Goal: Task Accomplishment & Management: Use online tool/utility

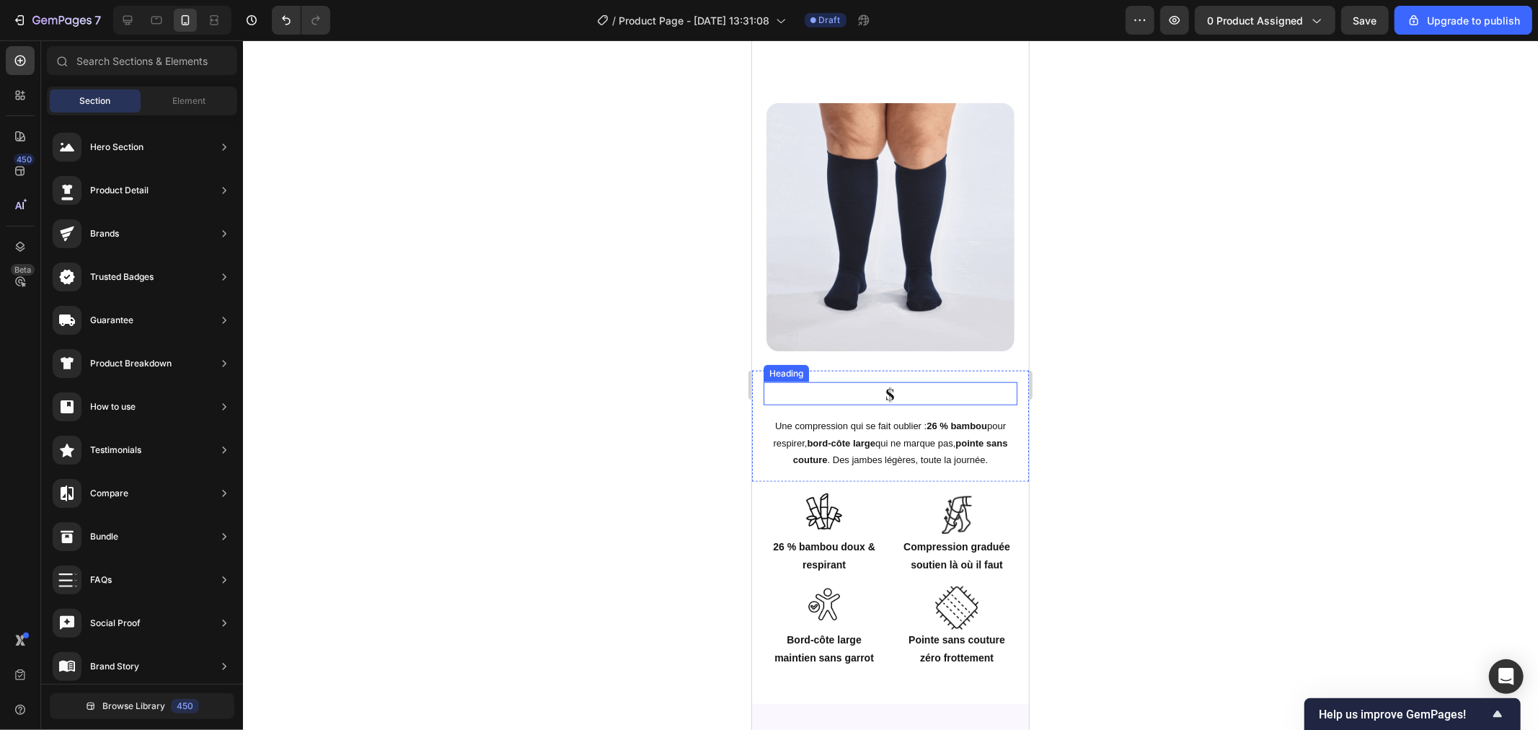
click at [885, 404] on p "$" at bounding box center [889, 393] width 251 height 21
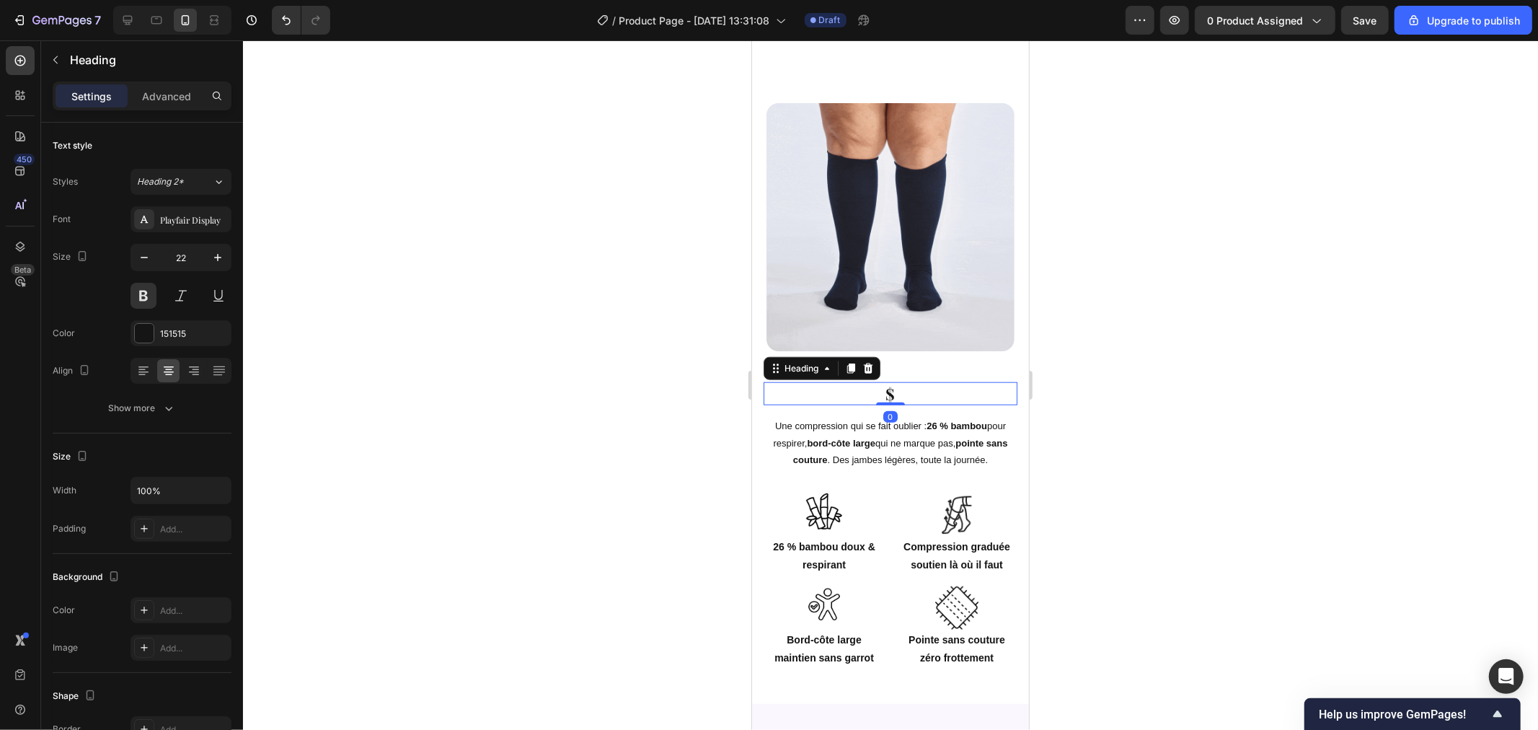
scroll to position [1156, 0]
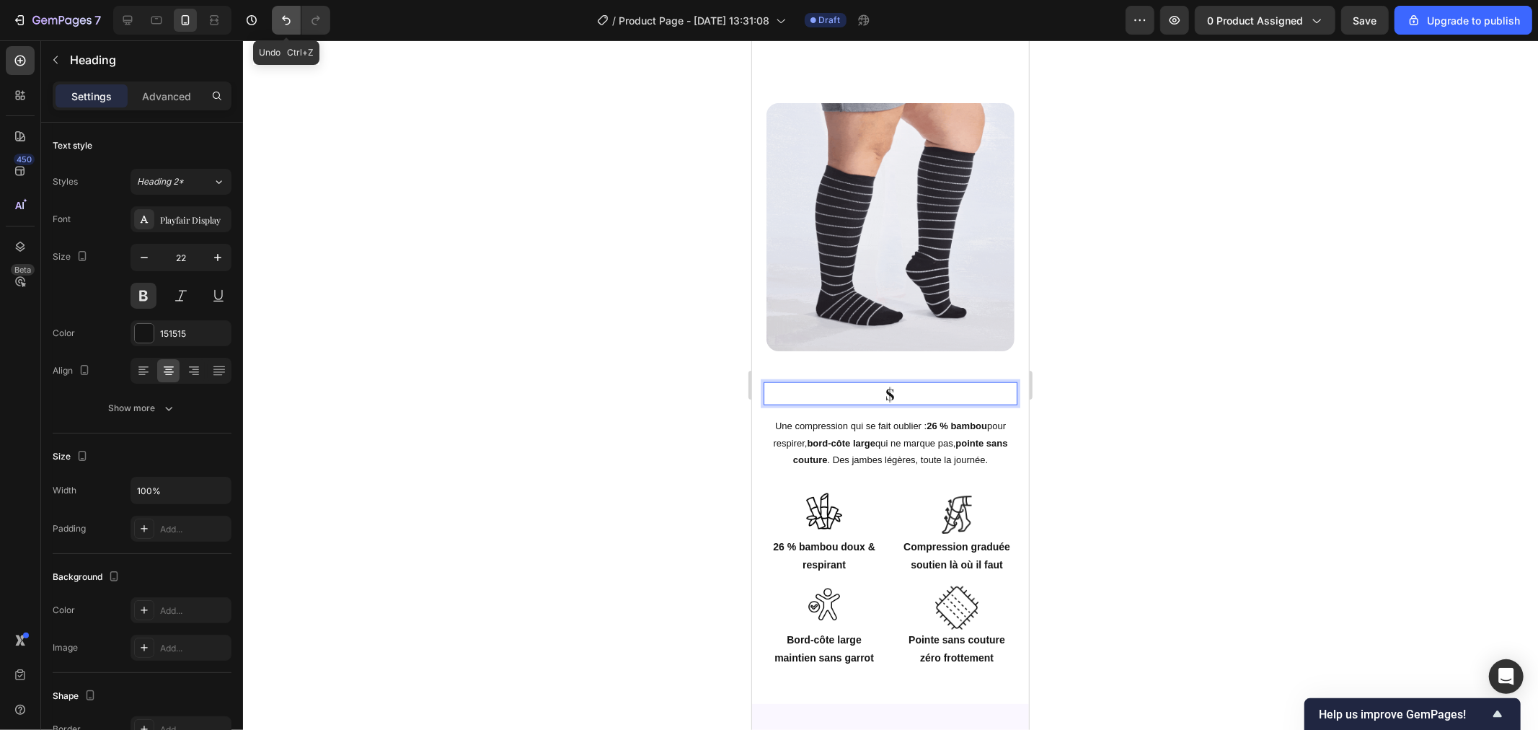
click at [291, 23] on icon "Undo/Redo" at bounding box center [286, 20] width 14 height 14
click at [289, 23] on icon "Undo/Redo" at bounding box center [286, 20] width 9 height 9
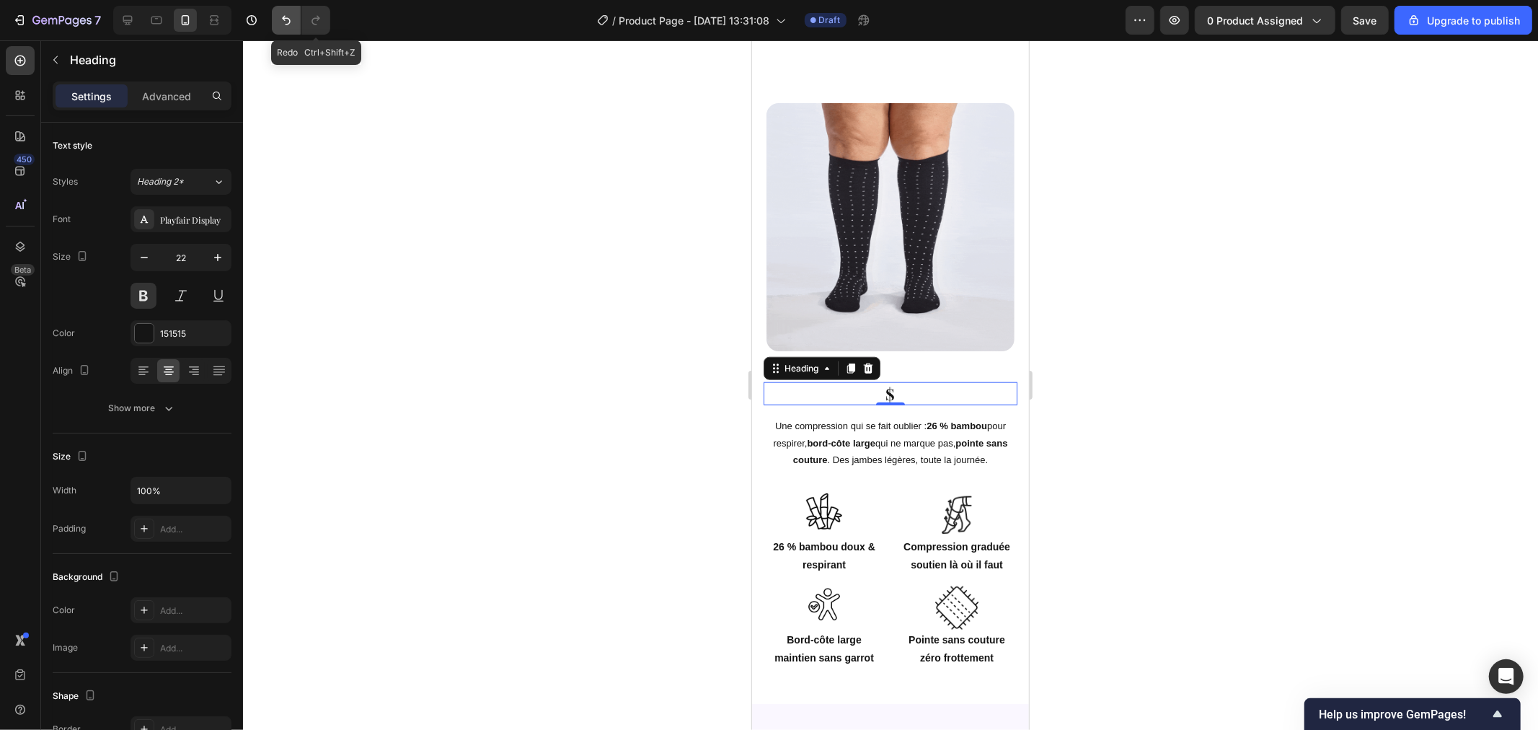
click at [291, 27] on button "Undo/Redo" at bounding box center [286, 20] width 29 height 29
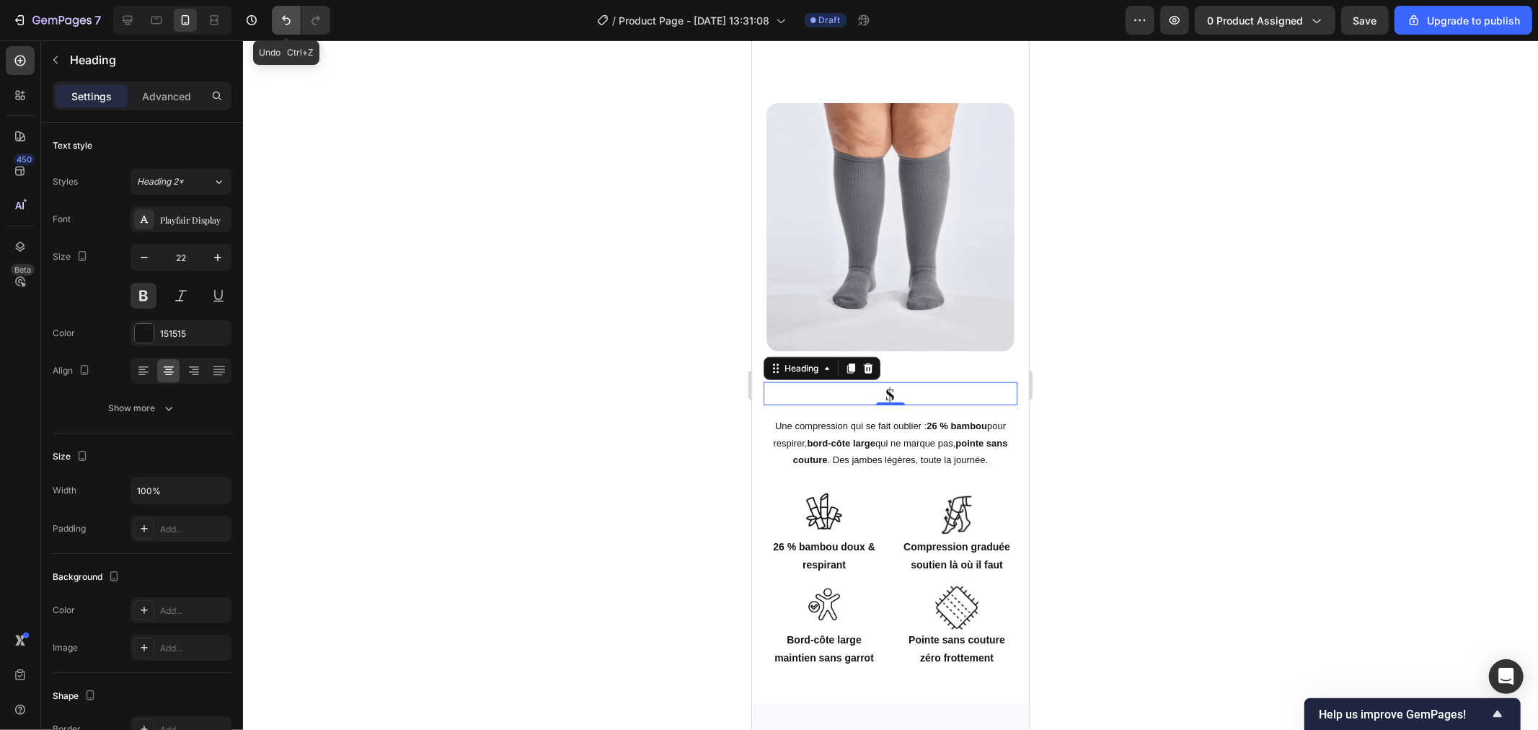
click at [276, 27] on button "Undo/Redo" at bounding box center [286, 20] width 29 height 29
click at [376, 144] on div at bounding box center [890, 384] width 1295 height 689
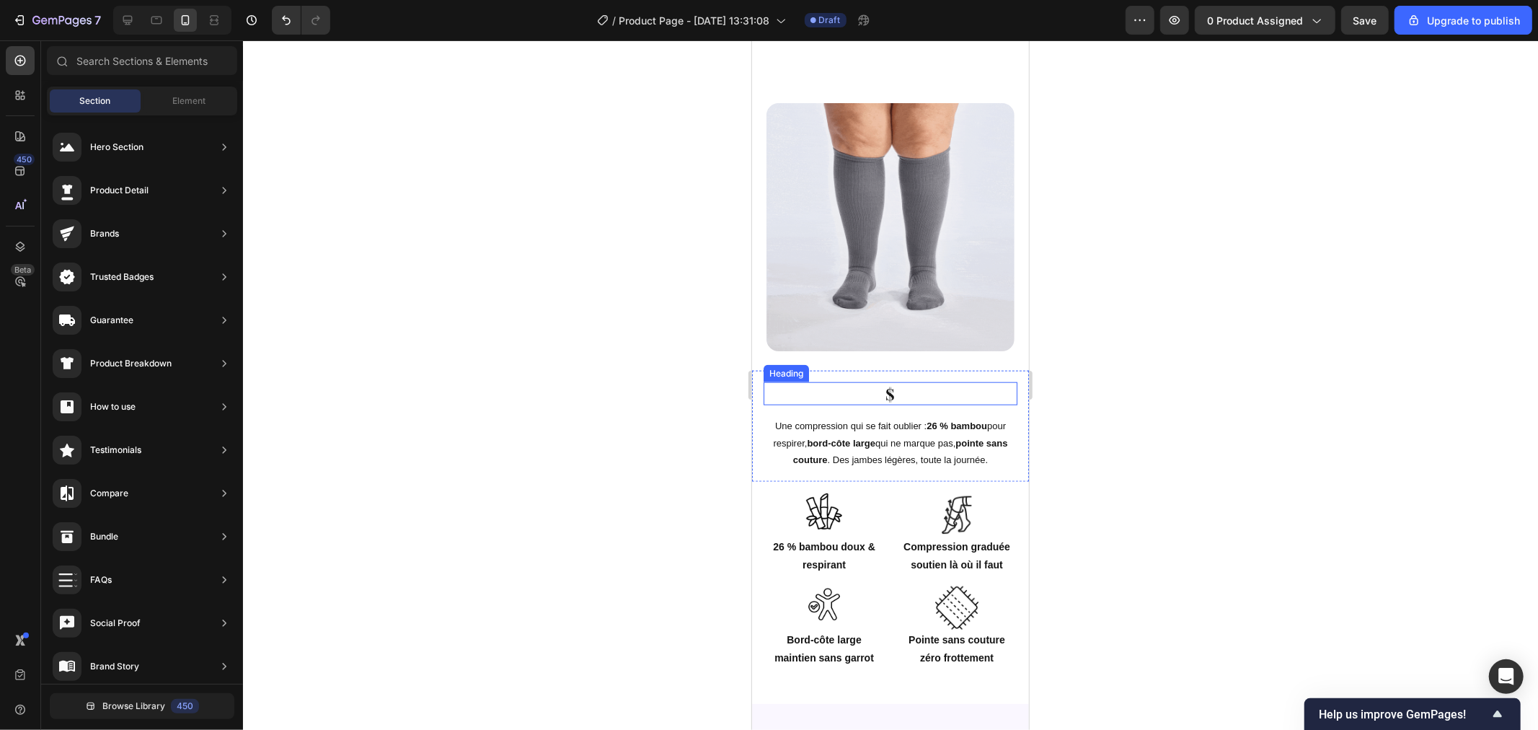
click at [885, 403] on h2 "$" at bounding box center [890, 393] width 254 height 24
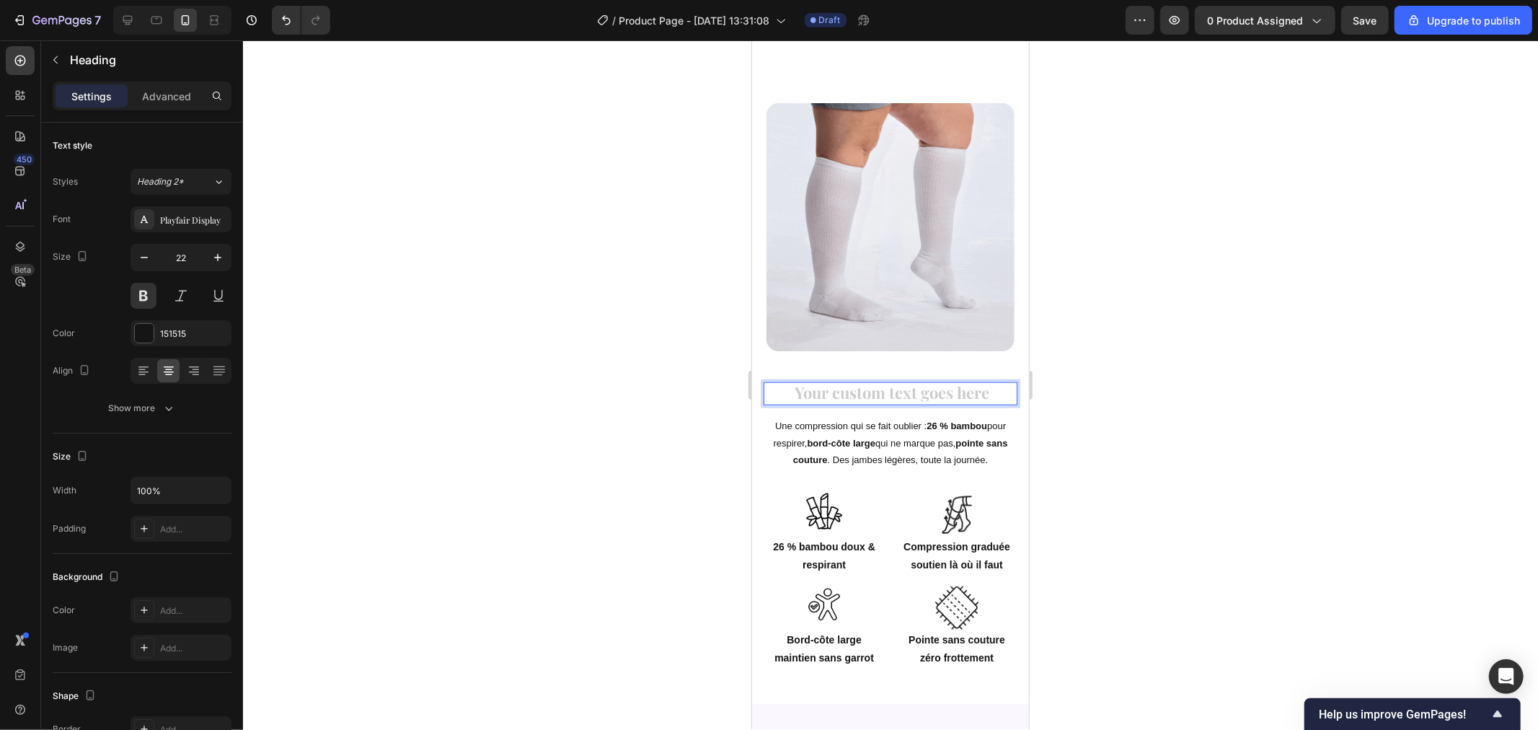
drag, startPoint x: 487, startPoint y: 265, endPoint x: 671, endPoint y: 118, distance: 236.0
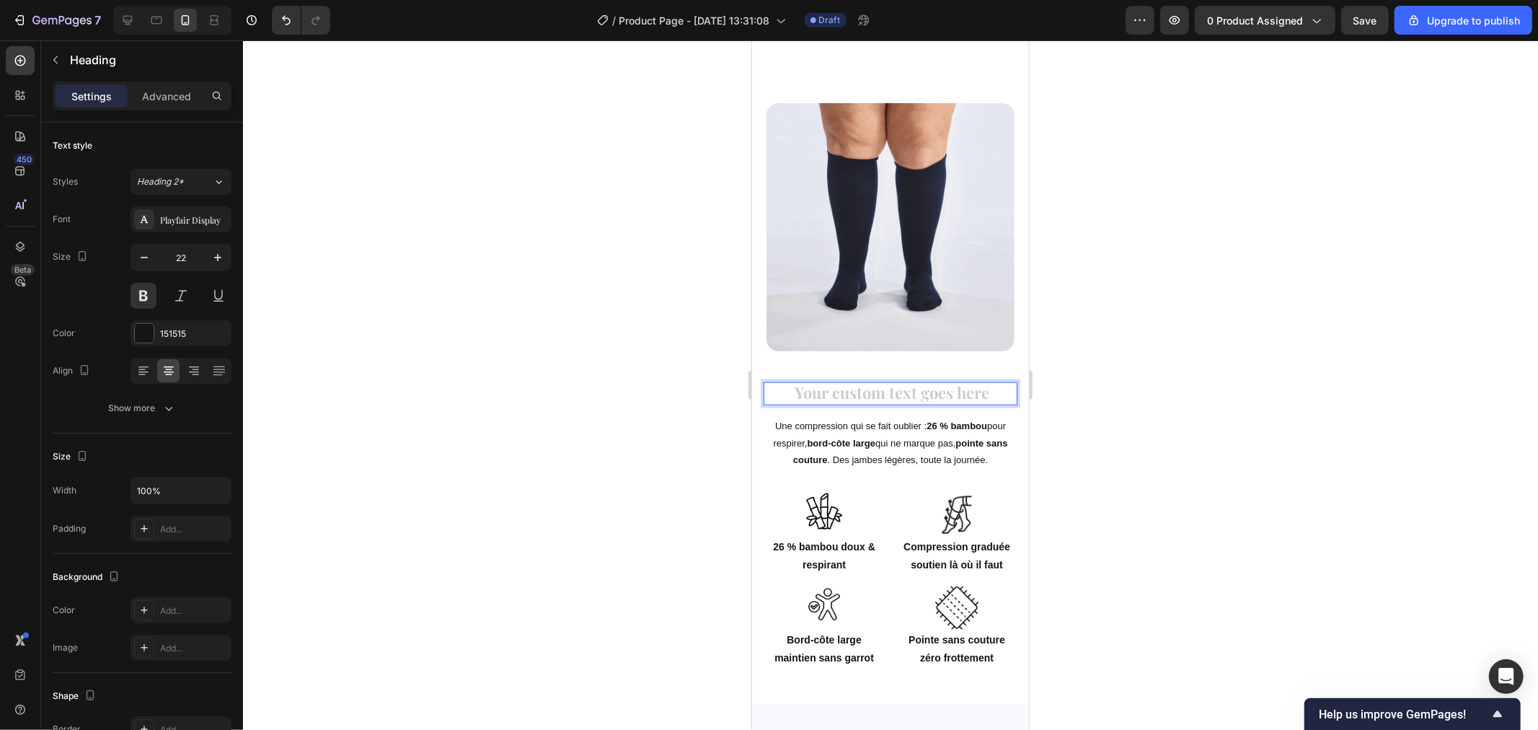
click at [487, 264] on div at bounding box center [890, 384] width 1295 height 689
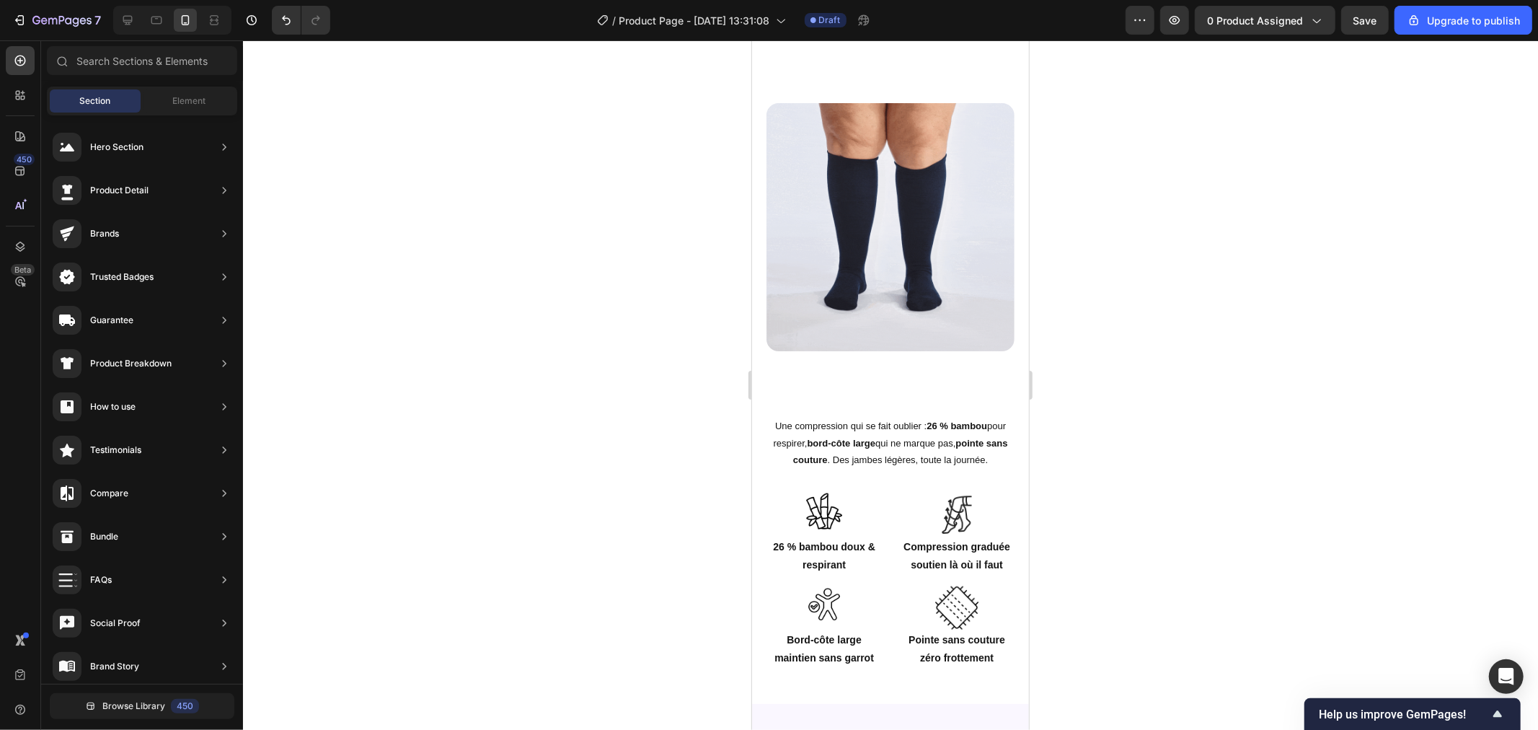
scroll to position [1069, 0]
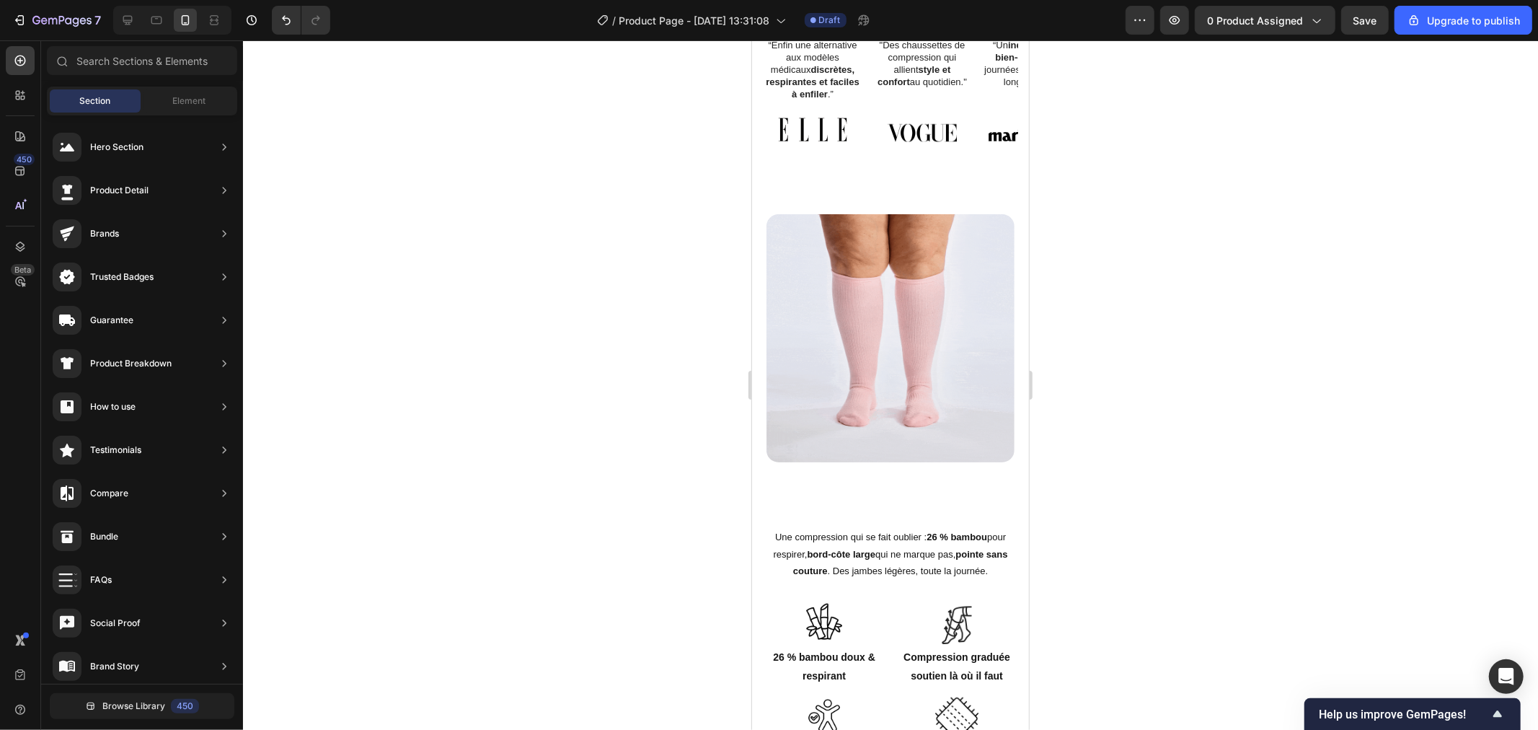
click at [1079, 249] on div at bounding box center [890, 384] width 1295 height 689
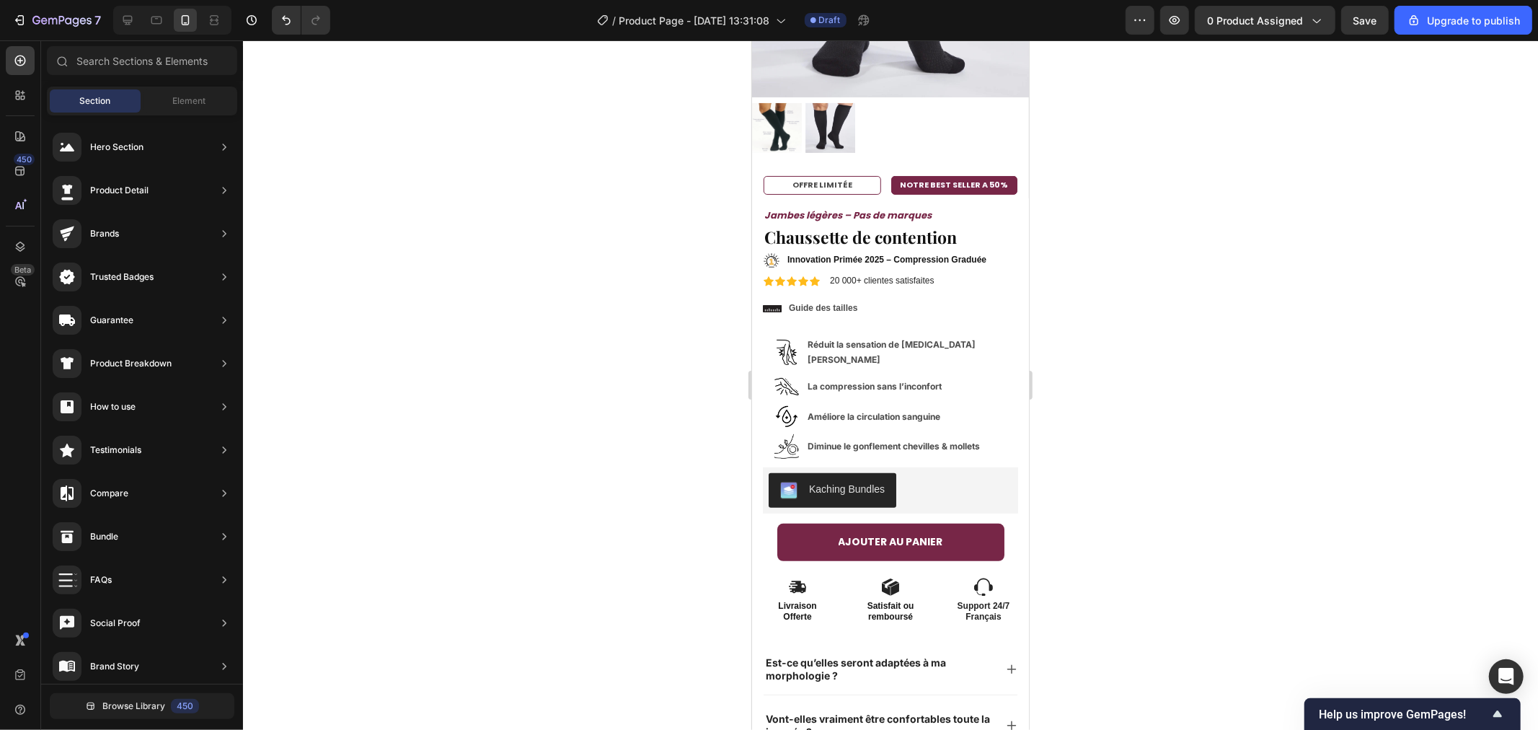
scroll to position [255, 0]
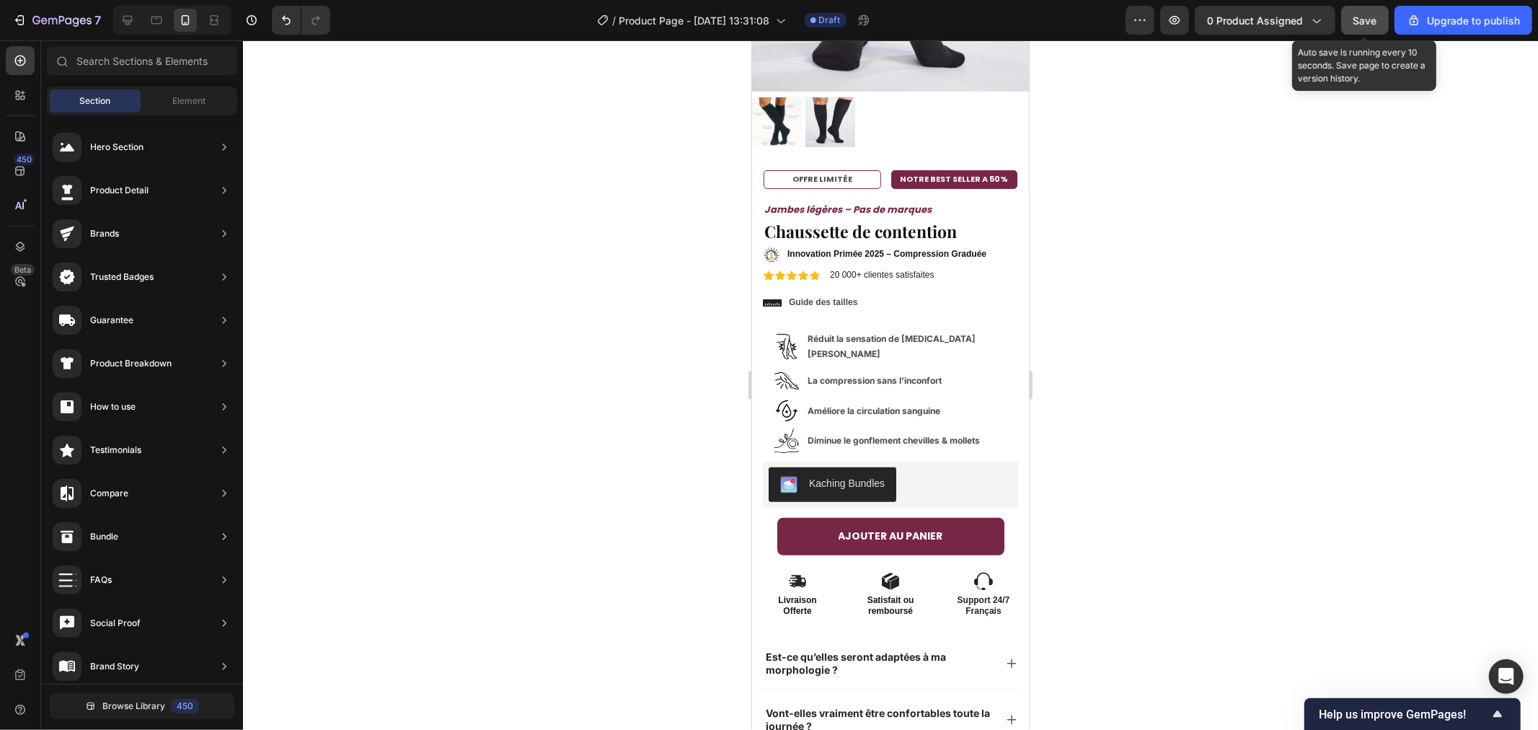
click at [1354, 17] on button "Save" at bounding box center [1365, 20] width 48 height 29
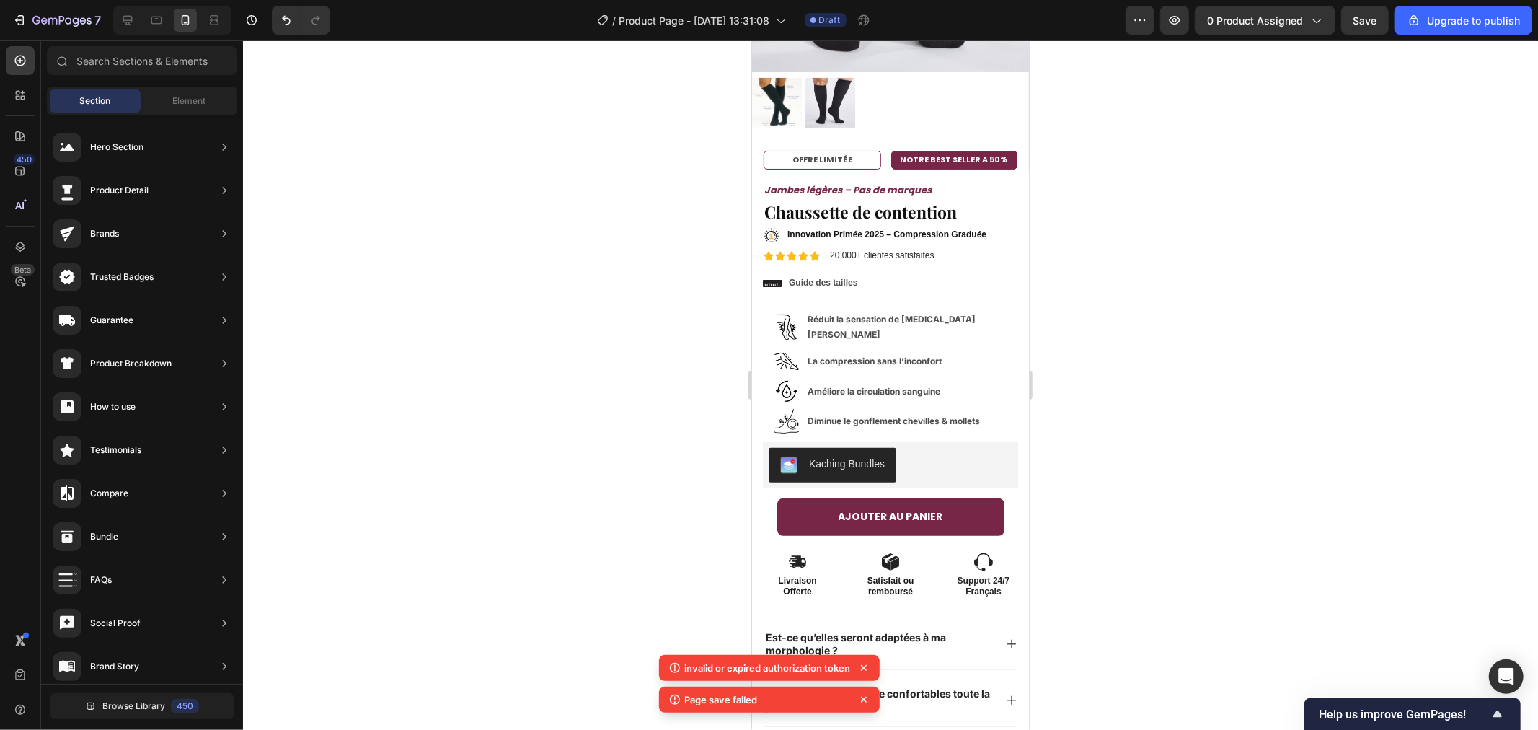
scroll to position [293, 0]
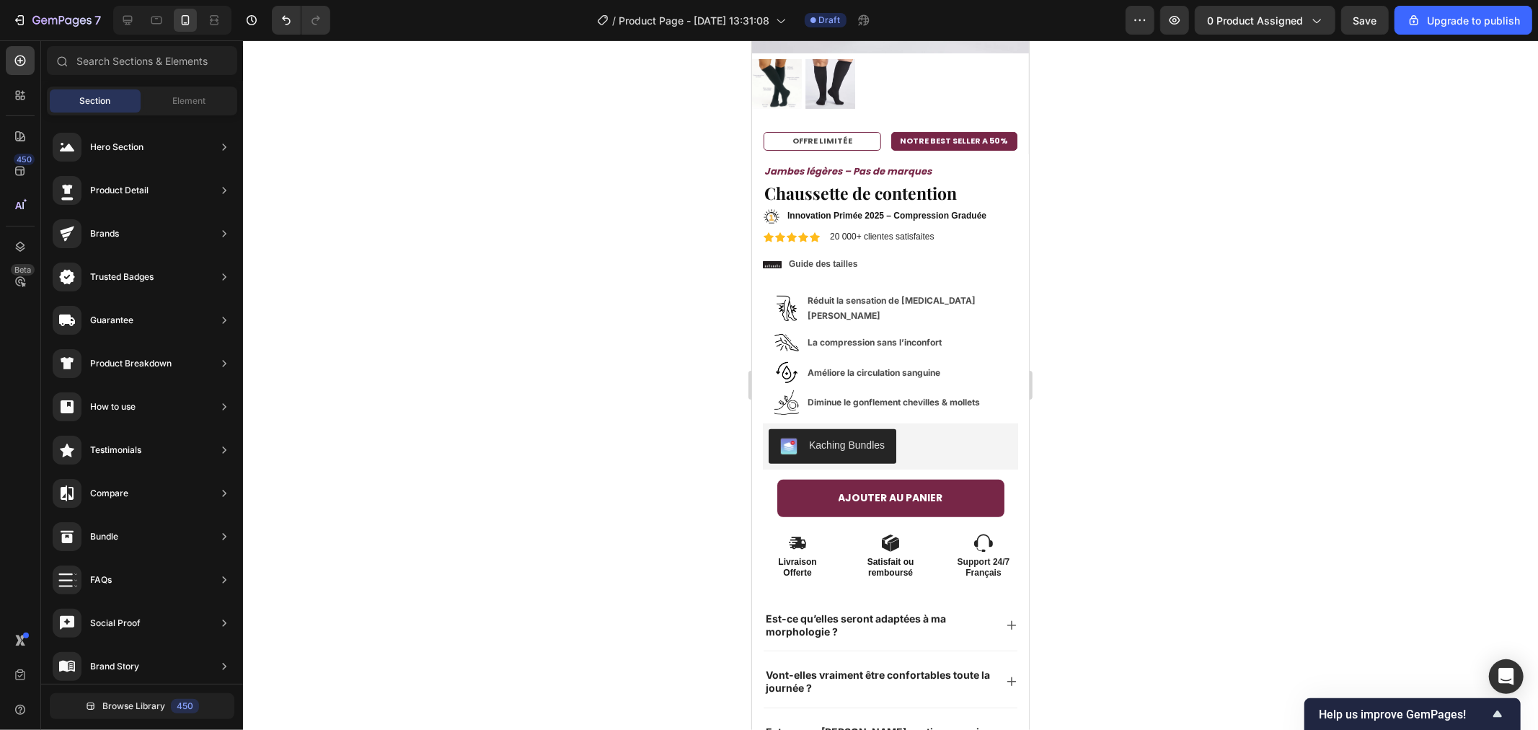
click at [1397, 547] on div at bounding box center [890, 384] width 1295 height 689
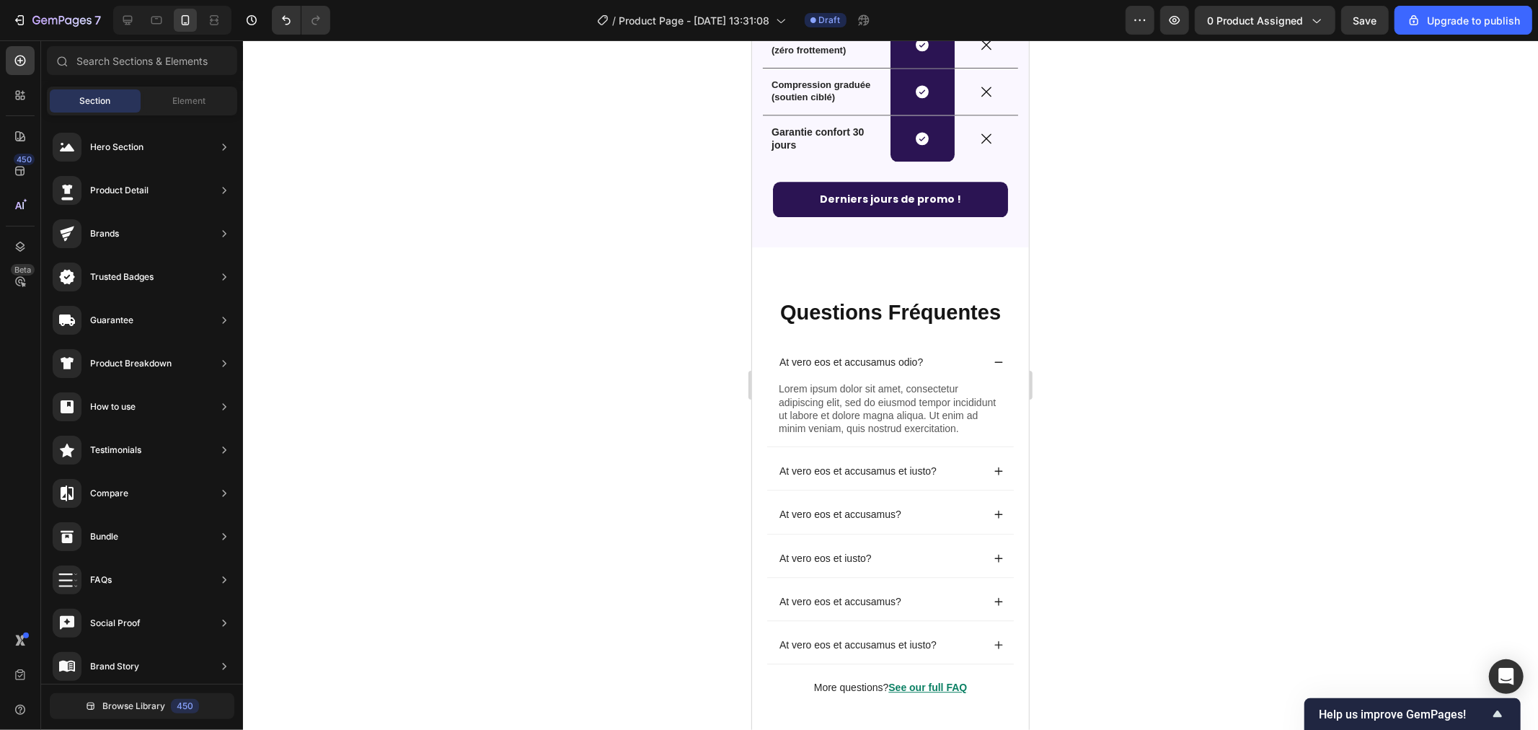
scroll to position [3023, 0]
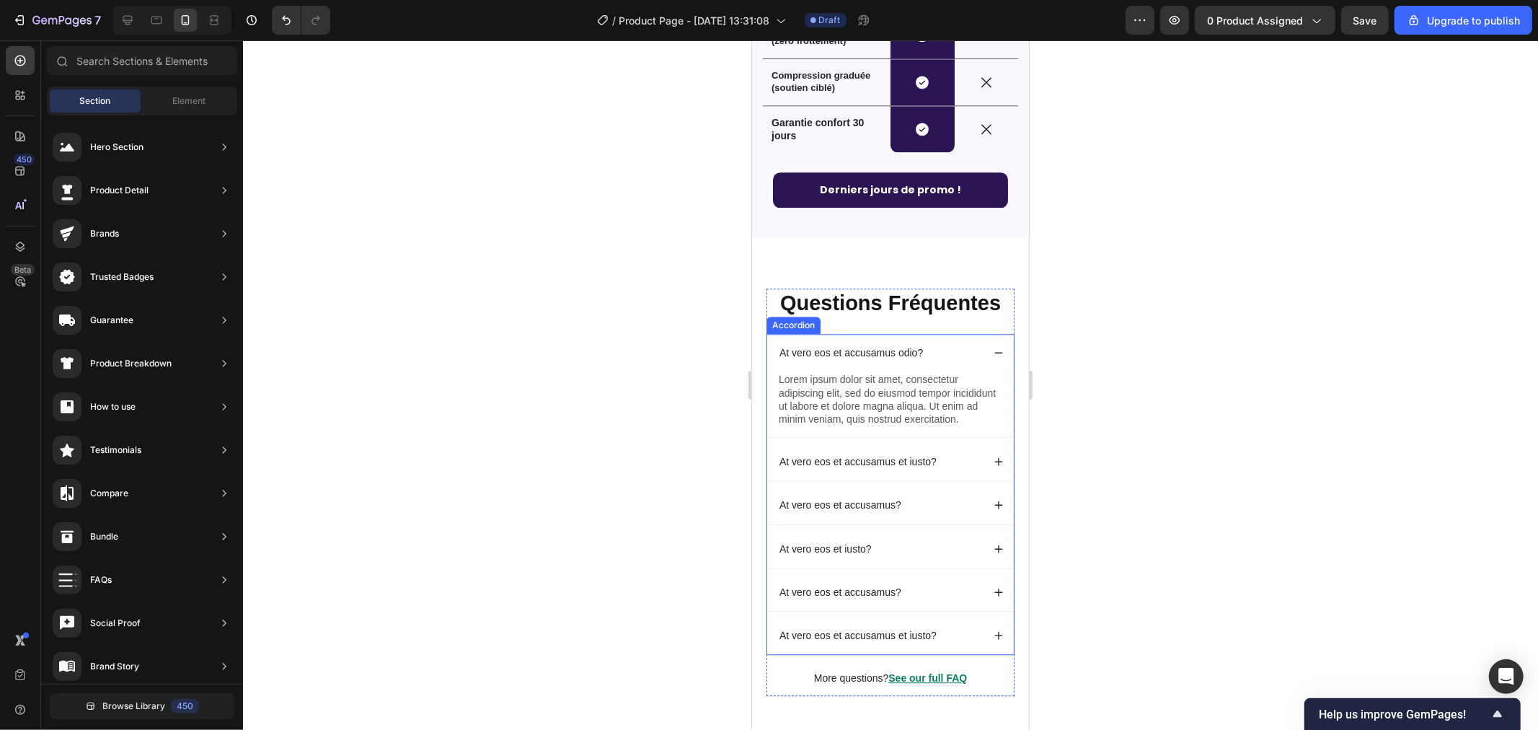
click at [877, 355] on p "At vero eos et accusamus odio?" at bounding box center [850, 351] width 143 height 13
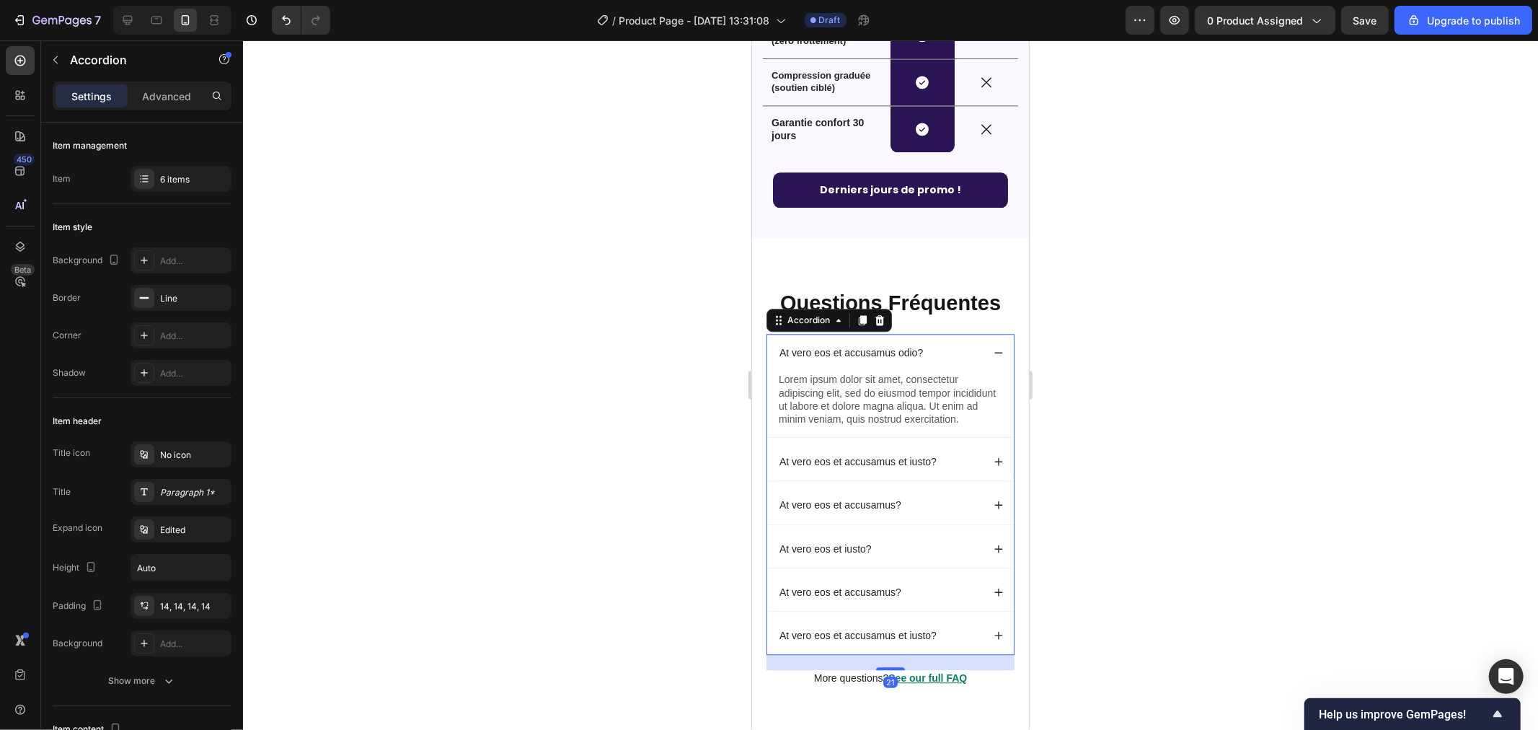
click at [993, 356] on icon at bounding box center [998, 352] width 10 height 10
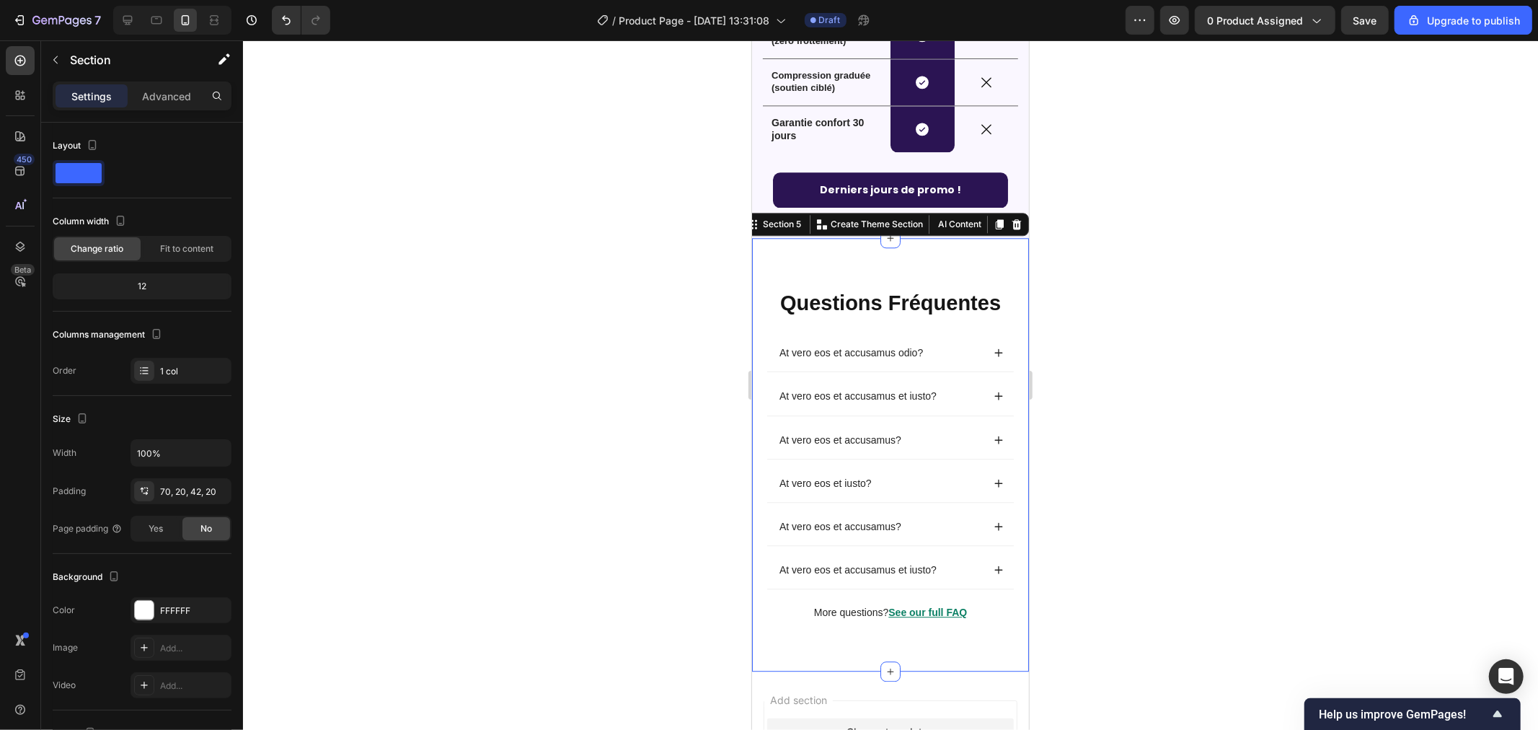
drag, startPoint x: 1019, startPoint y: 629, endPoint x: 891, endPoint y: 283, distance: 369.8
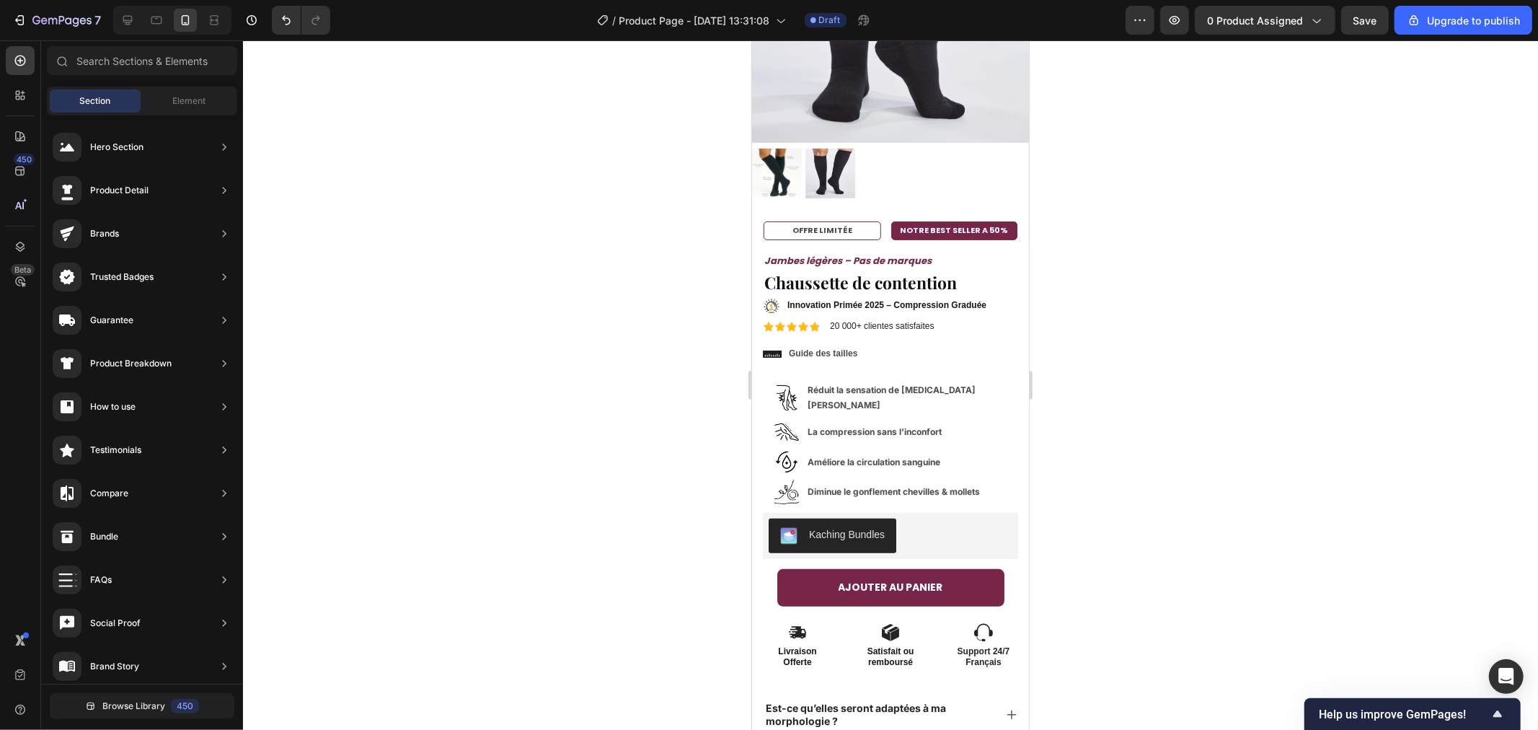
scroll to position [1486, 0]
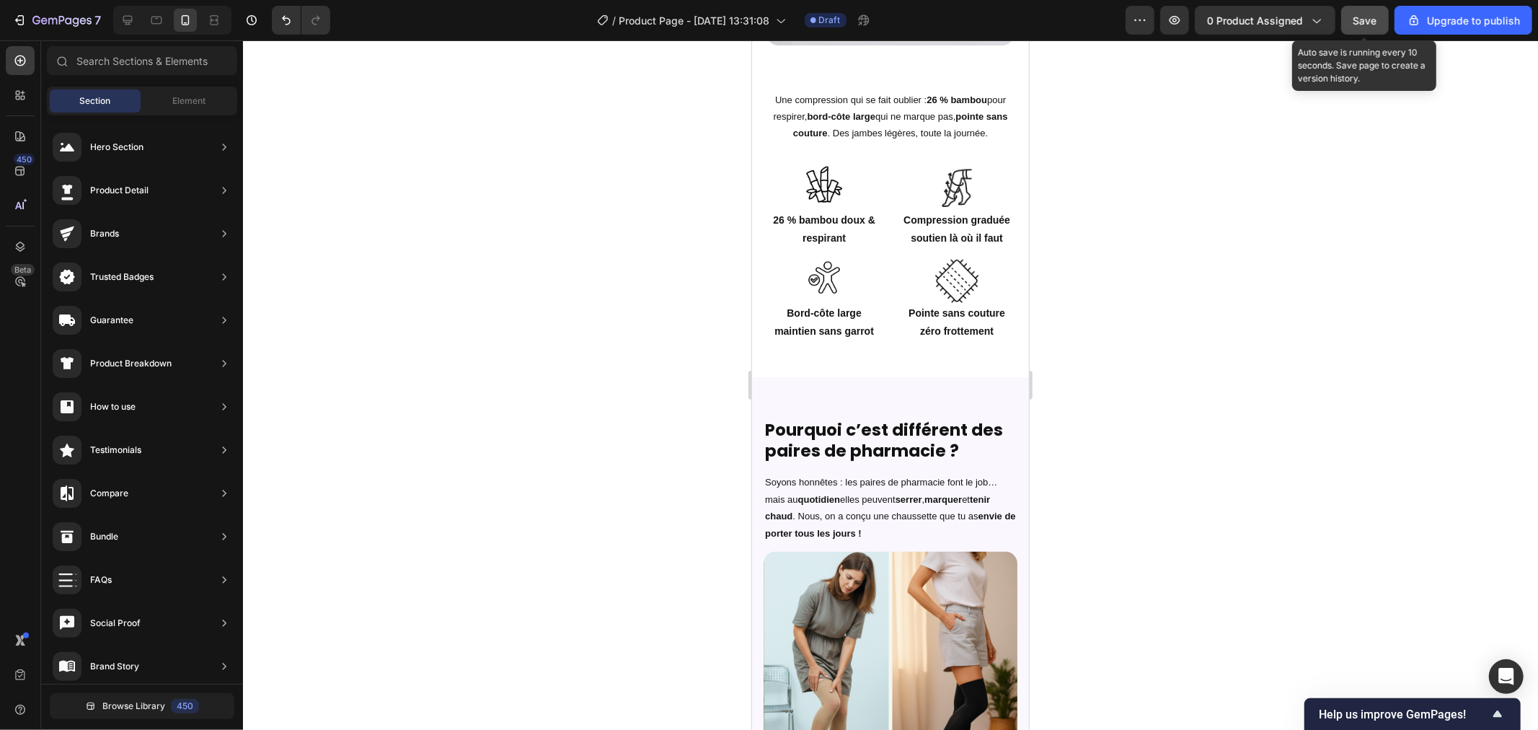
click at [1363, 20] on span "Save" at bounding box center [1365, 20] width 24 height 12
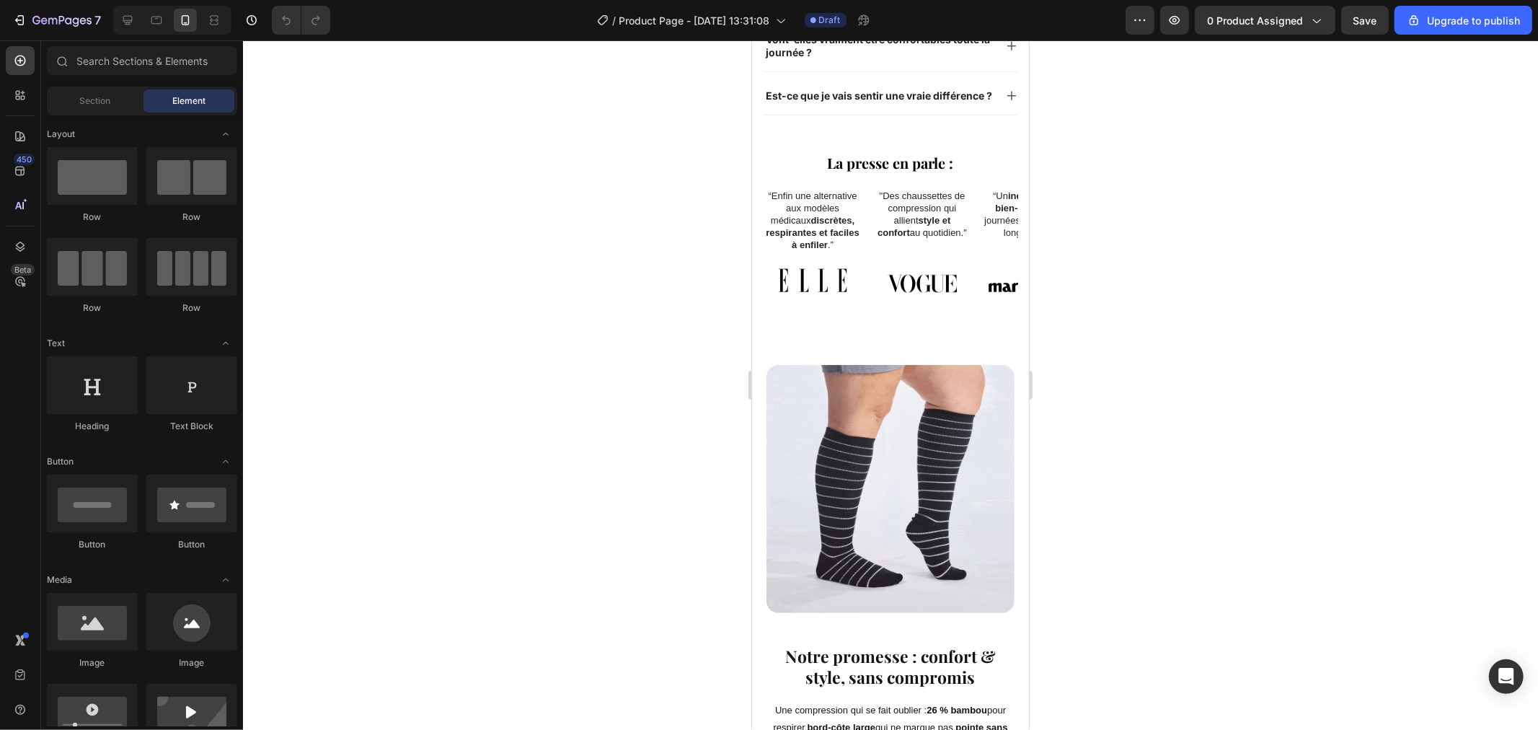
scroll to position [1082, 0]
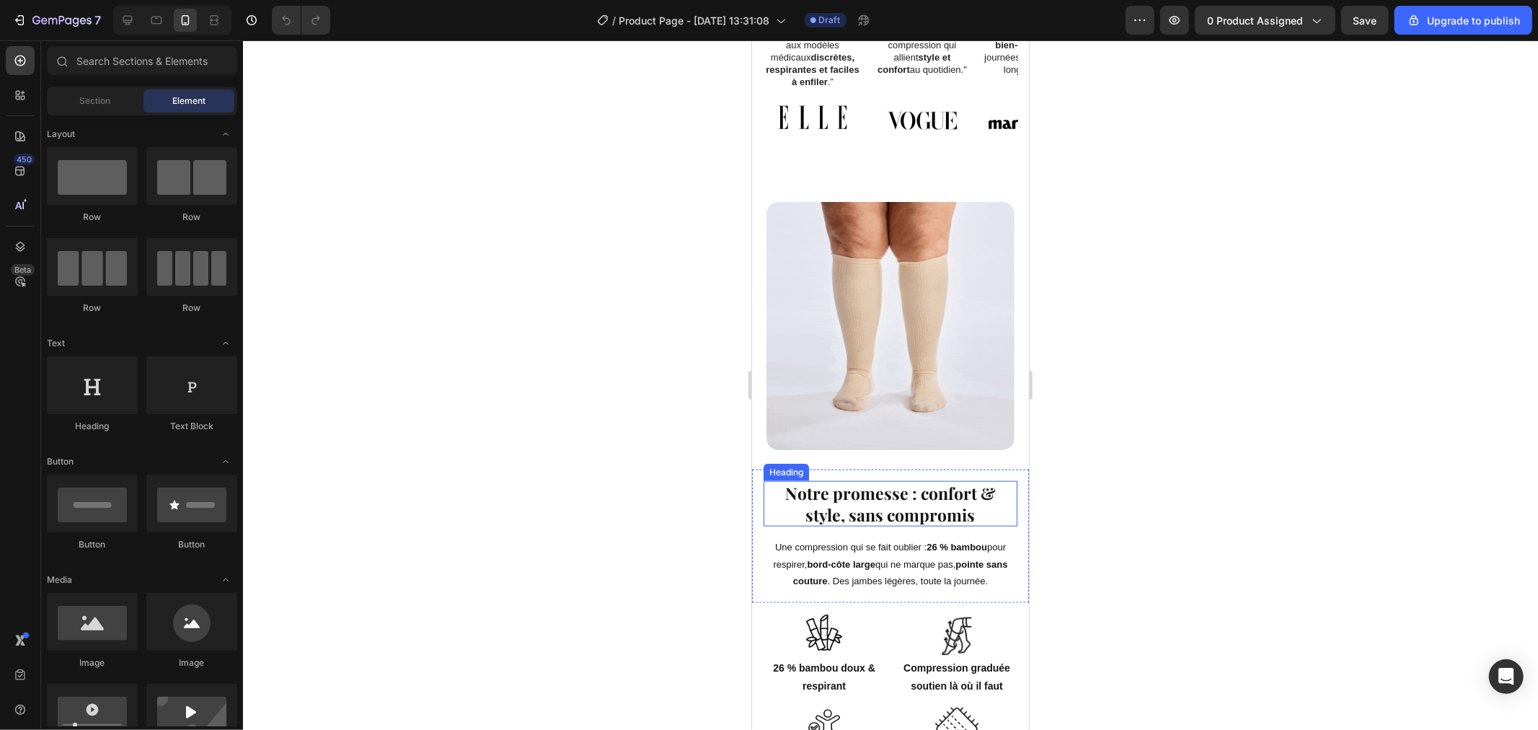
click at [968, 480] on h2 "Notre promesse : confort & style, sans compromis" at bounding box center [890, 503] width 254 height 46
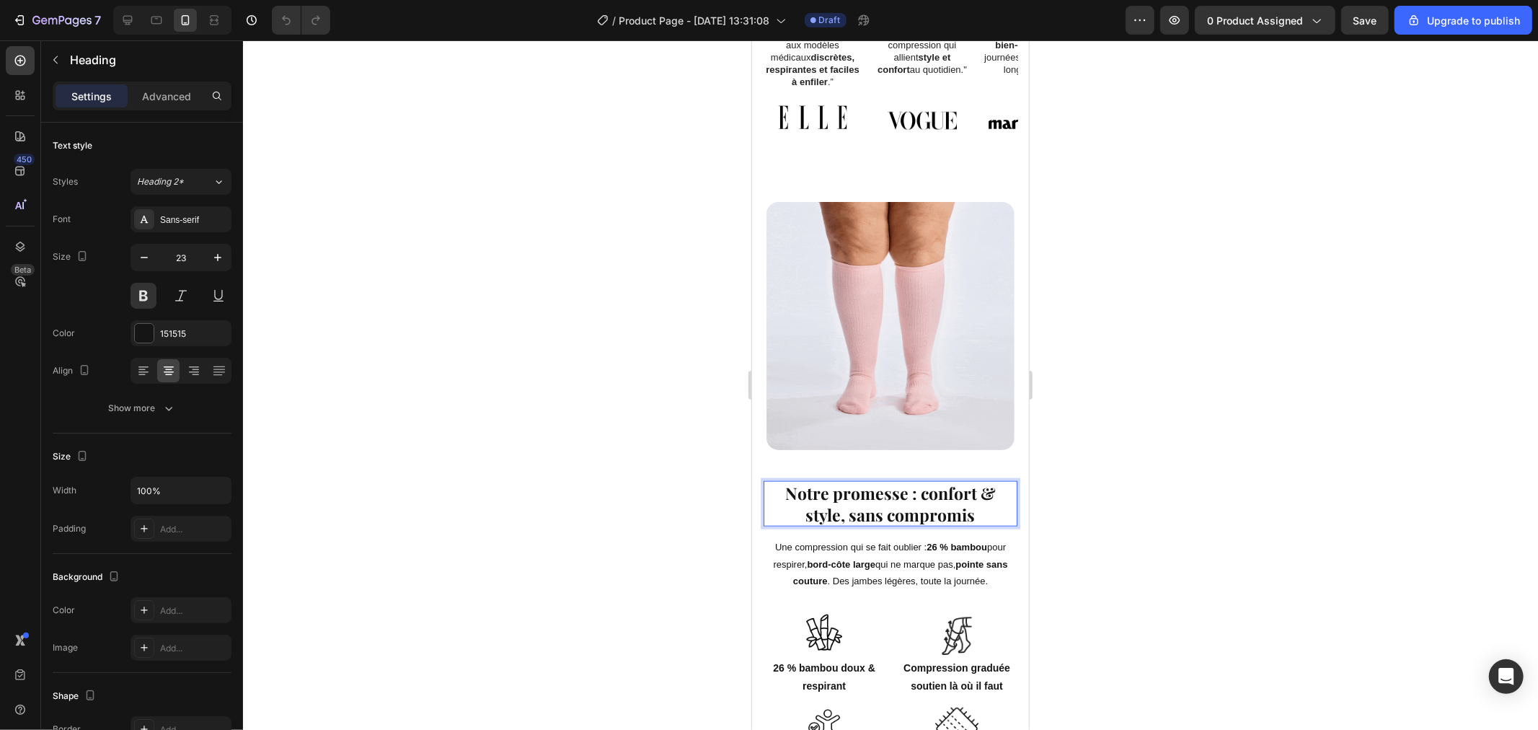
click at [968, 480] on h2 "Notre promesse : confort & style, sans compromis" at bounding box center [890, 503] width 254 height 46
click at [986, 482] on p "Notre promesse : confort & style, sans compromis" at bounding box center [889, 503] width 251 height 43
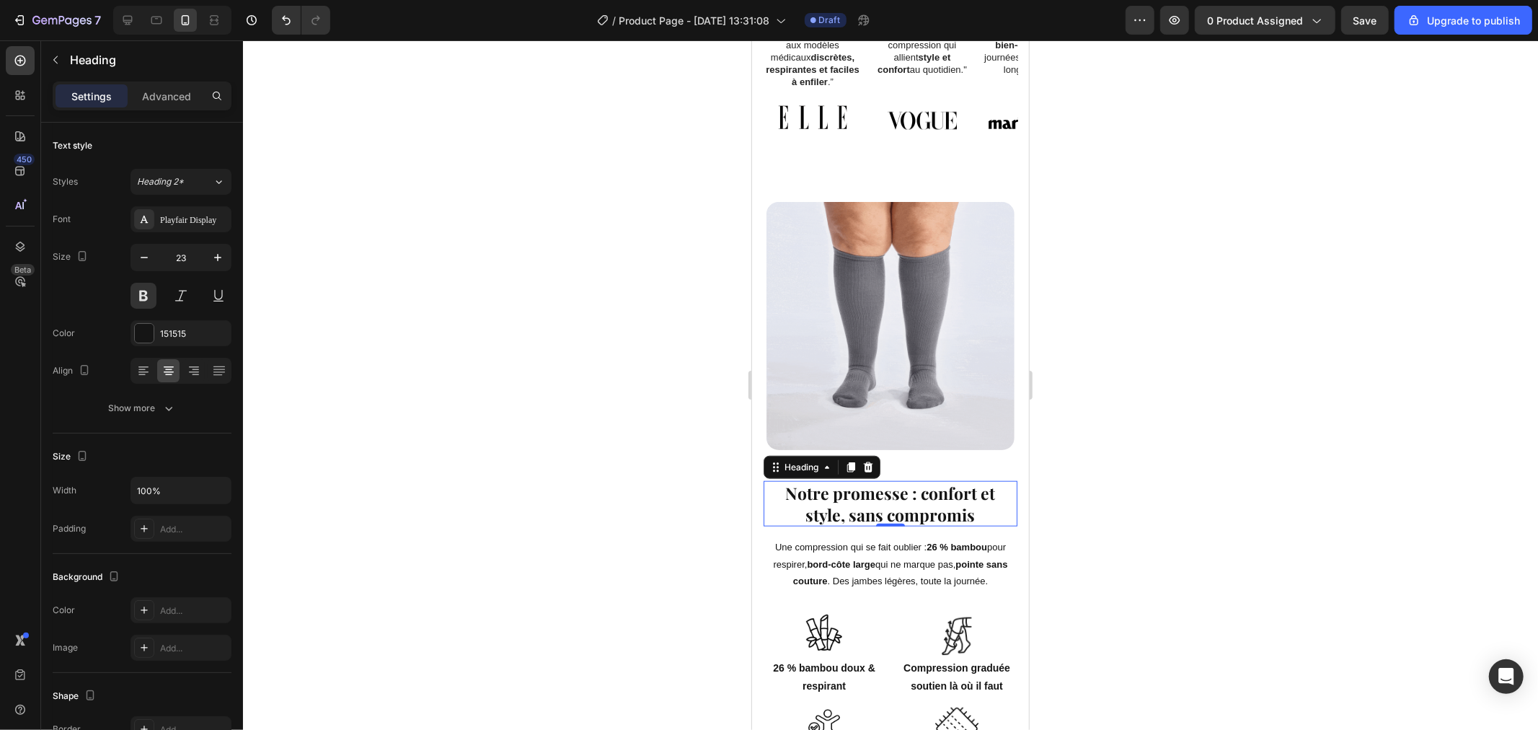
click at [1123, 421] on div at bounding box center [890, 384] width 1295 height 689
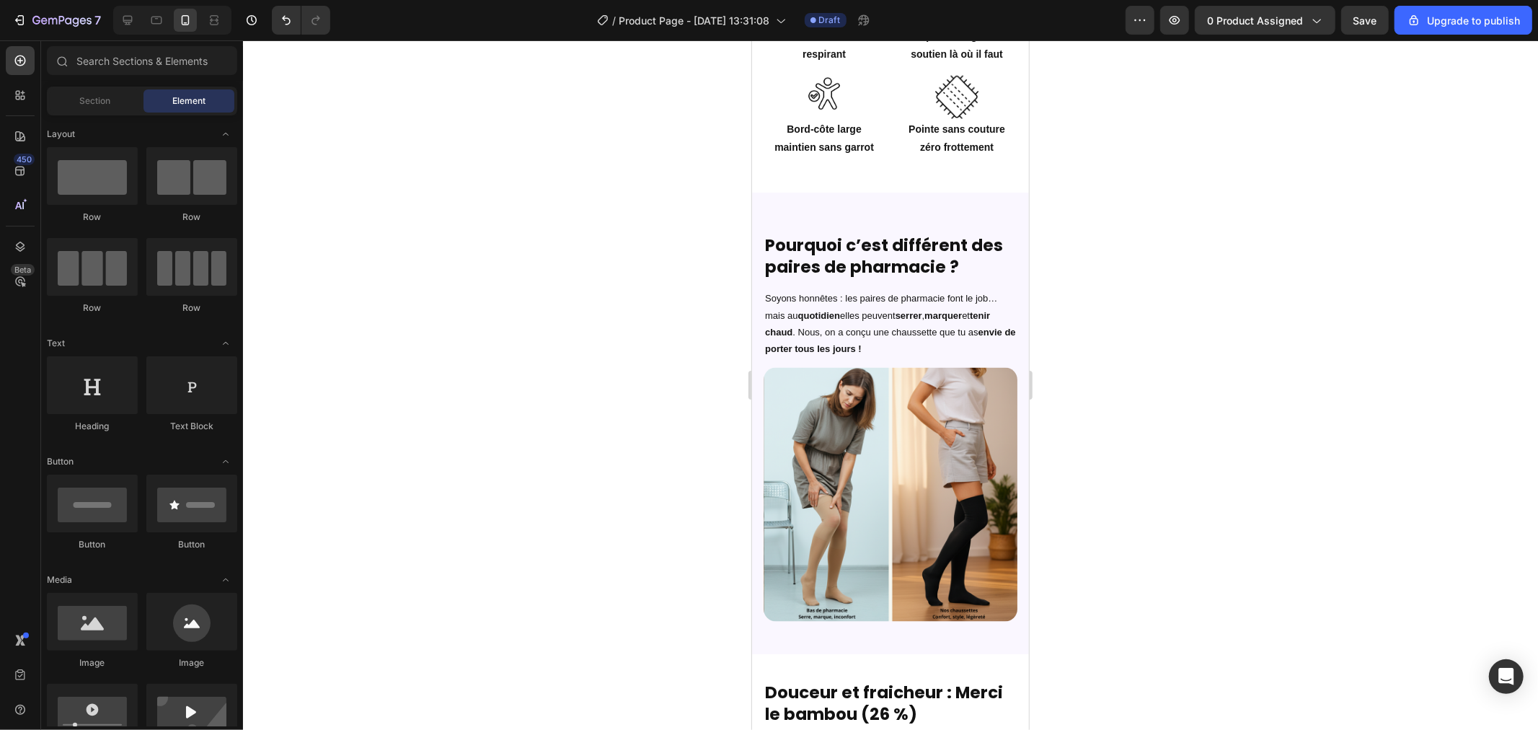
scroll to position [1674, 0]
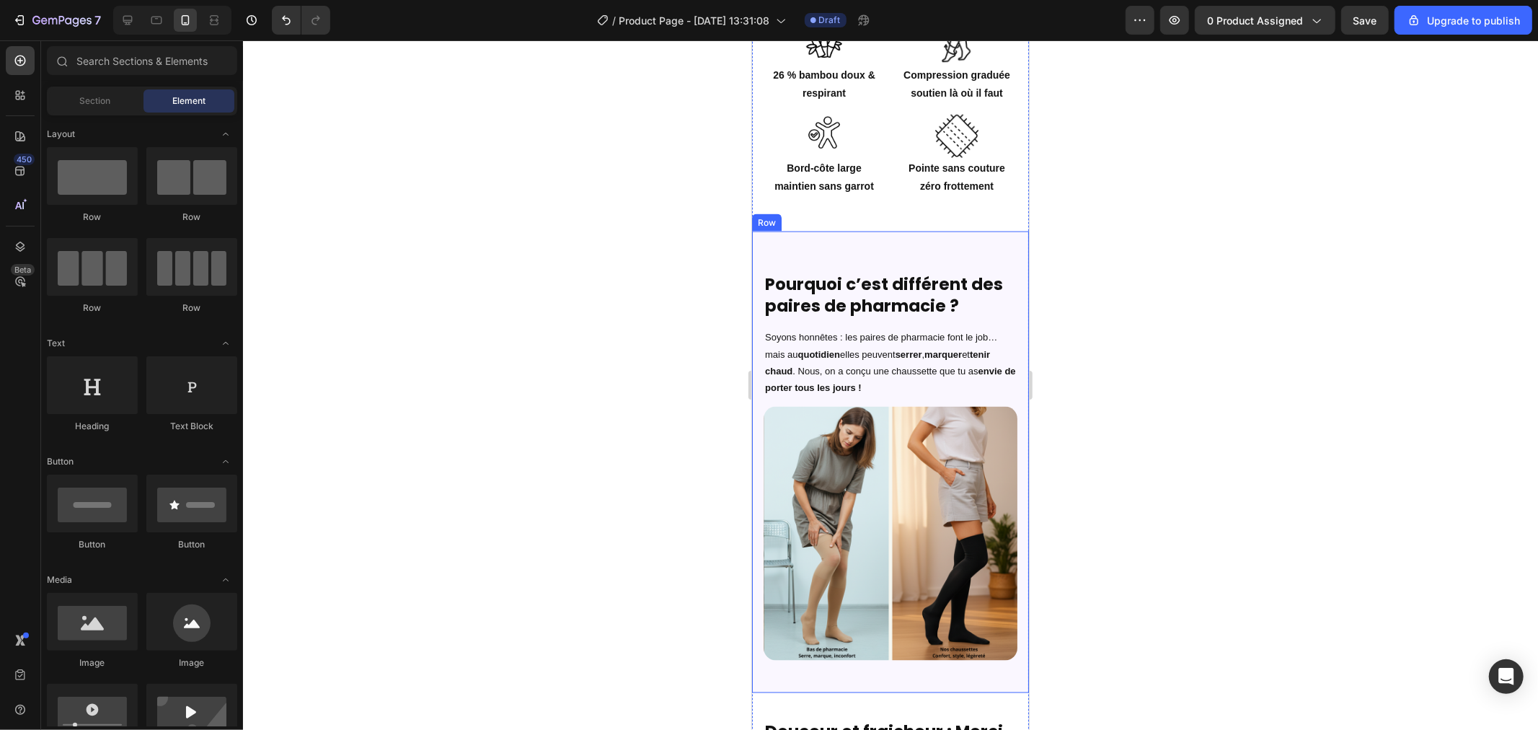
click at [893, 272] on h2 "Pourquoi c’est différent des paires de pharmacie ?" at bounding box center [890, 295] width 254 height 46
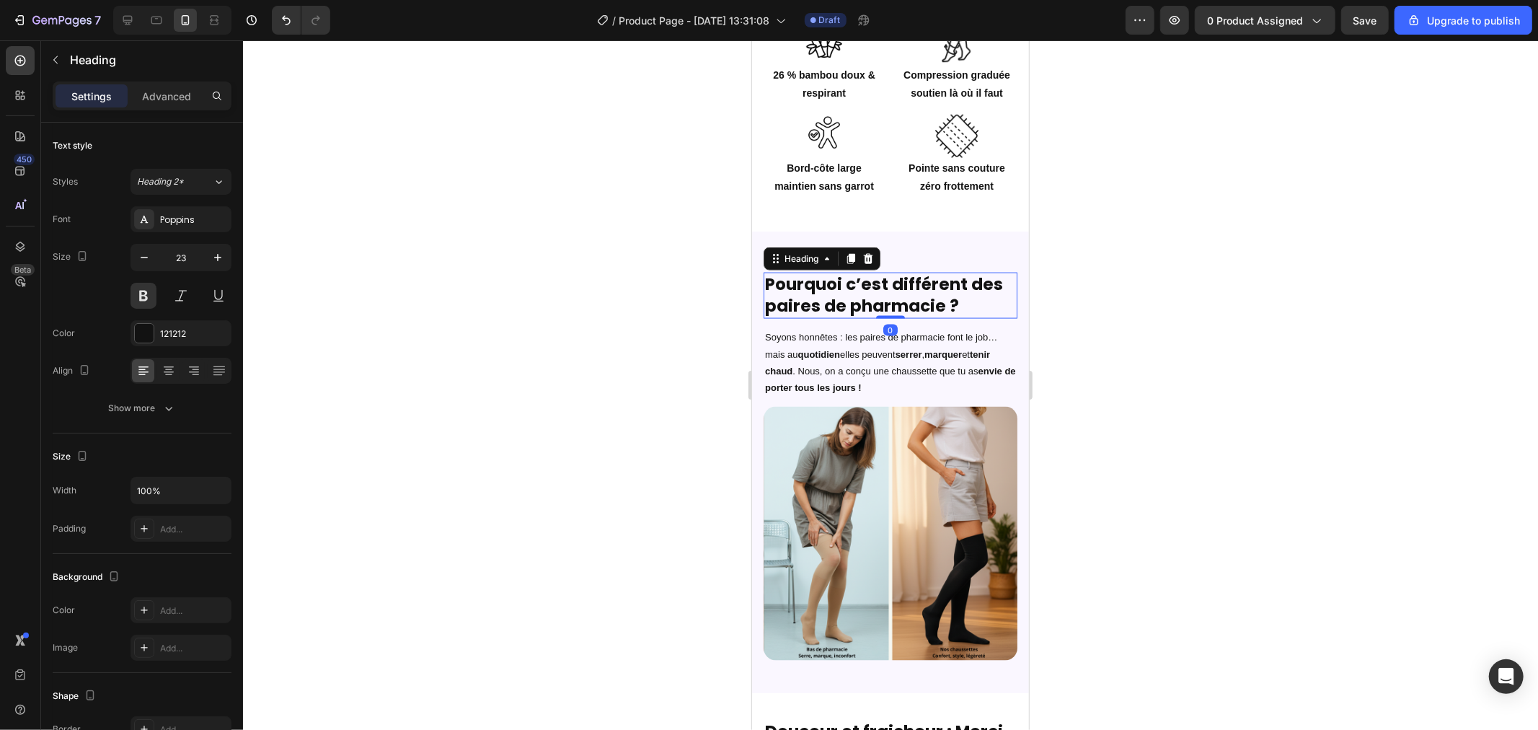
click at [893, 272] on h2 "Pourquoi c’est différent des paires de pharmacie ?" at bounding box center [890, 295] width 254 height 46
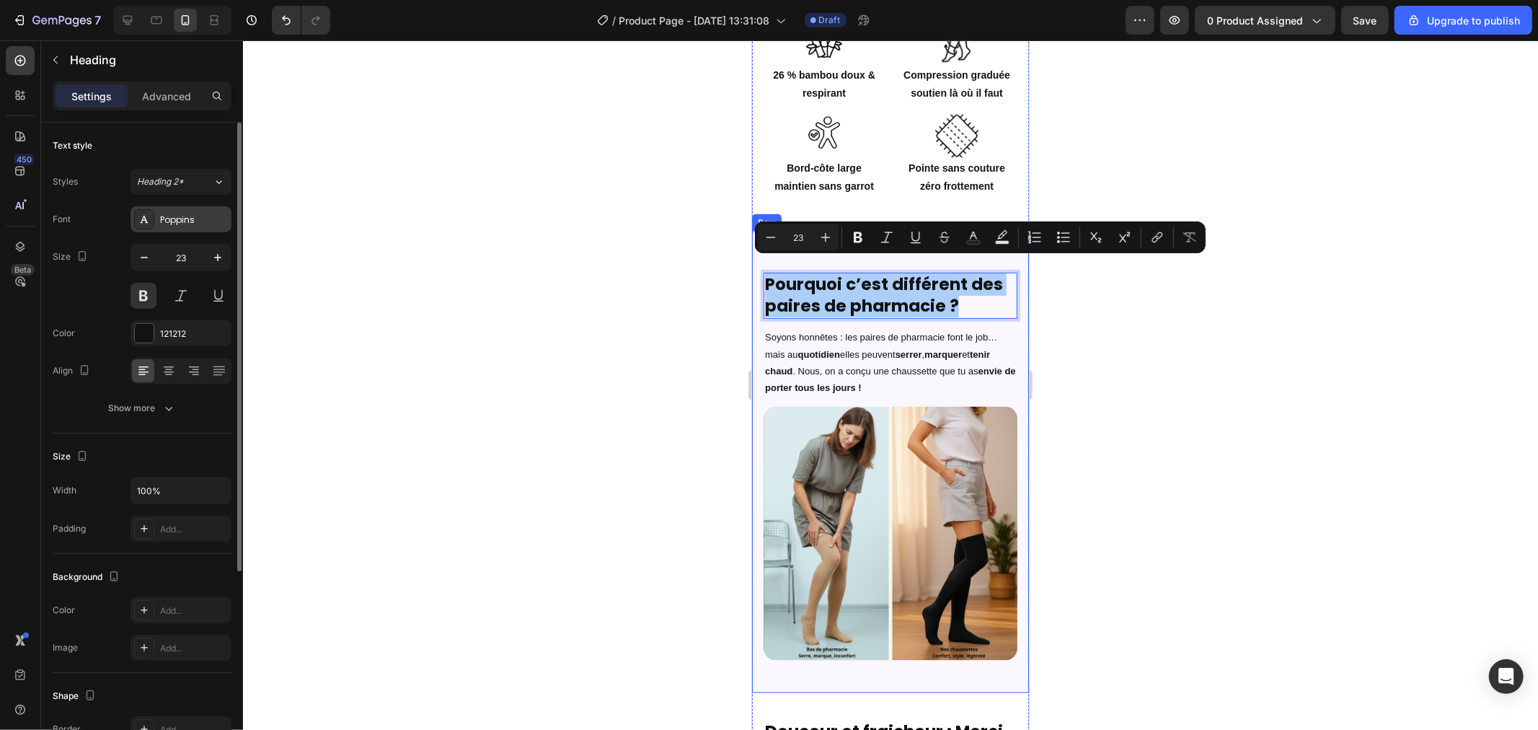
click at [185, 226] on div "Poppins" at bounding box center [194, 219] width 68 height 13
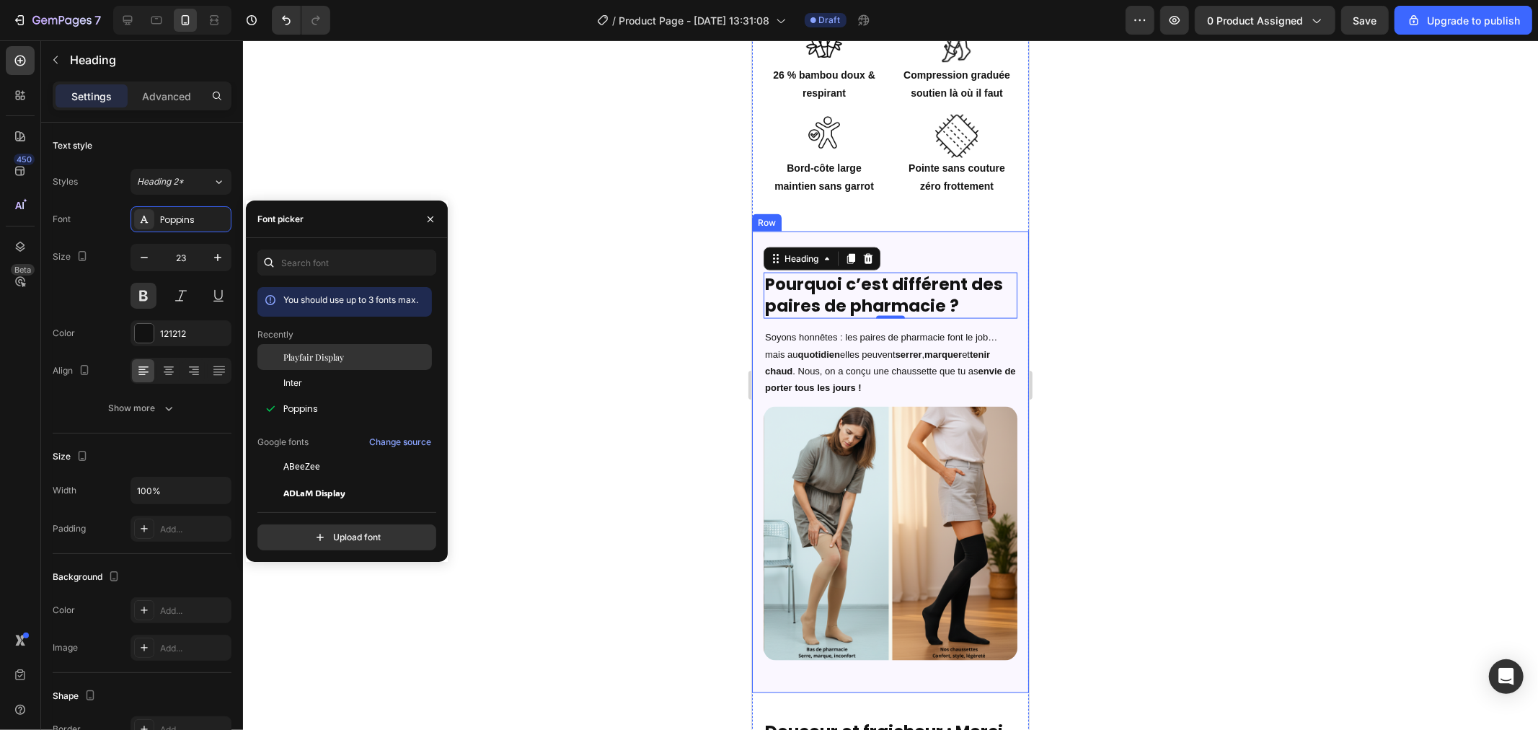
click at [313, 358] on span "Playfair Display" at bounding box center [313, 356] width 61 height 13
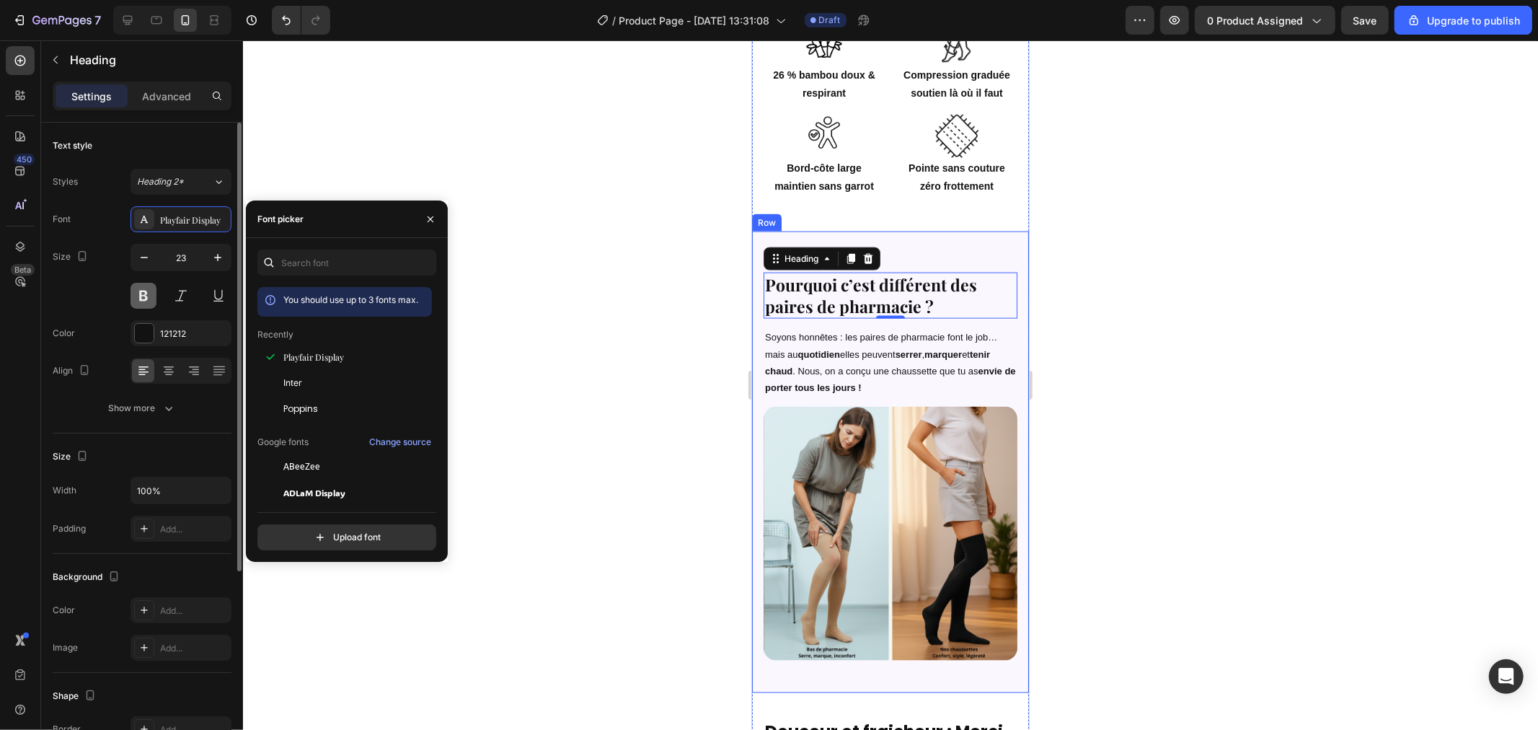
click at [142, 298] on button at bounding box center [144, 296] width 26 height 26
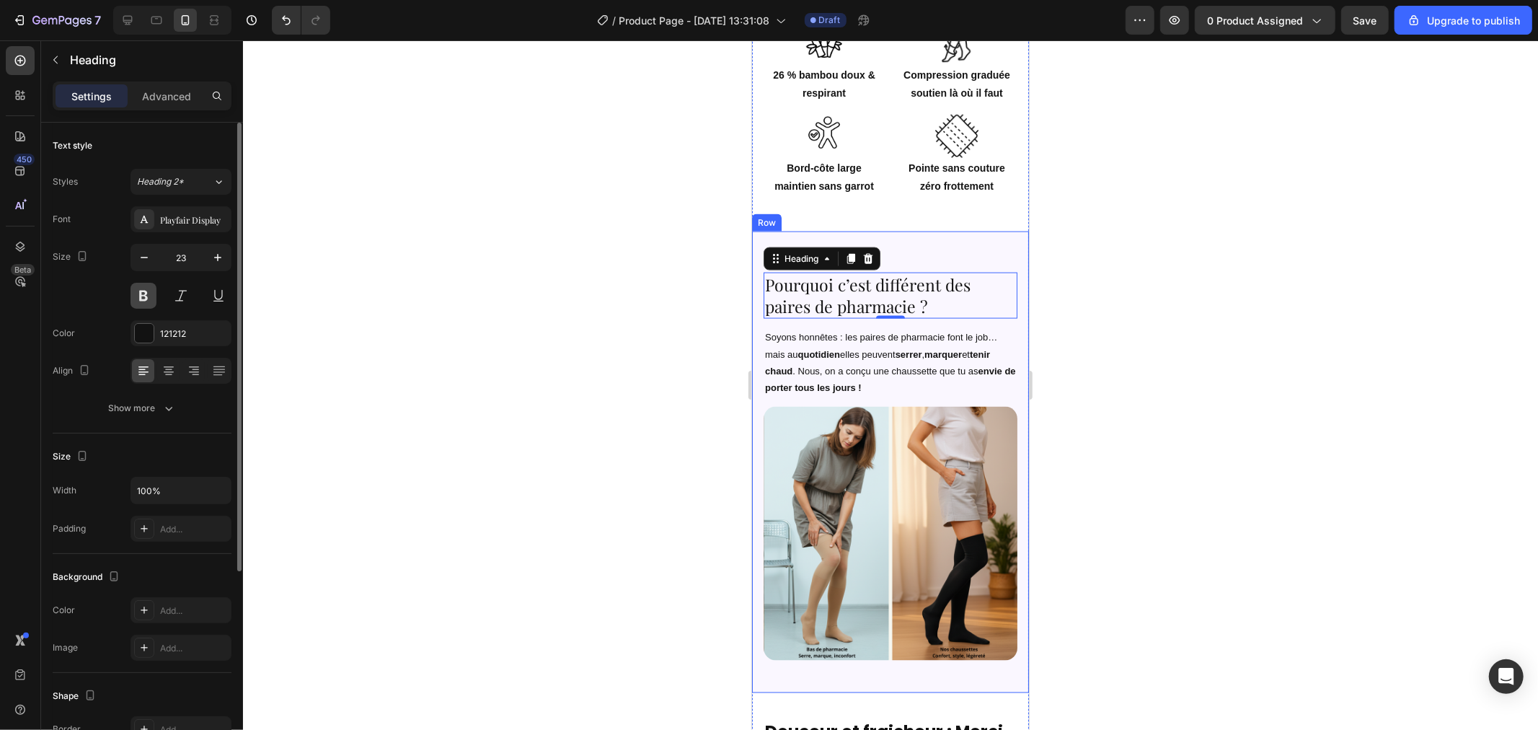
click at [142, 293] on button at bounding box center [144, 296] width 26 height 26
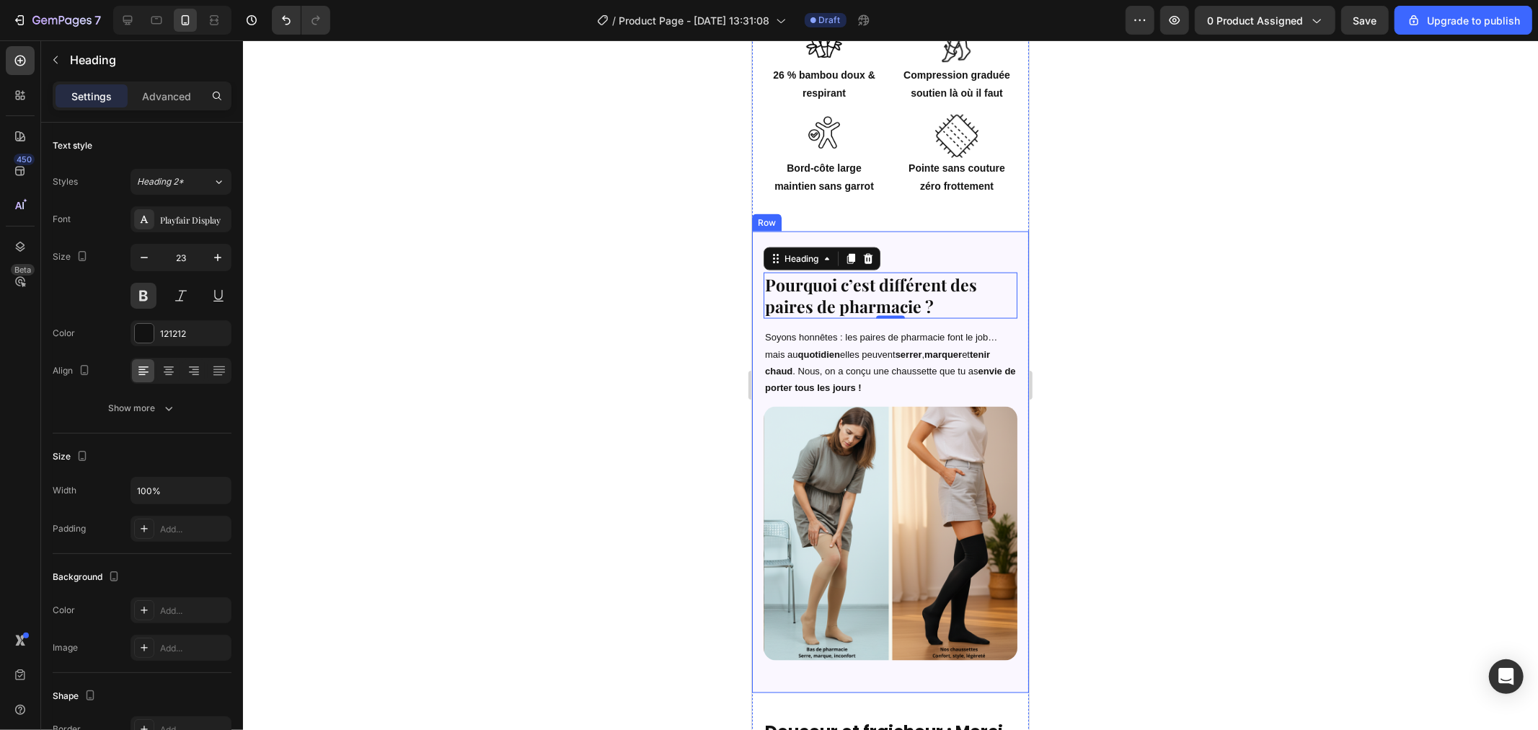
click at [469, 265] on div at bounding box center [890, 384] width 1295 height 689
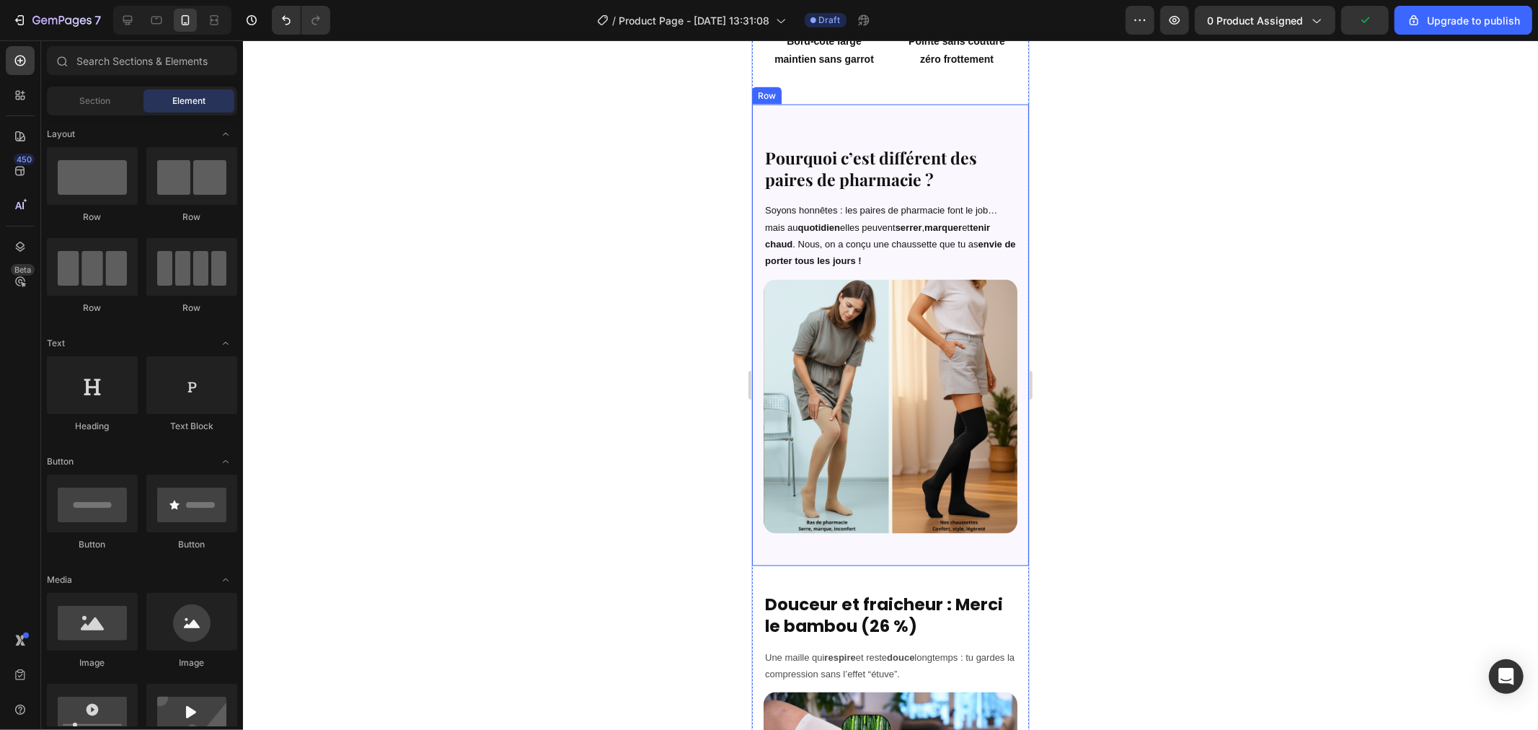
scroll to position [1834, 0]
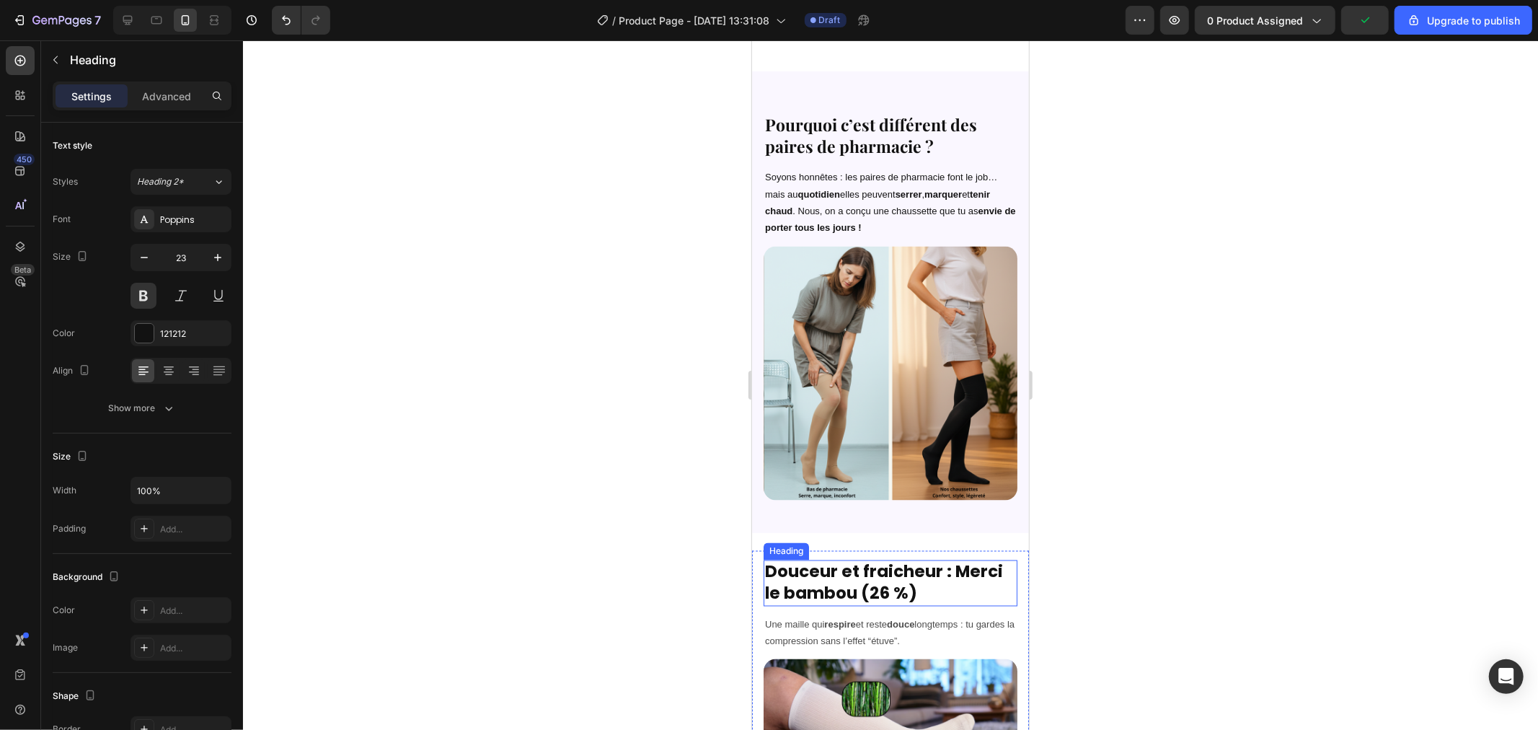
click at [846, 559] on h2 "Douceur et fraicheur : Merci le bambou (26 %)" at bounding box center [890, 582] width 254 height 46
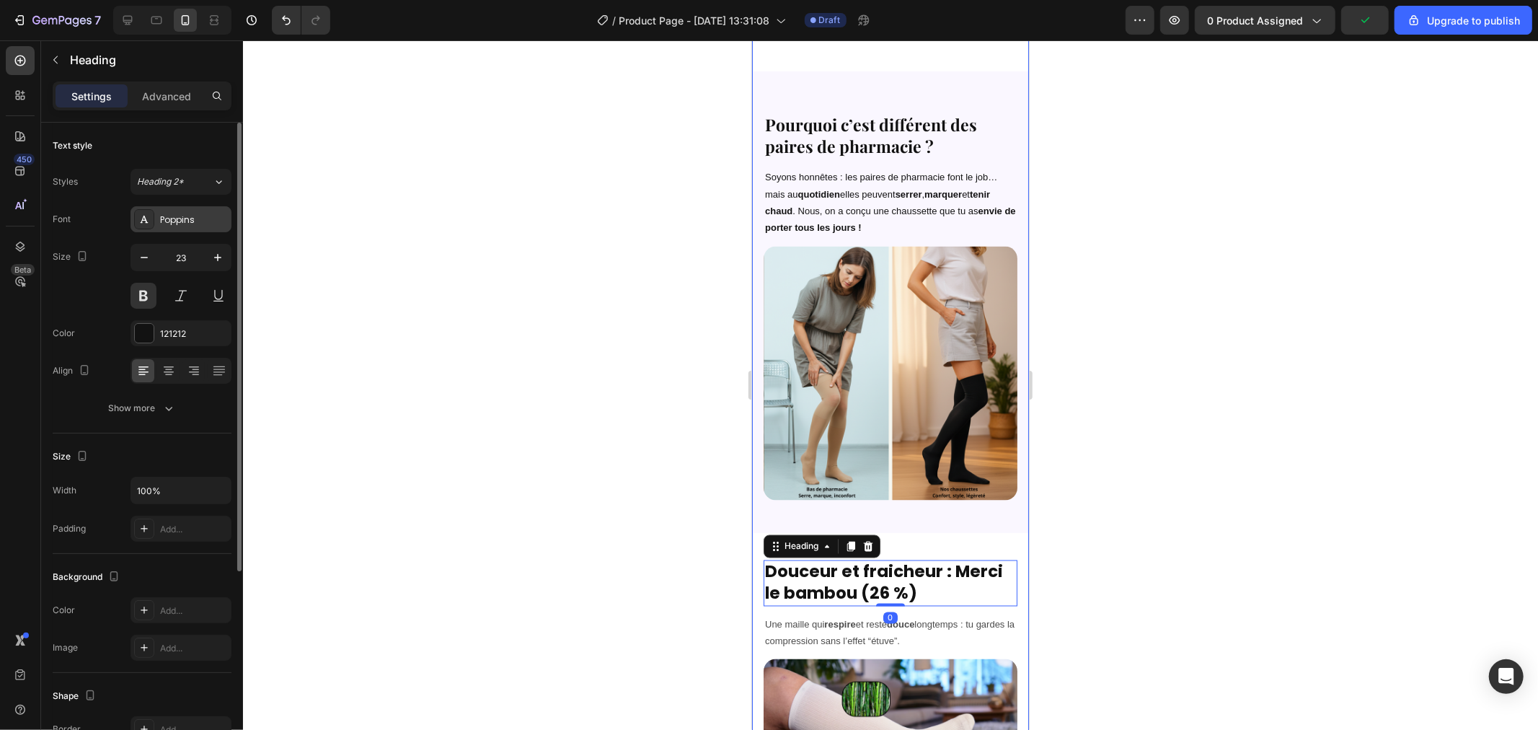
click at [176, 221] on div "Poppins" at bounding box center [194, 219] width 68 height 13
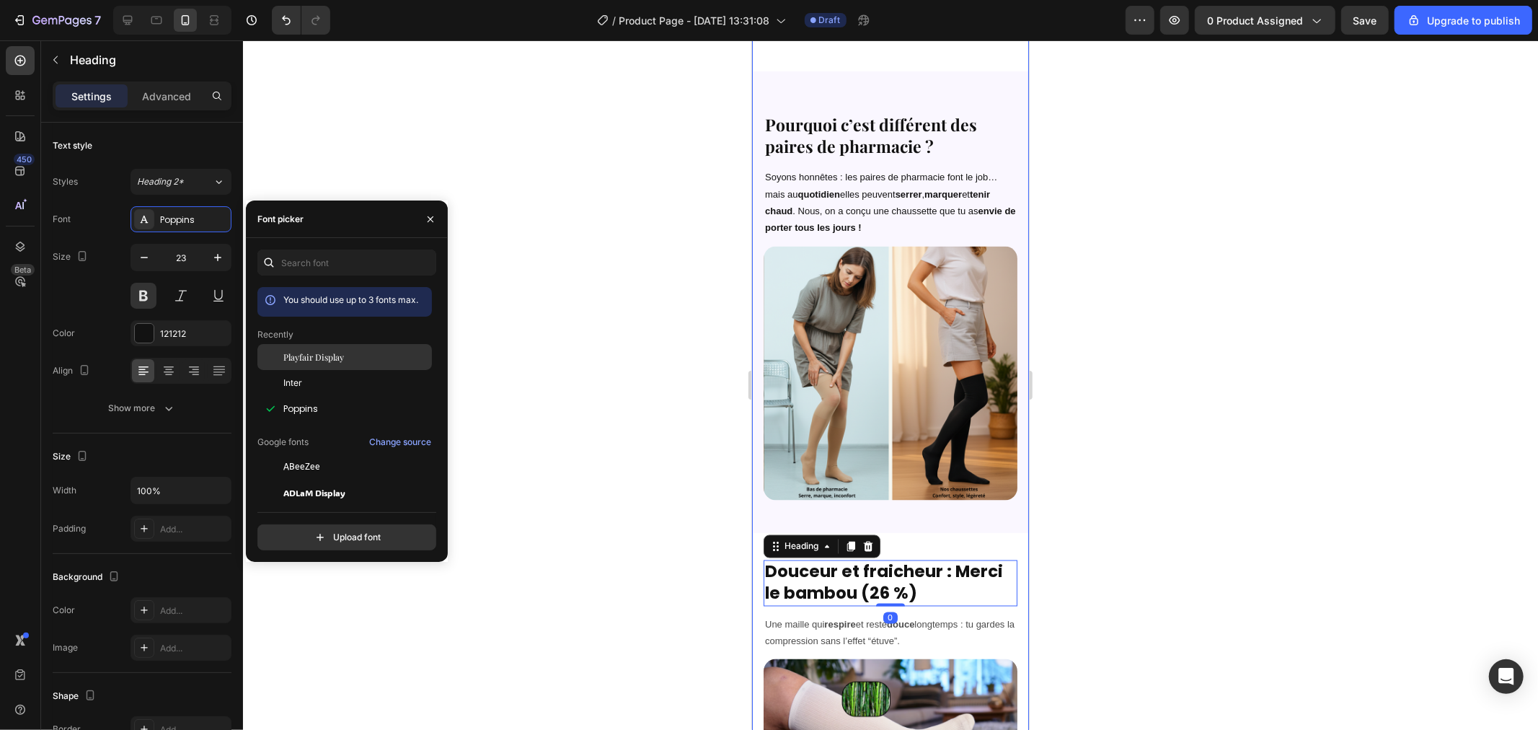
click at [342, 361] on span "Playfair Display" at bounding box center [313, 356] width 61 height 13
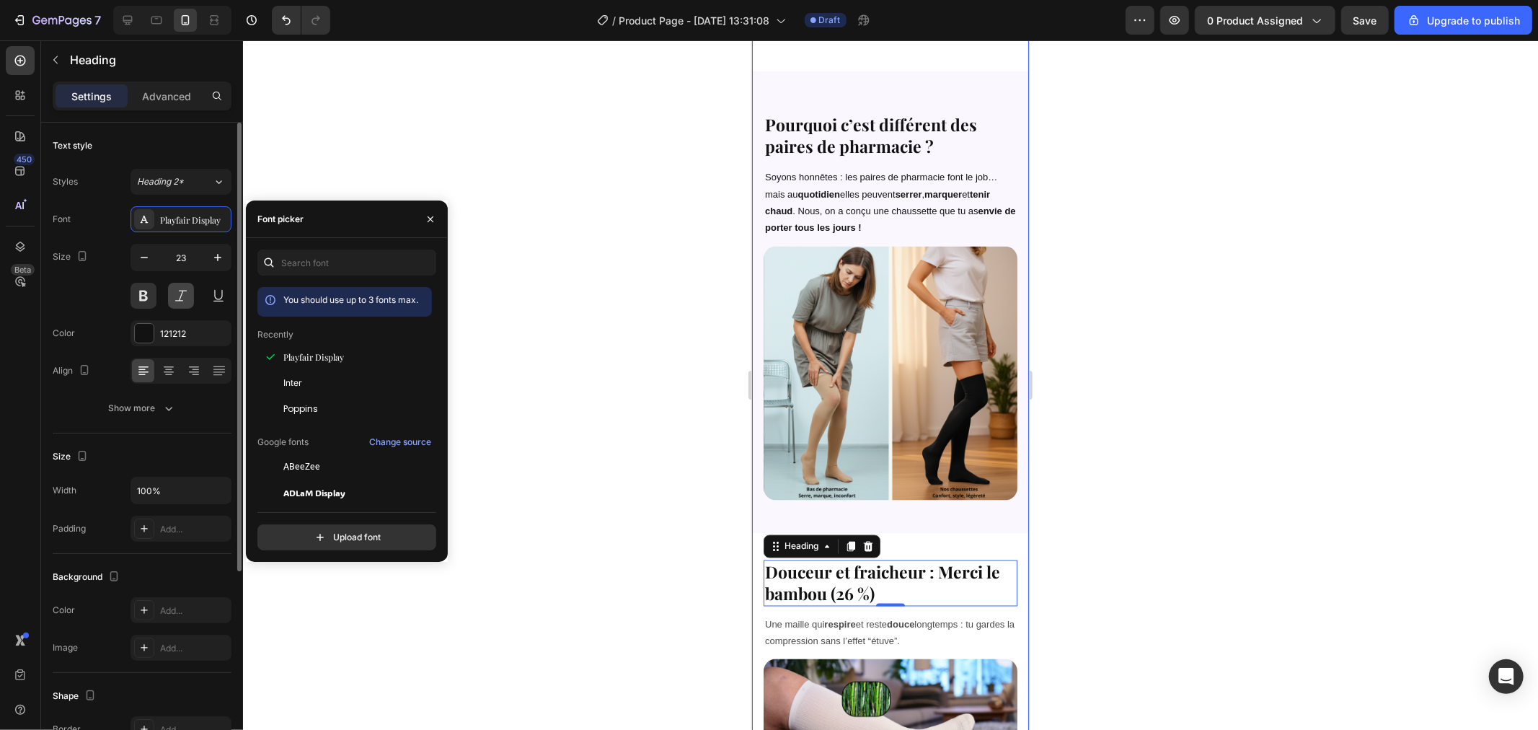
click at [177, 293] on button at bounding box center [181, 296] width 26 height 26
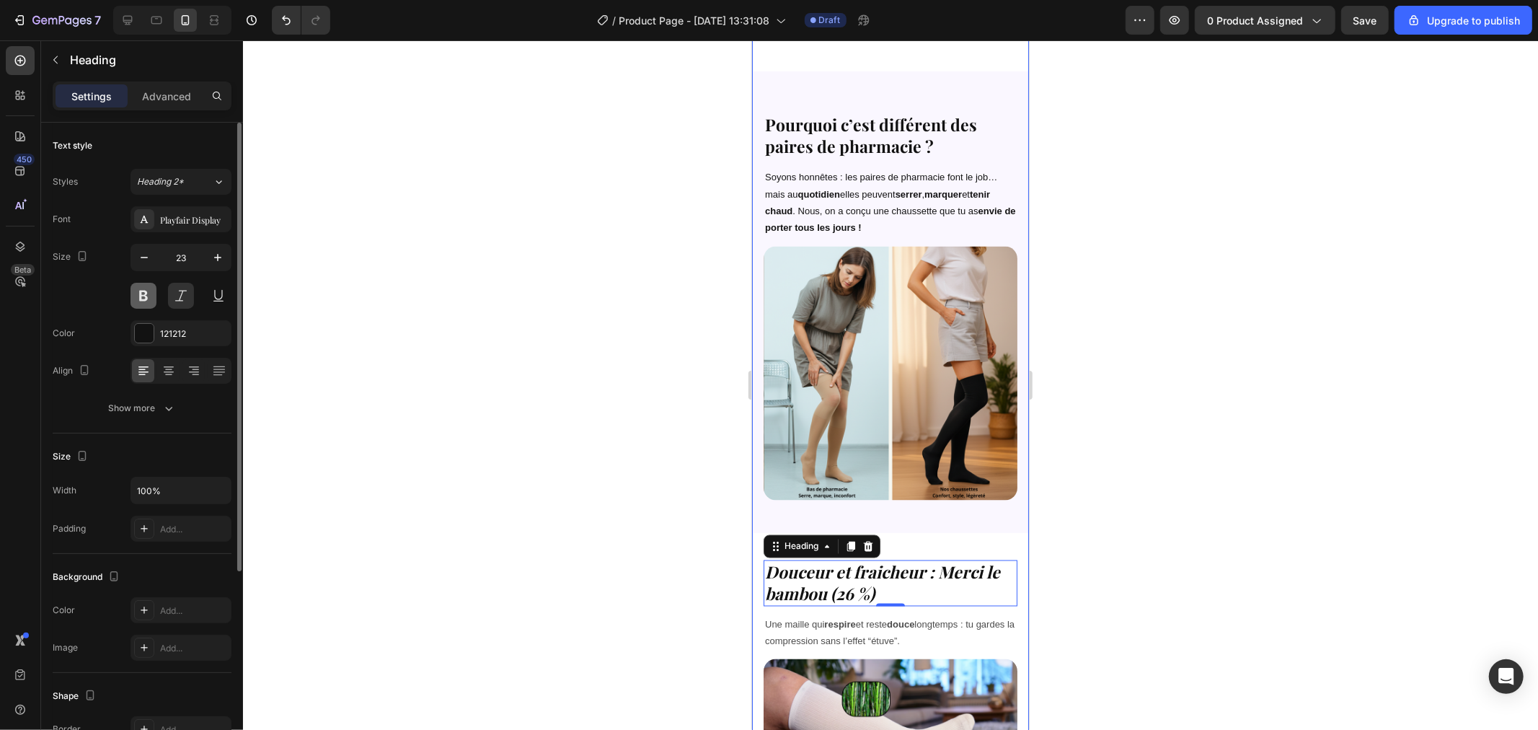
click at [141, 290] on button at bounding box center [144, 296] width 26 height 26
click at [175, 297] on button at bounding box center [181, 296] width 26 height 26
click at [517, 364] on div at bounding box center [890, 384] width 1295 height 689
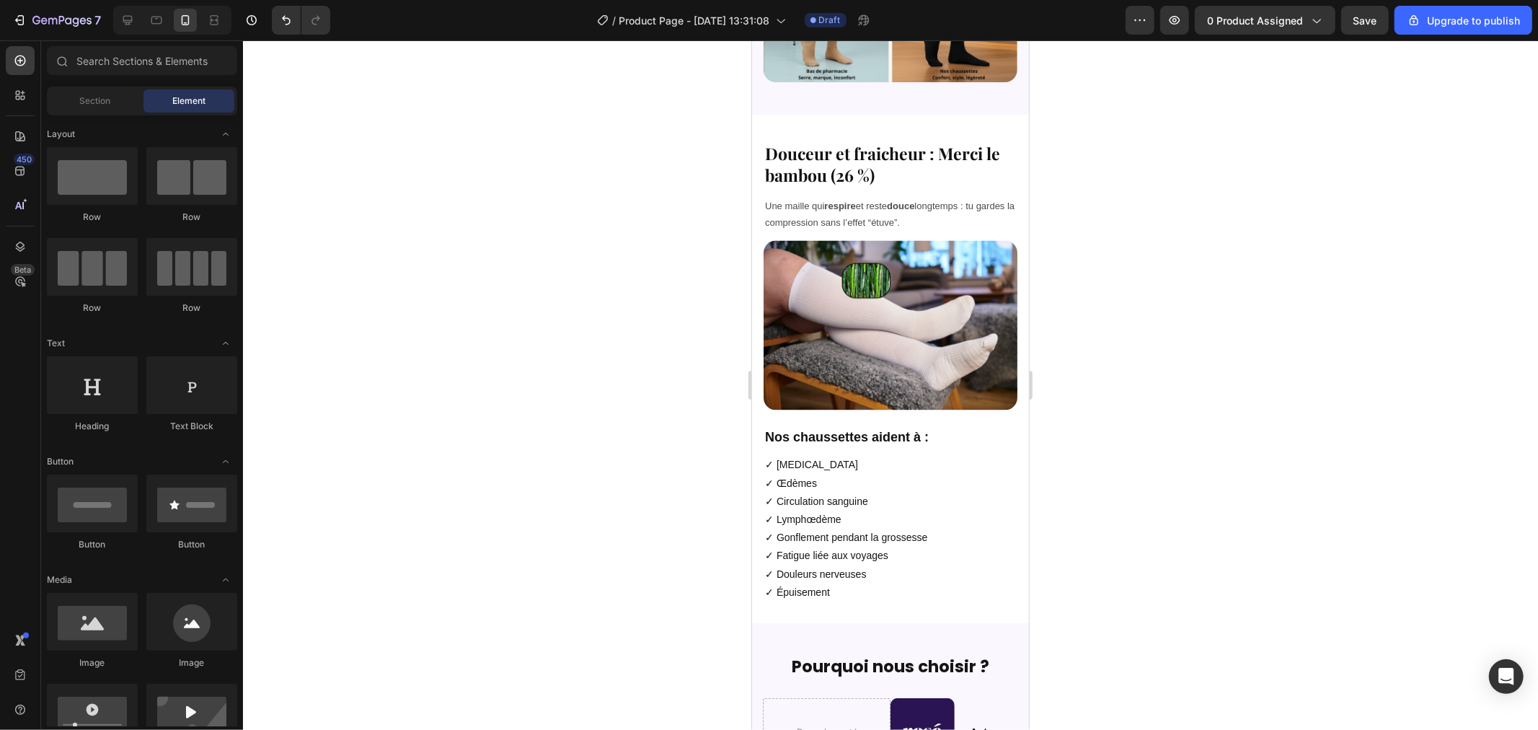
scroll to position [2257, 0]
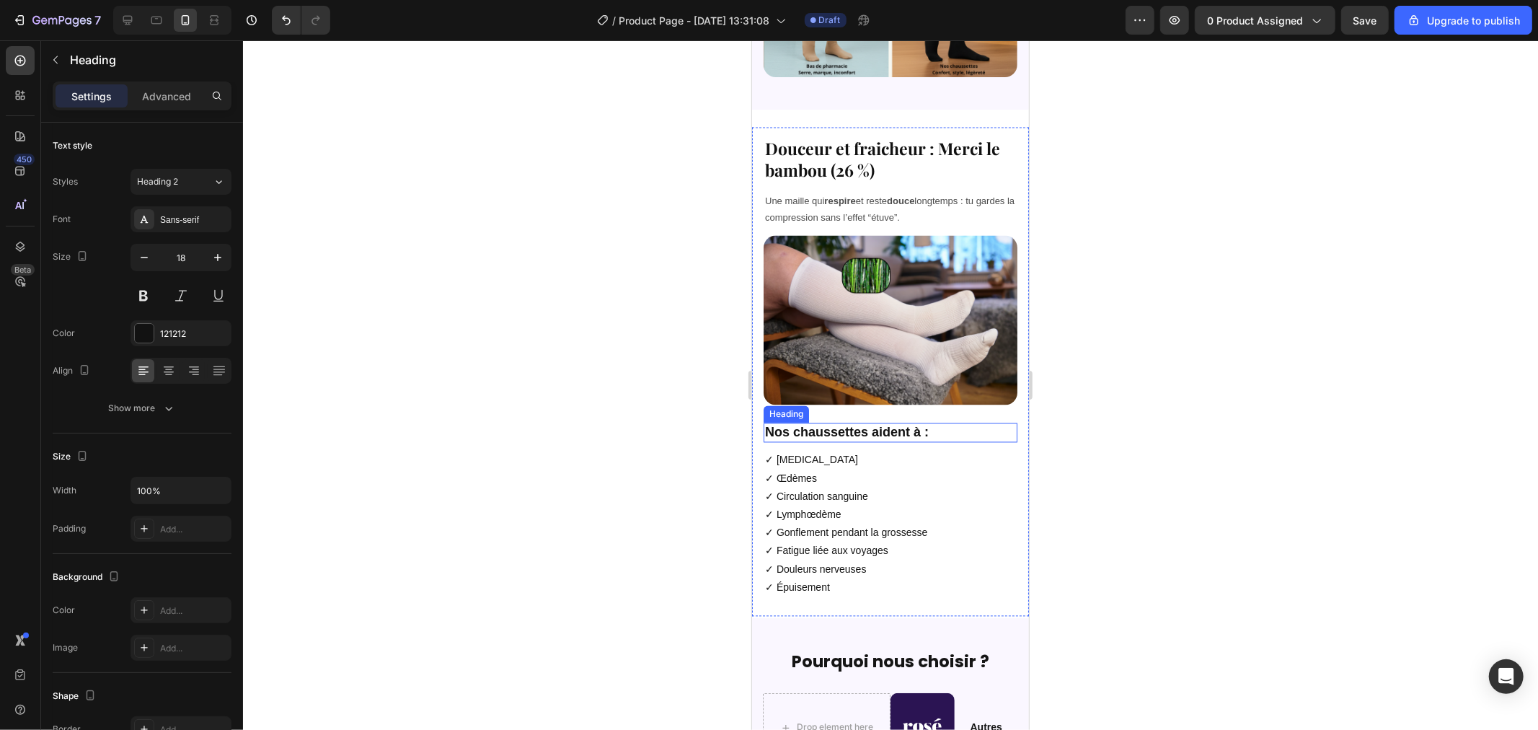
click at [833, 425] on strong "Nos chaussettes aident à :" at bounding box center [846, 432] width 164 height 14
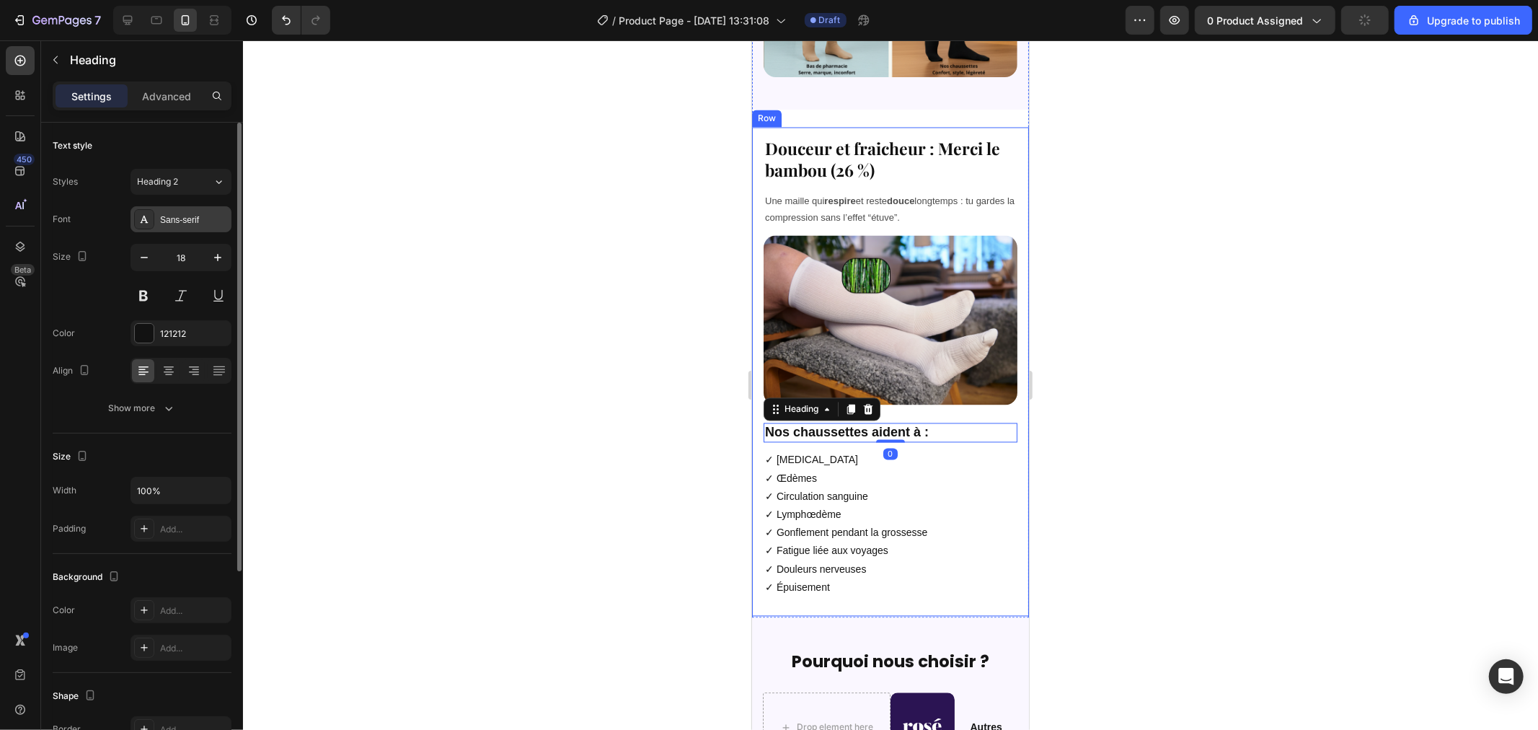
click at [177, 227] on div "Sans-serif" at bounding box center [181, 219] width 101 height 26
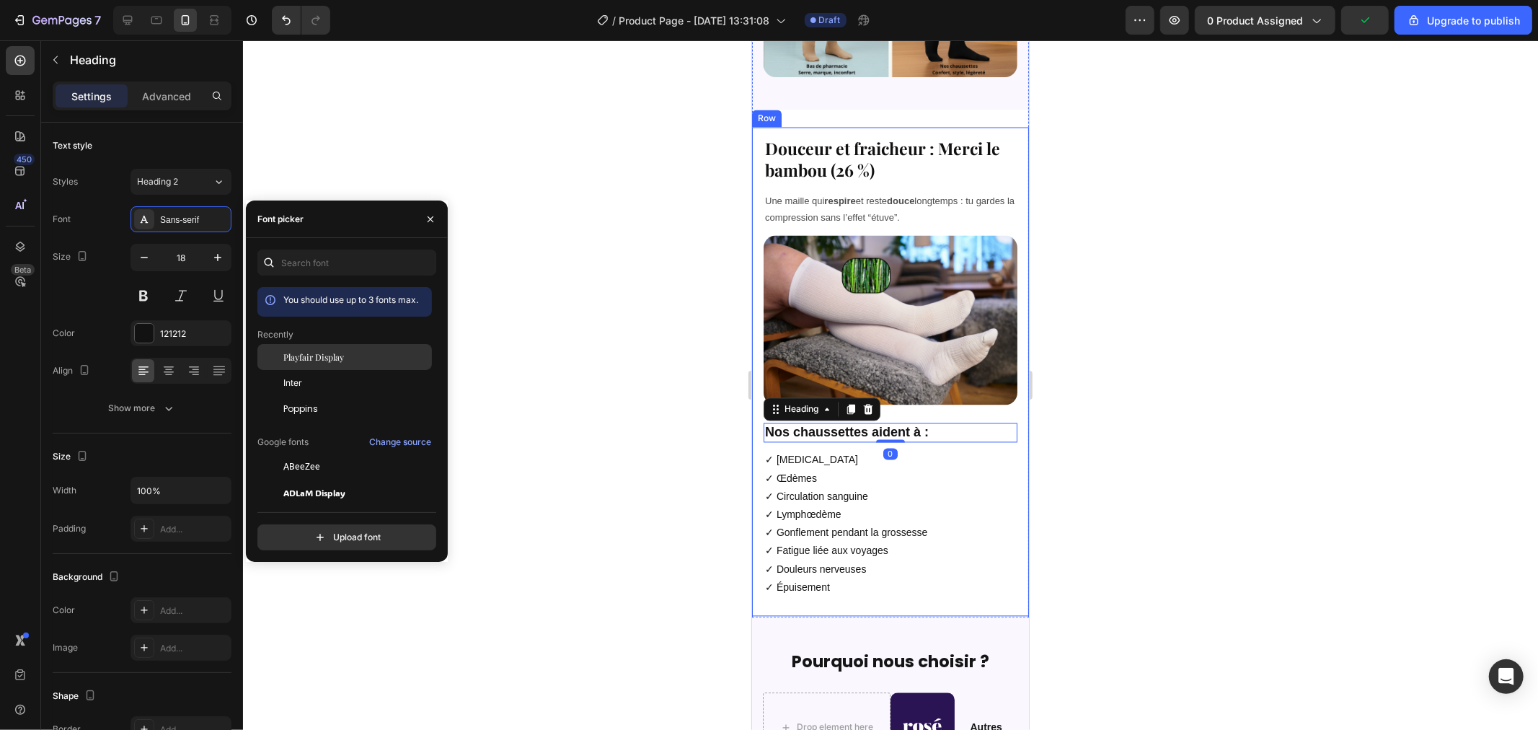
click at [335, 362] on span "Playfair Display" at bounding box center [313, 356] width 61 height 13
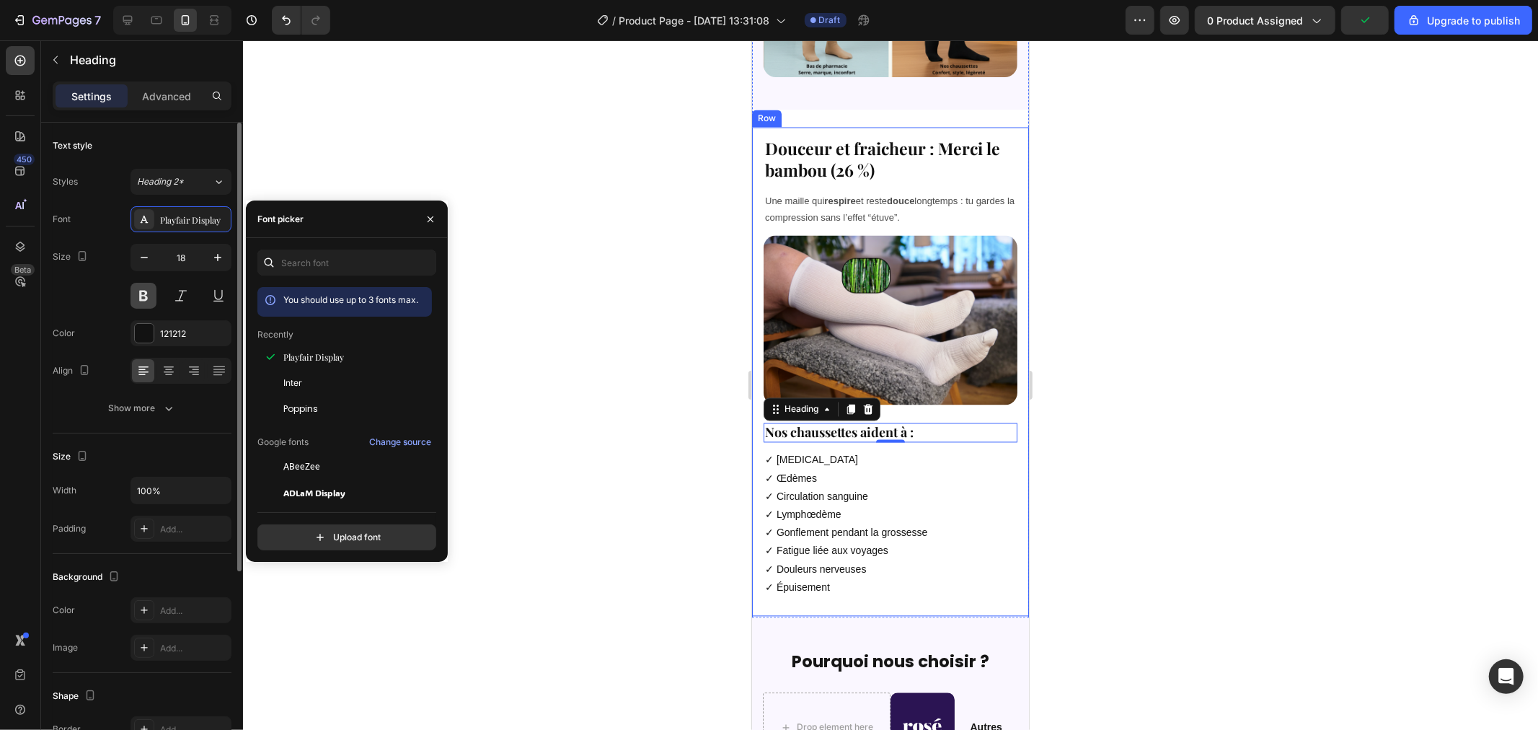
click at [141, 293] on button at bounding box center [144, 296] width 26 height 26
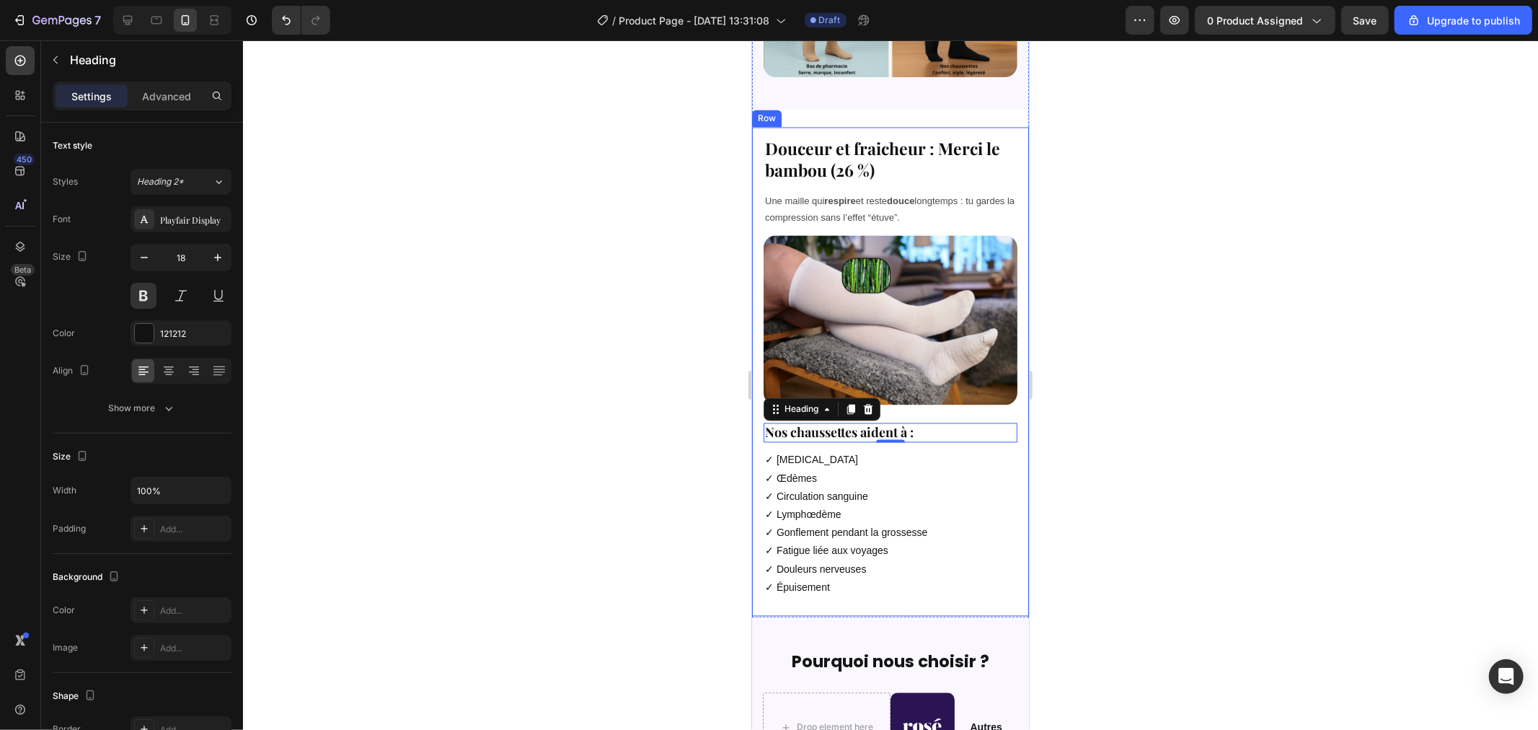
click at [585, 343] on div at bounding box center [890, 384] width 1295 height 689
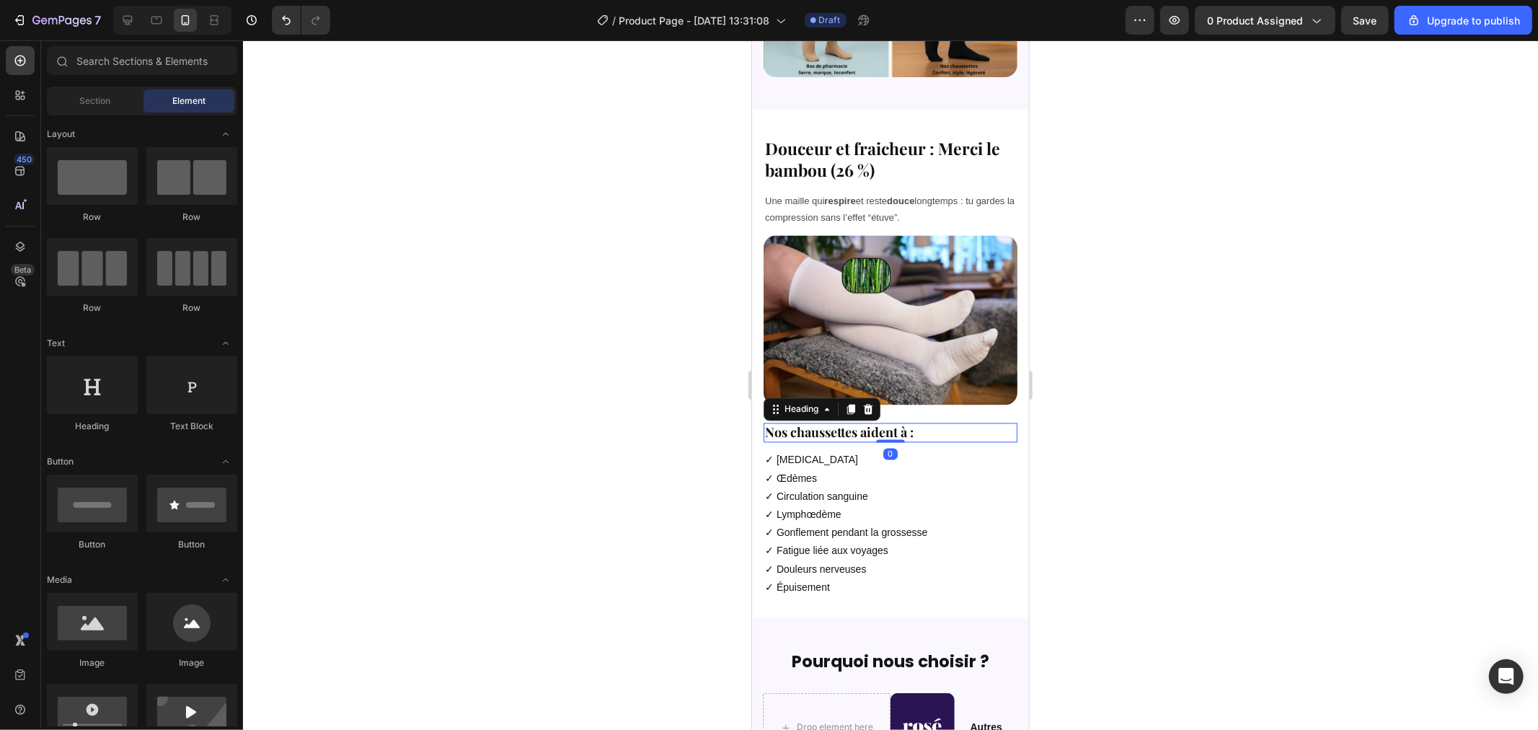
click at [849, 423] on strong "Nos chaussettes aident à :" at bounding box center [838, 431] width 149 height 17
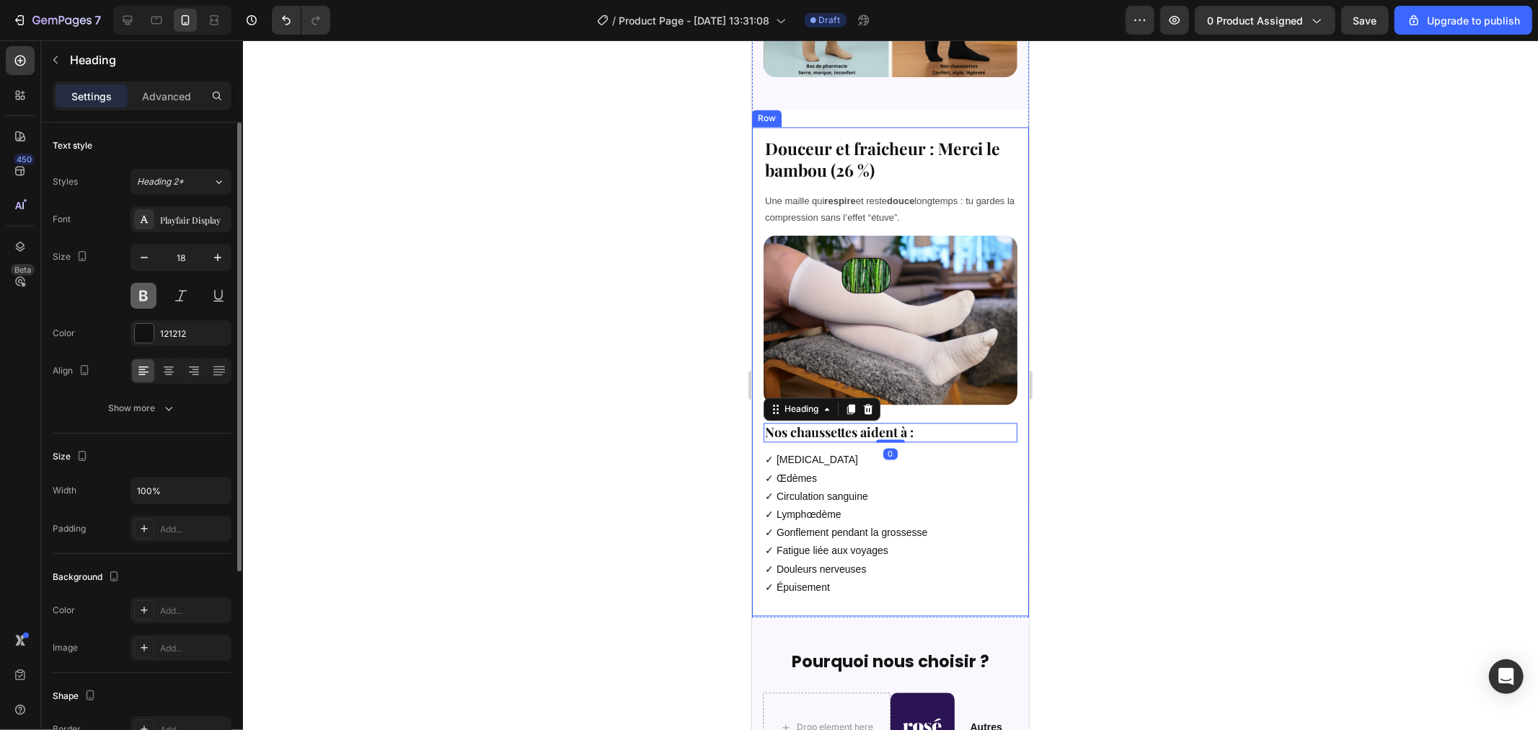
click at [141, 301] on button at bounding box center [144, 296] width 26 height 26
click at [220, 256] on icon "button" at bounding box center [218, 257] width 14 height 14
click at [144, 257] on icon "button" at bounding box center [144, 257] width 7 height 1
type input "18"
click at [353, 277] on div at bounding box center [890, 384] width 1295 height 689
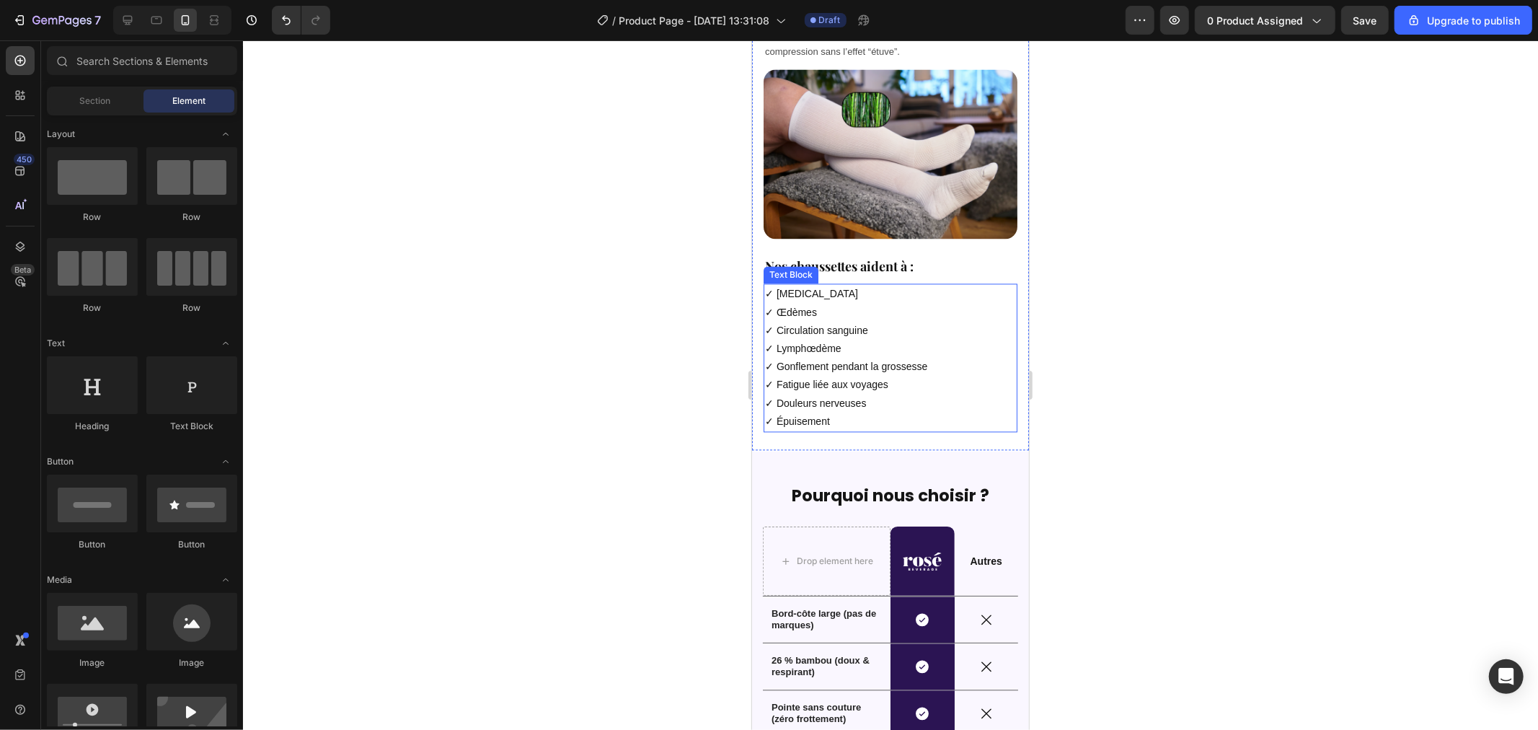
scroll to position [2498, 0]
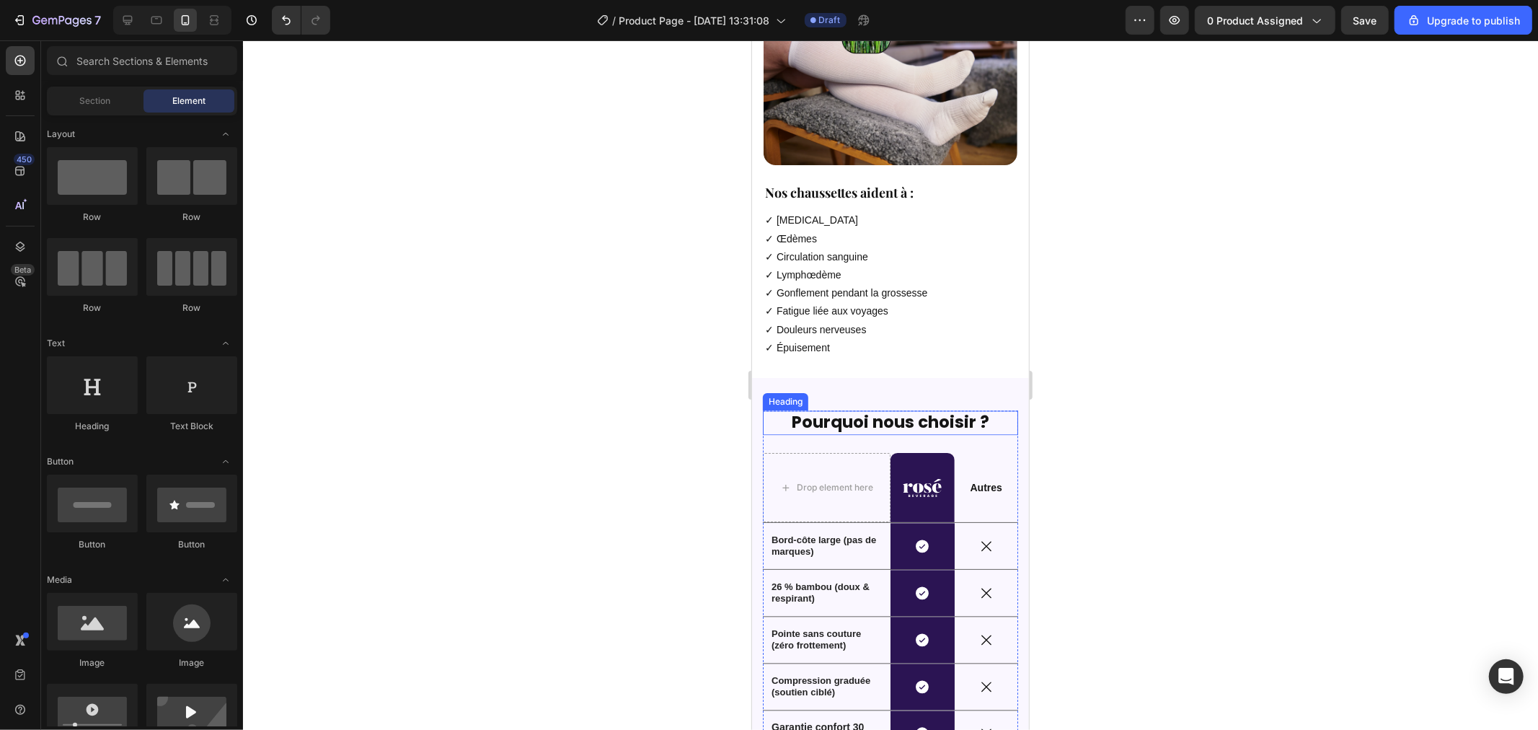
click at [841, 410] on h2 "Pourquoi nous choisir ?" at bounding box center [889, 422] width 255 height 25
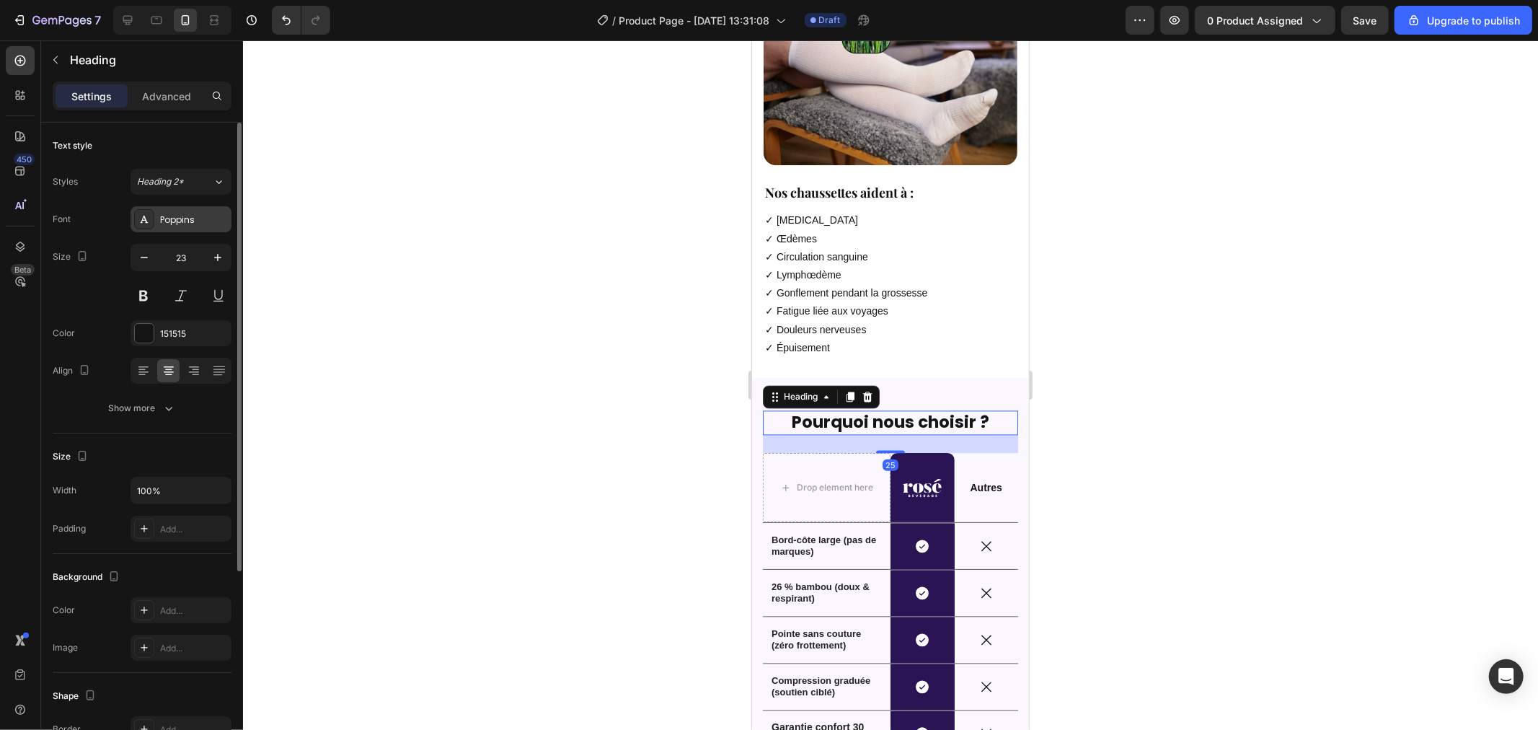
click at [162, 218] on div "Poppins" at bounding box center [194, 219] width 68 height 13
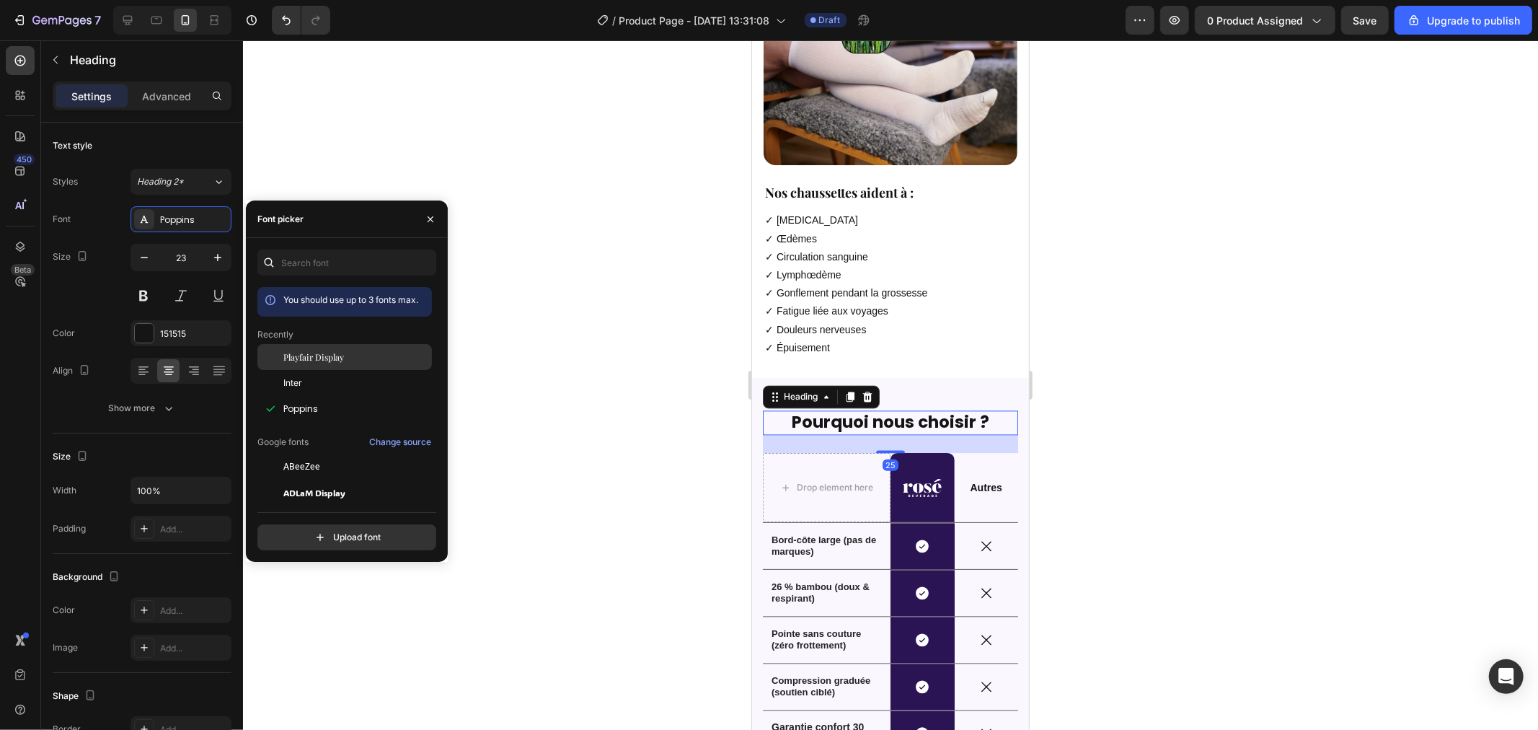
click at [337, 354] on span "Playfair Display" at bounding box center [313, 356] width 61 height 13
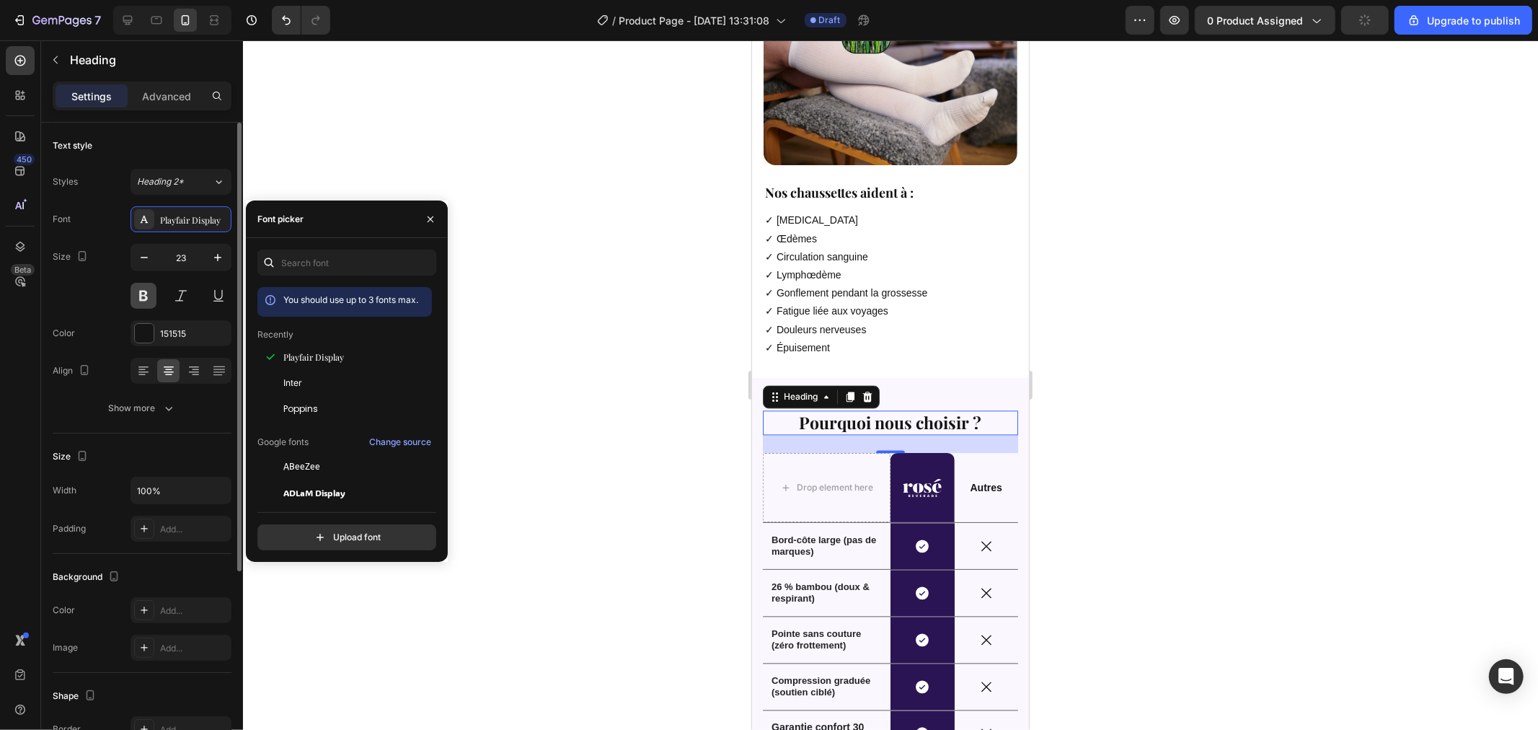
click at [149, 290] on button at bounding box center [144, 296] width 26 height 26
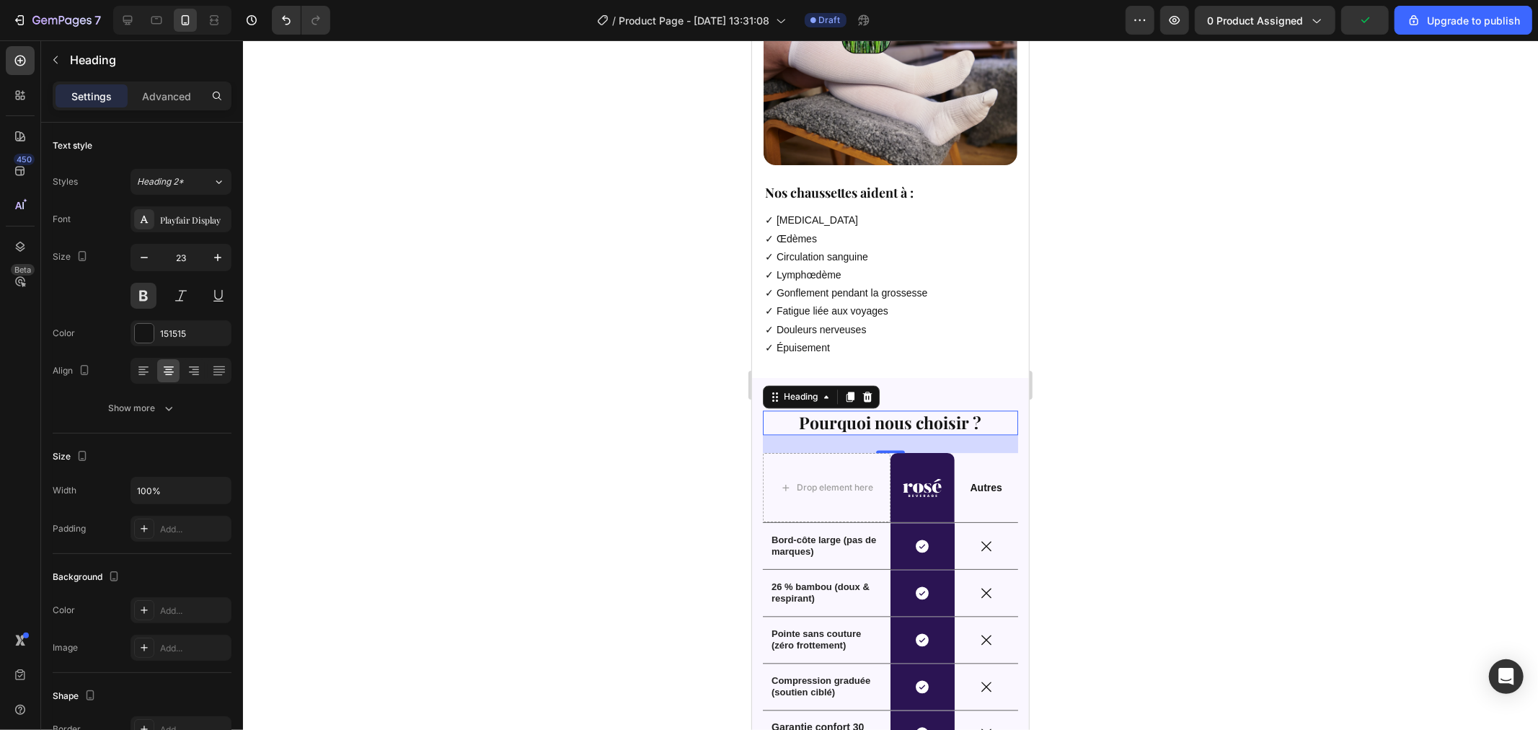
drag, startPoint x: 596, startPoint y: 330, endPoint x: 697, endPoint y: 350, distance: 103.6
click at [596, 329] on div at bounding box center [890, 384] width 1295 height 689
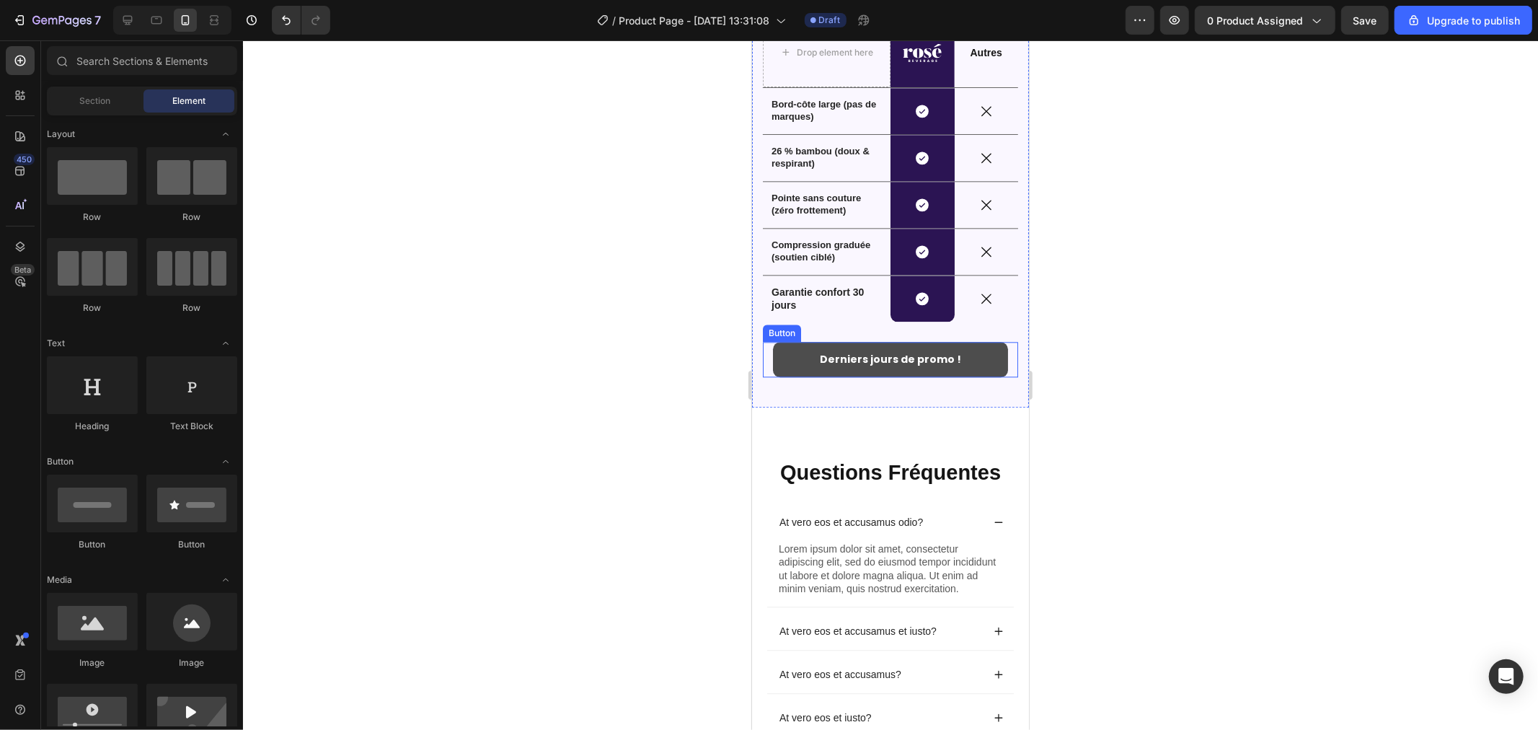
scroll to position [2898, 0]
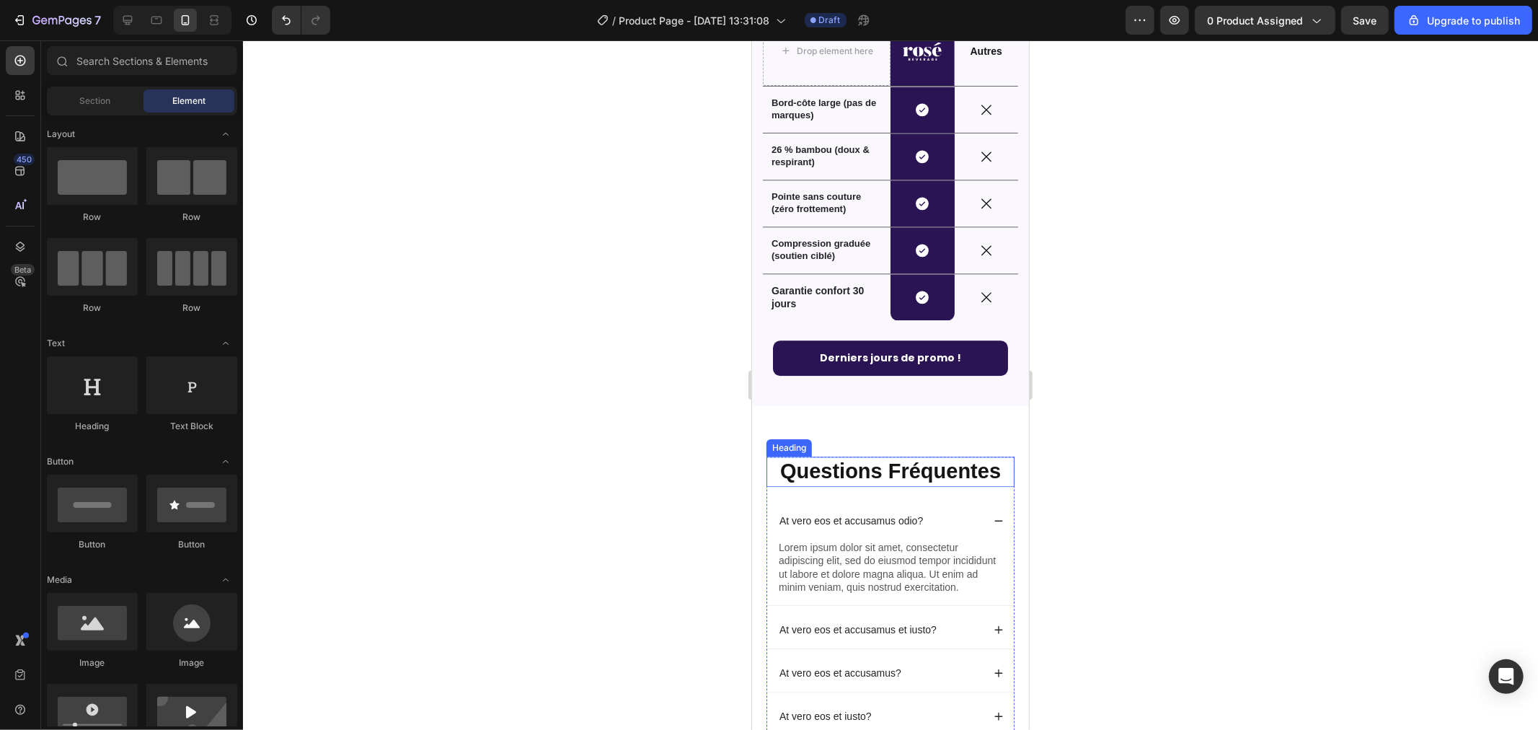
click at [861, 465] on h2 "Questions Fréquentes" at bounding box center [890, 471] width 248 height 30
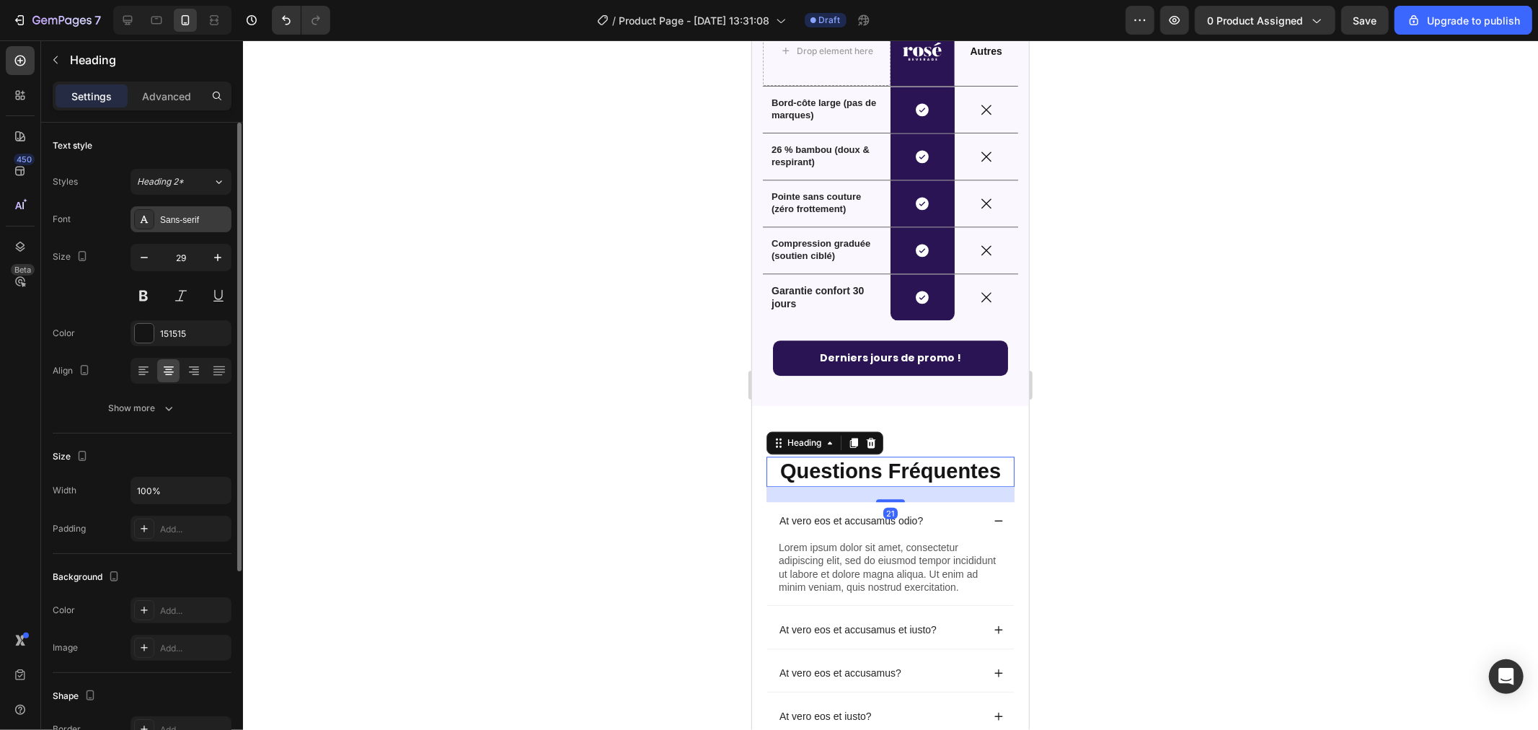
click at [156, 224] on div "Sans-serif" at bounding box center [181, 219] width 101 height 26
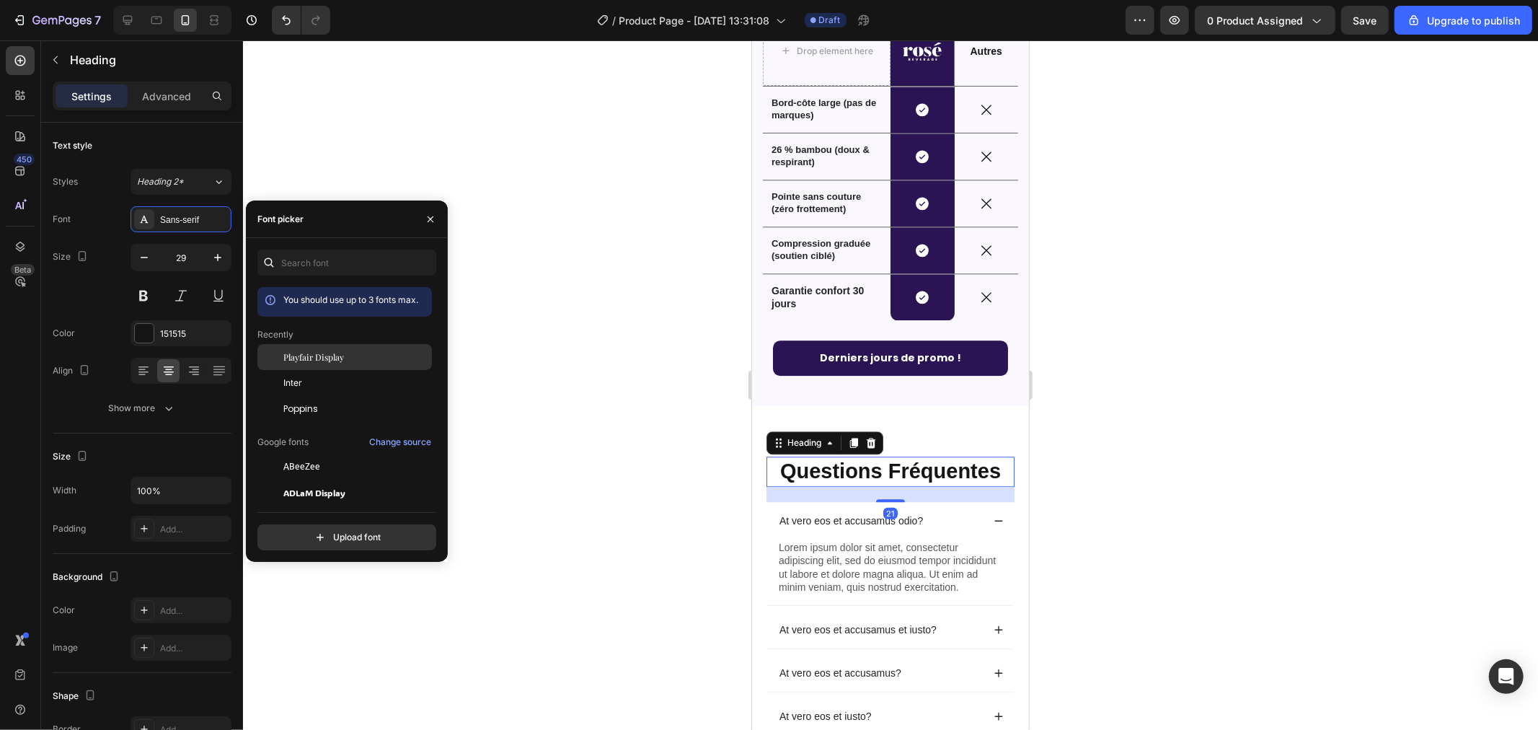
click at [311, 358] on span "Playfair Display" at bounding box center [313, 356] width 61 height 13
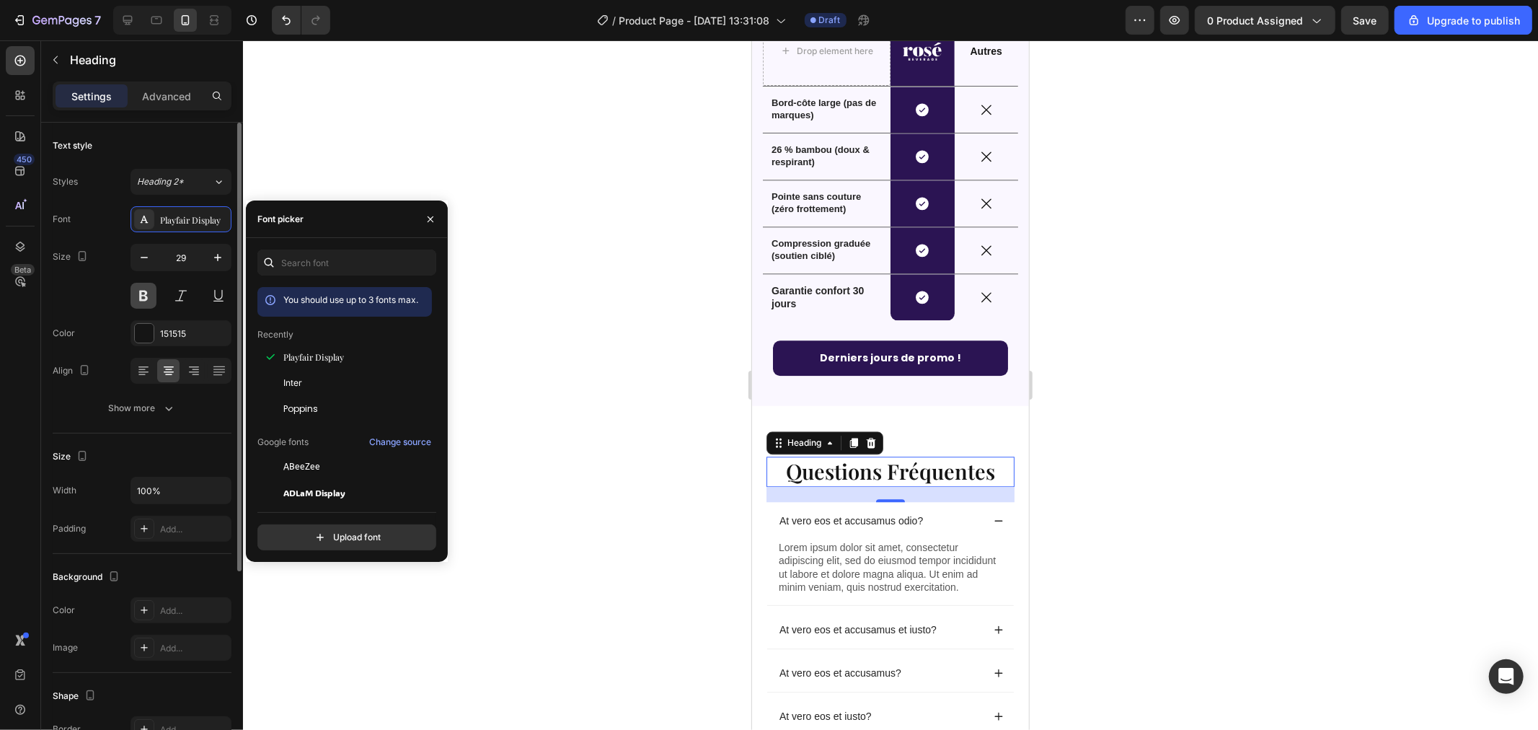
click at [145, 290] on button at bounding box center [144, 296] width 26 height 26
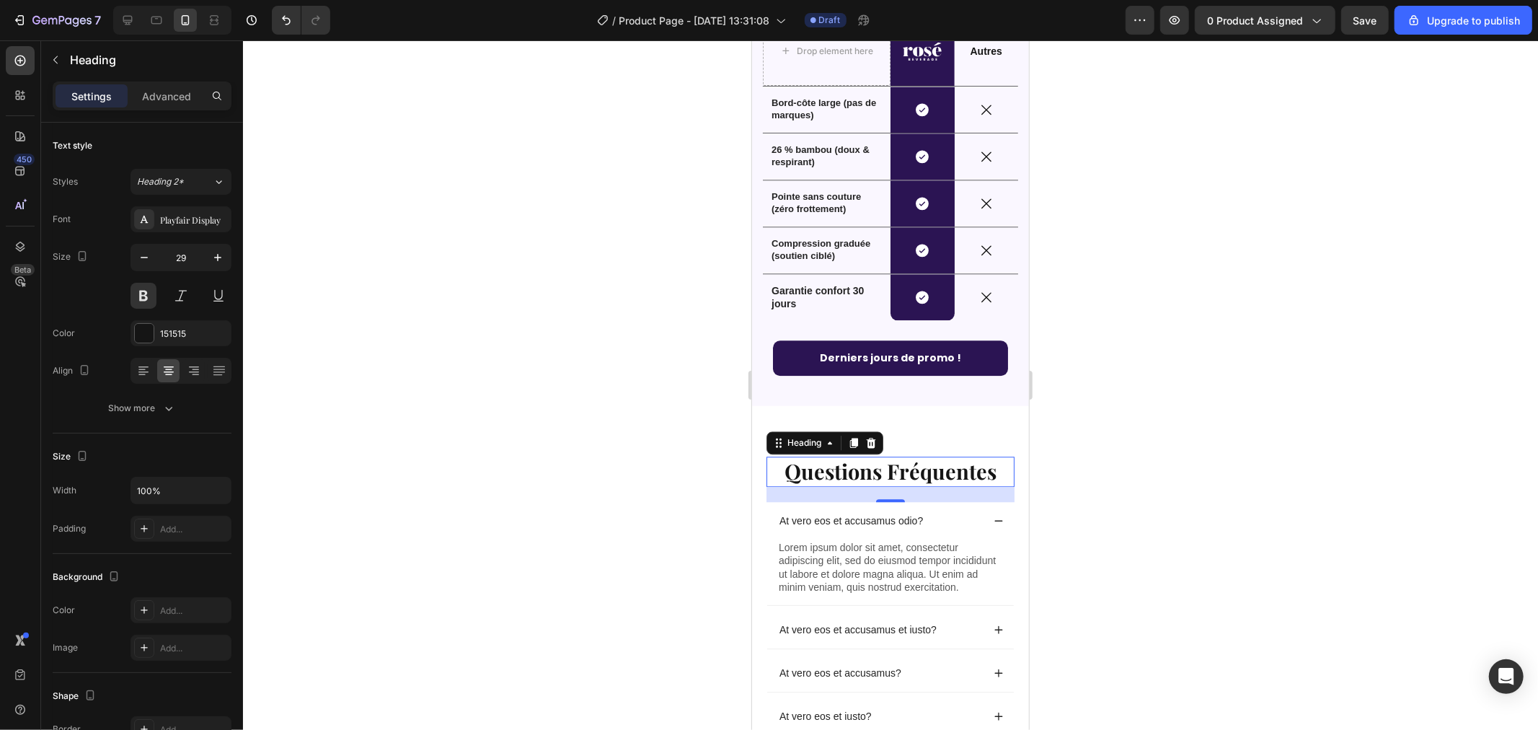
click at [509, 322] on div at bounding box center [890, 384] width 1295 height 689
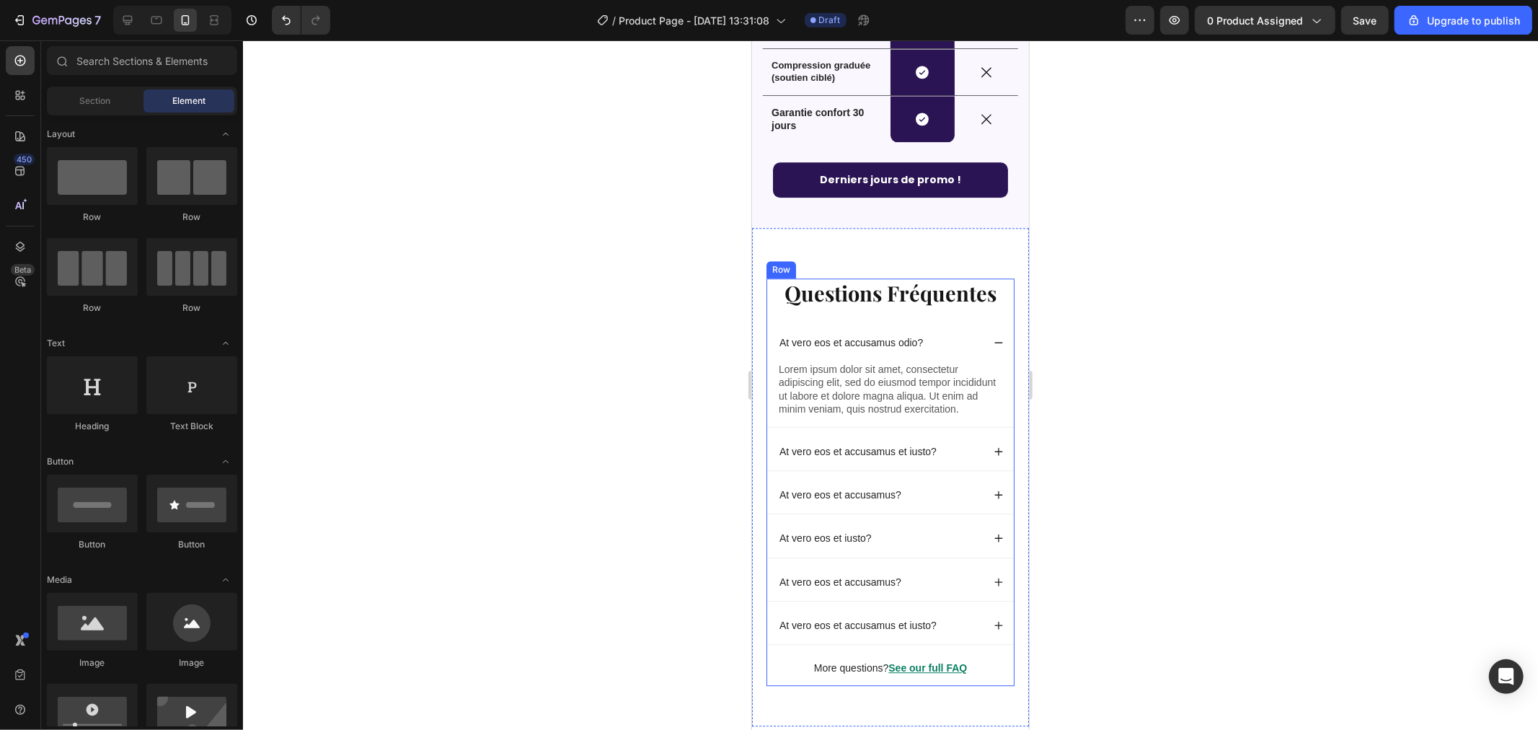
scroll to position [3219, 0]
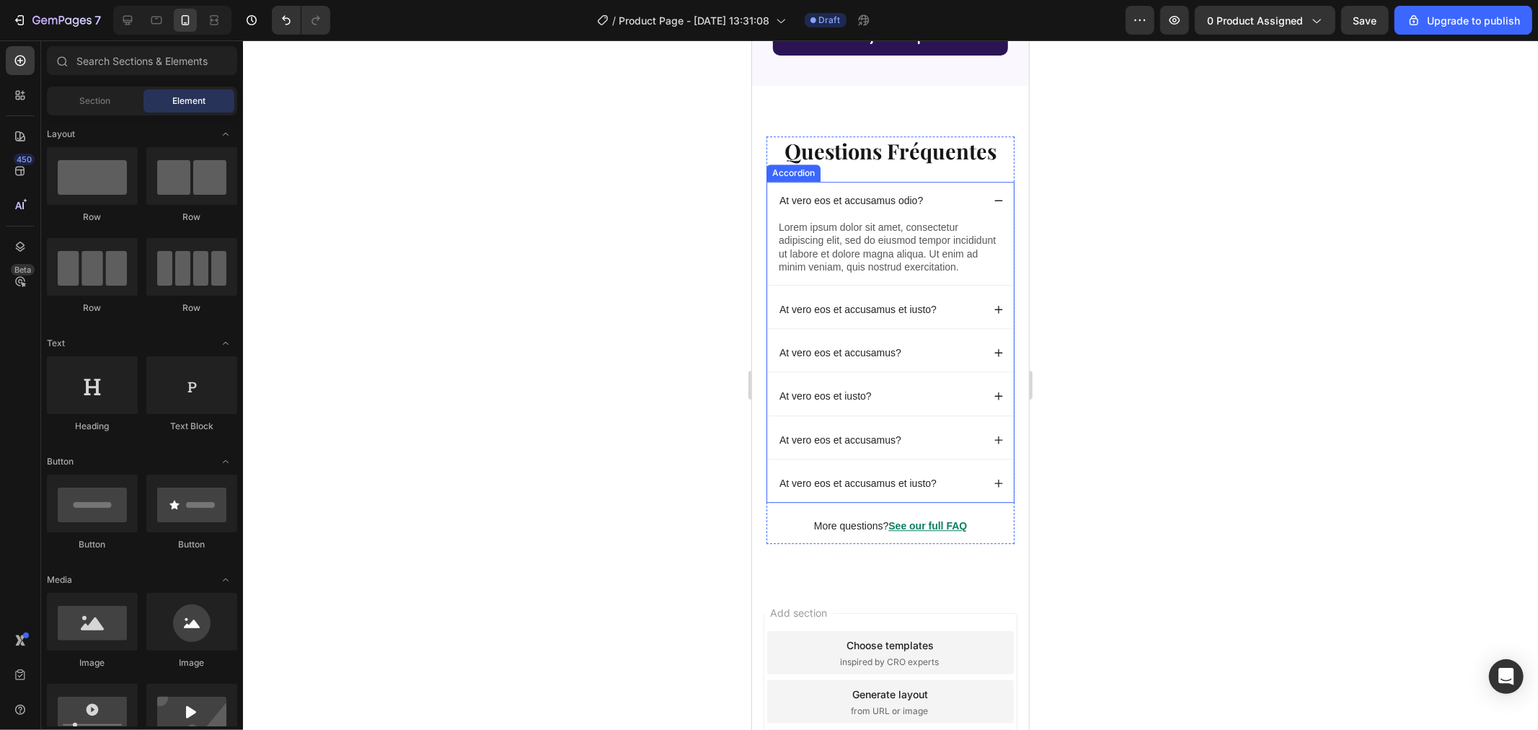
click at [993, 203] on icon at bounding box center [998, 200] width 10 height 10
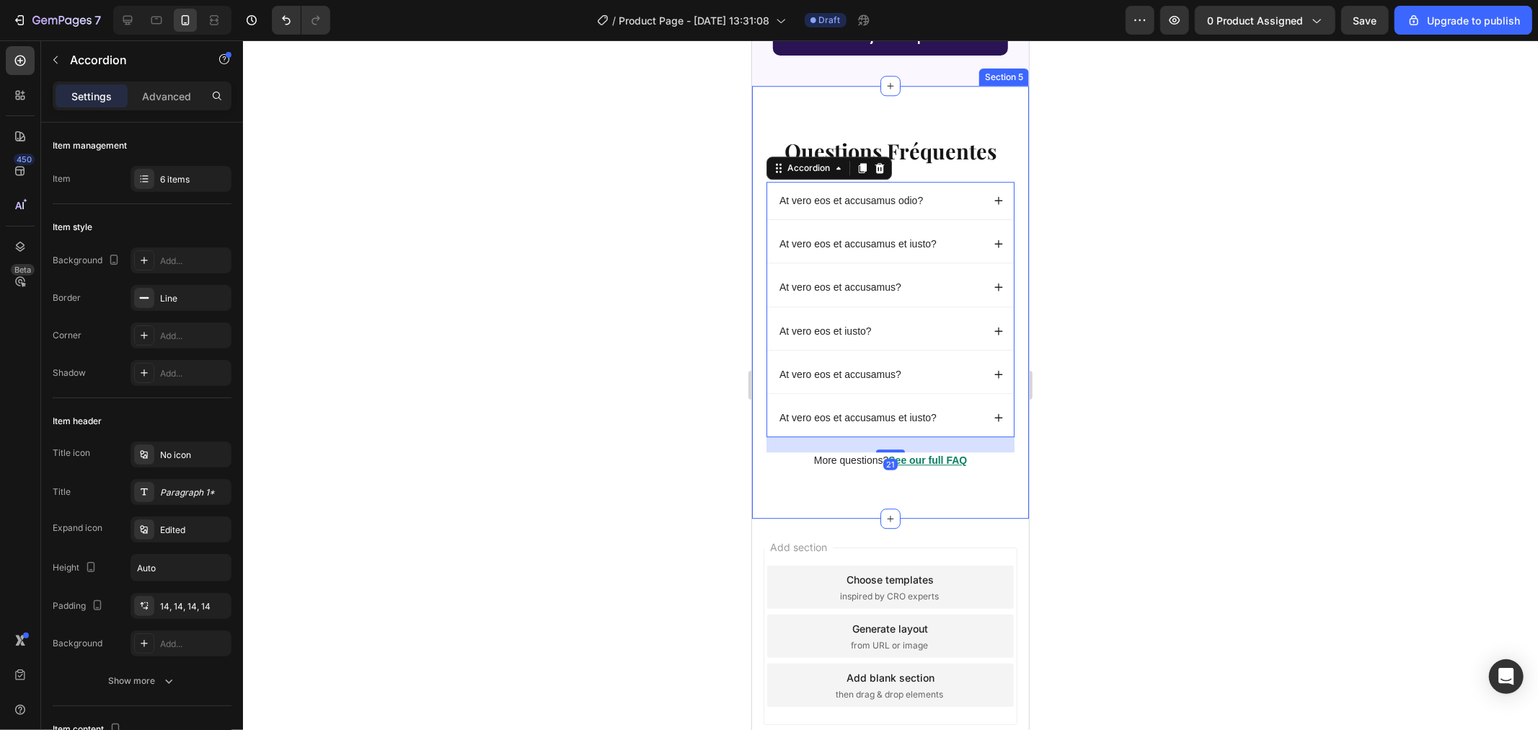
drag, startPoint x: 489, startPoint y: 335, endPoint x: 664, endPoint y: 376, distance: 179.8
click at [490, 336] on div at bounding box center [890, 384] width 1295 height 689
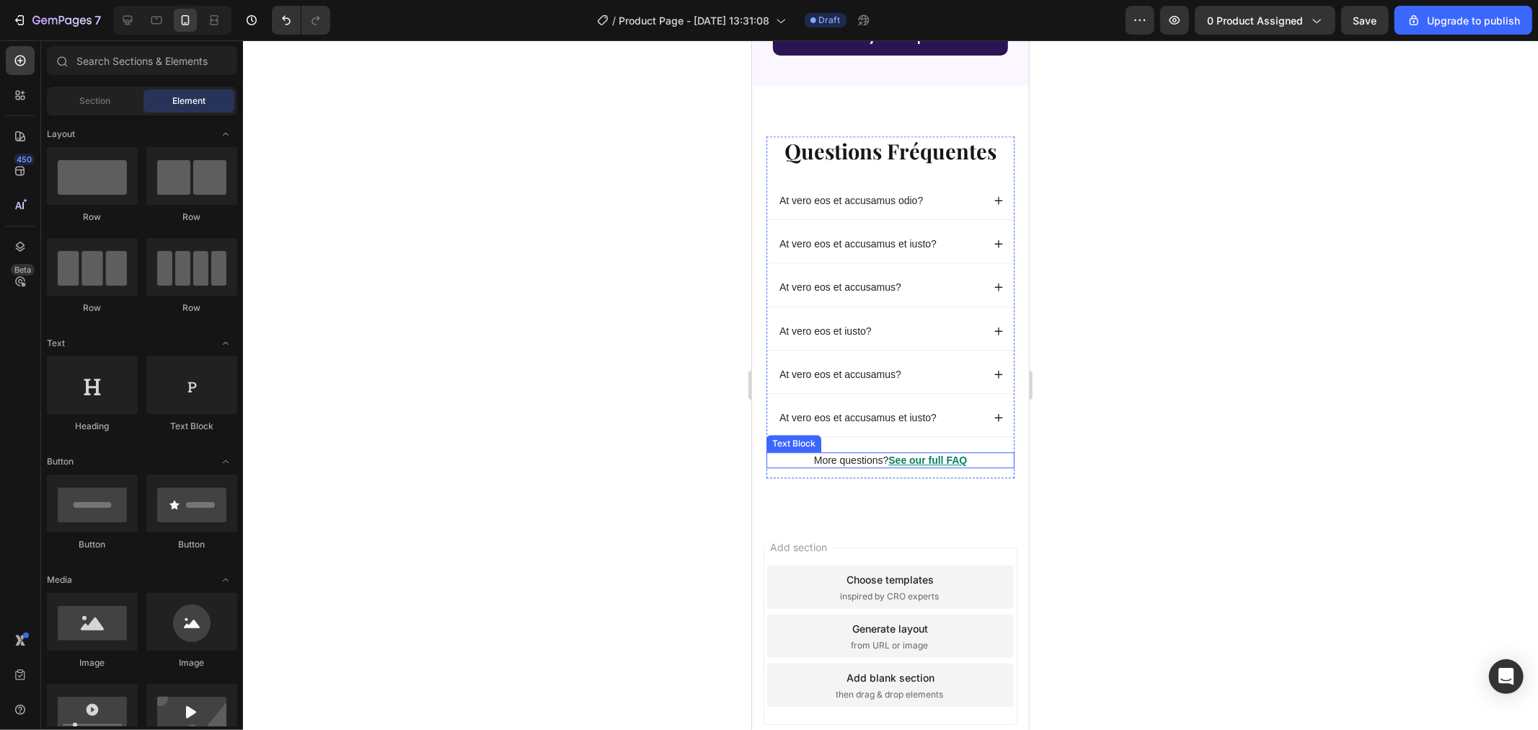
click at [910, 461] on u "See our full FAQ" at bounding box center [927, 460] width 79 height 12
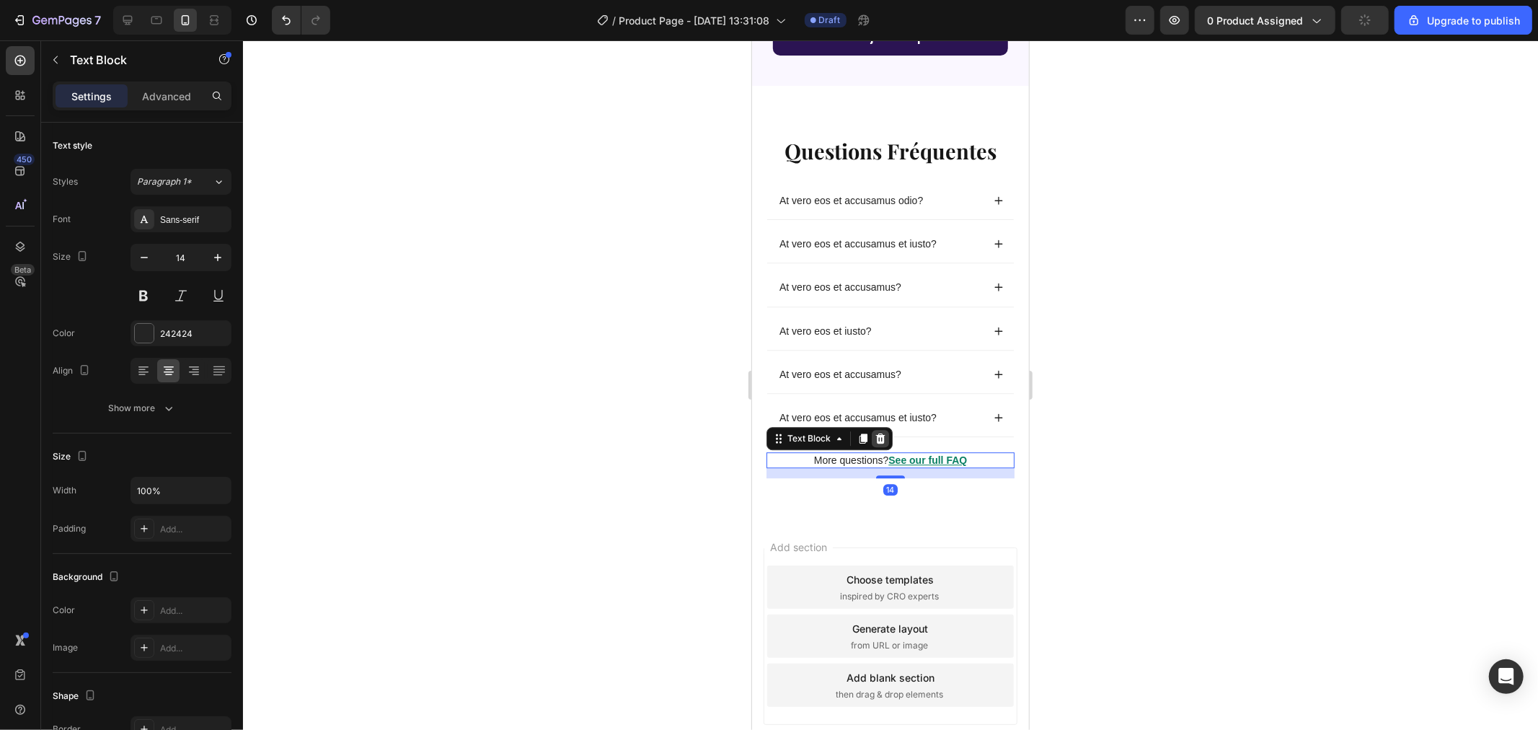
click at [878, 430] on div at bounding box center [879, 437] width 17 height 17
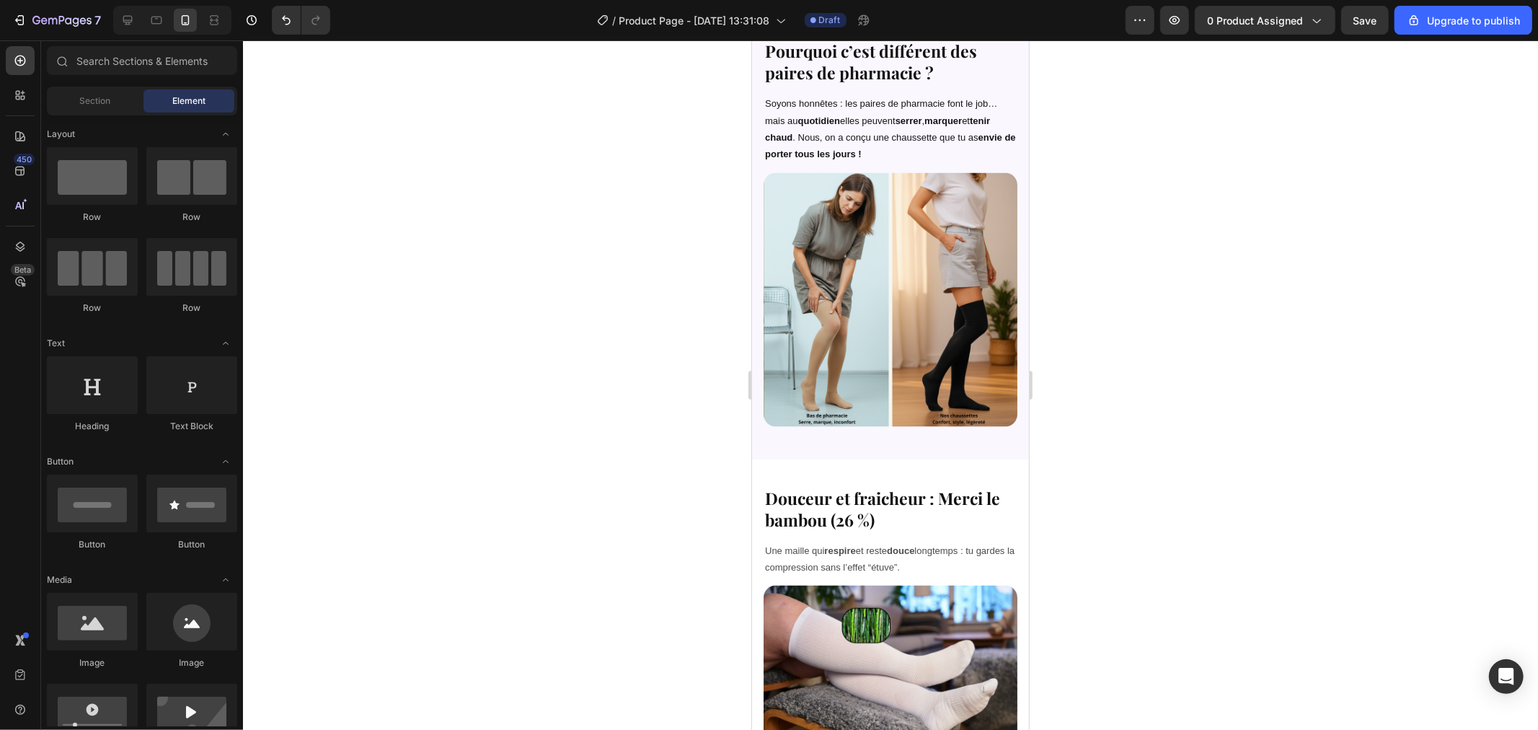
scroll to position [1899, 0]
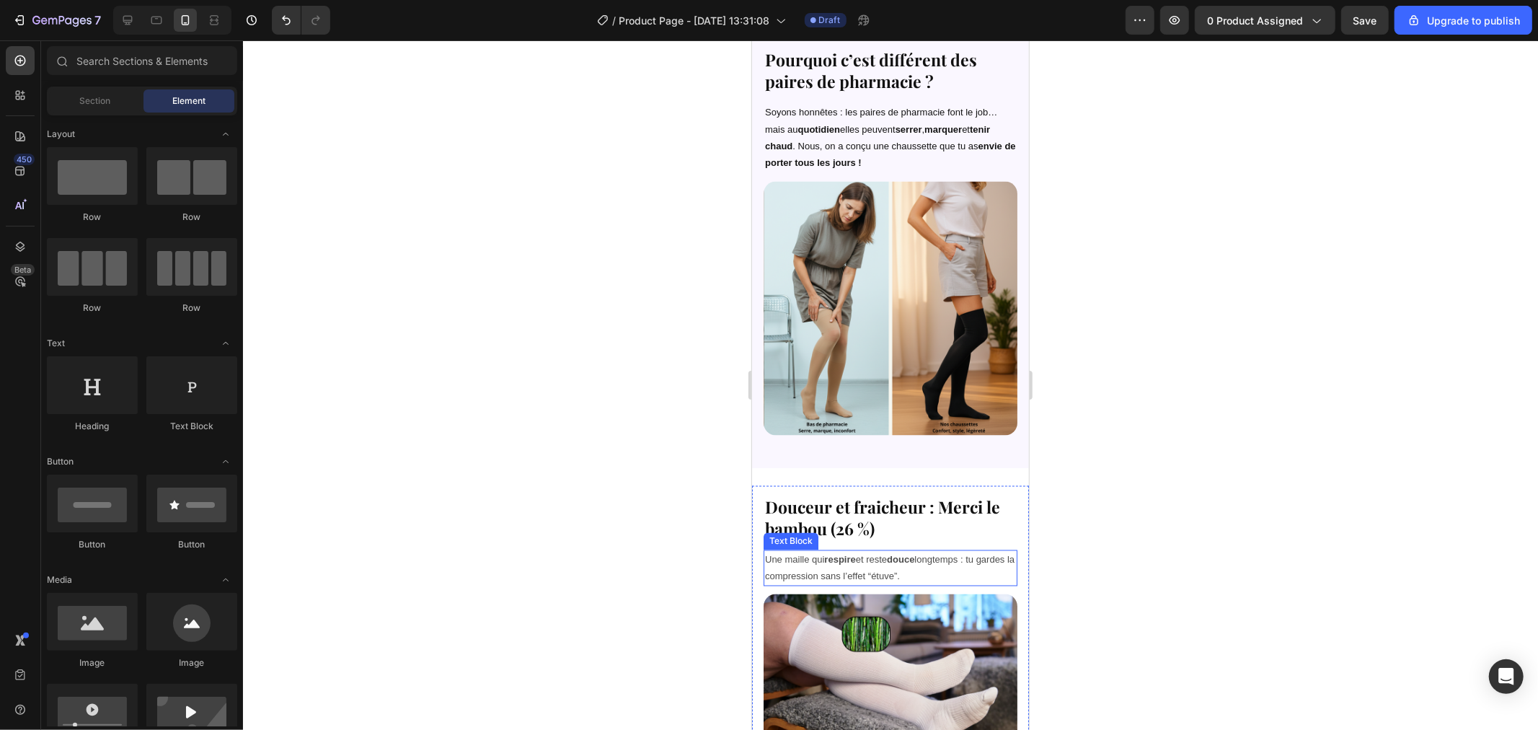
click at [821, 551] on p "Une maille qui respire et reste douce longtemps : tu gardes la compression sans…" at bounding box center [889, 568] width 251 height 34
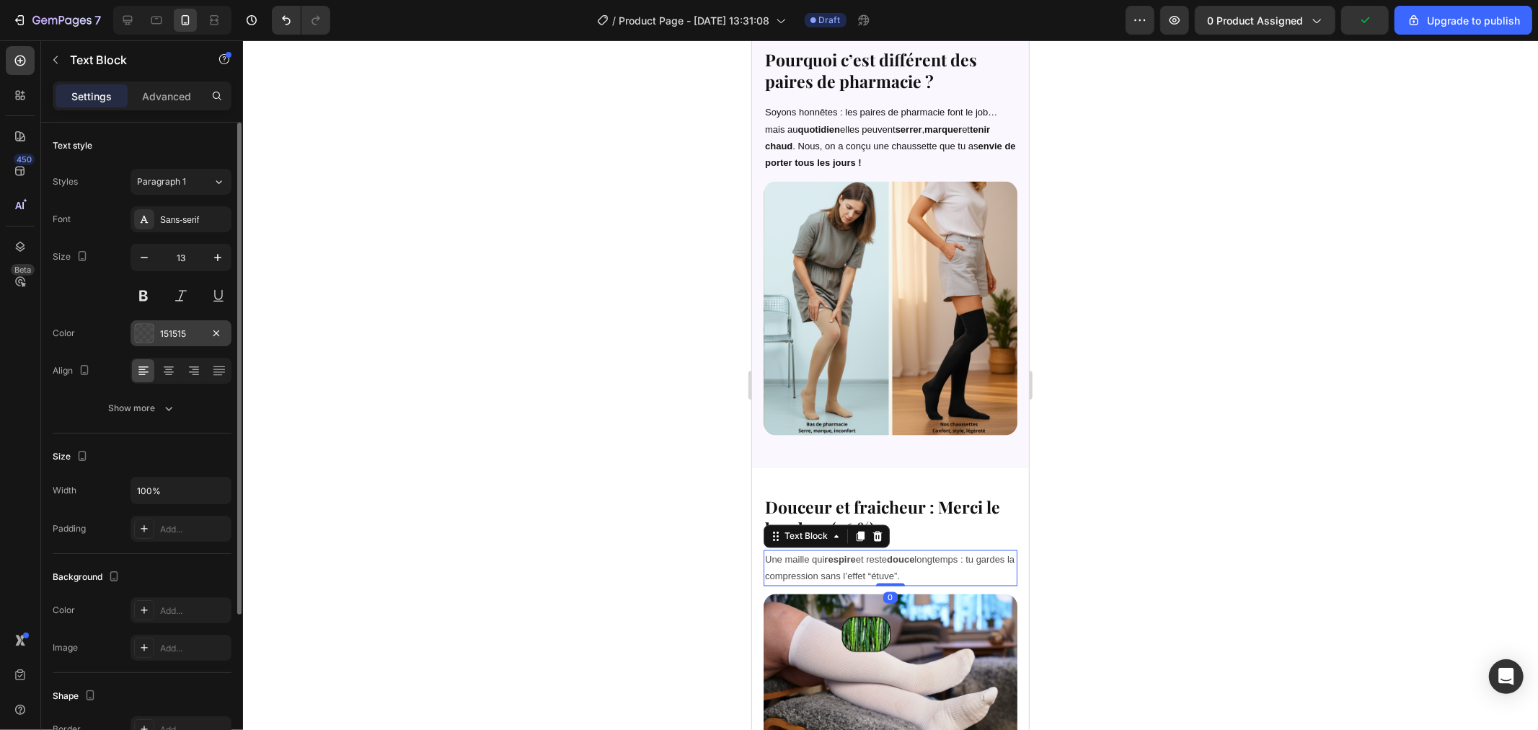
click at [171, 330] on div "151515" at bounding box center [181, 333] width 42 height 13
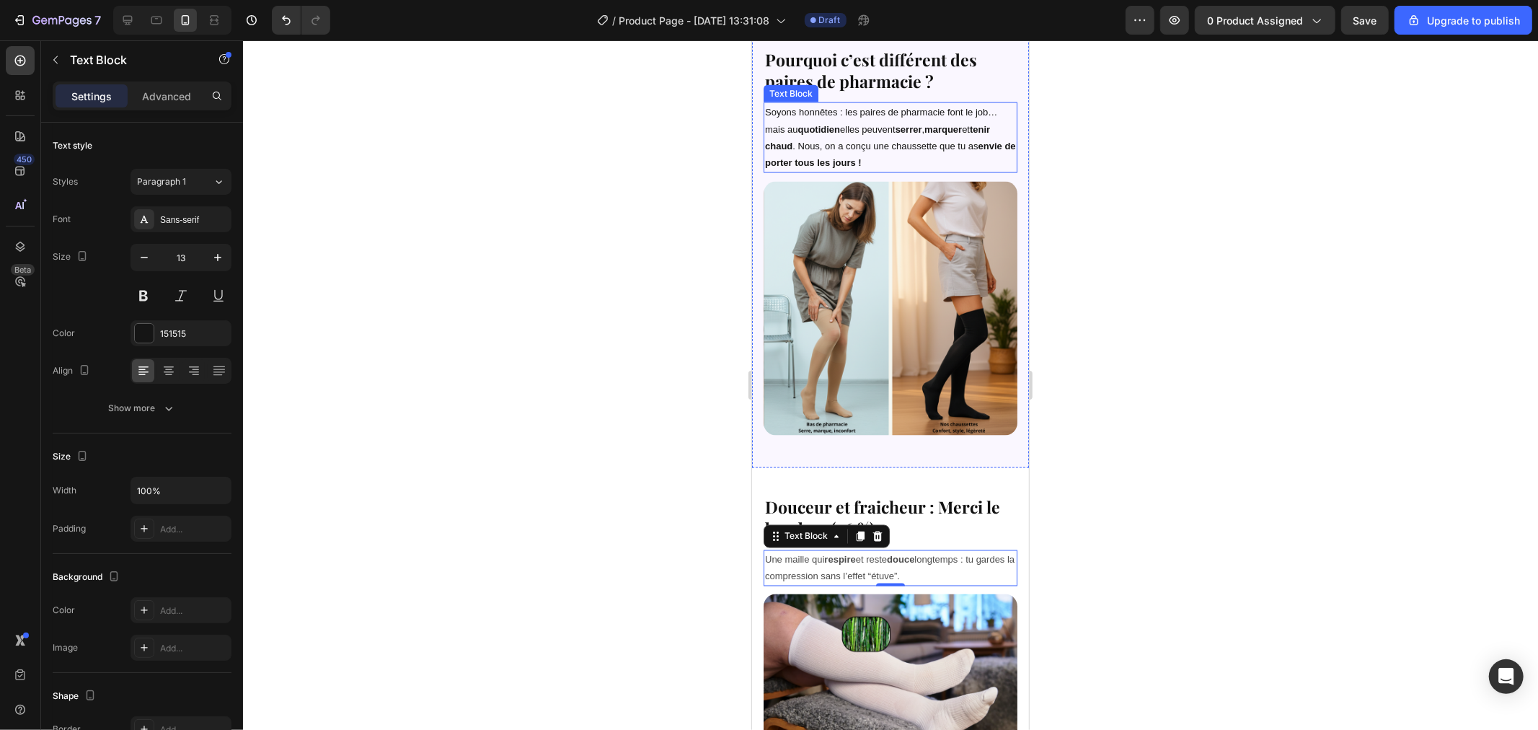
drag, startPoint x: 863, startPoint y: 126, endPoint x: 847, endPoint y: 138, distance: 20.0
click at [862, 127] on p "Soyons honnêtes : les paires de pharmacie font le job… mais au quotidien elles …" at bounding box center [889, 137] width 251 height 68
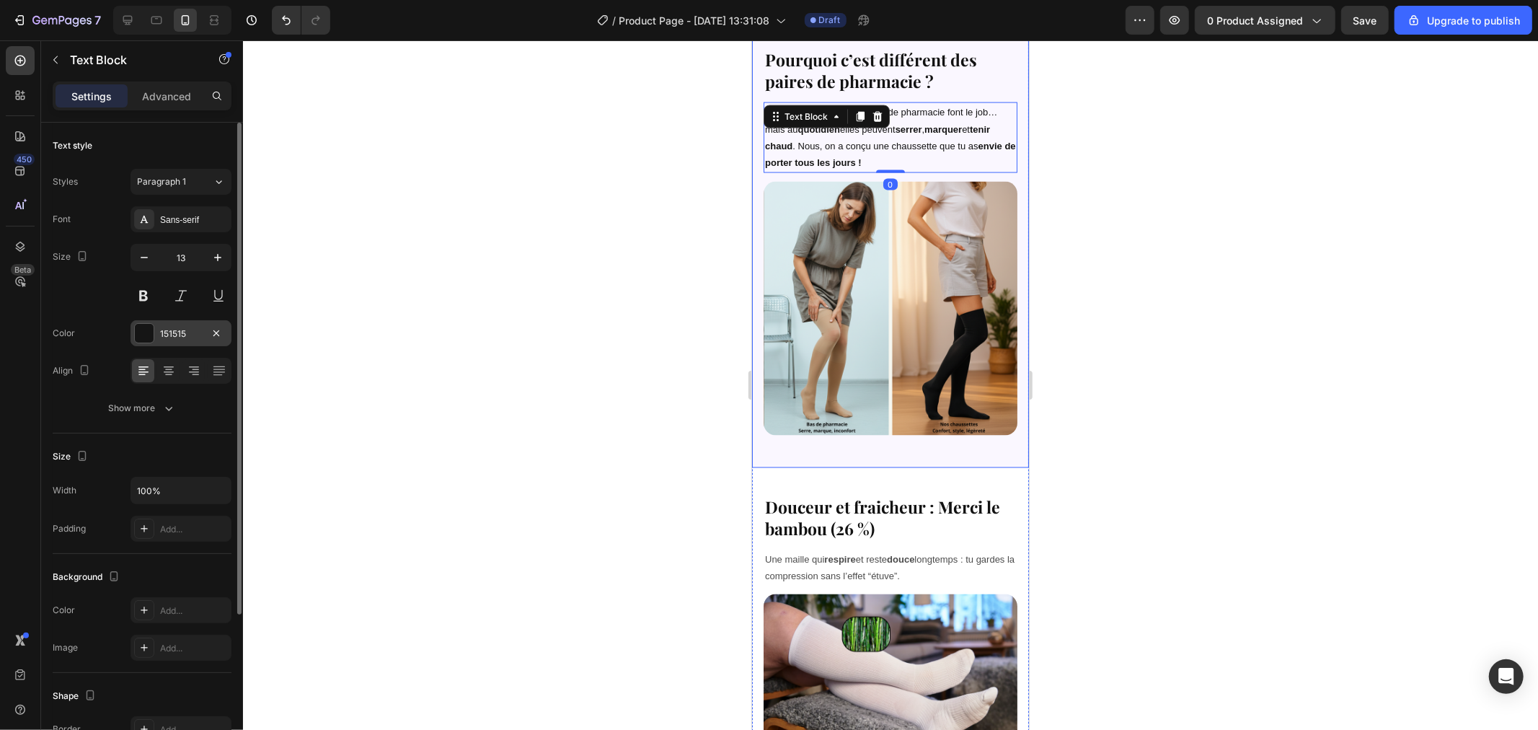
drag, startPoint x: 192, startPoint y: 329, endPoint x: 162, endPoint y: 332, distance: 30.4
click at [164, 332] on div "151515" at bounding box center [181, 333] width 42 height 13
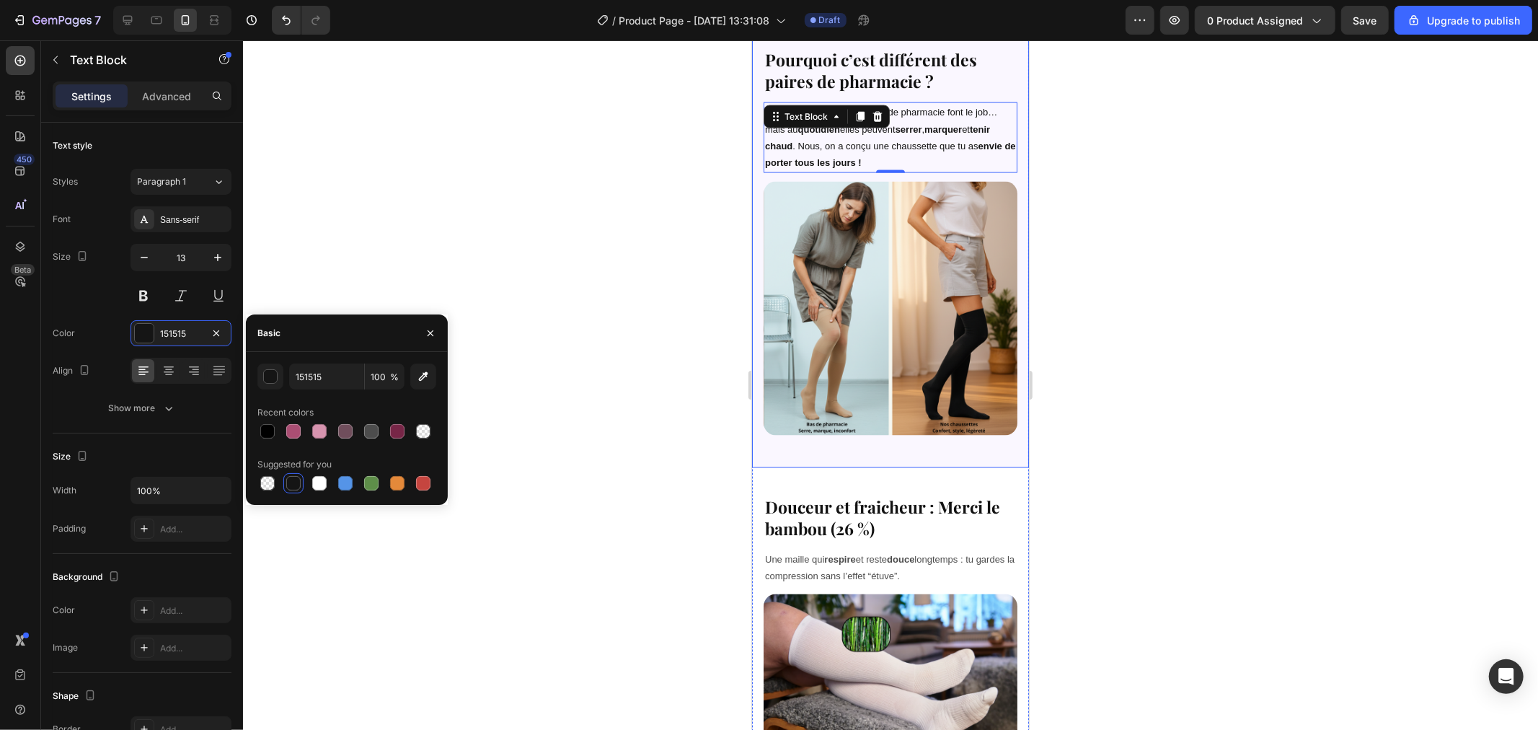
click at [337, 402] on div "Recent colors" at bounding box center [346, 412] width 179 height 23
click at [384, 378] on input "100" at bounding box center [385, 376] width 40 height 26
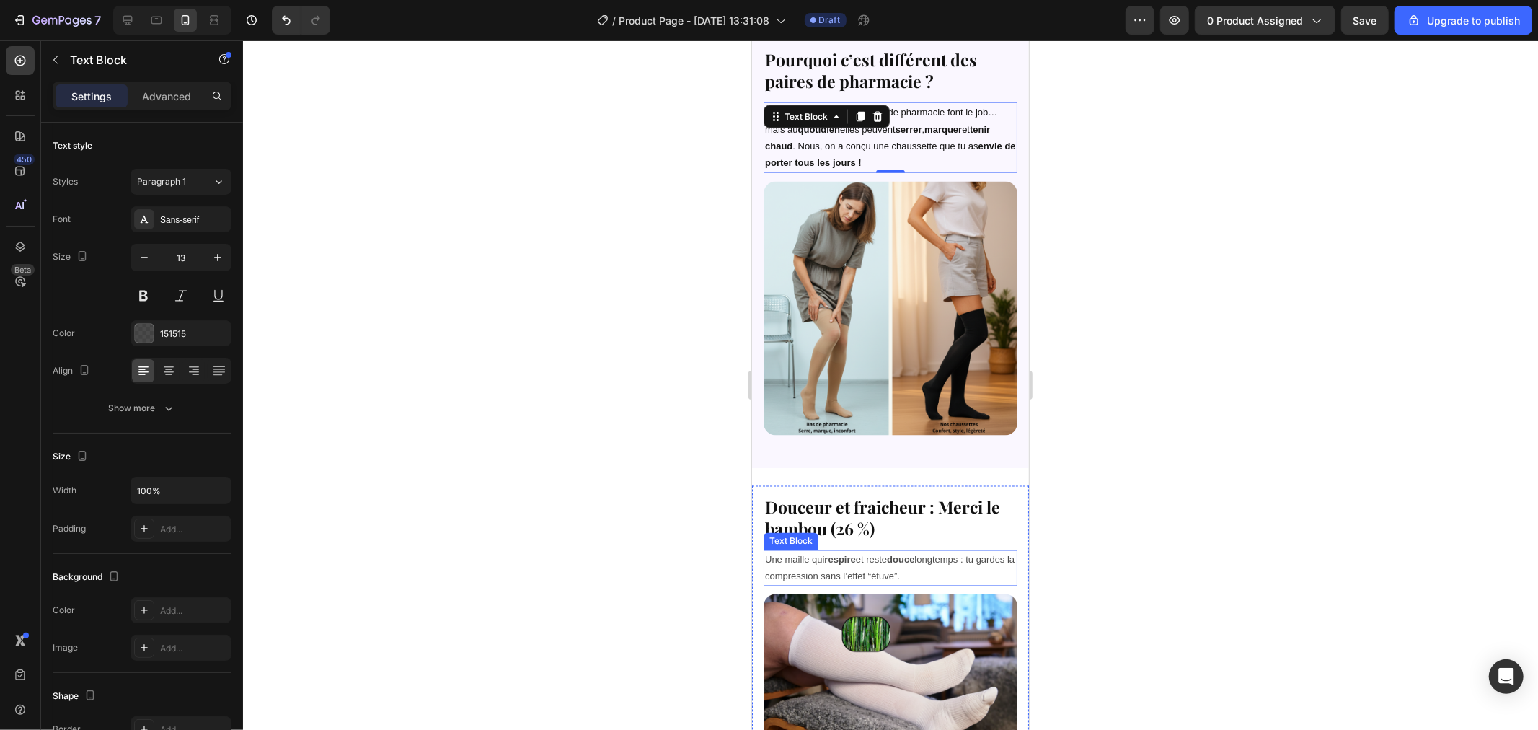
click at [833, 551] on p "Une maille qui respire et reste douce longtemps : tu gardes la compression sans…" at bounding box center [889, 568] width 251 height 34
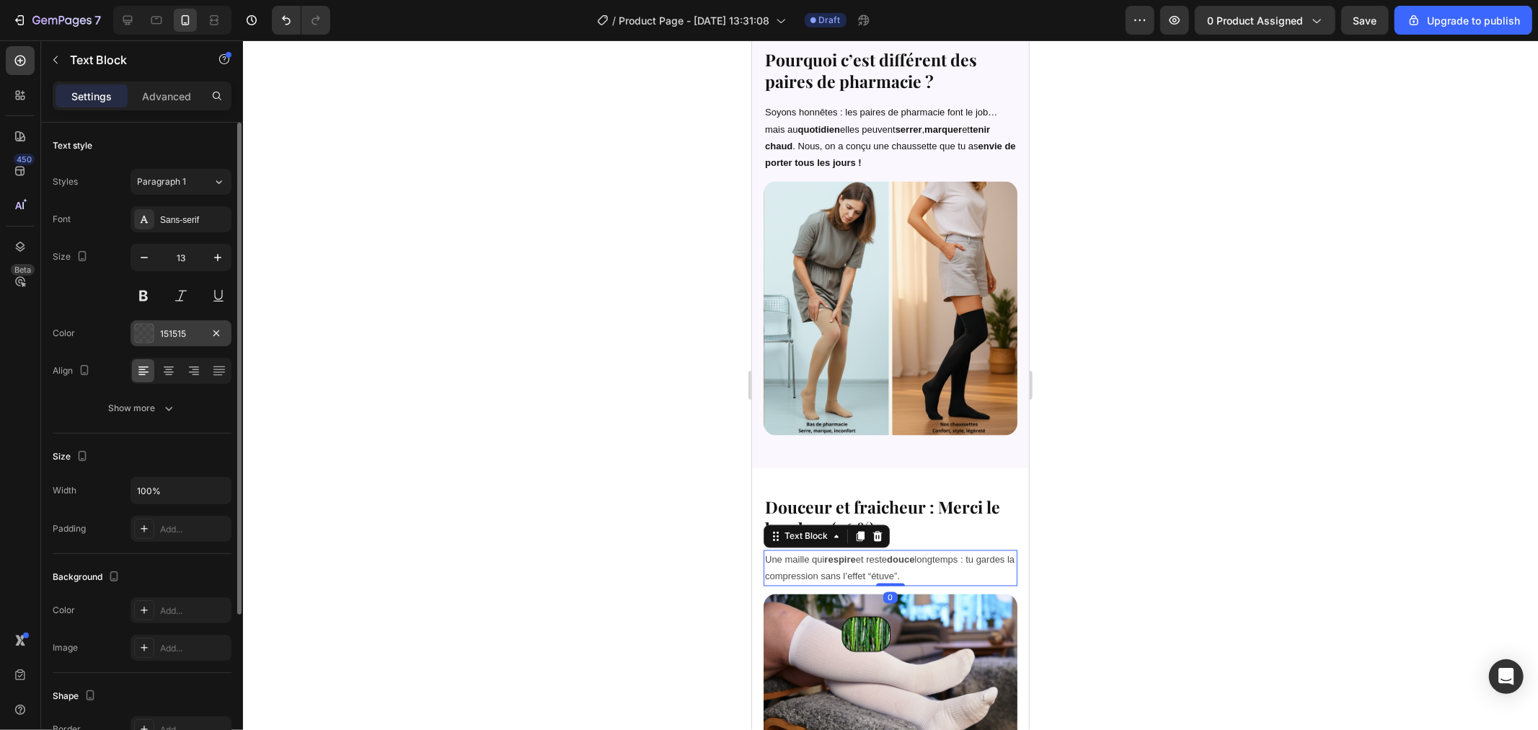
click at [166, 332] on div "151515" at bounding box center [181, 333] width 42 height 13
drag, startPoint x: 795, startPoint y: 106, endPoint x: 785, endPoint y: 115, distance: 12.8
click at [794, 106] on div "Soyons honnêtes : les paires de pharmacie font le job… mais au quotidien elles …" at bounding box center [890, 137] width 254 height 71
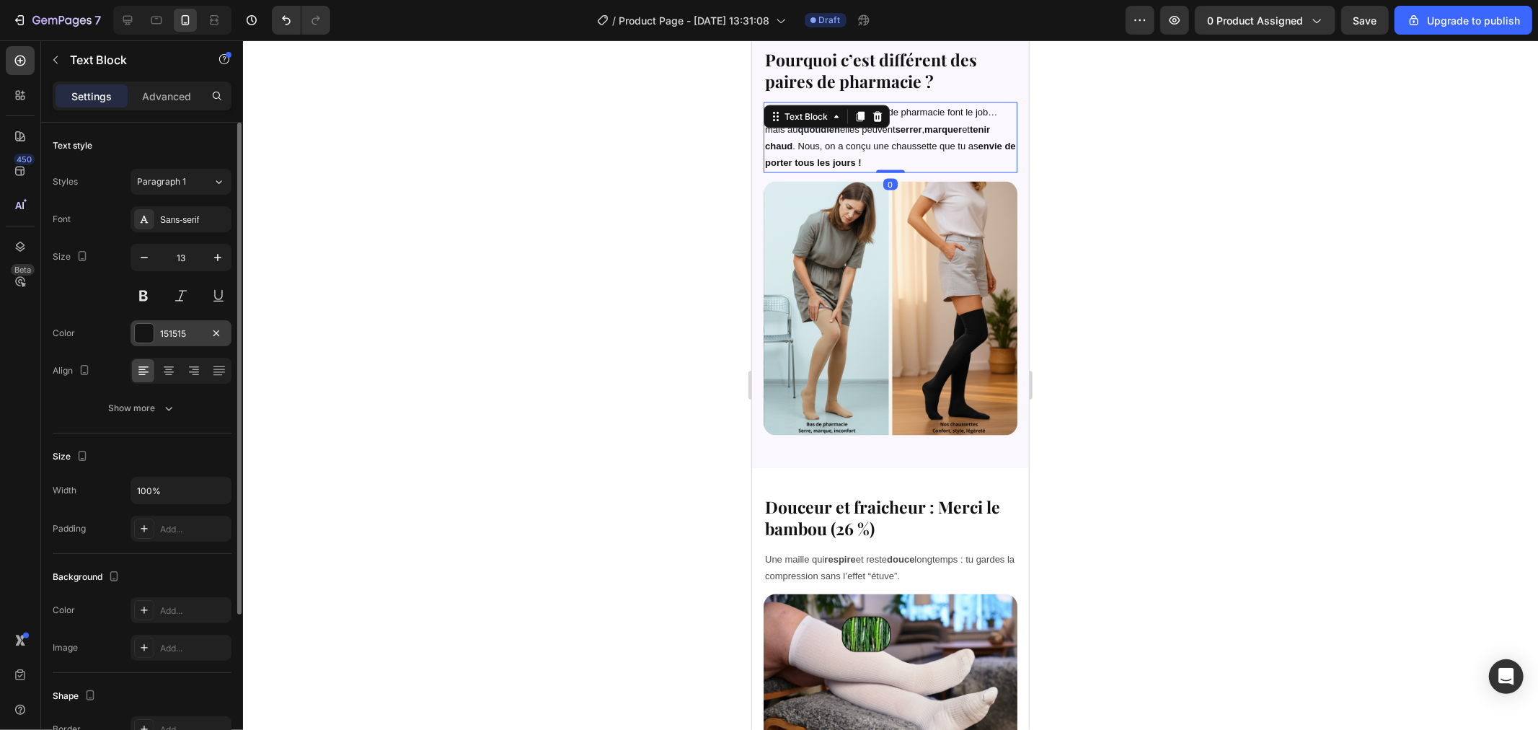
click at [141, 335] on div at bounding box center [144, 333] width 19 height 19
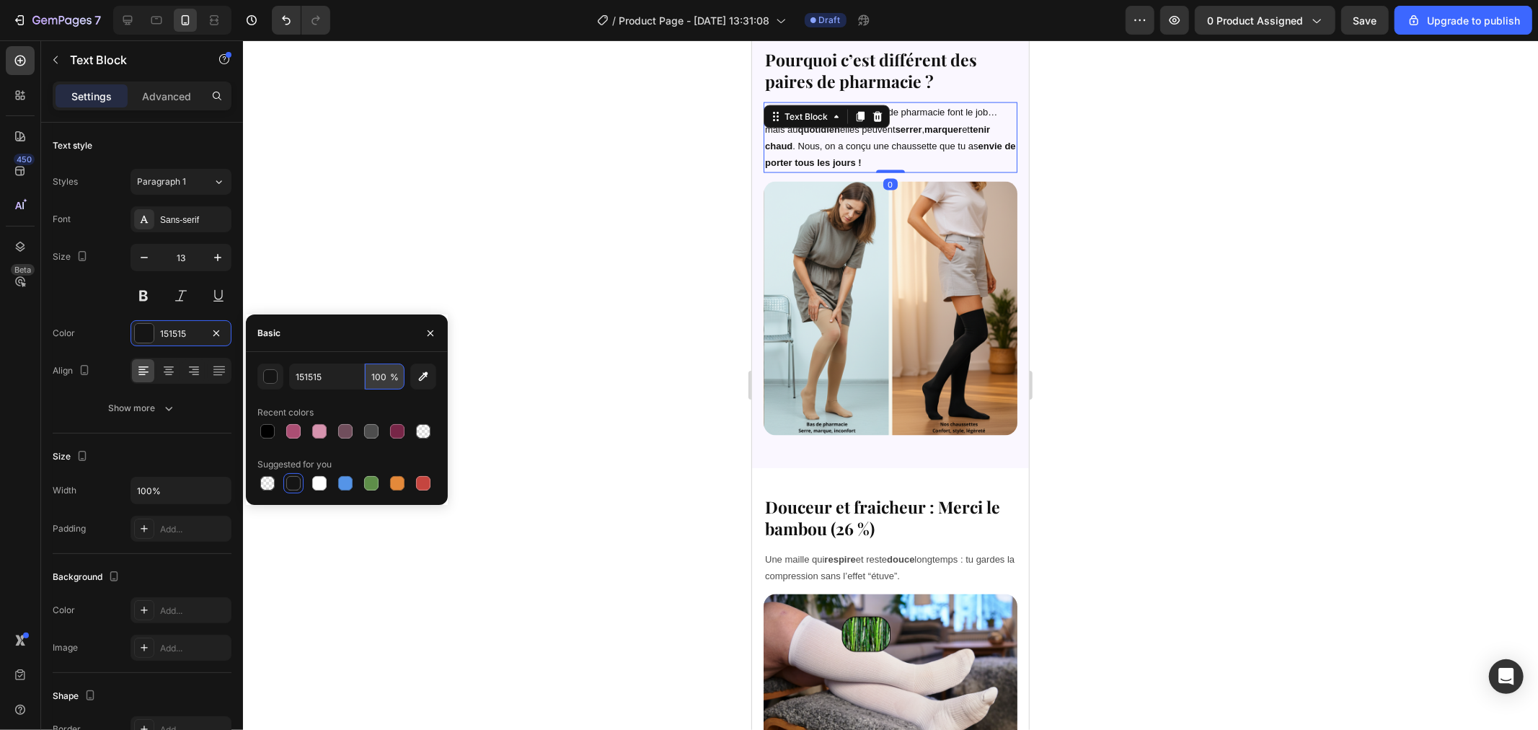
click at [379, 375] on input "100" at bounding box center [385, 376] width 40 height 26
type input "77"
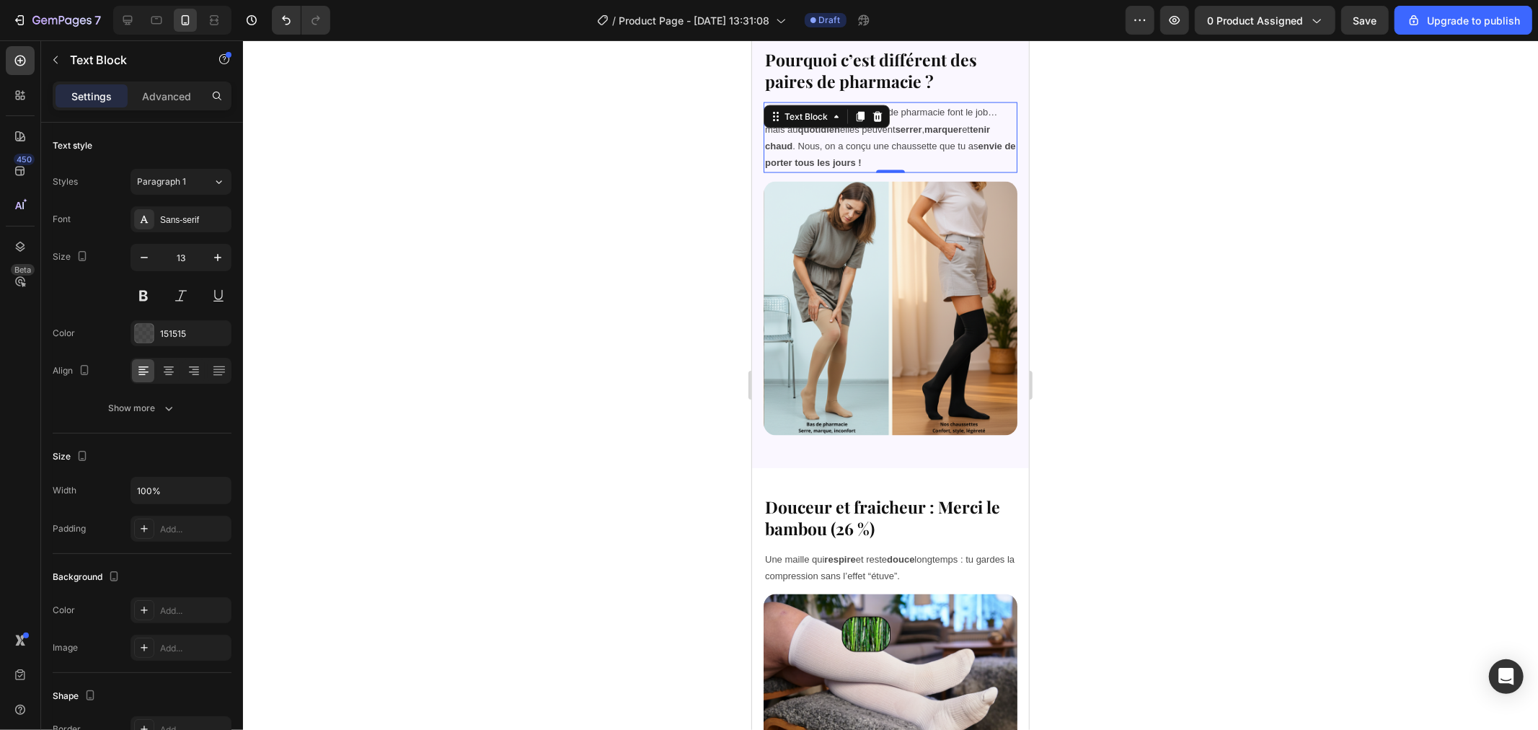
click at [637, 298] on div at bounding box center [890, 384] width 1295 height 689
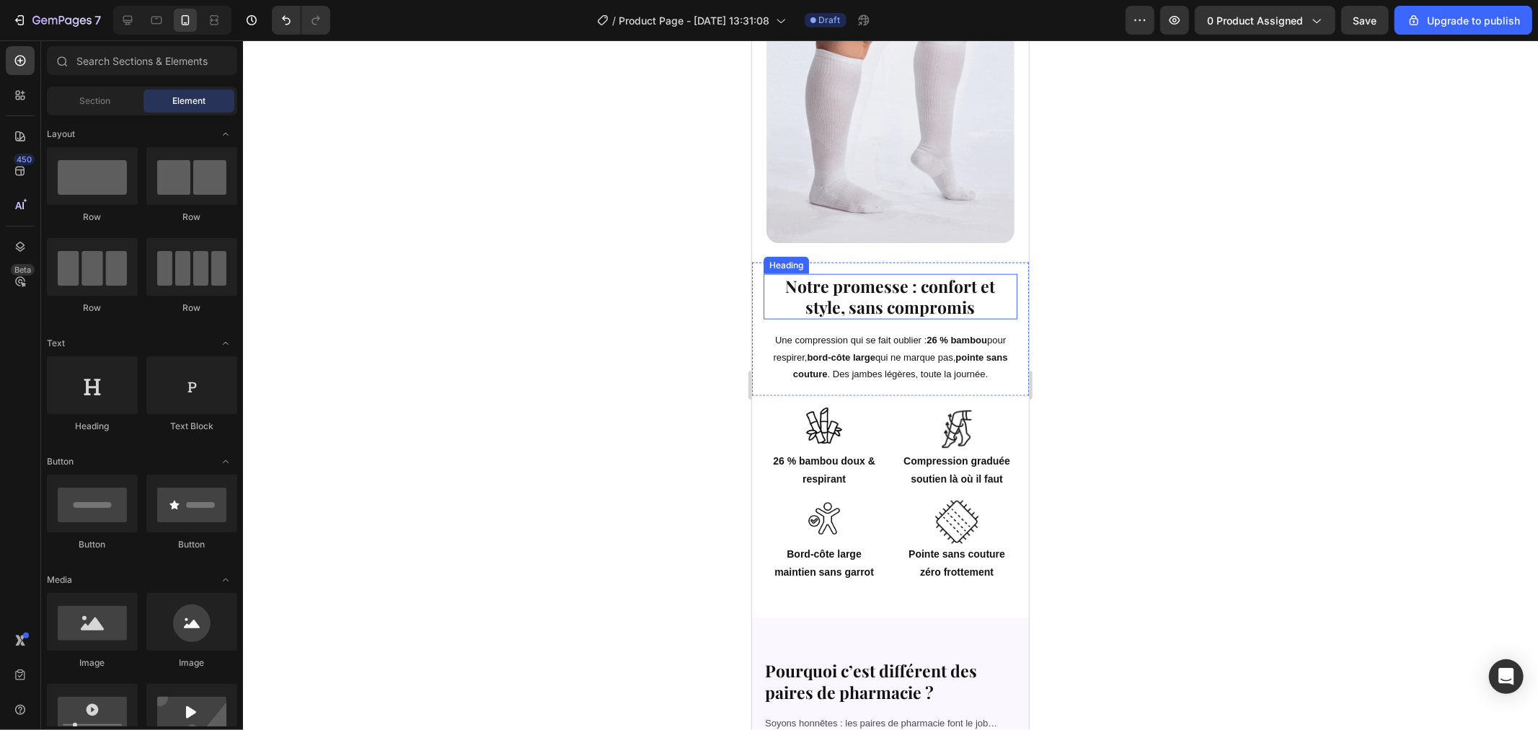
scroll to position [1258, 0]
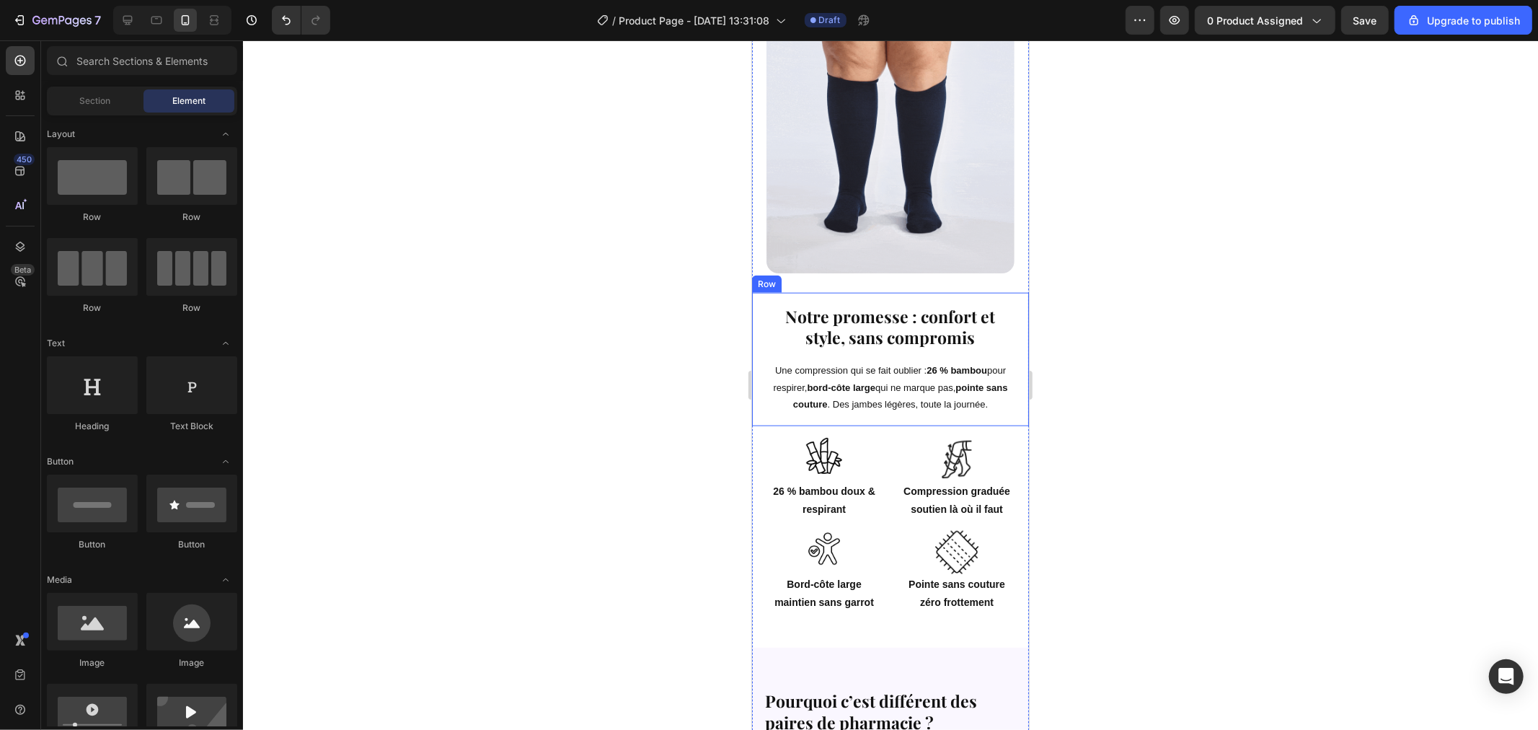
click at [854, 381] on strong "bord-côte large" at bounding box center [840, 386] width 68 height 11
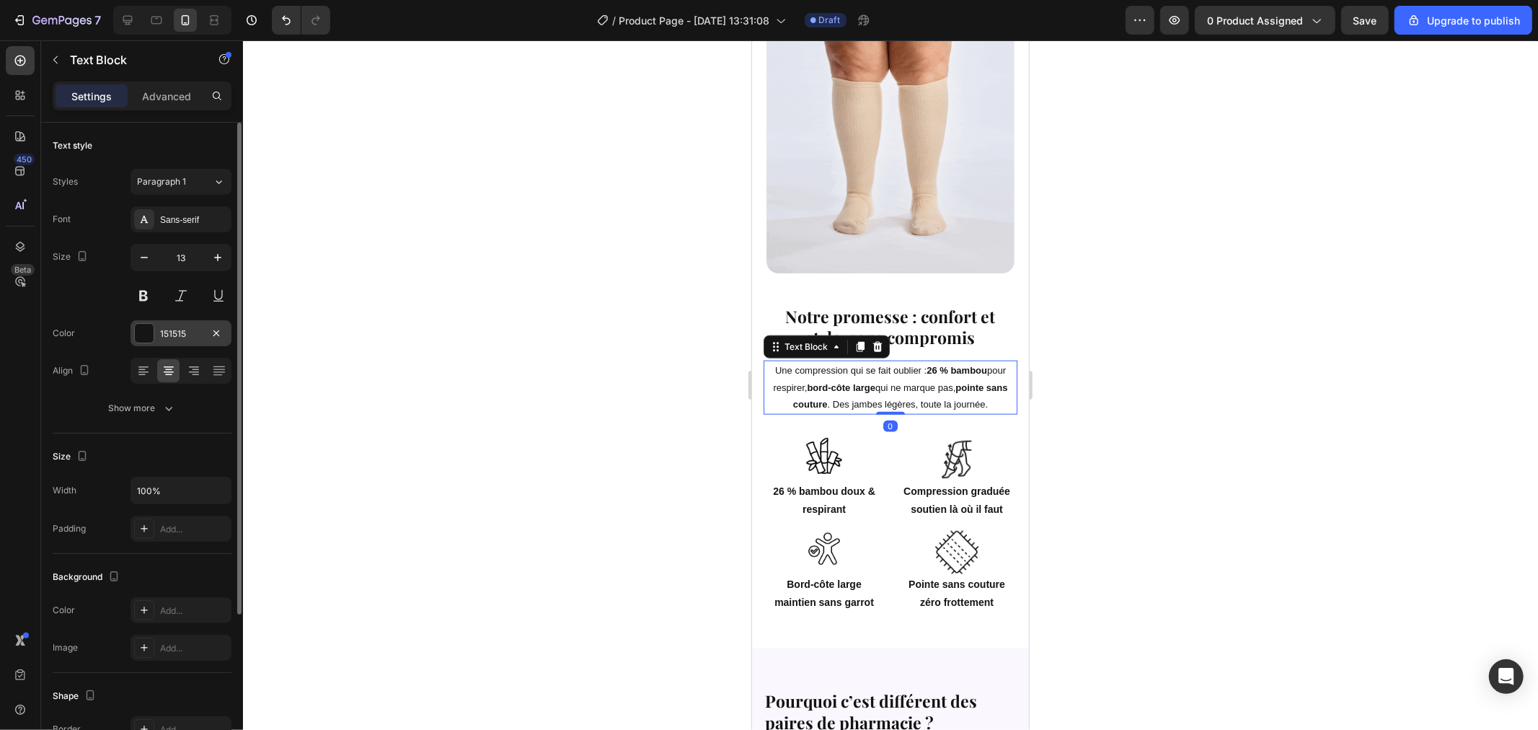
click at [182, 332] on div "151515" at bounding box center [181, 333] width 42 height 13
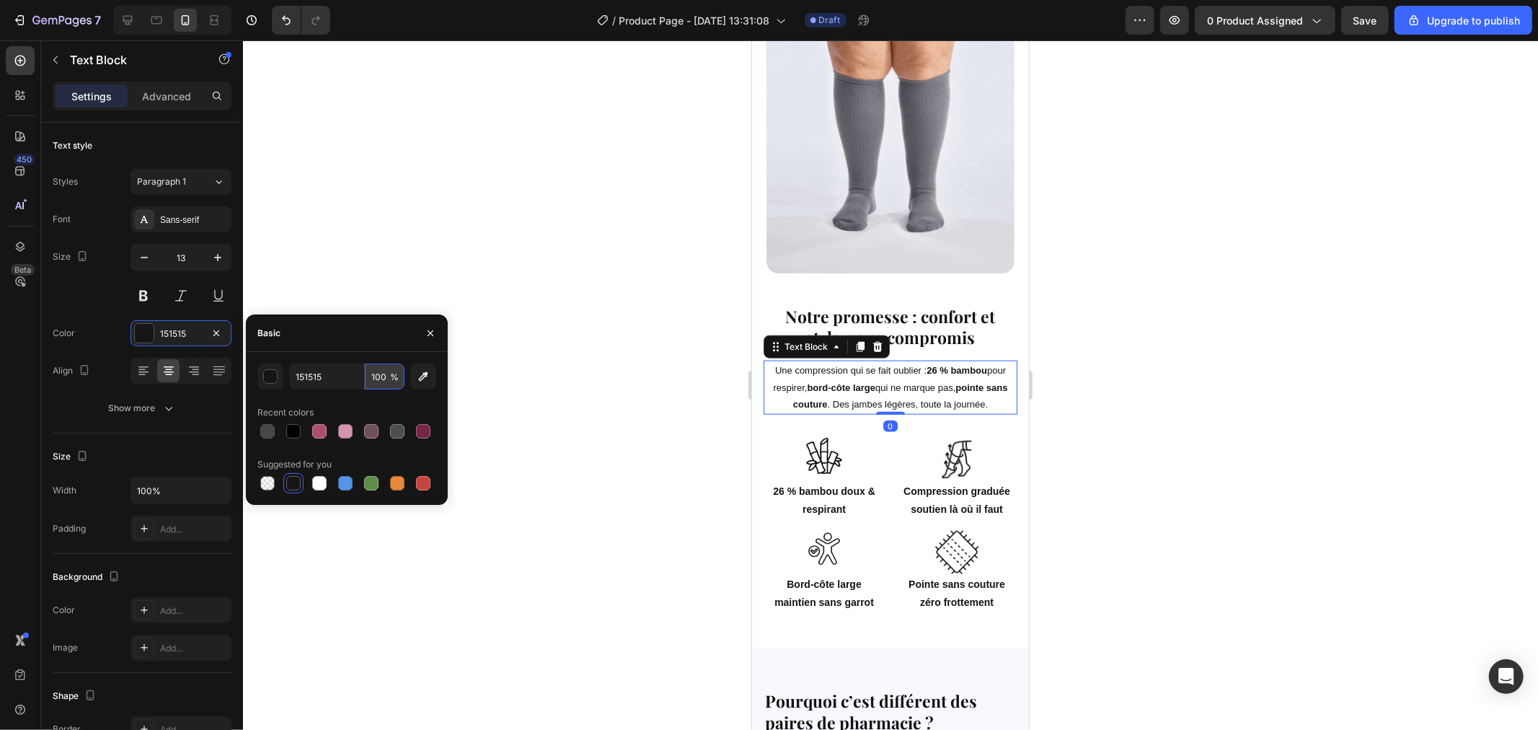
click at [377, 378] on input "100" at bounding box center [385, 376] width 40 height 26
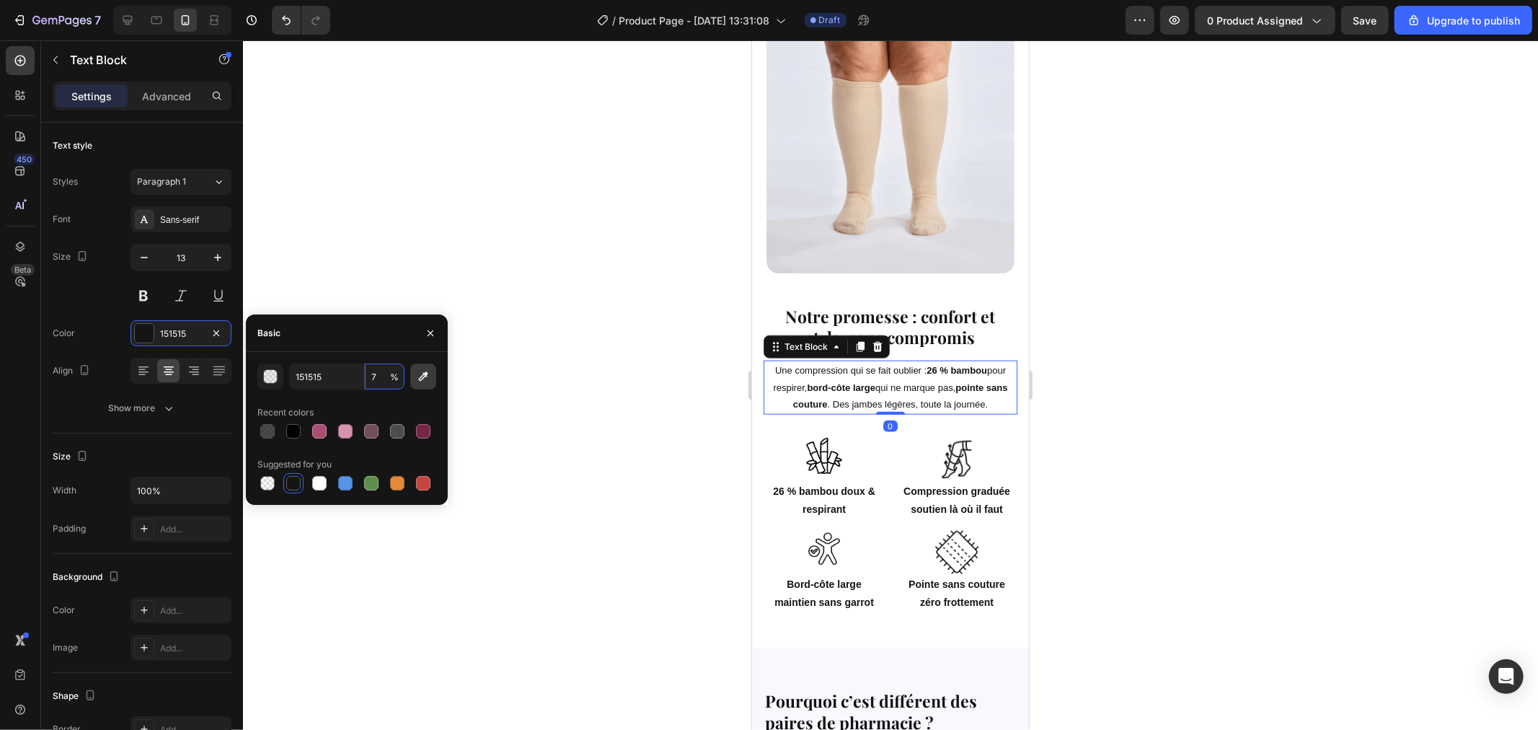
type input "77"
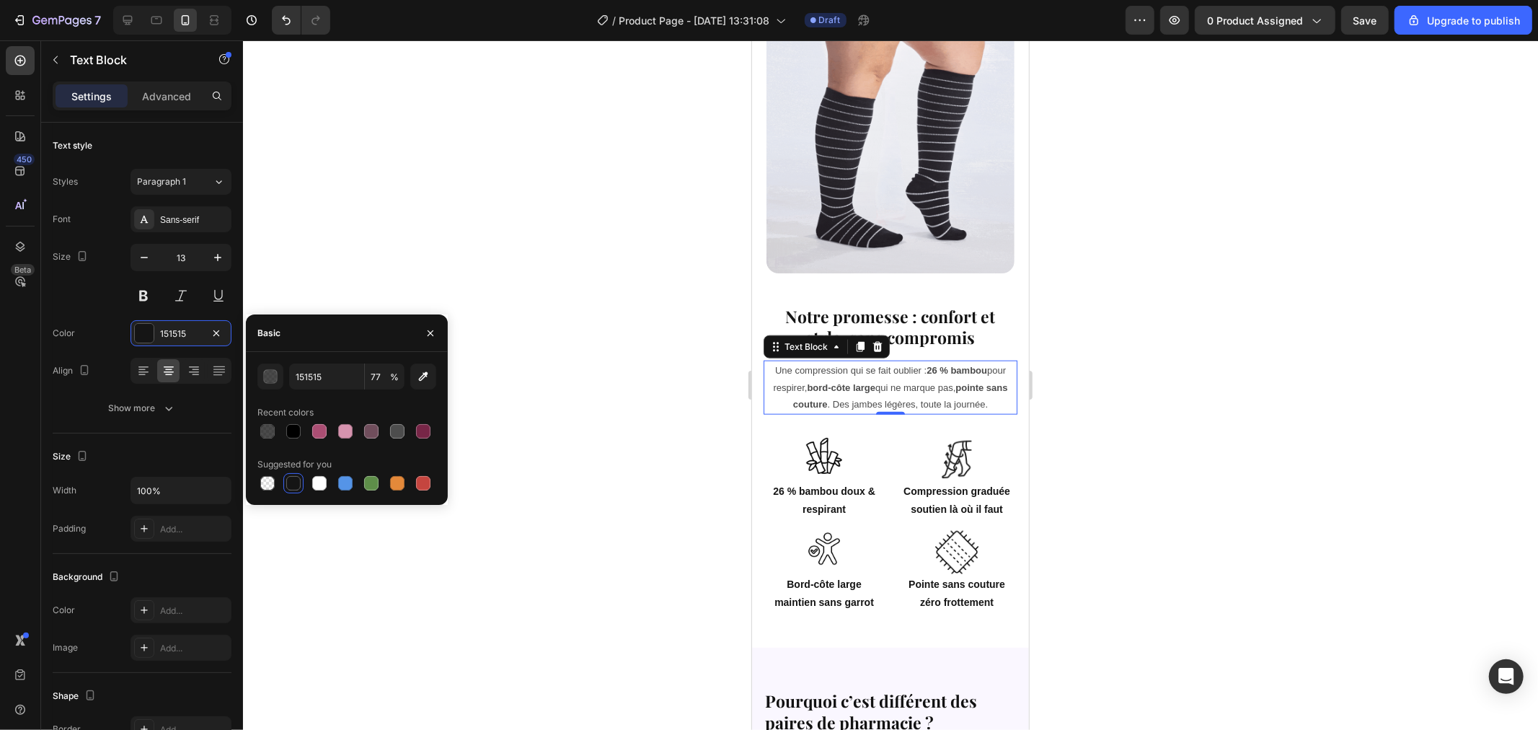
click at [486, 337] on div at bounding box center [890, 384] width 1295 height 689
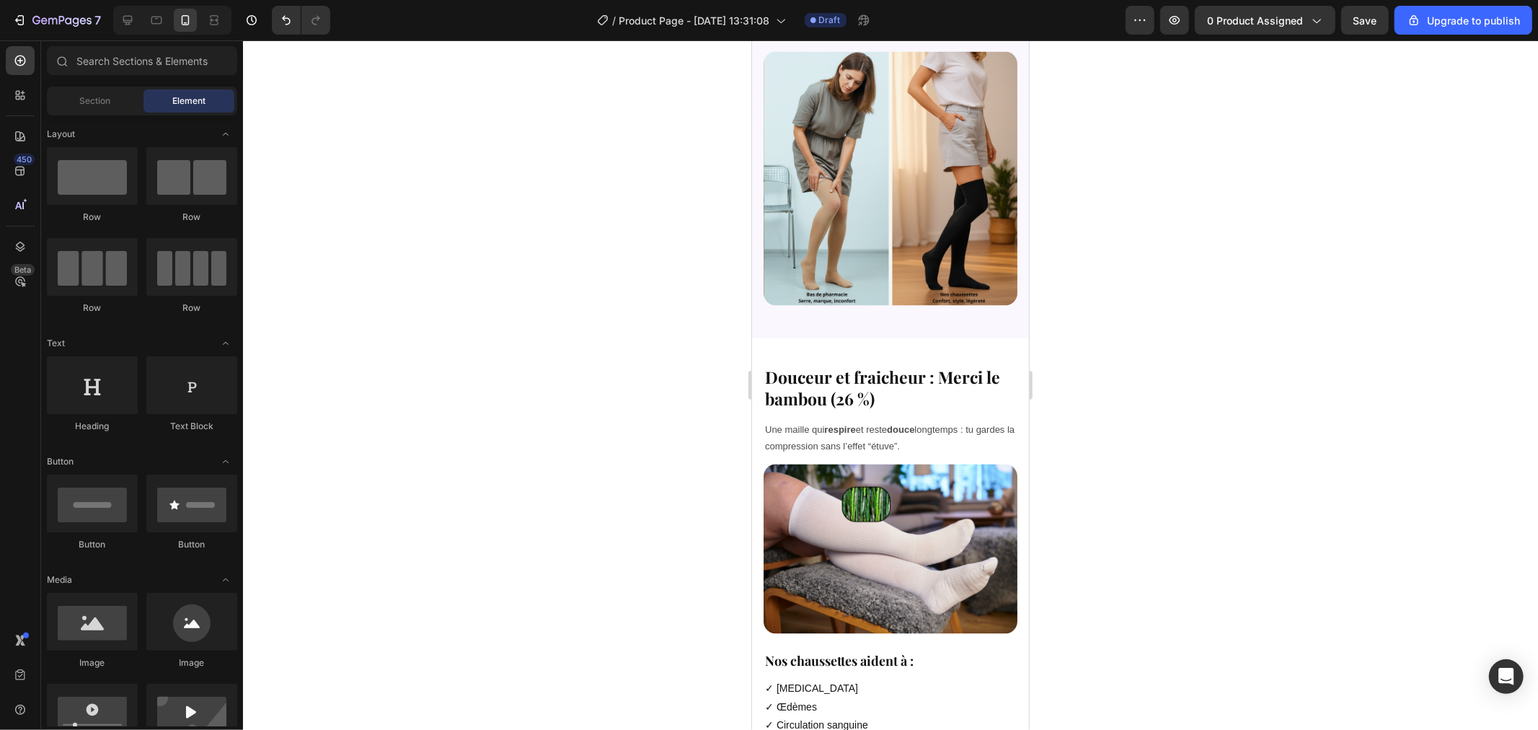
scroll to position [2375, 0]
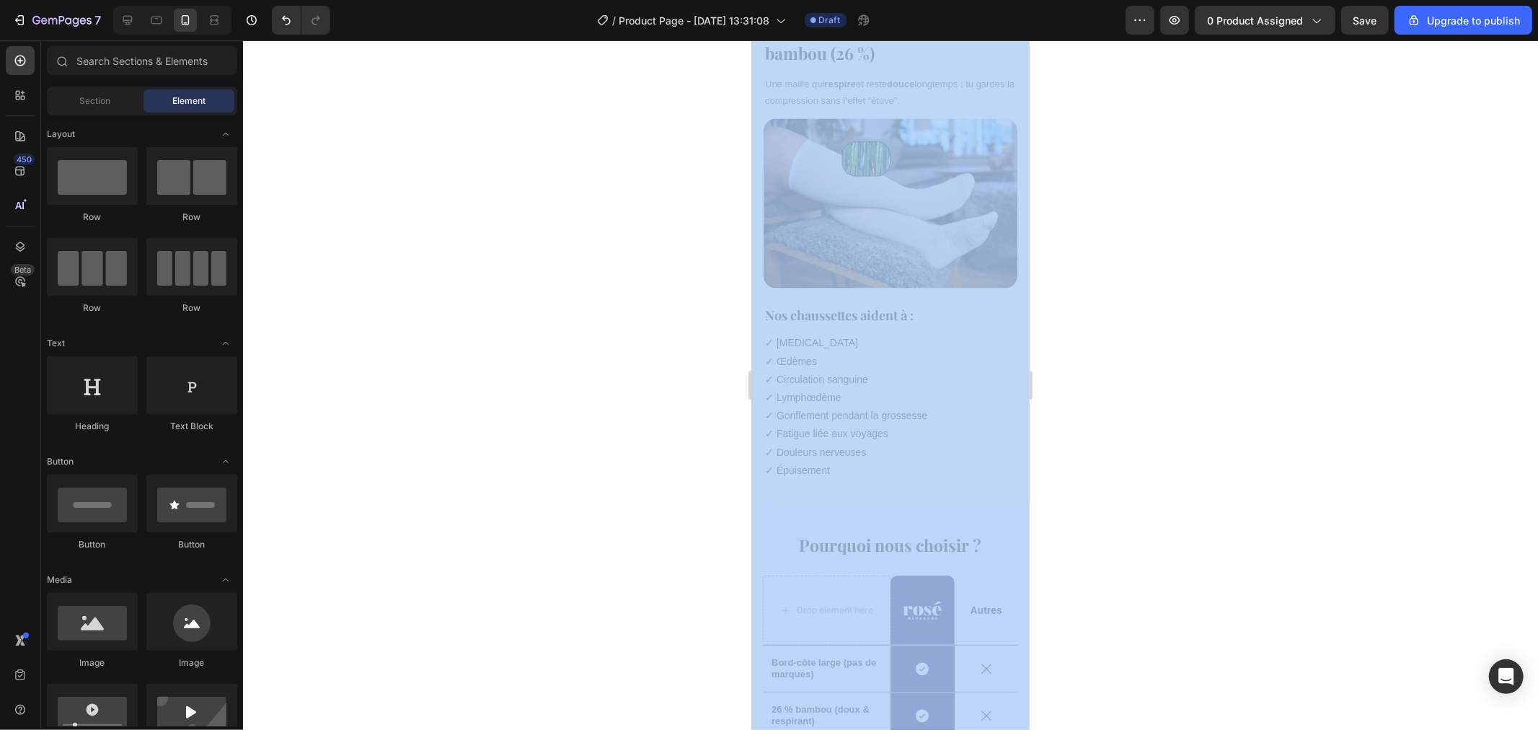
click at [1056, 495] on div at bounding box center [890, 384] width 1295 height 689
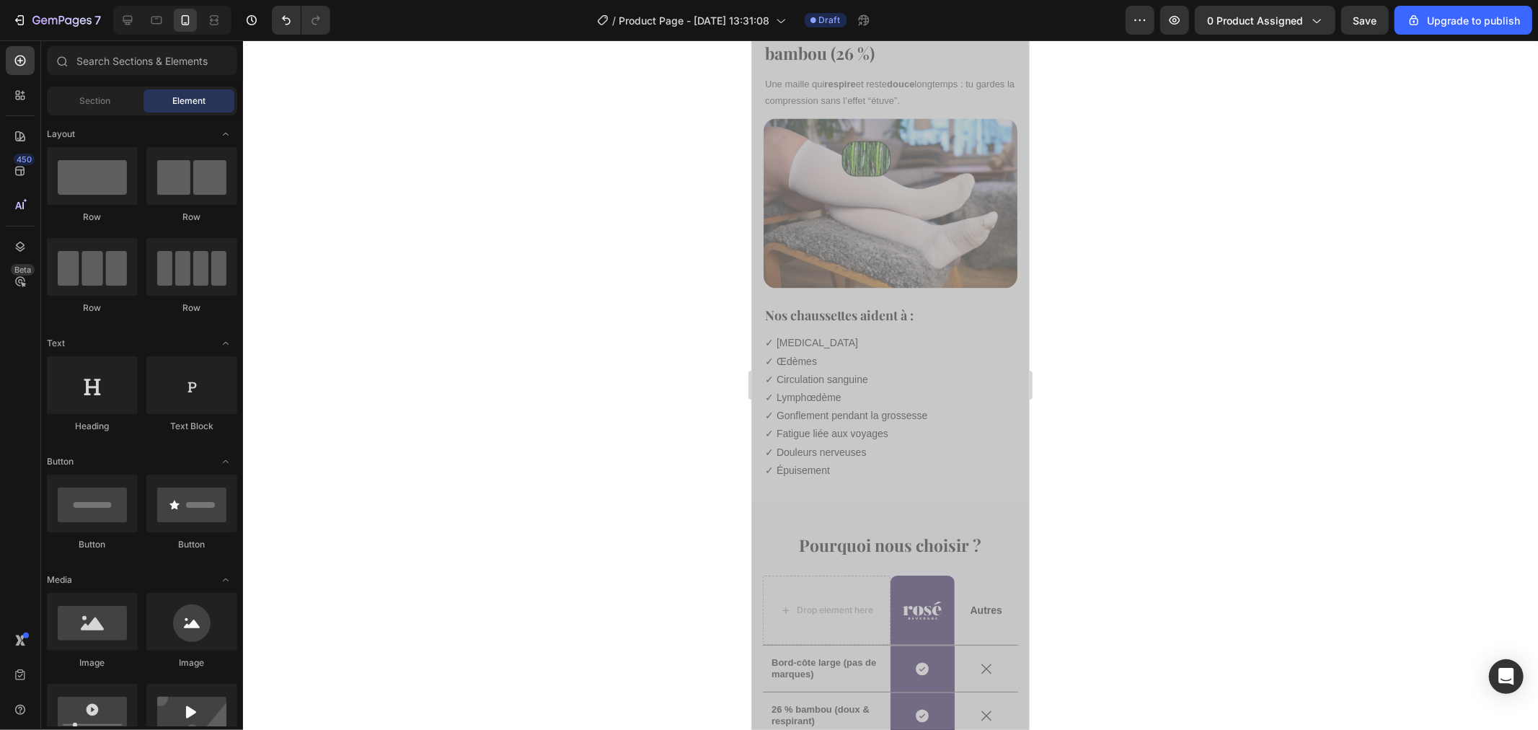
click at [937, 443] on p "✓ Douleurs nerveuses" at bounding box center [889, 452] width 251 height 18
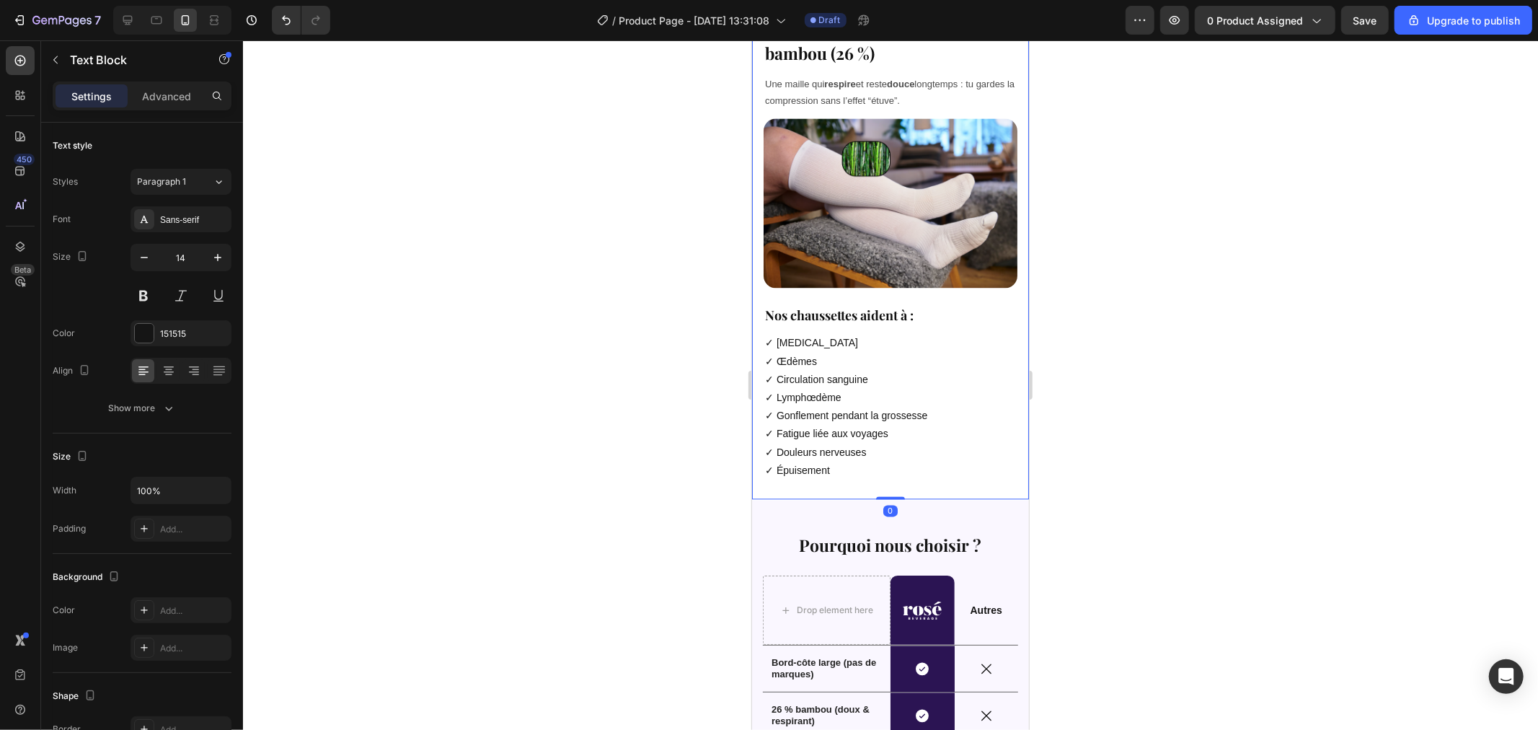
click at [968, 457] on div "Douceur et fraicheur : Merci le bambou (26 %) Heading Une maille qui respire et…" at bounding box center [889, 253] width 277 height 489
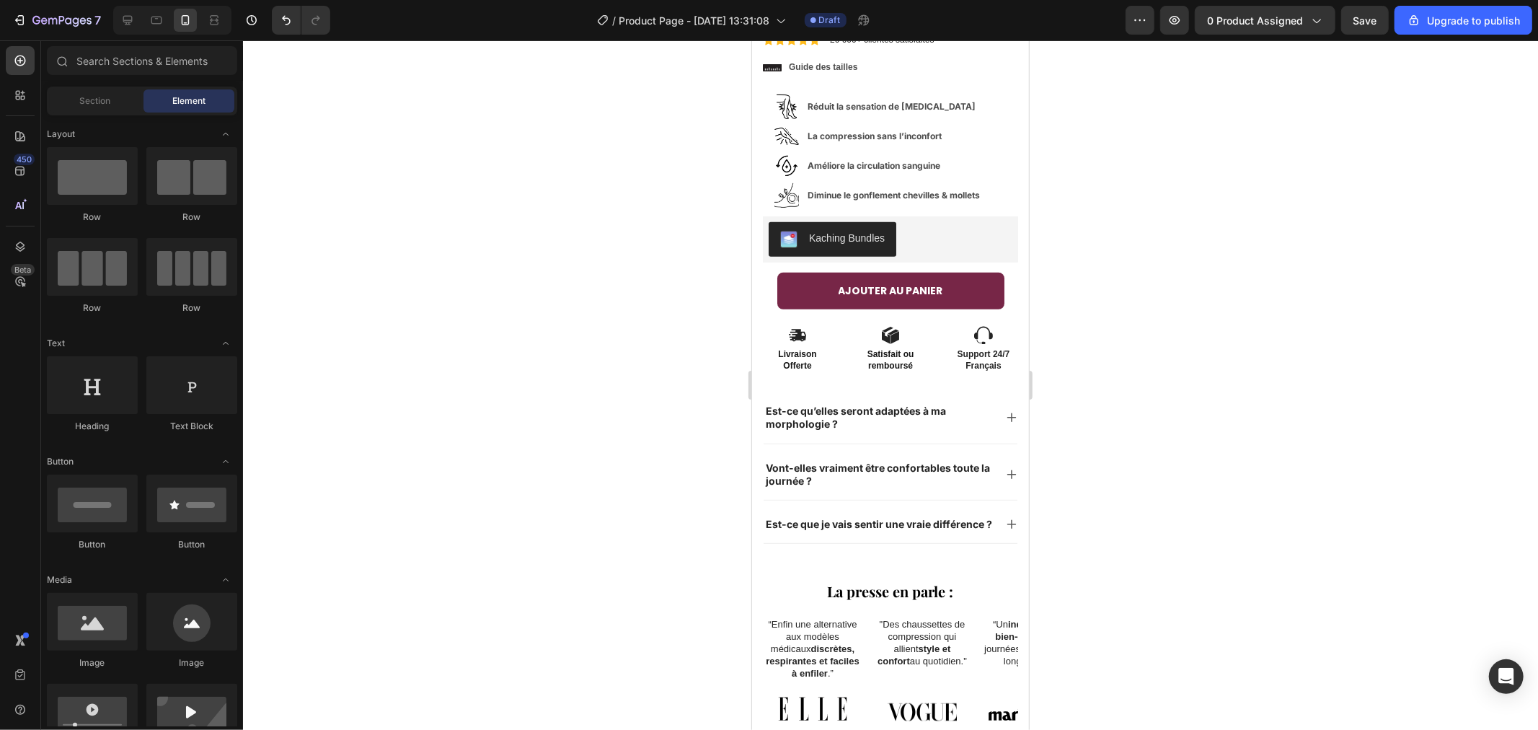
scroll to position [519, 0]
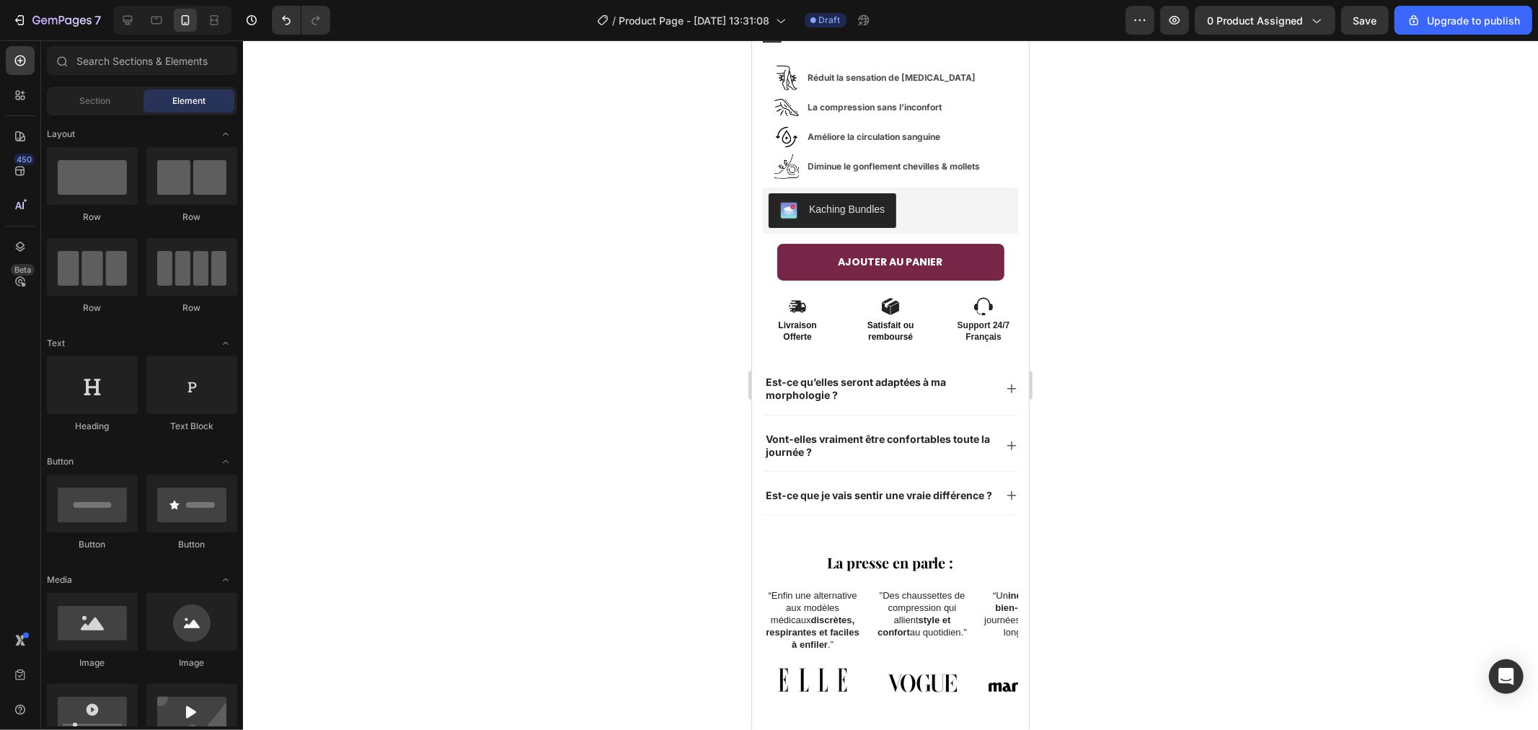
drag, startPoint x: 1017, startPoint y: 472, endPoint x: 1787, endPoint y: 207, distance: 814.5
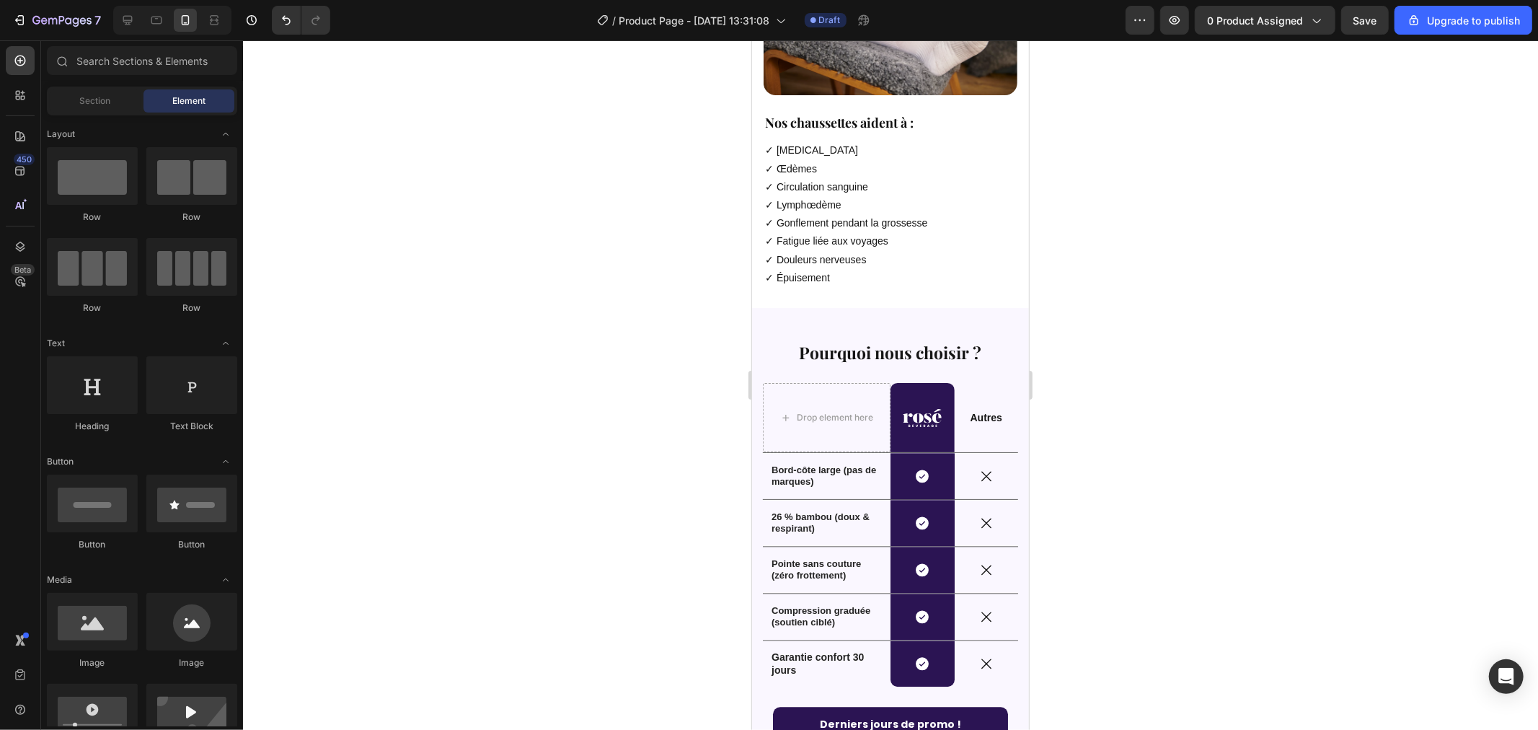
scroll to position [2572, 0]
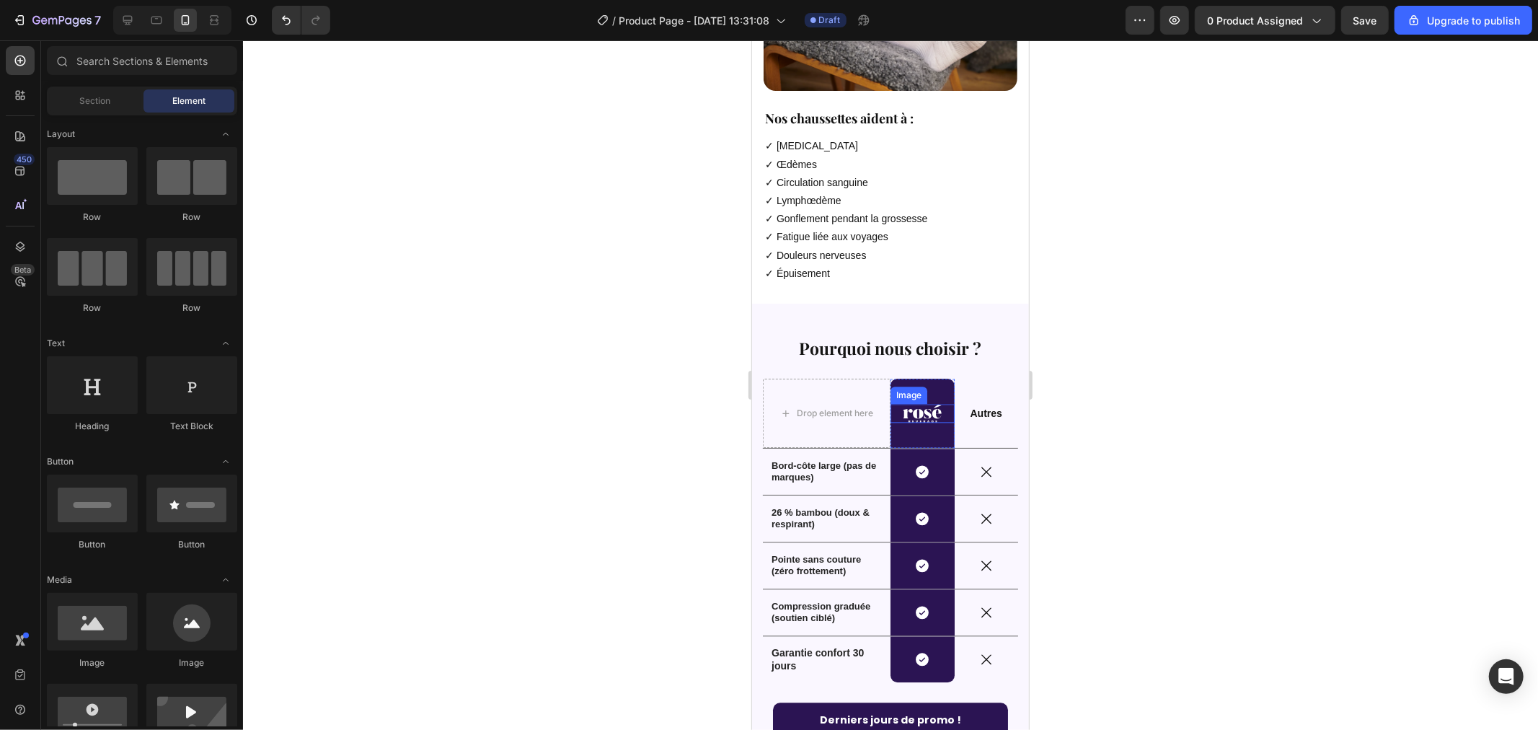
click at [919, 378] on div "Image Row" at bounding box center [922, 412] width 64 height 69
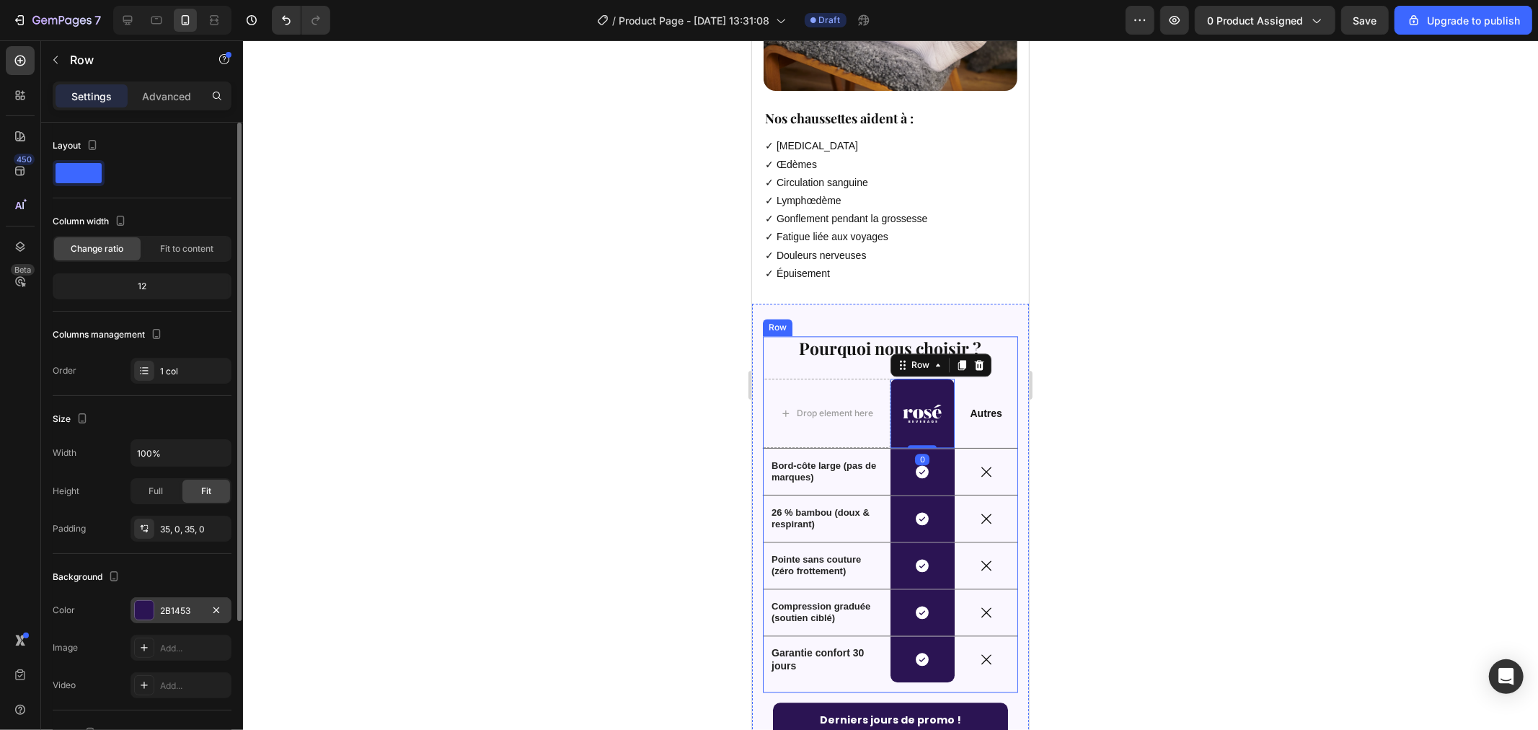
click at [192, 609] on div "2B1453" at bounding box center [181, 610] width 42 height 13
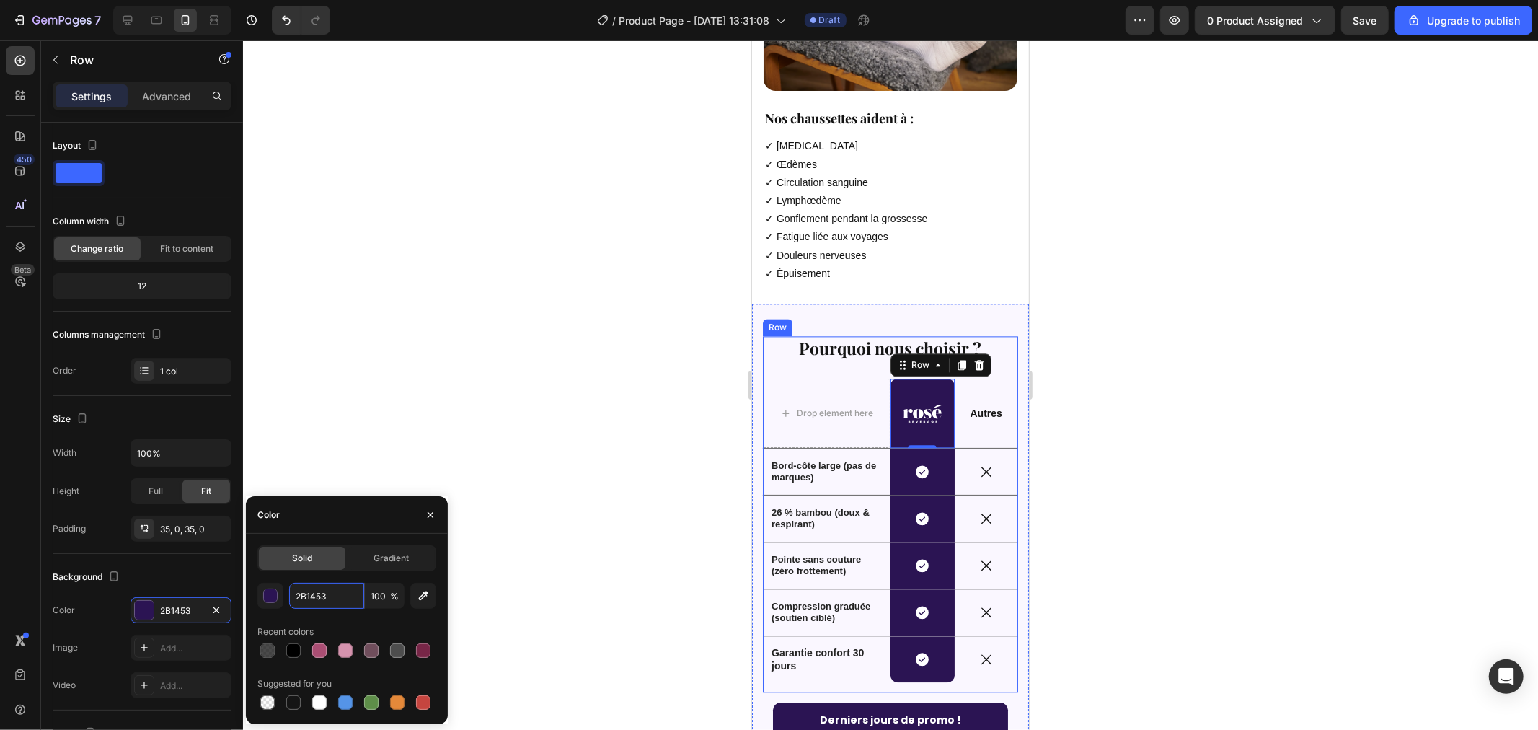
paste input "772647"
type input "772647"
click at [329, 614] on div "772647 100 % Recent colors Suggested for you" at bounding box center [346, 648] width 179 height 130
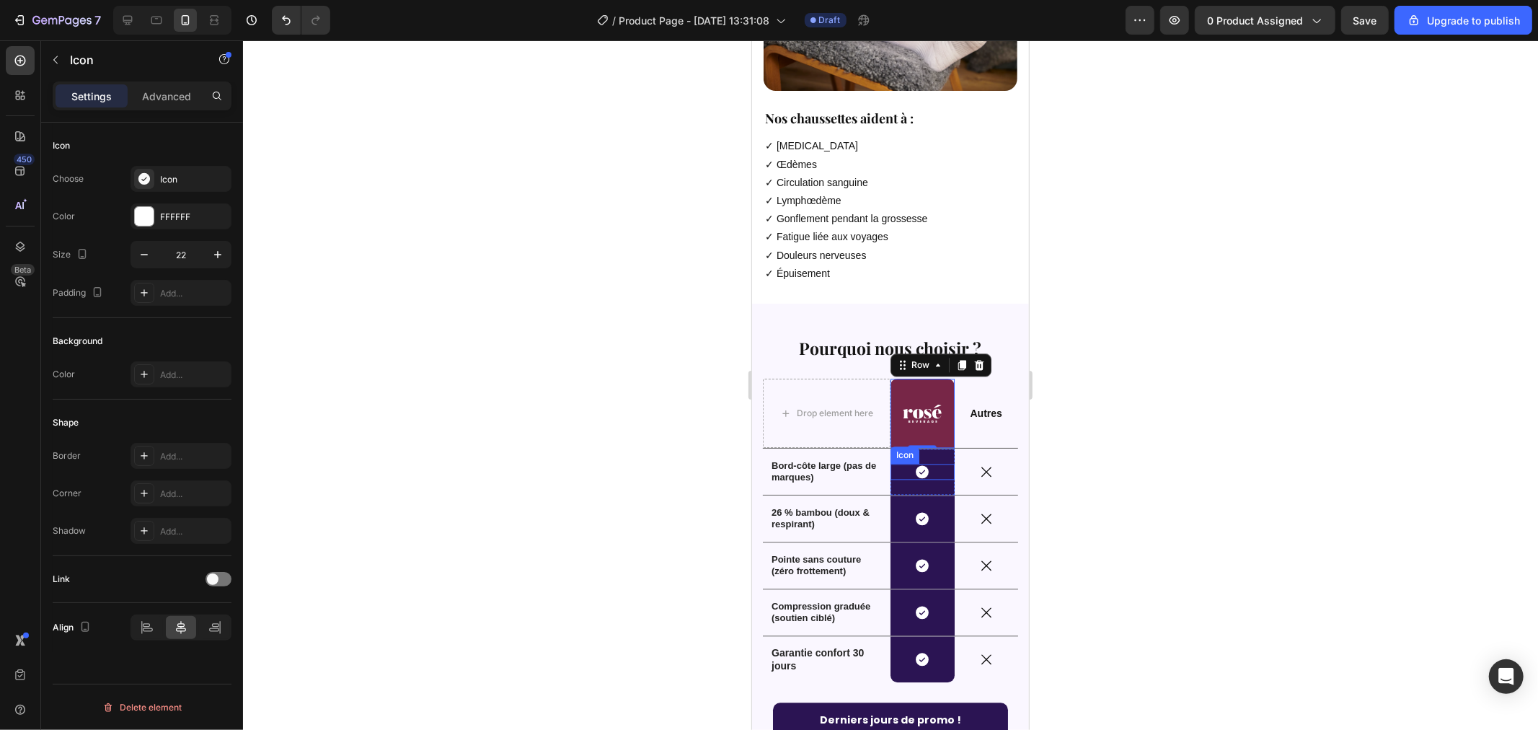
click at [896, 463] on div "Icon" at bounding box center [922, 471] width 64 height 16
click at [892, 452] on div "Icon 0 Row" at bounding box center [922, 471] width 64 height 46
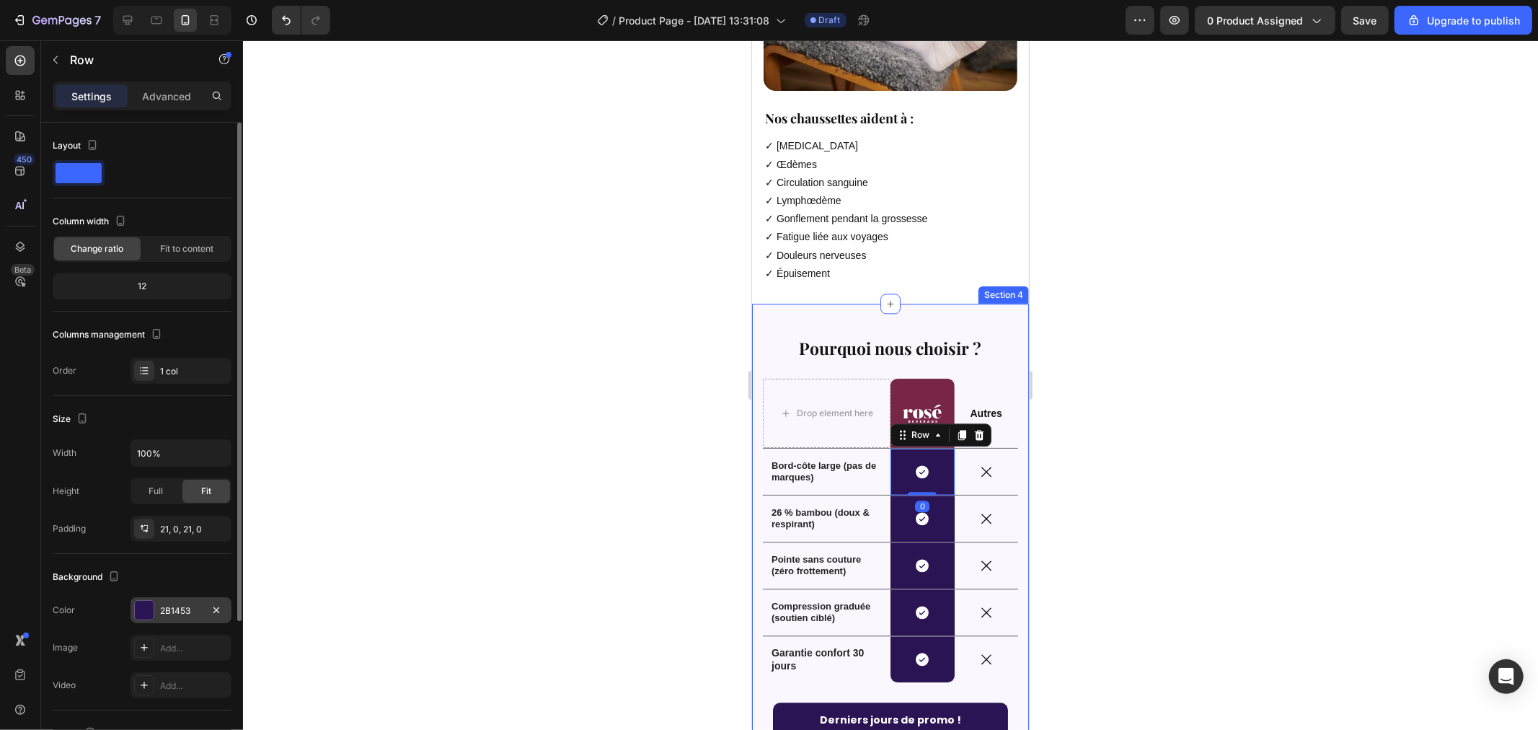
drag, startPoint x: 187, startPoint y: 611, endPoint x: 198, endPoint y: 611, distance: 10.8
click at [186, 611] on div "2B1453" at bounding box center [181, 610] width 42 height 13
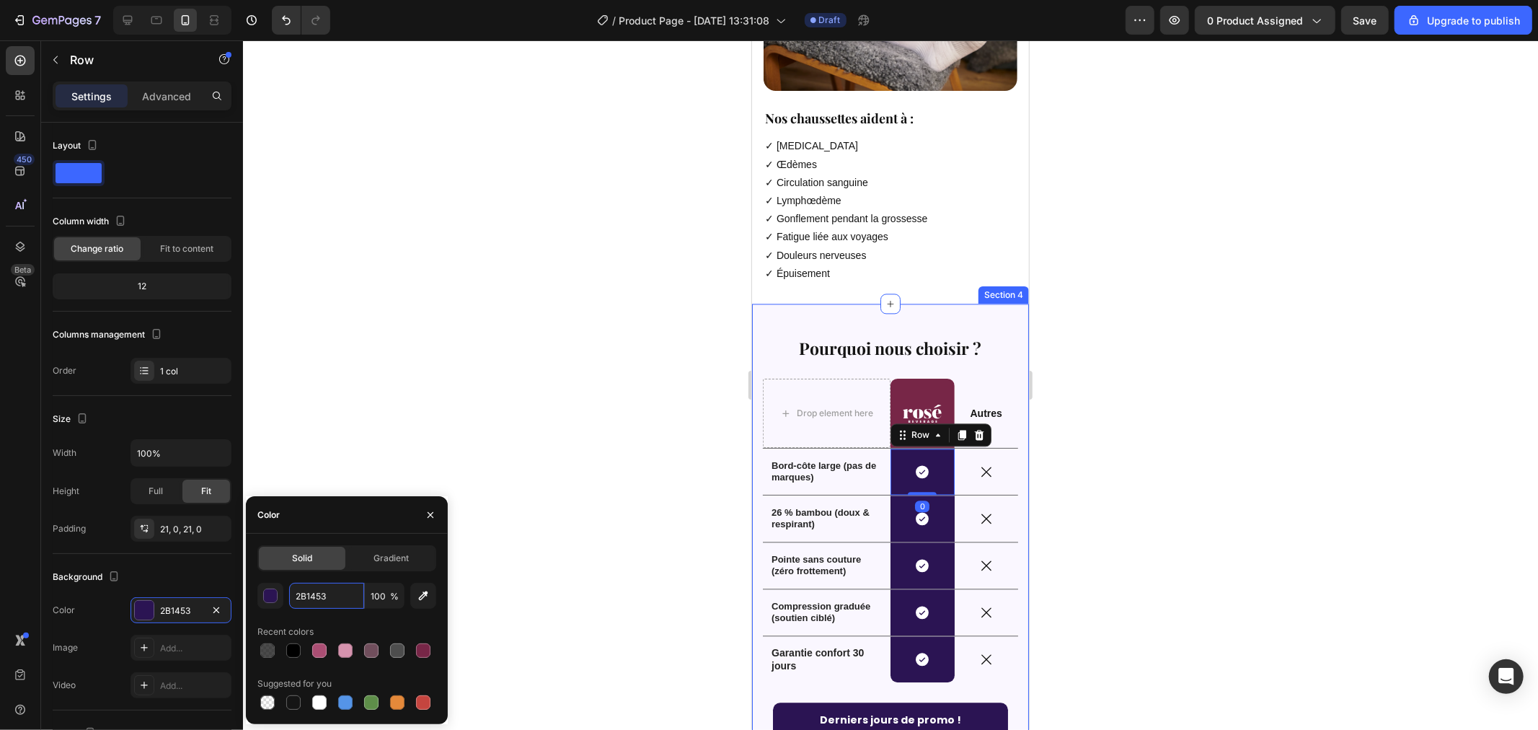
paste input "772647"
type input "772647"
click at [366, 611] on div "772647 100 % Recent colors Suggested for you" at bounding box center [346, 648] width 179 height 130
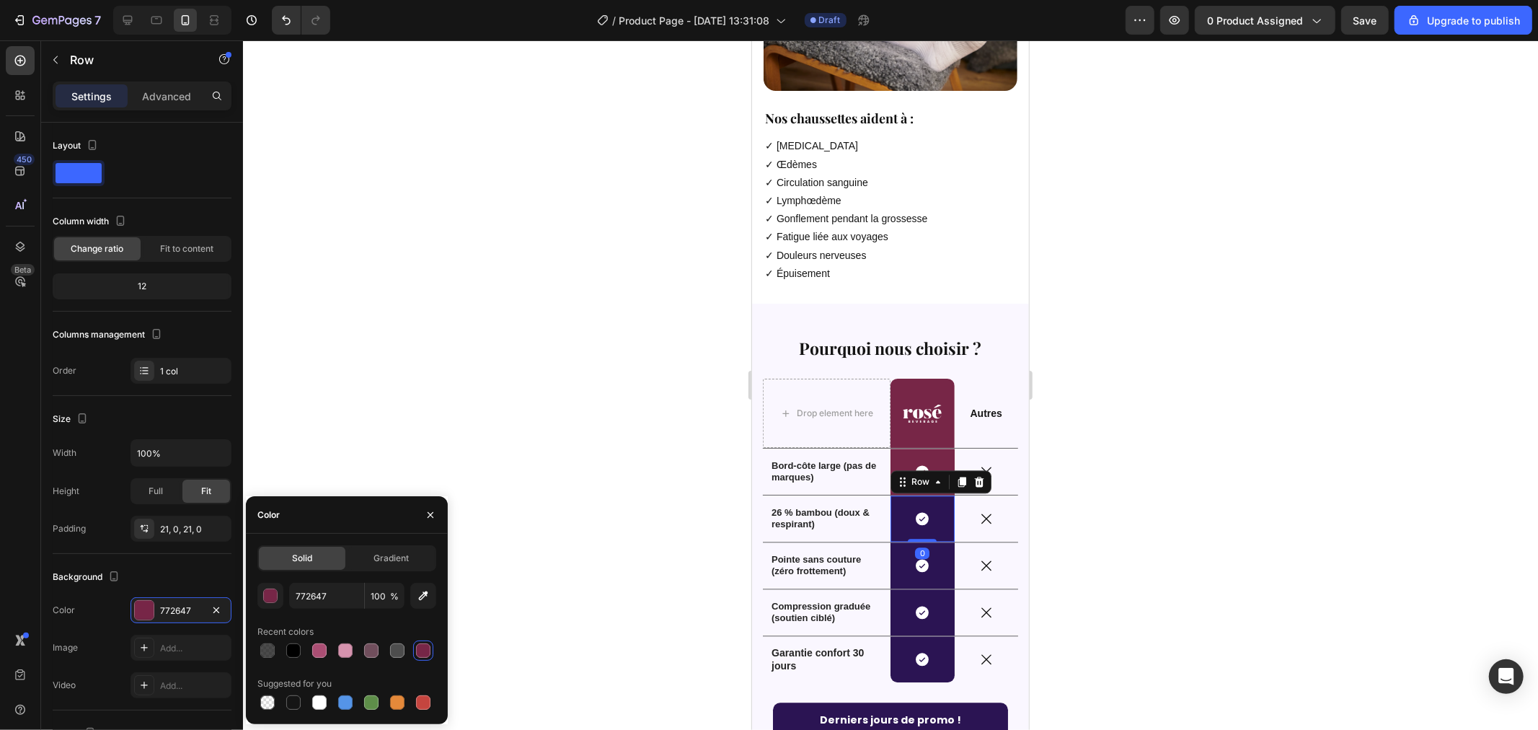
click at [895, 495] on div "Icon Row 0" at bounding box center [922, 518] width 64 height 46
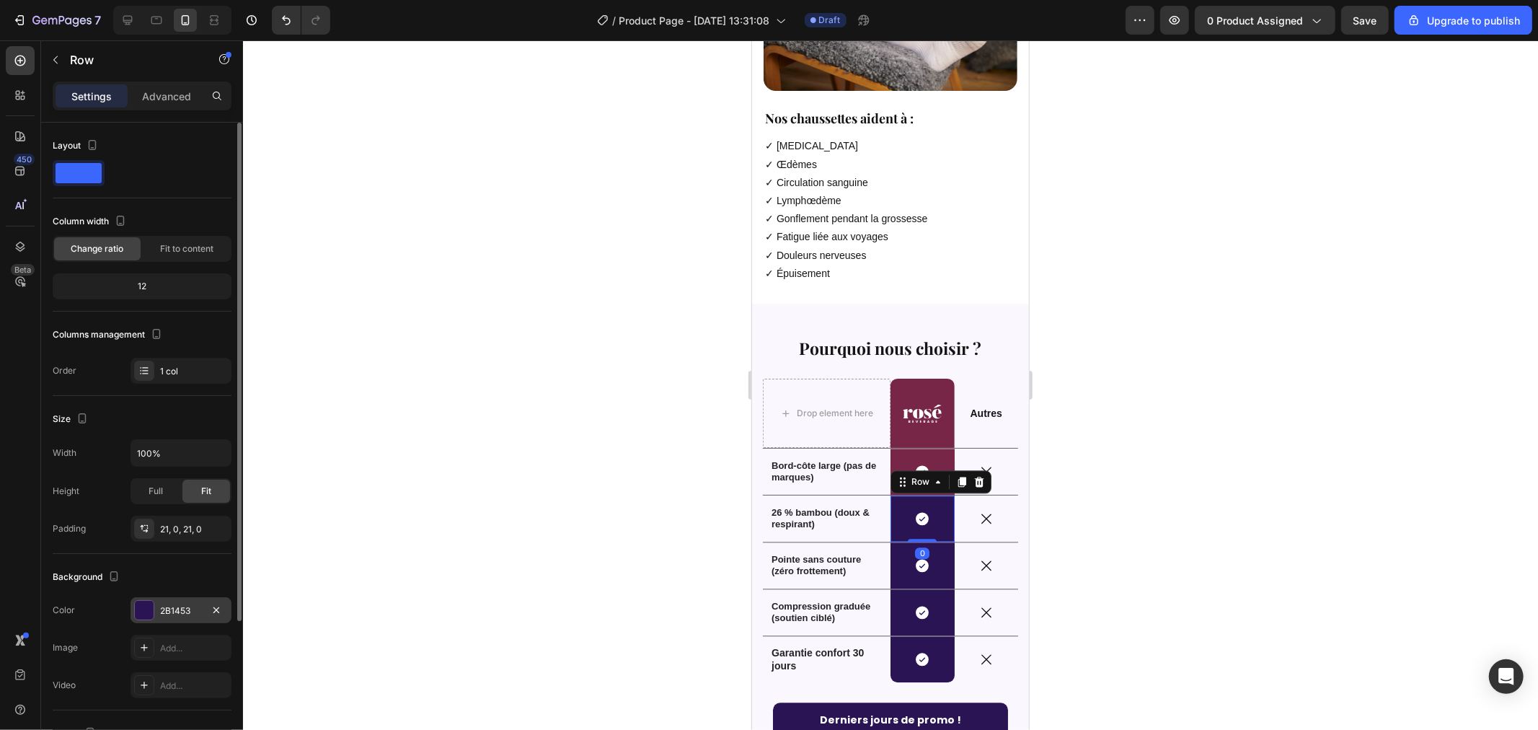
click at [146, 606] on div at bounding box center [144, 610] width 19 height 19
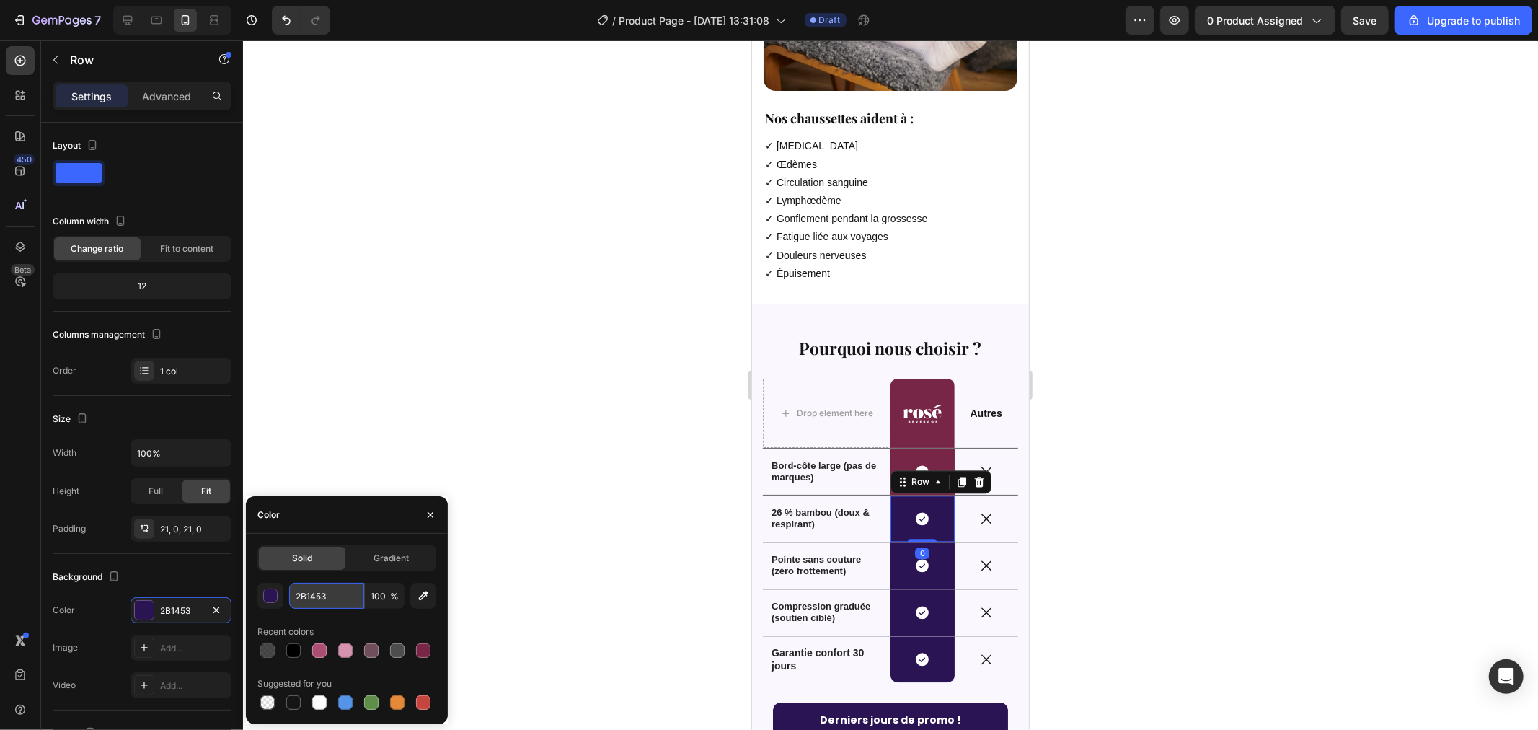
paste input "772647"
type input "772647"
click at [895, 541] on div "Icon Row" at bounding box center [922, 564] width 64 height 46
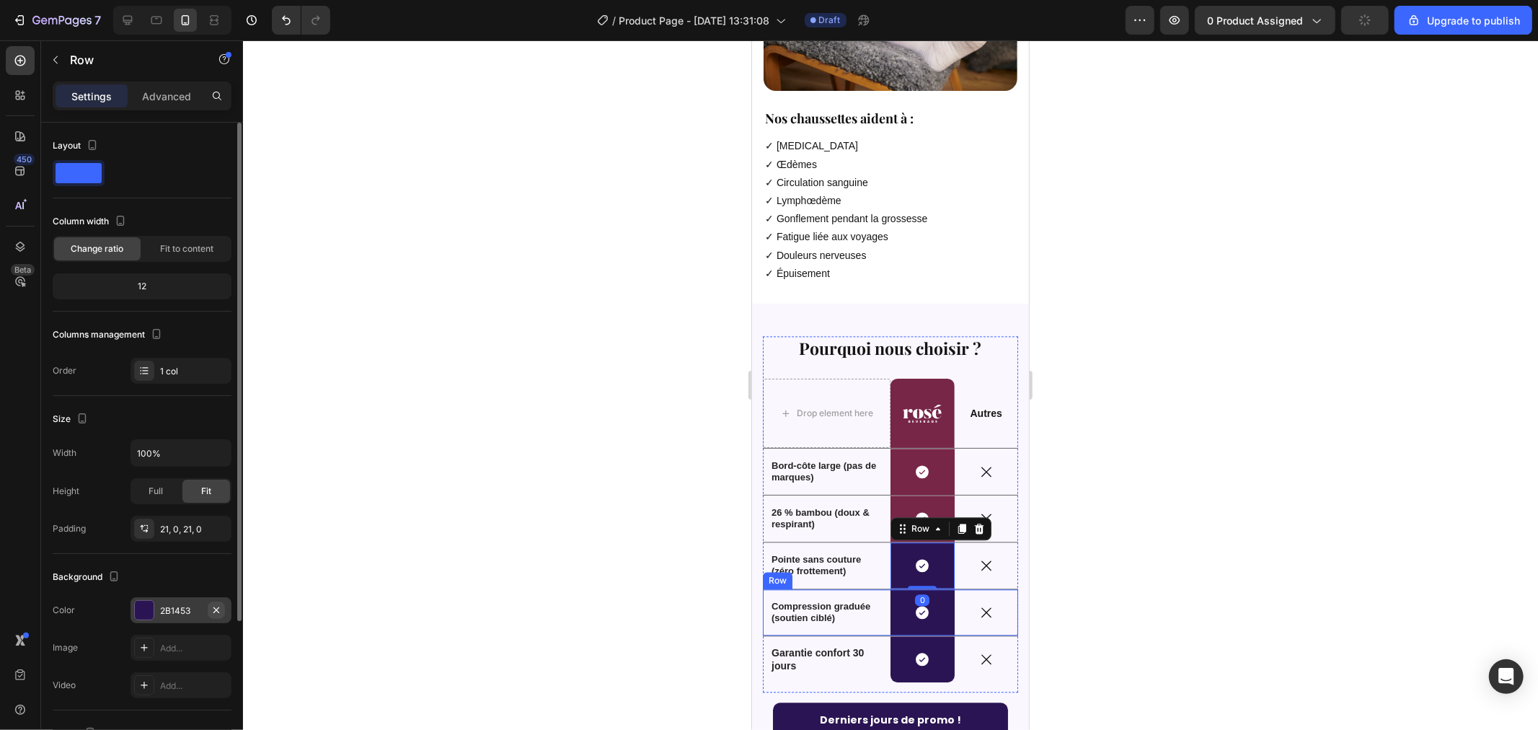
click at [153, 606] on div at bounding box center [144, 610] width 19 height 19
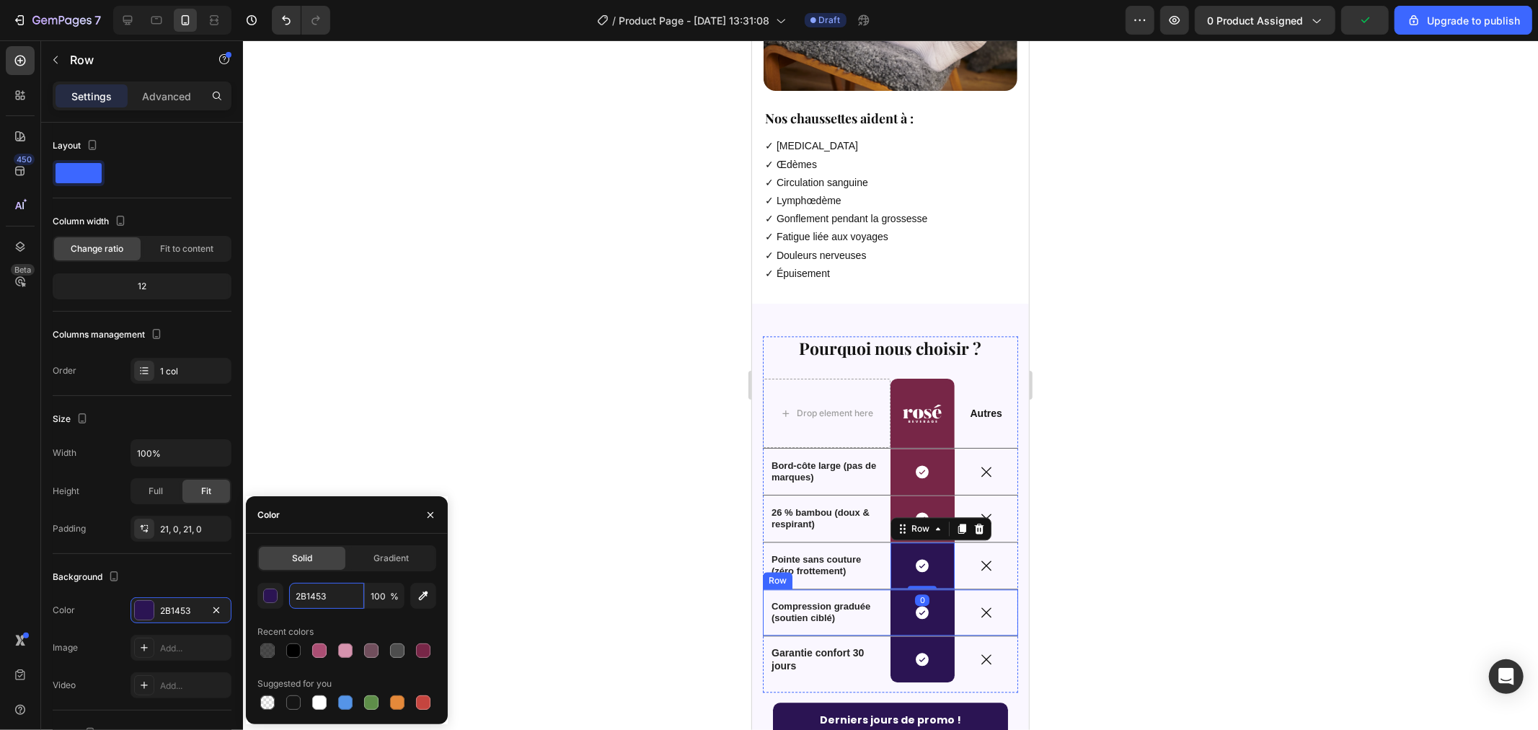
paste input "772647"
type input "772647"
click at [340, 617] on div "772647 100 % Recent colors Suggested for you" at bounding box center [346, 648] width 179 height 130
click at [904, 591] on div "Icon Row" at bounding box center [922, 611] width 64 height 46
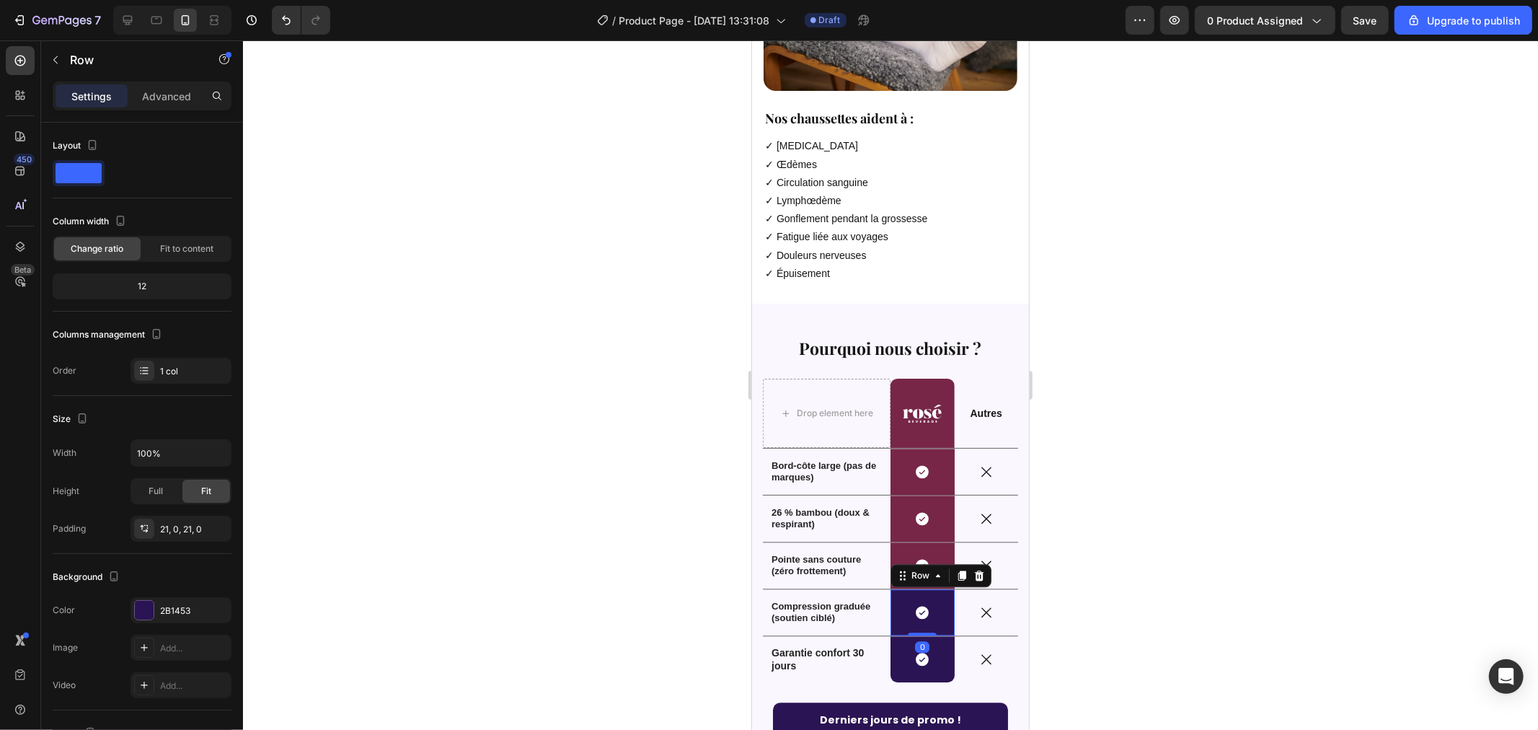
click at [896, 588] on div "Icon Row 0" at bounding box center [922, 611] width 64 height 46
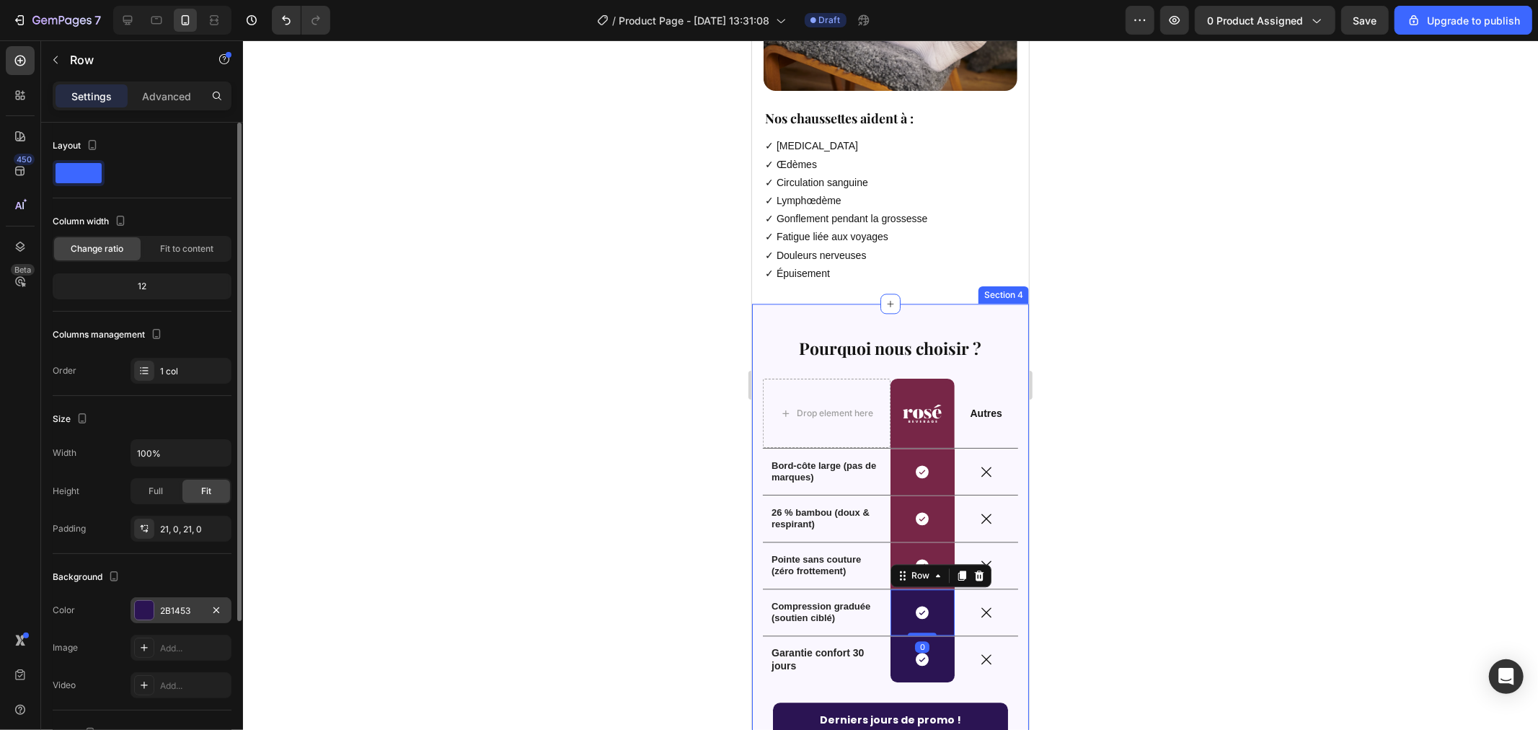
click at [180, 610] on div "2B1453" at bounding box center [181, 610] width 42 height 13
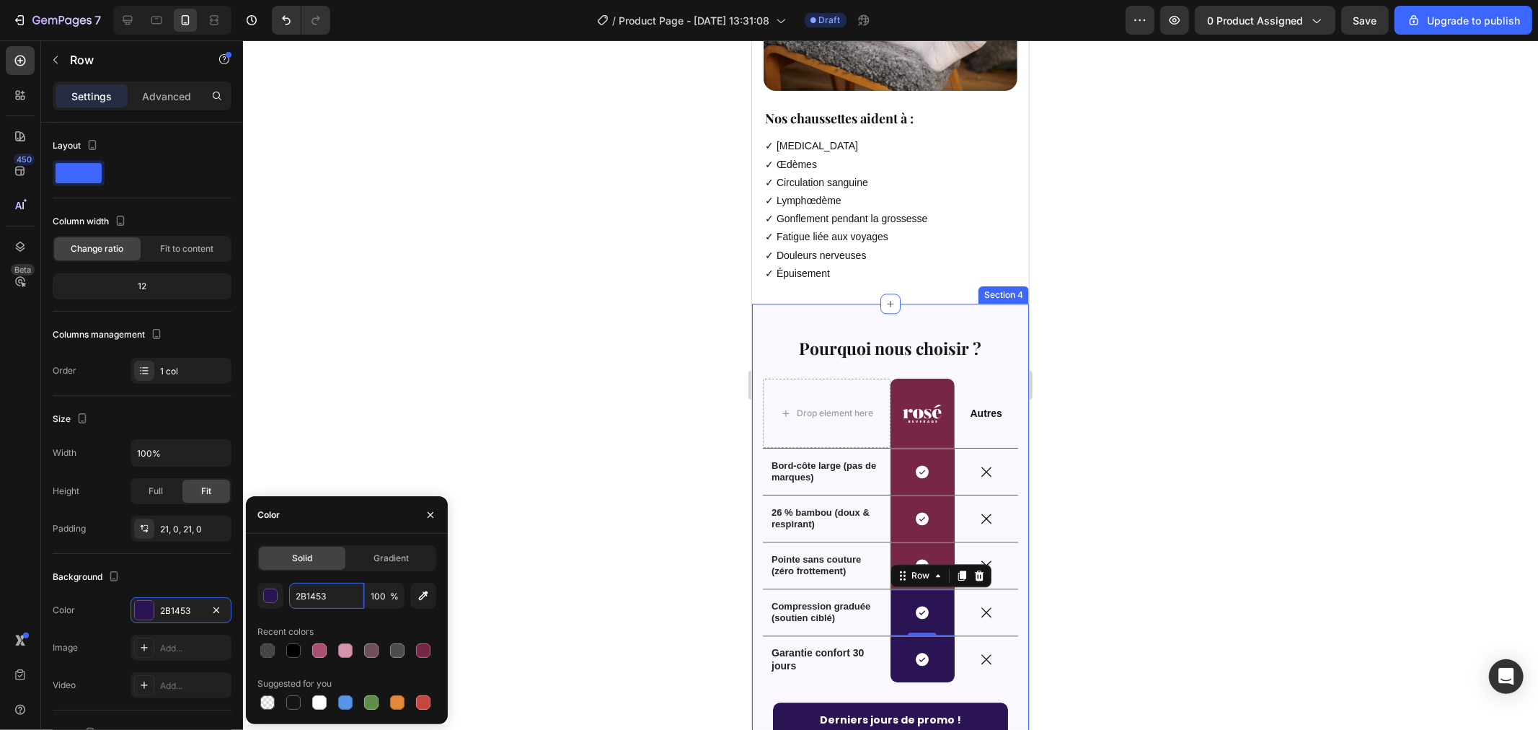
paste input "772647"
type input "772647"
click at [891, 635] on div "Icon Row" at bounding box center [922, 658] width 64 height 46
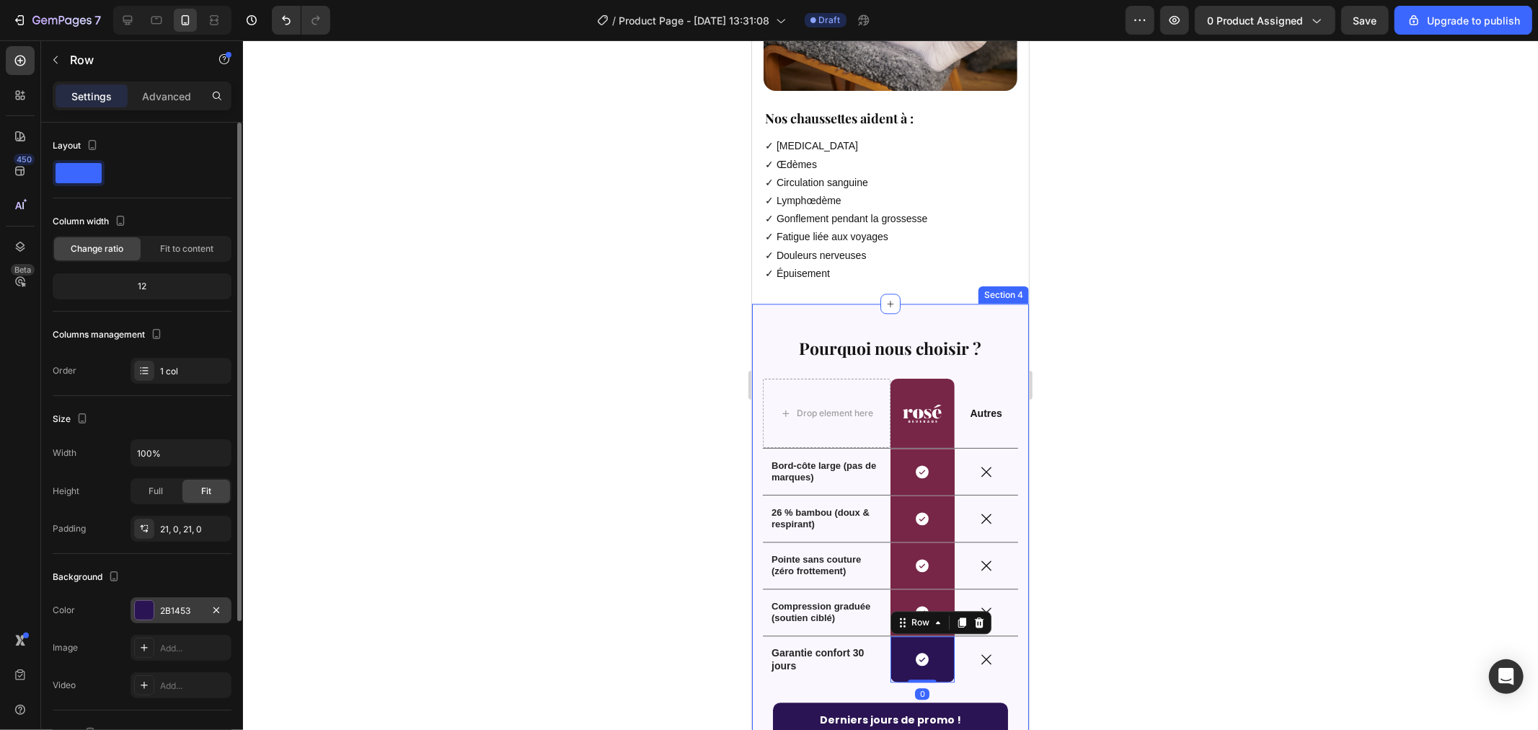
click at [182, 608] on div "2B1453" at bounding box center [181, 610] width 42 height 13
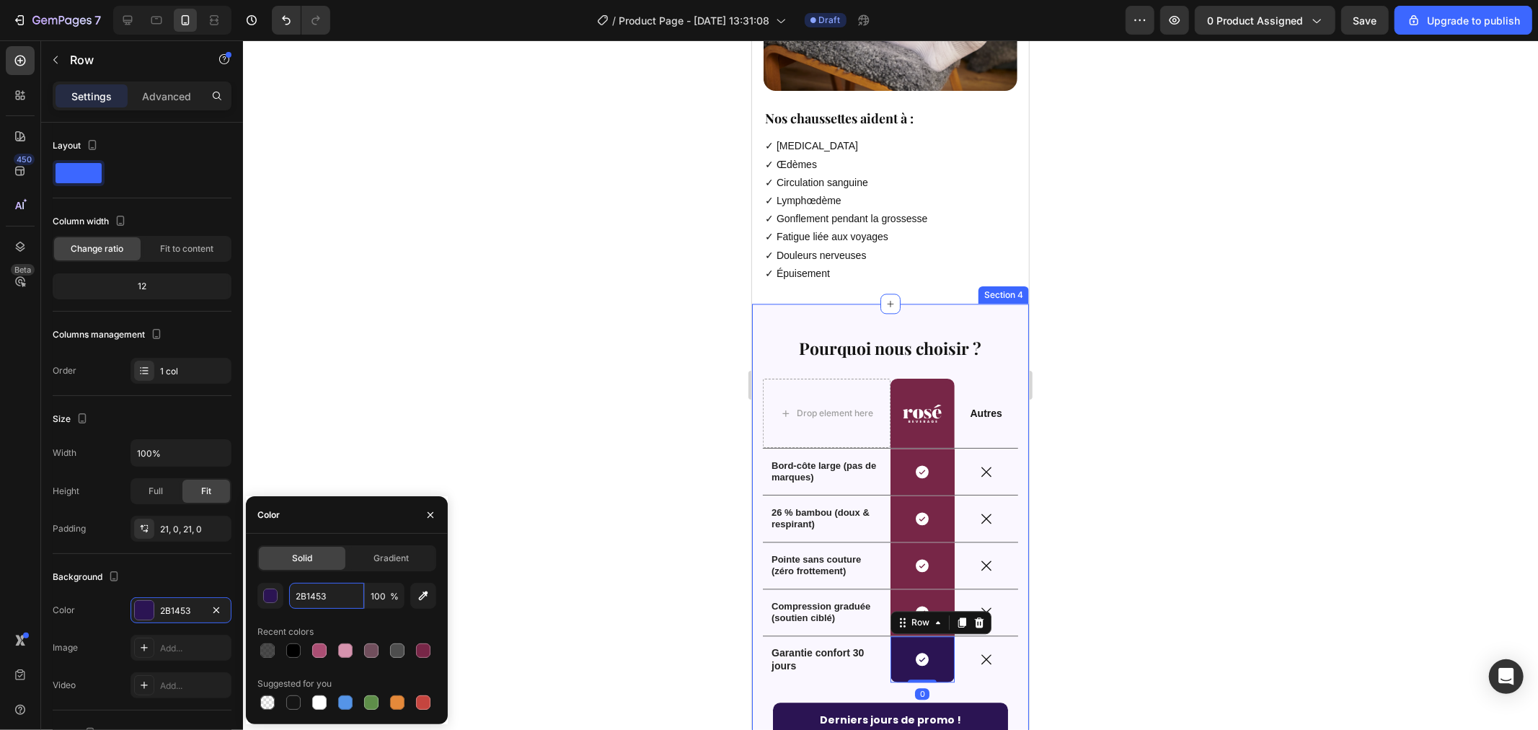
paste input "772647"
type input "772647"
click at [358, 613] on div "772647 100 % Recent colors Suggested for you" at bounding box center [346, 648] width 179 height 130
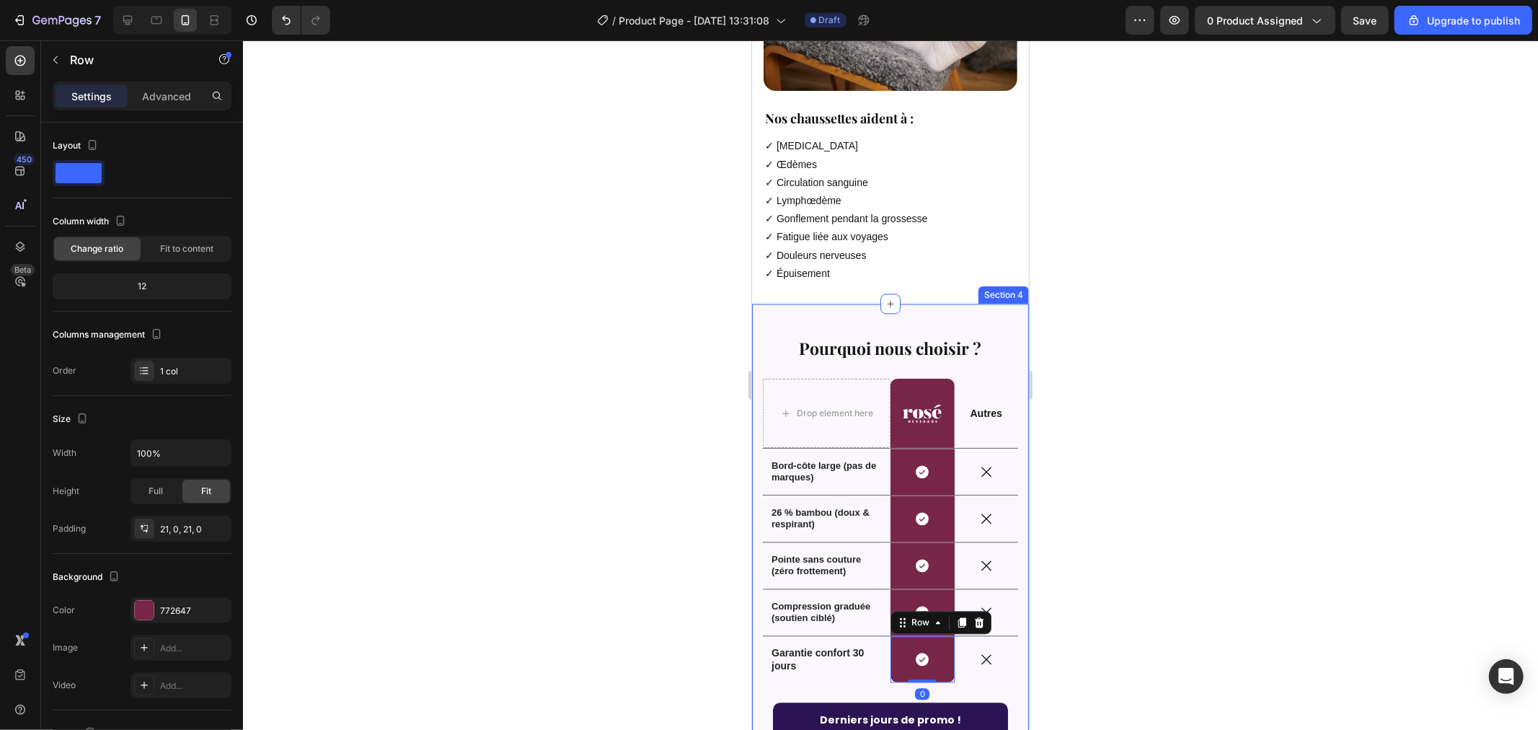
click at [643, 448] on div at bounding box center [890, 384] width 1295 height 689
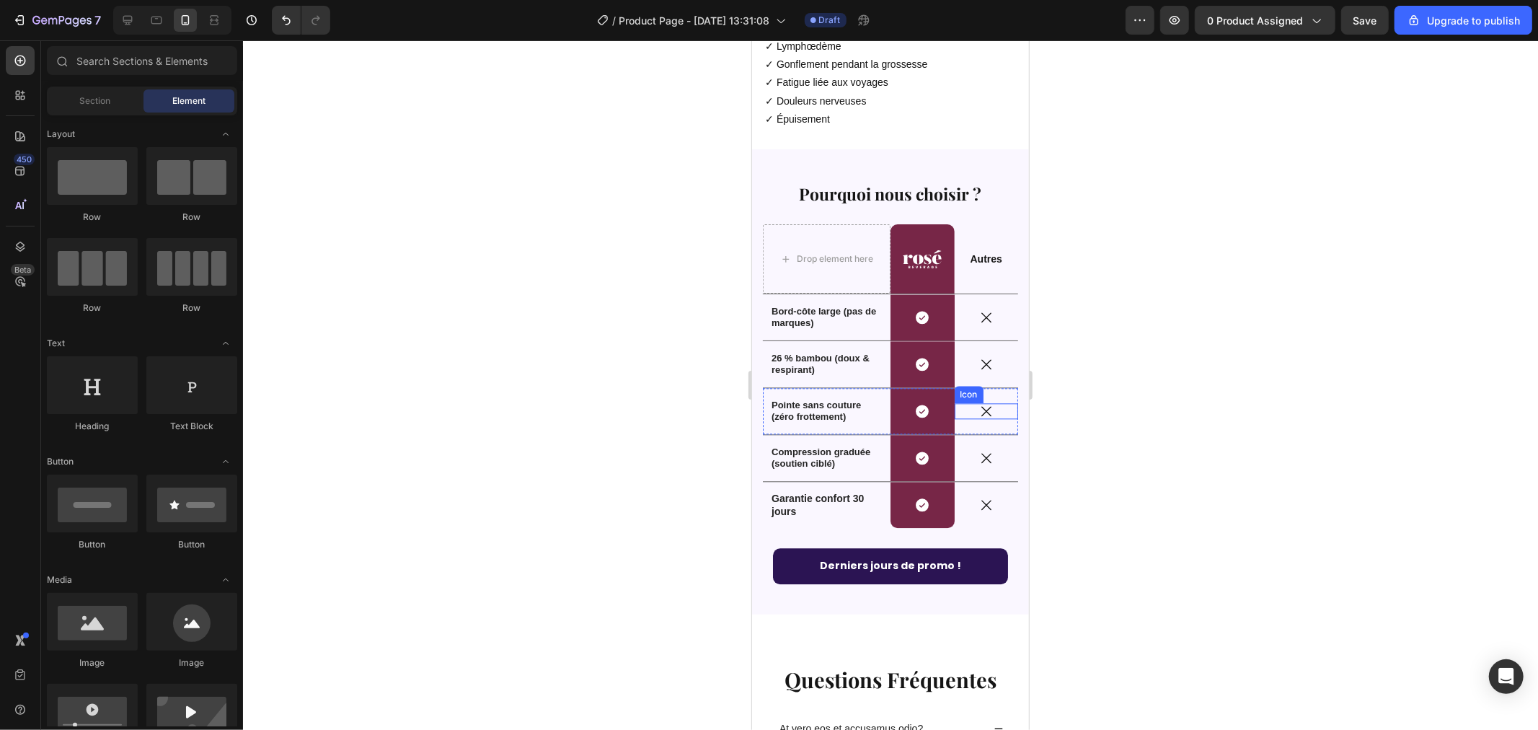
scroll to position [2733, 0]
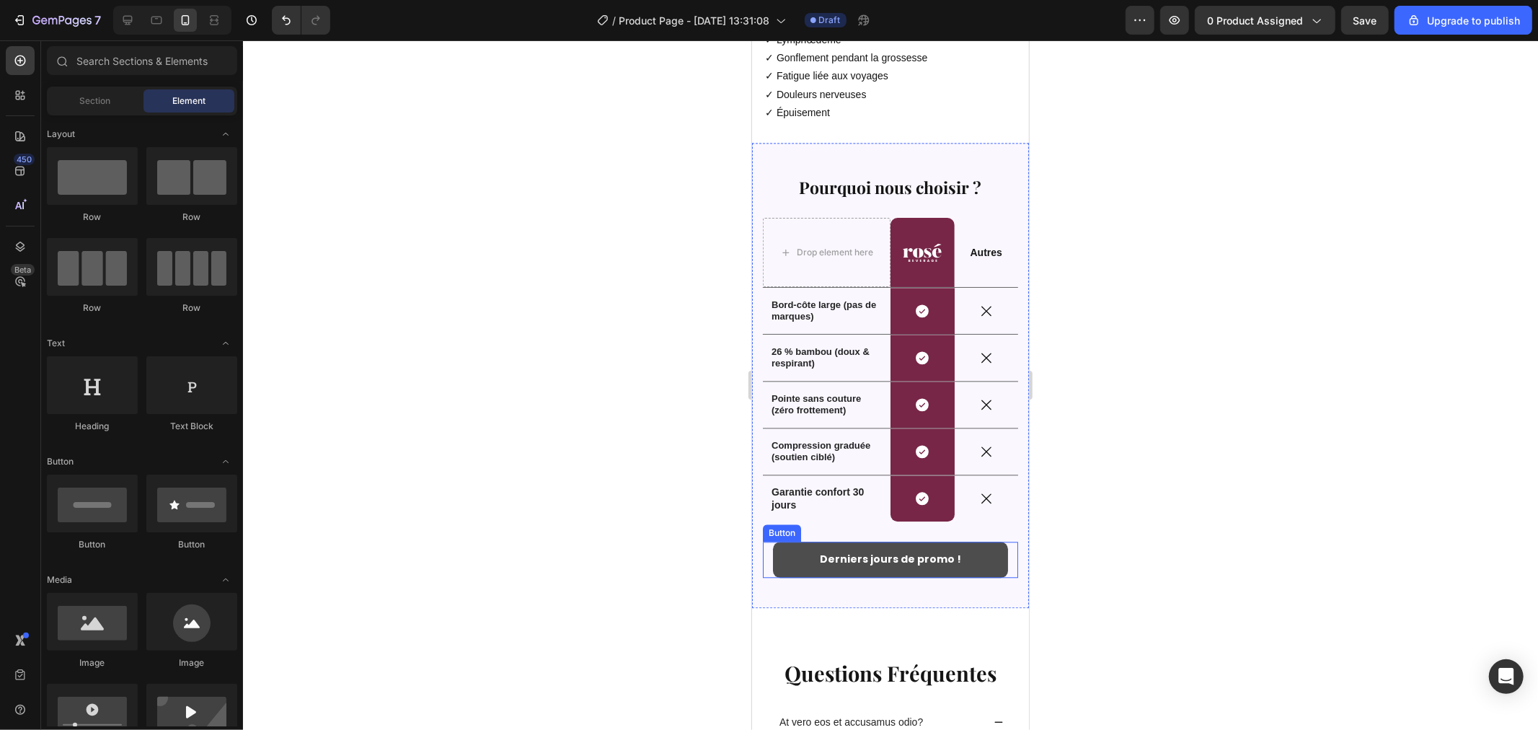
click at [785, 541] on button "Derniers jours de promo !" at bounding box center [889, 558] width 235 height 35
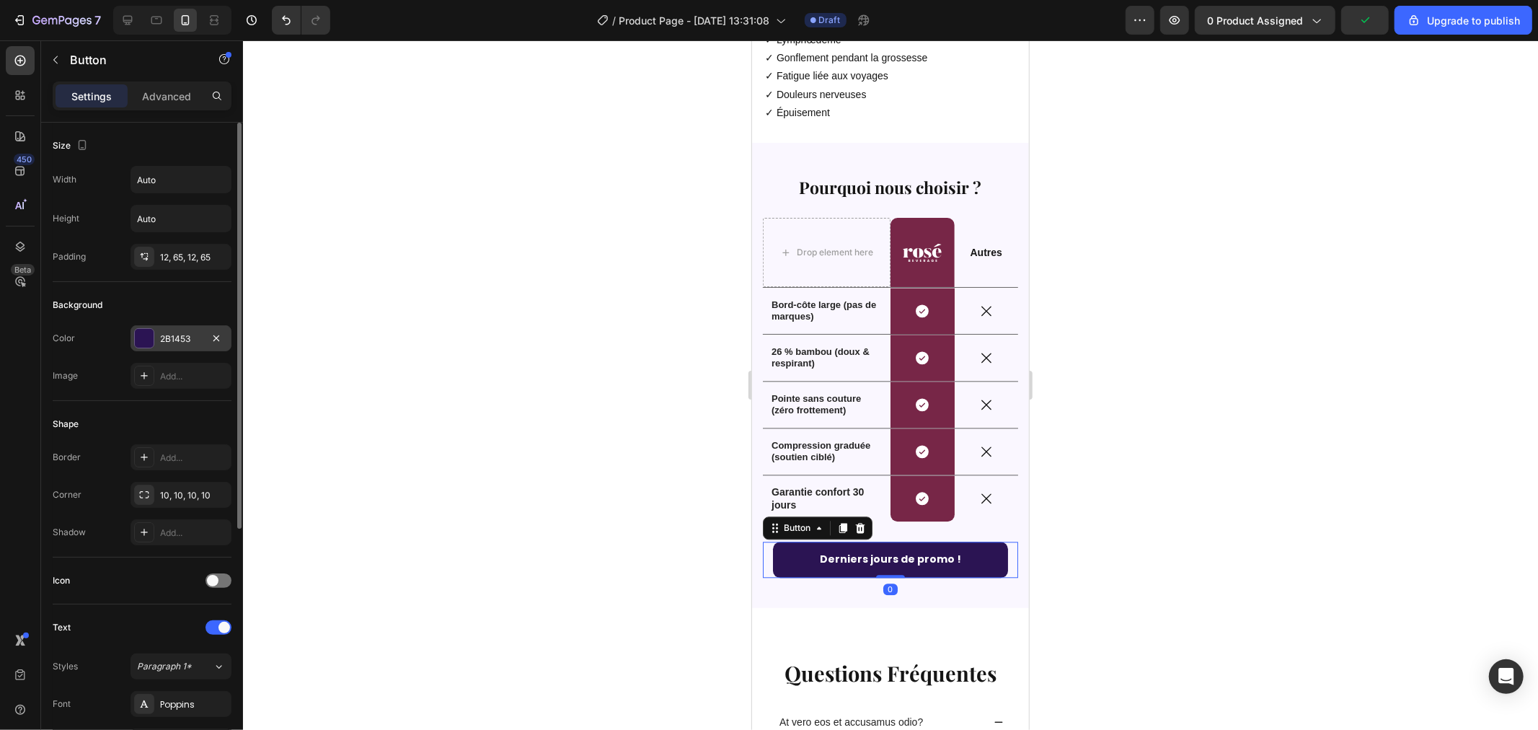
click at [177, 332] on div "2B1453" at bounding box center [181, 338] width 101 height 26
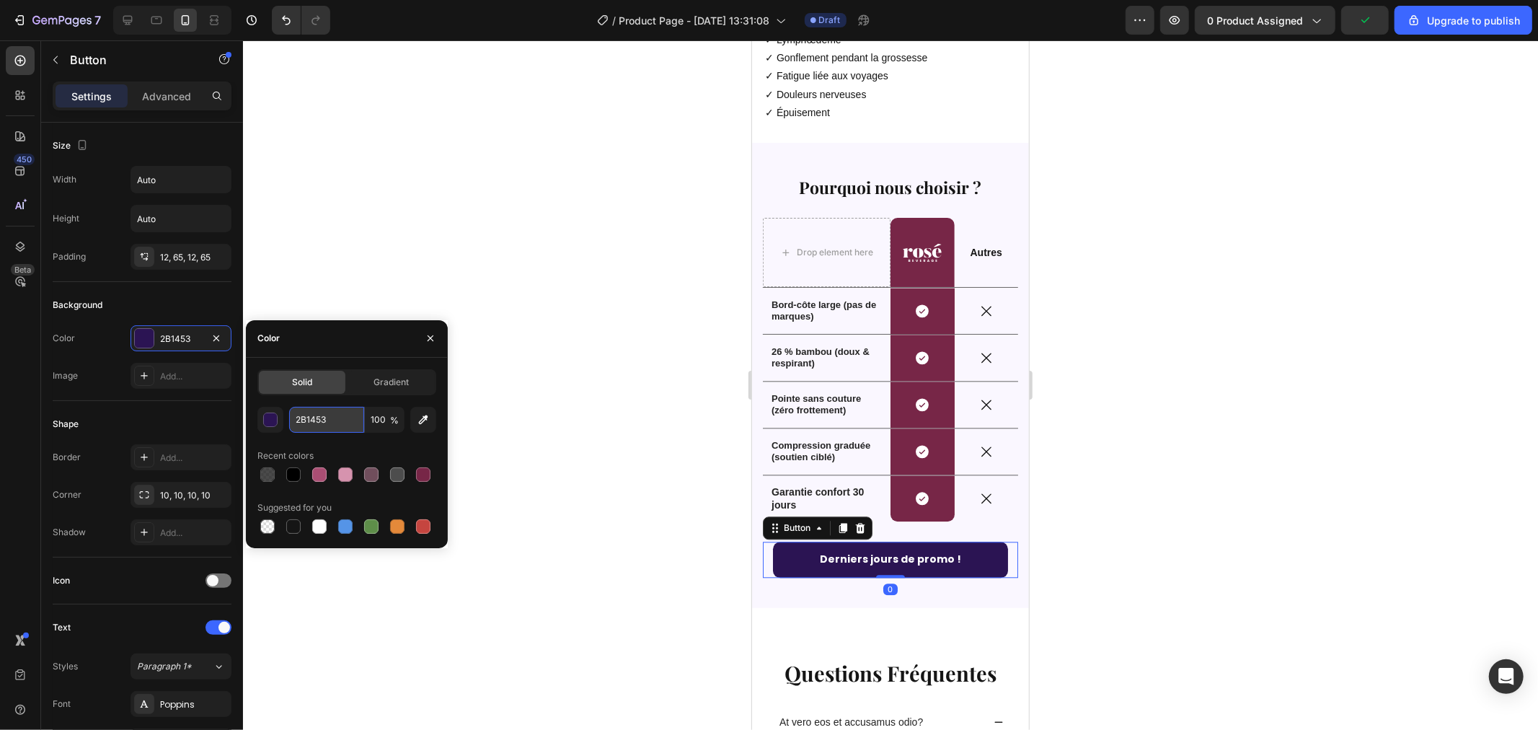
click at [335, 415] on input "2B1453" at bounding box center [326, 420] width 75 height 26
paste input "772647"
type input "772647"
click at [345, 441] on div "772647 100 % Recent colors Suggested for you" at bounding box center [346, 472] width 179 height 130
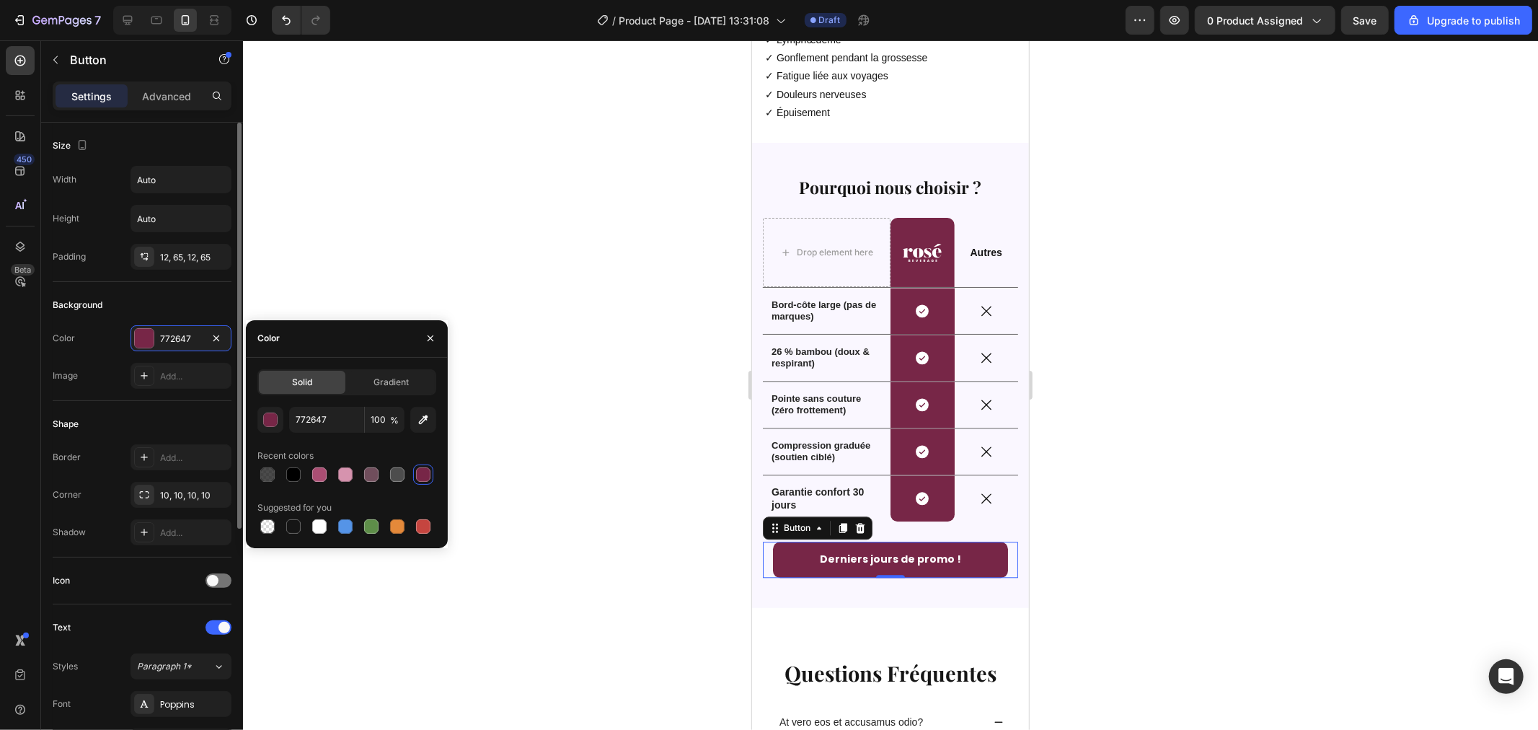
click at [139, 404] on div "Shape Border Add... Corner 10, 10, 10, 10 Shadow Add..." at bounding box center [142, 479] width 179 height 156
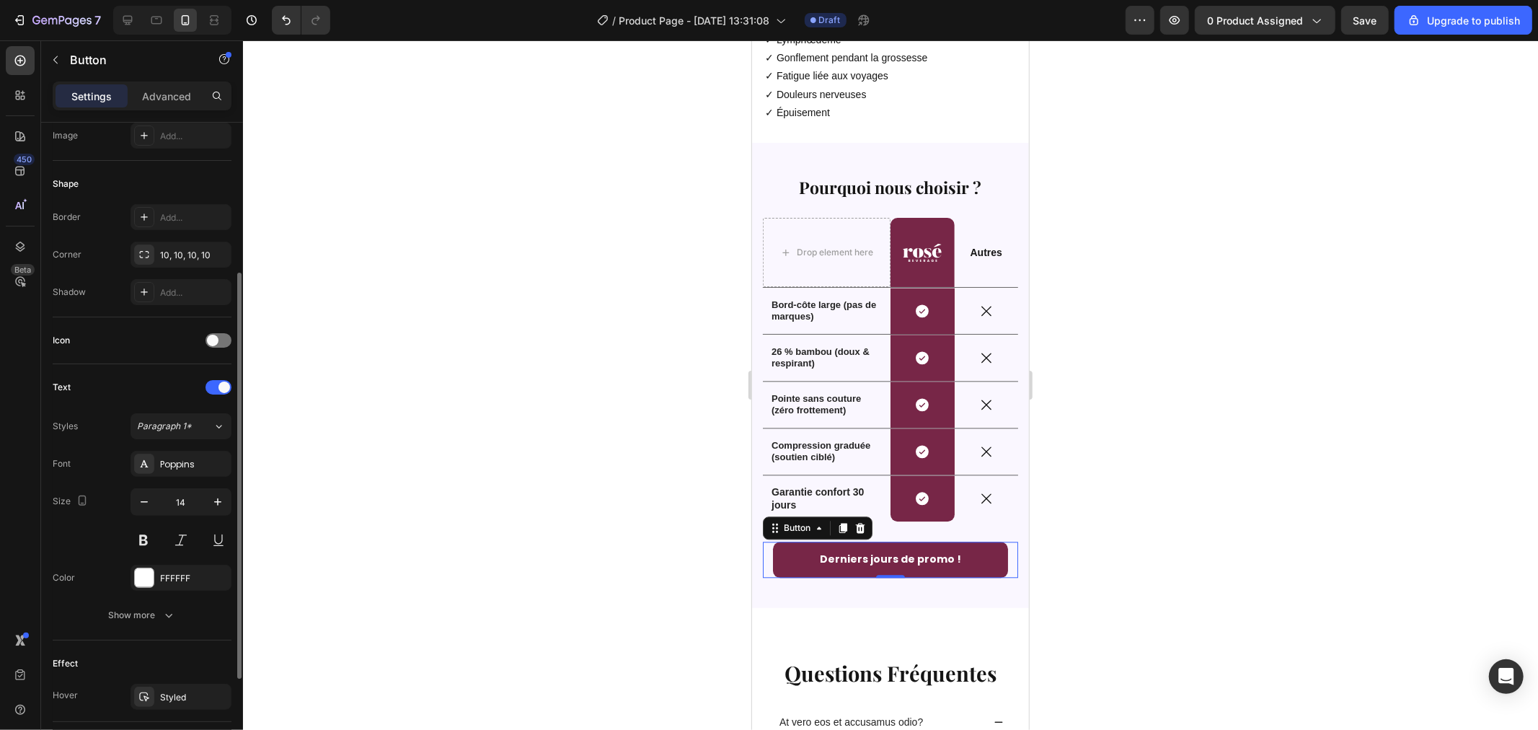
scroll to position [386, 0]
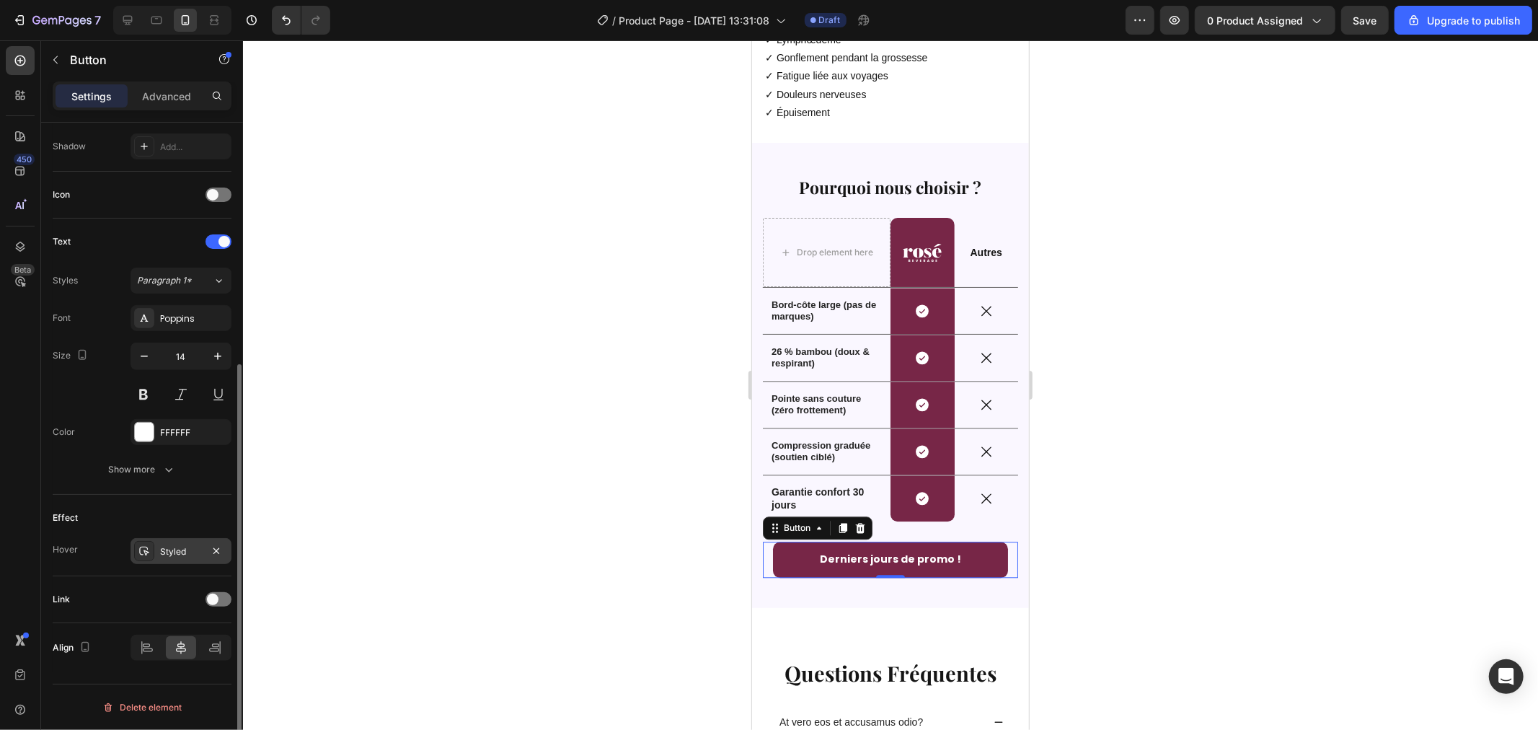
click at [146, 552] on icon at bounding box center [144, 551] width 12 height 12
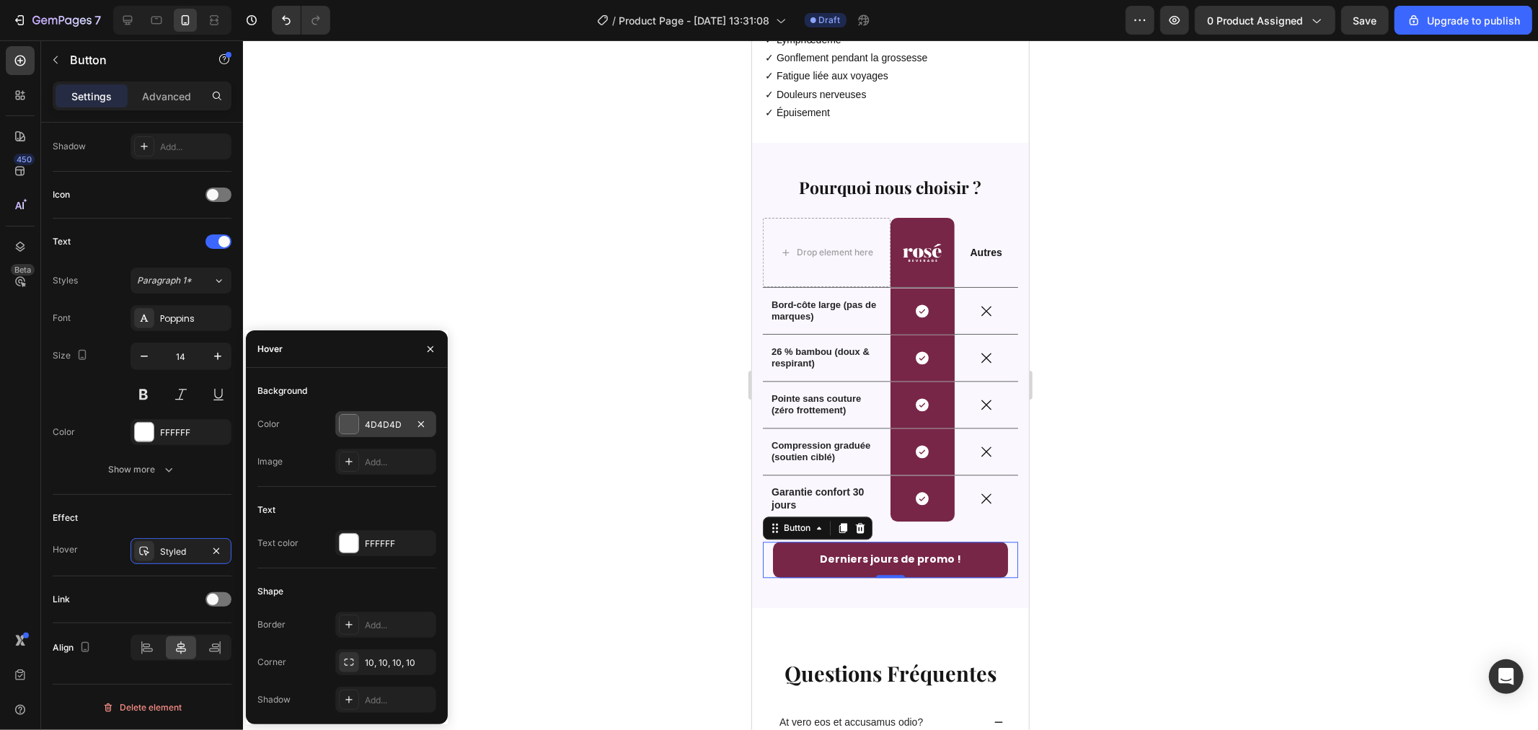
click at [340, 418] on div at bounding box center [349, 424] width 19 height 19
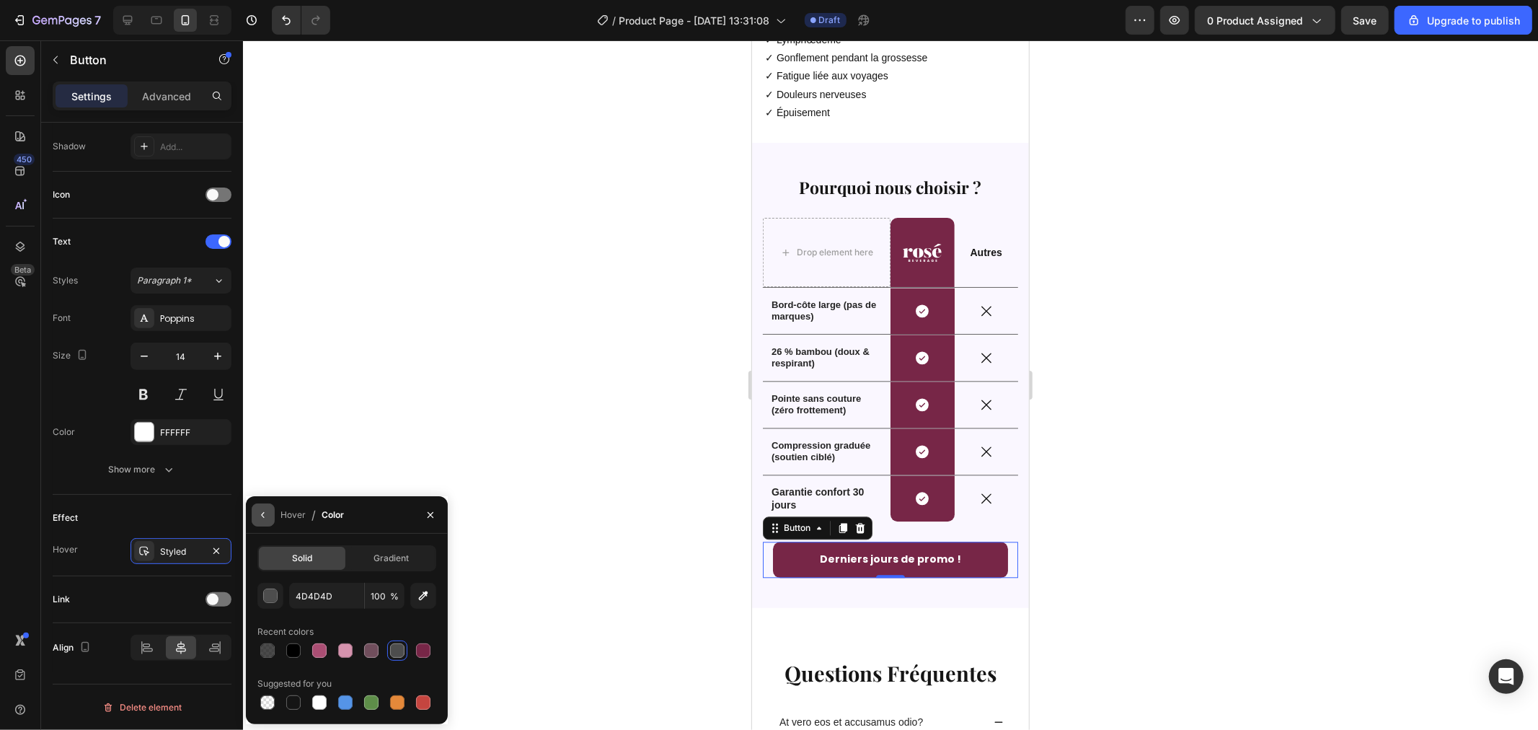
click at [257, 507] on button "button" at bounding box center [263, 514] width 23 height 23
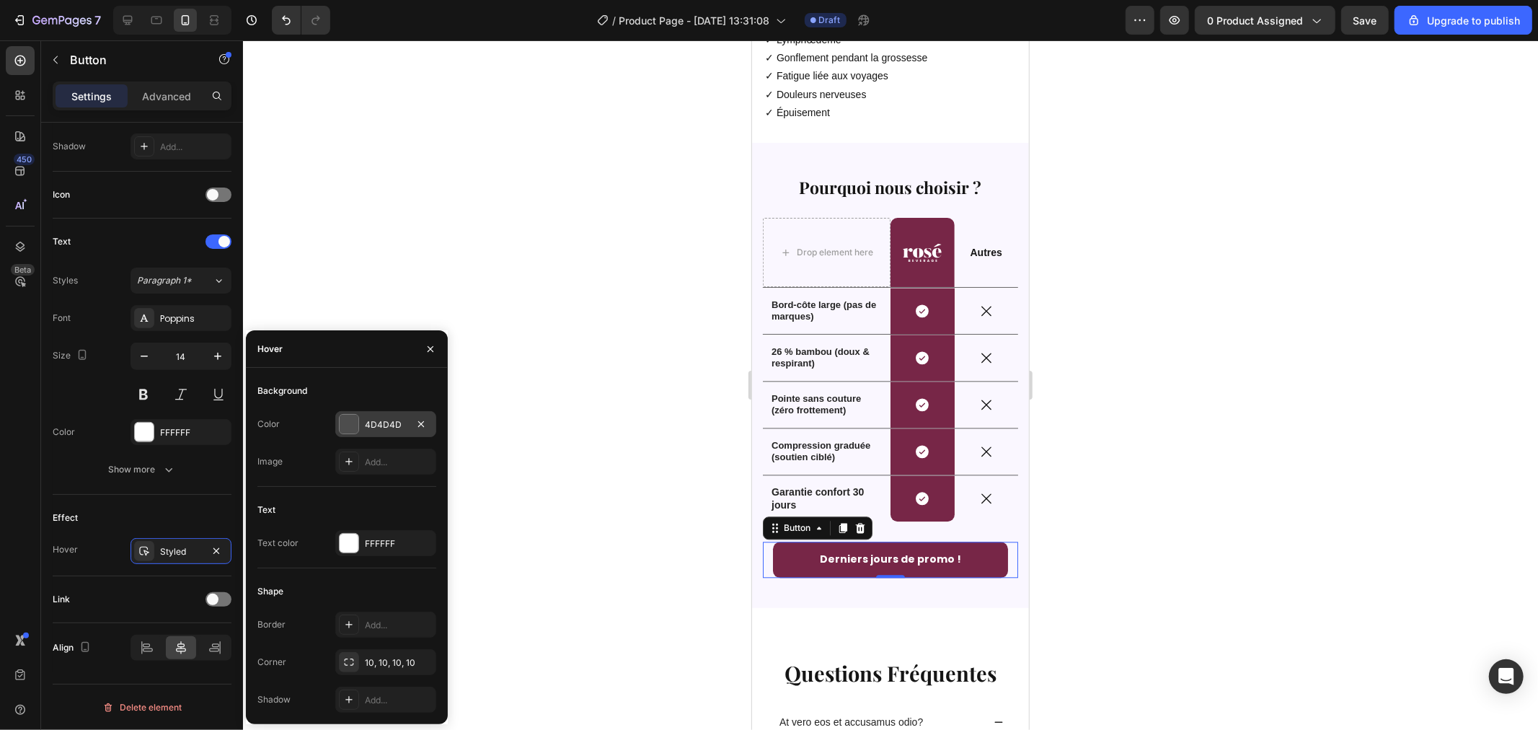
click at [348, 418] on div at bounding box center [349, 424] width 19 height 19
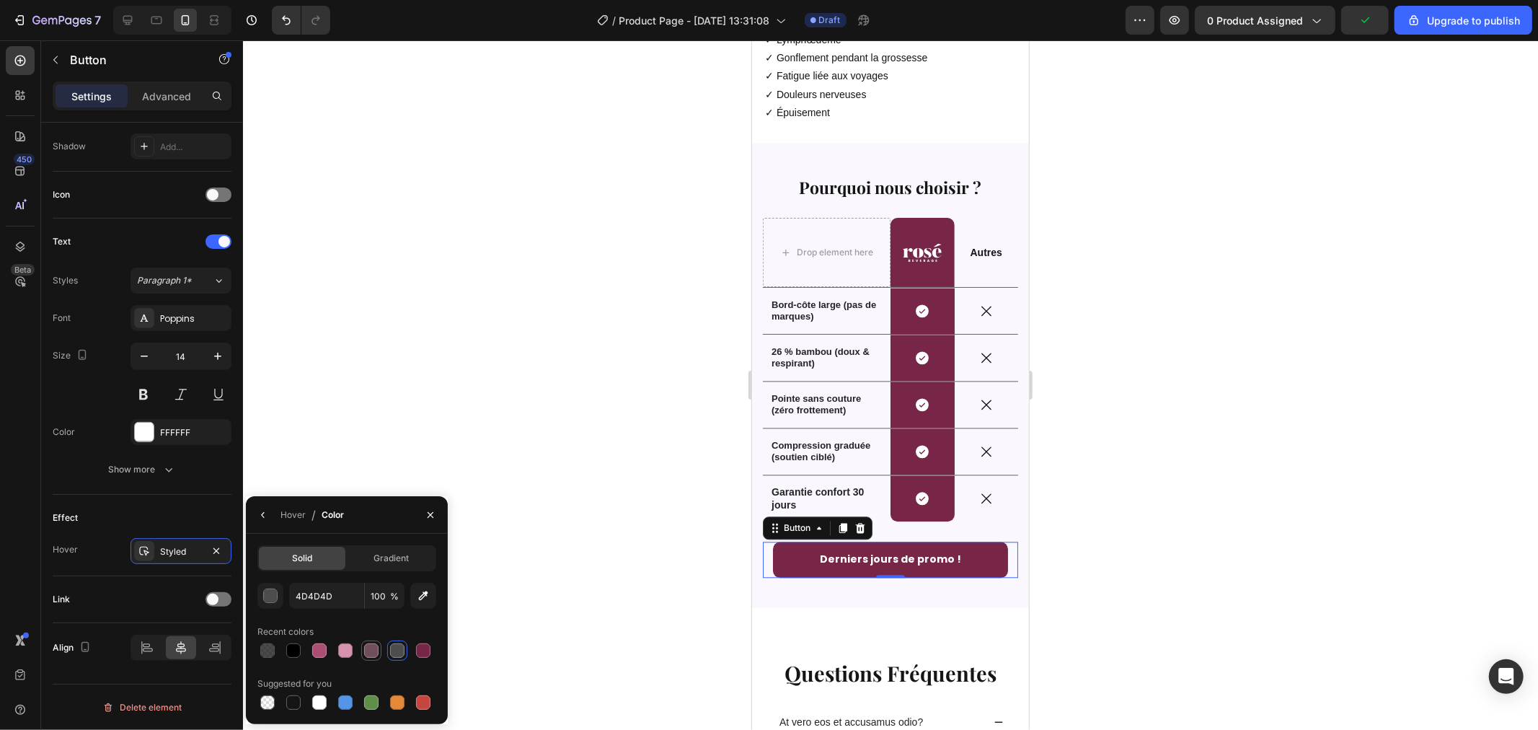
click at [369, 647] on div at bounding box center [371, 650] width 14 height 14
click at [345, 649] on div at bounding box center [345, 650] width 14 height 14
click at [320, 649] on div at bounding box center [319, 650] width 14 height 14
type input "AA4E73"
click at [550, 473] on div at bounding box center [890, 384] width 1295 height 689
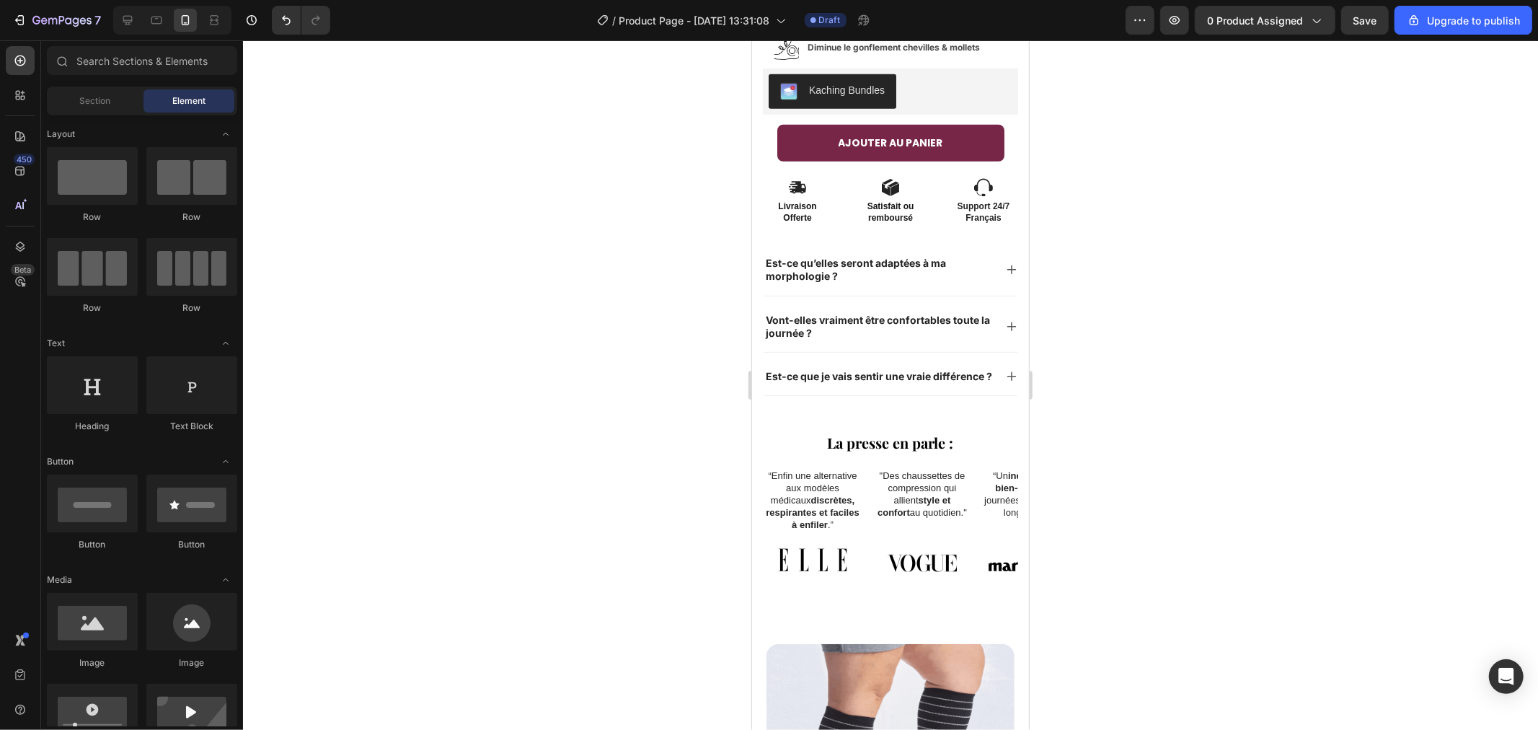
scroll to position [632, 0]
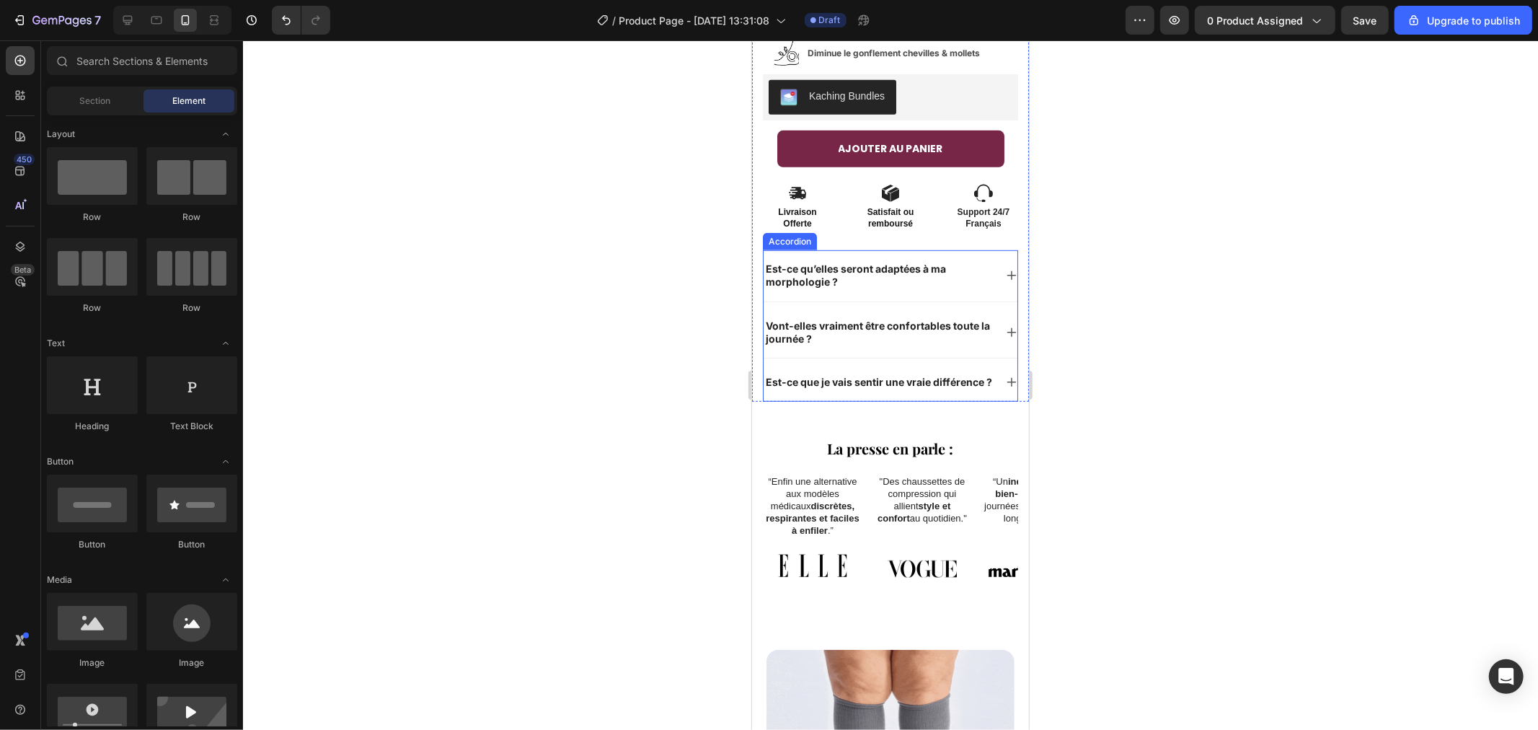
click at [852, 373] on div "Est-ce que je vais sentir une vraie différence ?" at bounding box center [878, 381] width 231 height 17
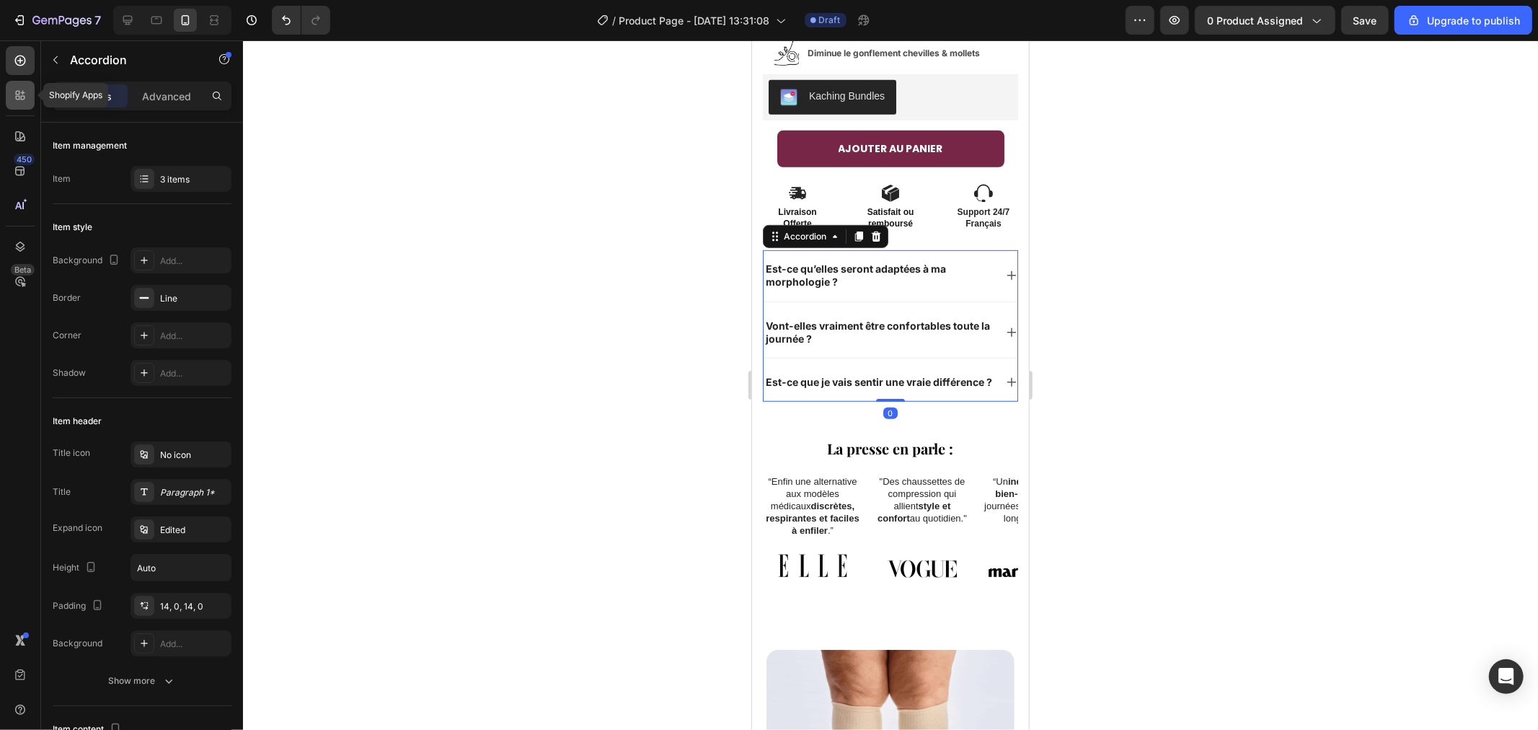
click at [12, 99] on div at bounding box center [20, 95] width 29 height 29
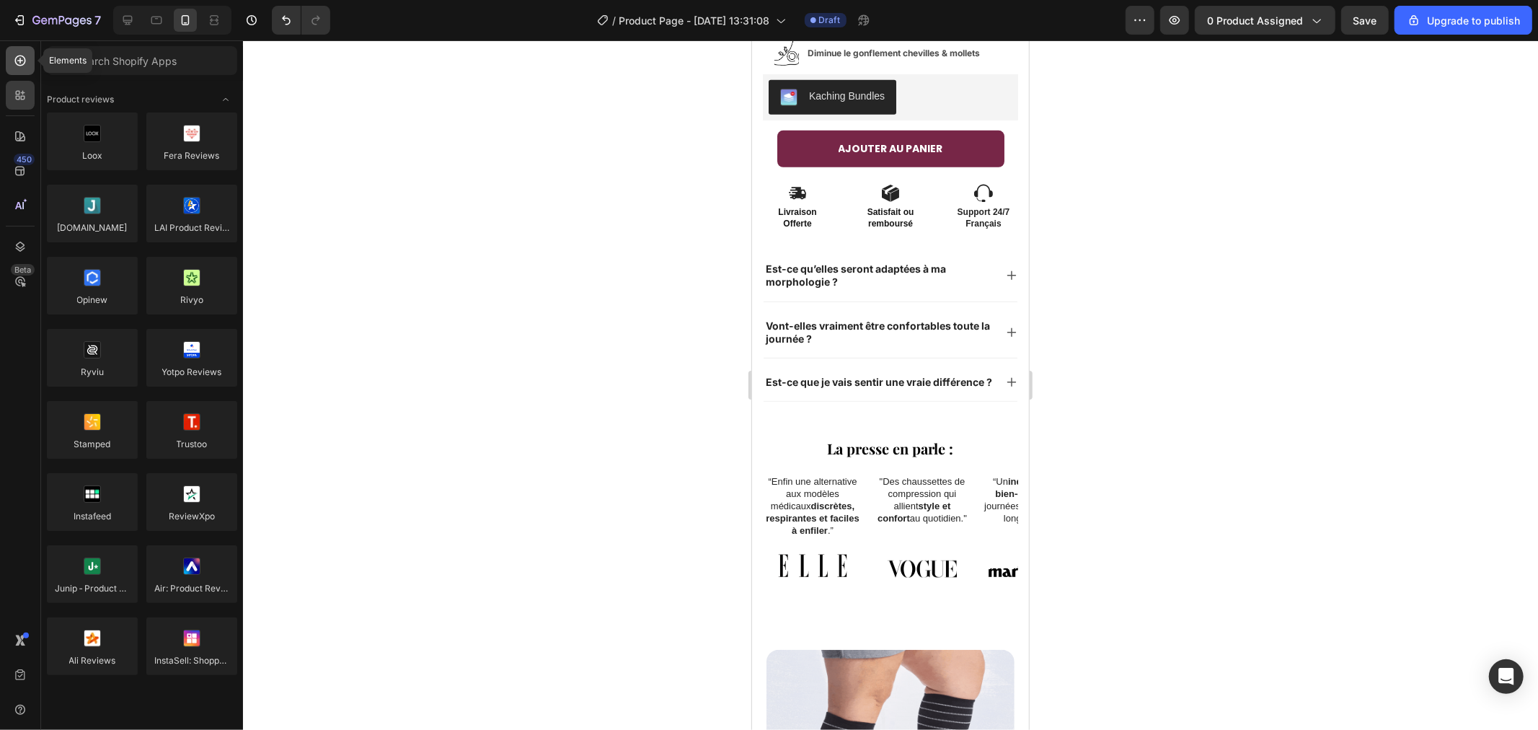
click at [20, 63] on icon at bounding box center [20, 60] width 14 height 14
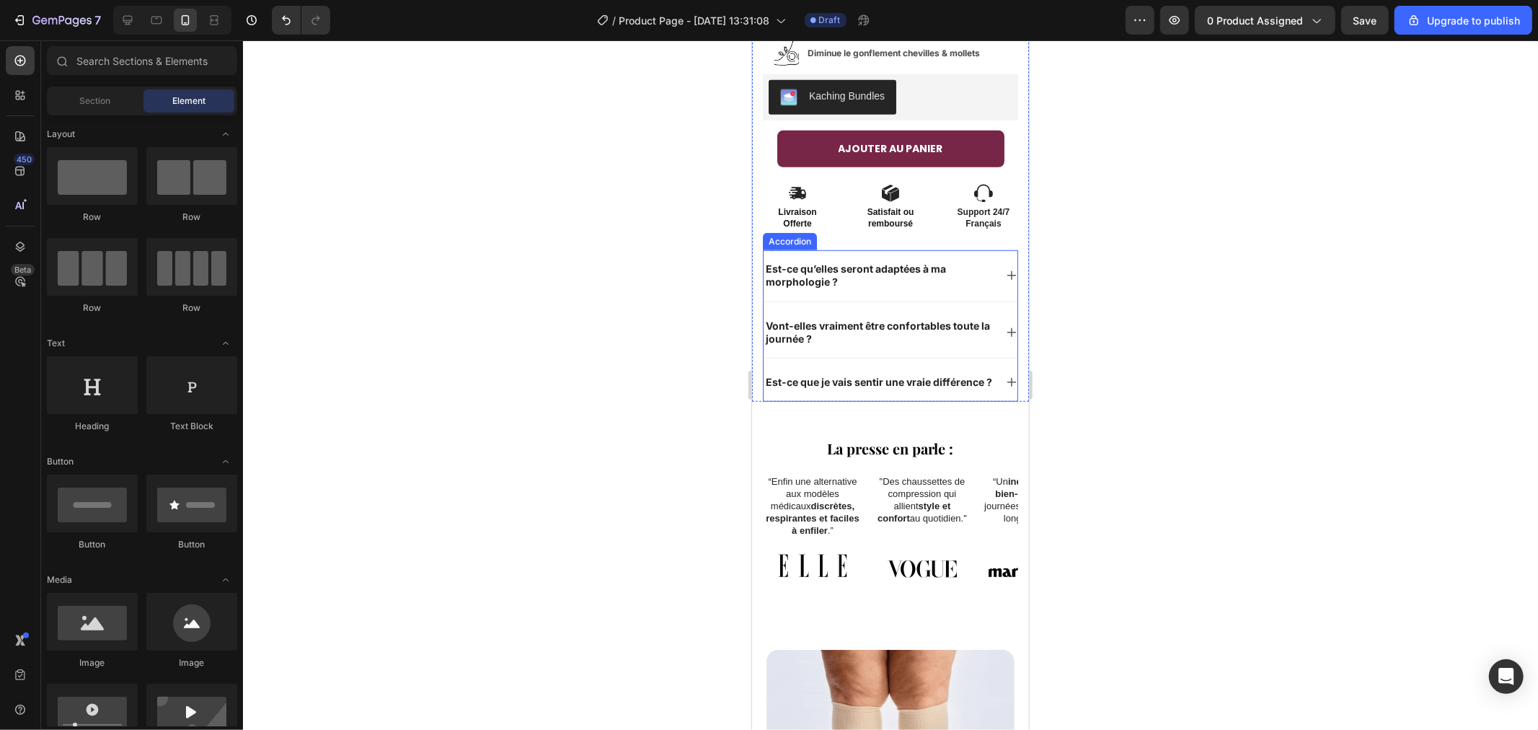
click at [828, 262] on p "Est-ce qu’elles seront adaptées à ma morphologie ?" at bounding box center [878, 275] width 226 height 26
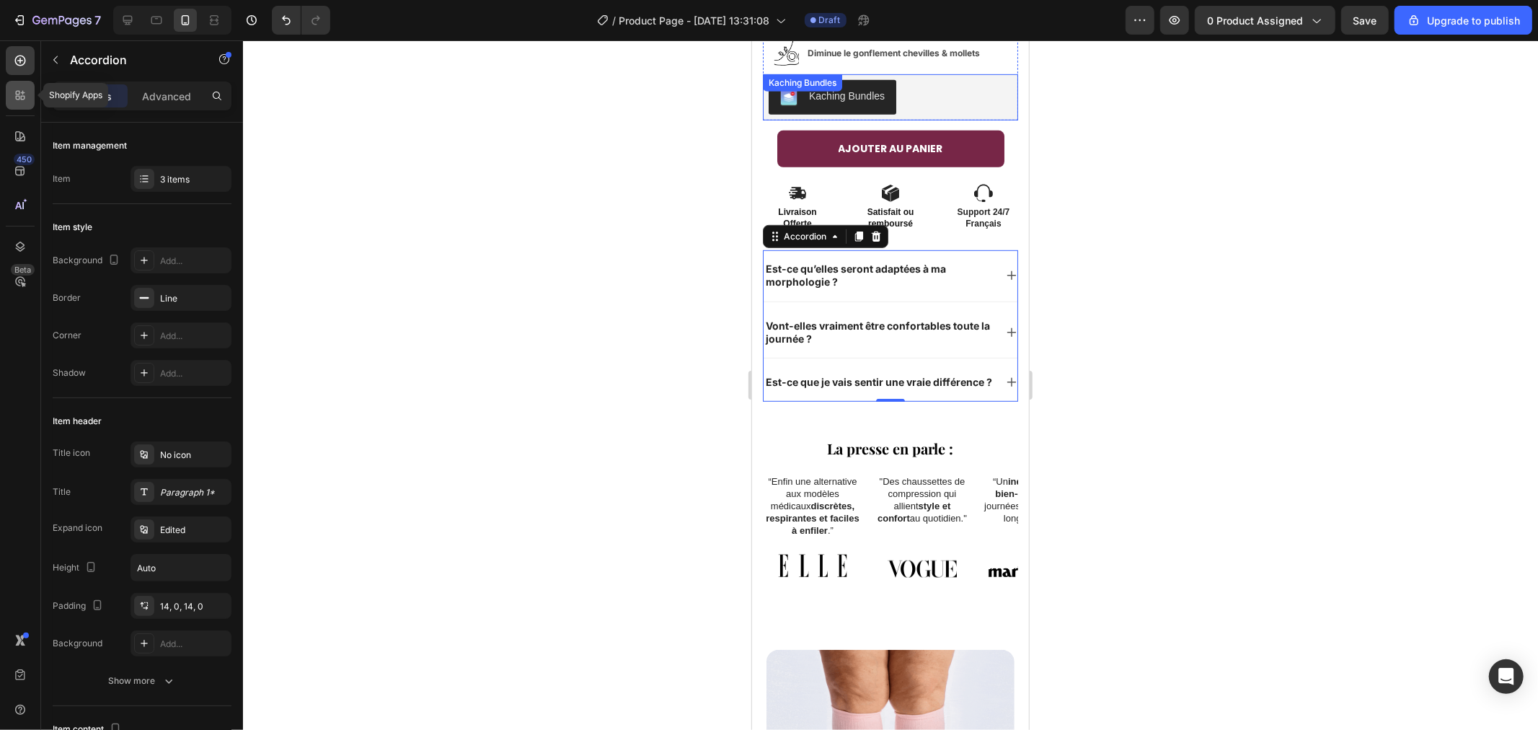
click at [15, 97] on icon at bounding box center [20, 95] width 14 height 14
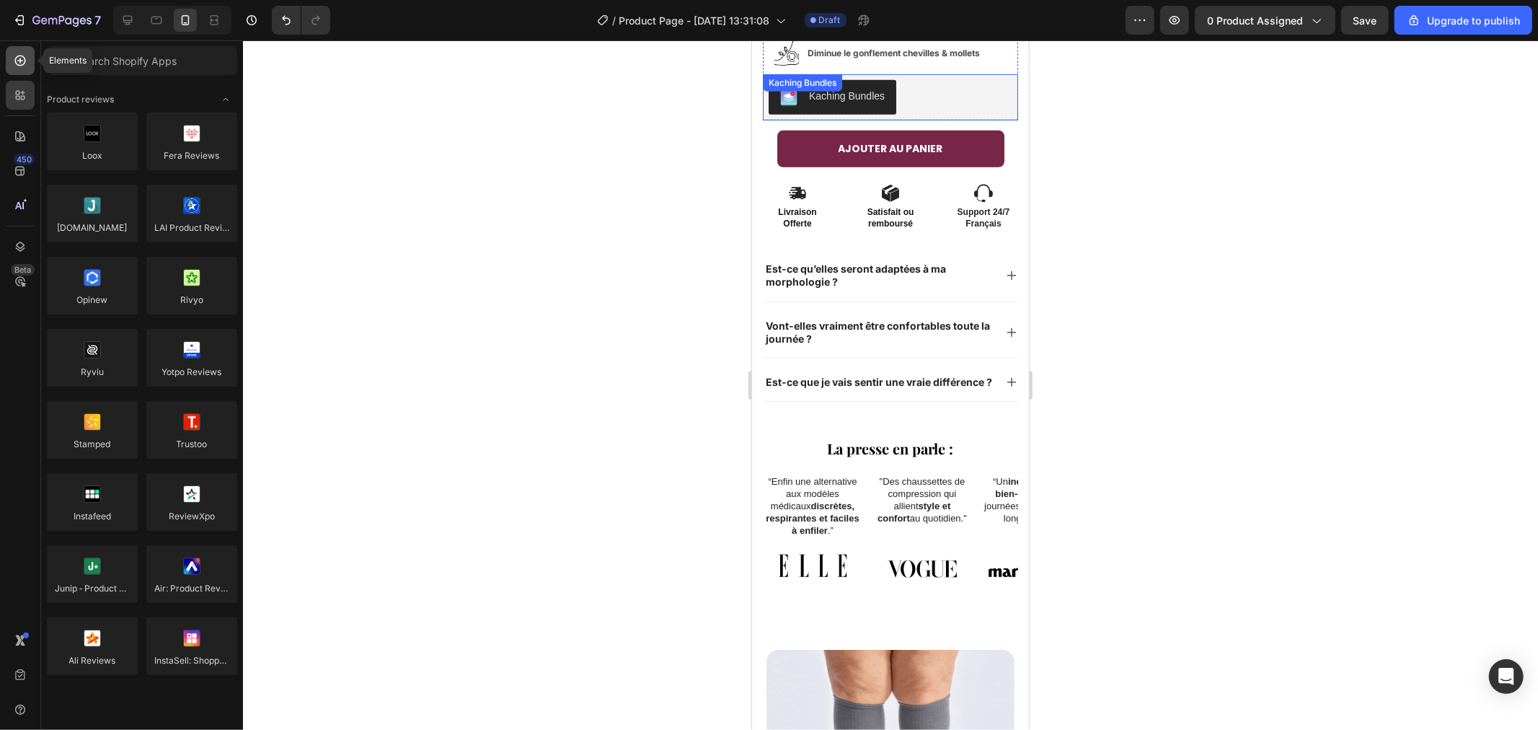
click at [26, 60] on icon at bounding box center [20, 60] width 14 height 14
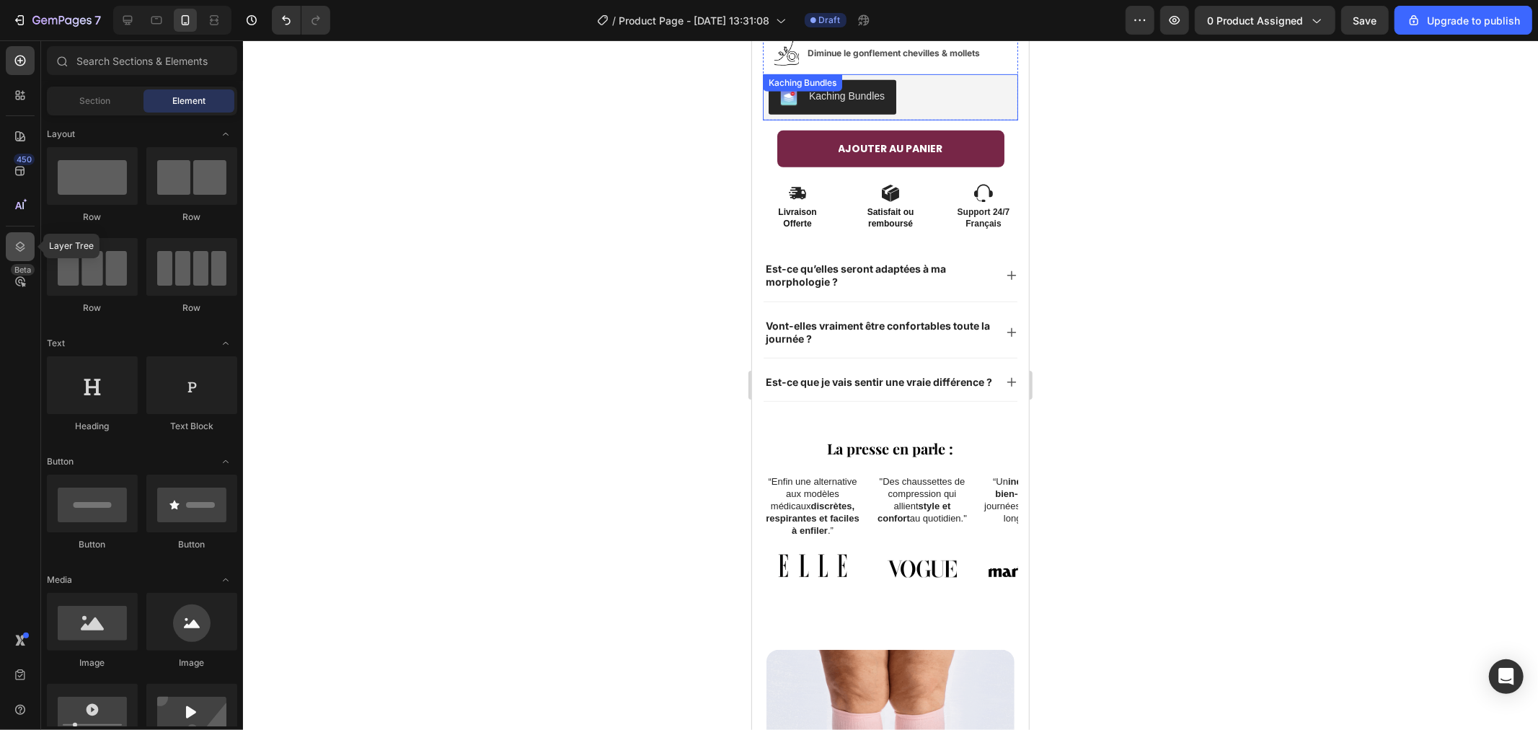
click at [16, 248] on icon at bounding box center [20, 246] width 14 height 14
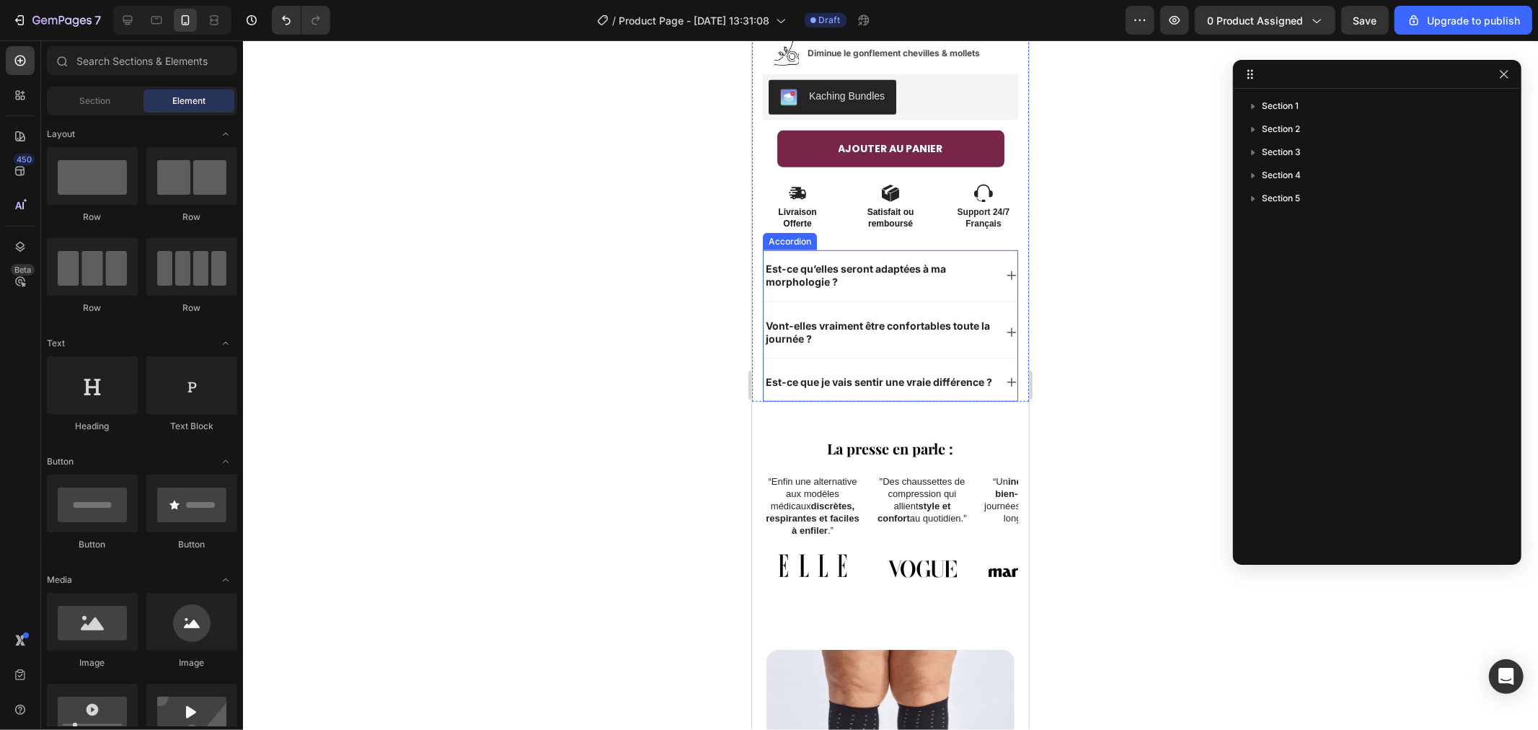
click at [871, 262] on p "Est-ce qu’elles seront adaptées à ma morphologie ?" at bounding box center [878, 275] width 226 height 26
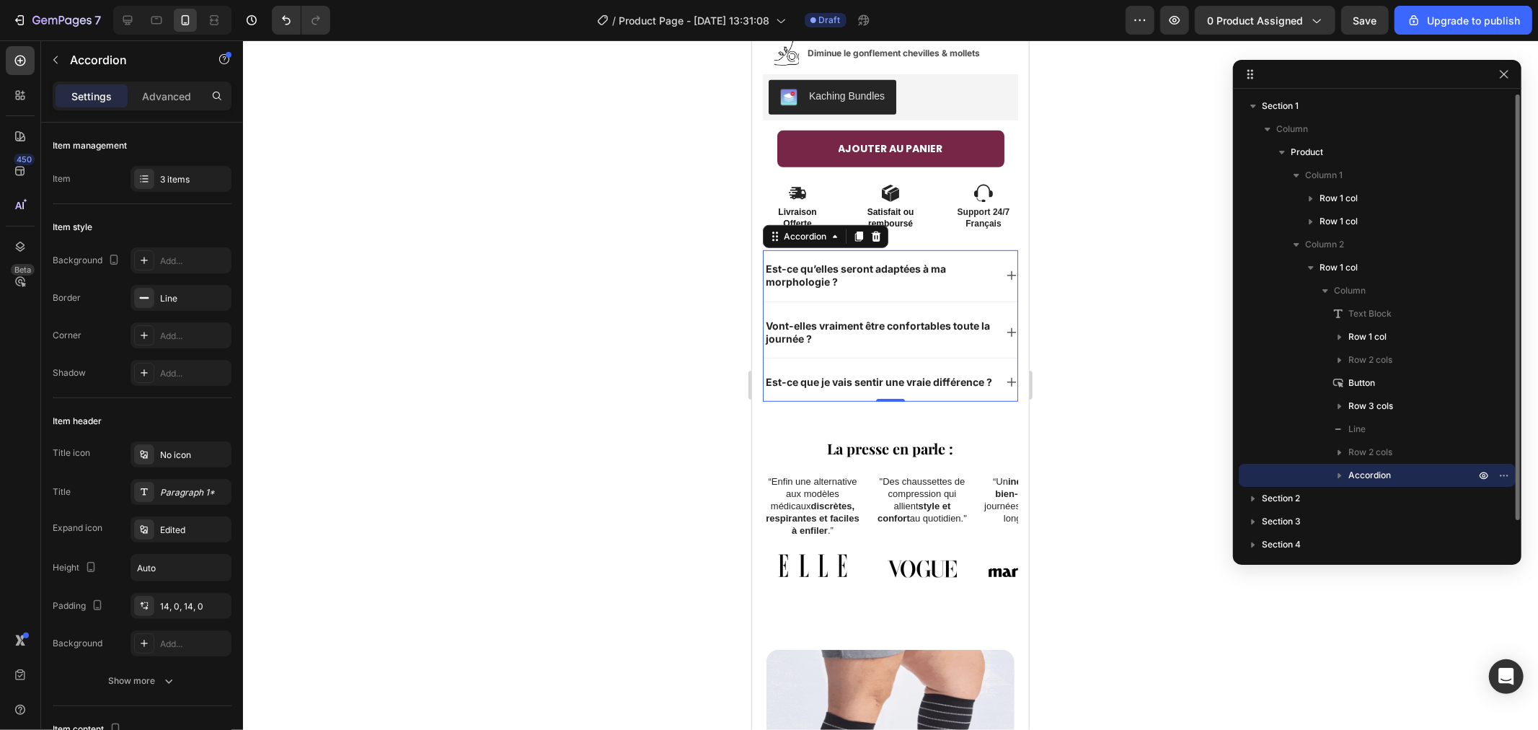
click at [1335, 472] on icon "button" at bounding box center [1339, 475] width 14 height 14
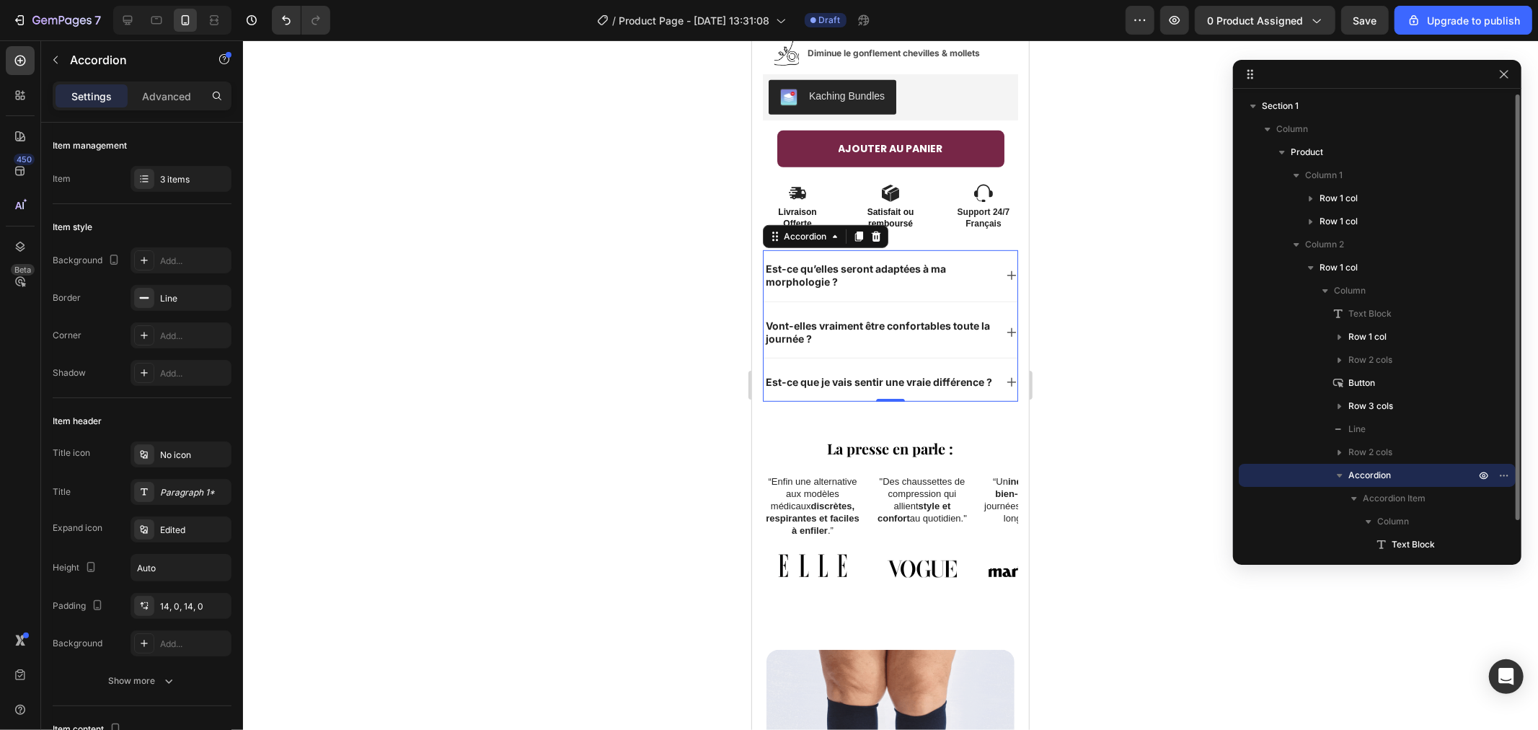
scroll to position [160, 0]
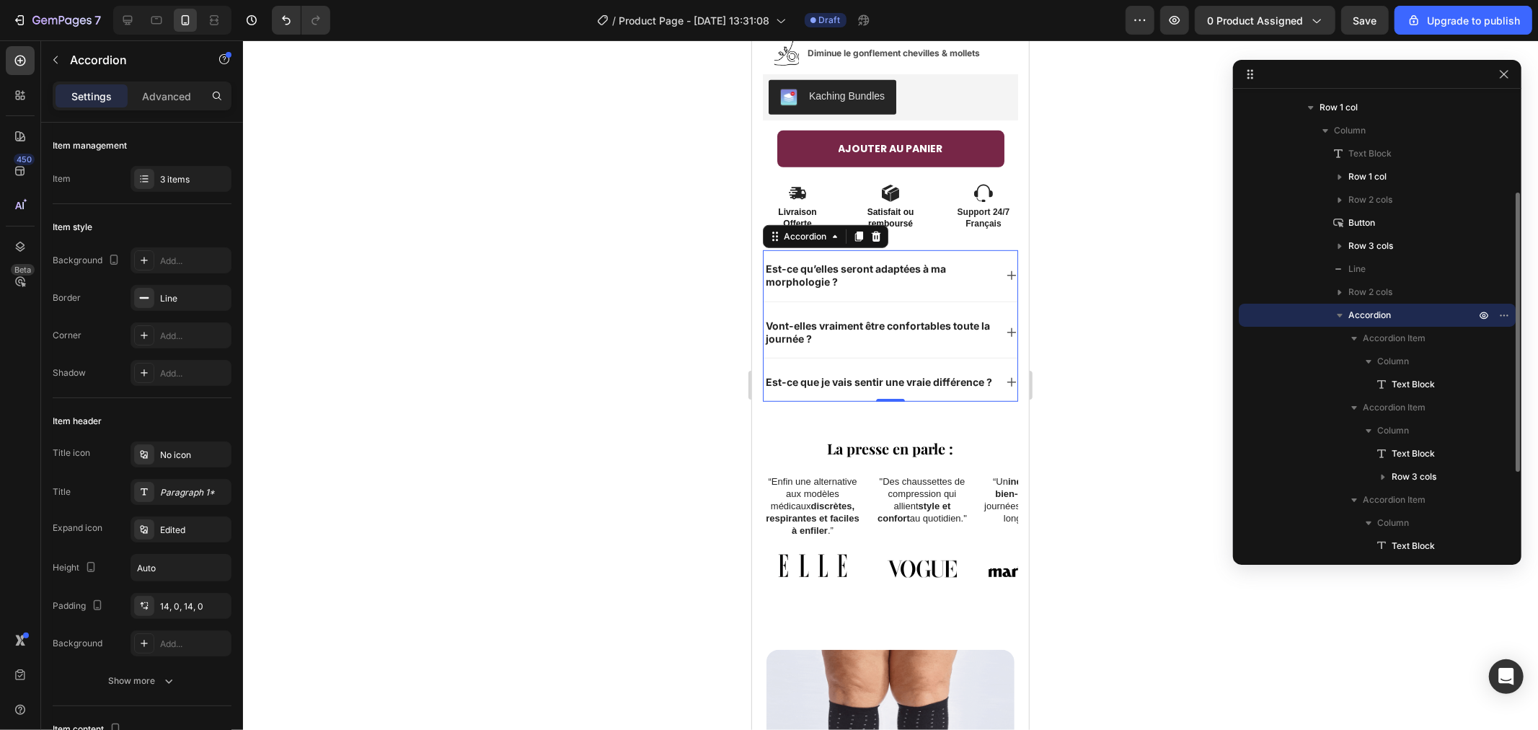
click at [1337, 314] on icon "button" at bounding box center [1339, 315] width 14 height 14
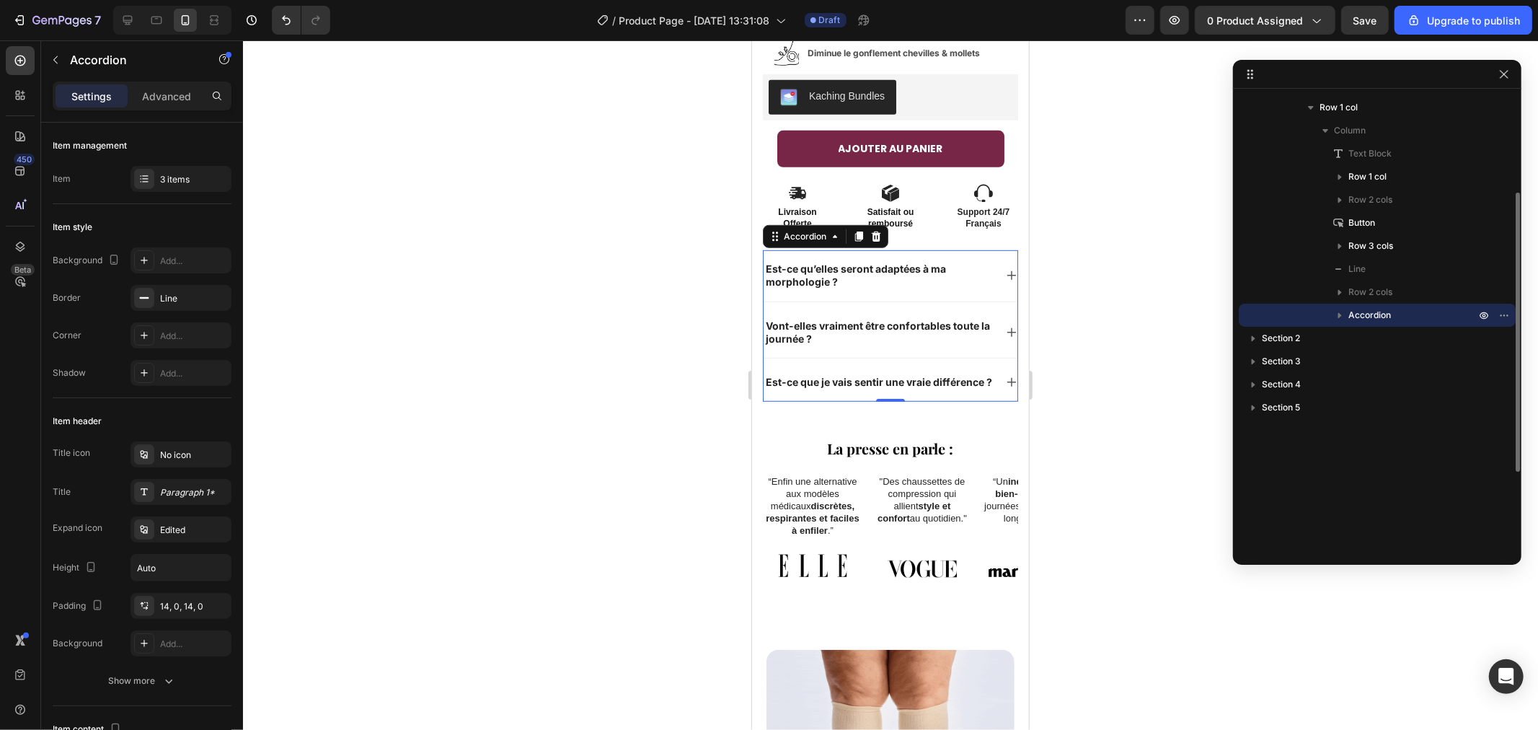
click at [1339, 315] on icon "button" at bounding box center [1340, 316] width 4 height 6
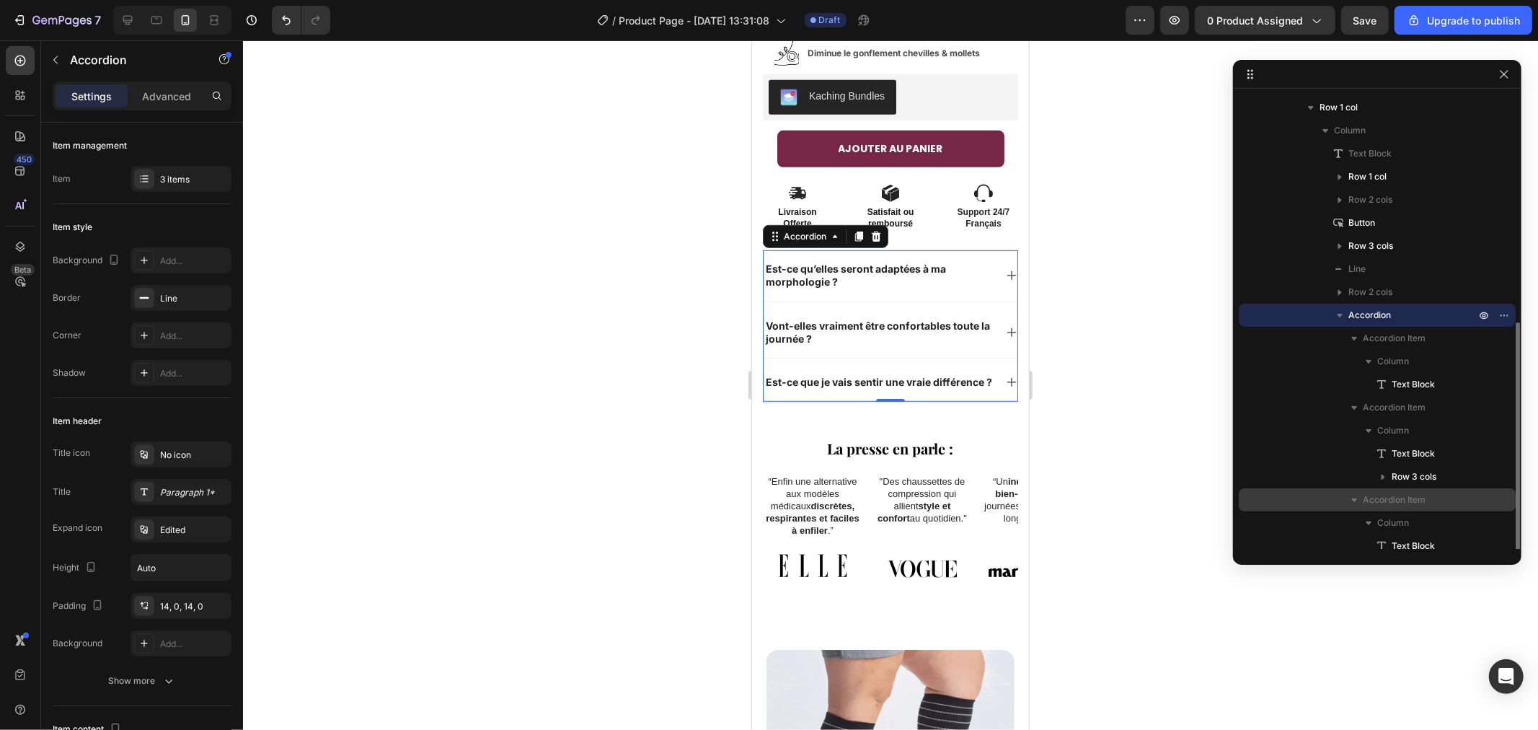
scroll to position [284, 0]
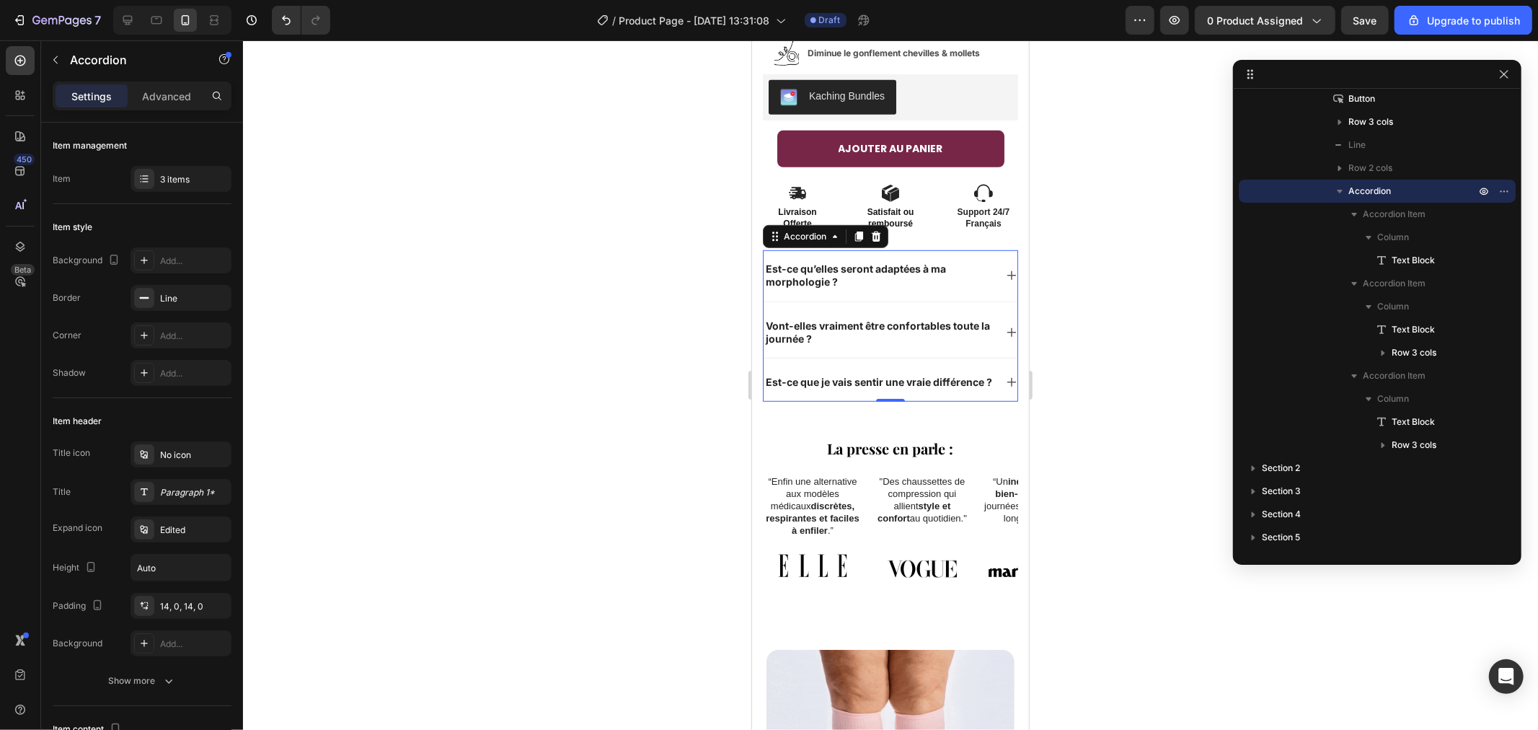
click at [1340, 193] on icon "button" at bounding box center [1339, 191] width 14 height 14
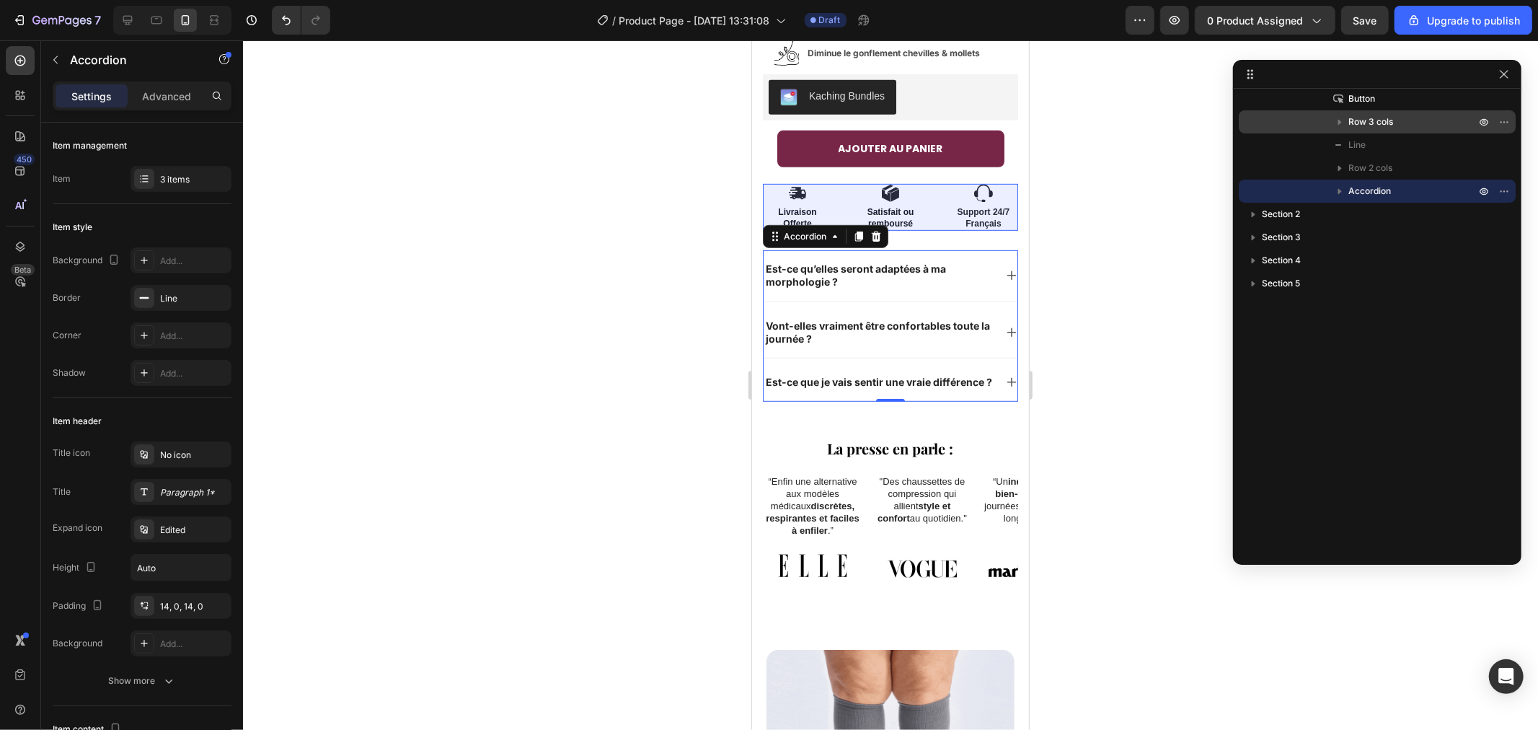
click at [1374, 115] on span "Row 3 cols" at bounding box center [1370, 122] width 45 height 14
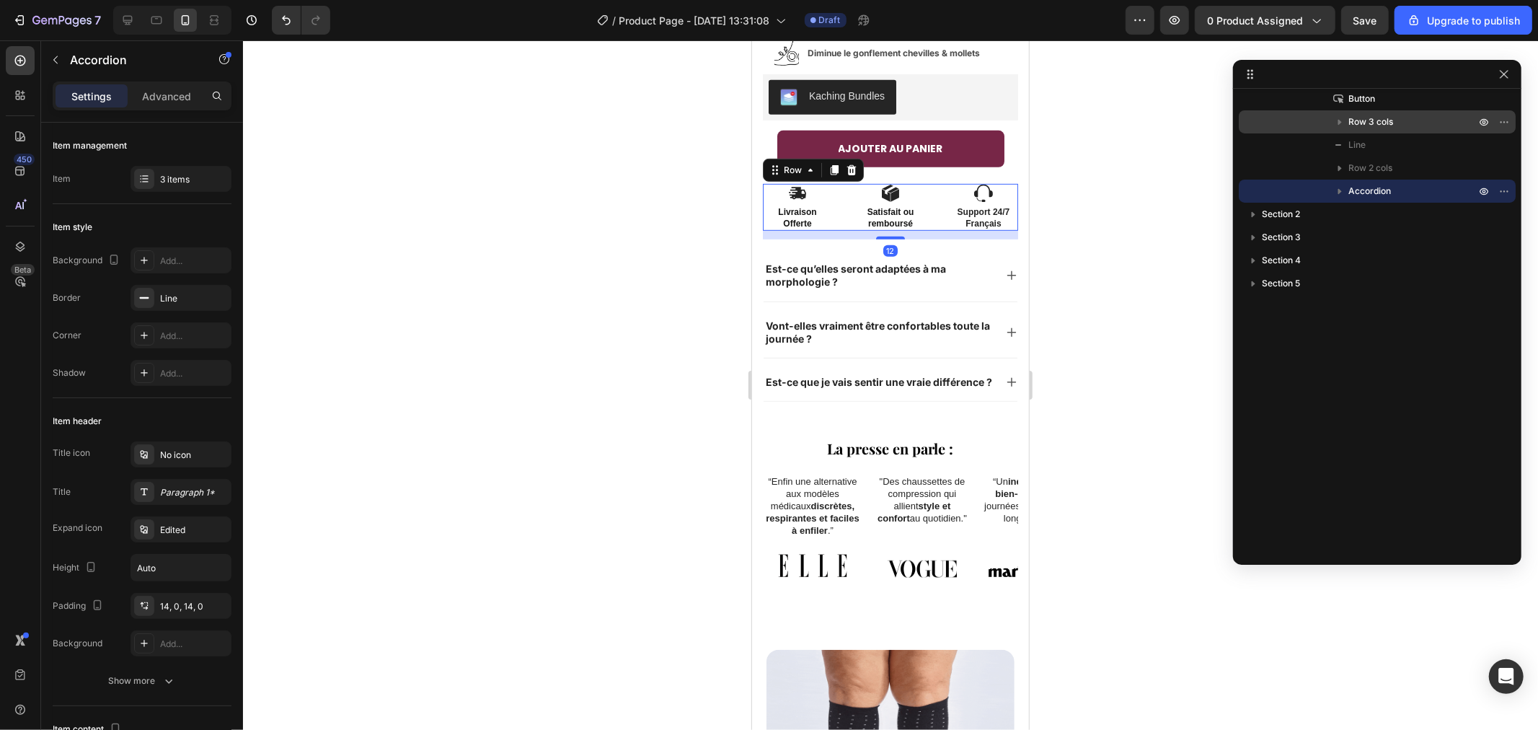
scroll to position [238, 0]
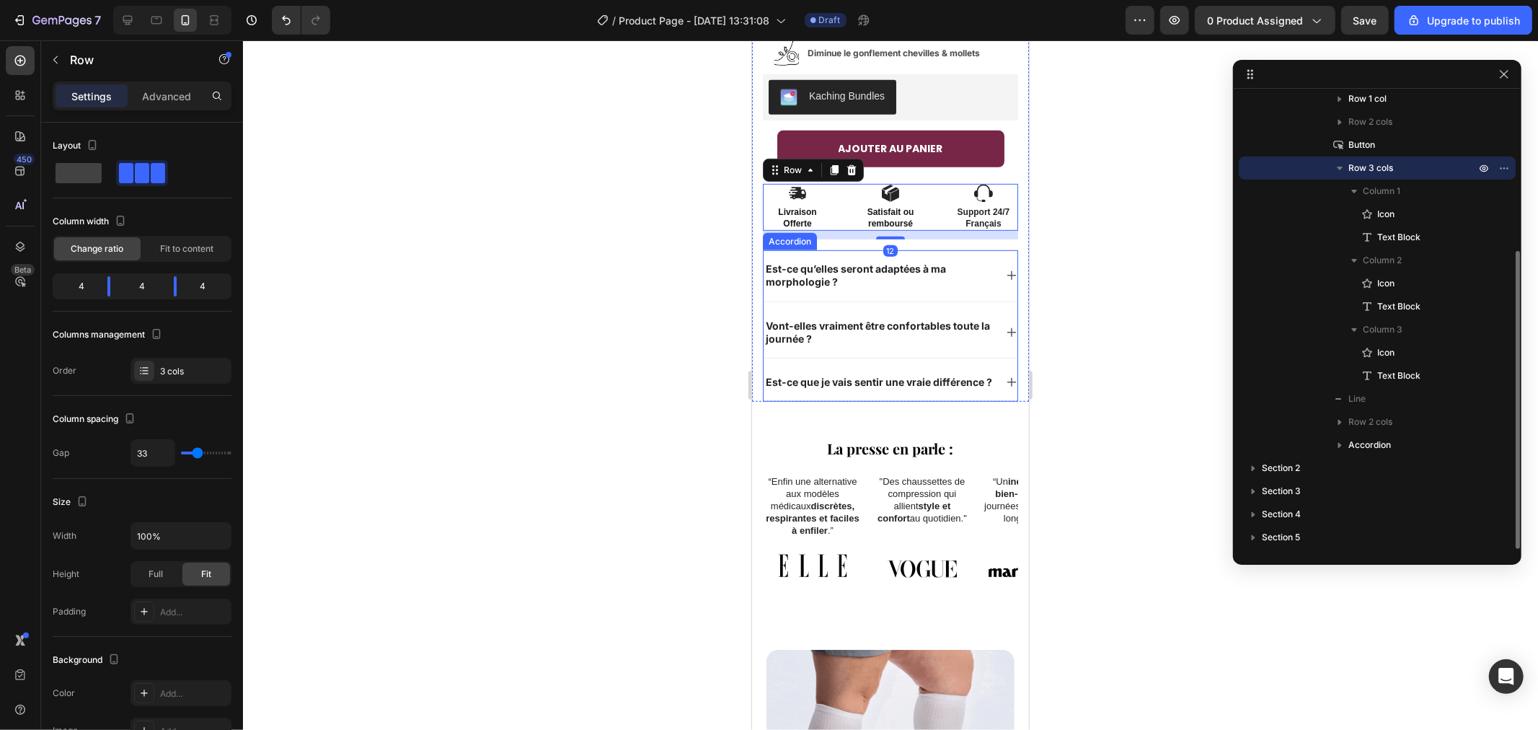
click at [875, 267] on p "Est-ce qu’elles seront adaptées à ma morphologie ?" at bounding box center [878, 275] width 226 height 26
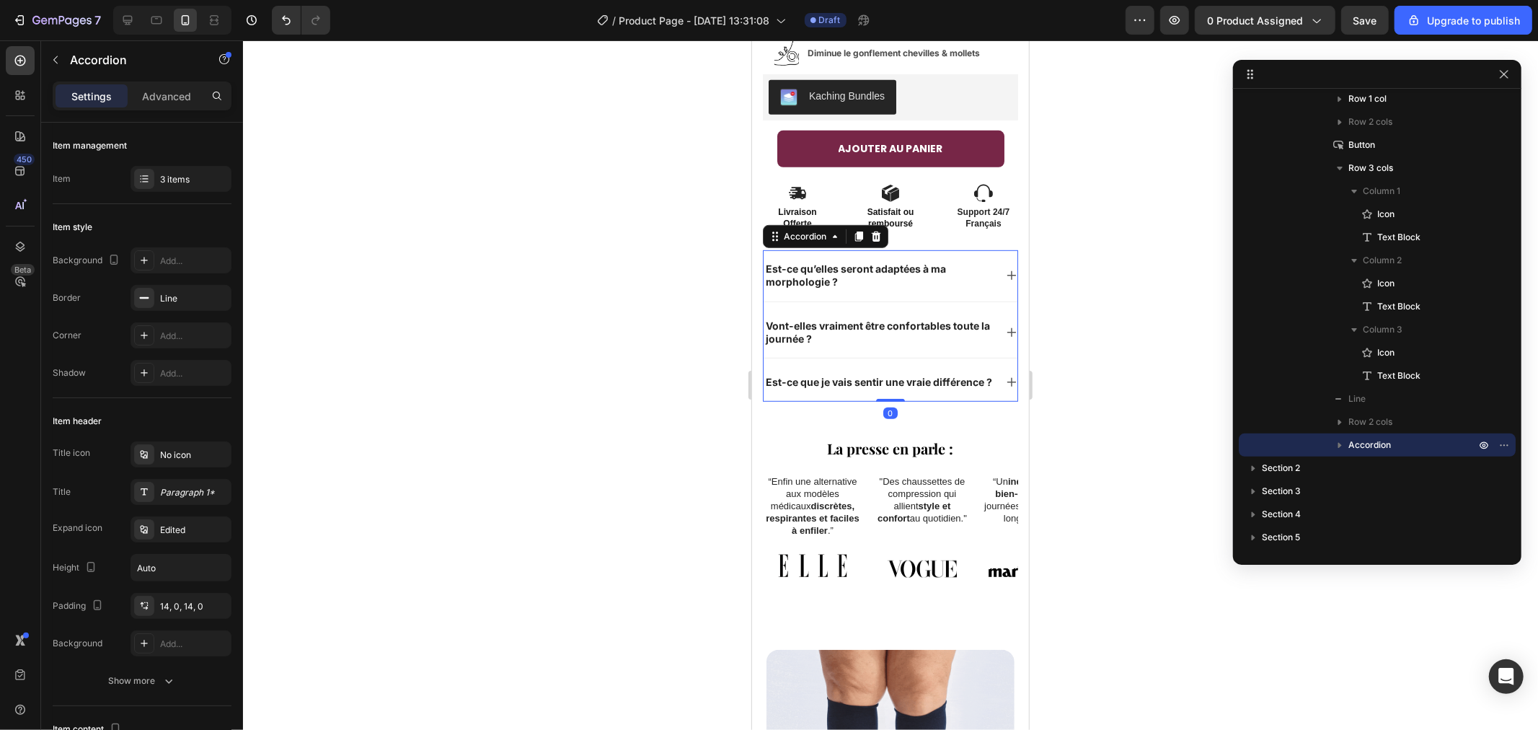
click at [877, 321] on p "Vont-elles vraiment être confortables toute la journée ?" at bounding box center [878, 332] width 226 height 26
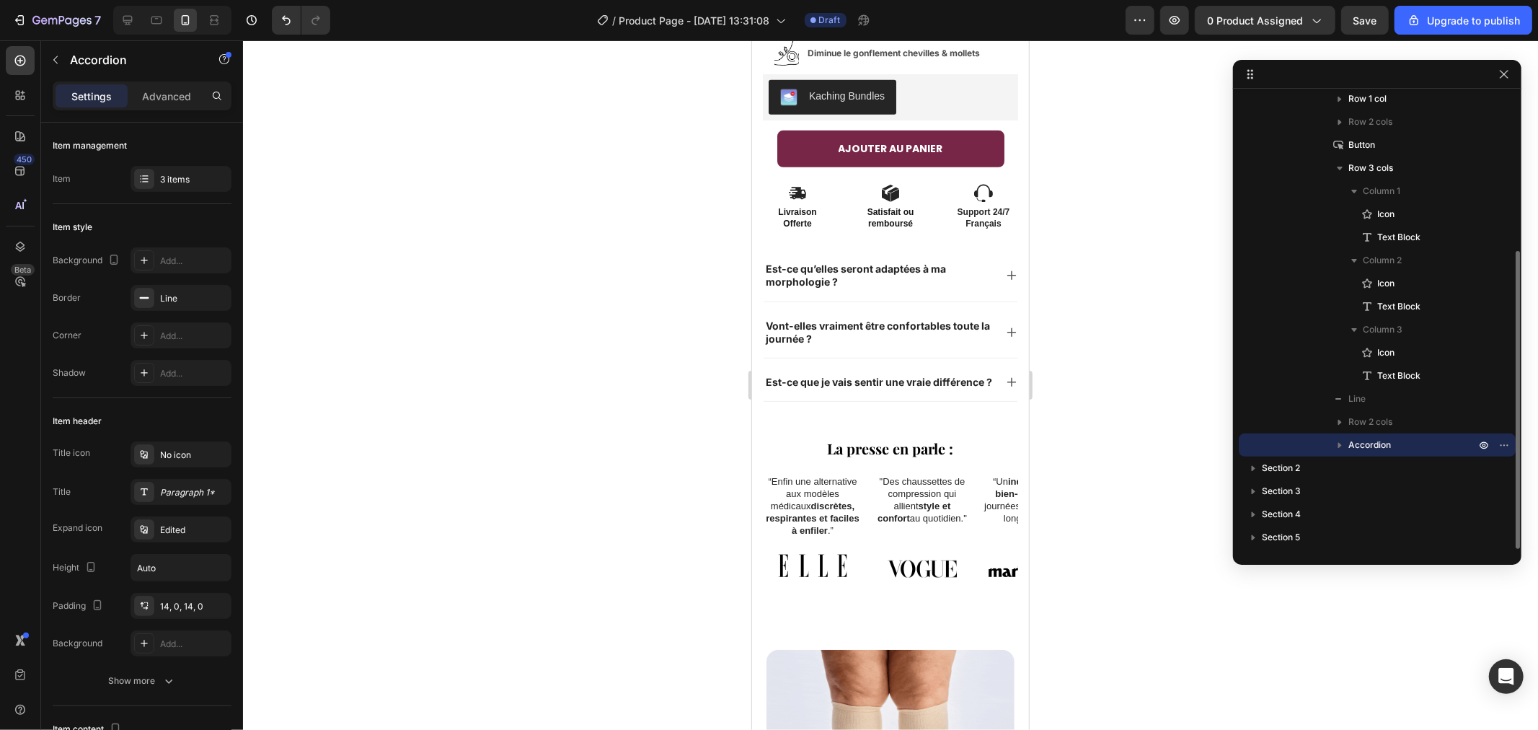
click at [1335, 443] on icon "button" at bounding box center [1339, 445] width 14 height 14
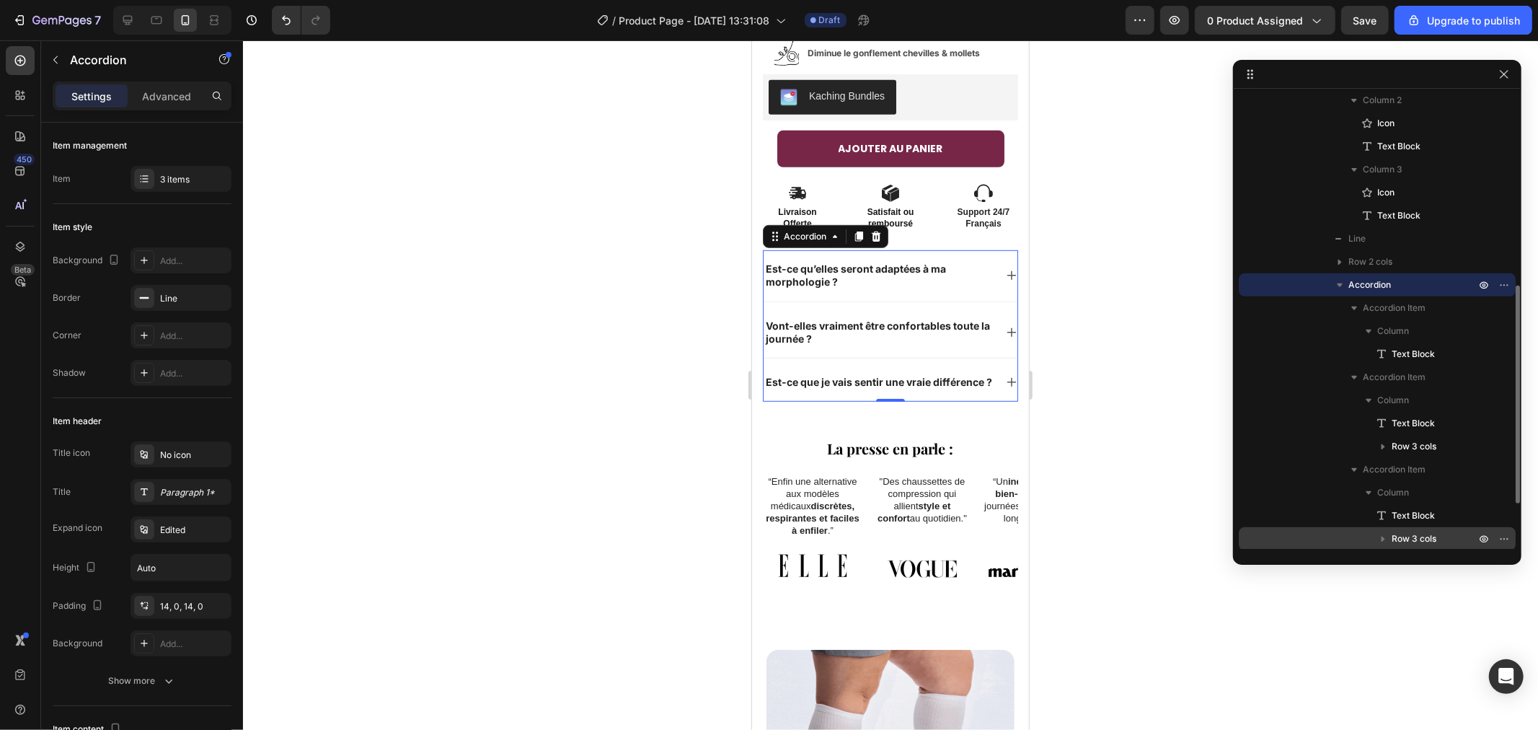
scroll to position [477, 0]
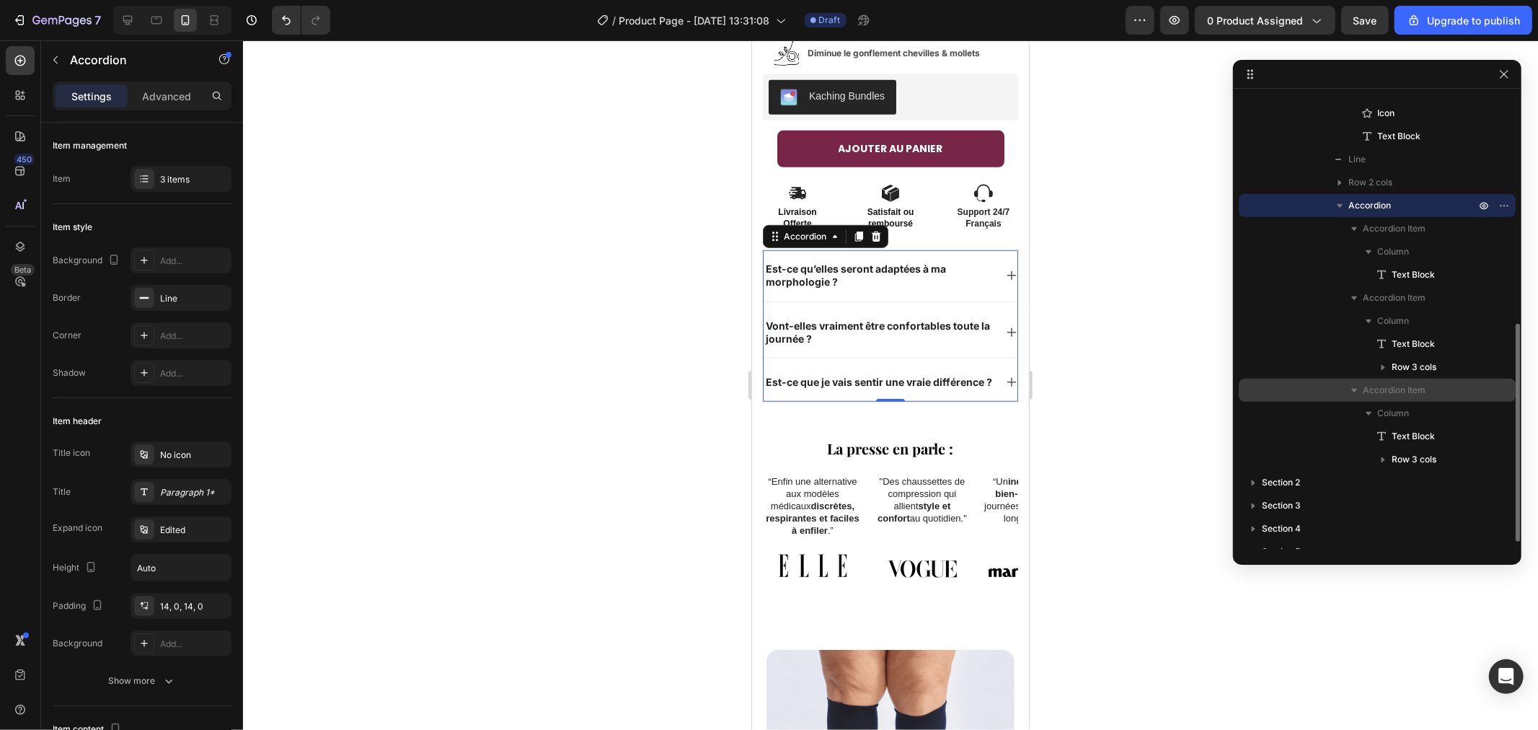
click at [1356, 391] on icon "button" at bounding box center [1354, 390] width 14 height 14
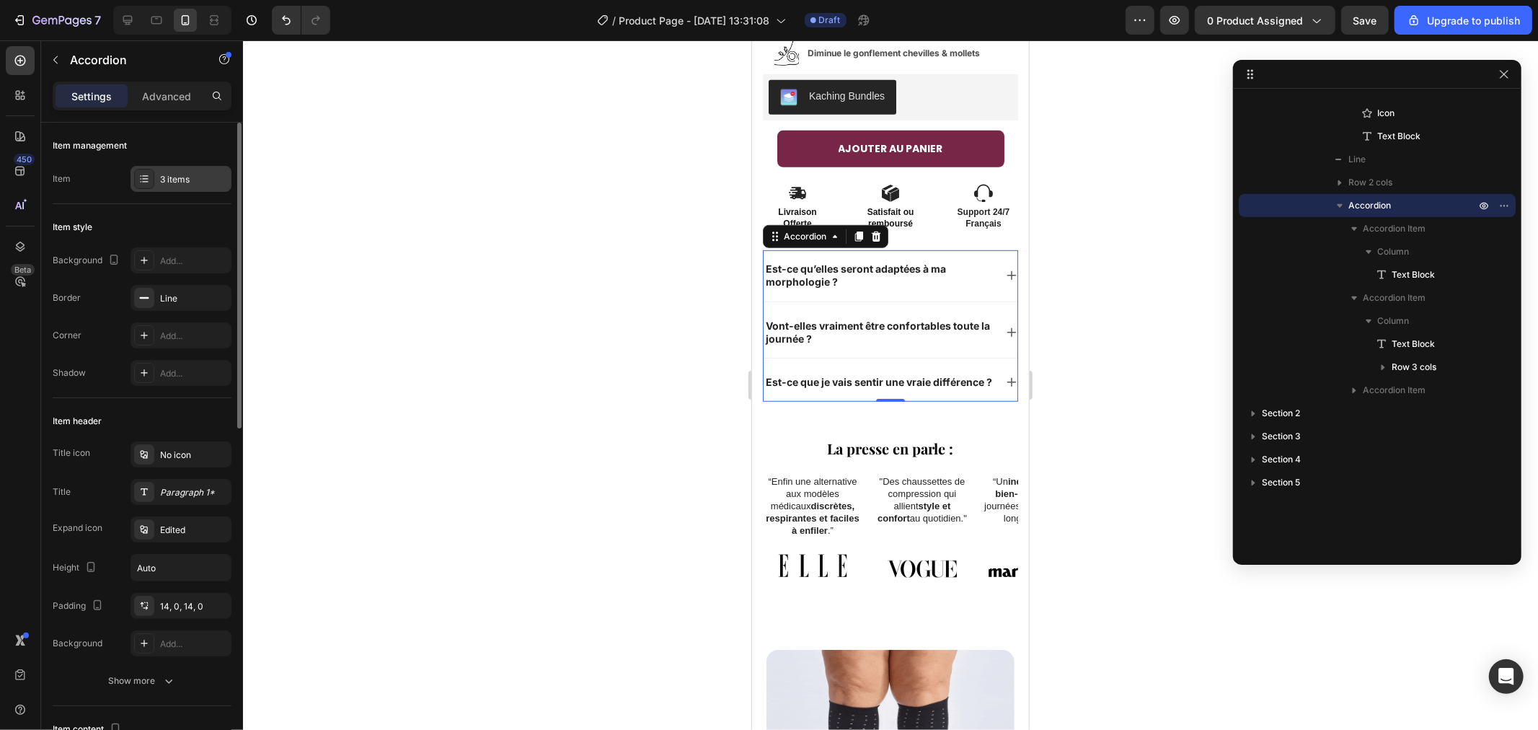
click at [160, 177] on div "3 items" at bounding box center [194, 179] width 68 height 13
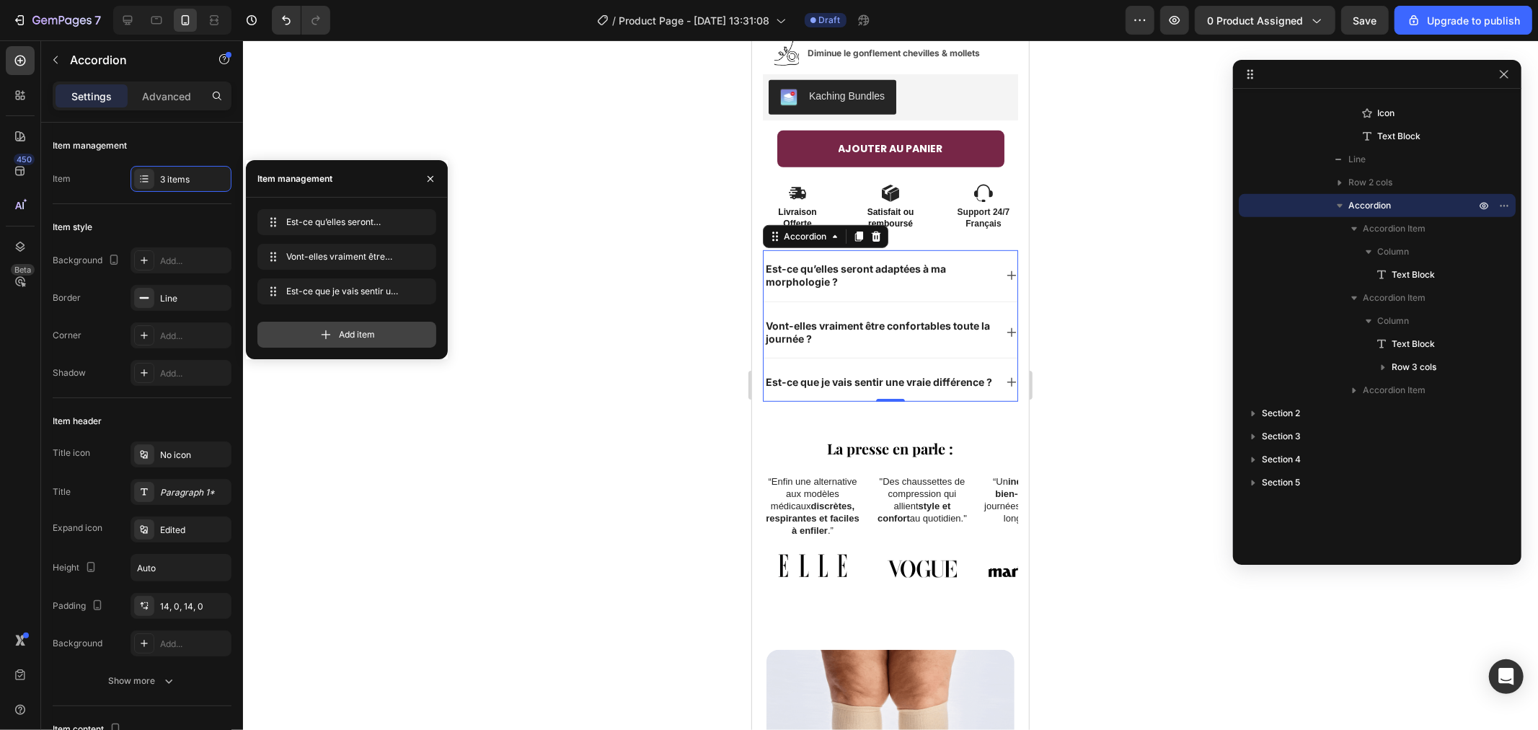
click at [364, 335] on span "Add item" at bounding box center [357, 334] width 36 height 13
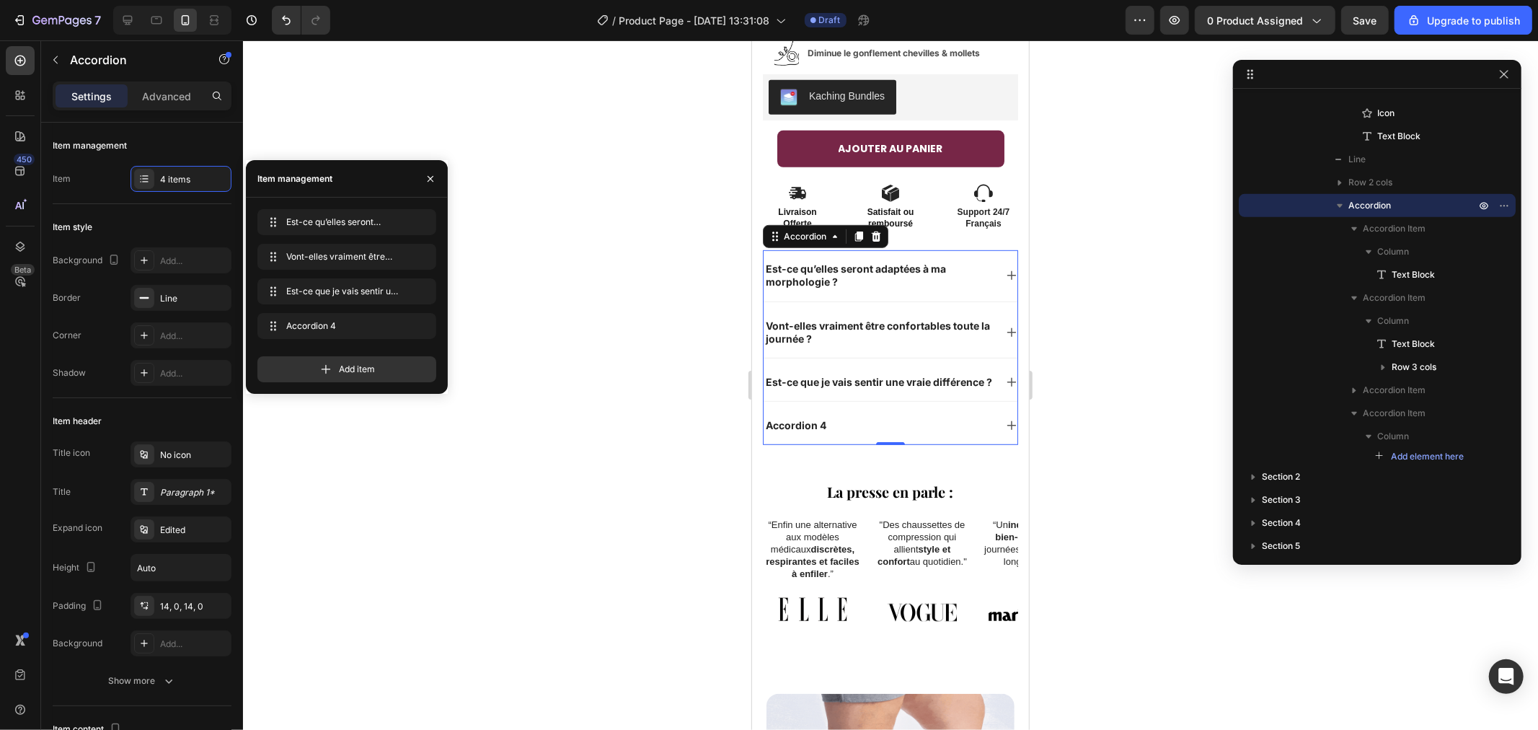
click at [796, 422] on div "Accordion 4" at bounding box center [795, 424] width 65 height 17
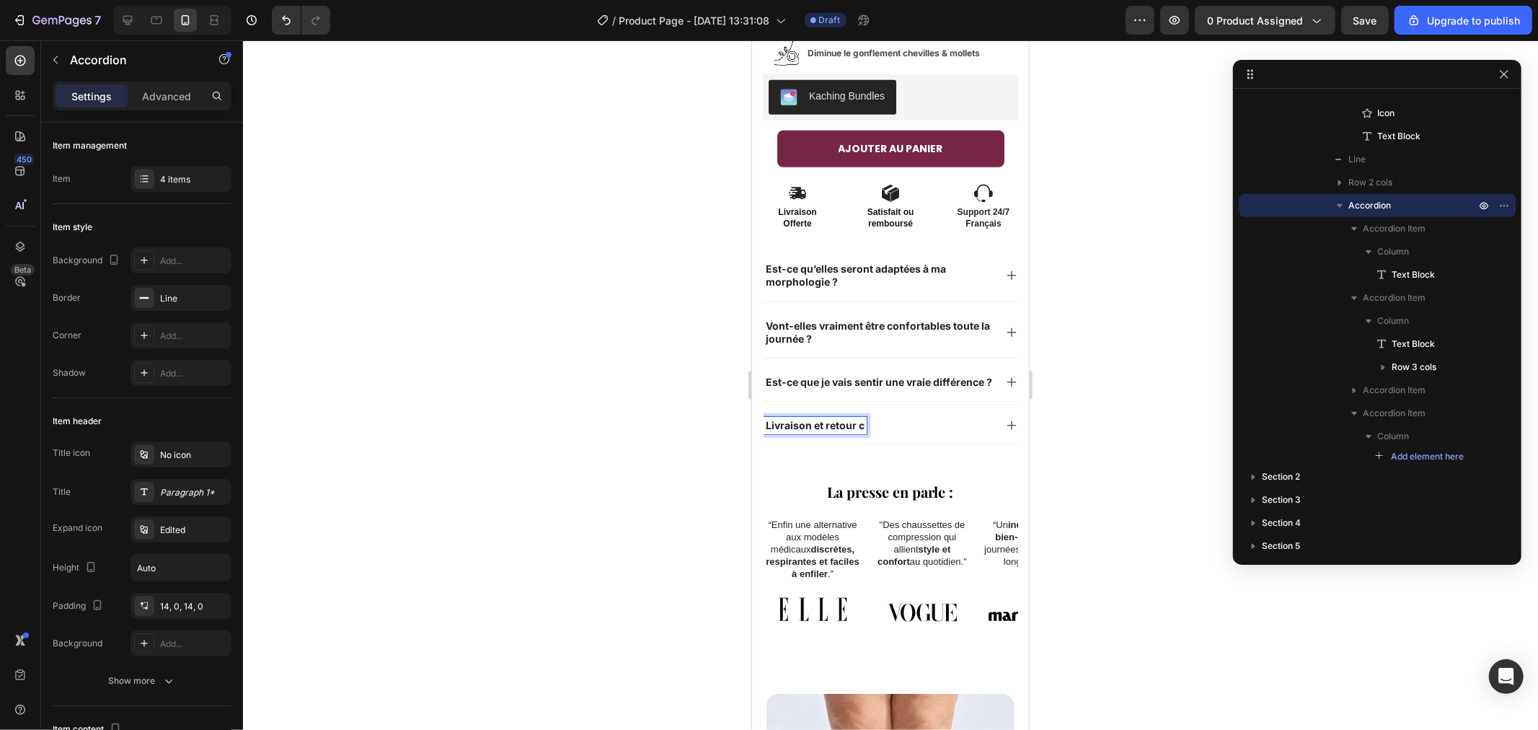
click at [855, 423] on p "Livraison et retour c" at bounding box center [814, 424] width 99 height 13
click at [862, 426] on p "Livraison et retour c" at bounding box center [814, 424] width 99 height 13
click at [547, 392] on div at bounding box center [890, 384] width 1295 height 689
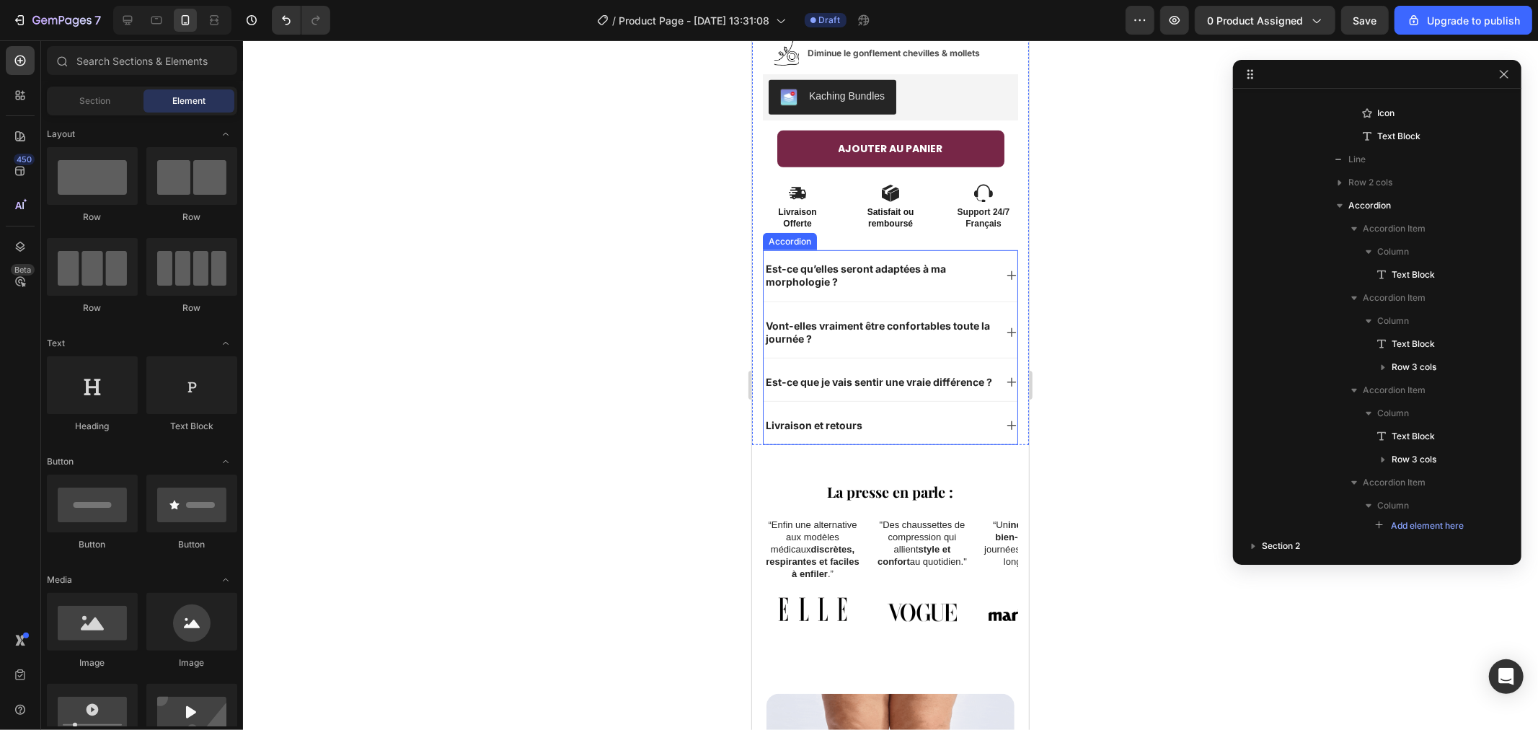
click at [1005, 428] on icon at bounding box center [1011, 425] width 12 height 12
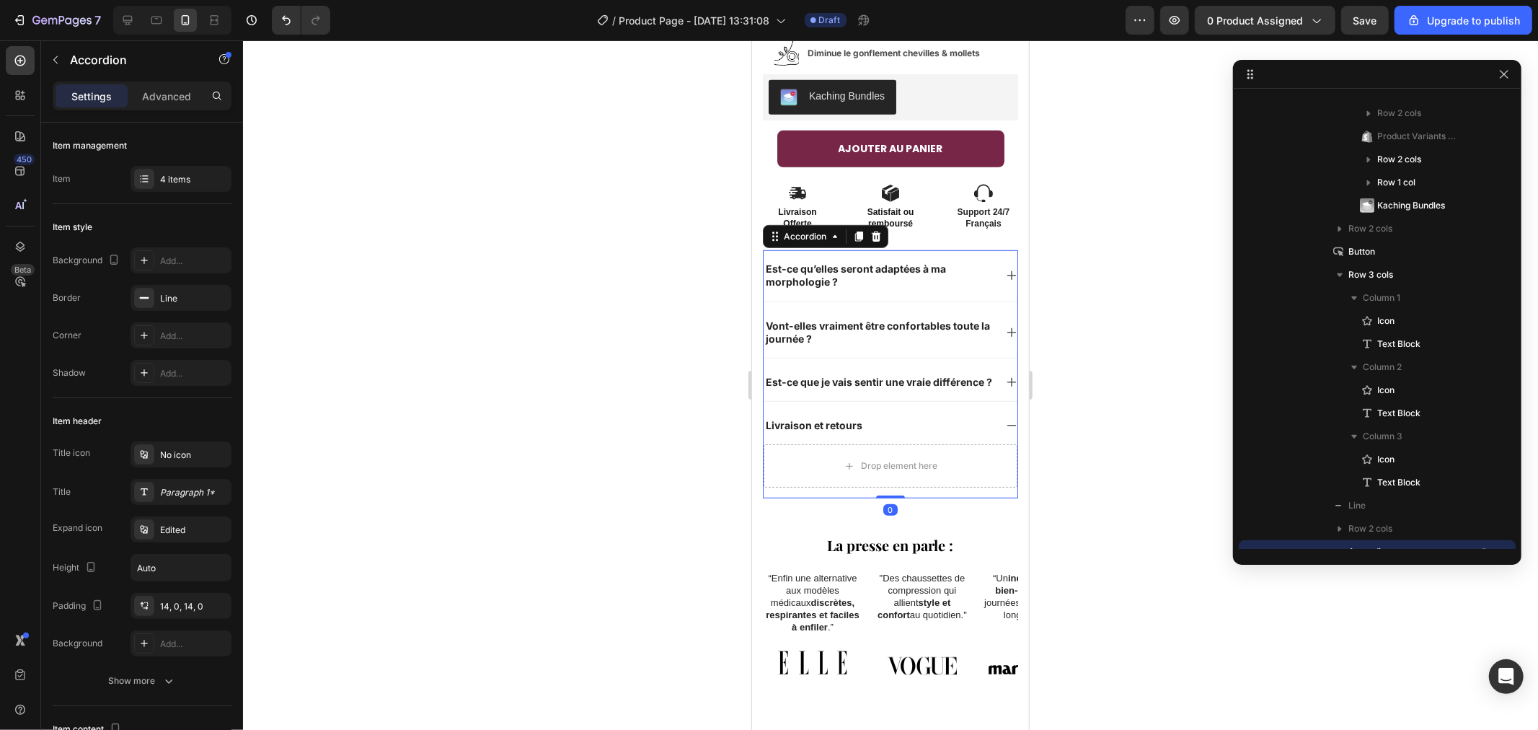
scroll to position [753, 0]
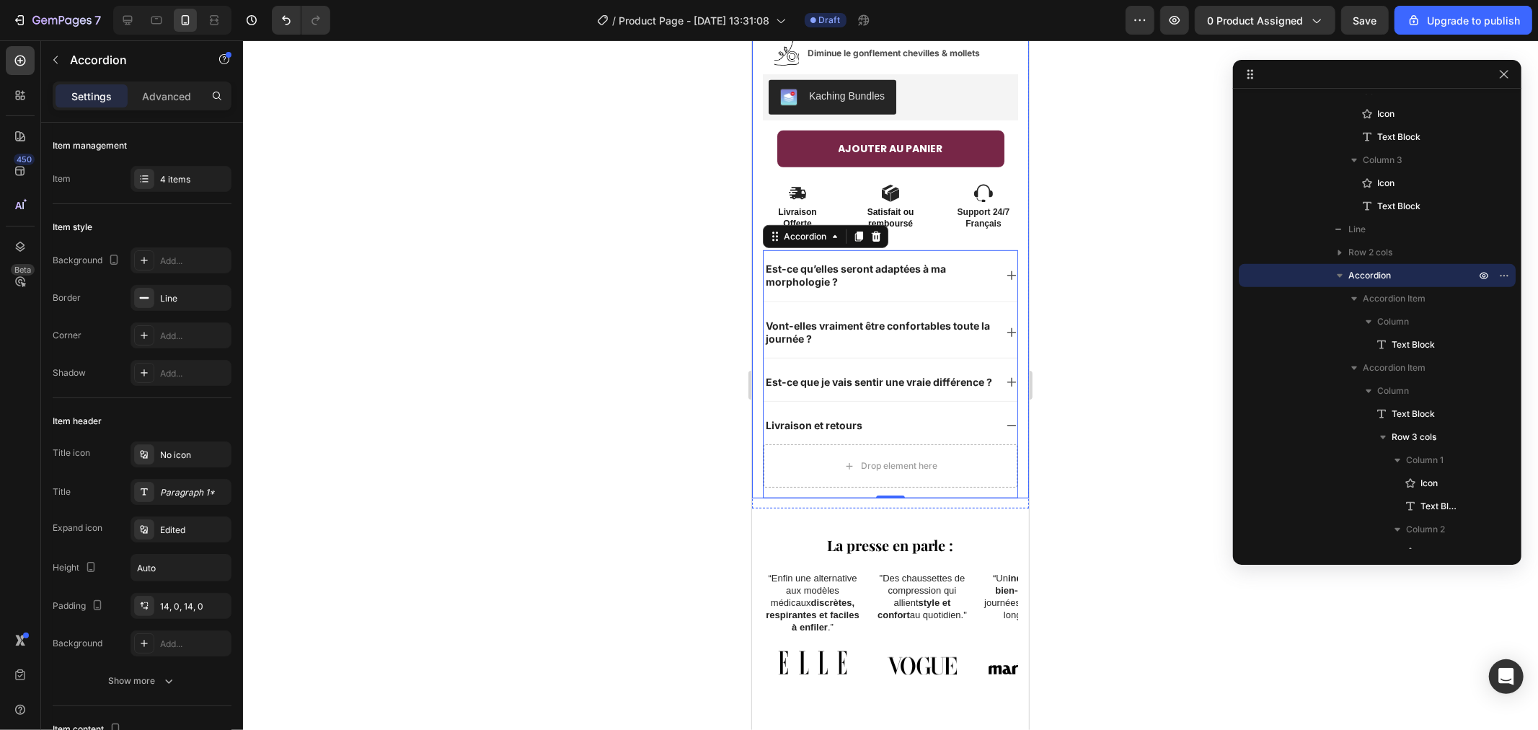
click at [997, 421] on div "Est-ce qu’elles seront adaptées à ma morphologie ? Vont-elles vraiment être con…" at bounding box center [889, 373] width 255 height 248
click at [929, 428] on div "Livraison et retours" at bounding box center [878, 424] width 231 height 17
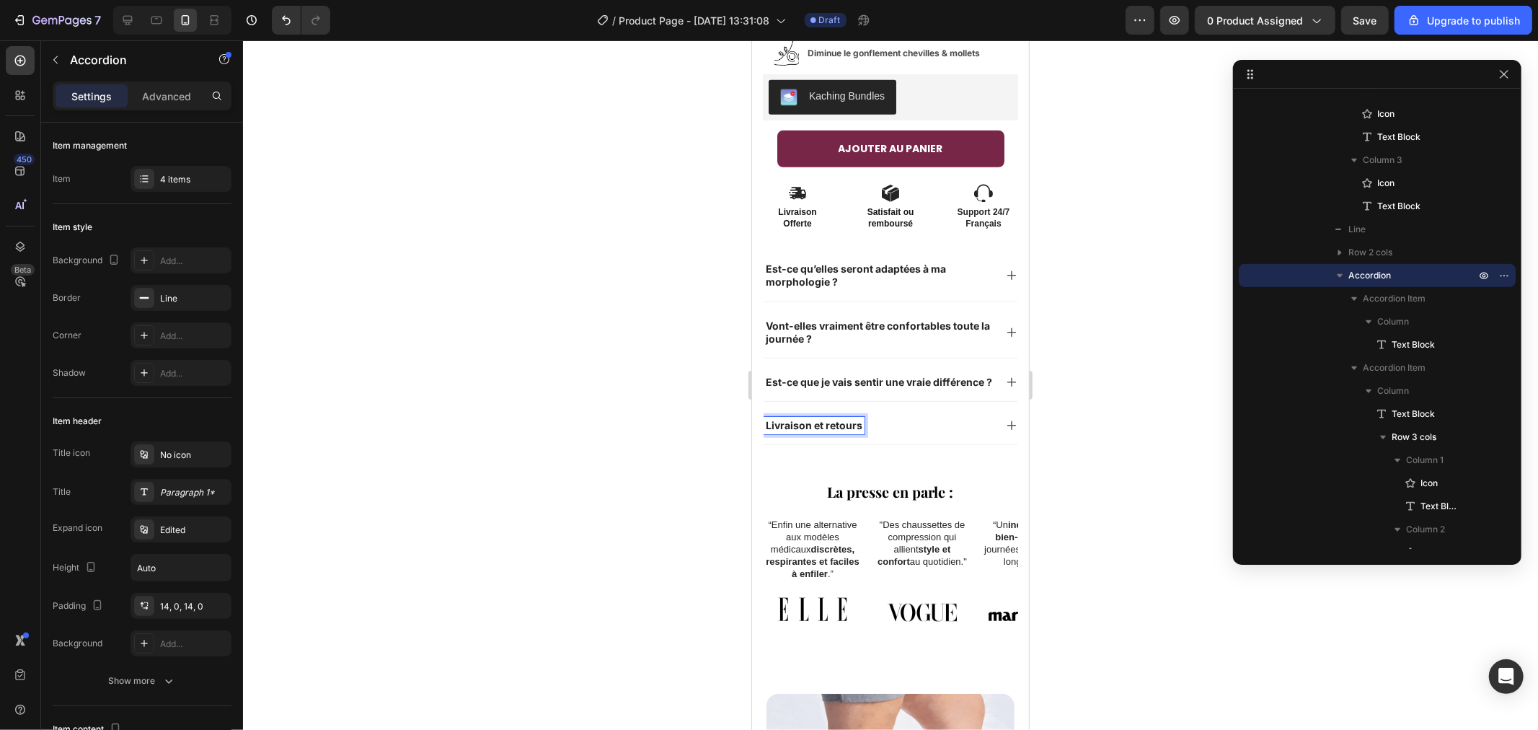
click at [1005, 419] on icon at bounding box center [1011, 425] width 12 height 12
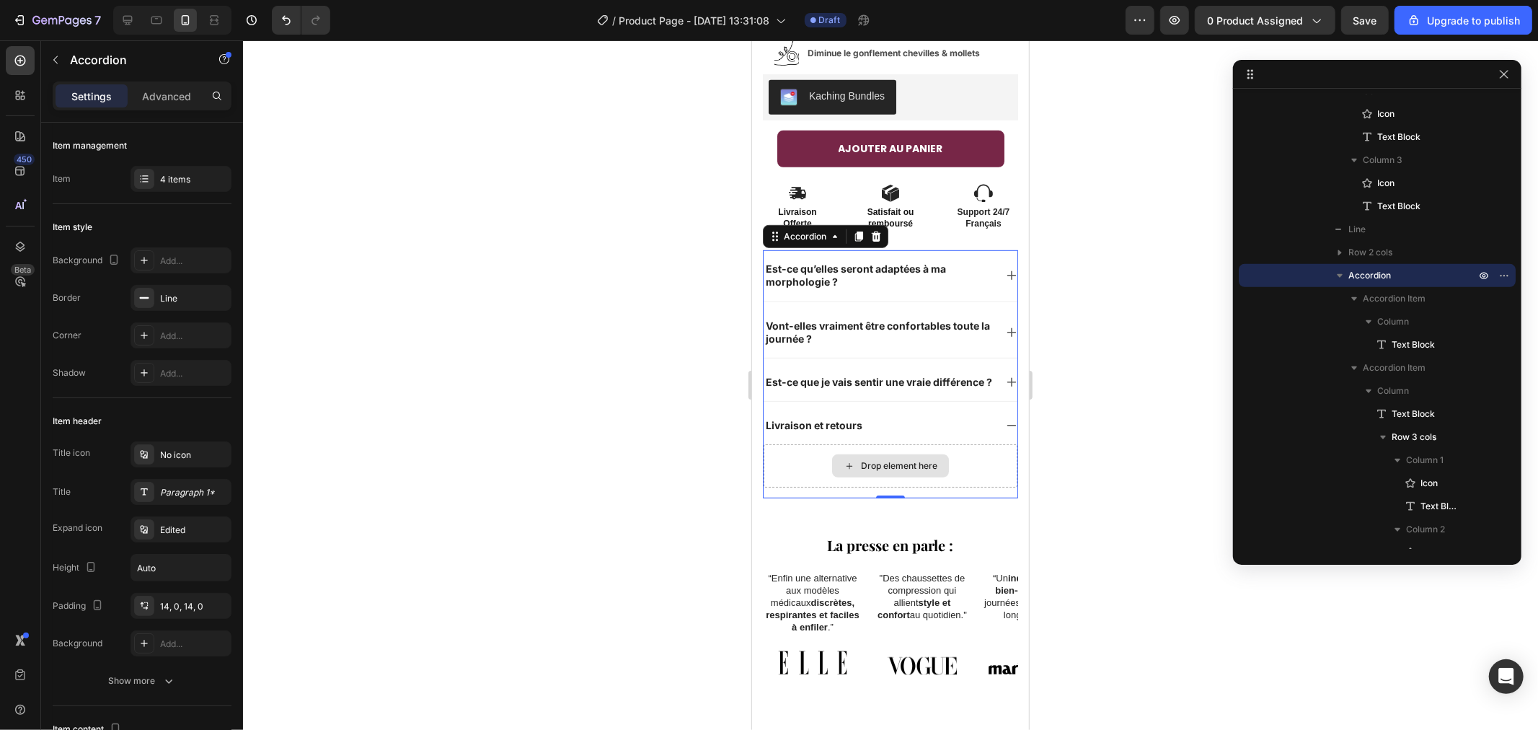
click at [850, 447] on div "Drop element here" at bounding box center [890, 464] width 254 height 43
click at [1007, 377] on icon at bounding box center [1011, 381] width 9 height 9
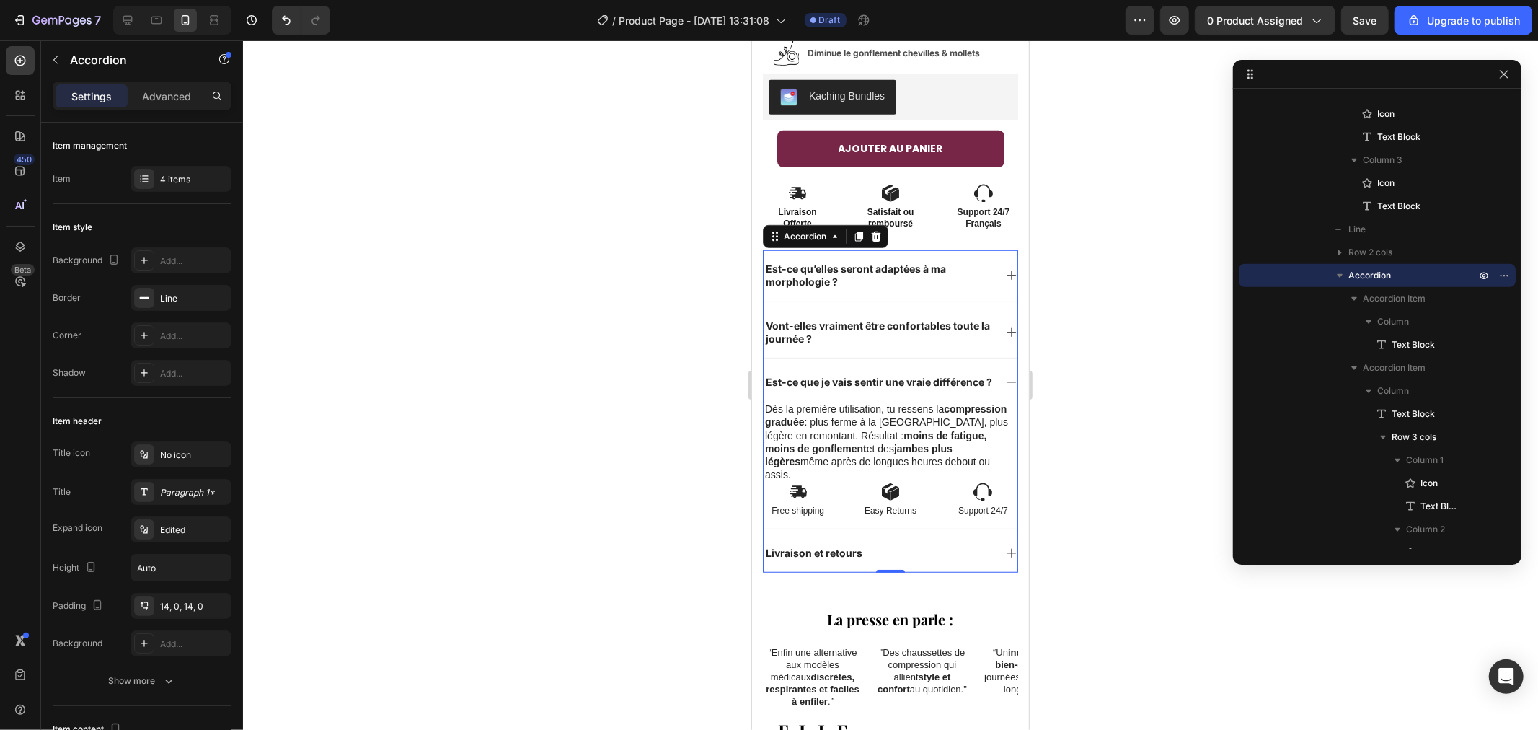
click at [1005, 547] on icon at bounding box center [1011, 553] width 12 height 12
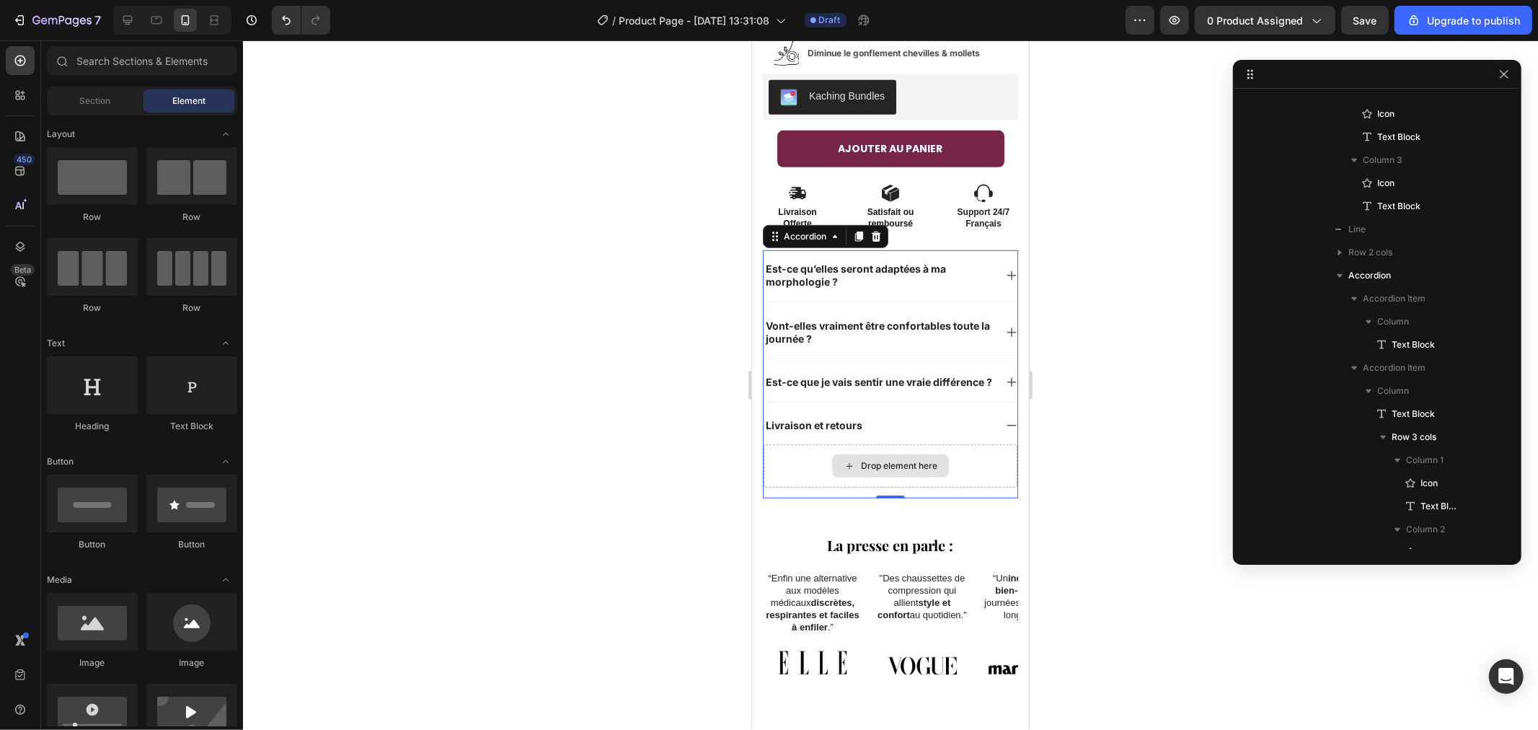
click at [884, 464] on div "Drop element here" at bounding box center [898, 465] width 76 height 12
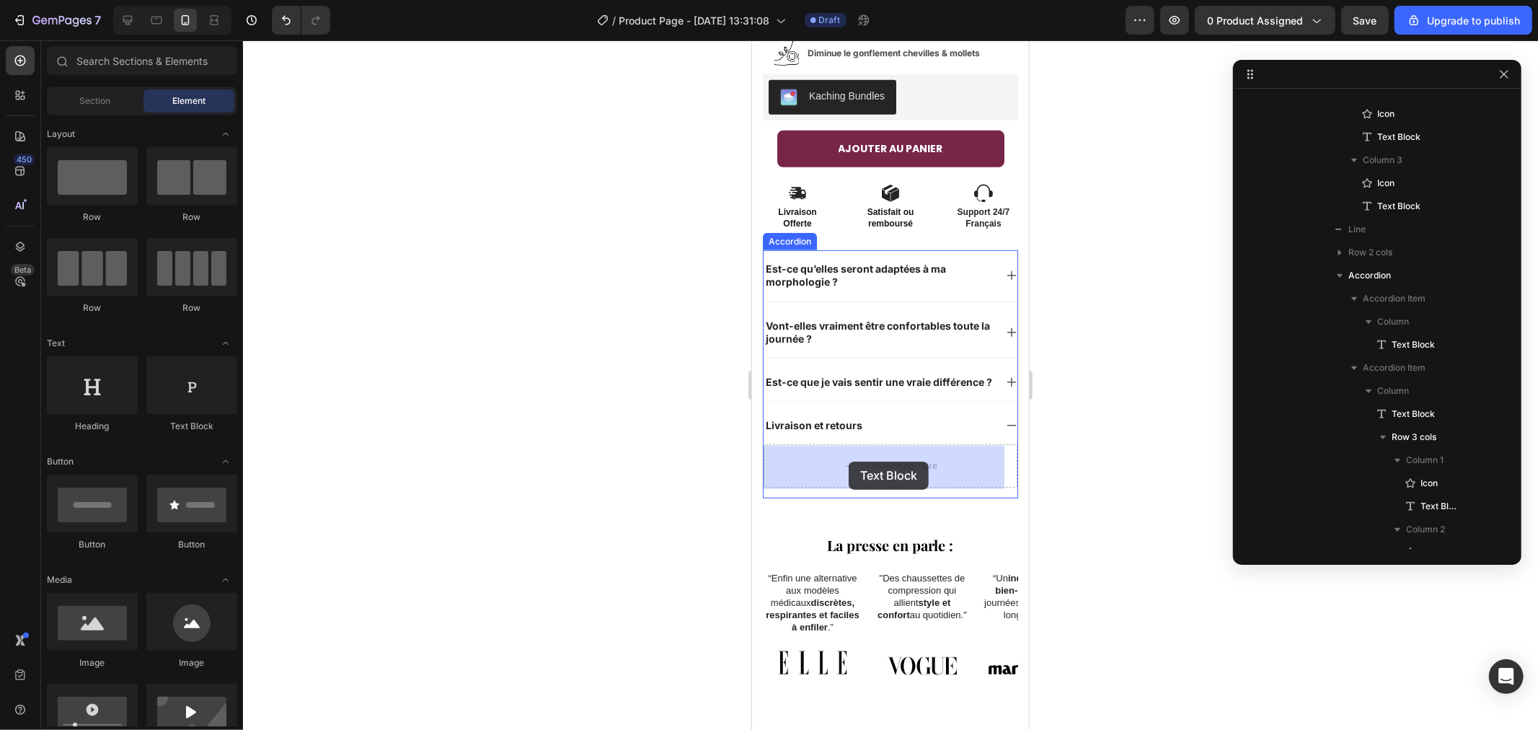
drag, startPoint x: 957, startPoint y: 430, endPoint x: 849, endPoint y: 461, distance: 113.2
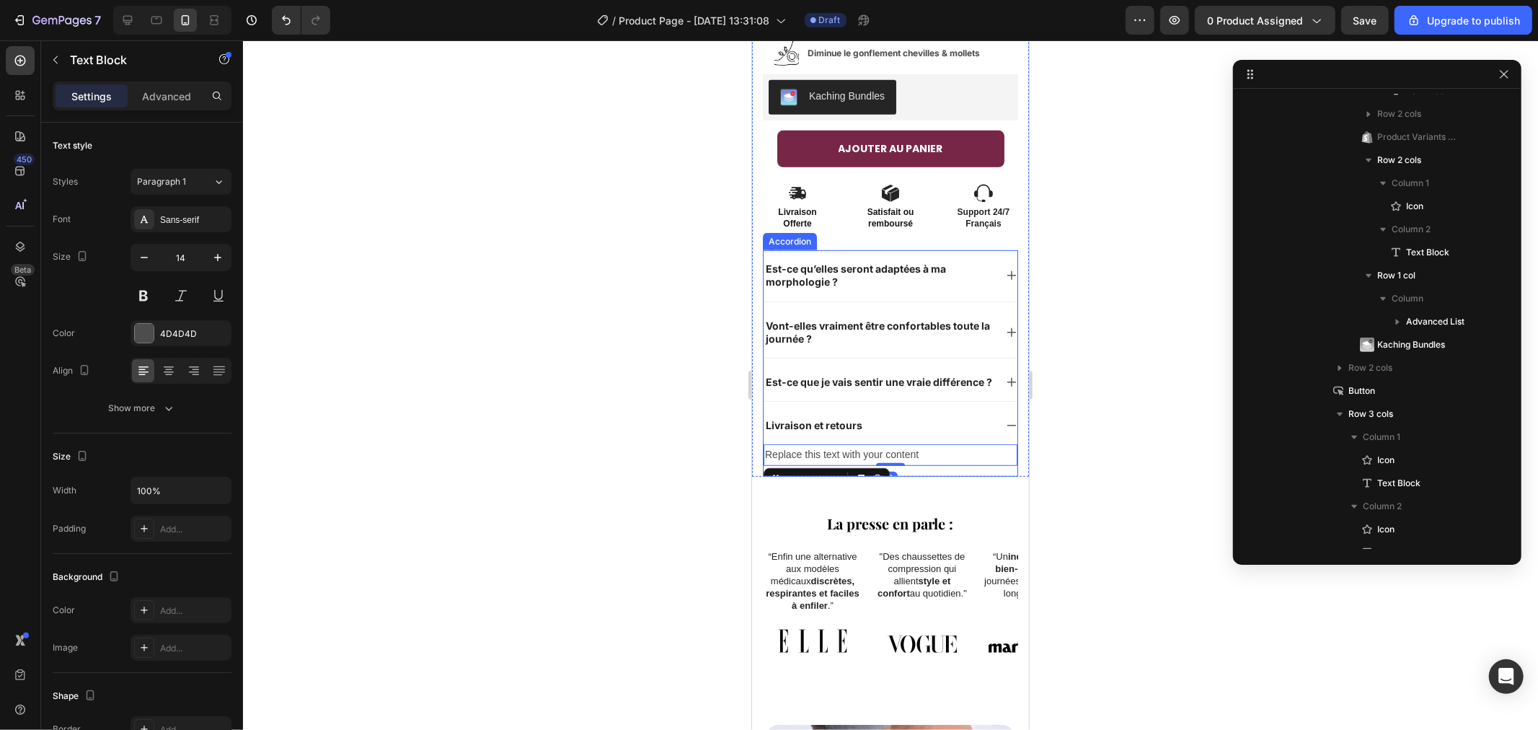
scroll to position [1738, 0]
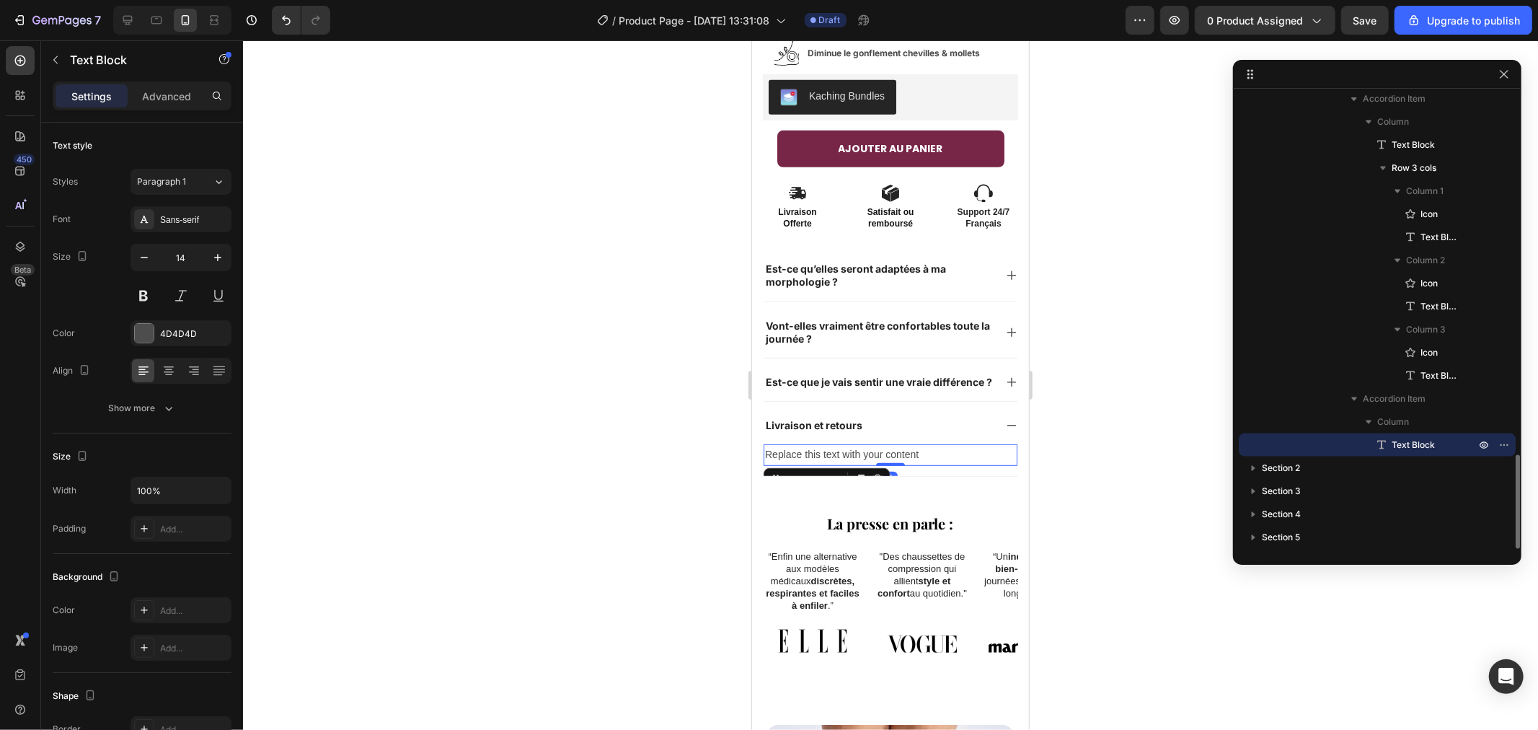
click at [864, 444] on div "Replace this text with your content" at bounding box center [890, 453] width 254 height 21
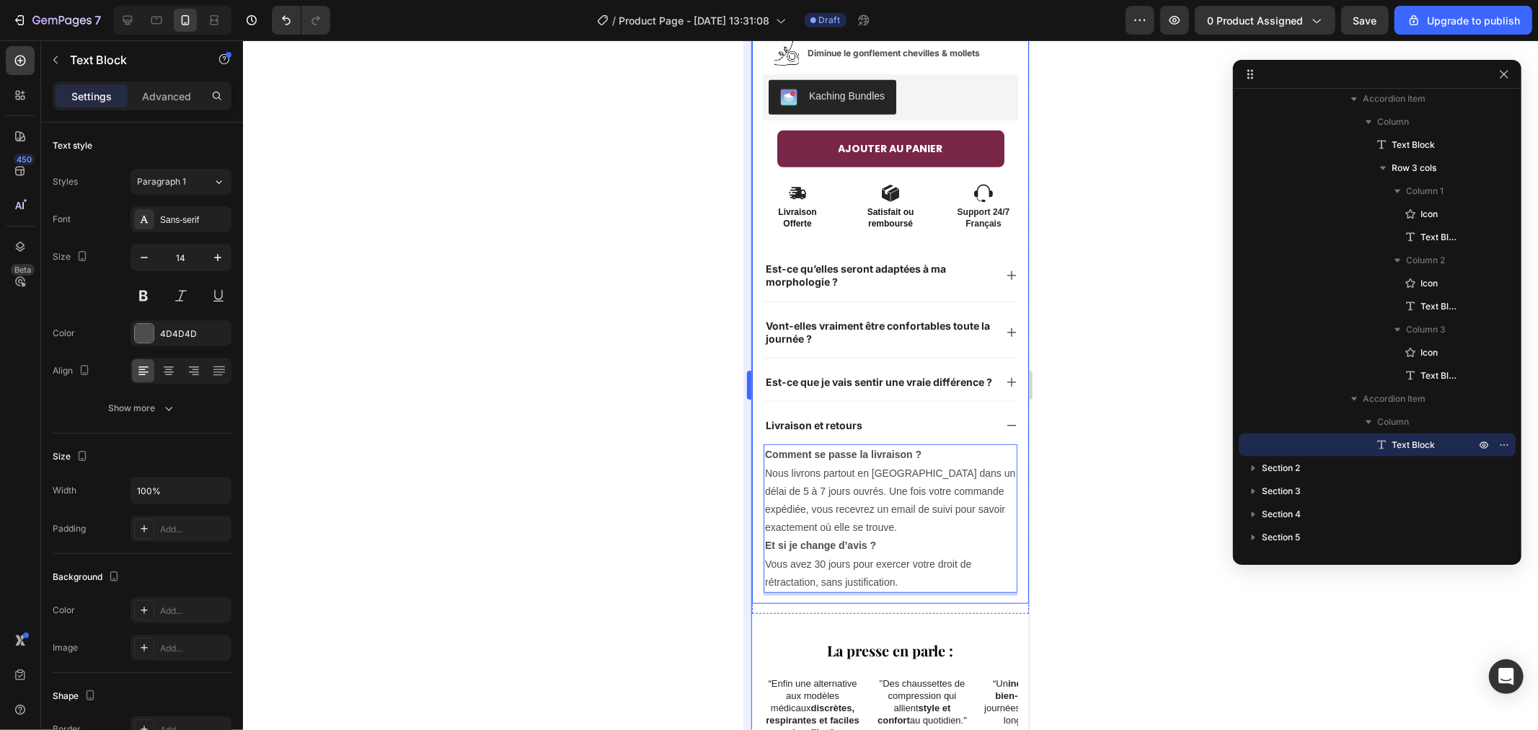
drag, startPoint x: 600, startPoint y: 425, endPoint x: 746, endPoint y: 441, distance: 146.5
click at [601, 425] on div at bounding box center [890, 384] width 1295 height 689
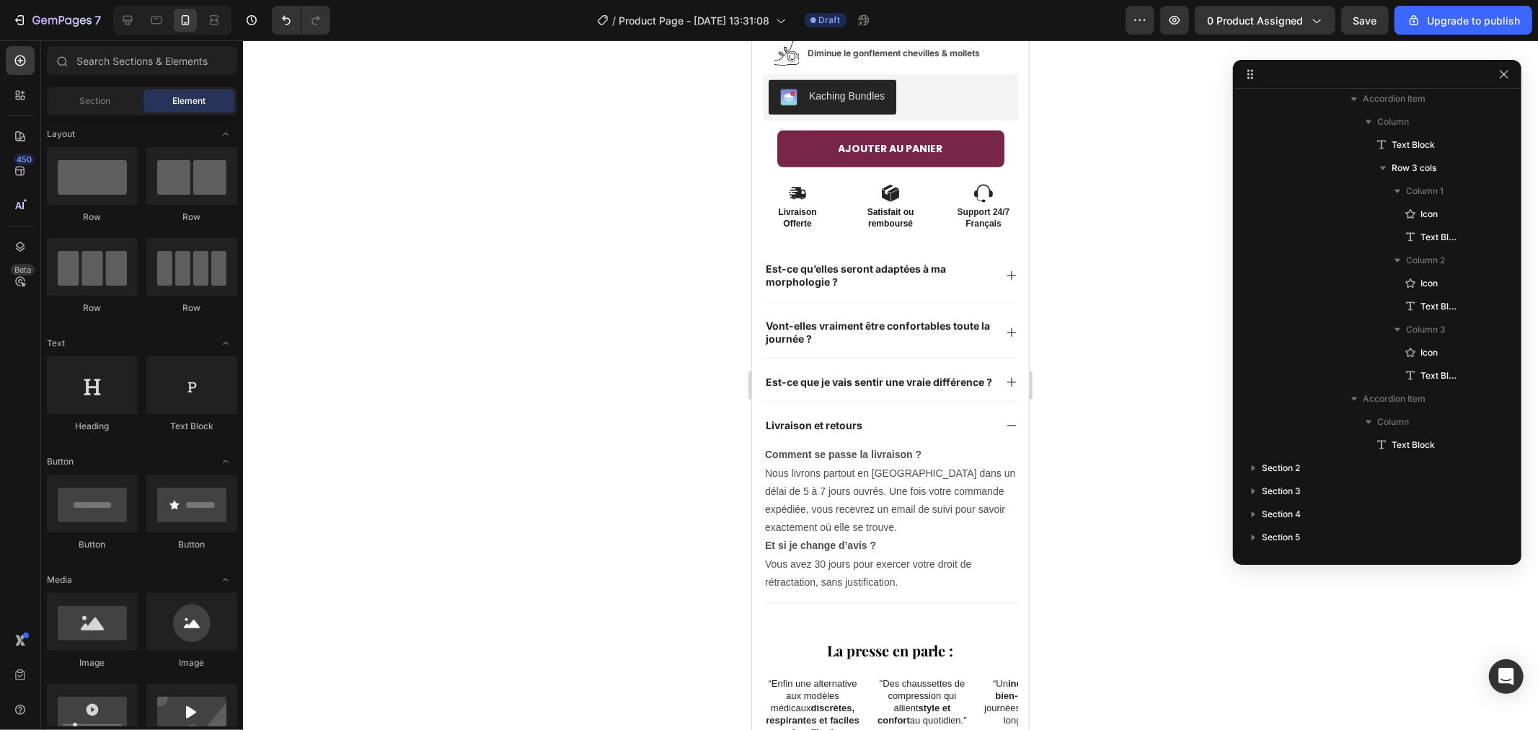
click at [1005, 421] on icon at bounding box center [1011, 425] width 12 height 12
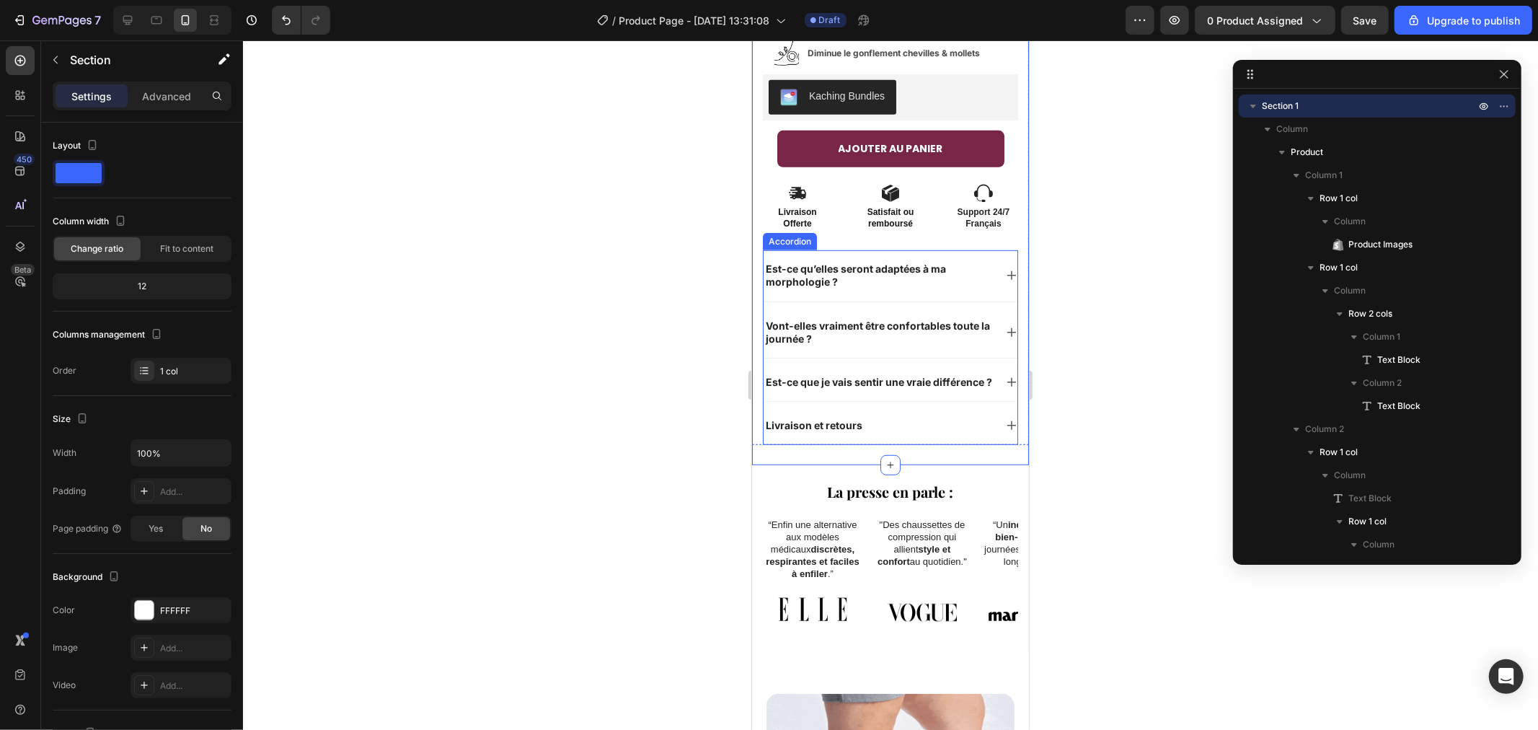
click at [1005, 376] on icon at bounding box center [1011, 382] width 12 height 12
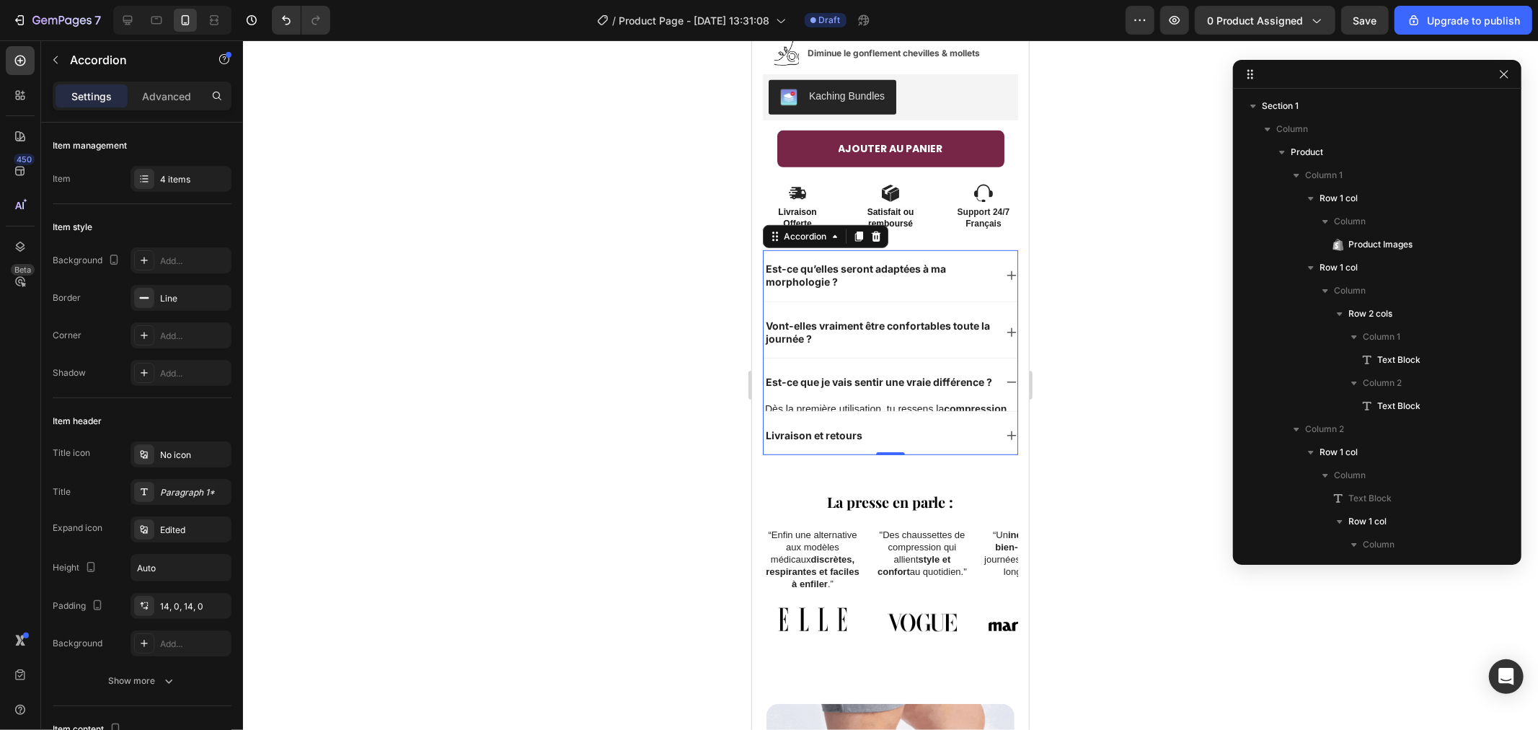
scroll to position [1862, 0]
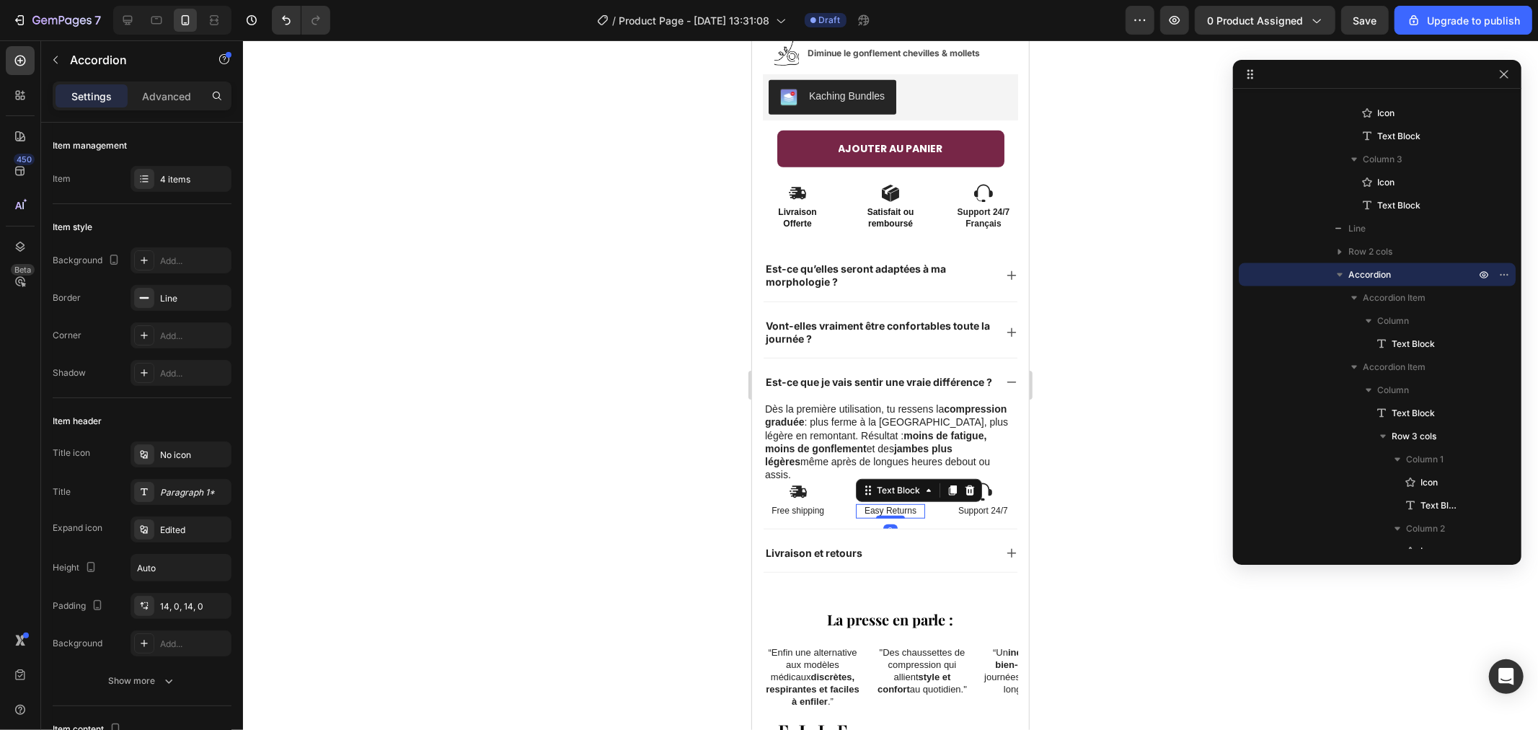
click at [903, 494] on div "Text Block" at bounding box center [918, 489] width 126 height 23
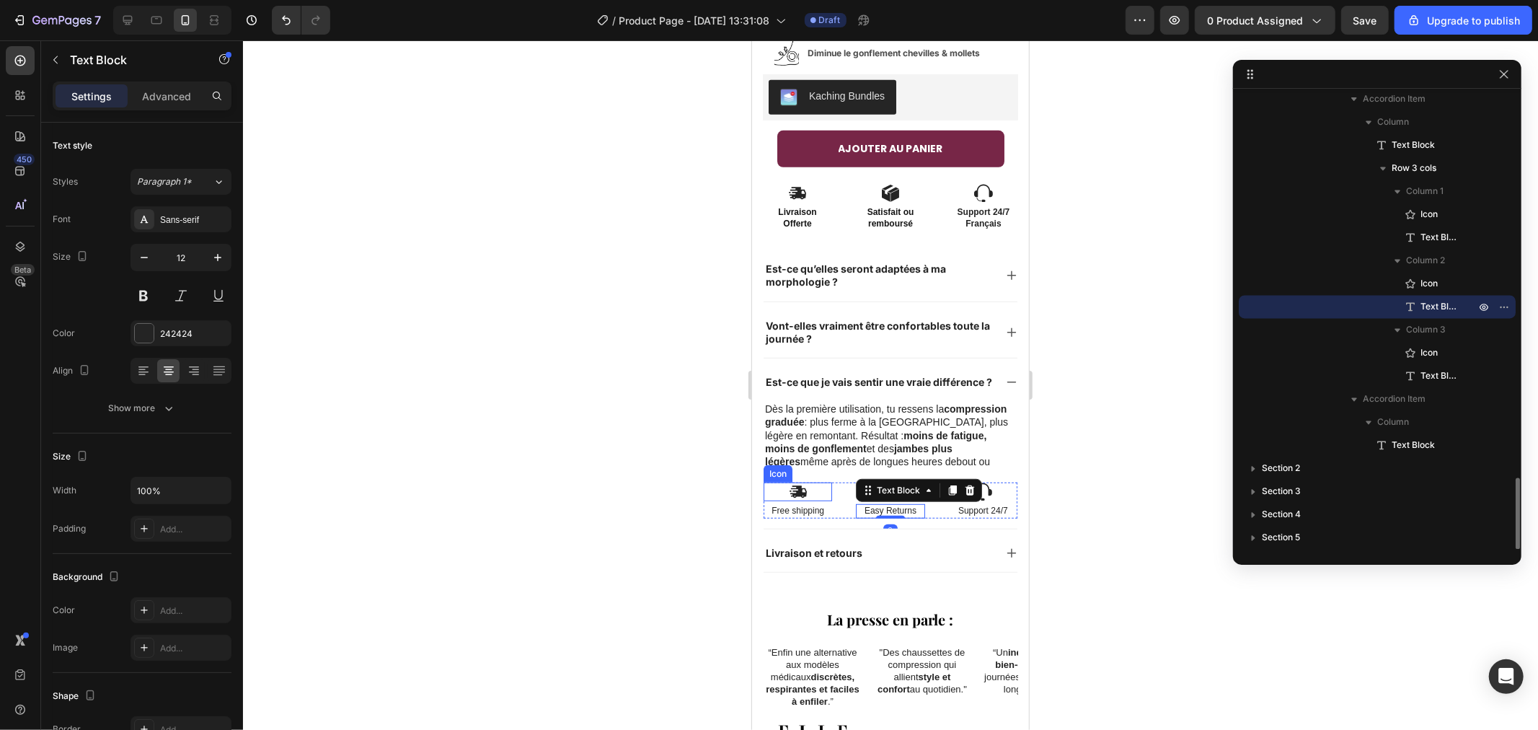
click at [797, 492] on icon at bounding box center [797, 491] width 17 height 12
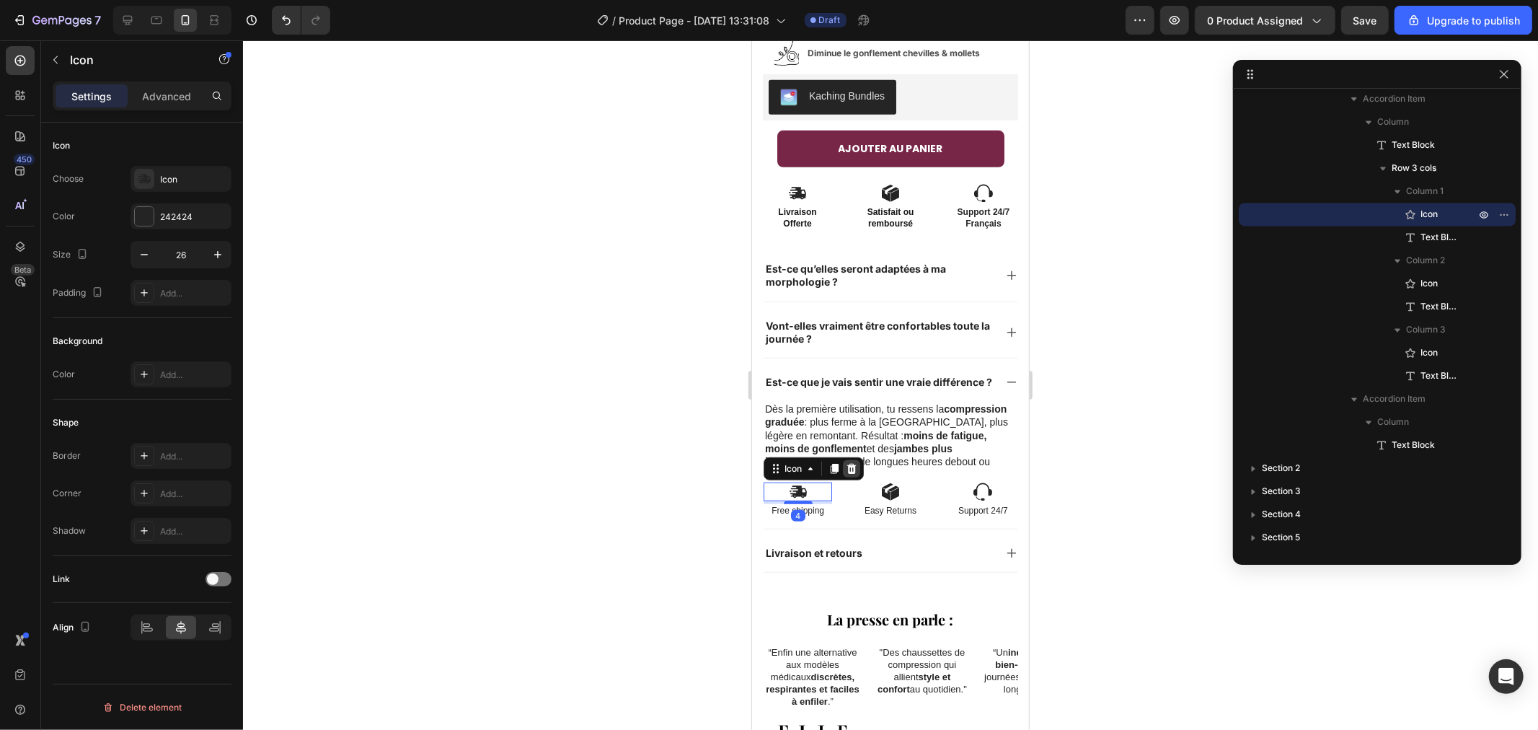
click at [852, 461] on div at bounding box center [850, 467] width 17 height 17
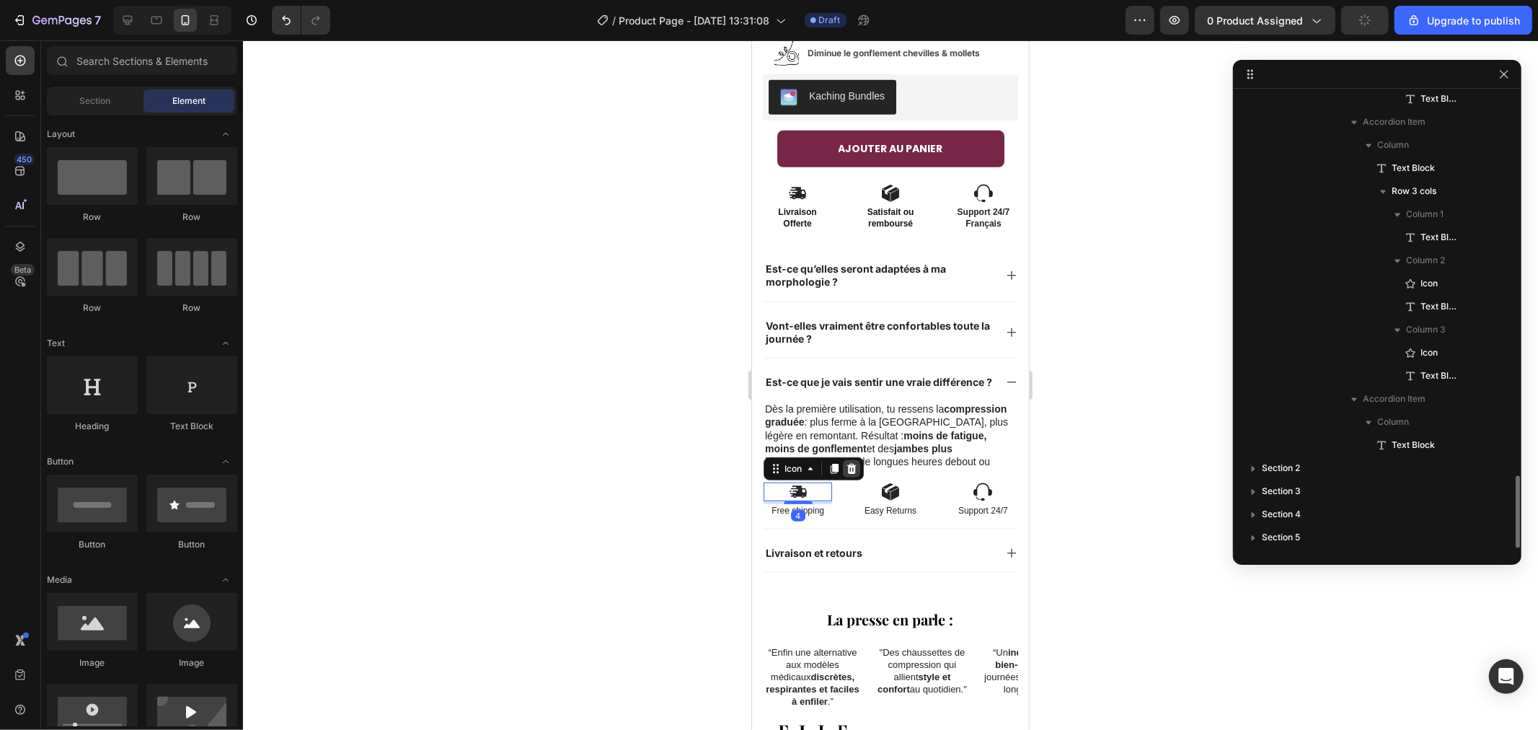
scroll to position [2406, 0]
click at [833, 486] on div "Free shipping Text Block Icon Easy Returns Text Block Icon Support 24/7 Text Bl…" at bounding box center [890, 500] width 254 height 36
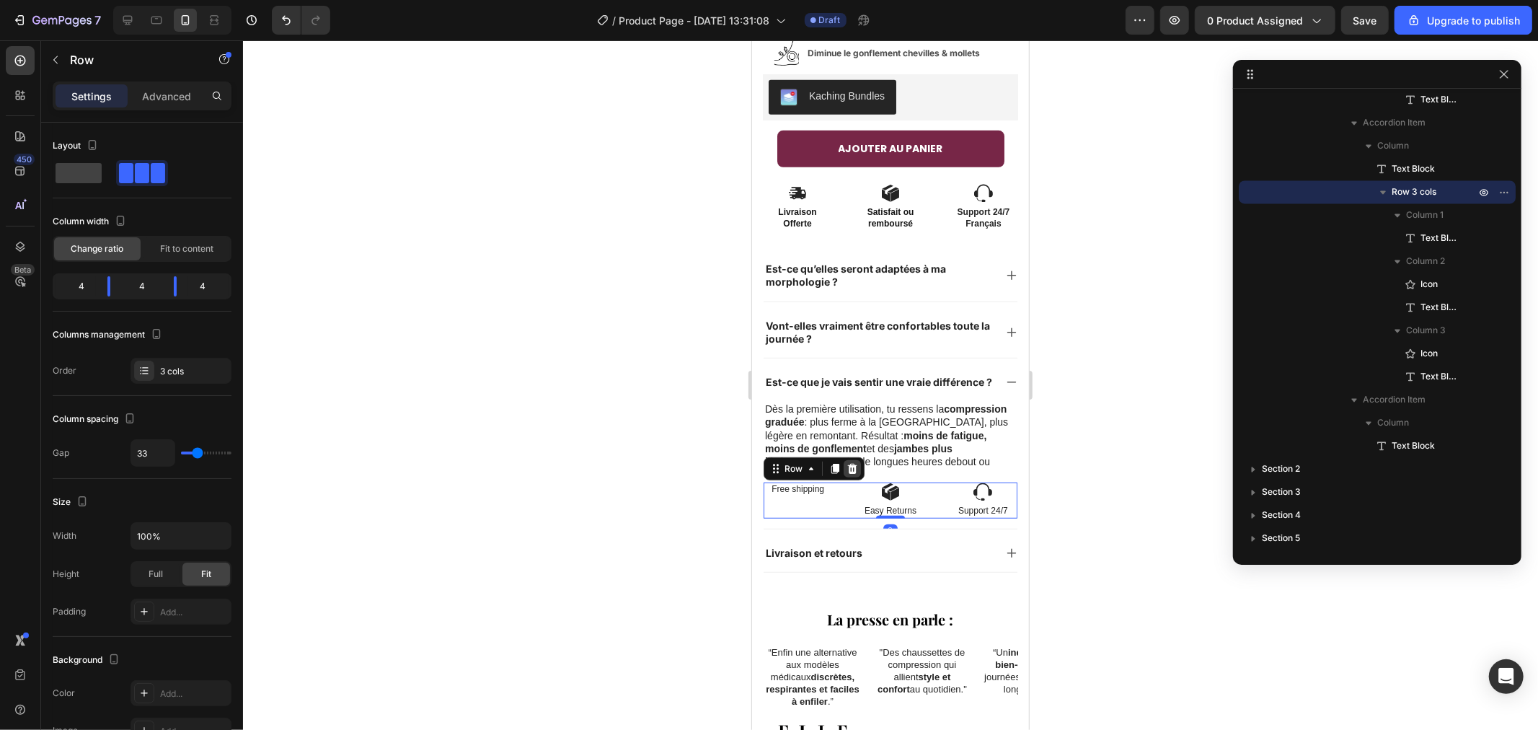
click at [849, 469] on icon at bounding box center [851, 468] width 9 height 10
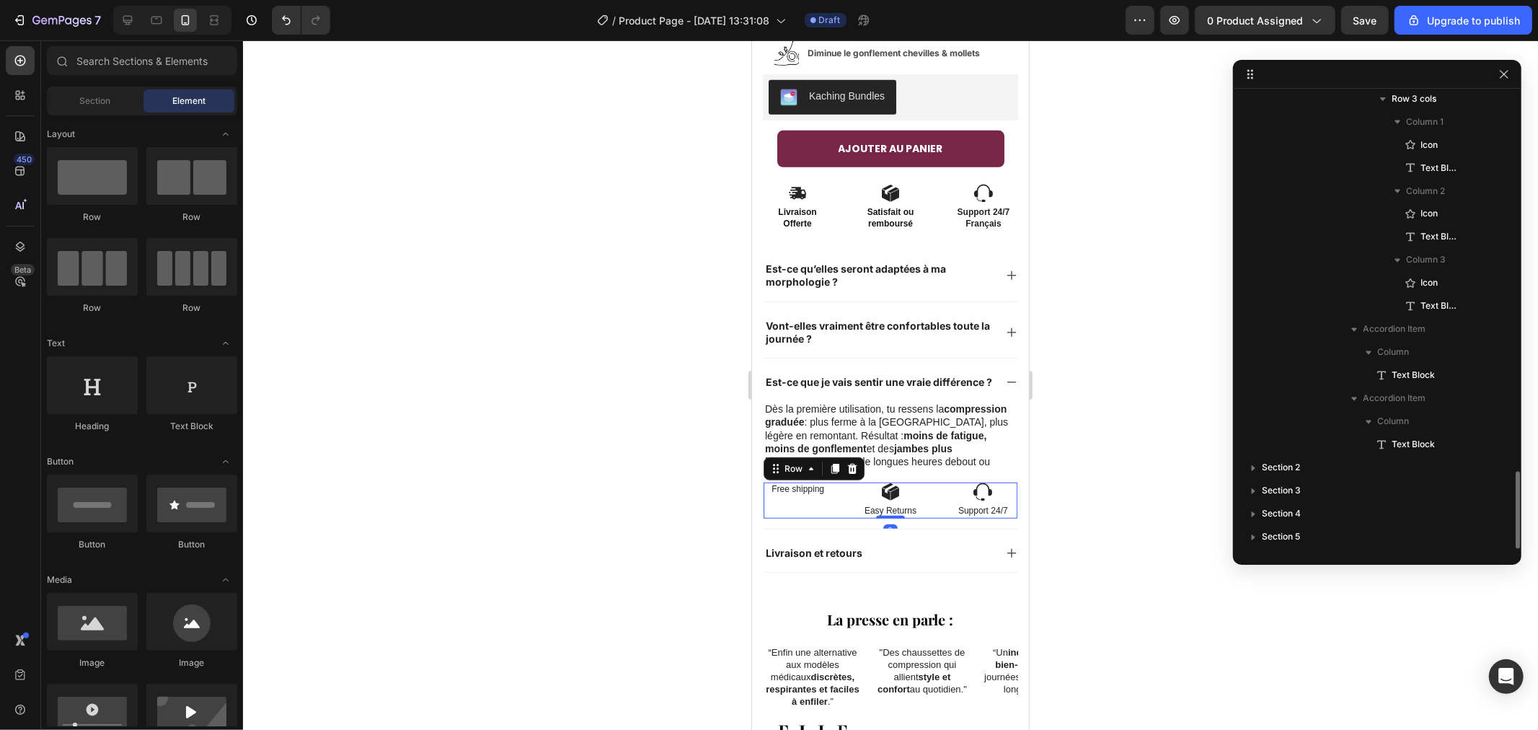
scroll to position [2199, 0]
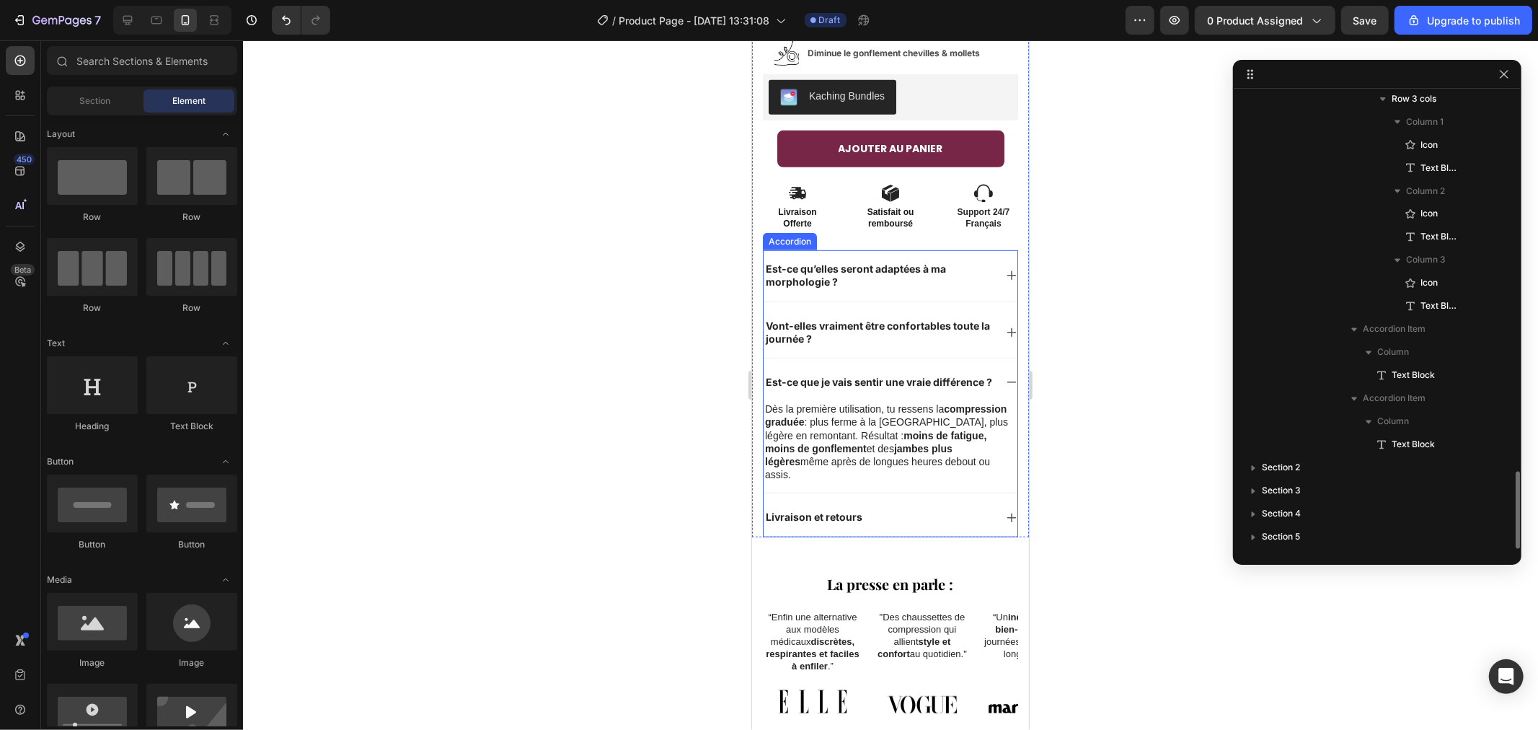
click at [988, 368] on div "Est-ce que je vais sentir une vraie différence ?" at bounding box center [890, 381] width 254 height 37
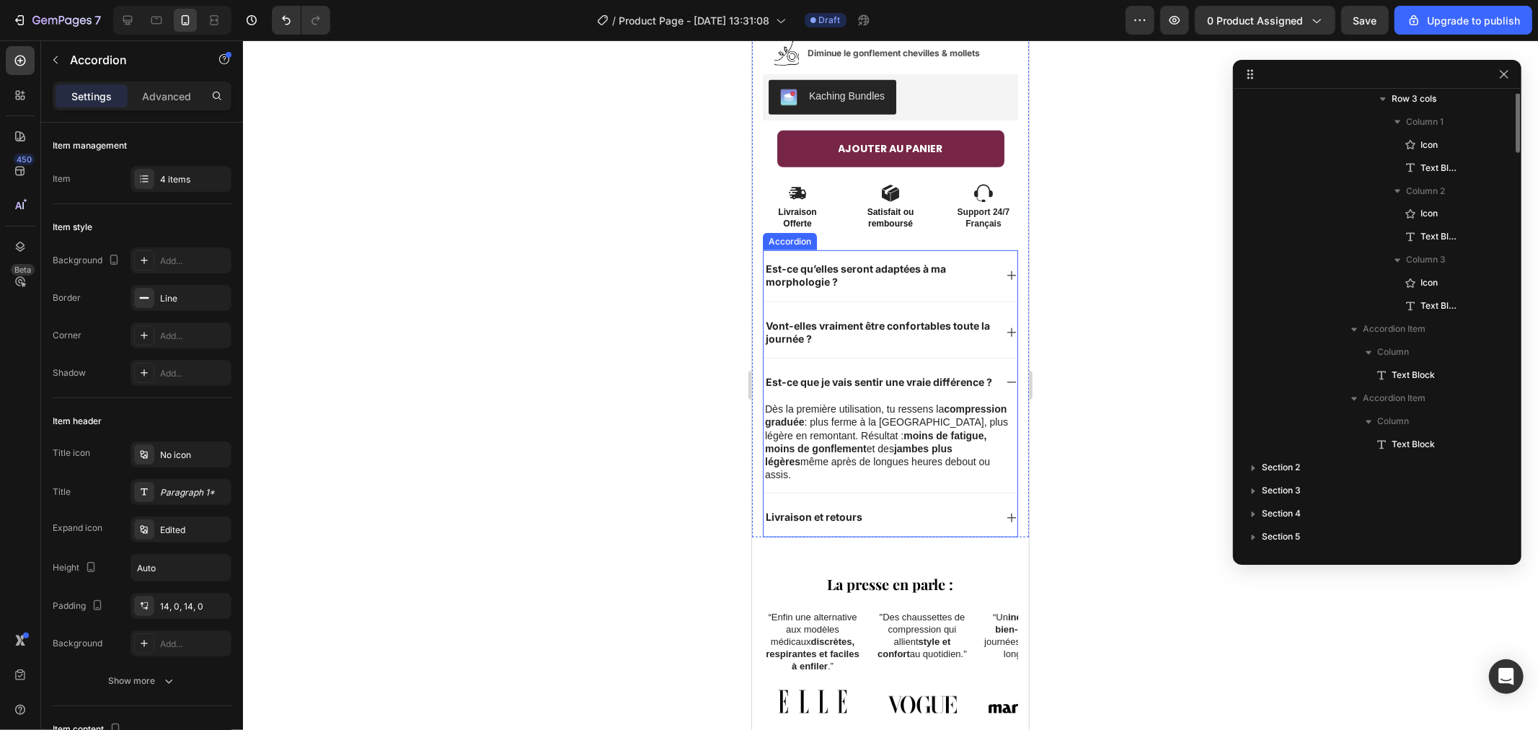
scroll to position [1862, 0]
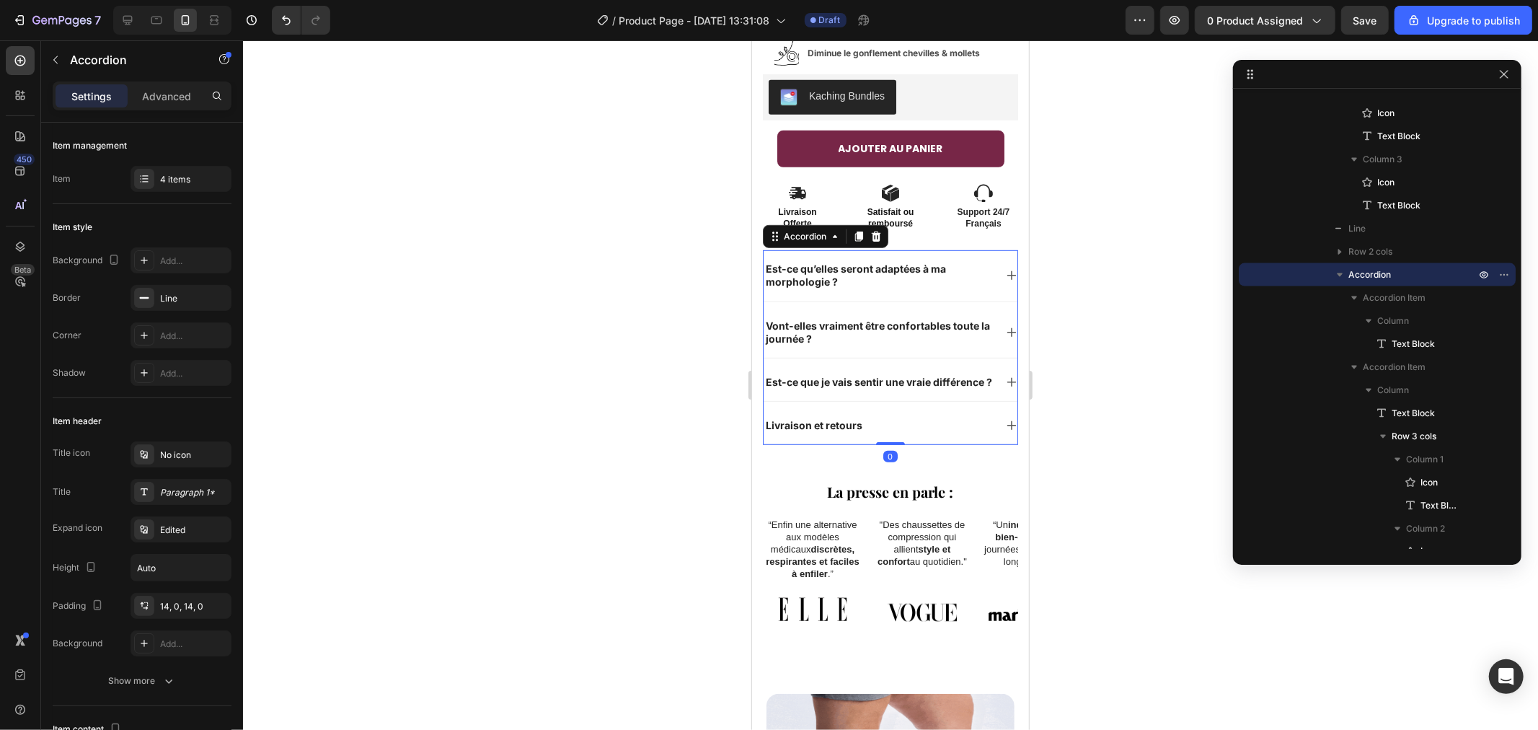
click at [1005, 425] on icon at bounding box center [1011, 425] width 12 height 12
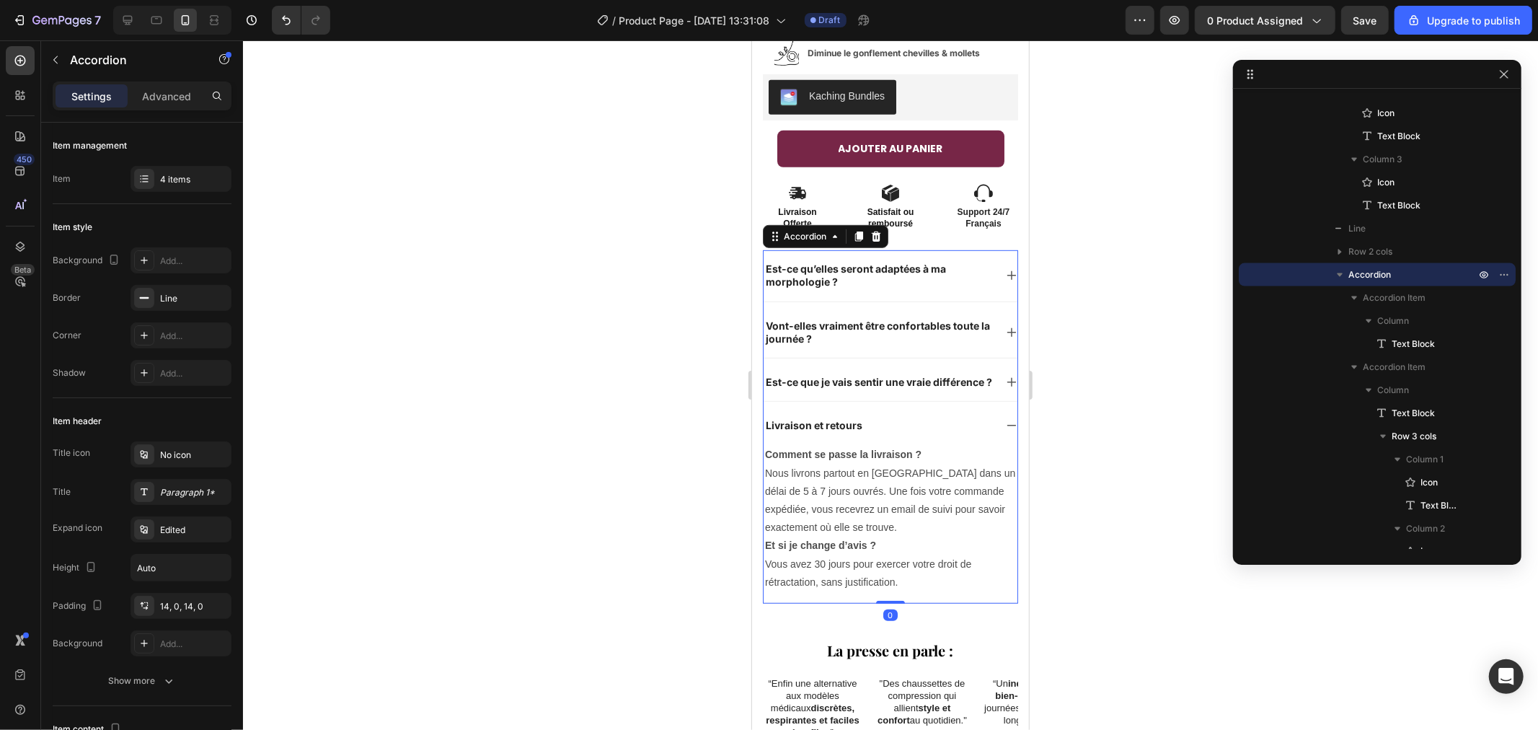
click at [1005, 425] on icon at bounding box center [1011, 425] width 12 height 12
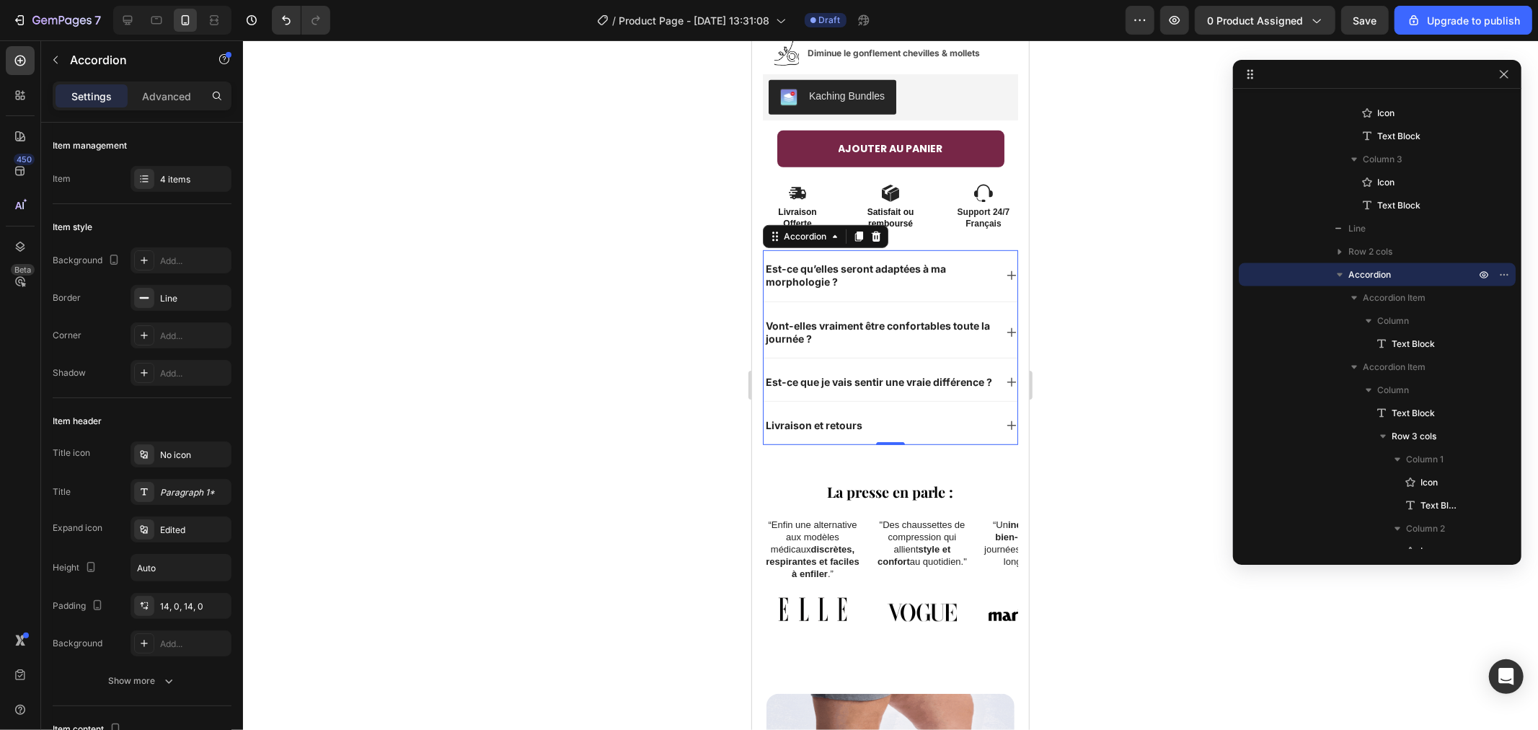
click at [990, 376] on div "Est-ce que je vais sentir une vraie différence ?" at bounding box center [890, 381] width 254 height 37
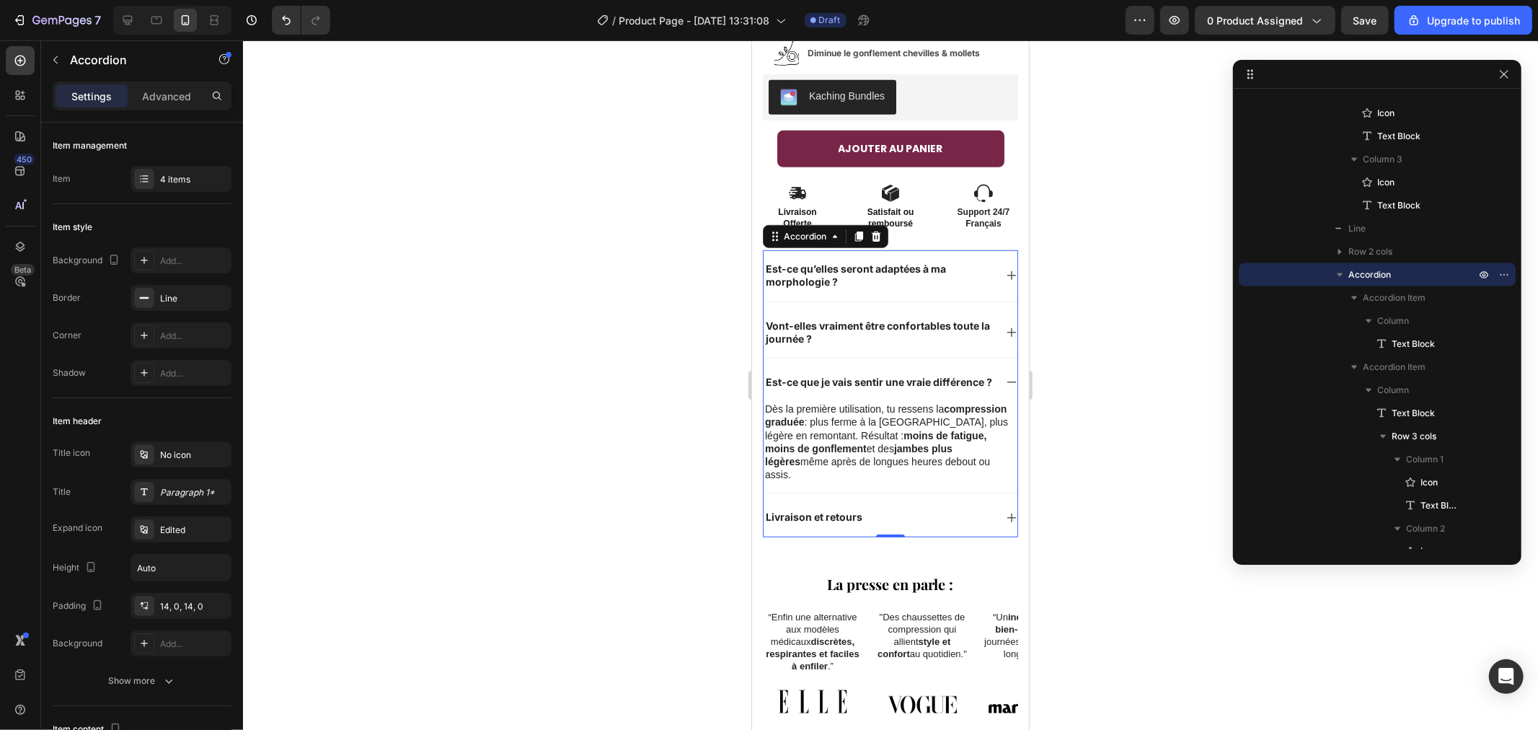
click at [991, 374] on div "Est-ce que je vais sentir une vraie différence ?" at bounding box center [890, 381] width 254 height 37
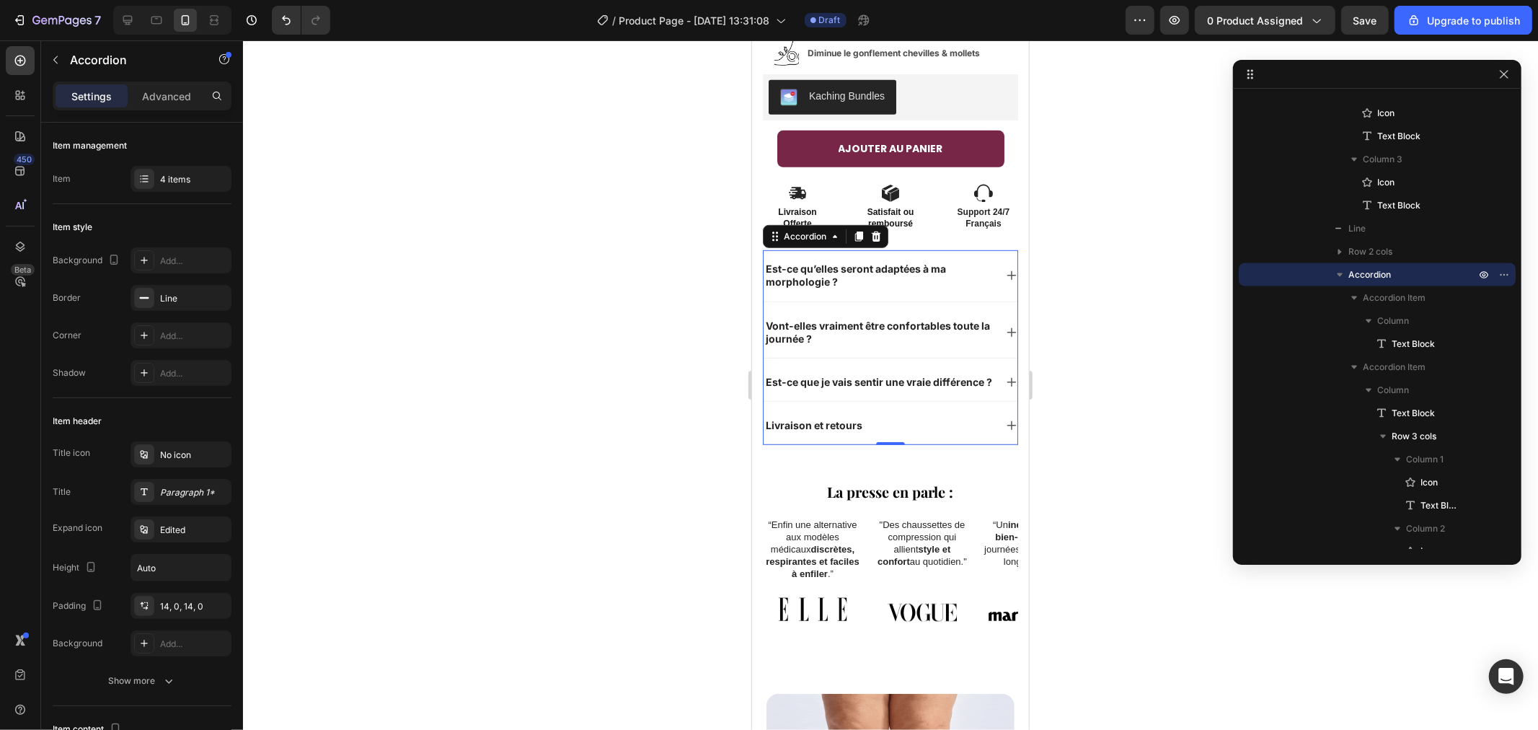
drag, startPoint x: 553, startPoint y: 381, endPoint x: 572, endPoint y: 384, distance: 19.1
click at [555, 383] on div at bounding box center [890, 384] width 1295 height 689
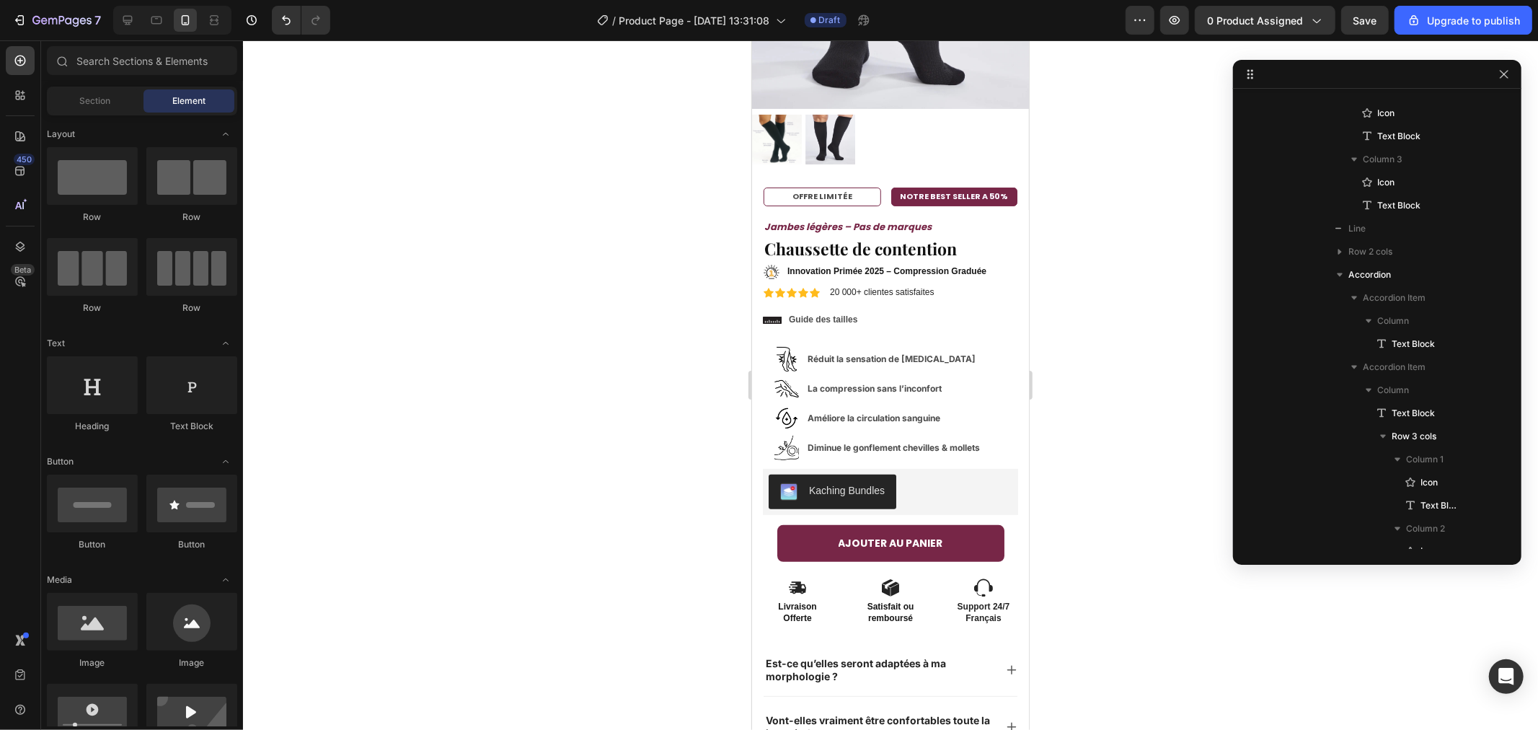
scroll to position [222, 0]
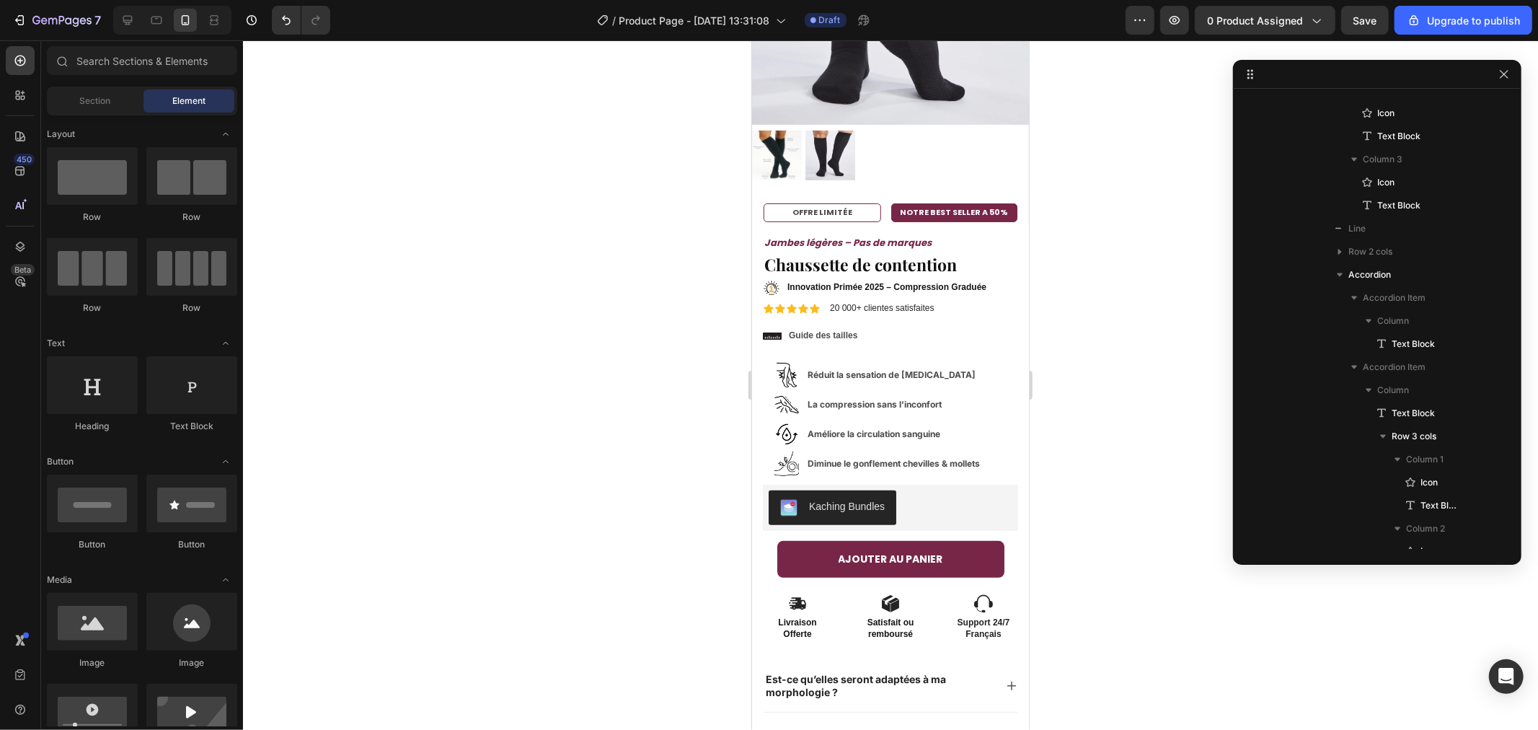
click at [1151, 132] on div at bounding box center [890, 384] width 1295 height 689
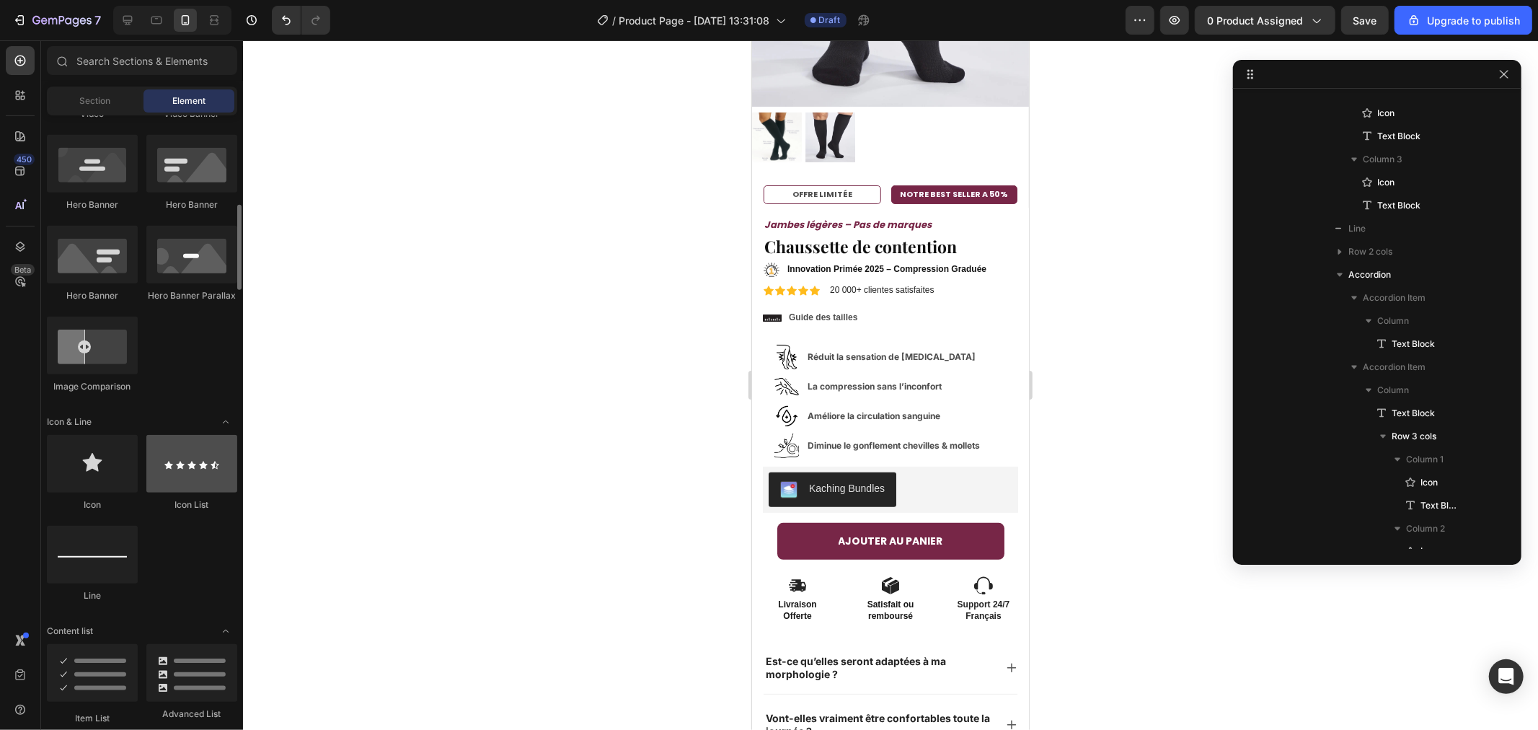
scroll to position [719, 0]
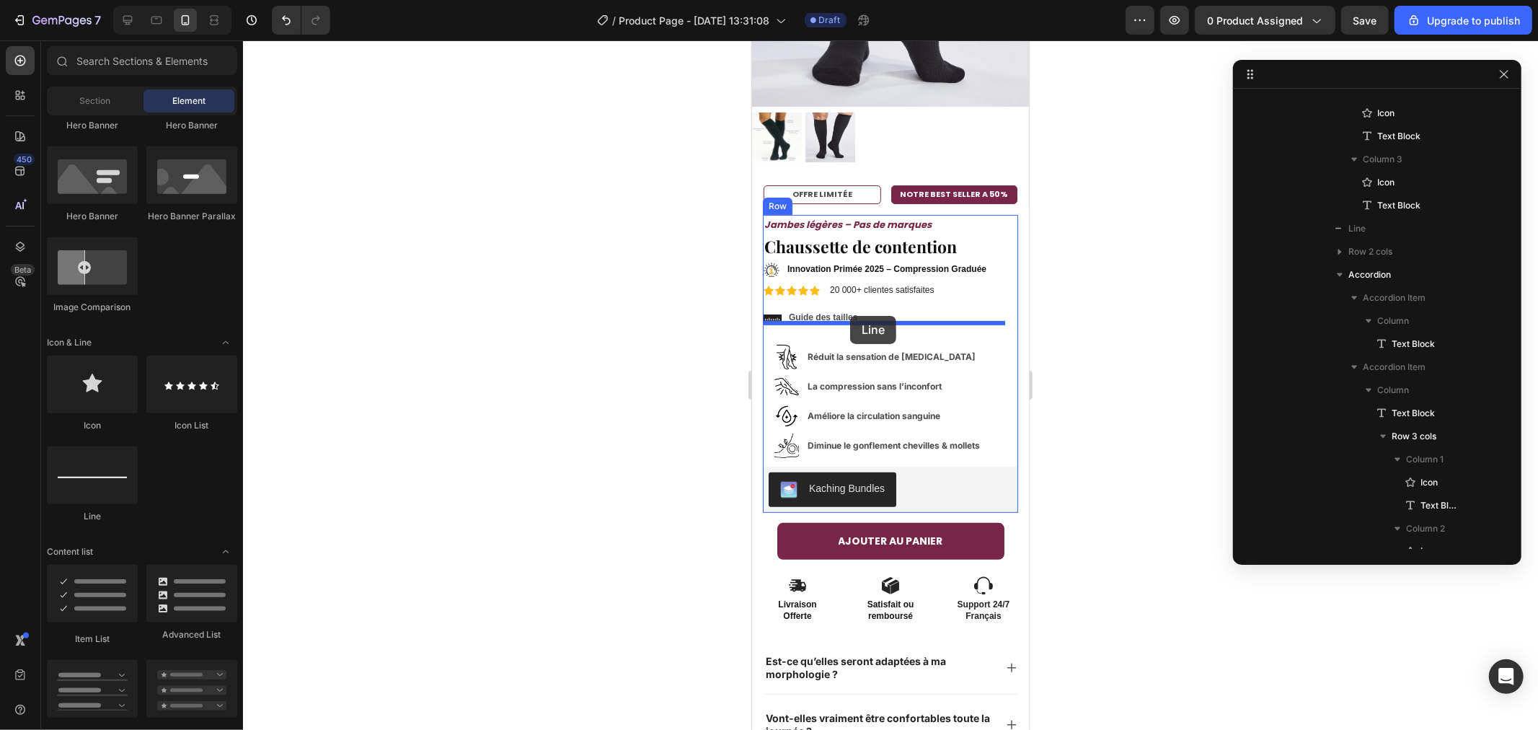
drag, startPoint x: 951, startPoint y: 520, endPoint x: 849, endPoint y: 314, distance: 229.3
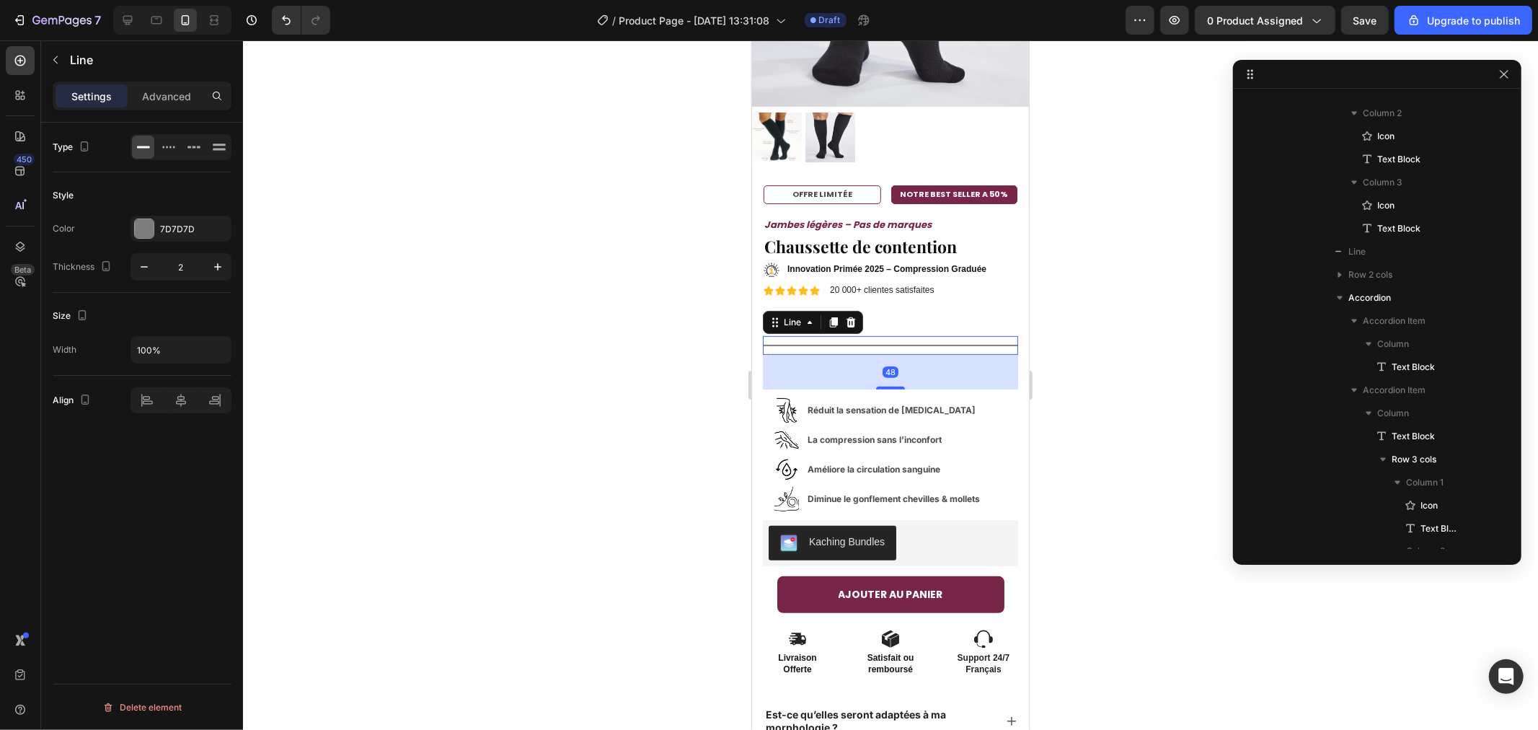
scroll to position [984, 0]
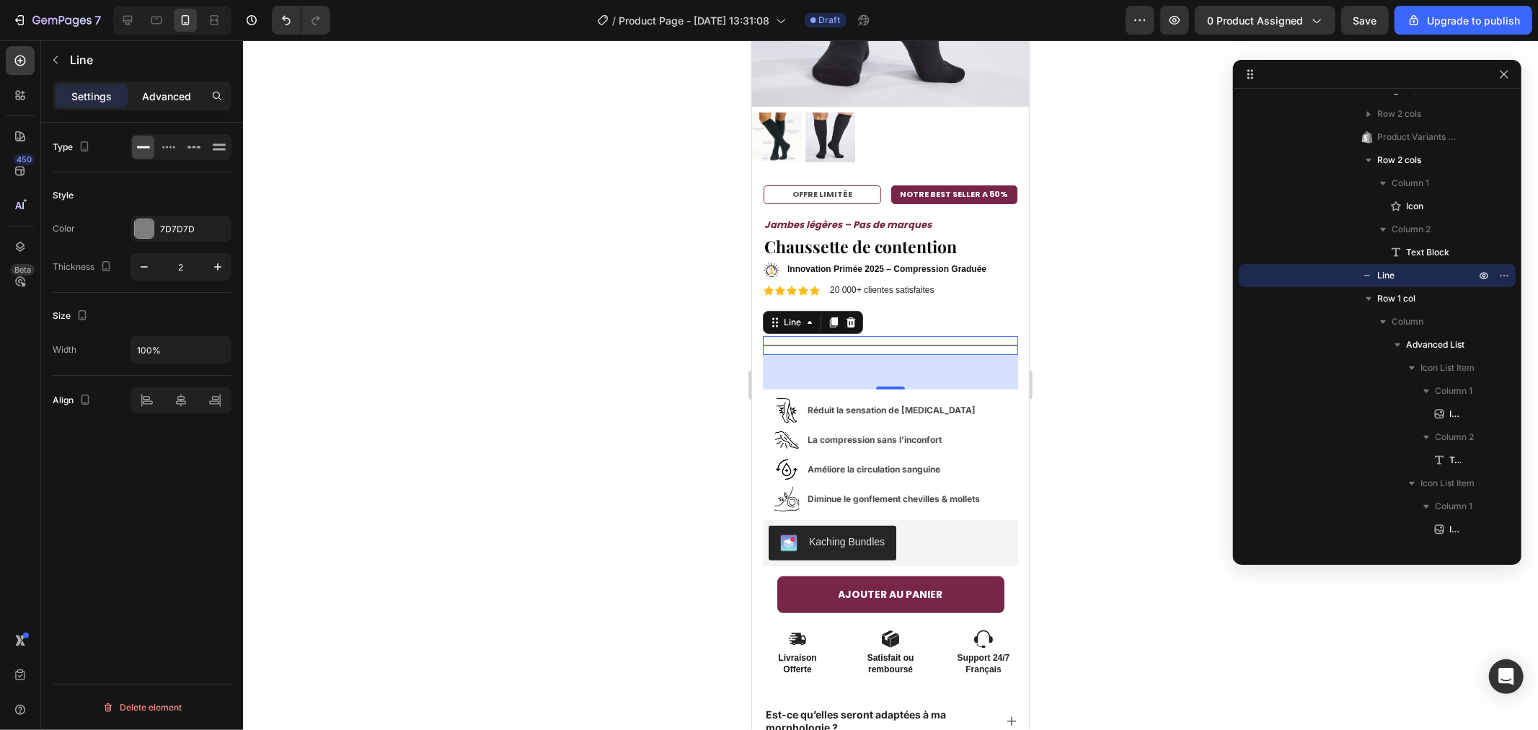
click at [169, 97] on p "Advanced" at bounding box center [166, 96] width 49 height 15
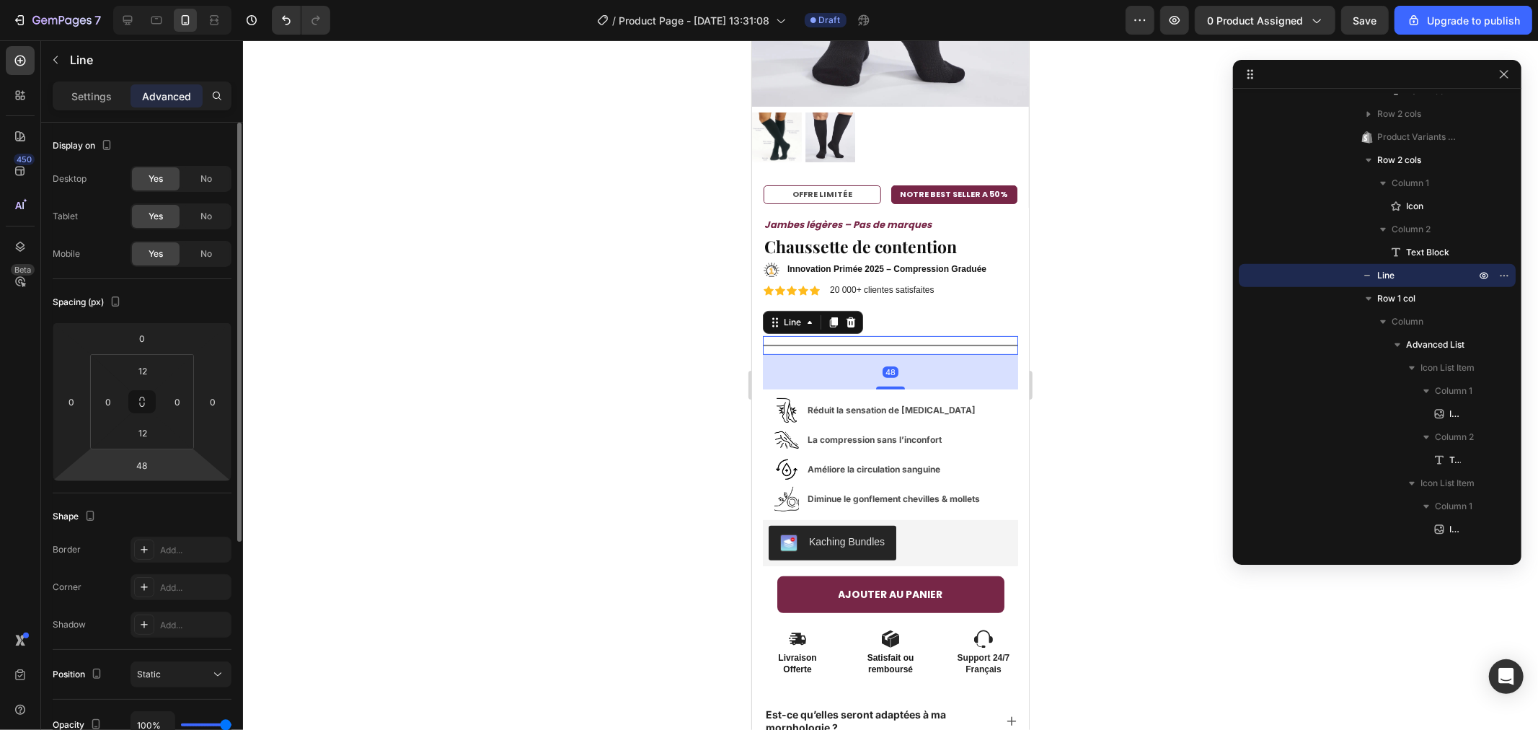
drag, startPoint x: 148, startPoint y: 467, endPoint x: 123, endPoint y: 464, distance: 25.4
click at [124, 465] on div "48" at bounding box center [142, 465] width 36 height 23
drag, startPoint x: 132, startPoint y: 461, endPoint x: 124, endPoint y: 460, distance: 8.1
click at [125, 460] on div "48" at bounding box center [142, 465] width 36 height 23
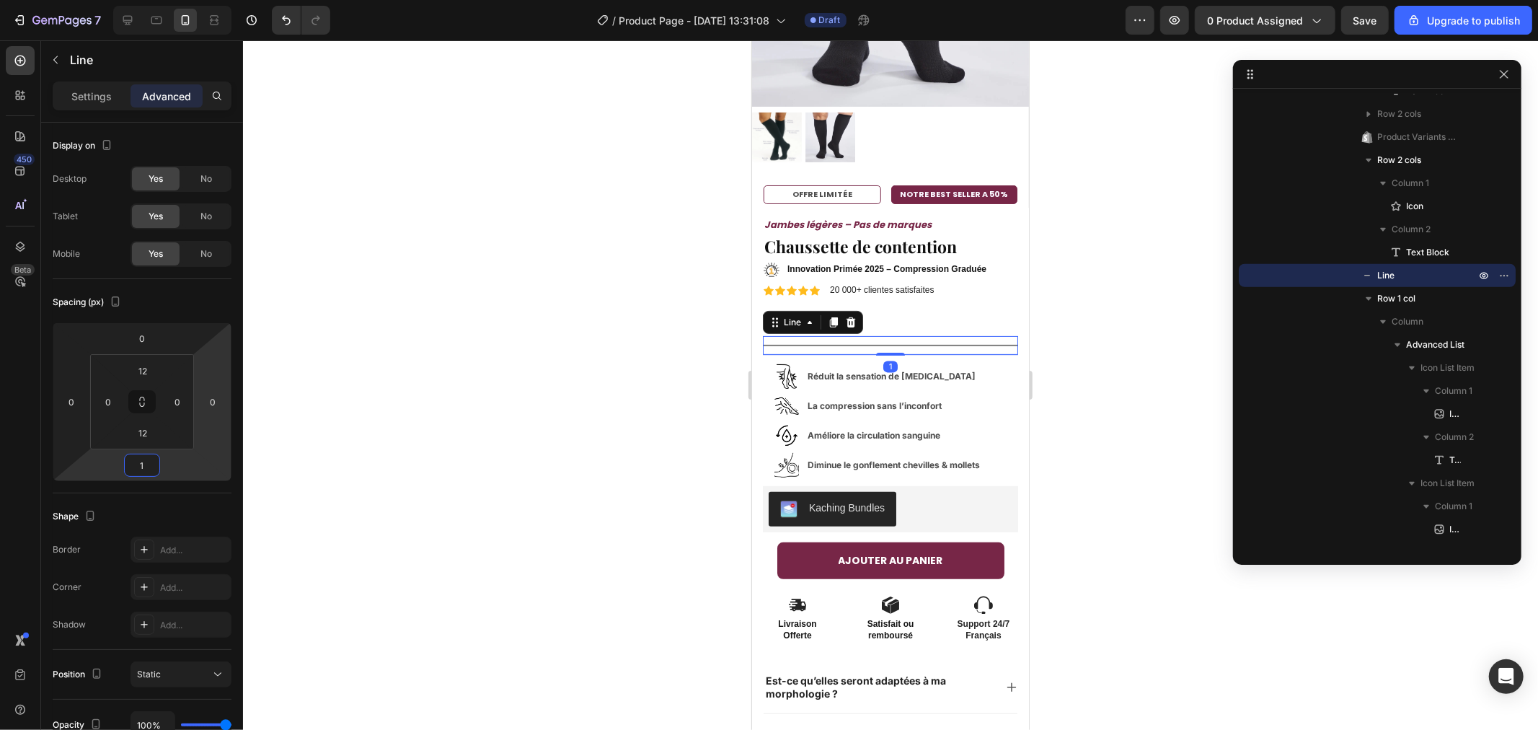
type input "1"
click at [456, 343] on div at bounding box center [890, 384] width 1295 height 689
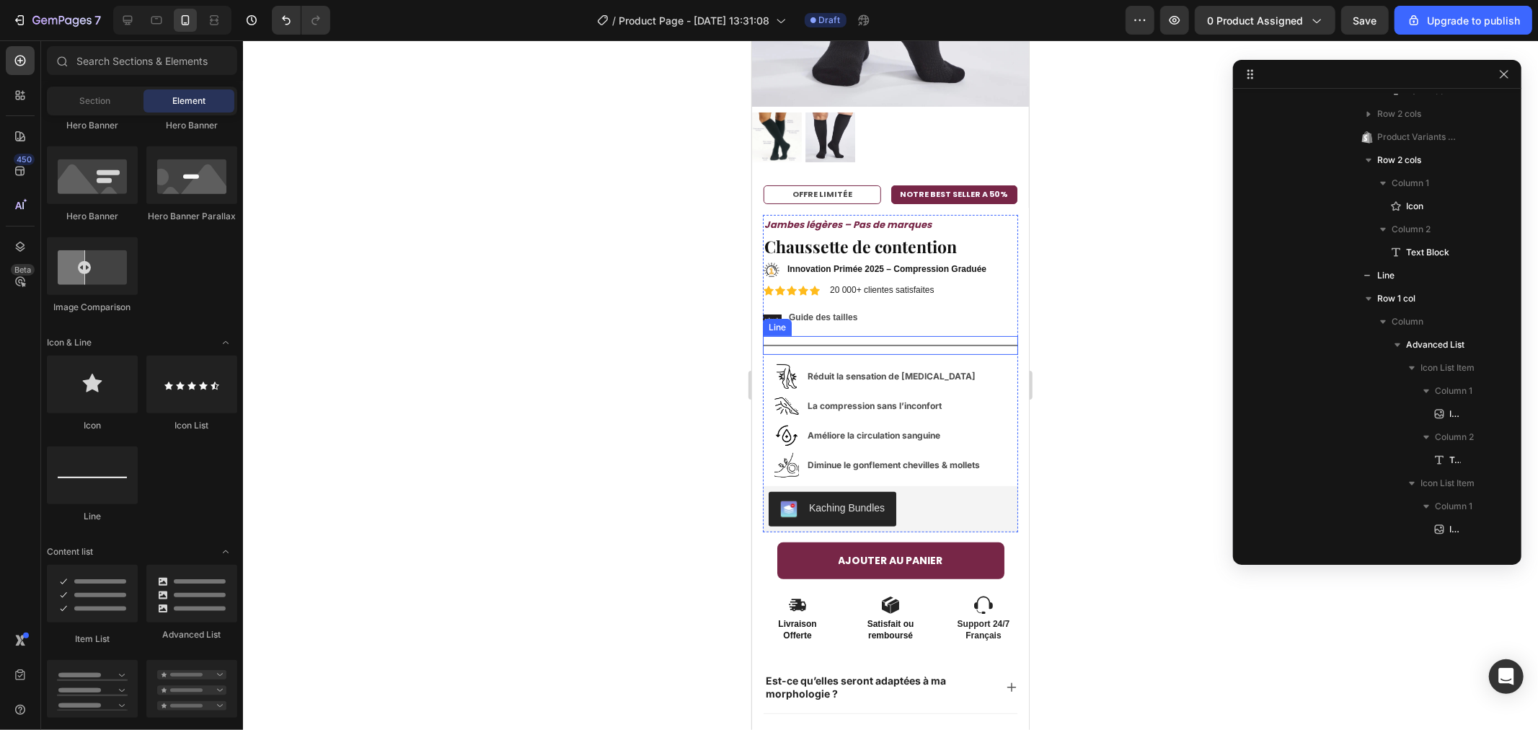
click at [834, 335] on div "Title Line" at bounding box center [889, 344] width 255 height 19
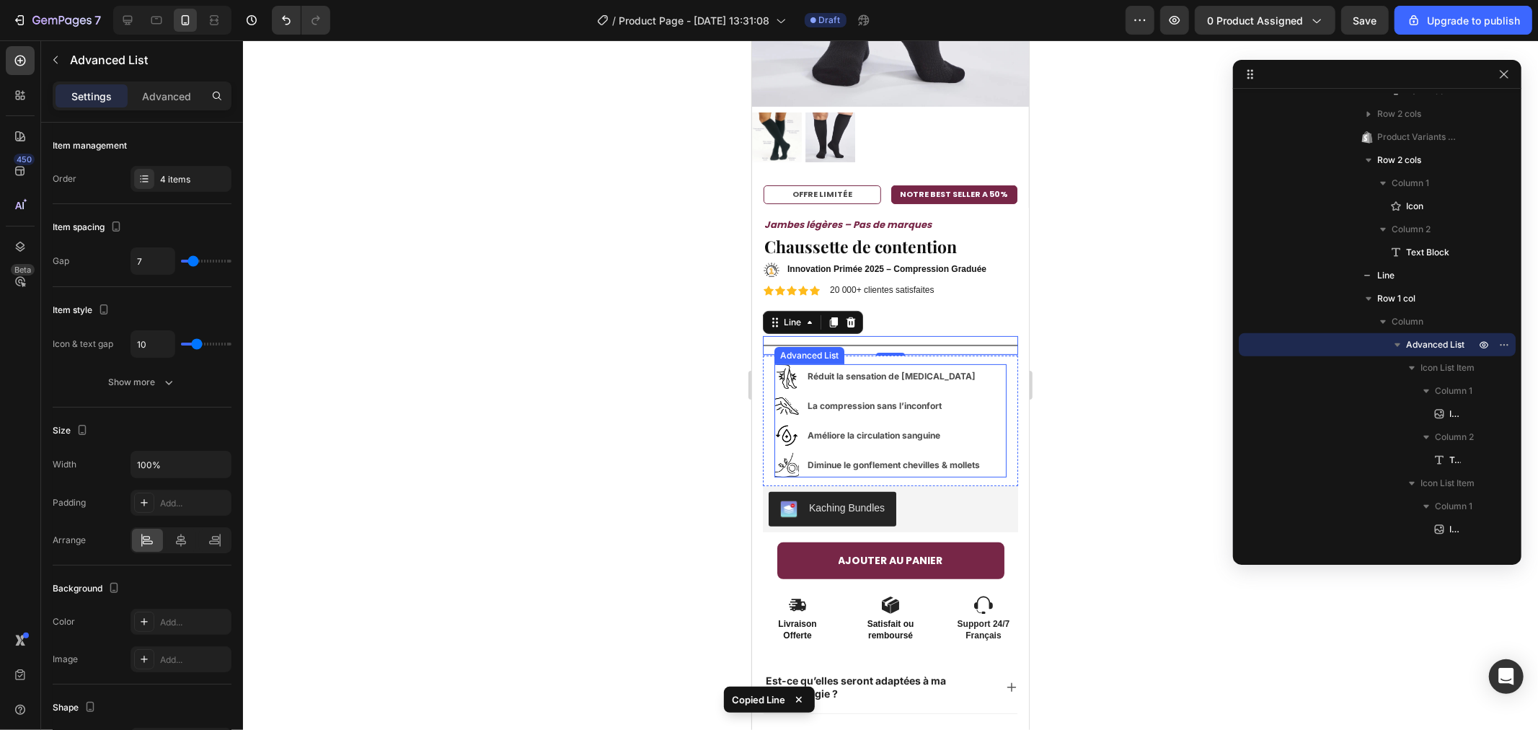
click at [806, 462] on li "Image Diminue le gonflement chevilles & mollets Text block" at bounding box center [879, 464] width 211 height 25
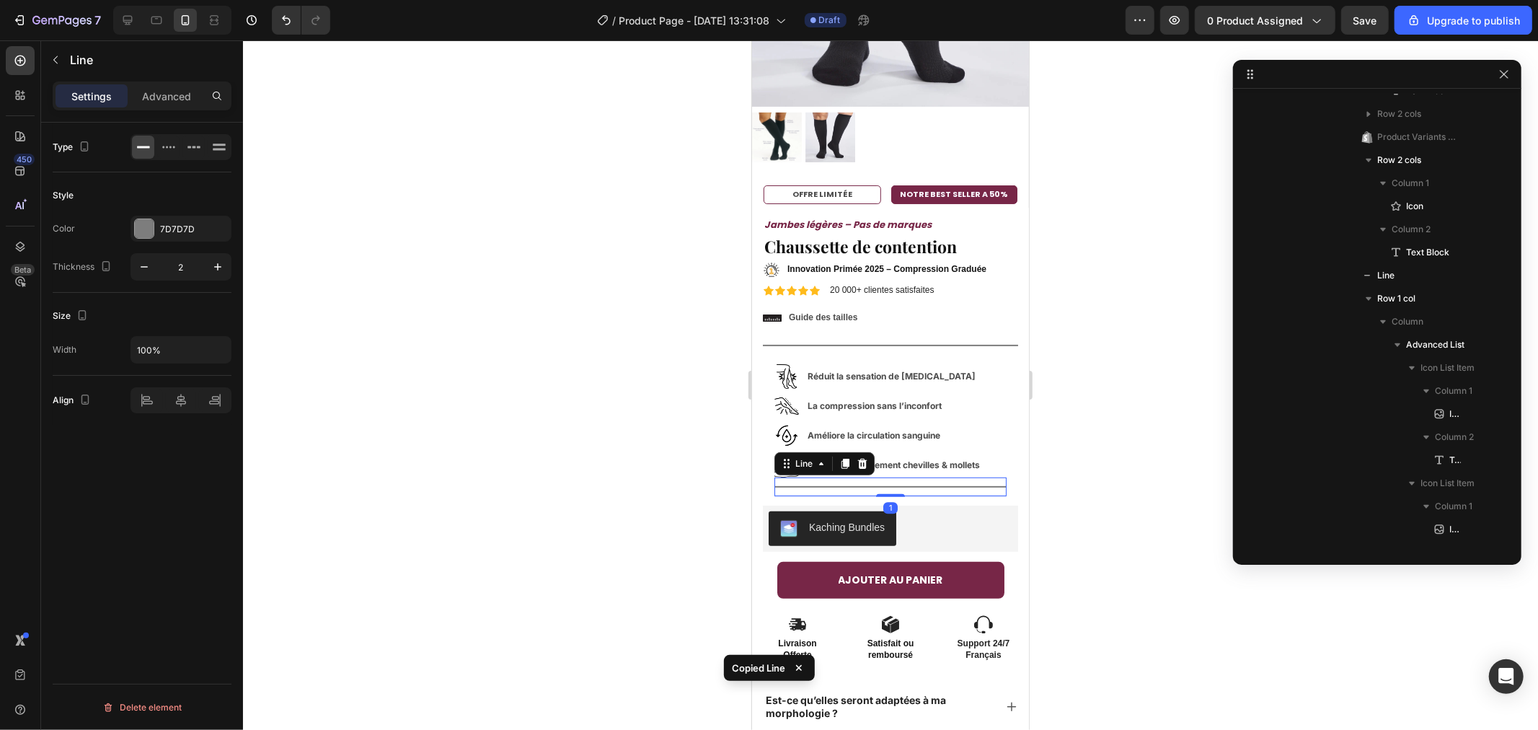
scroll to position [1539, 0]
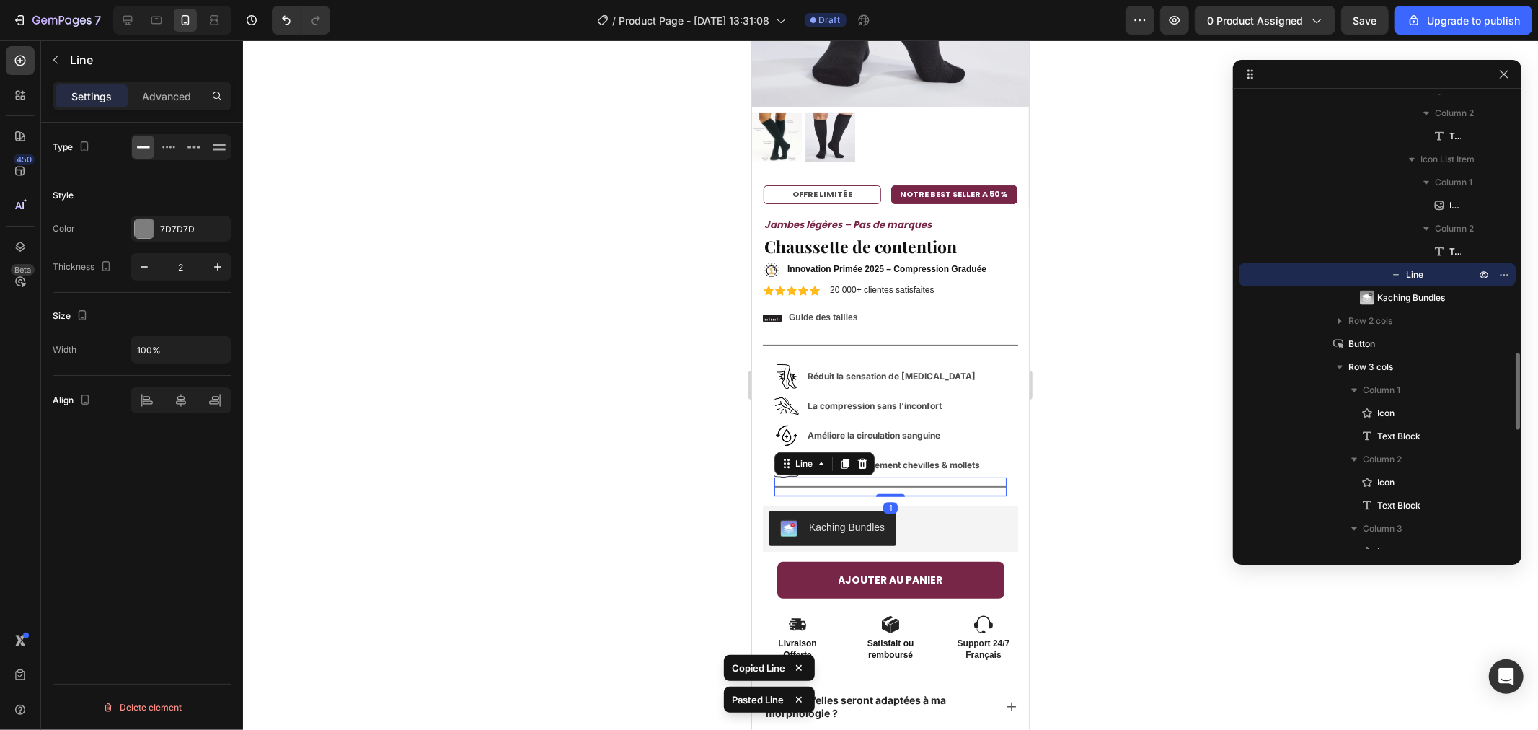
drag, startPoint x: 495, startPoint y: 385, endPoint x: 456, endPoint y: 375, distance: 39.5
click at [492, 385] on div at bounding box center [890, 384] width 1295 height 689
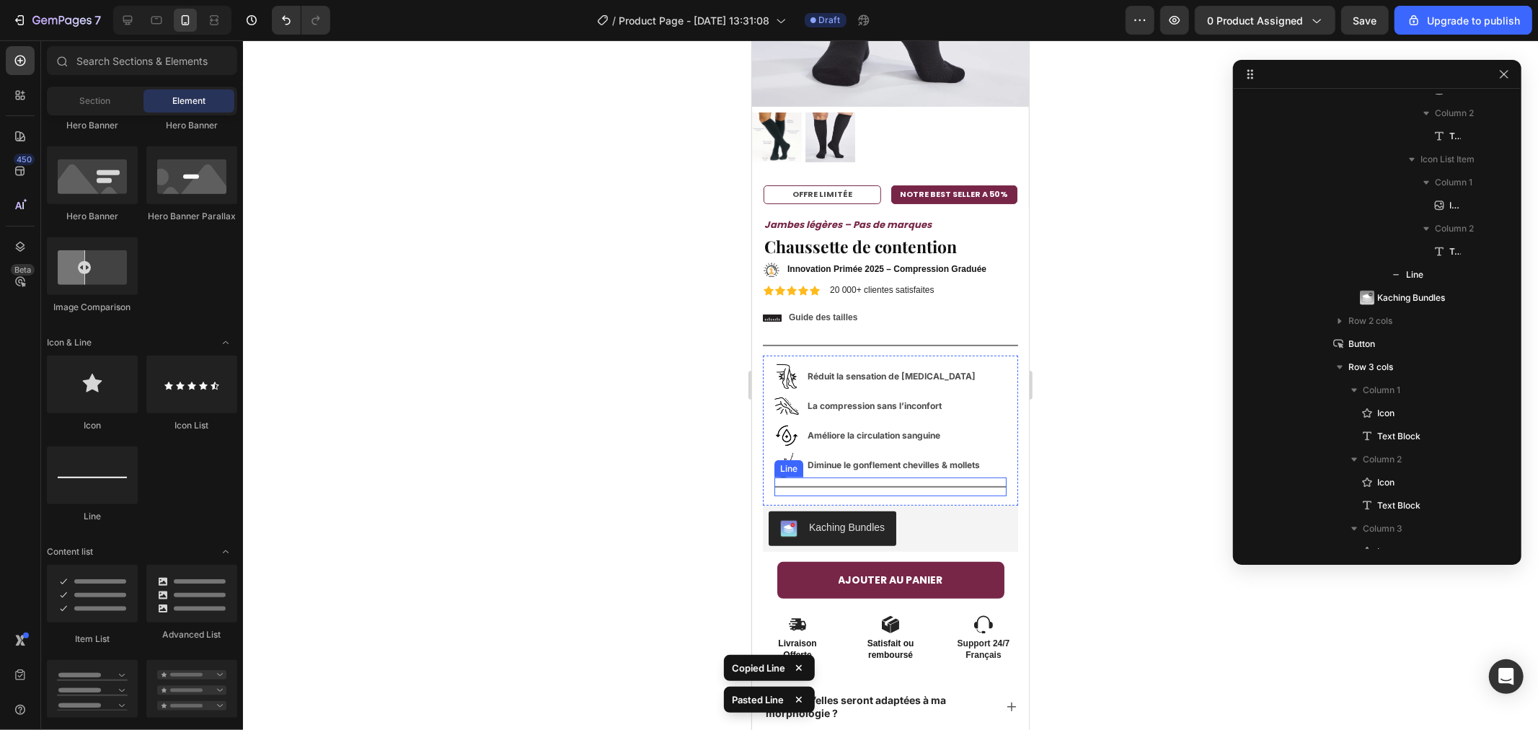
click at [803, 477] on div "Title Line" at bounding box center [890, 486] width 232 height 19
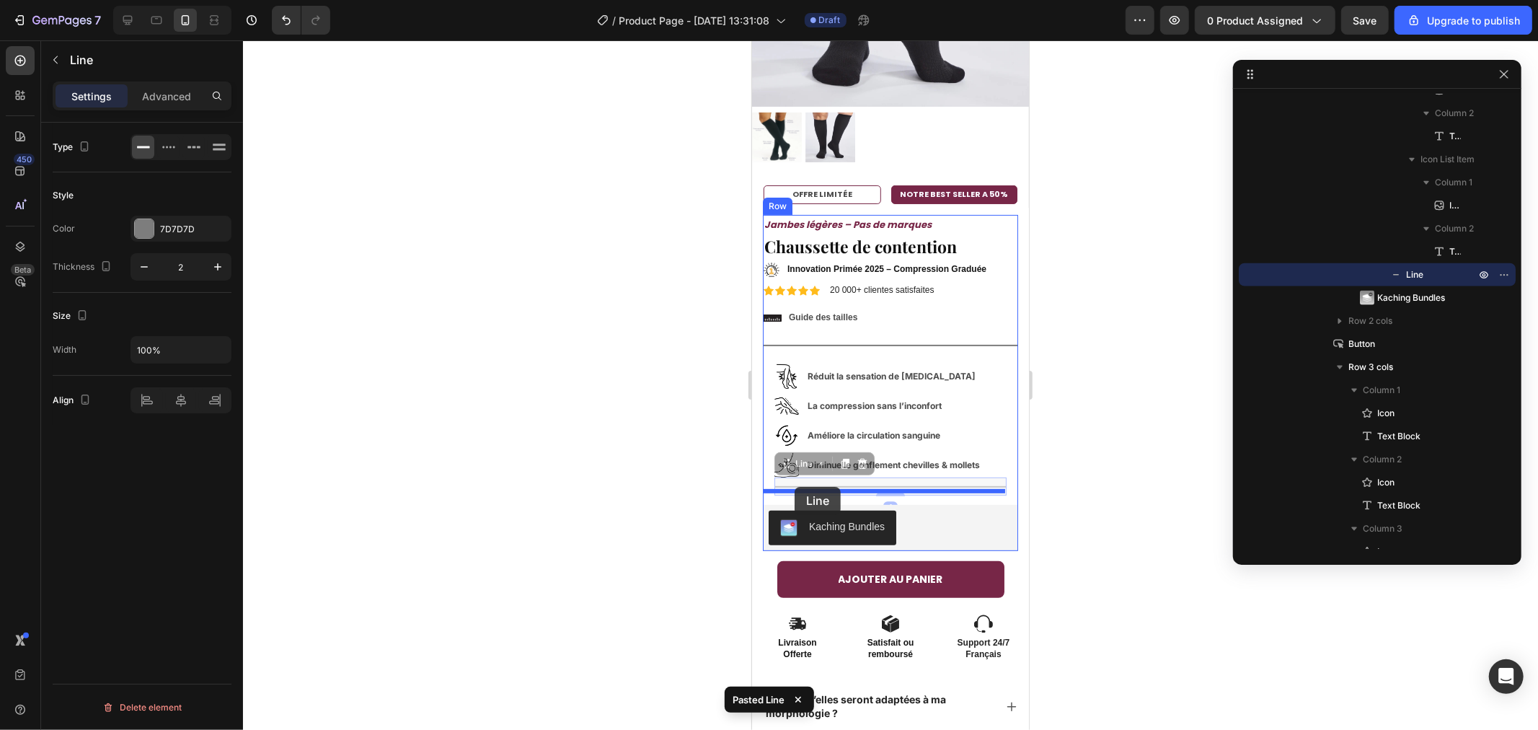
drag, startPoint x: 803, startPoint y: 468, endPoint x: 794, endPoint y: 486, distance: 20.3
click at [472, 389] on div at bounding box center [890, 384] width 1295 height 689
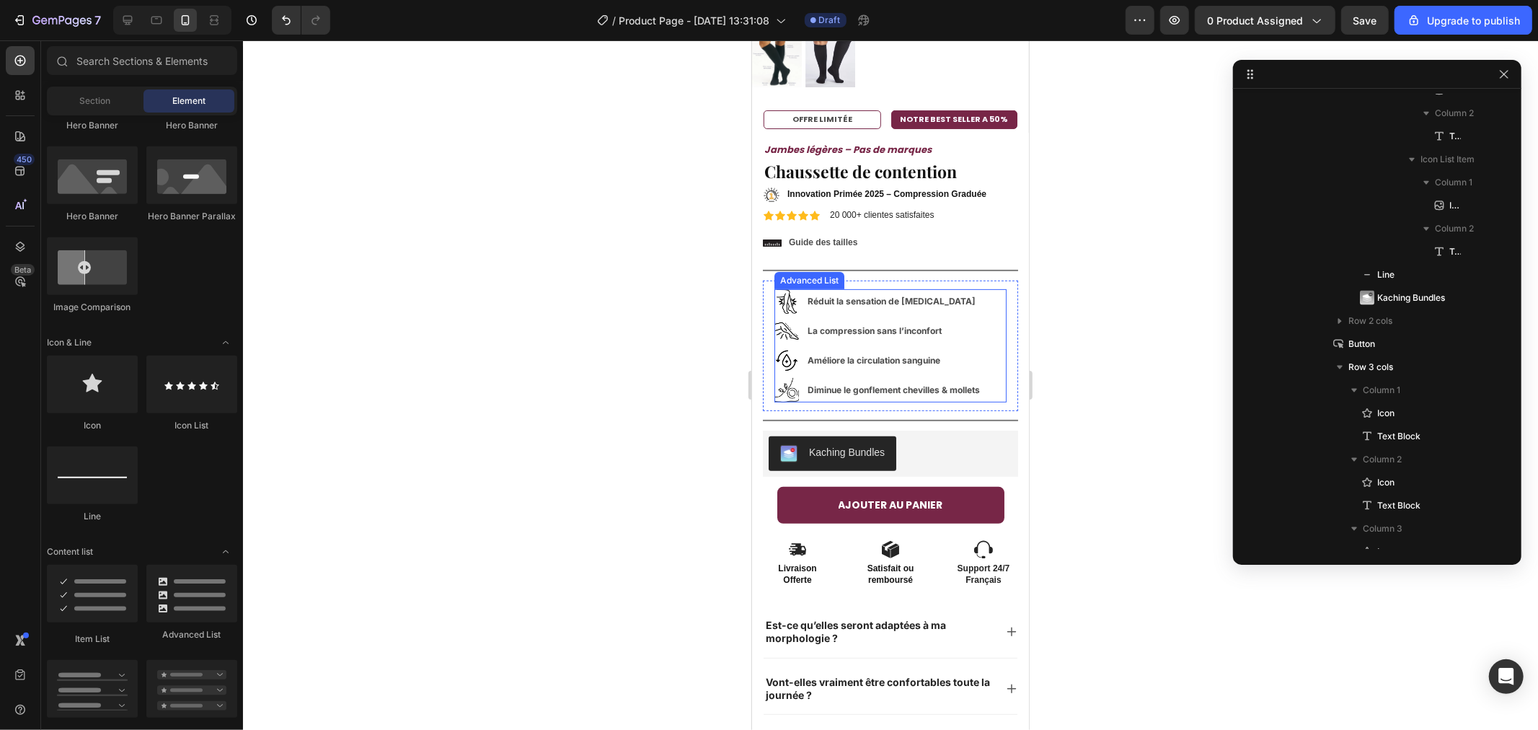
scroll to position [320, 0]
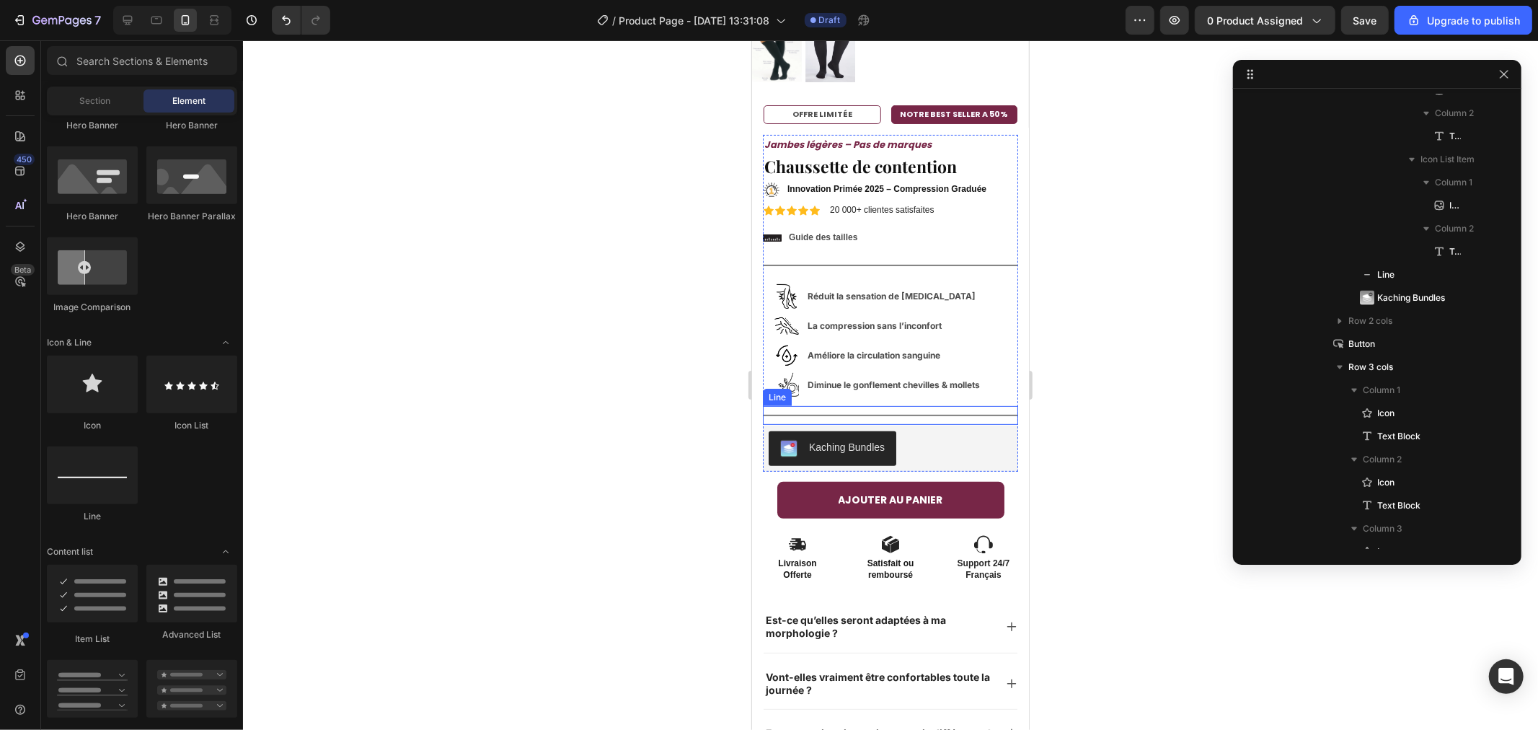
click at [832, 405] on div "Title Line" at bounding box center [889, 414] width 255 height 19
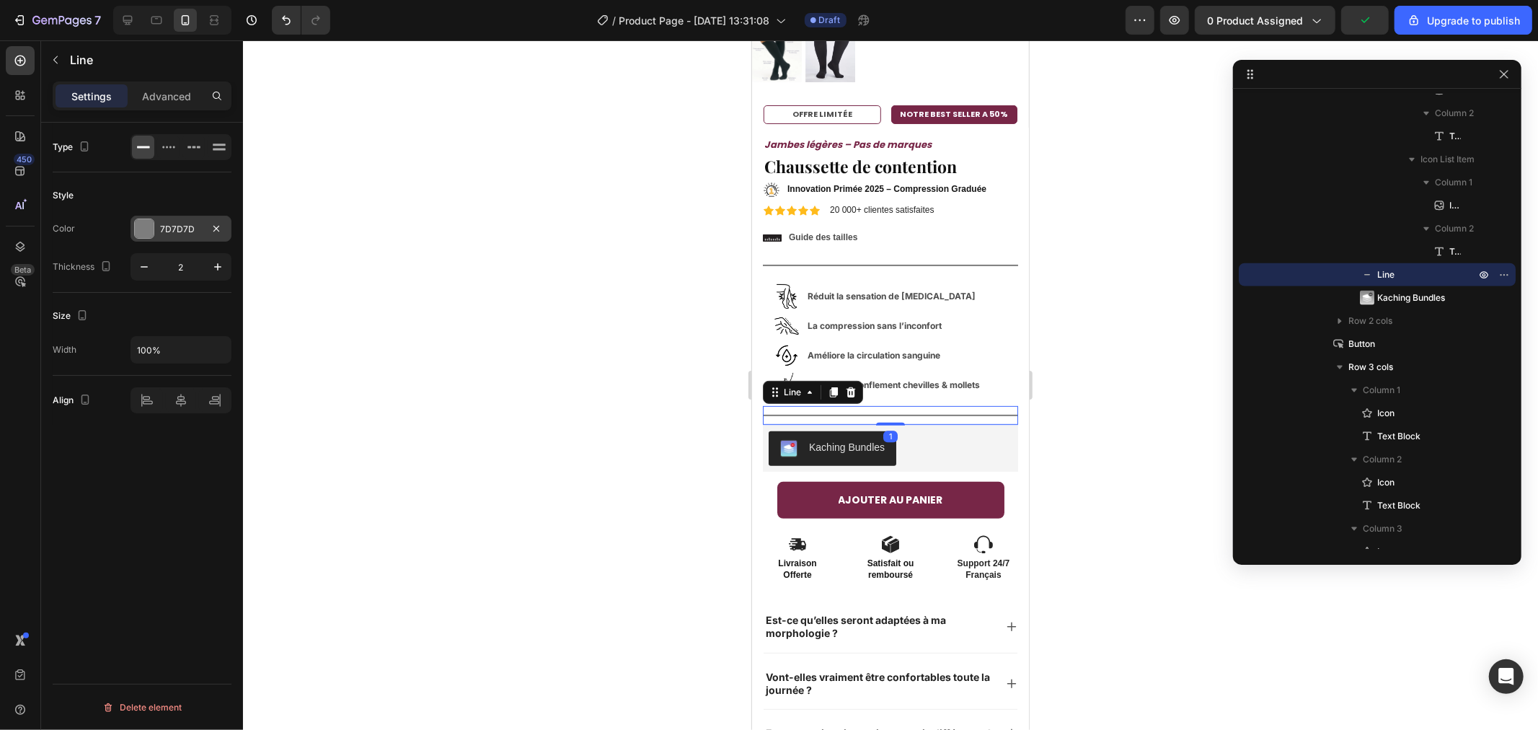
click at [142, 216] on div "7D7D7D" at bounding box center [181, 229] width 101 height 26
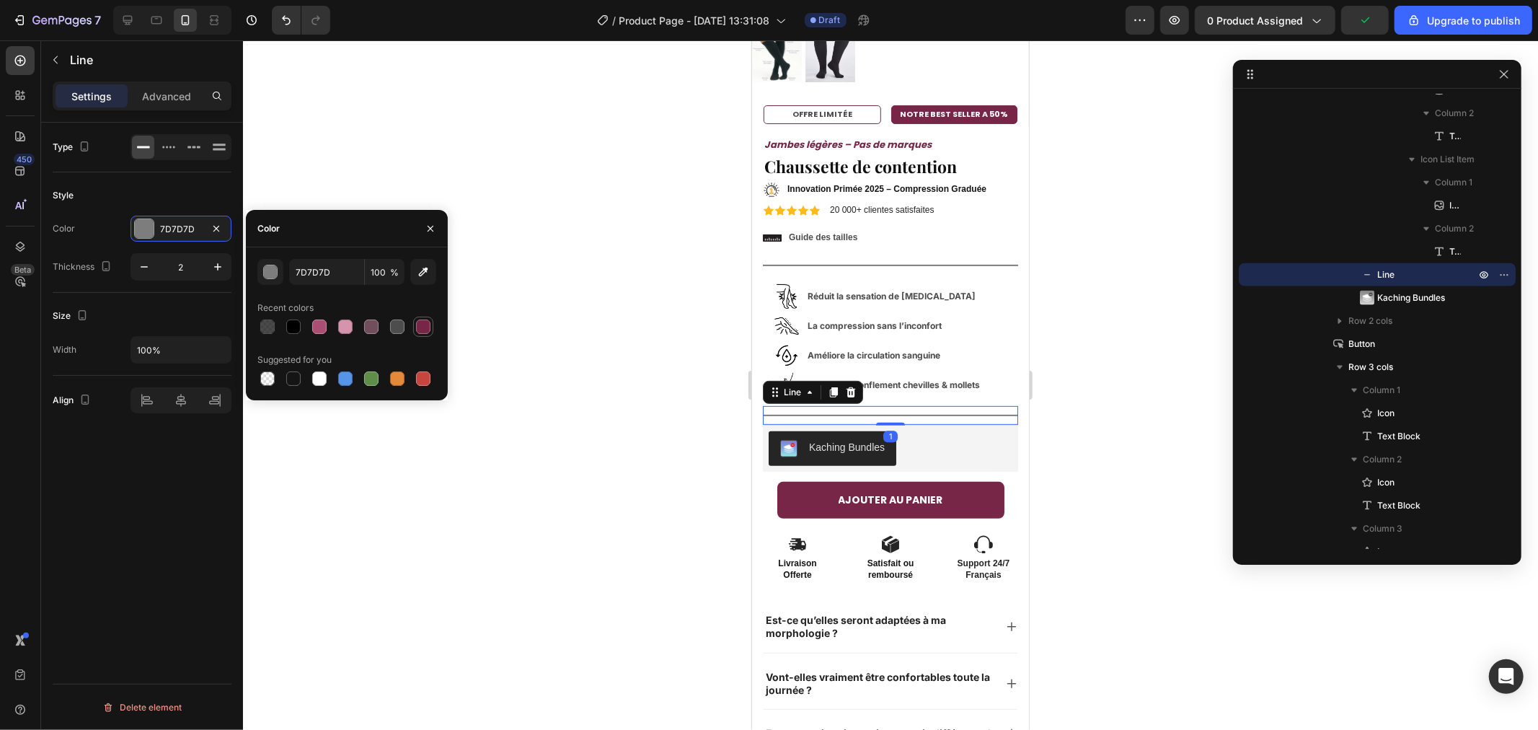
click at [423, 319] on div at bounding box center [423, 326] width 14 height 14
type input "772647"
click at [390, 272] on span "%" at bounding box center [394, 272] width 9 height 13
type input "1"
type input "25"
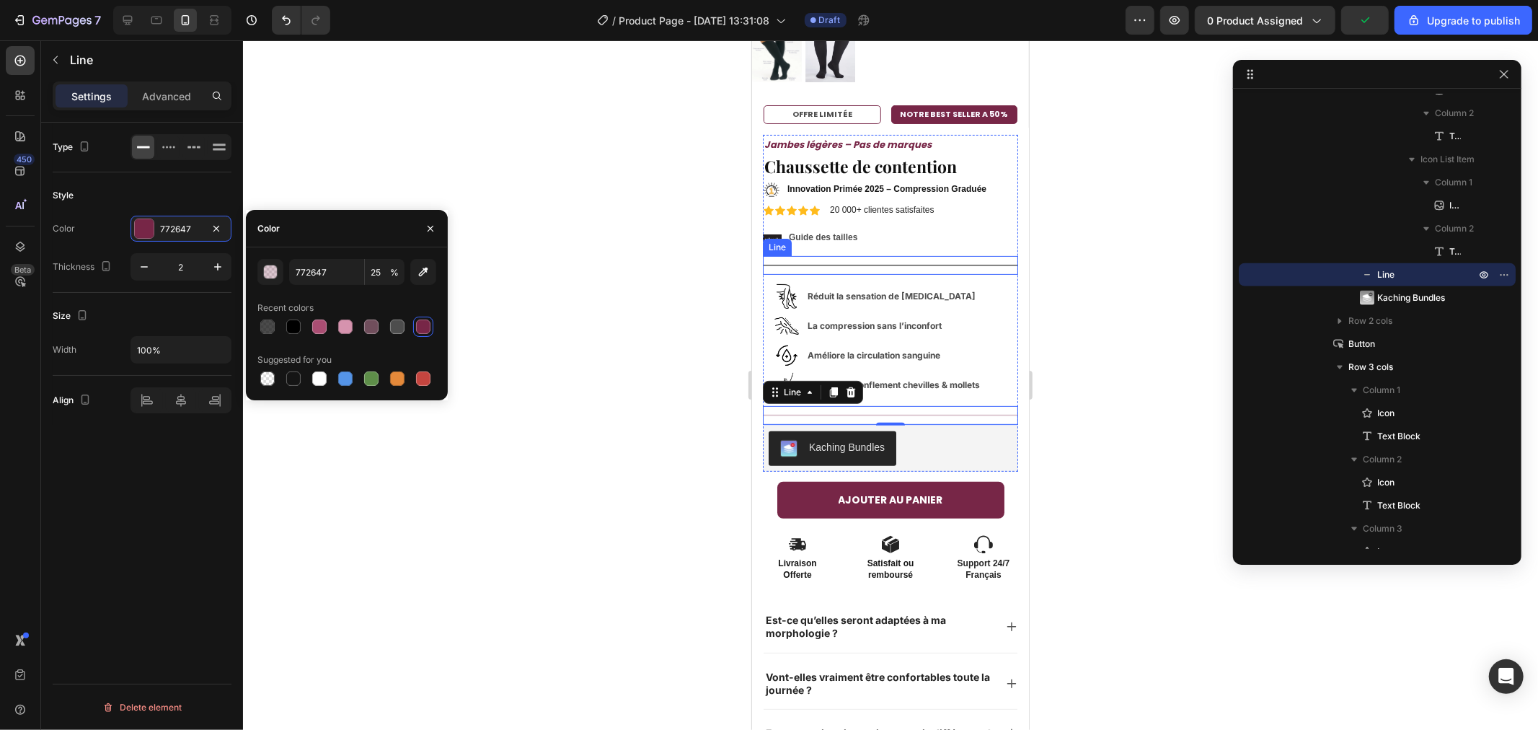
click at [799, 255] on div "Title Line" at bounding box center [889, 264] width 255 height 19
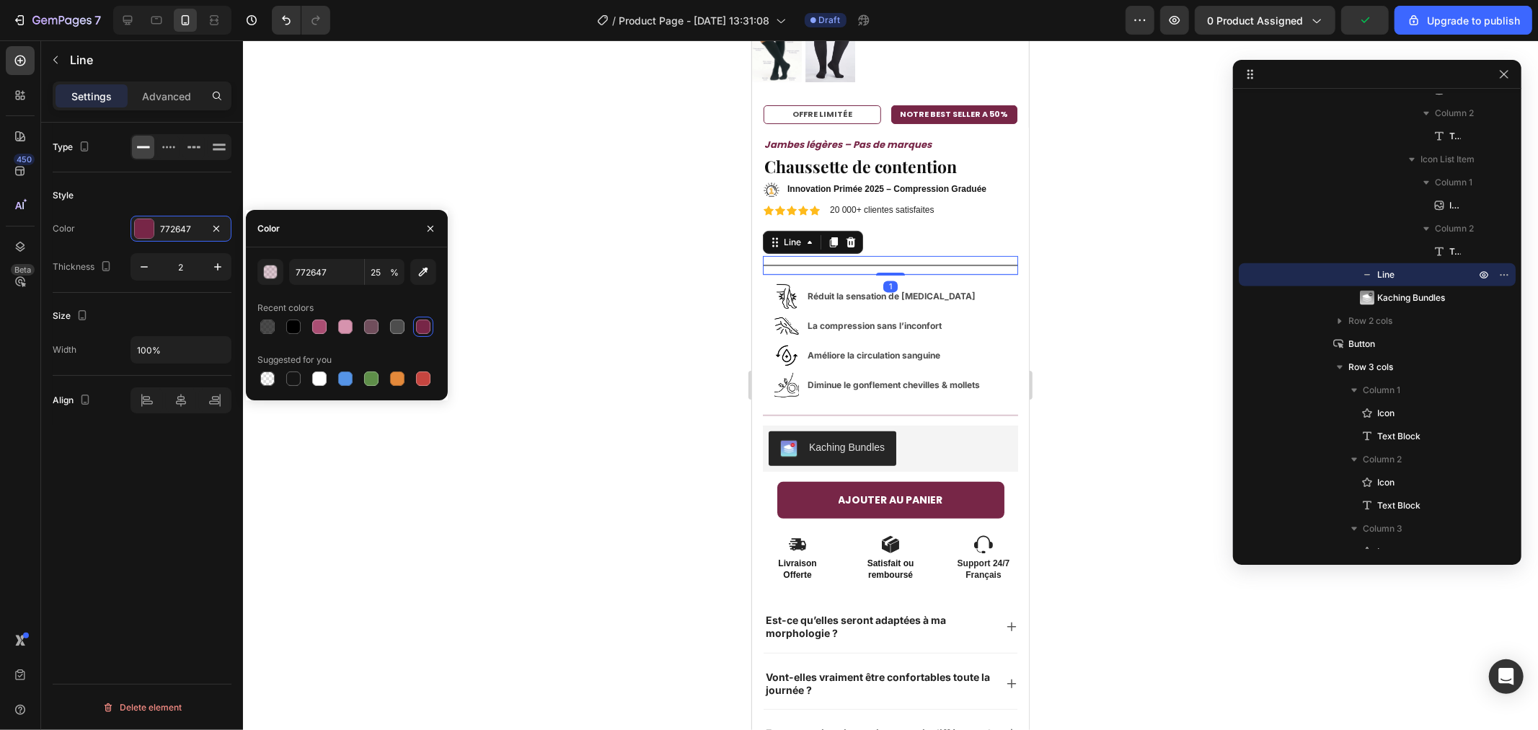
scroll to position [984, 0]
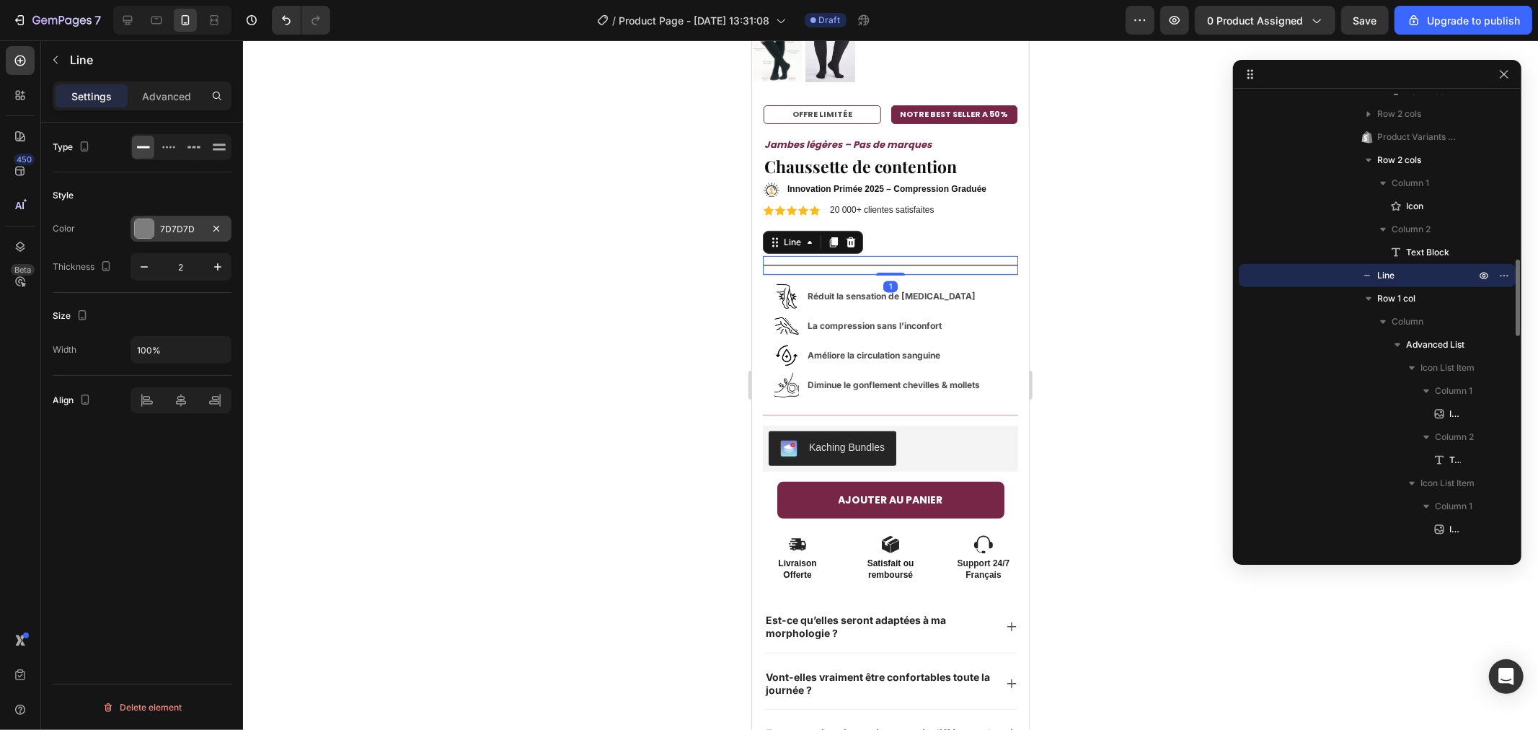
click at [156, 224] on div "7D7D7D" at bounding box center [181, 229] width 101 height 26
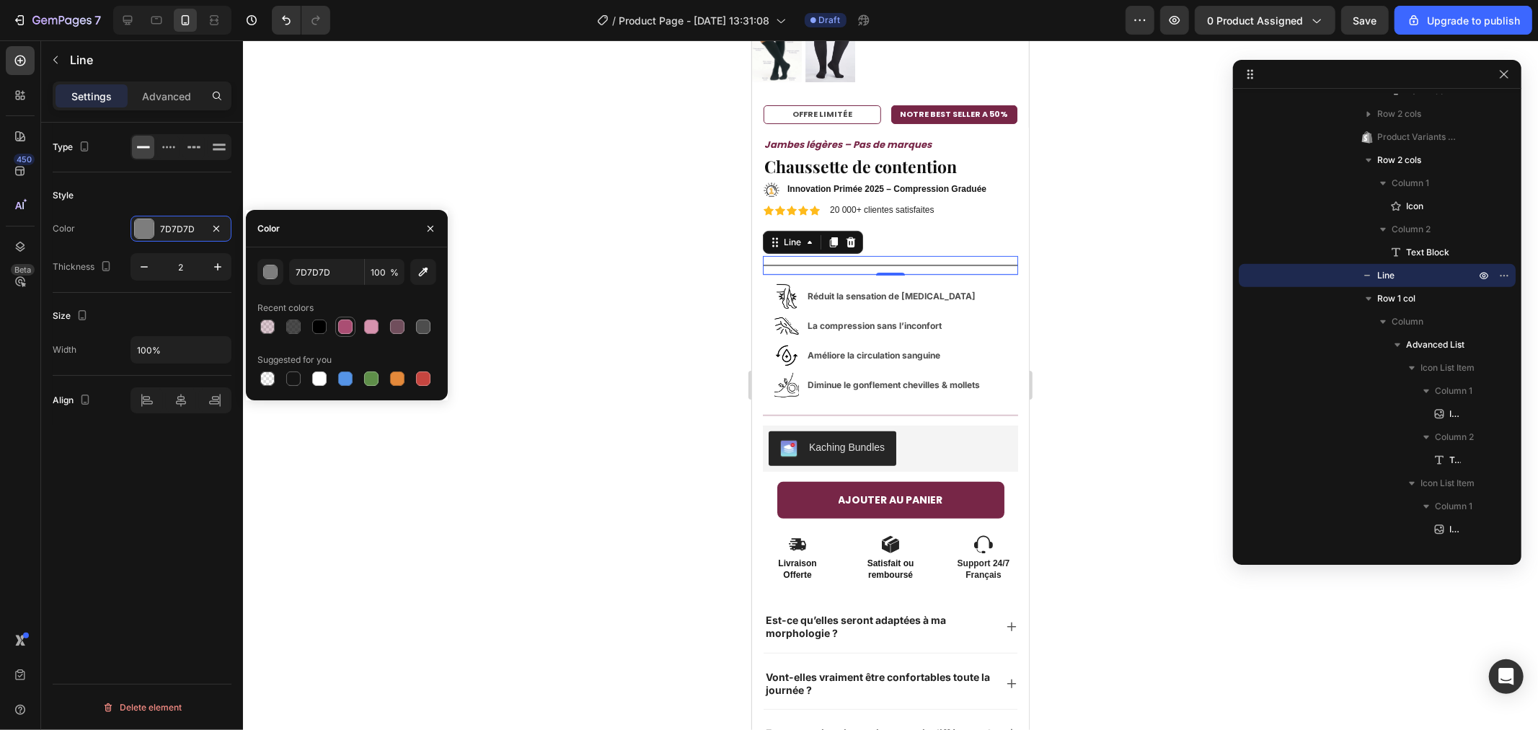
click at [343, 324] on div at bounding box center [345, 326] width 14 height 14
type input "AA4E73"
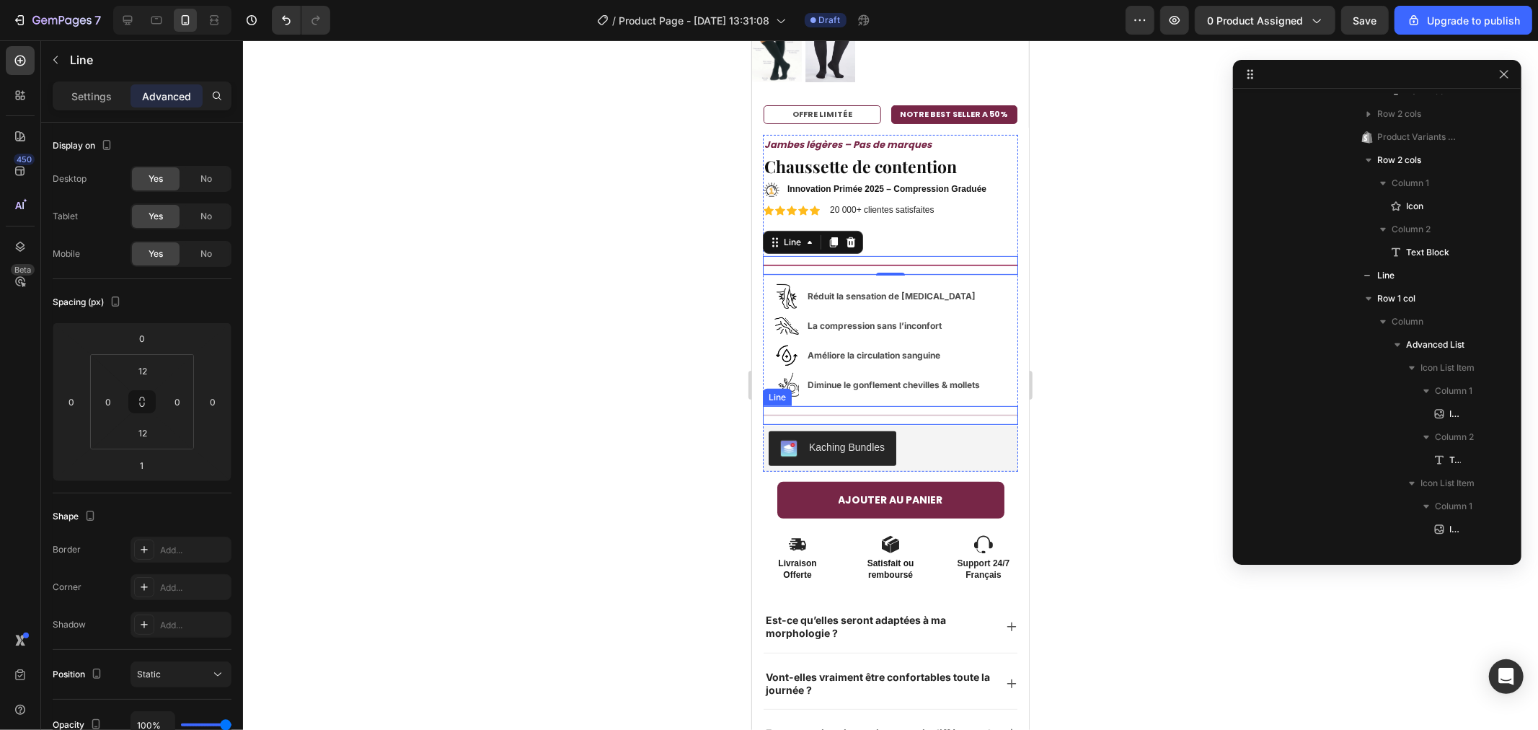
click at [827, 405] on div "Title Line" at bounding box center [889, 414] width 255 height 19
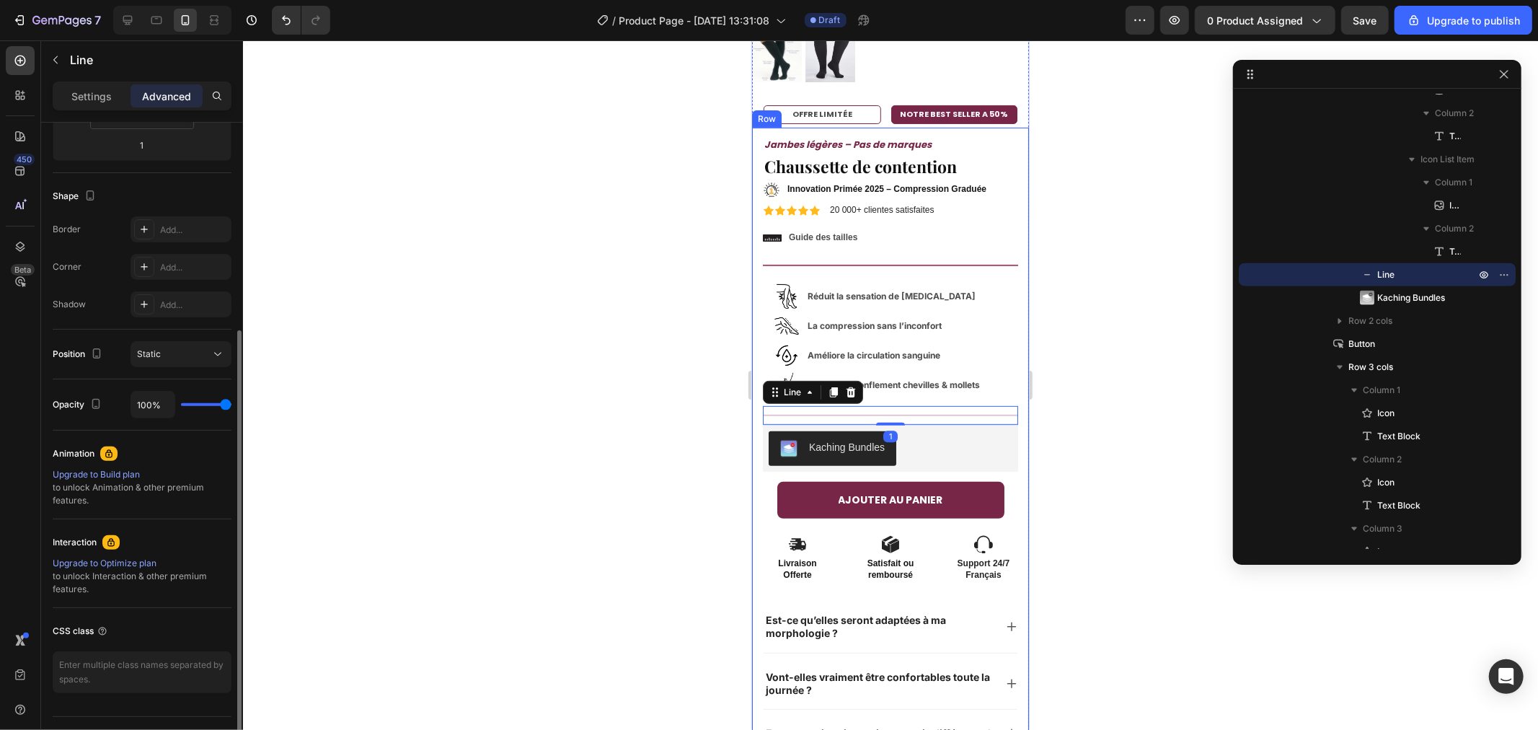
scroll to position [0, 0]
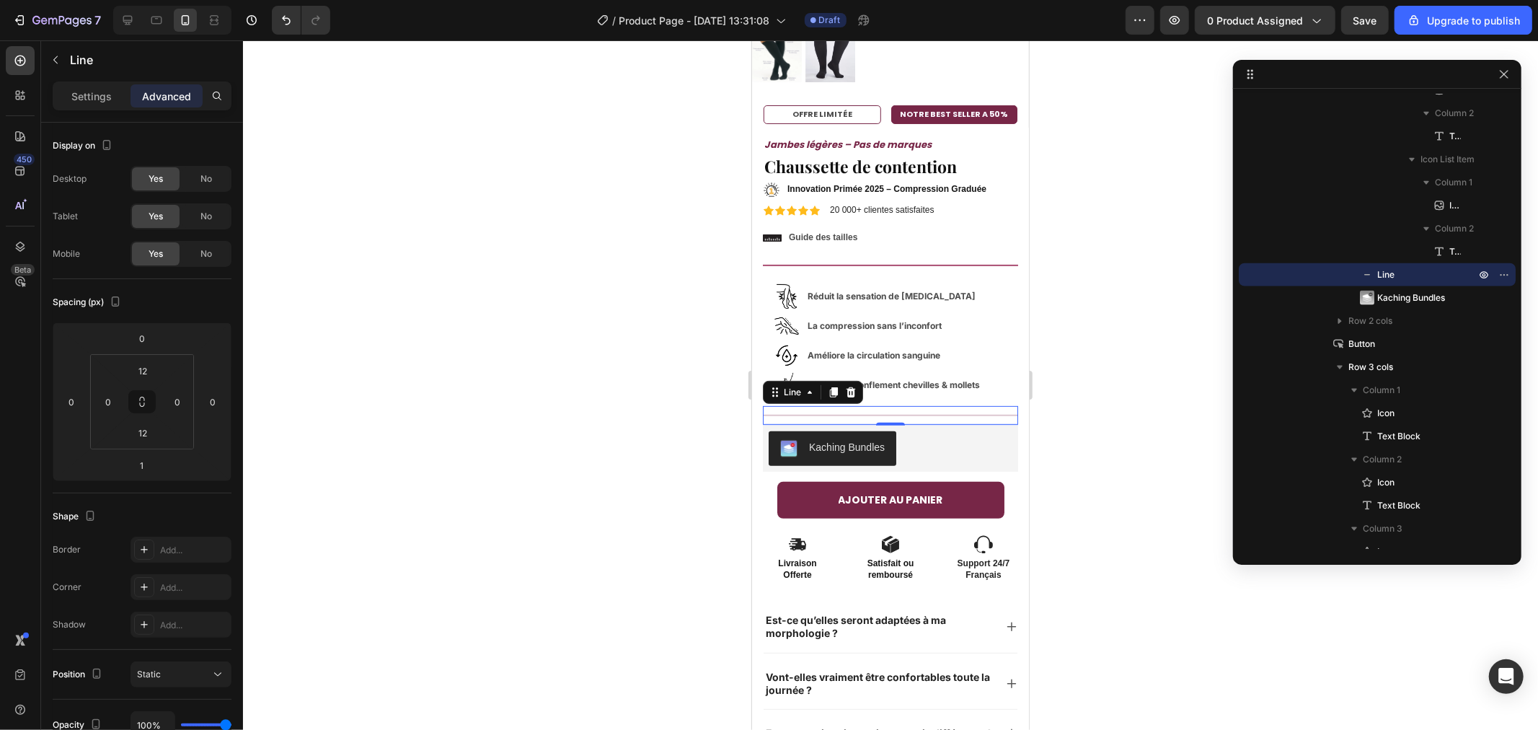
click at [802, 405] on div "Title Line 1" at bounding box center [889, 414] width 255 height 19
click at [112, 97] on div "Settings" at bounding box center [92, 95] width 72 height 23
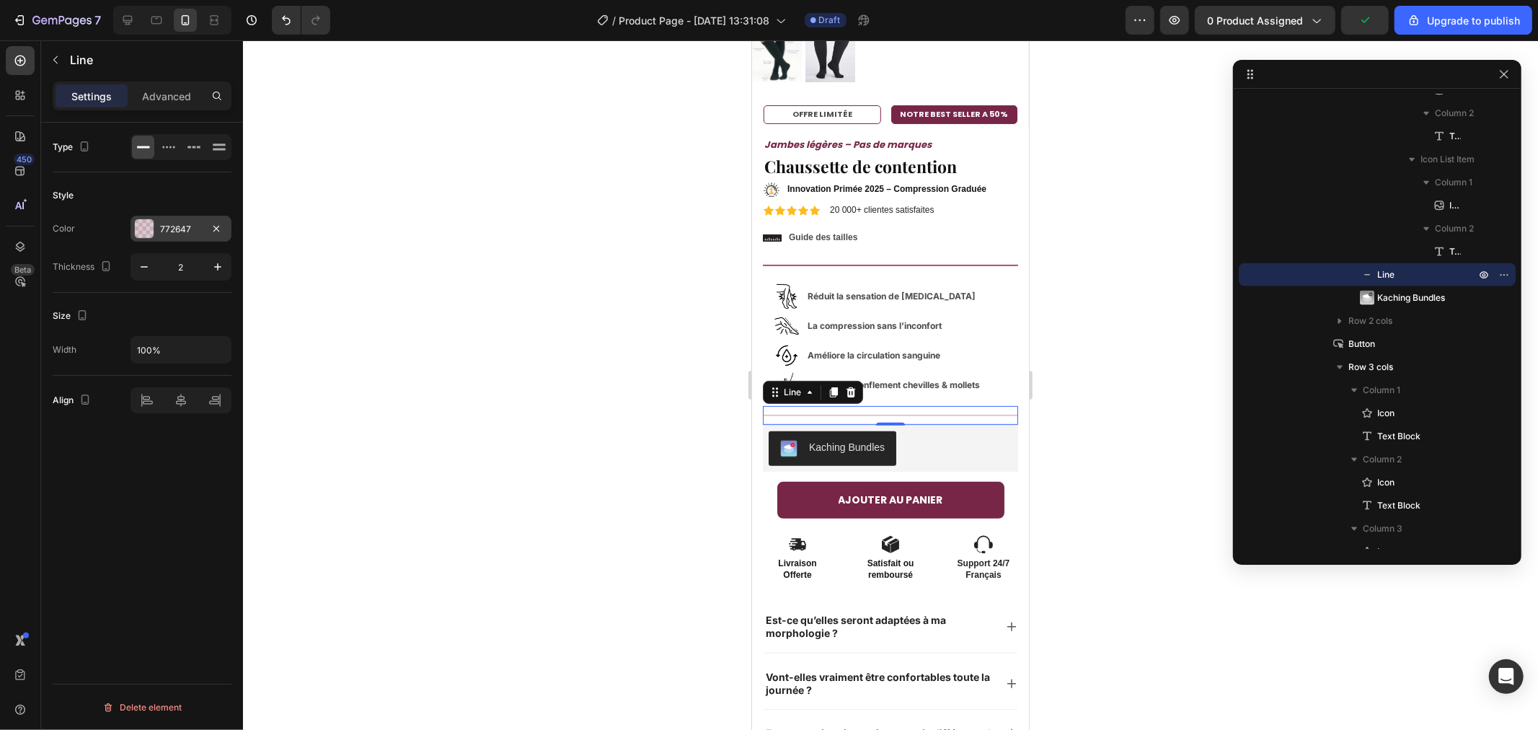
click at [135, 236] on div at bounding box center [144, 228] width 20 height 20
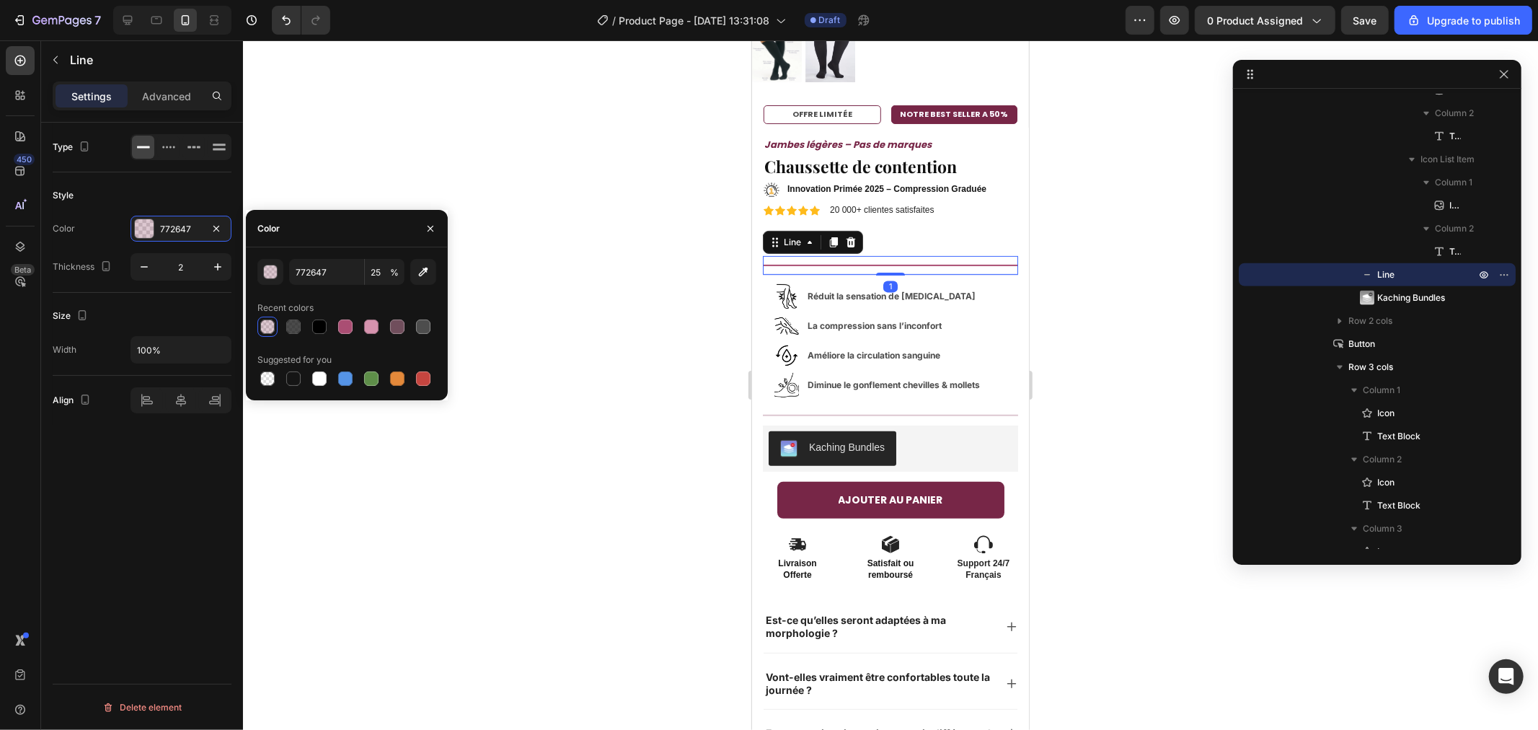
click at [802, 255] on div "Title Line 1" at bounding box center [889, 264] width 255 height 19
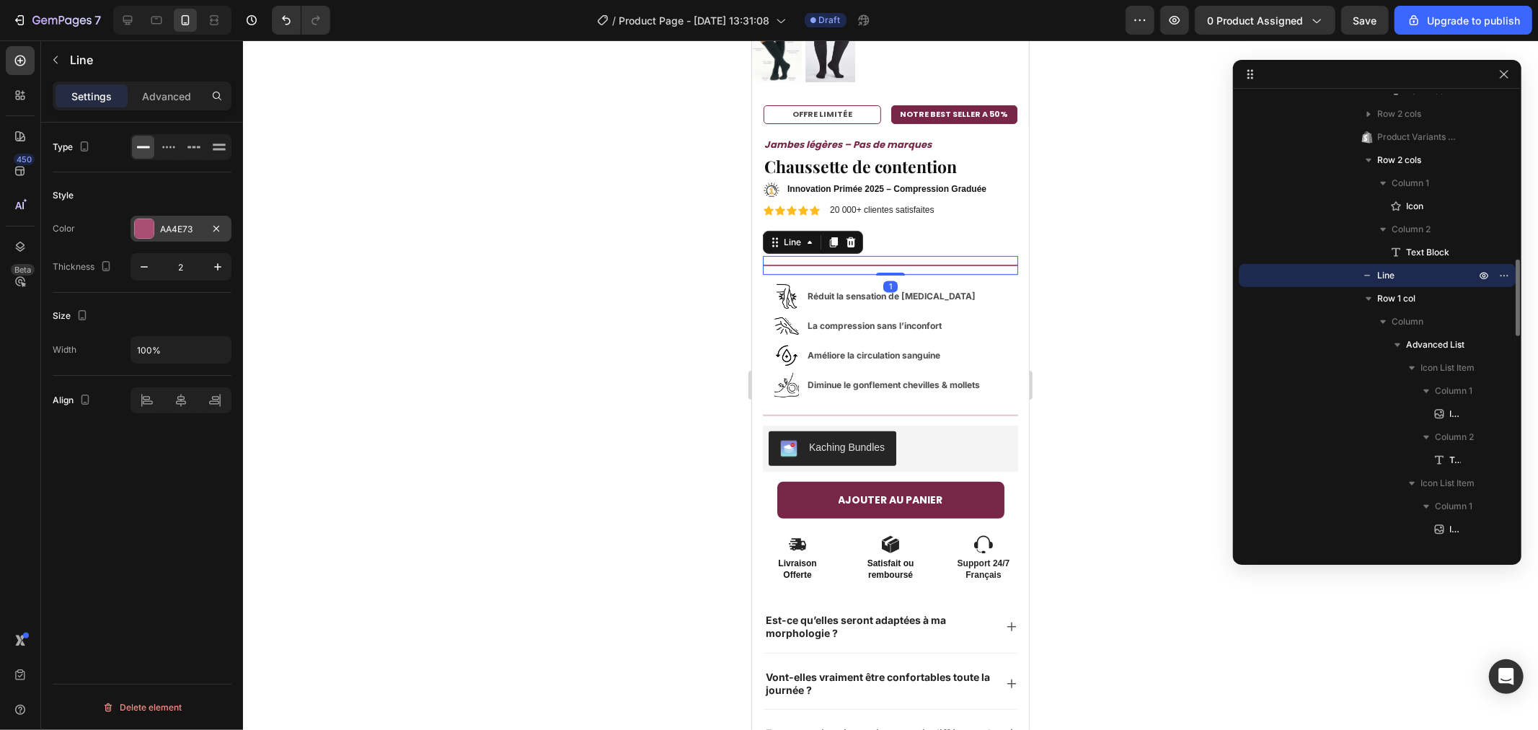
drag, startPoint x: 150, startPoint y: 234, endPoint x: 169, endPoint y: 239, distance: 19.4
click at [150, 234] on div at bounding box center [144, 228] width 19 height 19
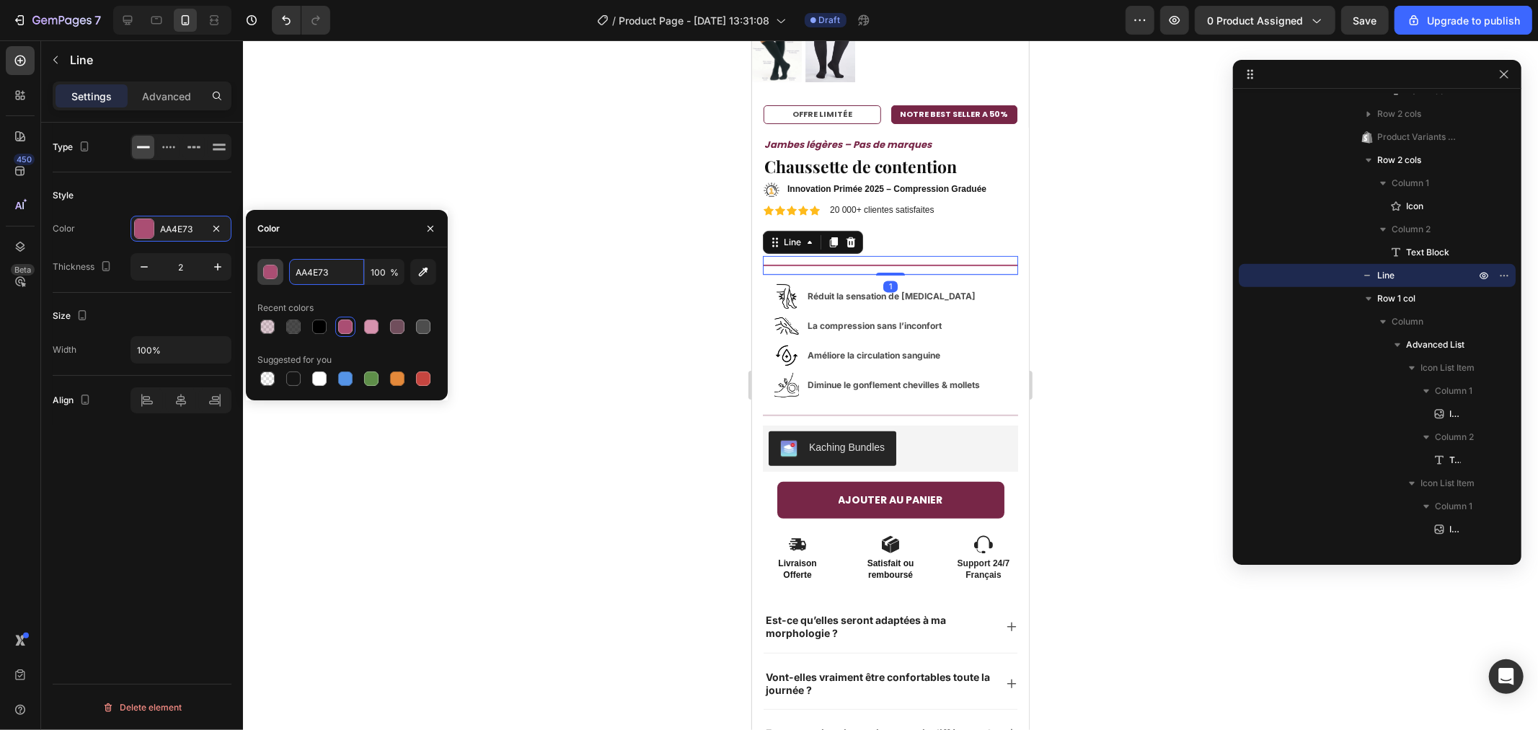
paste input "772647"
type input "772647"
click at [389, 272] on input "100" at bounding box center [385, 272] width 40 height 26
type input "15"
click at [539, 278] on div at bounding box center [890, 384] width 1295 height 689
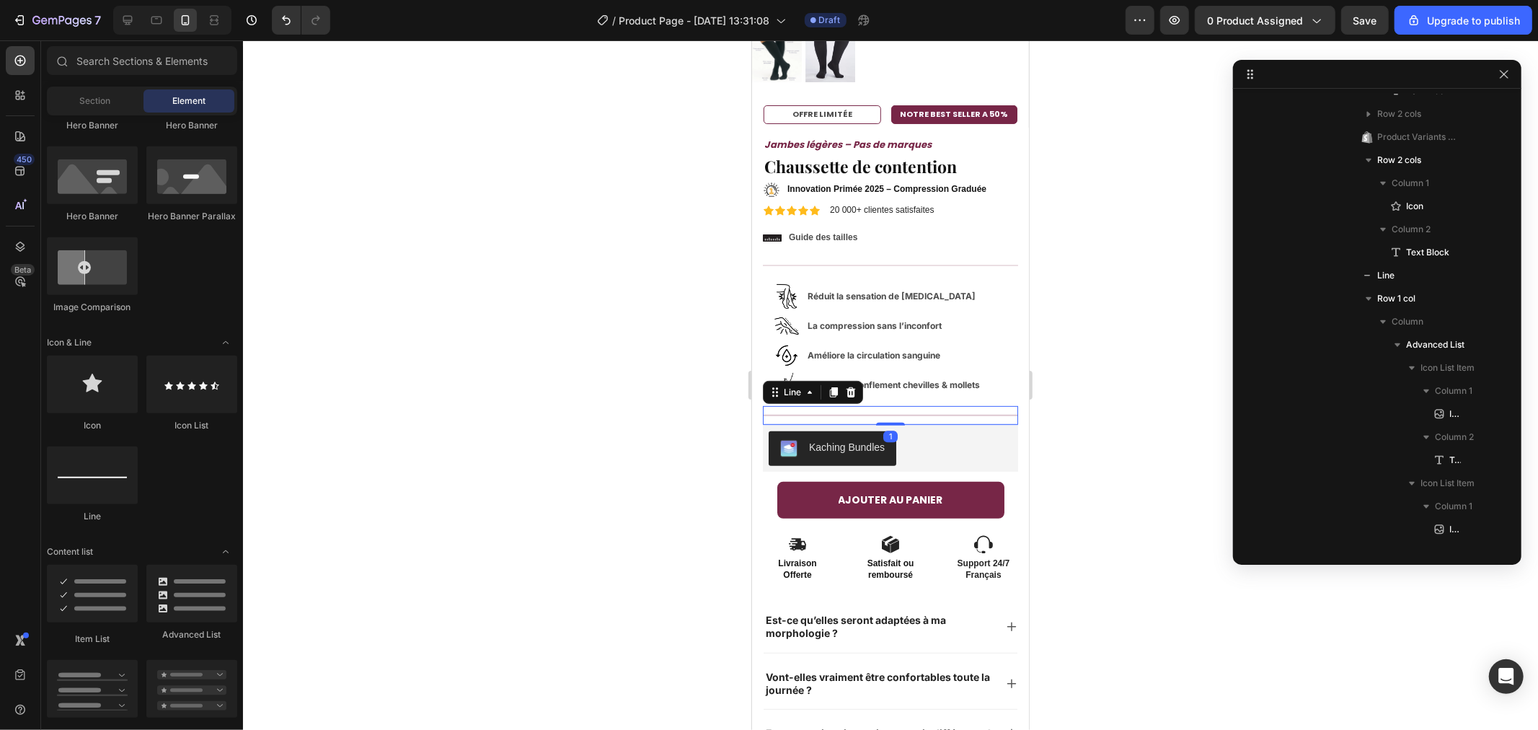
click at [844, 405] on div "Title Line 1" at bounding box center [889, 414] width 255 height 19
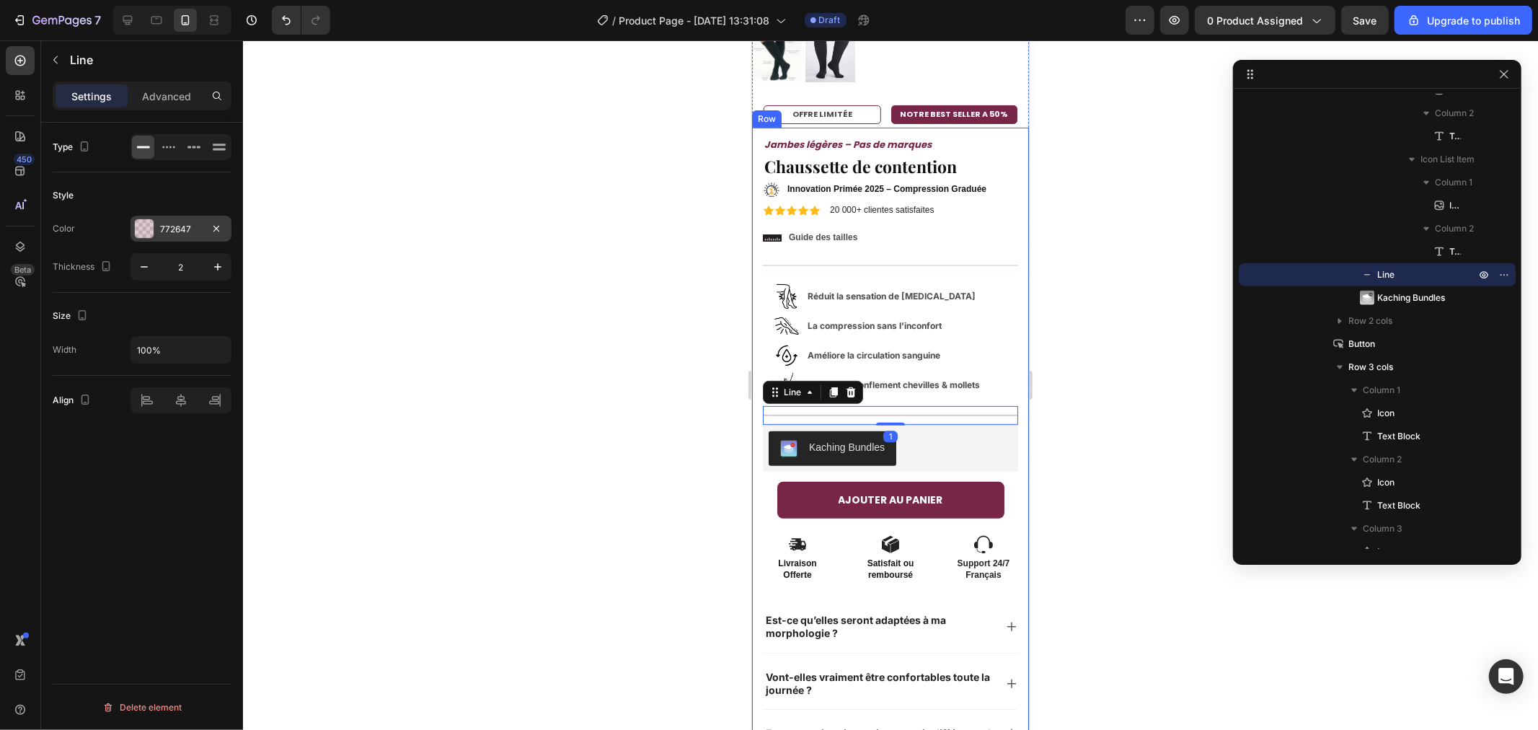
click at [171, 224] on div "772647" at bounding box center [181, 229] width 42 height 13
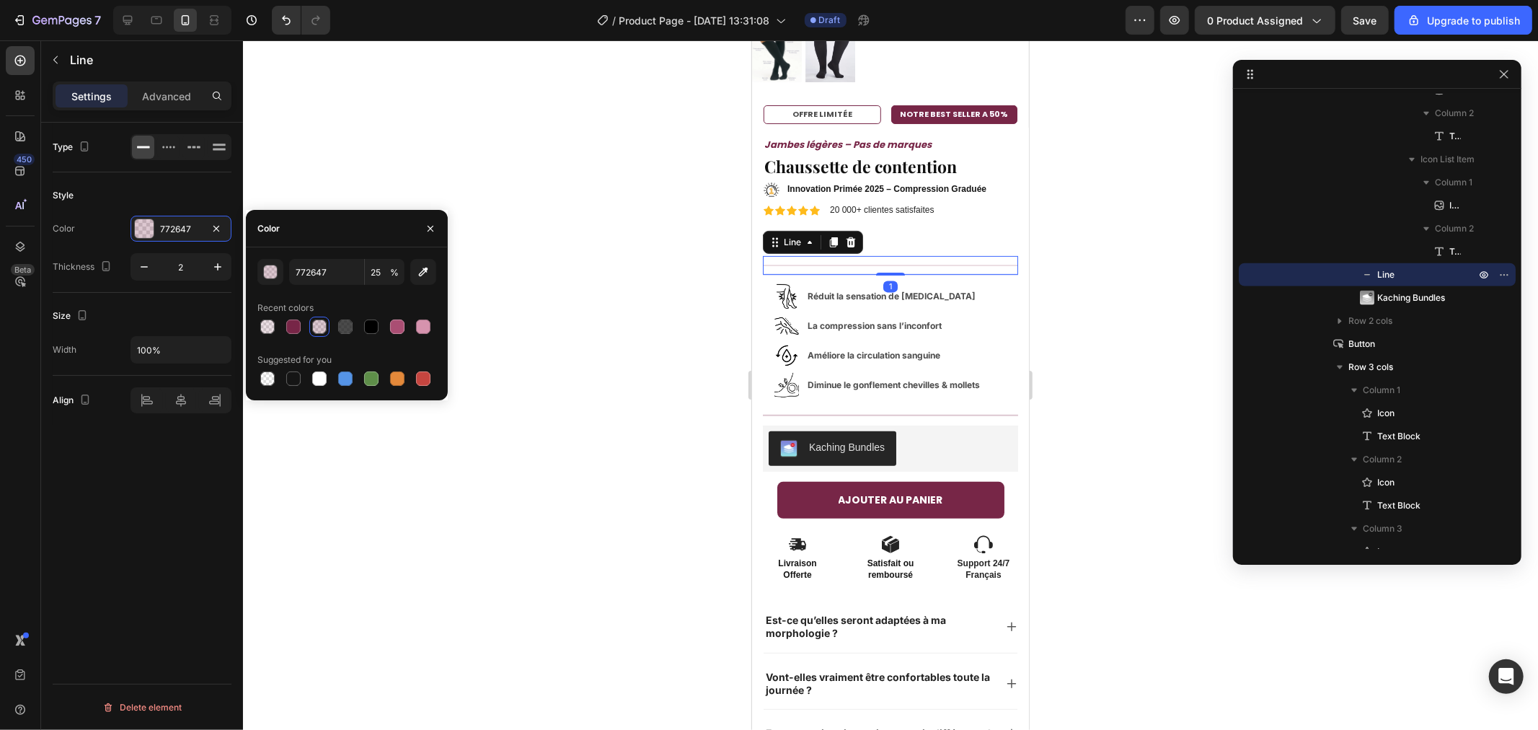
click at [849, 255] on div "Title Line 1" at bounding box center [889, 264] width 255 height 19
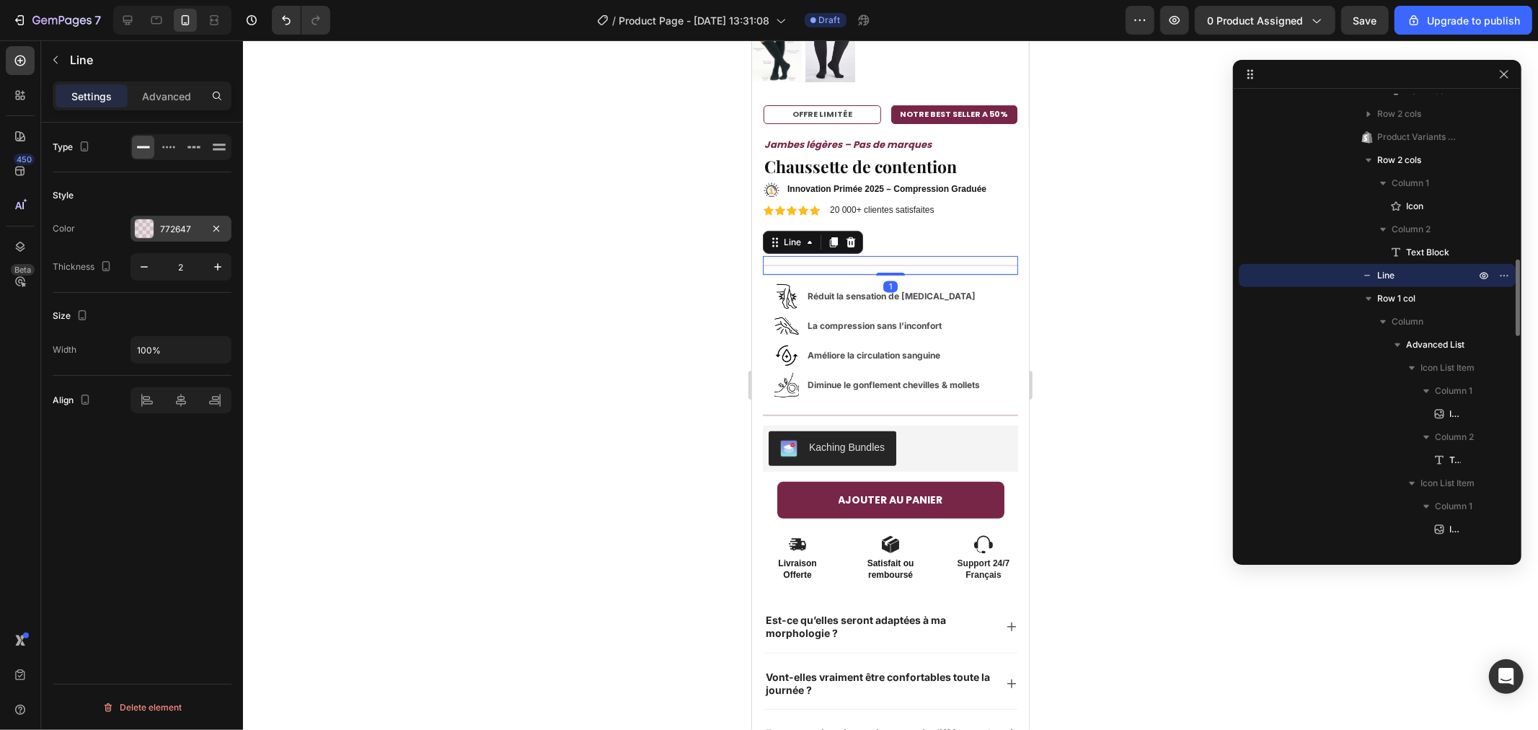
click at [182, 226] on div "772647" at bounding box center [181, 229] width 42 height 13
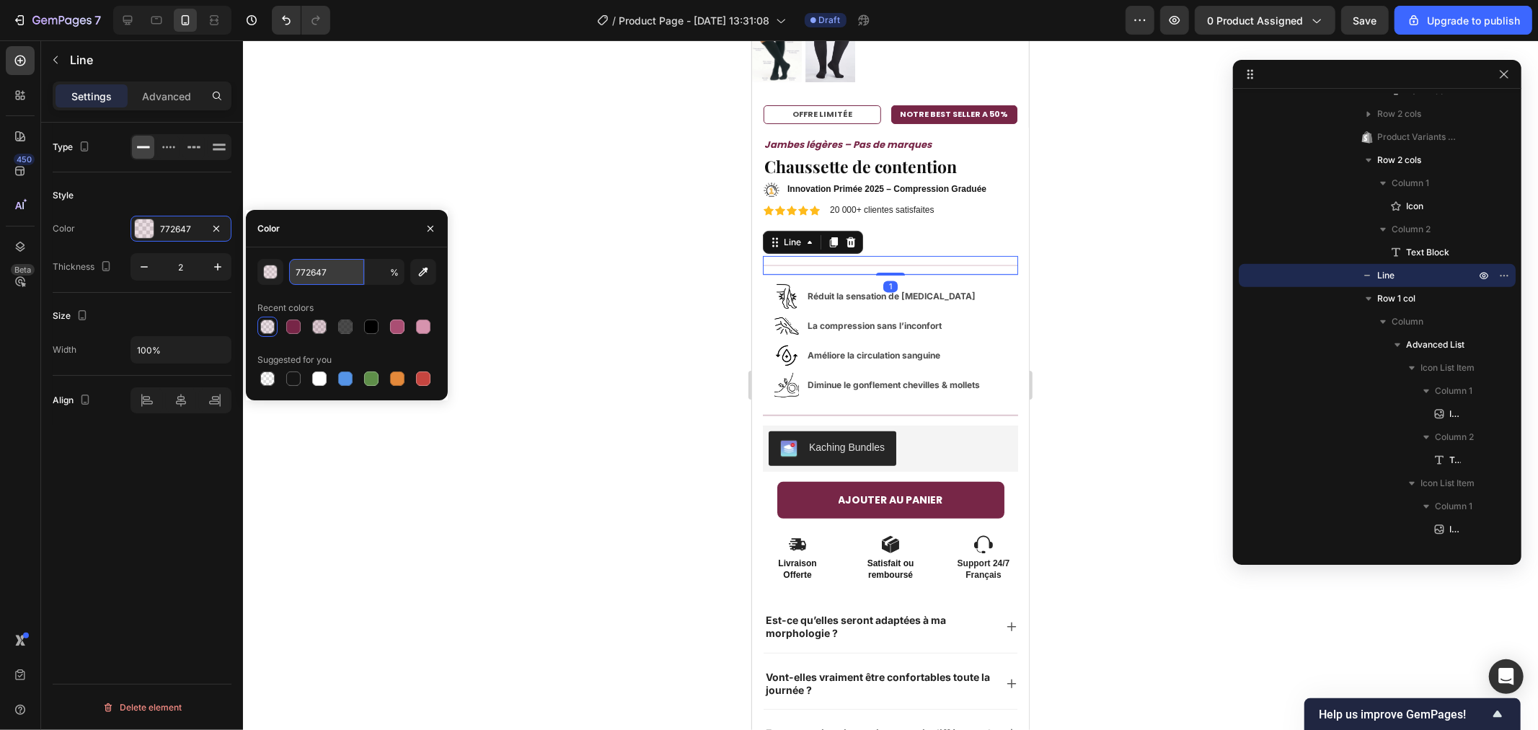
type input "15"
click at [347, 236] on div "Color" at bounding box center [347, 228] width 202 height 37
type input "772647"
click at [372, 290] on div "772647 15 % Recent colors Suggested for you" at bounding box center [346, 324] width 179 height 130
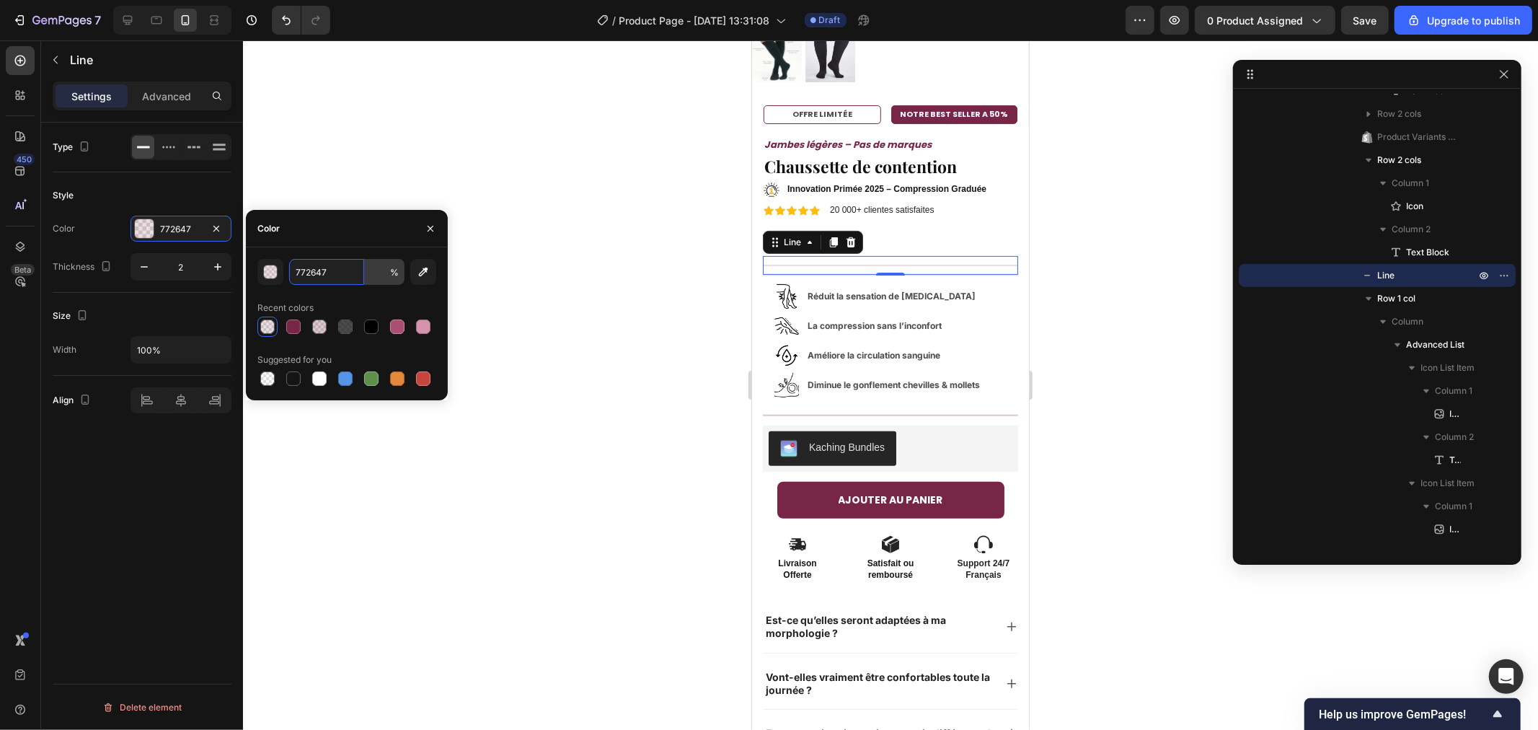
type input "15"
type input "5"
type input "772647"
click at [342, 298] on div "Recent colors" at bounding box center [346, 307] width 179 height 23
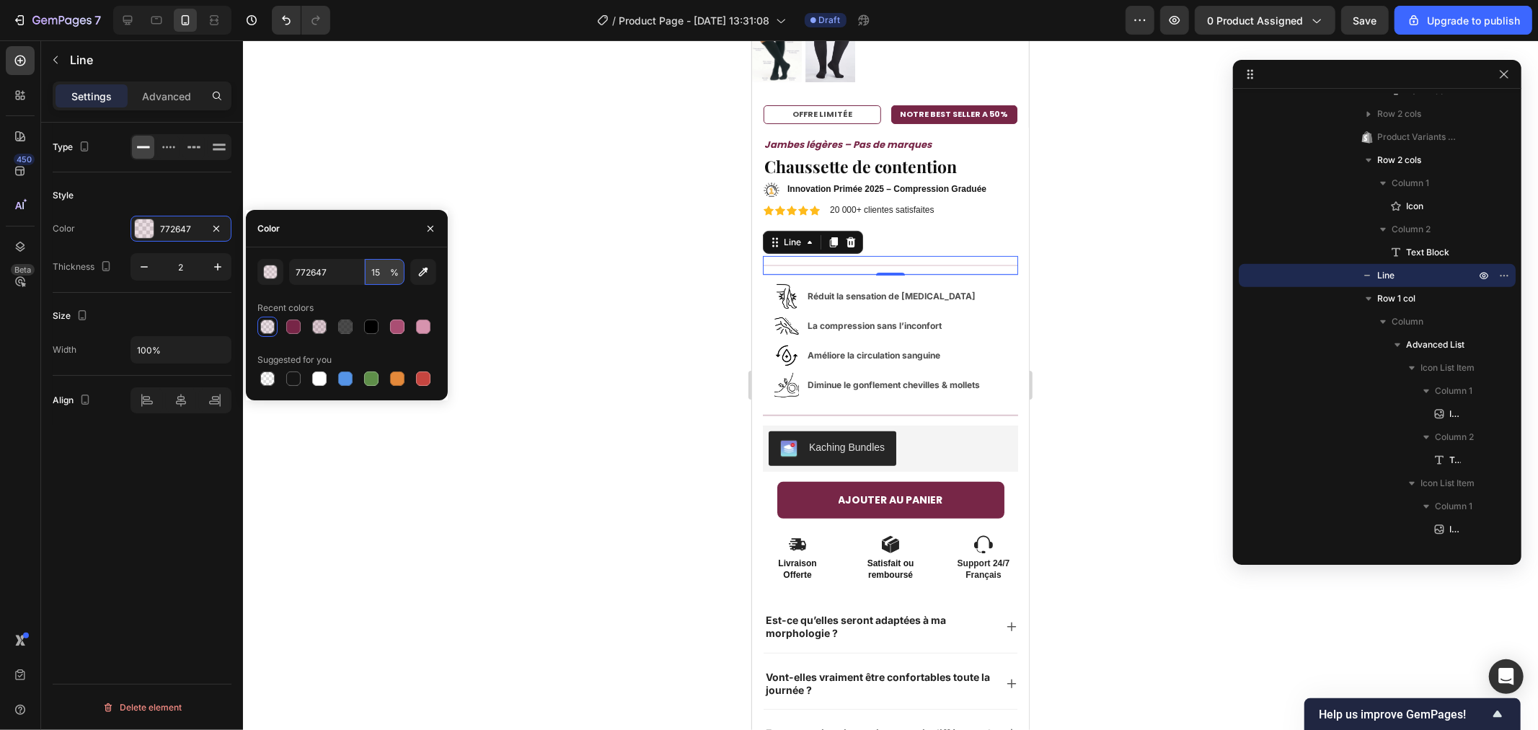
click at [373, 265] on input "15" at bounding box center [385, 272] width 40 height 26
type input "25"
click at [378, 287] on div "772647 25 % Recent colors Suggested for you" at bounding box center [346, 324] width 179 height 130
click at [585, 193] on div at bounding box center [890, 384] width 1295 height 689
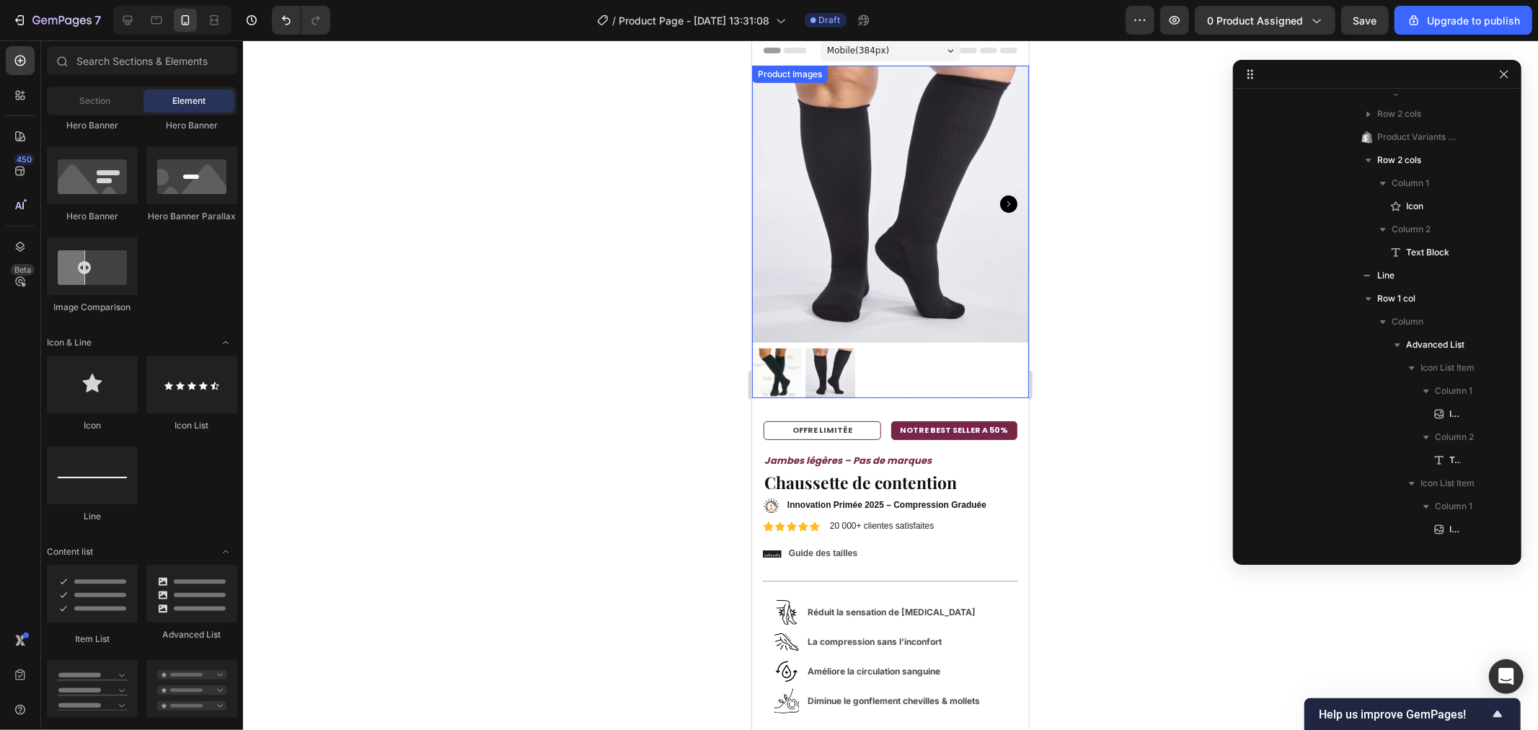
scroll to position [0, 0]
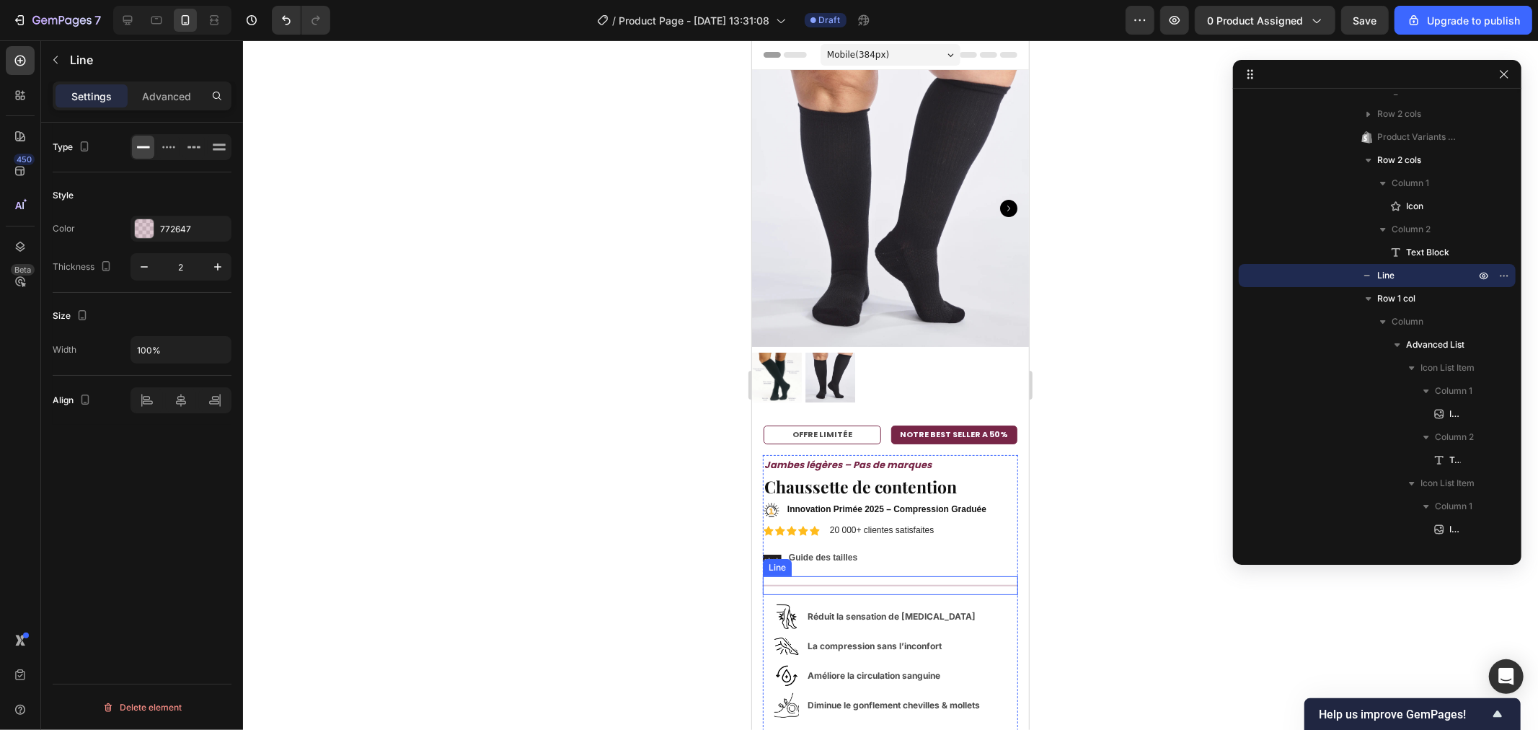
click at [868, 575] on div "Title Line" at bounding box center [889, 584] width 255 height 19
click at [857, 550] on div "Line" at bounding box center [812, 561] width 100 height 23
click at [852, 553] on div at bounding box center [849, 561] width 17 height 17
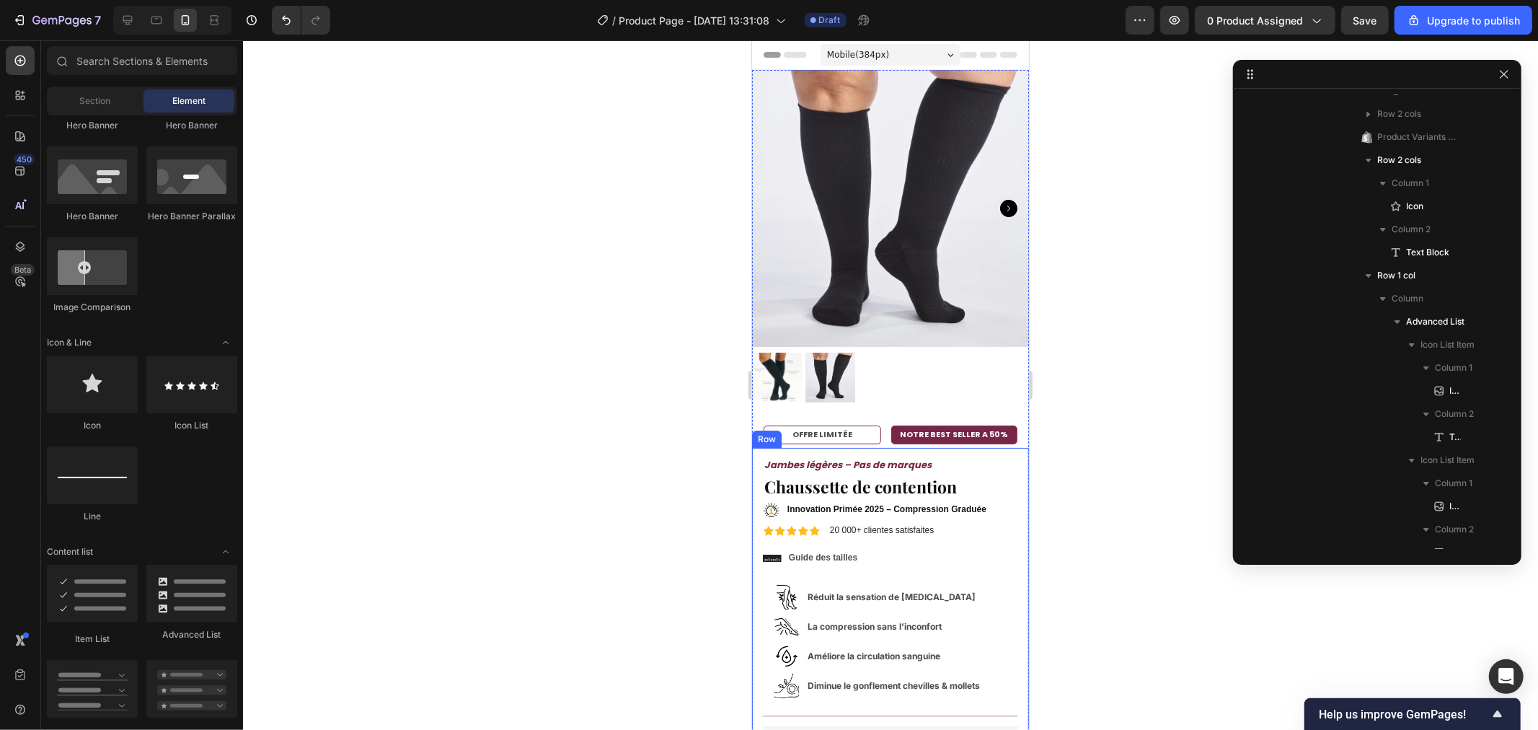
click at [531, 467] on div at bounding box center [890, 384] width 1295 height 689
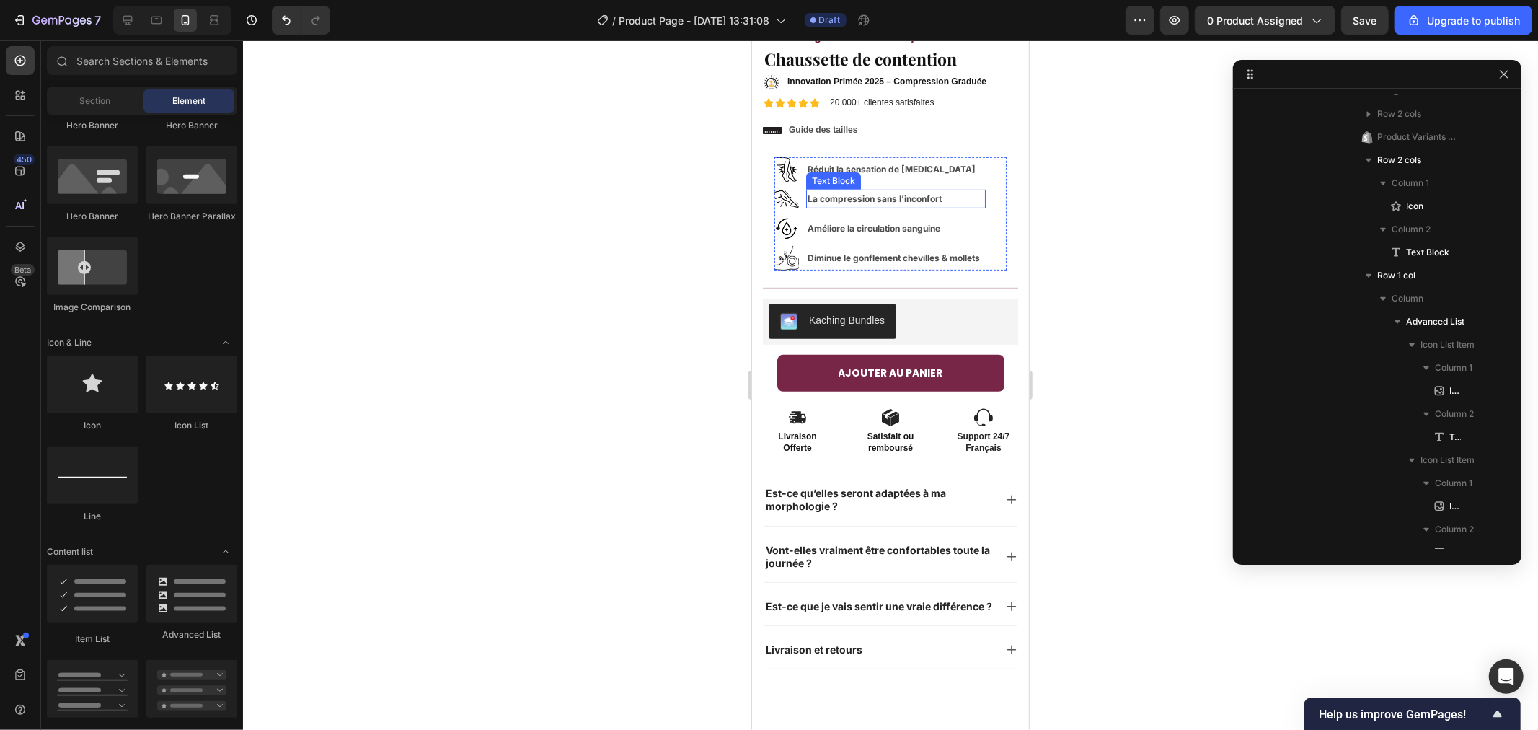
scroll to position [560, 0]
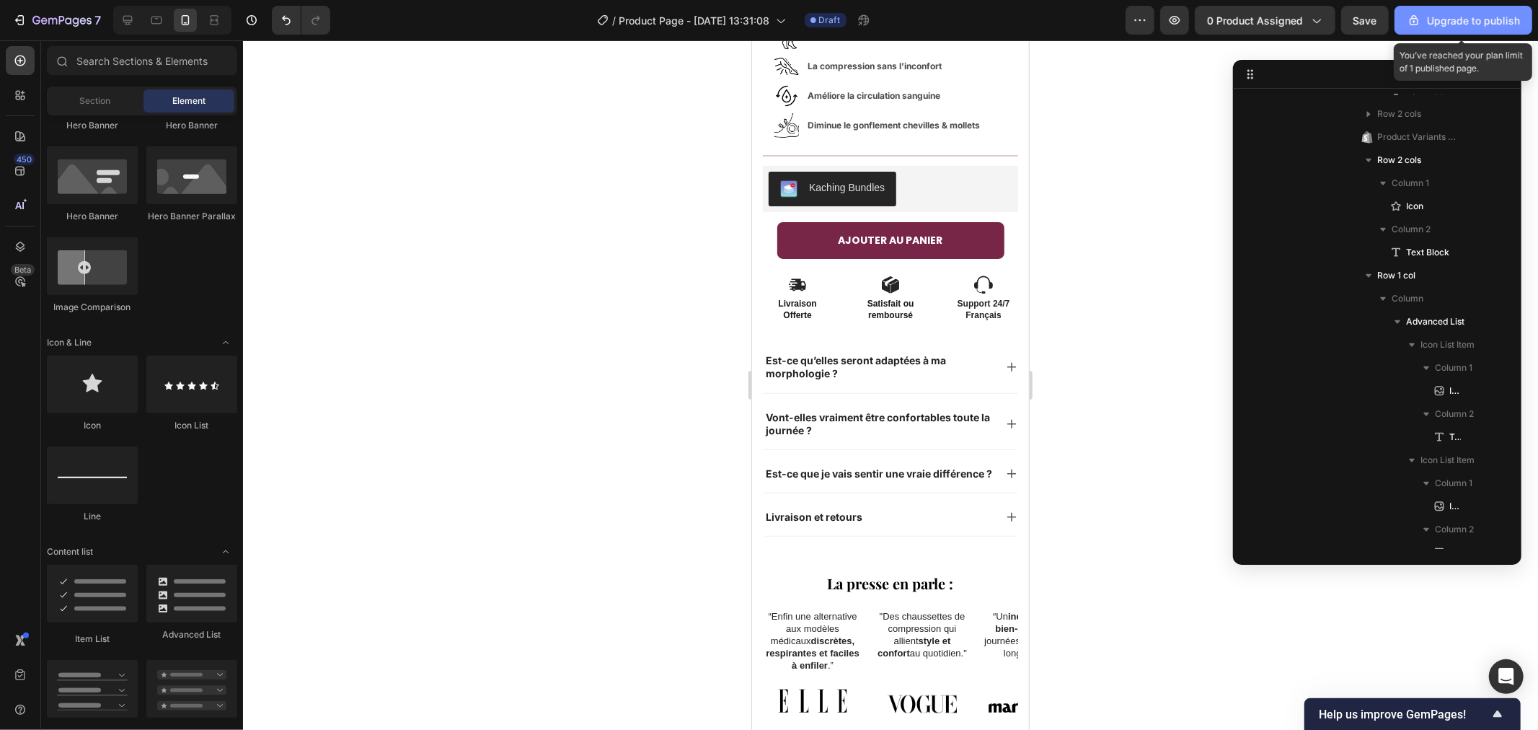
click at [1468, 19] on div "Upgrade to publish" at bounding box center [1463, 20] width 113 height 15
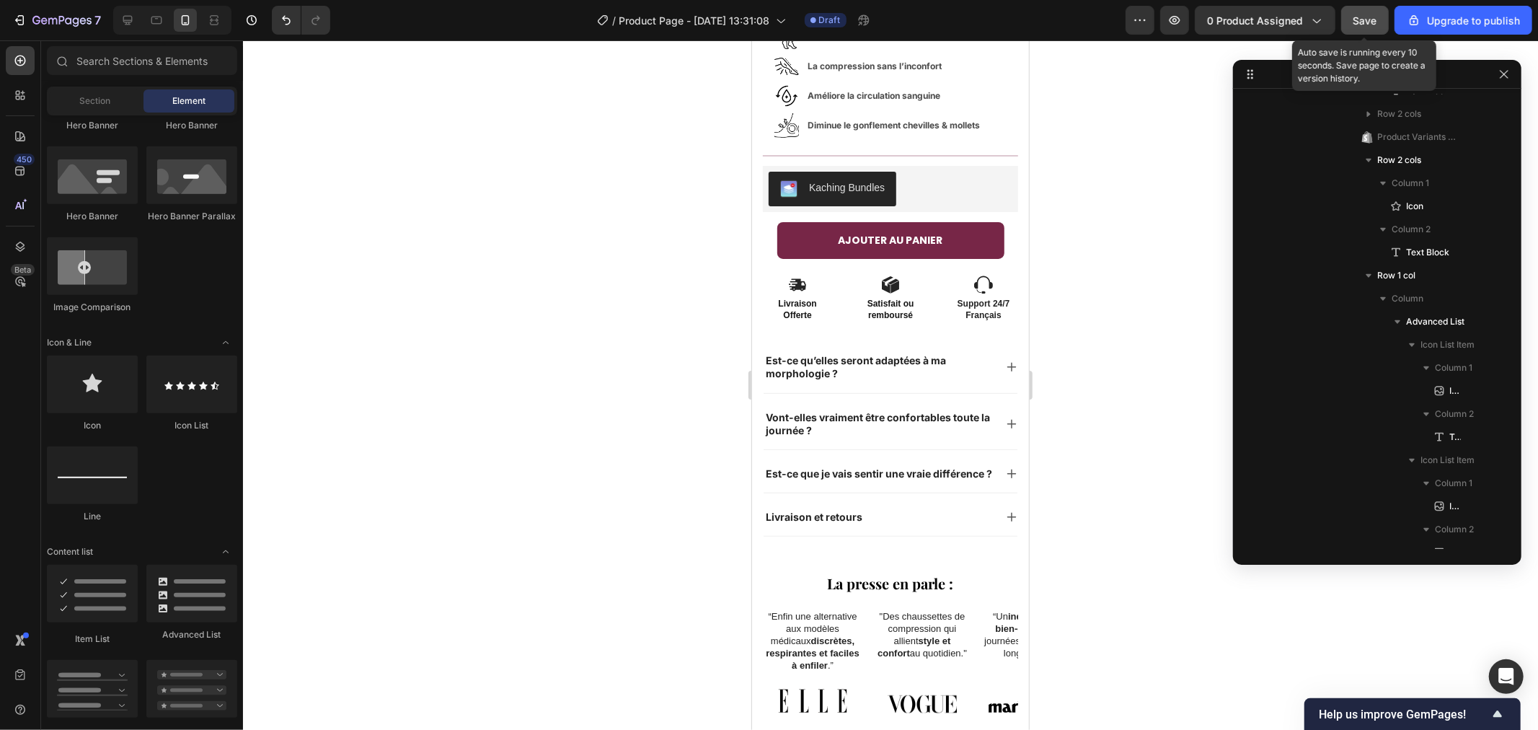
click at [1360, 10] on button "Save" at bounding box center [1365, 20] width 48 height 29
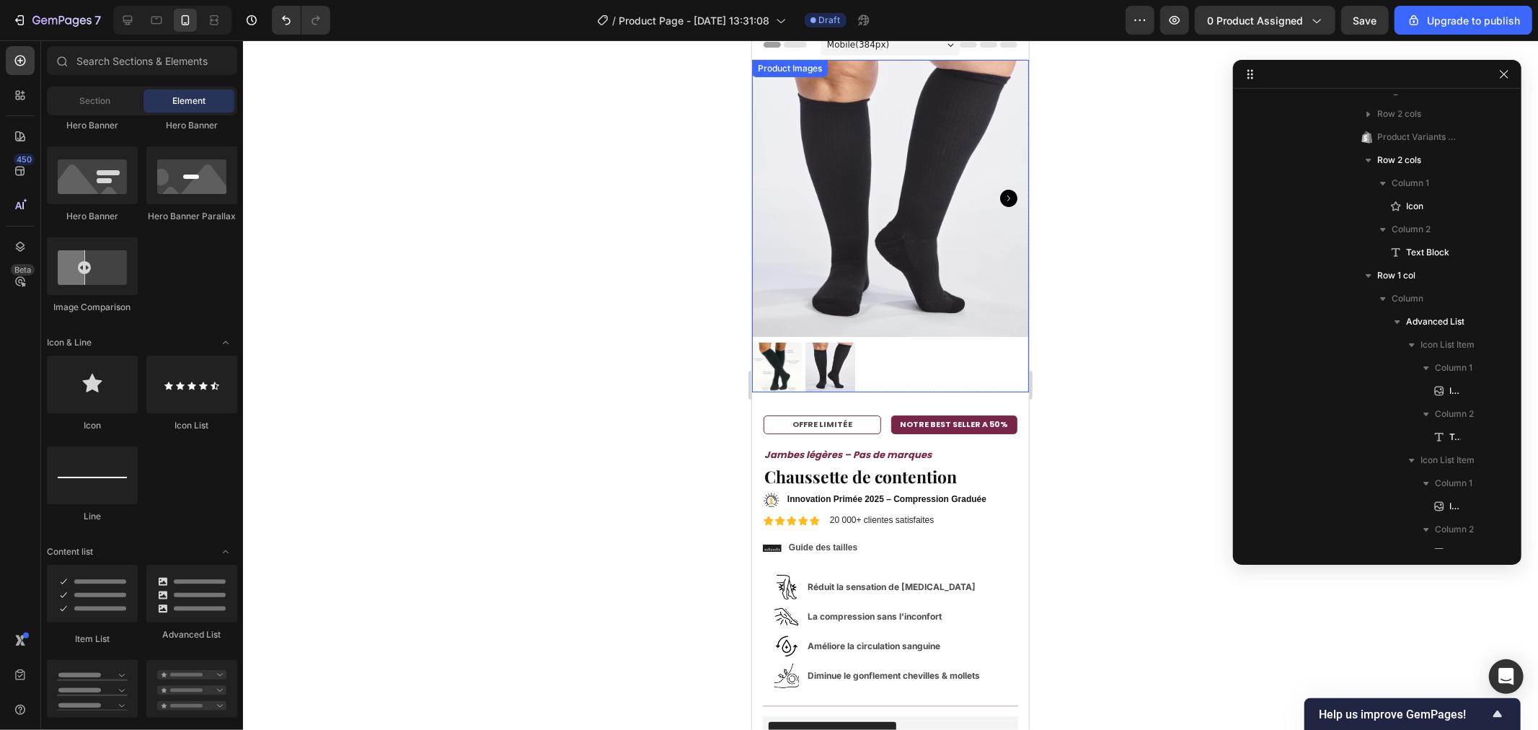
scroll to position [0, 0]
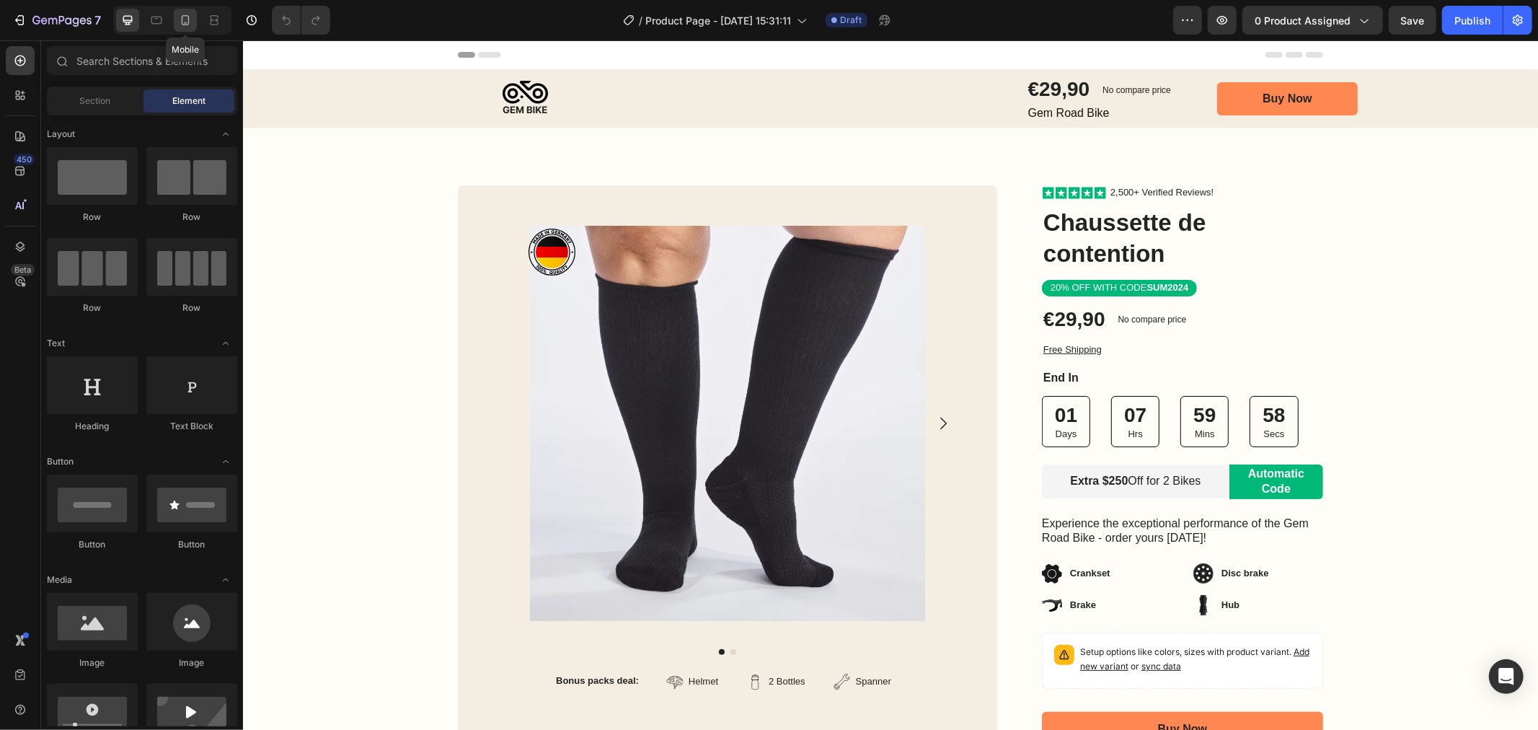
click at [193, 22] on div at bounding box center [185, 20] width 23 height 23
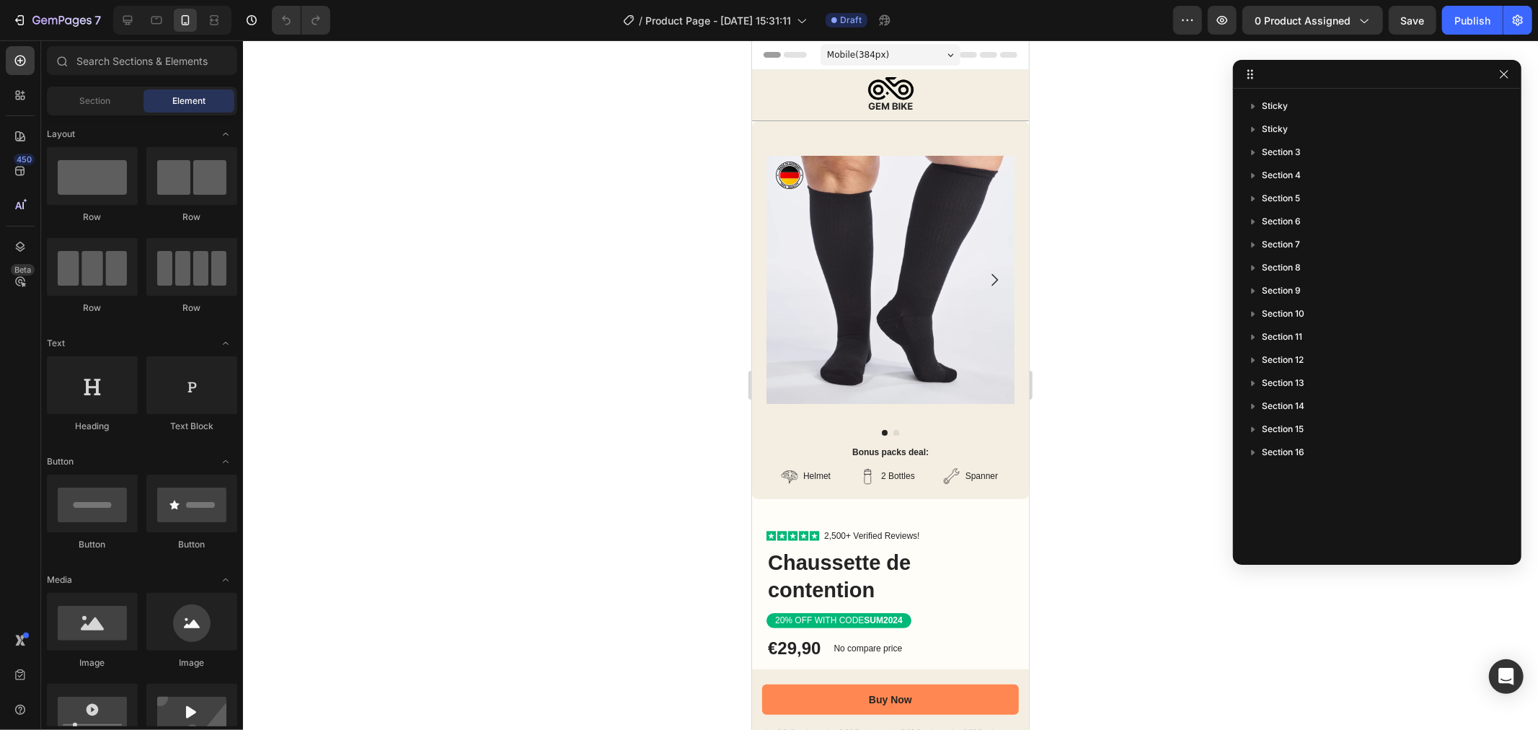
scroll to position [1674, 0]
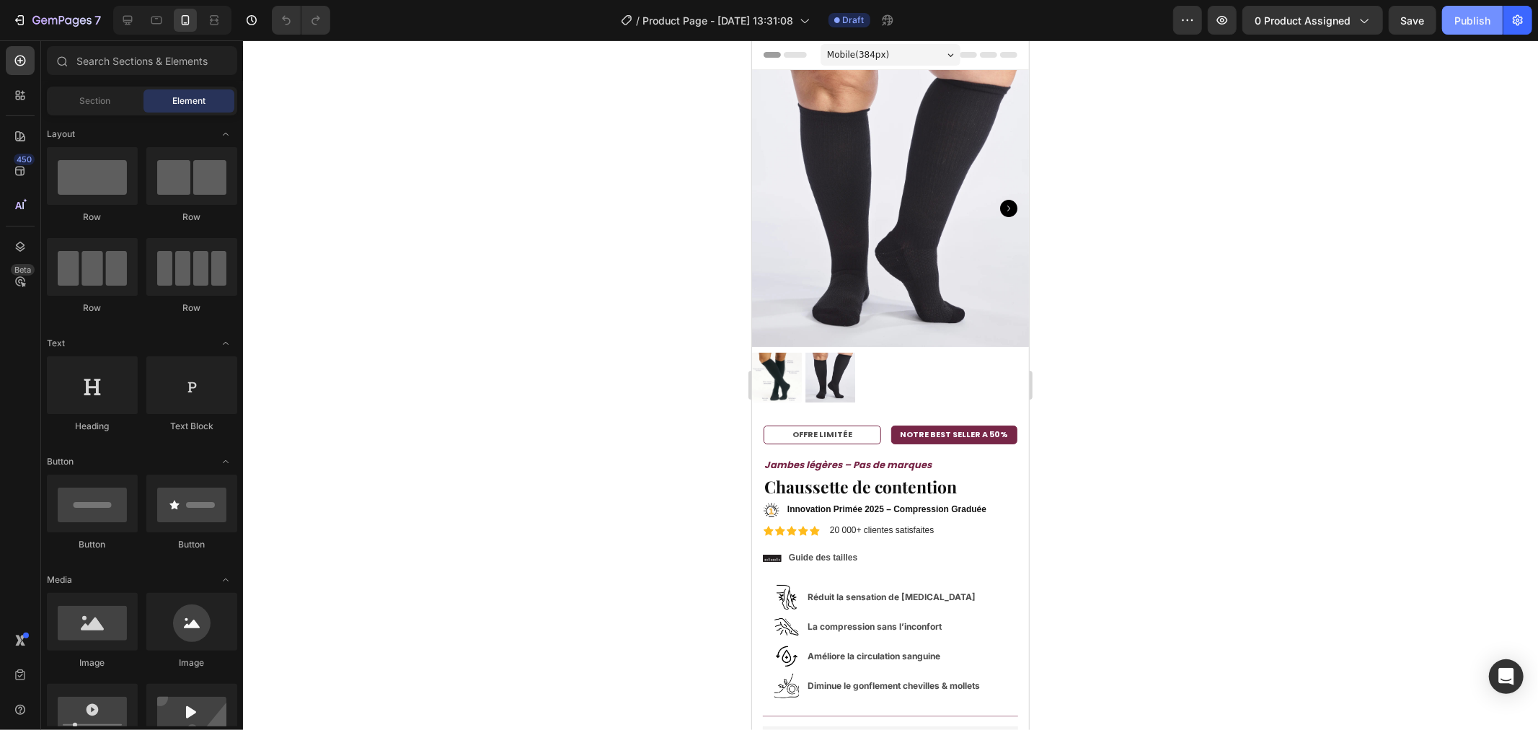
click at [1457, 13] on div "Publish" at bounding box center [1472, 20] width 36 height 15
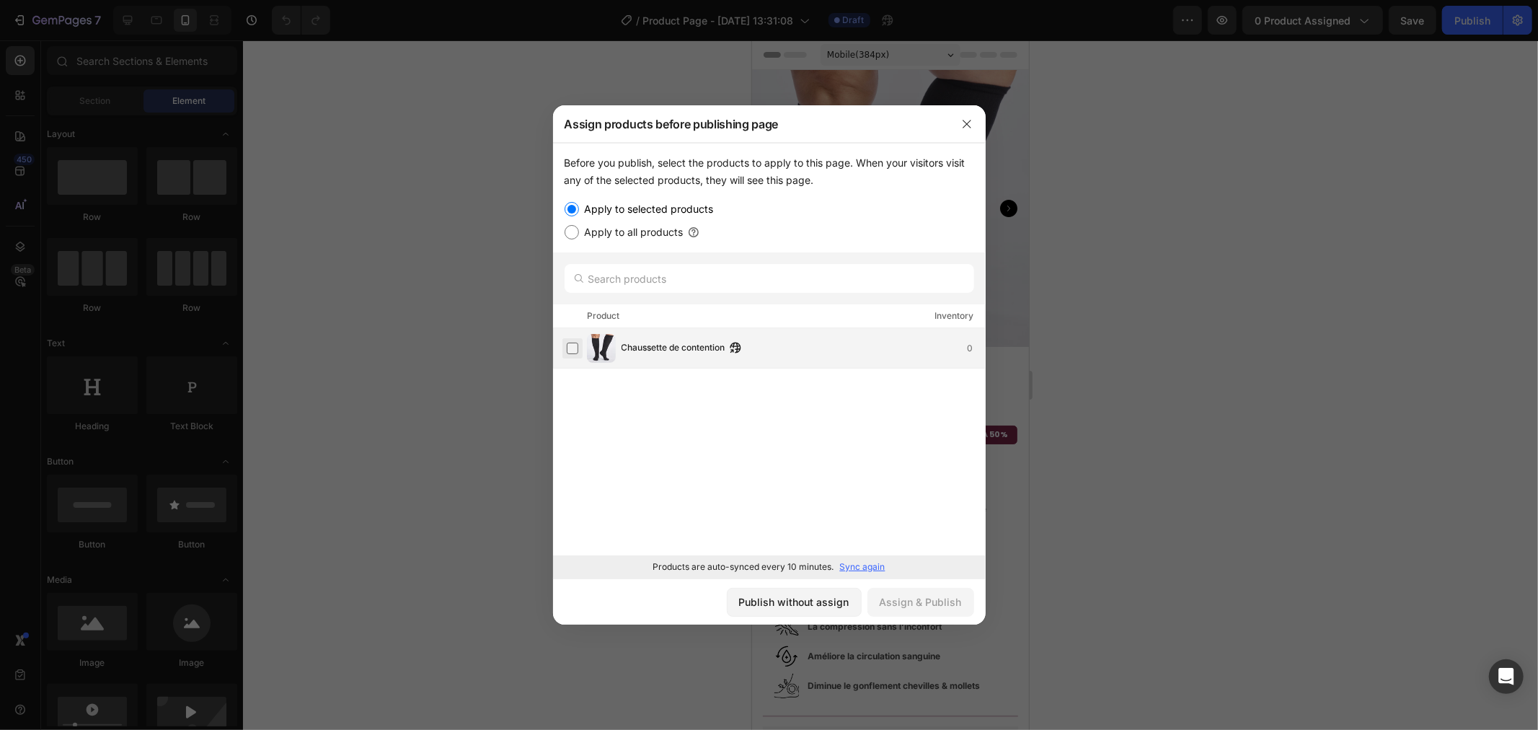
click at [575, 352] on label at bounding box center [573, 348] width 12 height 12
drag, startPoint x: 575, startPoint y: 229, endPoint x: 578, endPoint y: 244, distance: 14.7
click at [575, 234] on input "Apply to all products" at bounding box center [572, 232] width 14 height 14
radio input "true"
click at [916, 600] on div "Assign & Publish" at bounding box center [921, 601] width 82 height 15
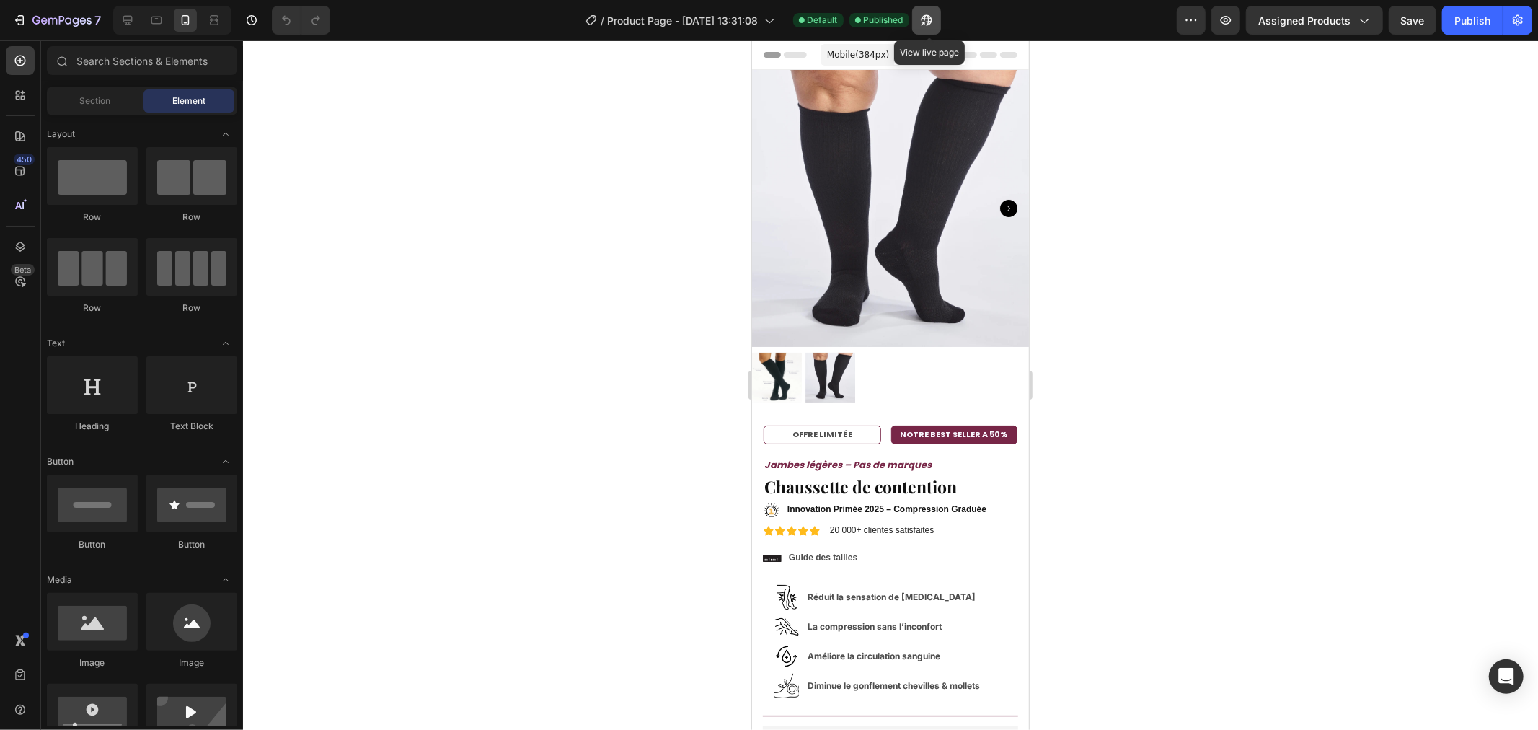
click at [917, 17] on button "button" at bounding box center [926, 20] width 29 height 29
click at [834, 486] on div "Text Block" at bounding box center [813, 492] width 49 height 13
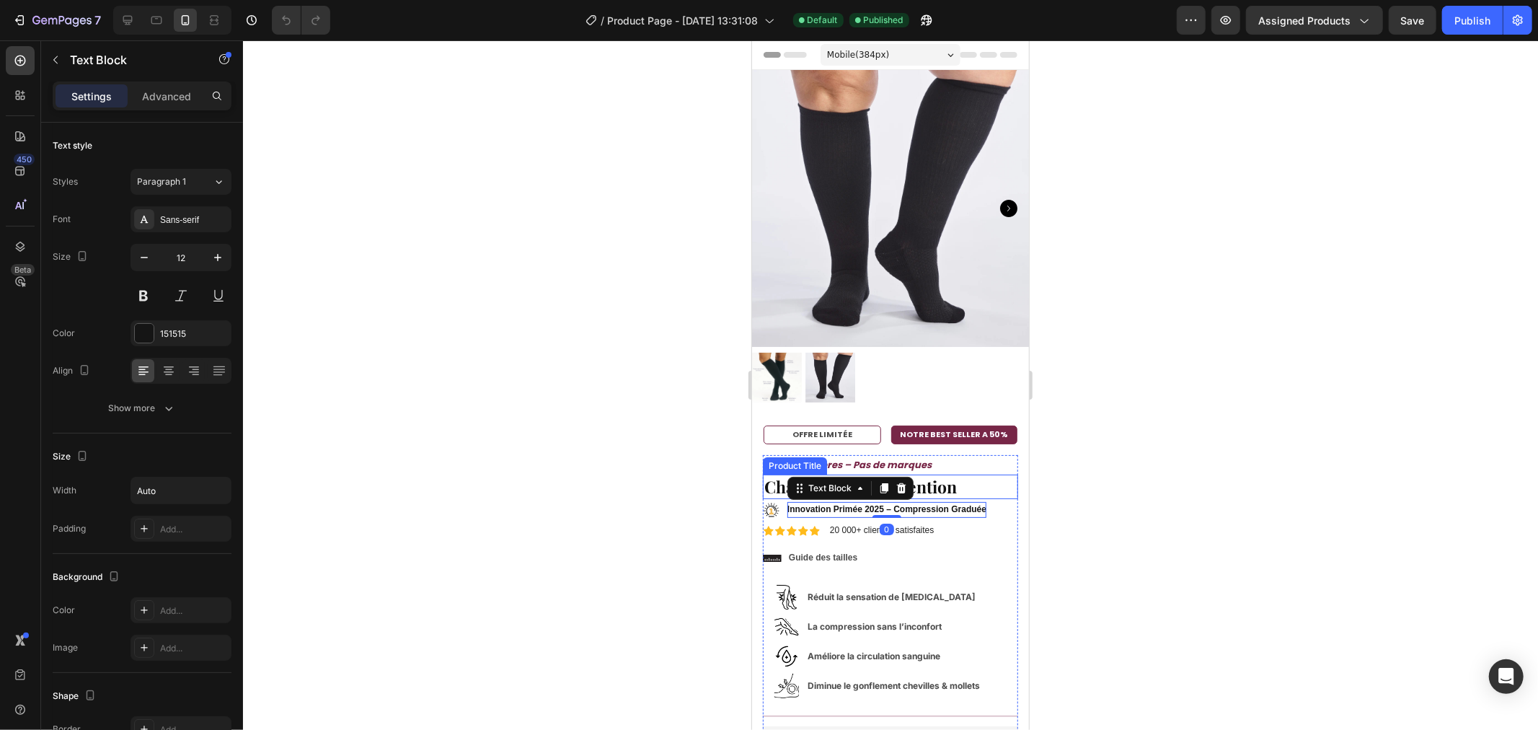
click at [772, 474] on h1 "Chaussette de contention" at bounding box center [889, 486] width 255 height 25
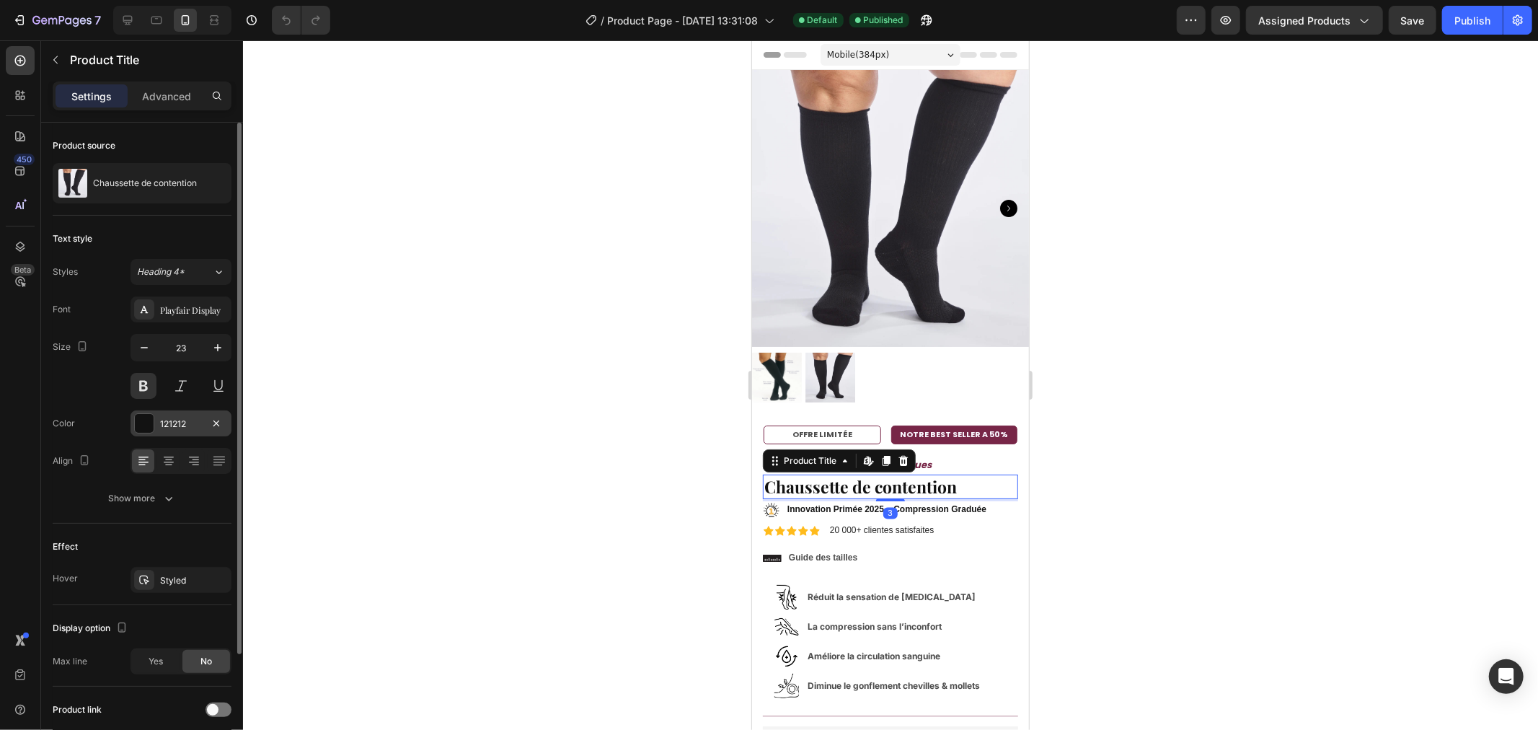
click at [149, 428] on div at bounding box center [144, 423] width 19 height 19
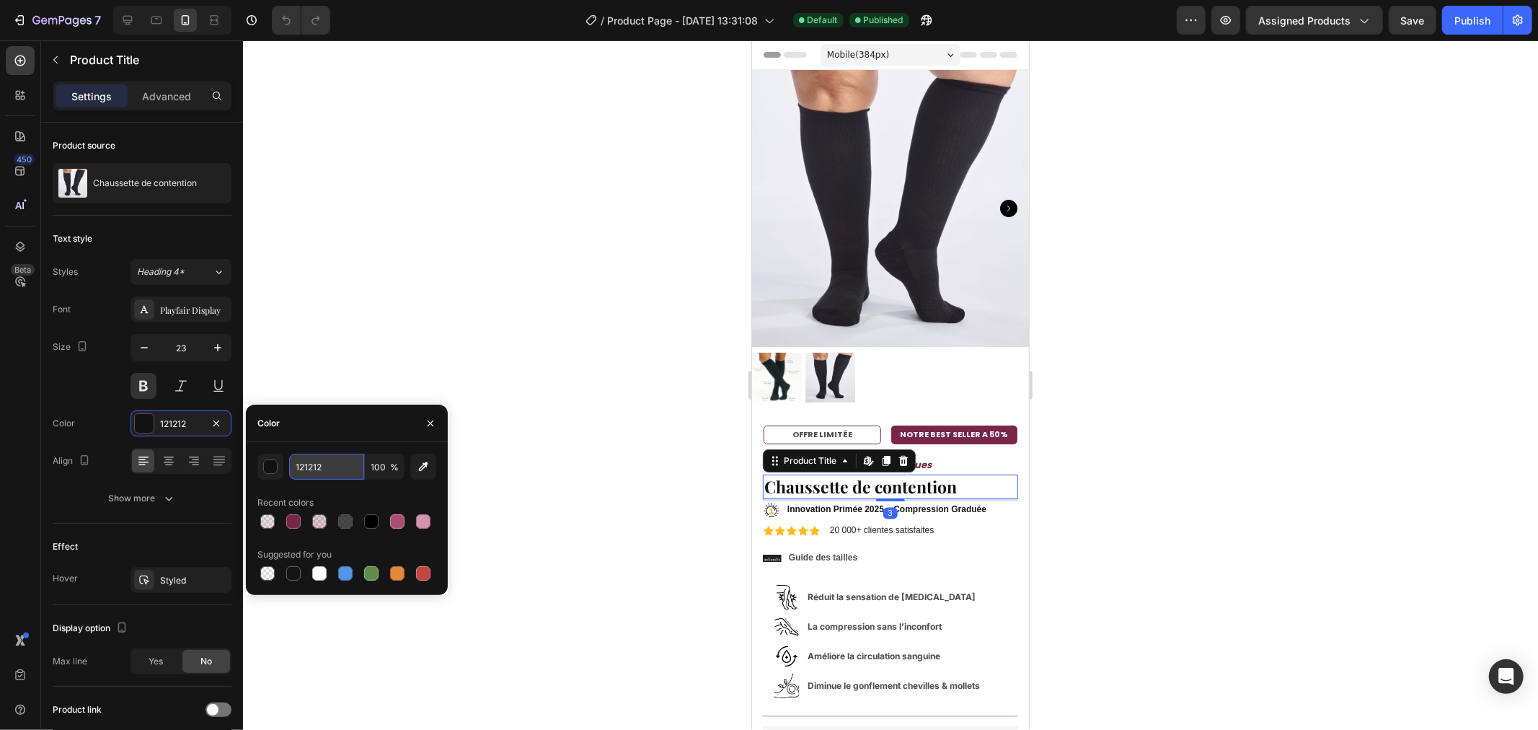
paste input "#10002D"
click at [321, 484] on div "#10002D 100 % Recent colors Suggested for you" at bounding box center [346, 519] width 179 height 130
type input "10002D"
click at [467, 285] on div at bounding box center [890, 384] width 1295 height 689
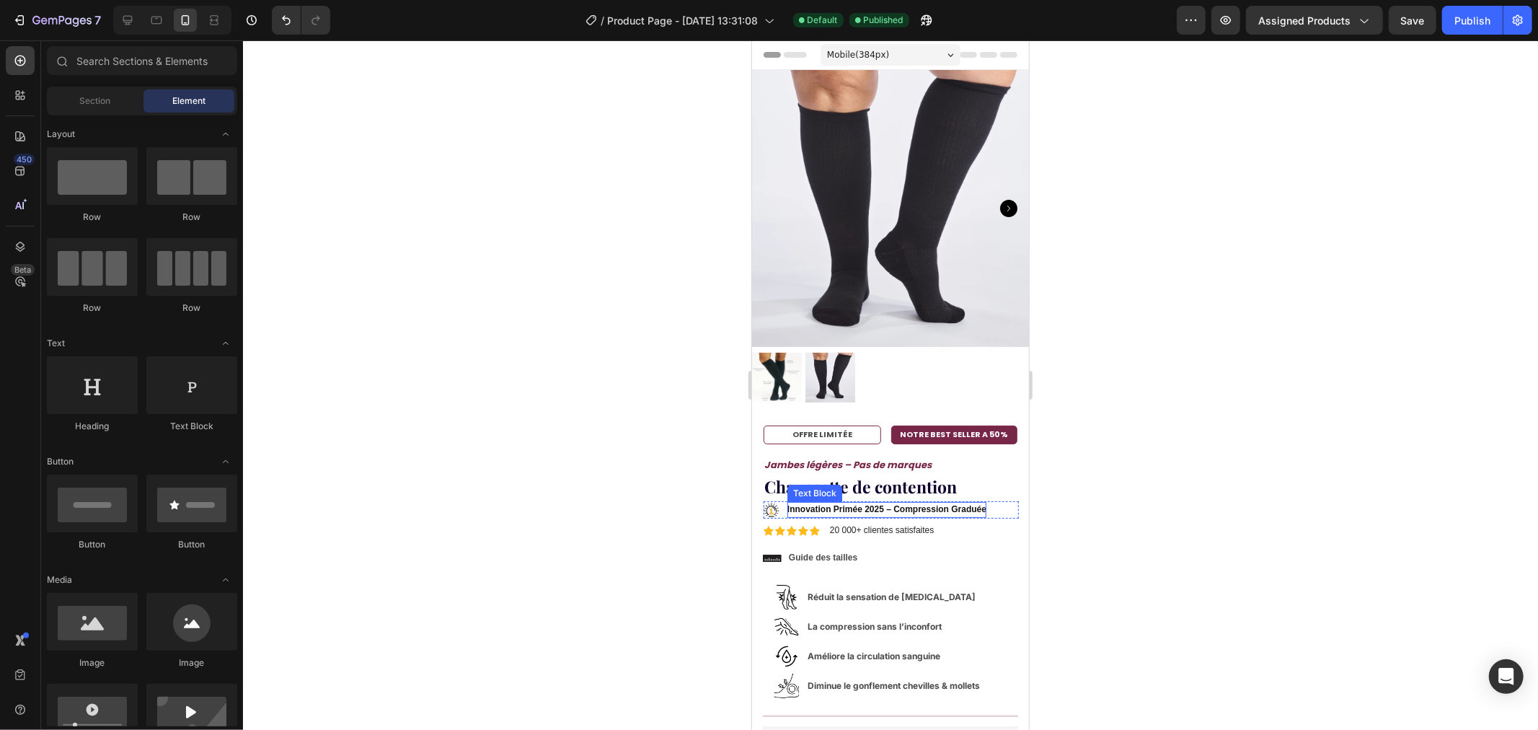
click at [857, 503] on strong "Innovation Primée 2025 – Compression Graduée" at bounding box center [886, 508] width 199 height 10
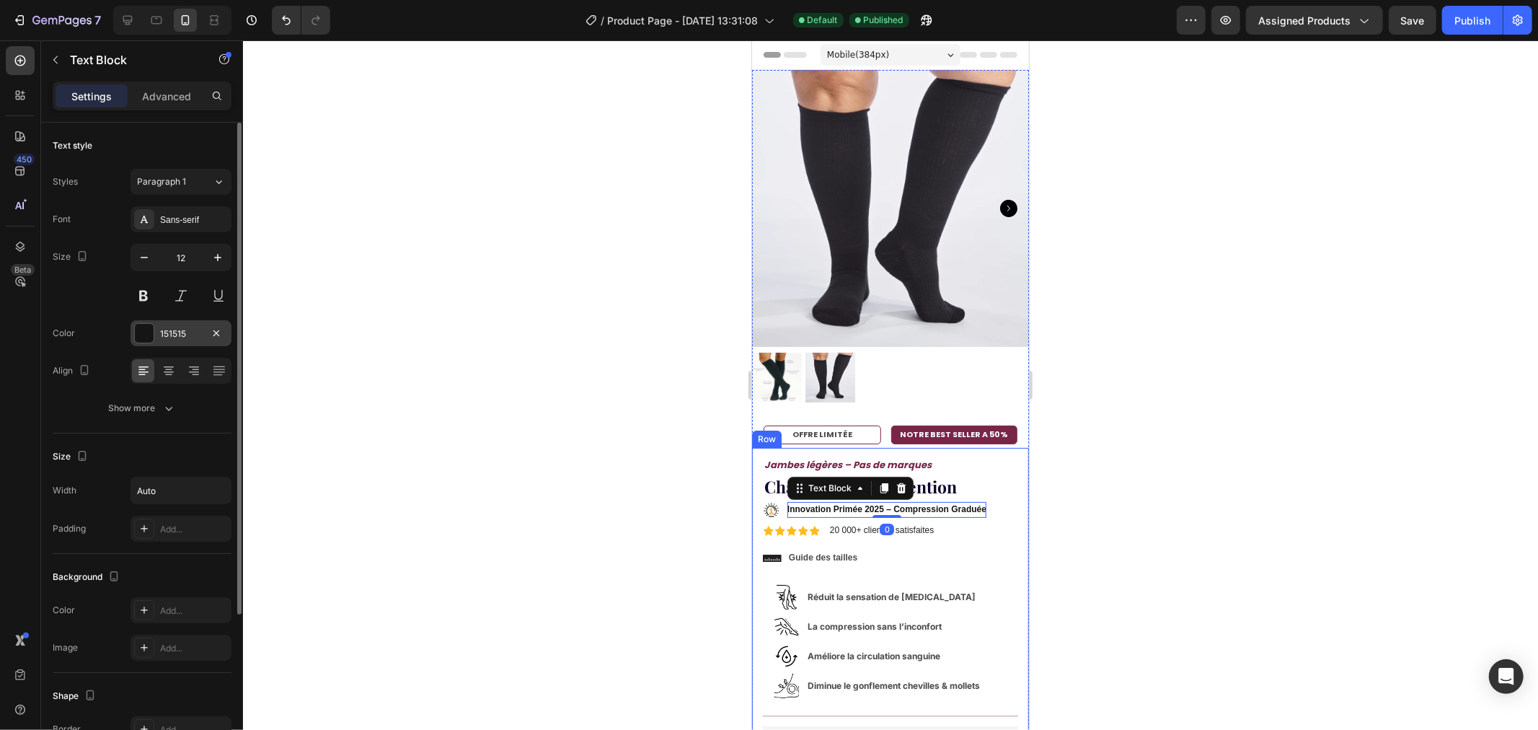
click at [168, 337] on div "151515" at bounding box center [181, 333] width 42 height 13
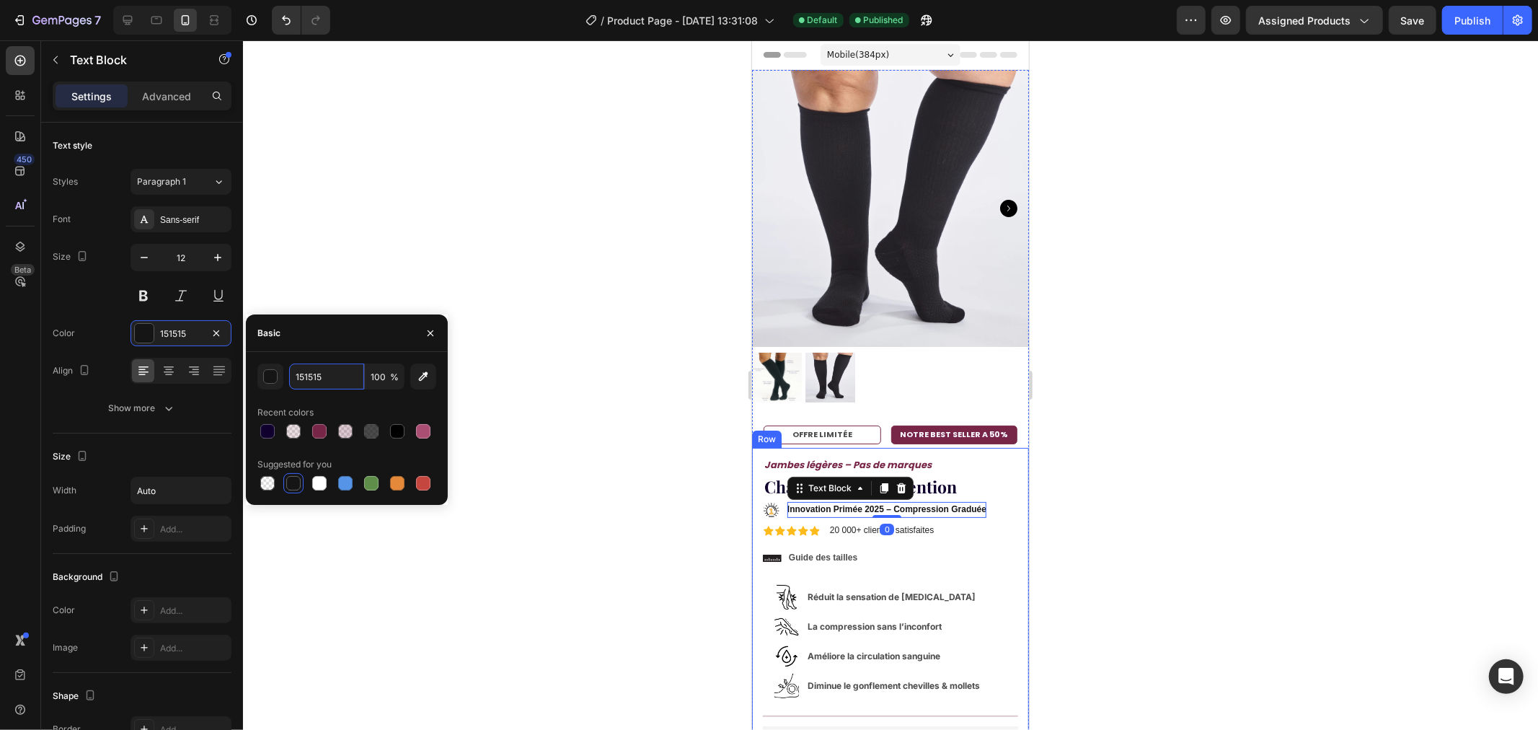
paste input "#10002D"
type input "10002D"
drag, startPoint x: 332, startPoint y: 407, endPoint x: 350, endPoint y: 402, distance: 19.6
click at [329, 407] on div "Recent colors" at bounding box center [346, 412] width 179 height 23
click at [541, 249] on div at bounding box center [890, 384] width 1295 height 689
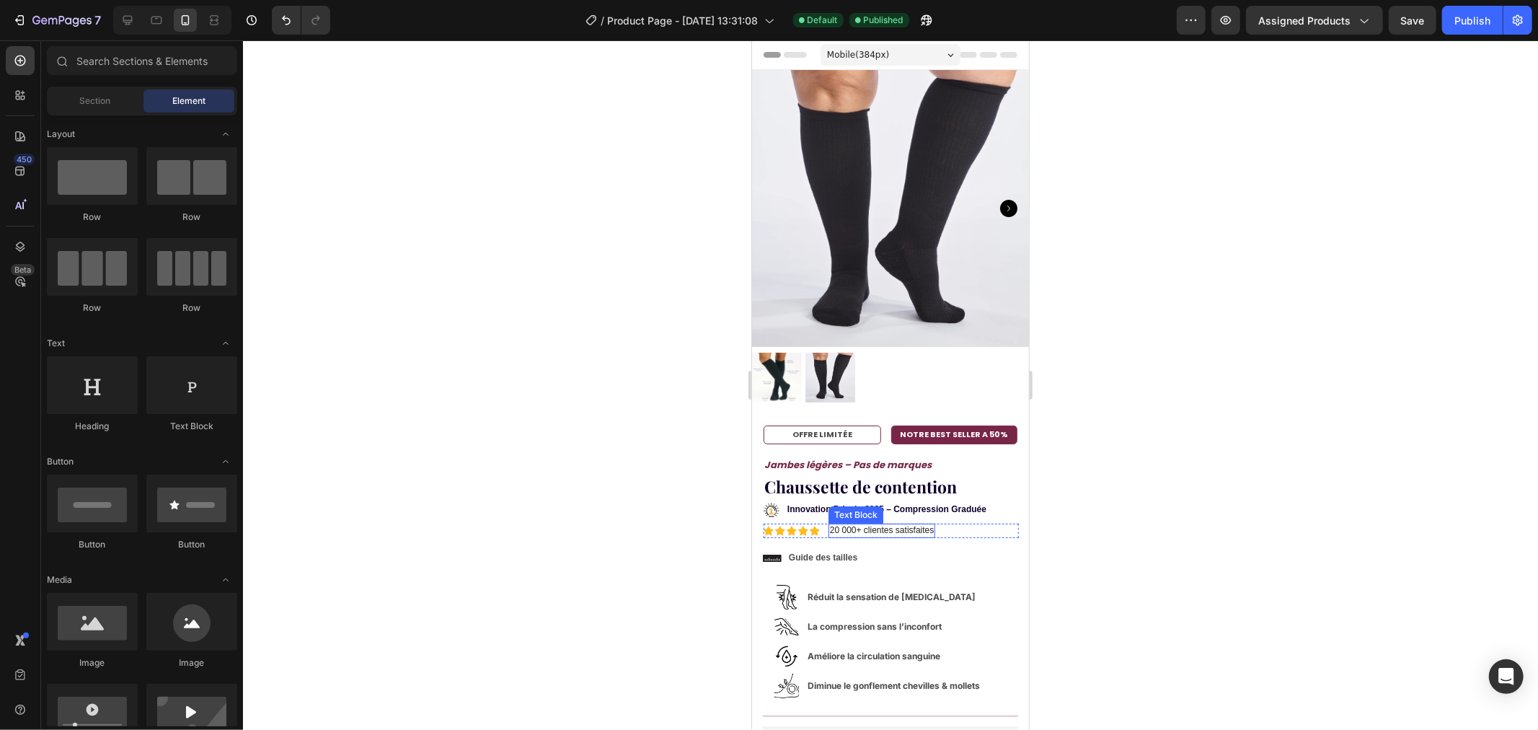
click at [876, 524] on p "20 000+ clientes satisfaites" at bounding box center [881, 530] width 104 height 12
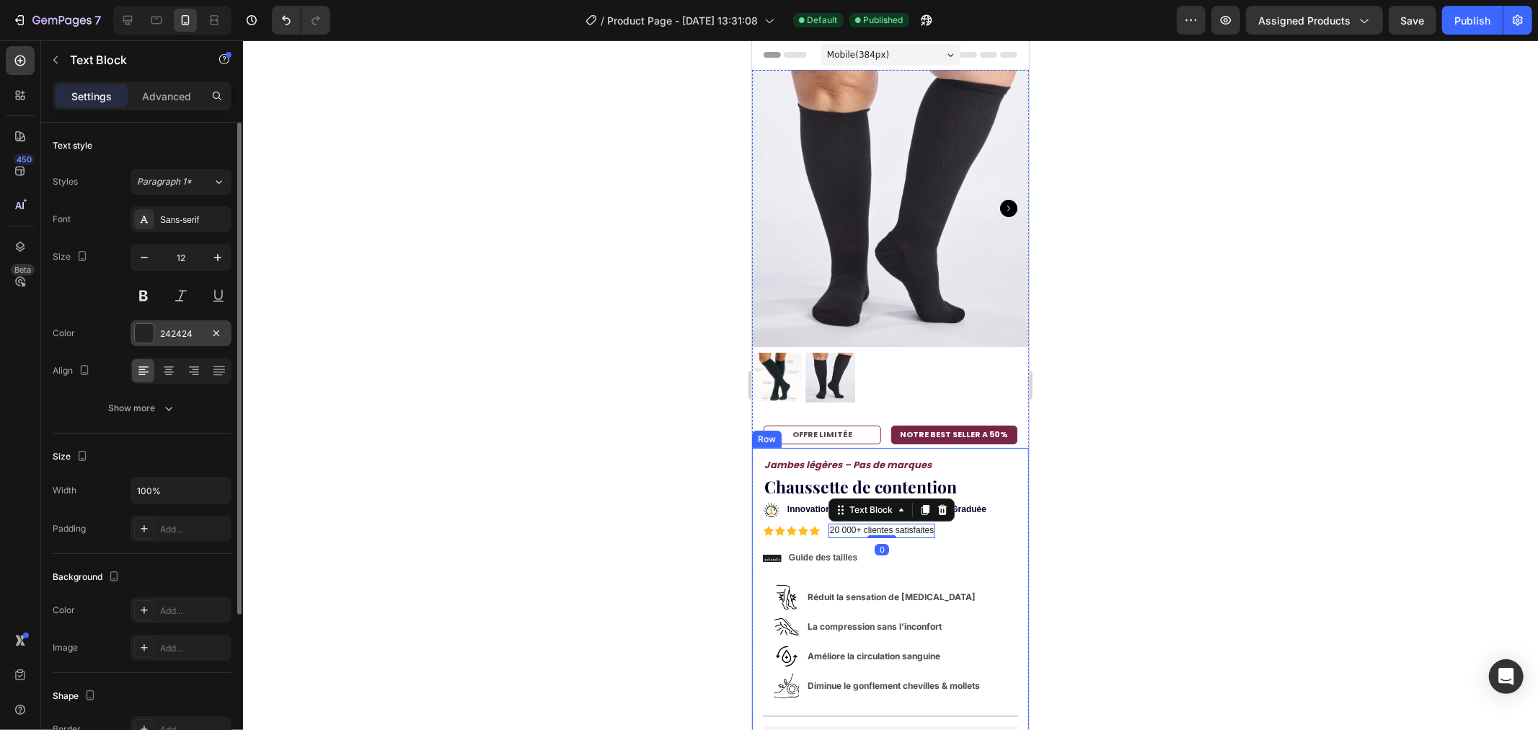
click at [152, 329] on div at bounding box center [144, 333] width 19 height 19
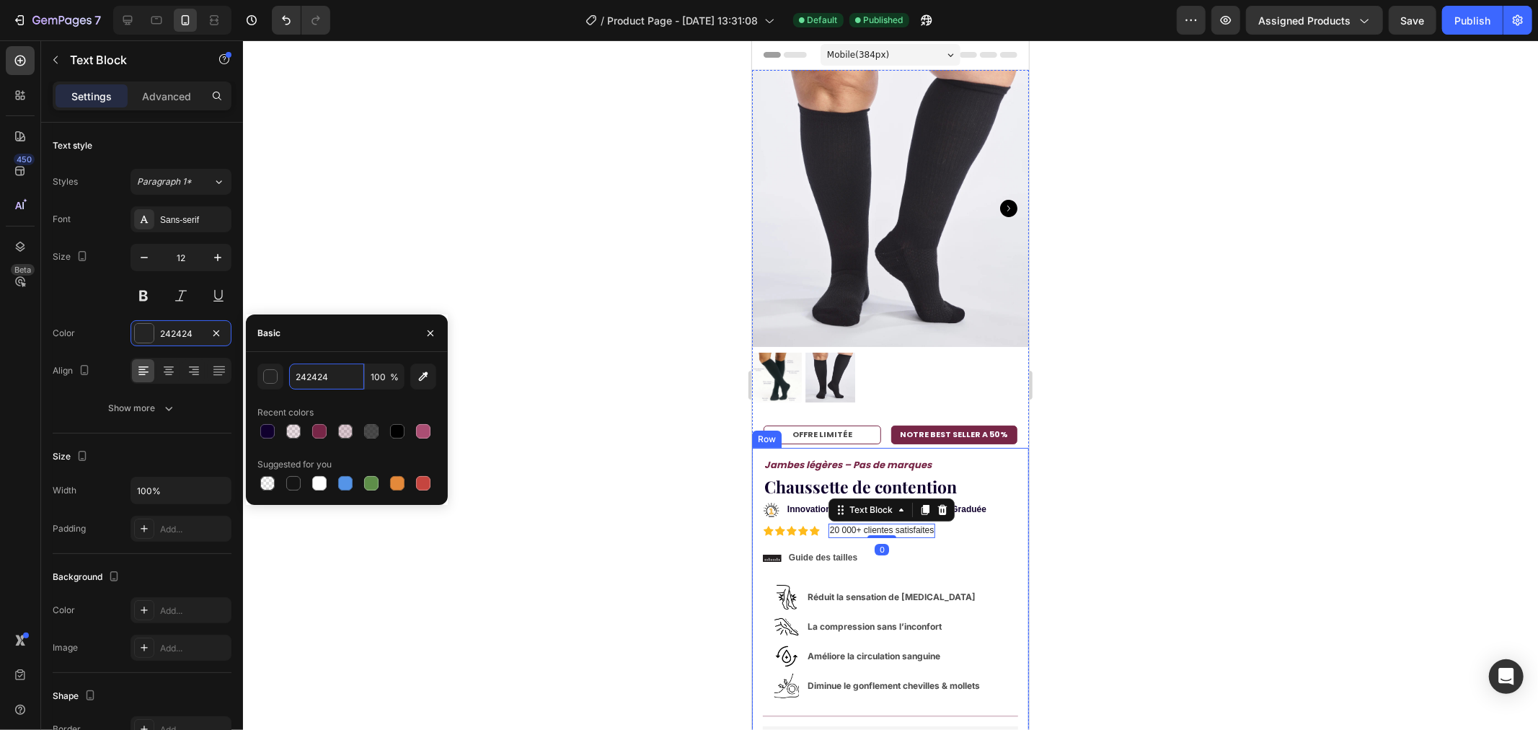
paste input "#10002D"
type input "10002D"
click at [334, 397] on div "10002D 100 % Recent colors Suggested for you" at bounding box center [346, 428] width 179 height 130
click at [413, 221] on div at bounding box center [890, 384] width 1295 height 689
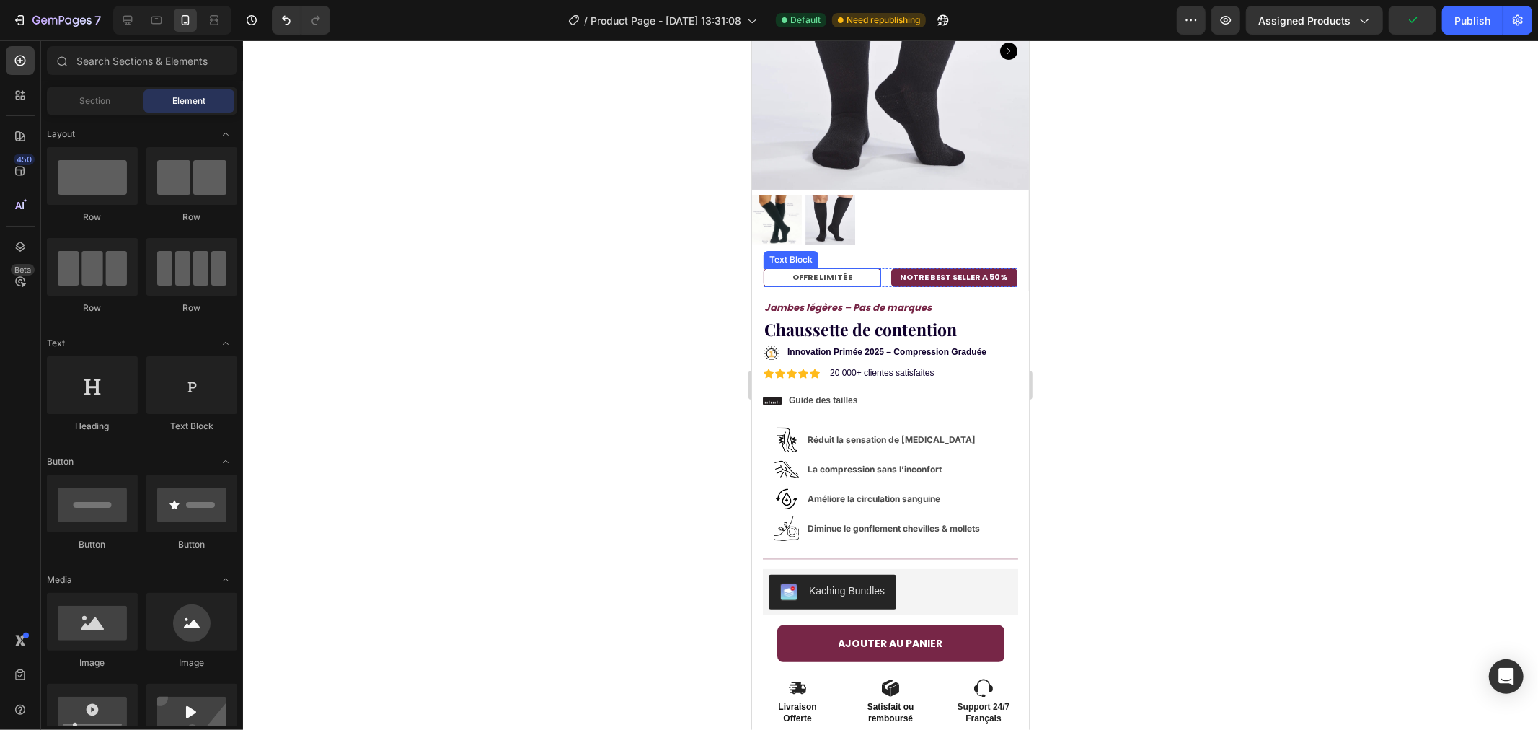
scroll to position [160, 0]
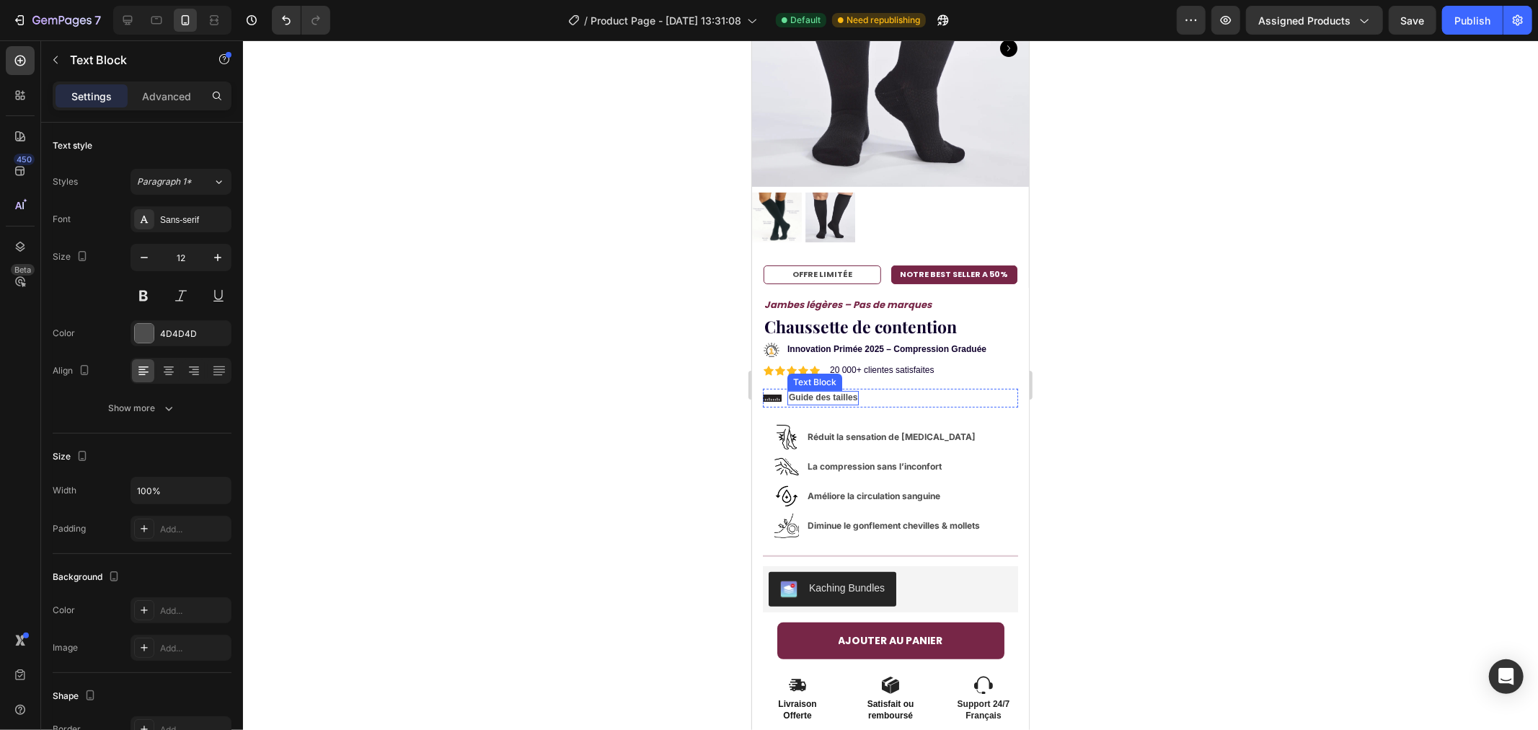
click at [808, 392] on p "Guide des tailles" at bounding box center [822, 398] width 68 height 12
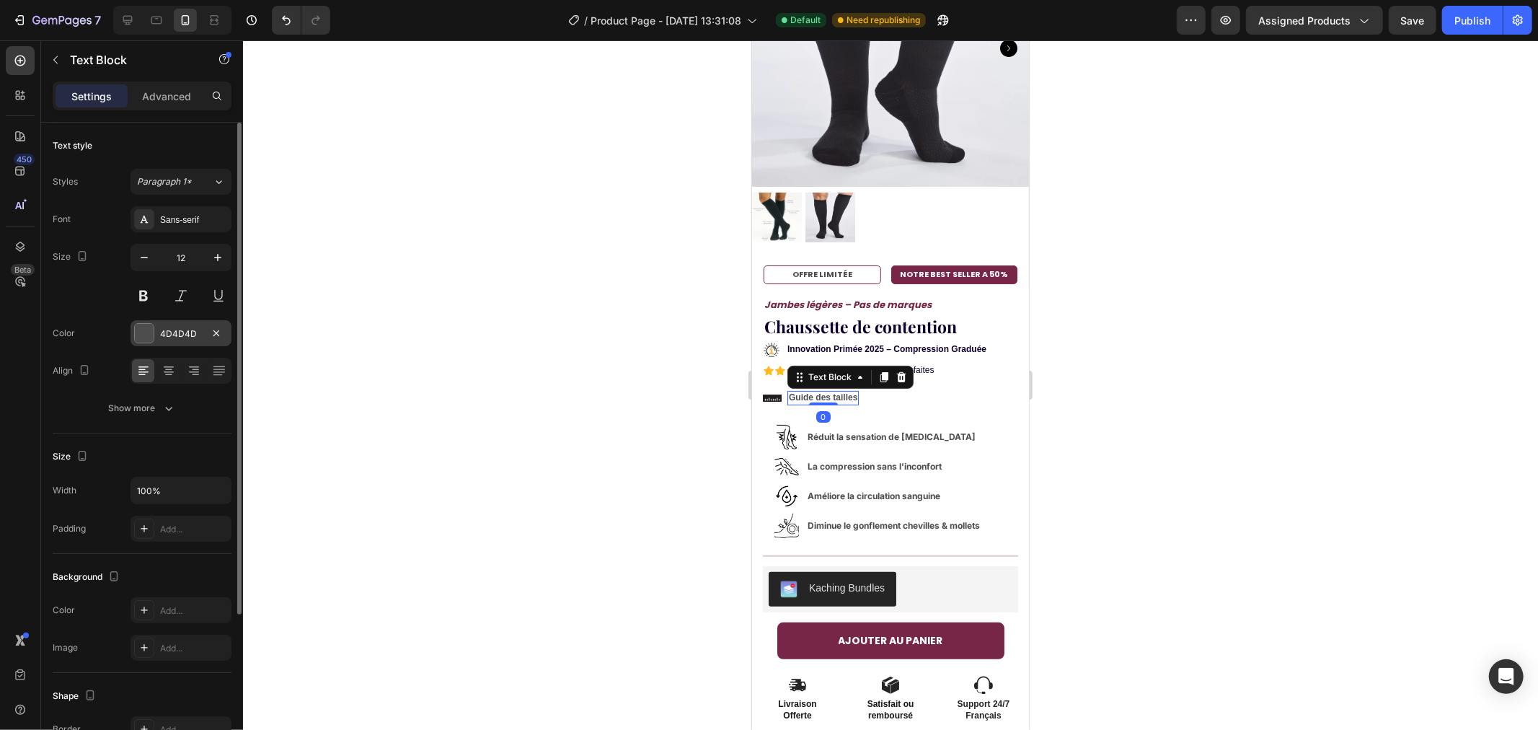
click at [146, 333] on div at bounding box center [144, 333] width 19 height 19
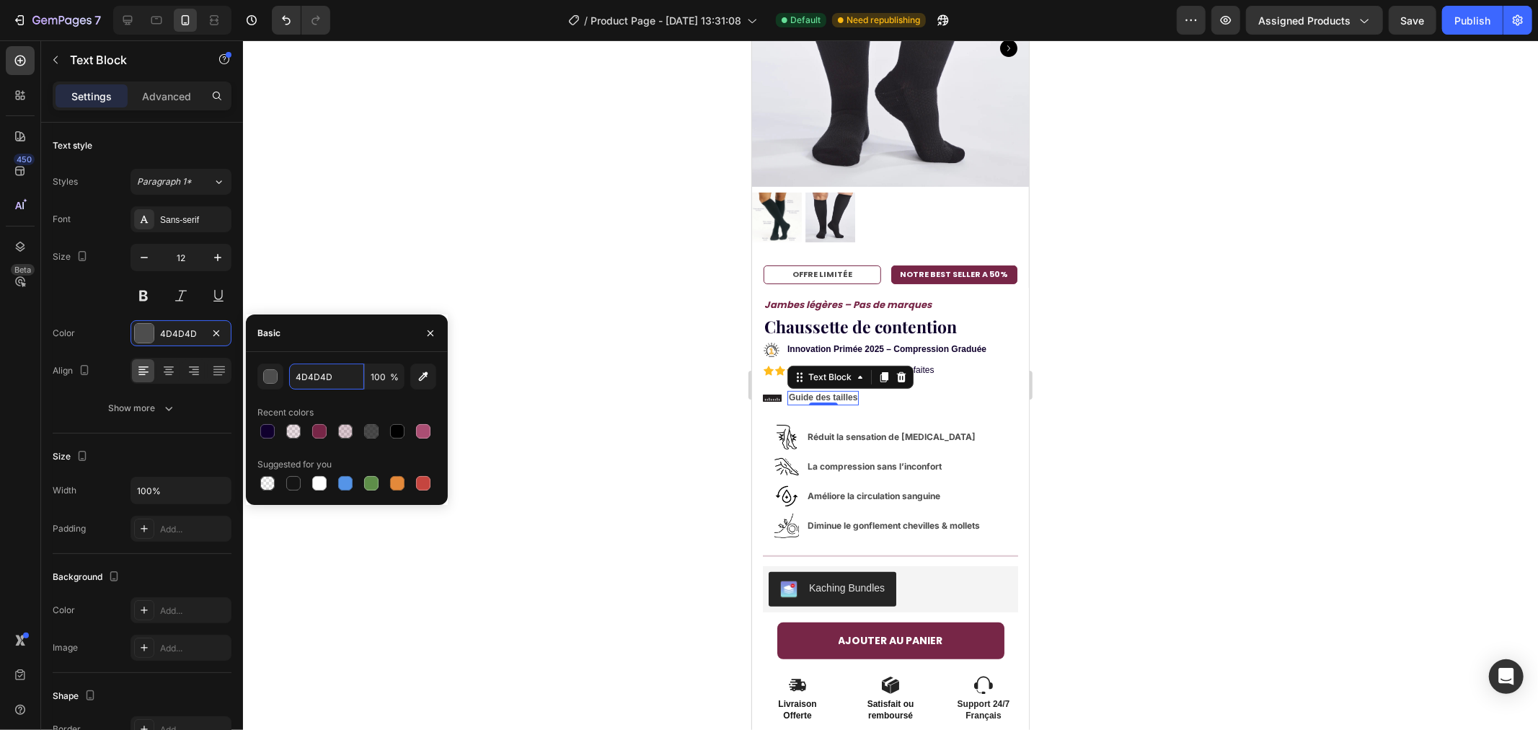
paste input "#10002"
click at [335, 404] on div "Recent colors" at bounding box center [346, 412] width 179 height 23
type input "10002D"
click at [544, 325] on div at bounding box center [890, 384] width 1295 height 689
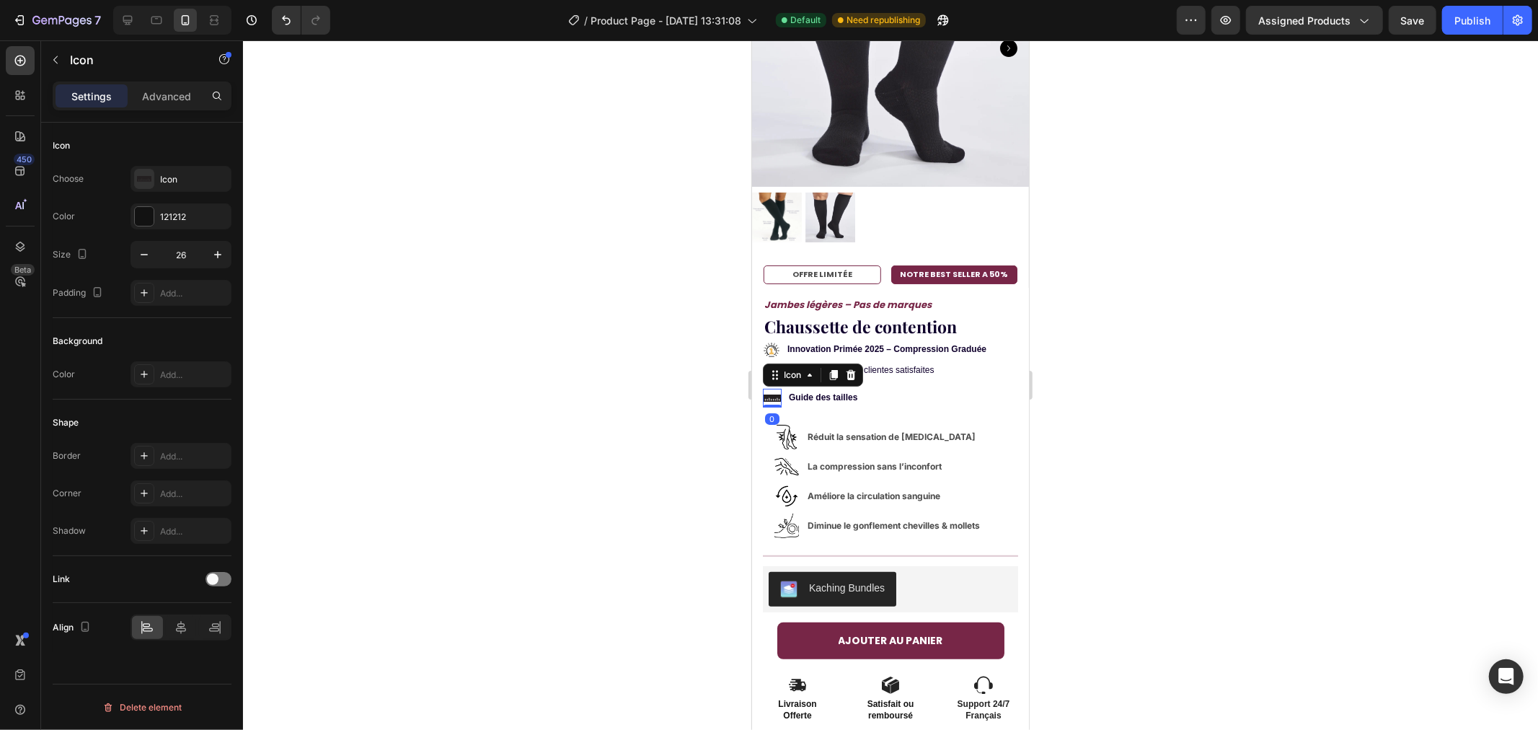
click at [774, 394] on icon at bounding box center [771, 397] width 19 height 7
click at [196, 215] on div "121212" at bounding box center [181, 217] width 42 height 13
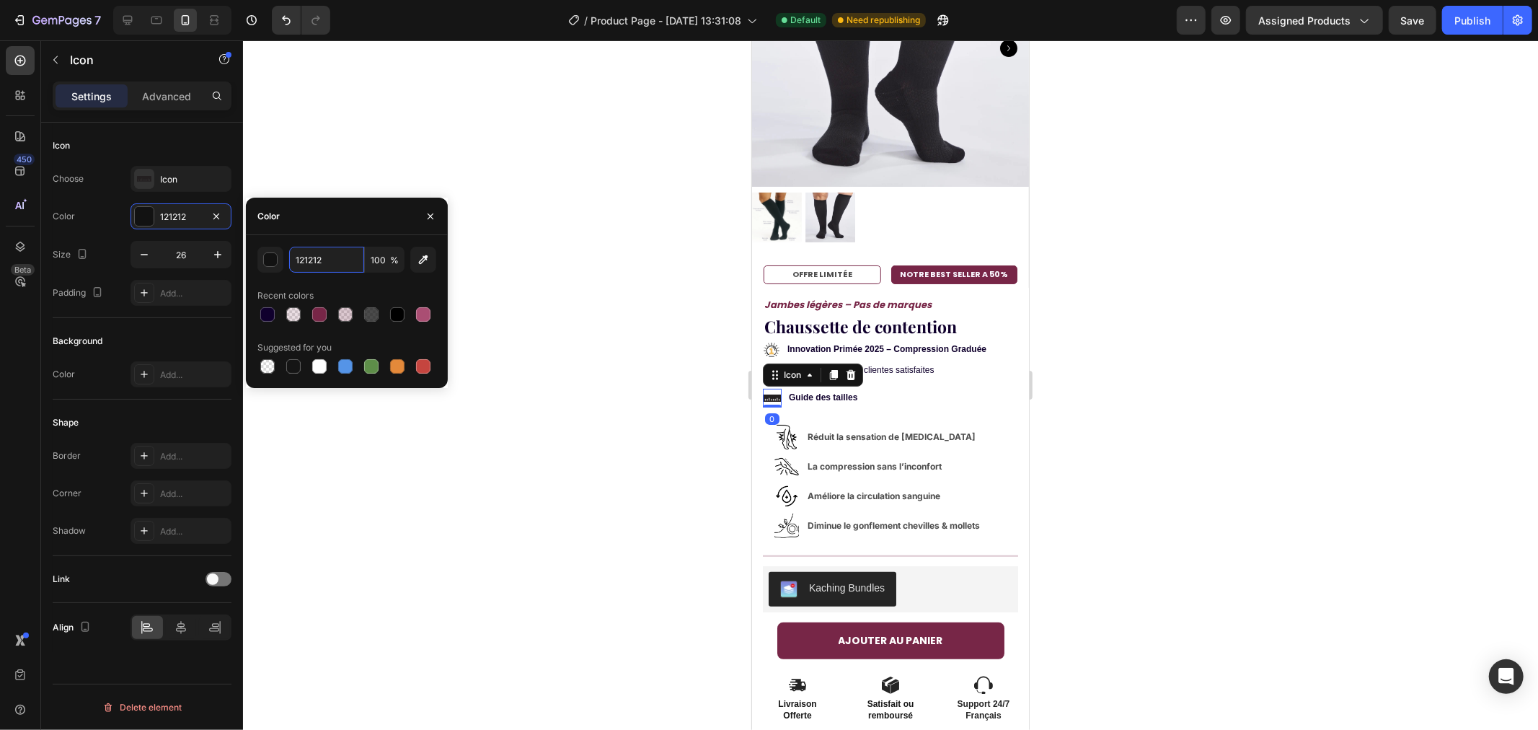
paste input "#10002D"
type input "10002D"
click at [340, 288] on div "Recent colors" at bounding box center [346, 295] width 179 height 23
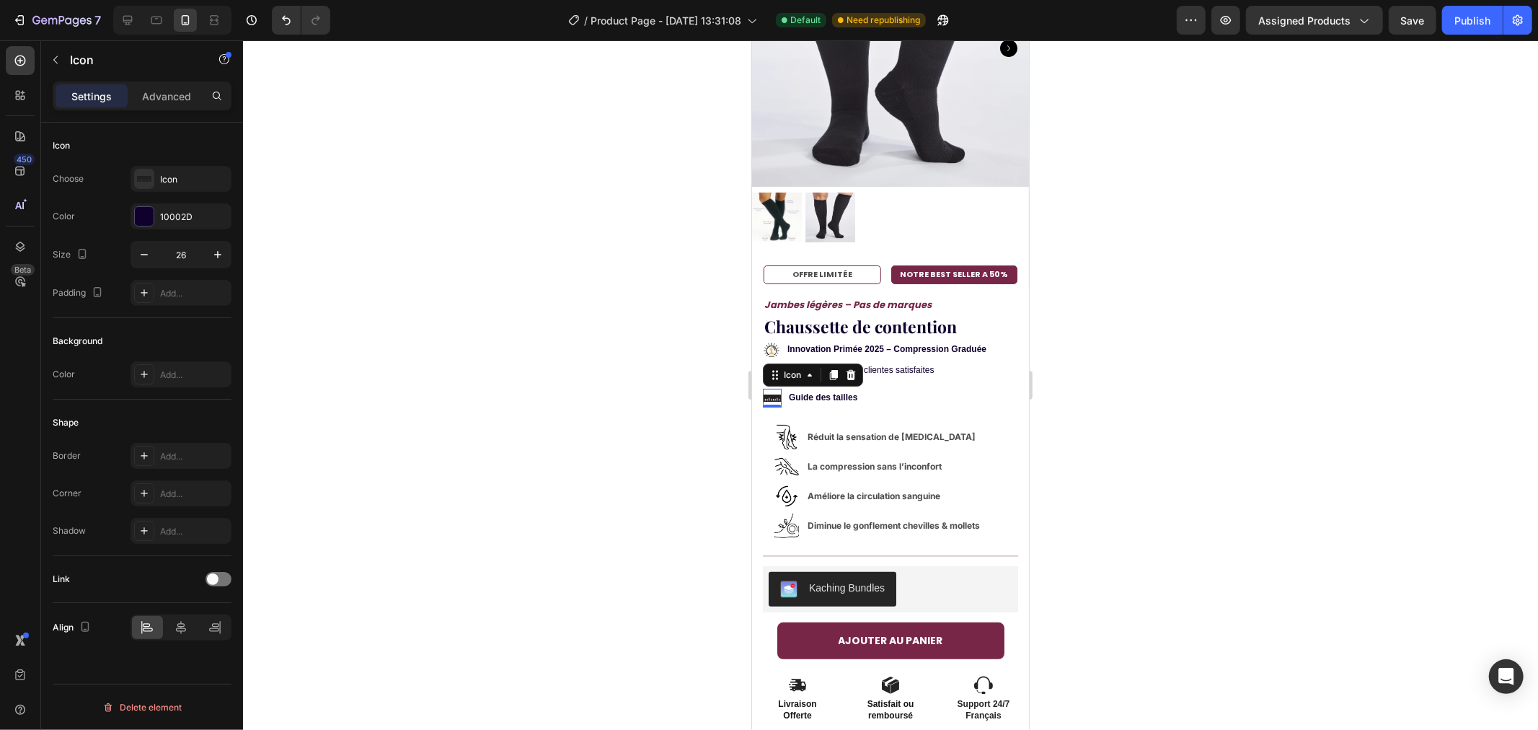
click at [536, 162] on div at bounding box center [890, 384] width 1295 height 689
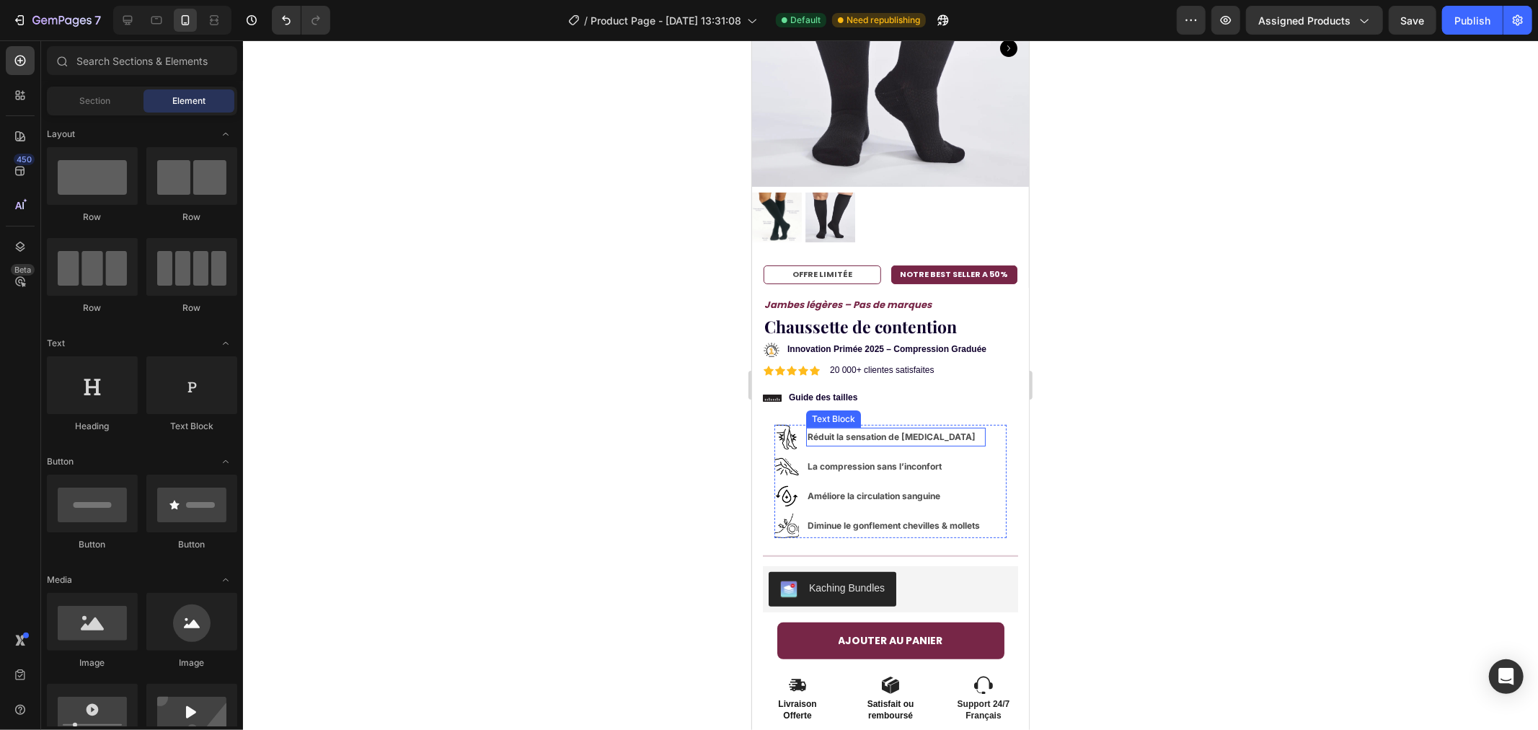
click at [831, 428] on p "Réduit la sensation de [MEDICAL_DATA]" at bounding box center [895, 436] width 177 height 16
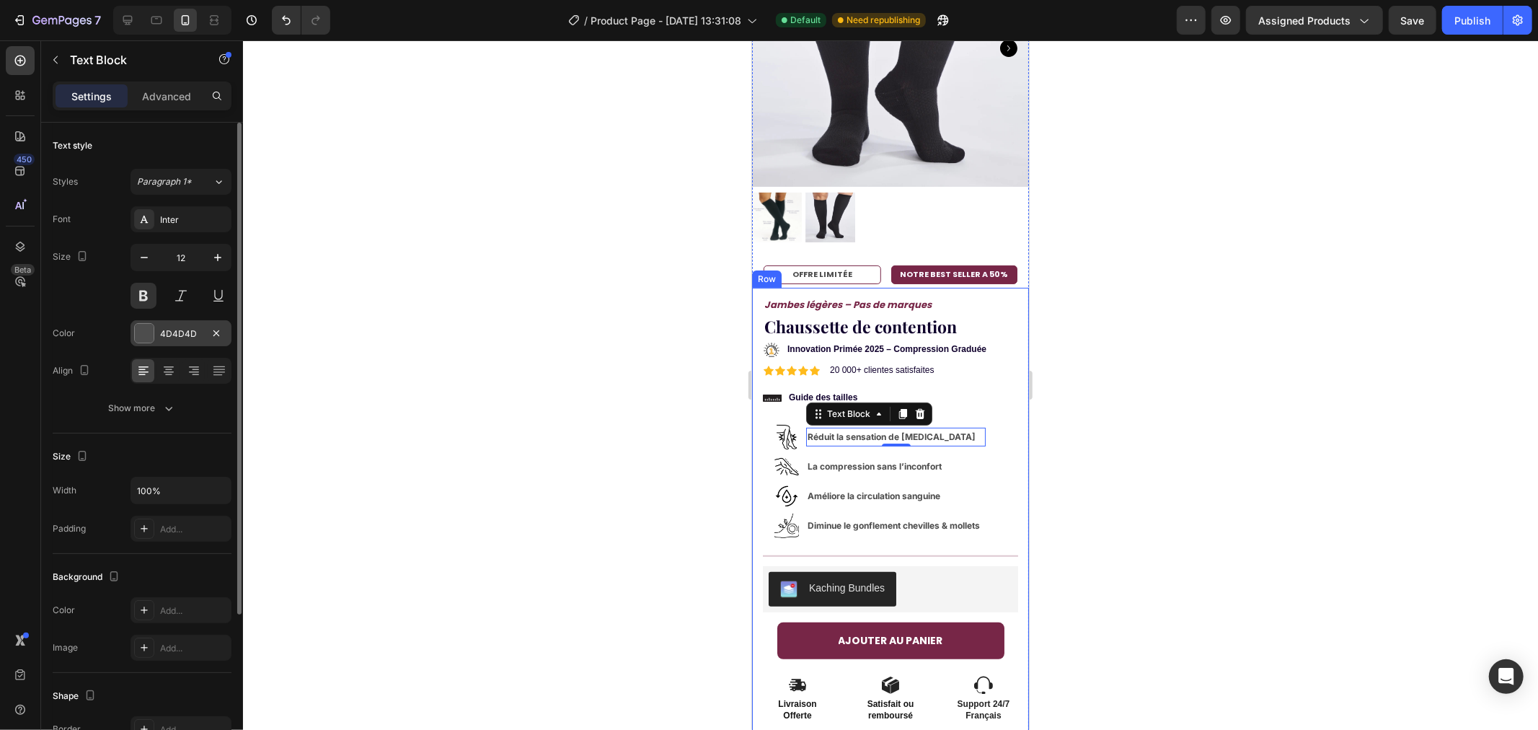
click at [154, 327] on div "4D4D4D" at bounding box center [181, 333] width 101 height 26
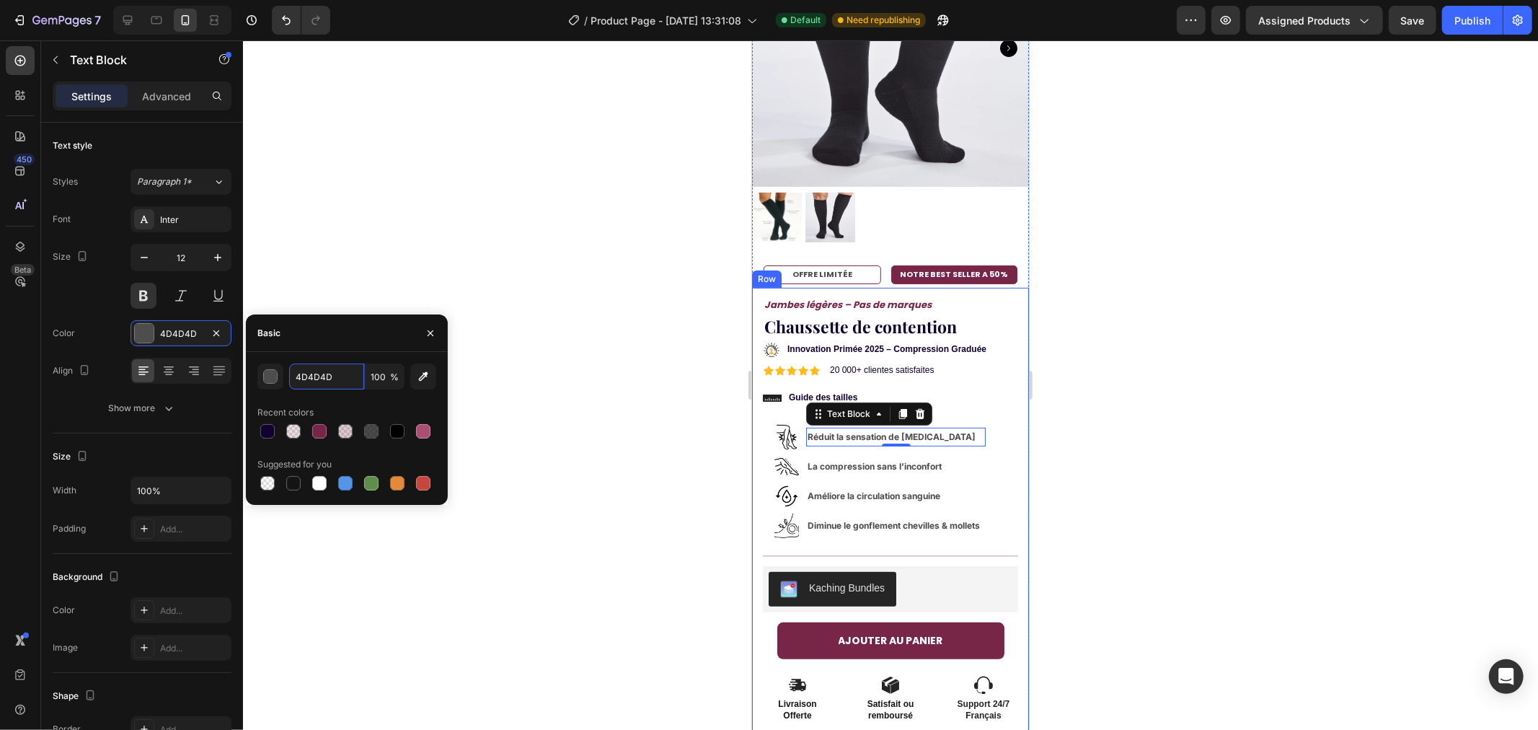
paste input "#676767"
click at [330, 397] on div "#676767 100 % Recent colors Suggested for you" at bounding box center [346, 428] width 179 height 130
type input "676767"
click at [824, 458] on p "La compression sans l’inconfort" at bounding box center [895, 466] width 177 height 16
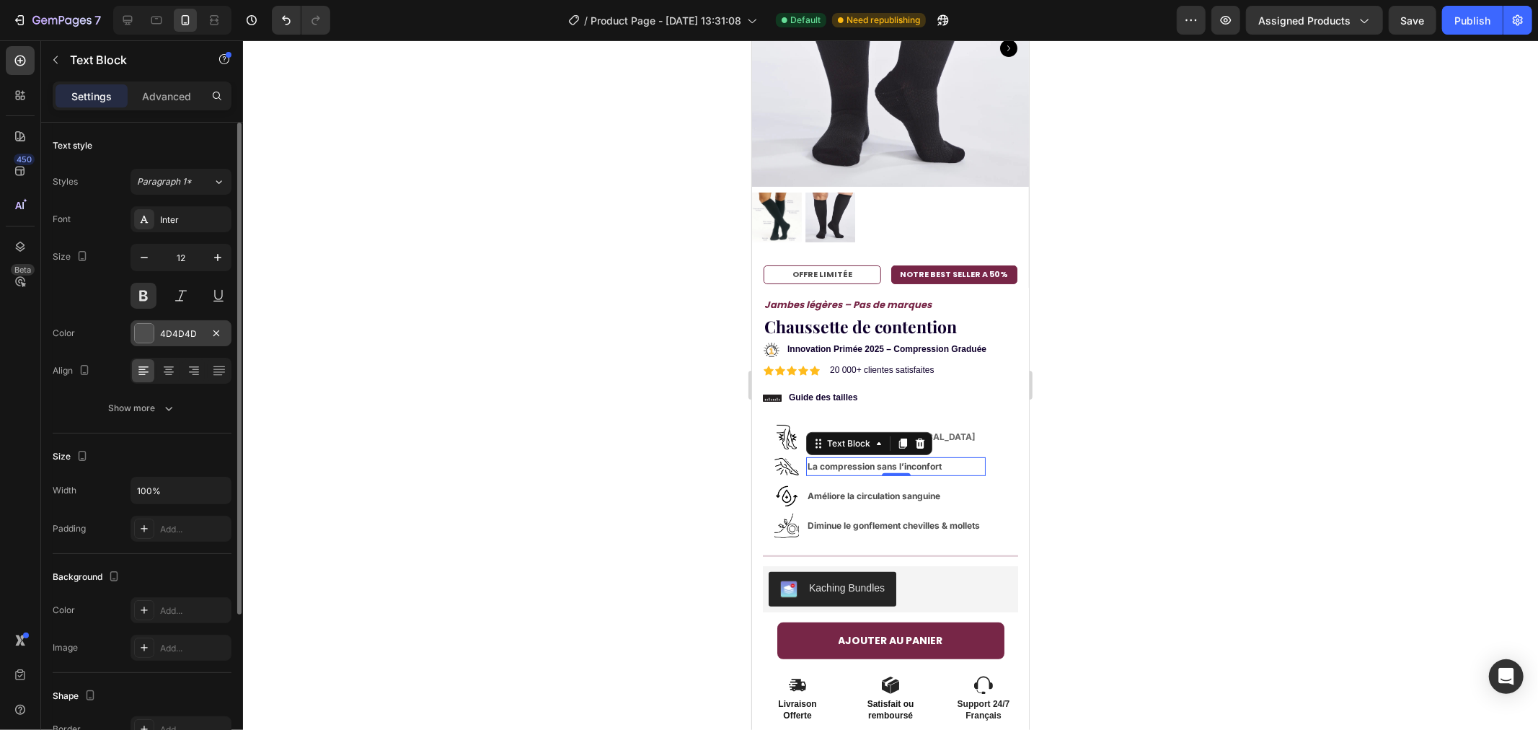
click at [146, 329] on div at bounding box center [144, 333] width 19 height 19
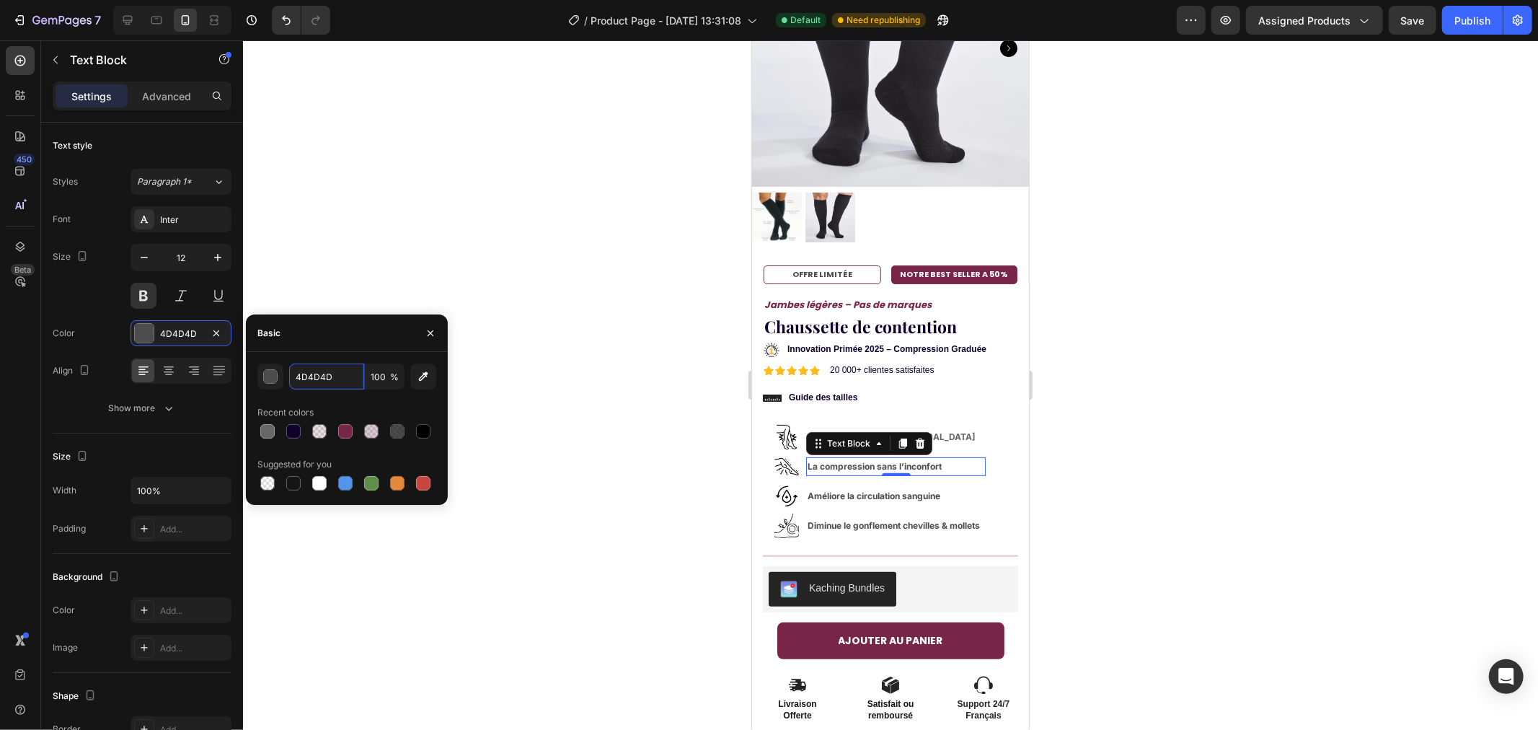
paste input "#676767"
click at [346, 401] on div "Recent colors" at bounding box center [346, 412] width 179 height 23
type input "676767"
click at [827, 490] on strong "Améliore la circulation sanguine" at bounding box center [873, 495] width 133 height 11
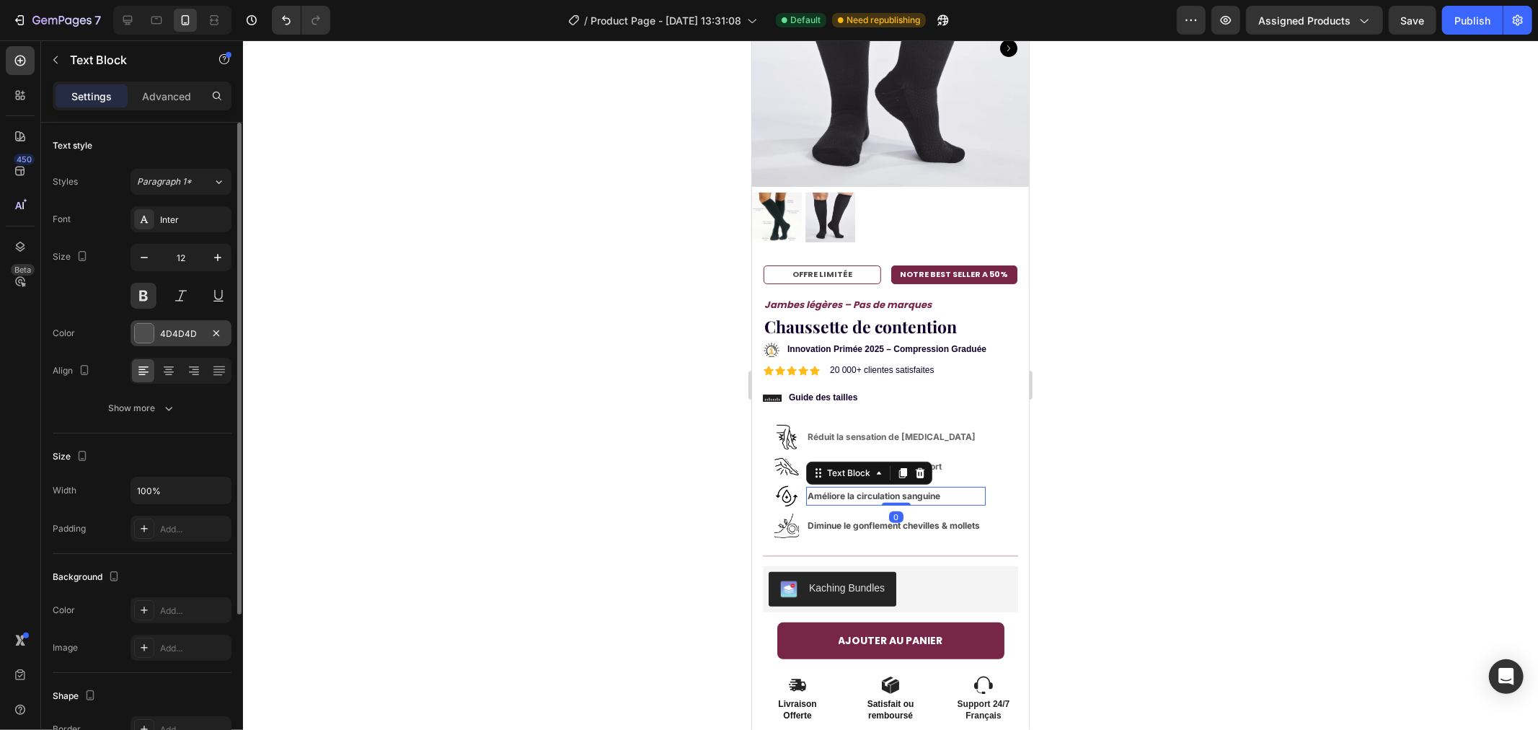
click at [162, 335] on div "4D4D4D" at bounding box center [181, 333] width 42 height 13
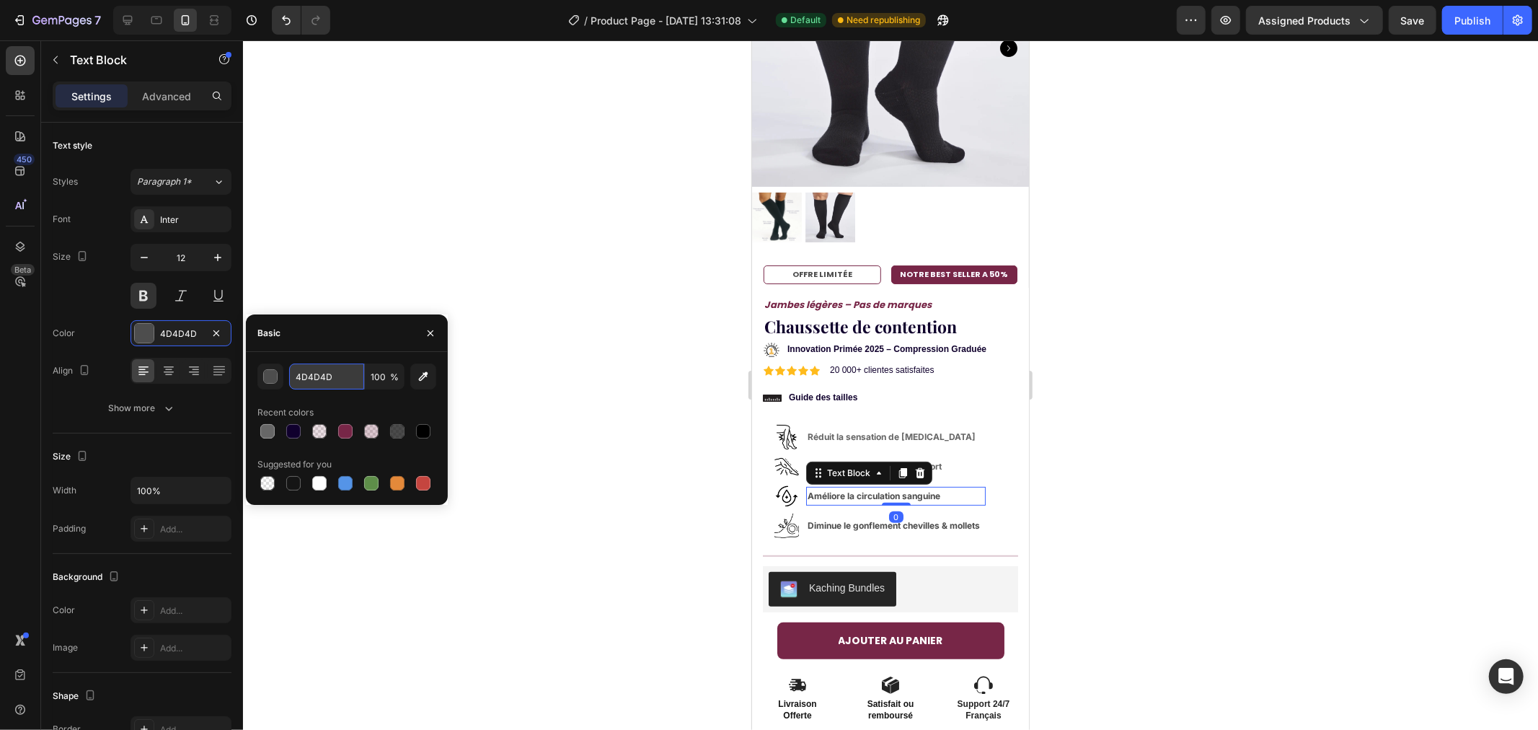
click at [327, 381] on input "4D4D4D" at bounding box center [326, 376] width 75 height 26
paste input "#676767"
type input "676767"
click at [345, 394] on div "676767 100 % Recent colors Suggested for you" at bounding box center [346, 428] width 179 height 130
click at [823, 519] on strong "Diminue le gonflement chevilles & mollets" at bounding box center [893, 524] width 172 height 11
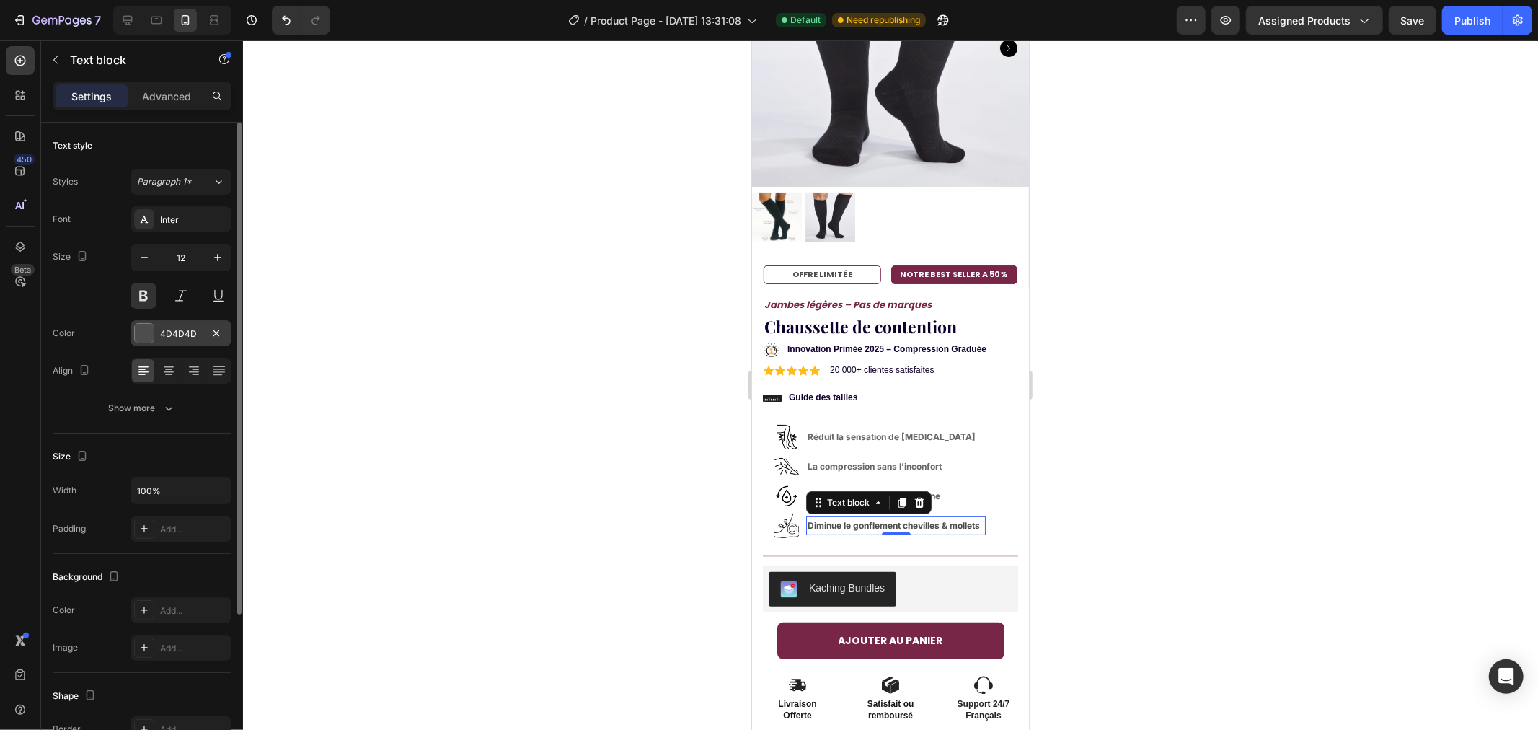
click at [149, 329] on div at bounding box center [144, 333] width 19 height 19
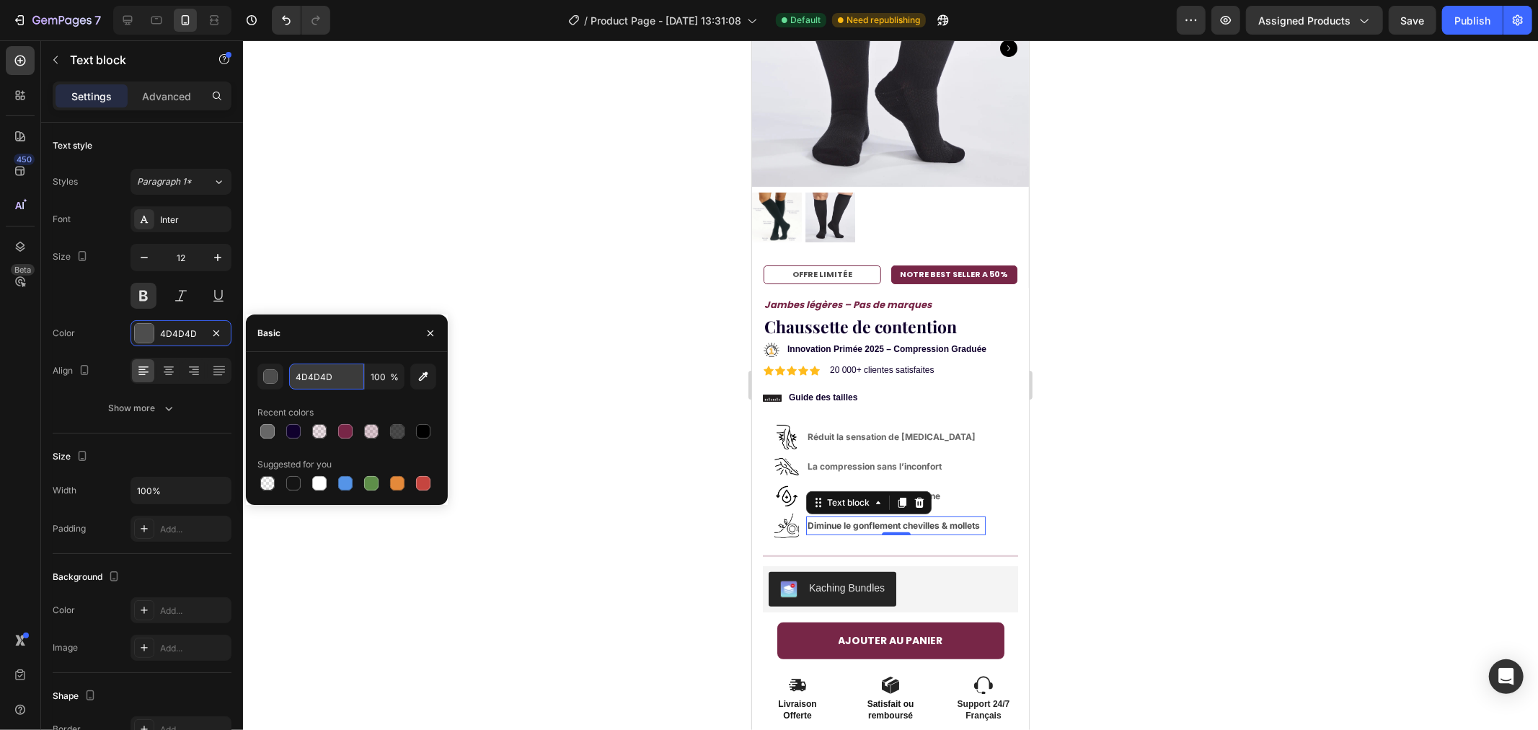
click at [332, 383] on input "4D4D4D" at bounding box center [326, 376] width 75 height 26
paste input "#676767"
type input "676767"
click at [343, 398] on div "676767 100 % Recent colors Suggested for you" at bounding box center [346, 428] width 179 height 130
click at [634, 322] on div at bounding box center [890, 384] width 1295 height 689
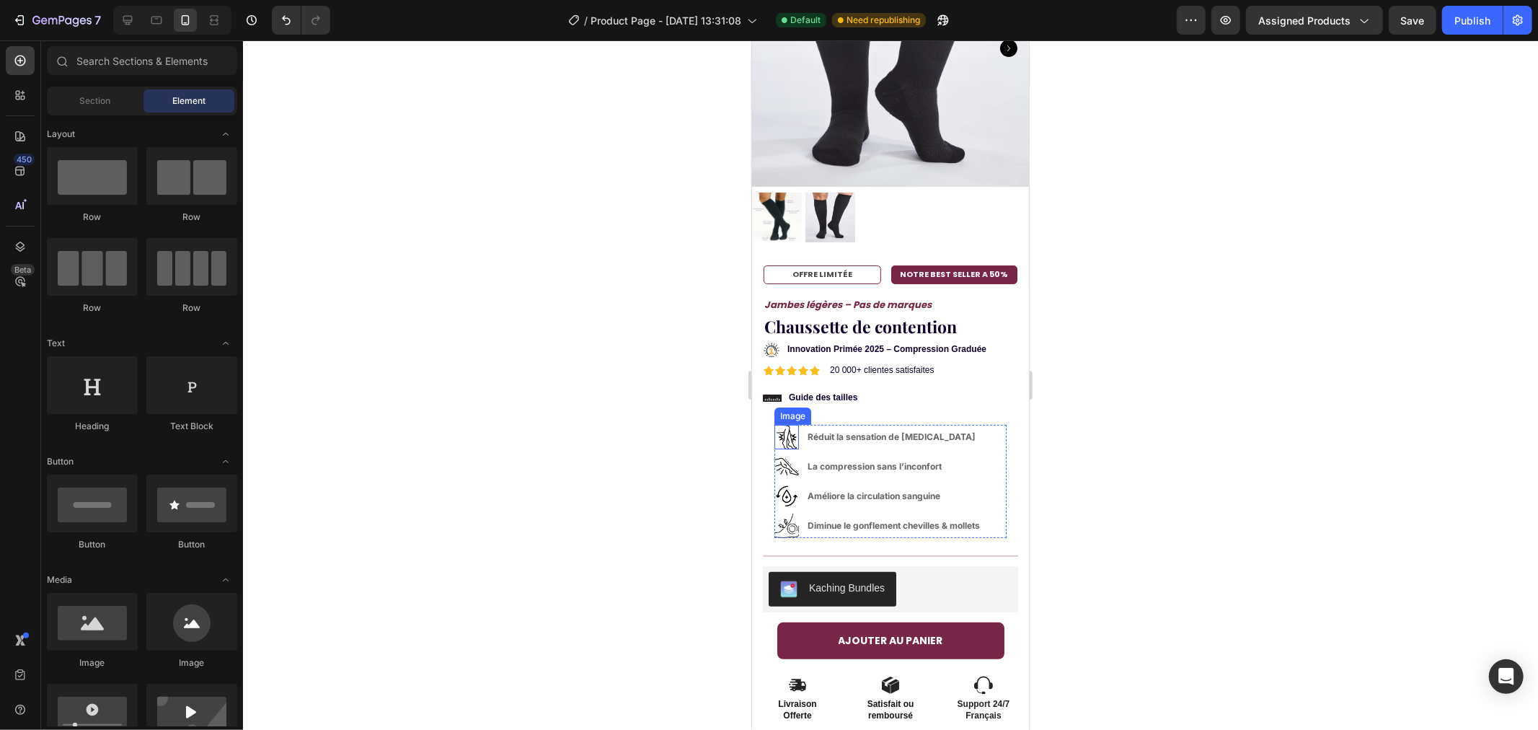
click at [781, 424] on img at bounding box center [786, 436] width 25 height 25
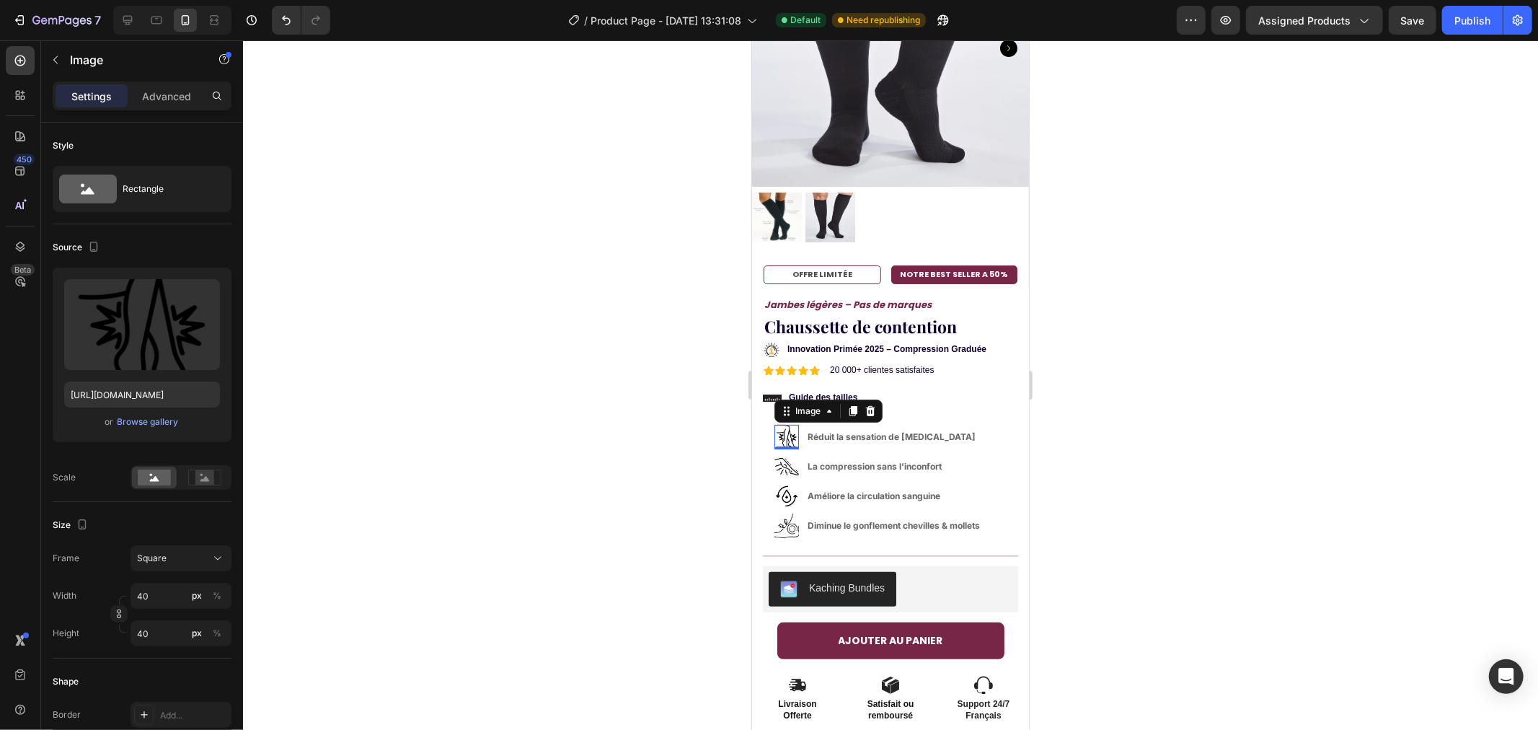
drag, startPoint x: 531, startPoint y: 365, endPoint x: 584, endPoint y: 369, distance: 53.5
click at [531, 363] on div at bounding box center [890, 384] width 1295 height 689
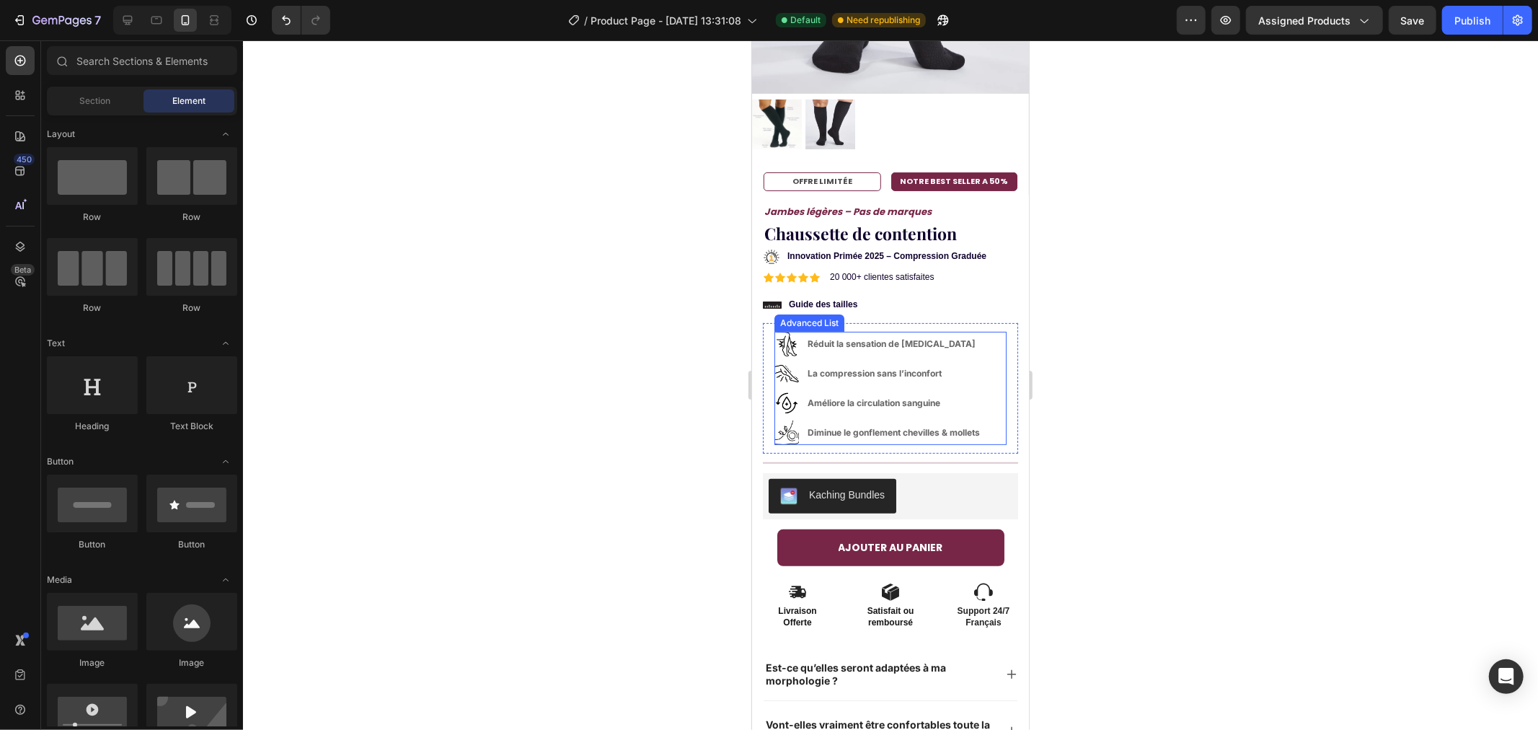
scroll to position [320, 0]
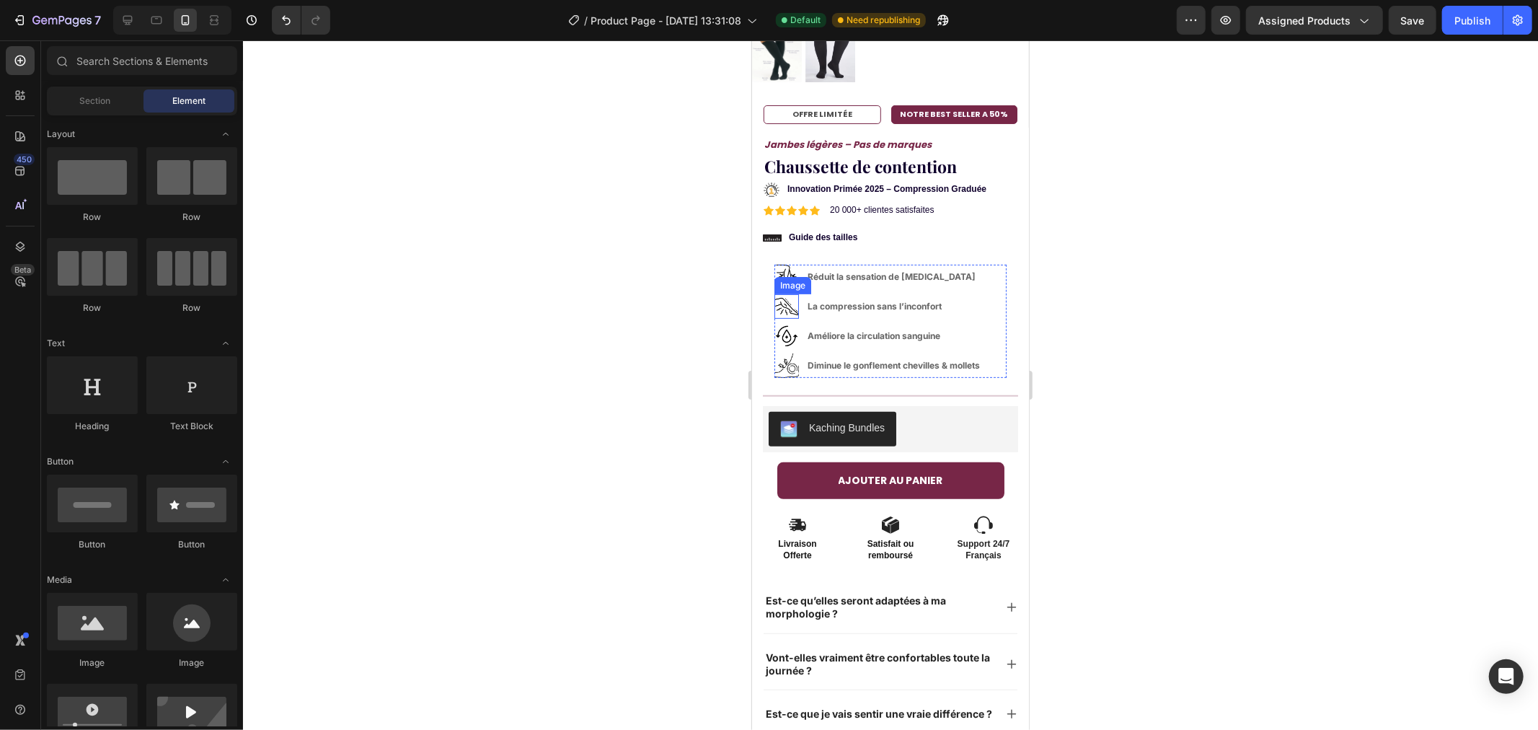
click at [787, 278] on div "Image" at bounding box center [792, 284] width 31 height 13
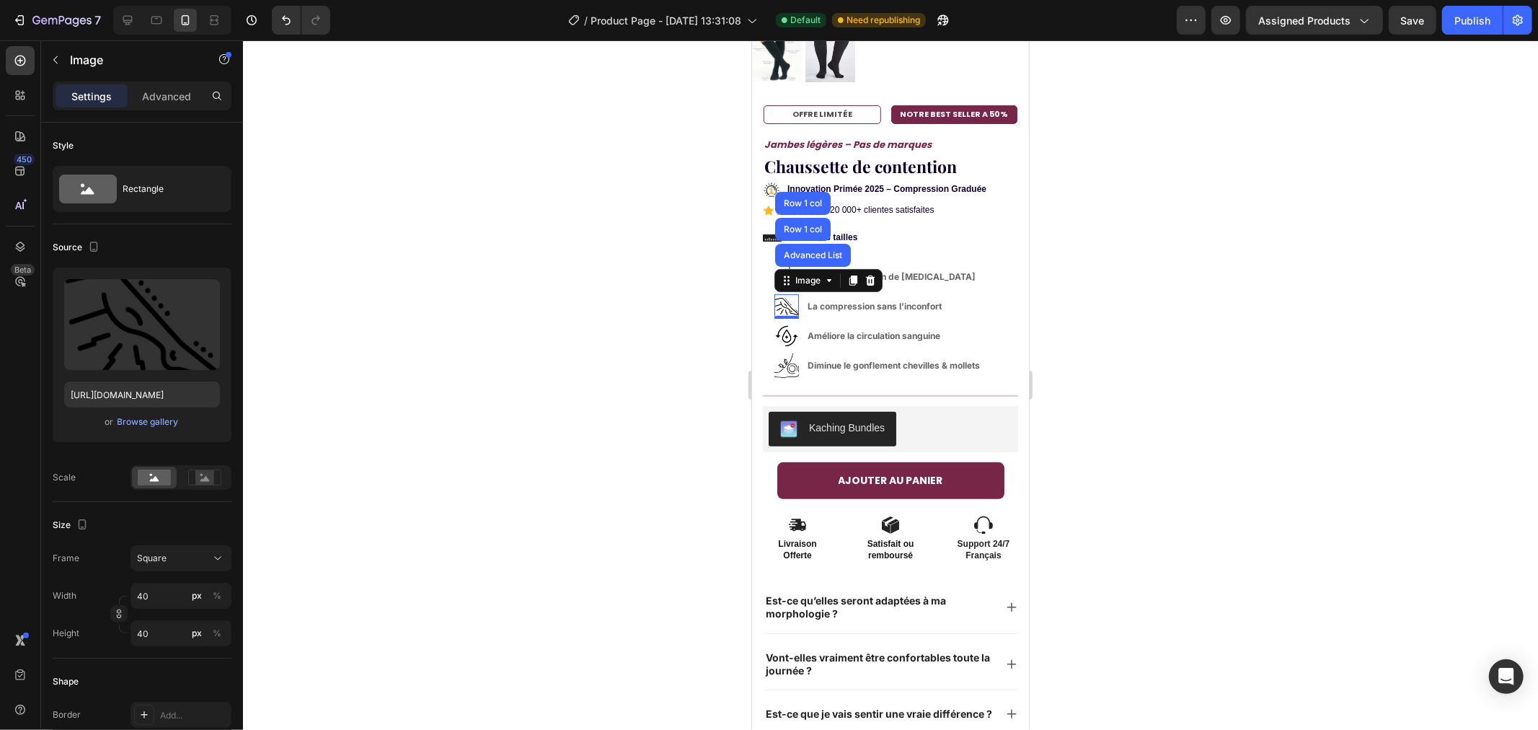
click at [722, 289] on div at bounding box center [890, 384] width 1295 height 689
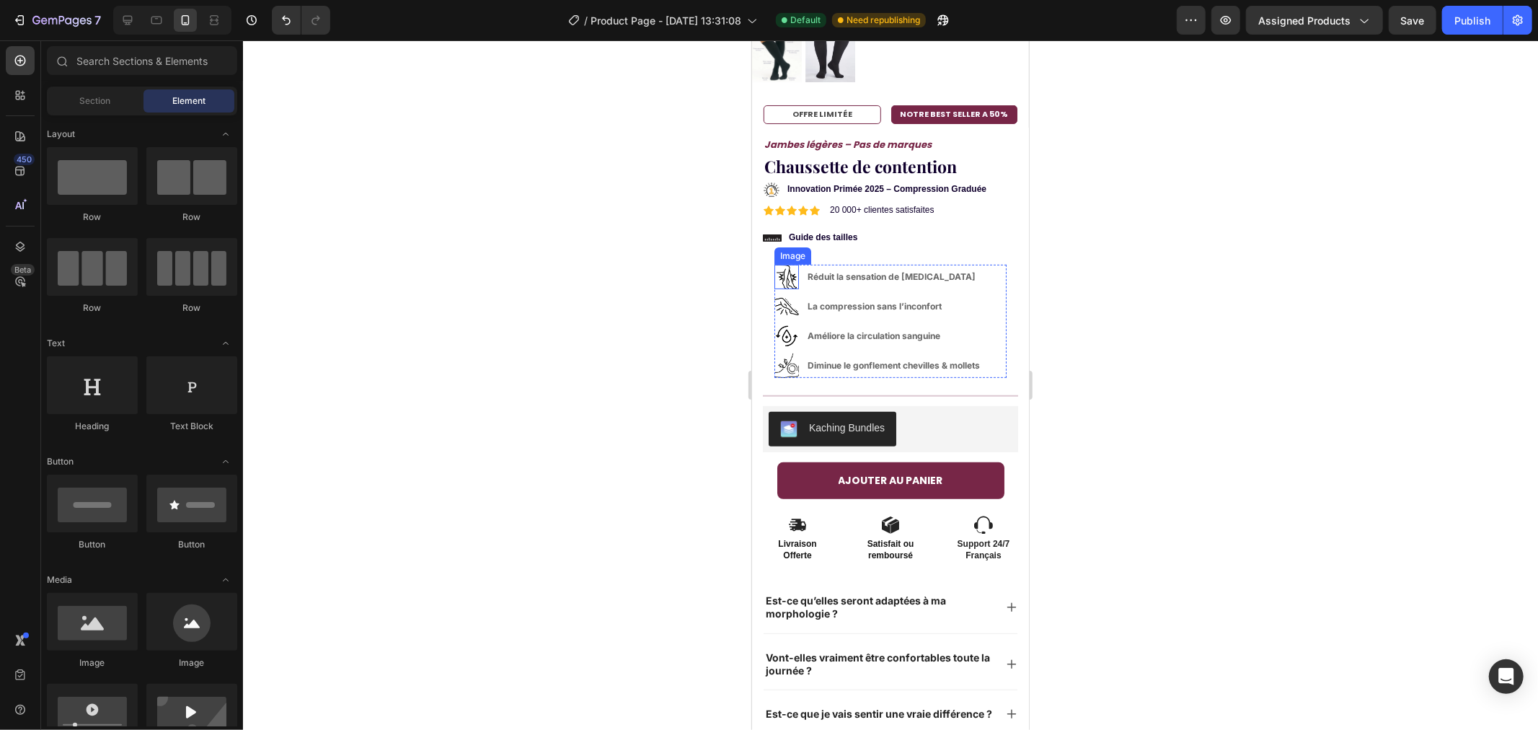
click at [780, 264] on img at bounding box center [786, 276] width 25 height 25
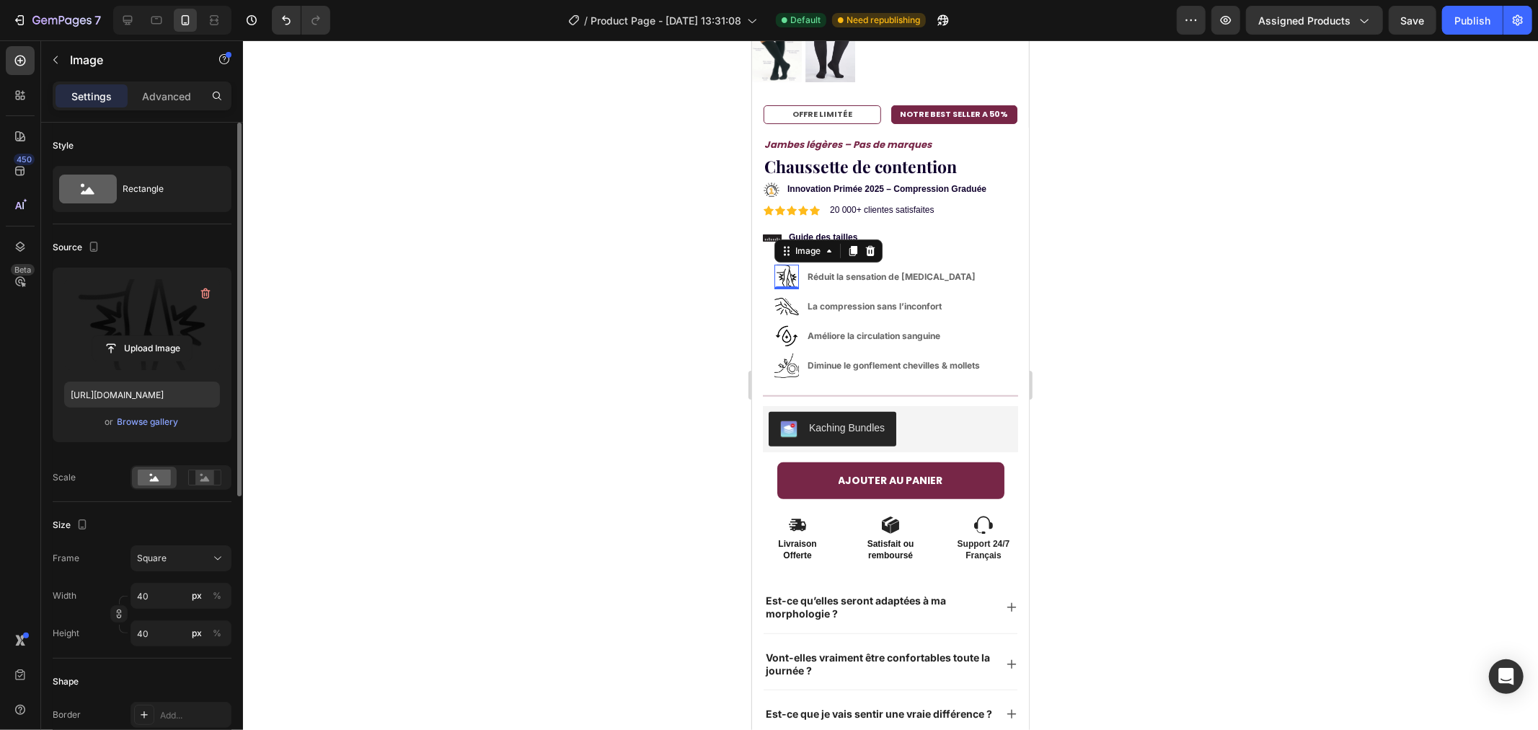
click at [151, 308] on label at bounding box center [142, 324] width 156 height 91
click at [151, 336] on input "file" at bounding box center [141, 348] width 99 height 25
click at [154, 329] on label at bounding box center [142, 324] width 156 height 91
click at [154, 336] on input "file" at bounding box center [141, 348] width 99 height 25
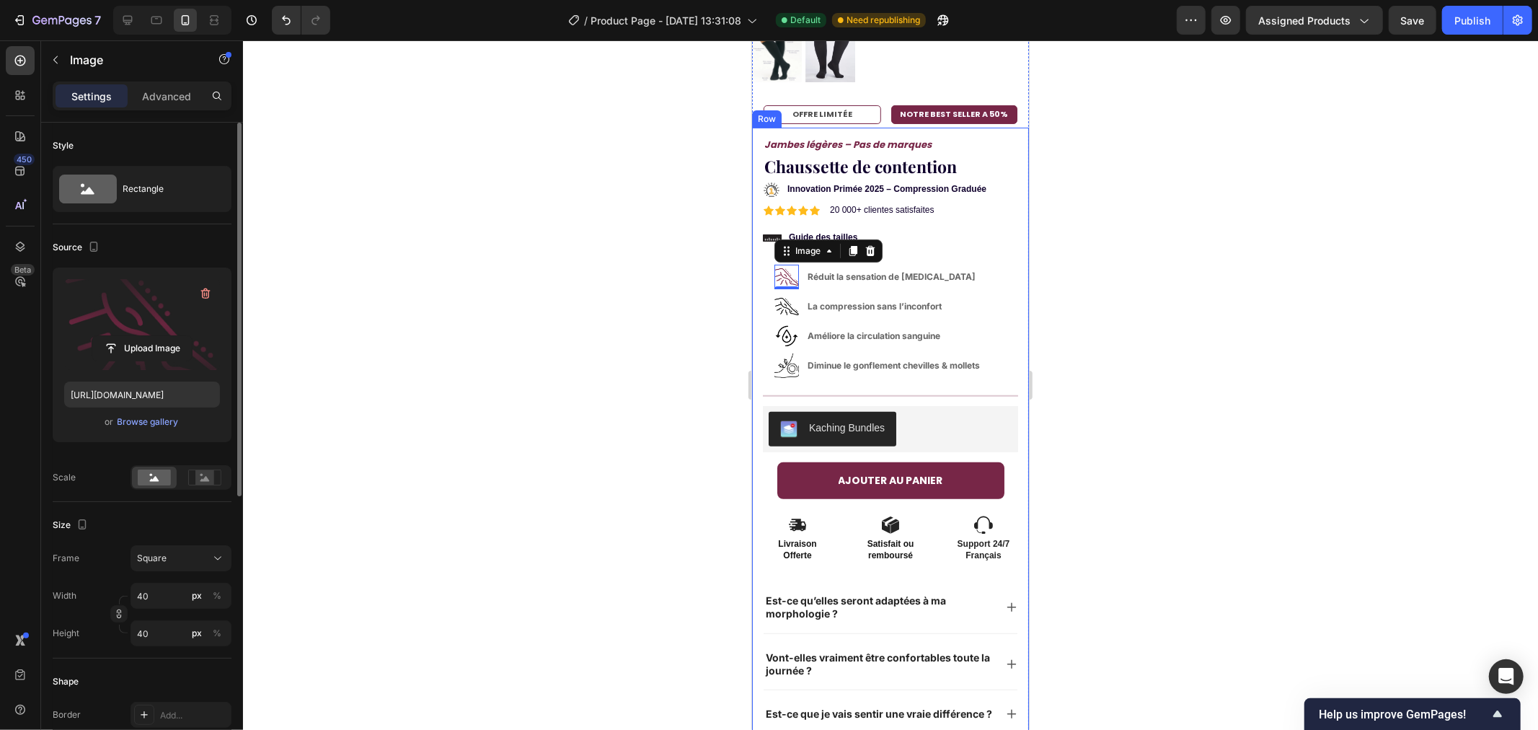
click at [159, 322] on label at bounding box center [142, 324] width 156 height 91
click at [159, 336] on input "file" at bounding box center [141, 348] width 99 height 25
type input "https://cdn.shopify.com/s/files/1/0989/0067/2861/files/gempages_585563945989833…"
click at [782, 293] on img at bounding box center [786, 305] width 25 height 25
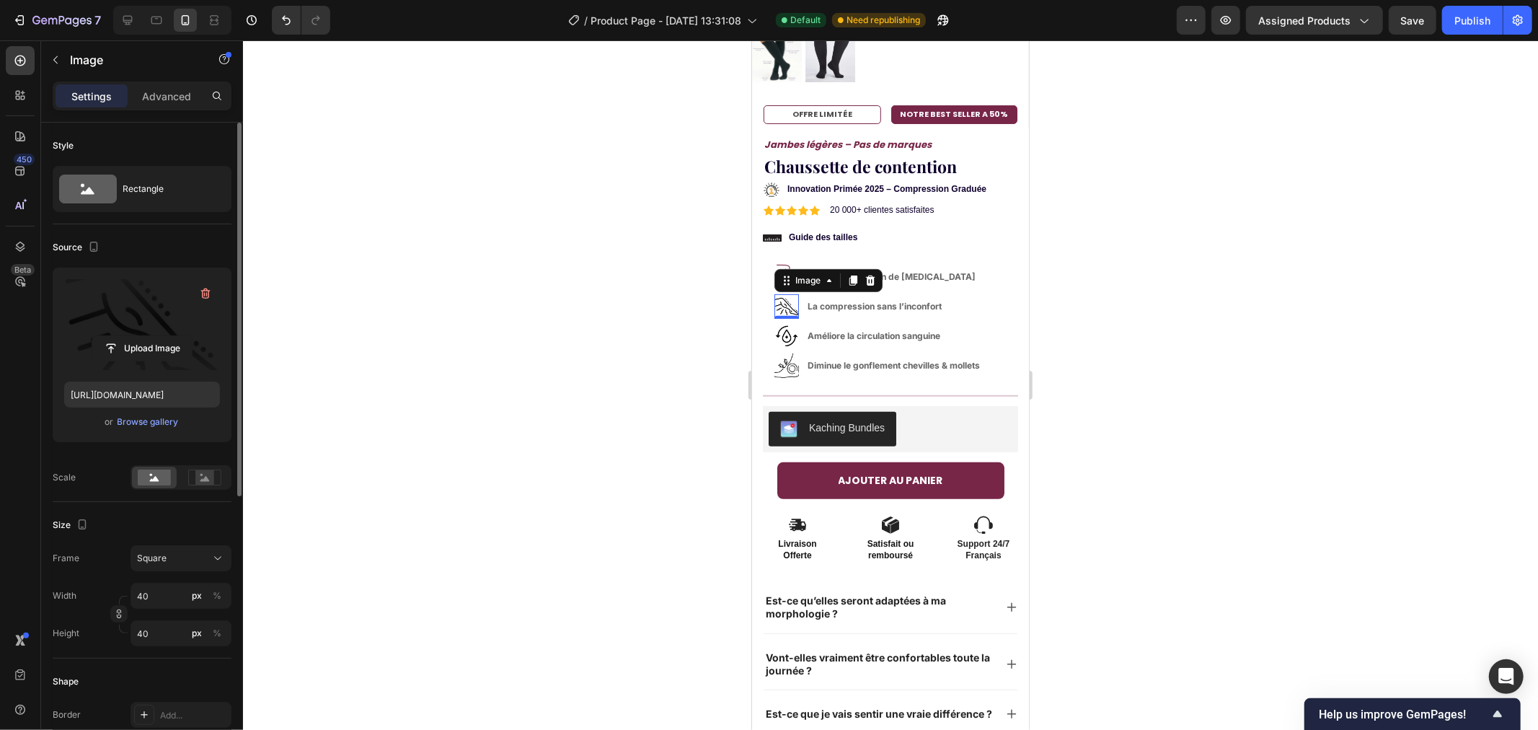
click at [147, 329] on label at bounding box center [142, 324] width 156 height 91
click at [147, 336] on input "file" at bounding box center [141, 348] width 99 height 25
type input "https://cdn.shopify.com/s/files/1/0989/0067/2861/files/gempages_585563945989833…"
click at [787, 323] on img at bounding box center [786, 335] width 25 height 25
click at [140, 319] on label at bounding box center [142, 324] width 156 height 91
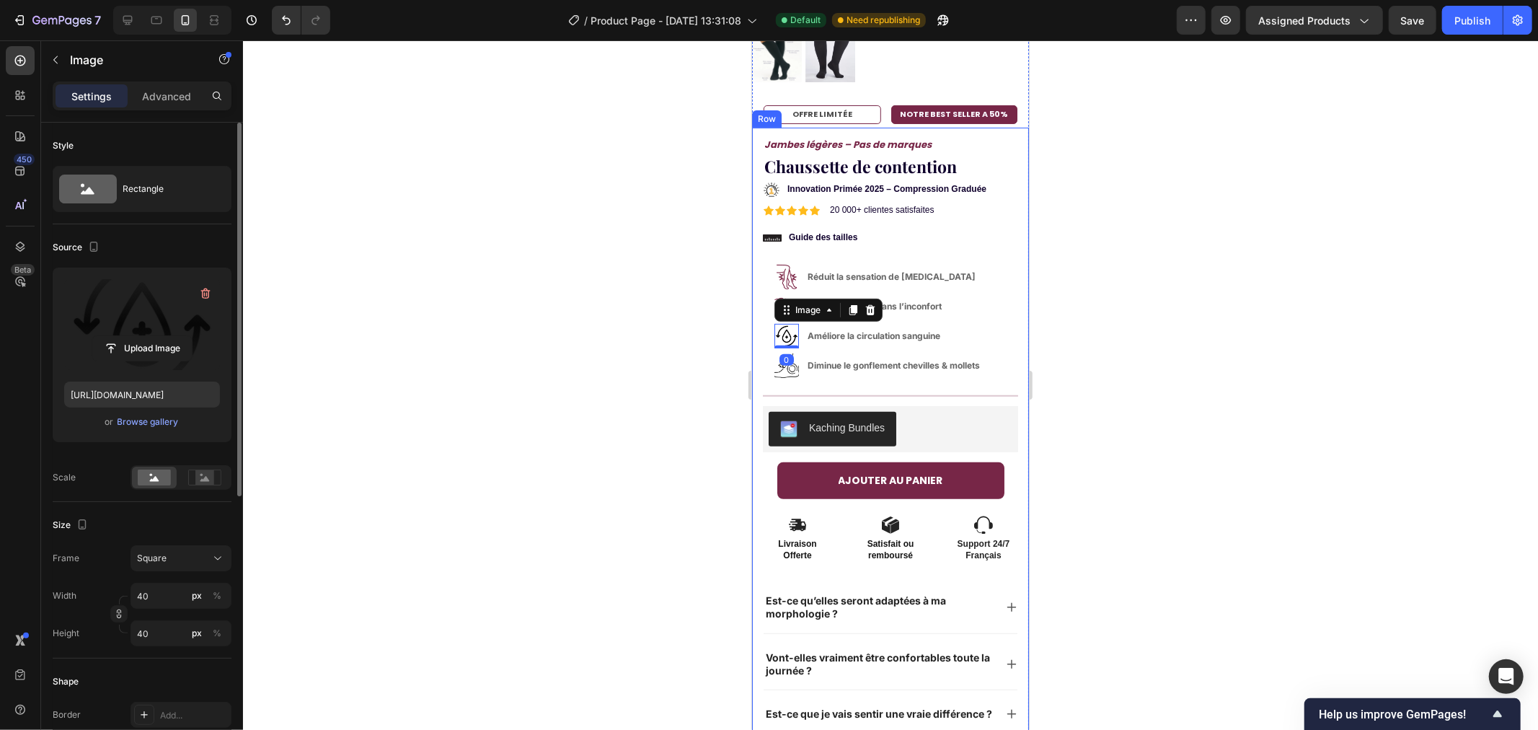
click at [140, 336] on input "file" at bounding box center [141, 348] width 99 height 25
type input "https://cdn.shopify.com/s/files/1/0989/0067/2861/files/gempages_585563945989833…"
click at [784, 353] on div "0" at bounding box center [786, 359] width 14 height 12
click at [784, 355] on img at bounding box center [786, 365] width 25 height 25
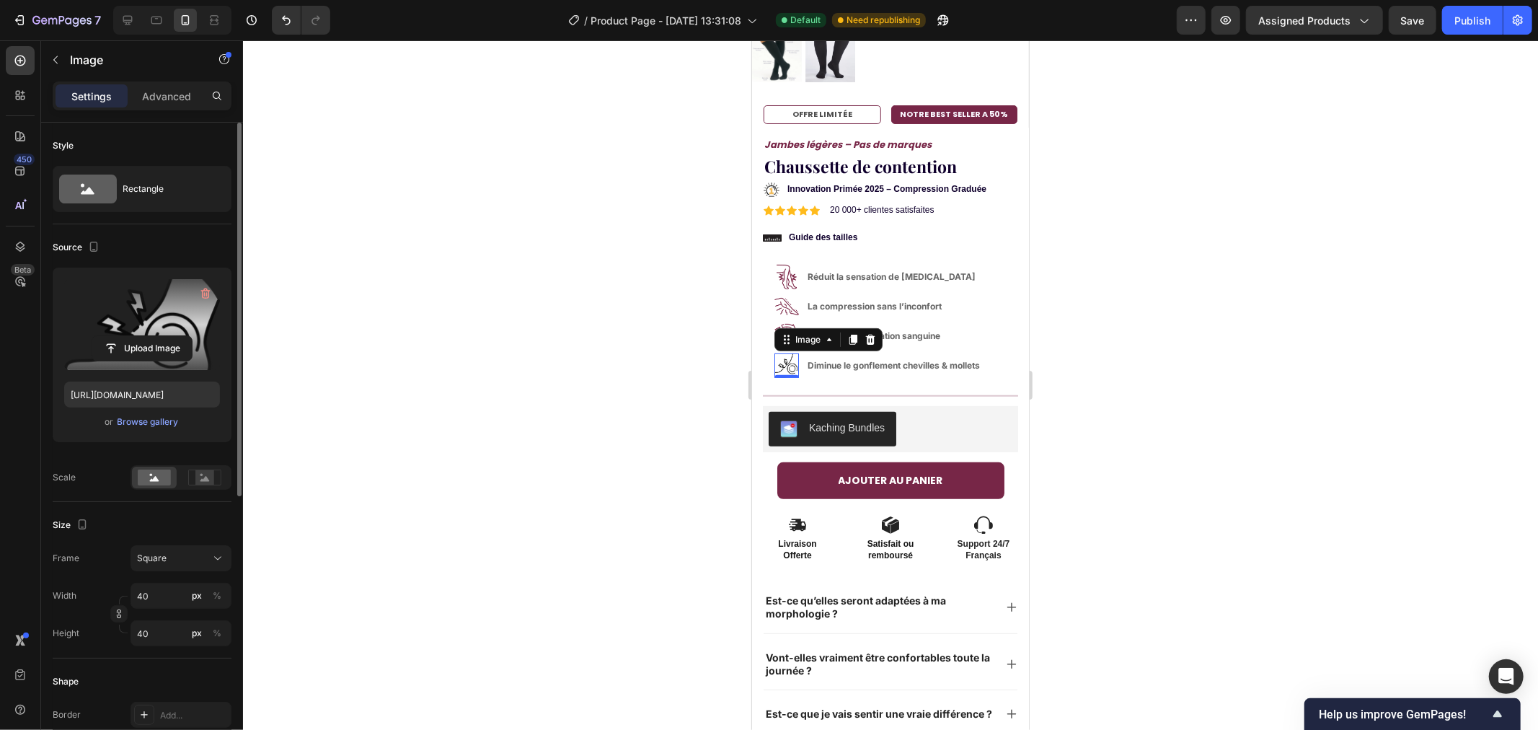
click at [121, 314] on label at bounding box center [142, 324] width 156 height 91
click at [121, 336] on input "file" at bounding box center [141, 348] width 99 height 25
type input "https://cdn.shopify.com/s/files/1/0989/0067/2861/files/gempages_585563945989833…"
drag, startPoint x: 469, startPoint y: 241, endPoint x: 469, endPoint y: 250, distance: 9.4
click at [469, 247] on div at bounding box center [890, 384] width 1295 height 689
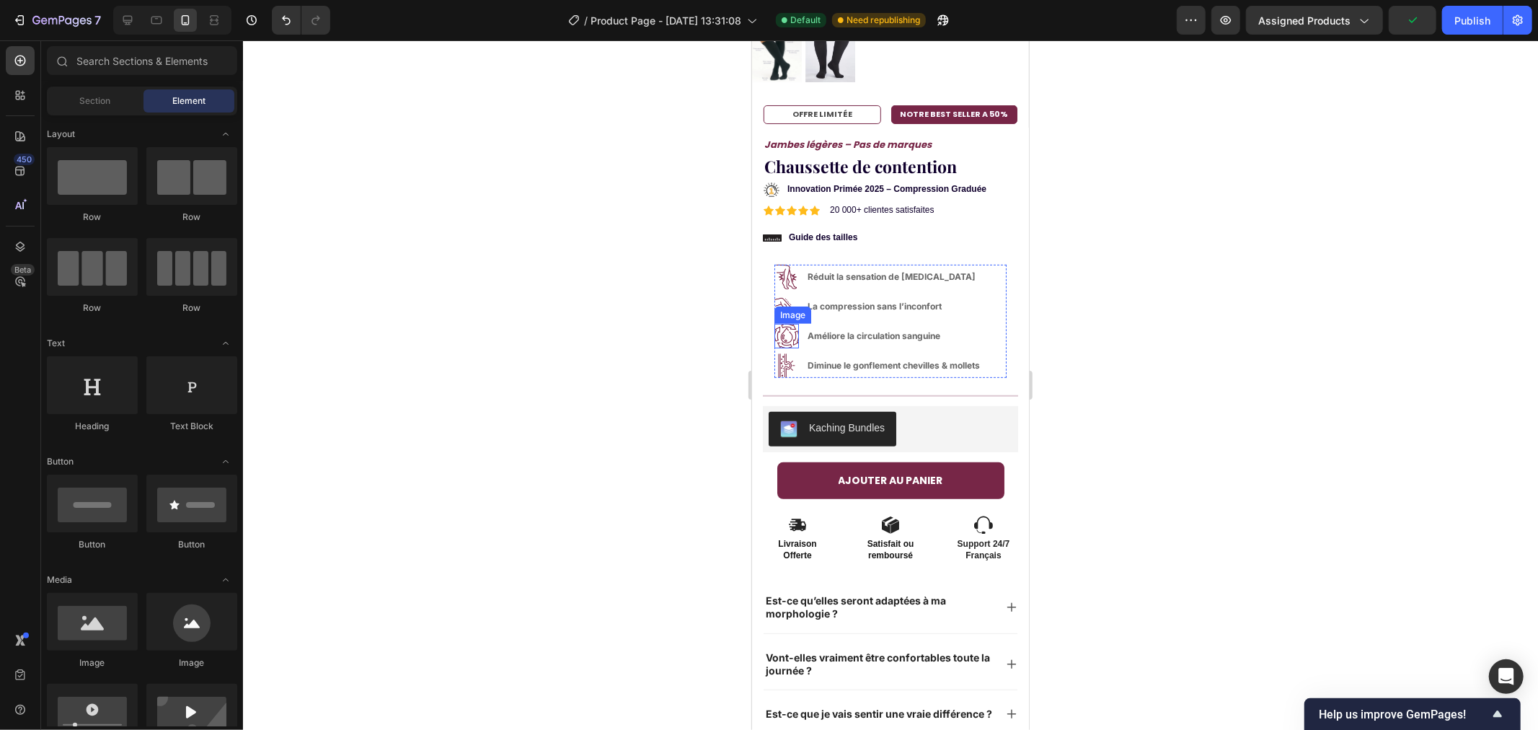
click at [779, 323] on img at bounding box center [786, 335] width 25 height 25
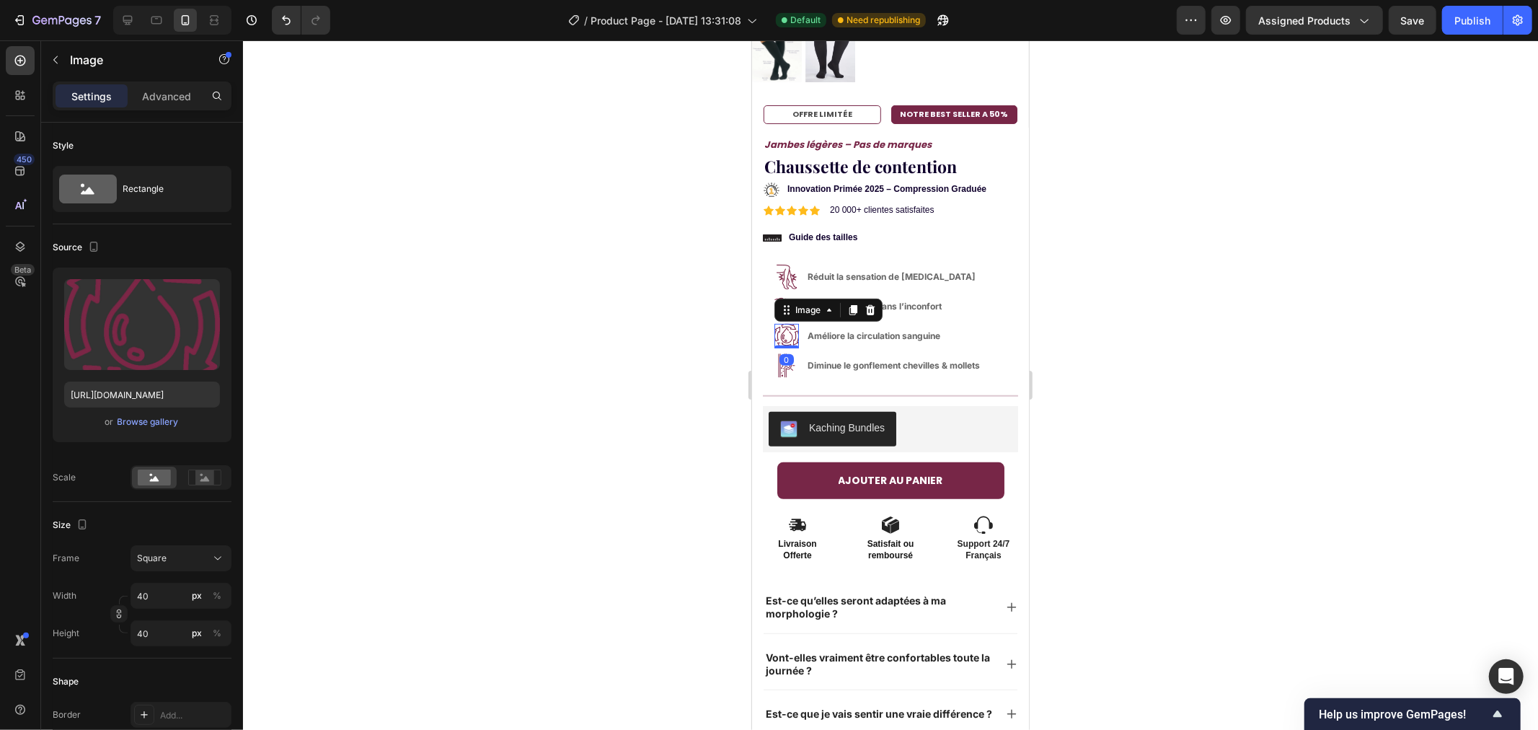
drag, startPoint x: 1173, startPoint y: 215, endPoint x: 1163, endPoint y: 217, distance: 10.3
click at [1172, 216] on div at bounding box center [890, 384] width 1295 height 689
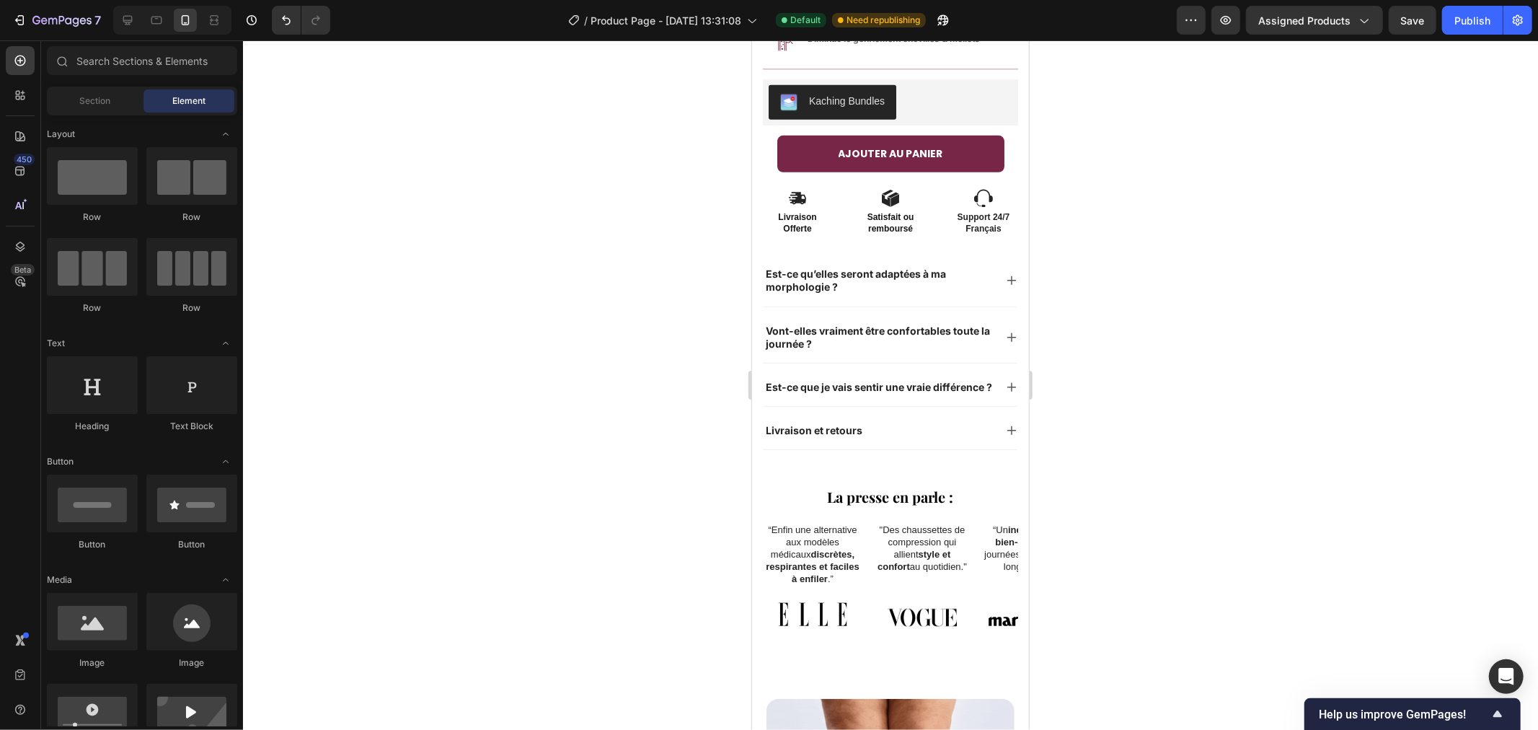
scroll to position [642, 0]
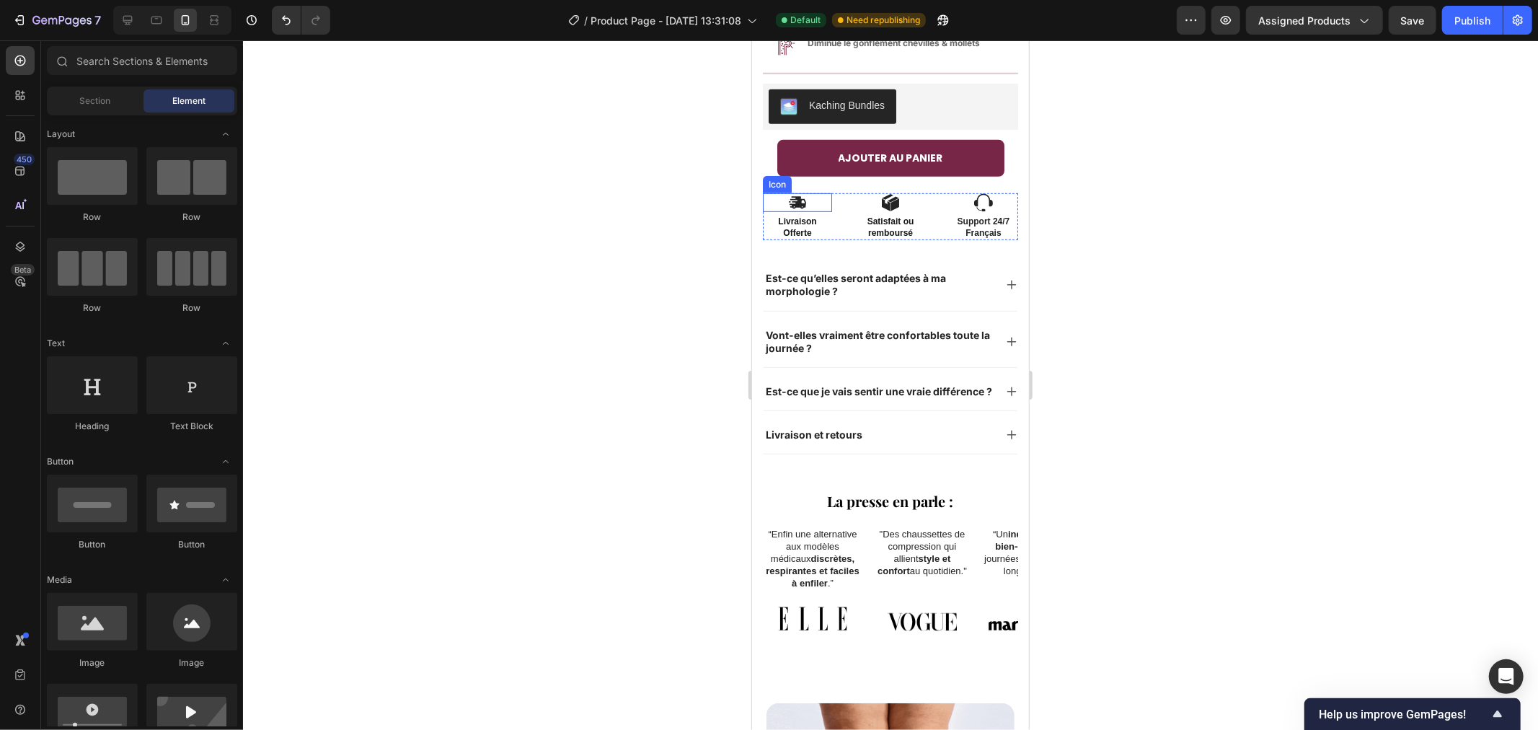
click at [792, 195] on icon at bounding box center [797, 201] width 17 height 12
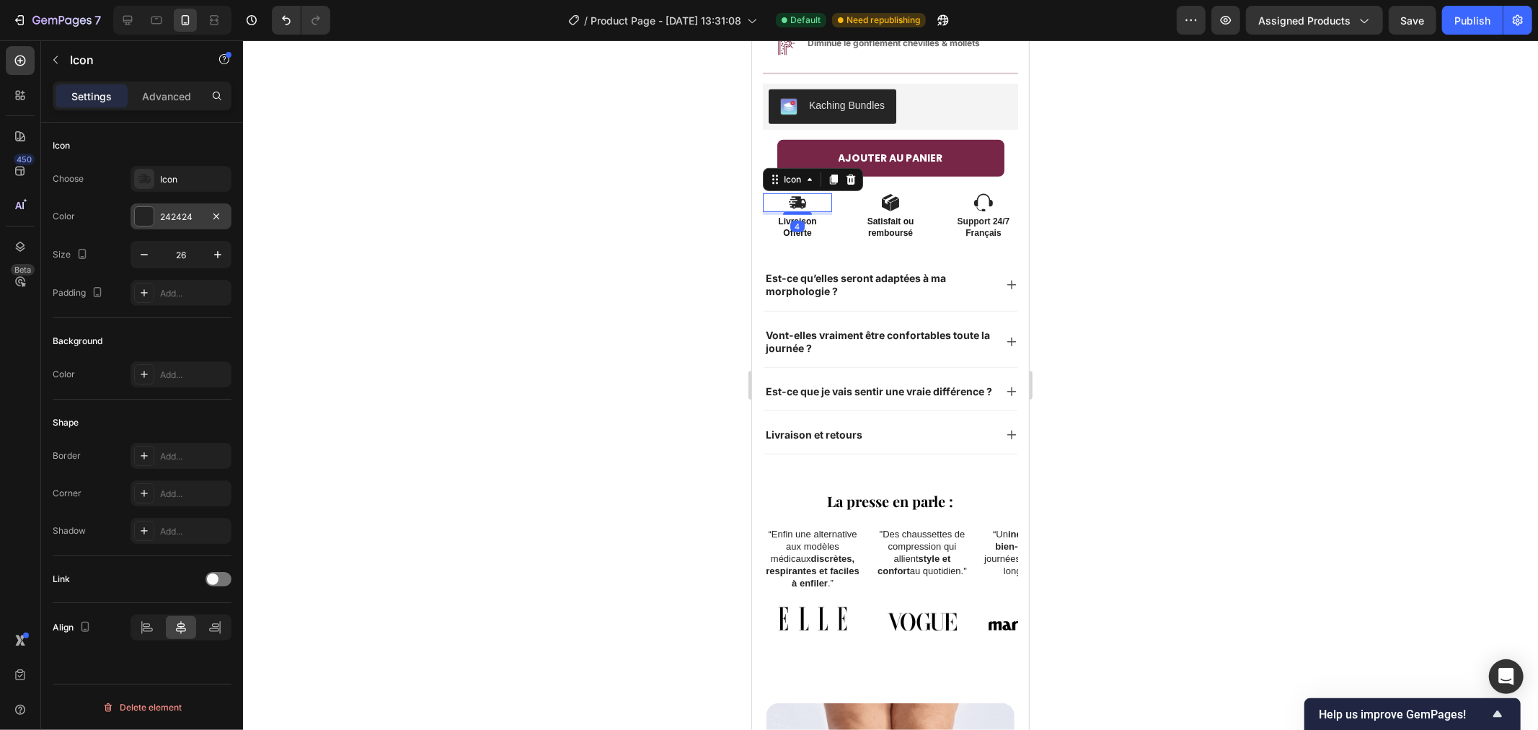
click at [138, 213] on div at bounding box center [144, 216] width 19 height 19
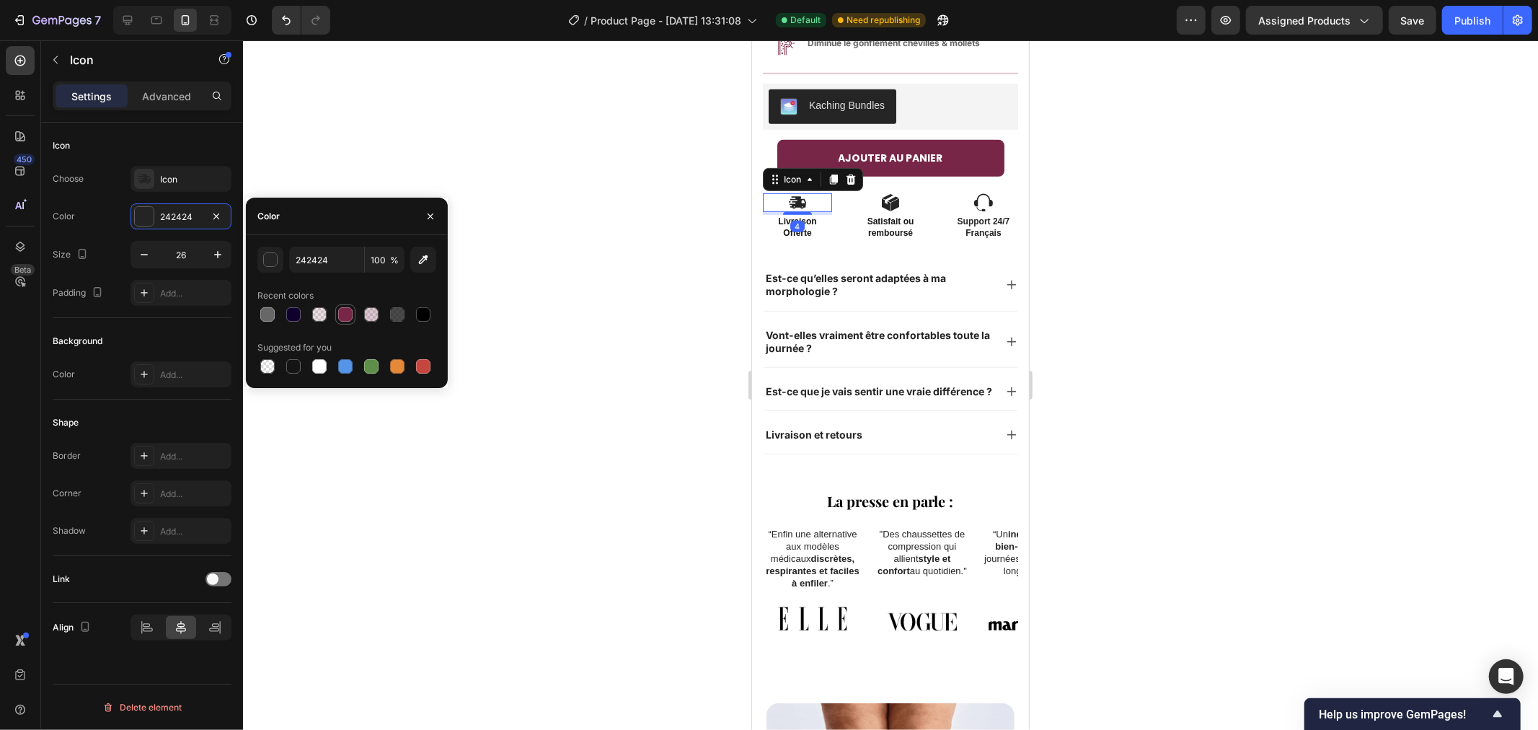
click at [345, 318] on div at bounding box center [345, 314] width 14 height 14
type input "772647"
click at [537, 279] on div at bounding box center [890, 384] width 1295 height 689
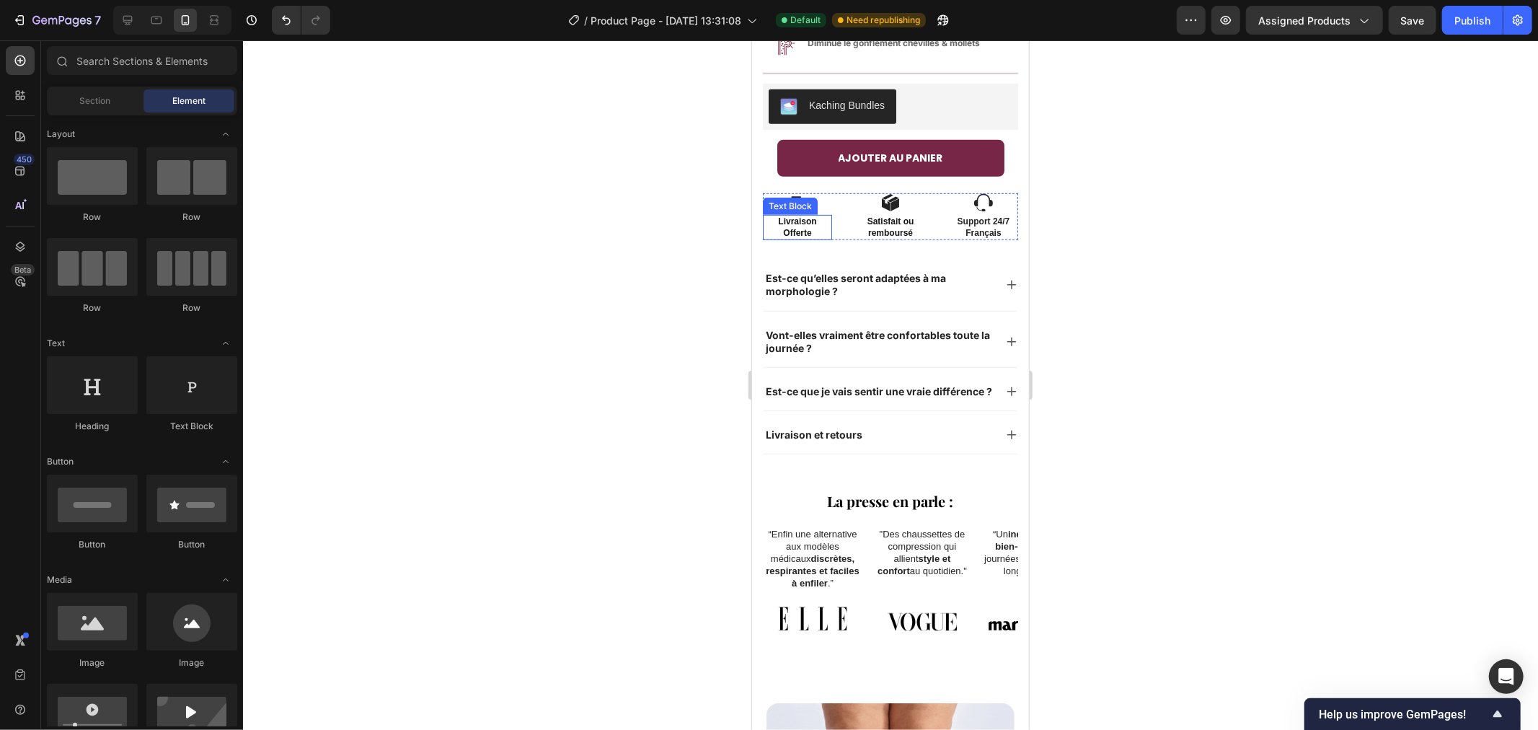
click at [792, 199] on div "Text Block" at bounding box center [789, 205] width 49 height 13
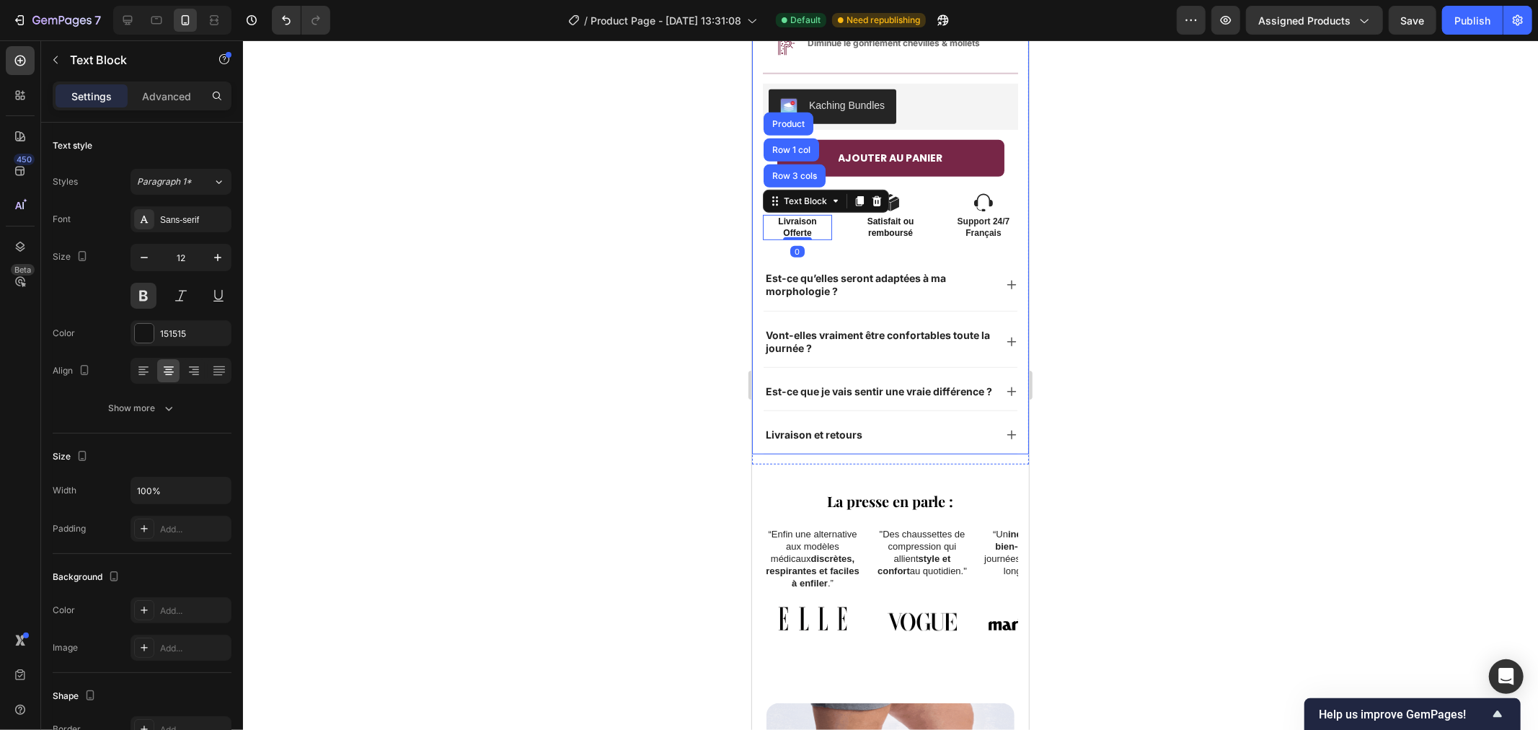
drag, startPoint x: 585, startPoint y: 229, endPoint x: 598, endPoint y: 229, distance: 13.0
click at [586, 229] on div at bounding box center [890, 384] width 1295 height 689
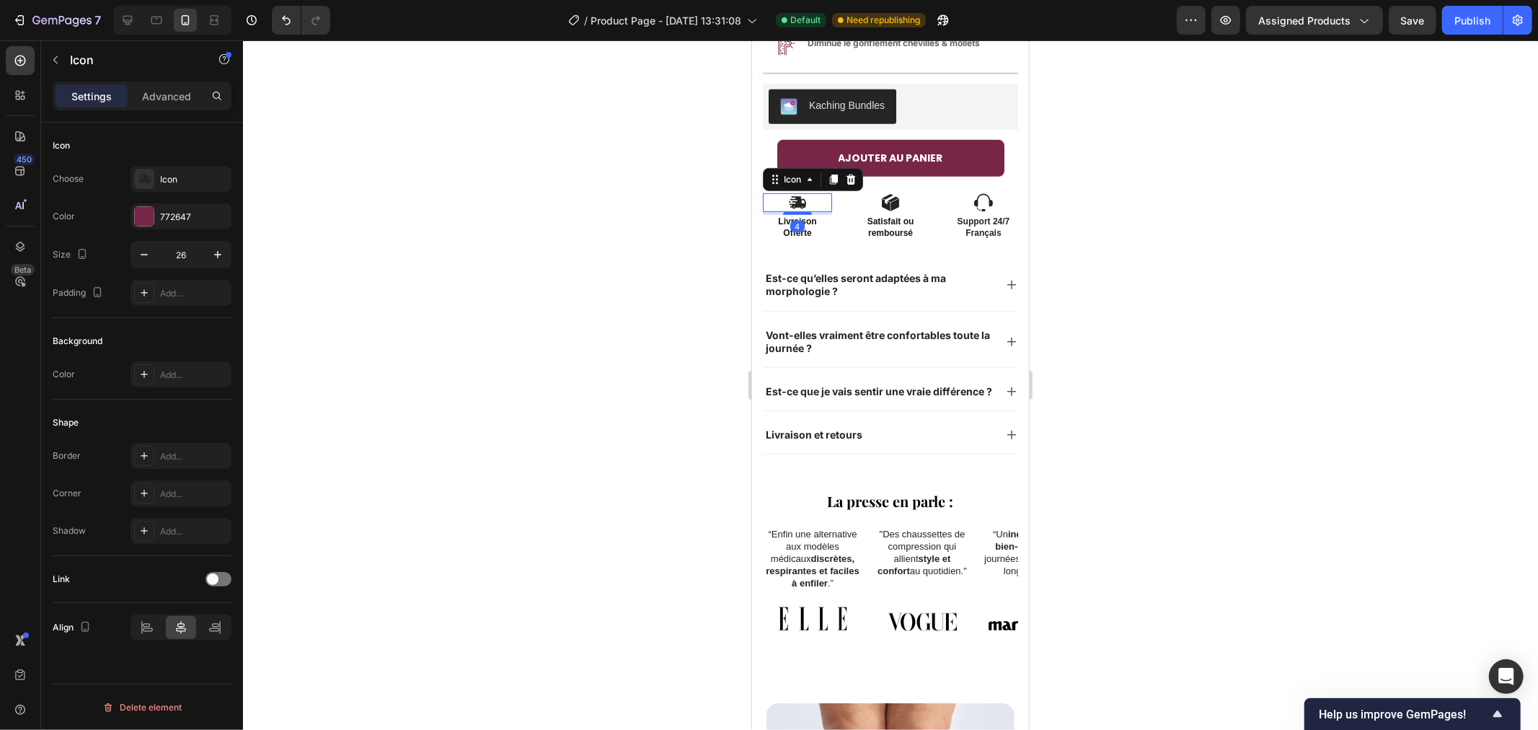
click at [794, 195] on icon at bounding box center [797, 201] width 17 height 12
click at [145, 173] on icon at bounding box center [144, 179] width 14 height 14
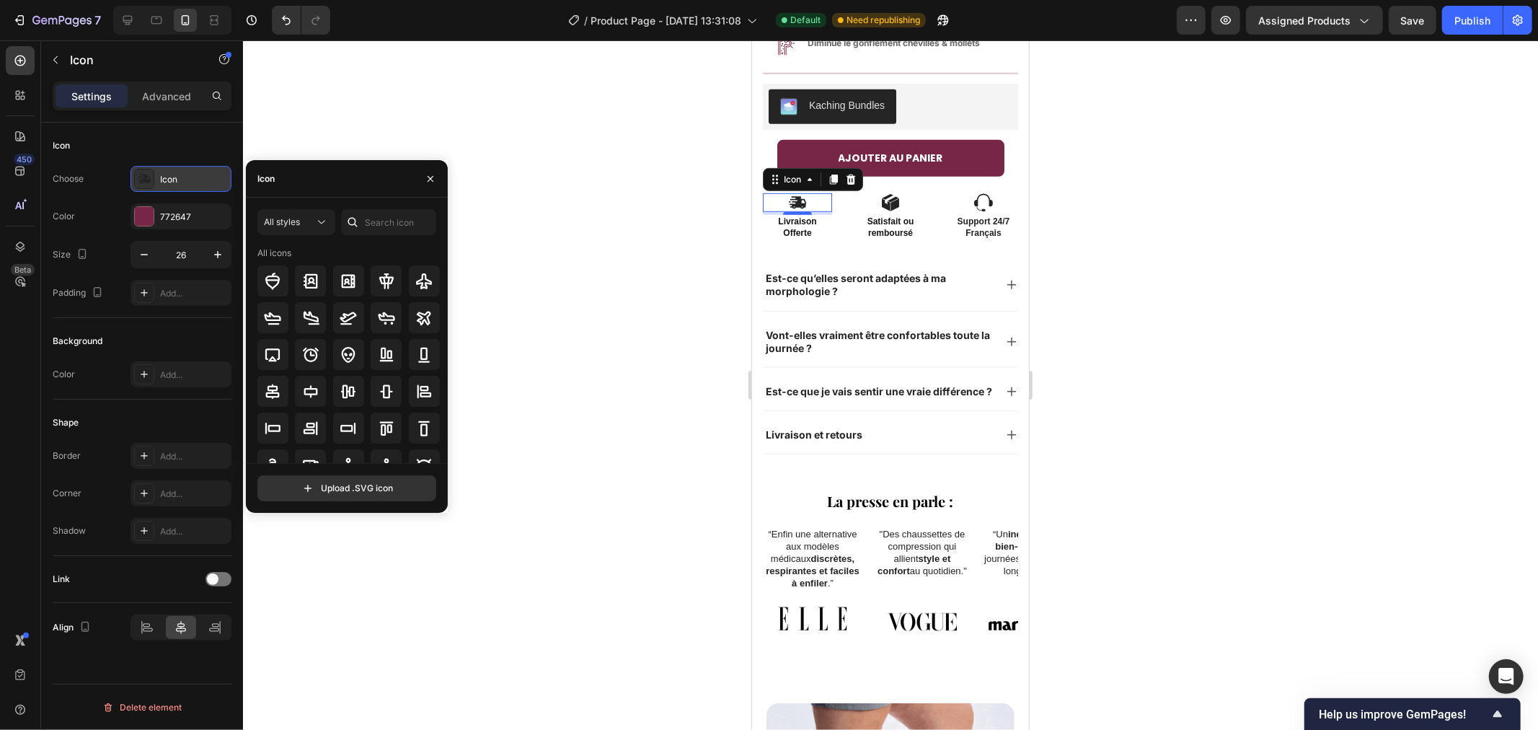
click at [177, 185] on div "Icon" at bounding box center [181, 179] width 101 height 26
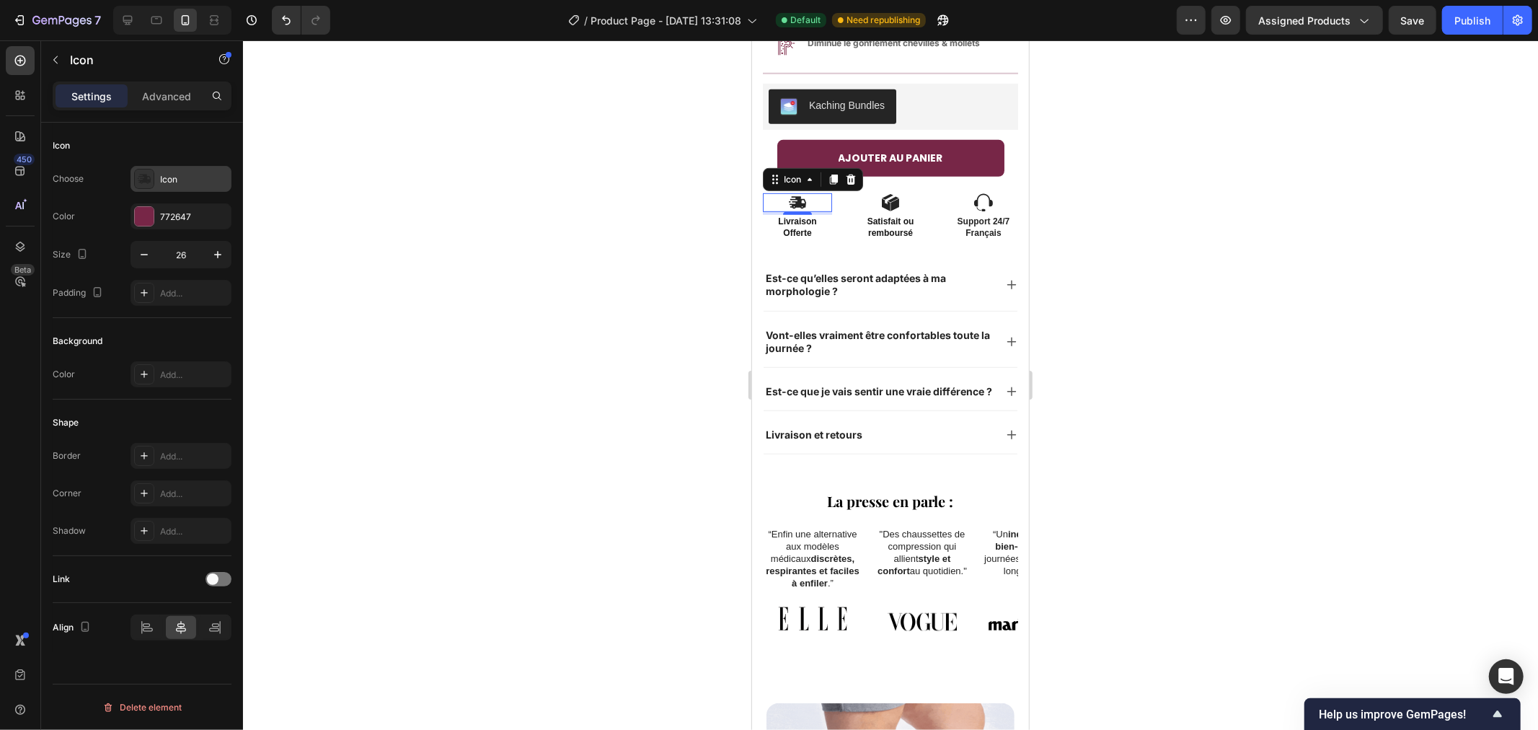
click at [141, 182] on icon at bounding box center [144, 178] width 13 height 9
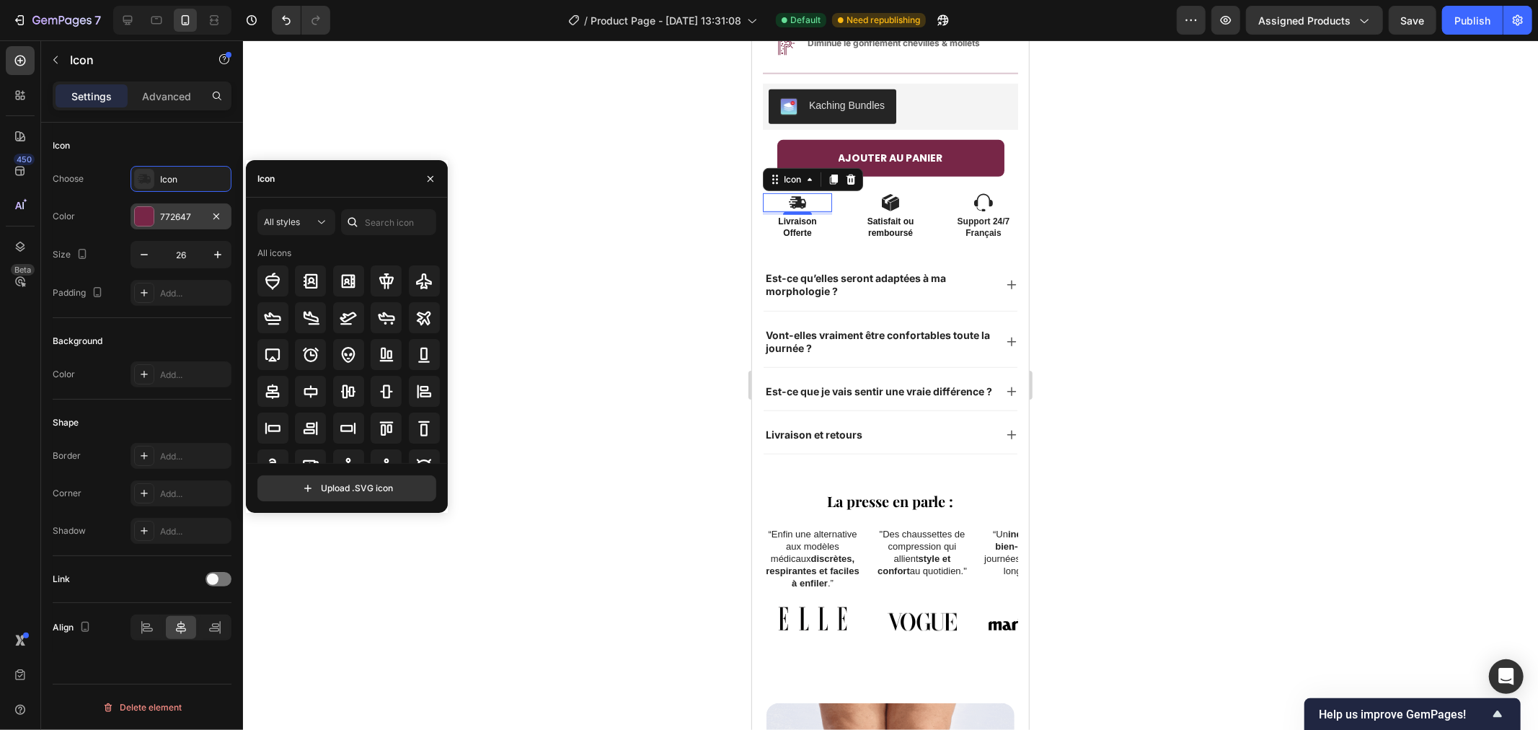
click at [160, 214] on div "772647" at bounding box center [181, 217] width 42 height 13
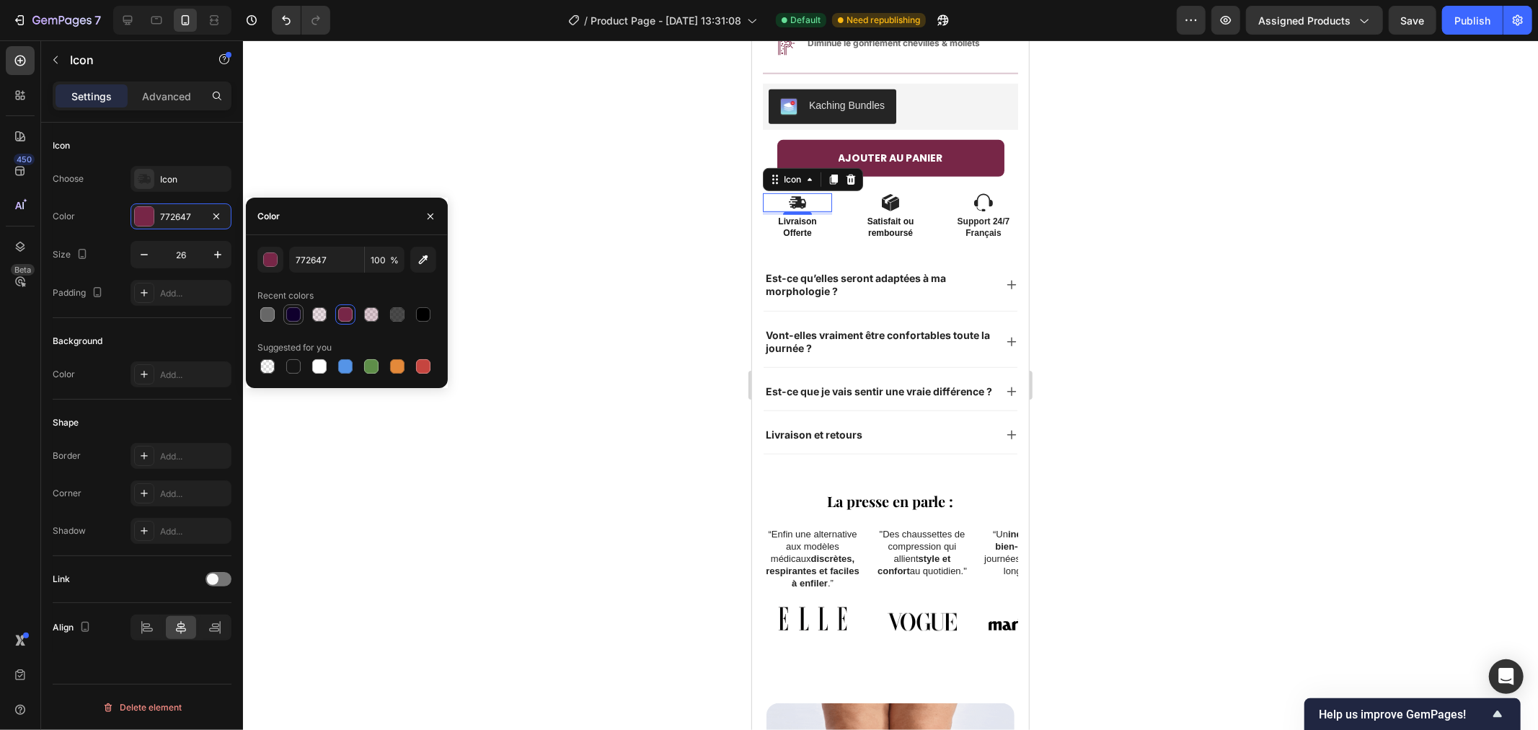
click at [291, 311] on div at bounding box center [293, 314] width 14 height 14
click at [348, 311] on div at bounding box center [345, 314] width 14 height 14
click at [342, 362] on div at bounding box center [345, 366] width 14 height 14
click at [348, 309] on div at bounding box center [345, 314] width 14 height 14
type input "772647"
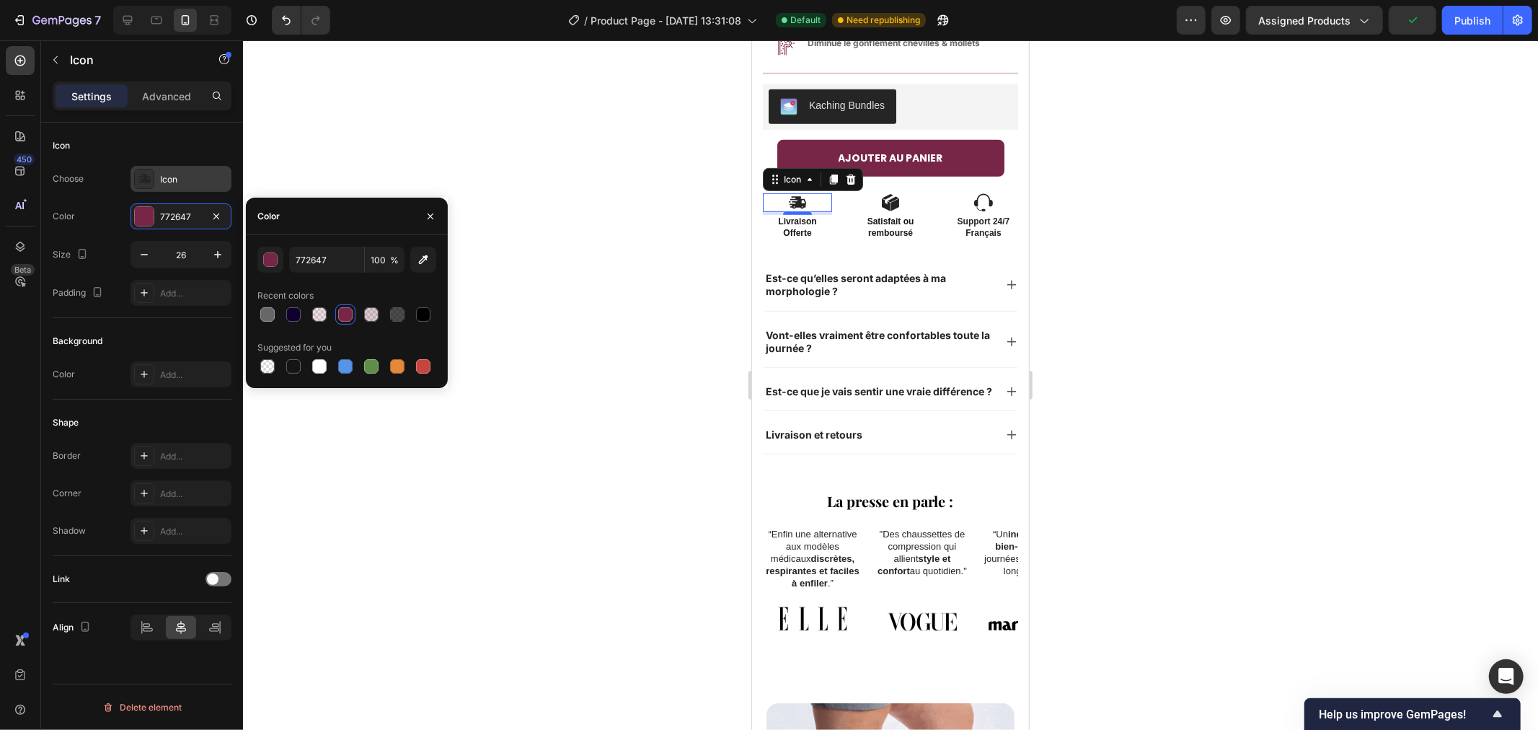
click at [173, 177] on div "Icon" at bounding box center [194, 179] width 68 height 13
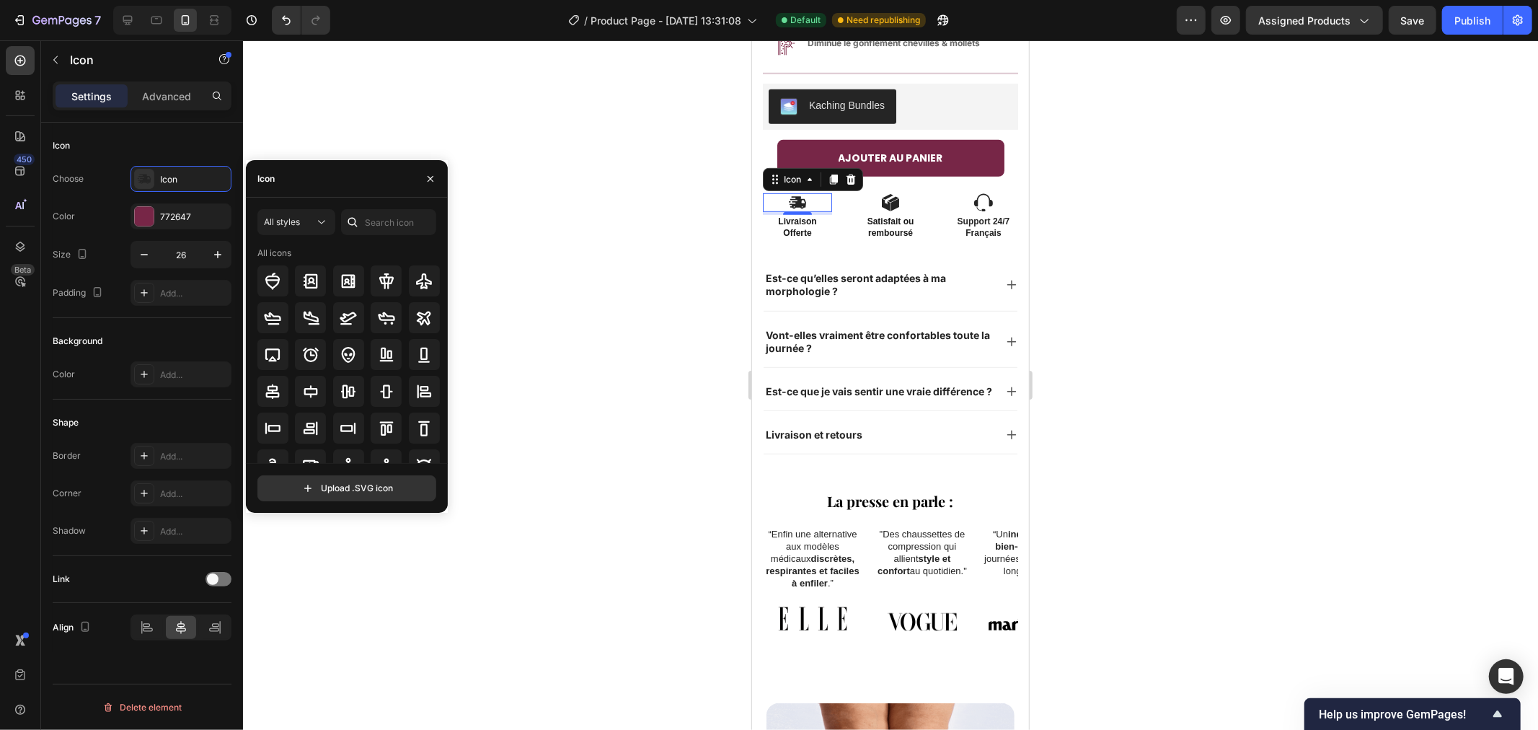
click at [341, 125] on div at bounding box center [890, 384] width 1295 height 689
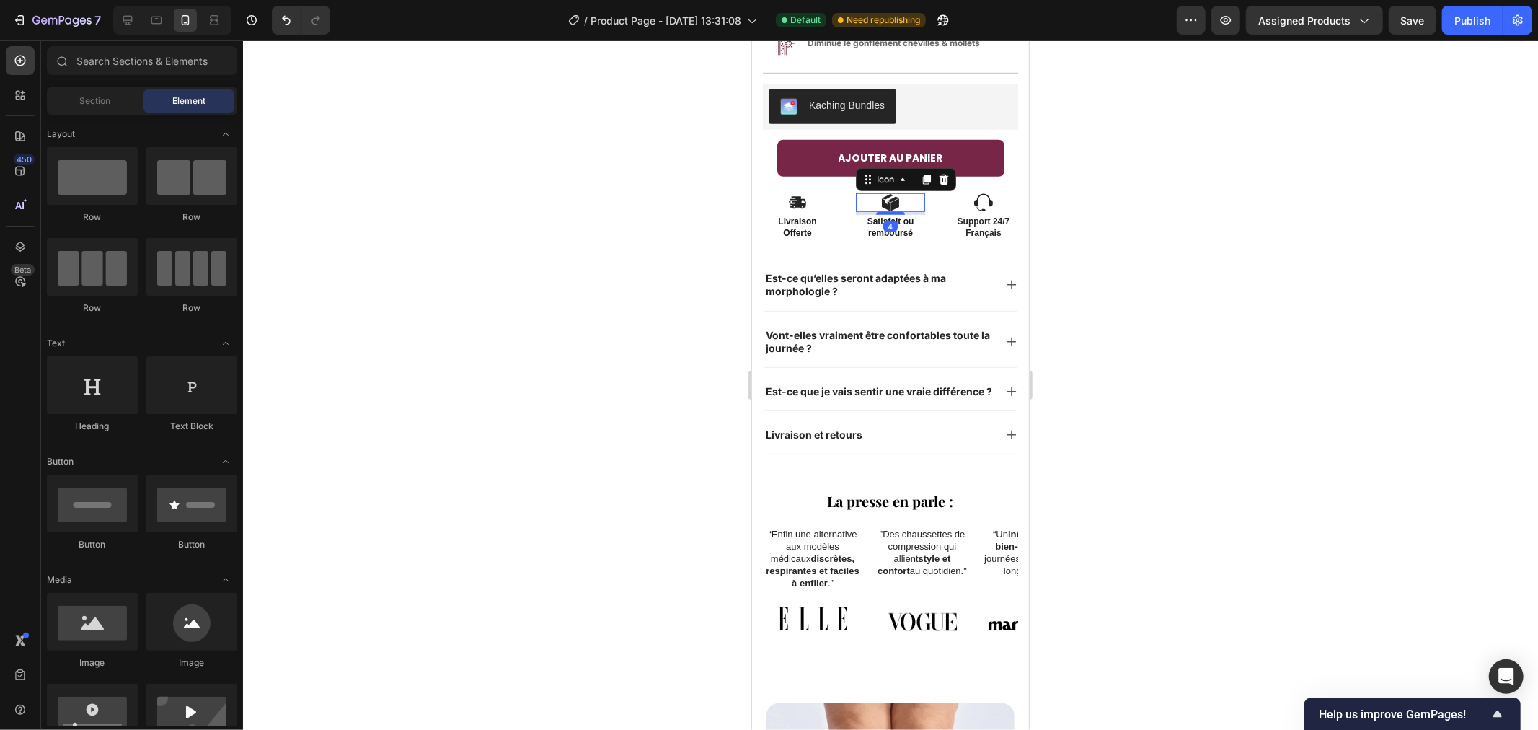
click at [887, 196] on icon at bounding box center [893, 199] width 12 height 6
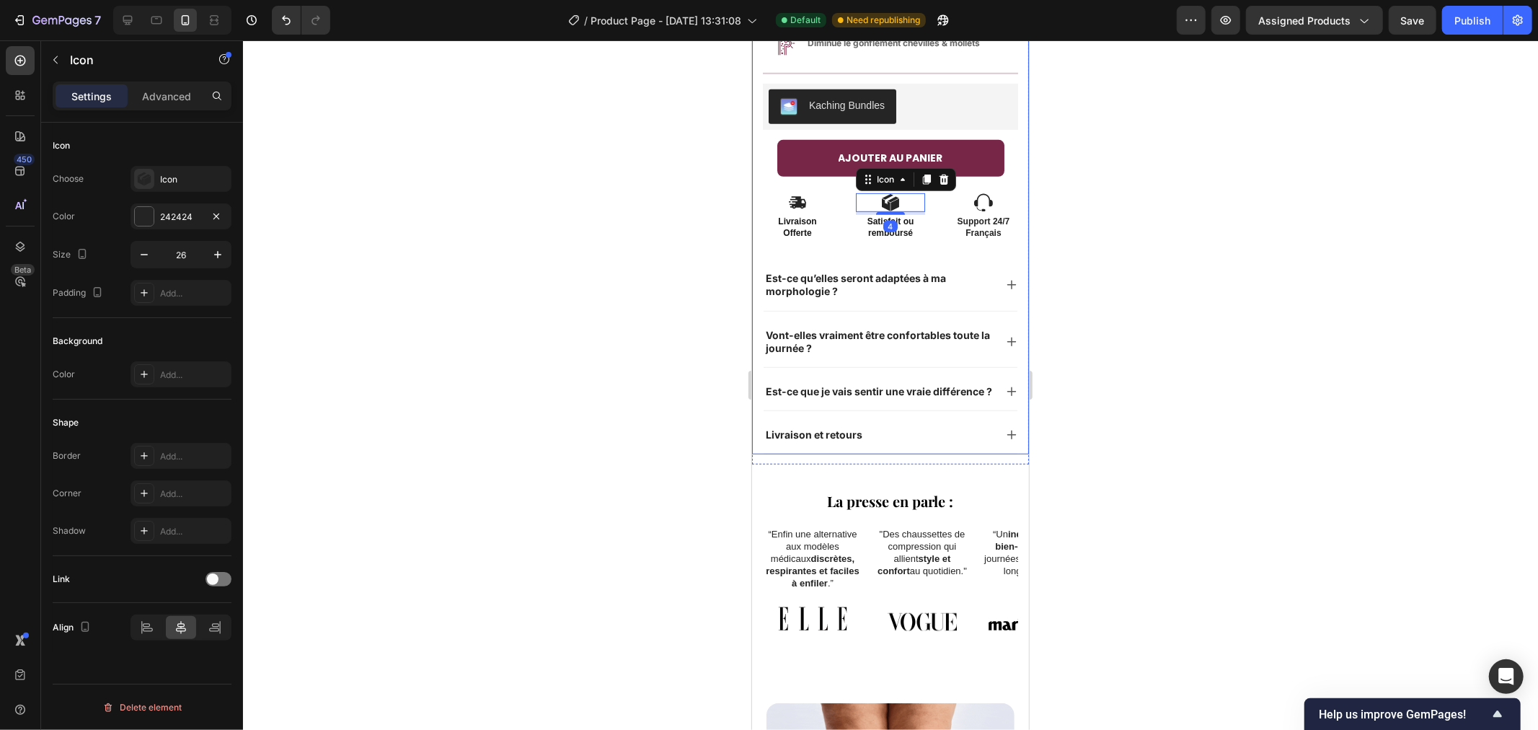
click at [128, 207] on div "Color 242424" at bounding box center [142, 216] width 179 height 26
click at [146, 214] on div at bounding box center [144, 216] width 19 height 19
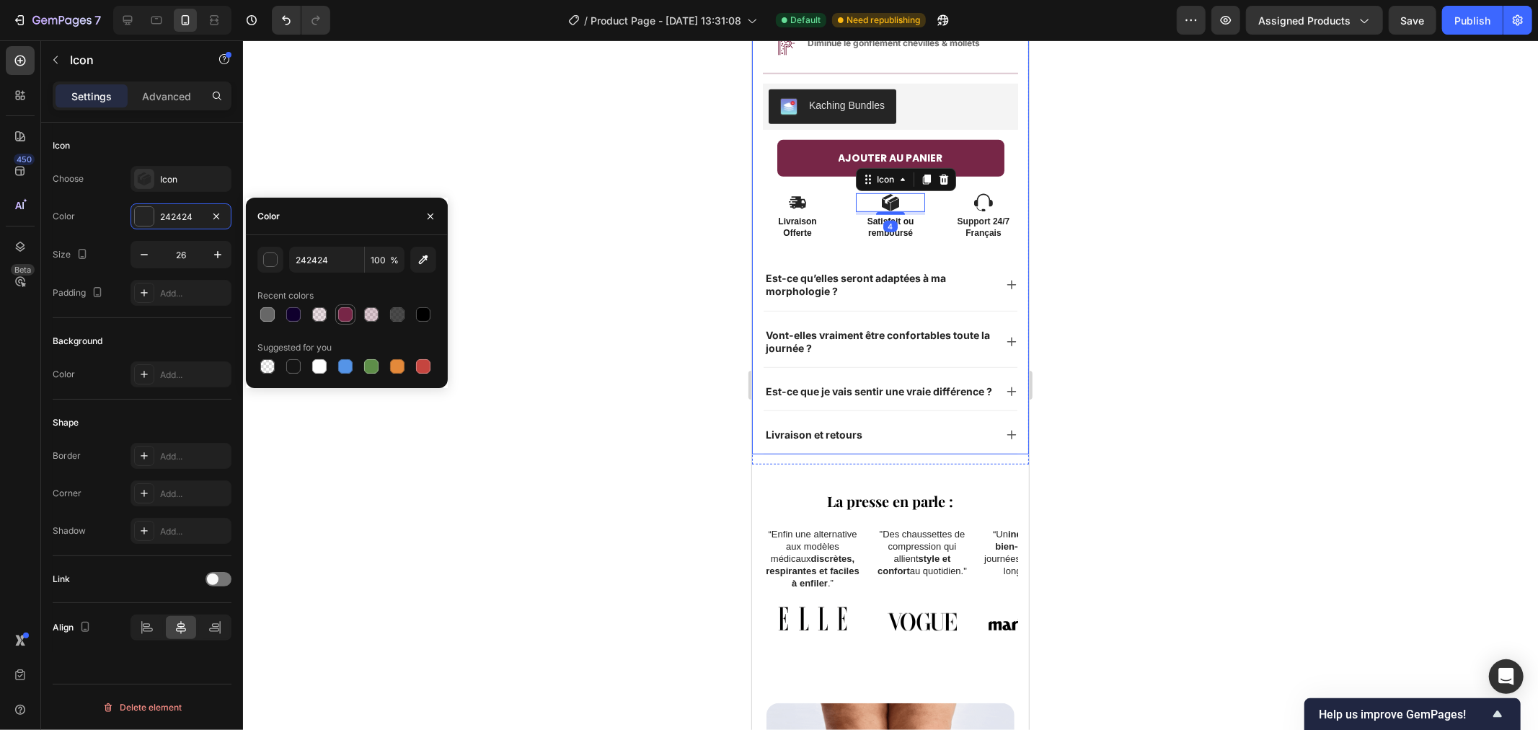
click at [350, 314] on div at bounding box center [345, 314] width 14 height 14
type input "772647"
click at [973, 193] on icon at bounding box center [982, 202] width 19 height 19
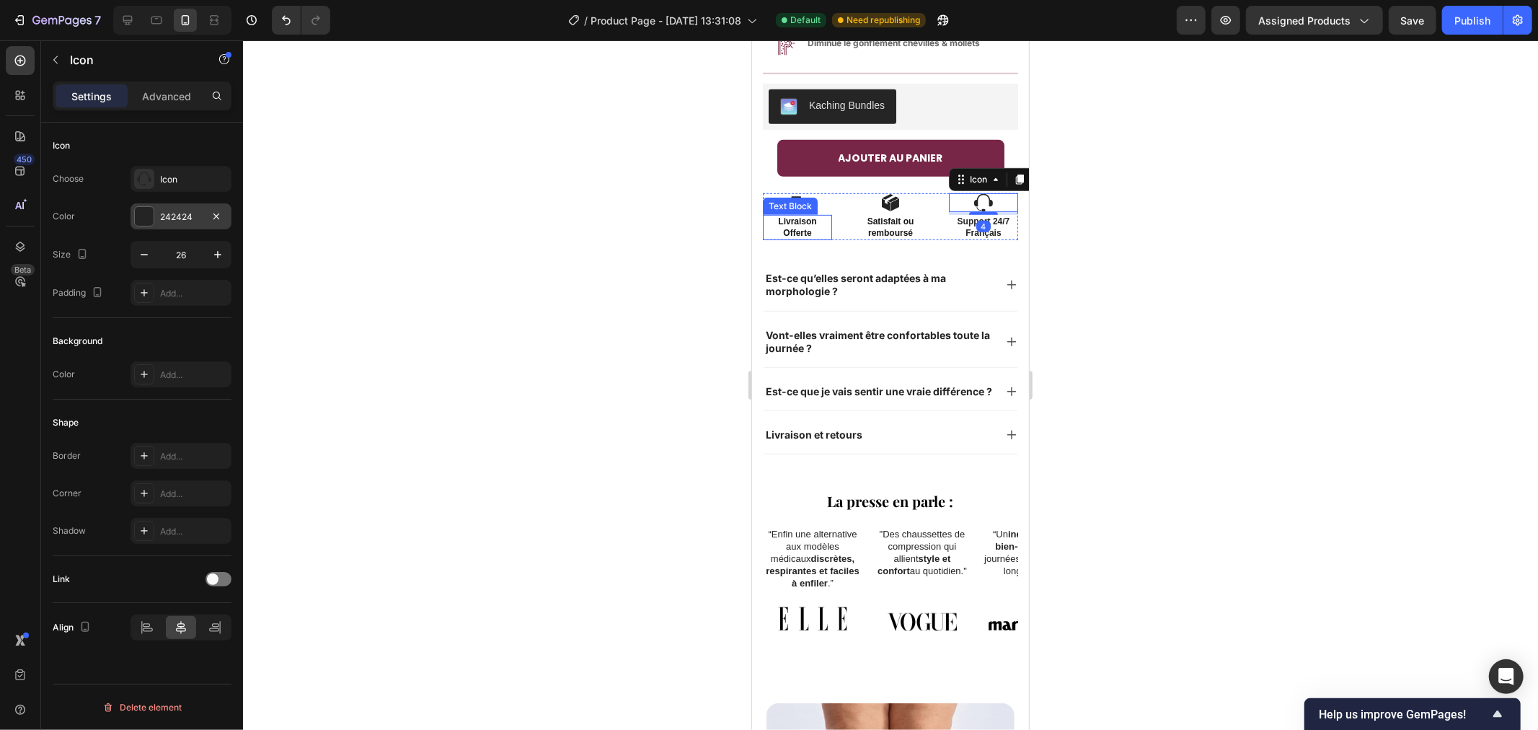
click at [149, 213] on div at bounding box center [144, 216] width 19 height 19
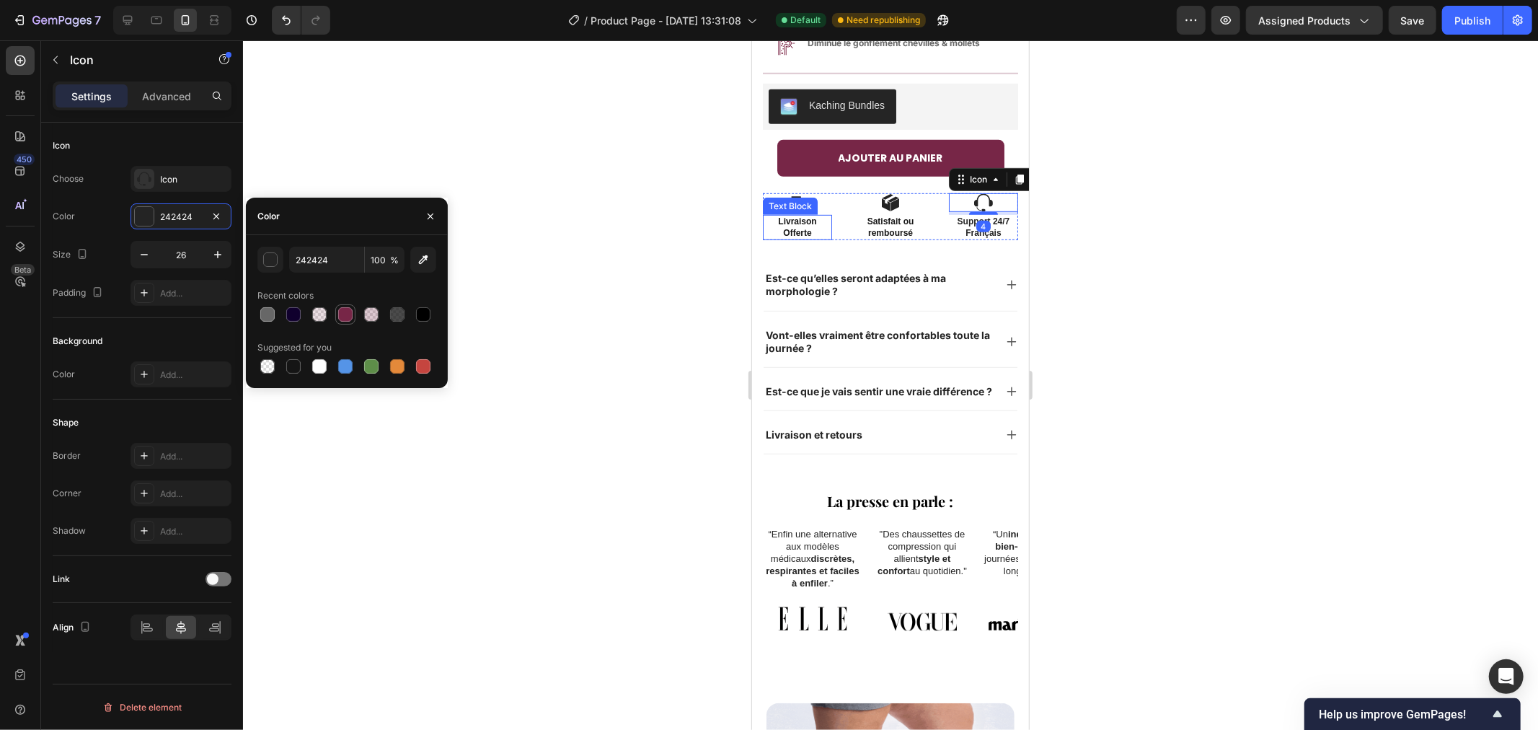
click at [346, 314] on div at bounding box center [345, 314] width 14 height 14
type input "772647"
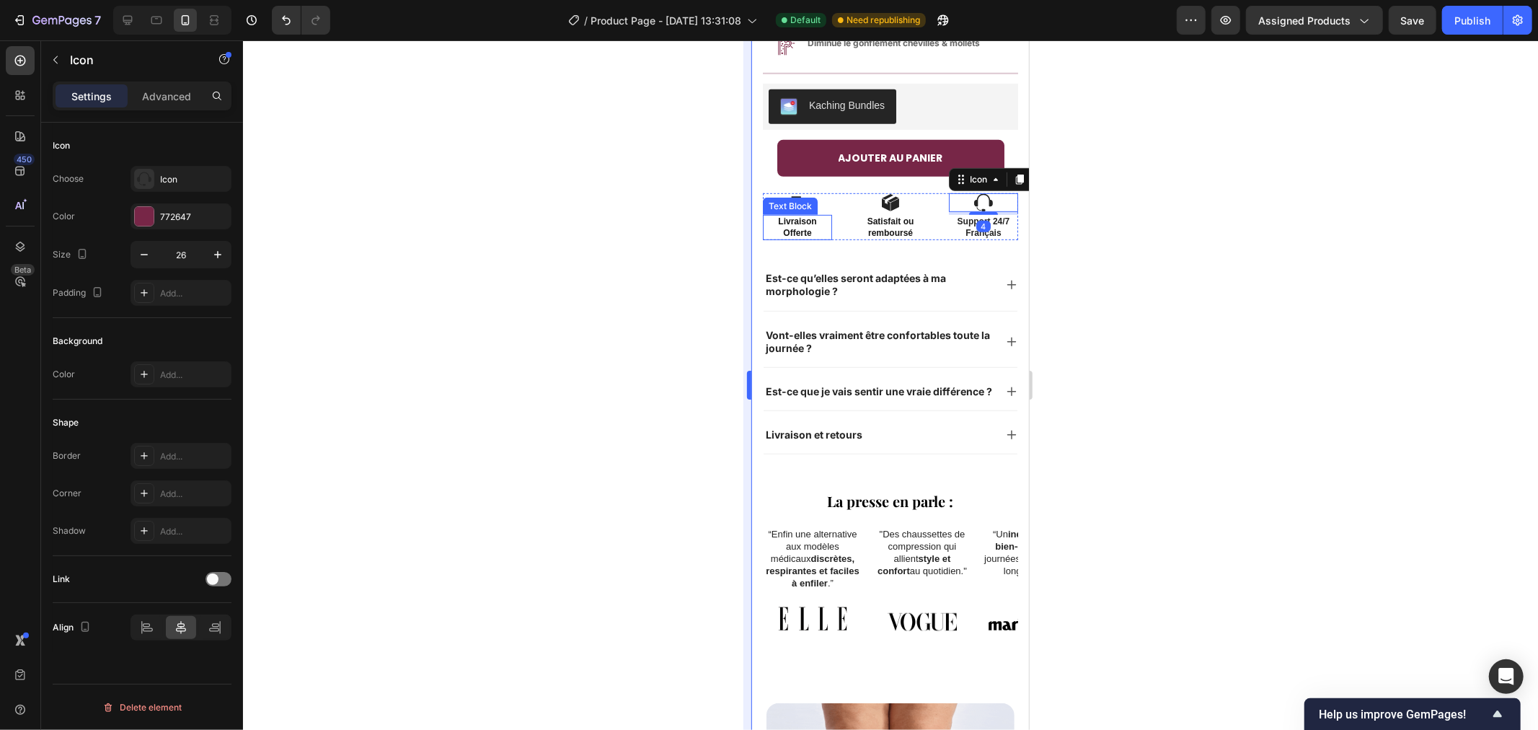
drag, startPoint x: 568, startPoint y: 213, endPoint x: 750, endPoint y: 184, distance: 184.0
click at [570, 213] on div at bounding box center [890, 384] width 1295 height 689
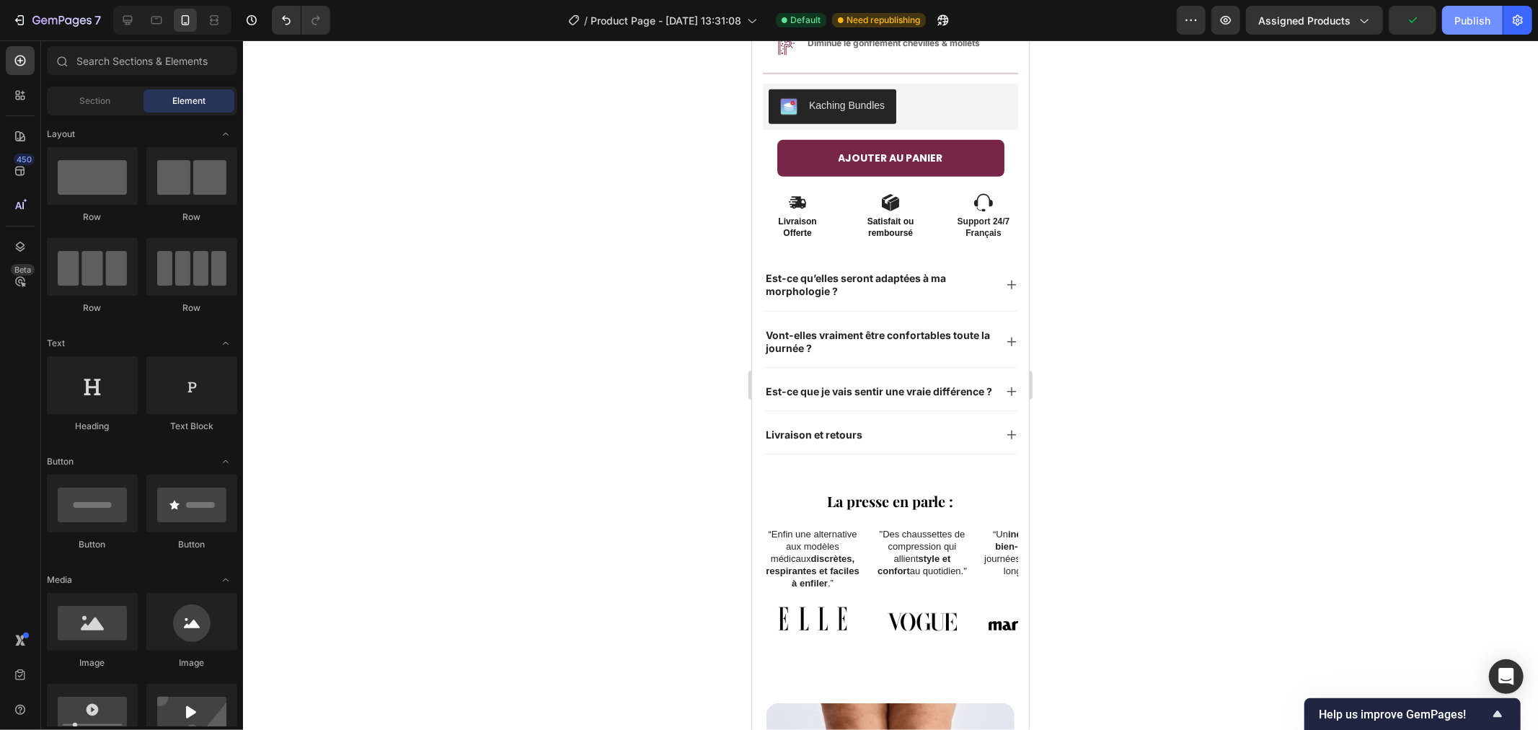
click at [1457, 22] on div "Publish" at bounding box center [1472, 20] width 36 height 15
click at [1314, 30] on button "Assigned Products" at bounding box center [1314, 20] width 137 height 29
click at [1050, 110] on div at bounding box center [890, 384] width 1295 height 689
click at [881, 198] on icon at bounding box center [885, 204] width 9 height 13
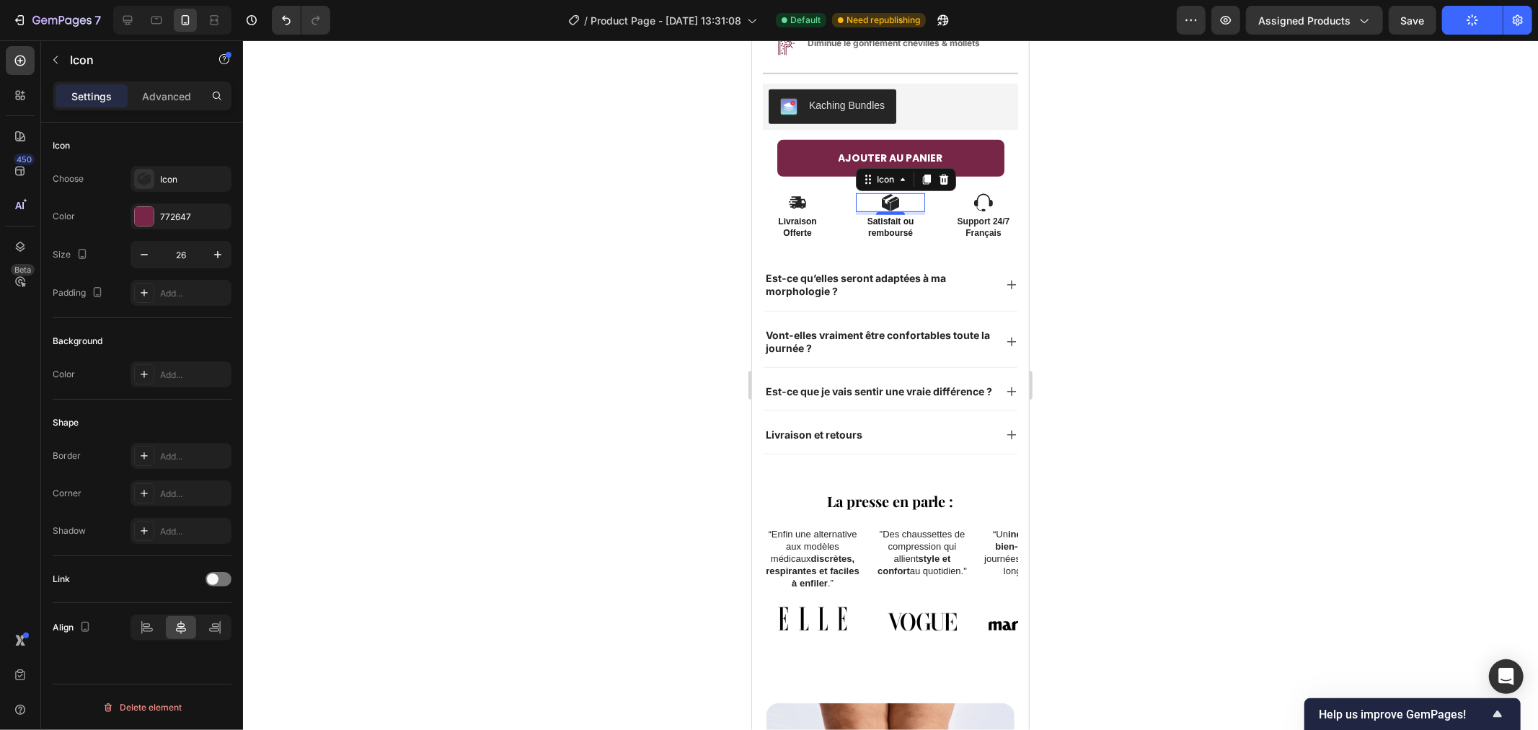
click at [1237, 435] on div at bounding box center [890, 384] width 1295 height 689
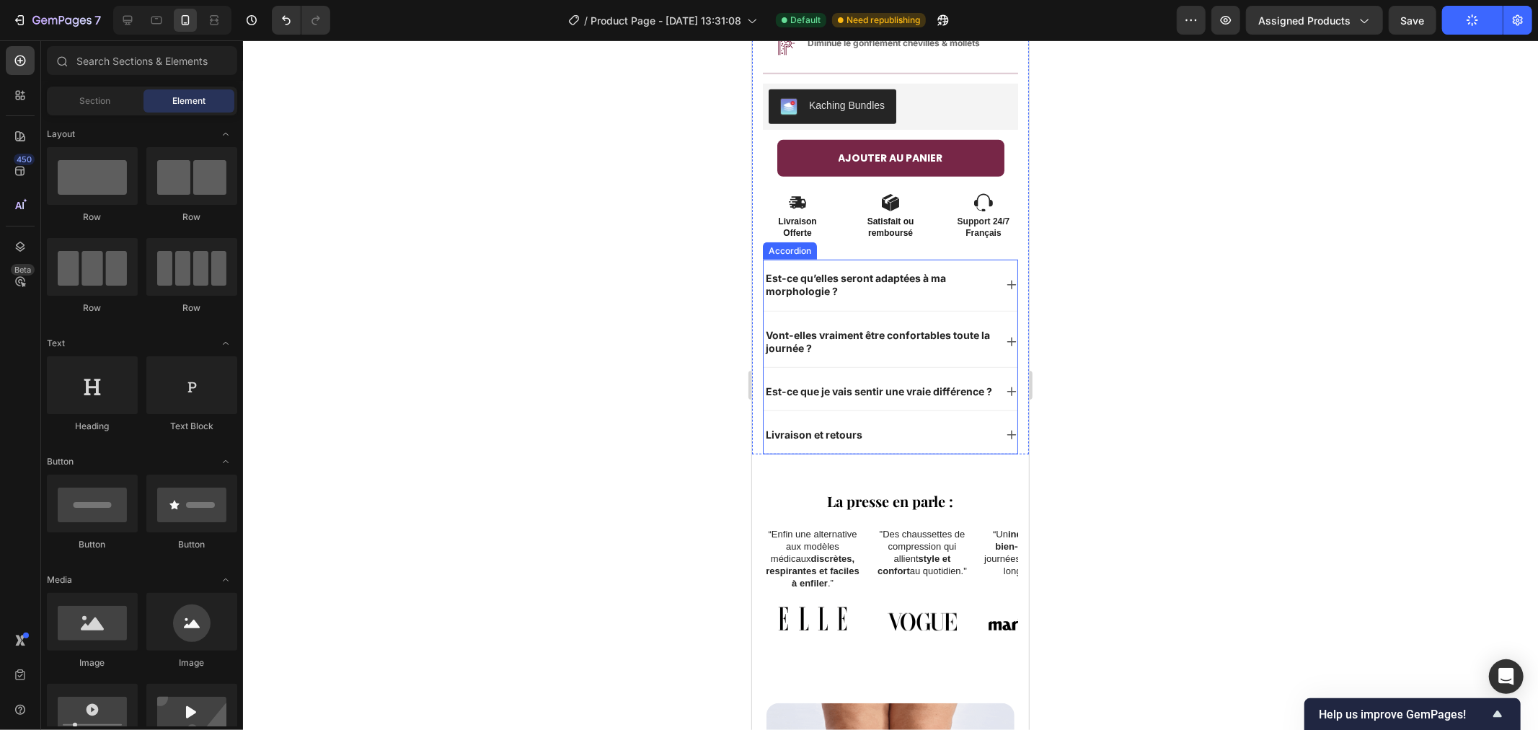
click at [1005, 278] on icon at bounding box center [1011, 284] width 12 height 12
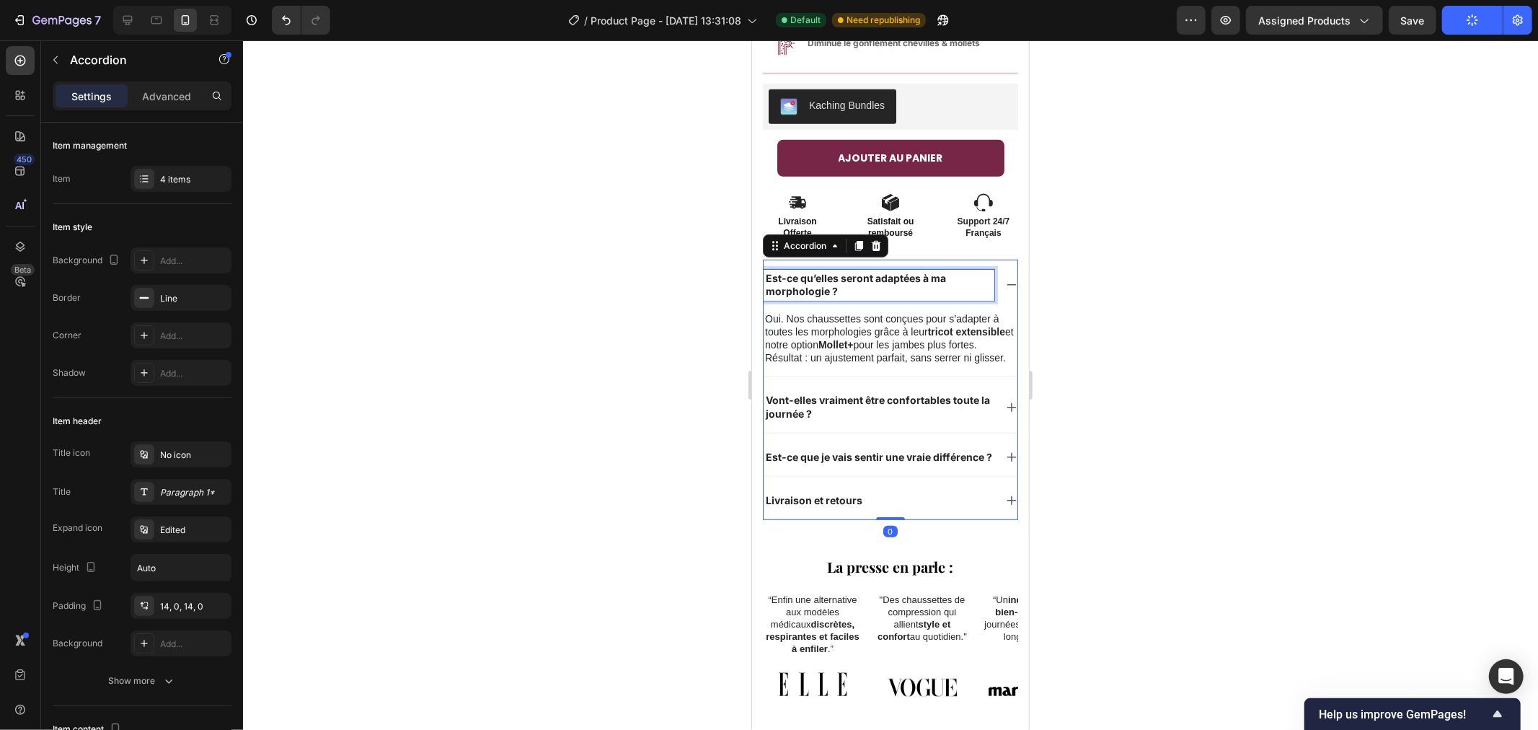
click at [978, 270] on div "Est-ce qu’elles seront adaptées à ma morphologie ?" at bounding box center [878, 284] width 231 height 30
click at [1005, 278] on icon at bounding box center [1011, 284] width 12 height 12
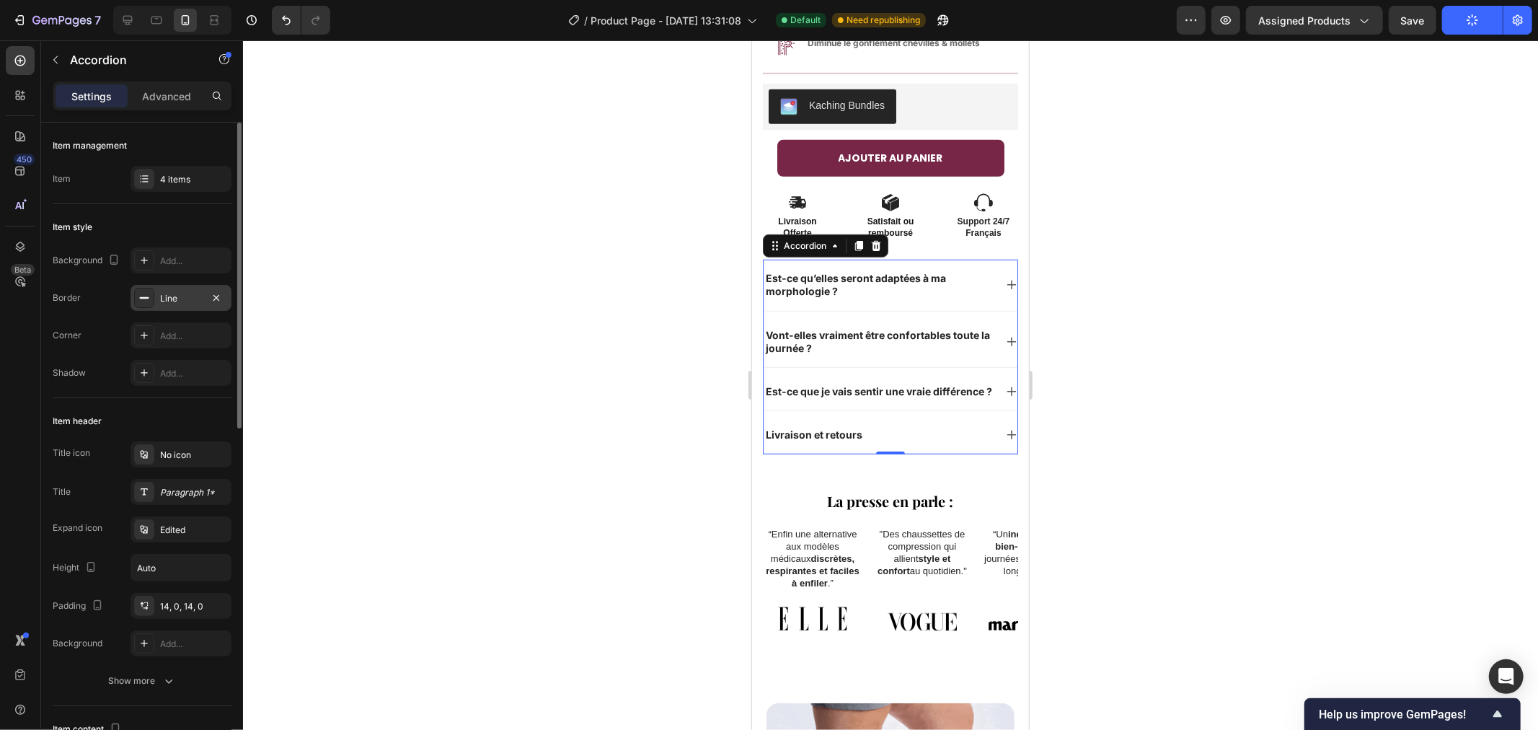
click at [144, 299] on icon at bounding box center [144, 298] width 12 height 12
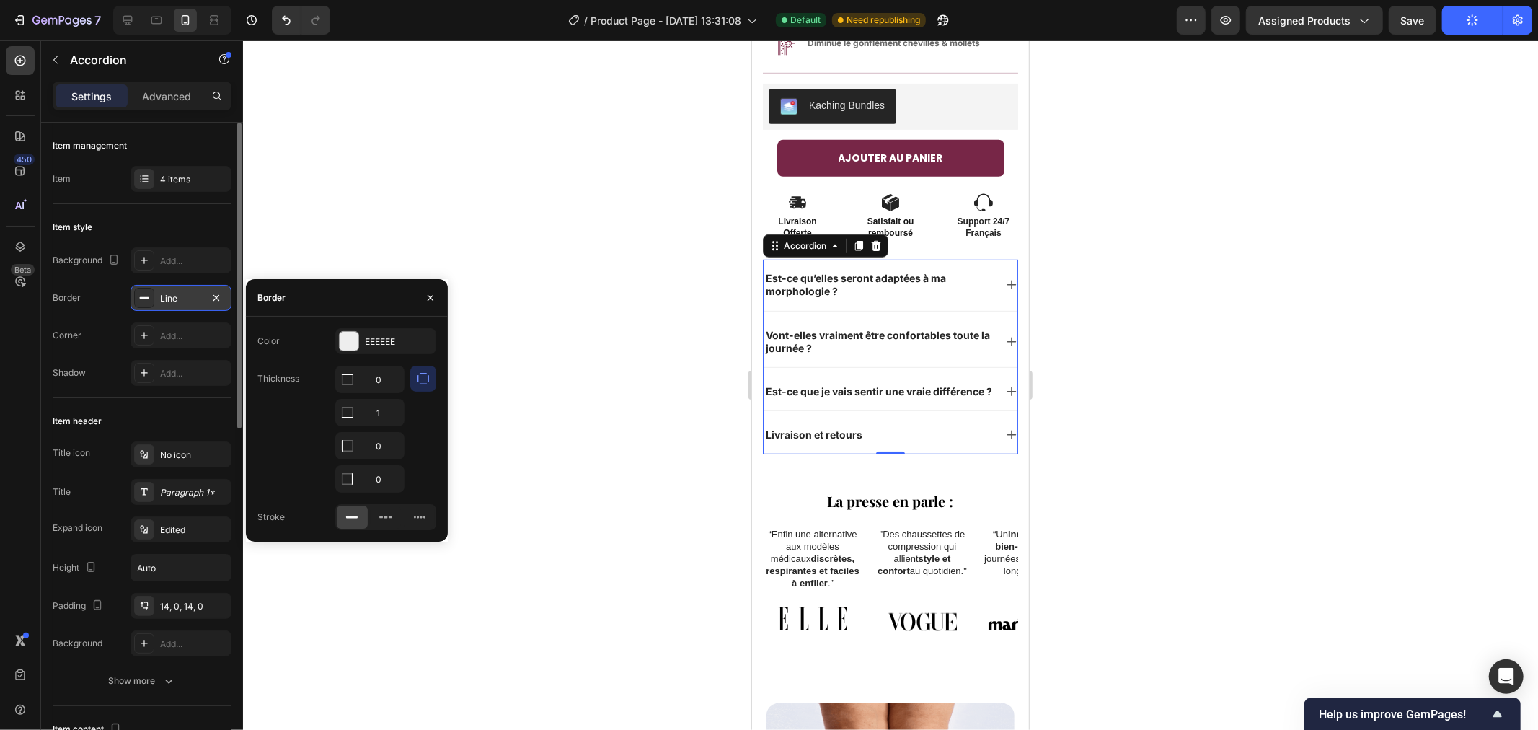
click at [143, 299] on icon at bounding box center [144, 298] width 12 height 12
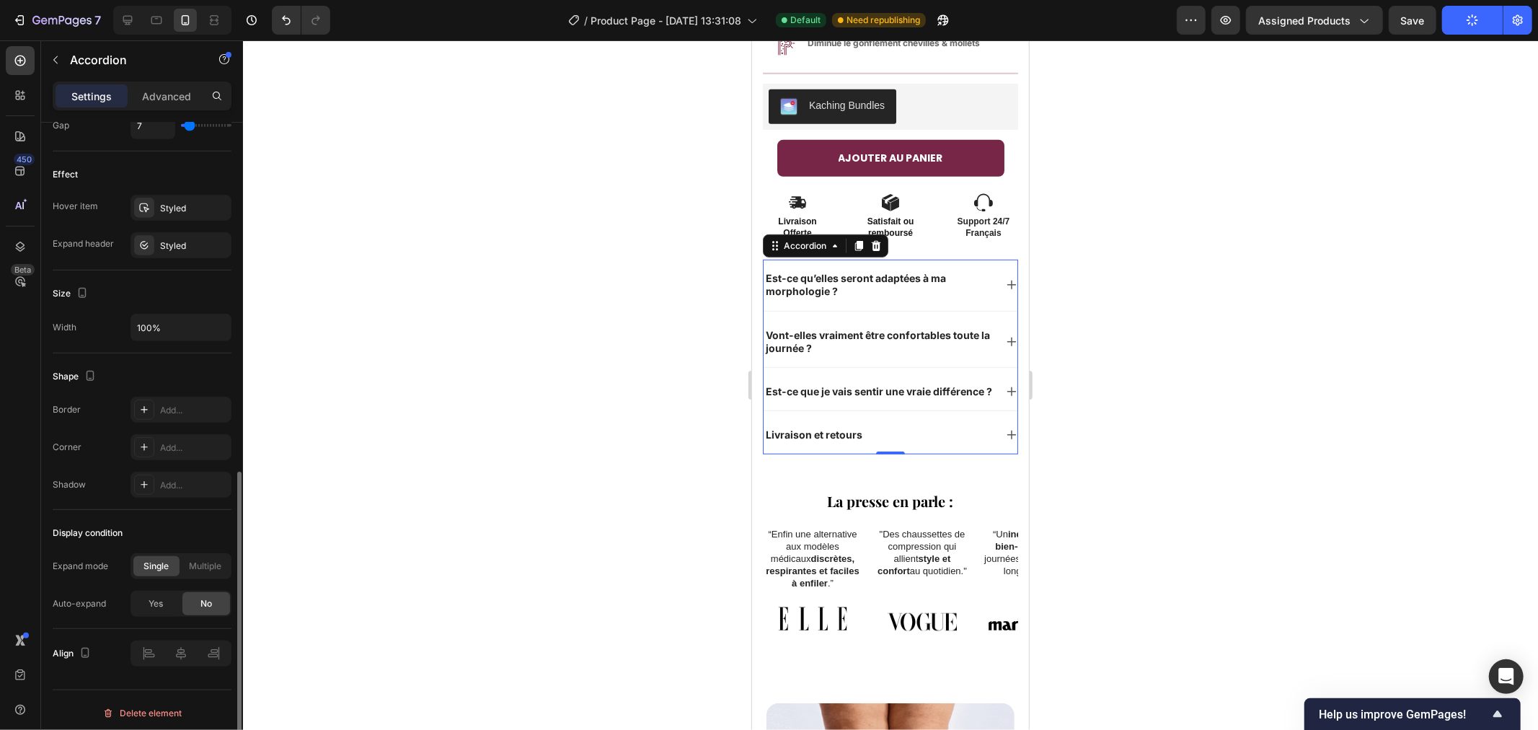
scroll to position [725, 0]
click at [606, 423] on div at bounding box center [890, 384] width 1295 height 689
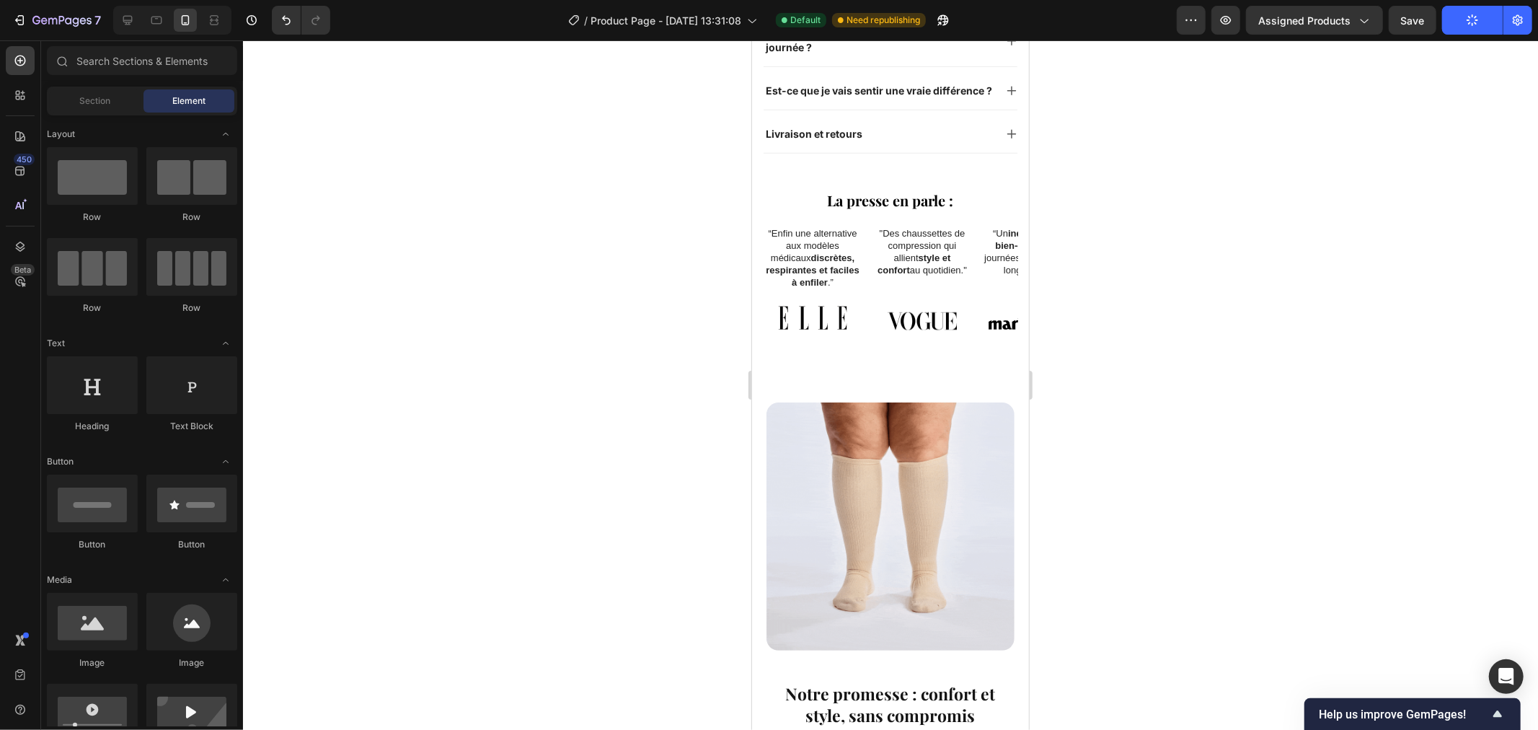
scroll to position [972, 0]
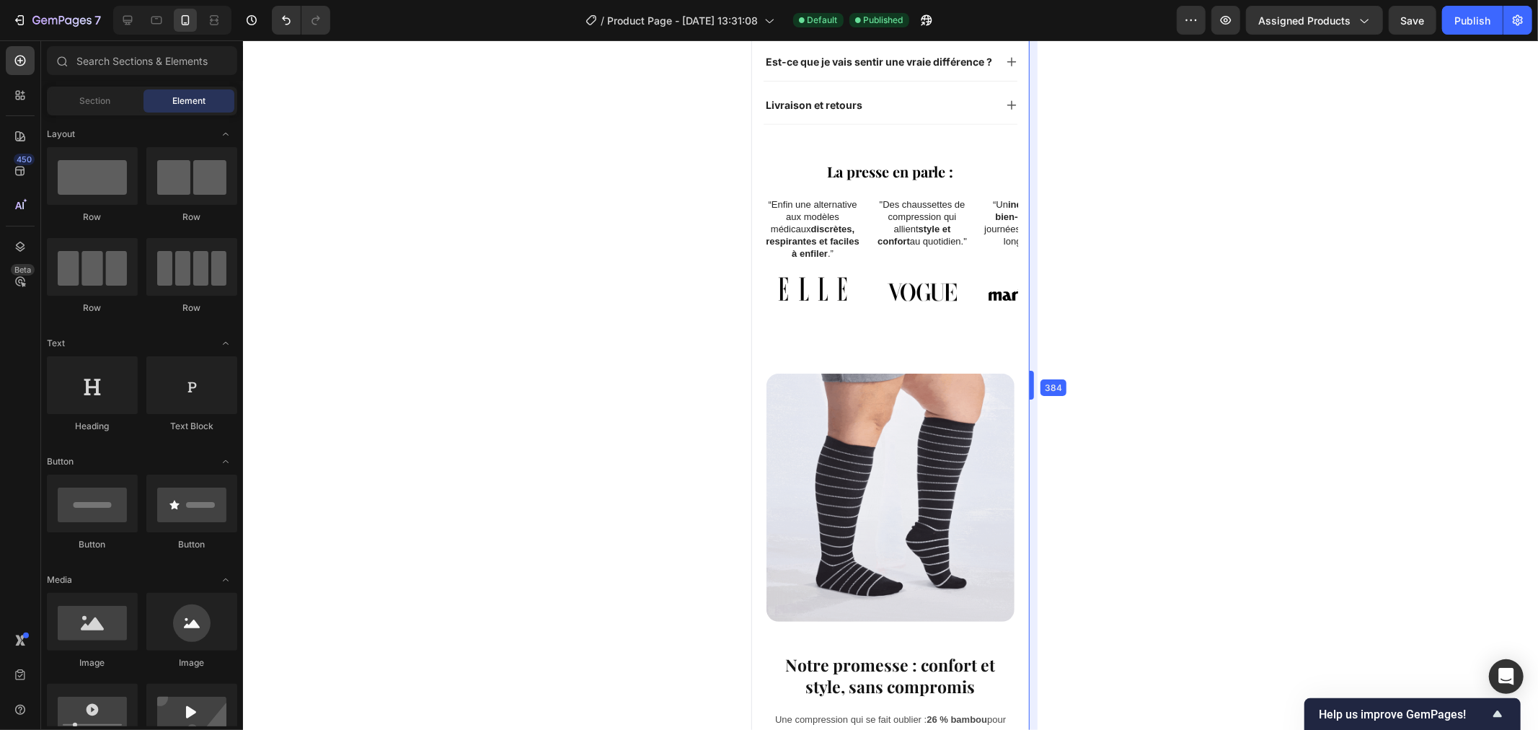
drag, startPoint x: 1029, startPoint y: 250, endPoint x: 1028, endPoint y: 304, distance: 54.1
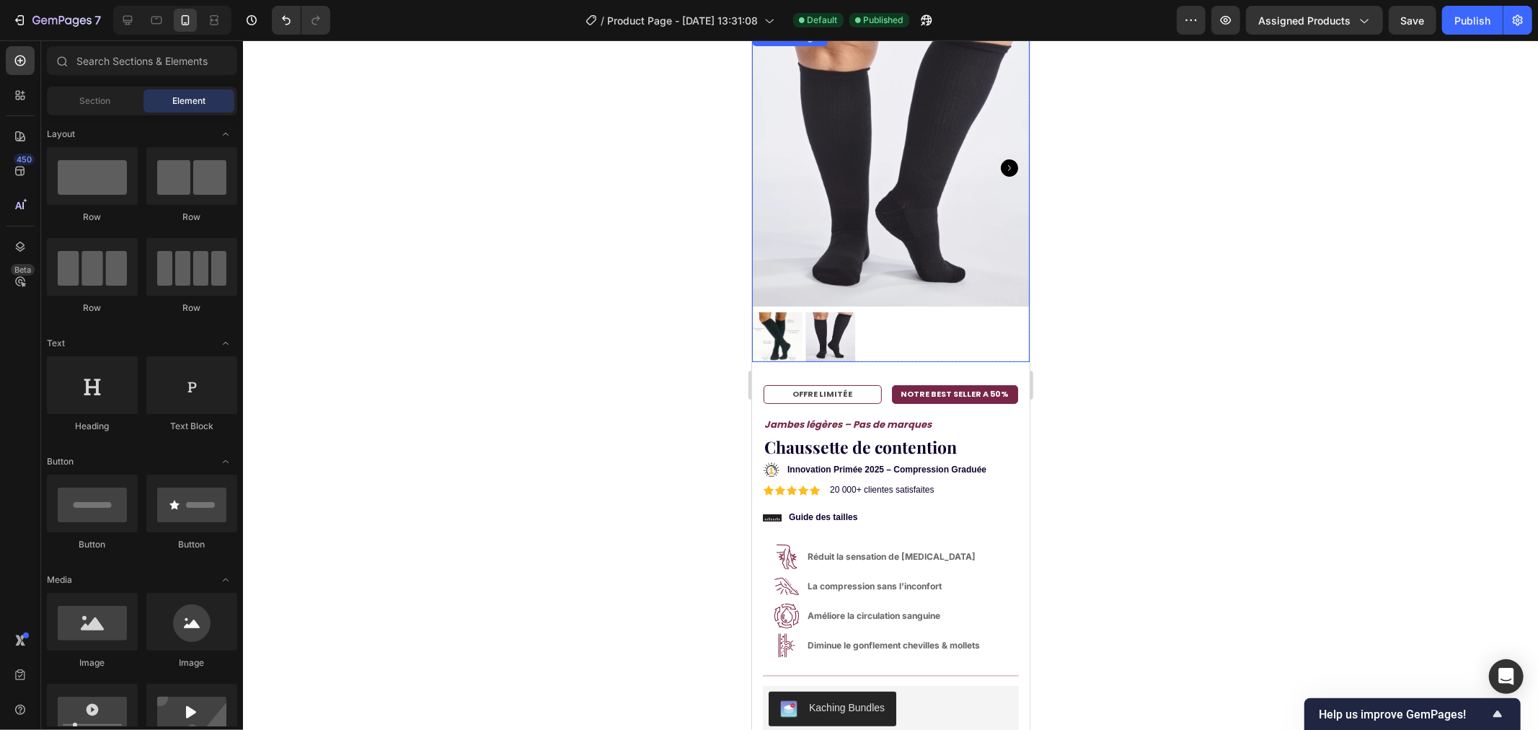
scroll to position [240, 0]
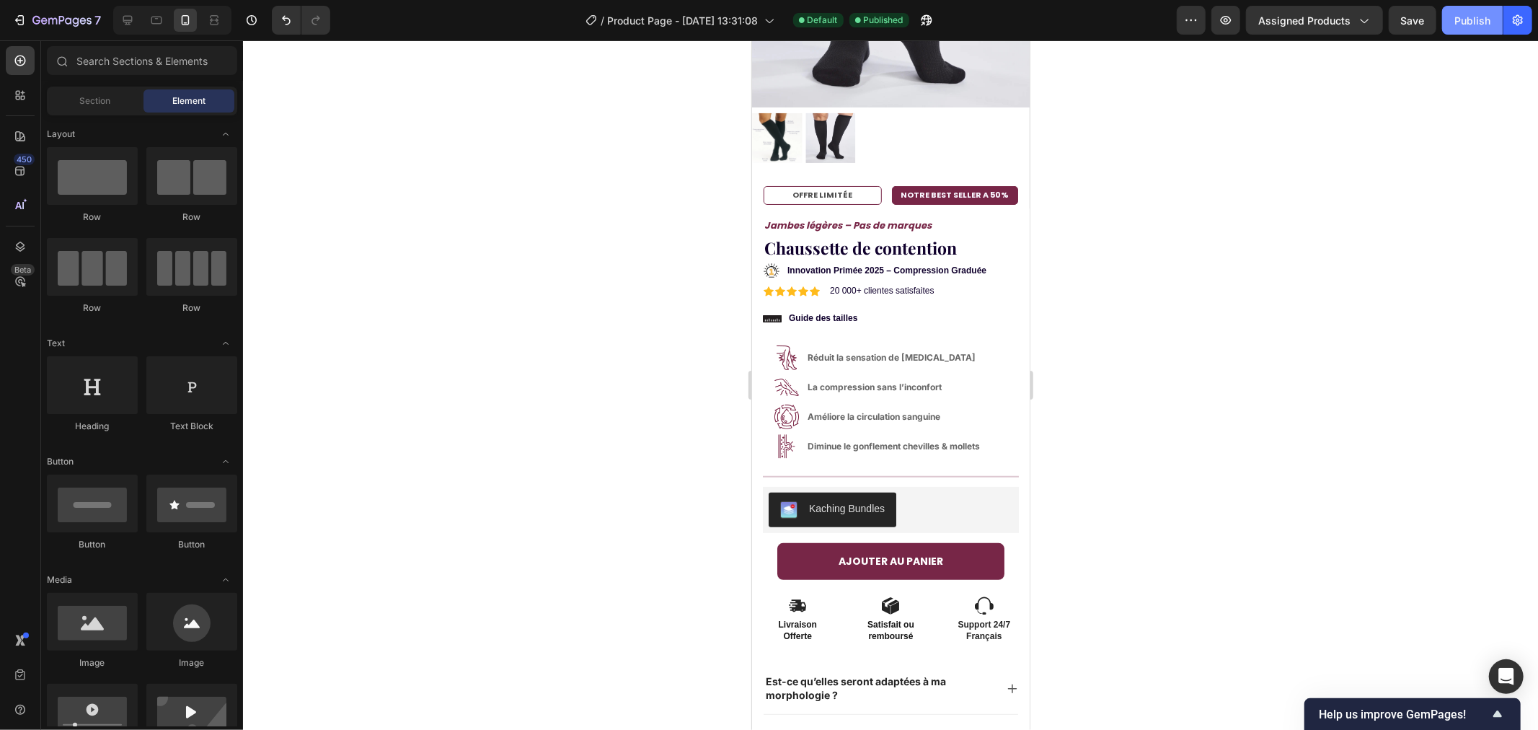
click at [1479, 19] on div "Publish" at bounding box center [1472, 20] width 36 height 15
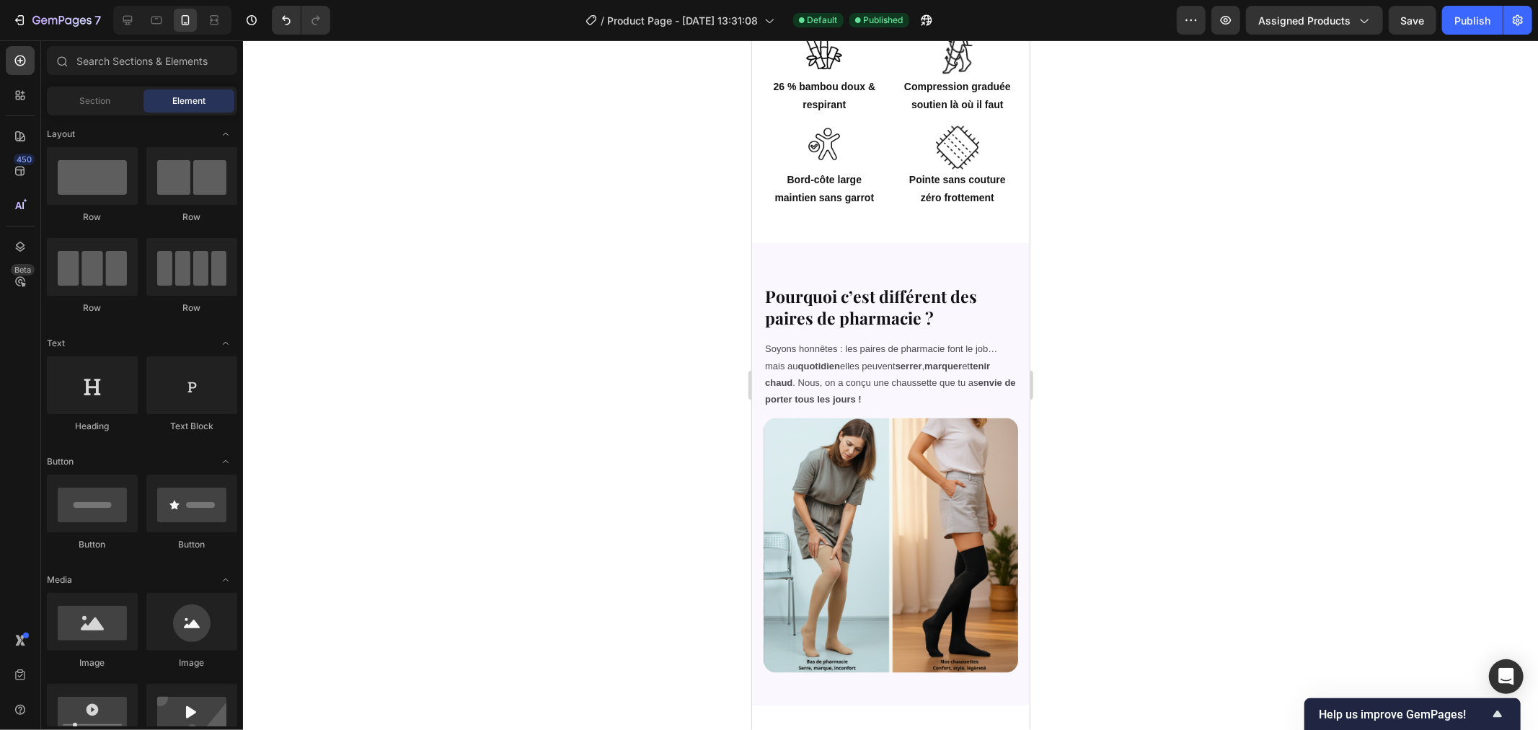
scroll to position [2053, 0]
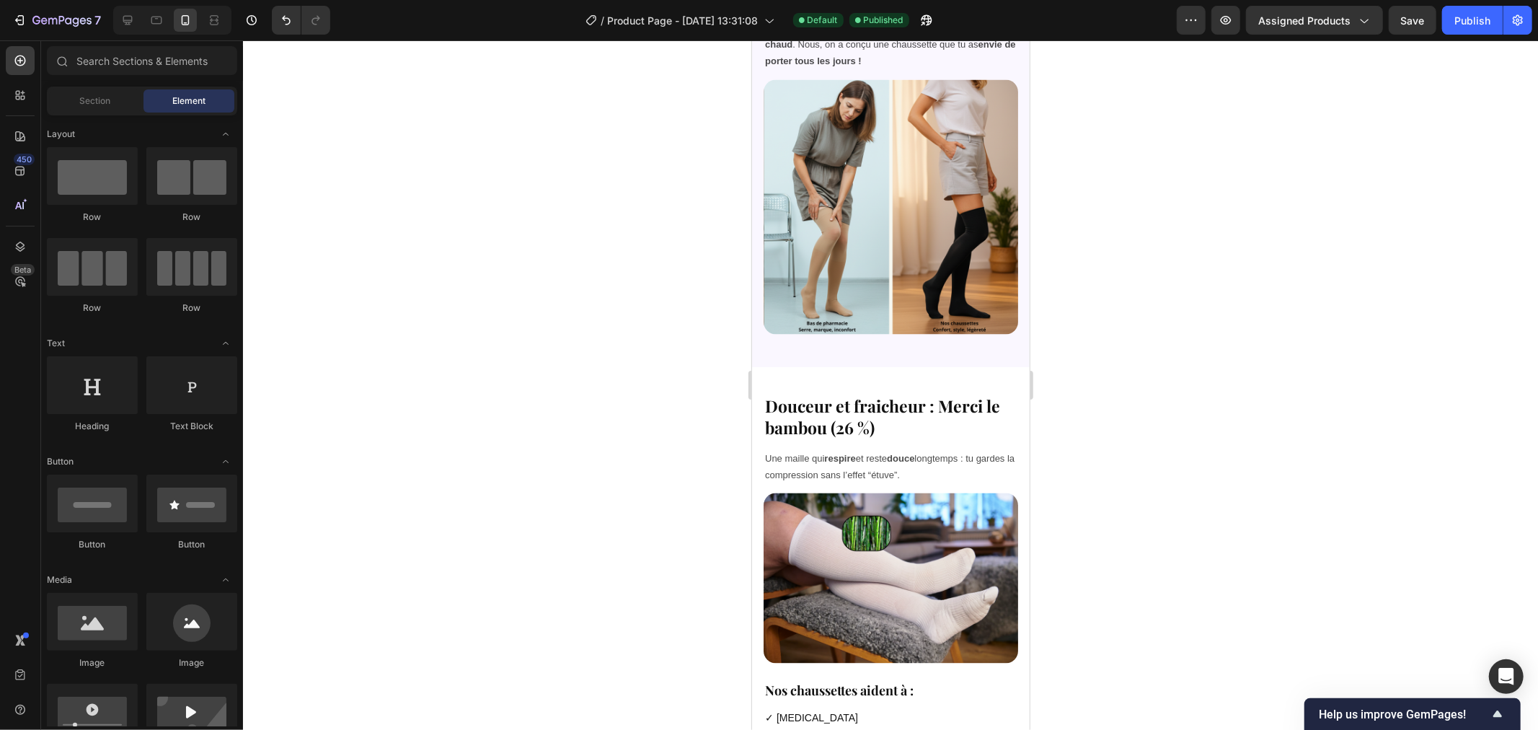
drag, startPoint x: 1022, startPoint y: 451, endPoint x: 1317, endPoint y: 324, distance: 320.4
click at [105, 89] on div "Section" at bounding box center [95, 100] width 91 height 23
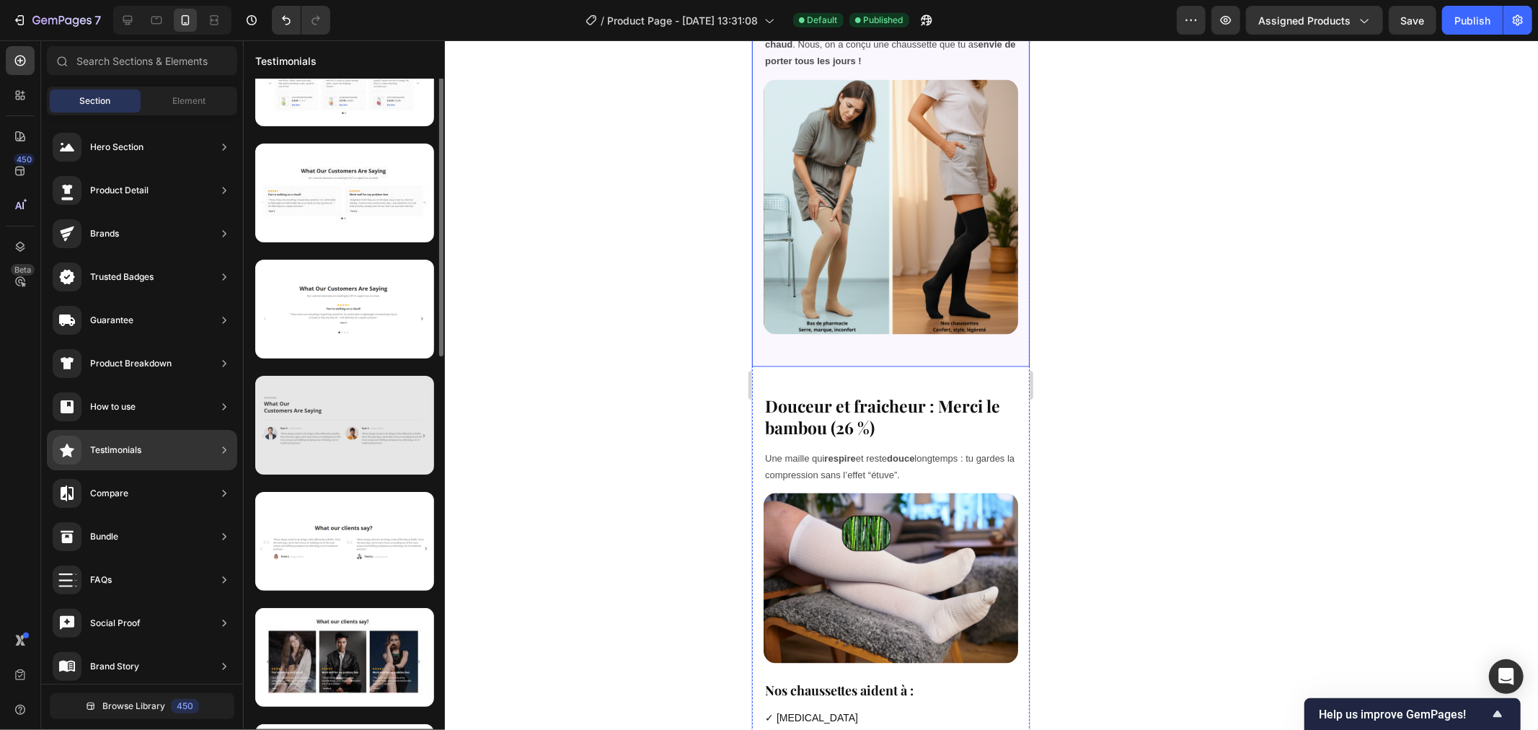
scroll to position [0, 0]
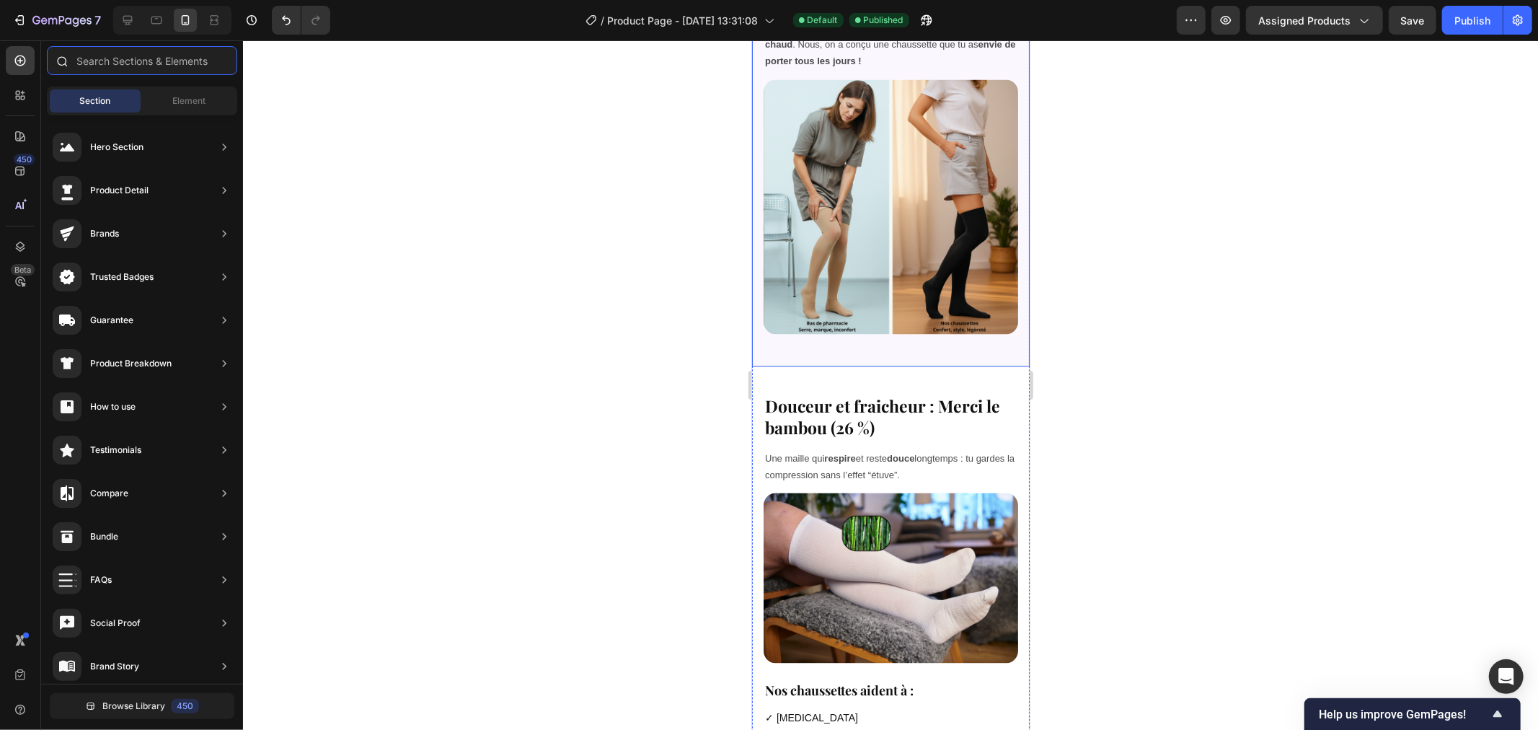
click at [142, 54] on input "text" at bounding box center [142, 60] width 190 height 29
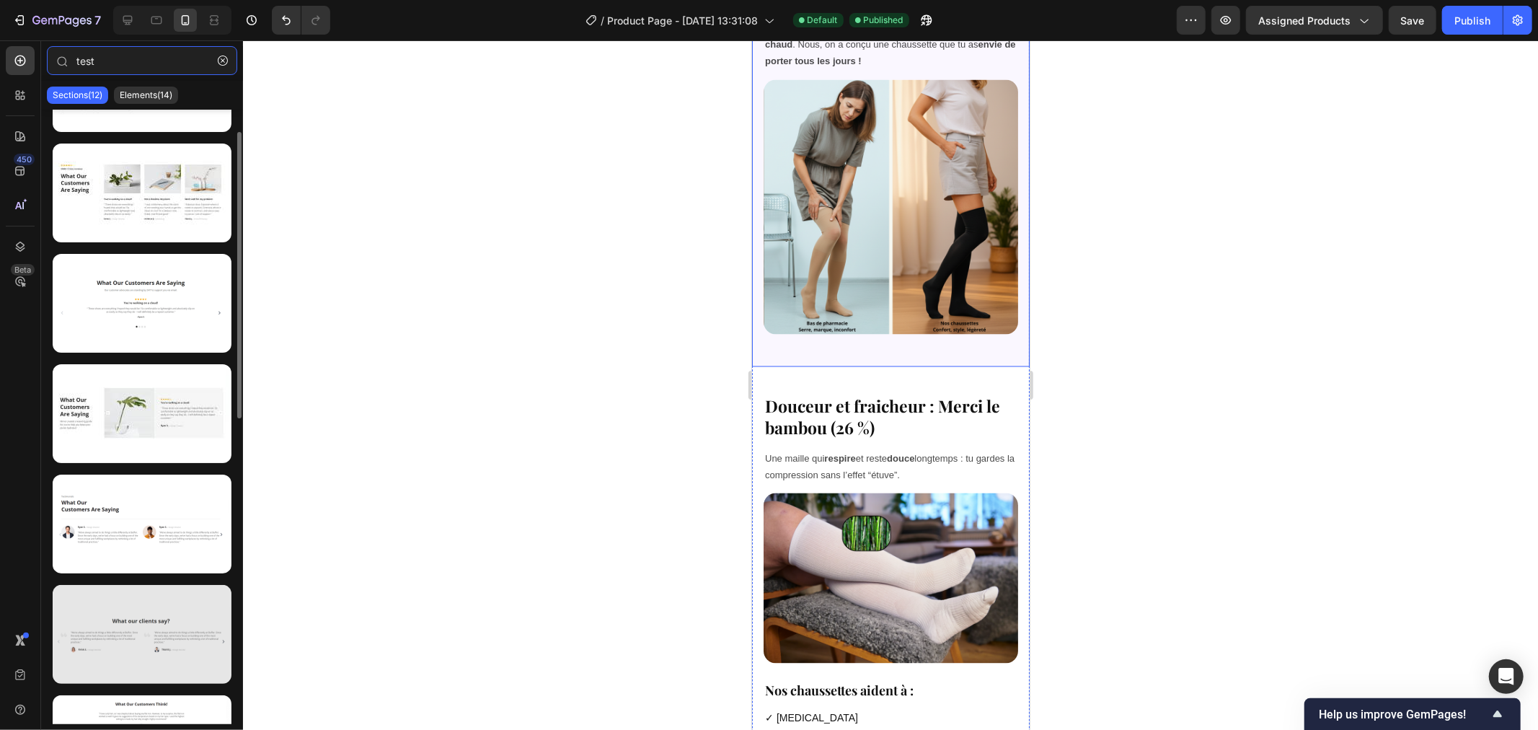
scroll to position [141, 0]
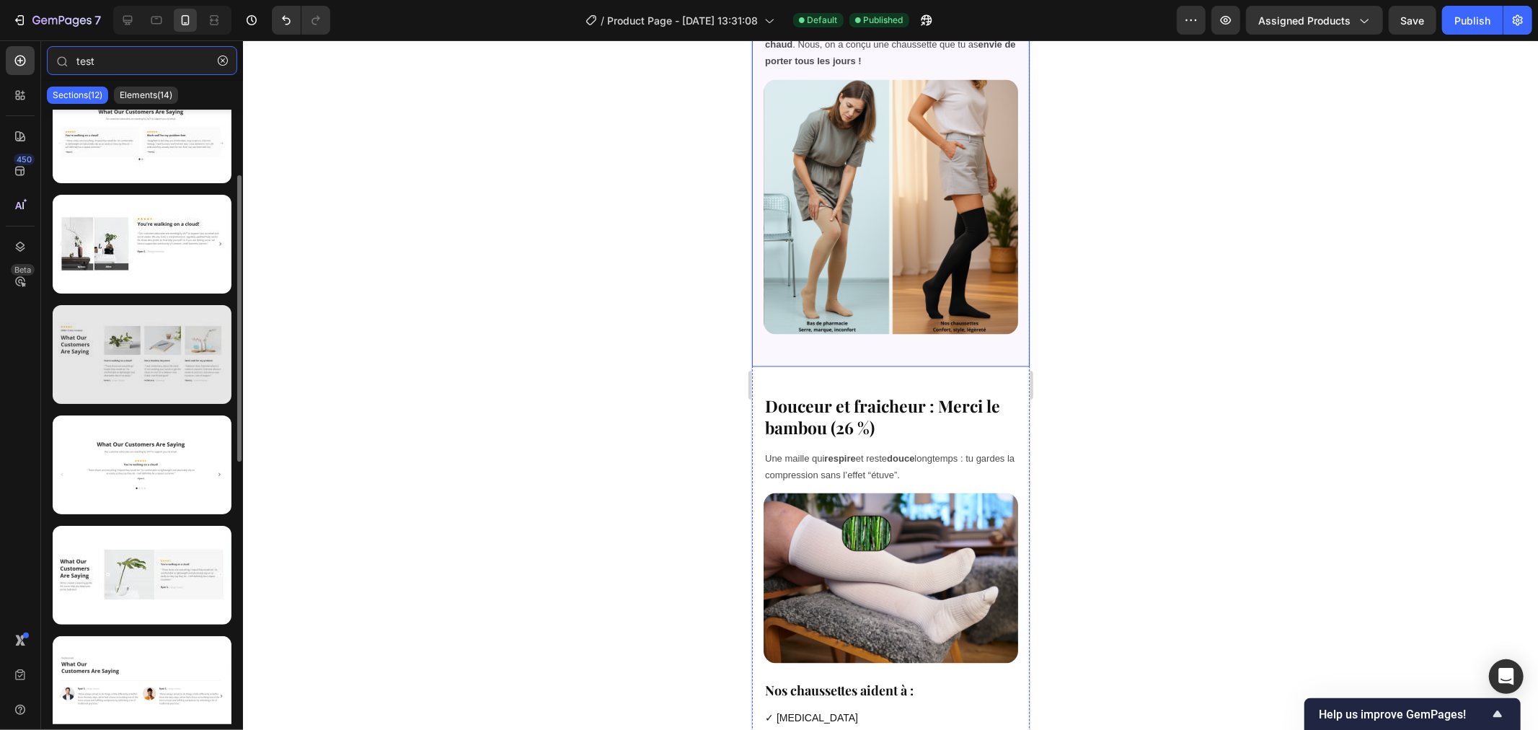
type input "test"
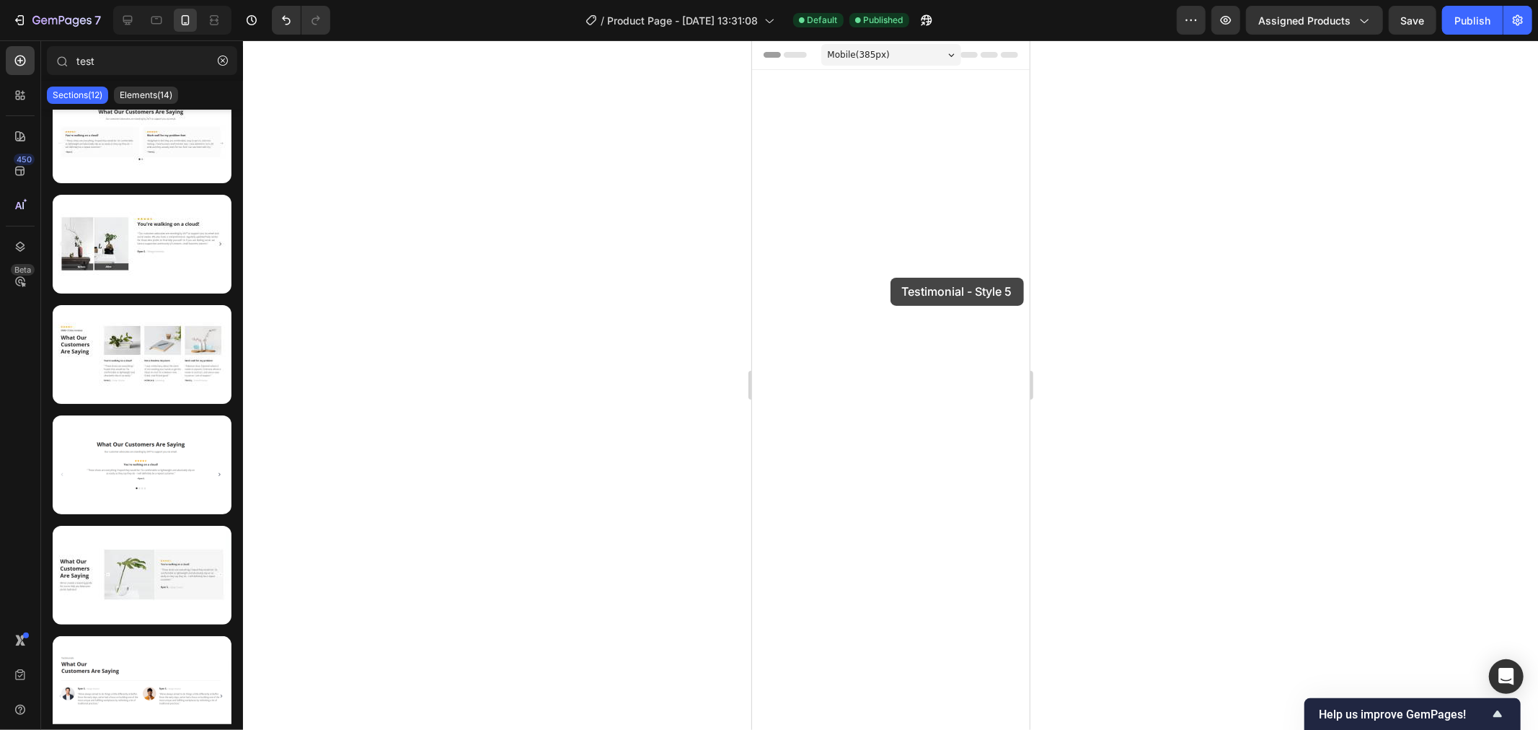
scroll to position [3420, 0]
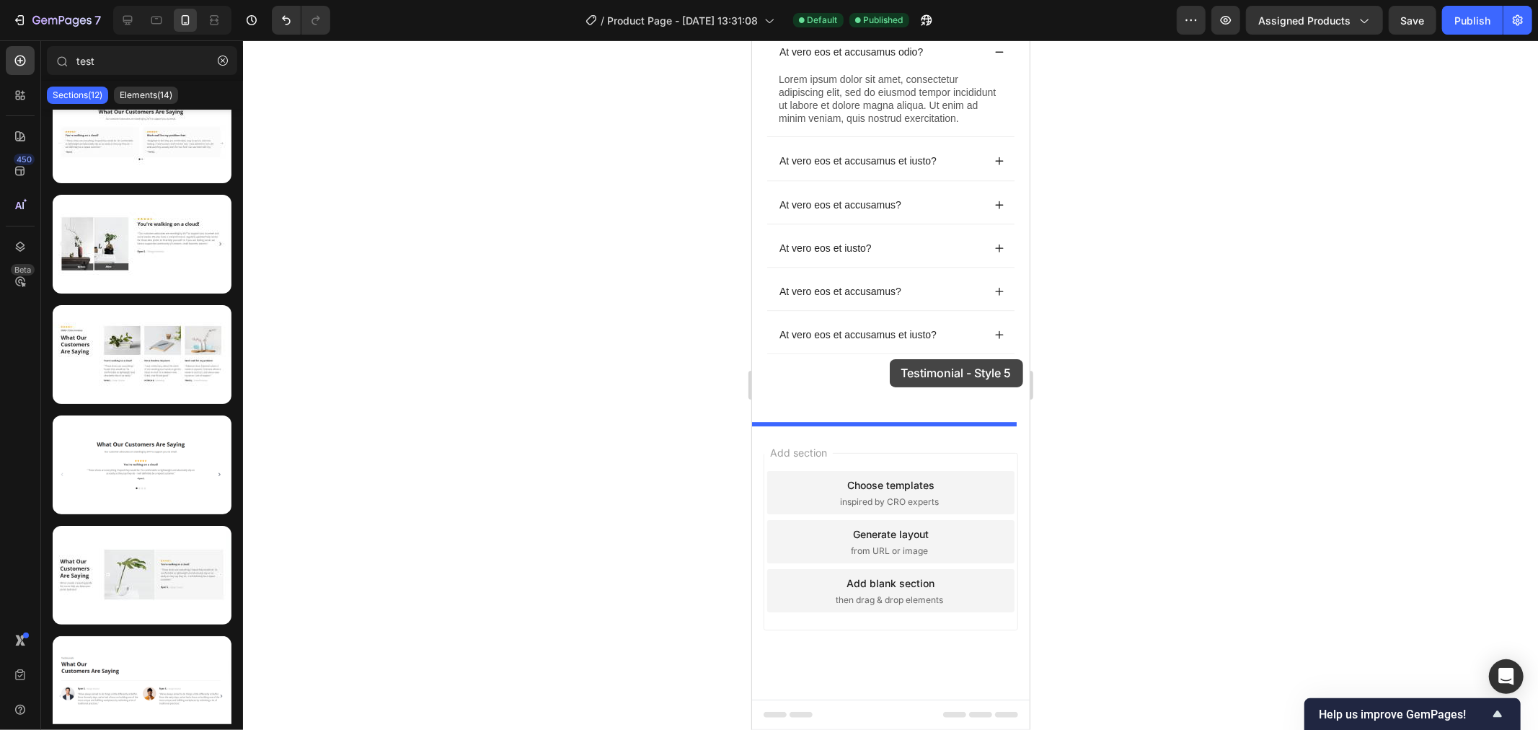
drag, startPoint x: 921, startPoint y: 433, endPoint x: 888, endPoint y: 377, distance: 65.7
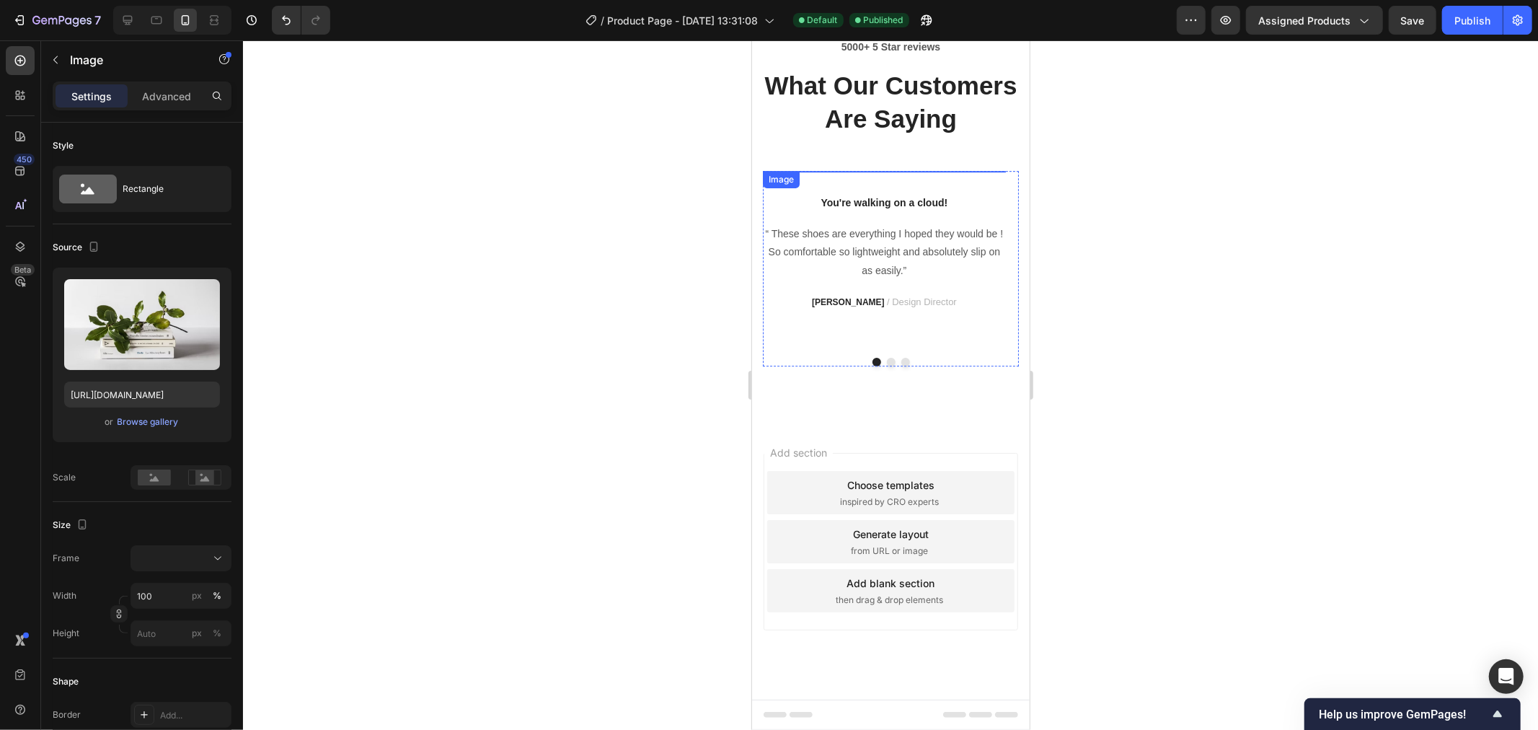
drag, startPoint x: 870, startPoint y: 298, endPoint x: 854, endPoint y: 292, distance: 17.6
click at [863, 170] on img at bounding box center [883, 170] width 243 height 0
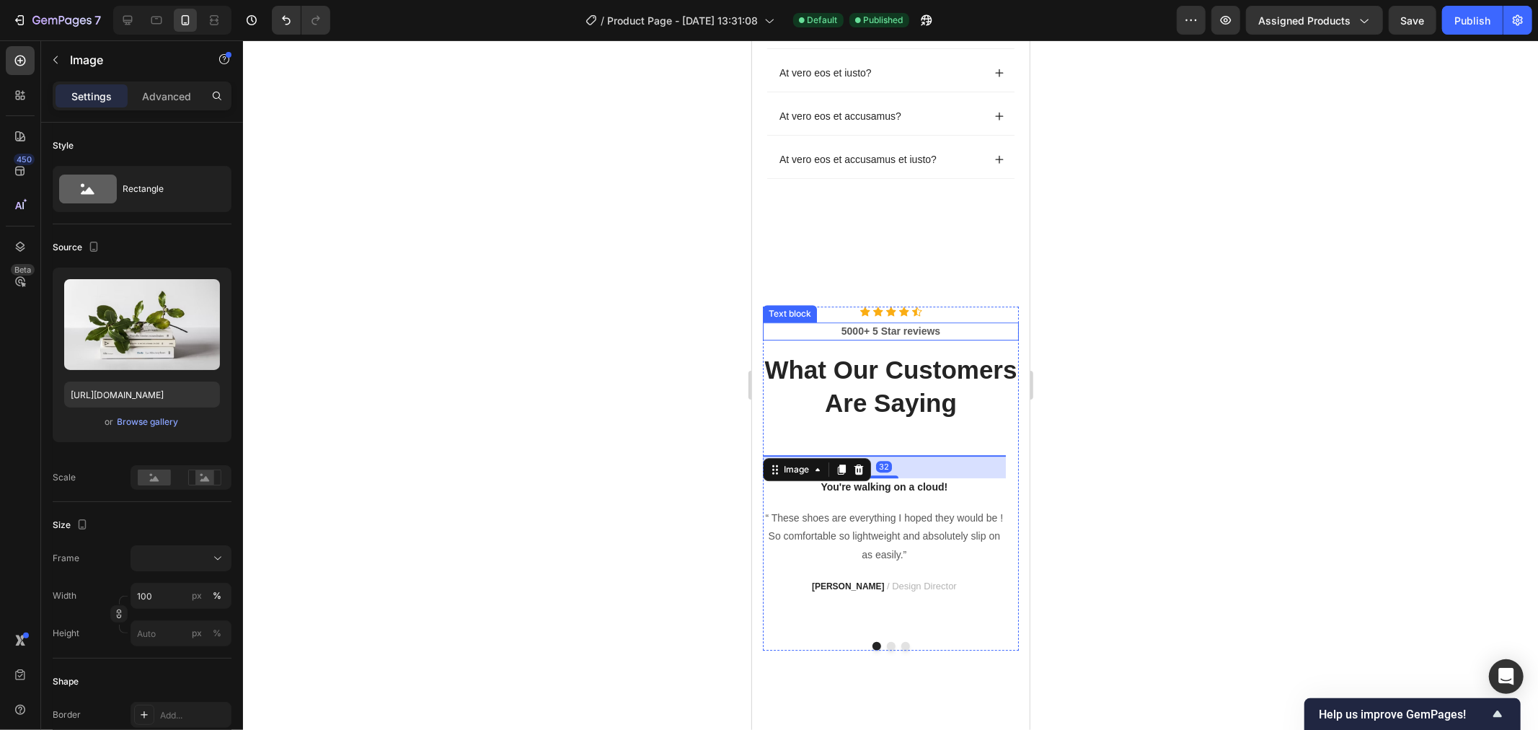
scroll to position [3593, 0]
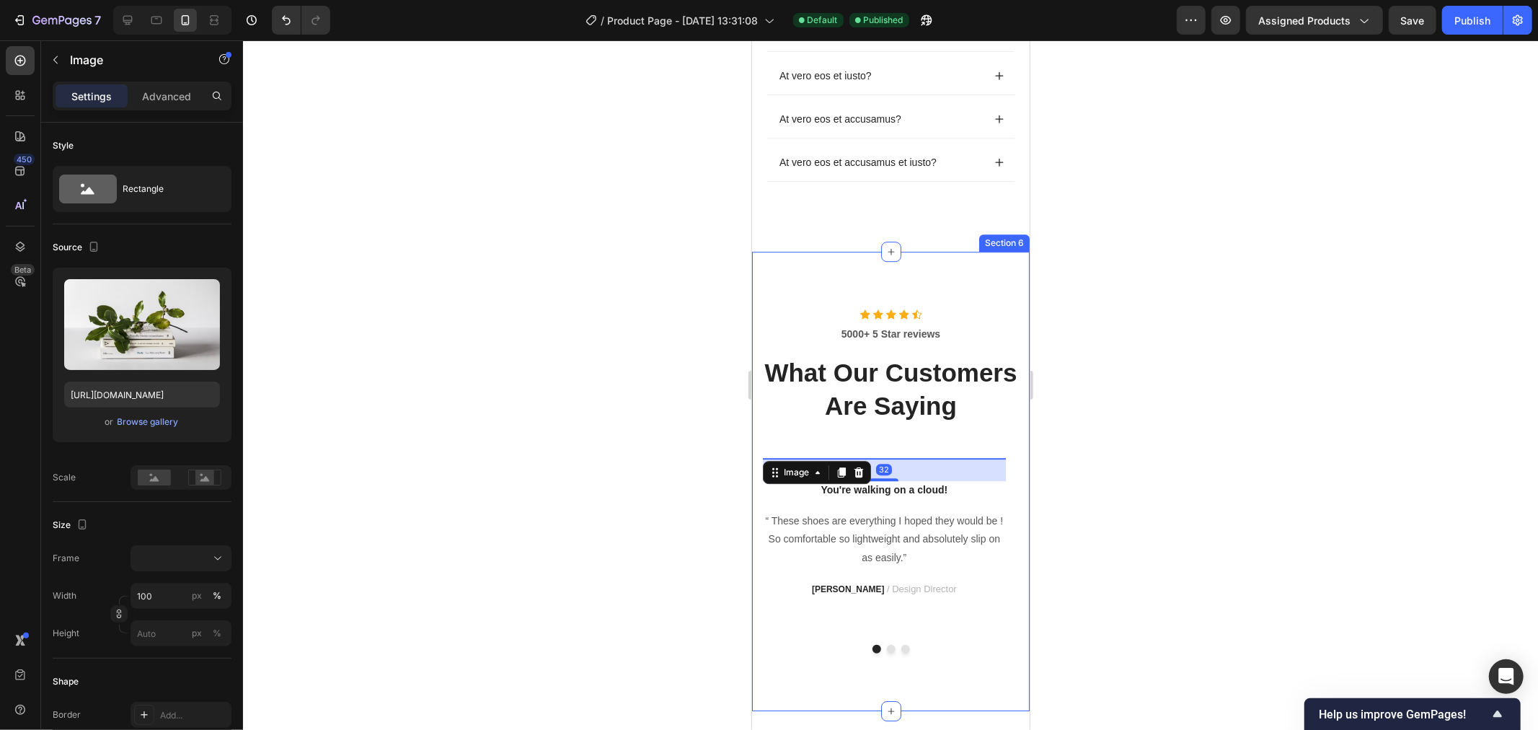
click at [867, 248] on div "Questions Fréquentes Heading At vero eos et accusamus odio? Lorem ipsum dolor s…" at bounding box center [890, 8] width 278 height 487
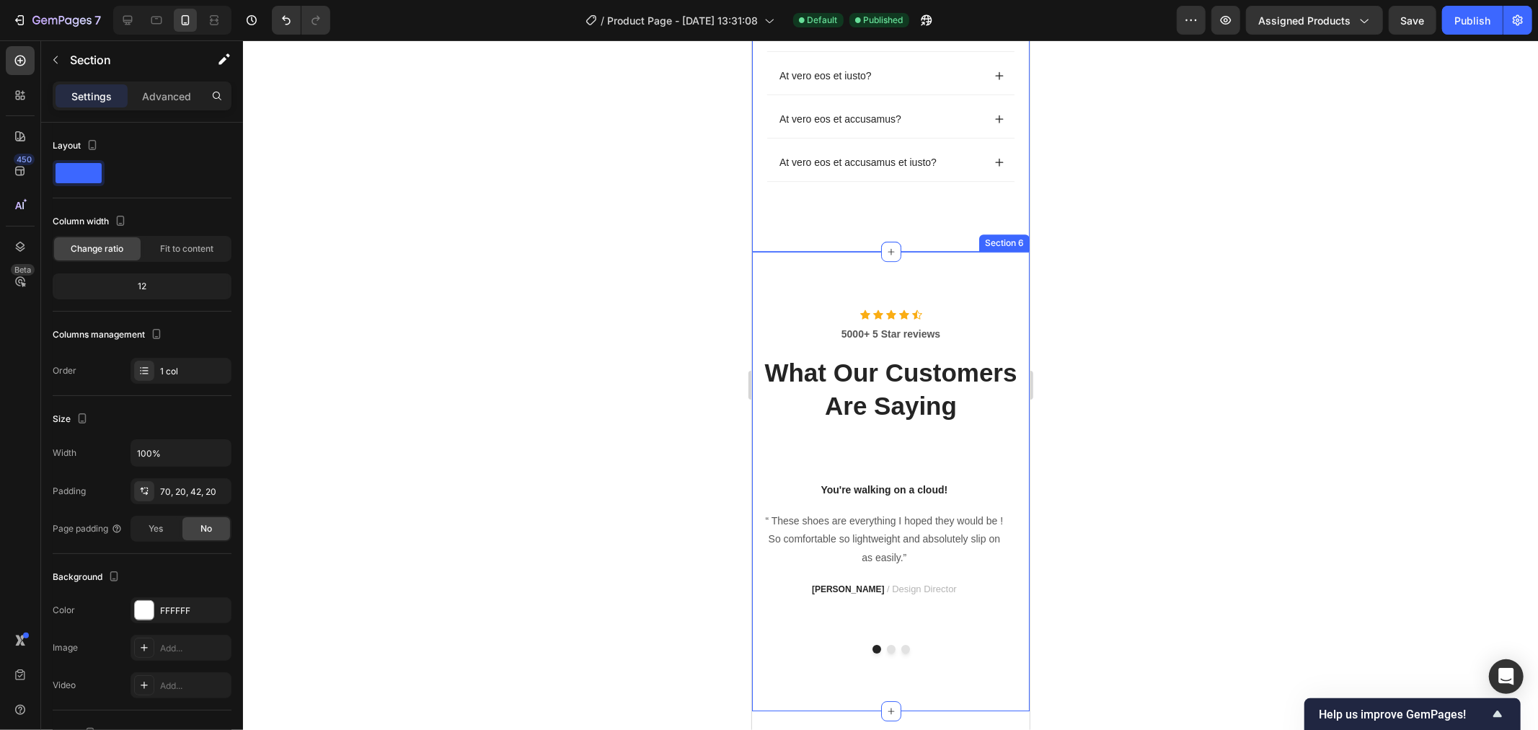
click at [838, 284] on div "Icon Icon Icon Icon Icon Icon List Hoz 5000+ 5 Star reviews Text block What Our…" at bounding box center [890, 480] width 278 height 459
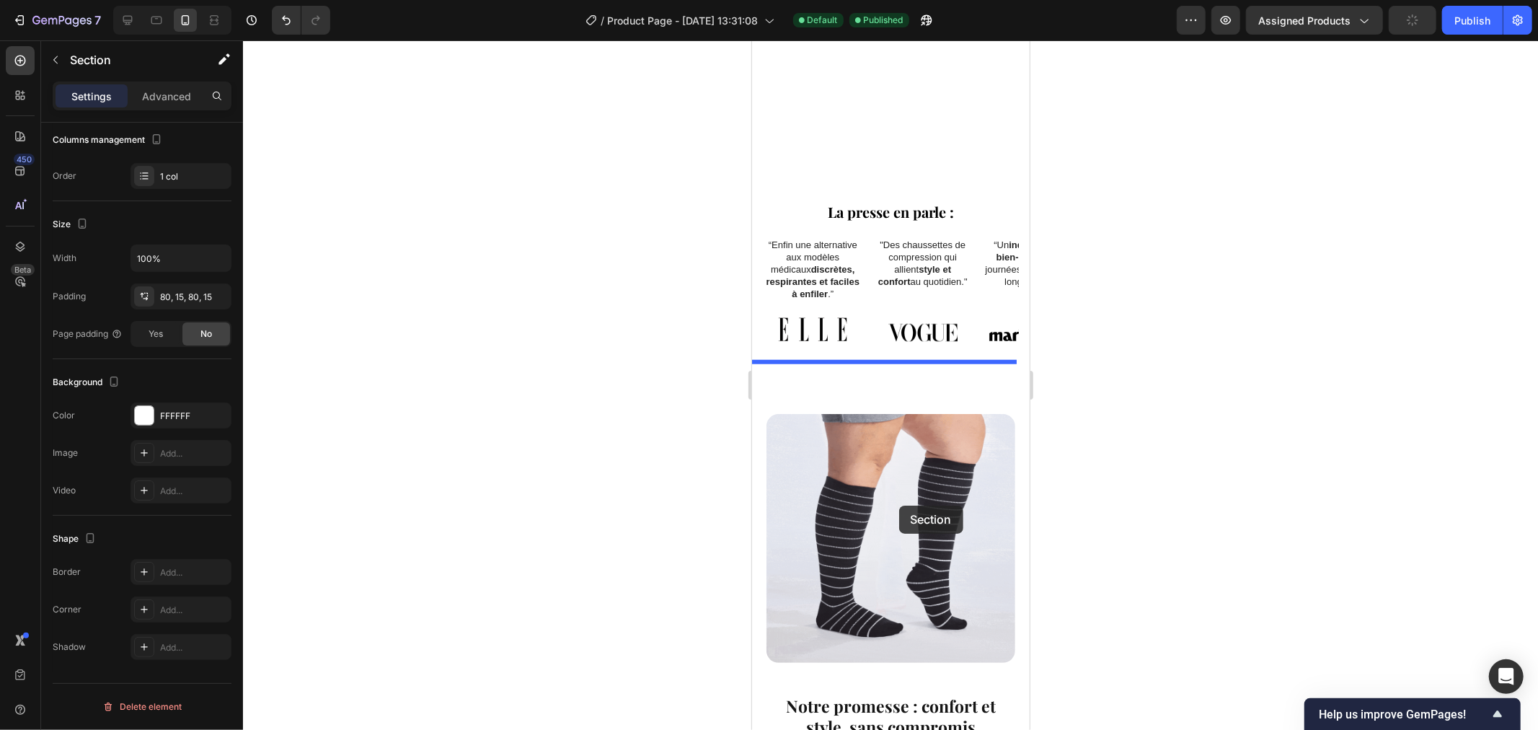
scroll to position [1144, 0]
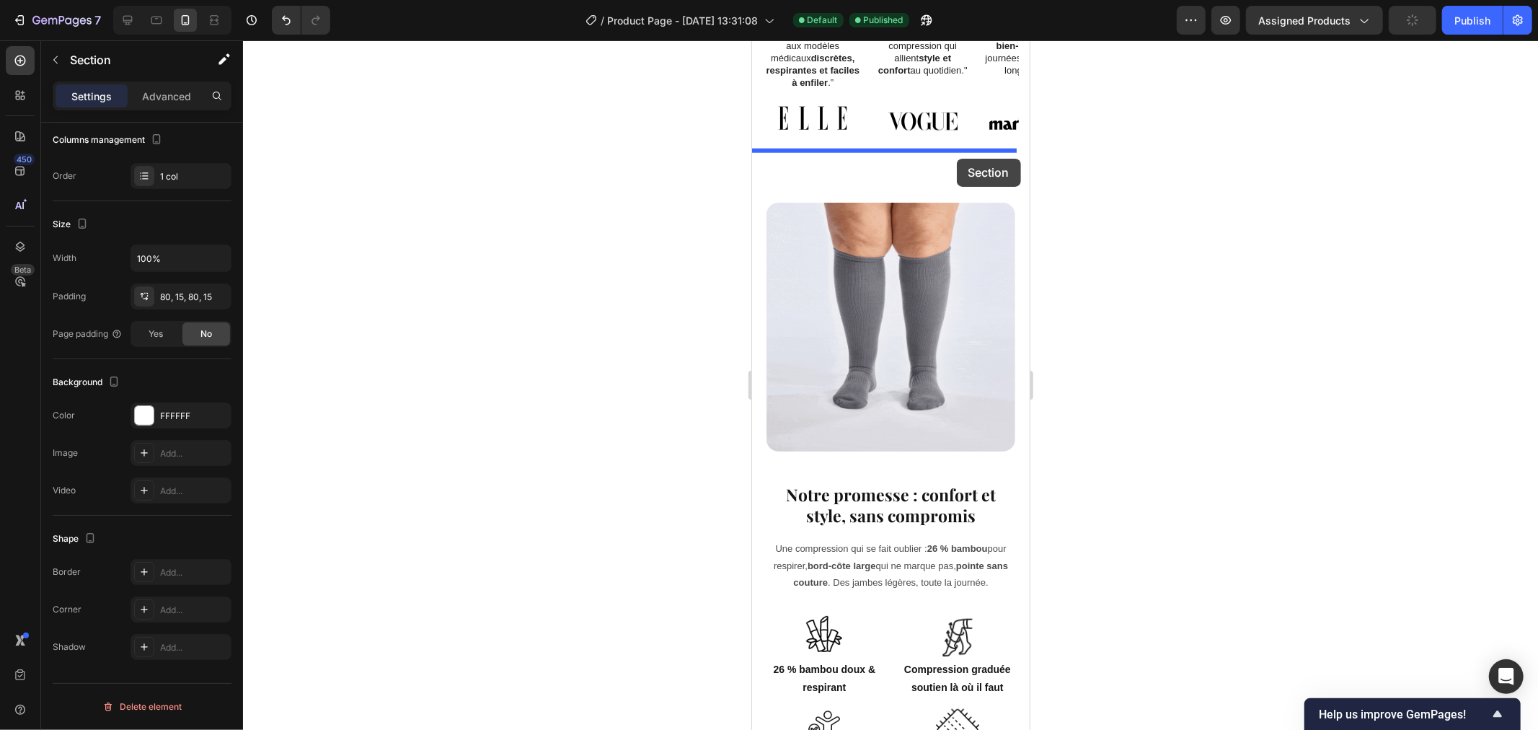
drag, startPoint x: 892, startPoint y: 271, endPoint x: 956, endPoint y: 156, distance: 132.0
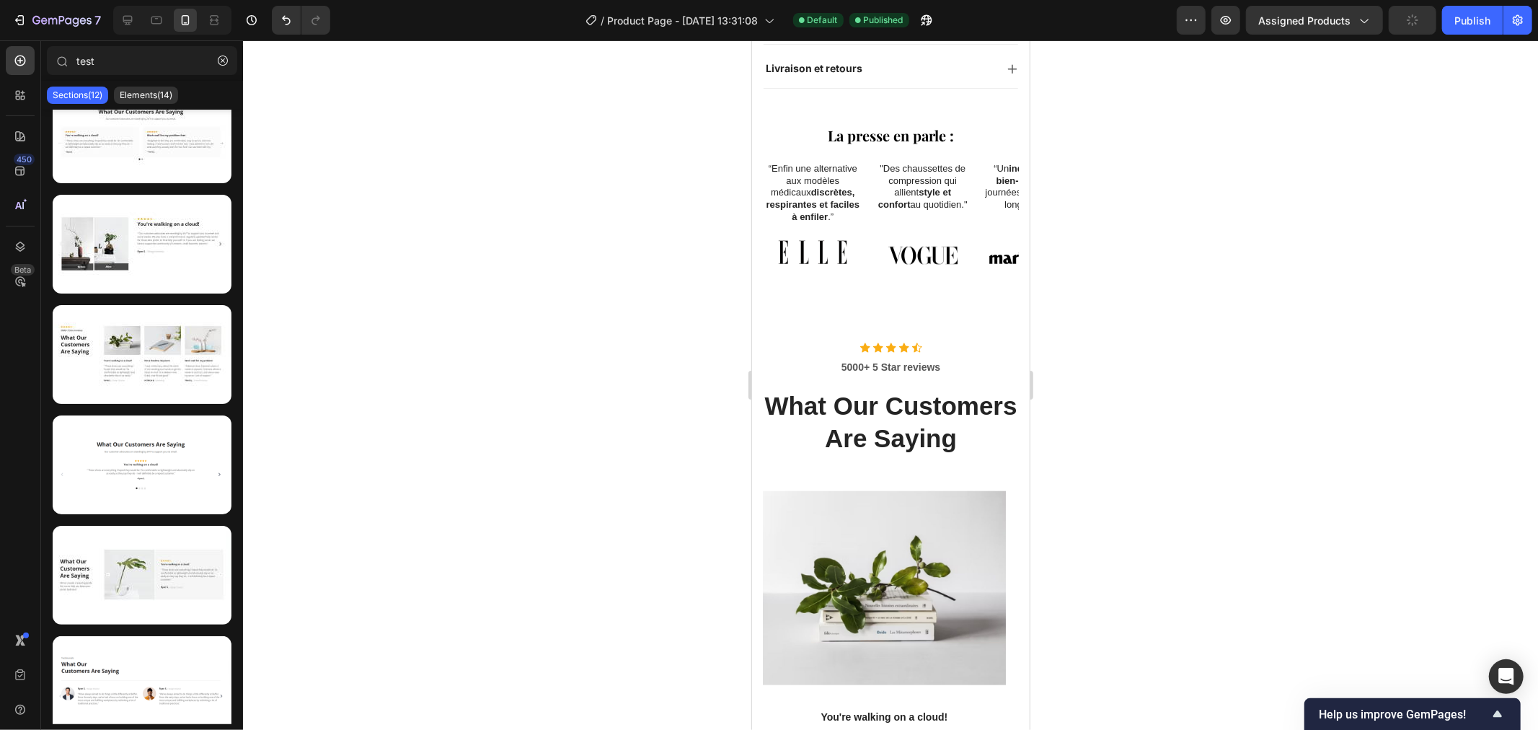
scroll to position [1068, 0]
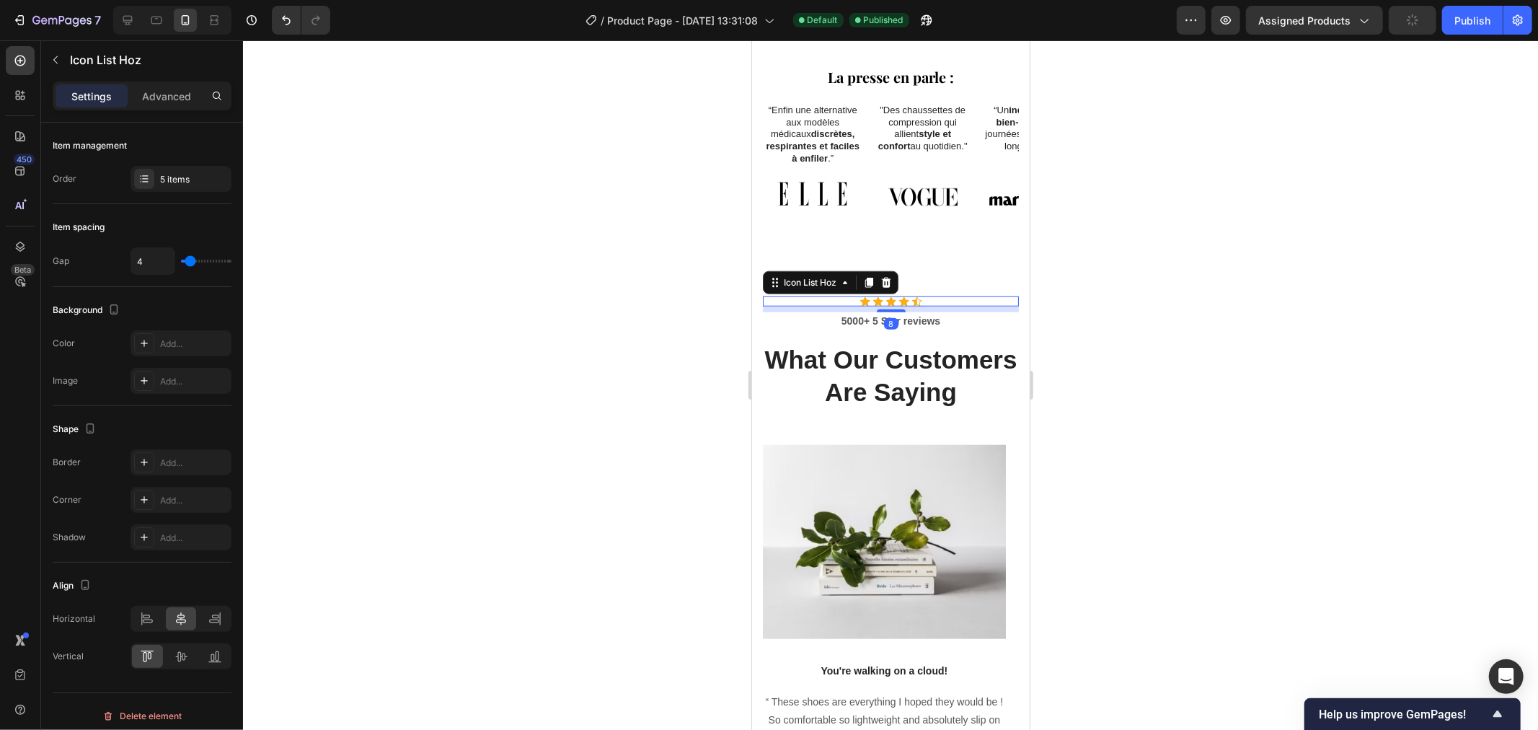
click at [949, 296] on div "Icon Icon Icon Icon Icon" at bounding box center [890, 301] width 256 height 10
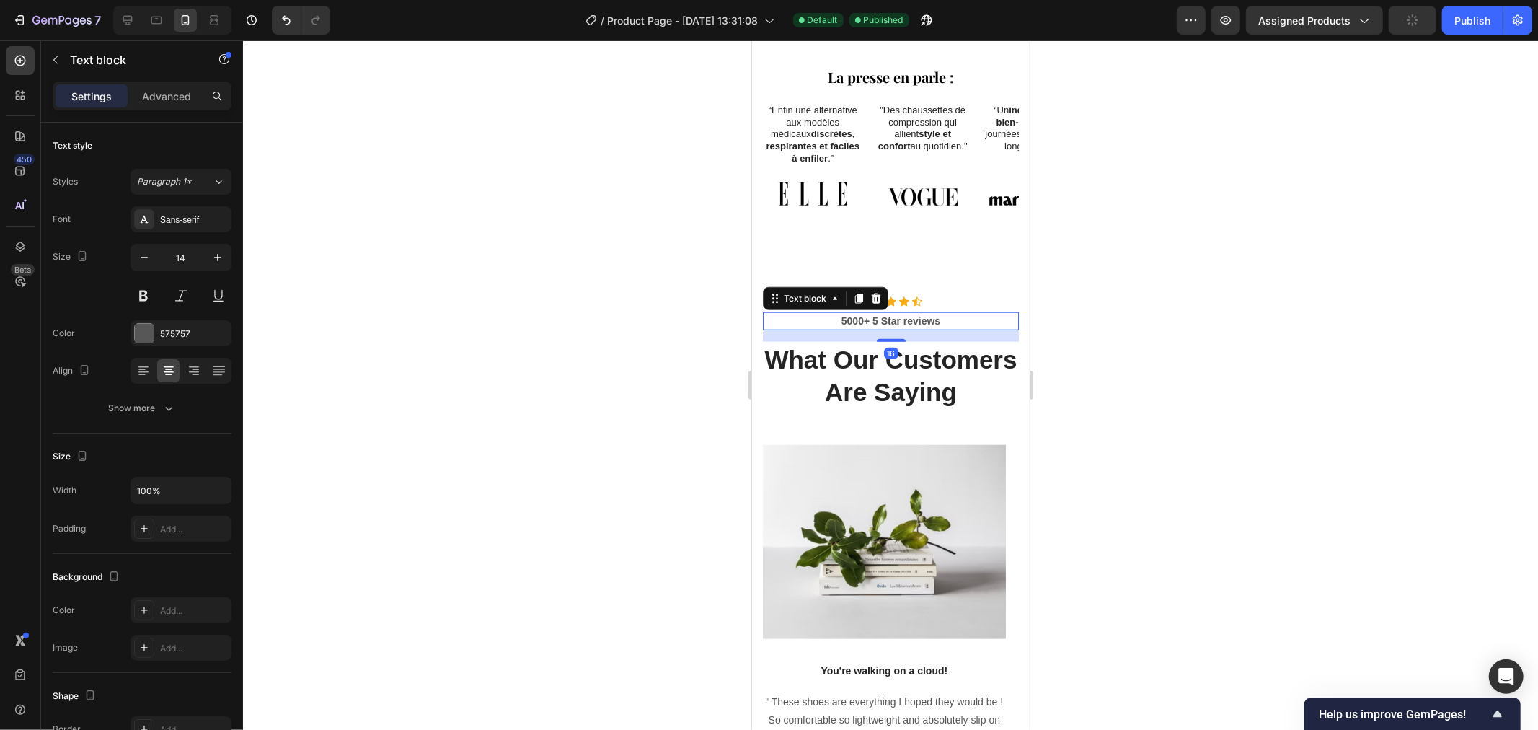
click at [949, 313] on p "5000+ 5 Star reviews" at bounding box center [890, 320] width 253 height 15
click at [875, 293] on icon at bounding box center [875, 298] width 9 height 10
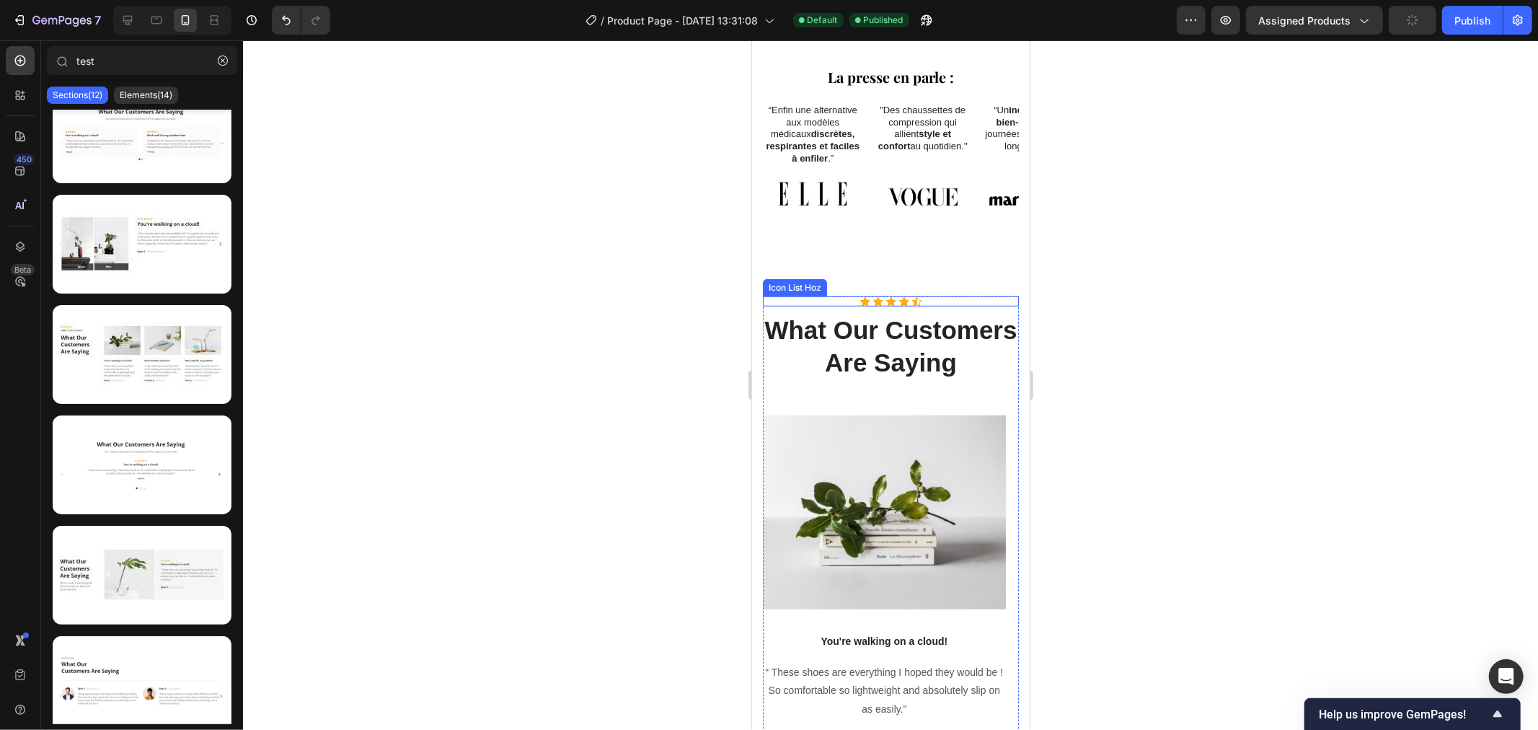
click at [930, 296] on div "Icon Icon Icon Icon Icon" at bounding box center [890, 301] width 256 height 10
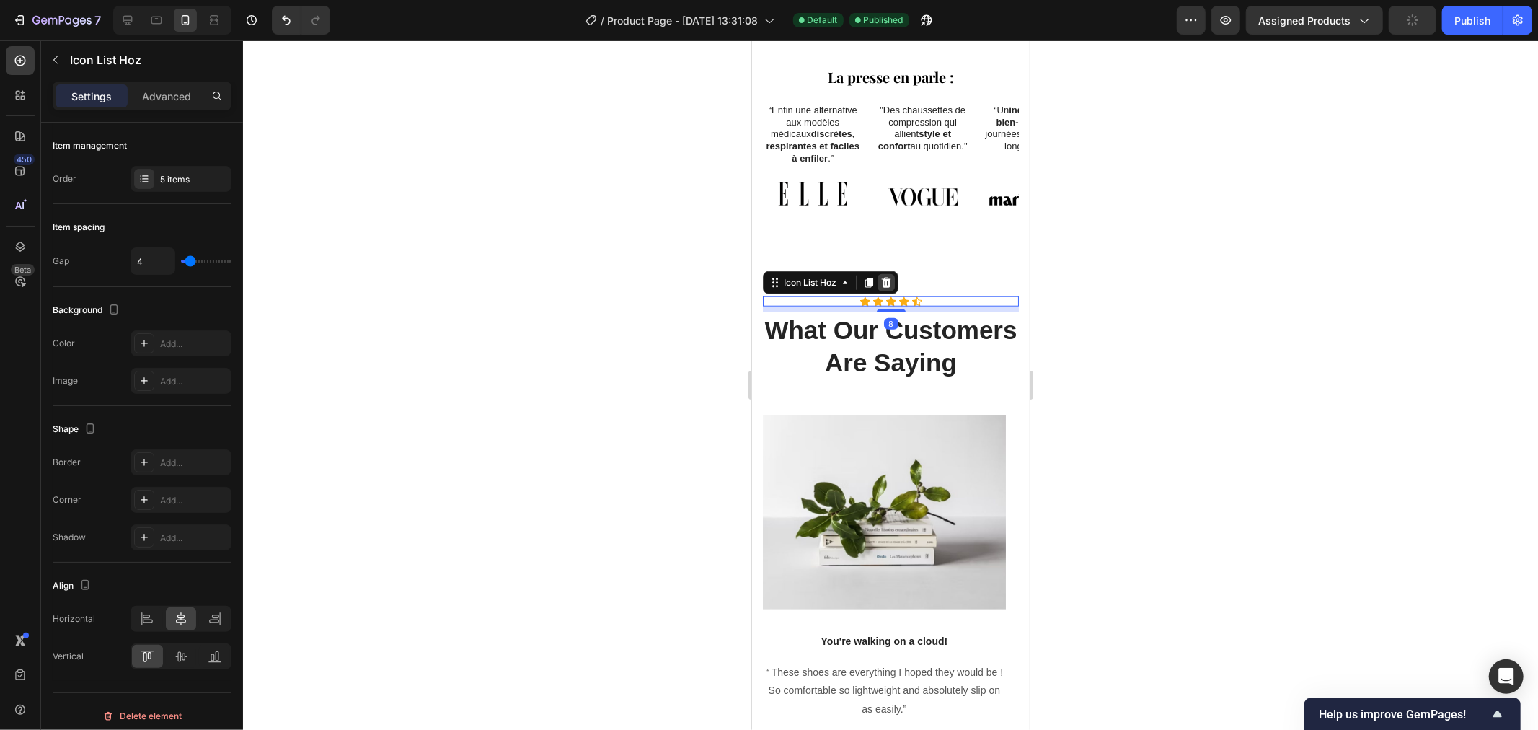
click at [891, 276] on icon at bounding box center [886, 282] width 12 height 12
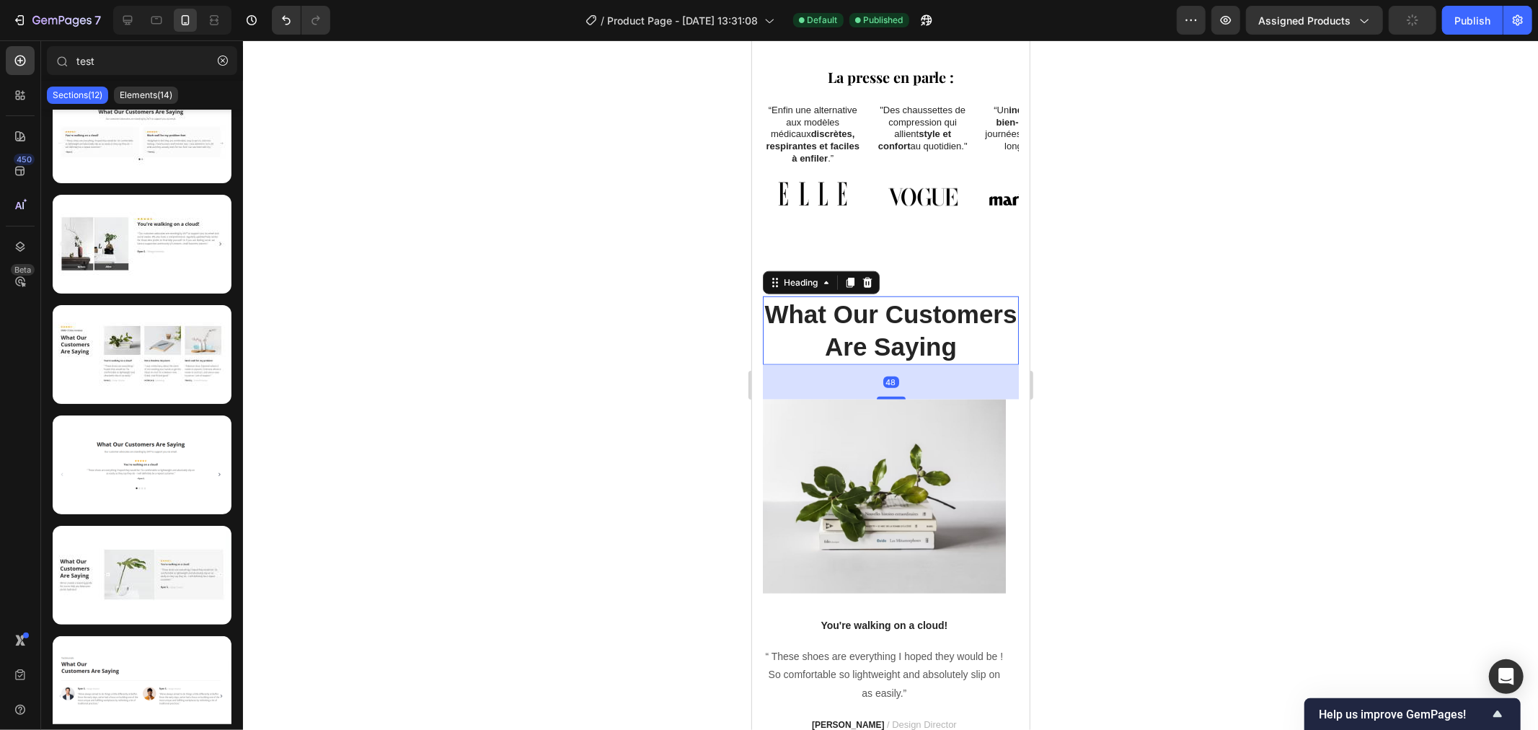
click at [960, 310] on p "What Our Customers Are Saying" at bounding box center [890, 330] width 253 height 66
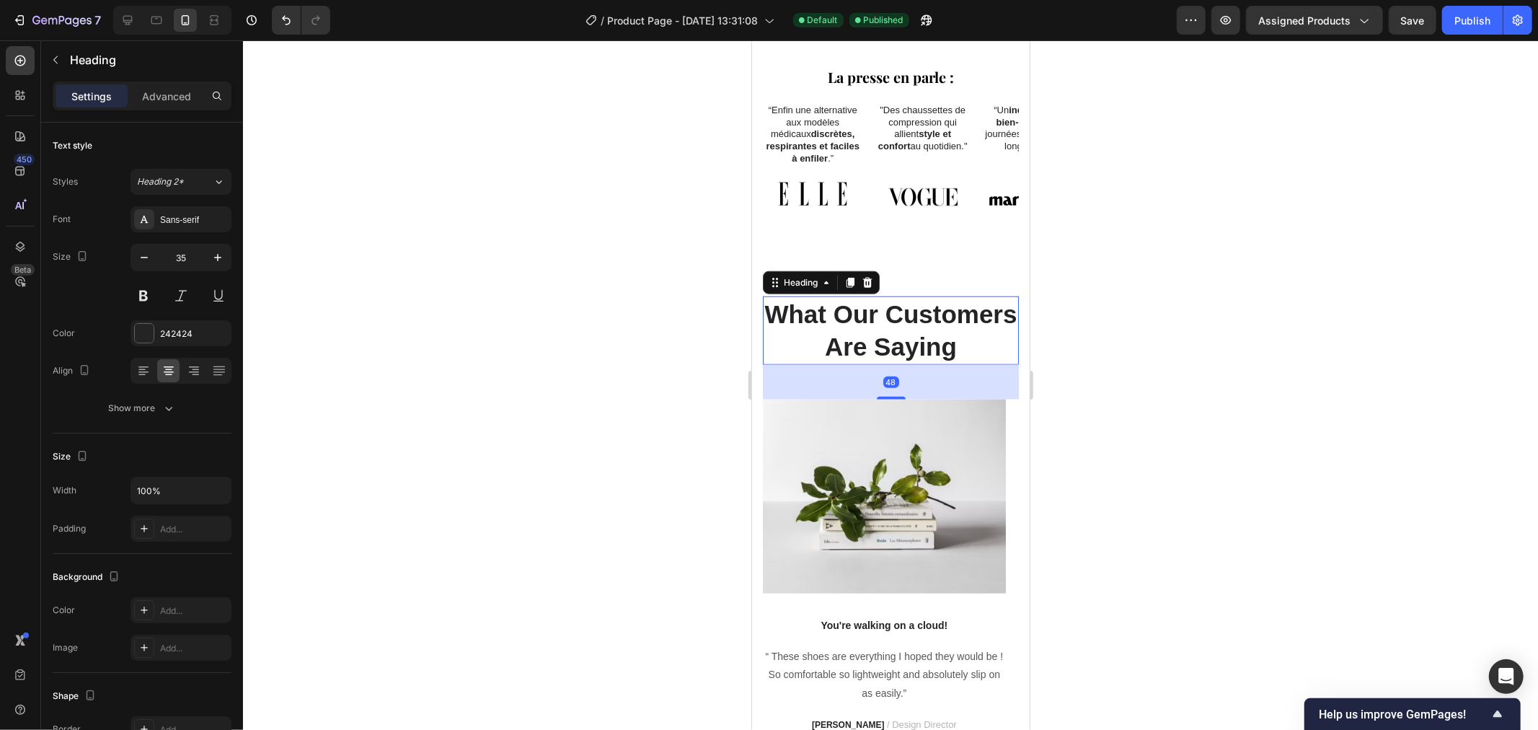
click at [872, 314] on p "What Our Customers Are Saying" at bounding box center [890, 330] width 253 height 66
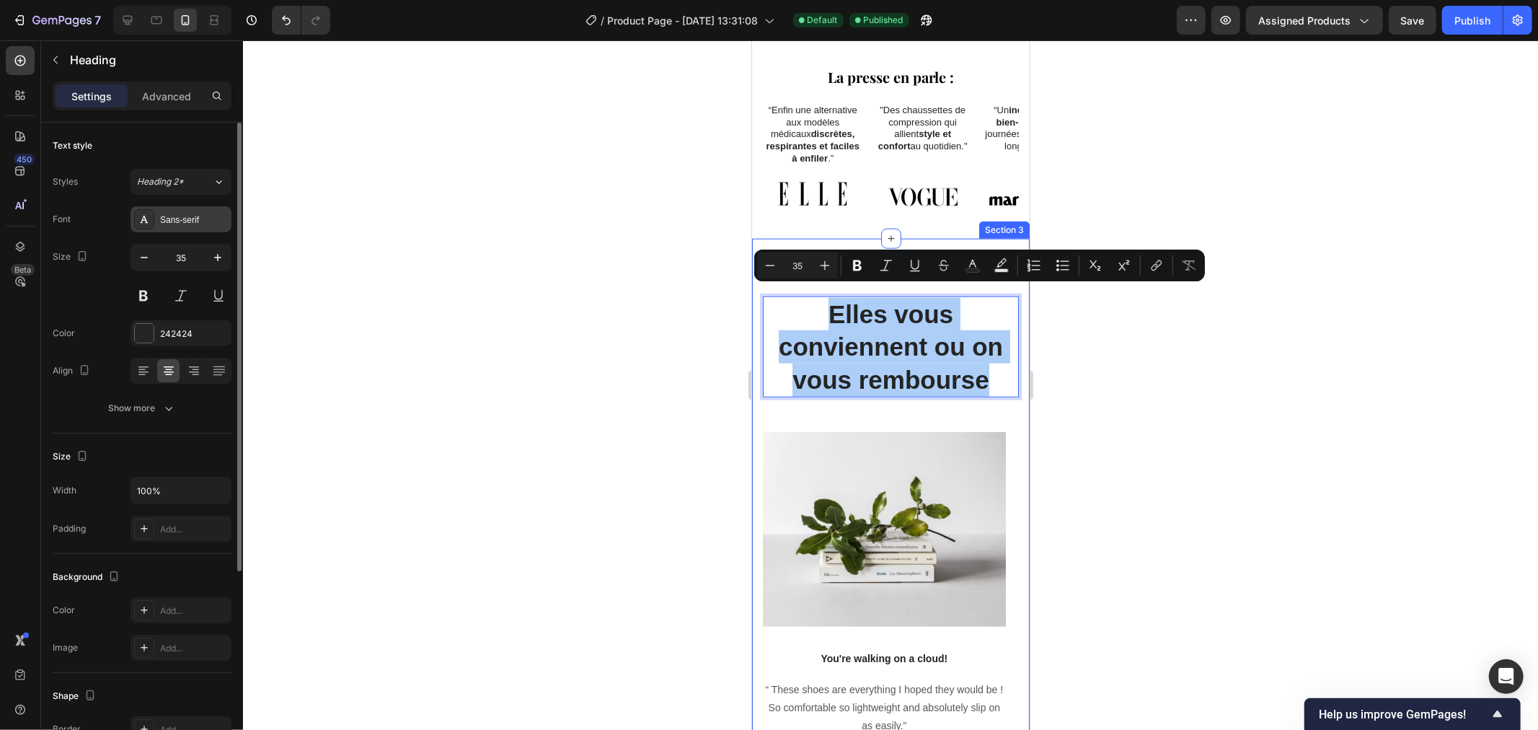
click at [154, 217] on div at bounding box center [144, 219] width 20 height 20
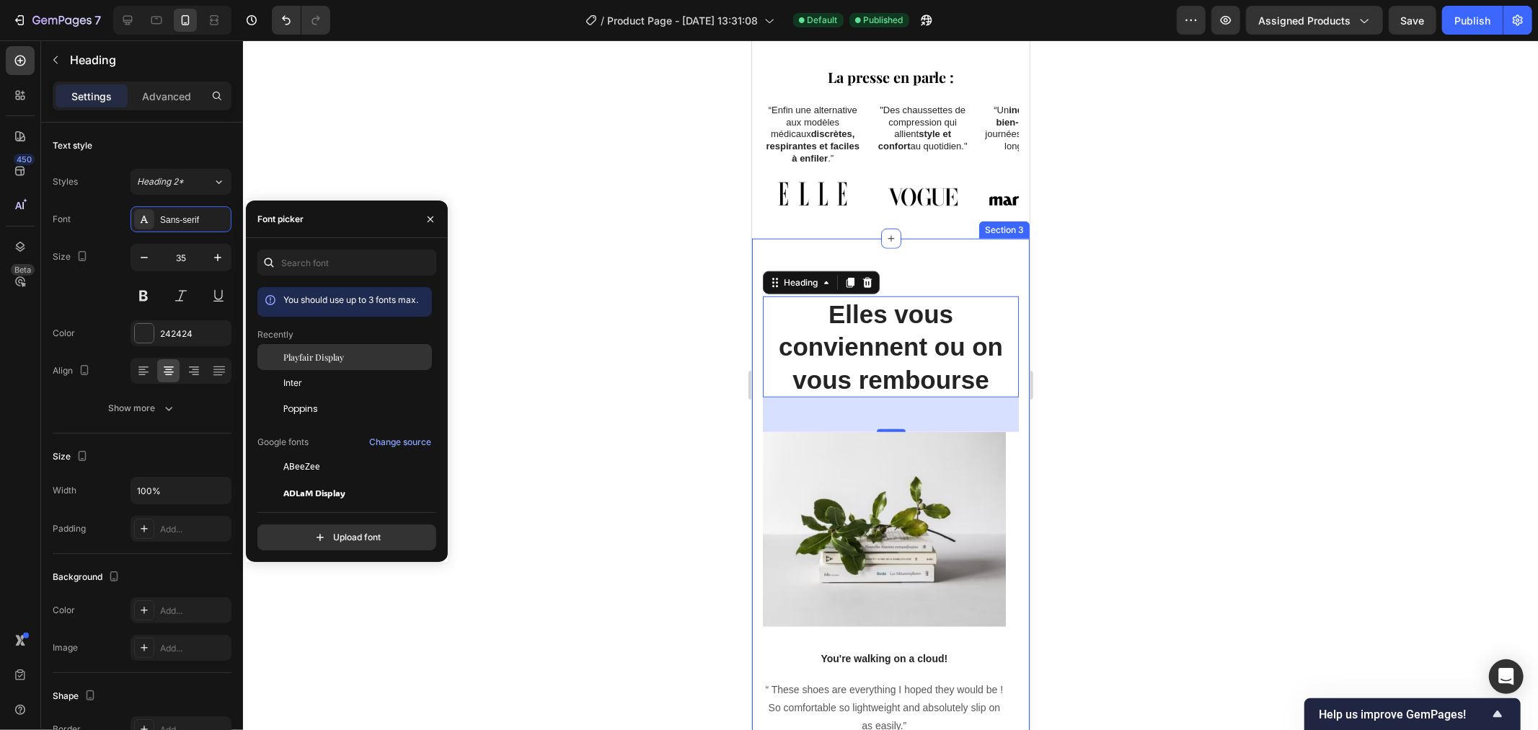
click at [349, 355] on div "Playfair Display" at bounding box center [356, 356] width 146 height 13
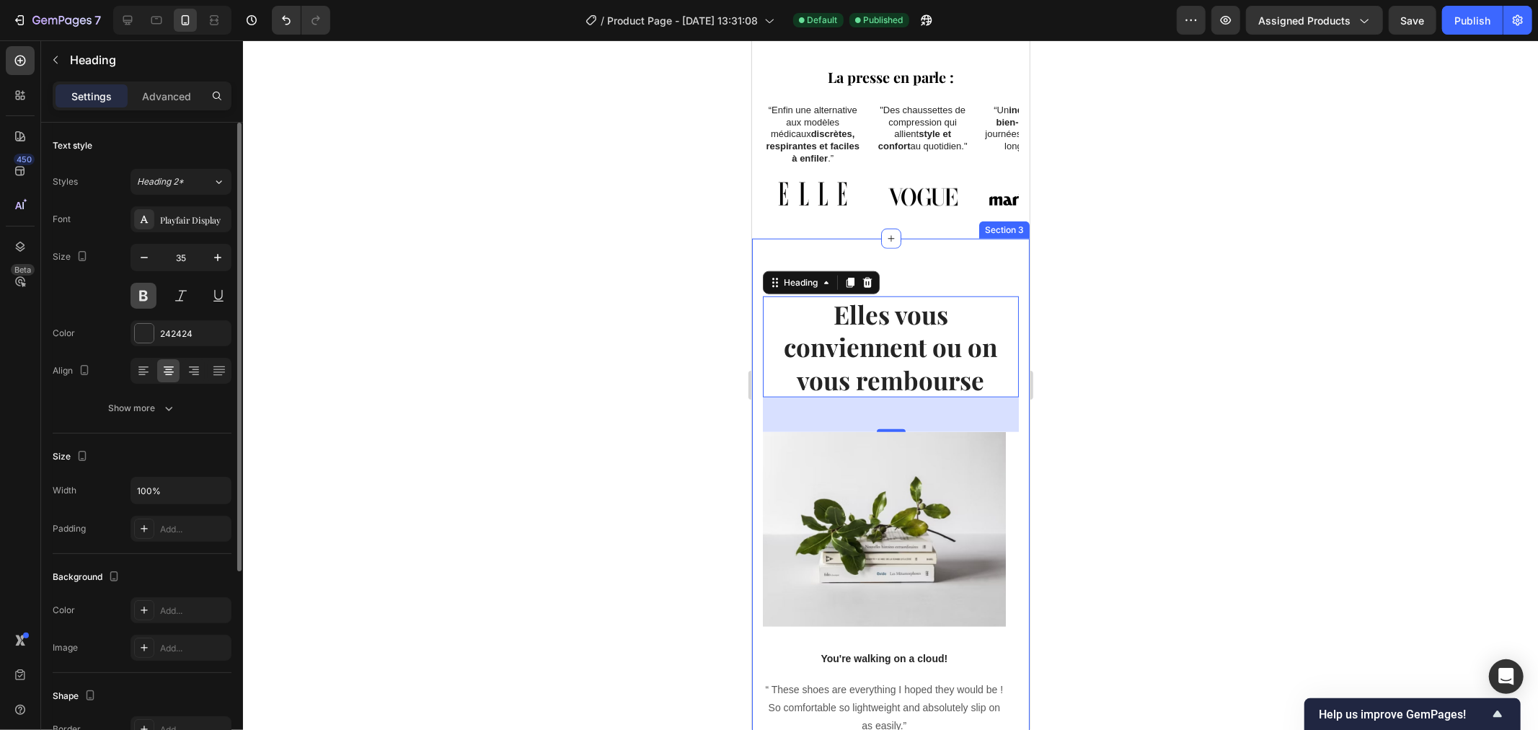
click at [134, 297] on button at bounding box center [144, 296] width 26 height 26
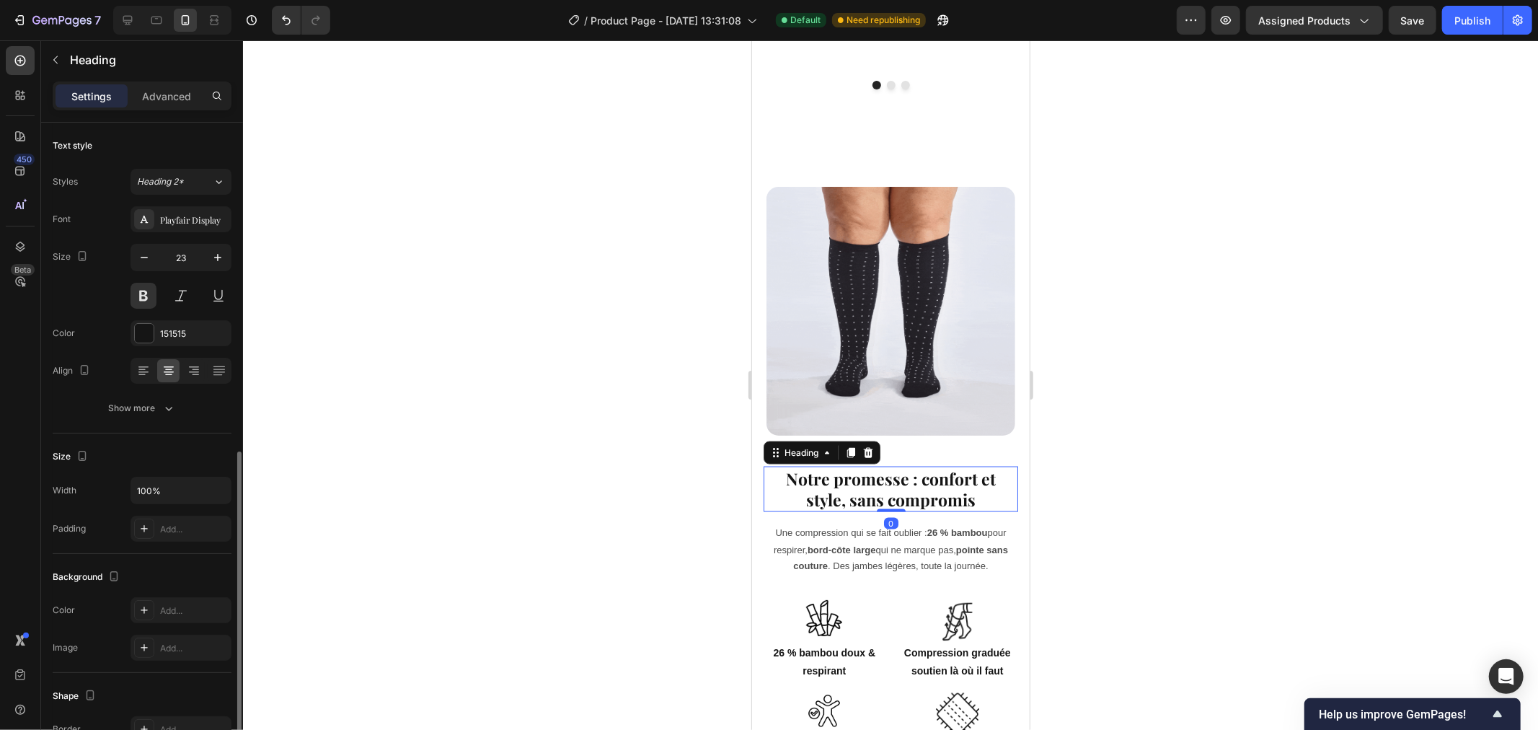
scroll to position [195, 0]
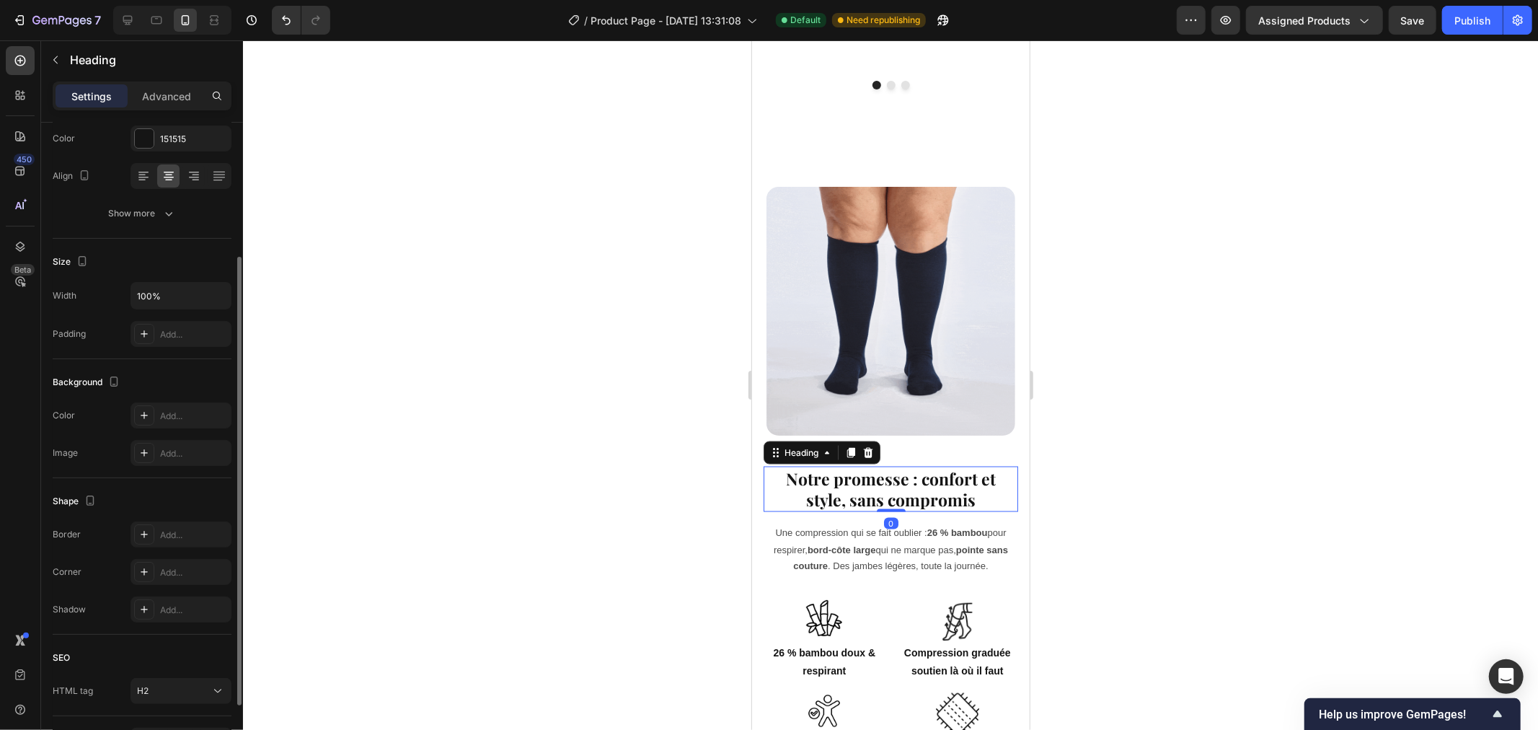
click at [846, 466] on h2 "Notre promesse : confort et style, sans compromis" at bounding box center [890, 489] width 255 height 46
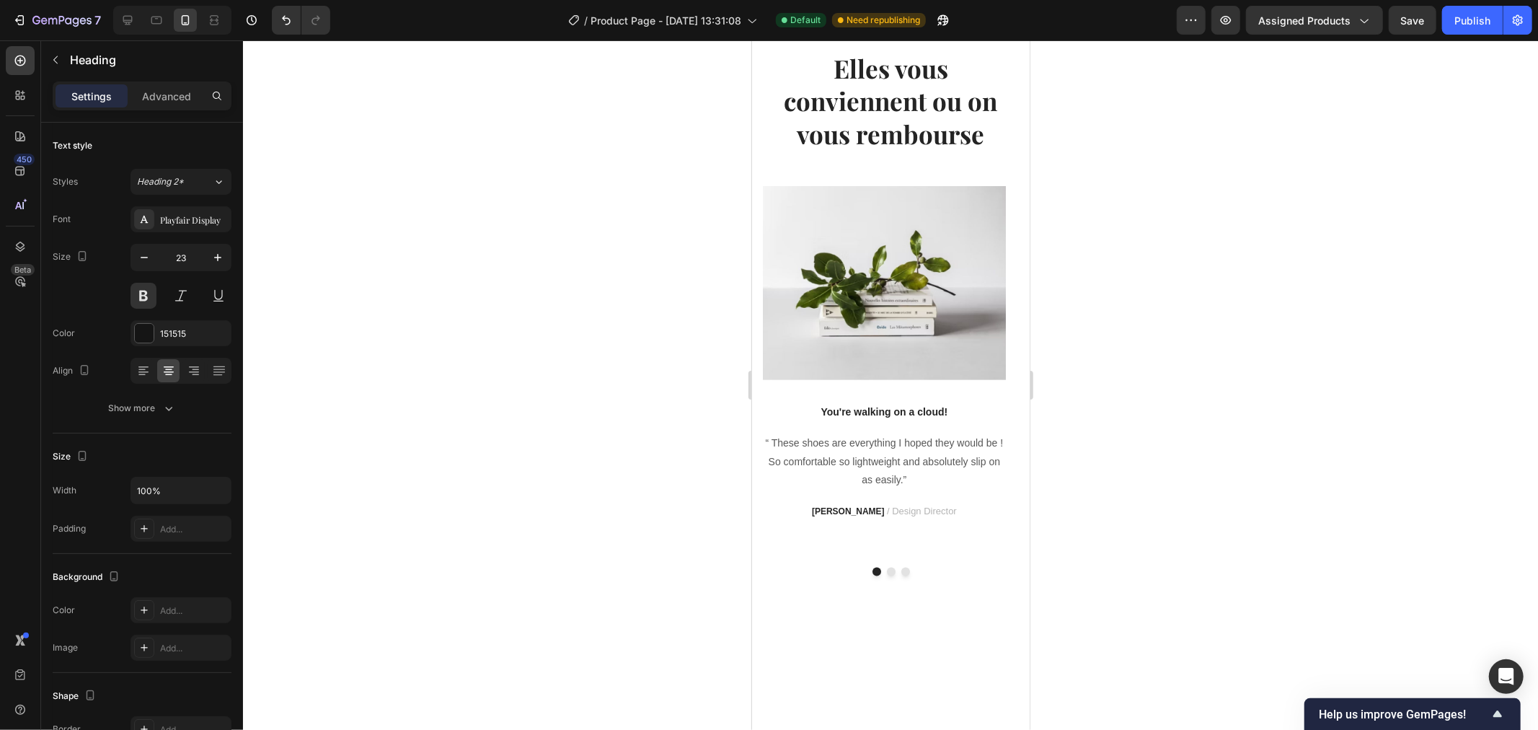
scroll to position [907, 0]
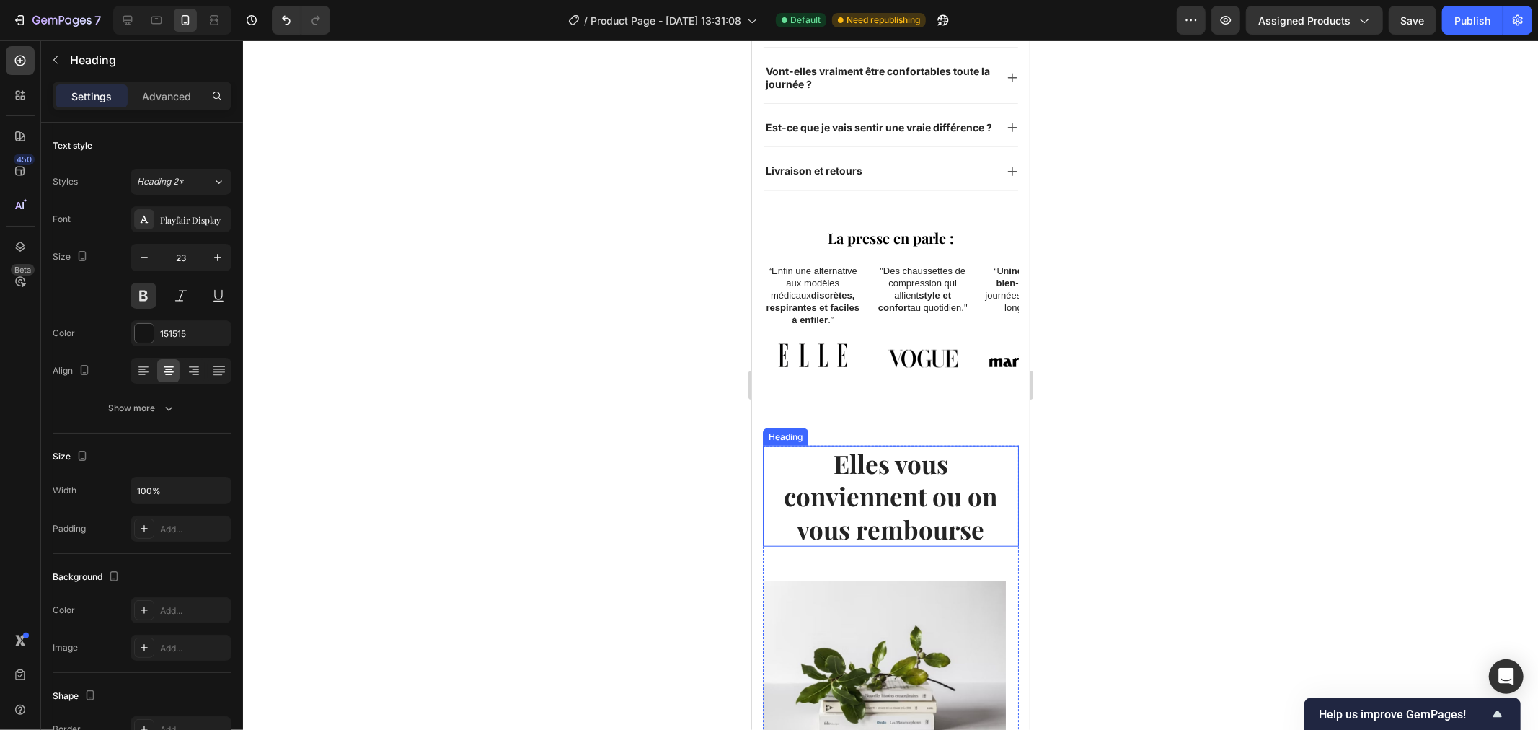
click at [890, 476] on h2 "Elles vous conviennent ou on vous rembourse" at bounding box center [890, 496] width 256 height 102
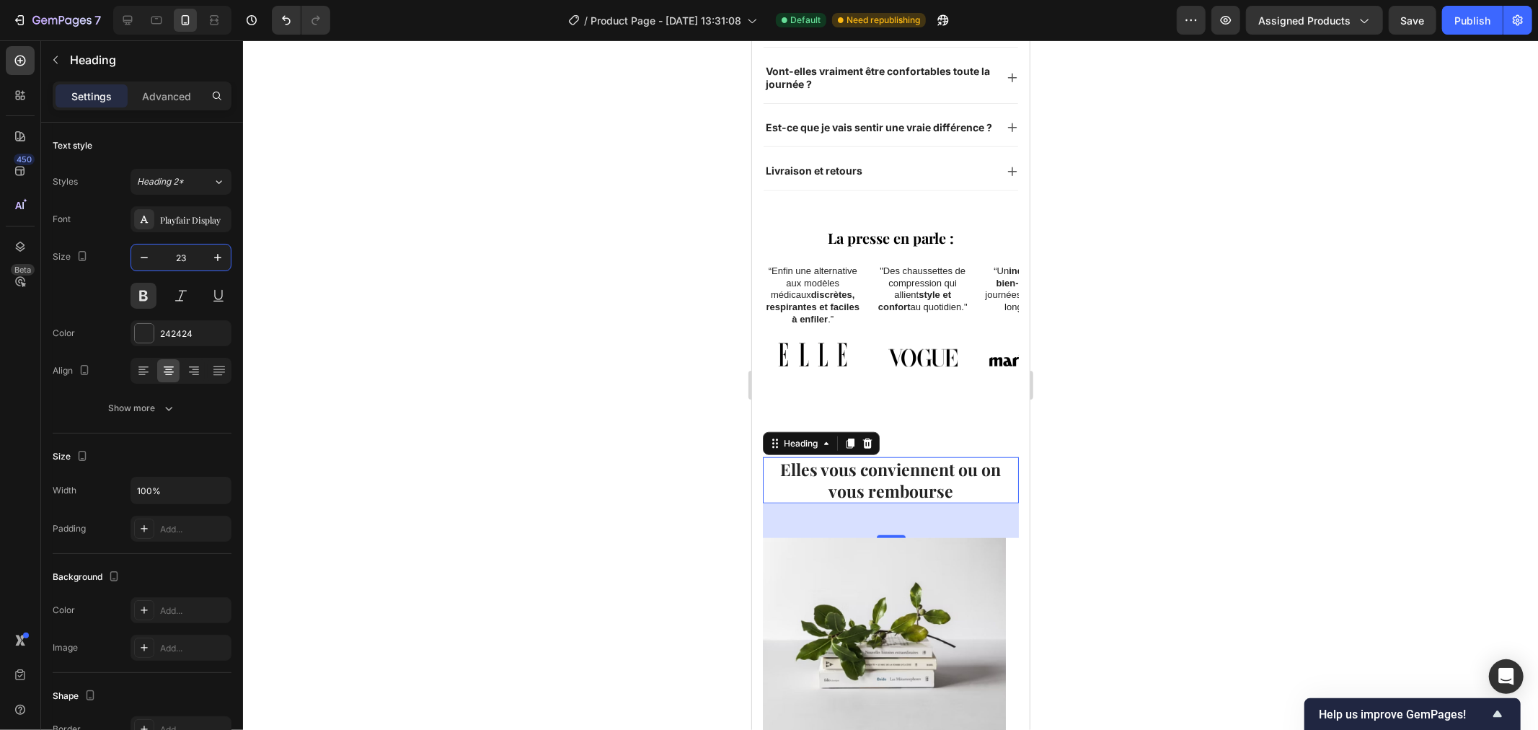
type input "23"
drag, startPoint x: 650, startPoint y: 271, endPoint x: 724, endPoint y: 290, distance: 75.9
click at [647, 270] on div at bounding box center [890, 384] width 1295 height 689
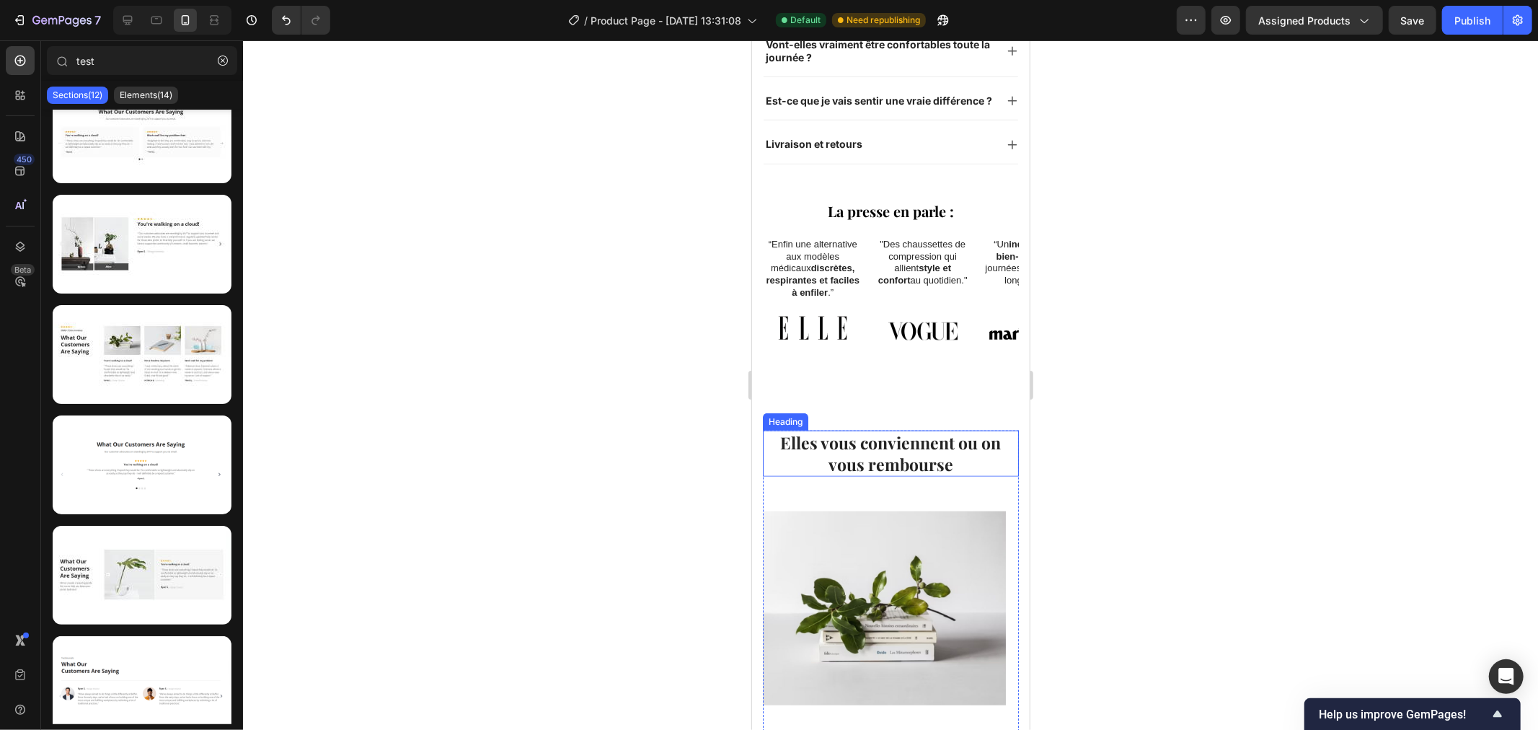
scroll to position [988, 0]
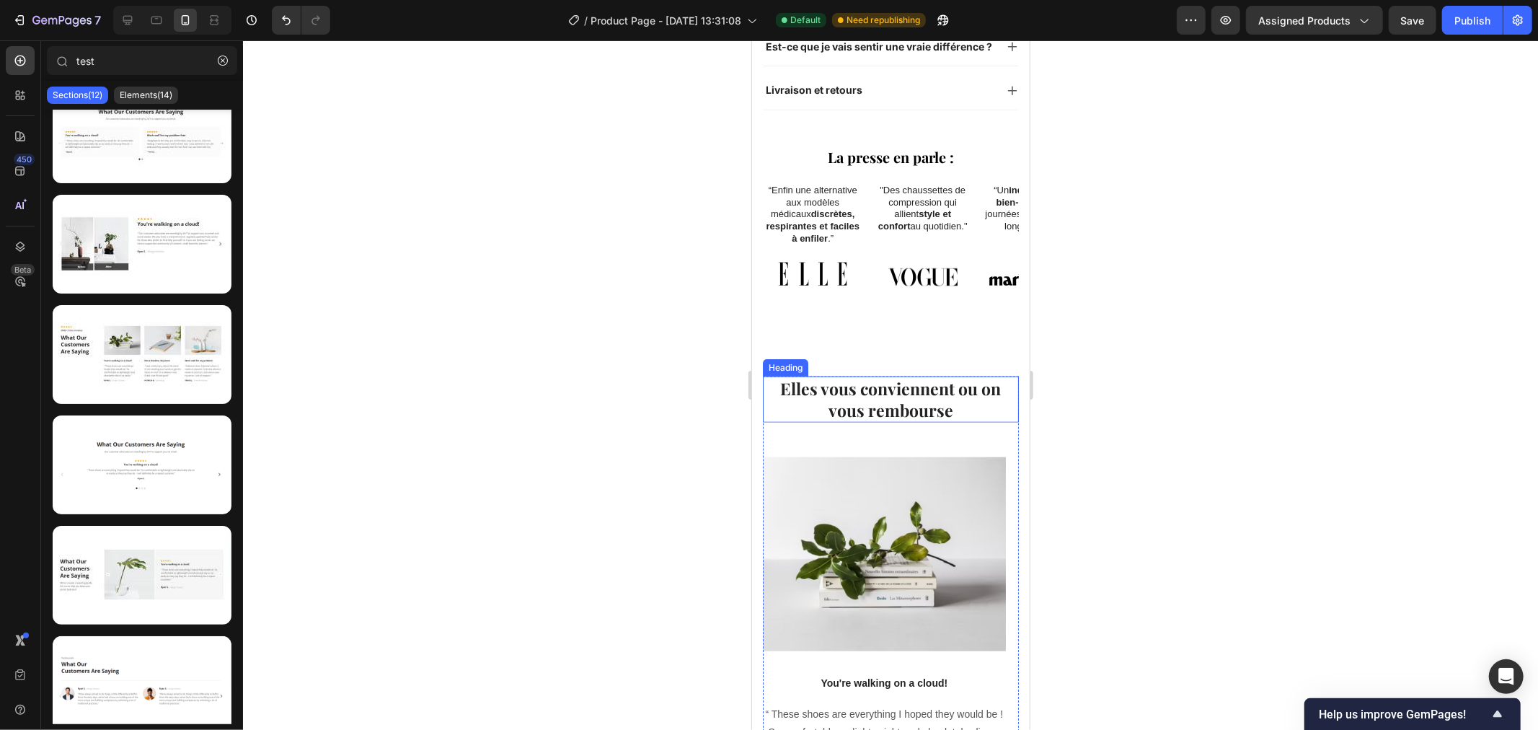
click at [928, 394] on h2 "Elles vous conviennent ou on vous rembourse" at bounding box center [890, 399] width 256 height 46
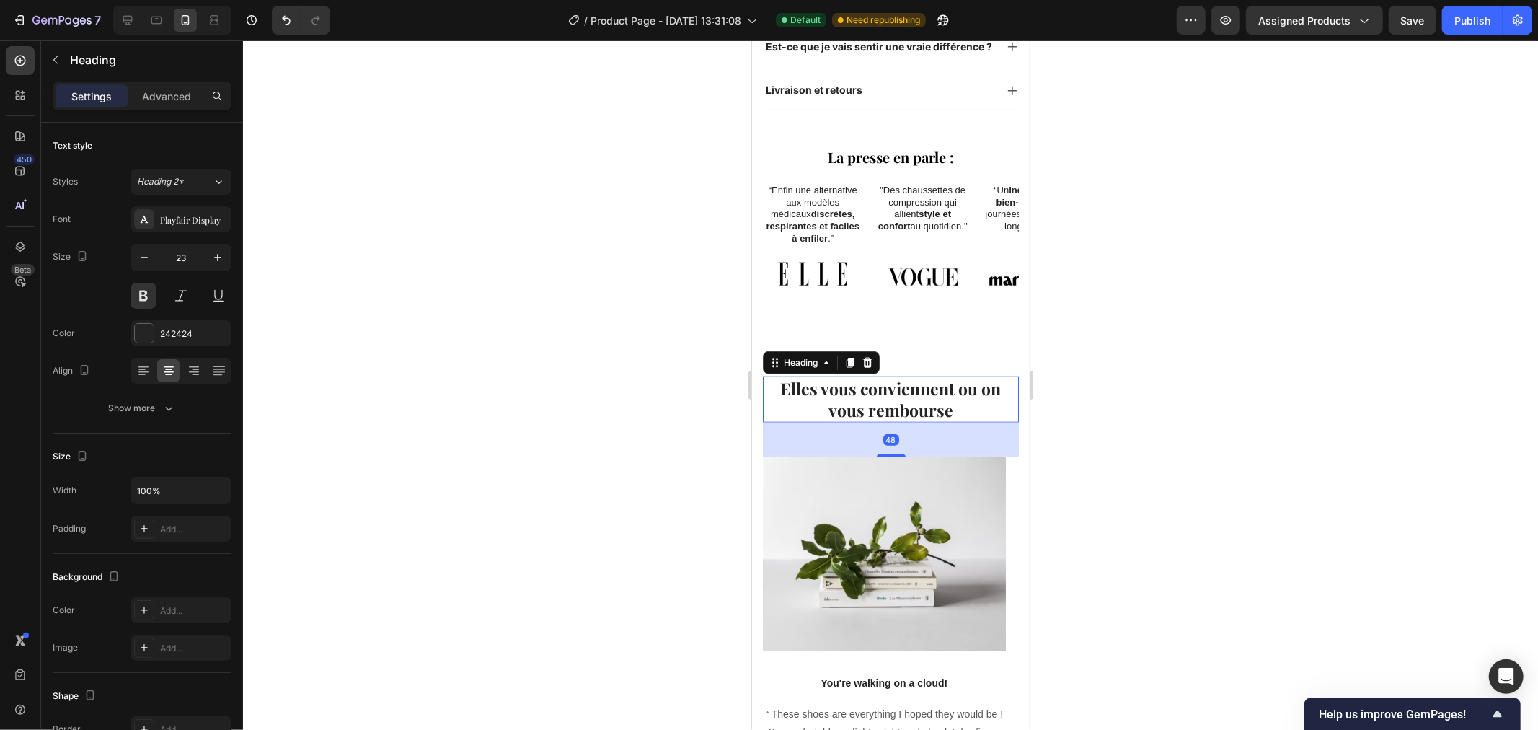
click at [959, 398] on h2 "Elles vous conviennent ou on vous rembourse" at bounding box center [890, 399] width 256 height 46
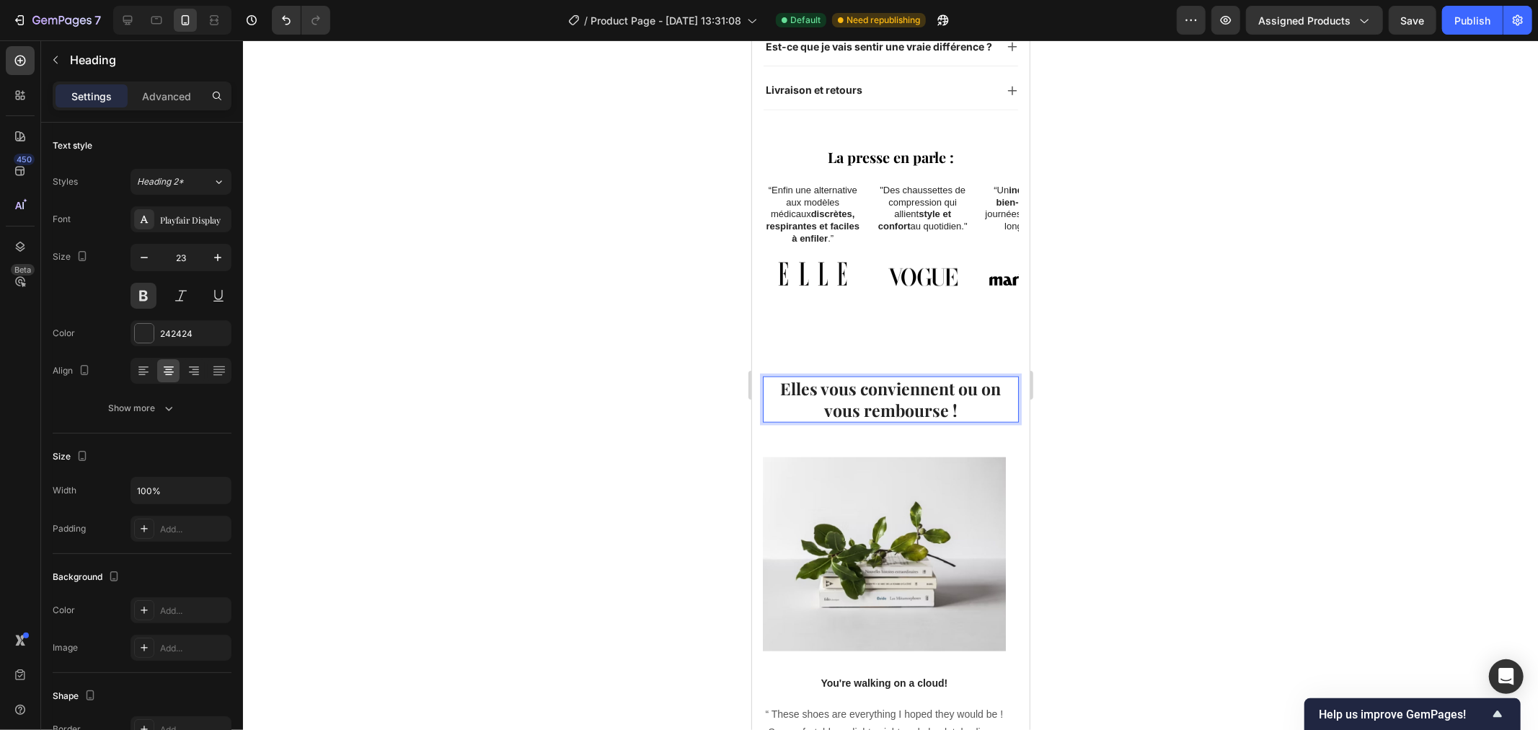
click at [960, 377] on p "Elles vous conviennent ou on vous rembourse !" at bounding box center [890, 398] width 253 height 43
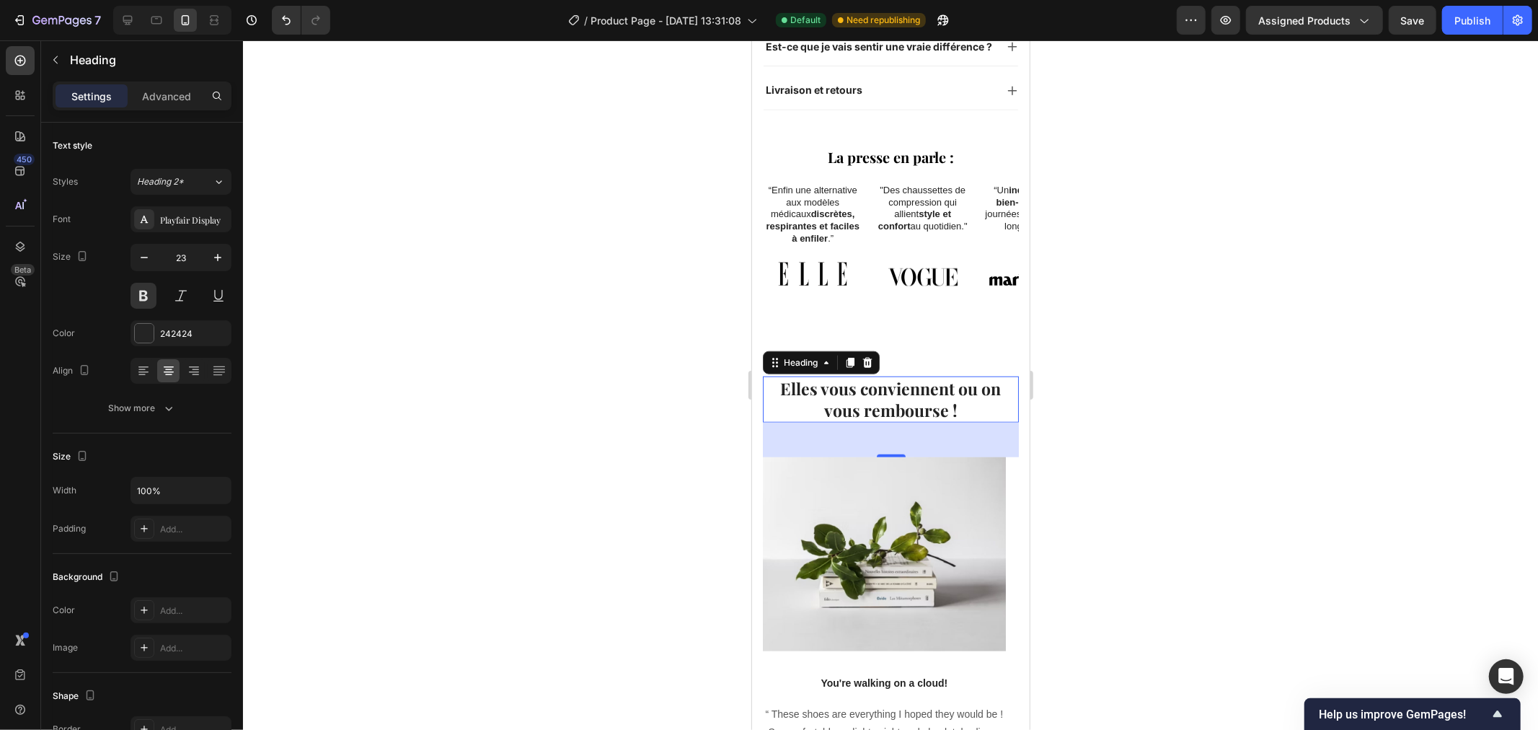
click at [665, 464] on div at bounding box center [890, 384] width 1295 height 689
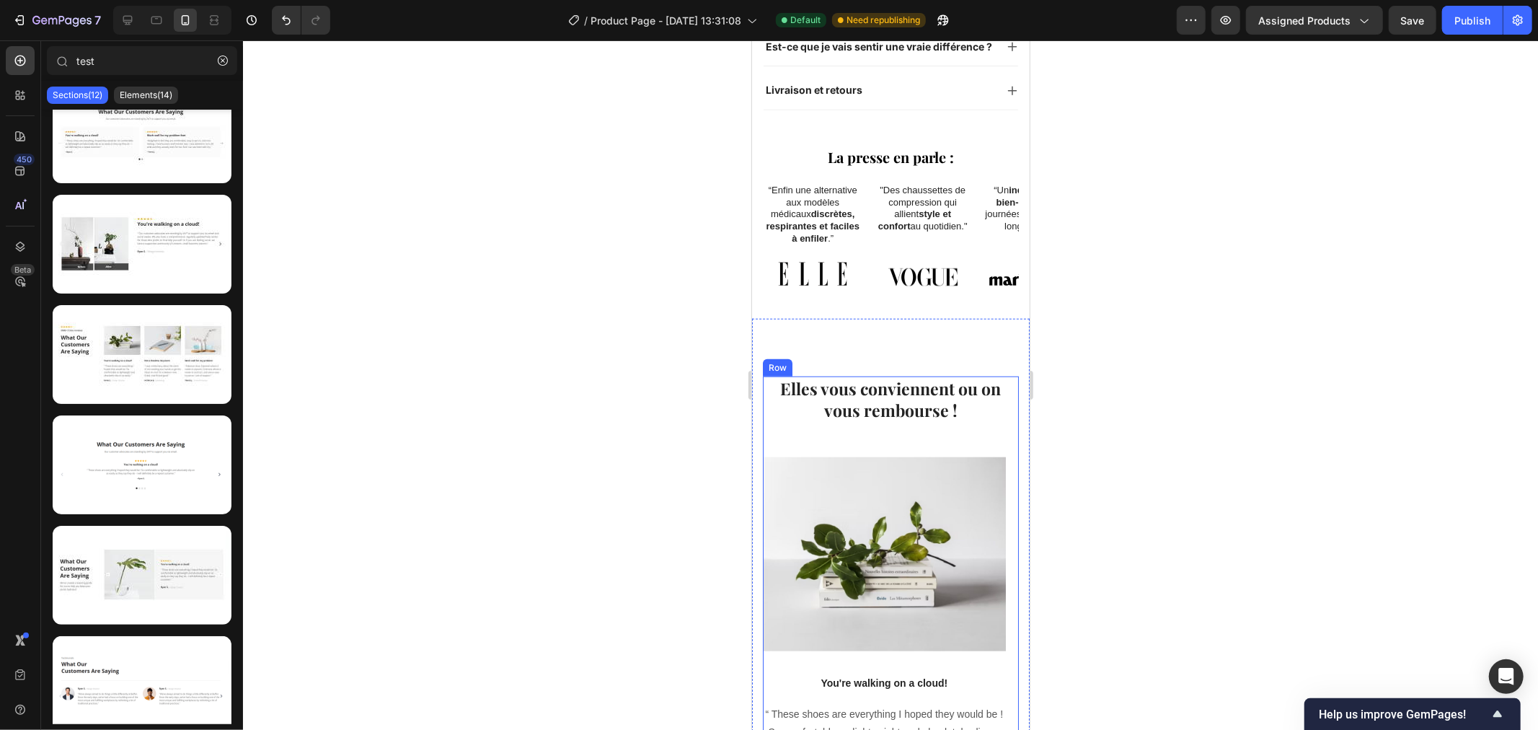
click at [871, 392] on p "Elles vous conviennent ou on vous rembourse !" at bounding box center [890, 398] width 253 height 43
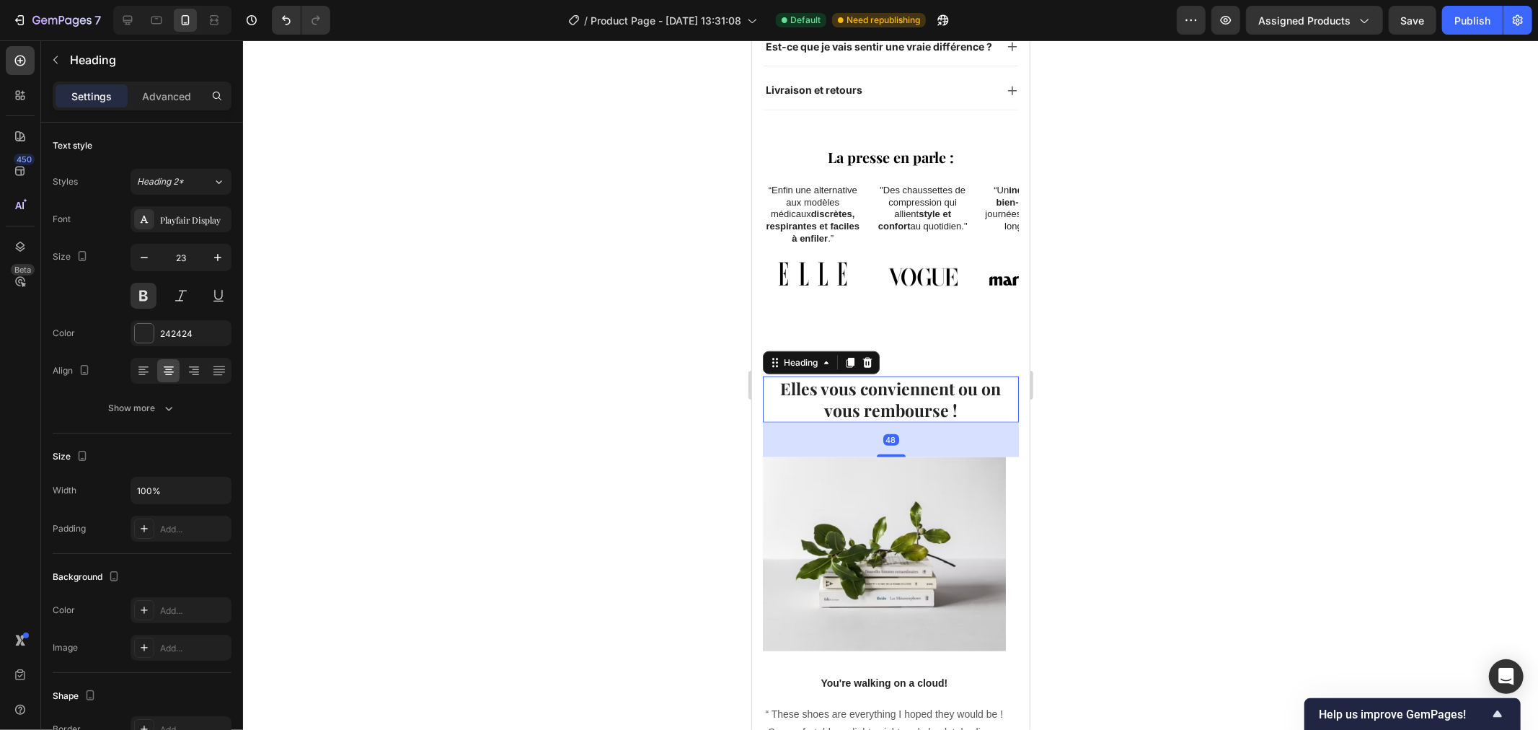
click at [1190, 401] on div at bounding box center [890, 384] width 1295 height 689
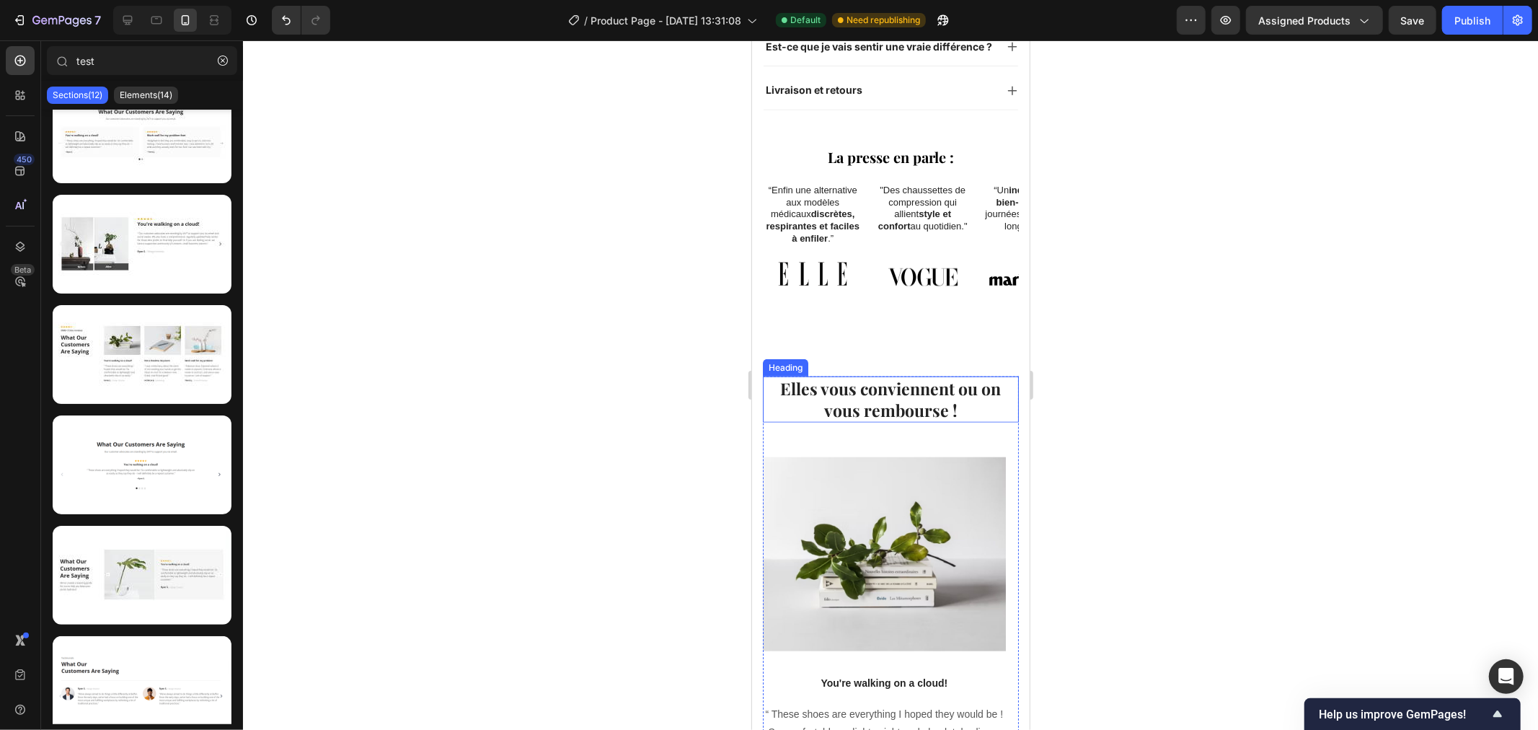
click at [963, 377] on p "Elles vous conviennent ou on vous rembourse !" at bounding box center [890, 398] width 253 height 43
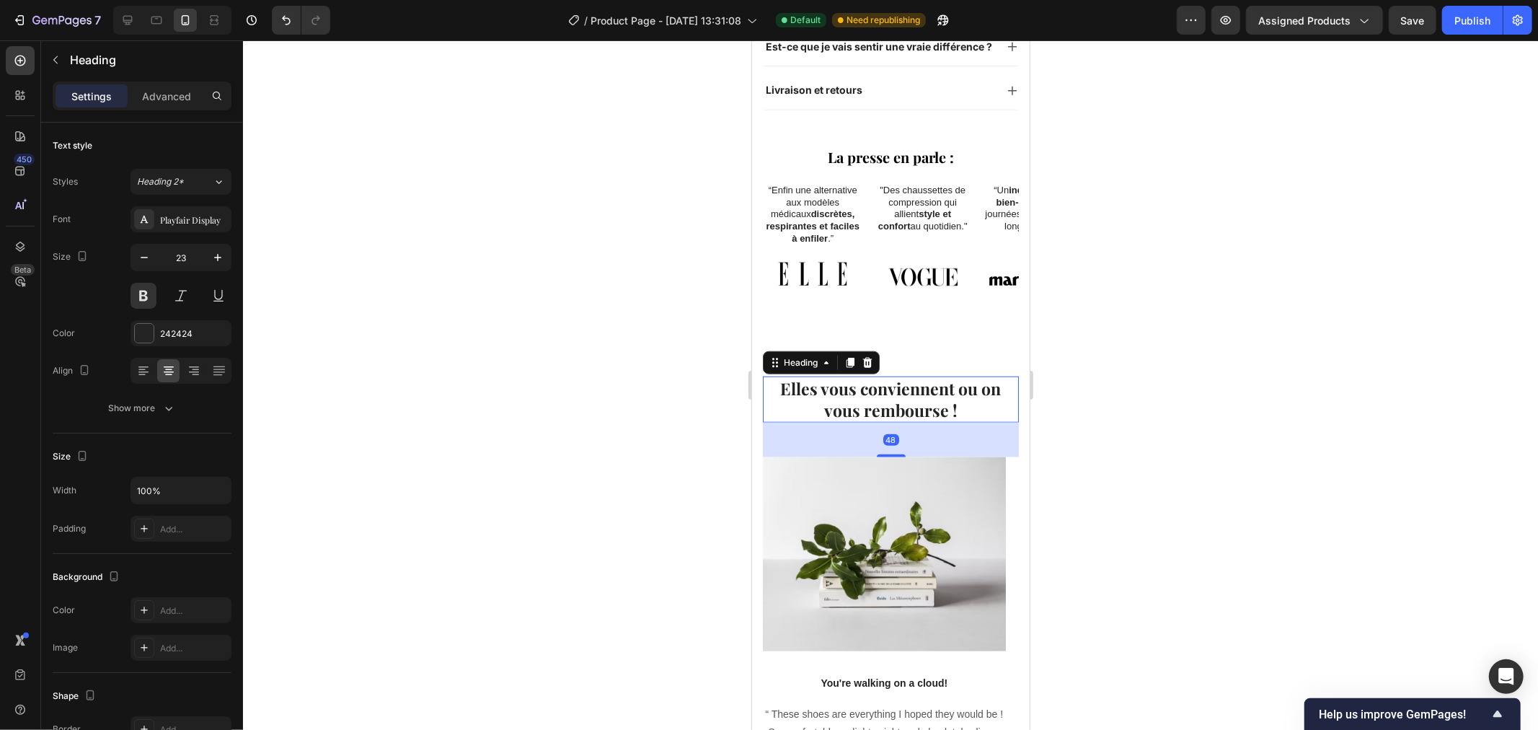
click at [1110, 384] on div at bounding box center [890, 384] width 1295 height 689
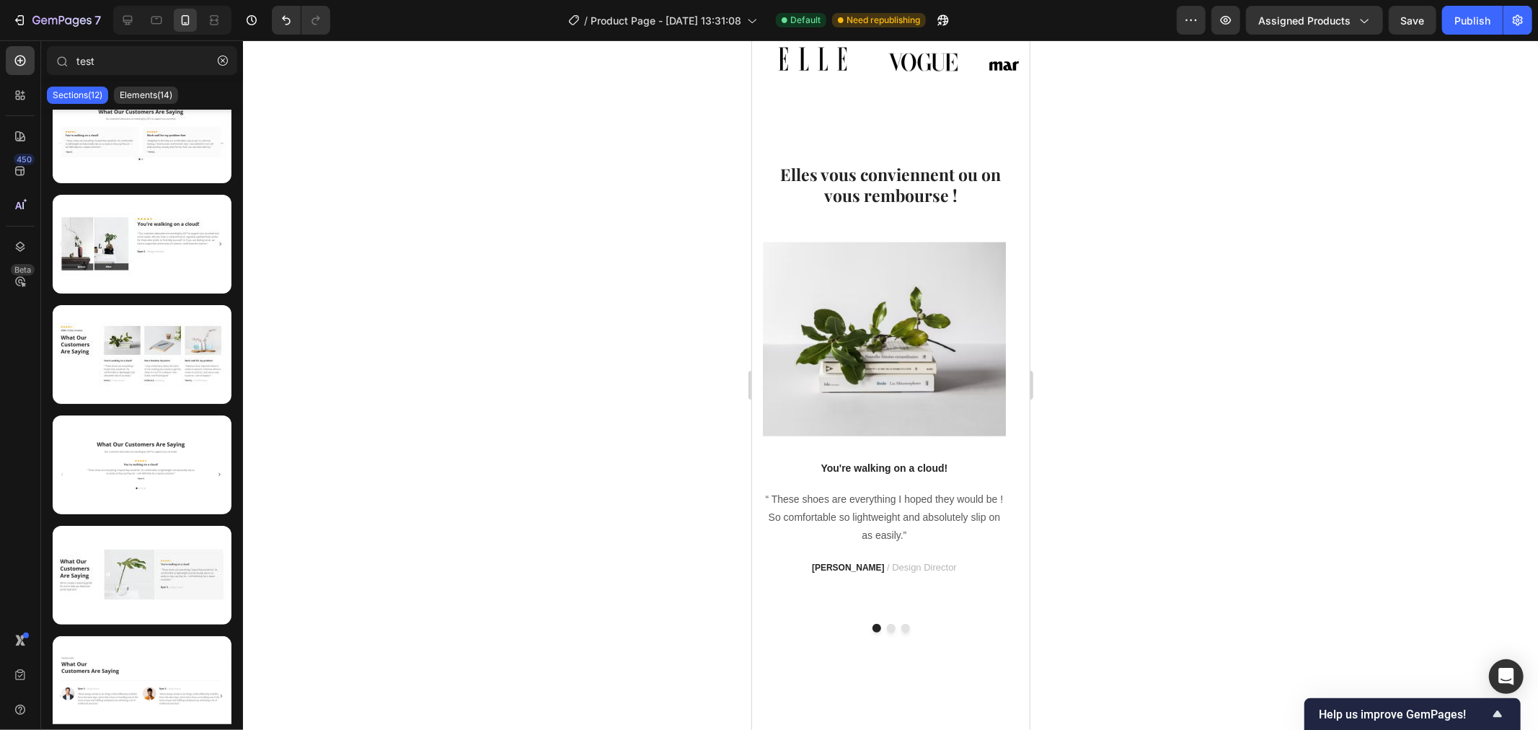
scroll to position [1220, 0]
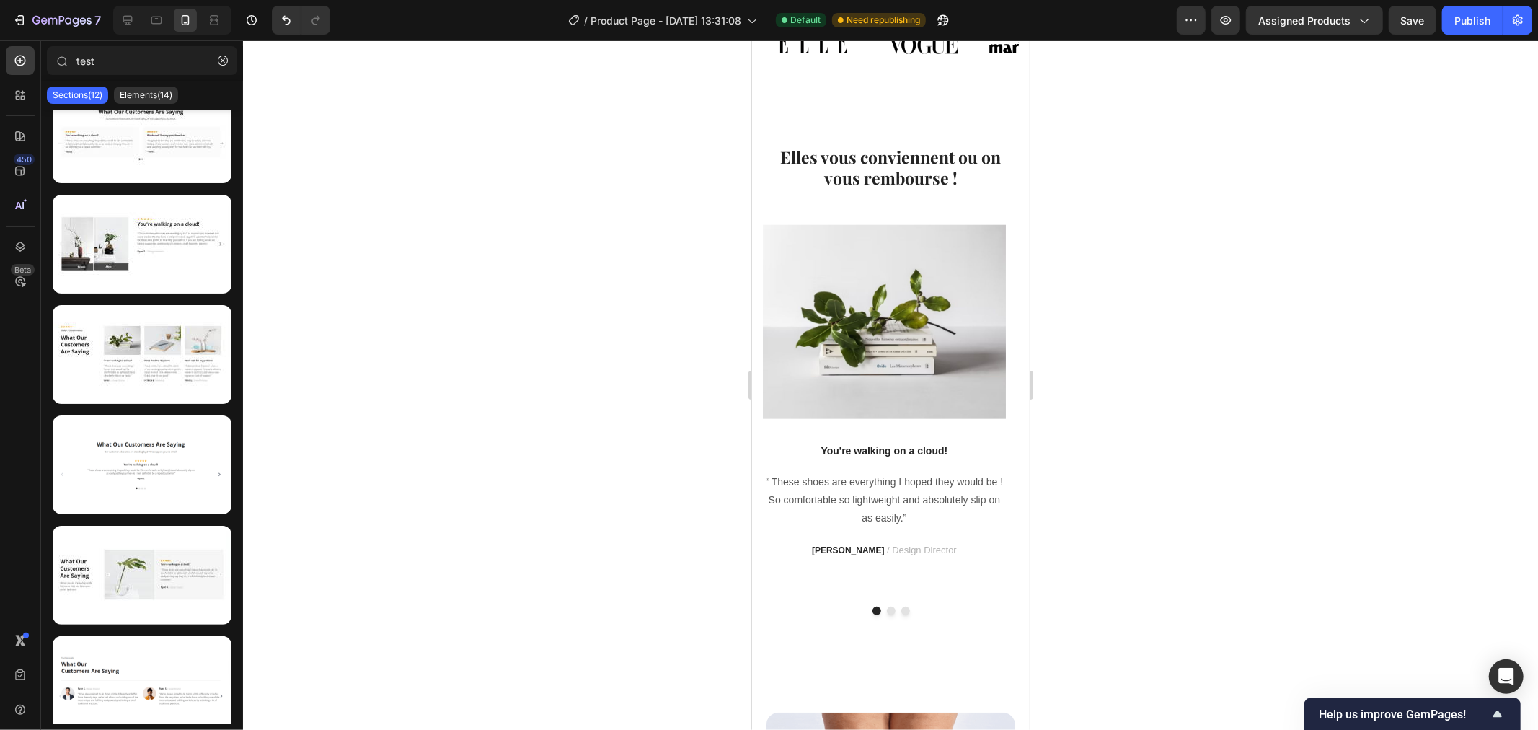
drag, startPoint x: 1021, startPoint y: 246, endPoint x: 1779, endPoint y: 319, distance: 762.0
click at [855, 224] on div "Image 32" at bounding box center [883, 321] width 243 height 194
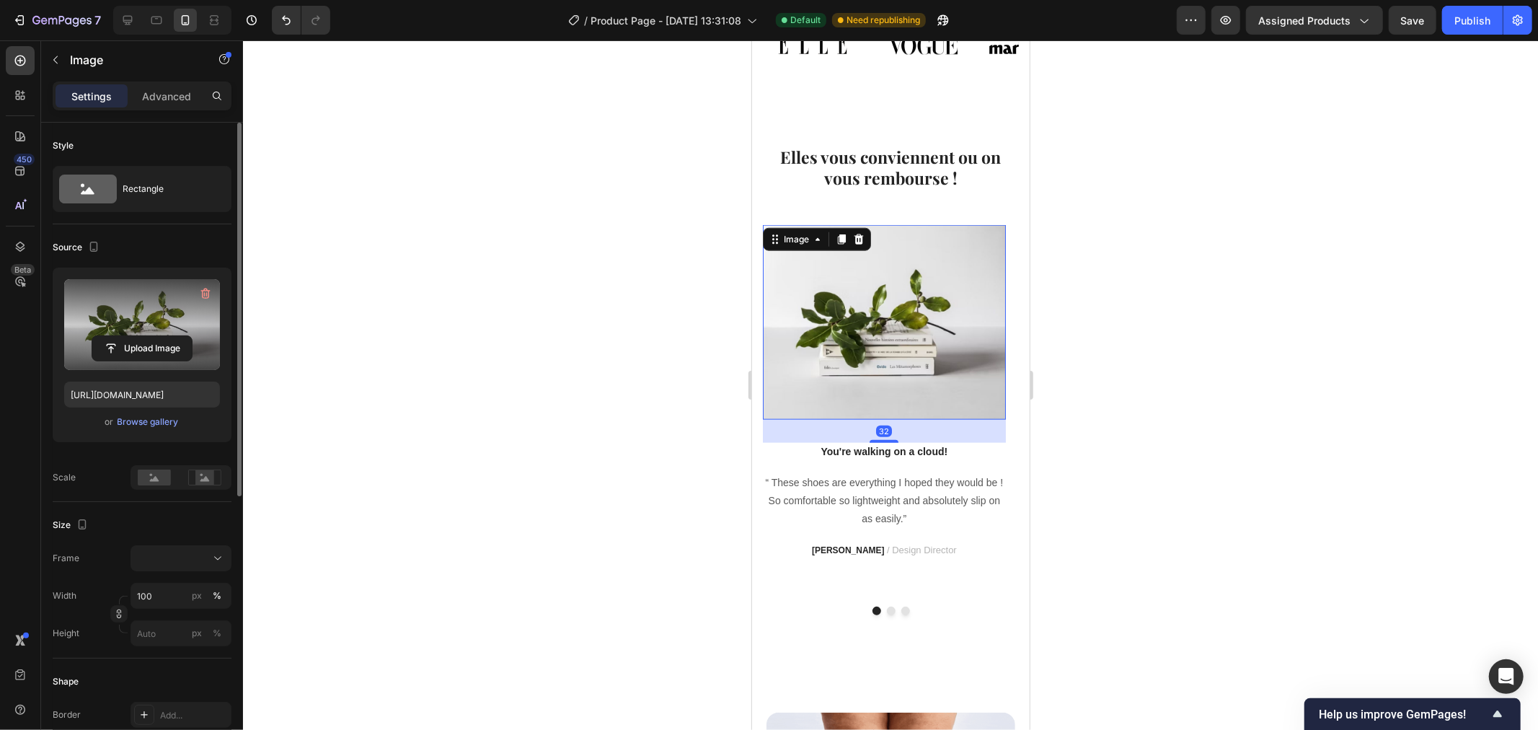
click at [128, 329] on label at bounding box center [142, 324] width 156 height 91
click at [128, 336] on input "file" at bounding box center [141, 348] width 99 height 25
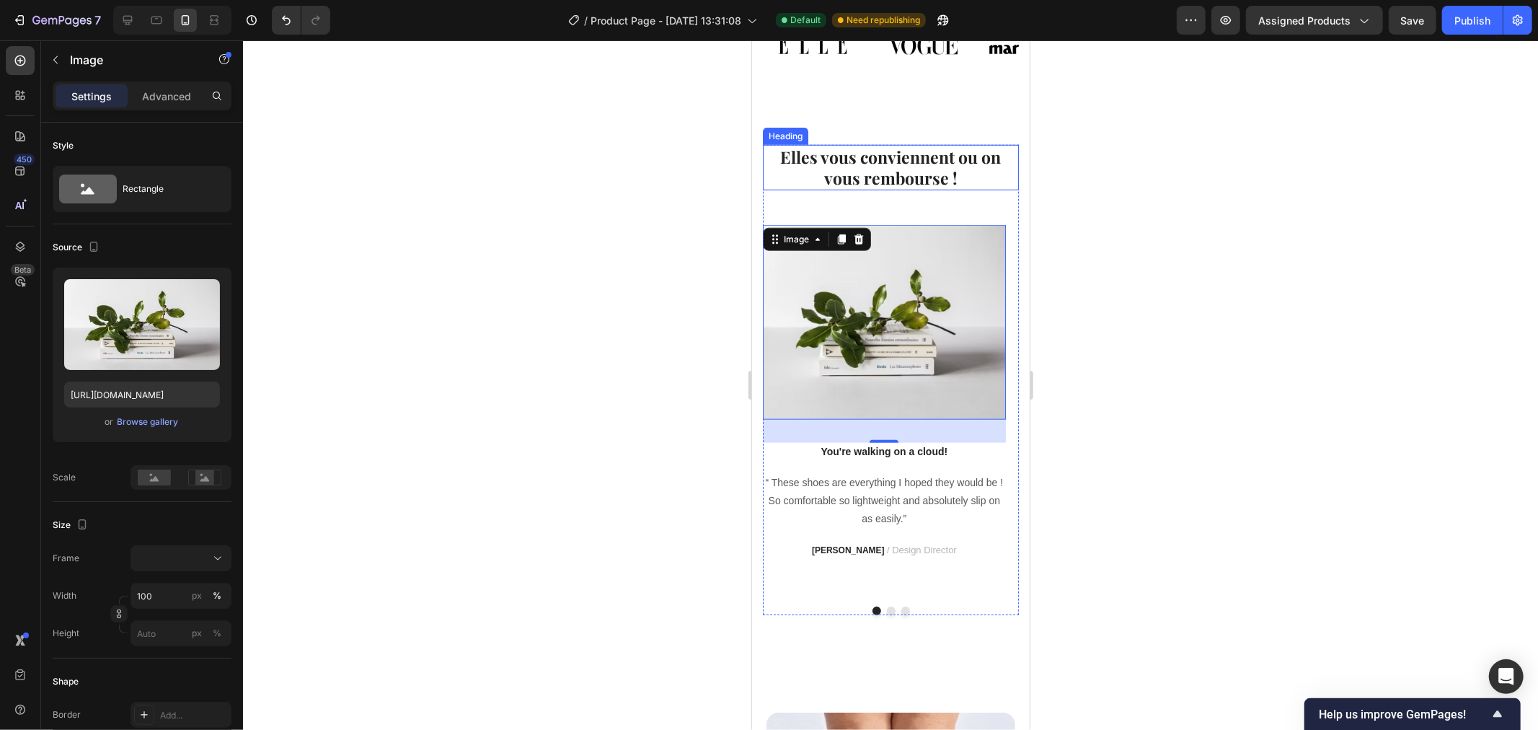
click at [914, 154] on p "Elles vous conviennent ou on vous rembourse !" at bounding box center [890, 167] width 253 height 43
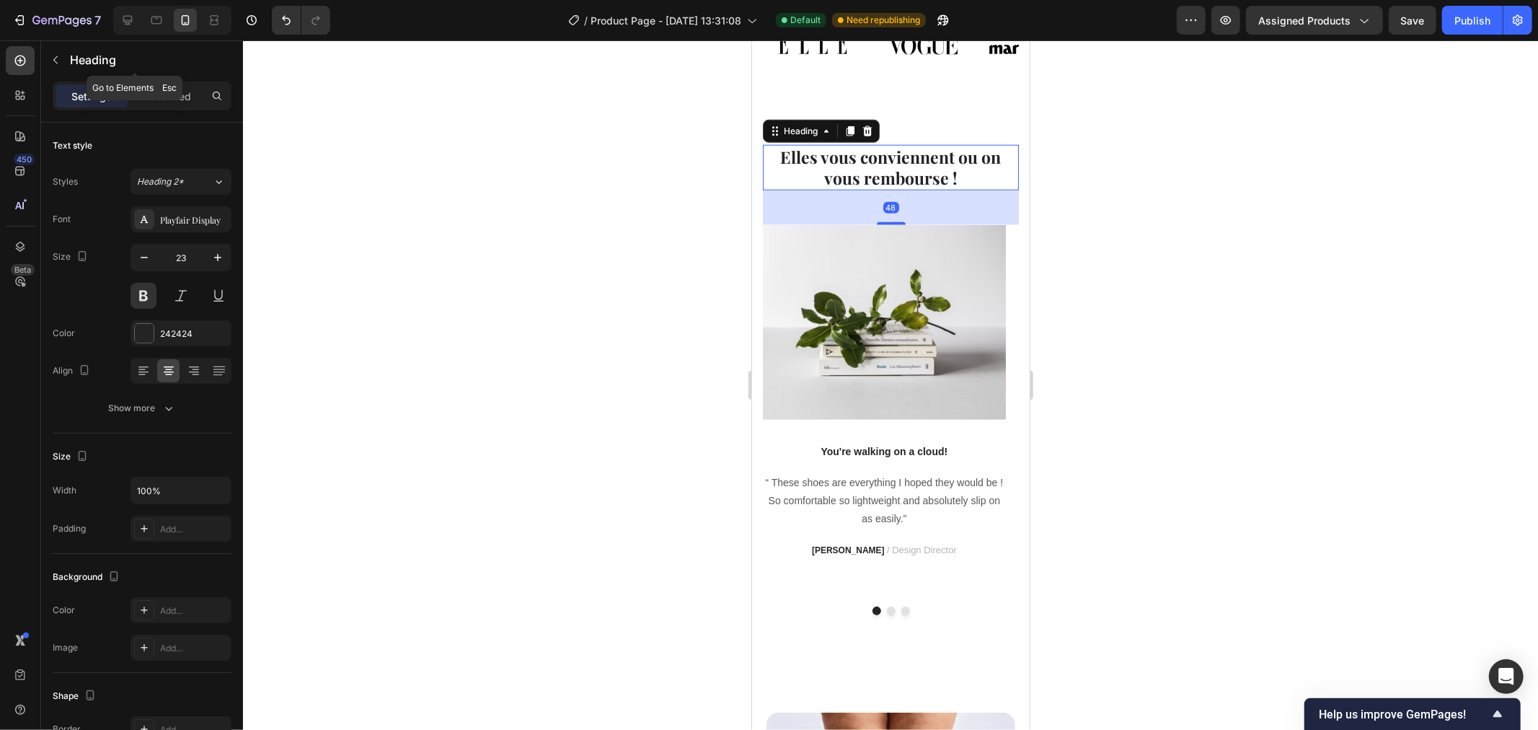
click at [174, 80] on div "Heading" at bounding box center [134, 60] width 187 height 41
click at [168, 89] on p "Advanced" at bounding box center [166, 96] width 49 height 15
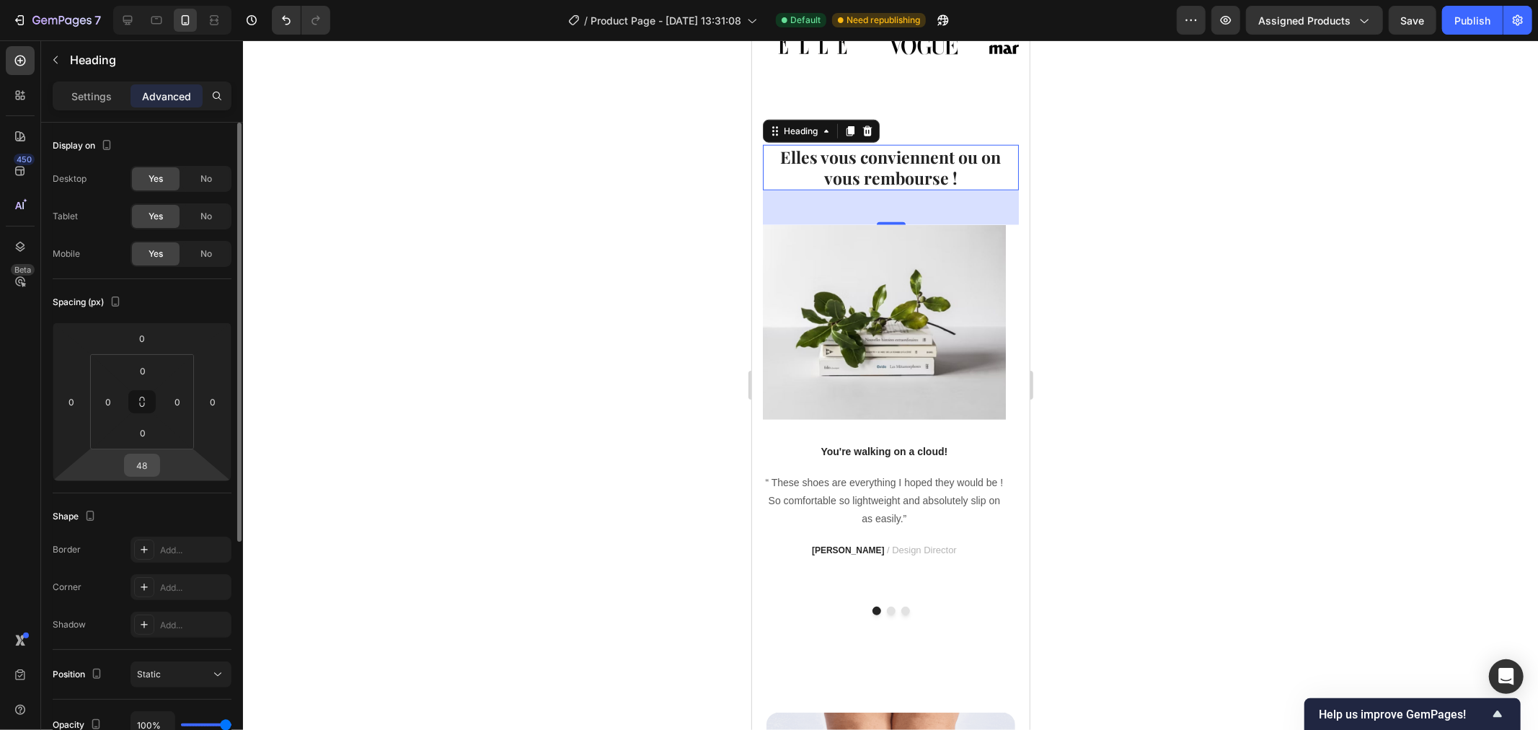
drag, startPoint x: 148, startPoint y: 474, endPoint x: 140, endPoint y: 473, distance: 8.1
click at [145, 474] on input "48" at bounding box center [142, 465] width 29 height 22
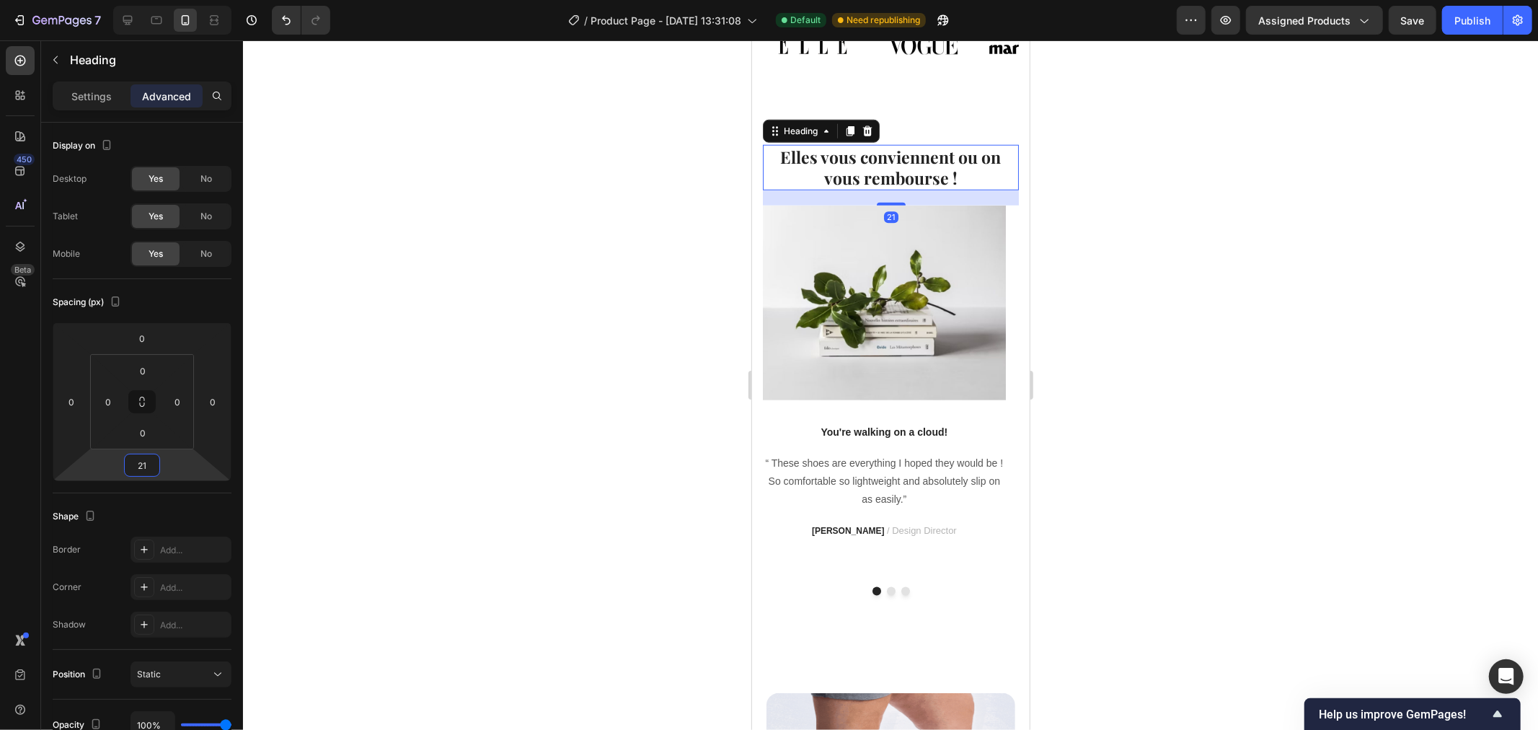
type input "21"
click at [505, 361] on div at bounding box center [890, 384] width 1295 height 689
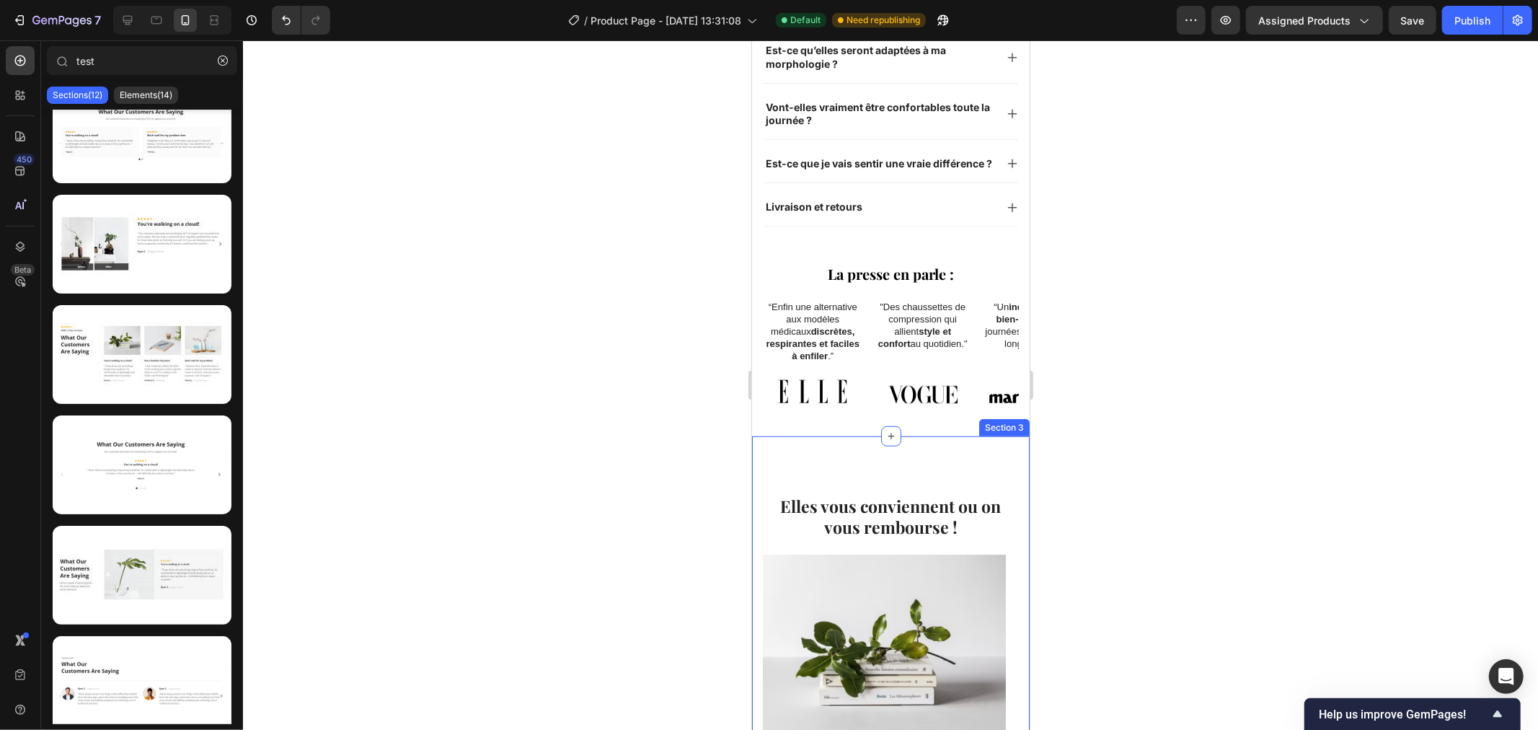
scroll to position [883, 0]
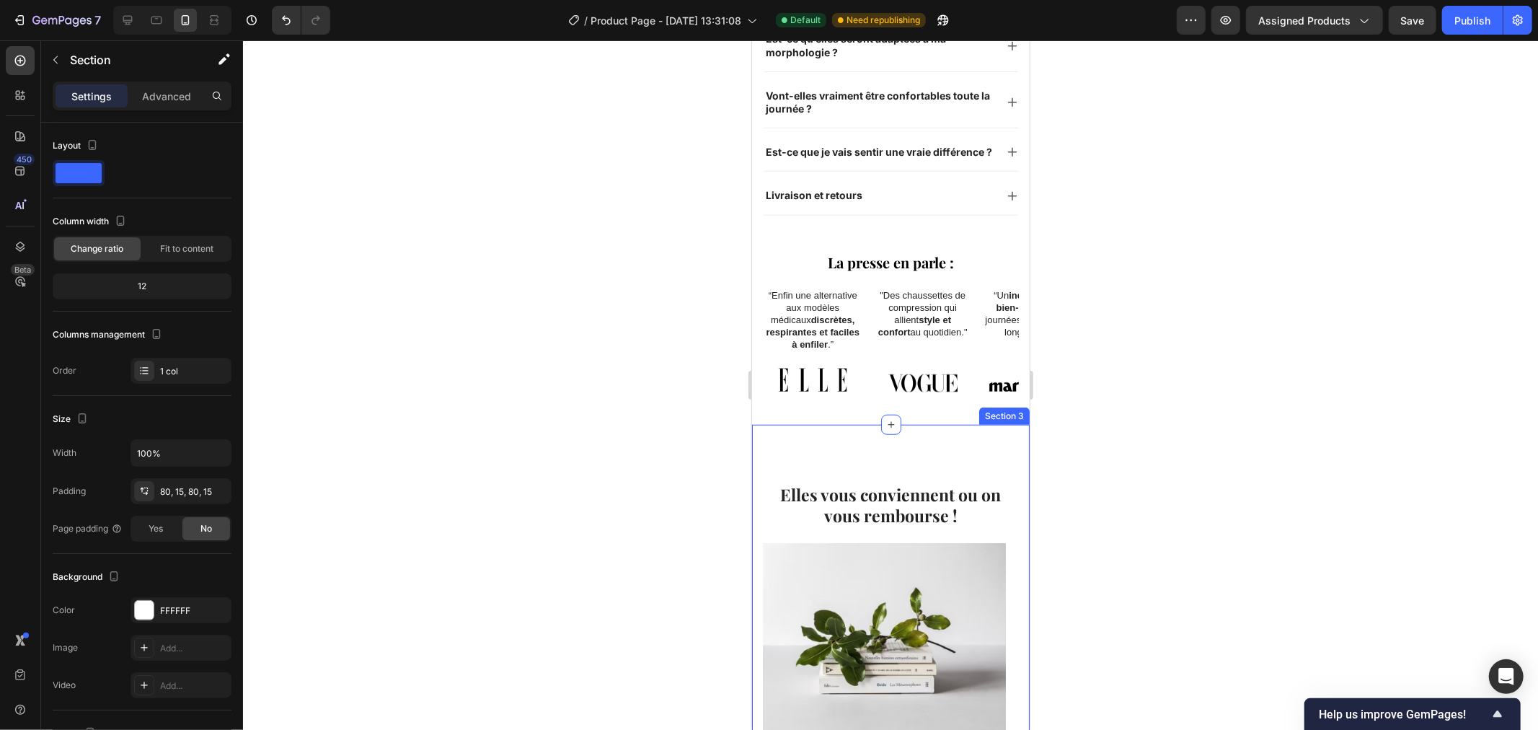
click at [875, 436] on div "Elles vous conviennent ou on vous rembourse ! Heading Image You're walking on a…" at bounding box center [890, 707] width 278 height 566
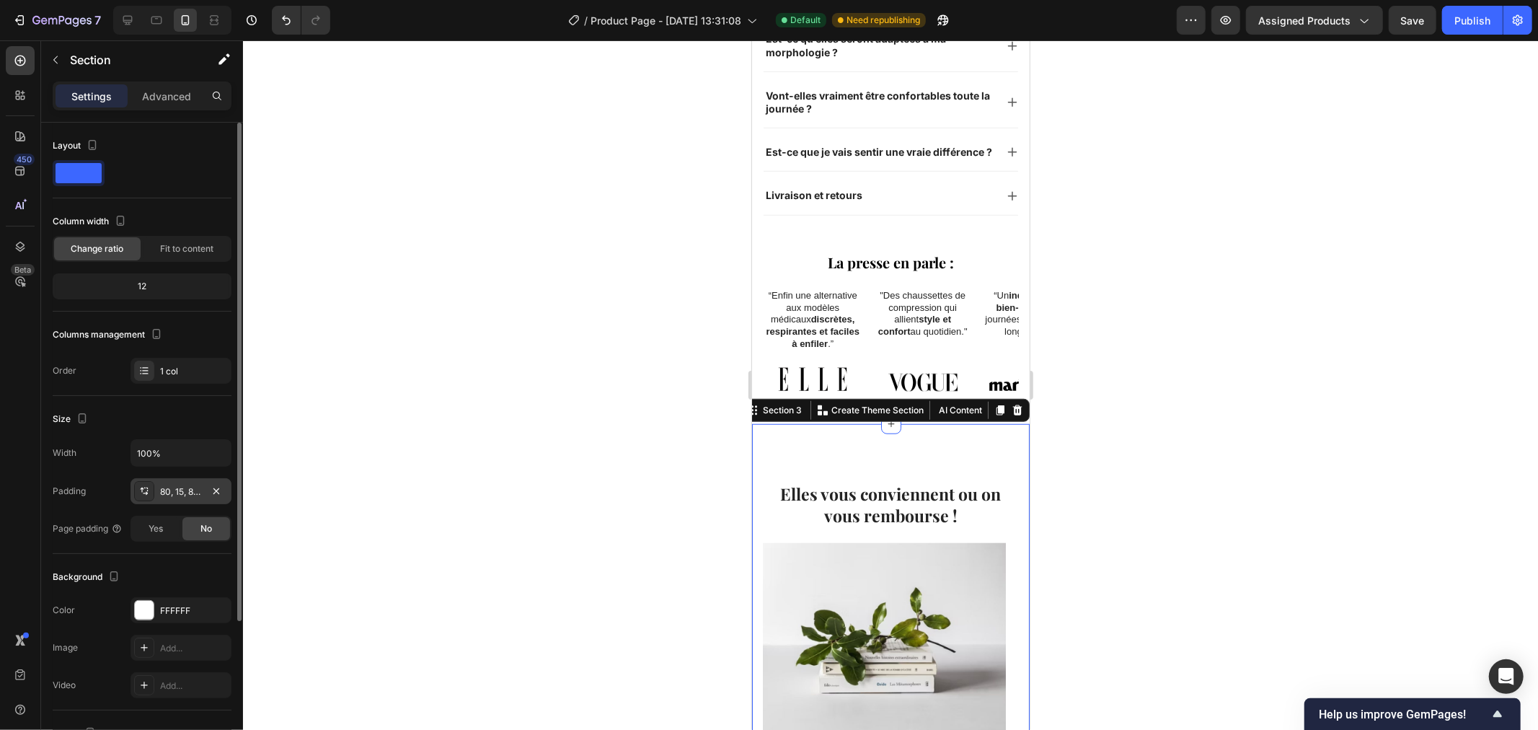
click at [172, 498] on div "80, 15, 80, 15" at bounding box center [181, 491] width 101 height 26
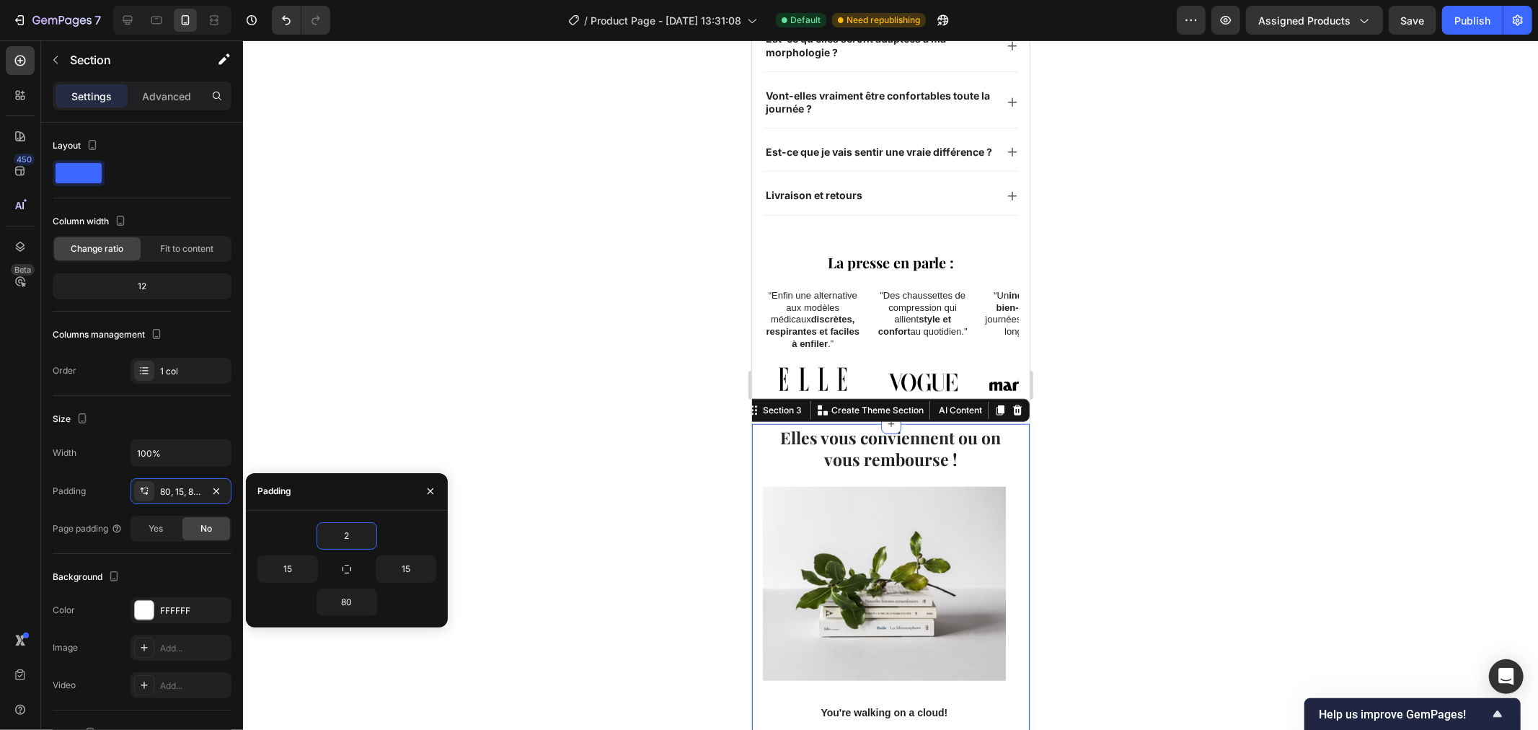
type input "25"
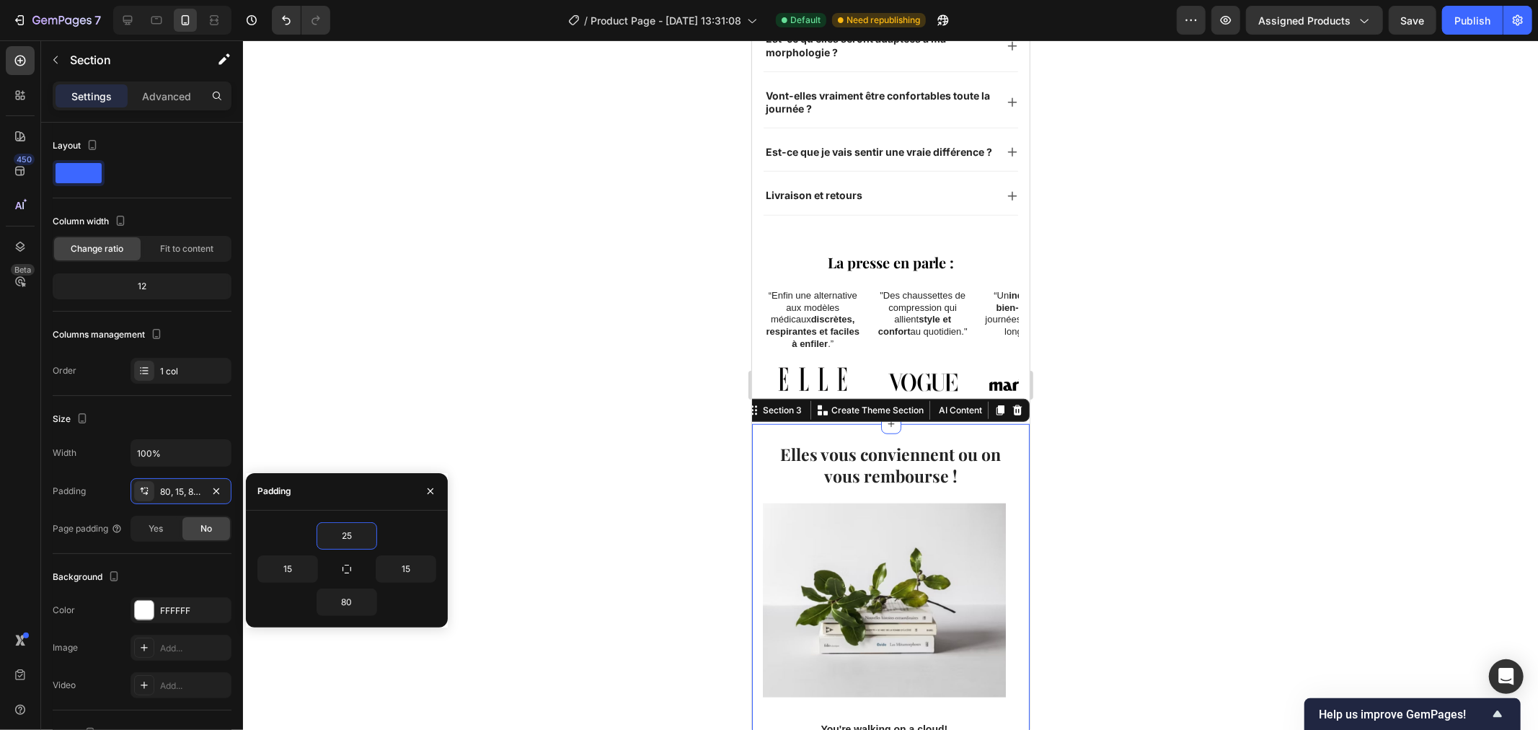
click at [628, 470] on div at bounding box center [890, 384] width 1295 height 689
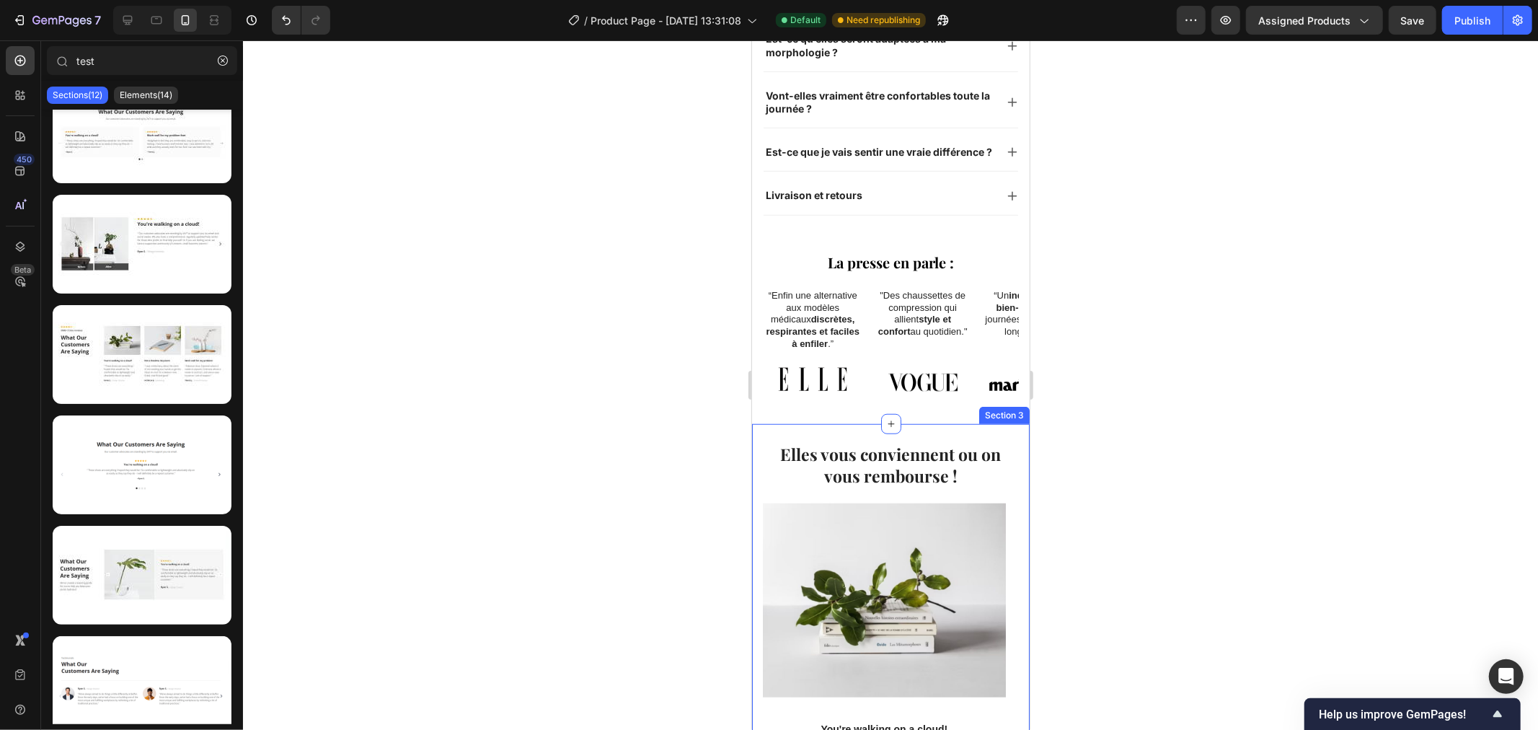
click at [916, 423] on div "Elles vous conviennent ou on vous rembourse ! Heading Image You're walking on a…" at bounding box center [890, 686] width 278 height 526
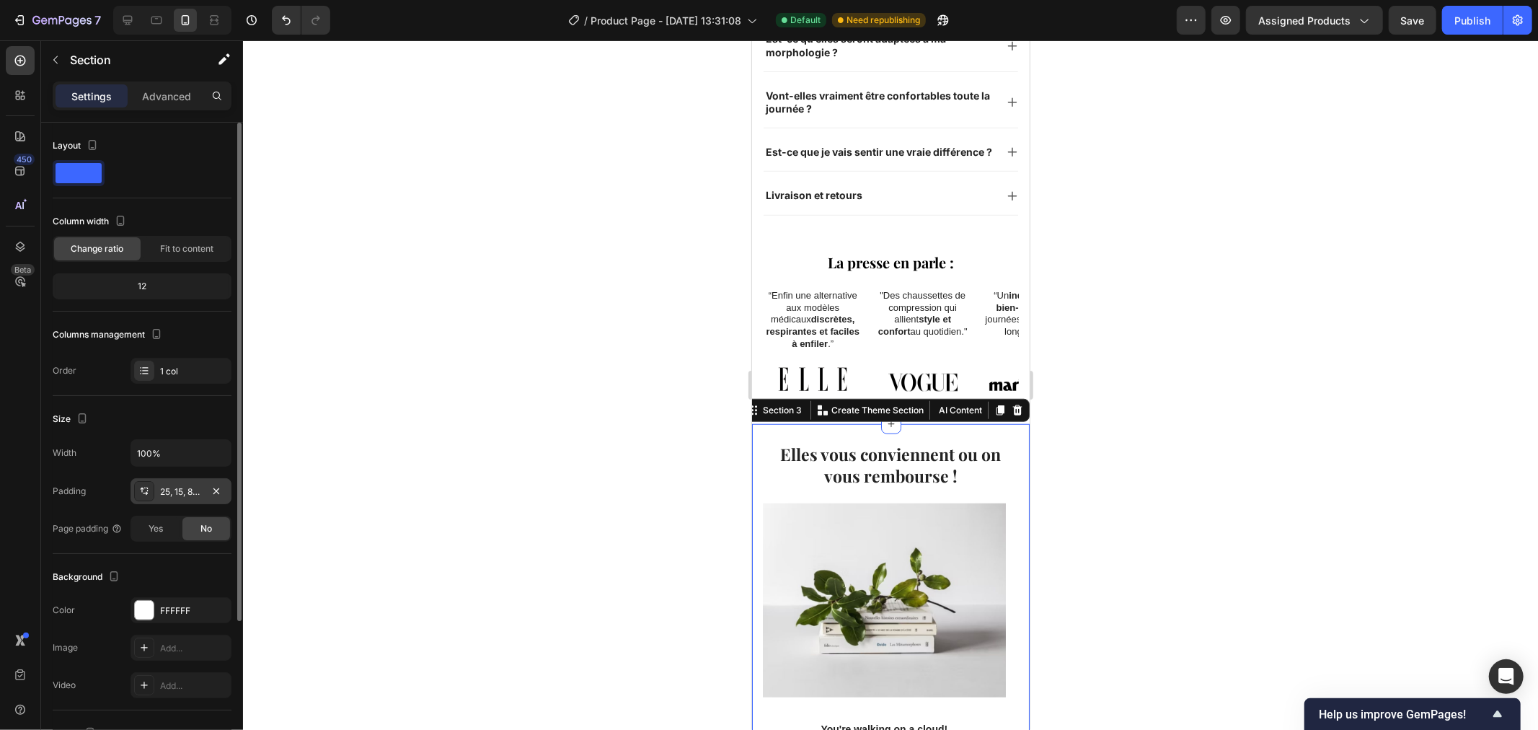
click at [139, 483] on div at bounding box center [144, 491] width 20 height 20
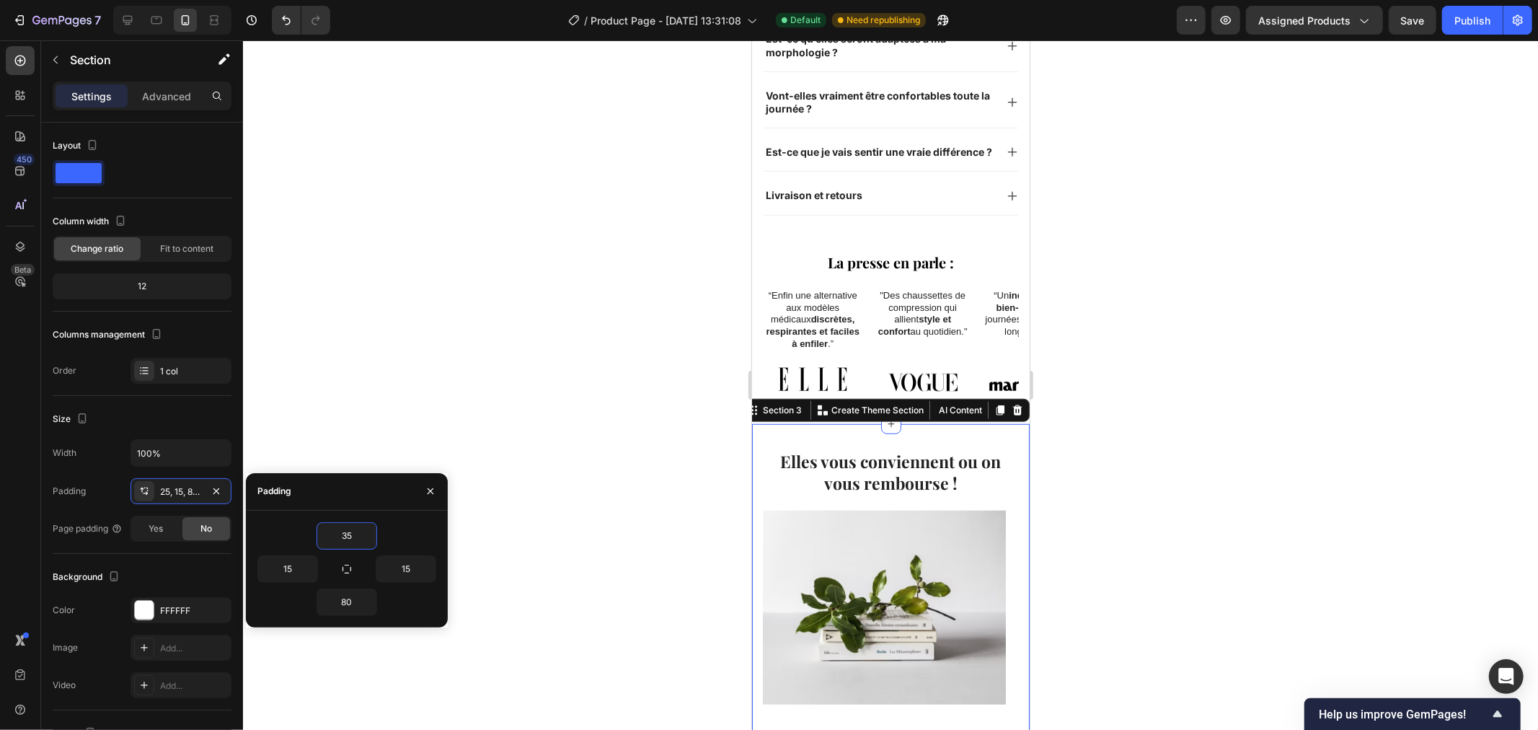
type input "3"
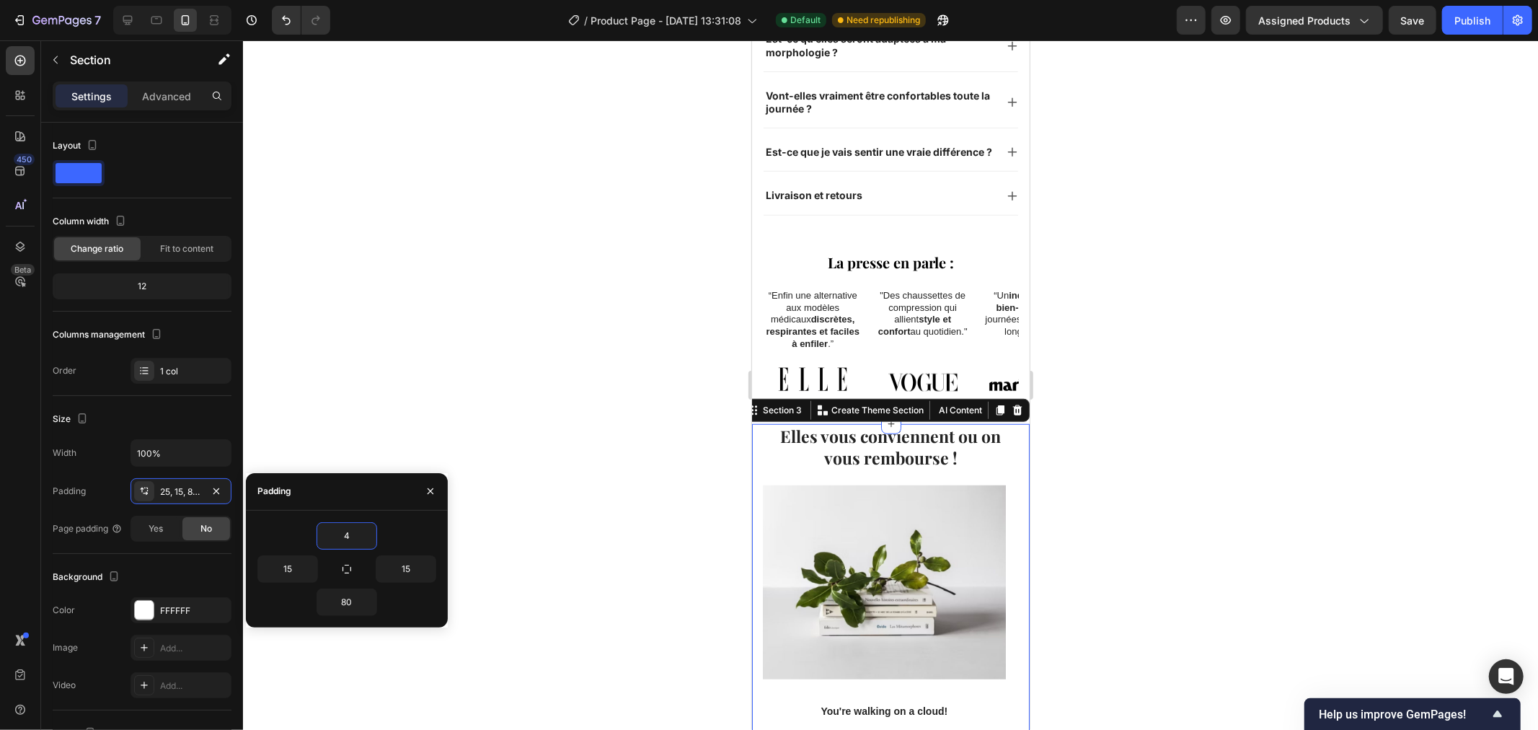
type input "45"
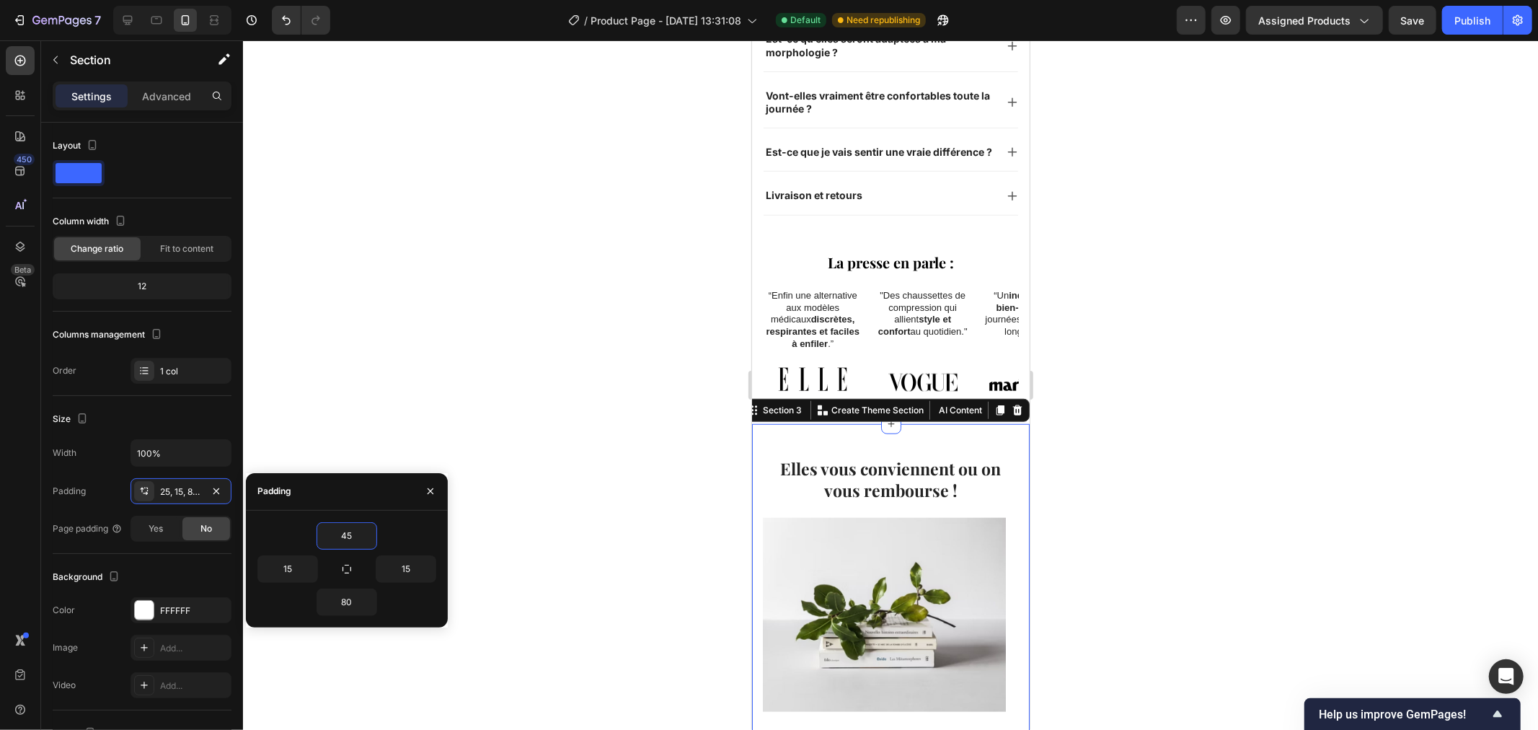
drag, startPoint x: 581, startPoint y: 487, endPoint x: 611, endPoint y: 491, distance: 29.9
click at [582, 487] on div at bounding box center [890, 384] width 1295 height 689
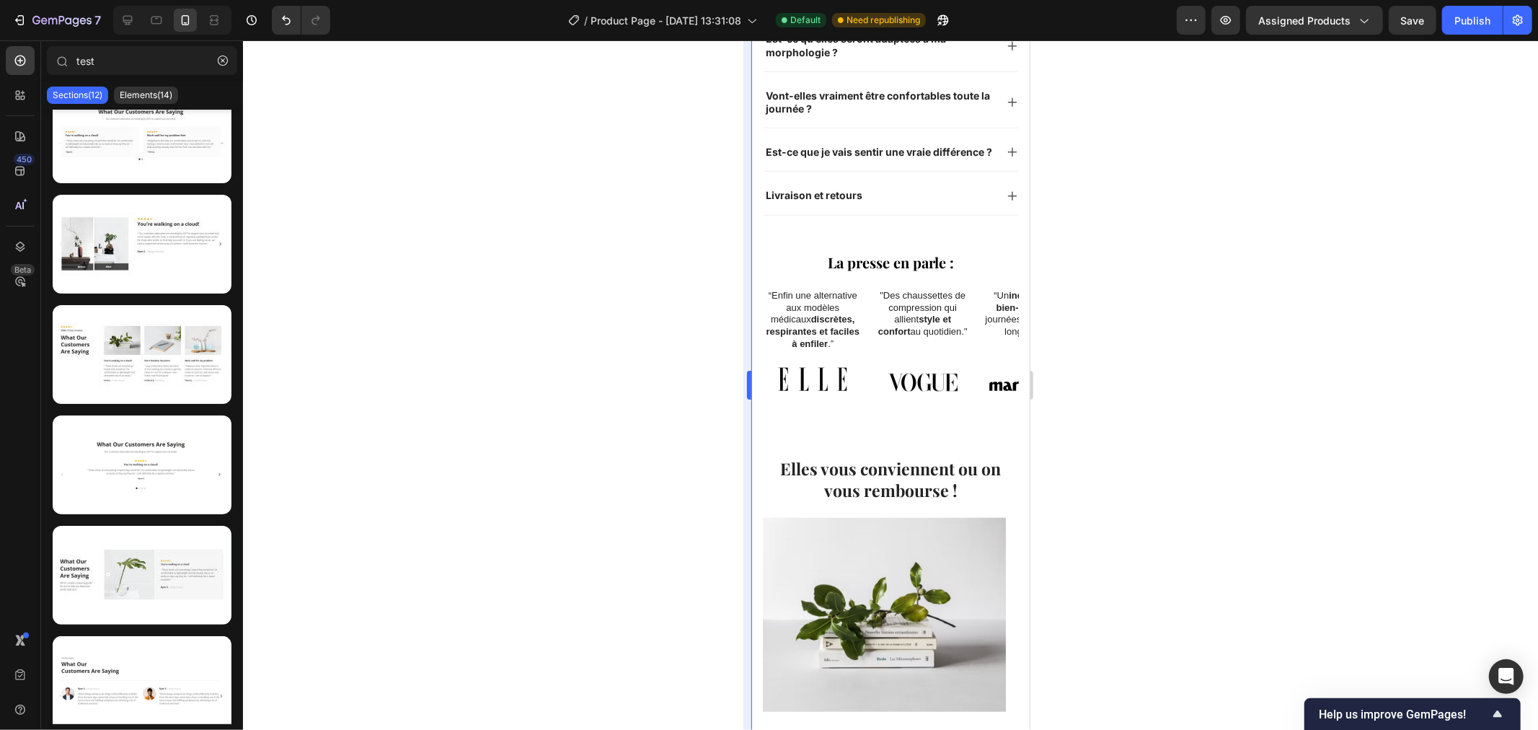
drag, startPoint x: 49, startPoint y: 415, endPoint x: 745, endPoint y: 450, distance: 696.6
click at [646, 434] on div at bounding box center [890, 384] width 1295 height 689
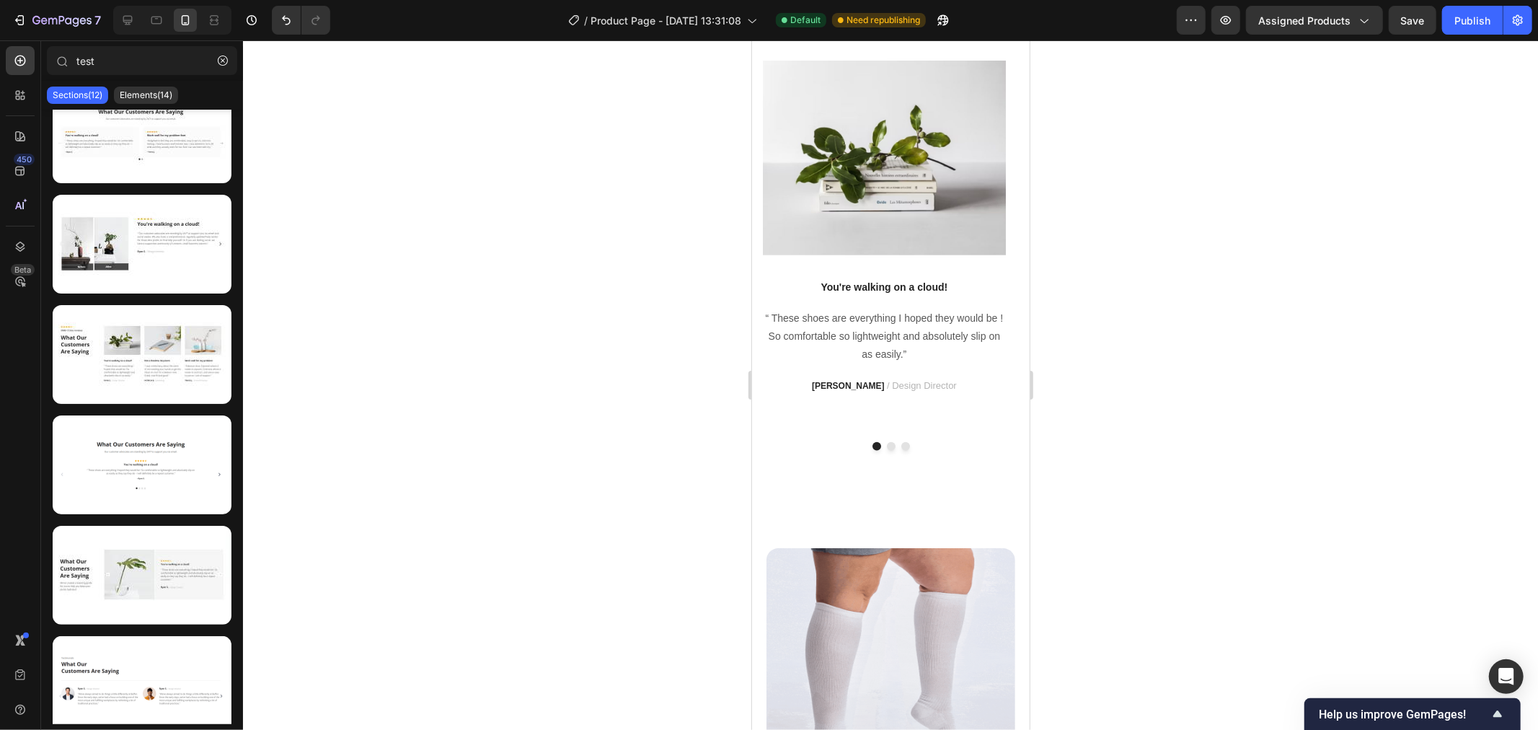
scroll to position [1339, 0]
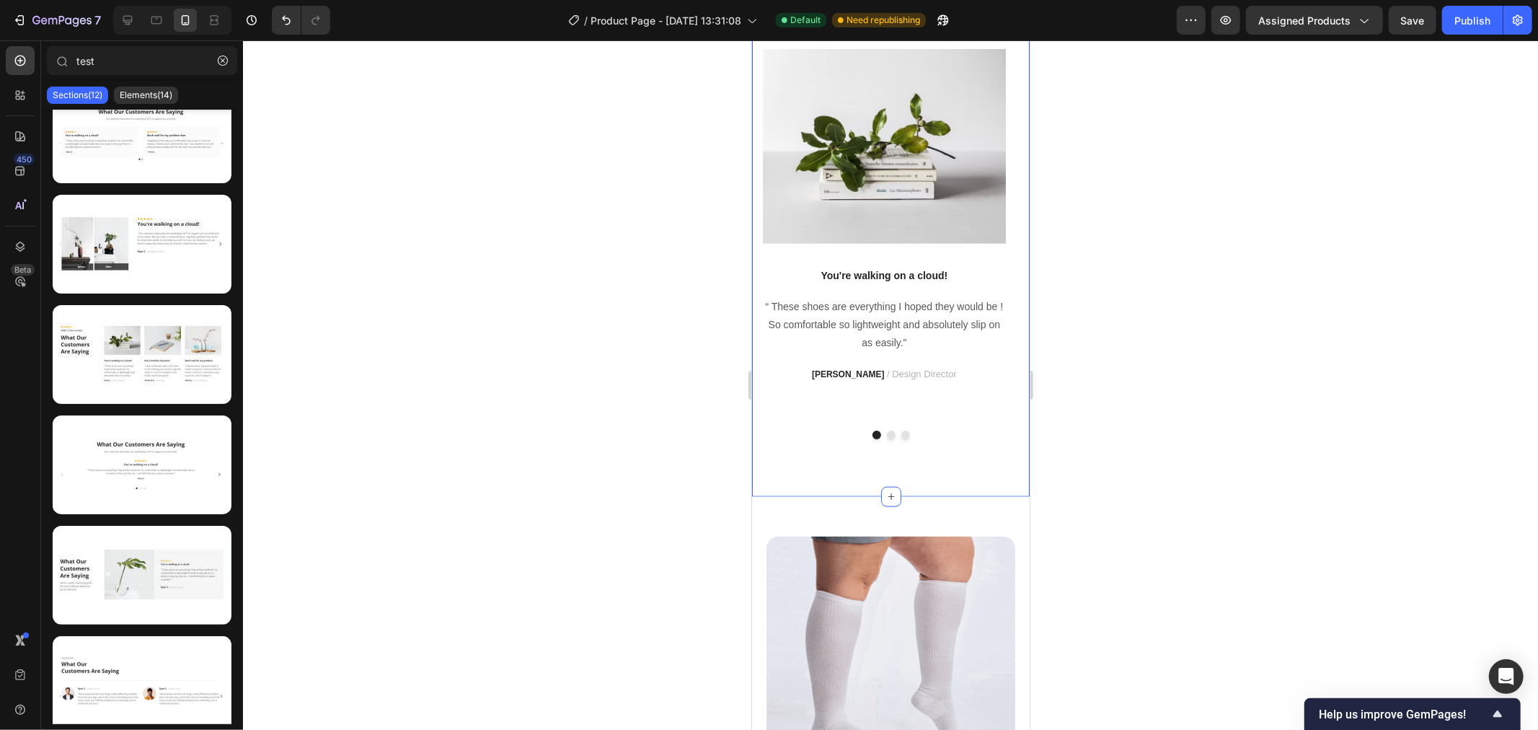
click at [842, 477] on div "Elles vous conviennent ou on vous rembourse ! Heading Image You're walking on a…" at bounding box center [890, 225] width 278 height 541
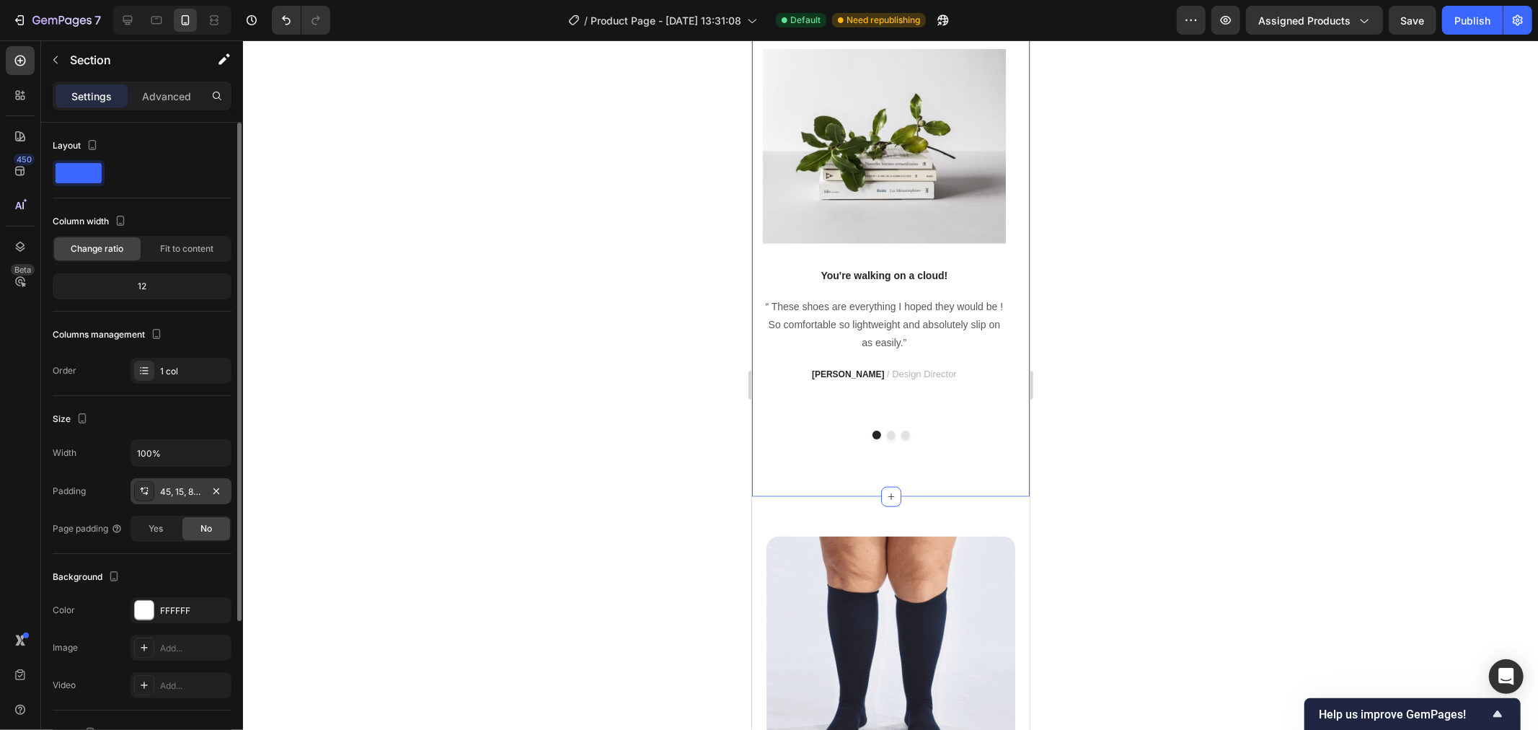
click at [143, 495] on icon at bounding box center [144, 491] width 12 height 12
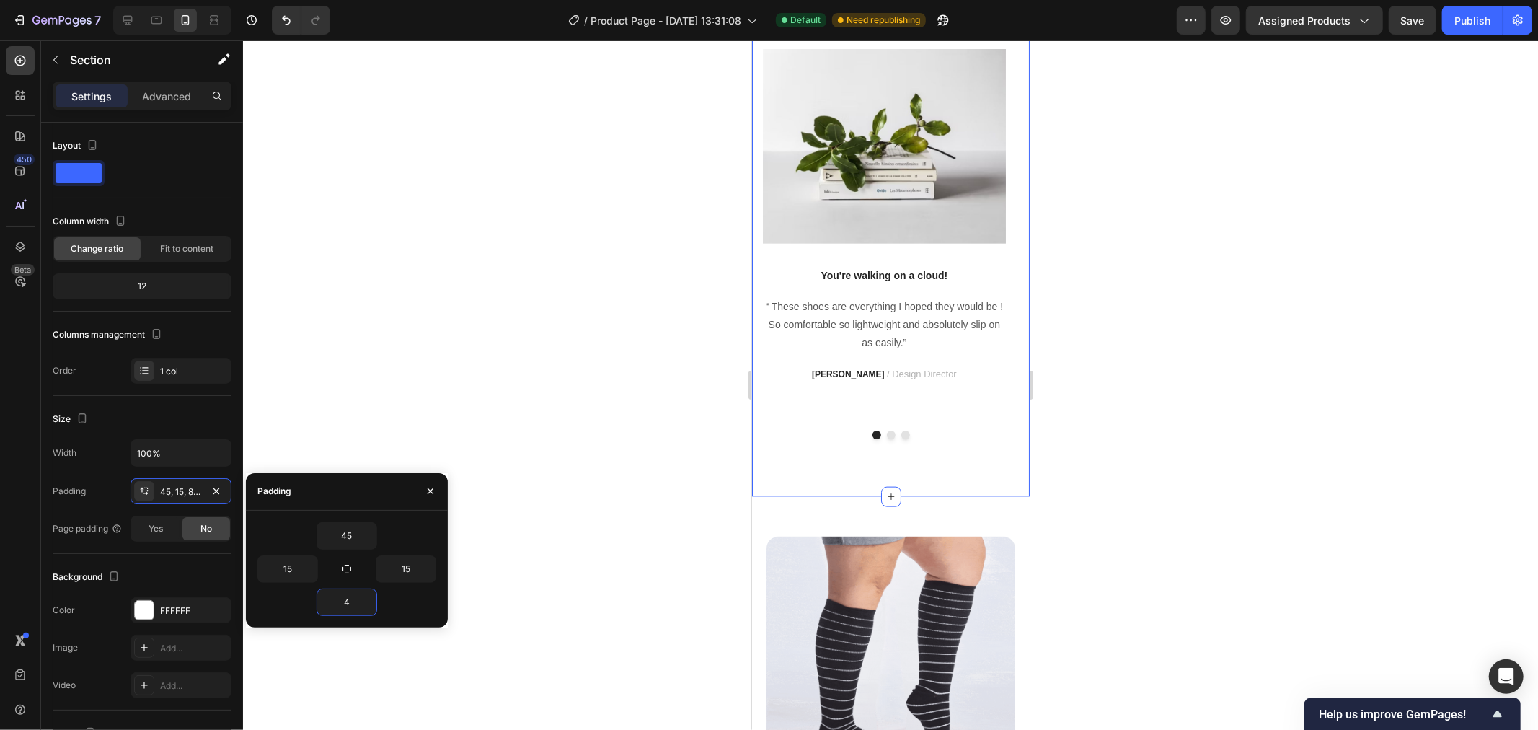
type input "45"
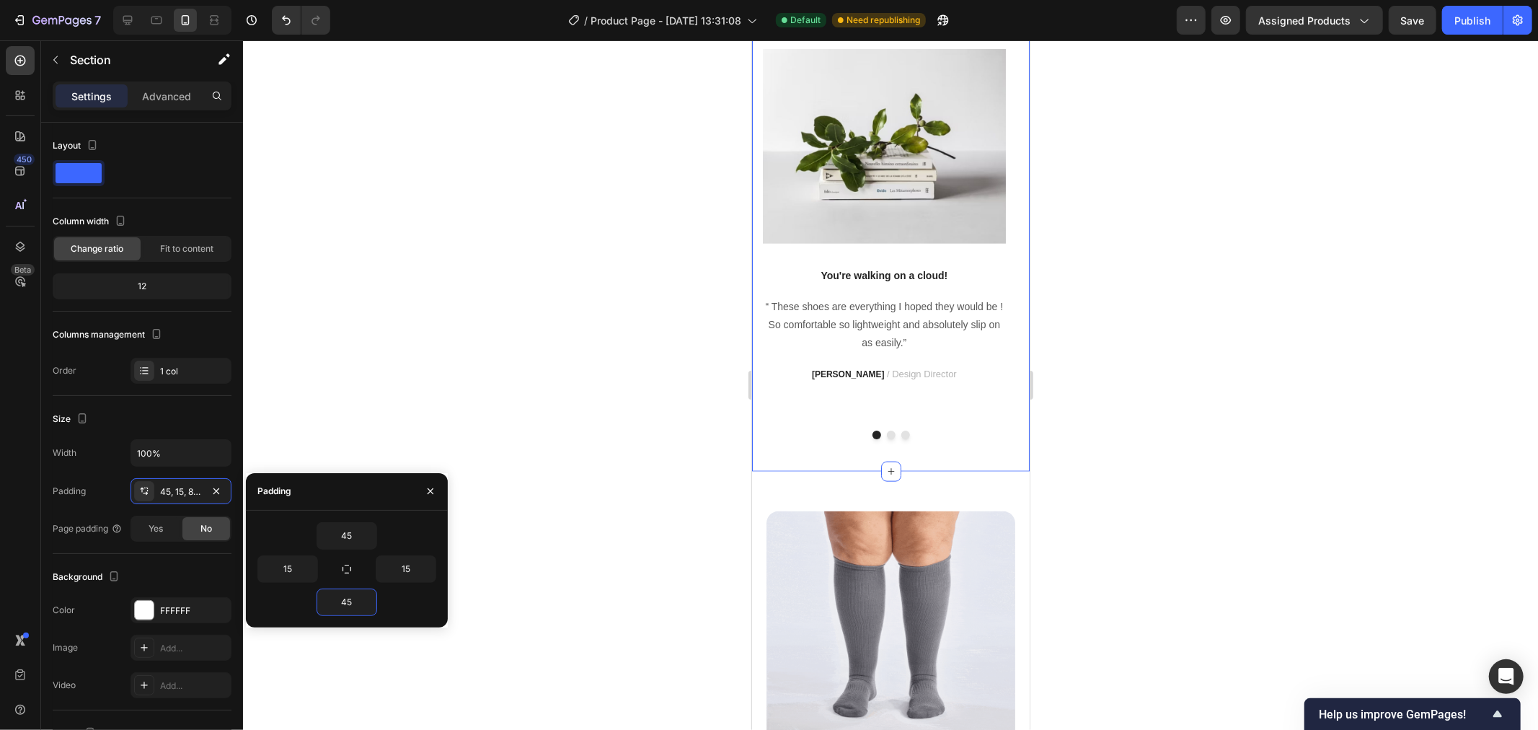
click at [624, 383] on div at bounding box center [890, 384] width 1295 height 689
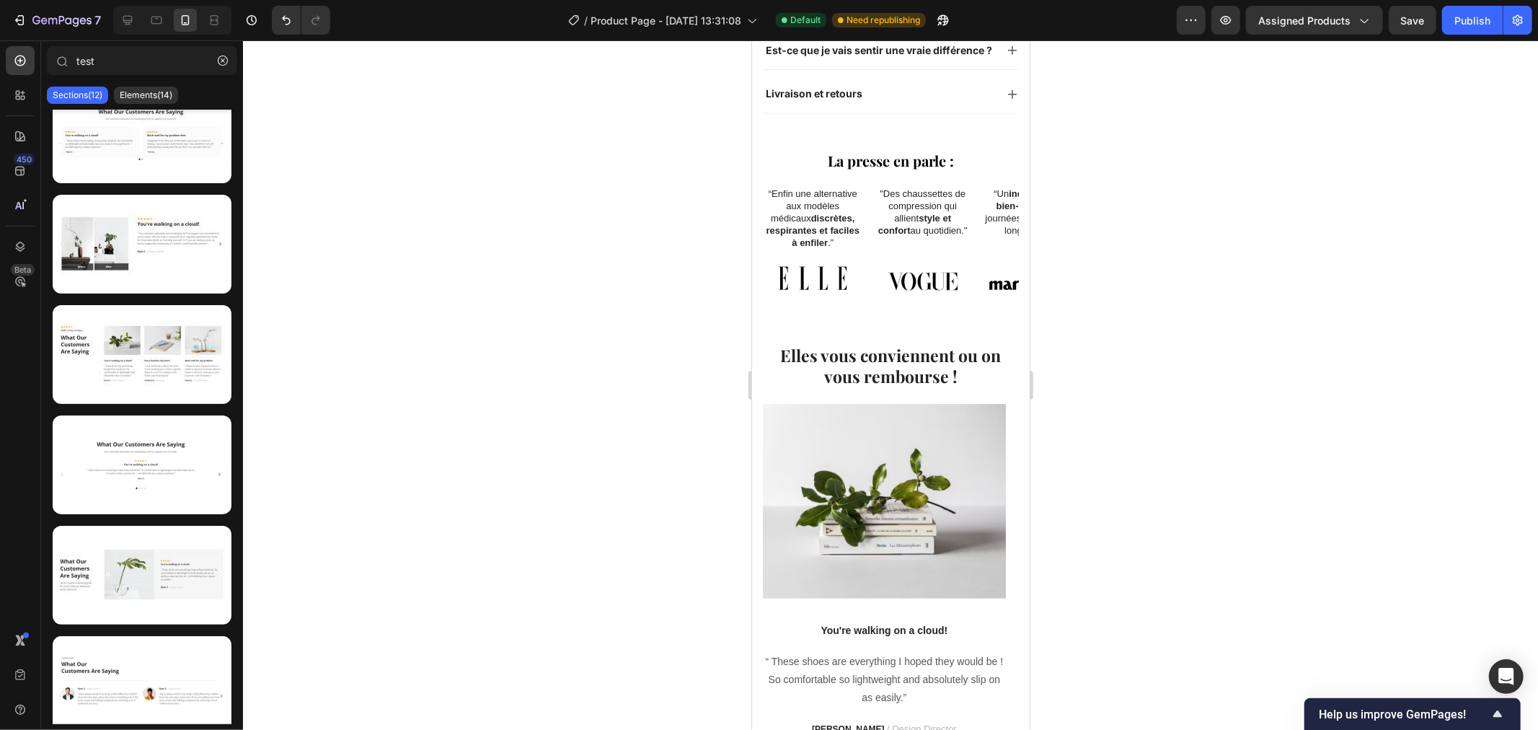
scroll to position [1006, 0]
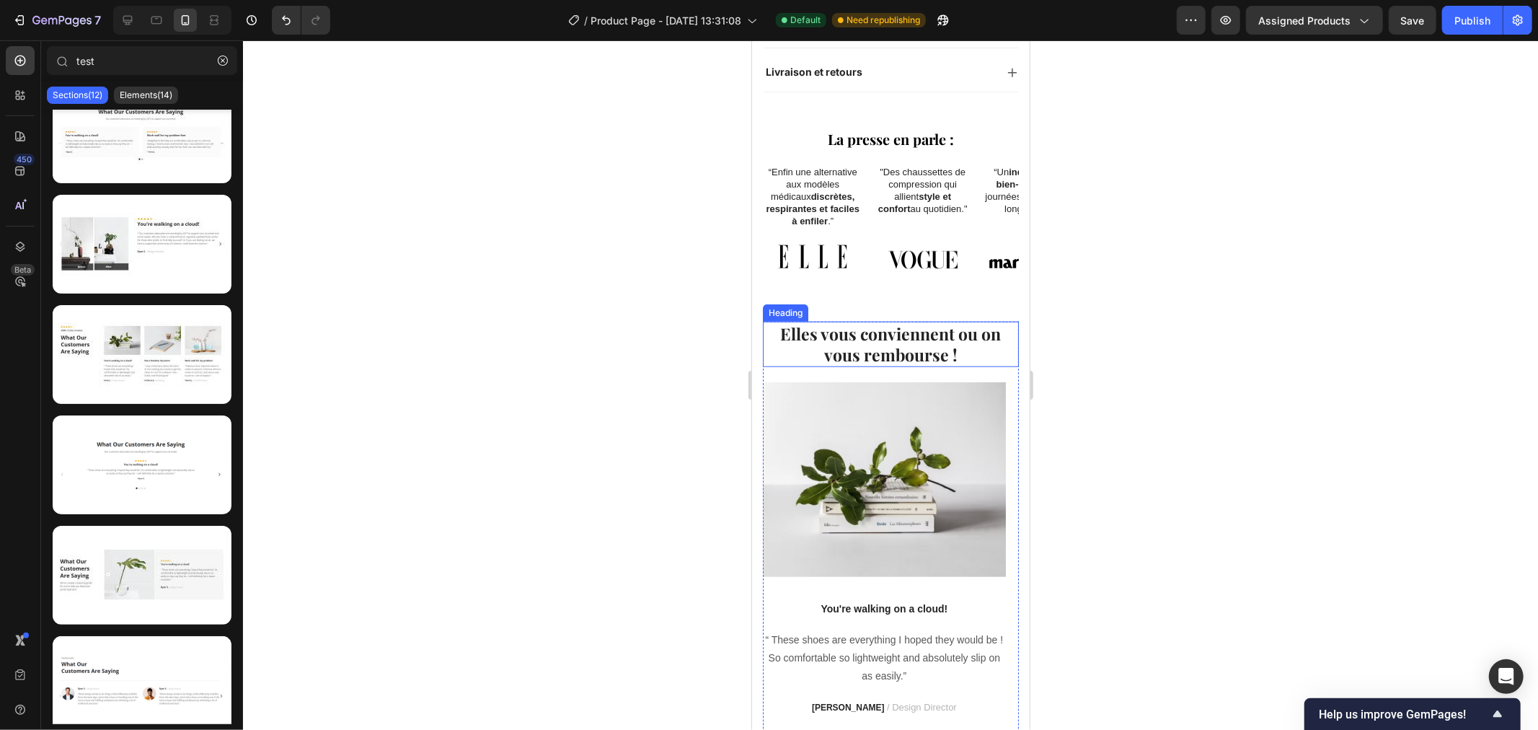
click at [777, 317] on div "Heading" at bounding box center [784, 312] width 45 height 17
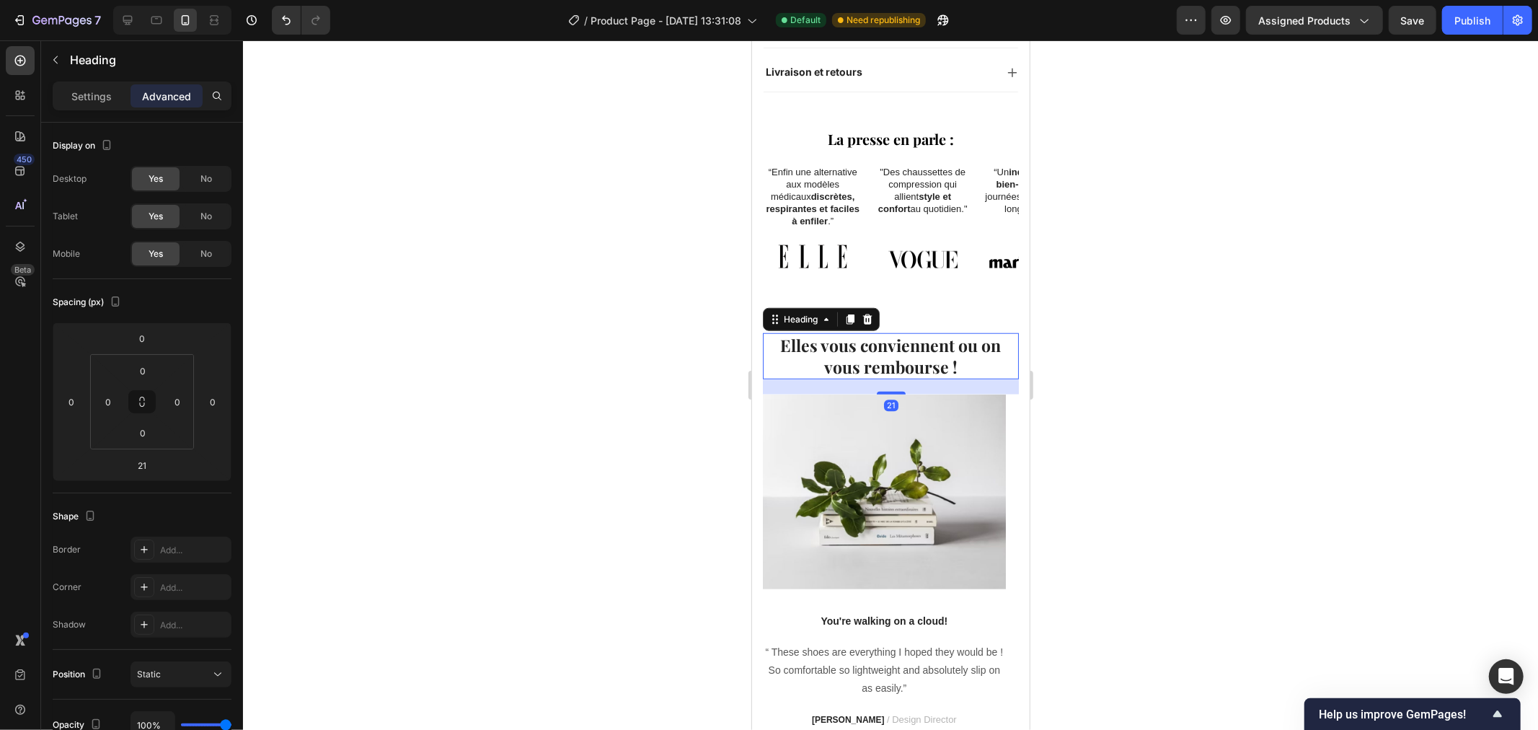
click at [778, 307] on div "Heading" at bounding box center [820, 318] width 117 height 23
click at [761, 300] on div "Elles vous conviennent ou on vous rembourse ! Heading 21 Image You're walking o…" at bounding box center [890, 558] width 278 height 516
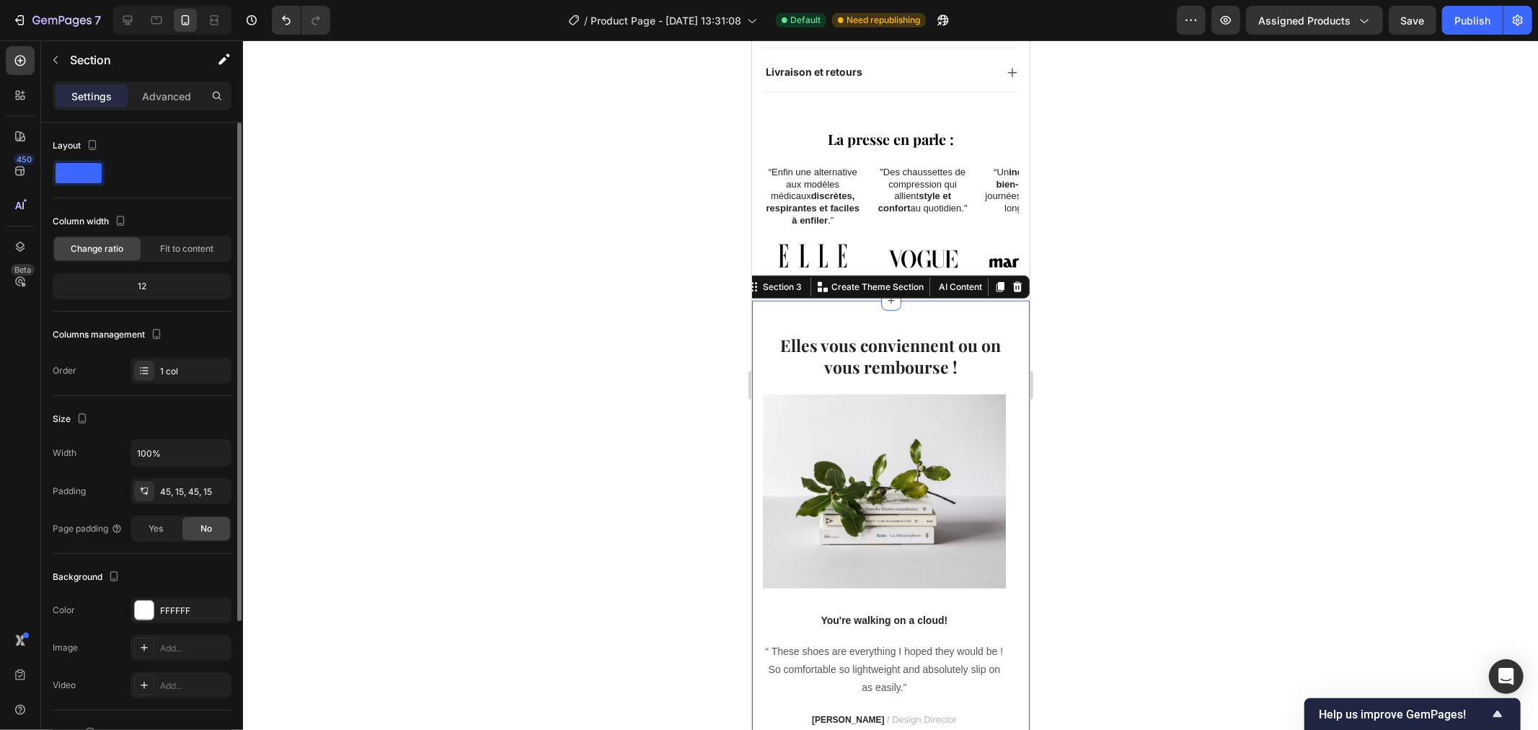
scroll to position [160, 0]
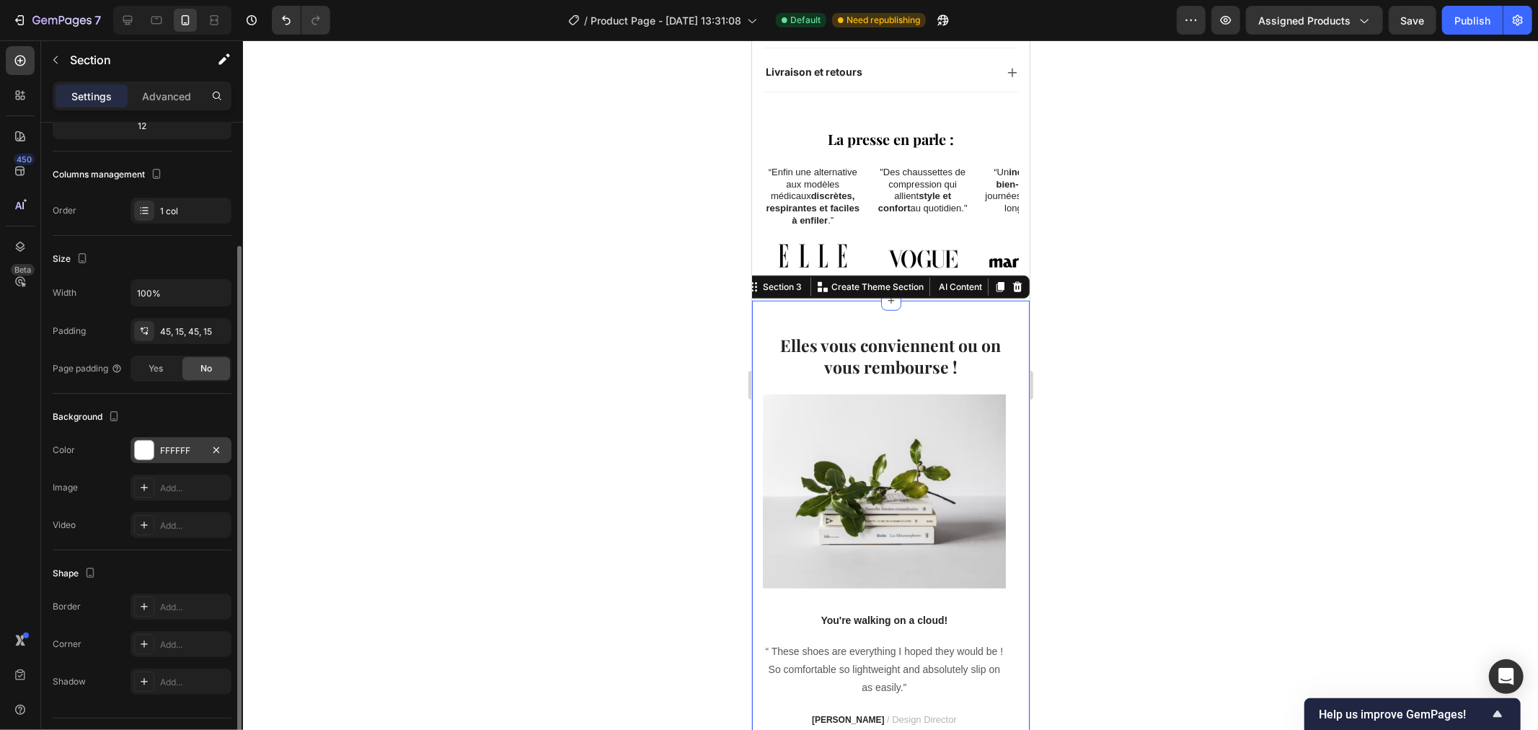
click at [150, 452] on div at bounding box center [144, 450] width 19 height 19
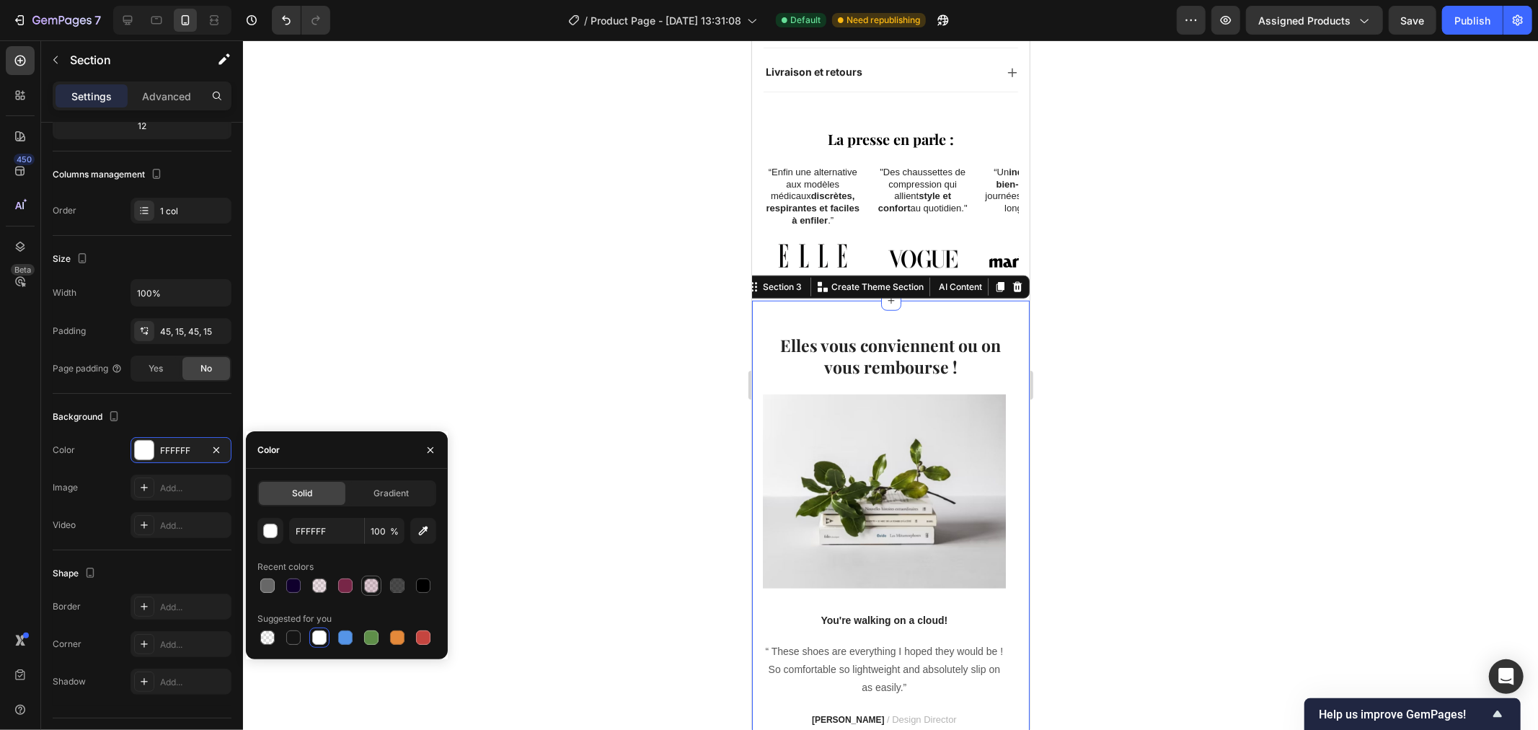
click at [368, 585] on div at bounding box center [371, 585] width 14 height 14
type input "772647"
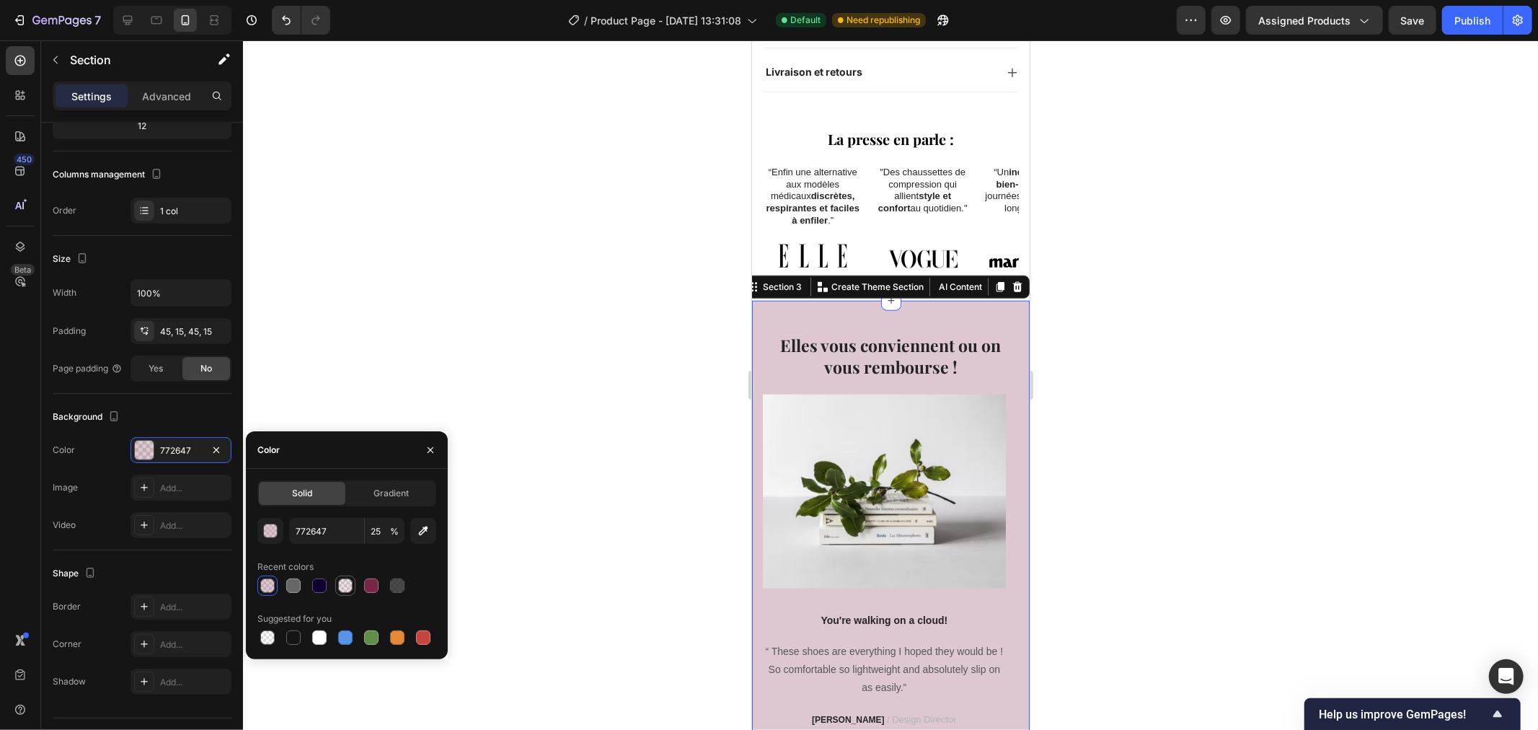
click at [346, 586] on div at bounding box center [345, 585] width 14 height 14
type input "15"
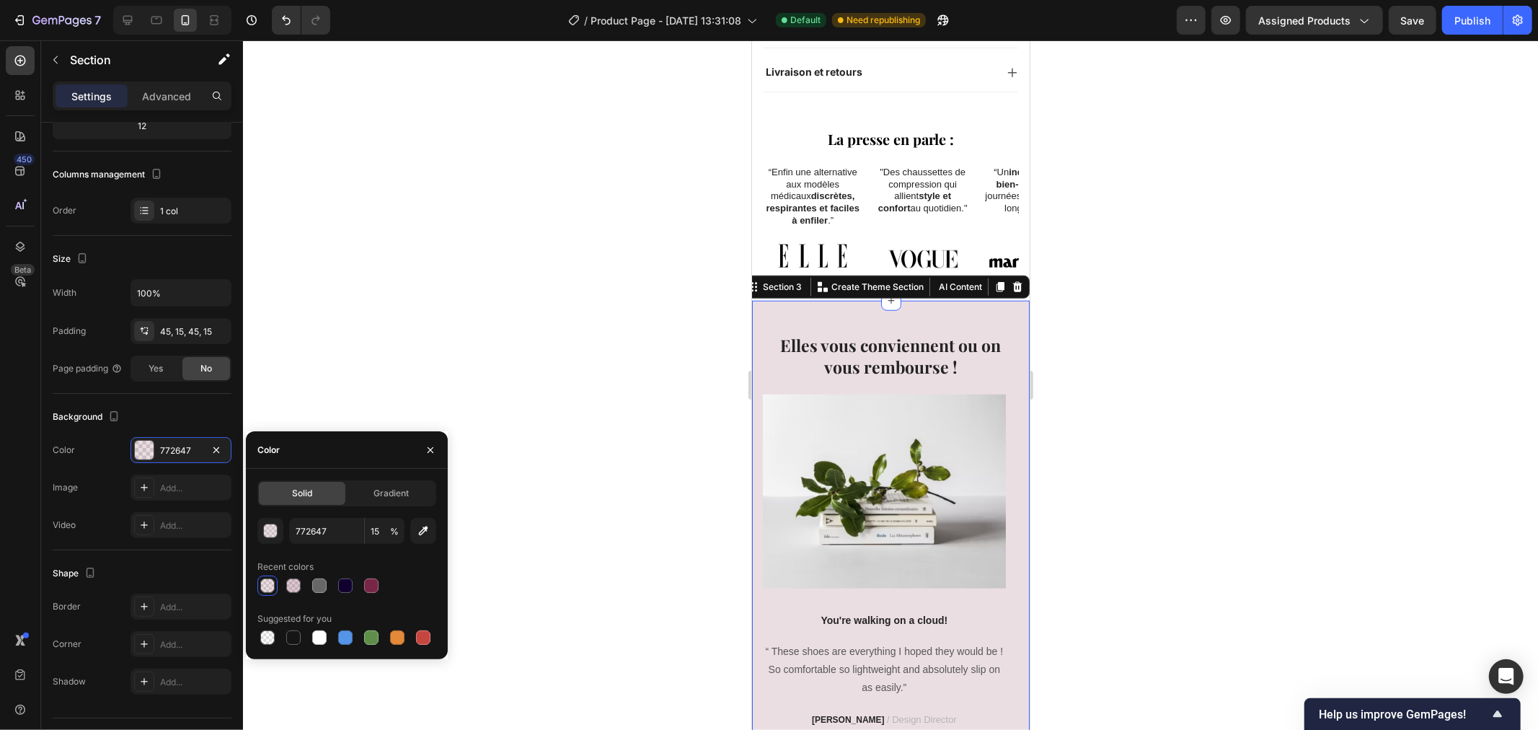
click at [541, 438] on div at bounding box center [890, 384] width 1295 height 689
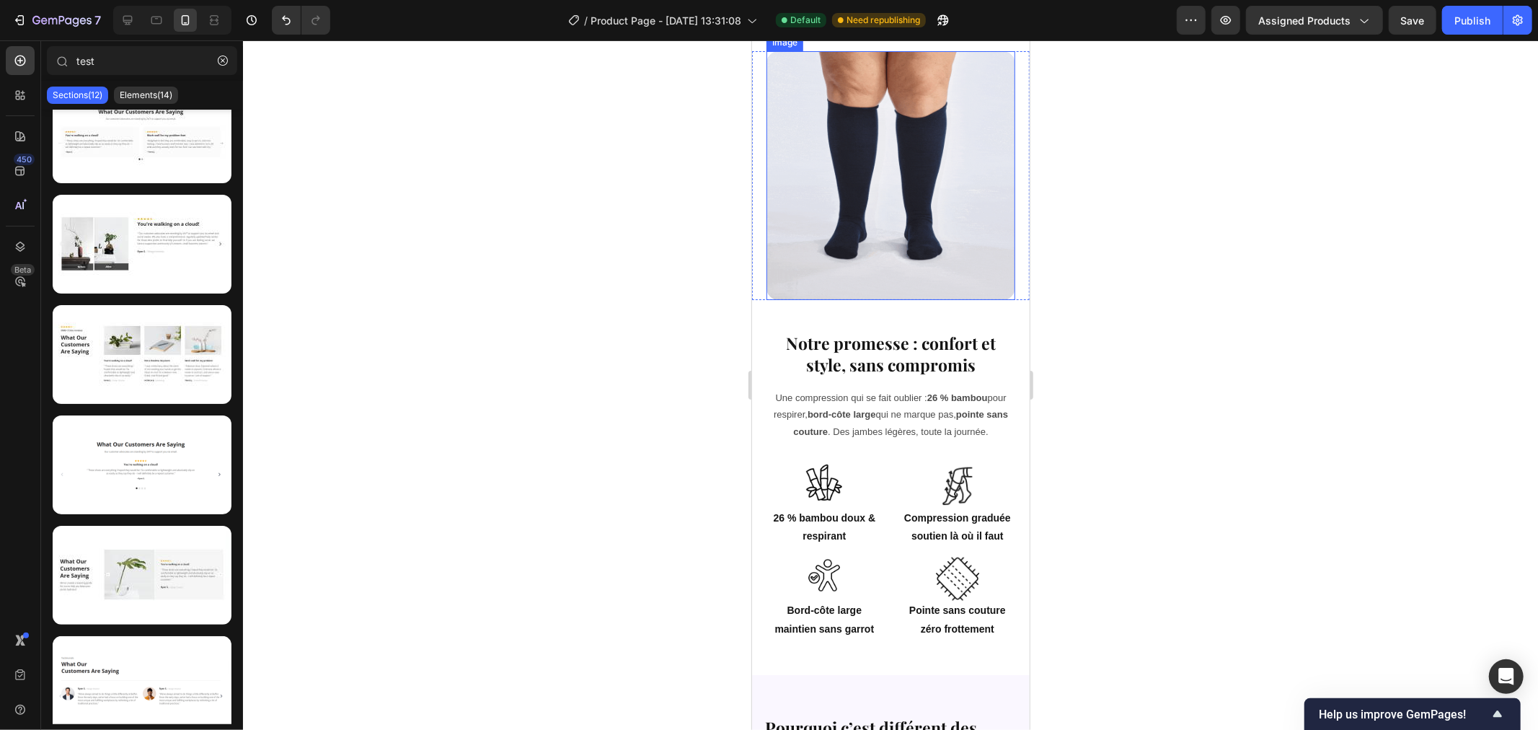
scroll to position [1423, 0]
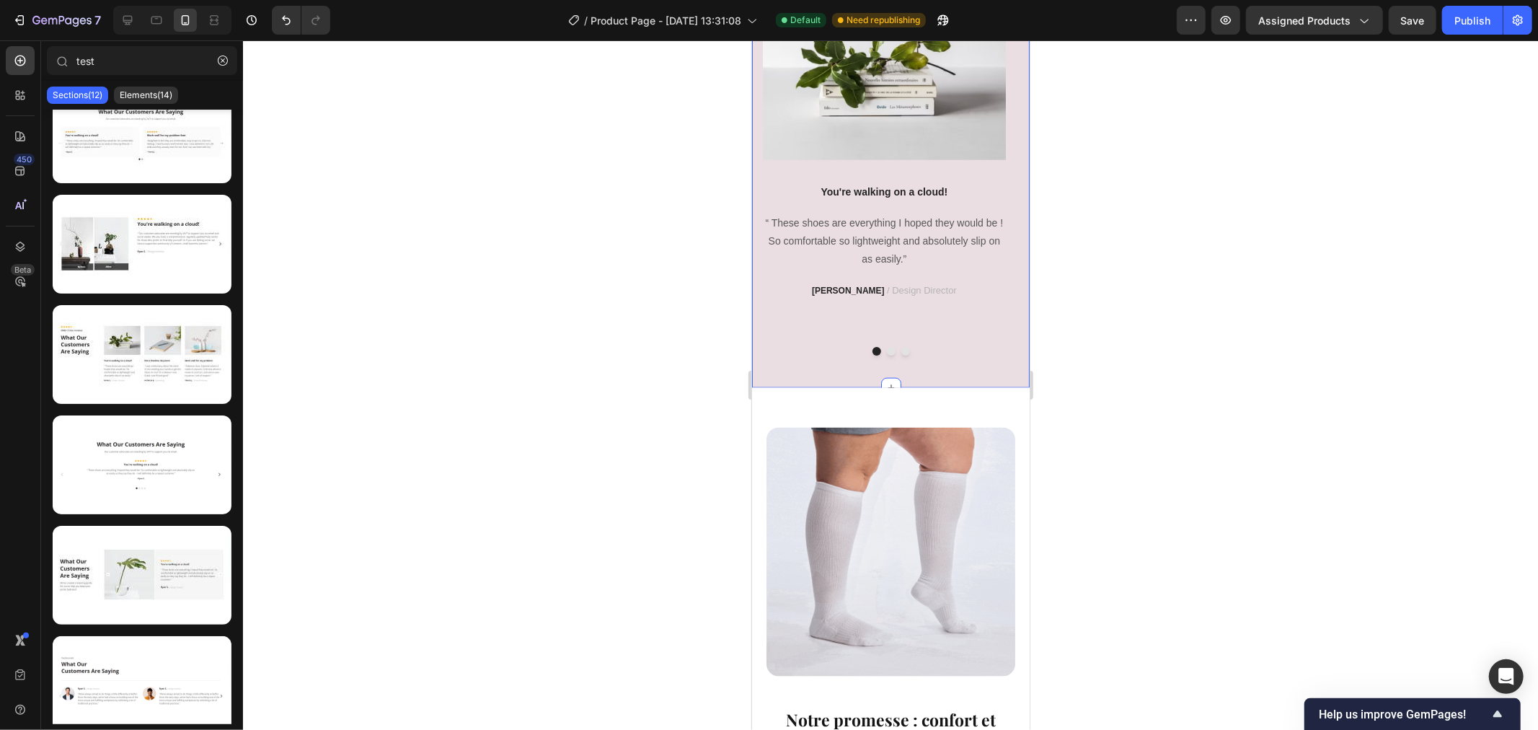
click at [769, 377] on div "Elles vous conviennent ou on vous rembourse ! Heading Image You're walking on a…" at bounding box center [890, 130] width 278 height 516
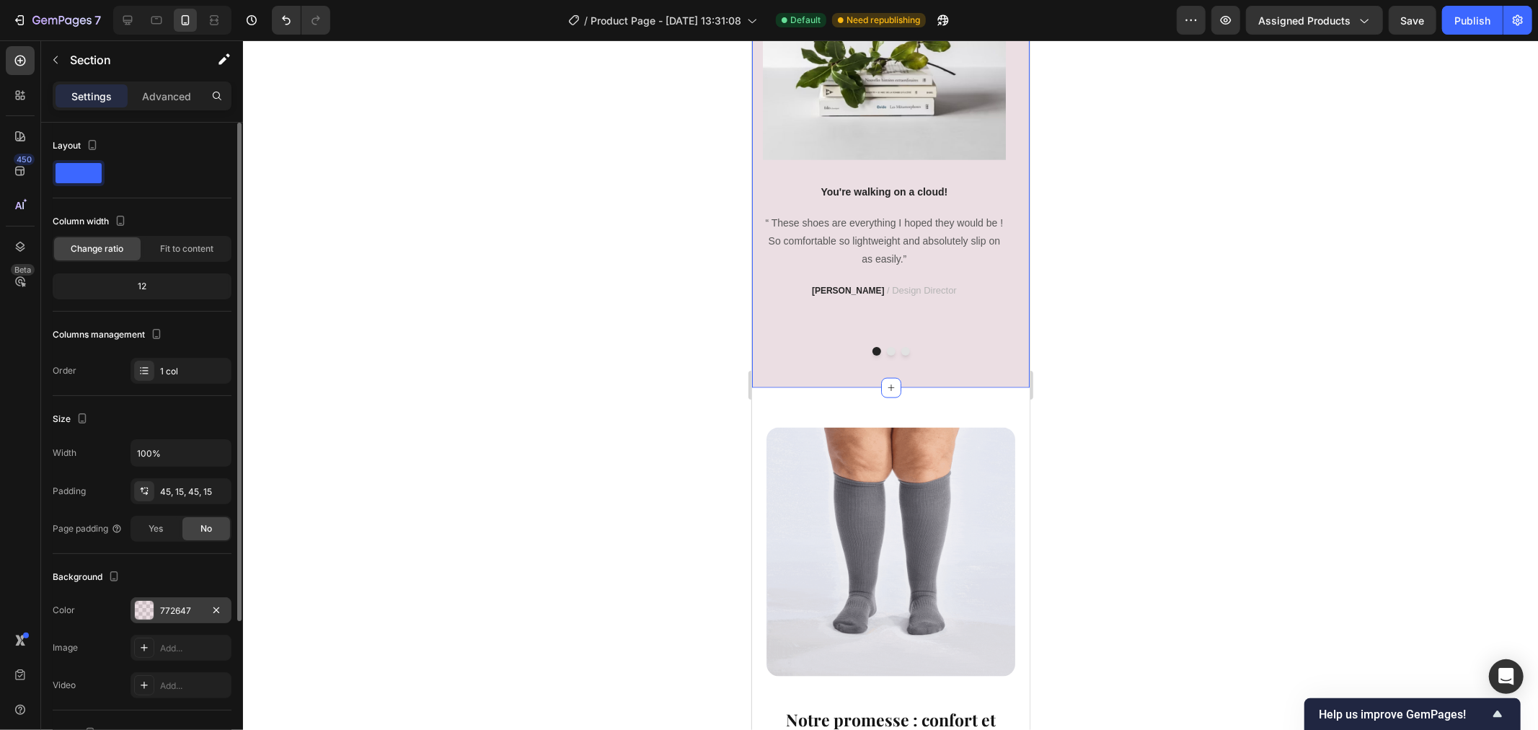
click at [193, 608] on div "772647" at bounding box center [181, 610] width 42 height 13
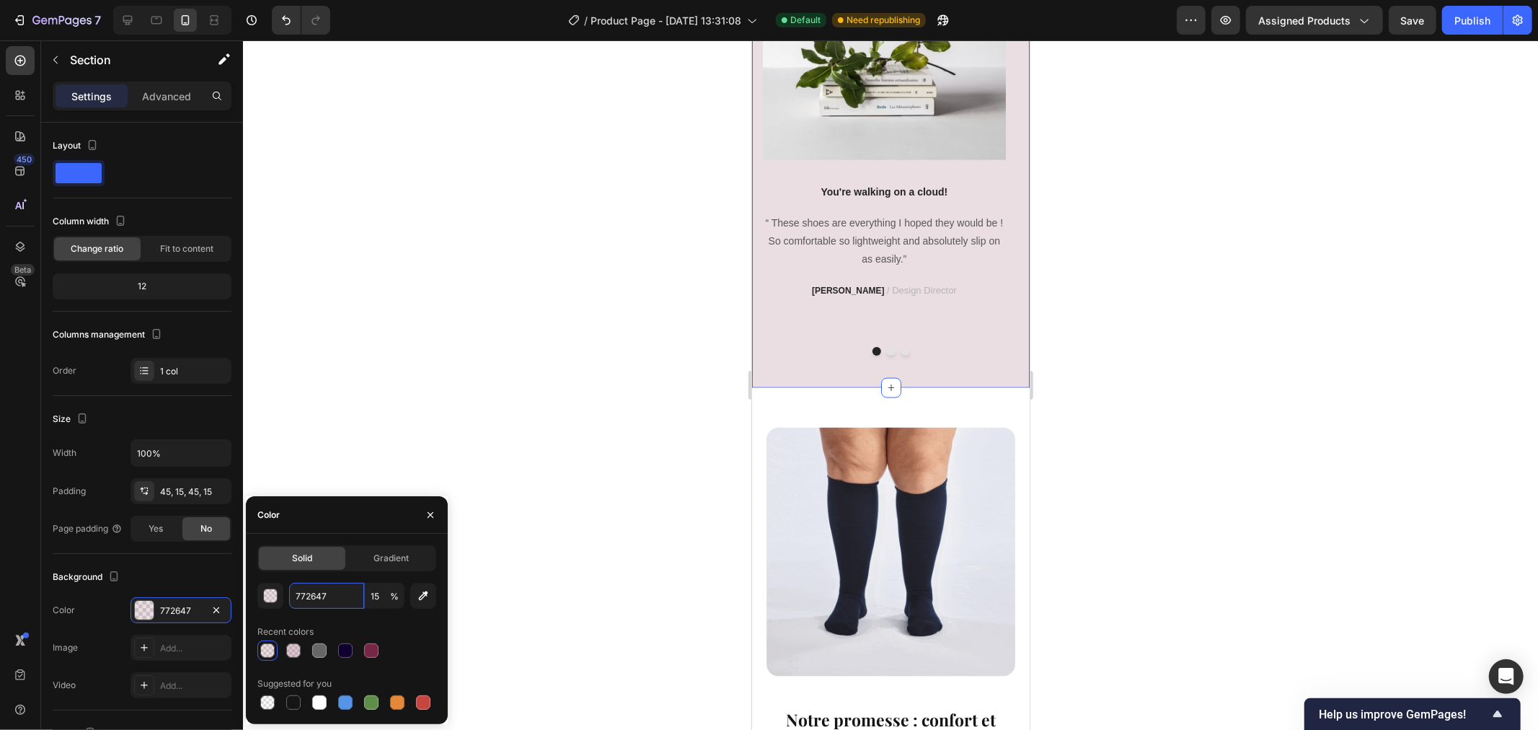
paste input "#FAF7FF"
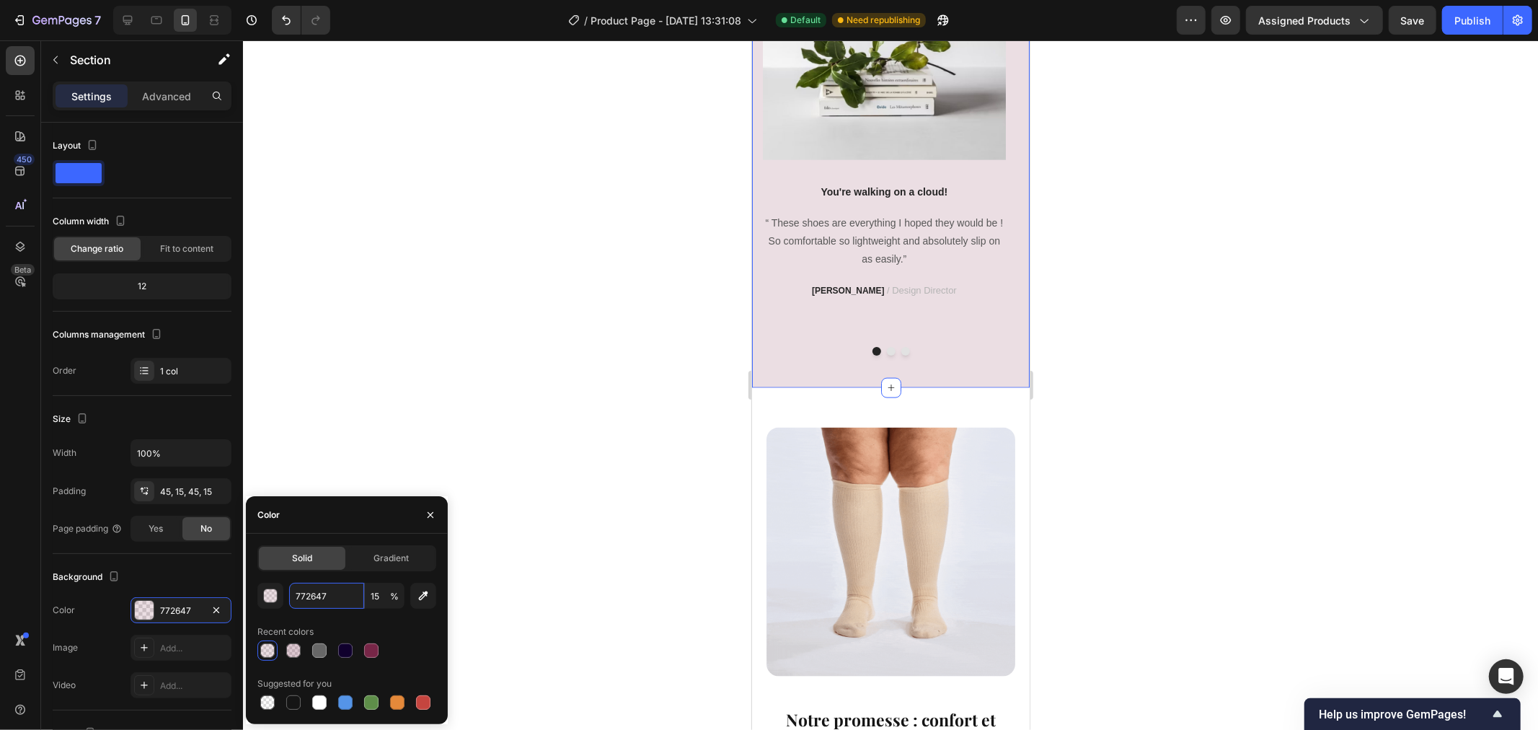
type input "#FAF7FF"
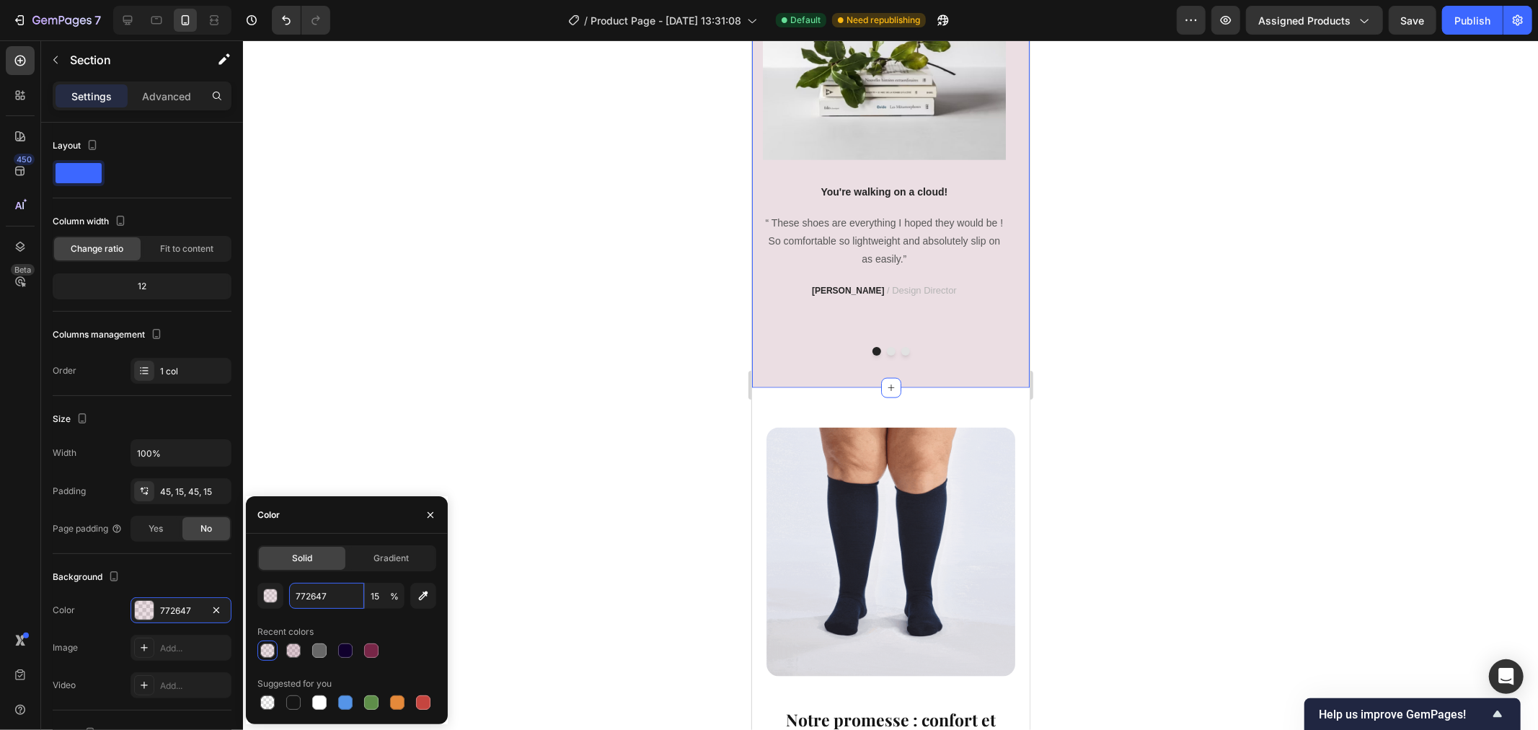
type input "100"
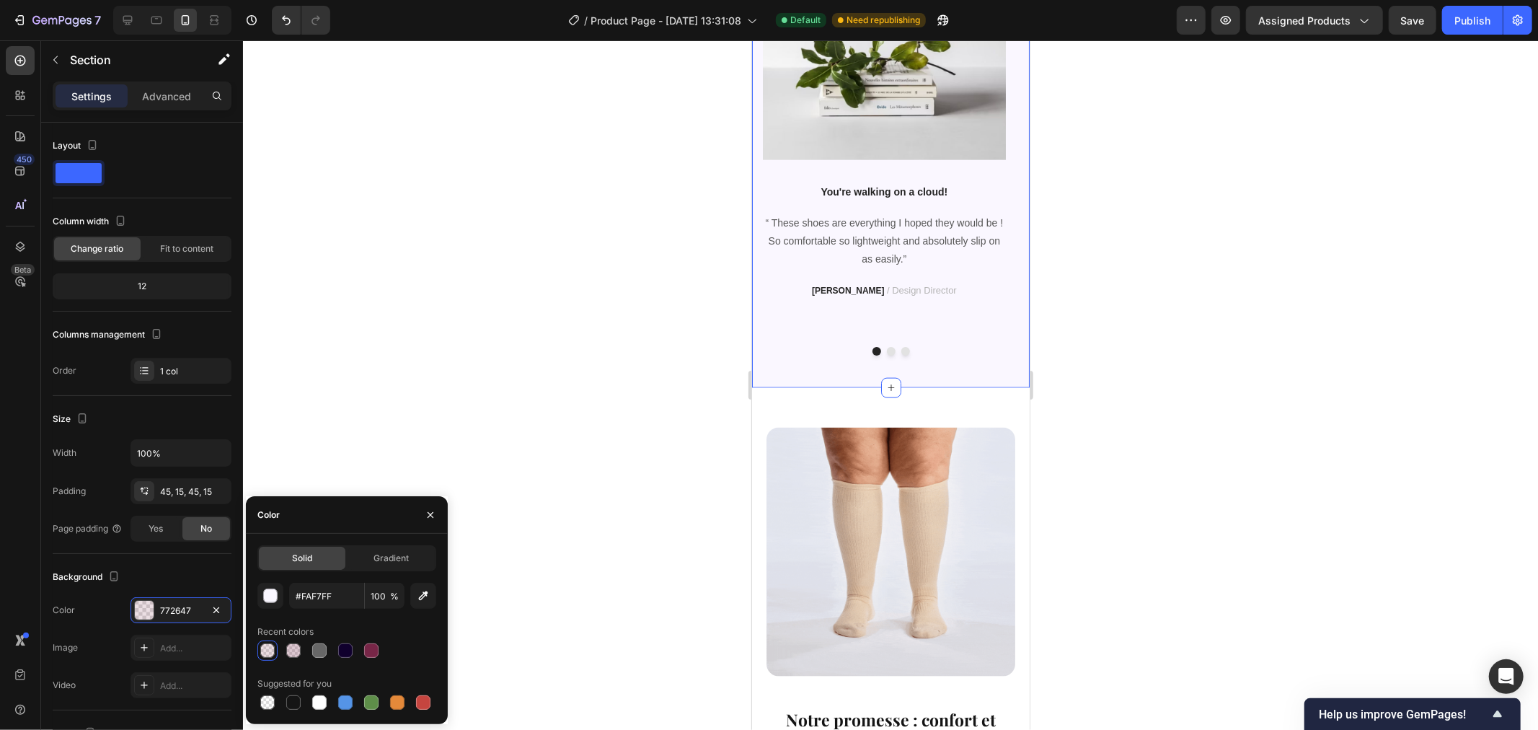
type input "FAF7FF"
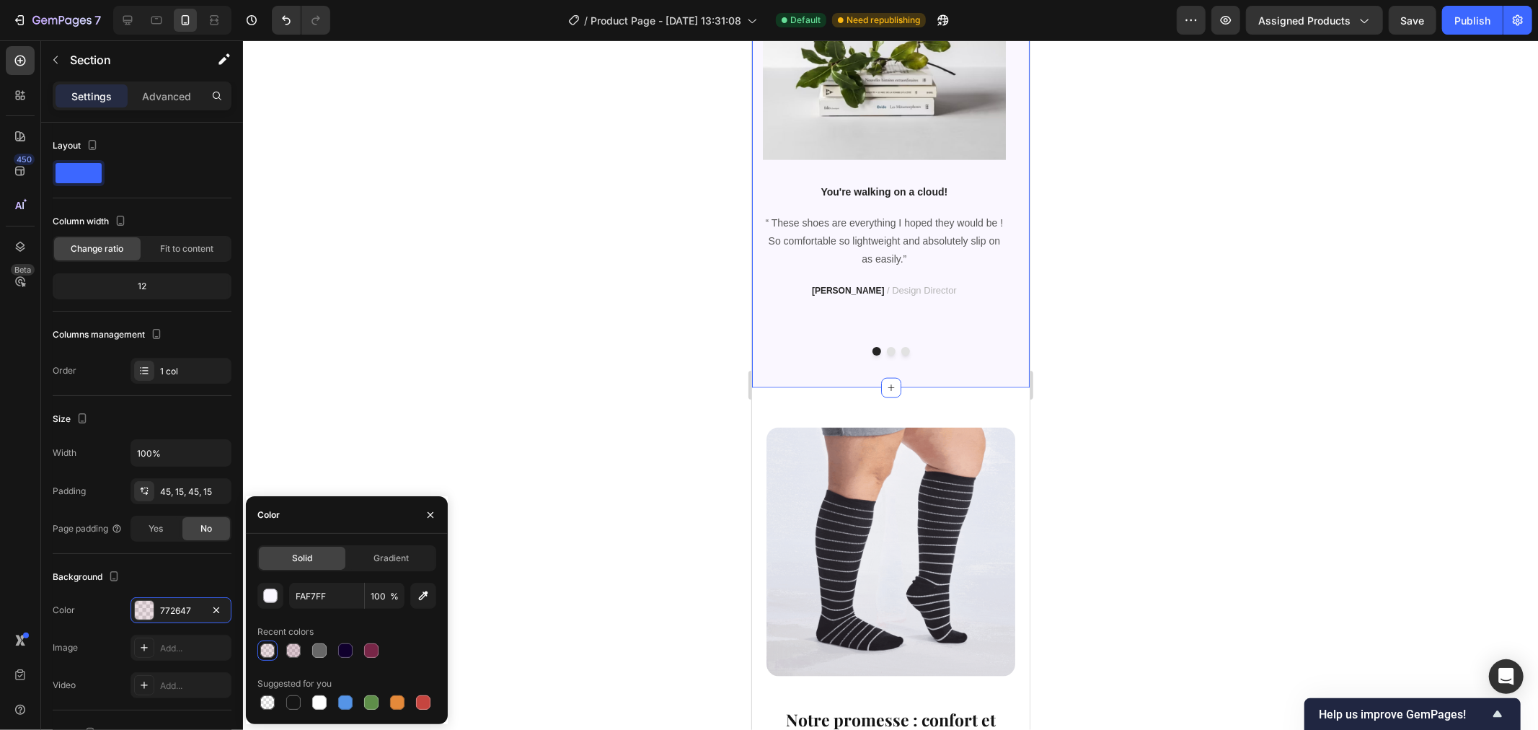
click at [369, 625] on div "Recent colors" at bounding box center [346, 631] width 179 height 23
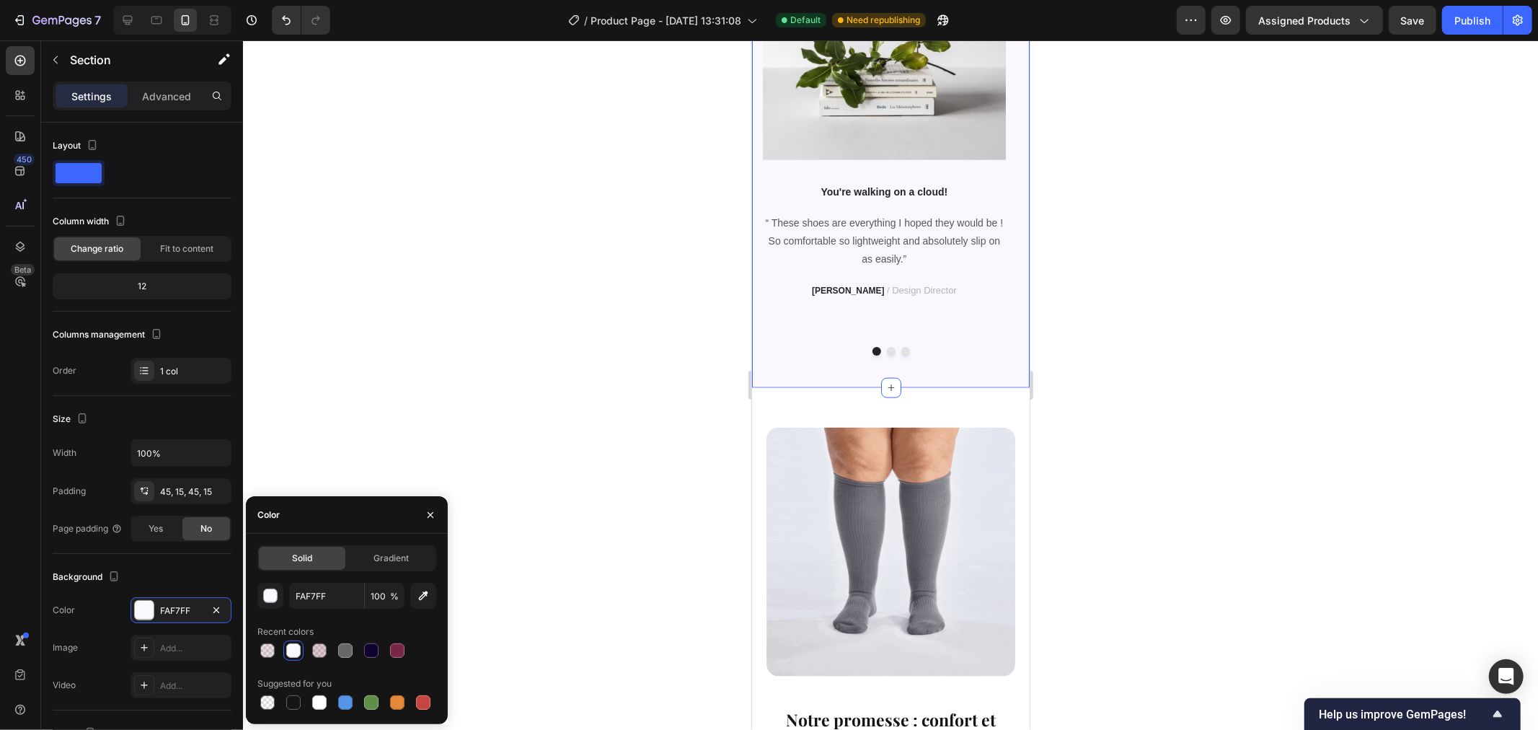
click at [503, 315] on div at bounding box center [890, 384] width 1295 height 689
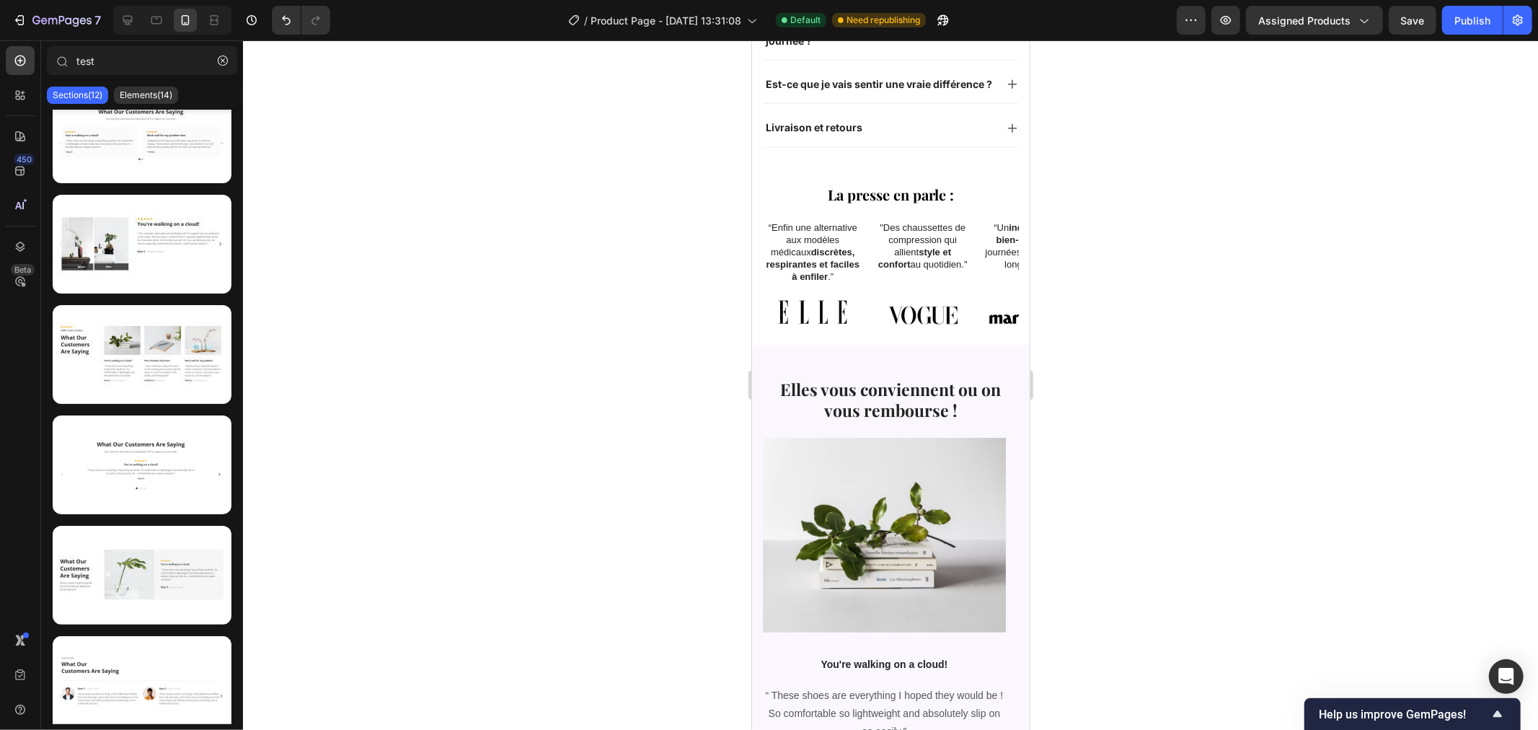
scroll to position [972, 0]
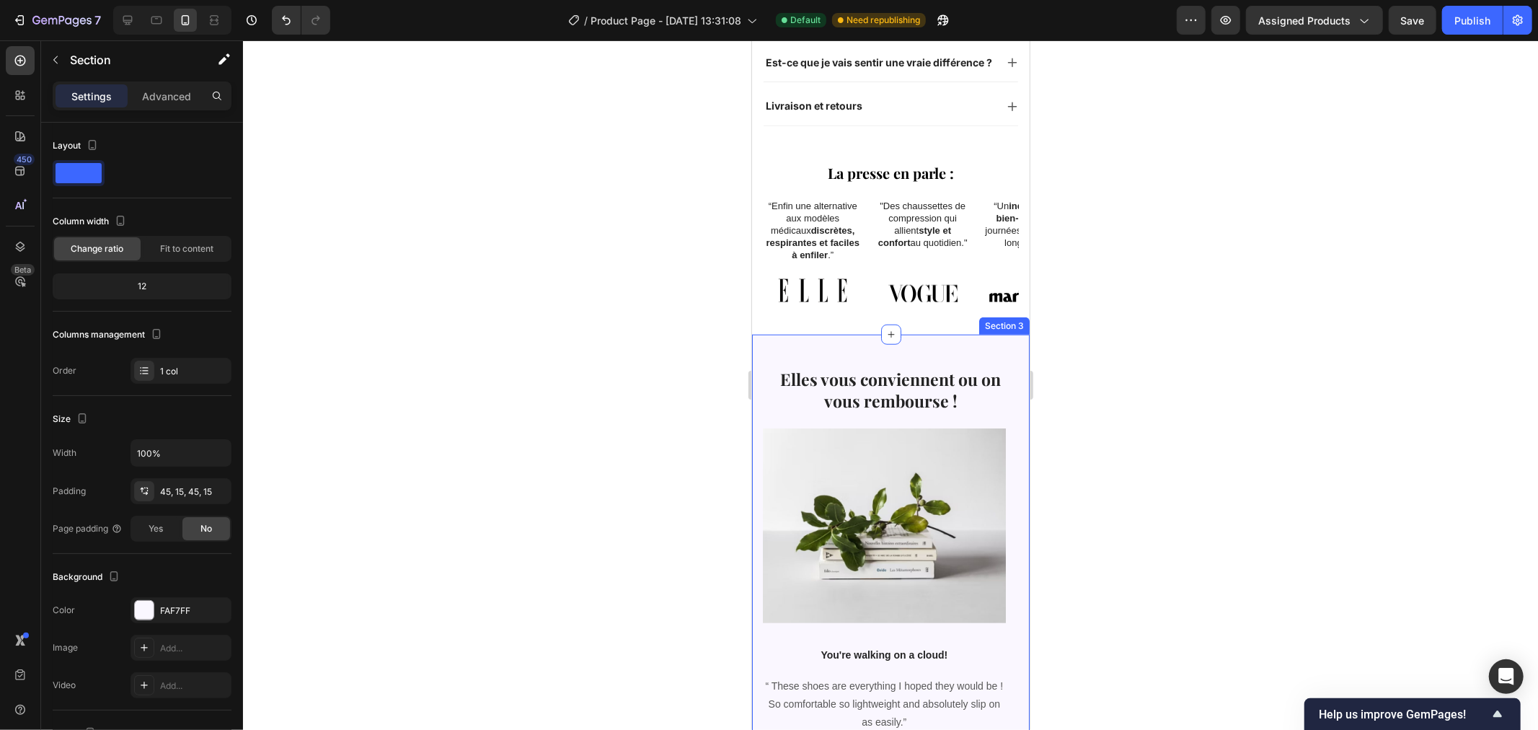
click at [895, 335] on div "Elles vous conviennent ou on vous rembourse ! Heading Image You're walking on a…" at bounding box center [890, 592] width 278 height 516
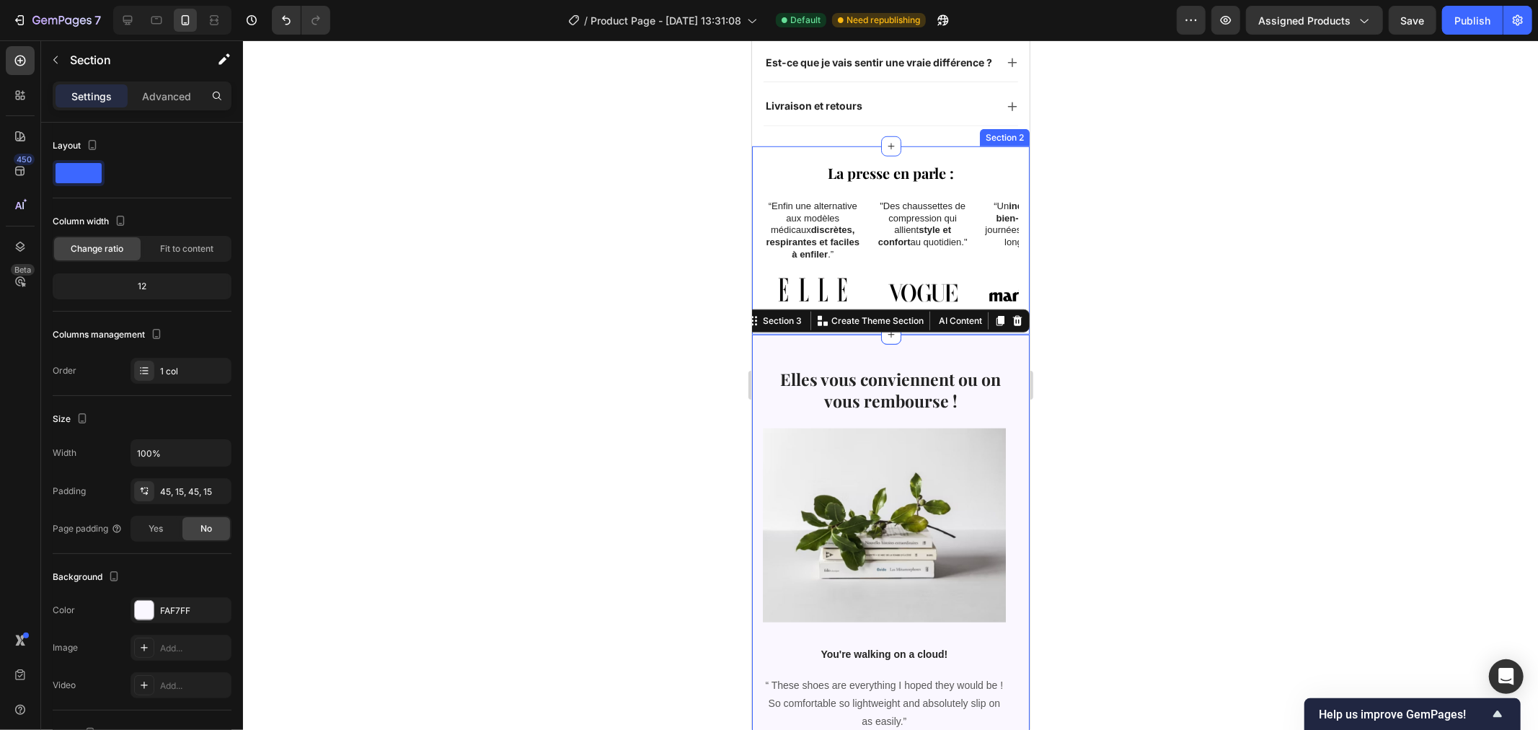
click at [979, 146] on div "La presse en parle : Heading “Enfin une alternative aux modèles médicaux discrè…" at bounding box center [890, 240] width 278 height 188
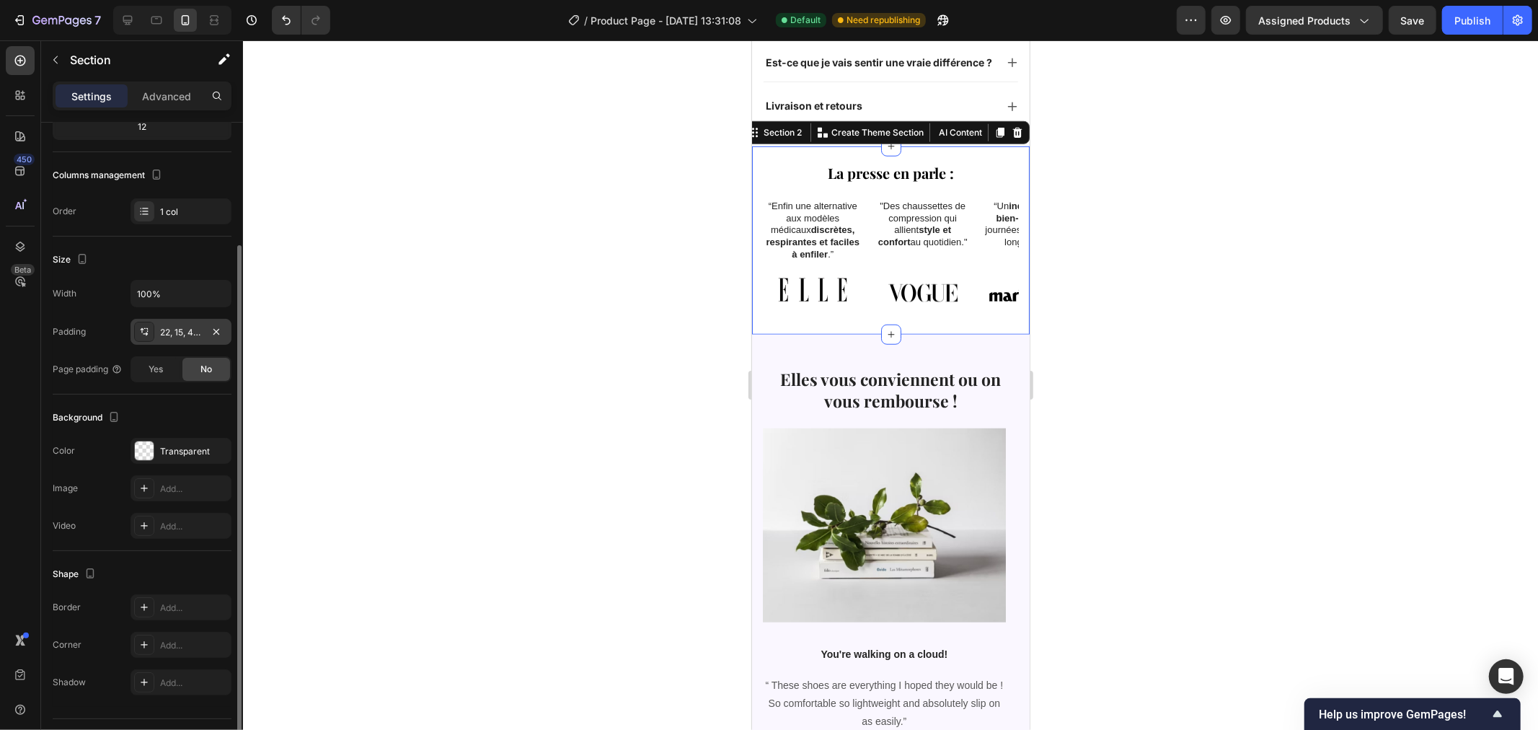
click at [140, 334] on icon at bounding box center [144, 332] width 12 height 12
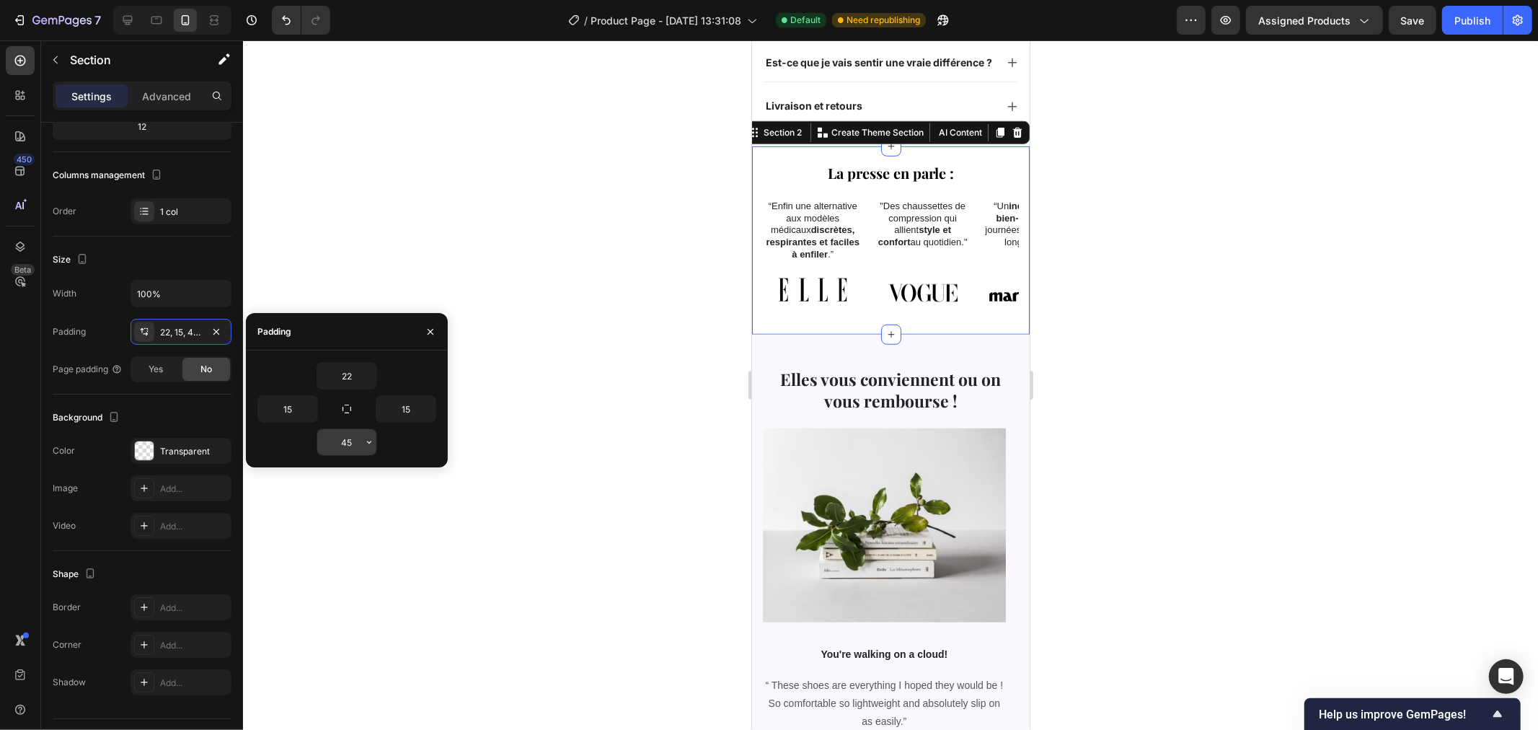
click at [356, 441] on input "45" at bounding box center [346, 442] width 59 height 26
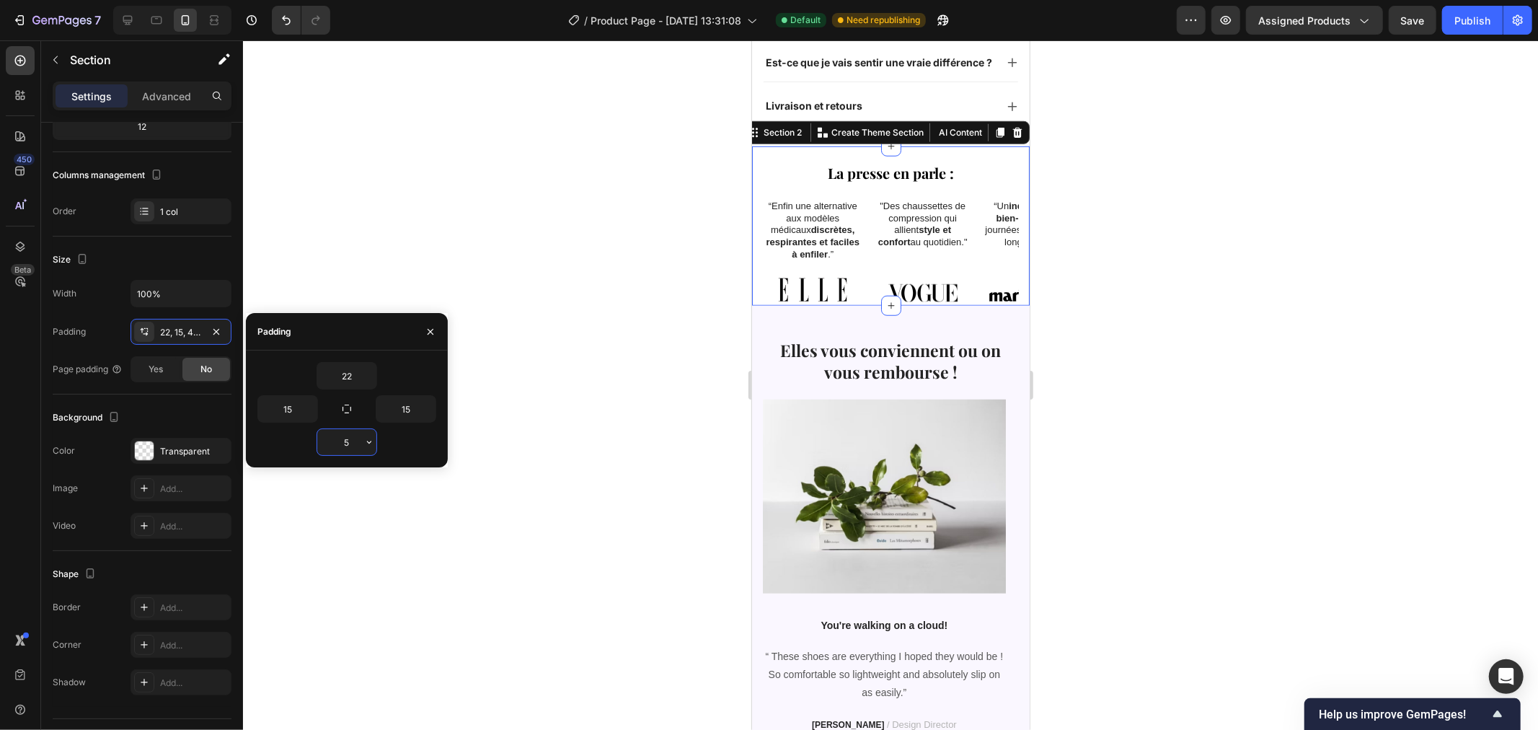
type input "55"
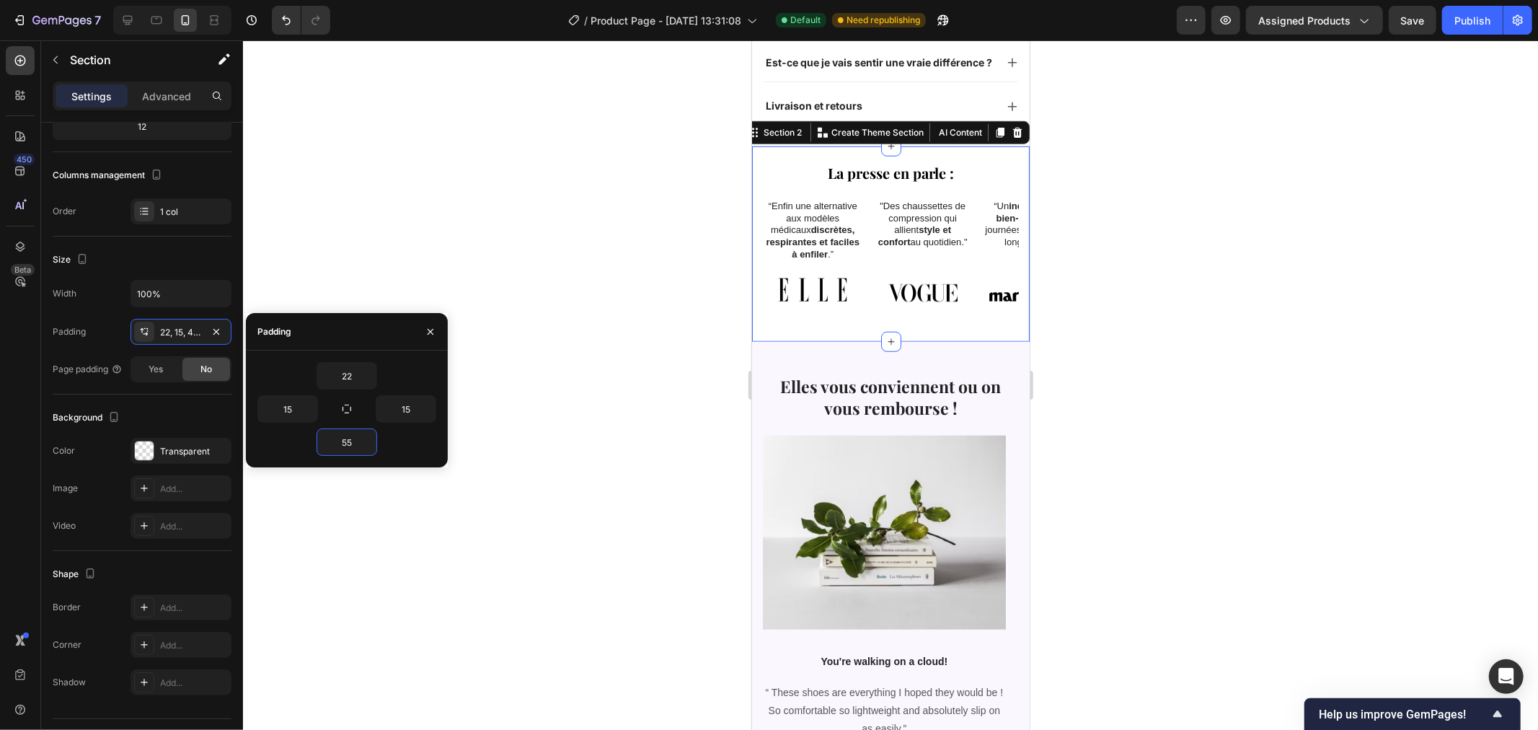
click at [604, 322] on div at bounding box center [890, 384] width 1295 height 689
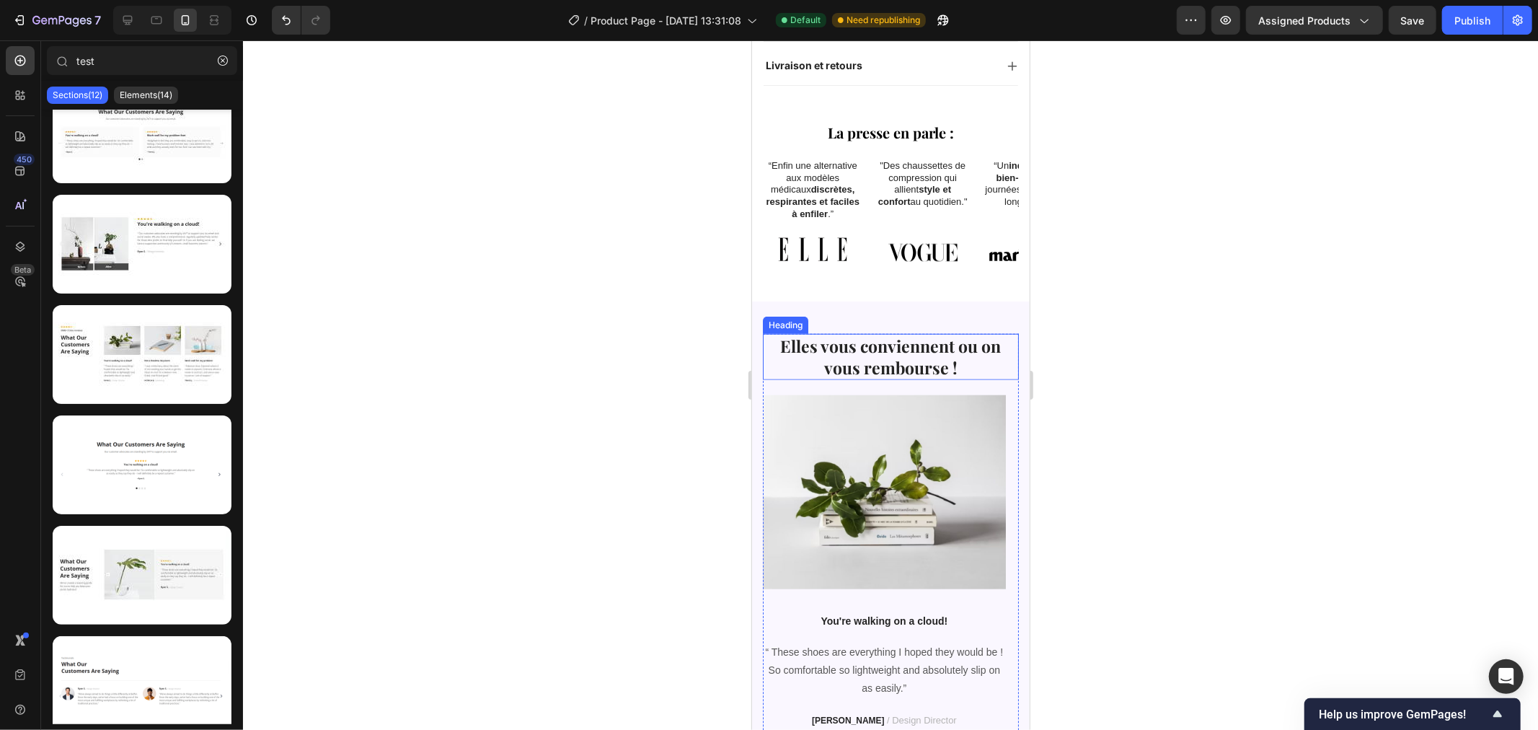
scroll to position [1213, 0]
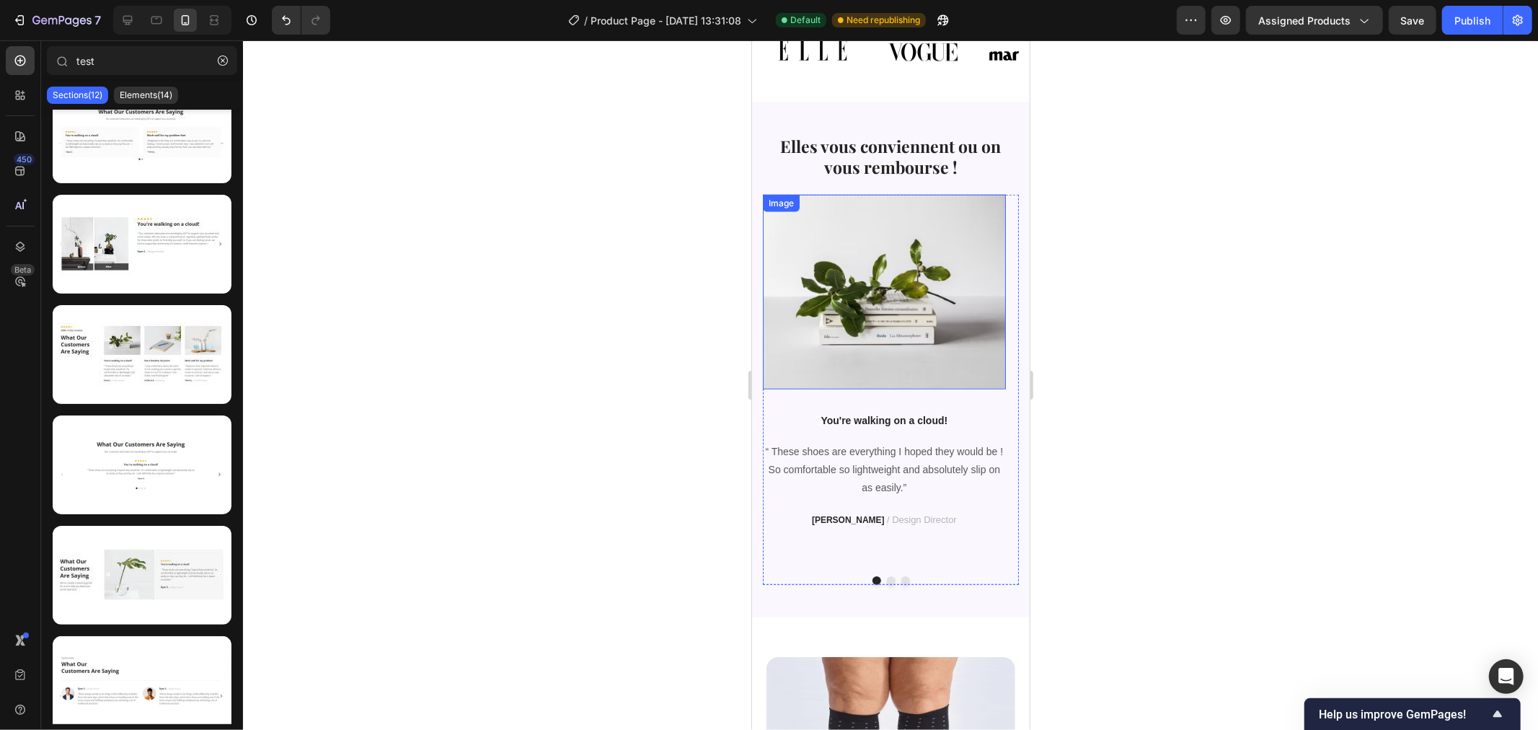
click at [895, 277] on img at bounding box center [883, 291] width 243 height 194
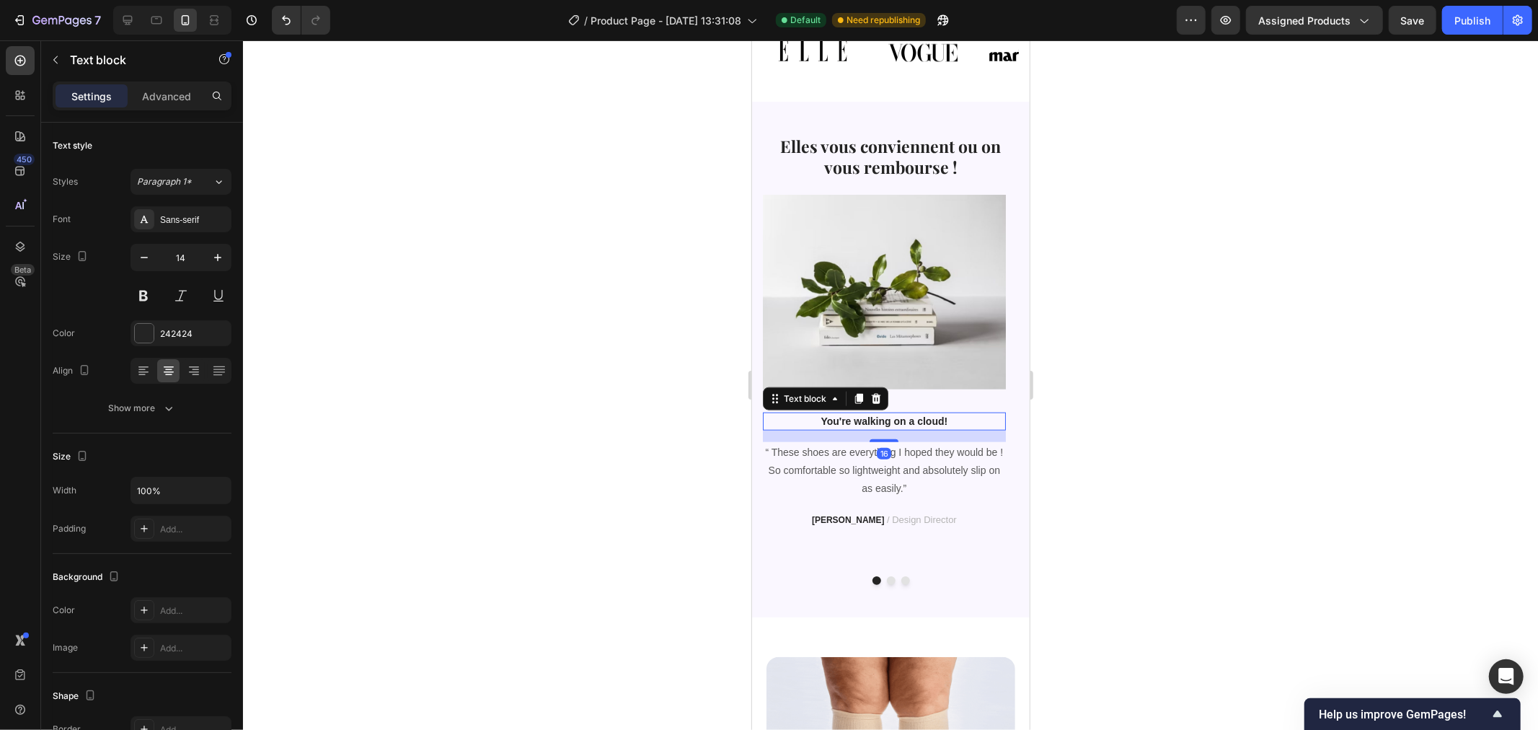
click at [893, 413] on p "You're walking on a cloud!" at bounding box center [884, 420] width 240 height 15
click at [873, 393] on icon at bounding box center [875, 398] width 9 height 10
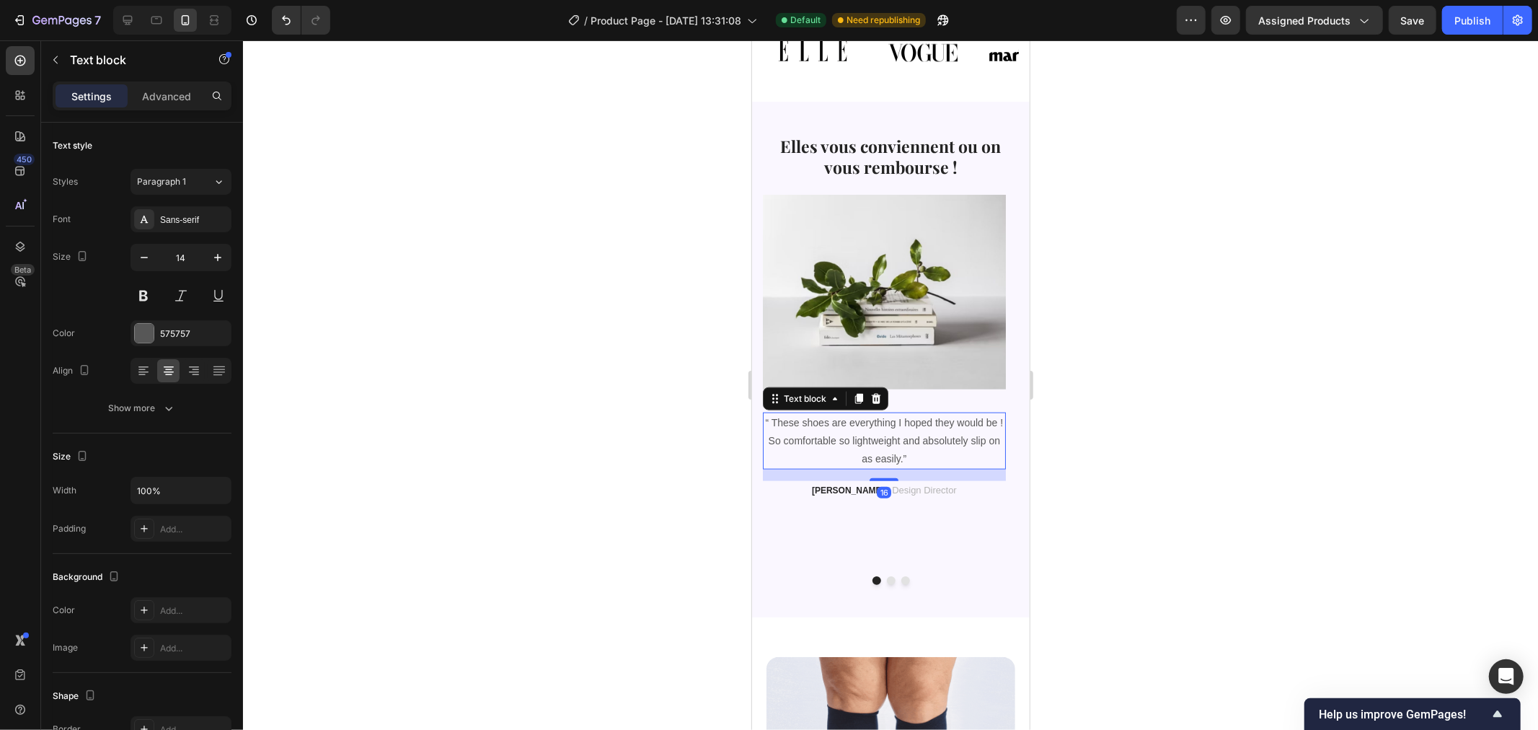
click at [887, 420] on p "“ These shoes are everything I hoped they would be ! So comfortable so lightwei…" at bounding box center [884, 440] width 240 height 55
click at [1046, 430] on div at bounding box center [890, 384] width 1295 height 689
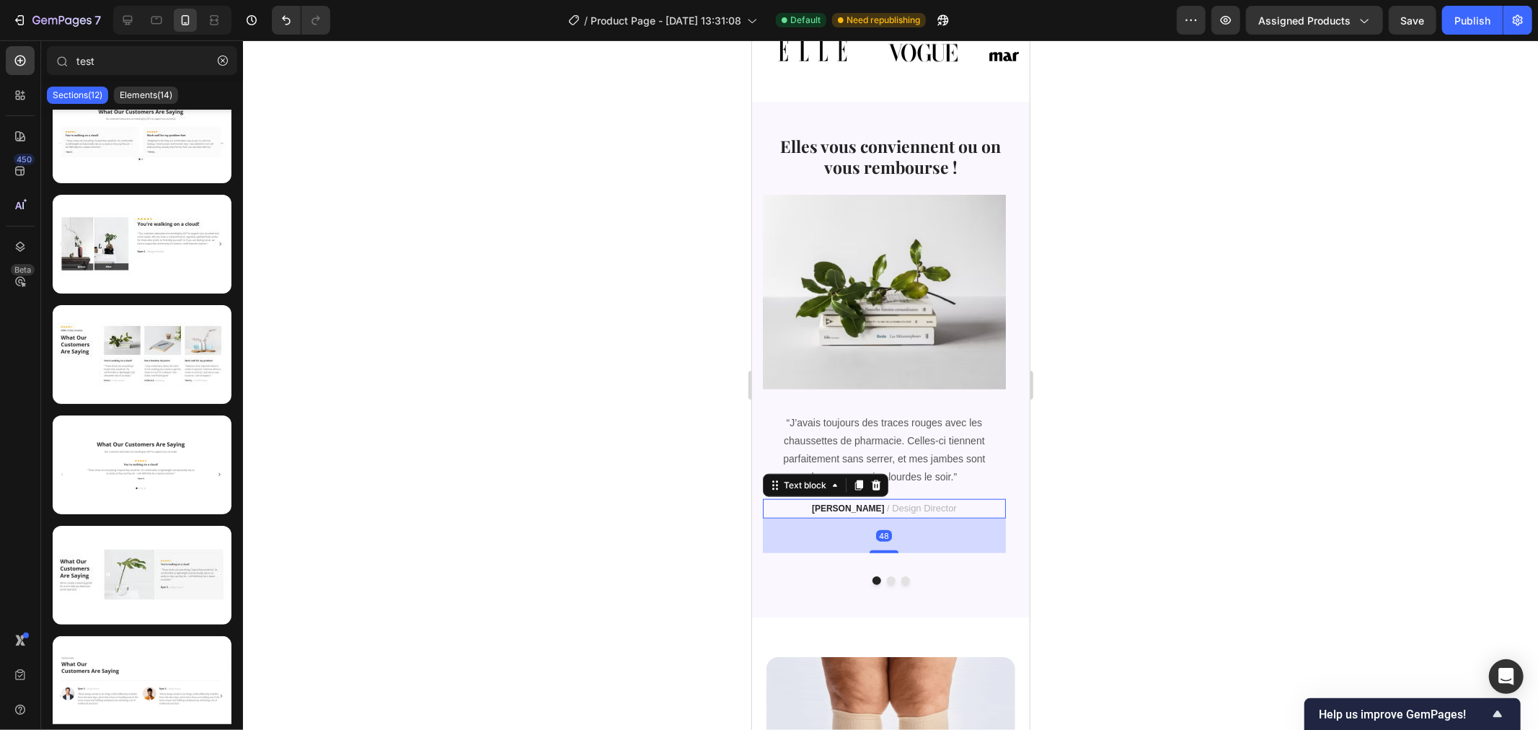
click at [886, 502] on span "/ Design Director" at bounding box center [921, 507] width 70 height 11
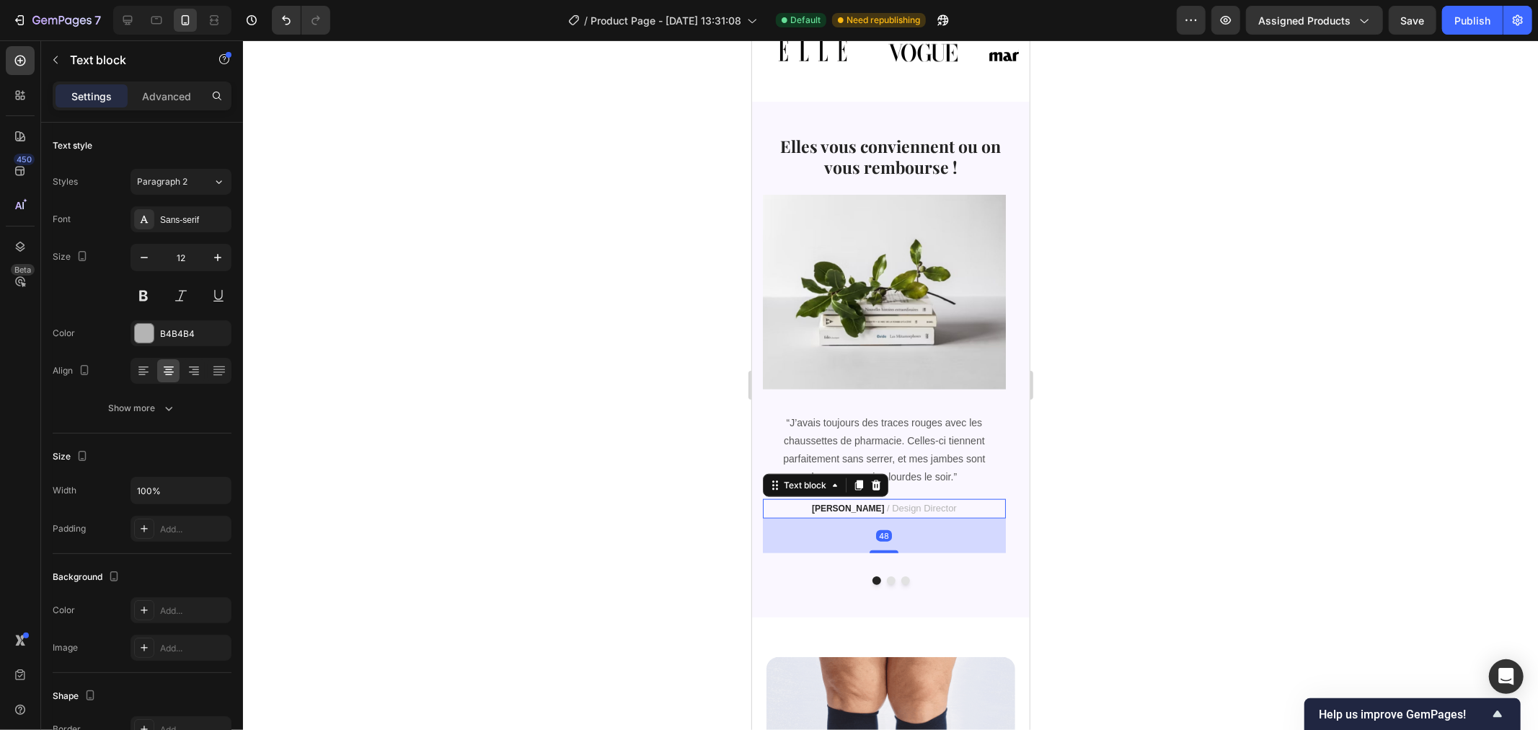
click at [886, 502] on span "/ Design Director" at bounding box center [921, 507] width 70 height 11
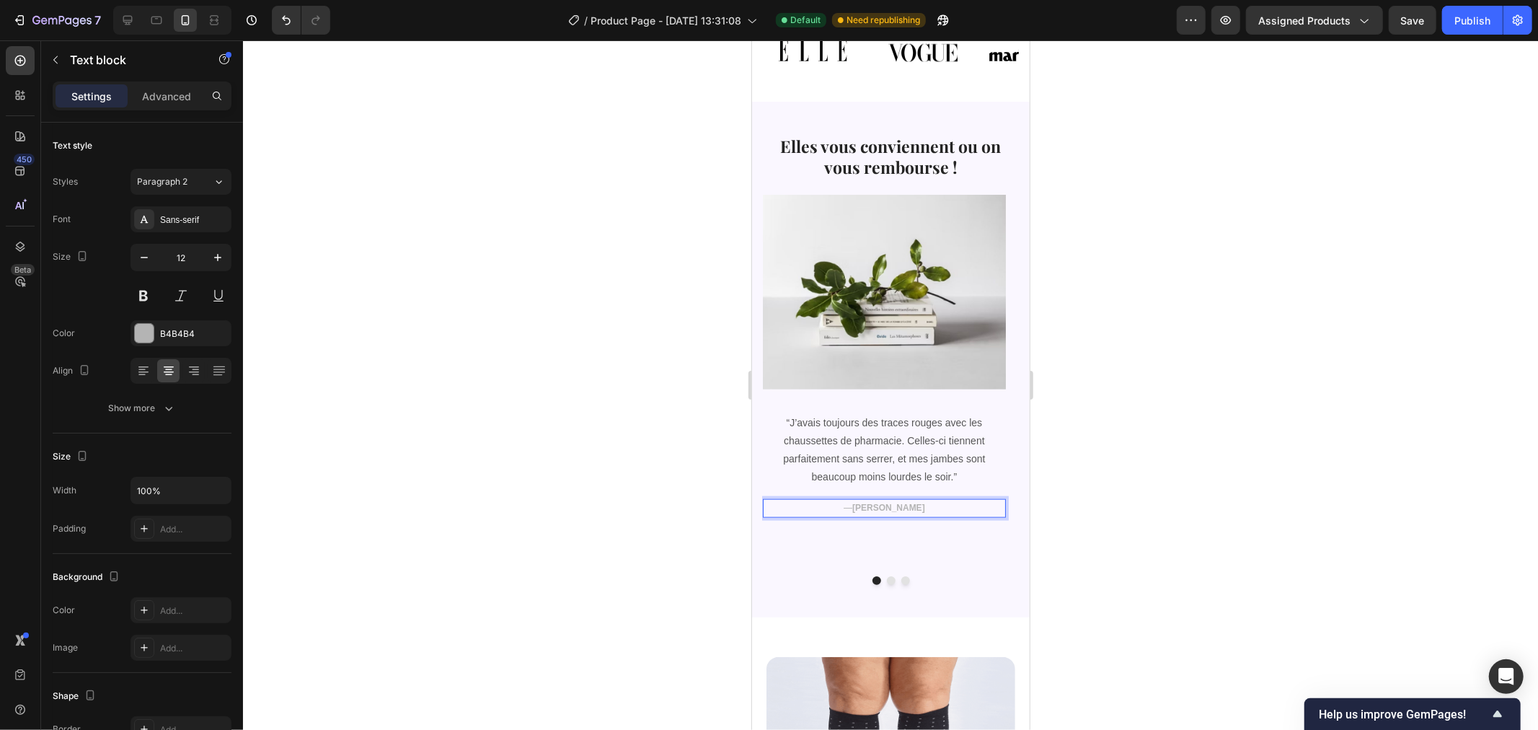
click at [1172, 476] on div at bounding box center [890, 384] width 1295 height 689
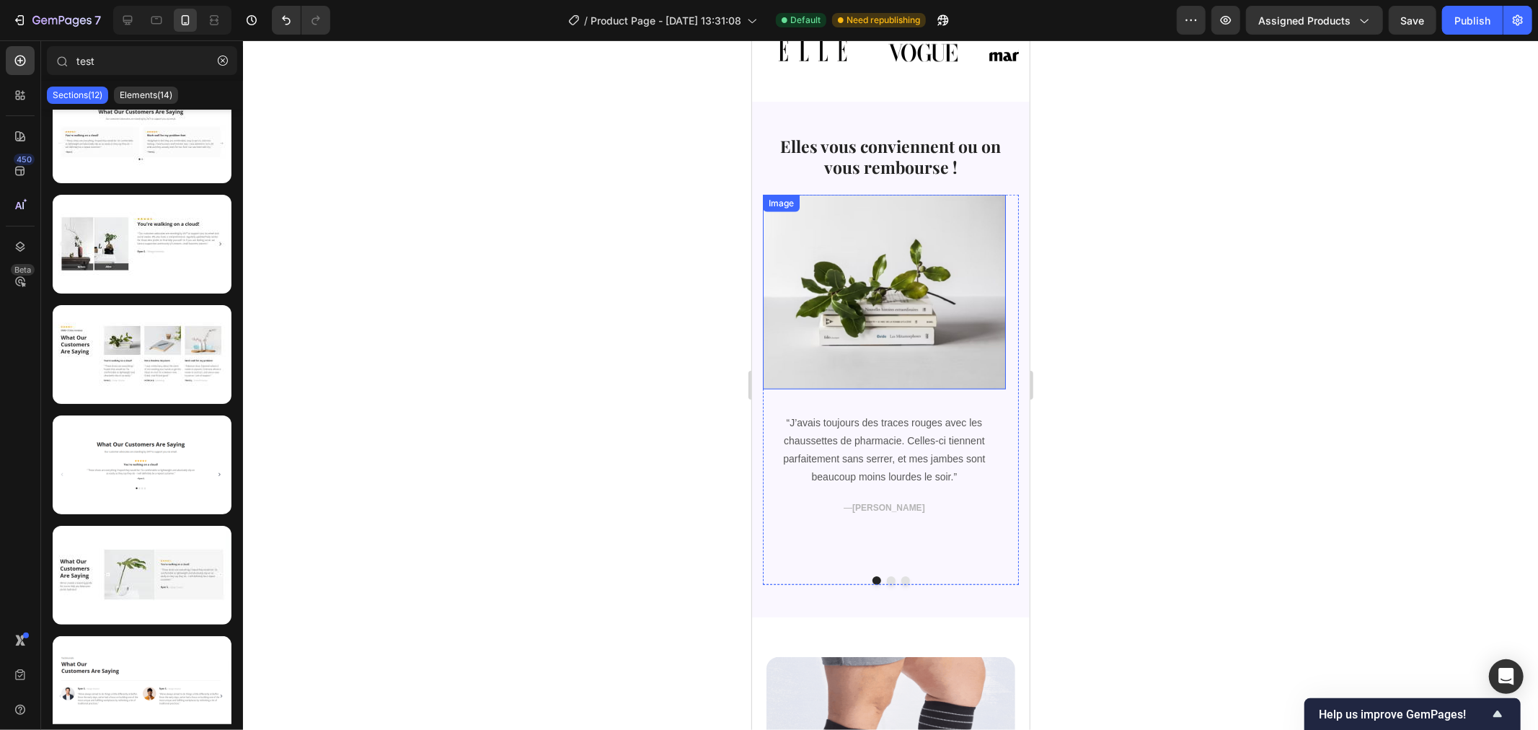
click at [937, 255] on img at bounding box center [883, 291] width 243 height 194
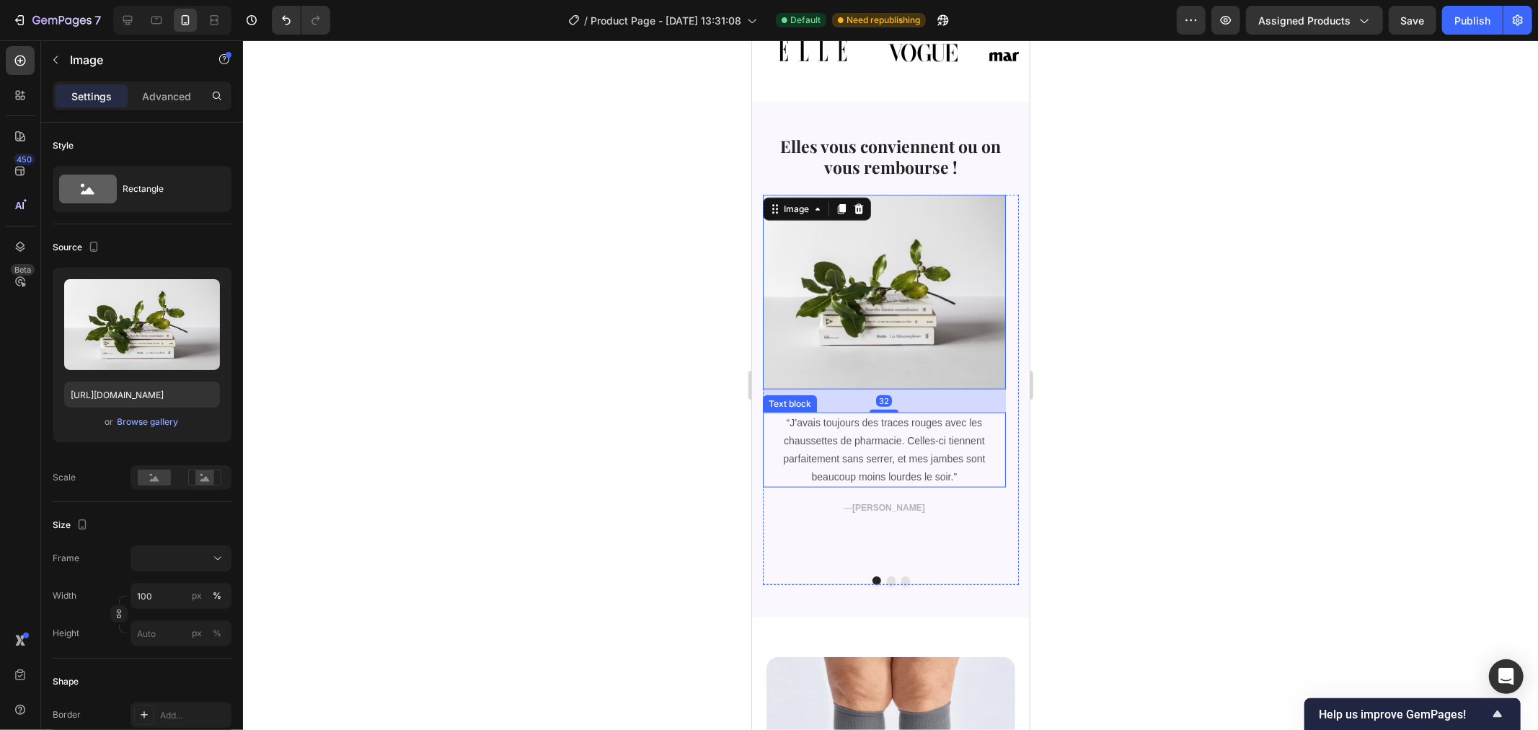
click at [903, 429] on p "“J’avais toujours des traces rouges avec les chaussettes de pharmacie. Celles-c…" at bounding box center [884, 449] width 240 height 73
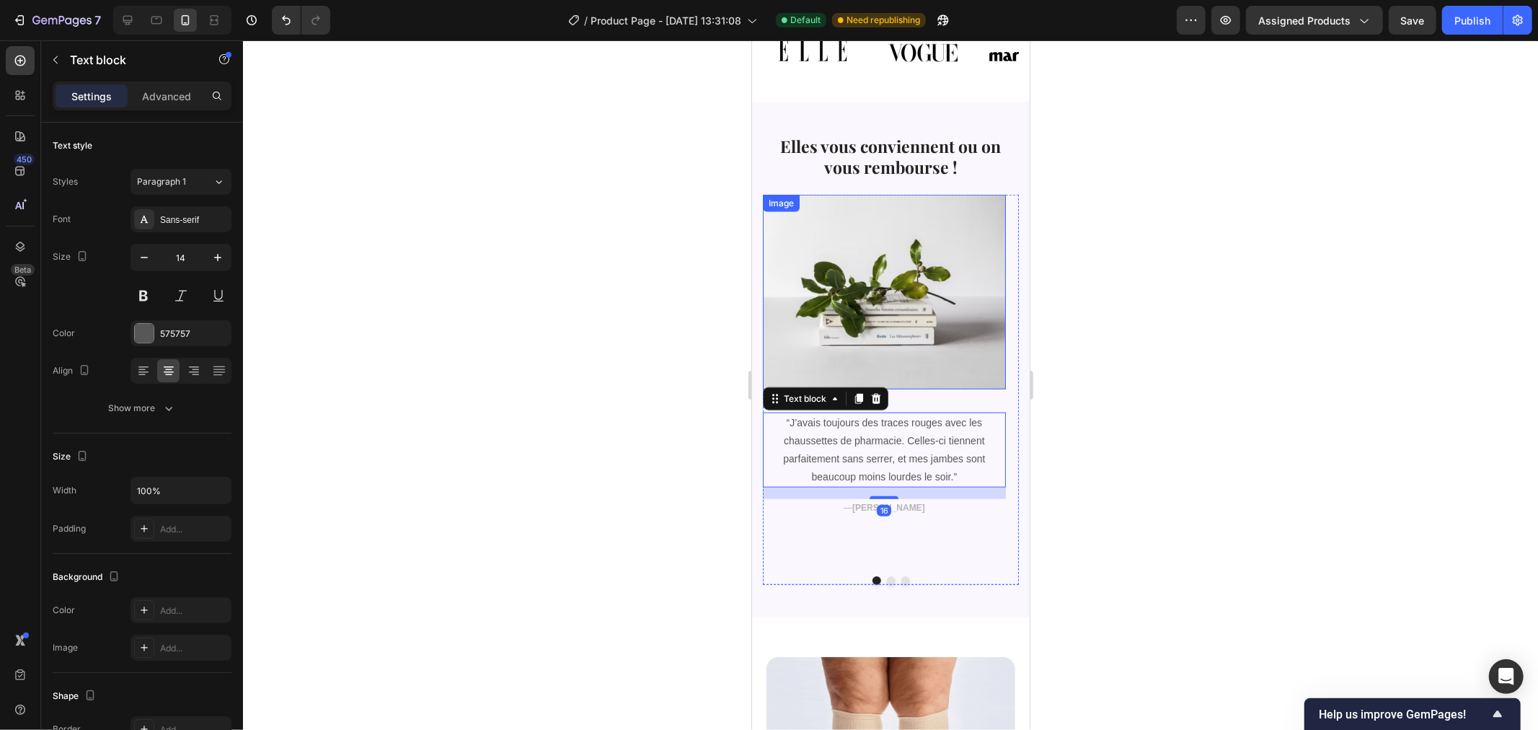
click at [947, 292] on img at bounding box center [883, 291] width 243 height 194
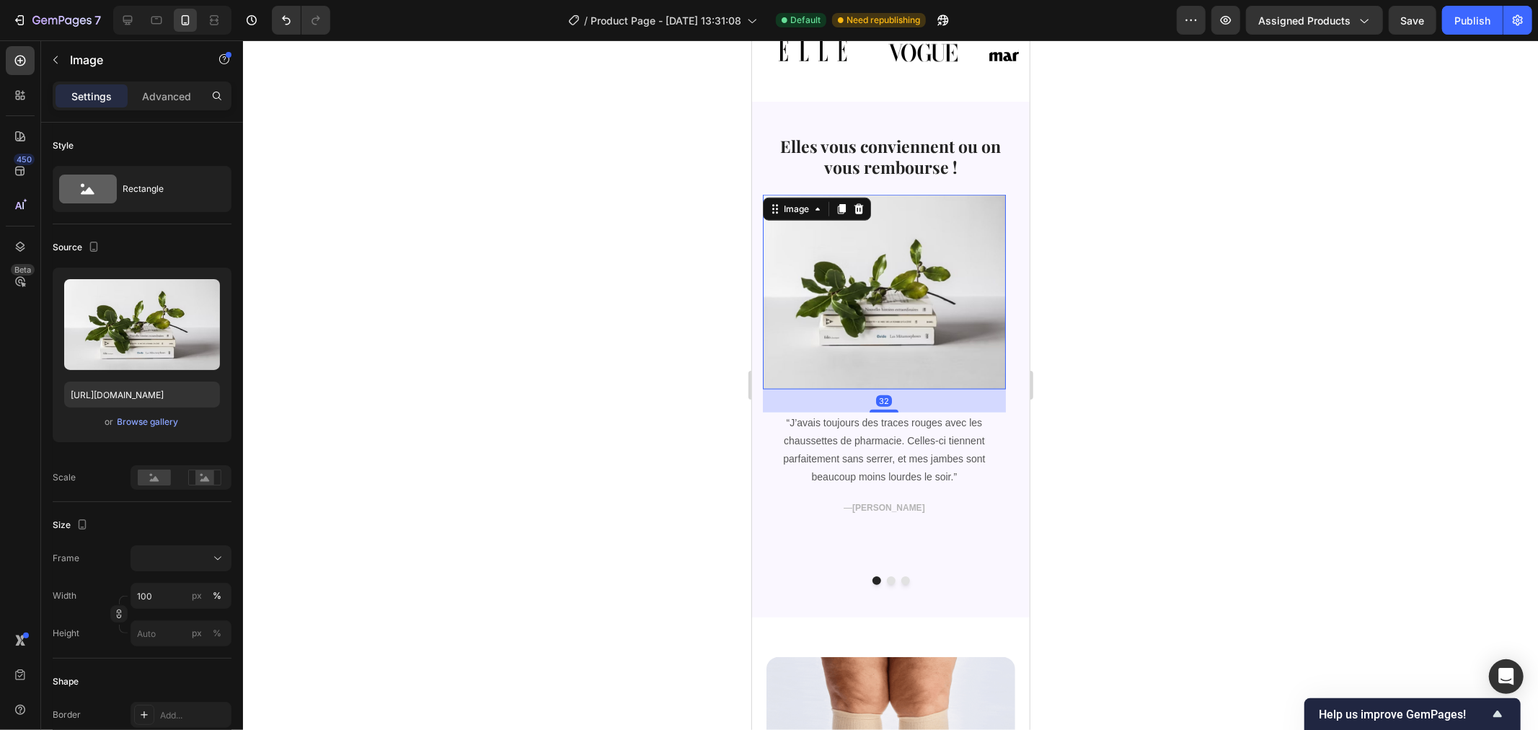
click at [549, 437] on div at bounding box center [890, 384] width 1295 height 689
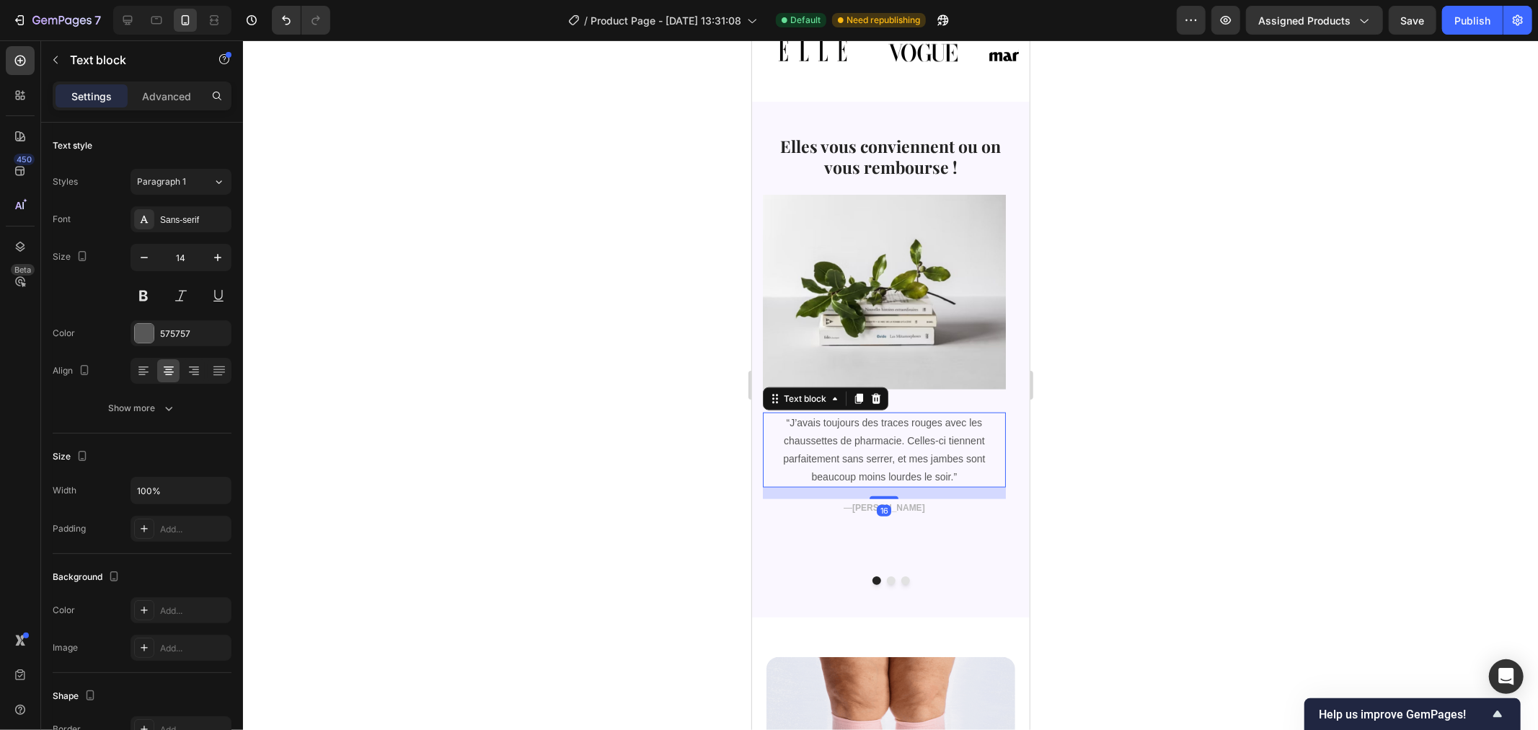
click at [1001, 444] on p "“J’avais toujours des traces rouges avec les chaussettes de pharmacie. Celles-c…" at bounding box center [884, 449] width 240 height 73
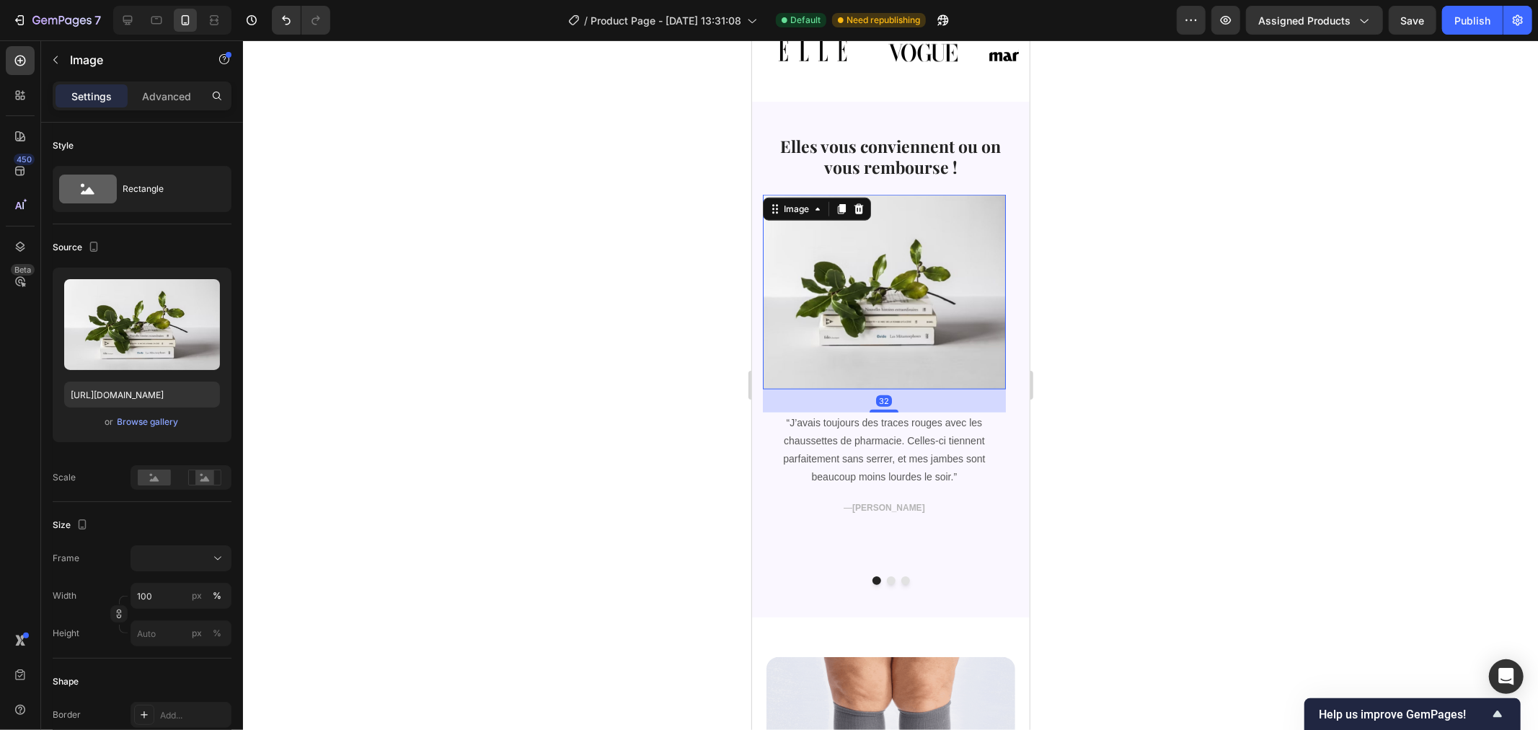
click at [926, 226] on img at bounding box center [883, 291] width 243 height 194
click at [937, 175] on div "Elles vous conviennent ou on vous rembourse ! Heading" at bounding box center [890, 163] width 256 height 61
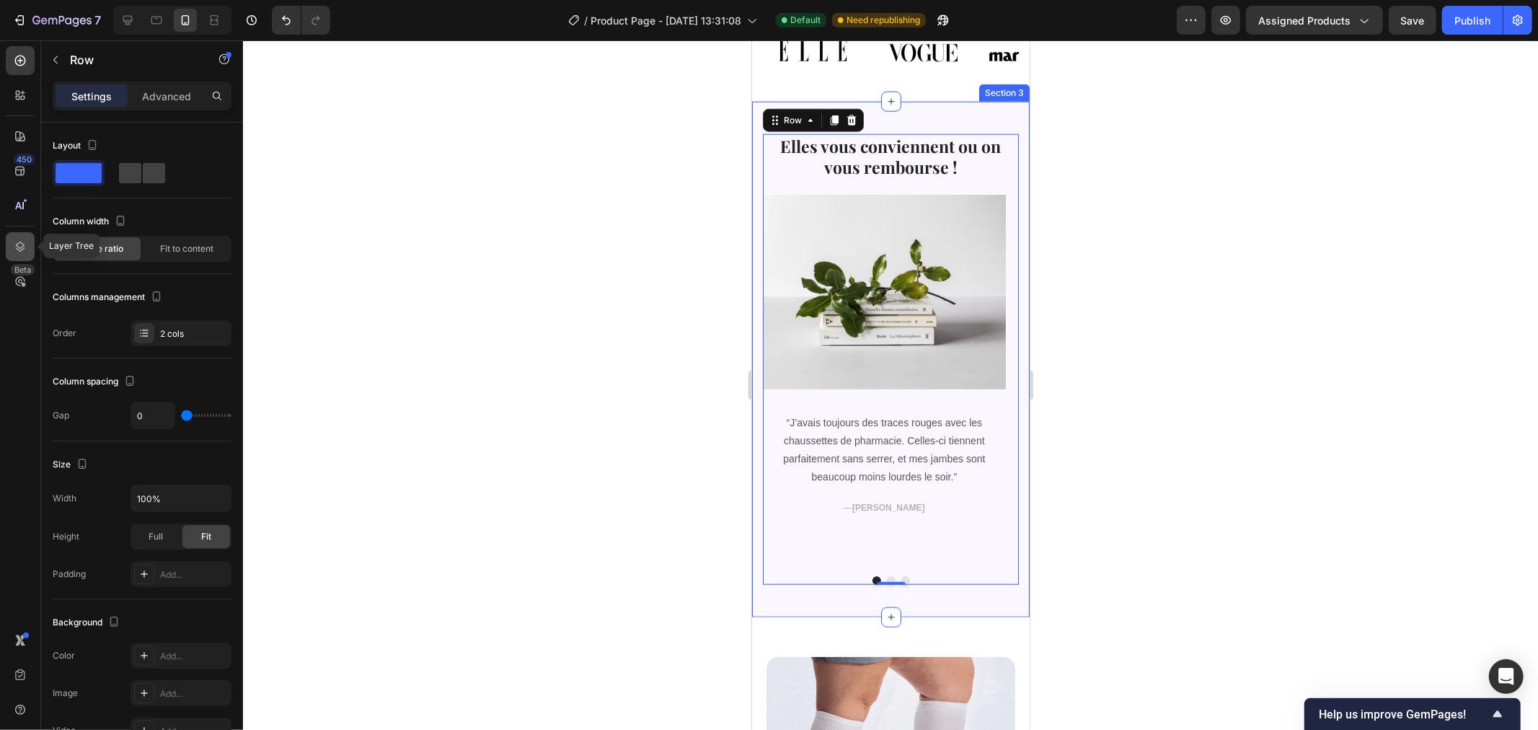
click at [19, 244] on icon at bounding box center [20, 246] width 14 height 14
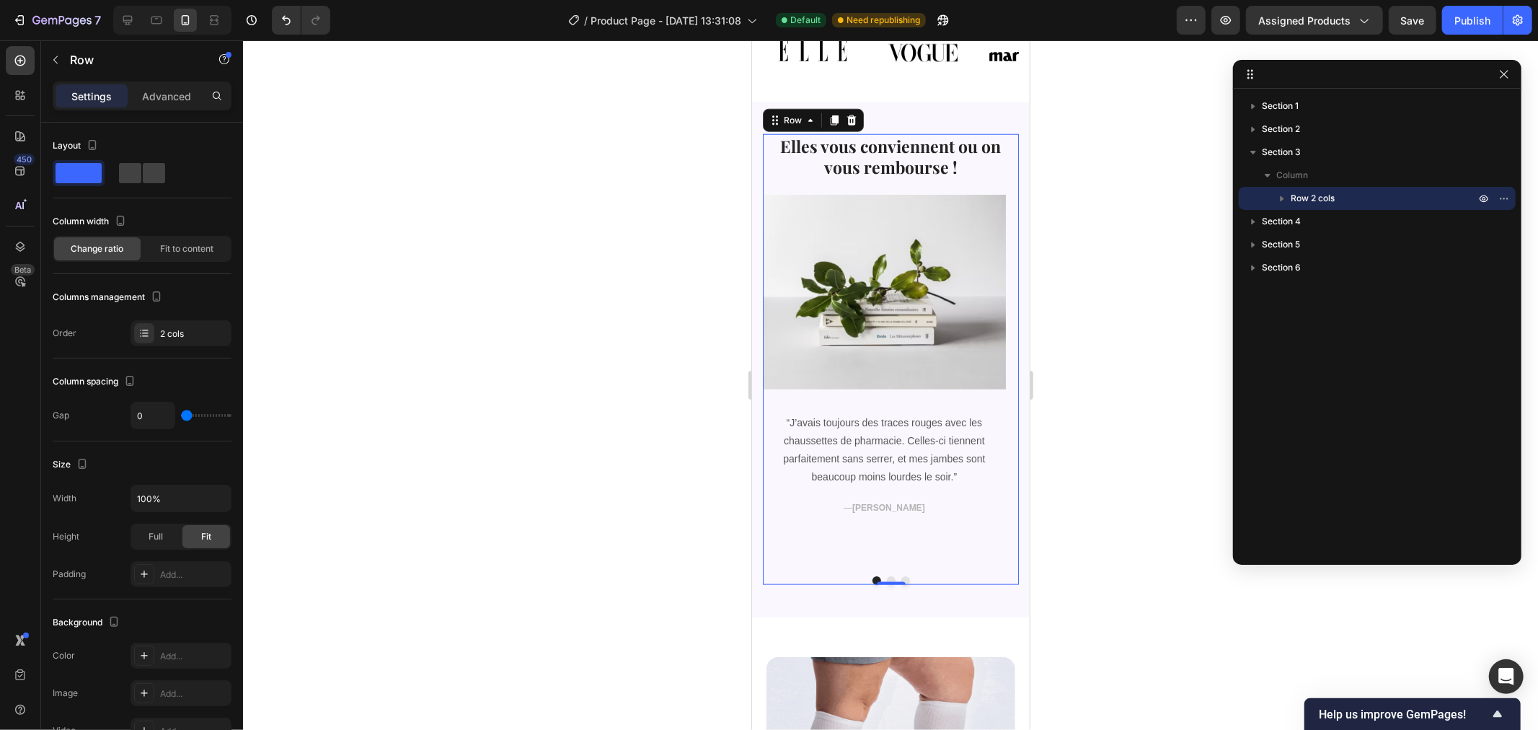
click at [1281, 199] on icon "button" at bounding box center [1283, 199] width 4 height 6
click at [1299, 221] on icon "button" at bounding box center [1296, 221] width 14 height 14
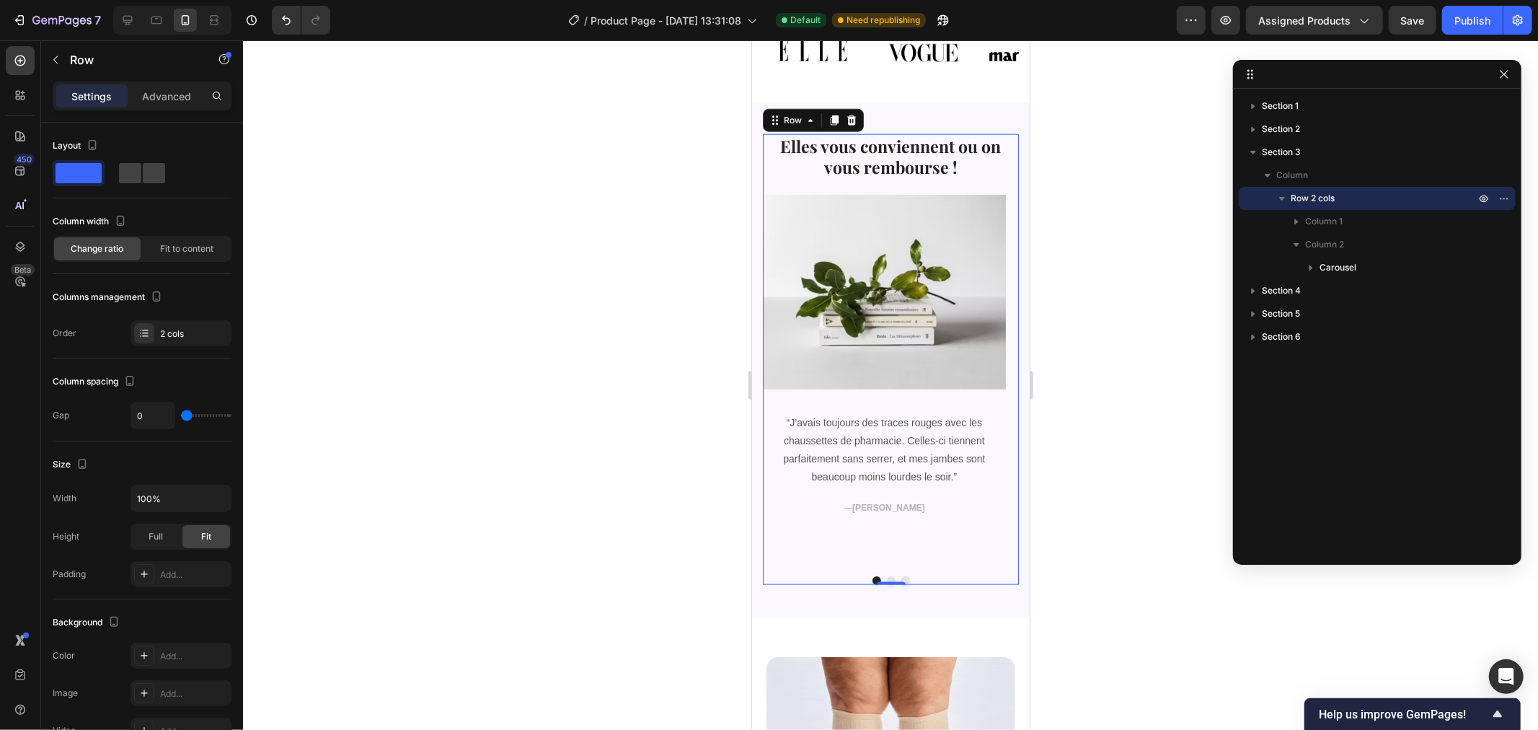
click at [1281, 192] on icon "button" at bounding box center [1282, 198] width 14 height 14
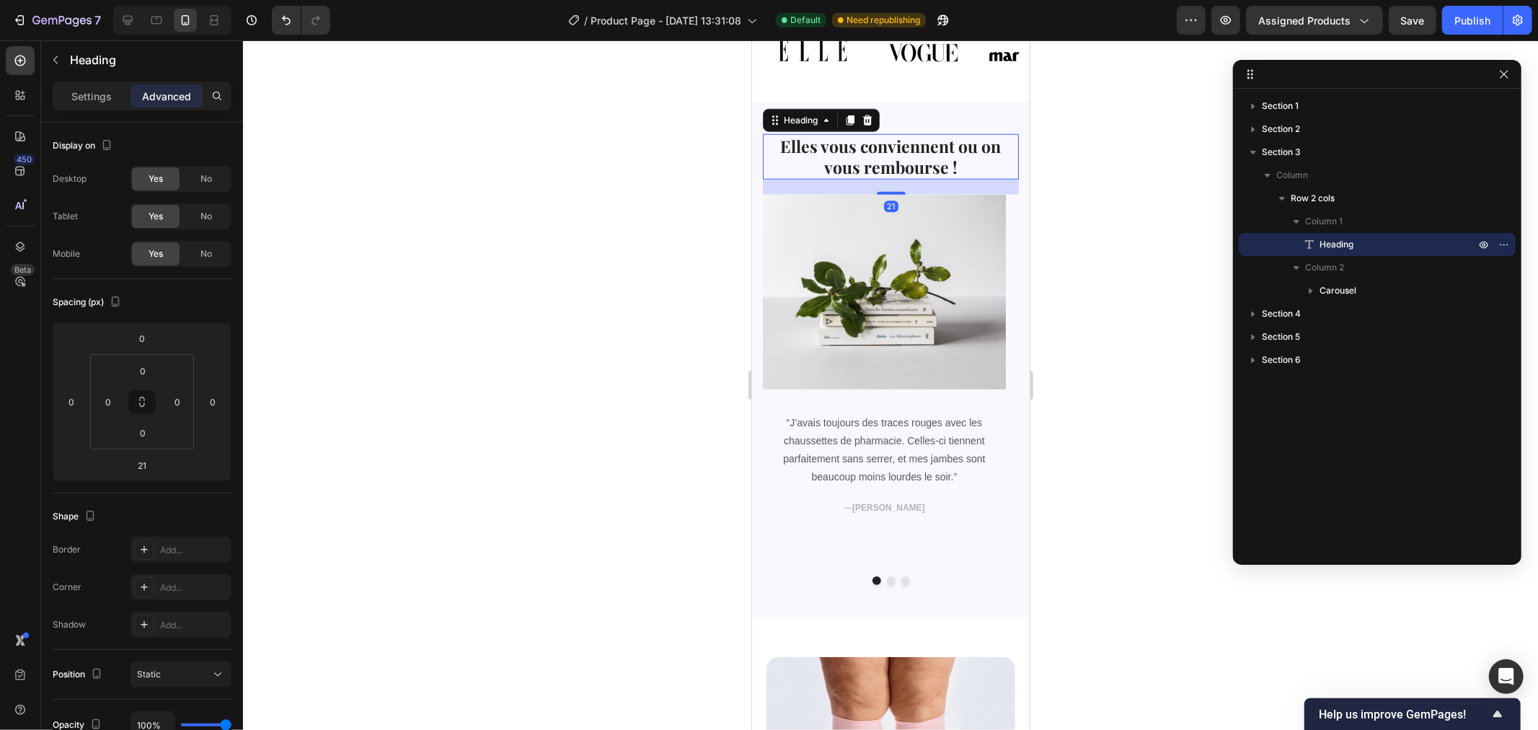
click at [982, 162] on h2 "Elles vous conviennent ou on vous rembourse !" at bounding box center [890, 156] width 256 height 46
click at [94, 94] on p "Settings" at bounding box center [91, 96] width 40 height 15
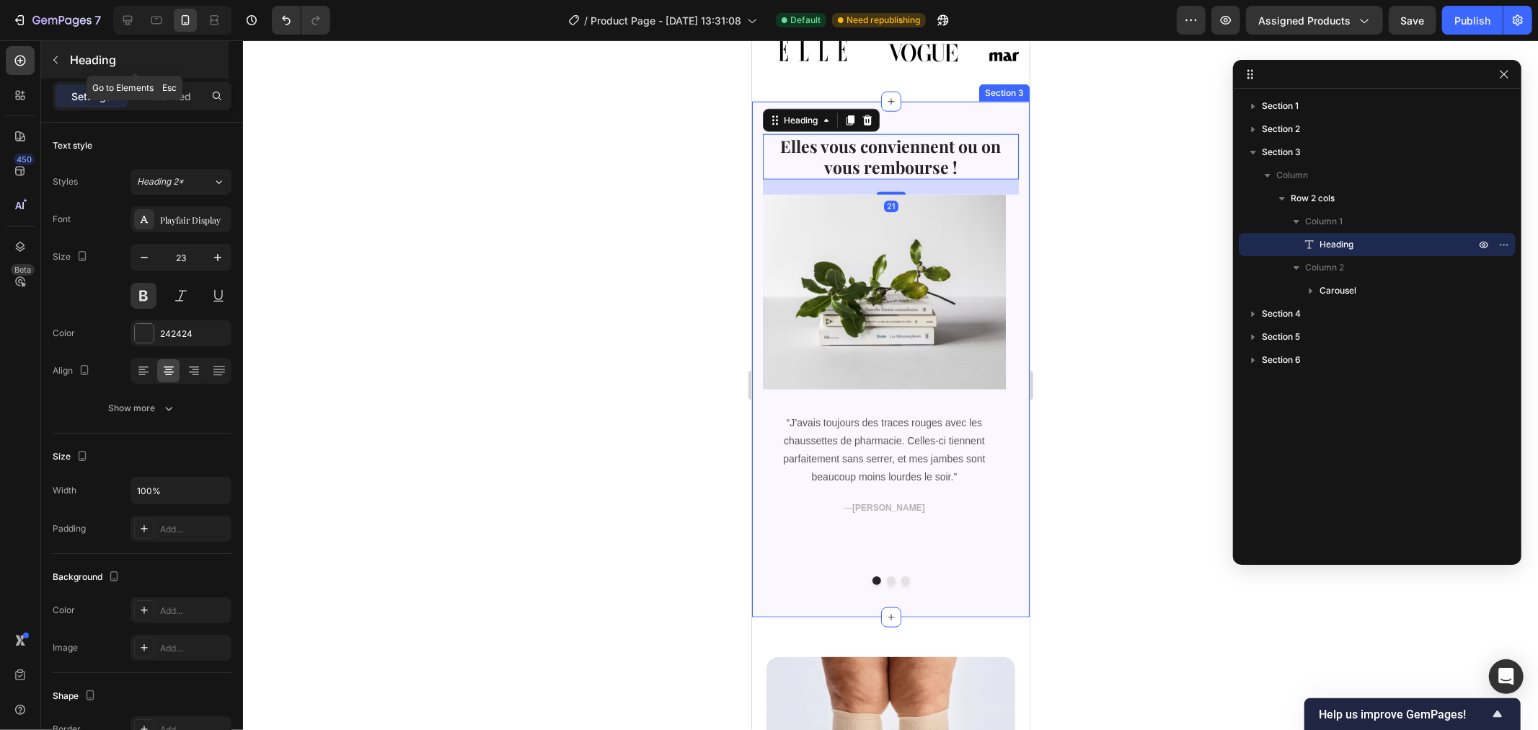
click at [67, 49] on div "Heading" at bounding box center [134, 59] width 187 height 37
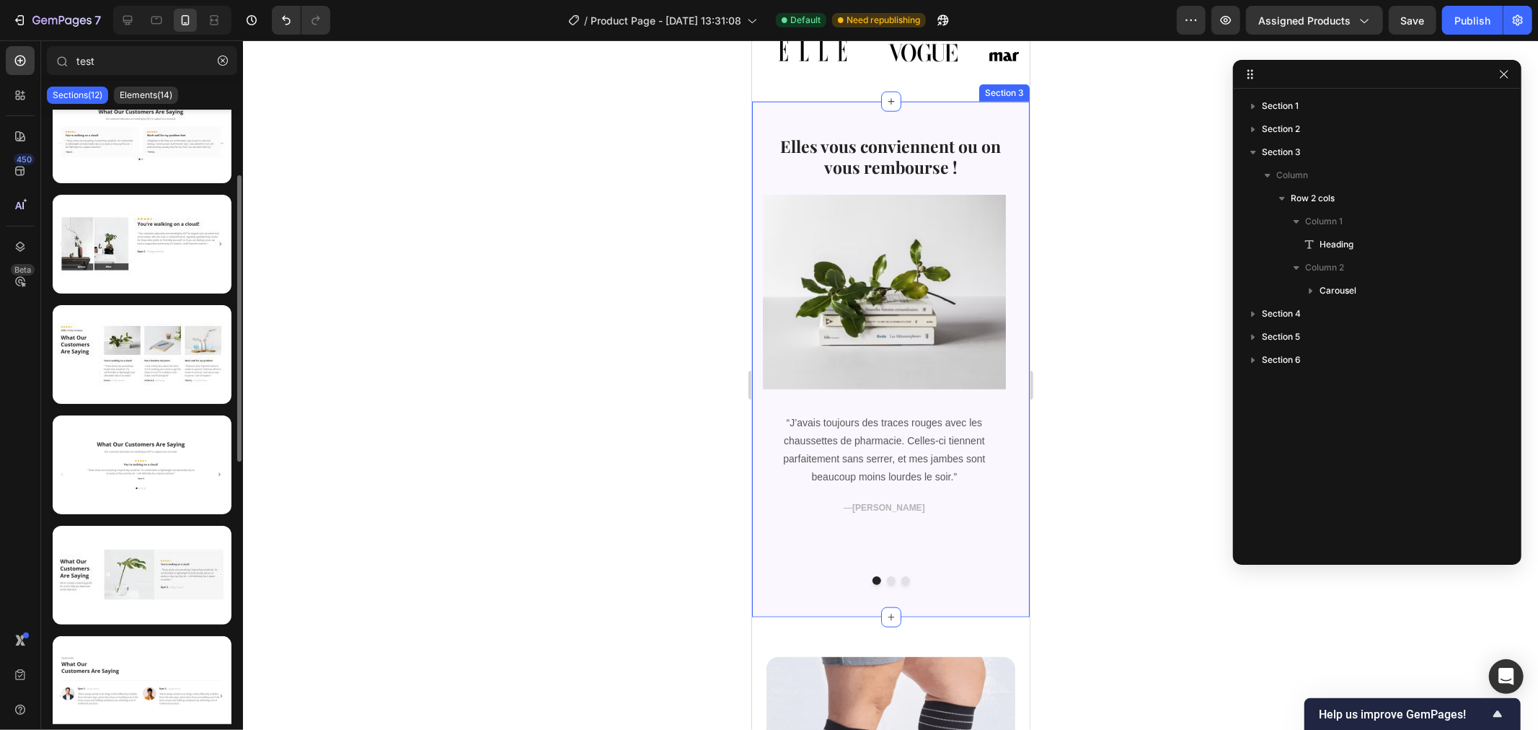
scroll to position [0, 0]
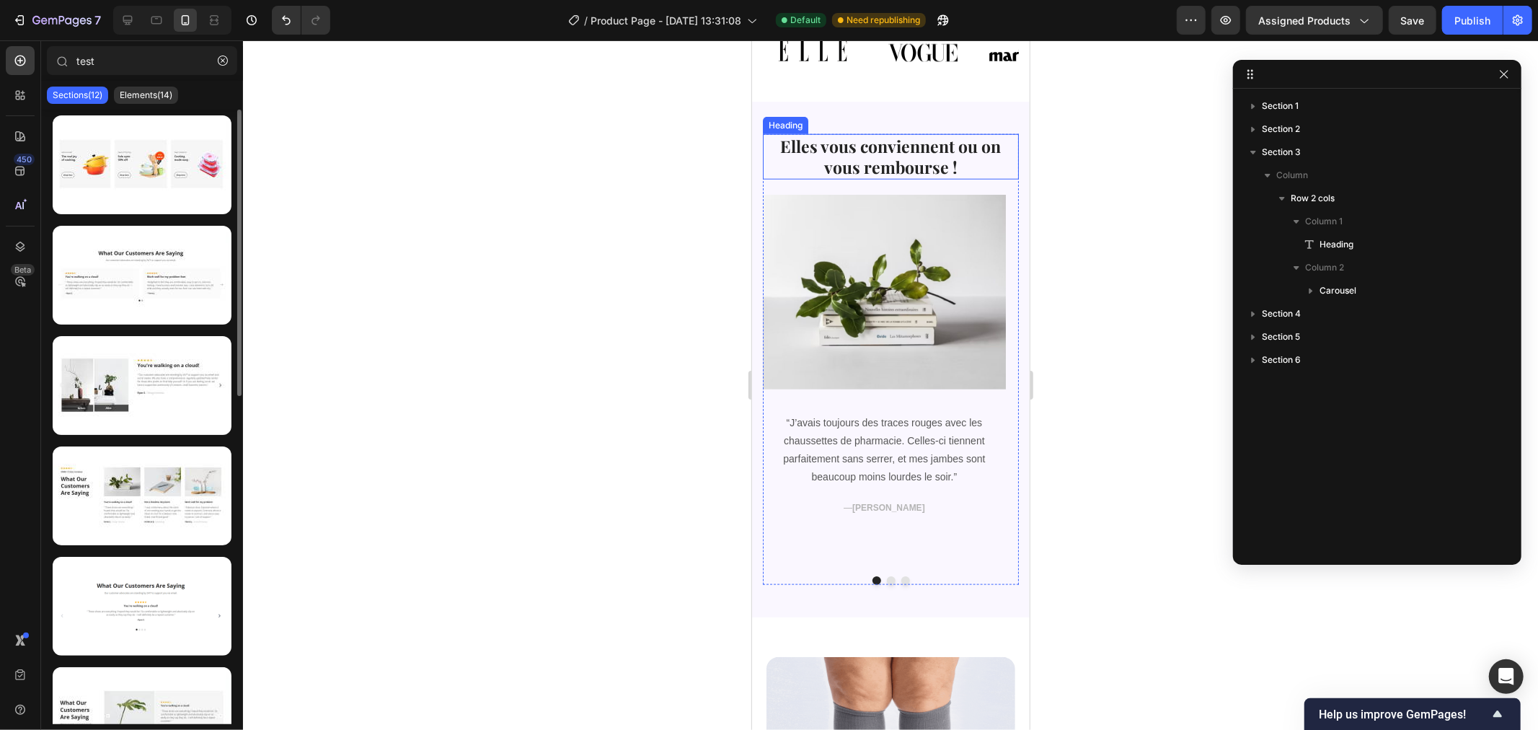
click at [864, 133] on h2 "Elles vous conviennent ou on vous rembourse !" at bounding box center [890, 156] width 256 height 46
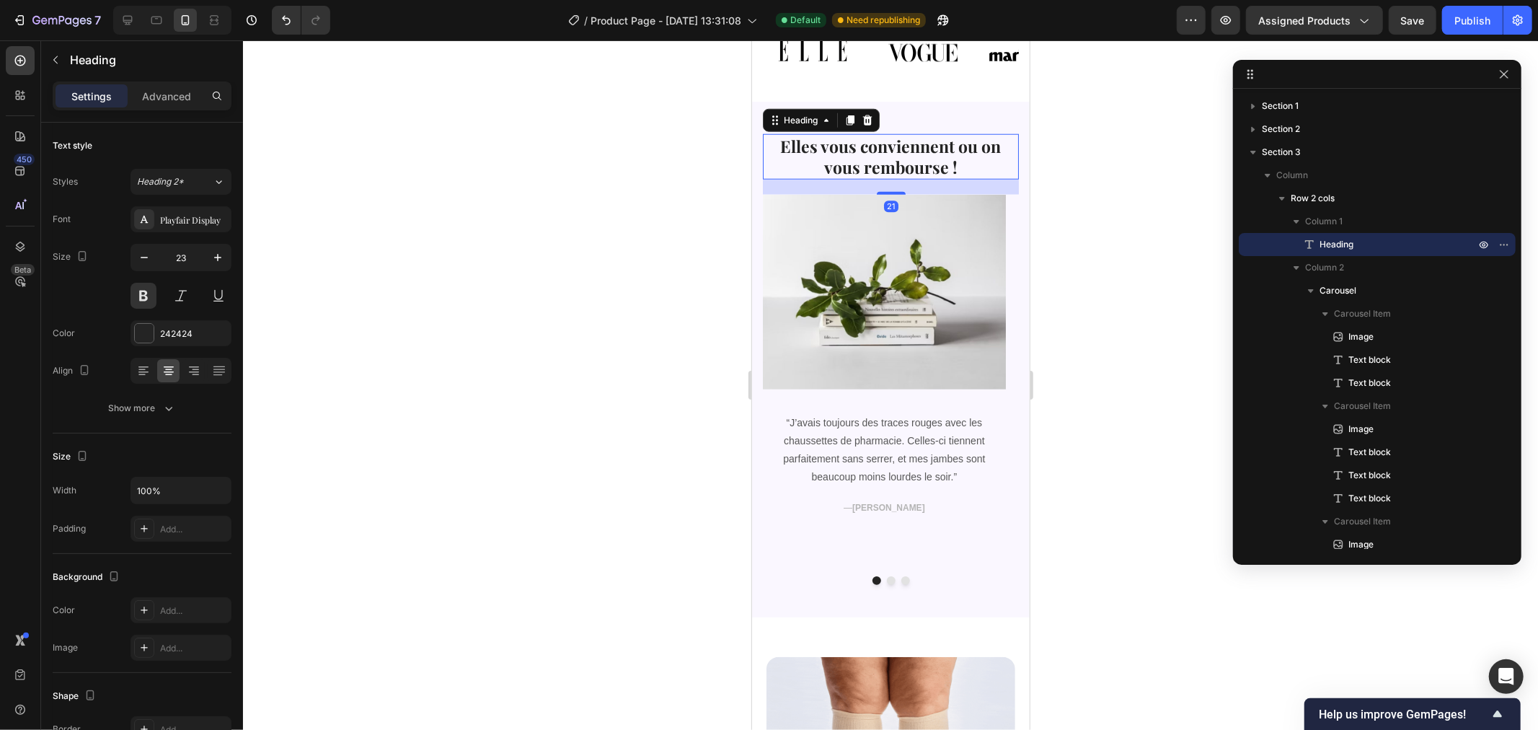
click at [156, 113] on div "Settings Advanced" at bounding box center [142, 101] width 202 height 41
click at [155, 94] on p "Advanced" at bounding box center [166, 96] width 49 height 15
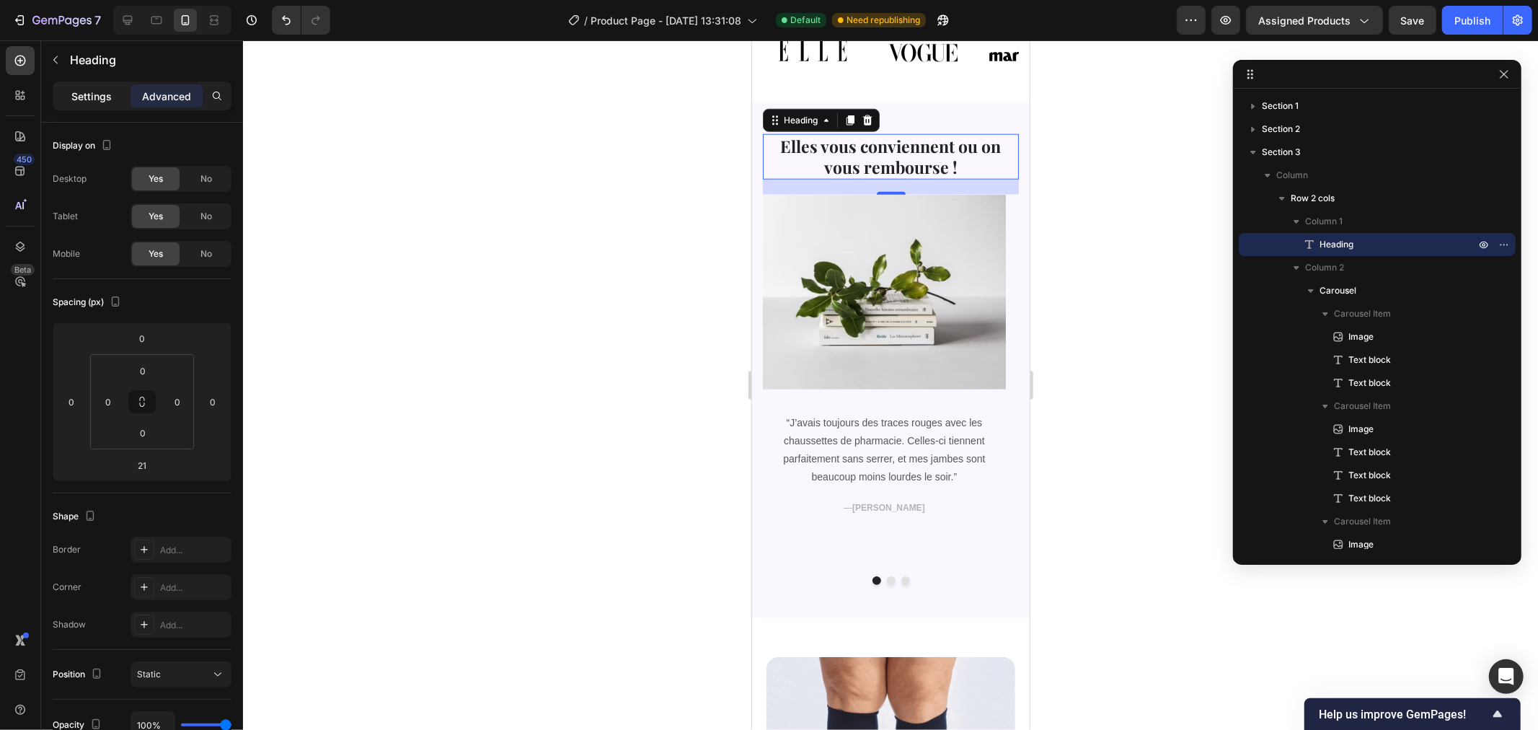
click at [84, 87] on div "Settings" at bounding box center [92, 95] width 72 height 23
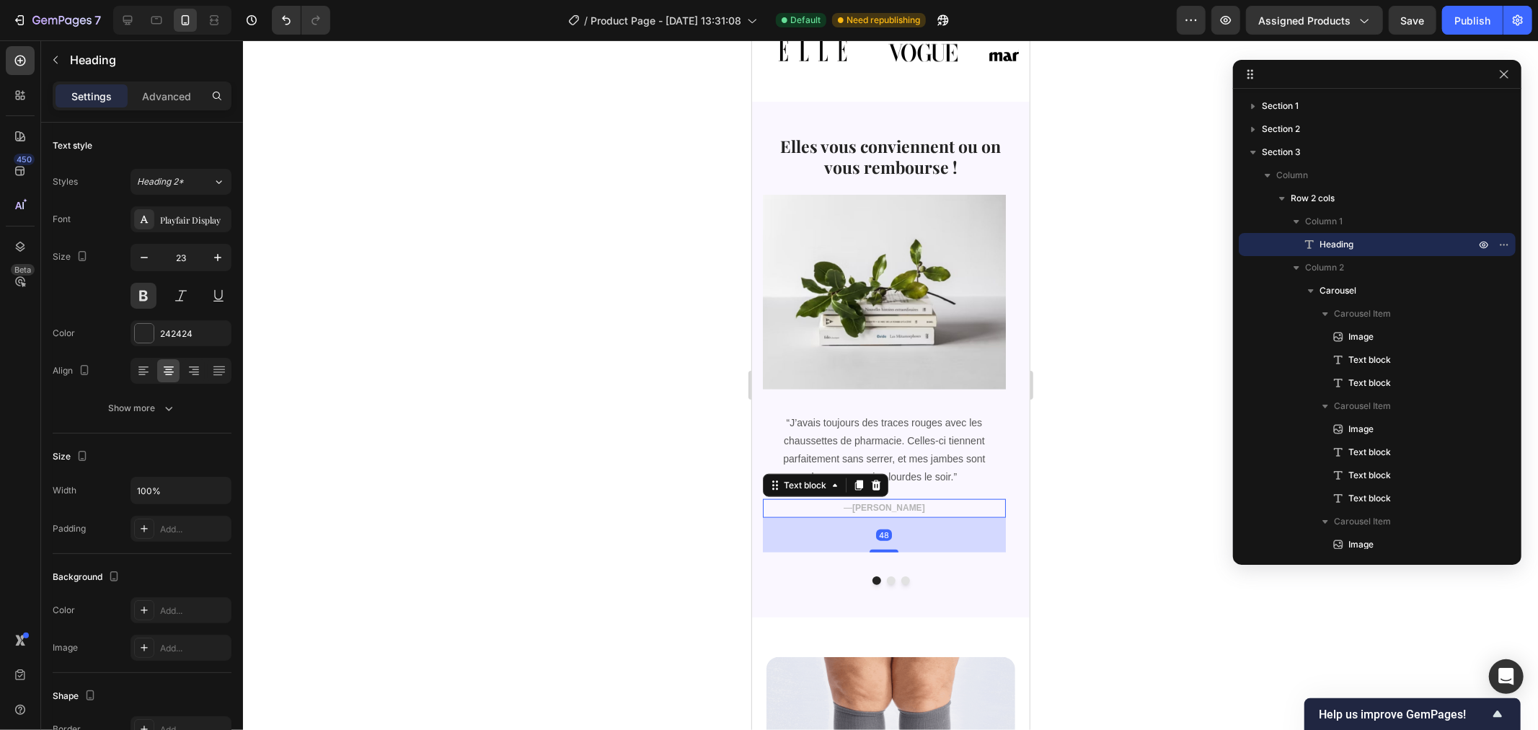
click at [785, 500] on p "— Camille D." at bounding box center [884, 508] width 240 height 16
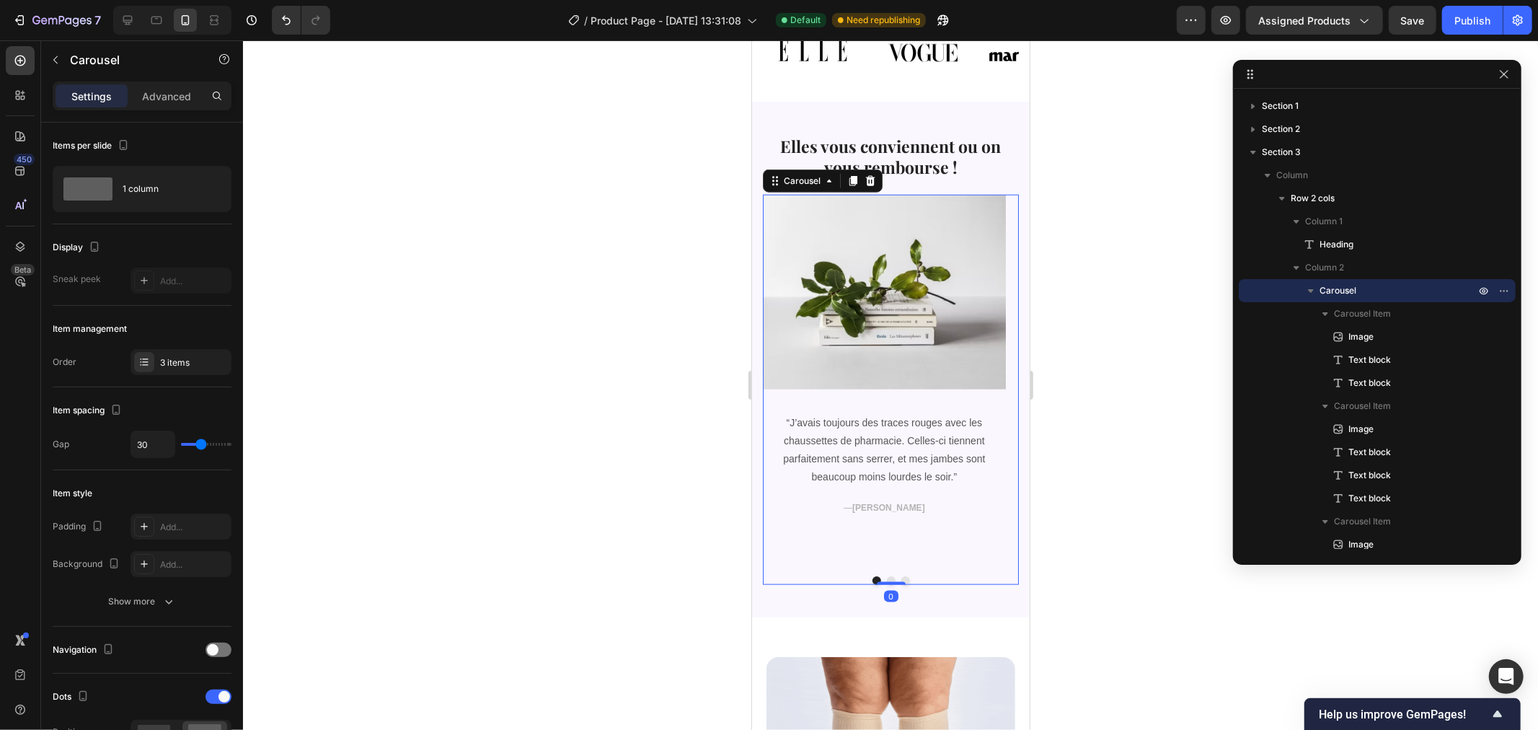
click at [790, 548] on div "Image “J’avais toujours des traces rouges avec les chaussettes de pharmacie. Ce…" at bounding box center [890, 389] width 256 height 390
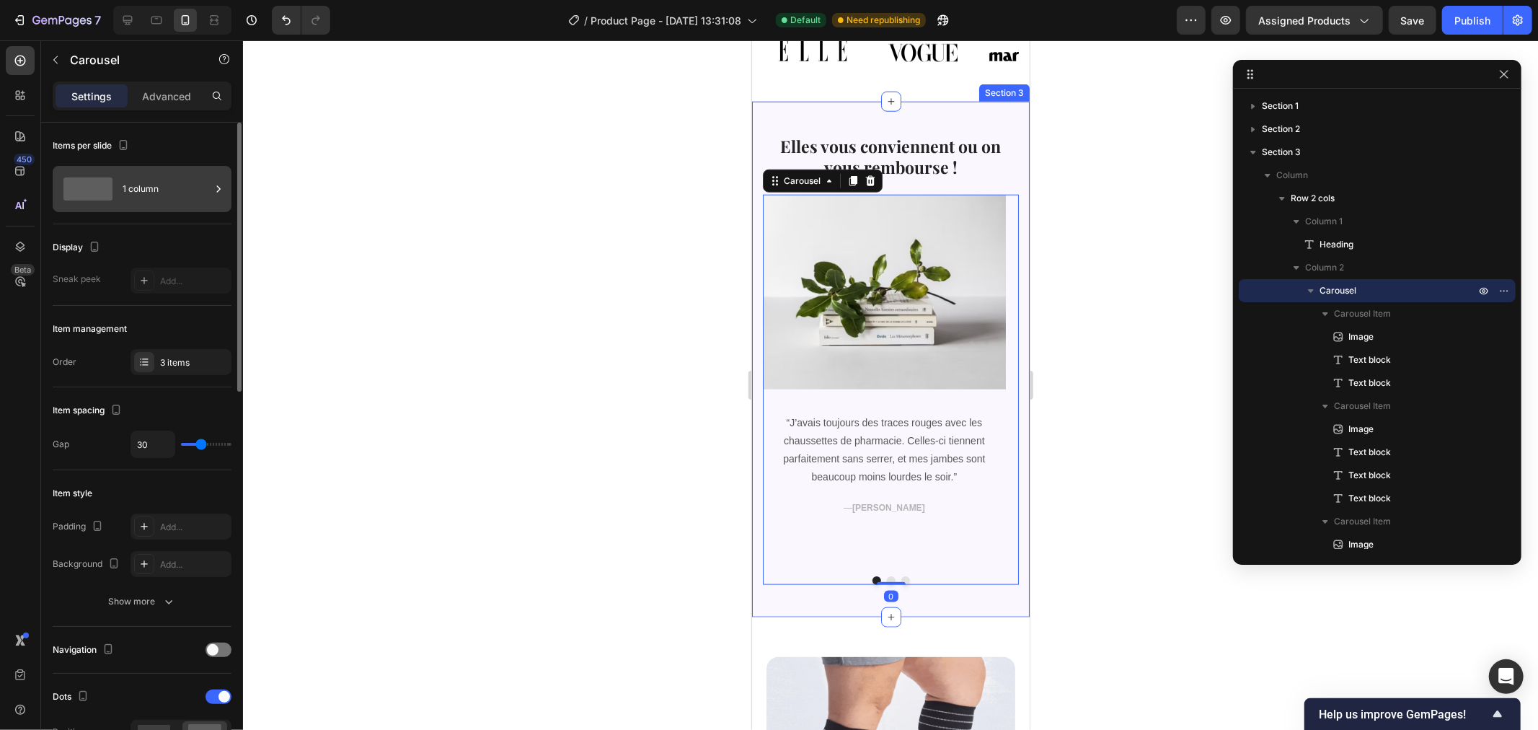
click at [65, 196] on div at bounding box center [88, 188] width 58 height 23
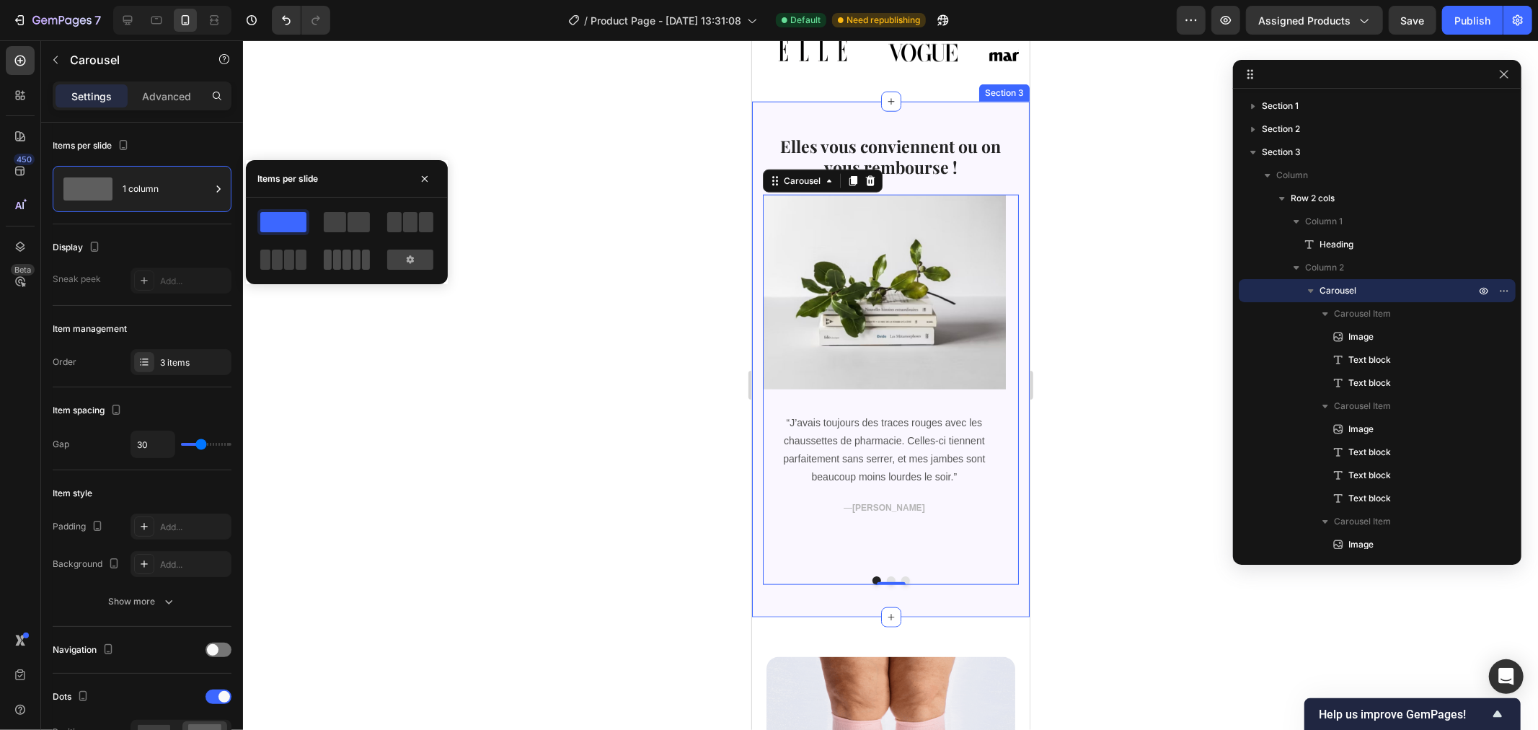
click at [346, 256] on span at bounding box center [346, 259] width 8 height 20
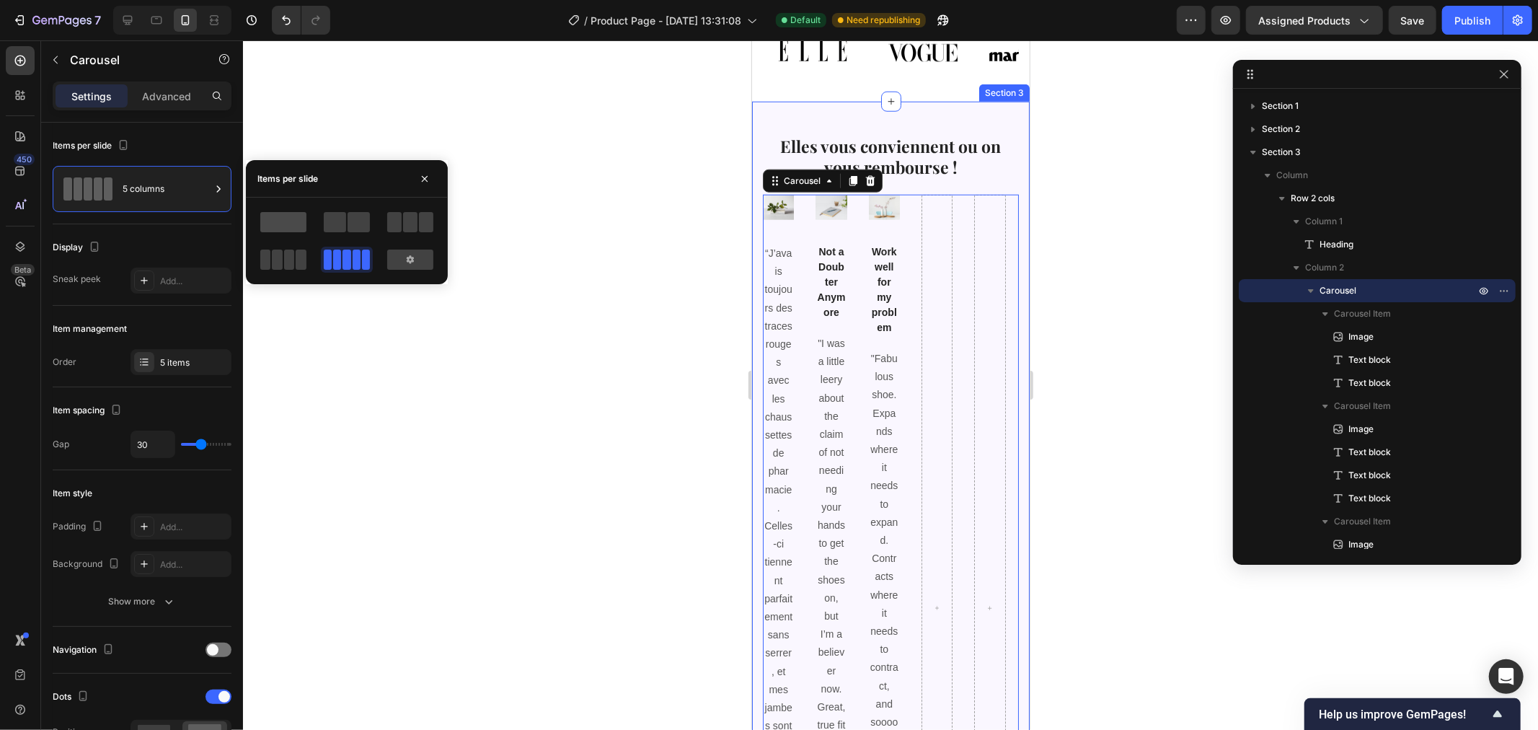
click at [284, 222] on span at bounding box center [283, 222] width 46 height 20
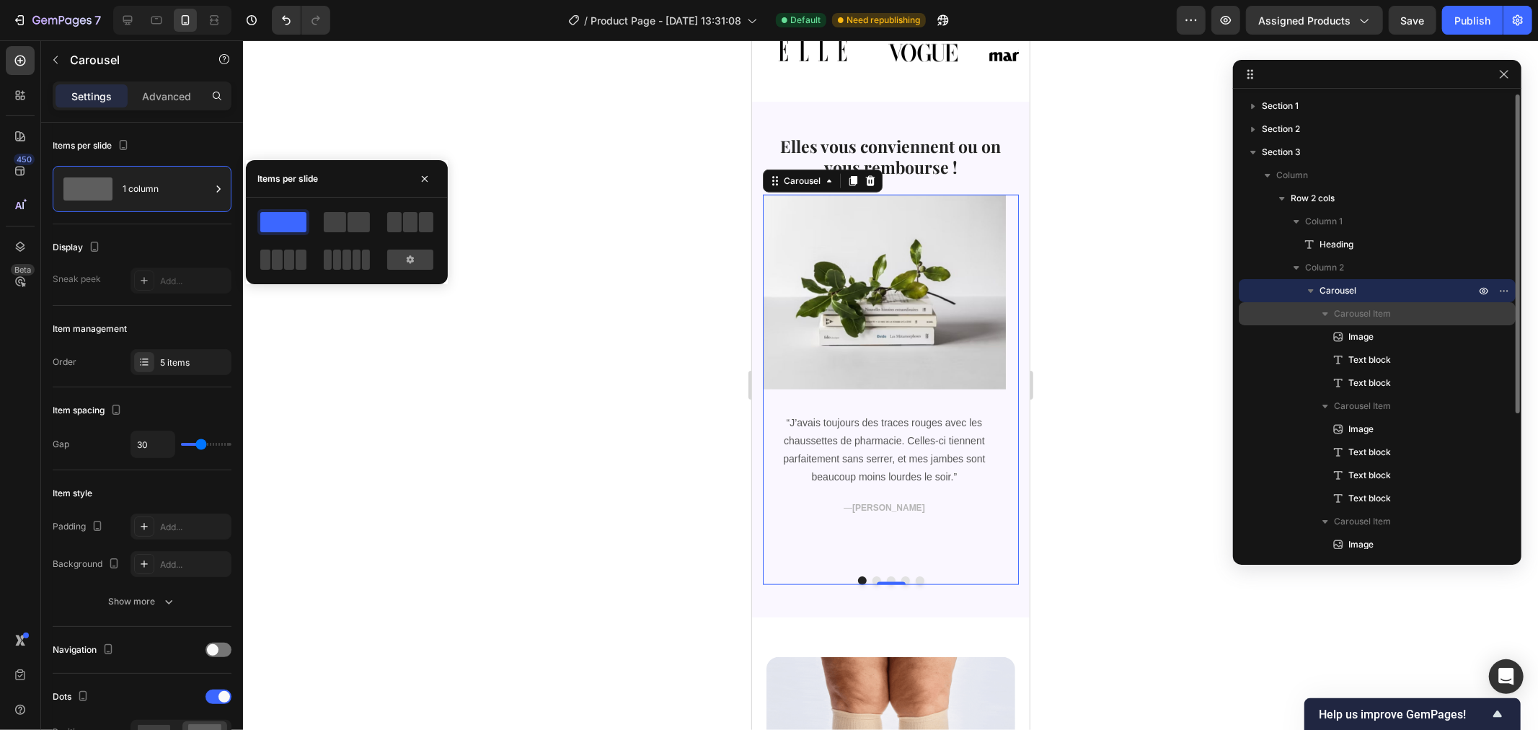
click at [1363, 309] on span "Carousel Item" at bounding box center [1362, 313] width 57 height 14
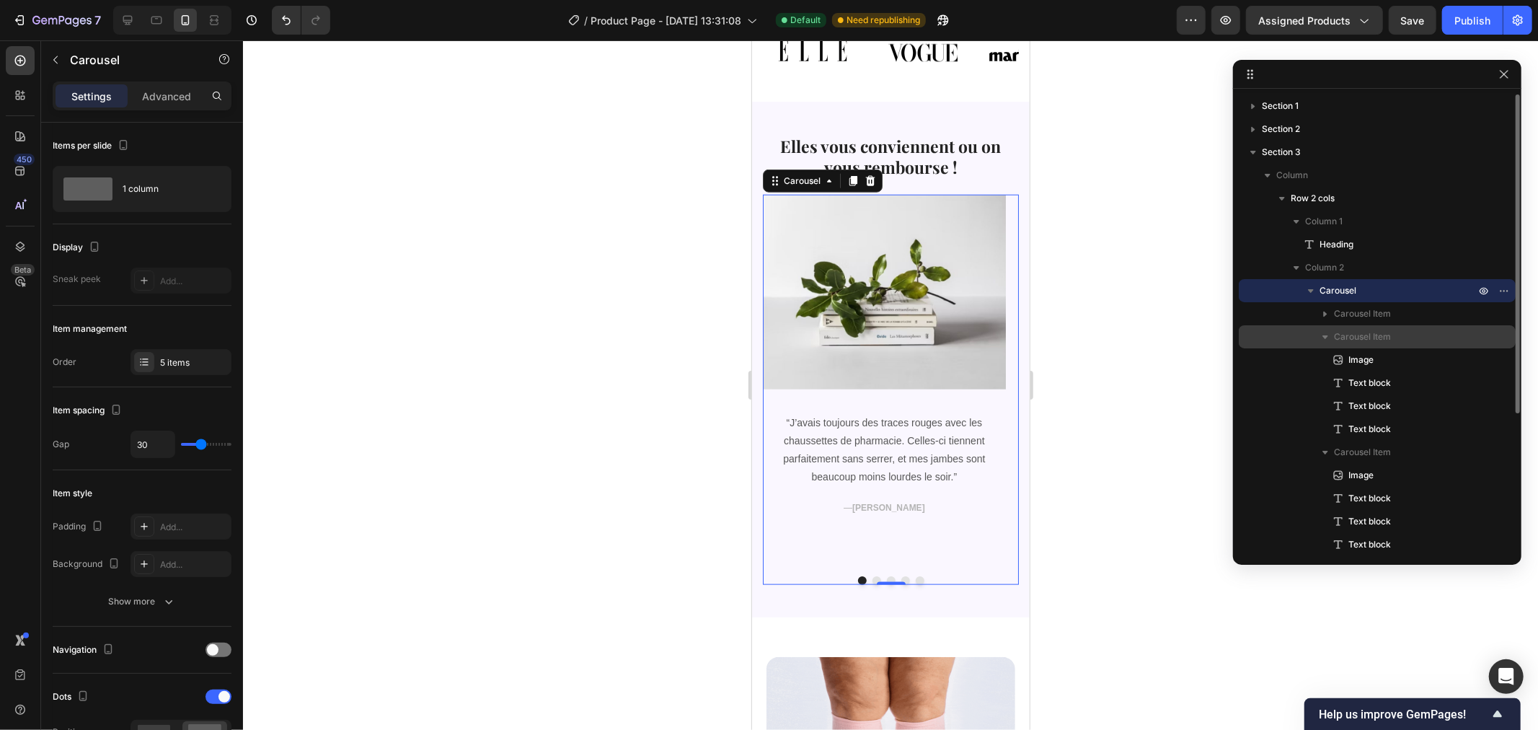
click at [1324, 332] on icon "button" at bounding box center [1325, 336] width 14 height 14
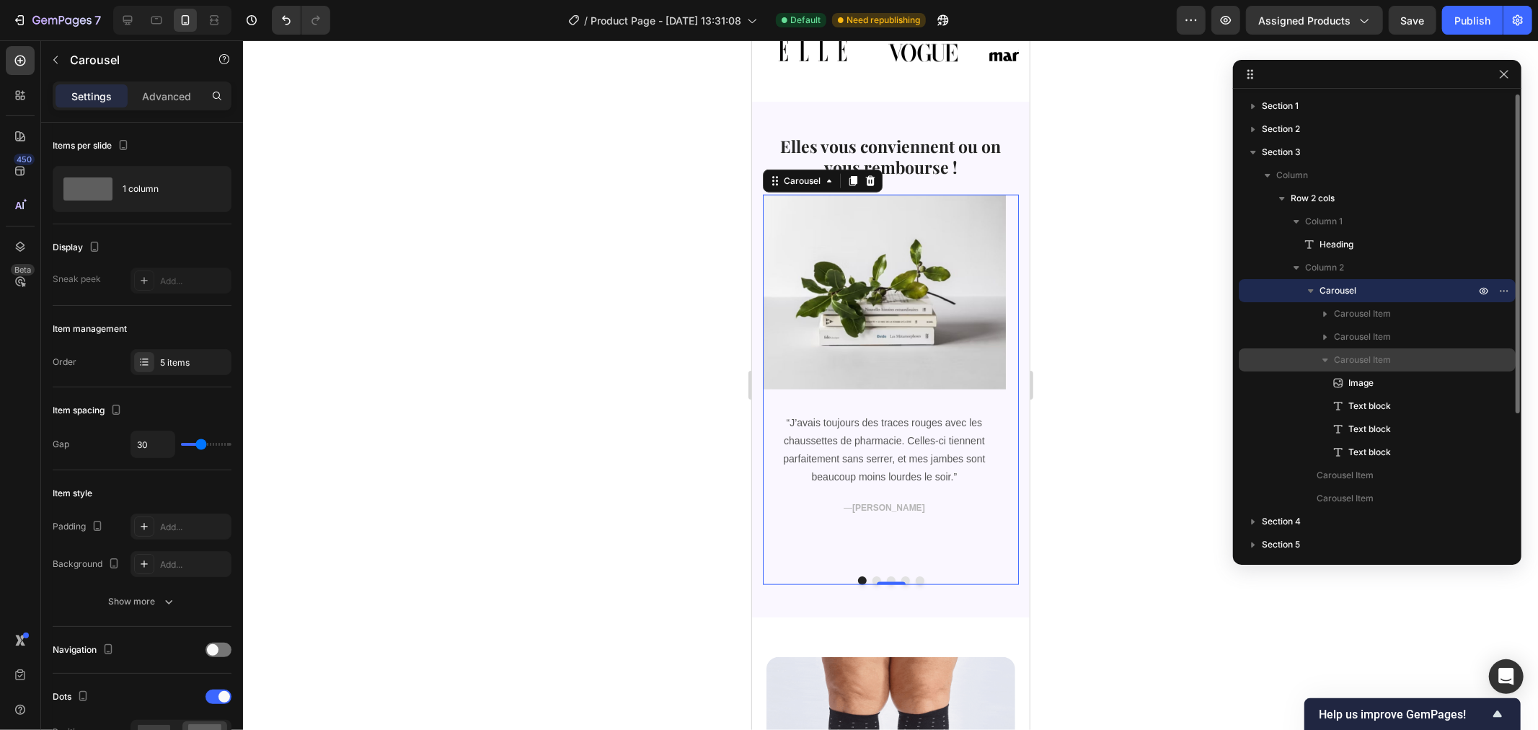
click at [1321, 359] on icon "button" at bounding box center [1325, 360] width 14 height 14
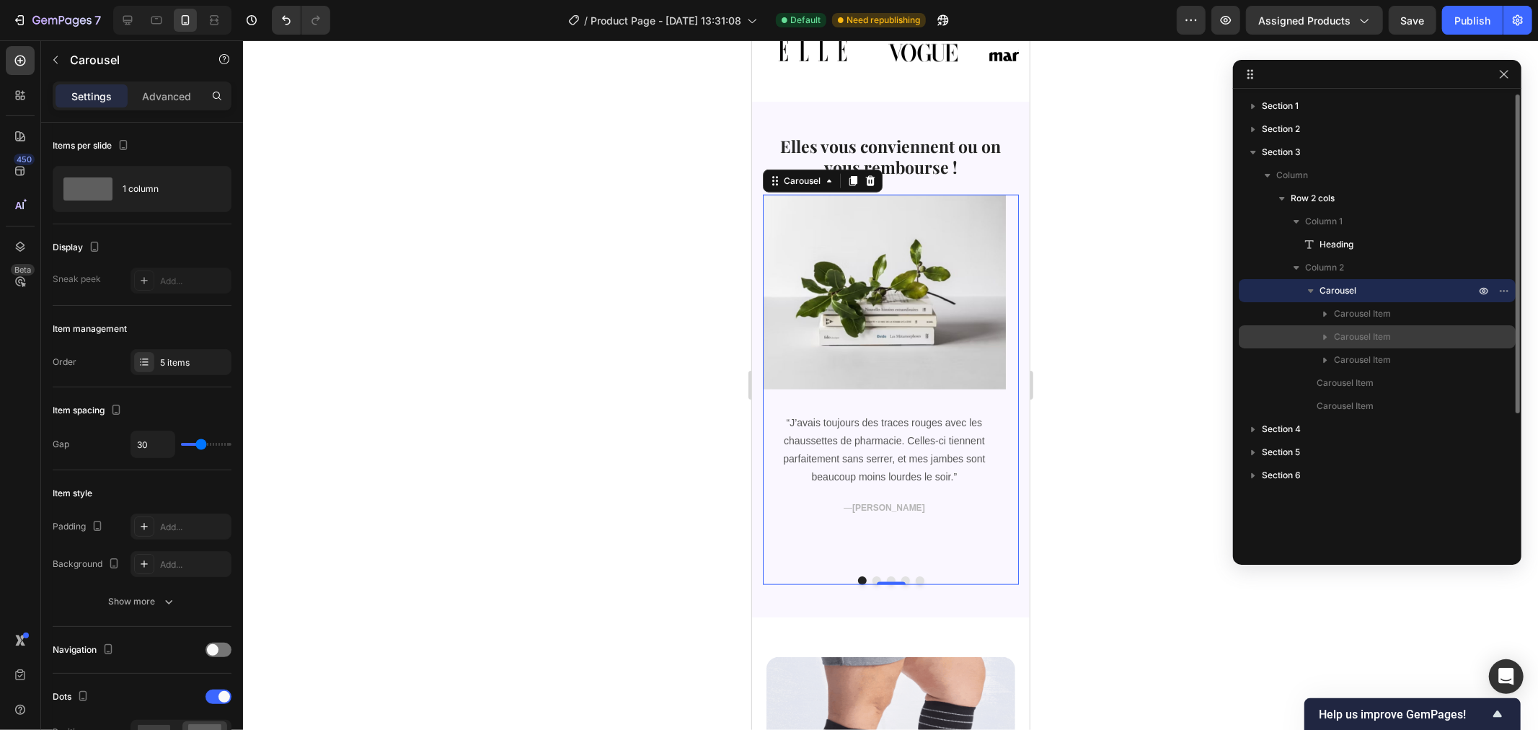
click at [1344, 326] on div "Carousel Item" at bounding box center [1376, 336] width 265 height 23
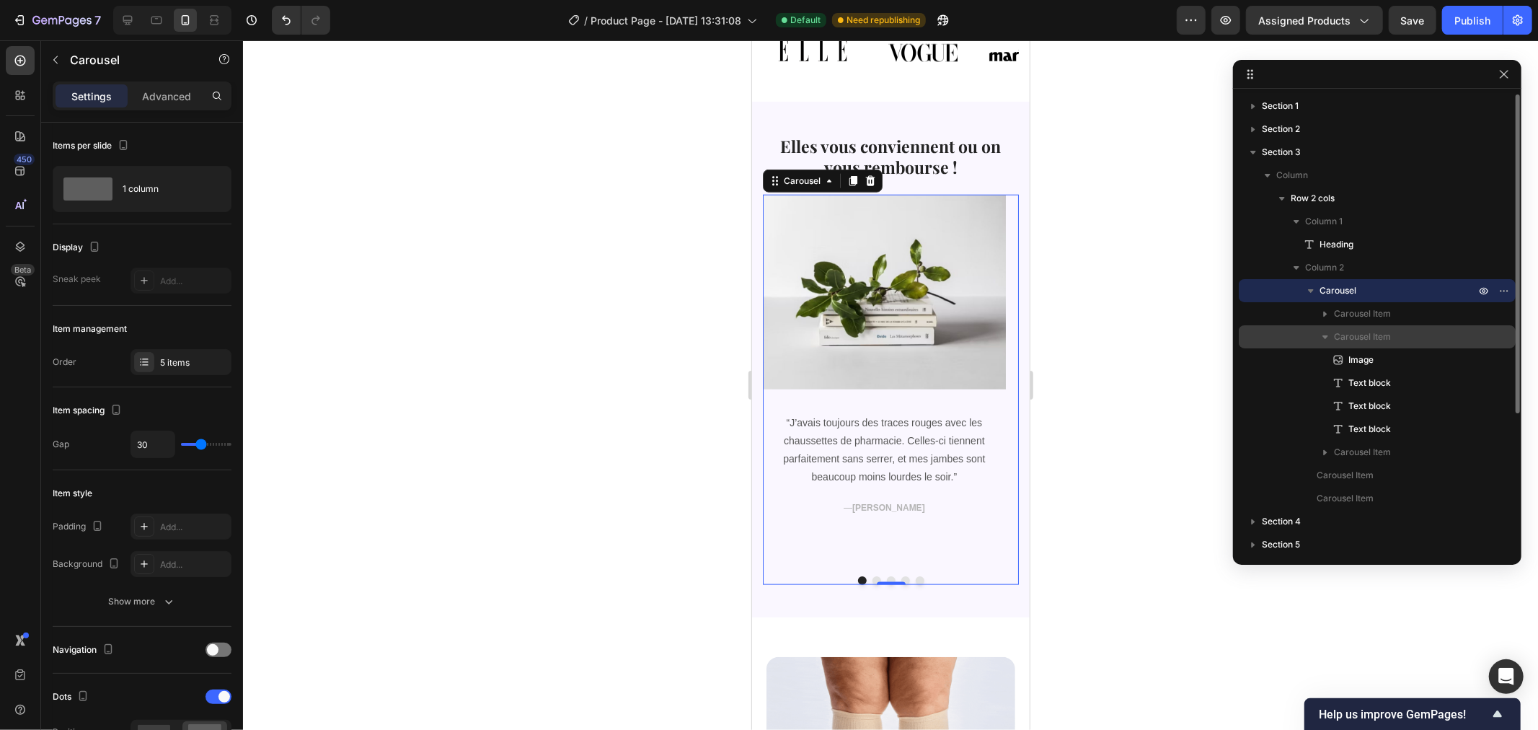
click at [1327, 328] on button "button" at bounding box center [1325, 336] width 17 height 17
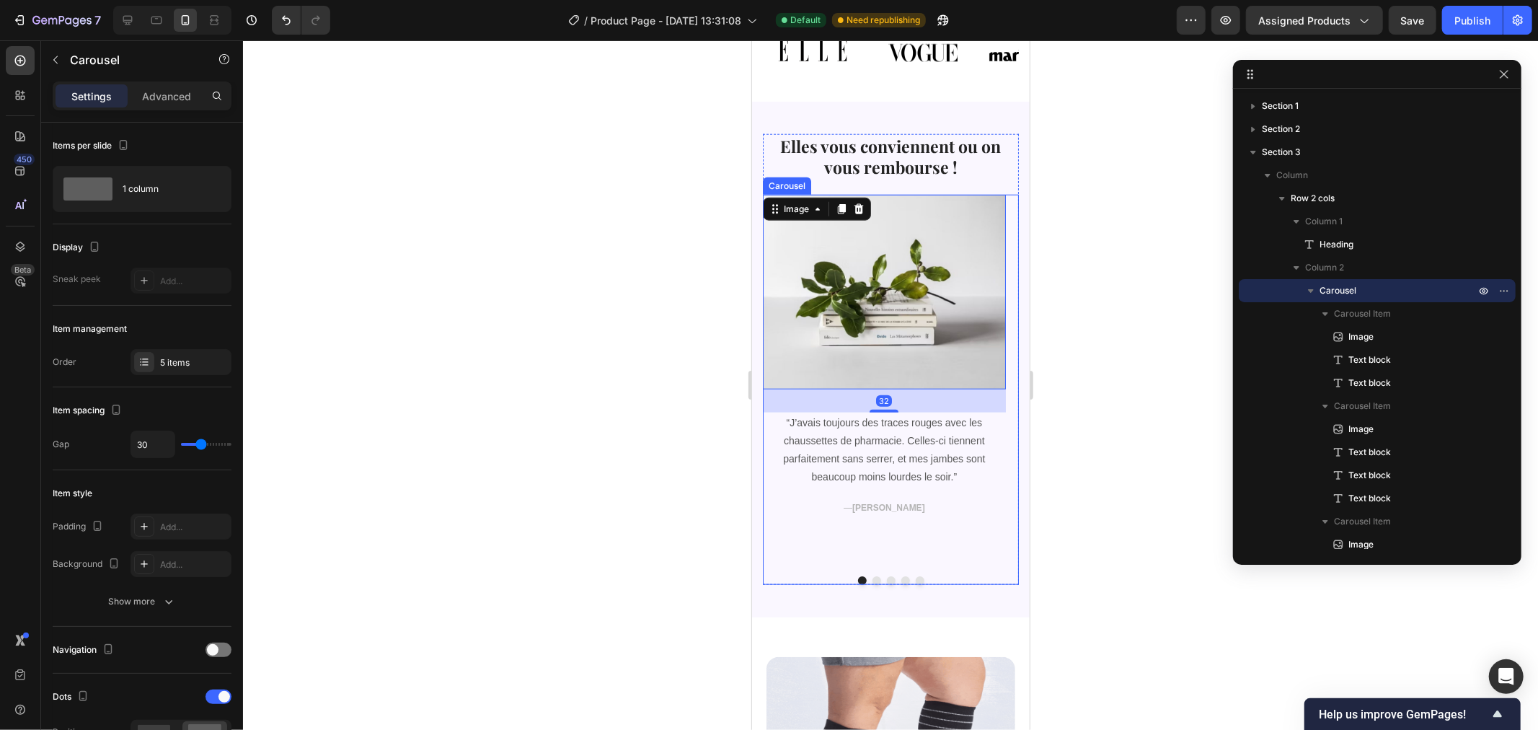
click at [933, 510] on div "Image 32 “J’avais toujours des traces rouges avec les chaussettes de pharmacie.…" at bounding box center [883, 379] width 243 height 370
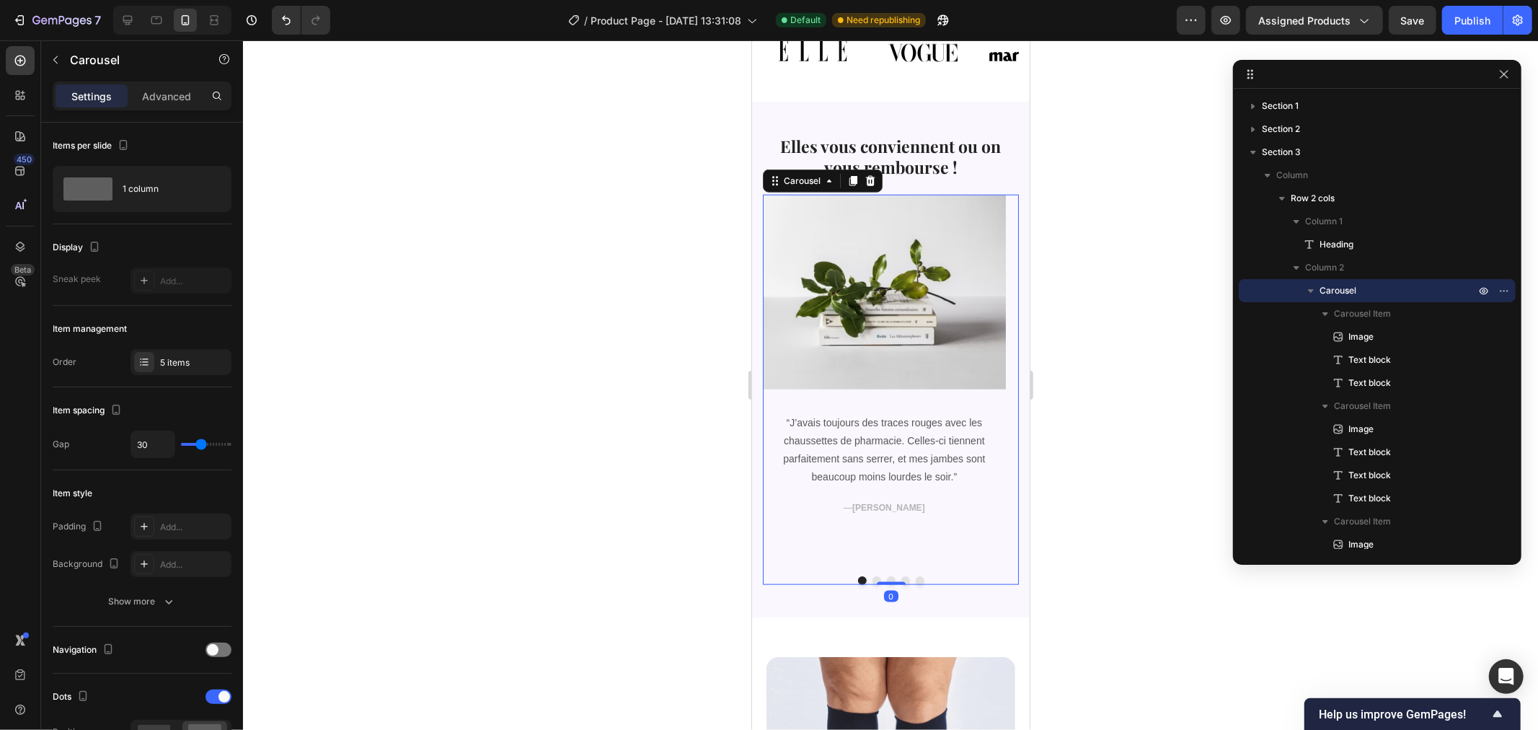
click at [933, 510] on div "Image “J’avais toujours des traces rouges avec les chaussettes de pharmacie. Ce…" at bounding box center [883, 379] width 243 height 370
click at [962, 549] on div "Image “J’avais toujours des traces rouges avec les chaussettes de pharmacie. Ce…" at bounding box center [883, 379] width 243 height 370
click at [1100, 537] on div at bounding box center [890, 384] width 1295 height 689
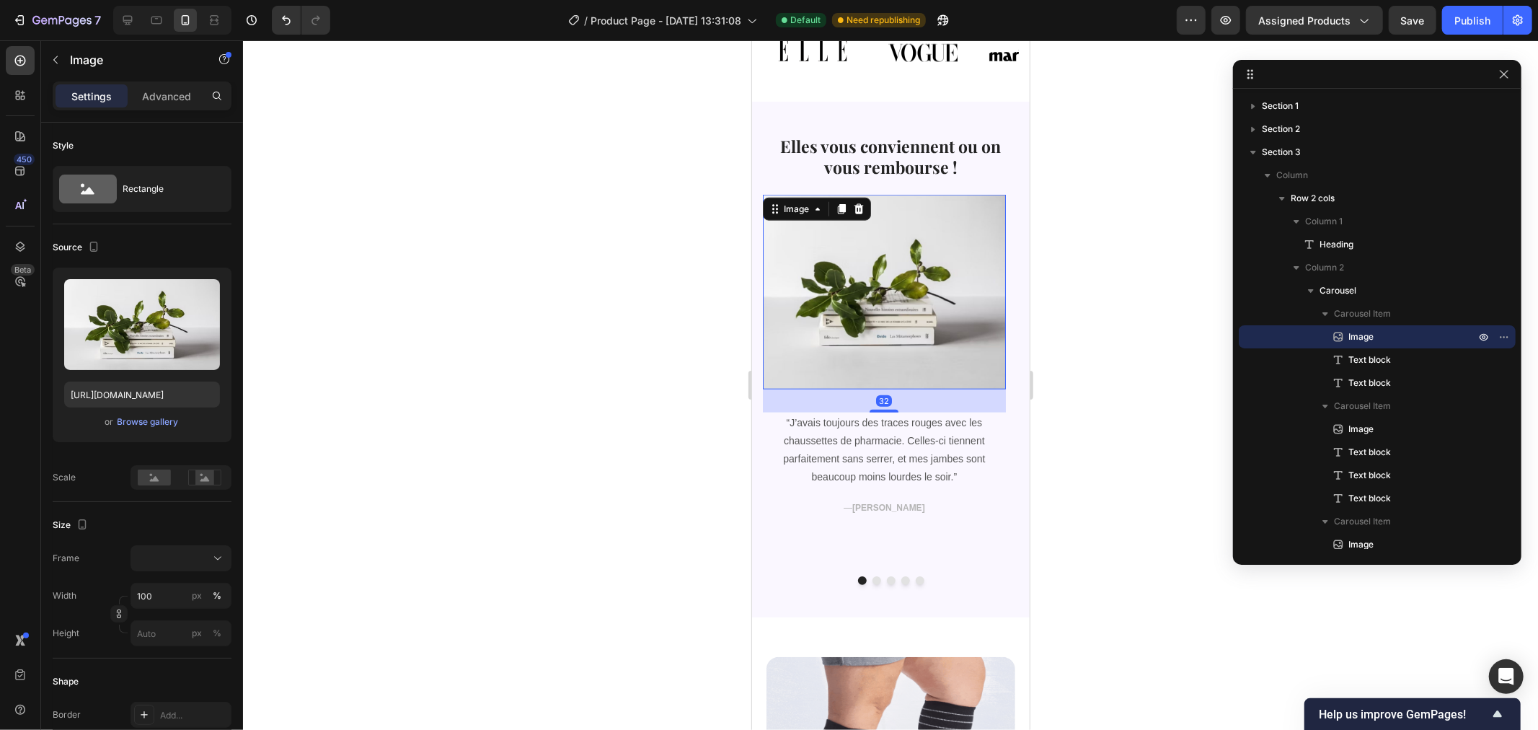
click at [952, 241] on img at bounding box center [883, 291] width 243 height 194
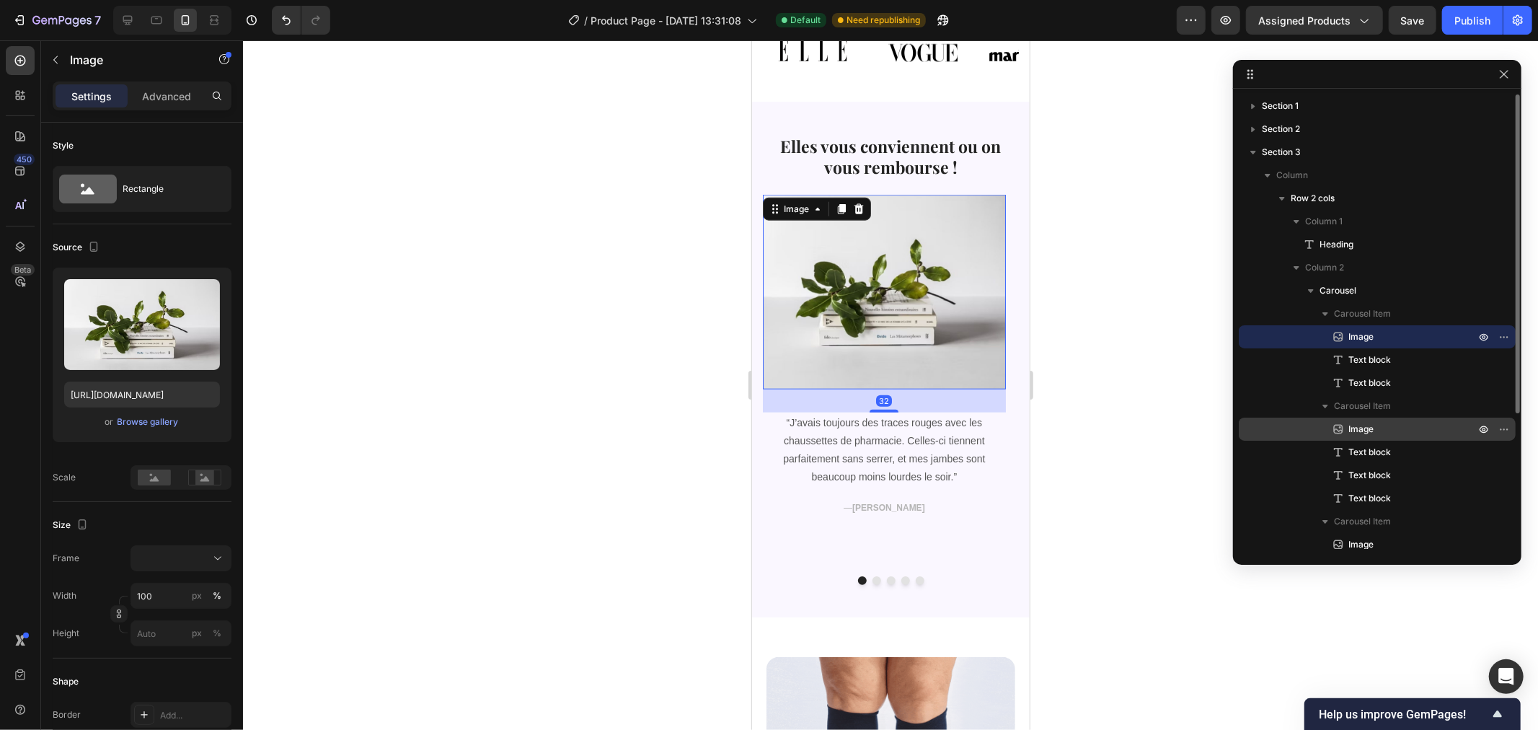
click at [1366, 430] on span "Image" at bounding box center [1360, 429] width 25 height 14
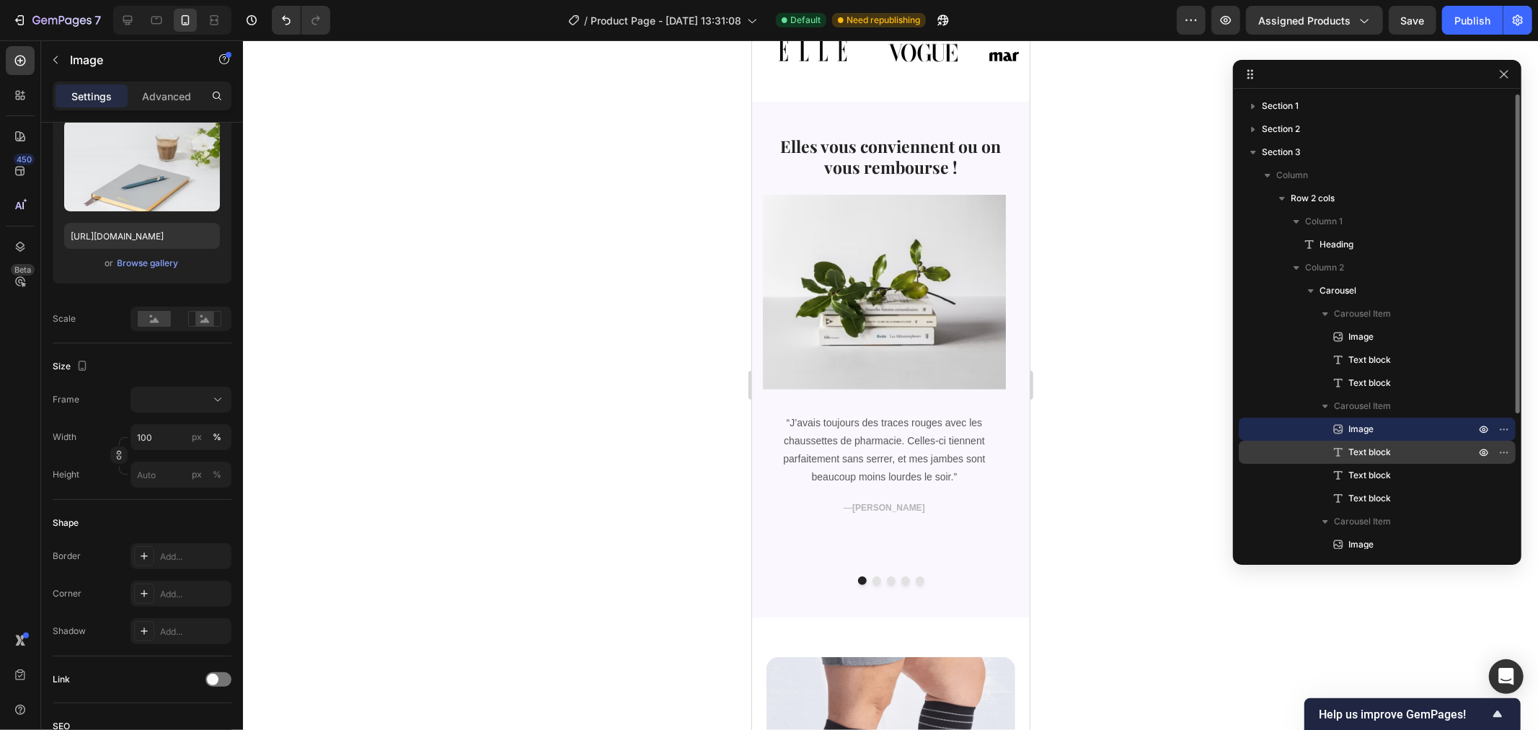
click at [1411, 455] on p "Text block" at bounding box center [1396, 452] width 130 height 14
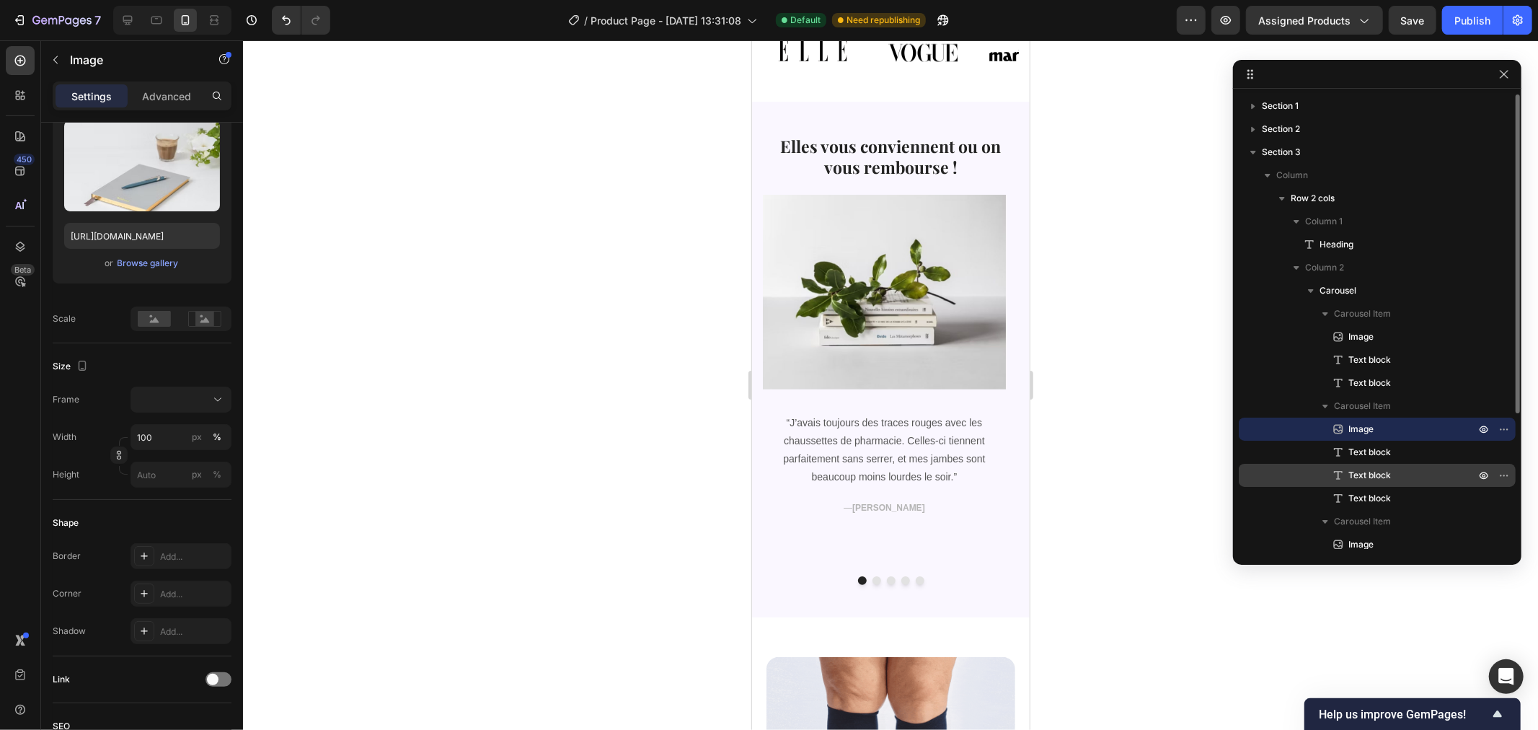
scroll to position [0, 0]
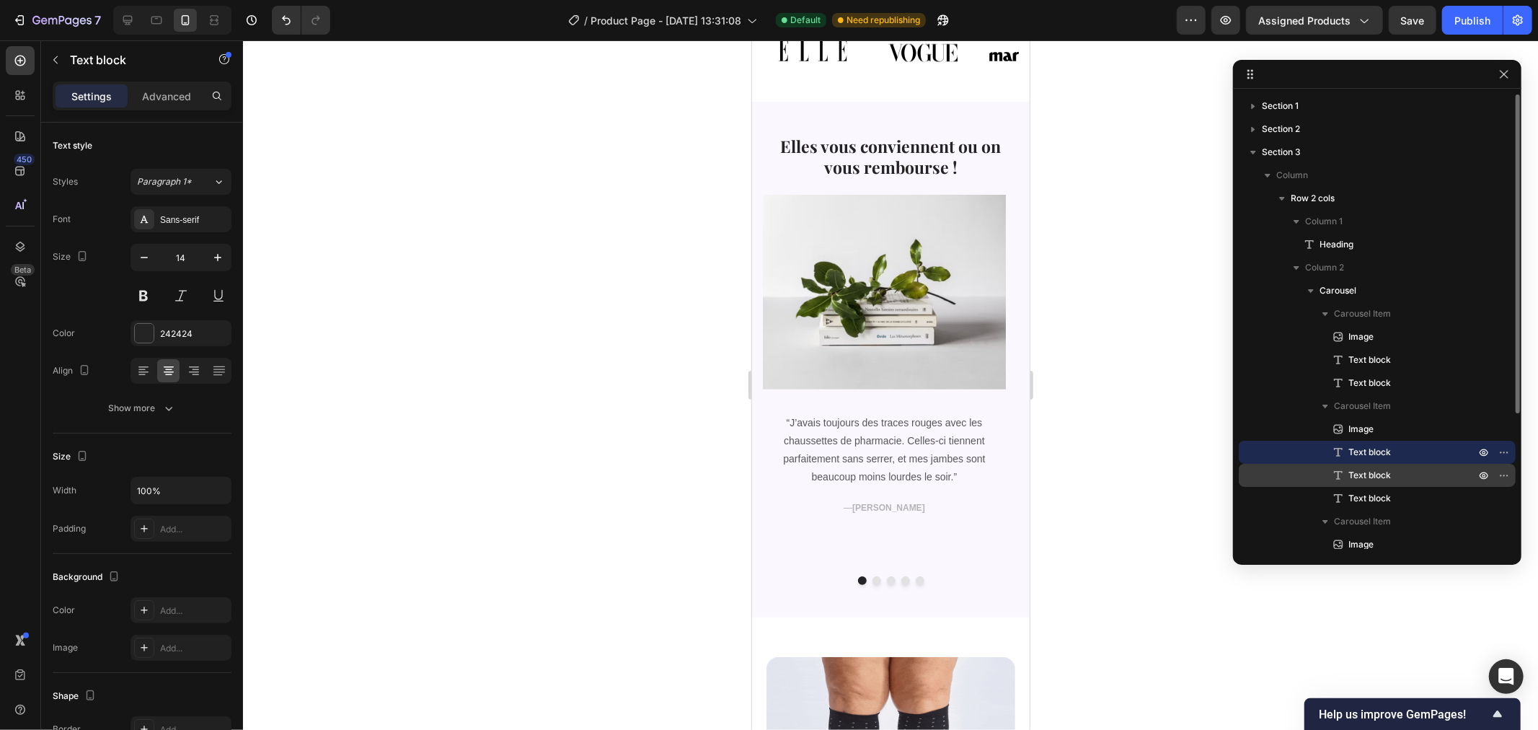
click at [1380, 471] on span "Text block" at bounding box center [1369, 475] width 43 height 14
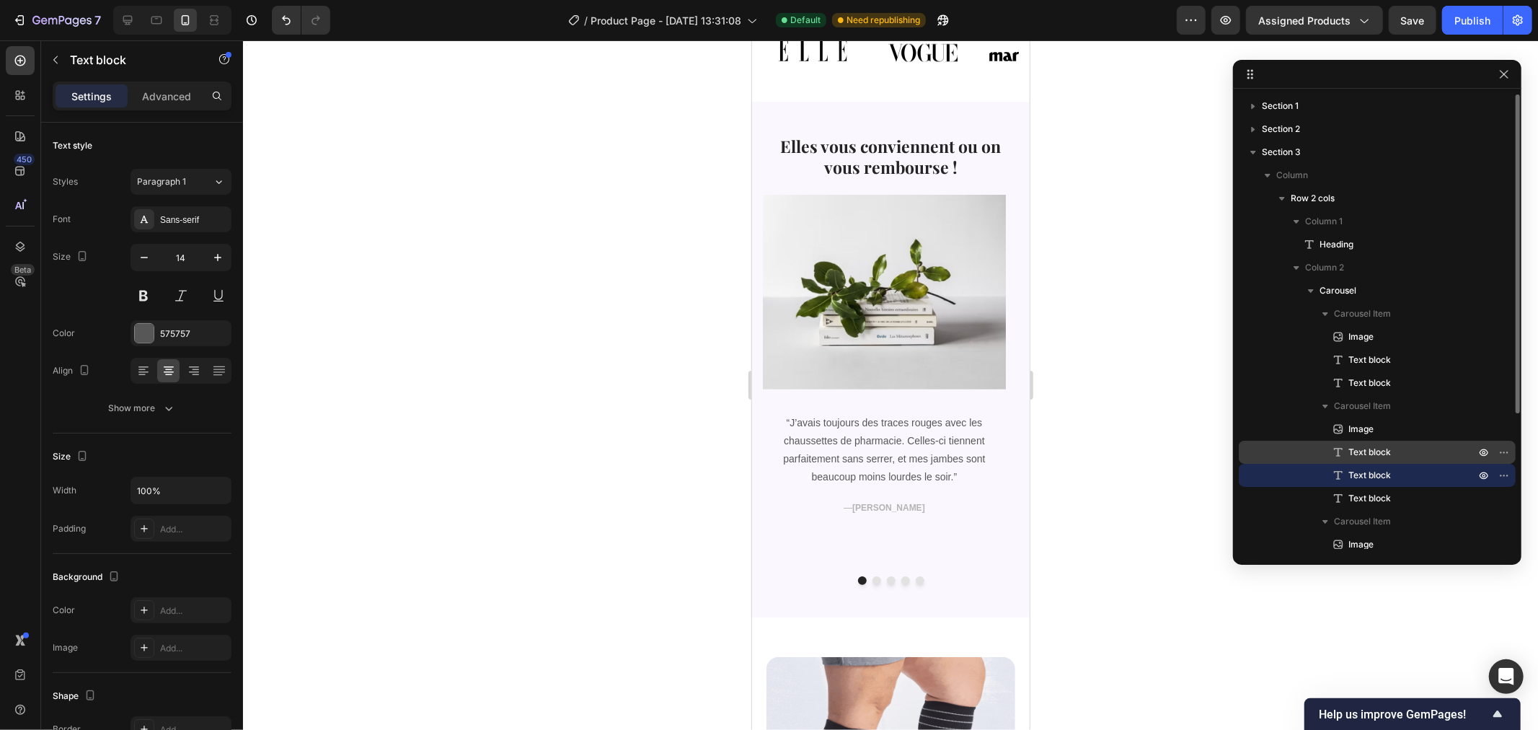
click at [1366, 445] on span "Text block" at bounding box center [1369, 452] width 43 height 14
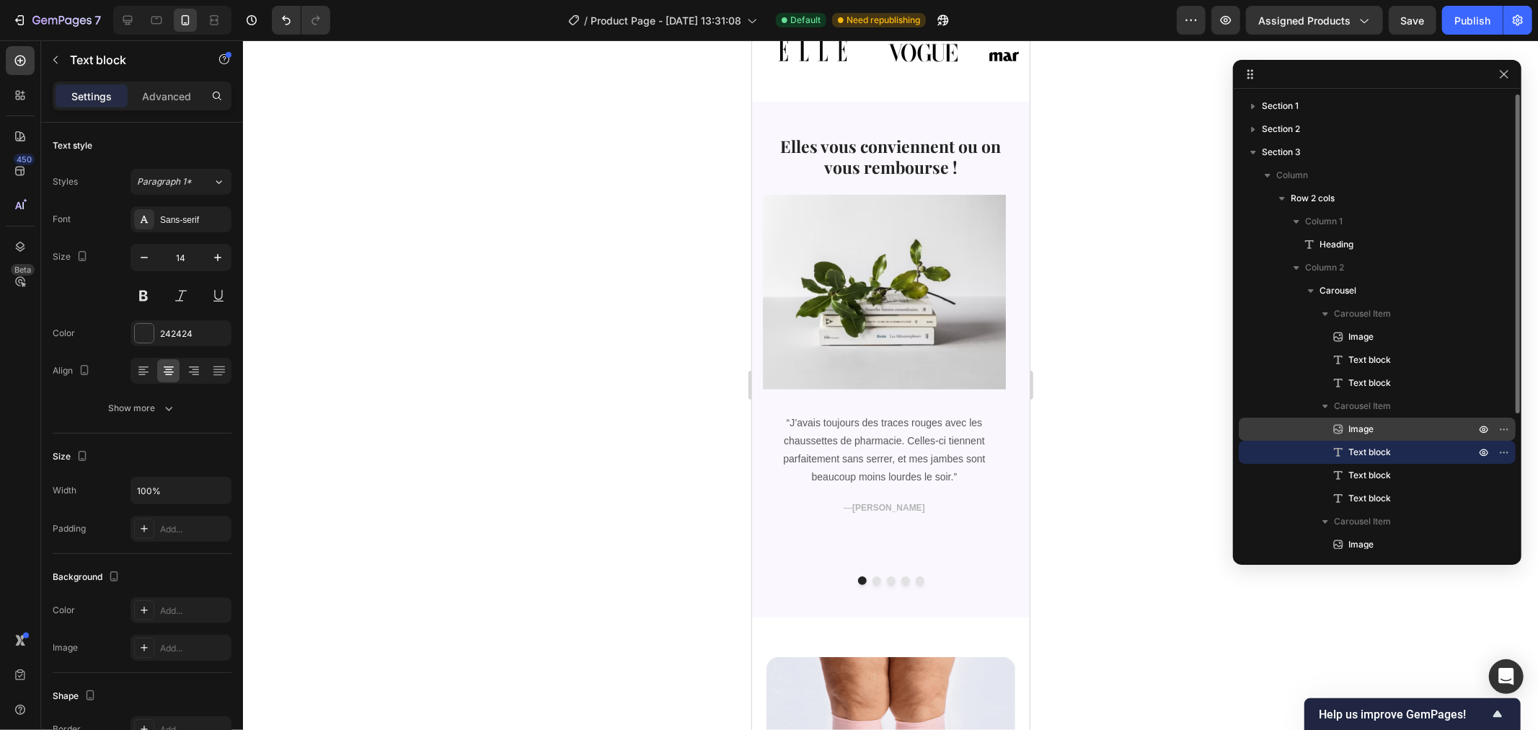
click at [1361, 426] on span "Image" at bounding box center [1360, 429] width 25 height 14
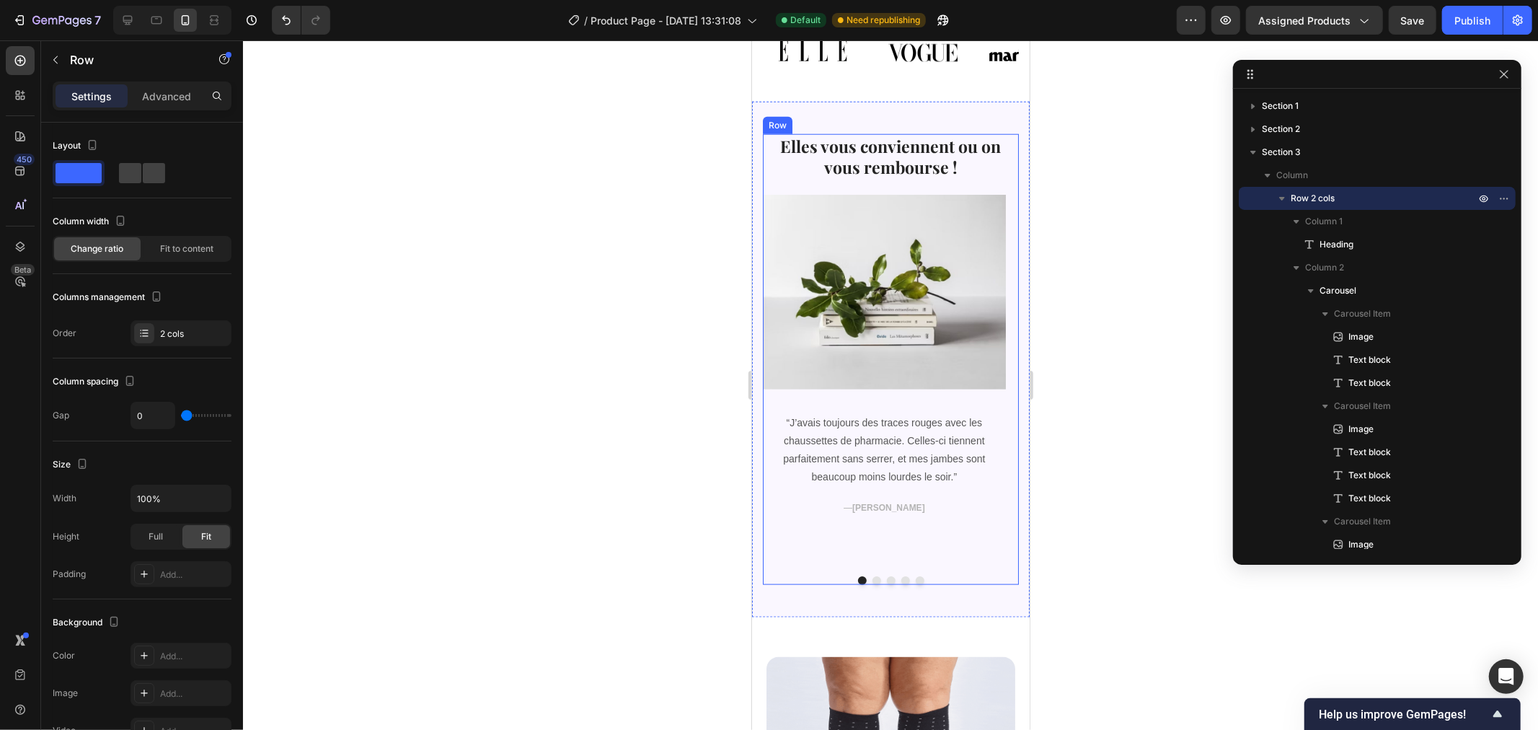
click at [771, 174] on div "Elles vous conviennent ou on vous rembourse ! Heading" at bounding box center [890, 163] width 256 height 61
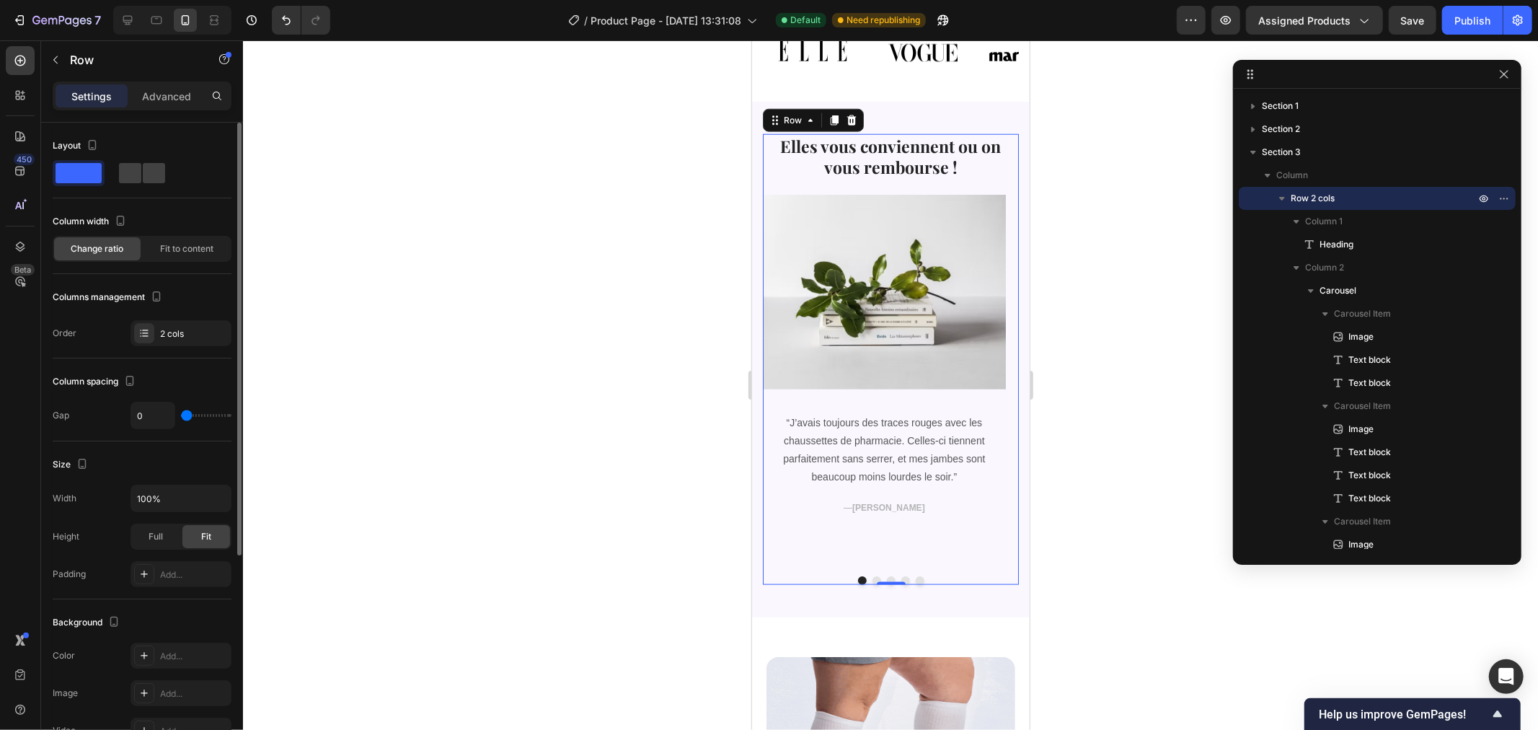
click at [98, 257] on div "Change ratio" at bounding box center [97, 248] width 87 height 23
click at [185, 241] on div "Fit to content" at bounding box center [186, 248] width 87 height 23
click at [97, 240] on div "Change ratio" at bounding box center [97, 248] width 87 height 23
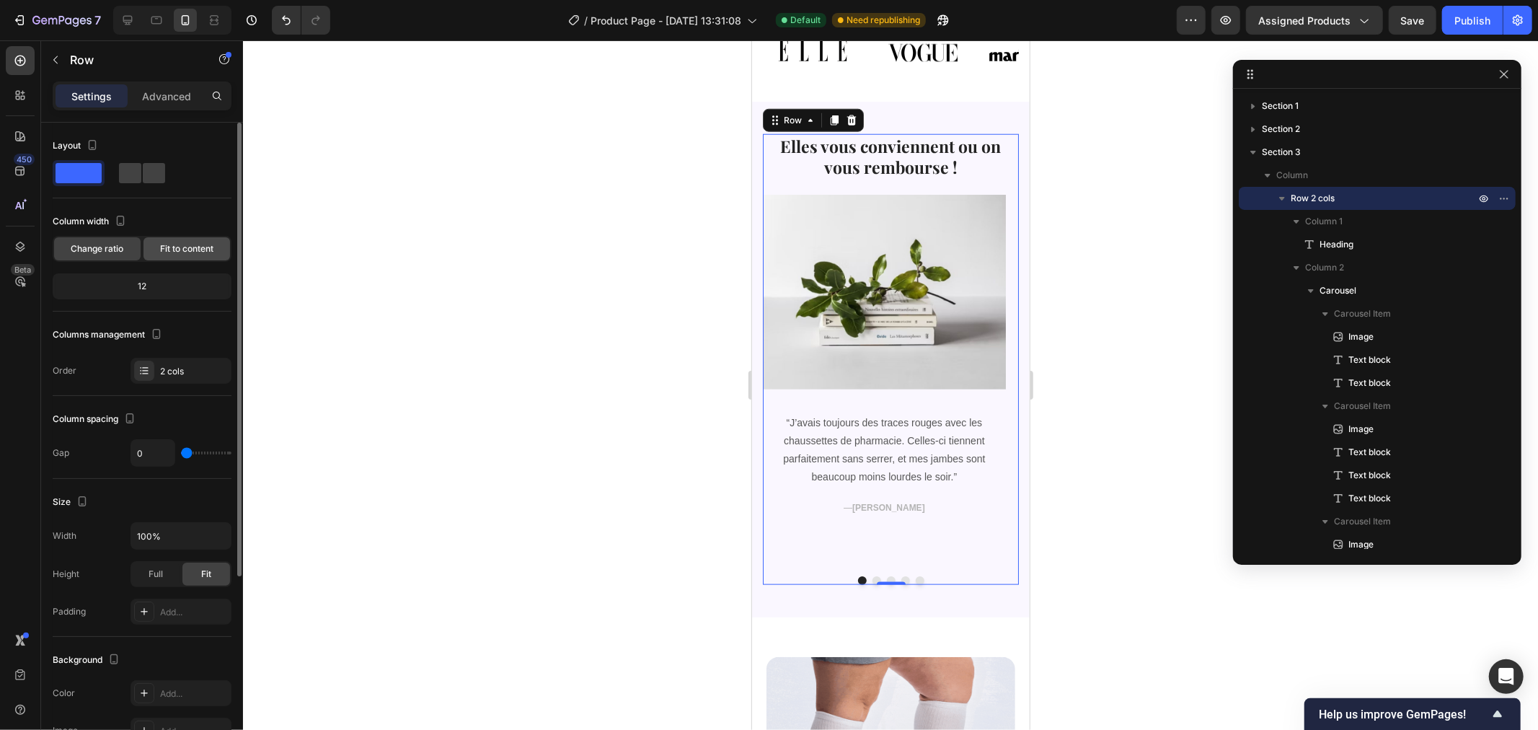
click at [161, 252] on span "Fit to content" at bounding box center [186, 248] width 53 height 13
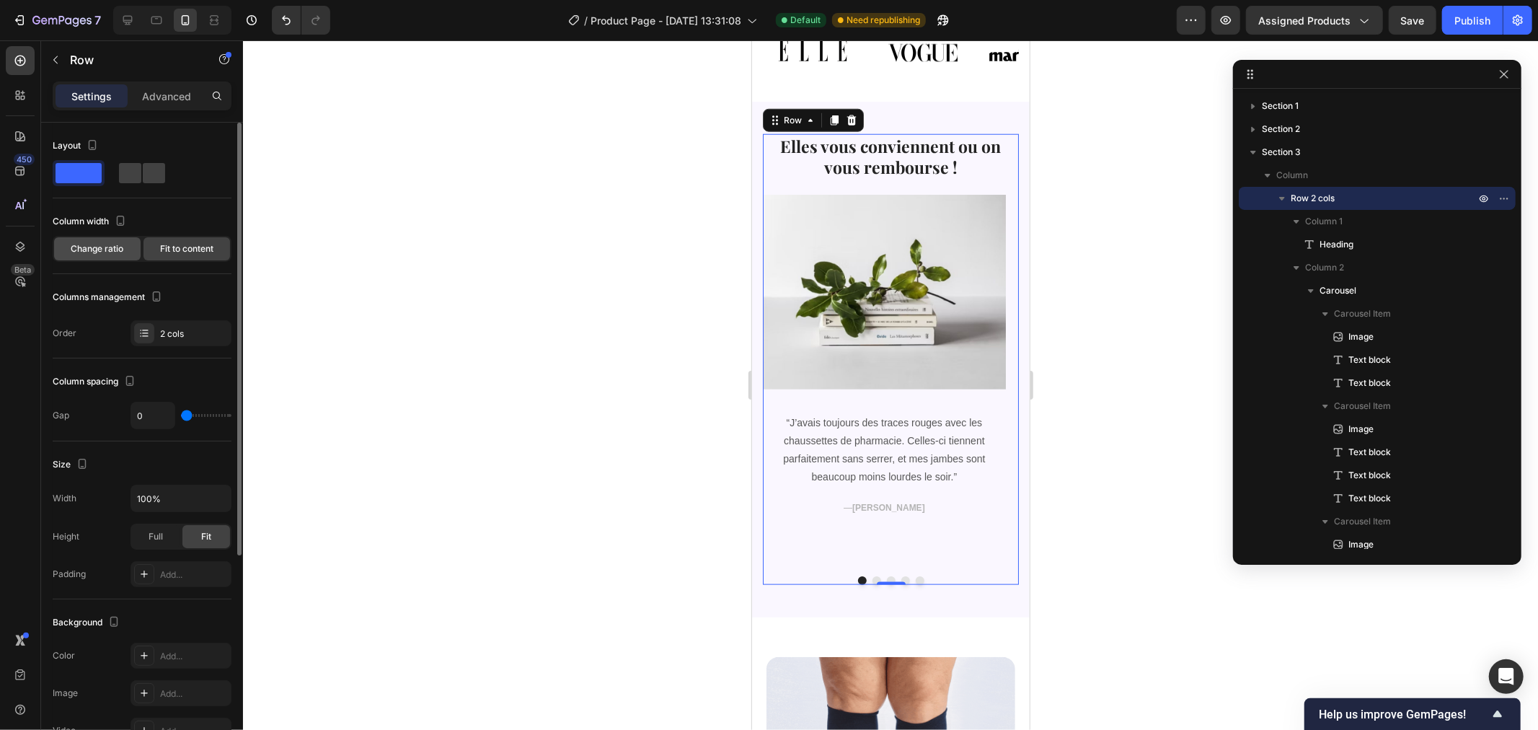
click at [87, 239] on div "Change ratio" at bounding box center [97, 248] width 87 height 23
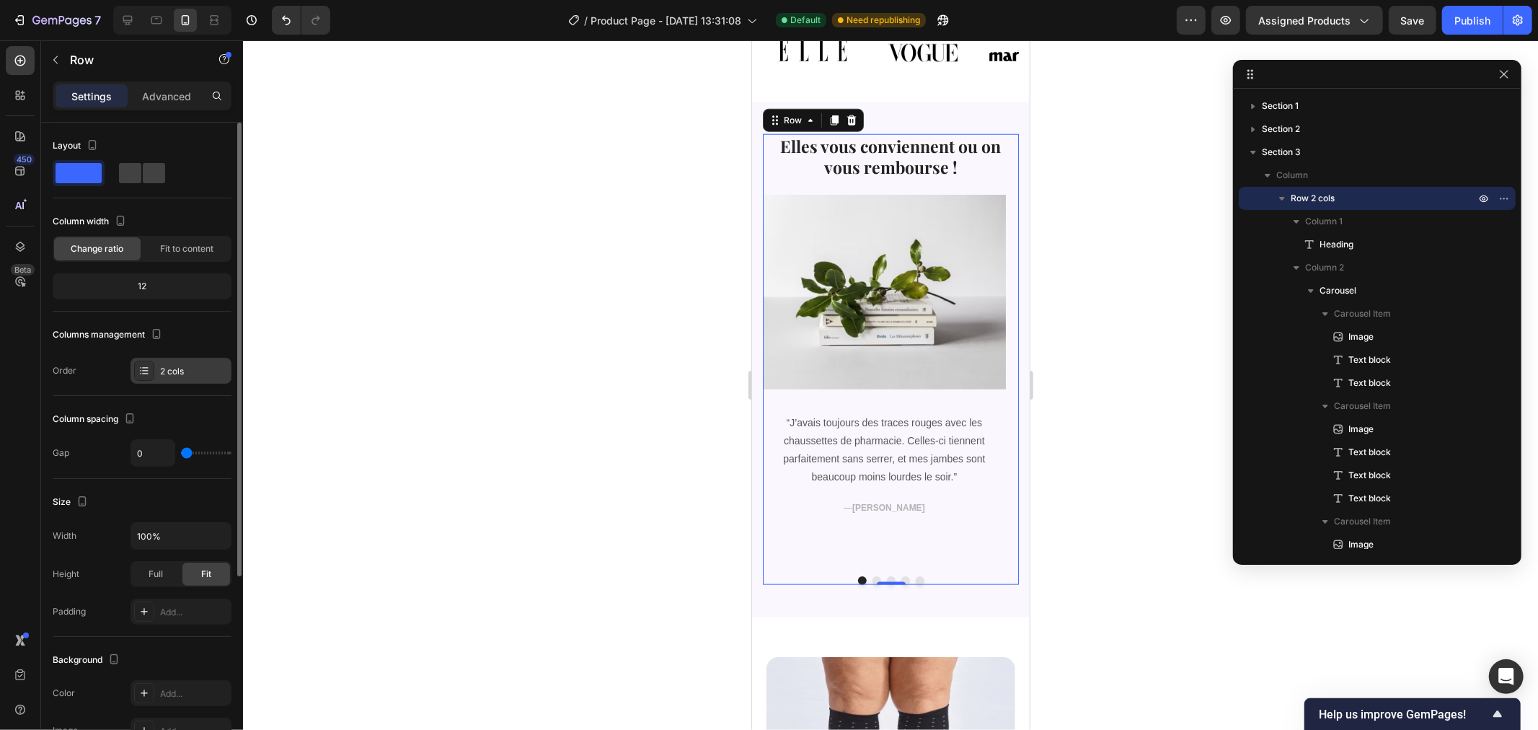
click at [197, 363] on div "2 cols" at bounding box center [181, 371] width 101 height 26
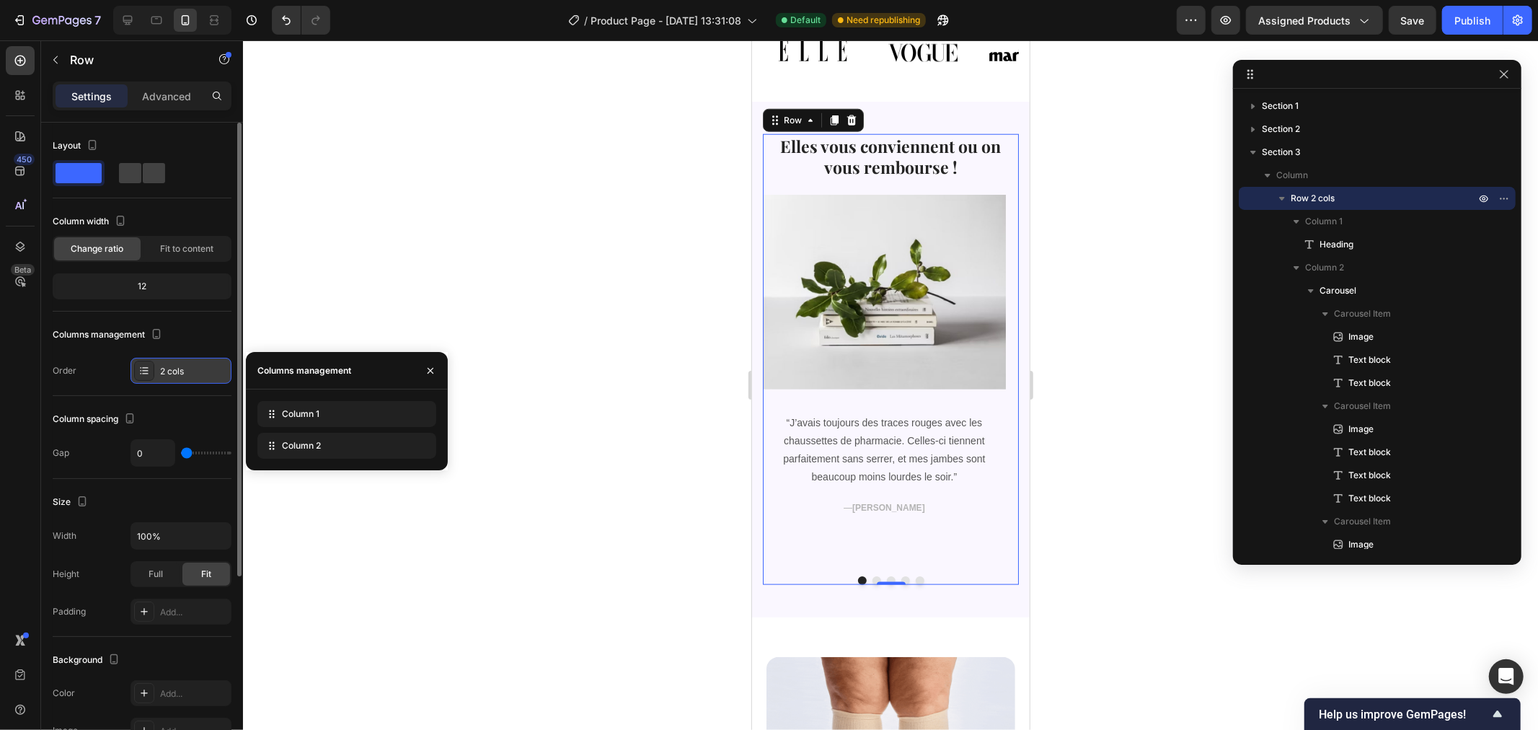
click at [189, 365] on div "2 cols" at bounding box center [194, 371] width 68 height 13
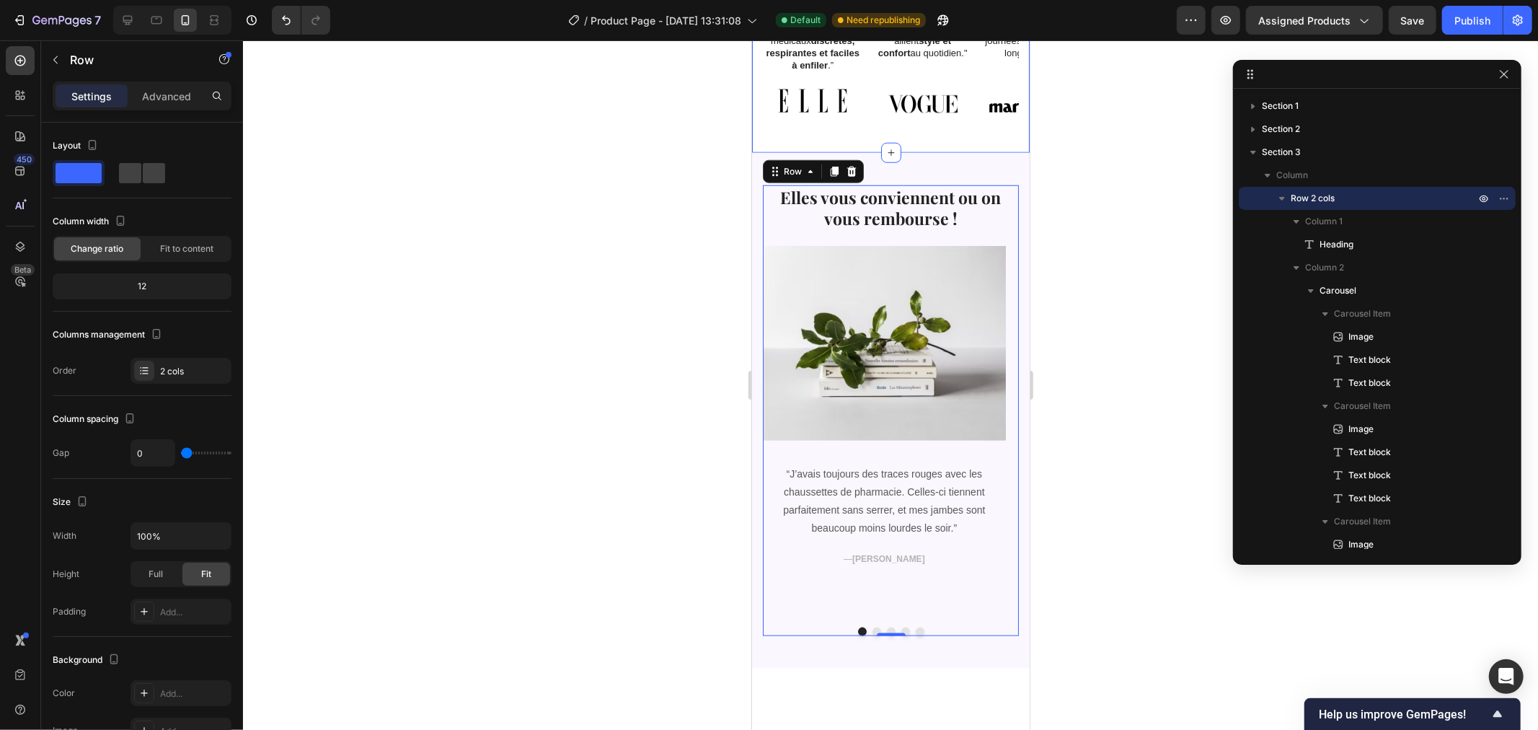
scroll to position [894, 0]
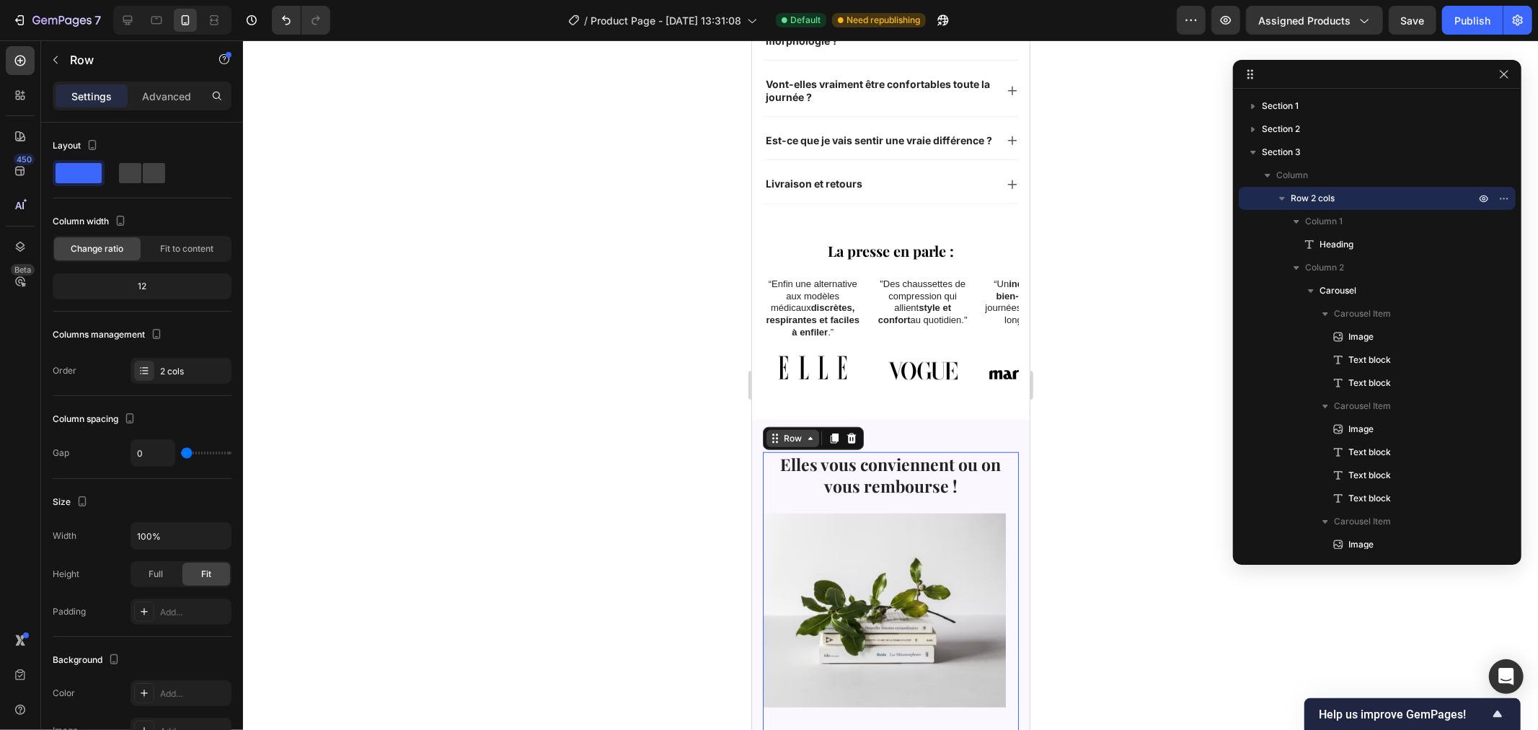
click at [810, 432] on icon at bounding box center [810, 438] width 12 height 12
click at [800, 431] on div "Row" at bounding box center [792, 437] width 24 height 13
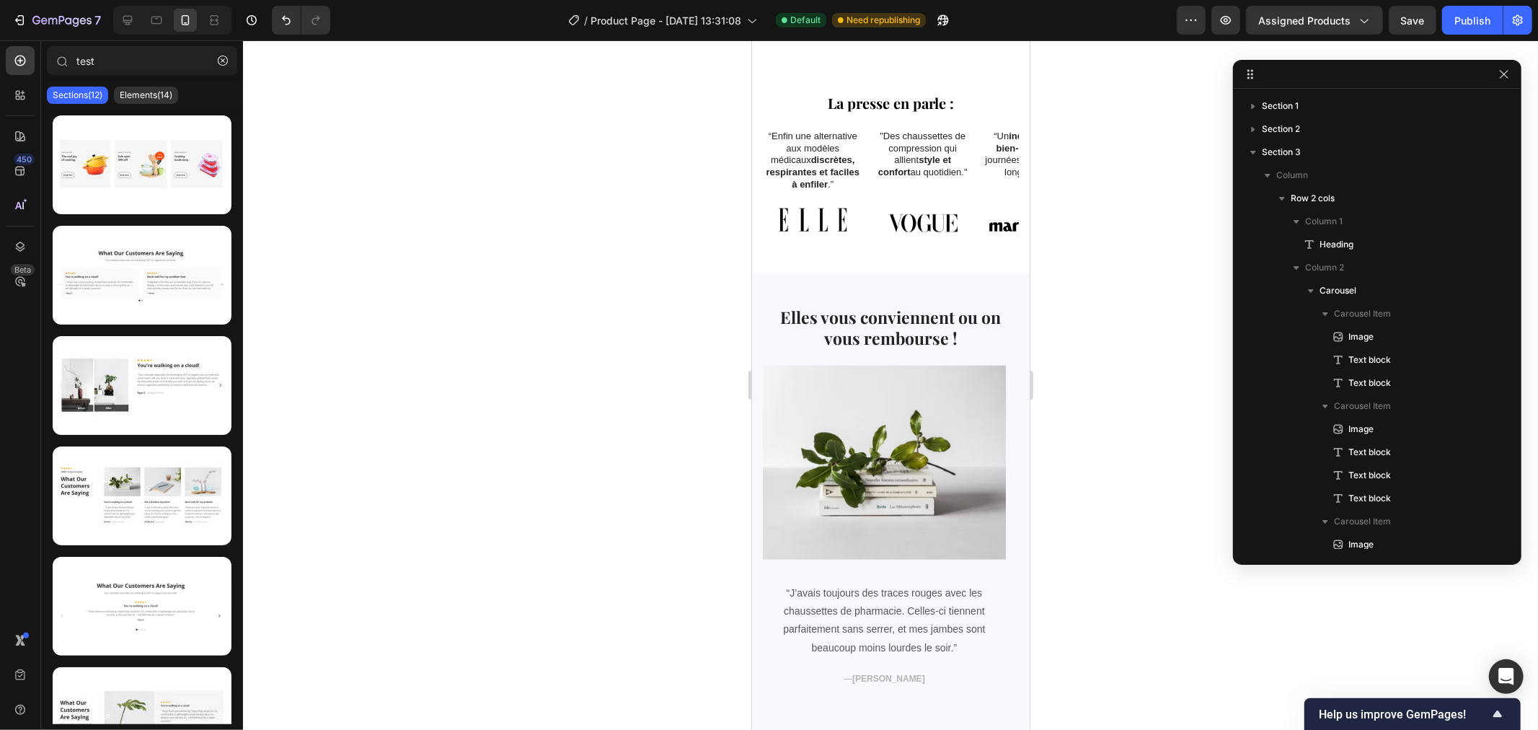
scroll to position [1221, 0]
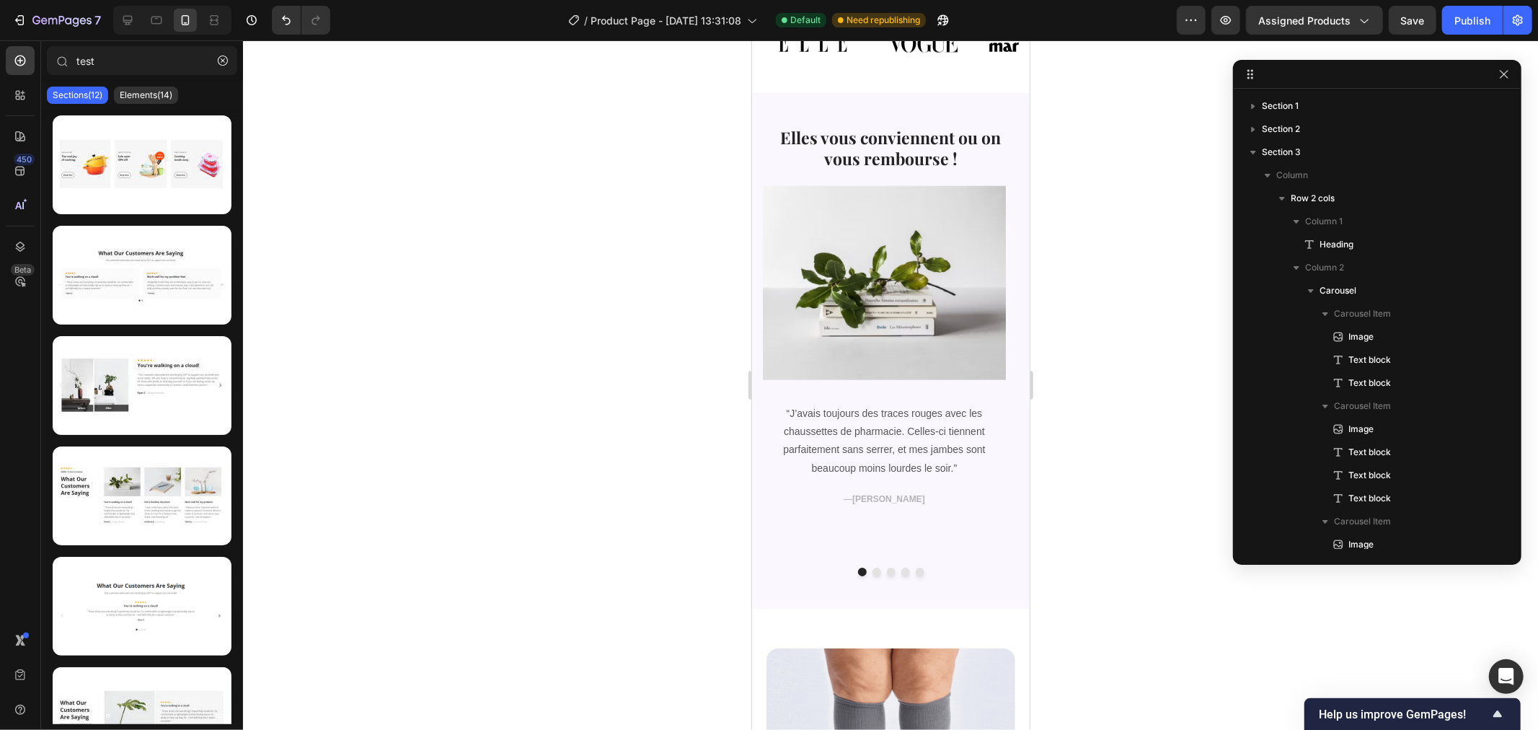
click at [1069, 256] on div at bounding box center [890, 384] width 1295 height 689
click at [864, 535] on div "Image “J’avais toujours des traces rouges avec les chaussettes de pharmacie. Ce…" at bounding box center [883, 370] width 243 height 370
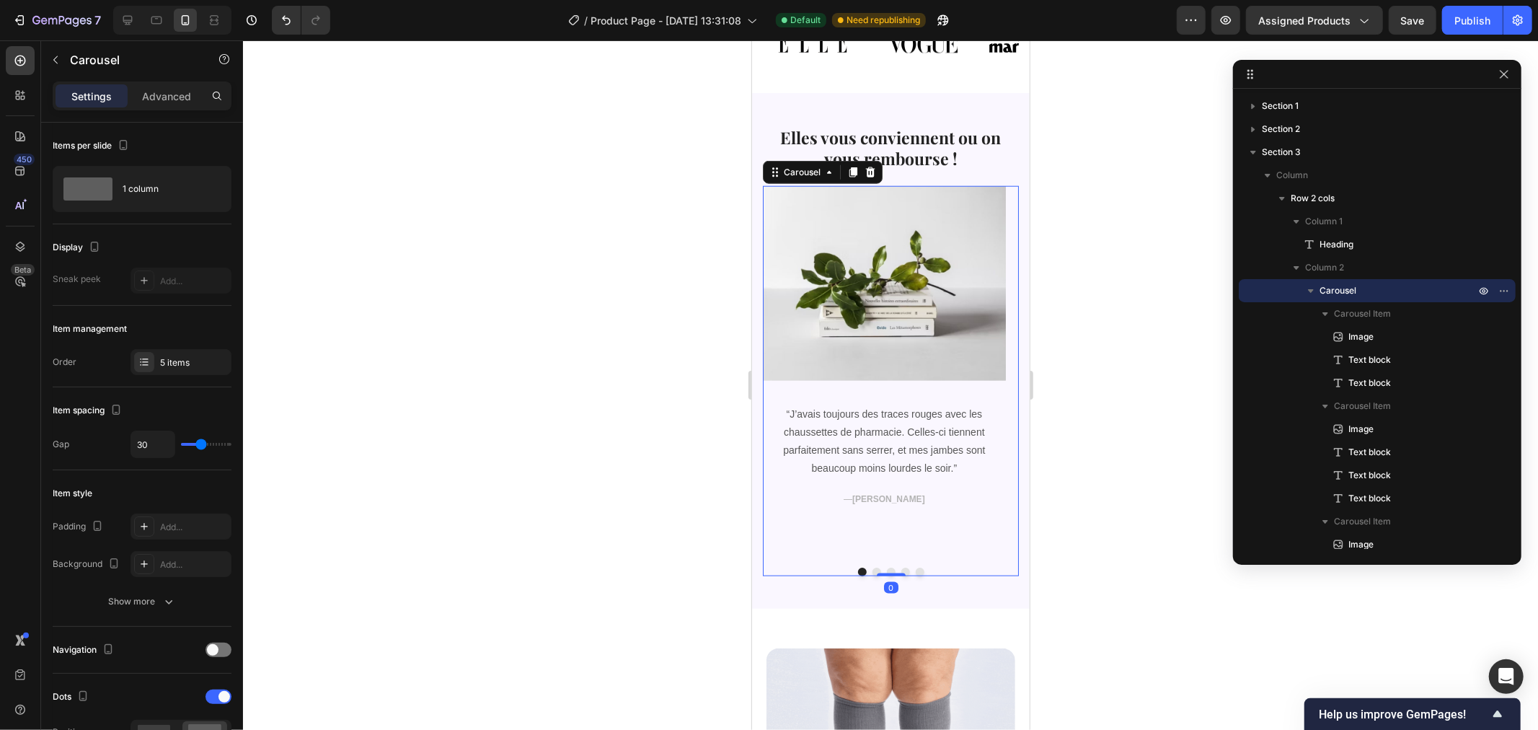
click at [1109, 434] on div at bounding box center [890, 384] width 1295 height 689
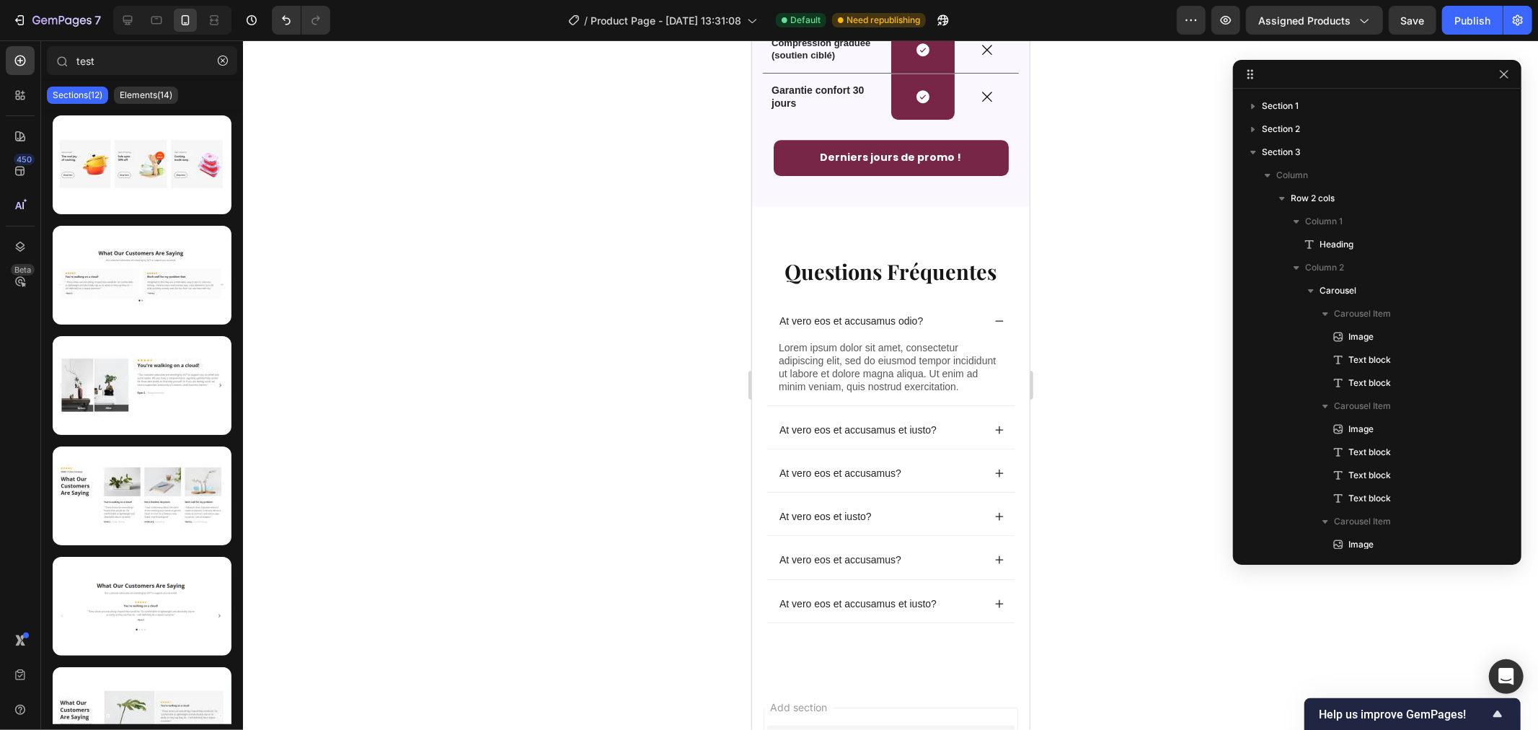
scroll to position [3653, 0]
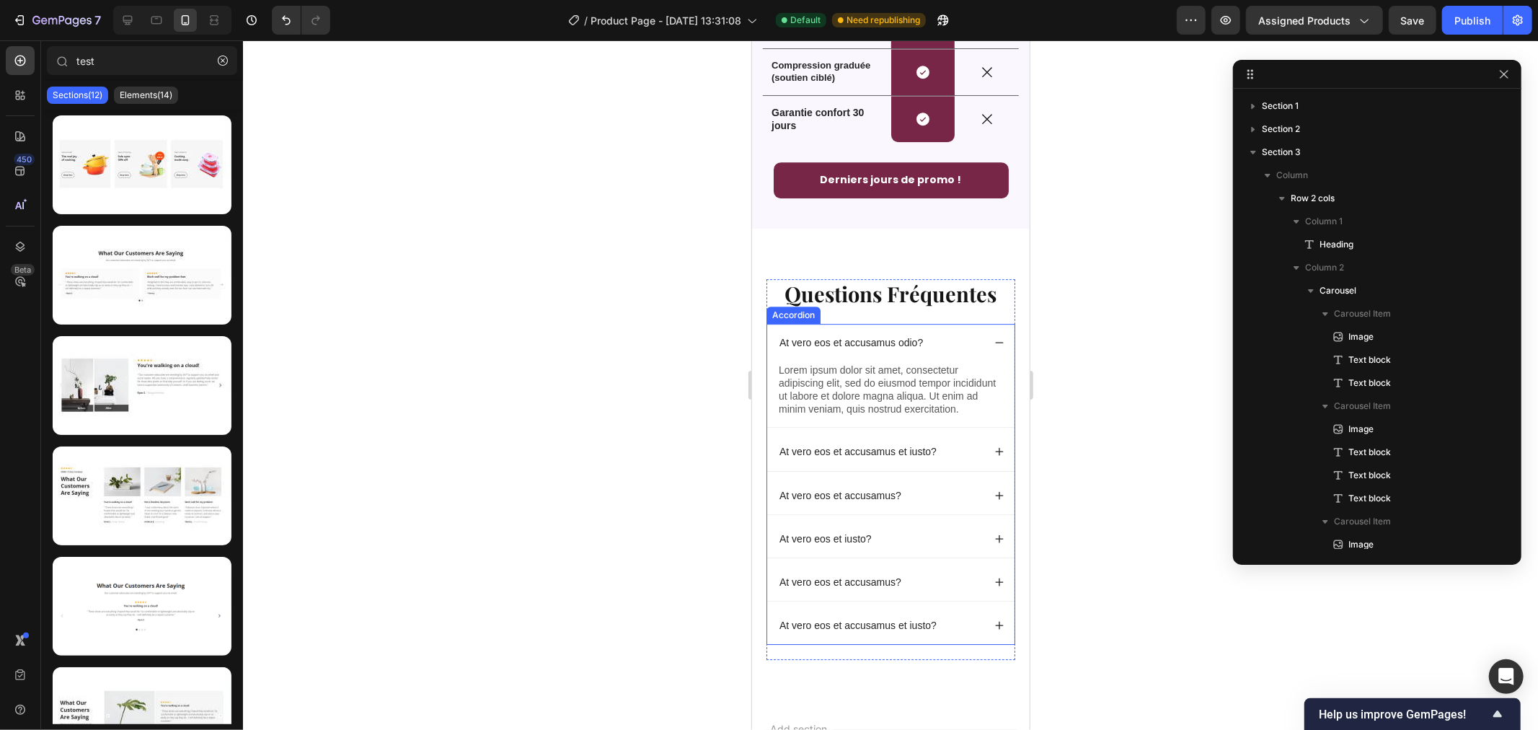
click at [994, 347] on icon at bounding box center [999, 342] width 10 height 10
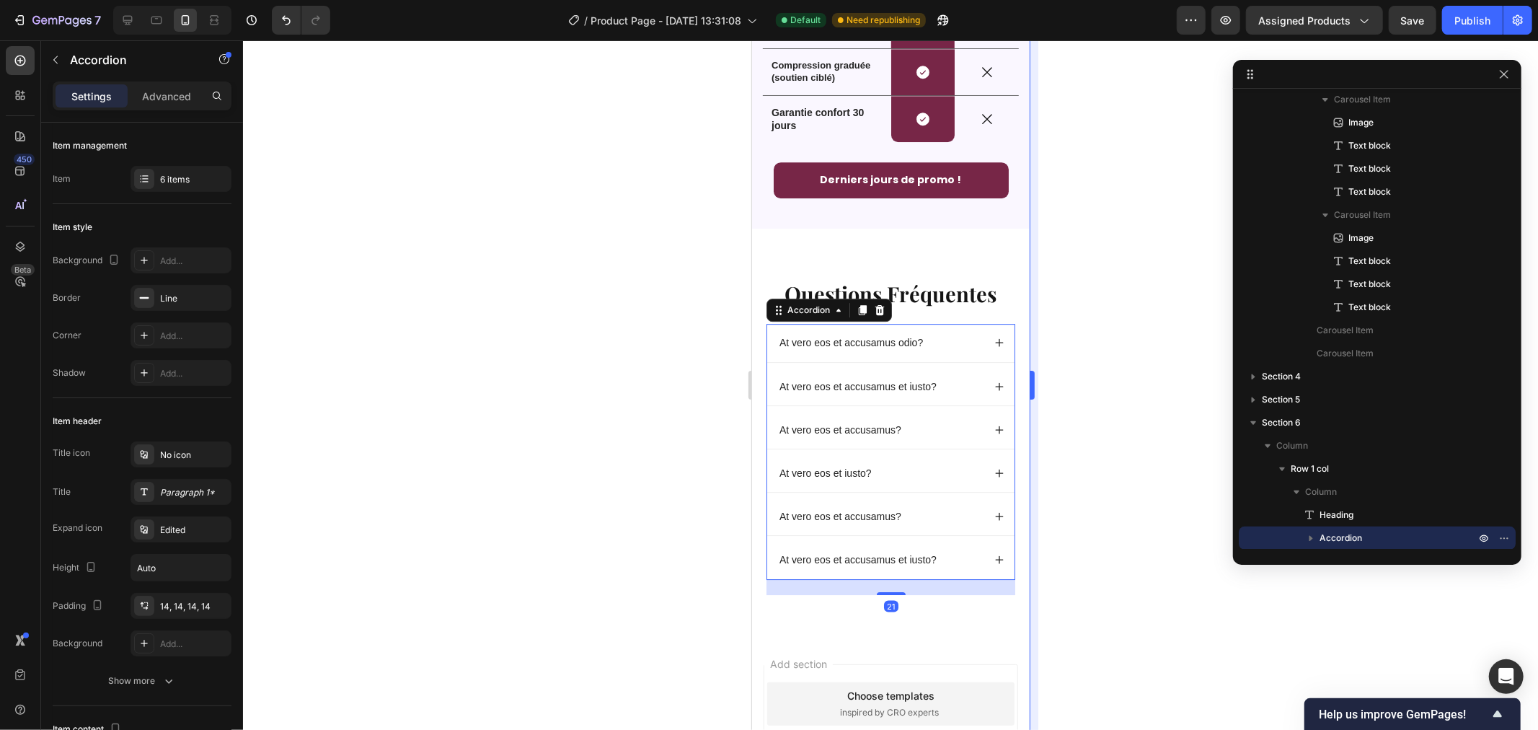
drag, startPoint x: 1065, startPoint y: 238, endPoint x: 1028, endPoint y: 301, distance: 73.3
click at [1065, 236] on div at bounding box center [890, 384] width 1295 height 689
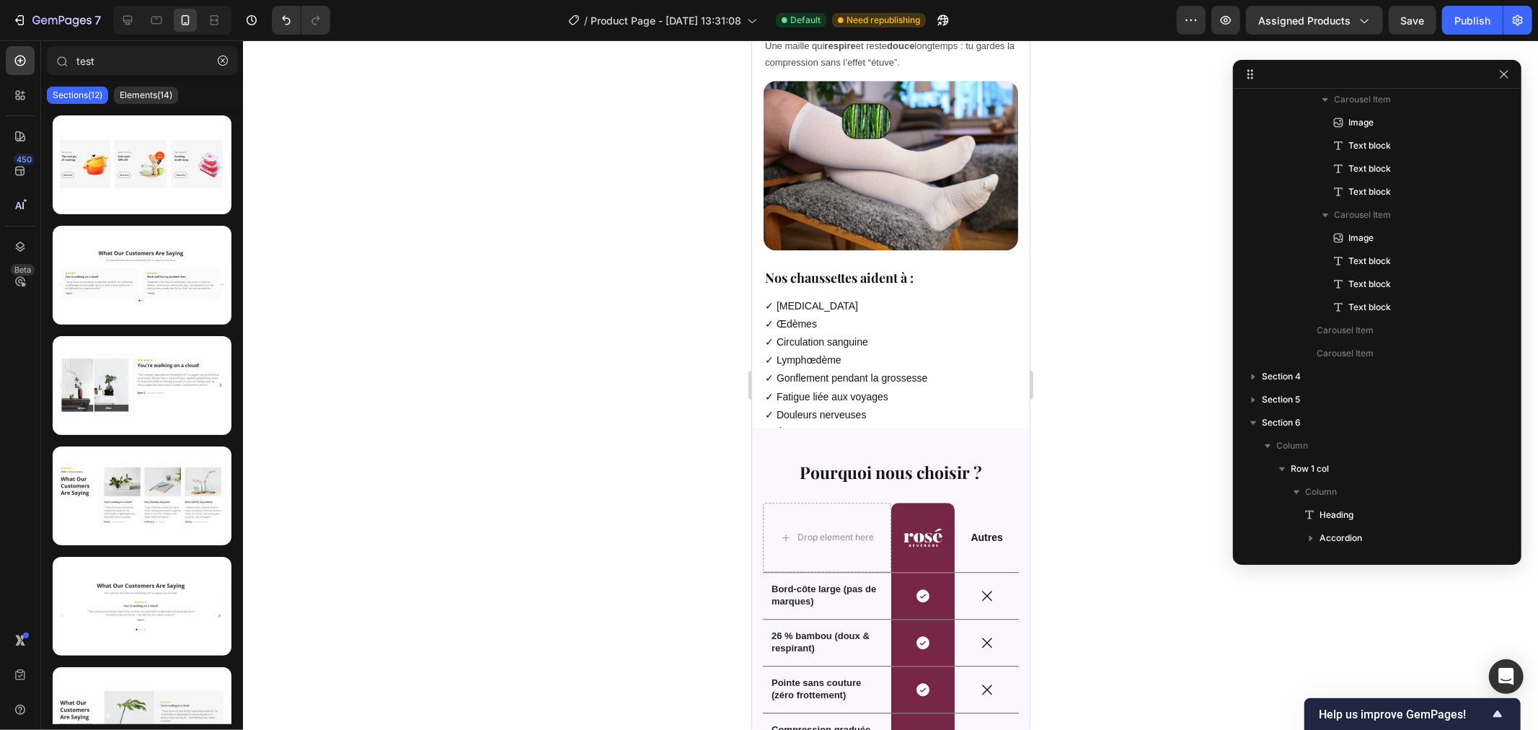
scroll to position [3435, 0]
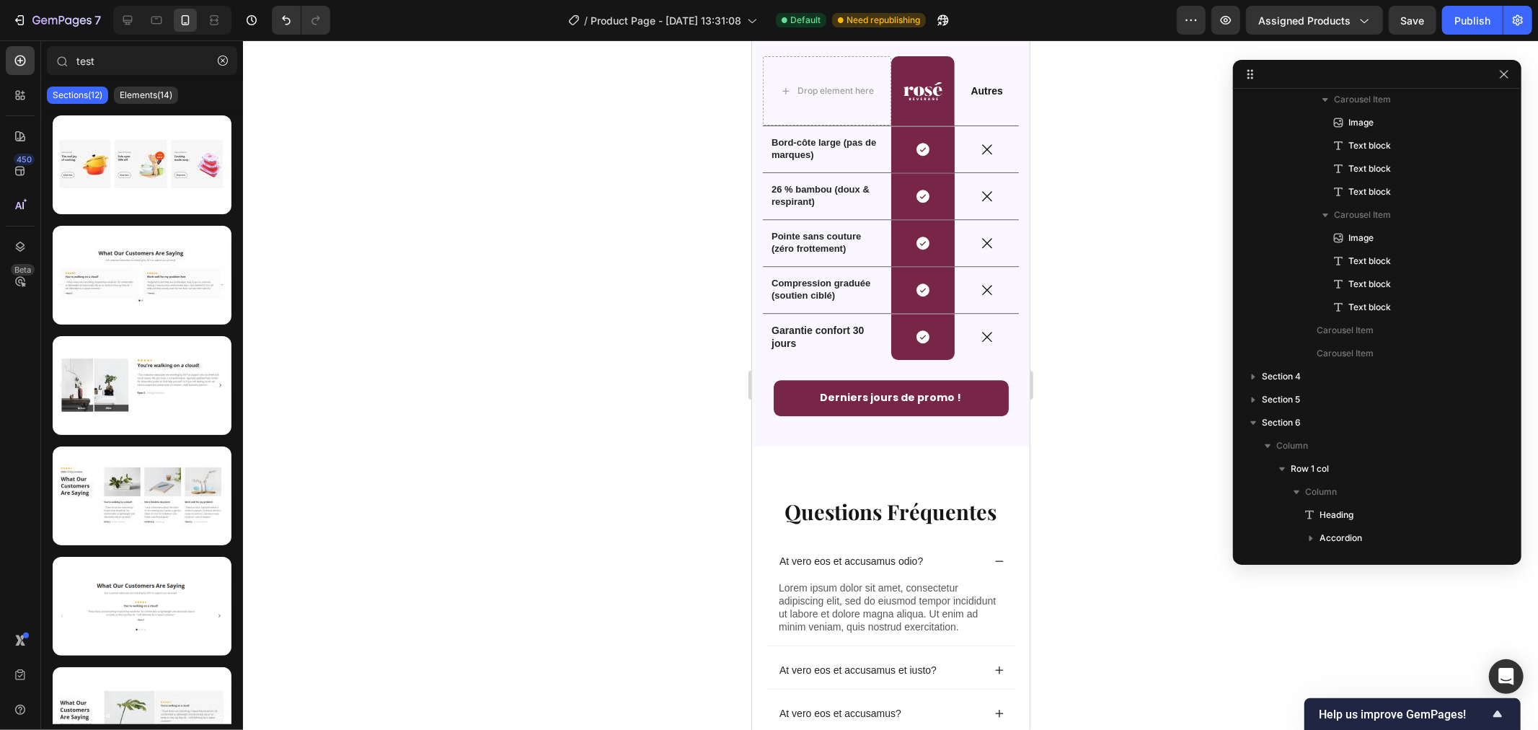
drag, startPoint x: 1023, startPoint y: 95, endPoint x: 1781, endPoint y: 619, distance: 921.4
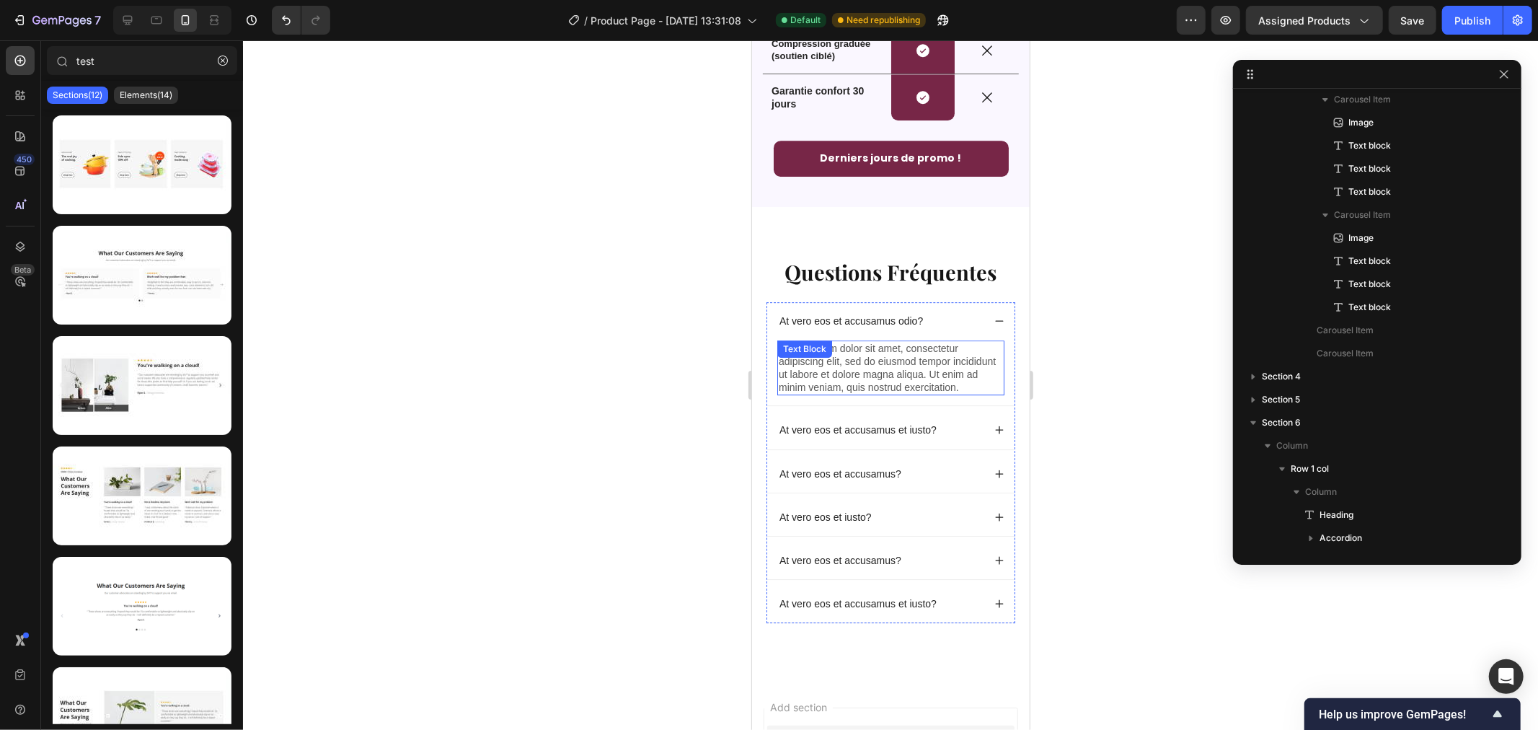
scroll to position [3755, 0]
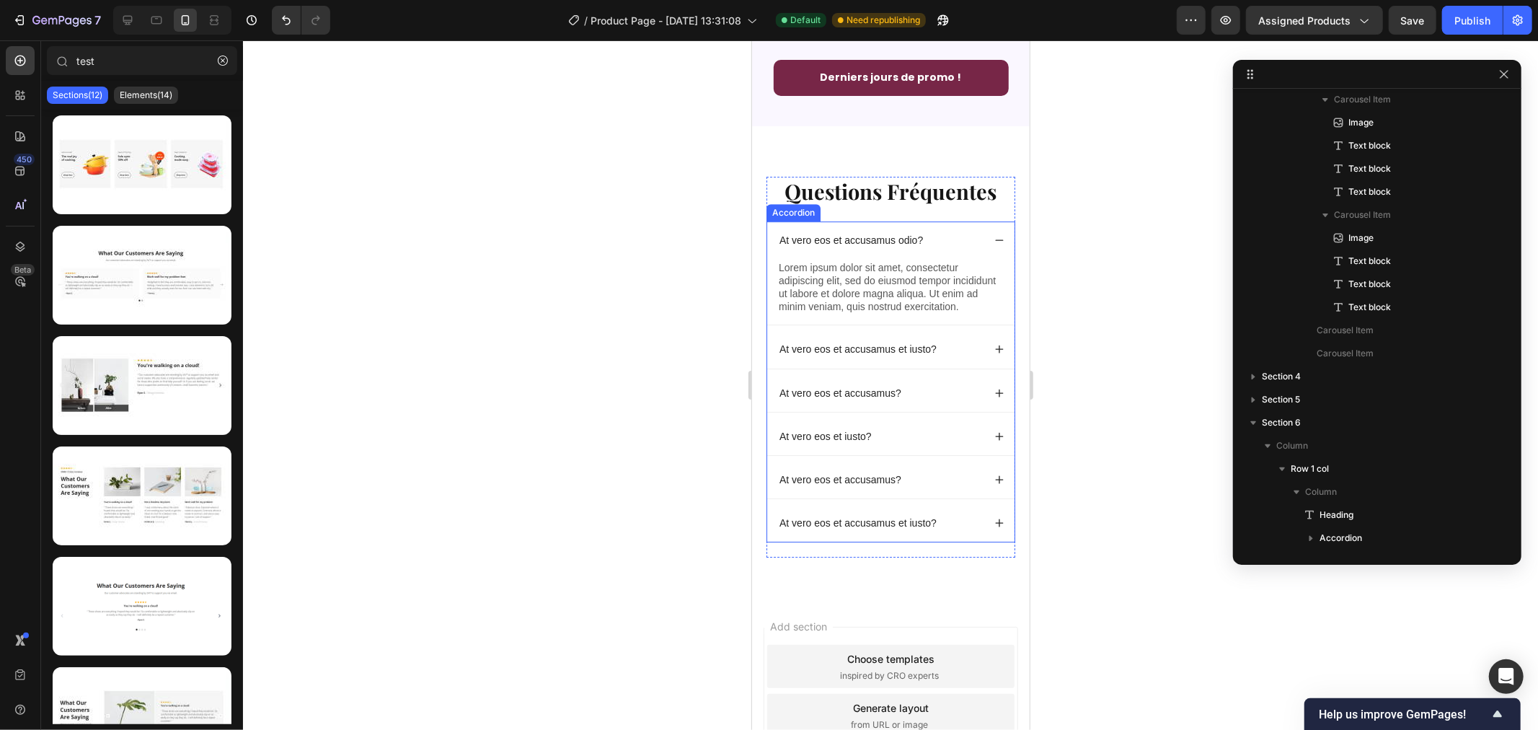
click at [842, 244] on p "At vero eos et accusamus odio?" at bounding box center [850, 239] width 143 height 13
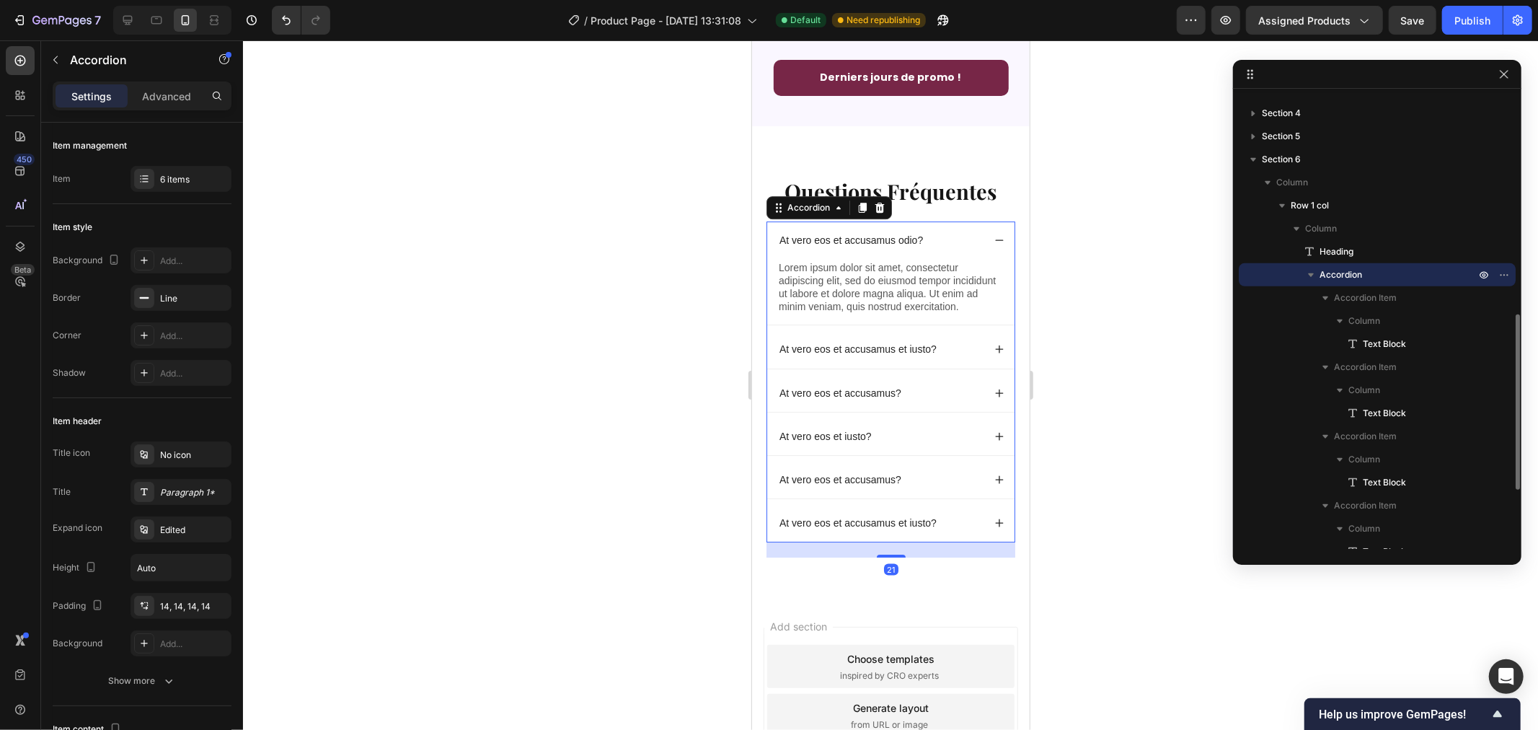
click at [872, 240] on p "At vero eos et accusamus odio?" at bounding box center [850, 239] width 143 height 13
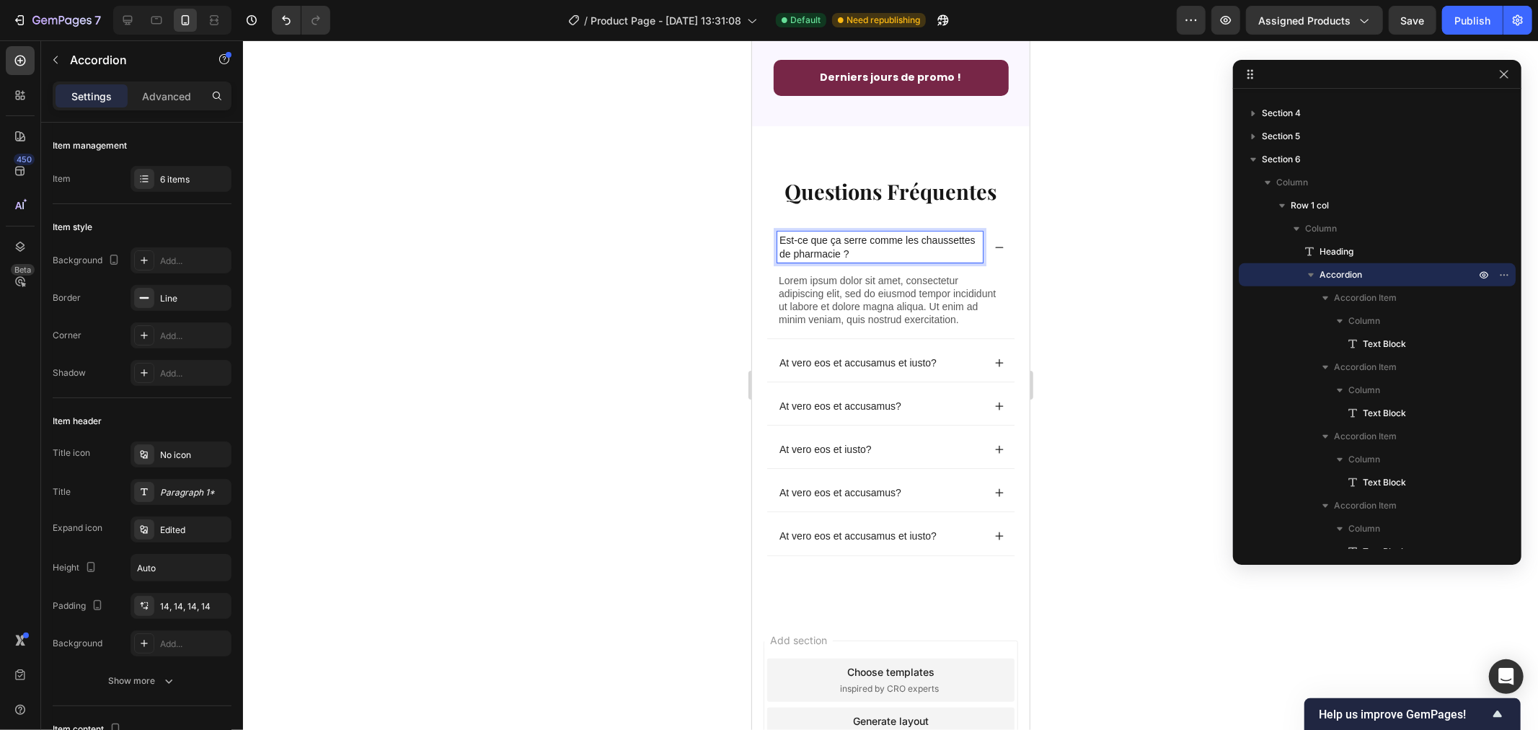
click at [614, 199] on div at bounding box center [890, 384] width 1295 height 689
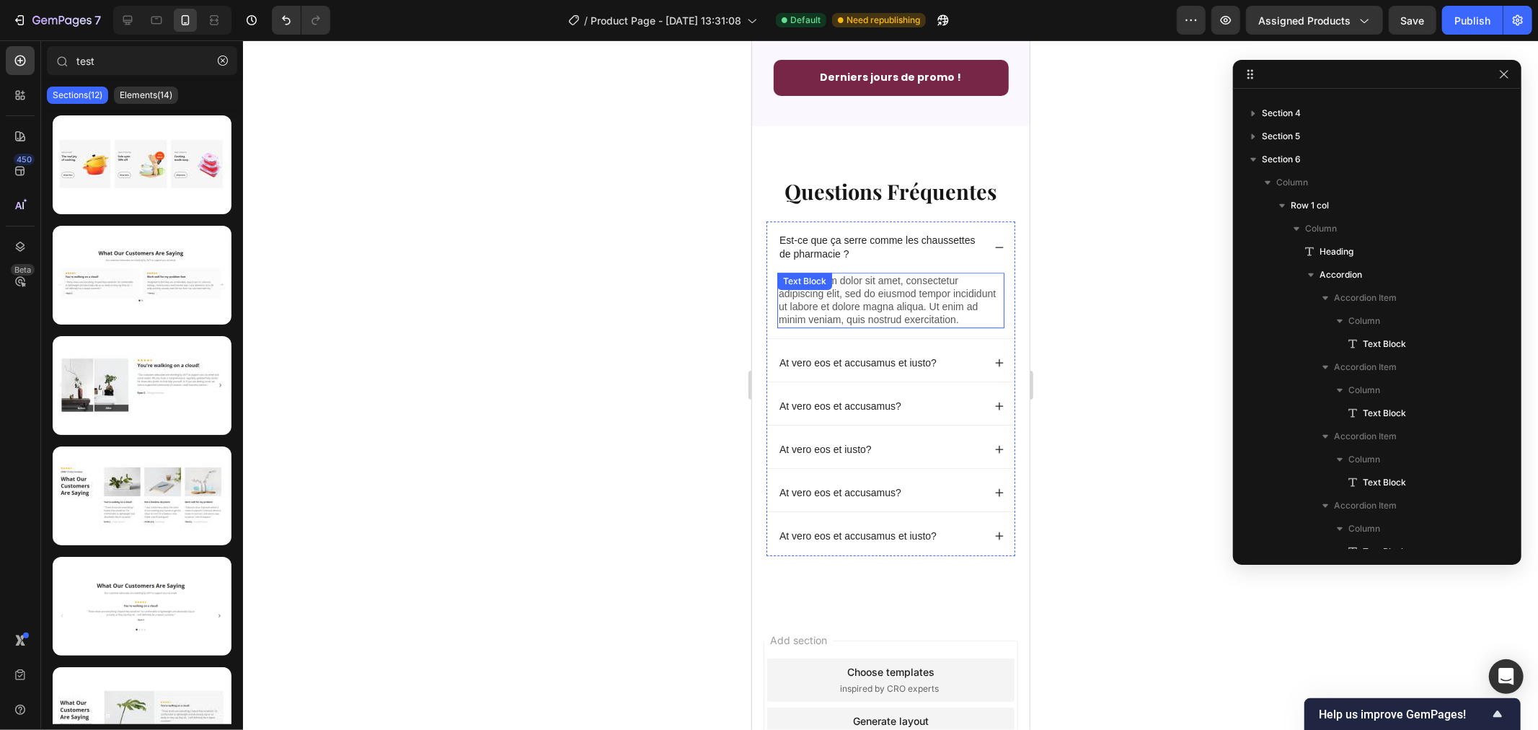
click at [832, 306] on p "Lorem ipsum dolor sit amet, consectetur adipiscing elit, sed do eiusmod tempor …" at bounding box center [890, 299] width 224 height 53
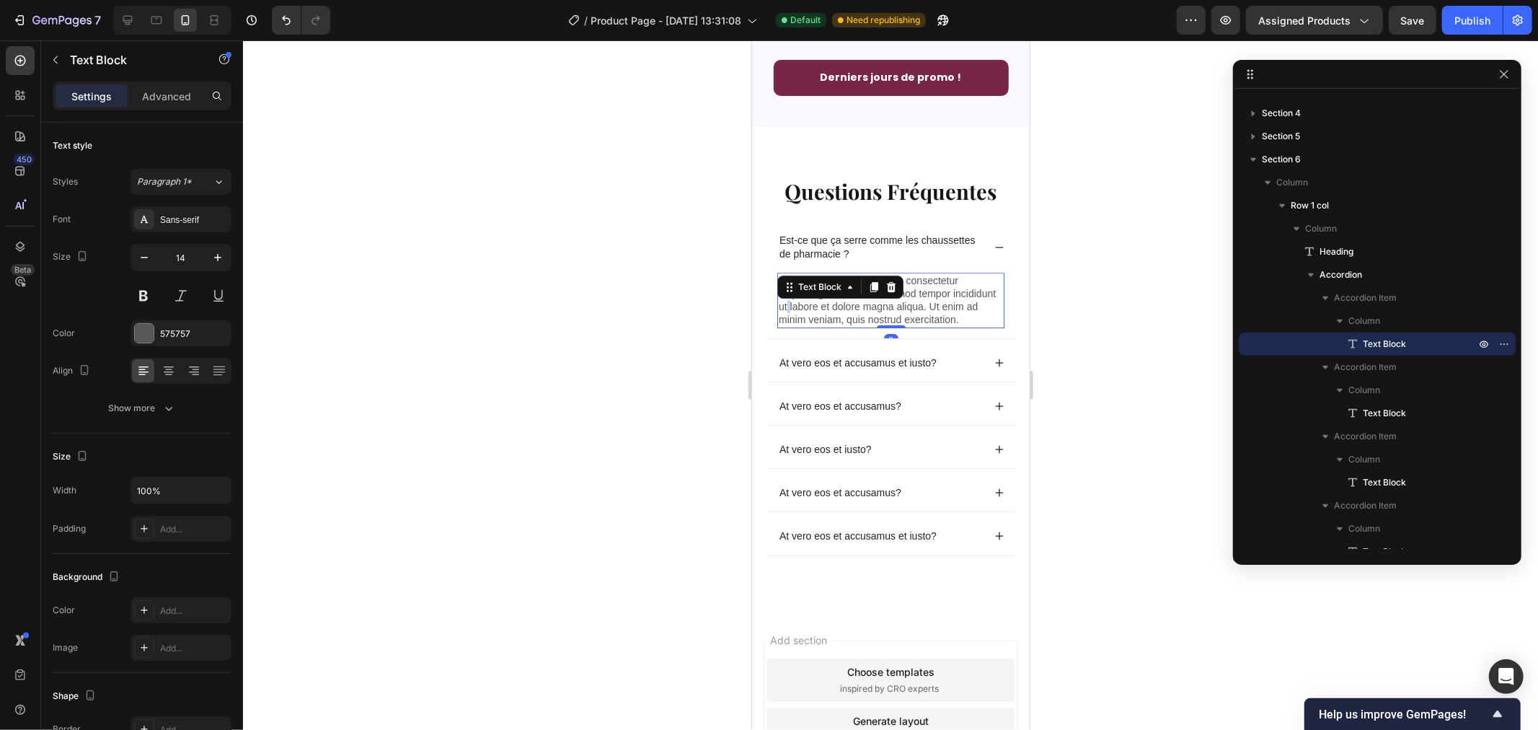
click at [832, 306] on p "Lorem ipsum dolor sit amet, consectetur adipiscing elit, sed do eiusmod tempor …" at bounding box center [890, 299] width 224 height 53
click at [616, 287] on div at bounding box center [890, 384] width 1295 height 689
click at [829, 304] on strong "zéro marques rouges" at bounding box center [869, 299] width 183 height 25
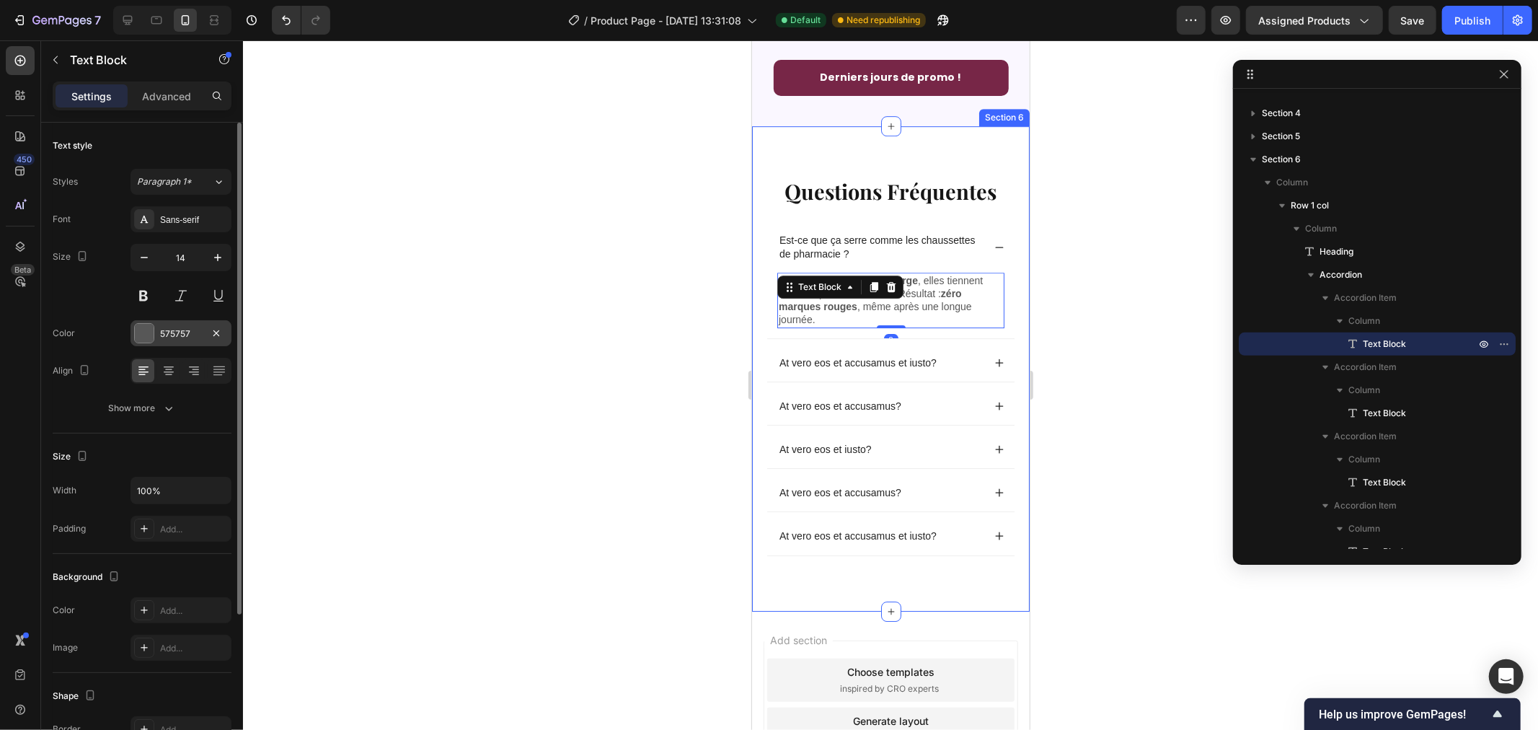
click at [143, 335] on div at bounding box center [144, 333] width 19 height 19
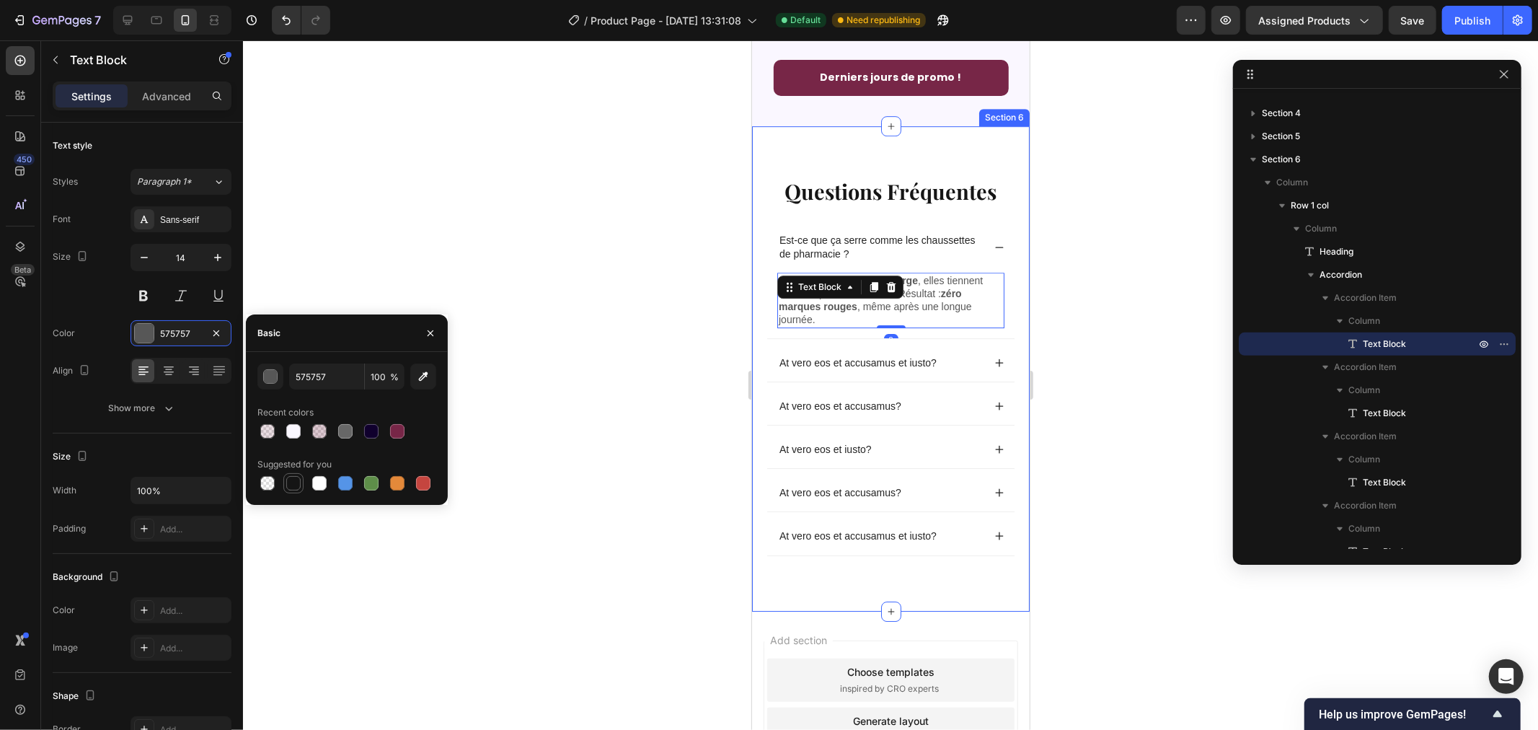
click at [293, 480] on div at bounding box center [293, 483] width 14 height 14
type input "151515"
click at [595, 278] on div at bounding box center [890, 384] width 1295 height 689
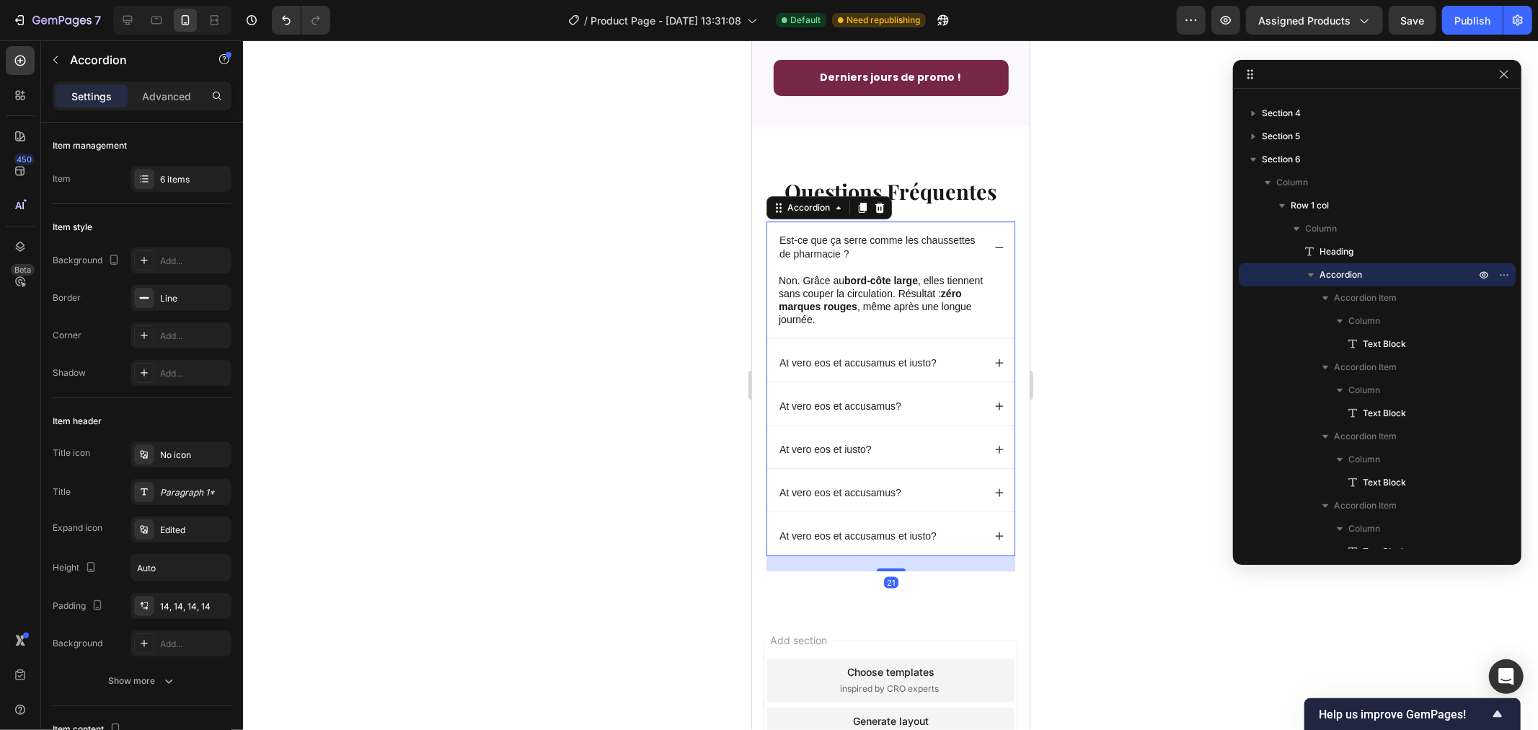
click at [995, 246] on icon at bounding box center [999, 246] width 8 height 1
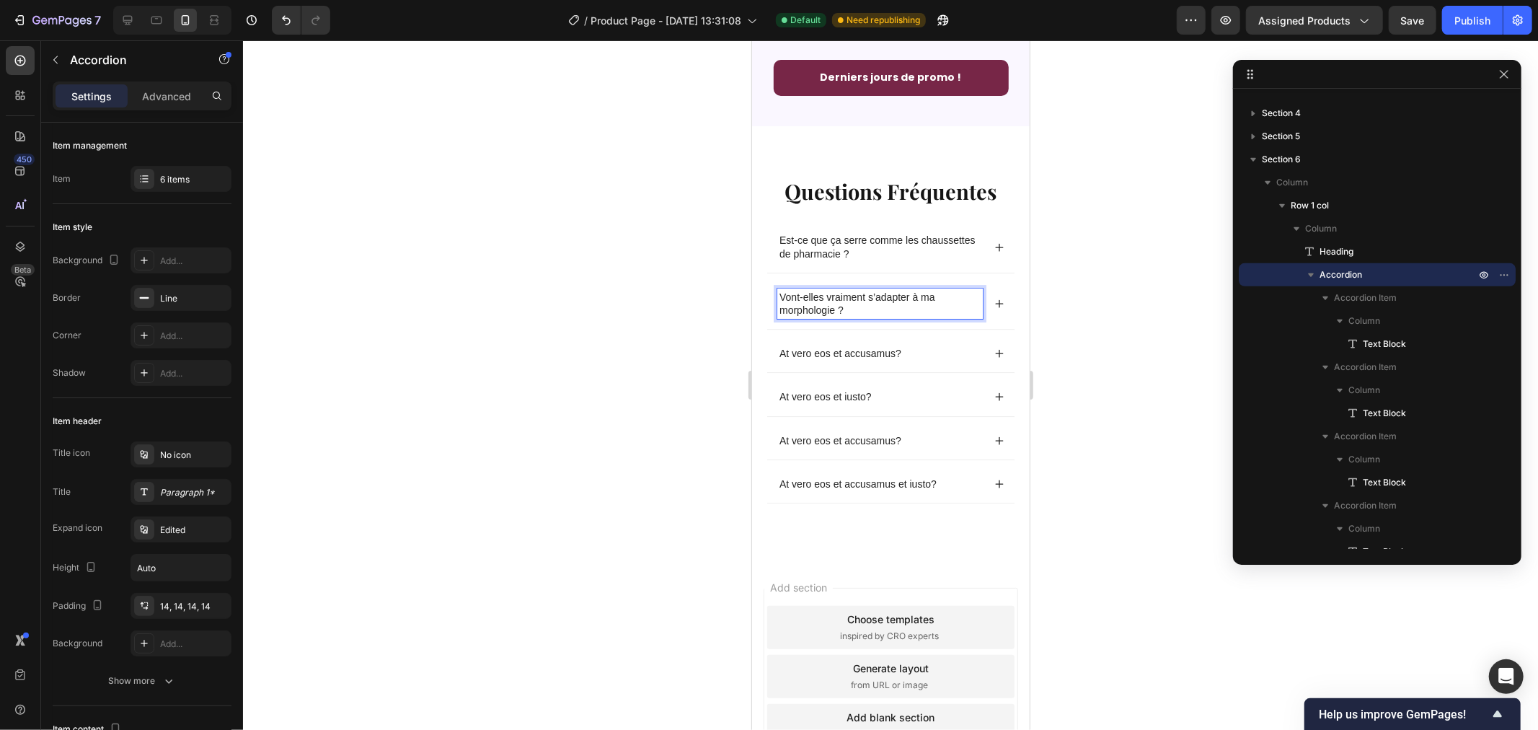
click at [616, 293] on div at bounding box center [890, 384] width 1295 height 689
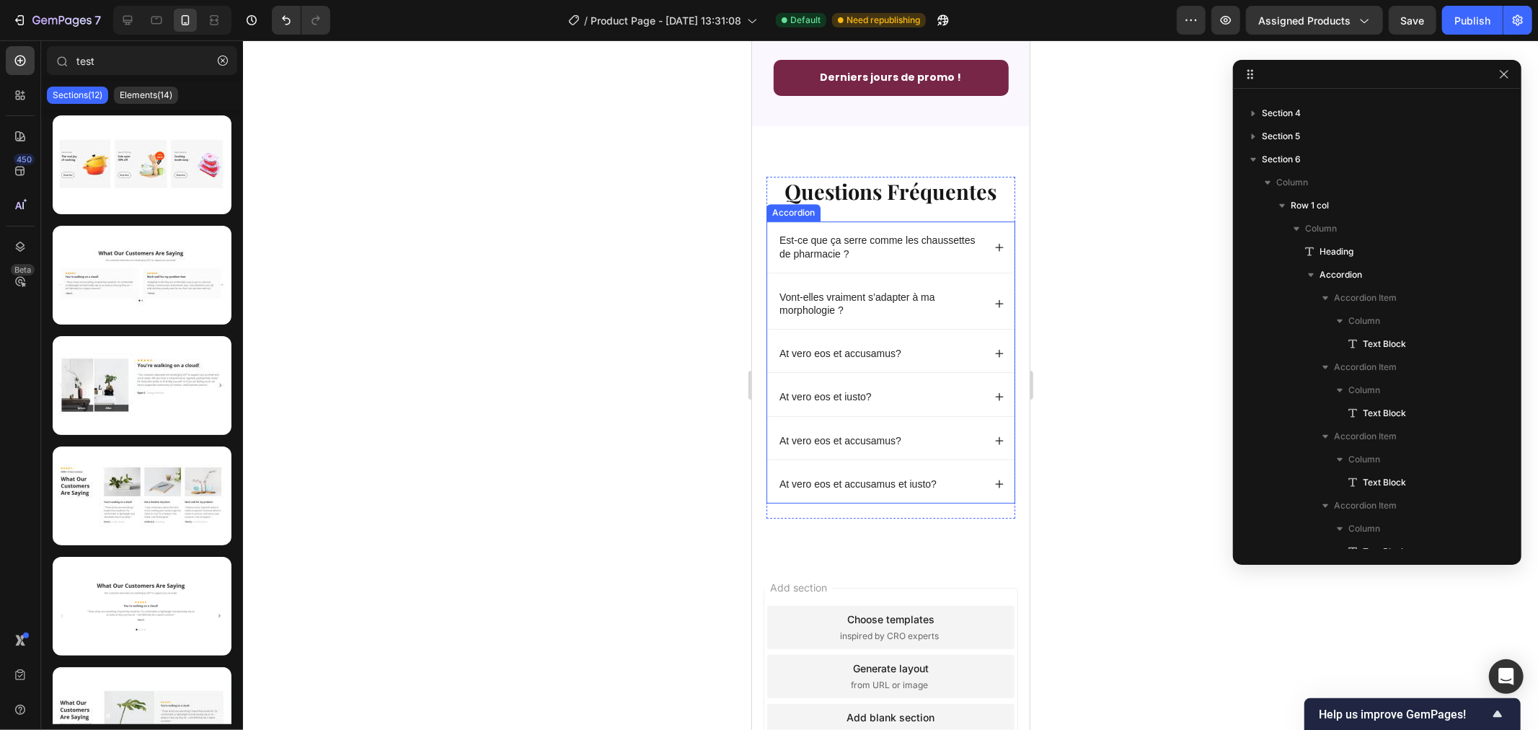
click at [976, 305] on div "Vont-elles vraiment s’adapter à ma morphologie ?" at bounding box center [889, 303] width 247 height 50
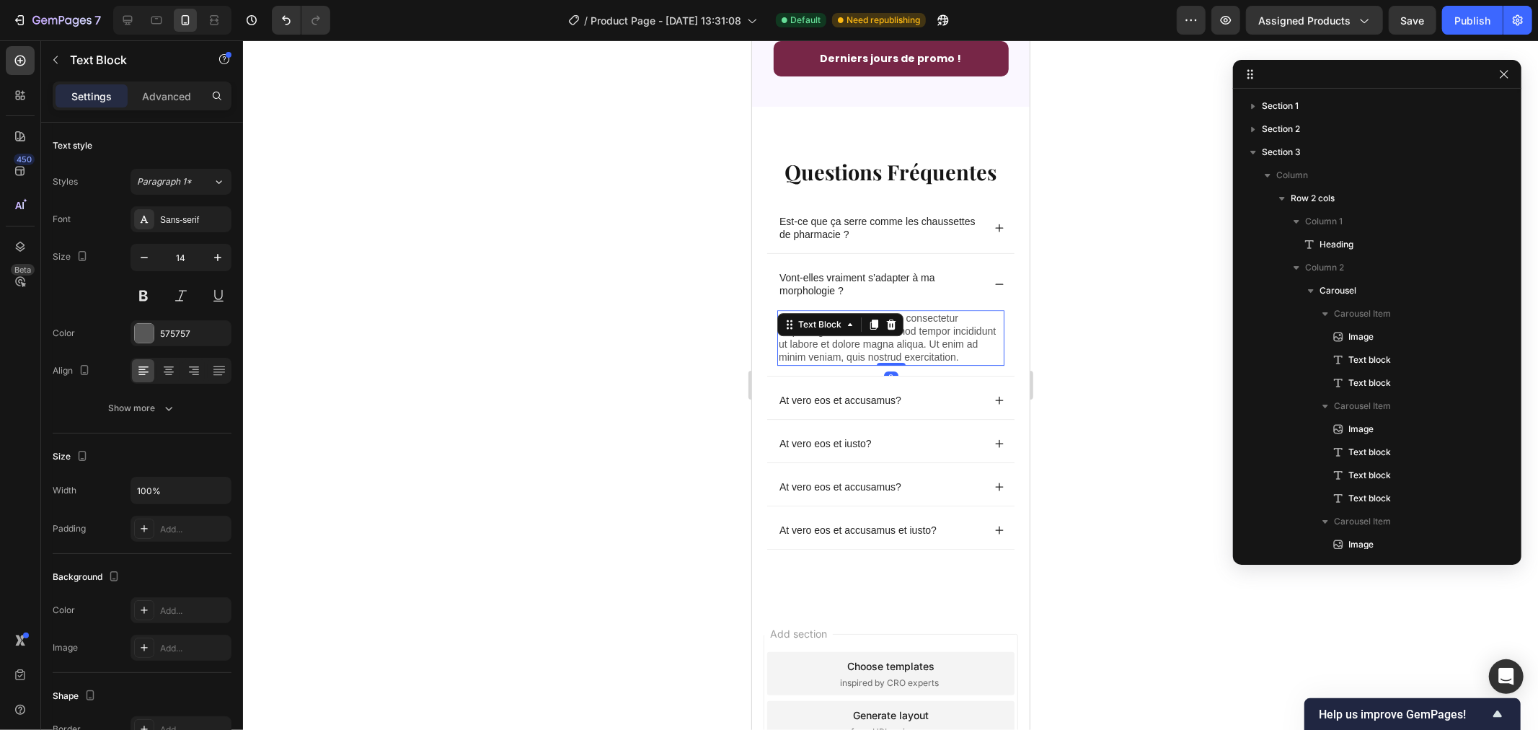
scroll to position [570, 0]
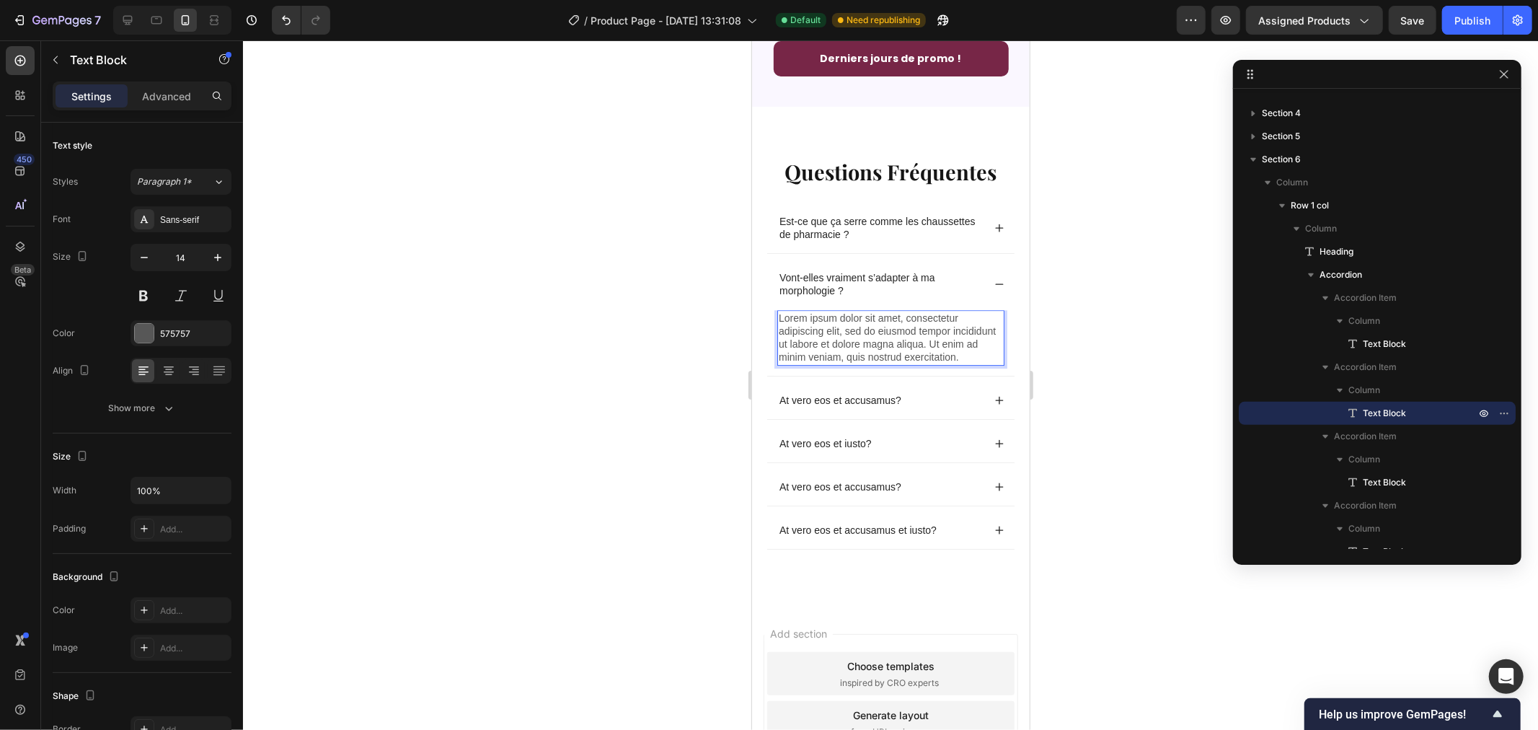
click at [849, 363] on p "Lorem ipsum dolor sit amet, consectetur adipiscing elit, sed do eiusmod tempor …" at bounding box center [890, 337] width 224 height 53
click at [618, 296] on div at bounding box center [890, 384] width 1295 height 689
click at [858, 348] on div "Oui. Notre tricot extensible épouse la jambe et nous proposons une option Molle…" at bounding box center [890, 337] width 227 height 56
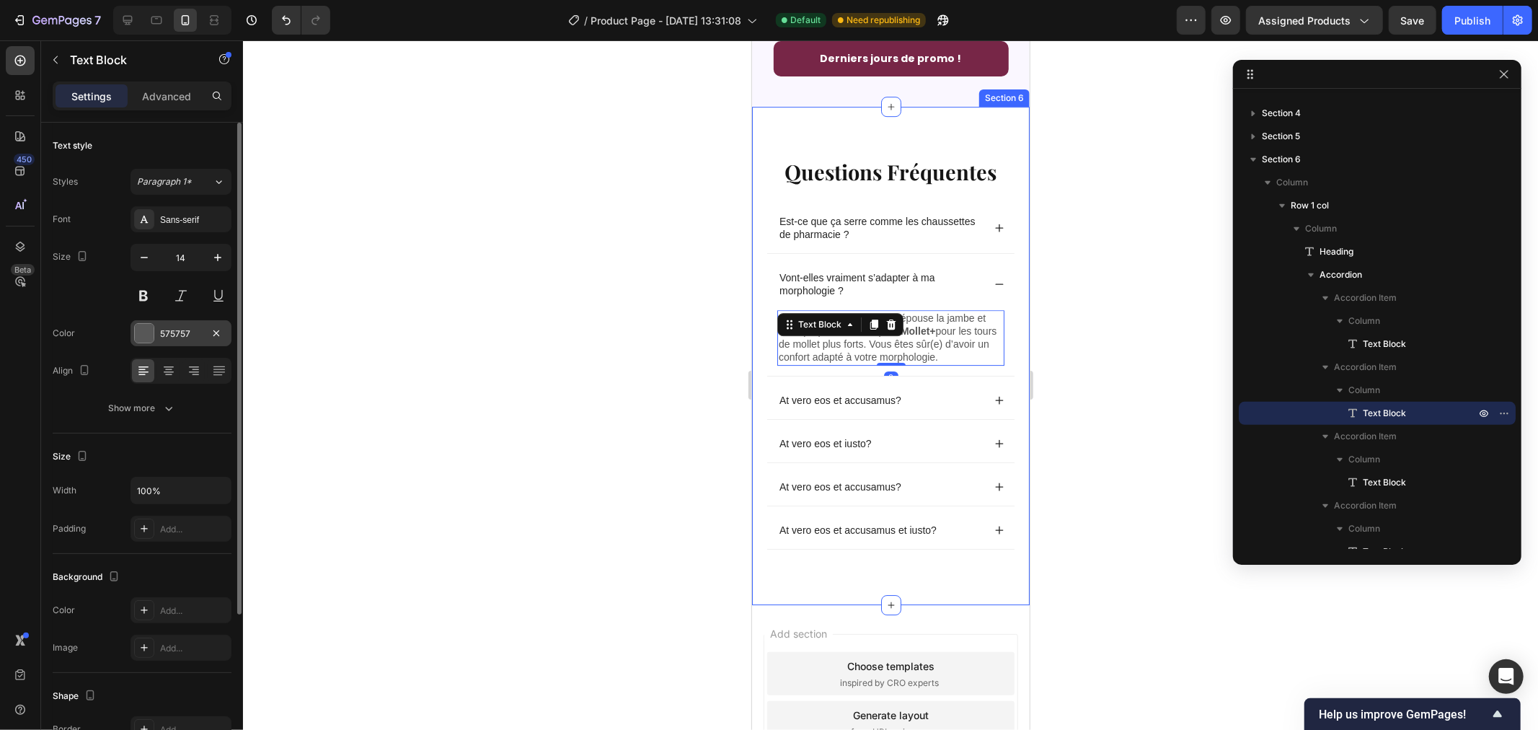
click at [163, 337] on div "575757" at bounding box center [181, 333] width 42 height 13
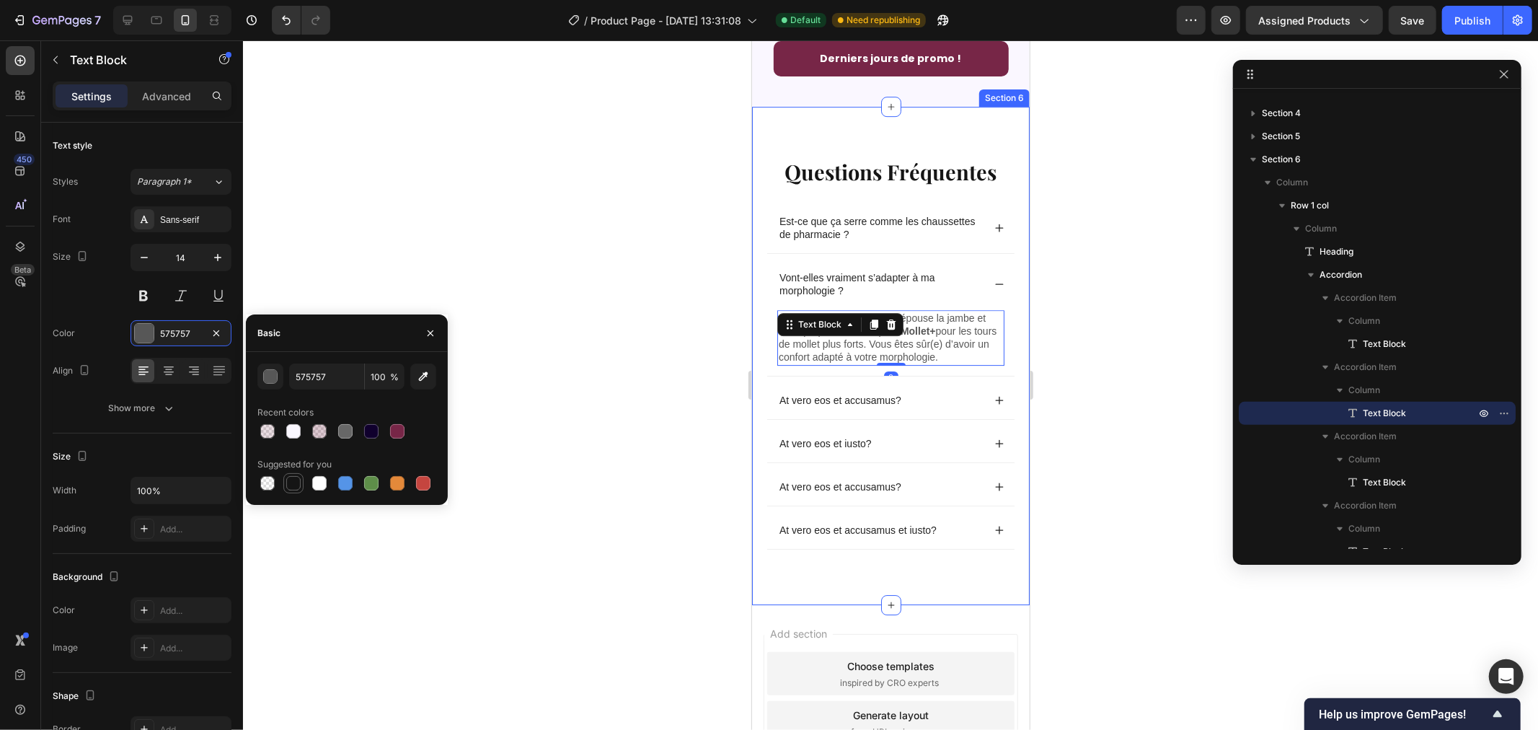
click at [288, 480] on div at bounding box center [293, 483] width 14 height 14
type input "151515"
click at [570, 273] on div at bounding box center [890, 384] width 1295 height 689
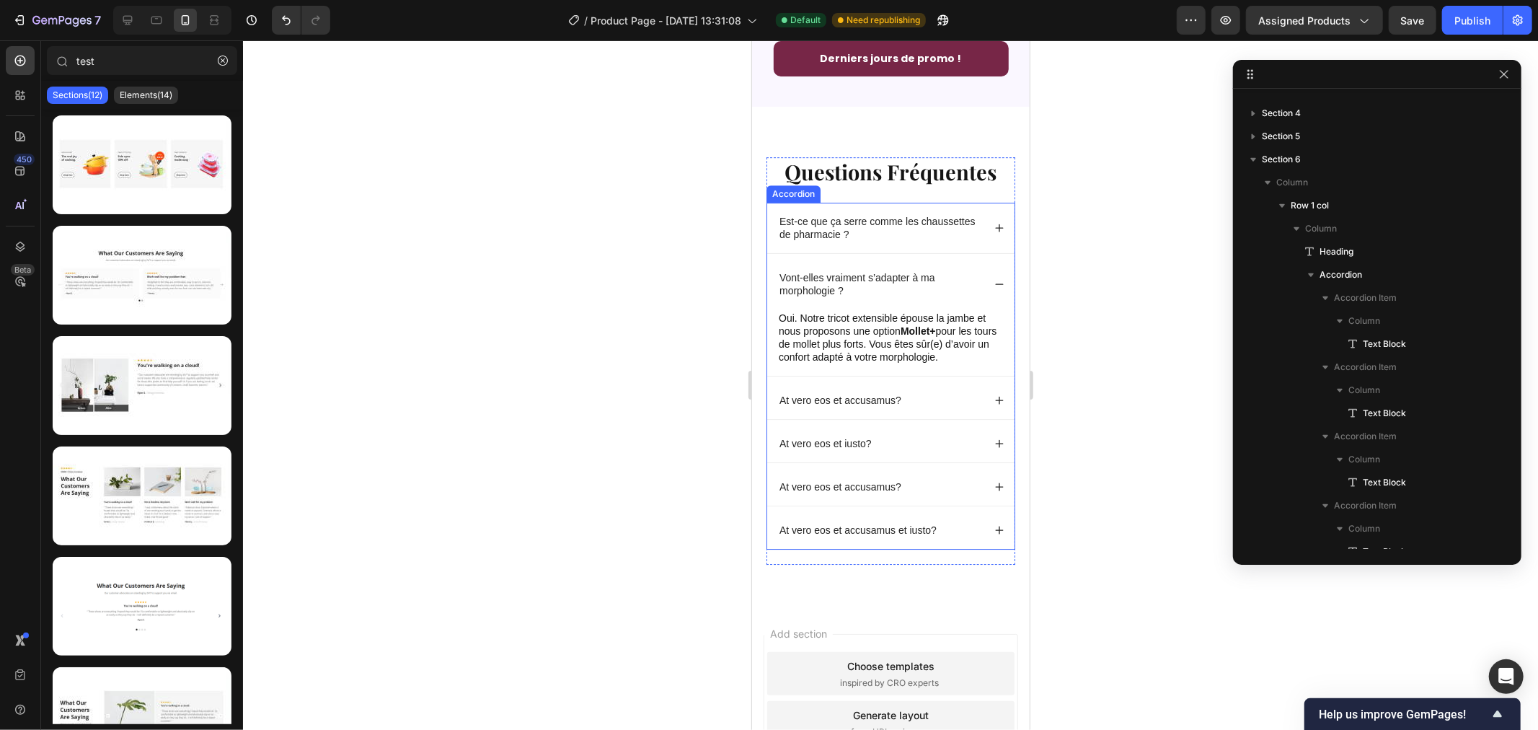
click at [994, 288] on icon at bounding box center [999, 283] width 10 height 10
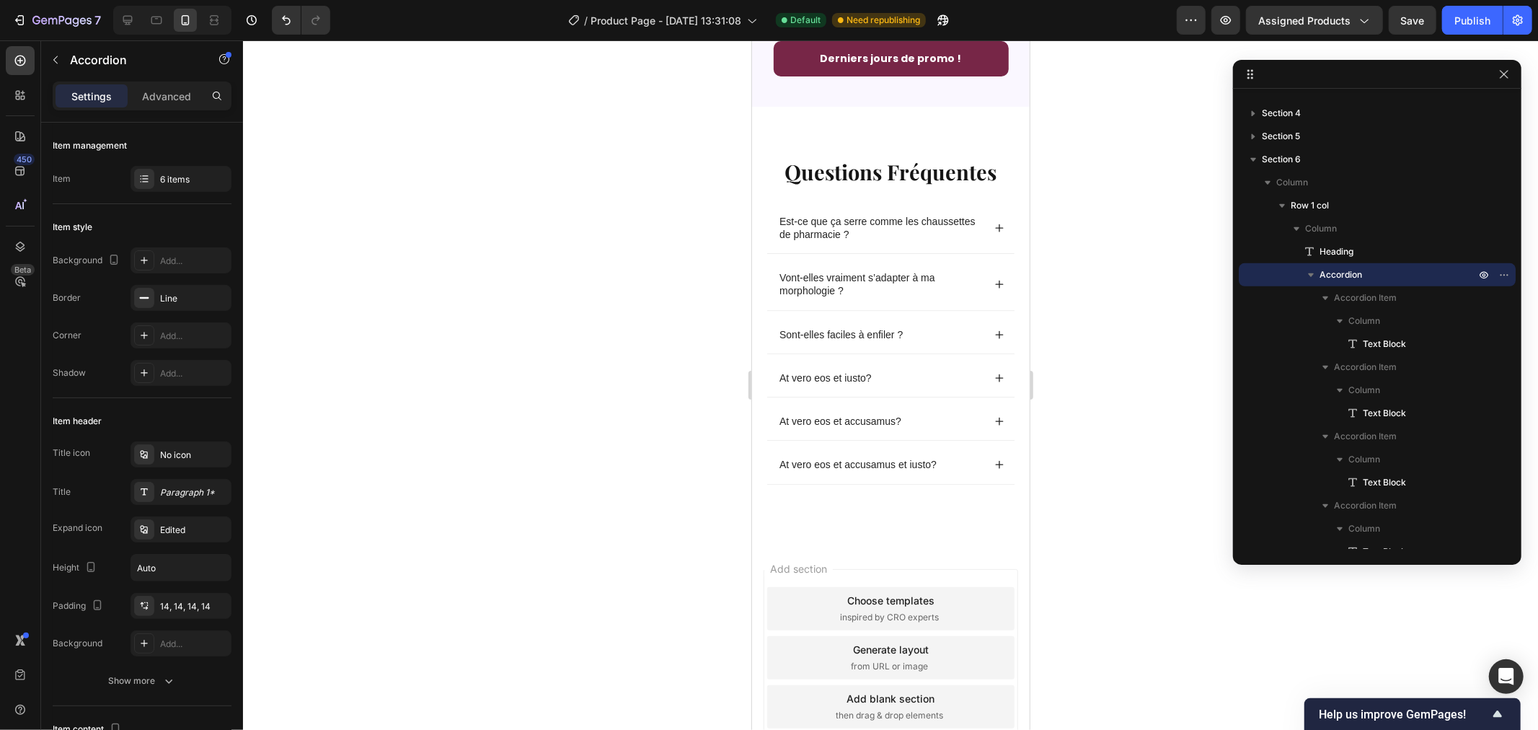
click at [549, 286] on div at bounding box center [890, 384] width 1295 height 689
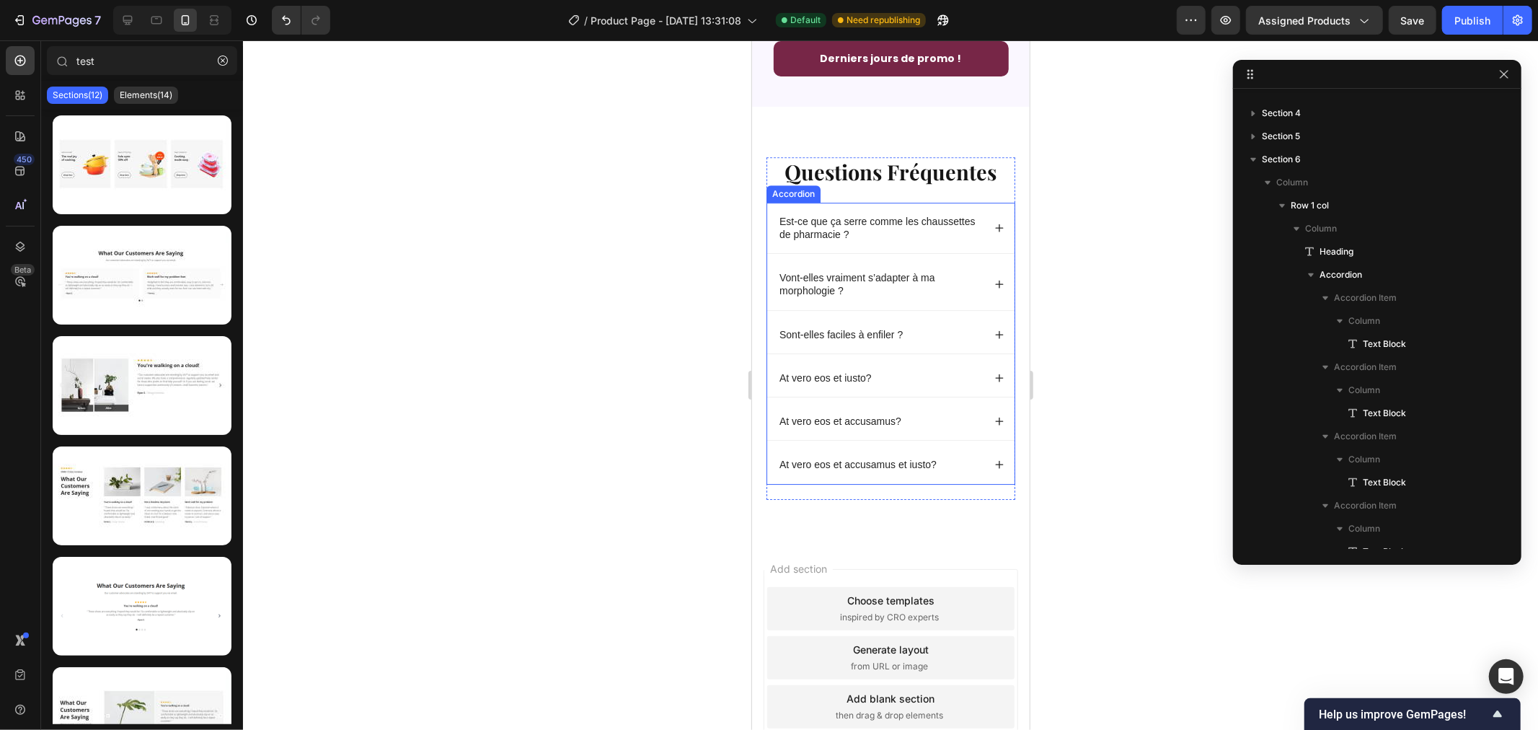
click at [994, 339] on icon at bounding box center [999, 334] width 10 height 10
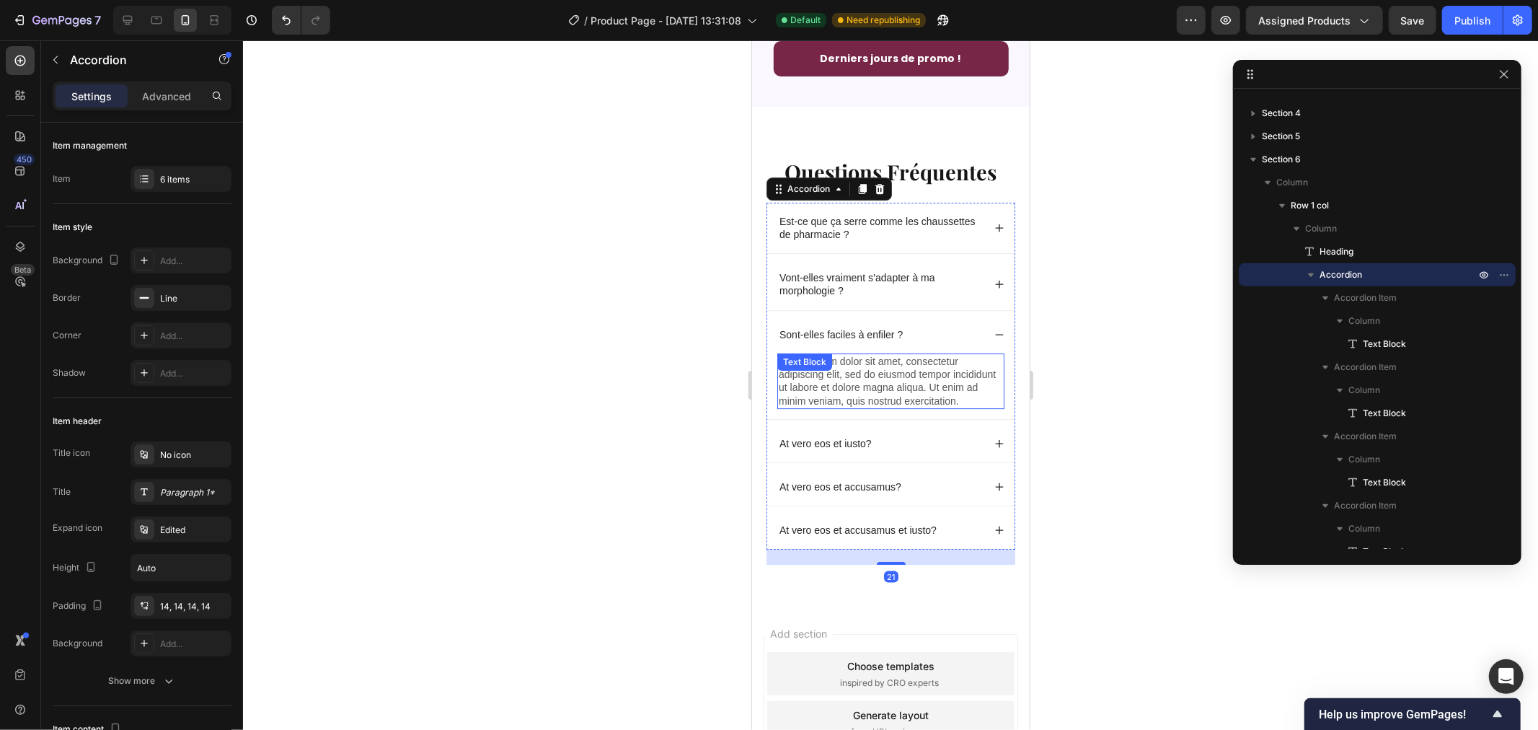
click at [841, 399] on p "Lorem ipsum dolor sit amet, consectetur adipiscing elit, sed do eiusmod tempor …" at bounding box center [890, 380] width 224 height 53
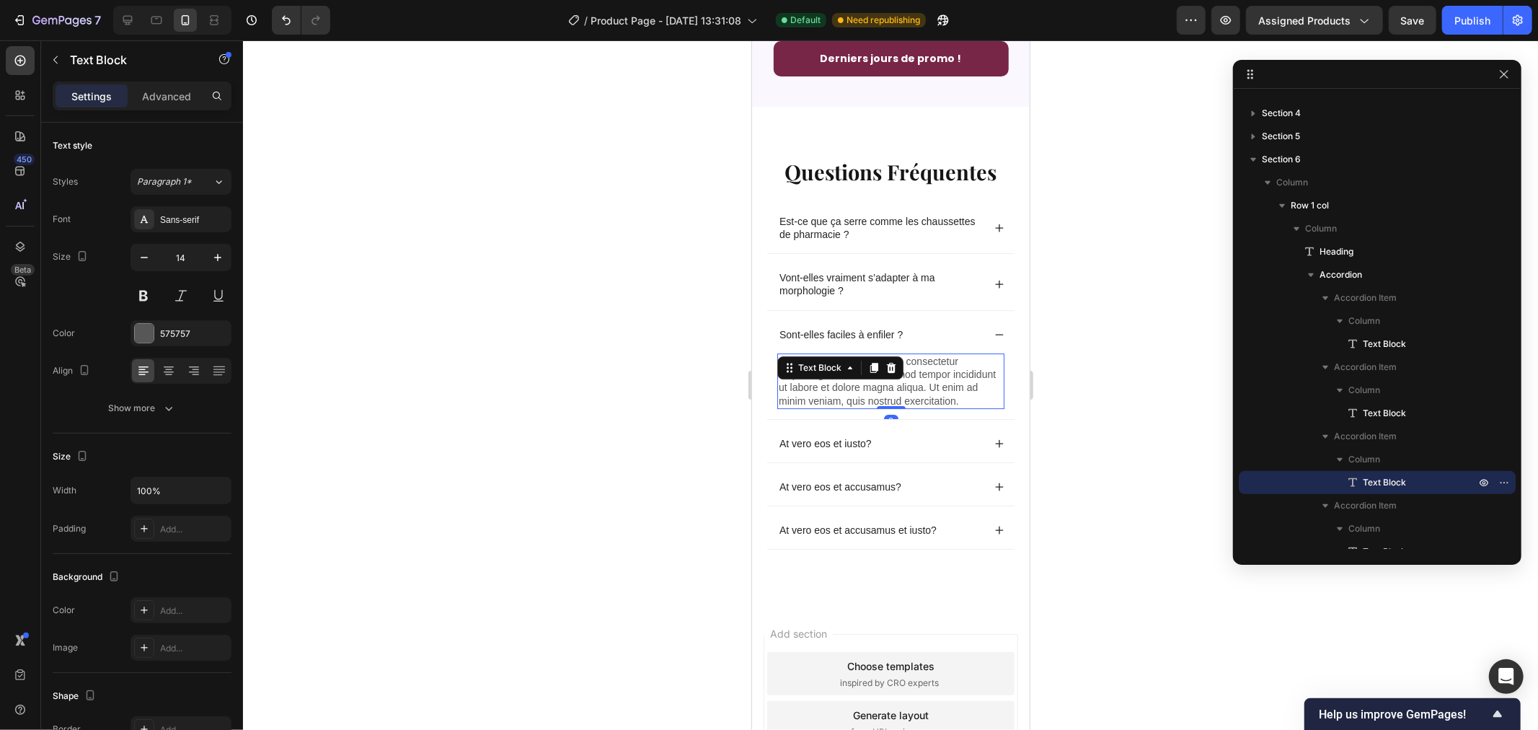
click at [841, 399] on p "Lorem ipsum dolor sit amet, consectetur adipiscing elit, sed do eiusmod tempor …" at bounding box center [890, 380] width 224 height 53
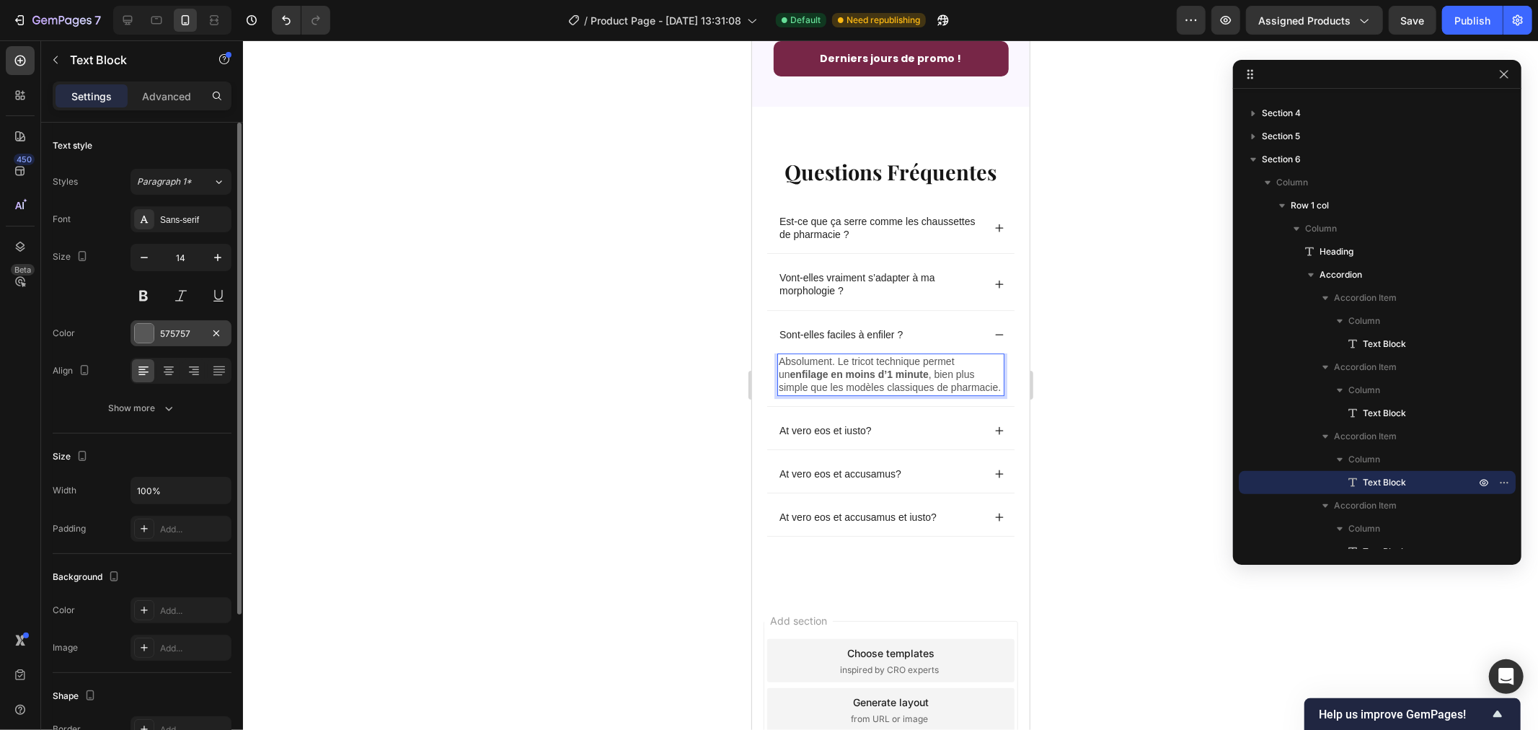
click at [142, 340] on div at bounding box center [144, 333] width 19 height 19
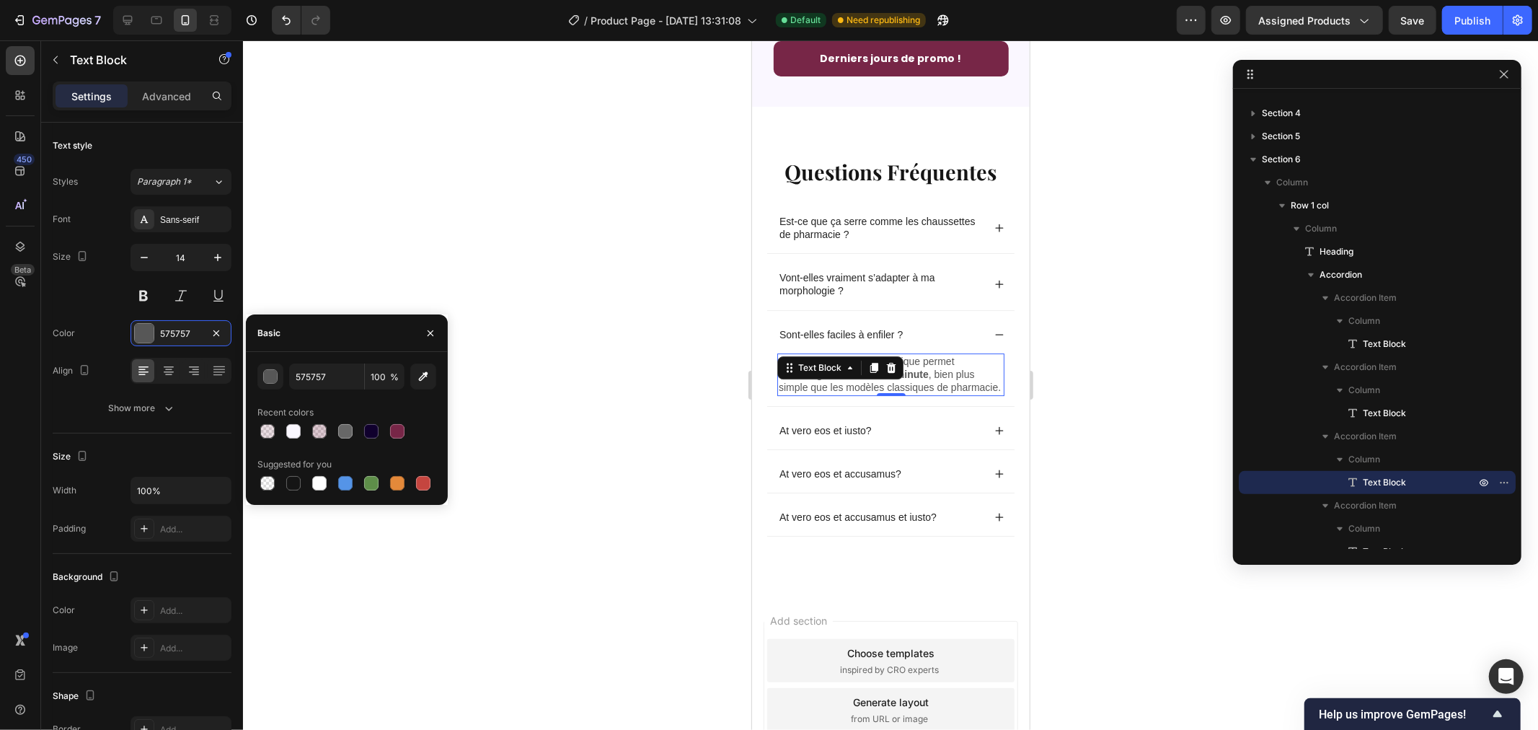
click at [292, 479] on div at bounding box center [293, 483] width 14 height 14
type input "151515"
click at [603, 293] on div at bounding box center [890, 384] width 1295 height 689
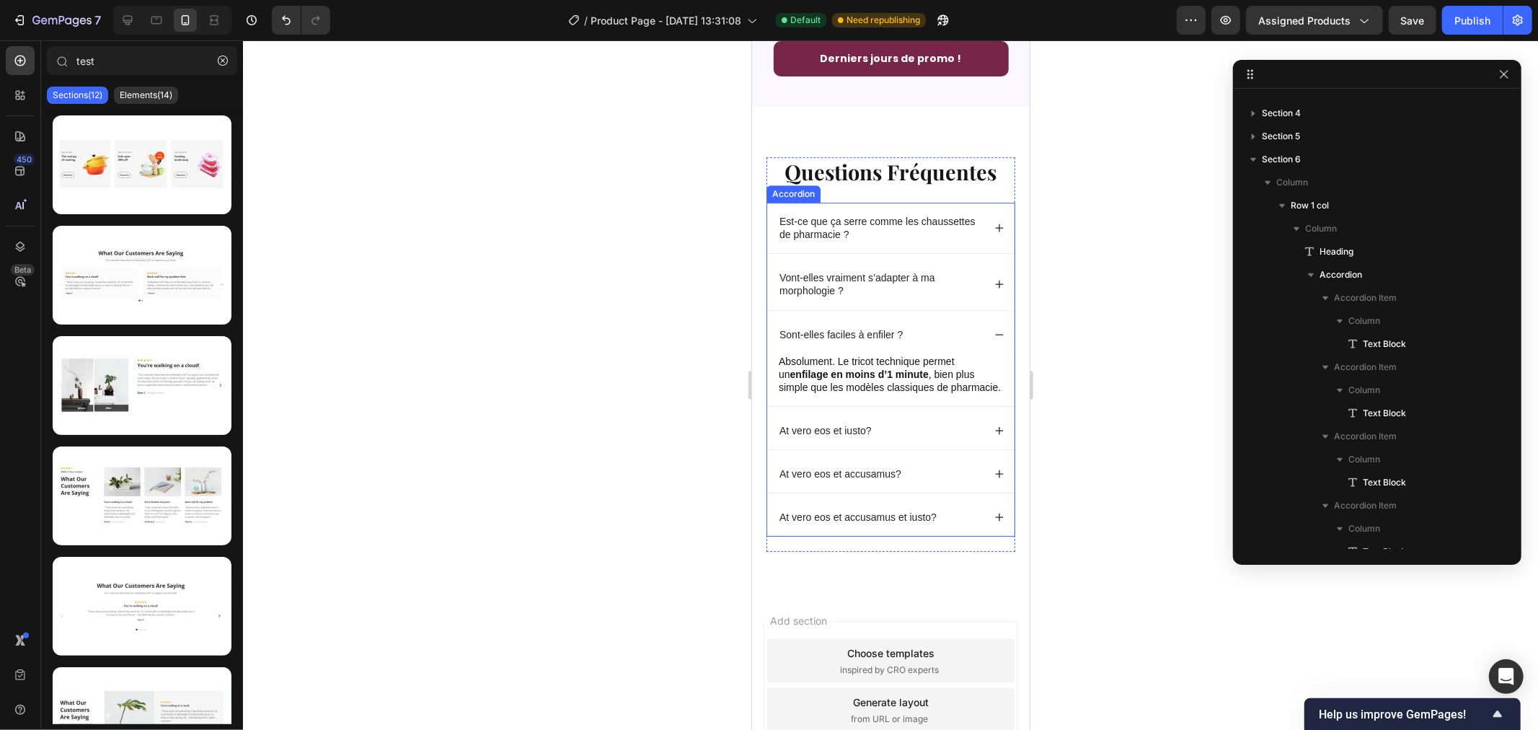
click at [990, 353] on div "Sont-elles faciles à enfiler ?" at bounding box center [889, 333] width 247 height 37
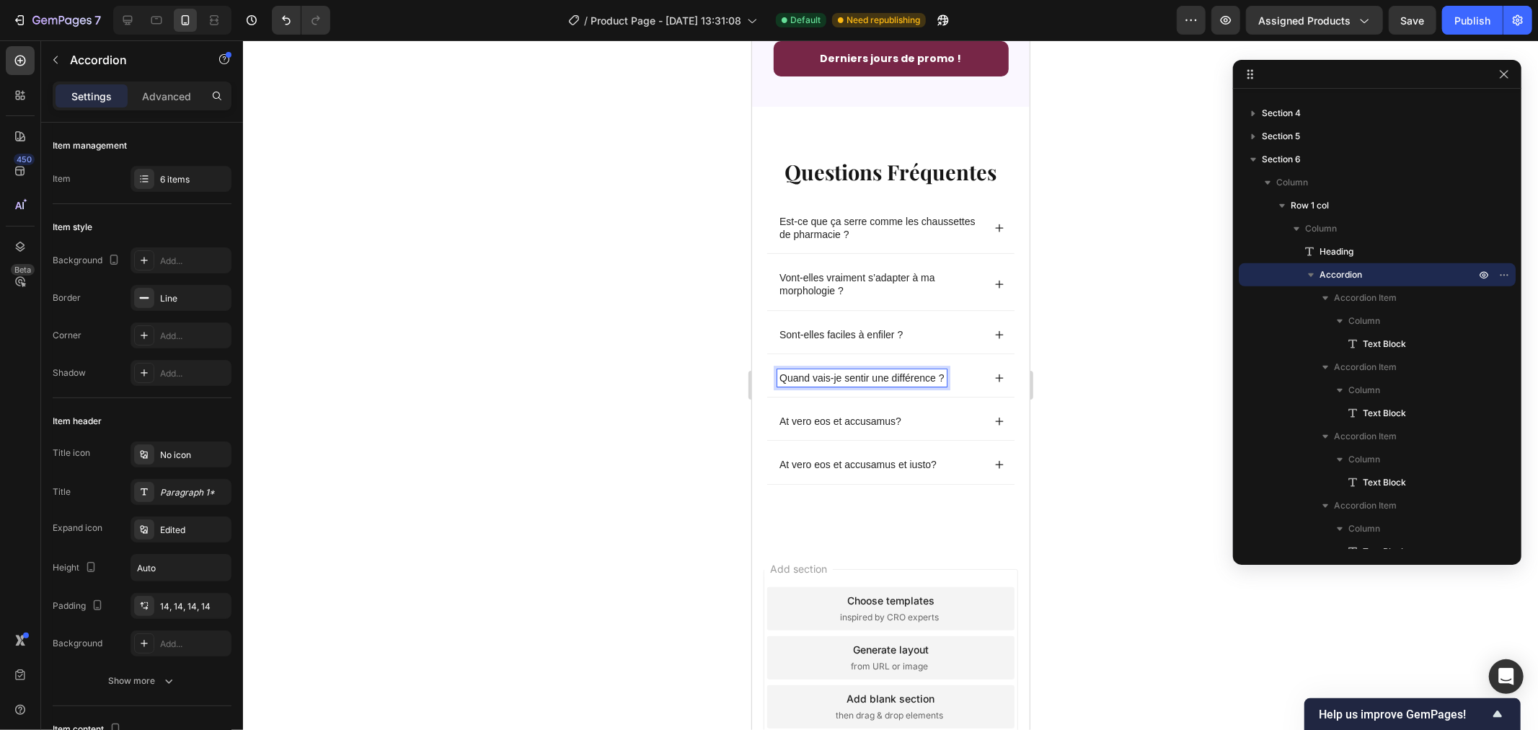
click at [978, 396] on div "Quand vais-je sentir une différence ?" at bounding box center [889, 376] width 247 height 37
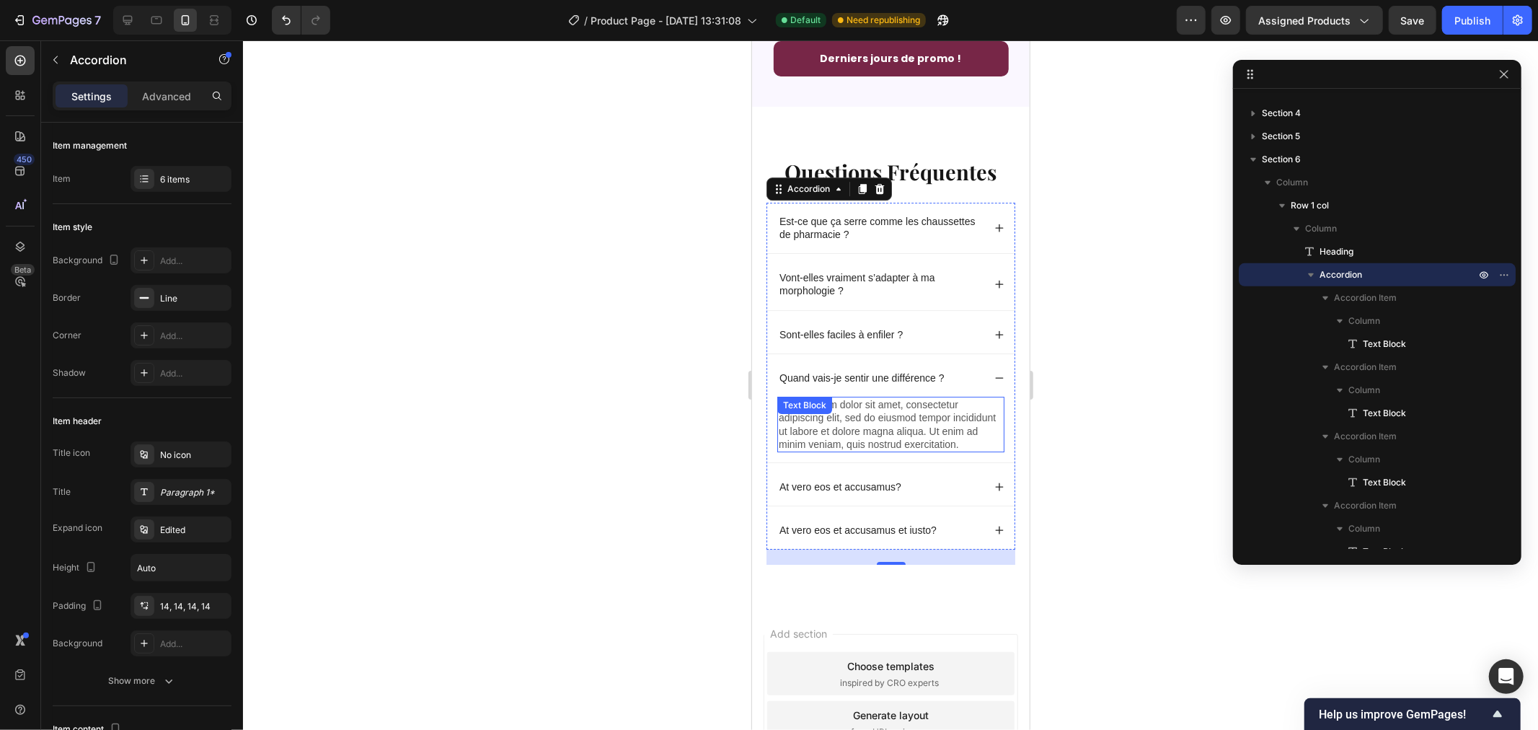
click at [848, 440] on div "Lorem ipsum dolor sit amet, consectetur adipiscing elit, sed do eiusmod tempor …" at bounding box center [890, 424] width 227 height 56
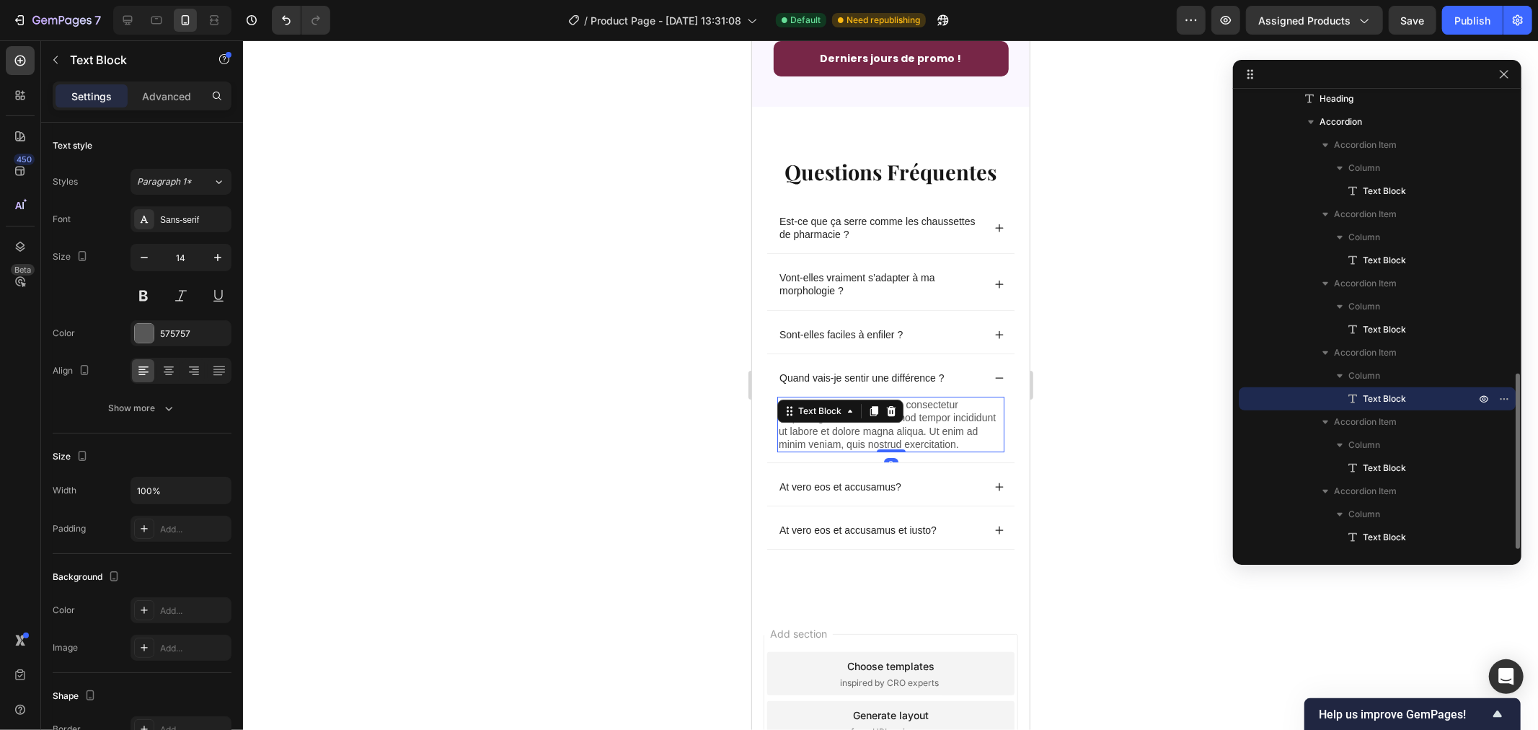
click at [810, 450] on p "Lorem ipsum dolor sit amet, consectetur adipiscing elit, sed do eiusmod tempor …" at bounding box center [890, 423] width 224 height 53
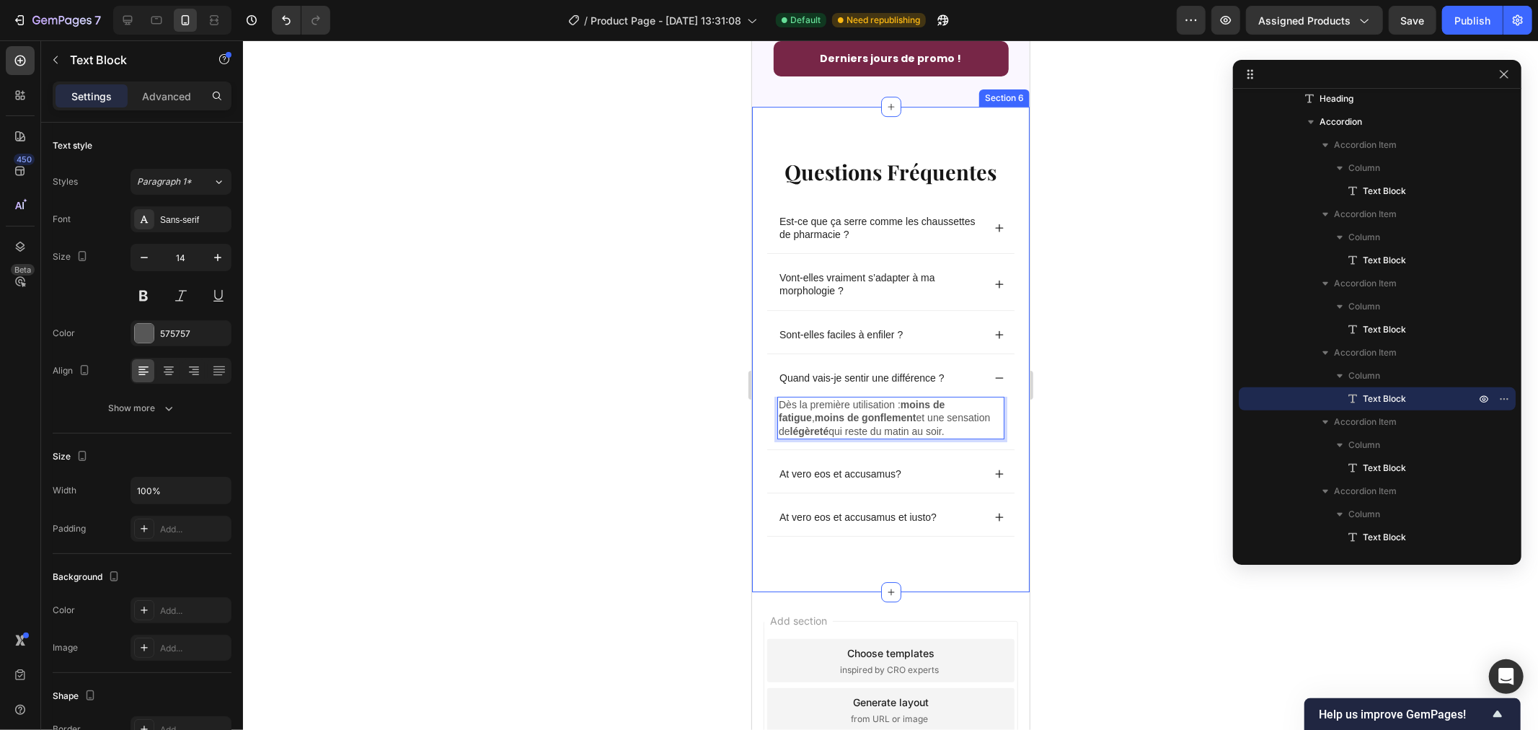
click at [656, 414] on div at bounding box center [890, 384] width 1295 height 689
click at [864, 427] on p "Dès la première utilisation : moins de fatigue , moins de gonflement et une sen…" at bounding box center [890, 417] width 224 height 40
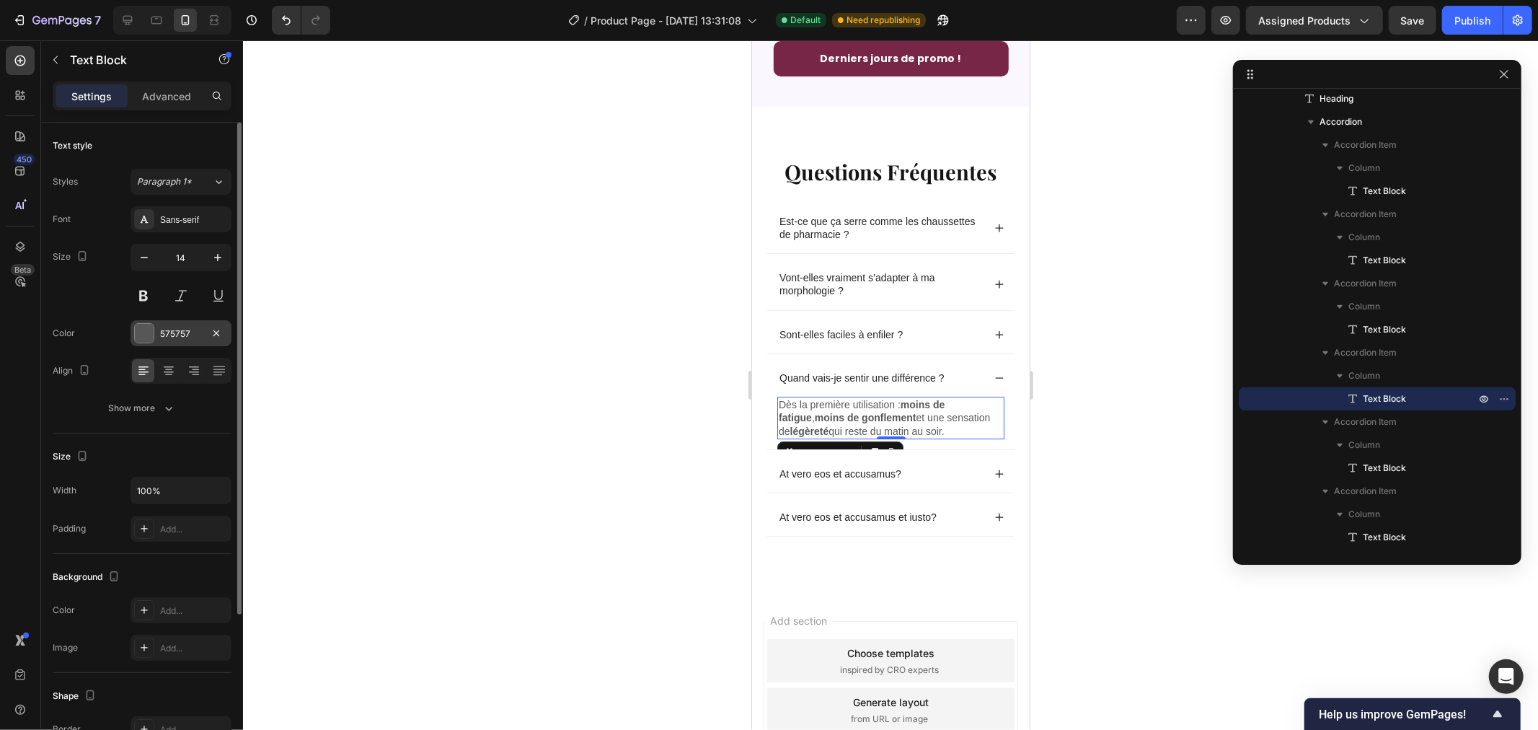
click at [144, 332] on div at bounding box center [144, 333] width 19 height 19
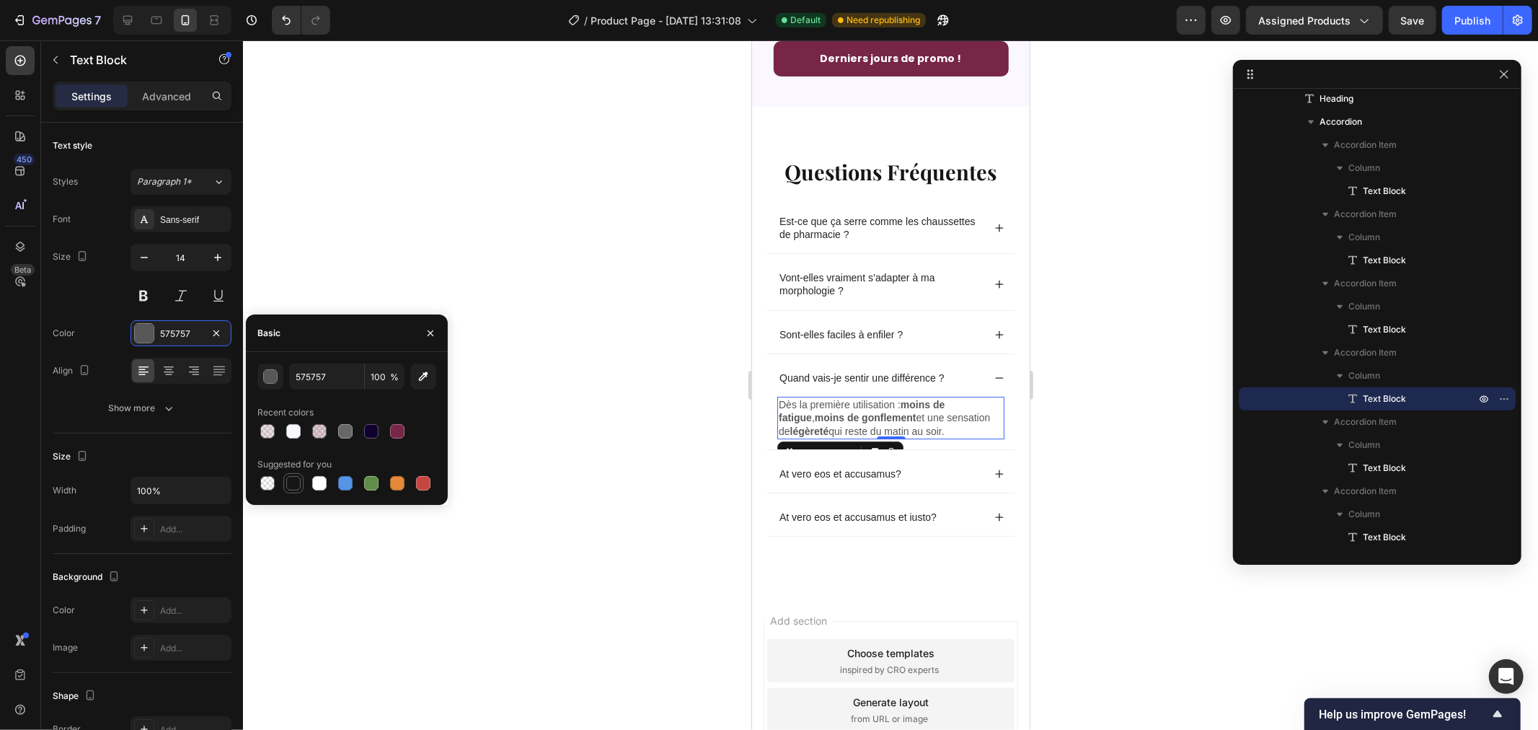
click at [292, 479] on div at bounding box center [293, 483] width 14 height 14
type input "151515"
drag, startPoint x: 522, startPoint y: 366, endPoint x: 619, endPoint y: 376, distance: 97.1
click at [525, 366] on div at bounding box center [890, 384] width 1295 height 689
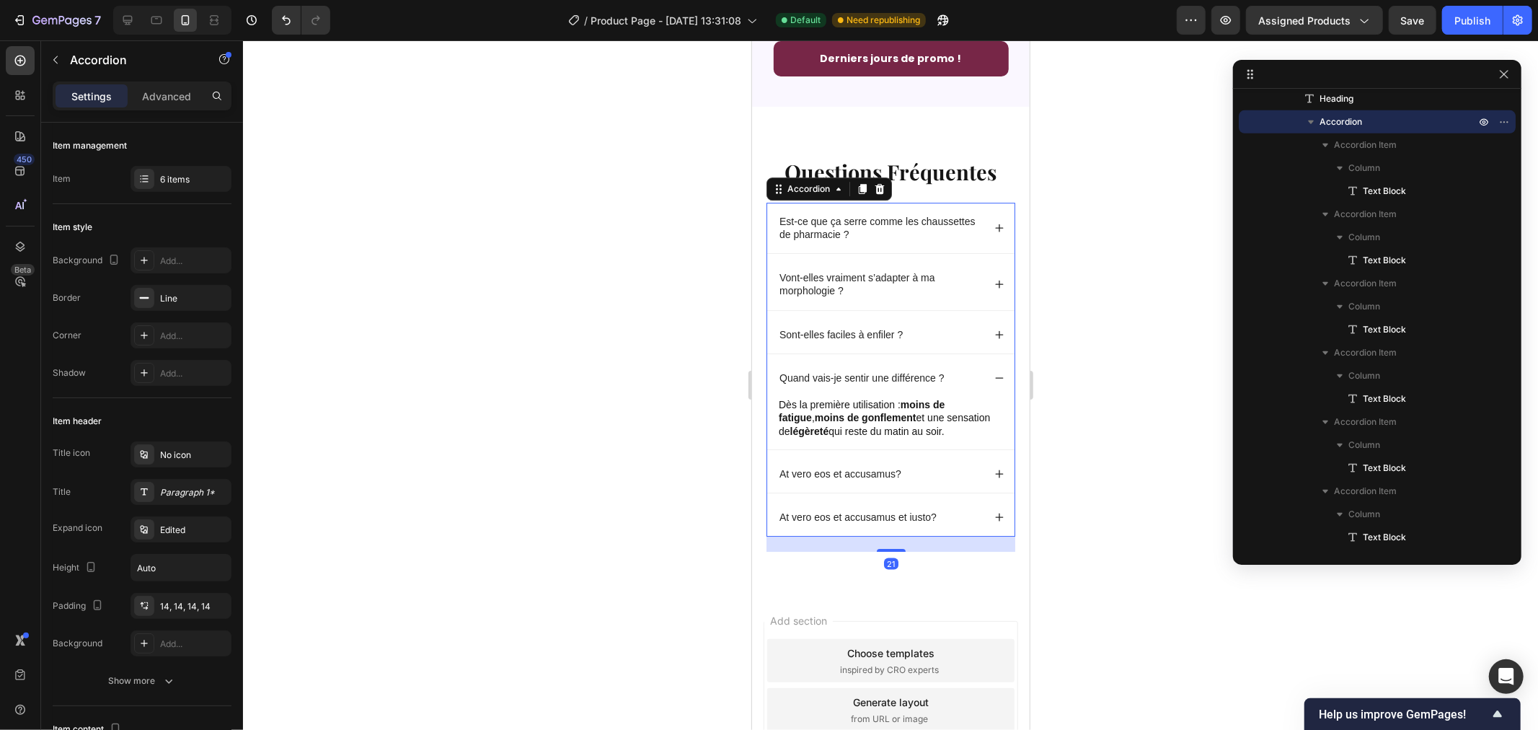
click at [994, 382] on icon at bounding box center [999, 377] width 10 height 10
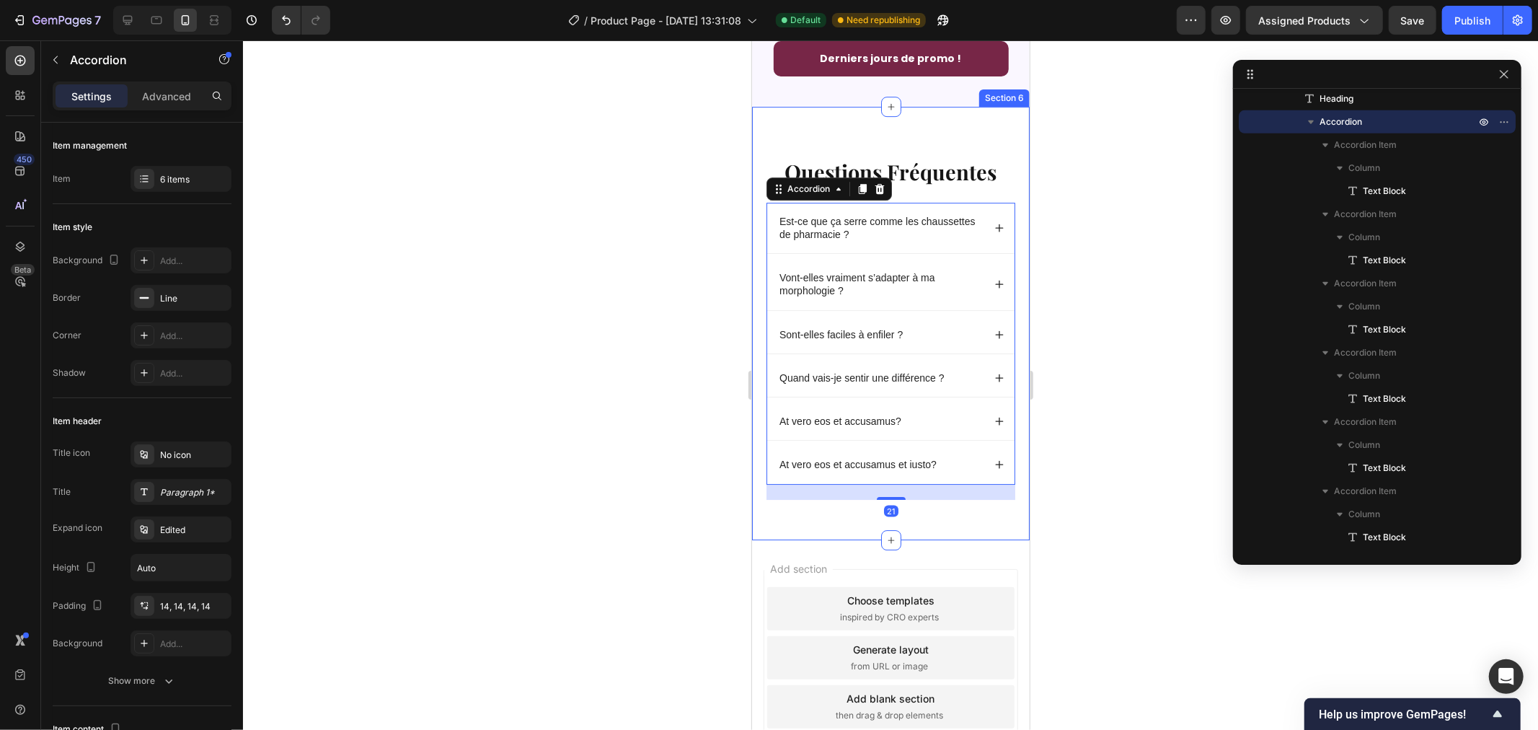
click at [497, 203] on div at bounding box center [890, 384] width 1295 height 689
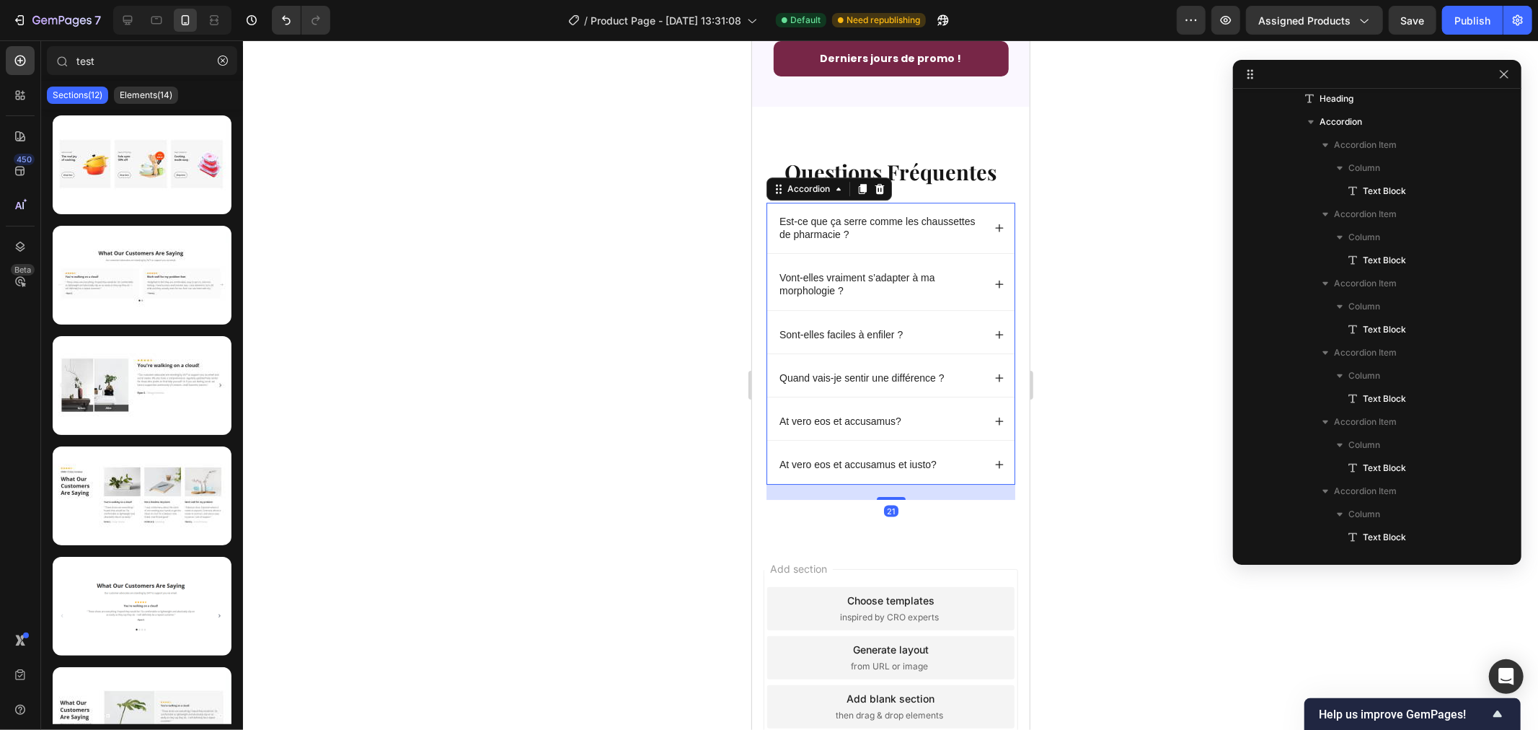
click at [828, 427] on p "At vero eos et accusamus?" at bounding box center [840, 420] width 122 height 13
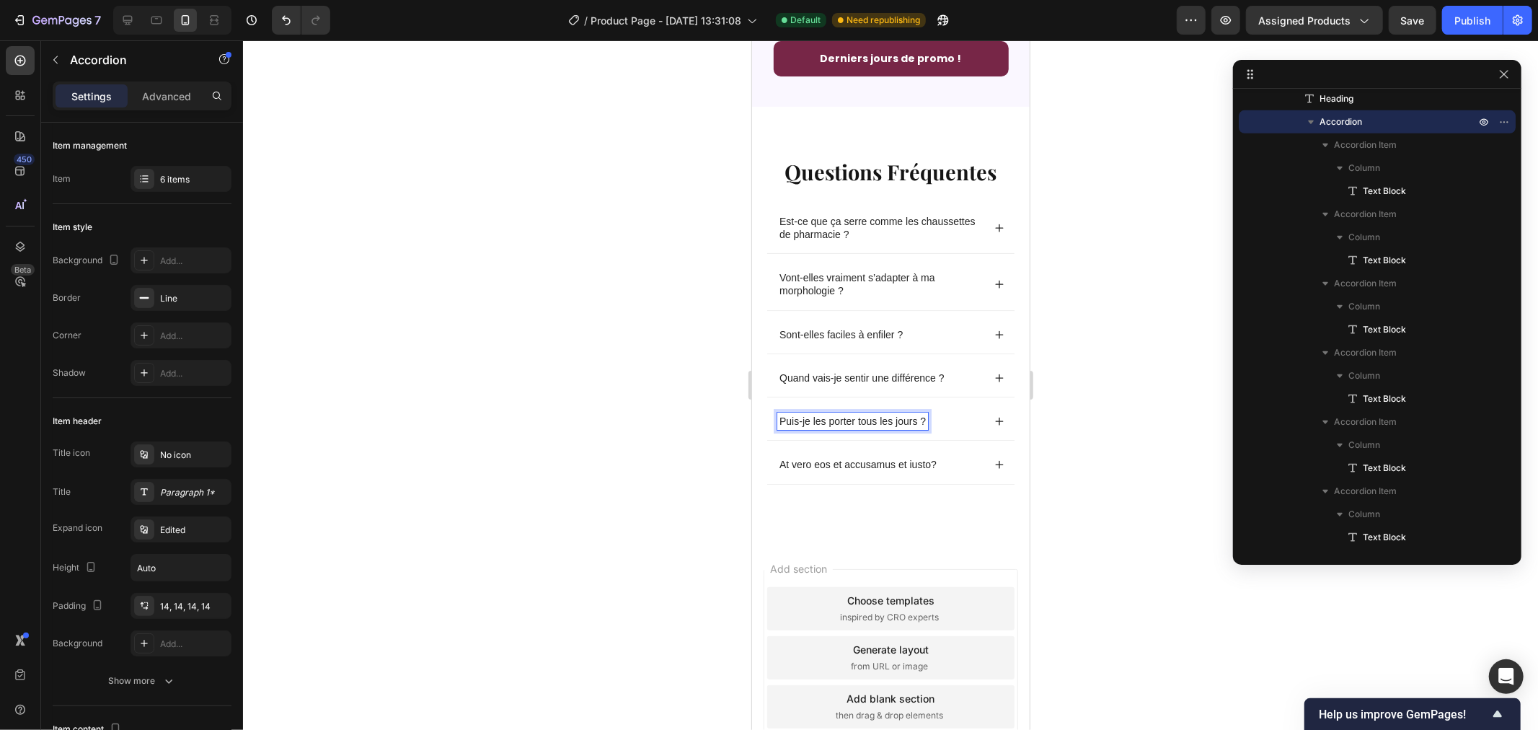
click at [994, 425] on icon at bounding box center [999, 420] width 10 height 10
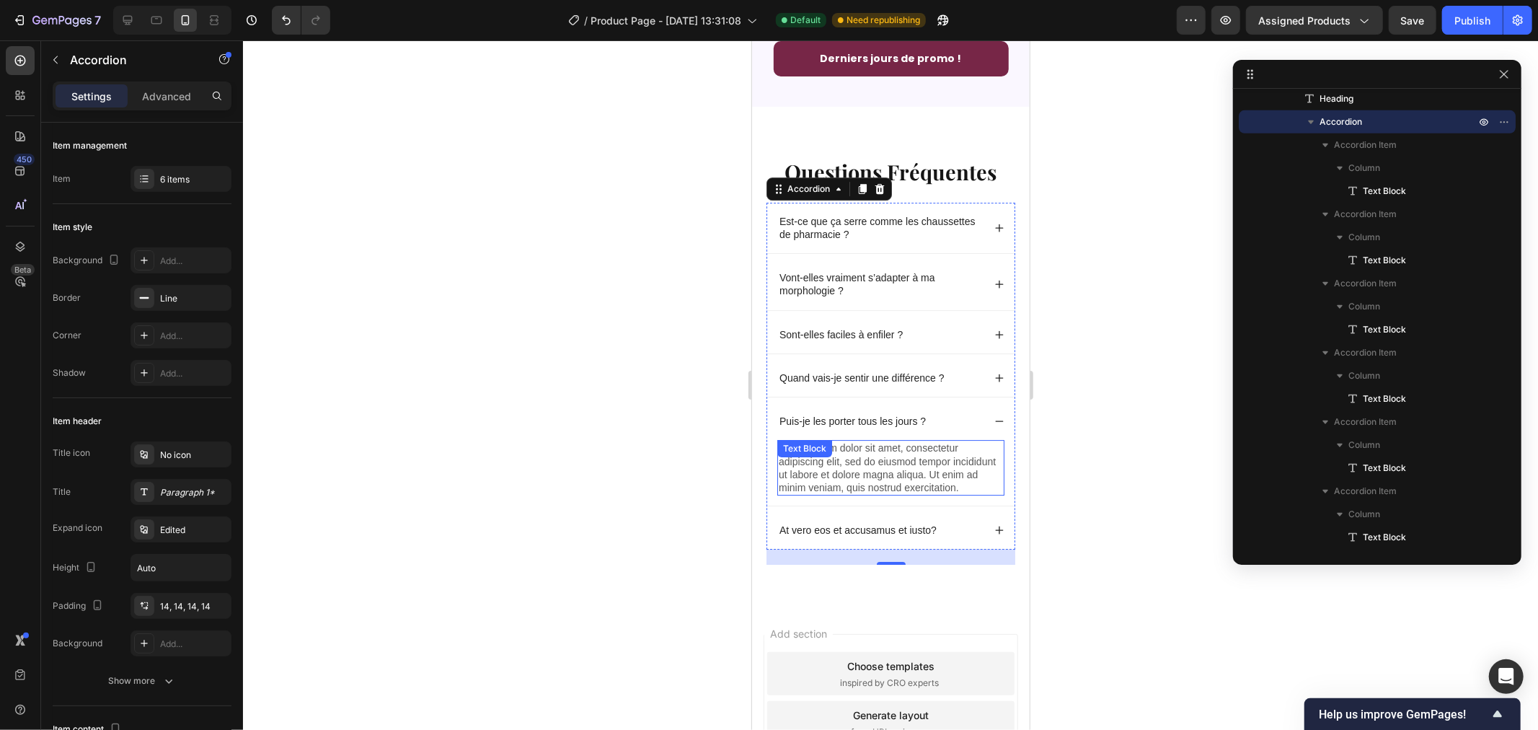
click at [848, 471] on div "Lorem ipsum dolor sit amet, consectetur adipiscing elit, sed do eiusmod tempor …" at bounding box center [890, 467] width 227 height 56
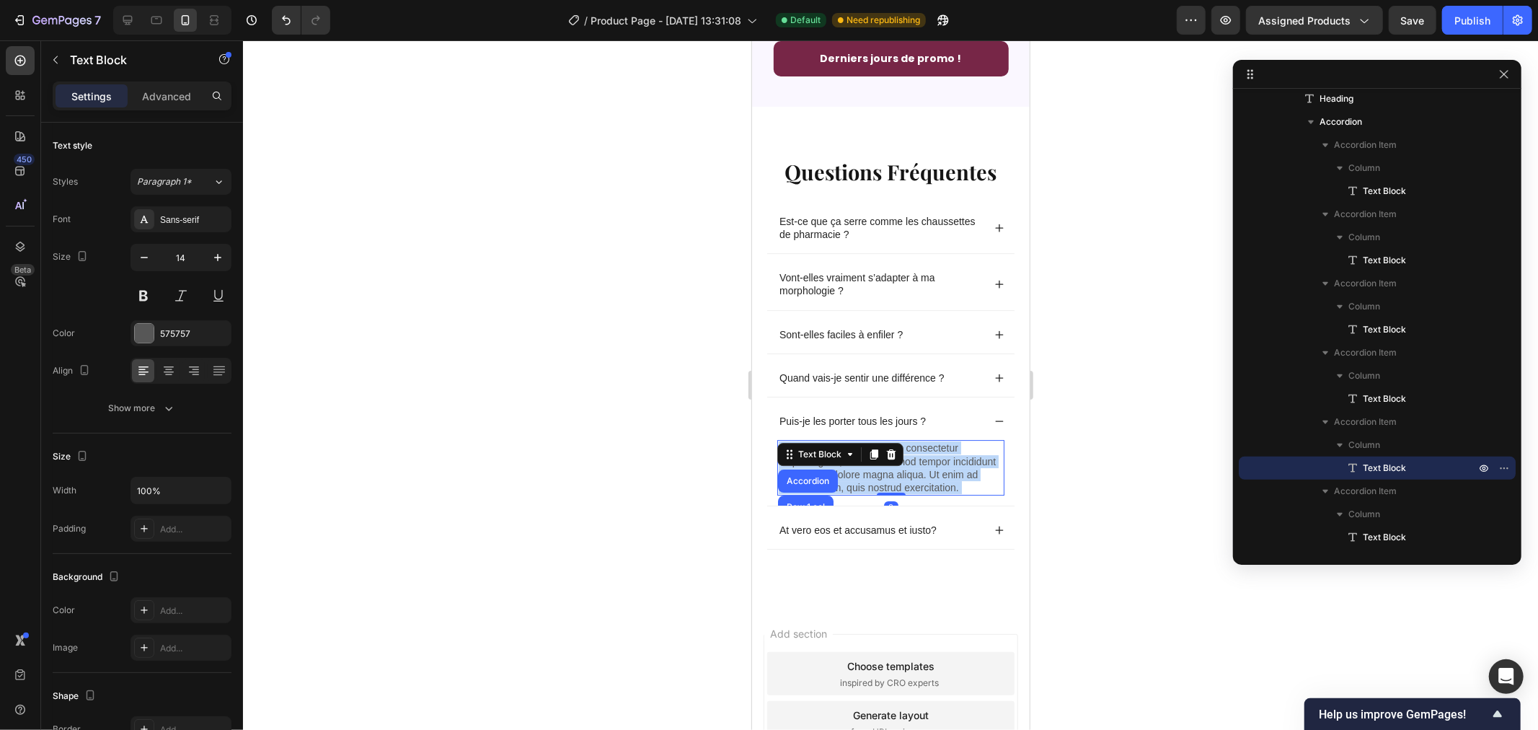
click at [931, 493] on p "Lorem ipsum dolor sit amet, consectetur adipiscing elit, sed do eiusmod tempor …" at bounding box center [890, 467] width 224 height 53
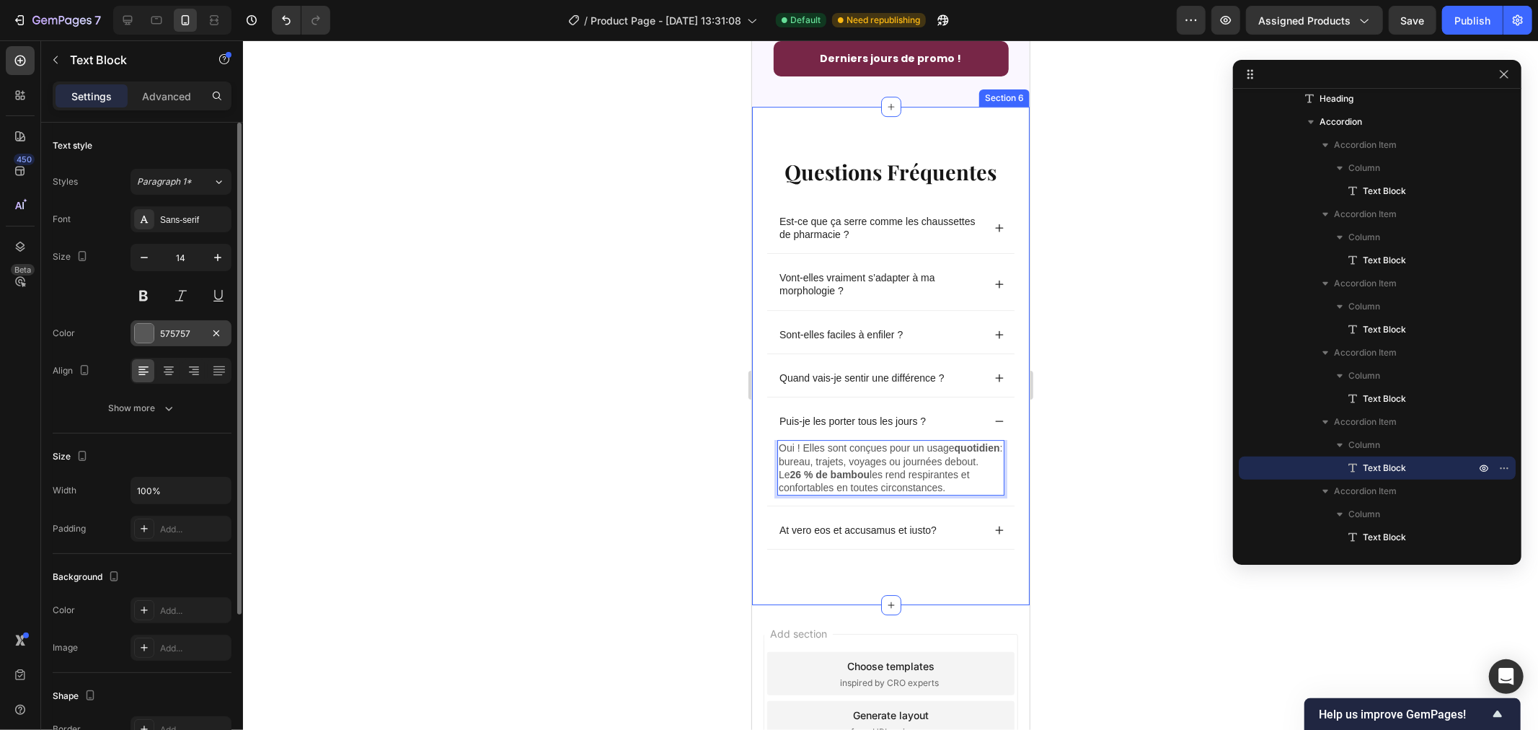
click at [148, 330] on div at bounding box center [144, 333] width 19 height 19
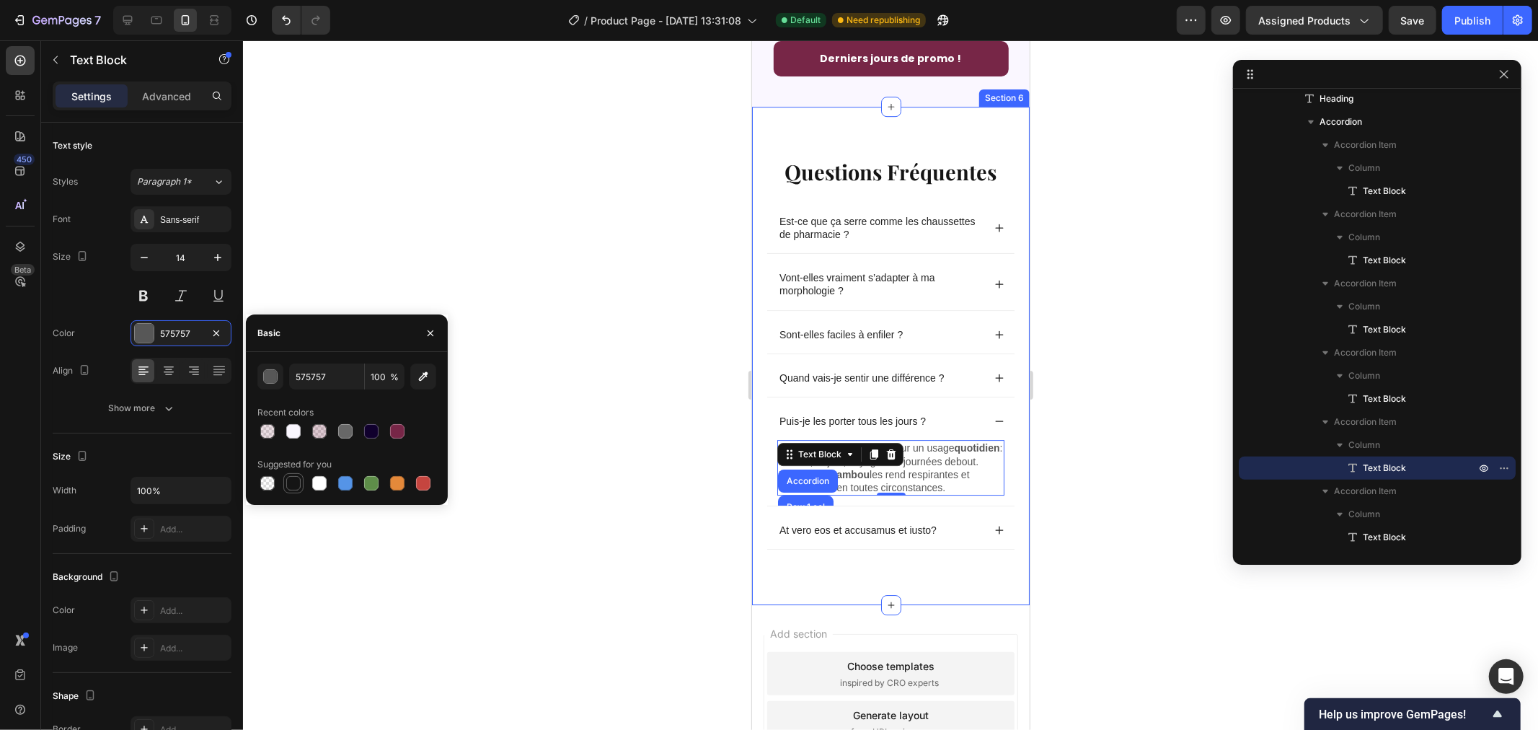
click at [293, 480] on div at bounding box center [293, 483] width 14 height 14
type input "151515"
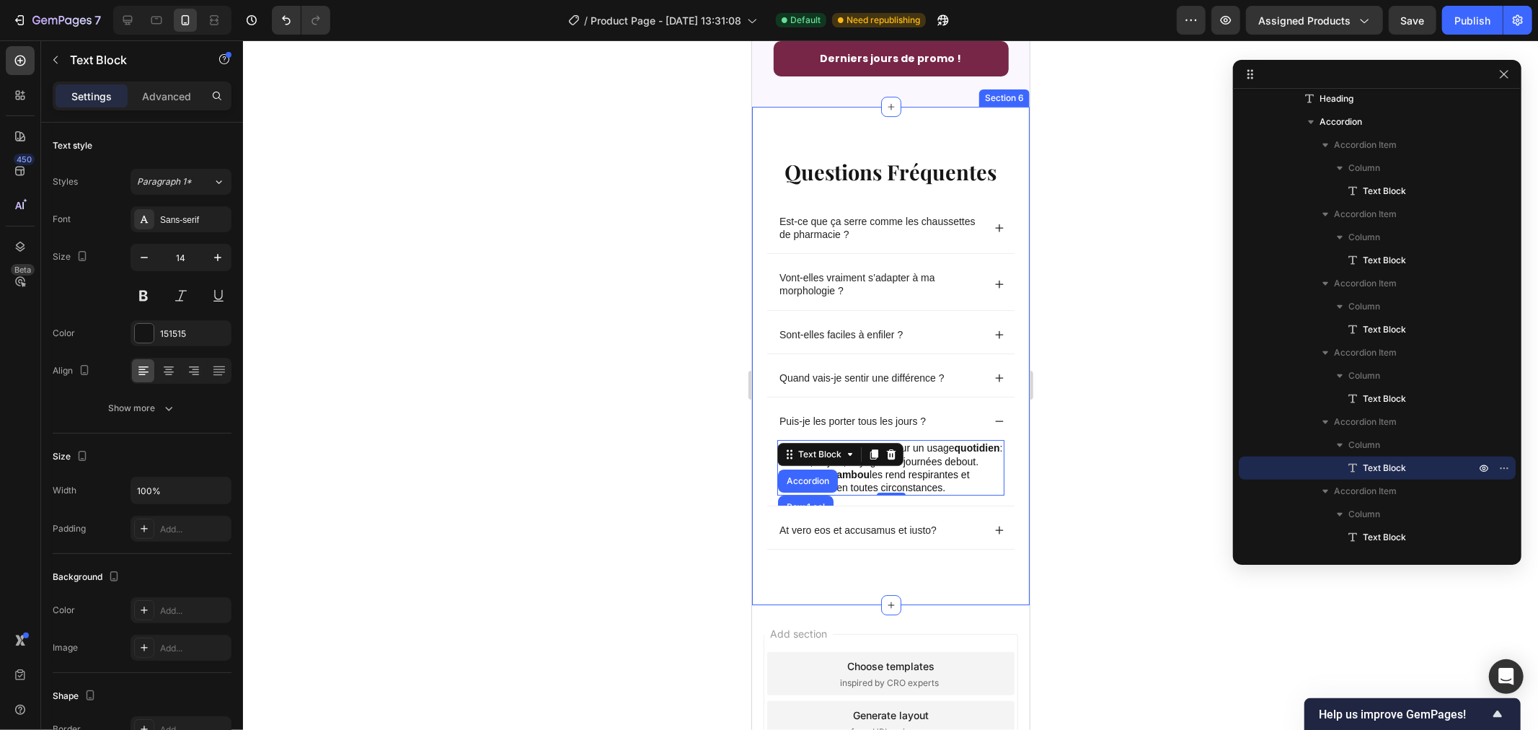
click at [630, 436] on div at bounding box center [890, 384] width 1295 height 689
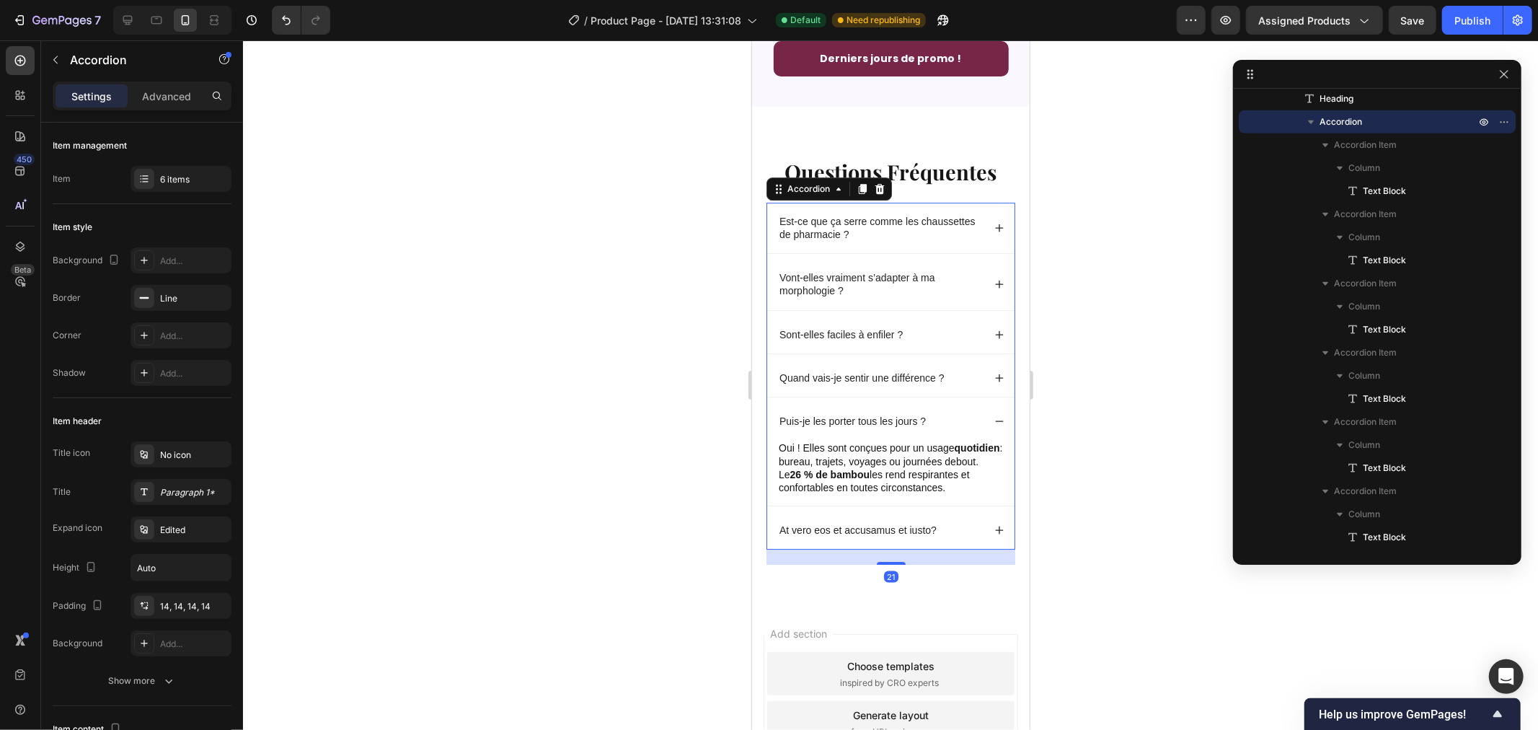
click at [995, 421] on icon at bounding box center [999, 420] width 8 height 1
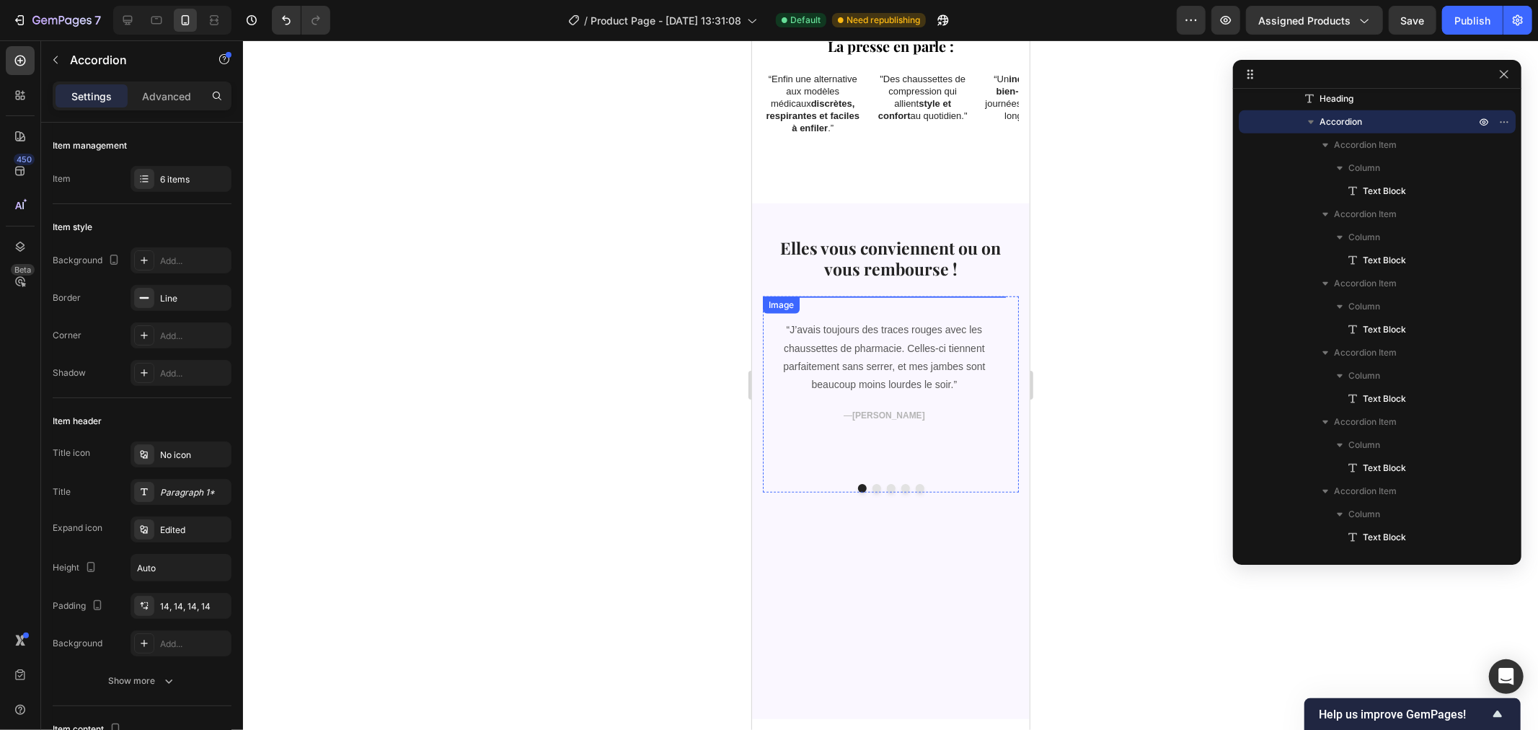
scroll to position [701, 0]
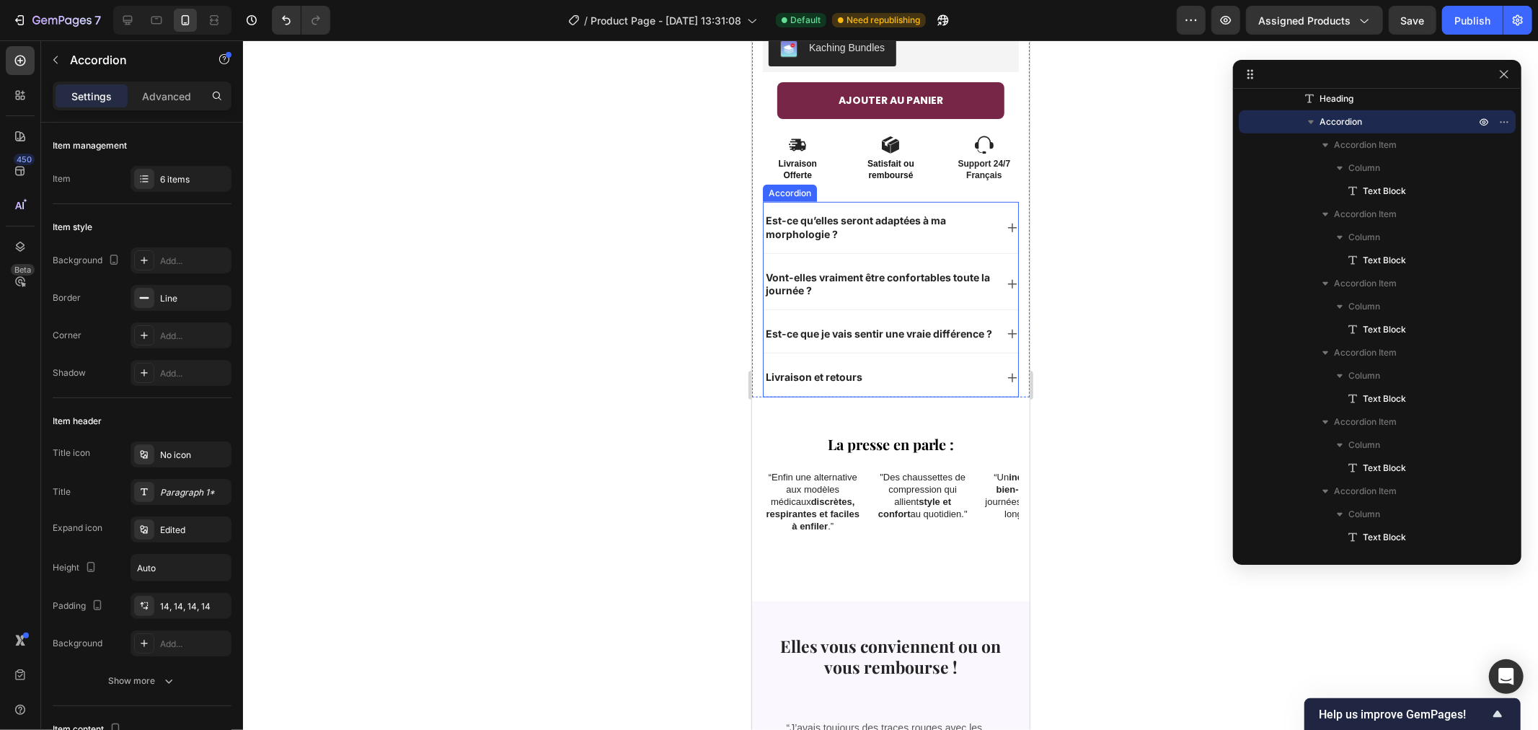
click at [836, 379] on p "Livraison et retours" at bounding box center [813, 376] width 97 height 13
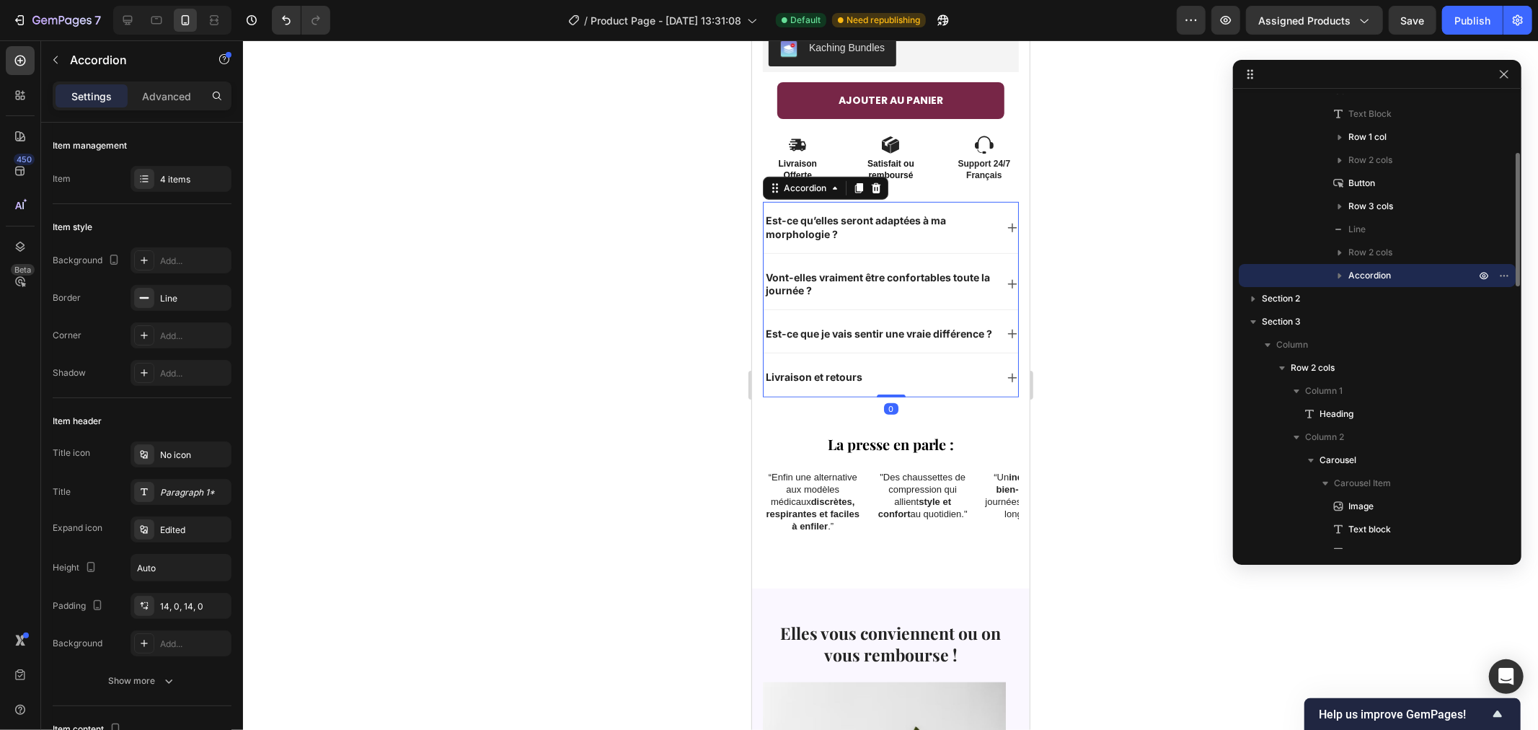
click at [827, 377] on p "Livraison et retours" at bounding box center [813, 376] width 97 height 13
copy p "Livraison et retours"
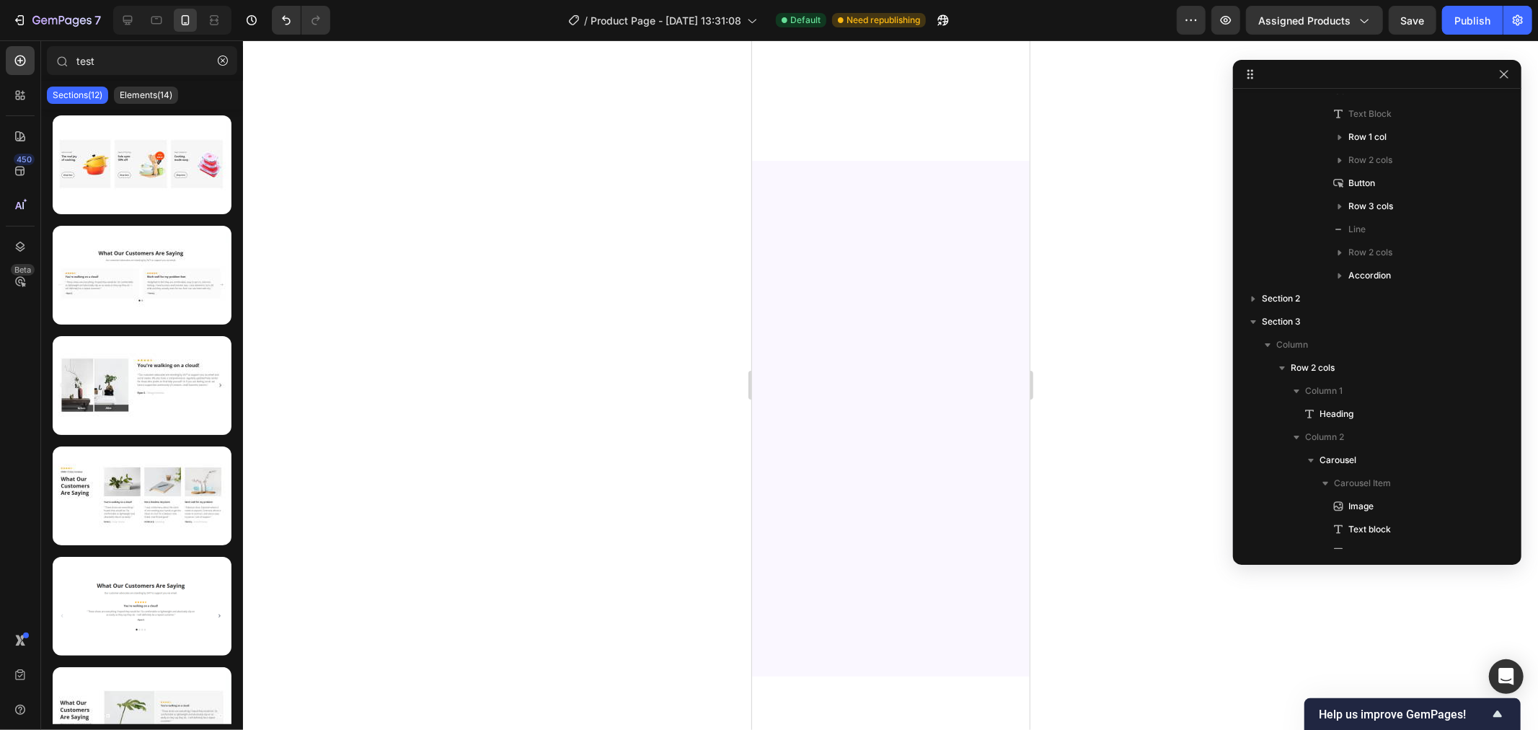
scroll to position [3891, 0]
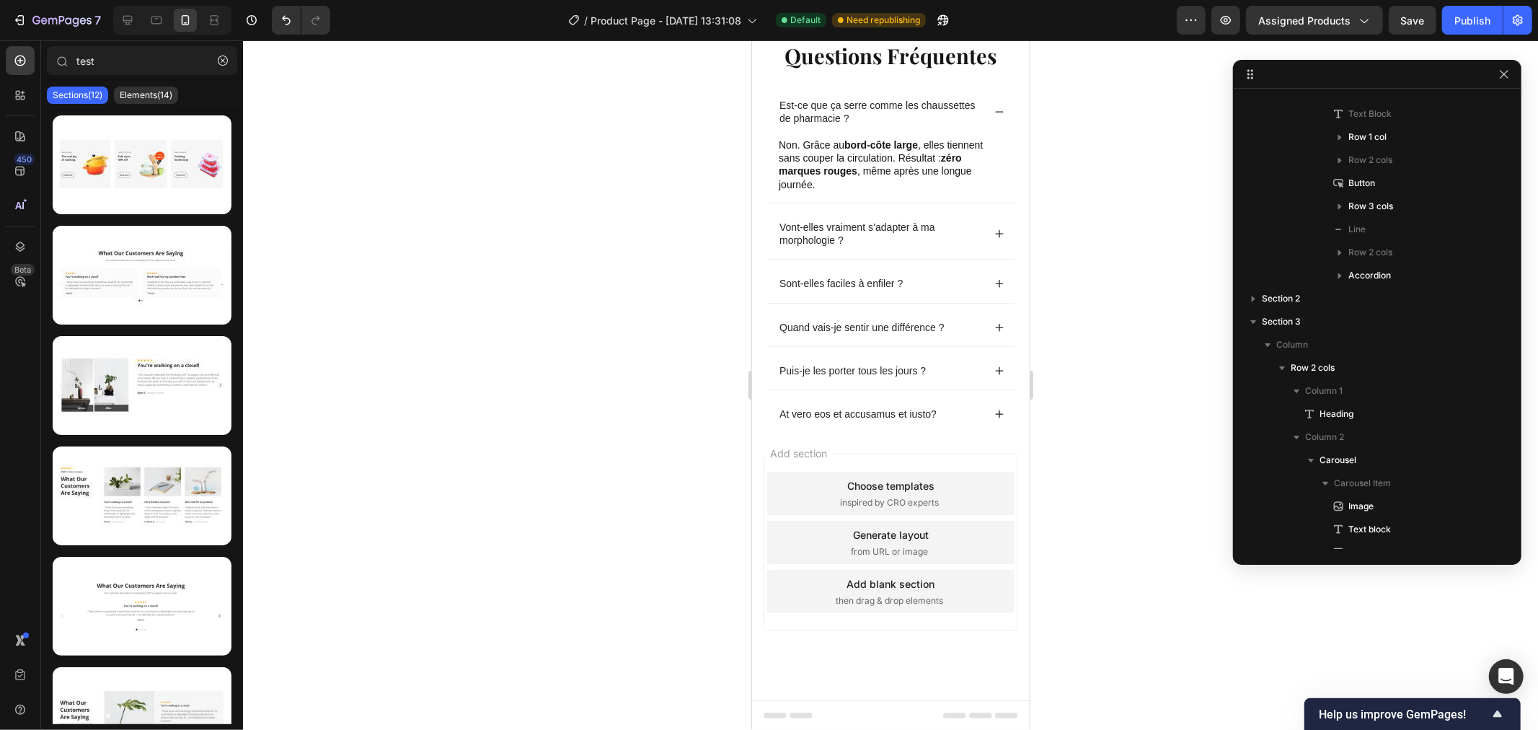
drag, startPoint x: 1019, startPoint y: 181, endPoint x: 1780, endPoint y: 661, distance: 900.2
click at [862, 410] on p "At vero eos et accusamus et iusto?" at bounding box center [857, 413] width 157 height 13
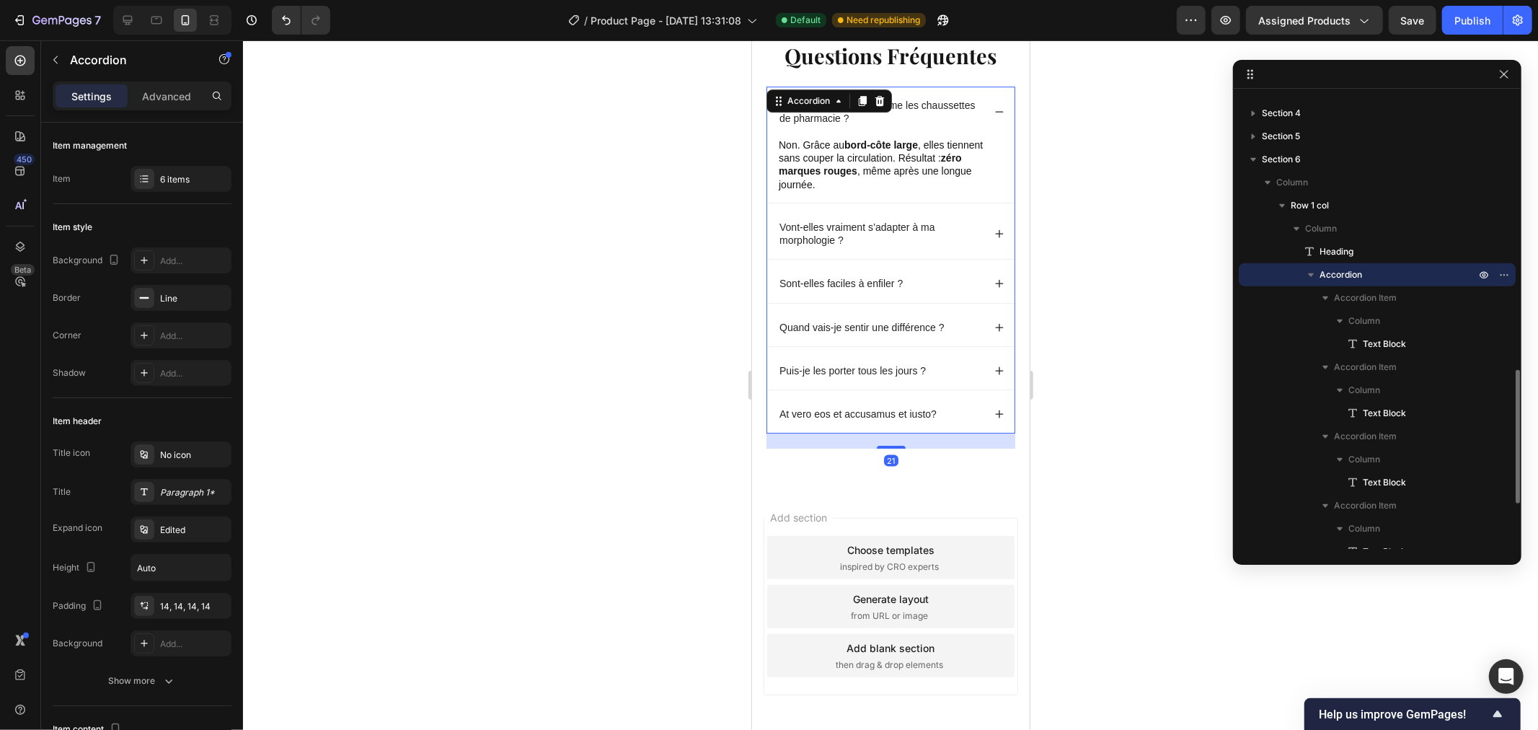
click at [862, 410] on p "At vero eos et accusamus et iusto?" at bounding box center [857, 413] width 157 height 13
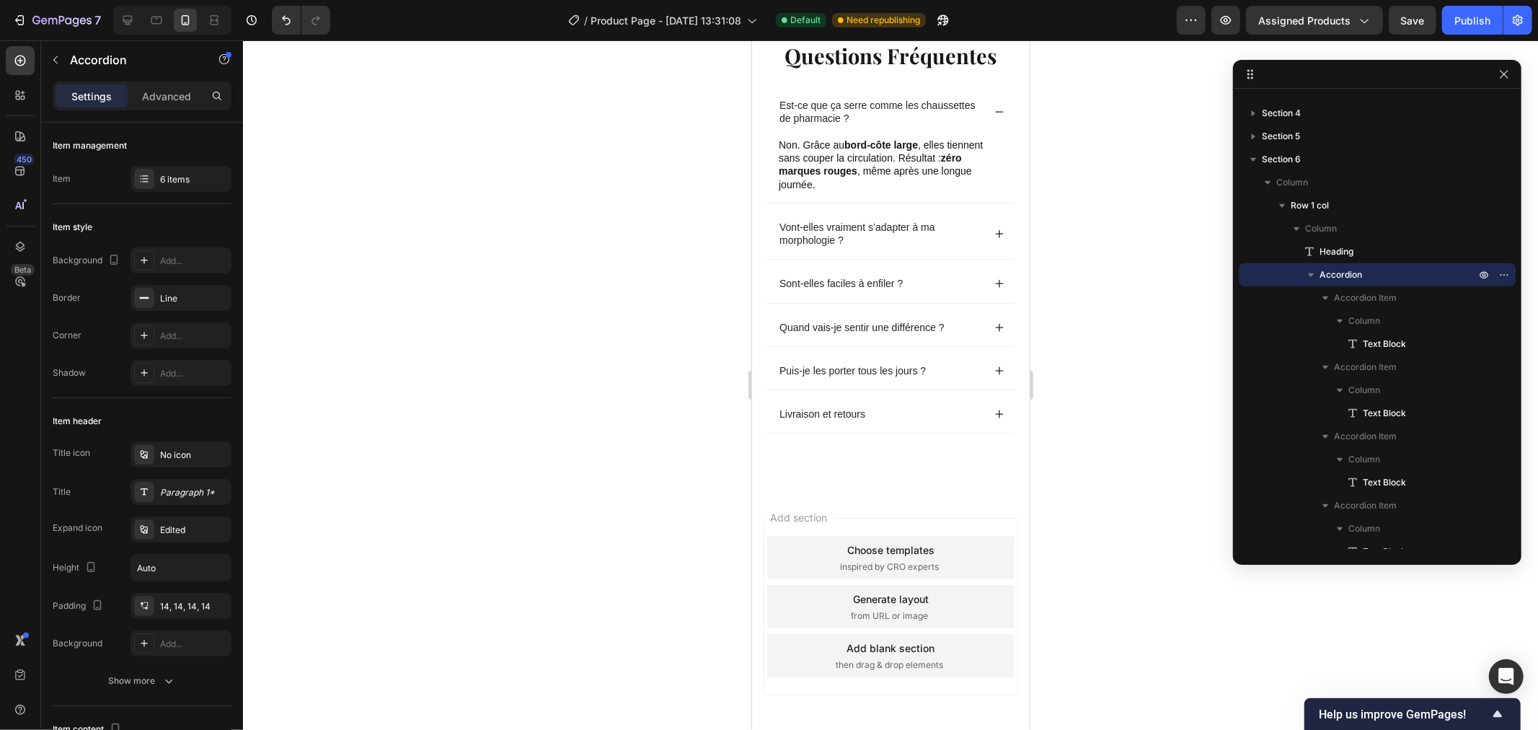
click at [994, 408] on icon at bounding box center [999, 413] width 10 height 10
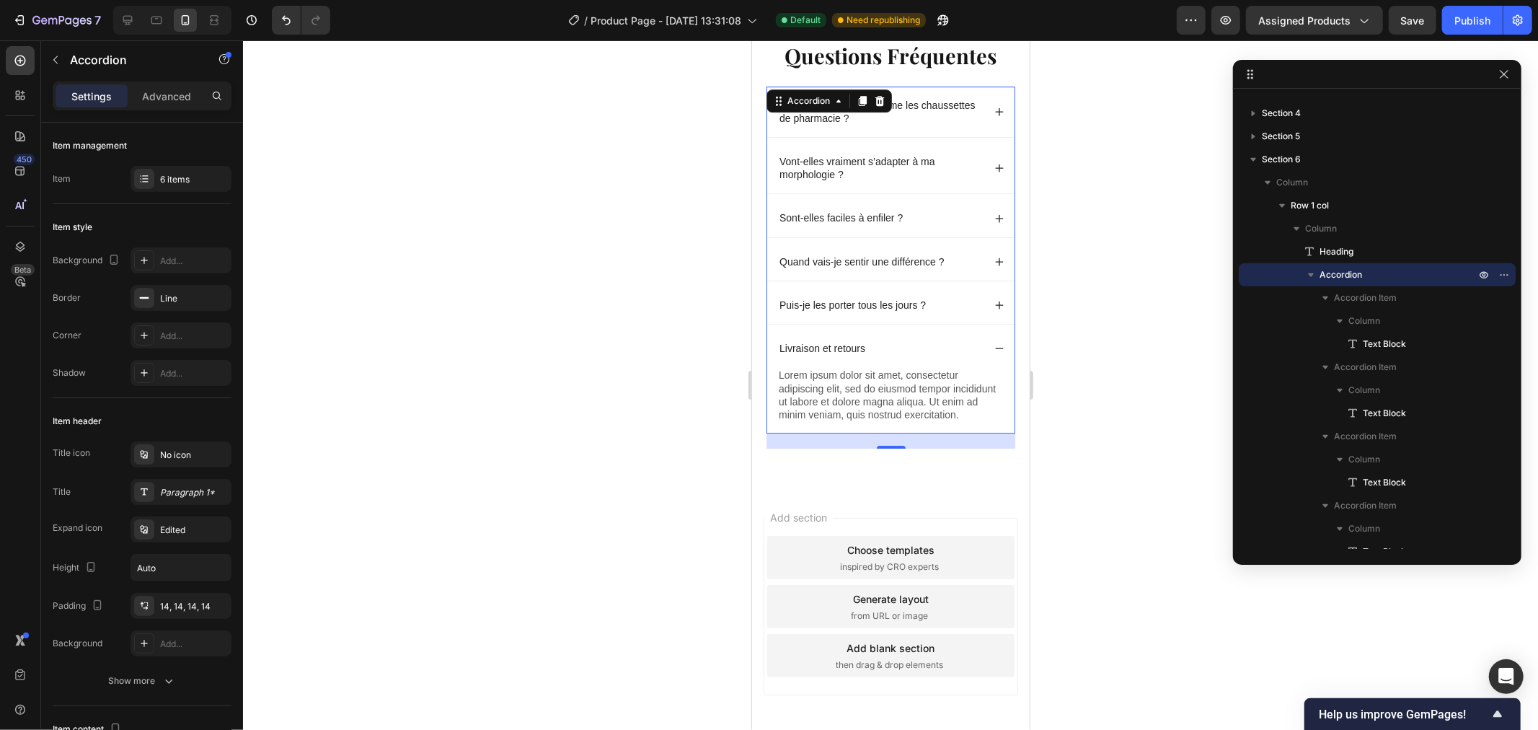
click at [1062, 381] on div at bounding box center [890, 384] width 1295 height 689
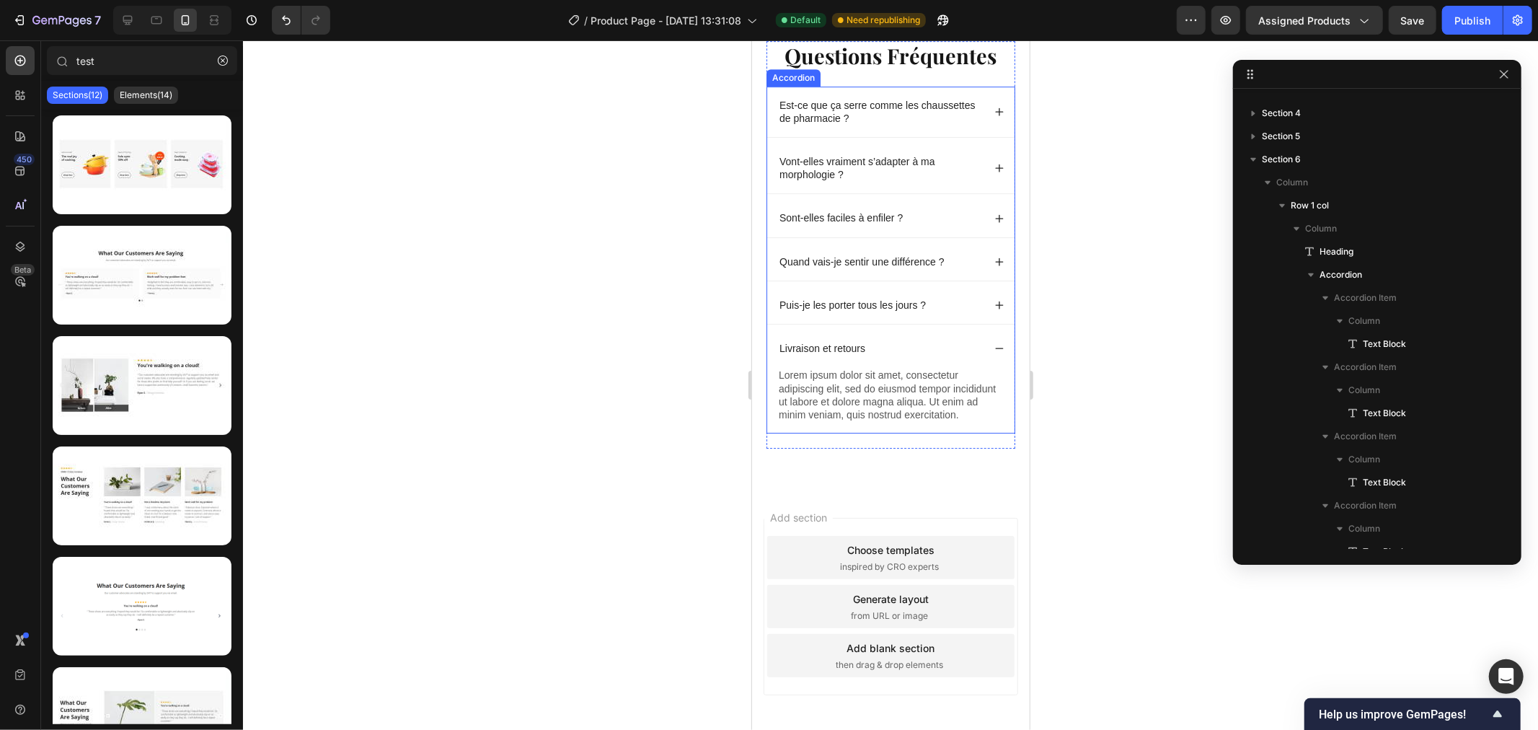
click at [992, 350] on div "Livraison et retours" at bounding box center [889, 347] width 247 height 37
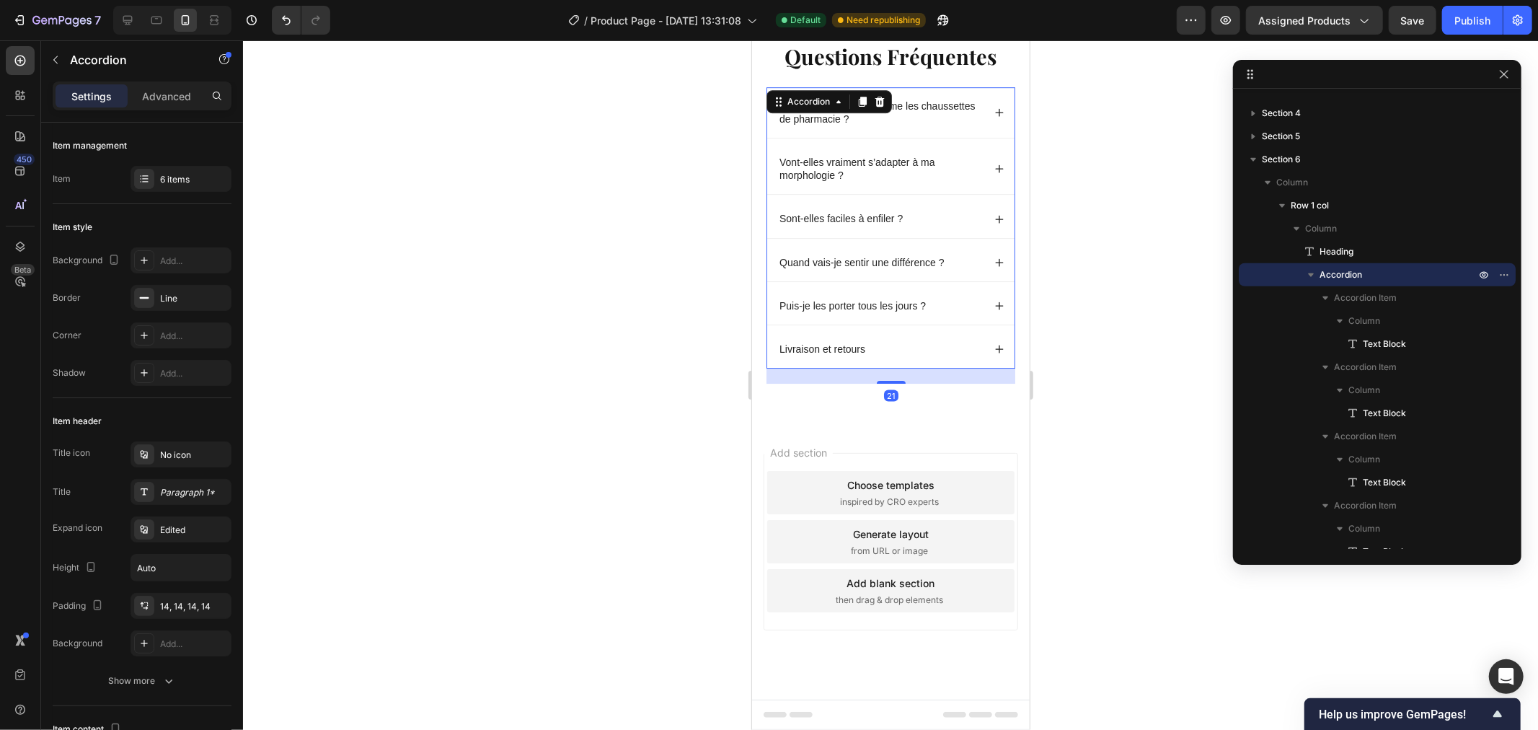
click at [1070, 581] on div at bounding box center [890, 384] width 1295 height 689
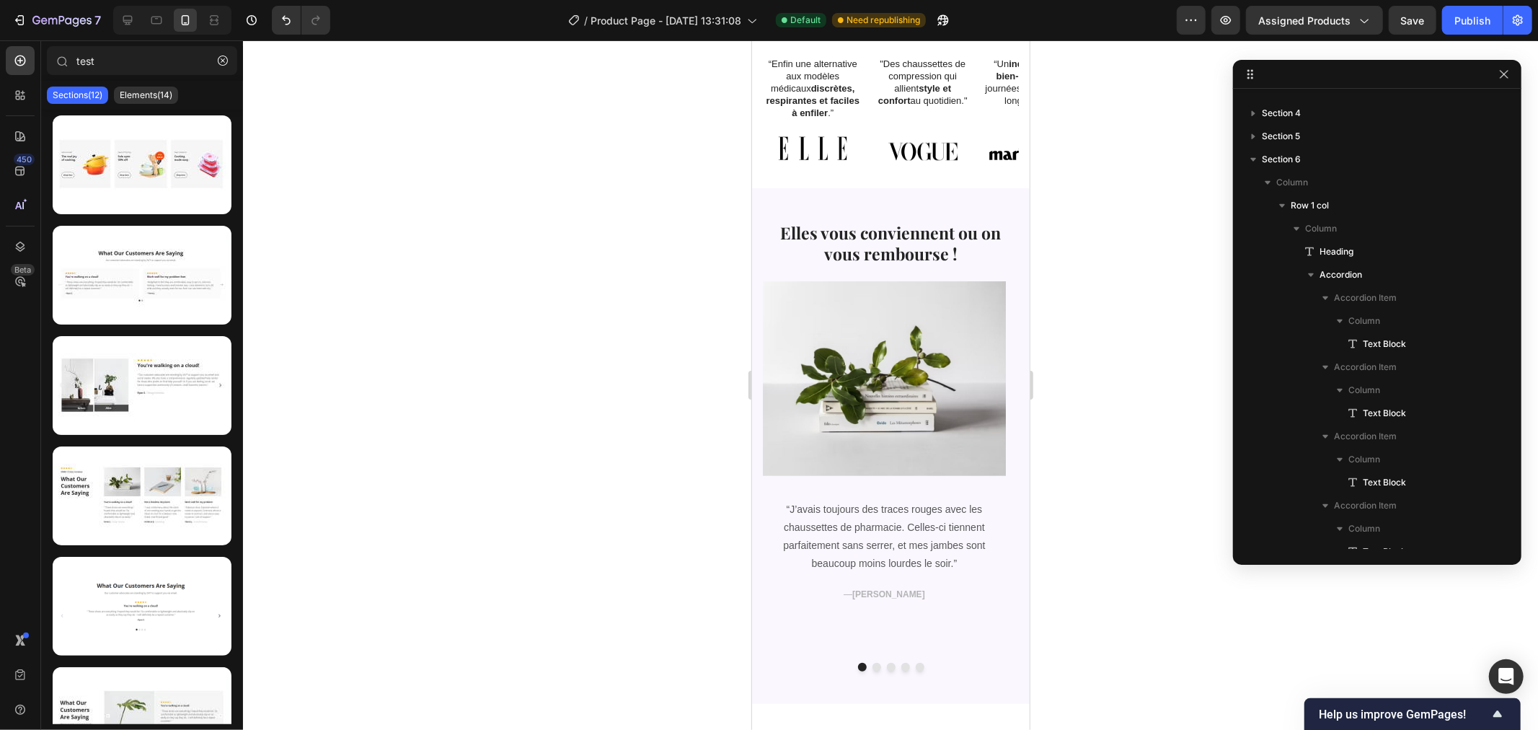
scroll to position [1103, 0]
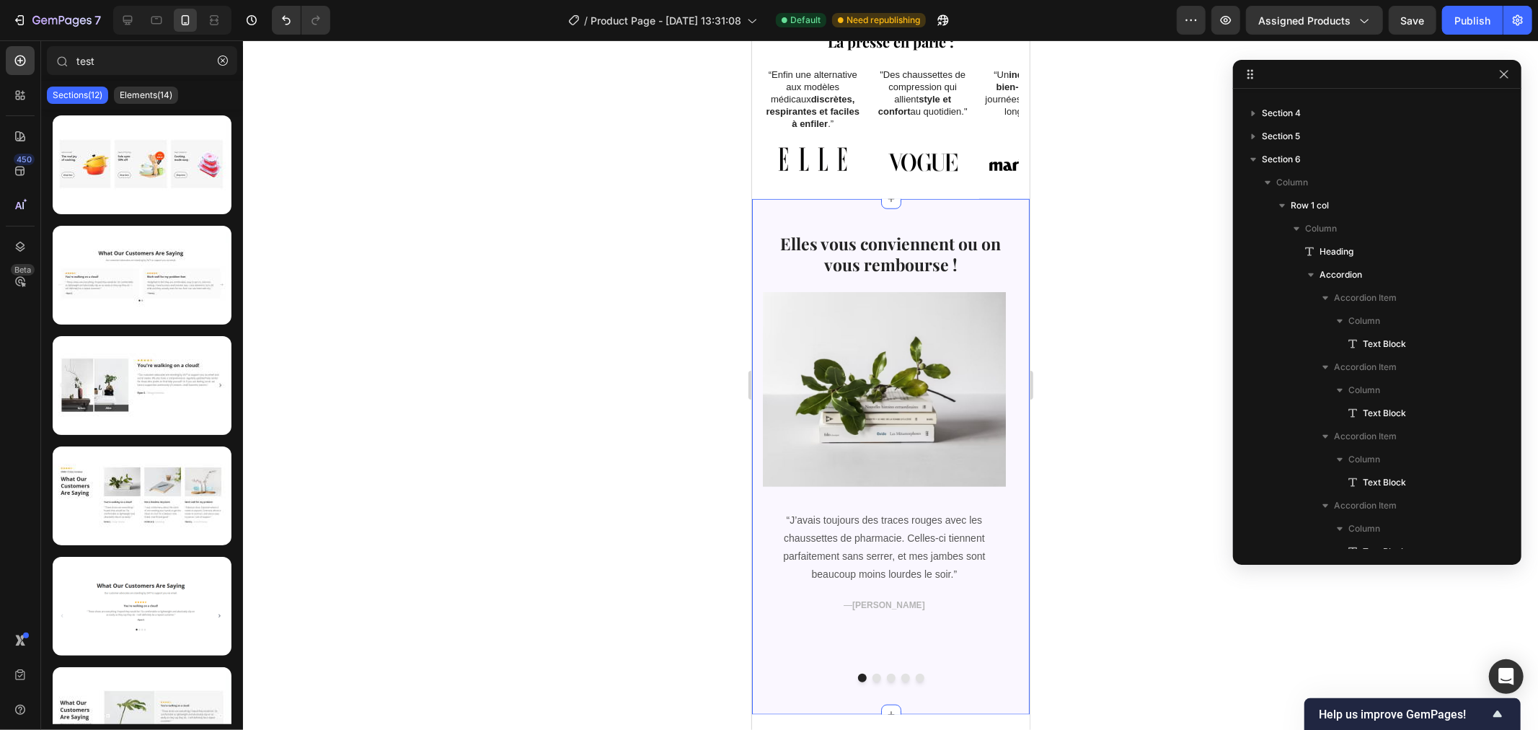
click at [871, 209] on div "Elles vous conviennent ou on vous rembourse ! Heading Image “J’avais toujours d…" at bounding box center [890, 456] width 278 height 516
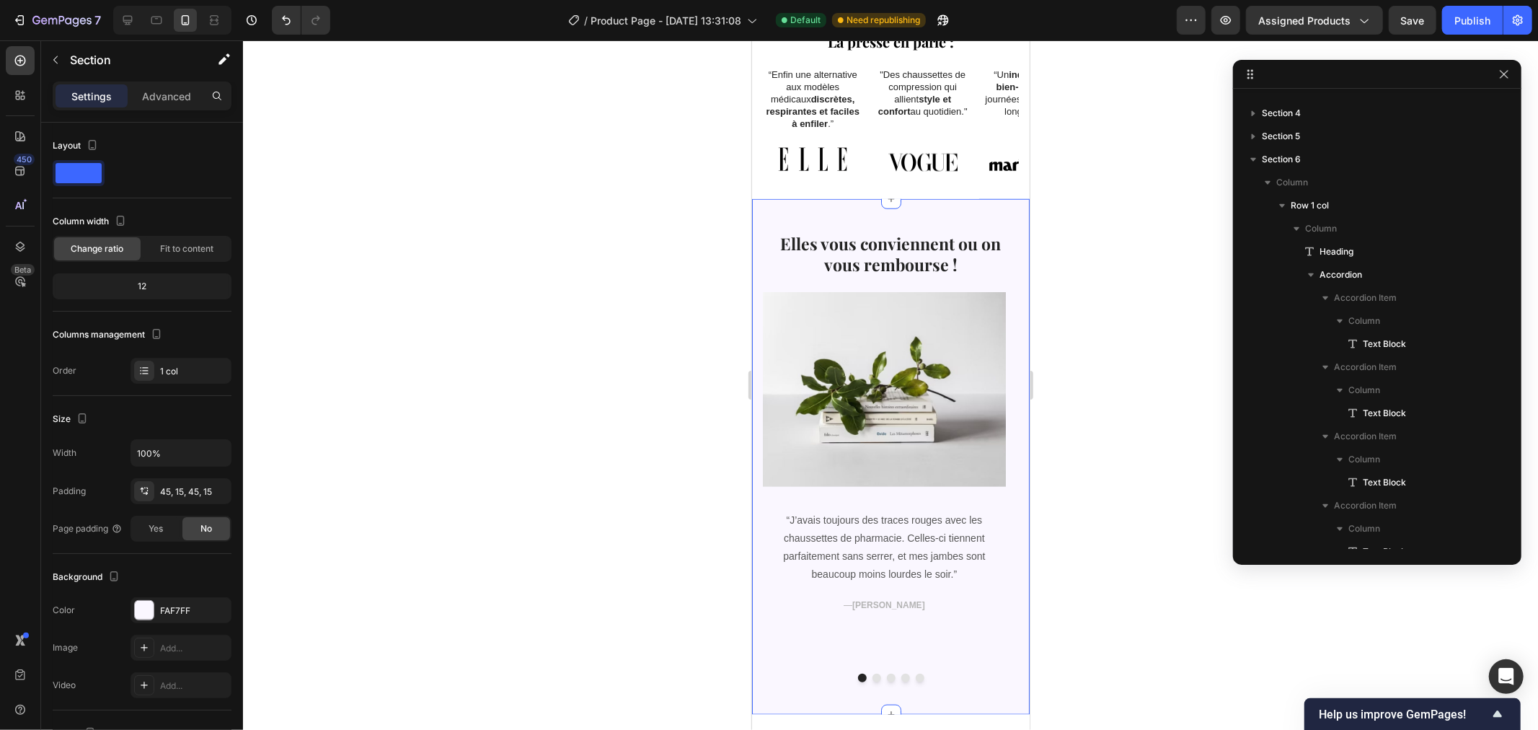
scroll to position [247, 0]
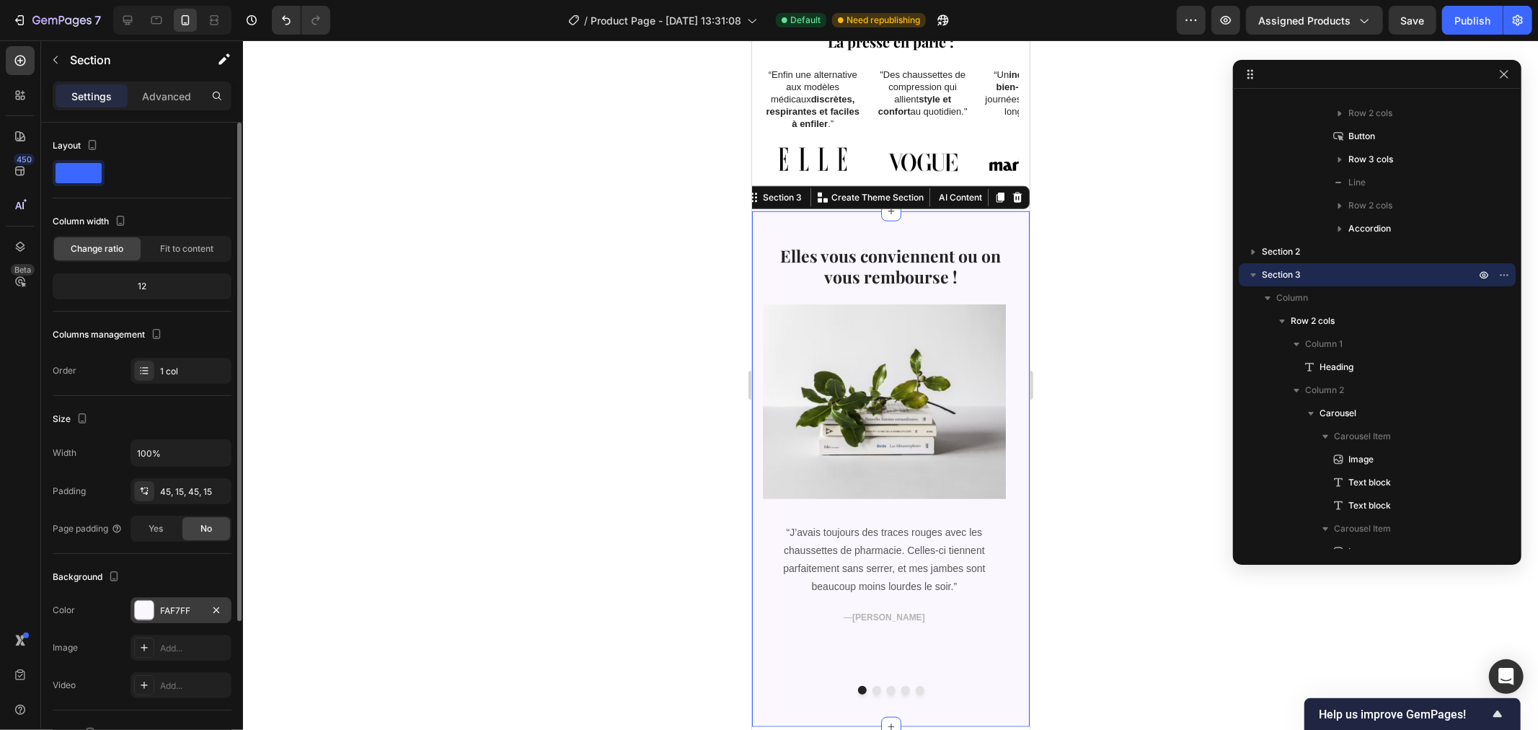
click at [161, 603] on div "FAF7FF" at bounding box center [181, 610] width 101 height 26
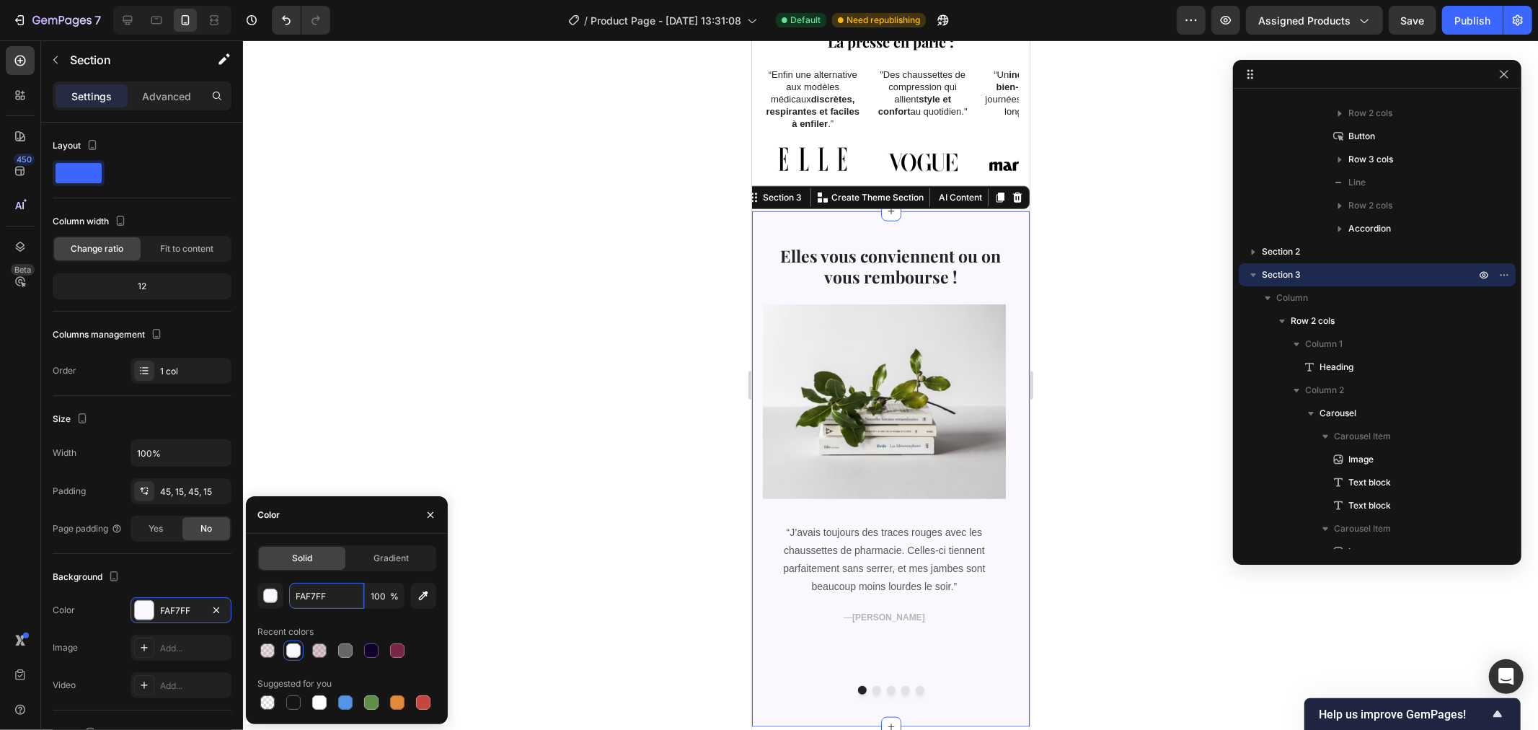
paste input "#F9F3EE"
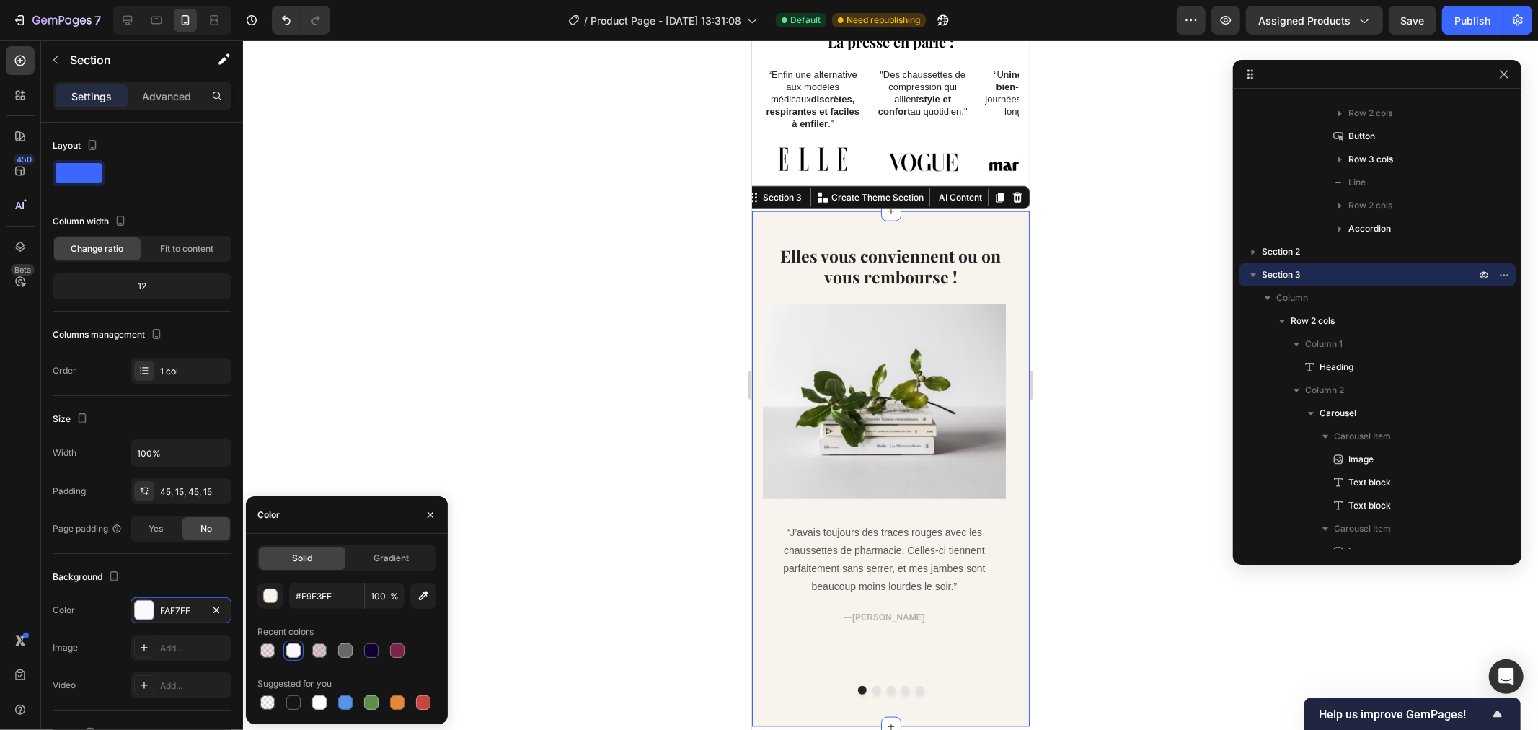
click at [339, 621] on div "Recent colors" at bounding box center [346, 631] width 179 height 23
type input "F9F3EE"
click at [482, 350] on div at bounding box center [890, 384] width 1295 height 689
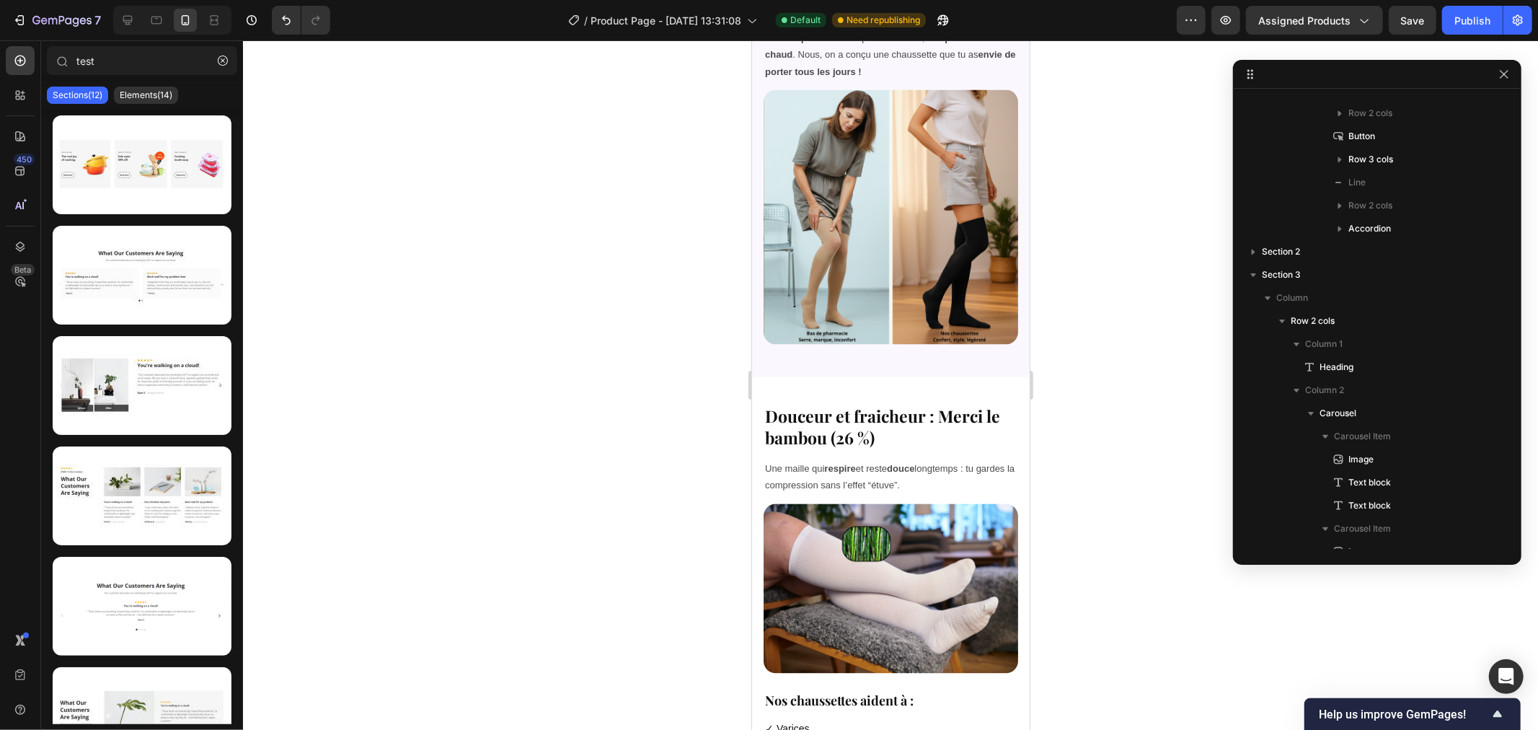
scroll to position [2273, 0]
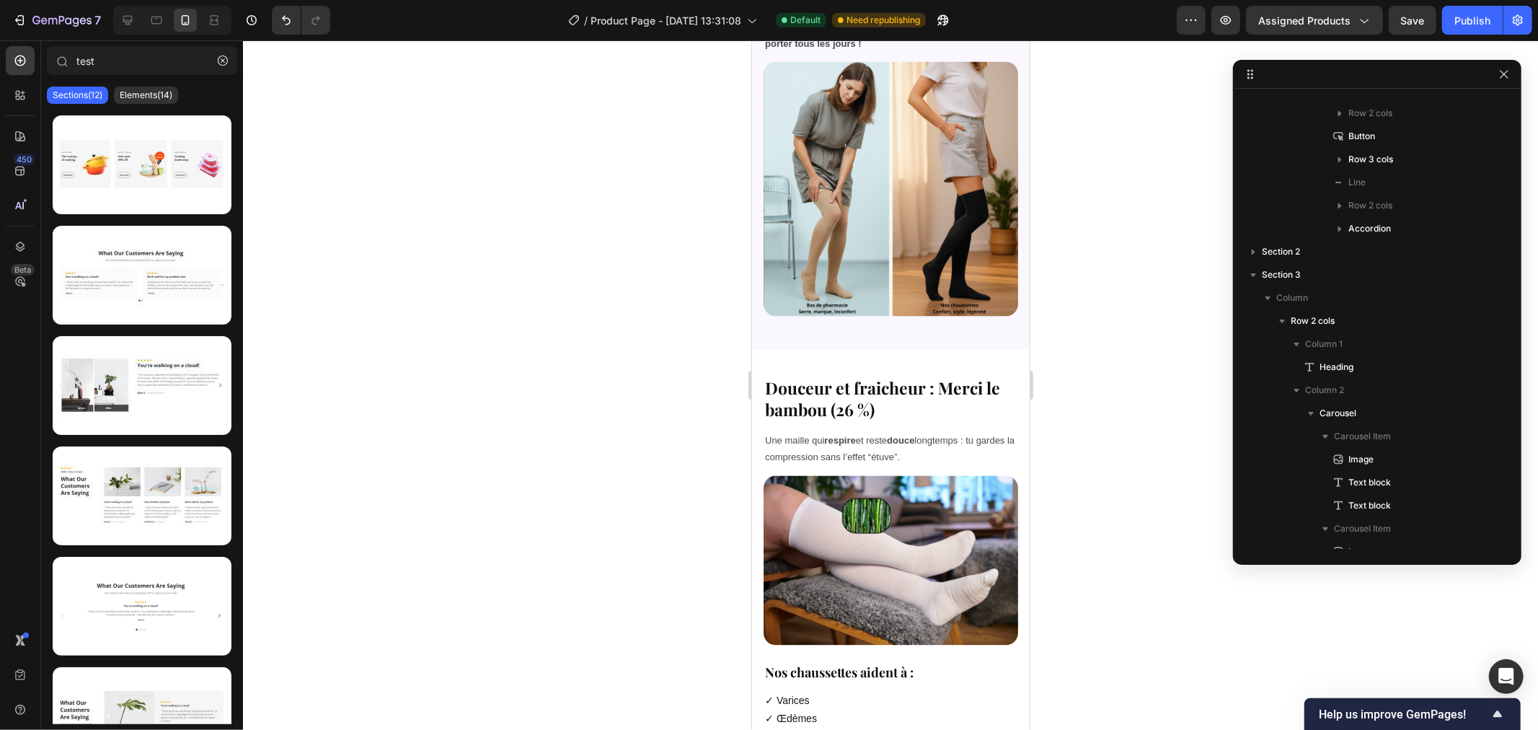
drag, startPoint x: 1019, startPoint y: 234, endPoint x: 1808, endPoint y: 440, distance: 814.4
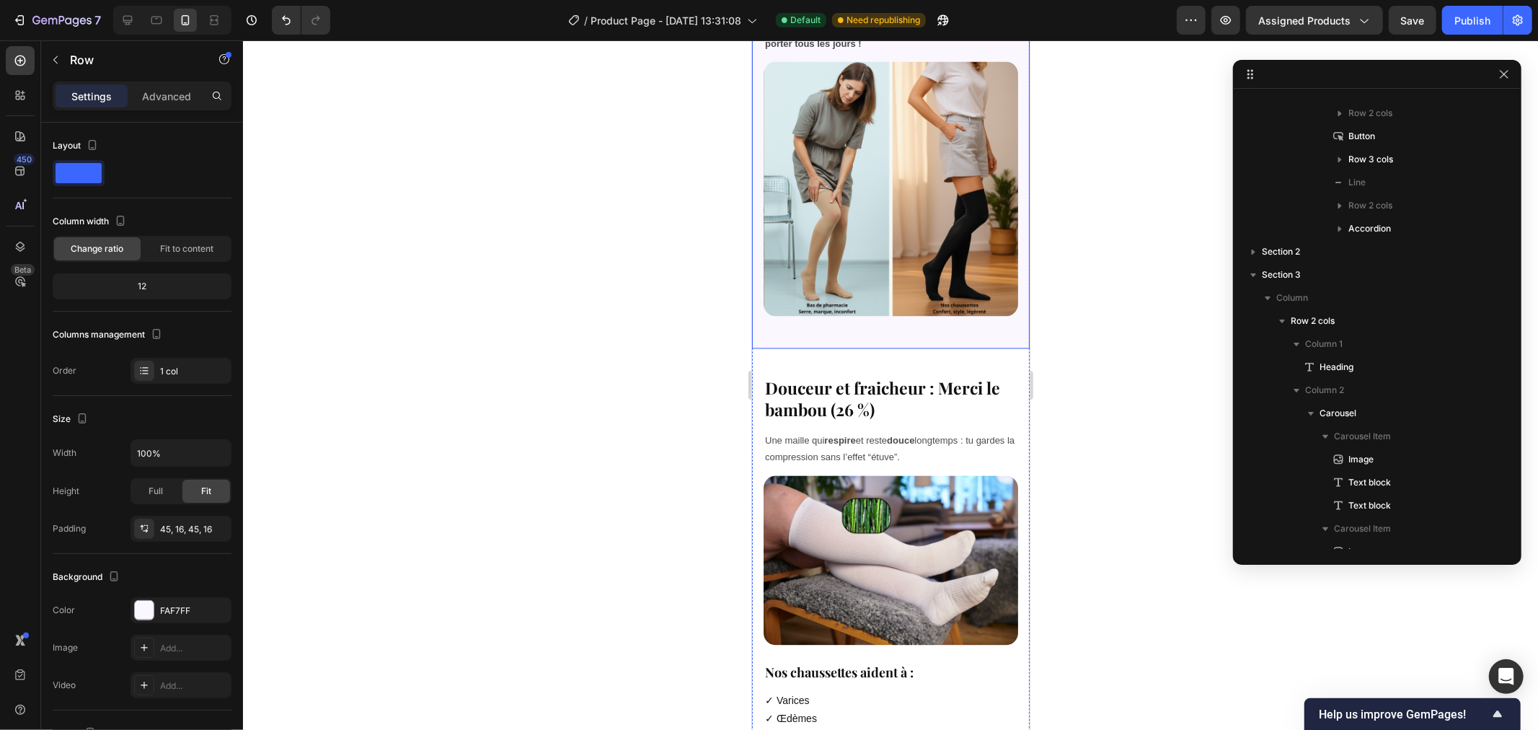
click at [959, 218] on div "Pourquoi c’est différent des paires de pharmacie ? Heading Soyons honnêtes : le…" at bounding box center [890, 117] width 278 height 461
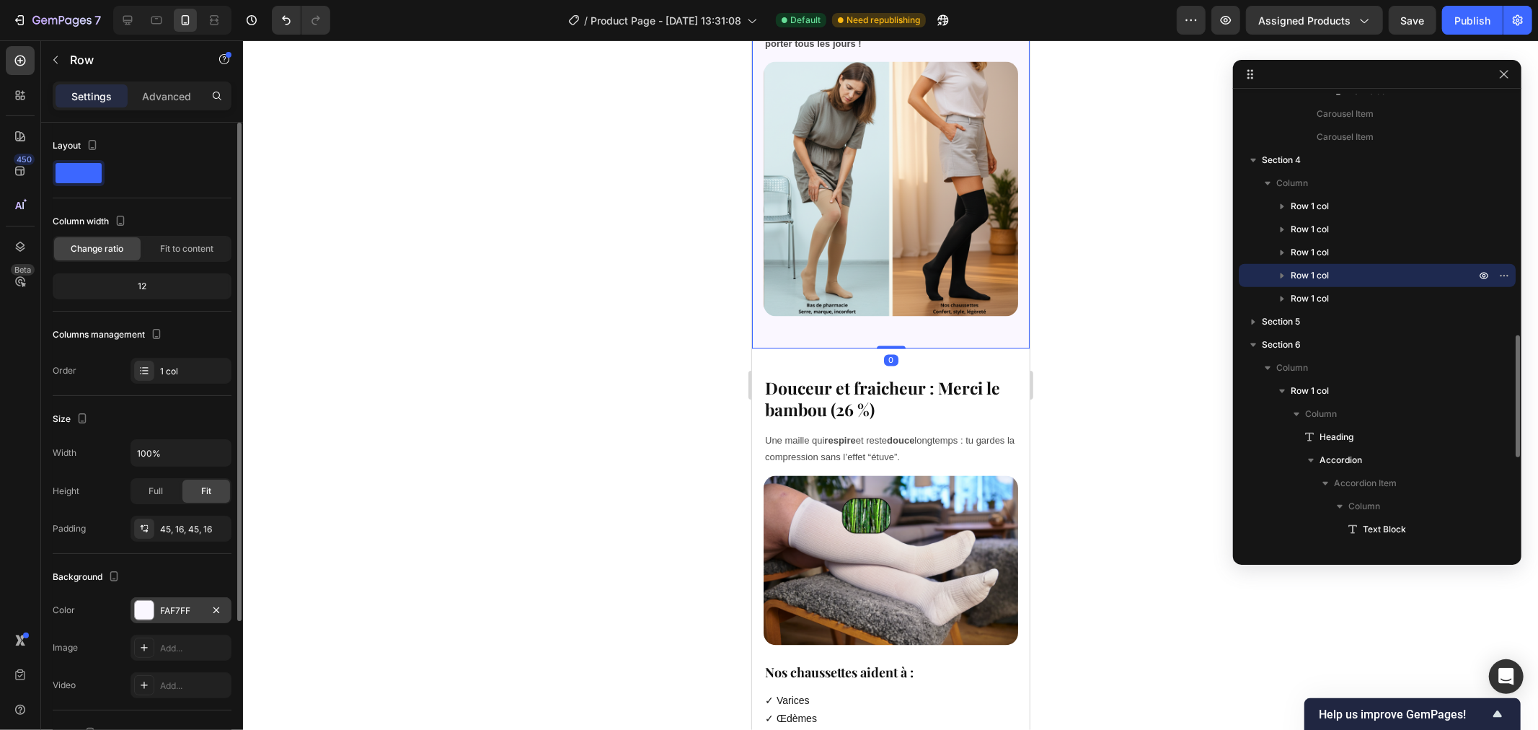
click at [146, 606] on div at bounding box center [144, 610] width 19 height 19
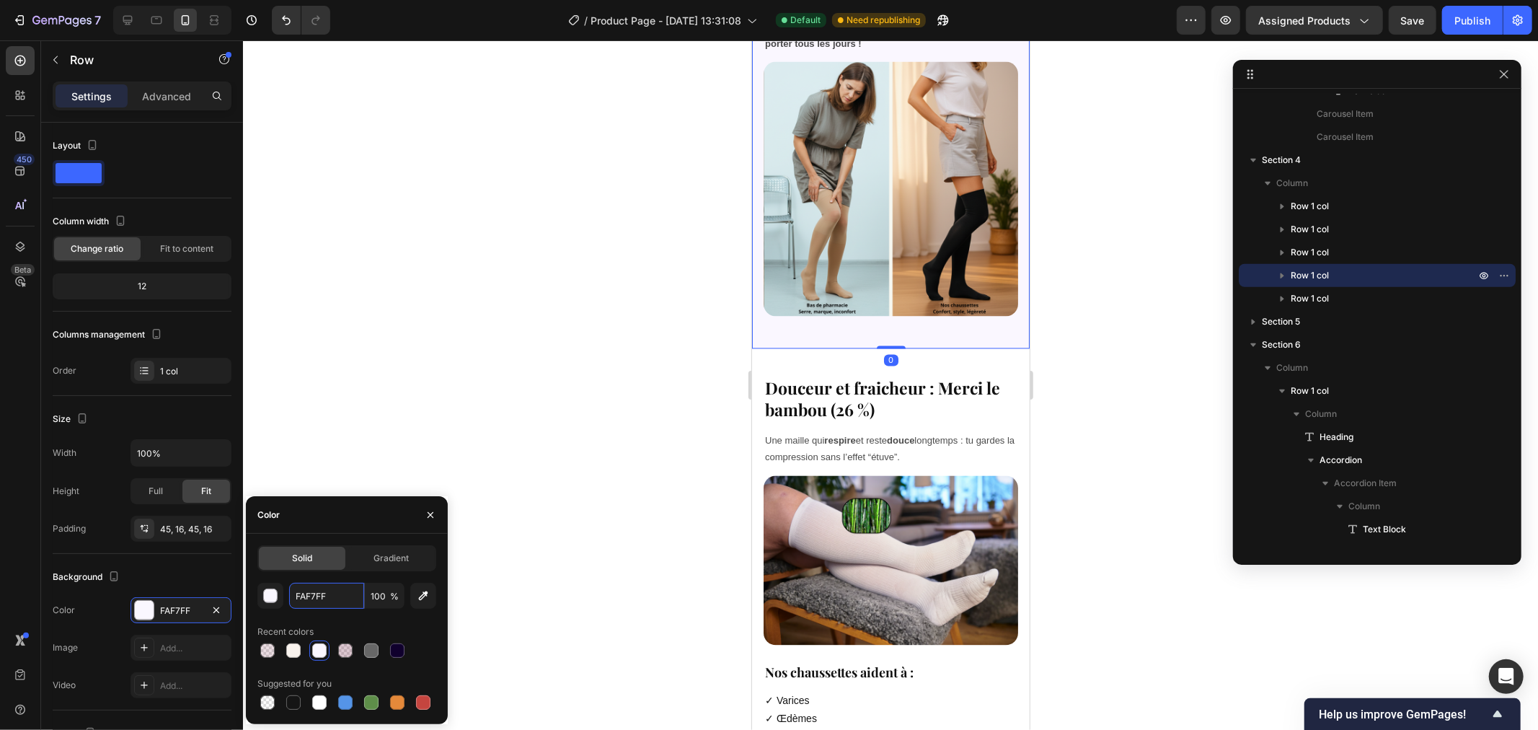
paste input "#F9F3EE"
type input "F9F3EE"
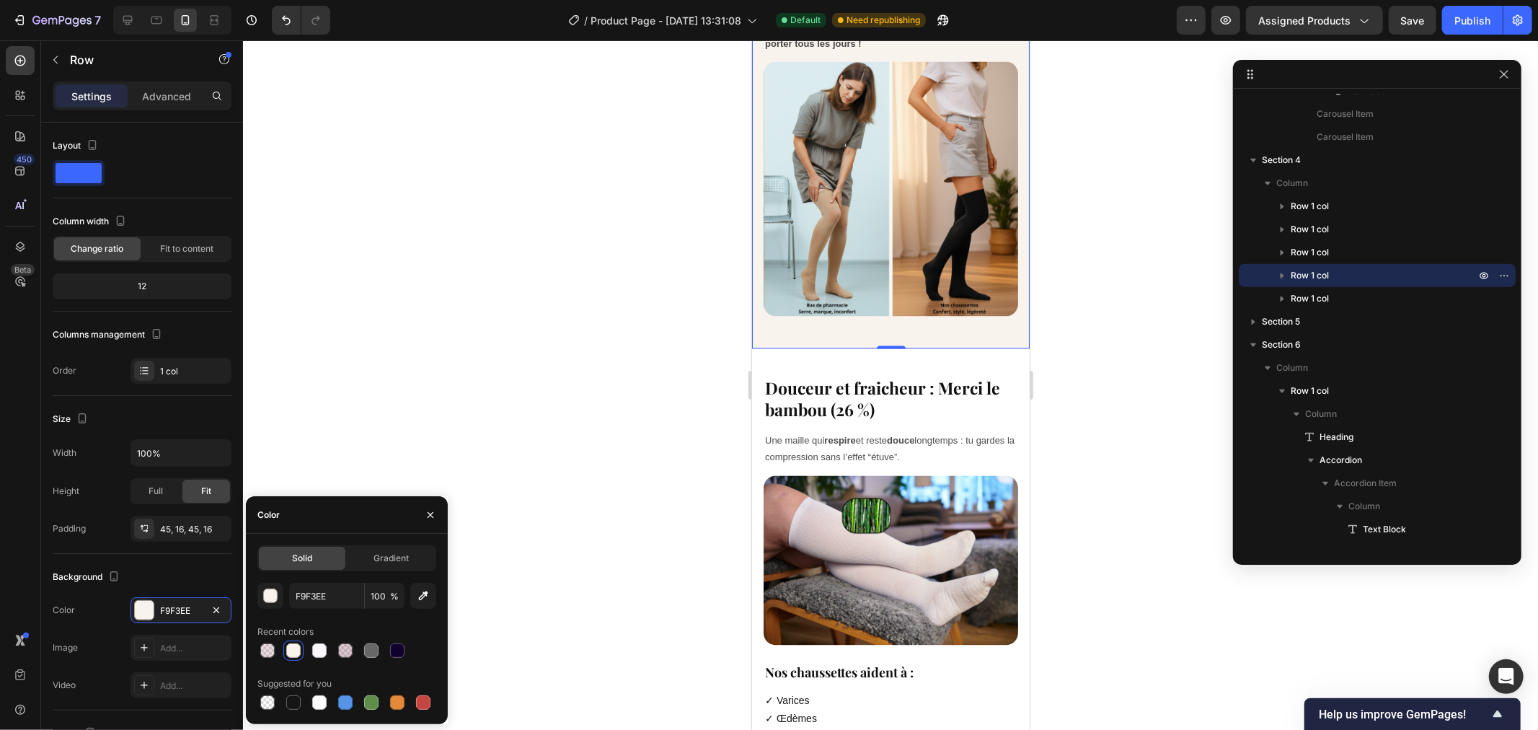
drag, startPoint x: 352, startPoint y: 622, endPoint x: 419, endPoint y: 450, distance: 184.9
click at [351, 622] on div "Recent colors" at bounding box center [346, 631] width 179 height 23
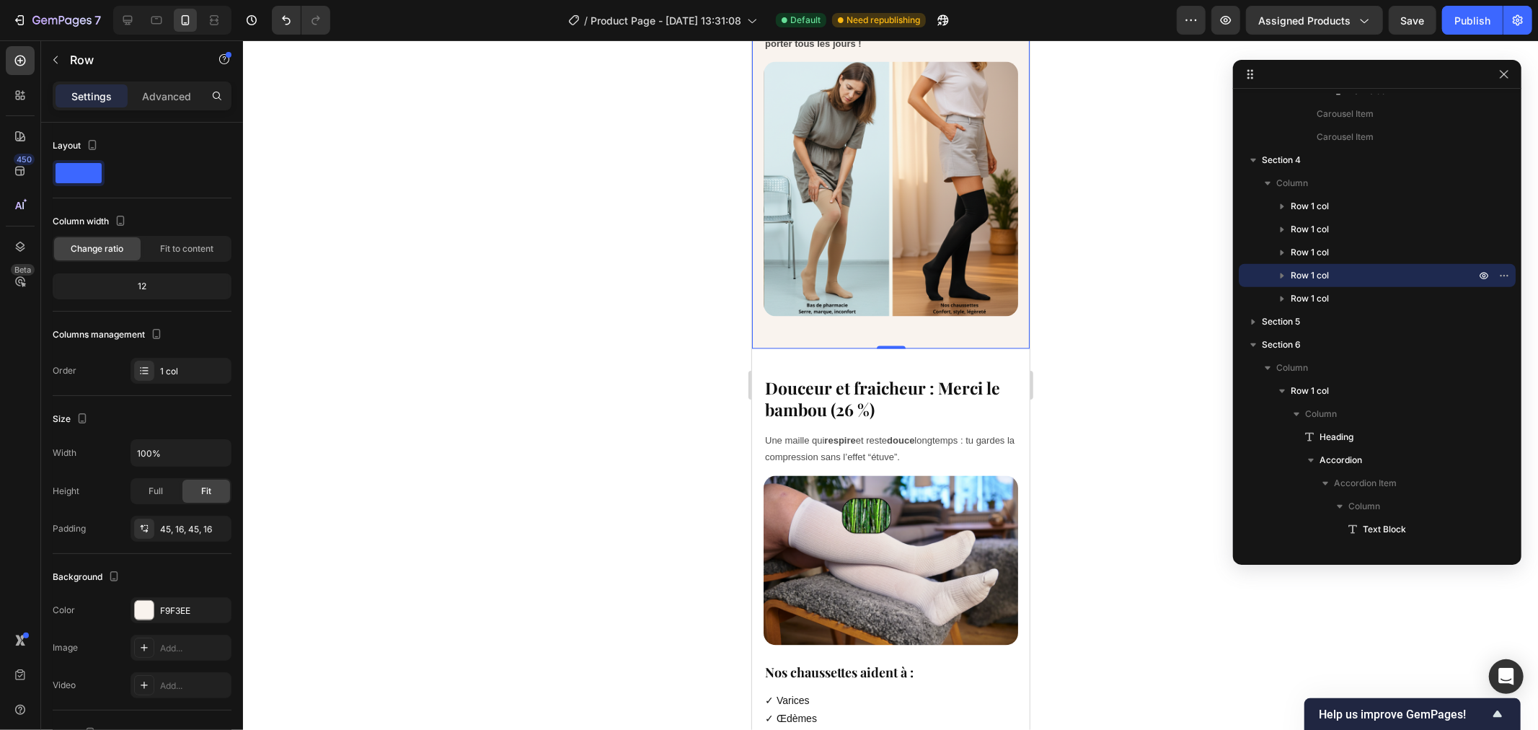
drag, startPoint x: 479, startPoint y: 368, endPoint x: 493, endPoint y: 361, distance: 15.8
click at [483, 365] on div at bounding box center [890, 384] width 1295 height 689
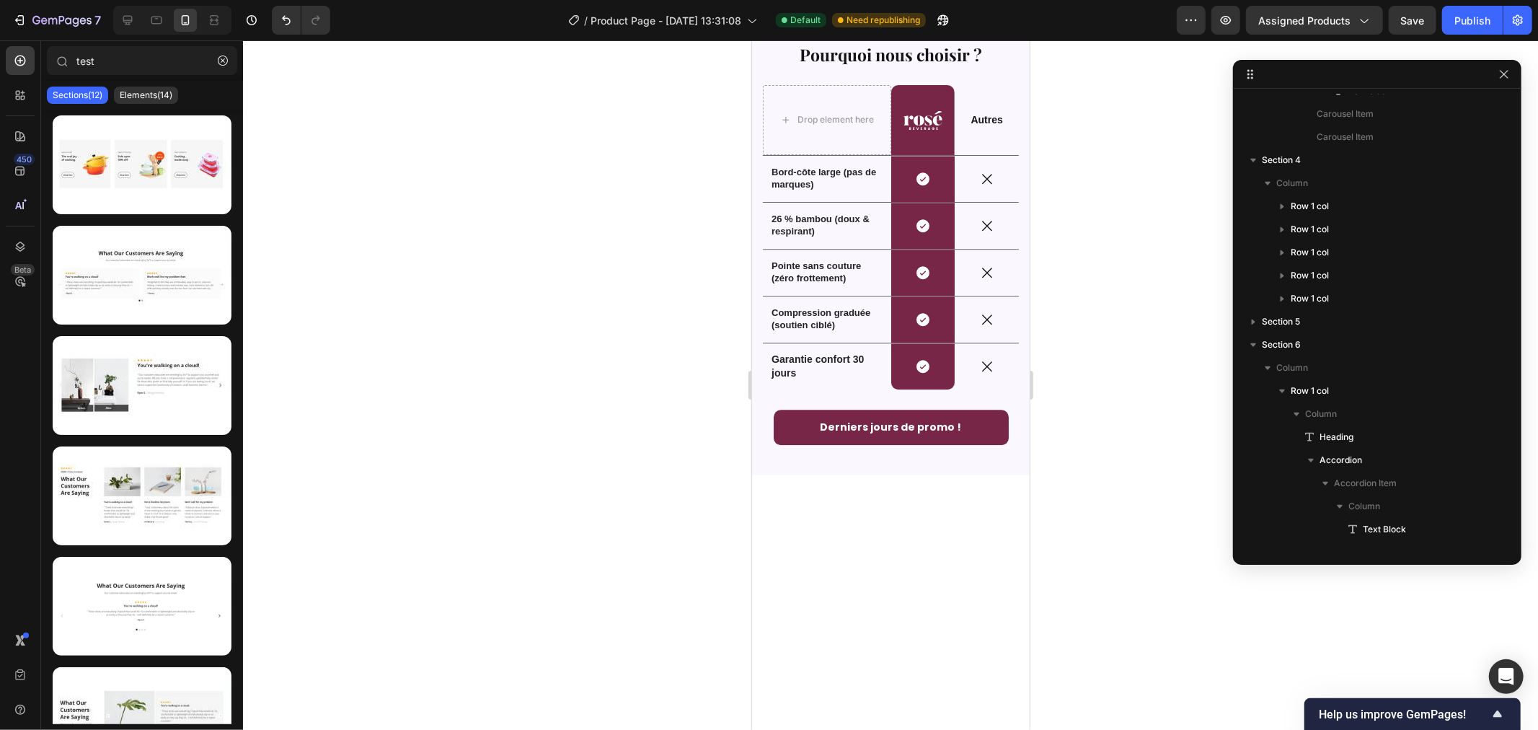
drag, startPoint x: 1023, startPoint y: 415, endPoint x: 1779, endPoint y: 564, distance: 770.8
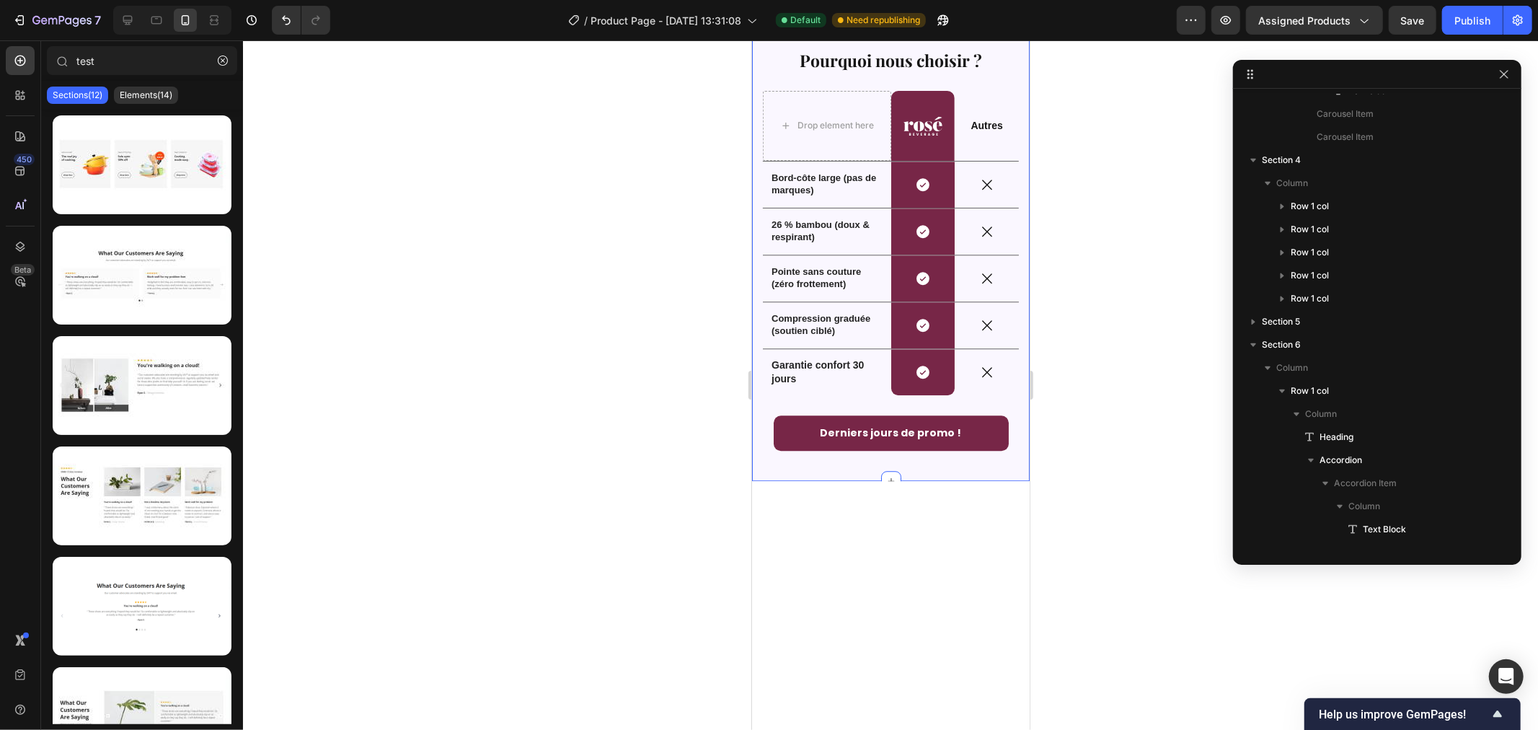
click at [932, 319] on div "Pourquoi nous choisir ? Heading Drop element here Image Row Autres Text Block R…" at bounding box center [890, 247] width 278 height 465
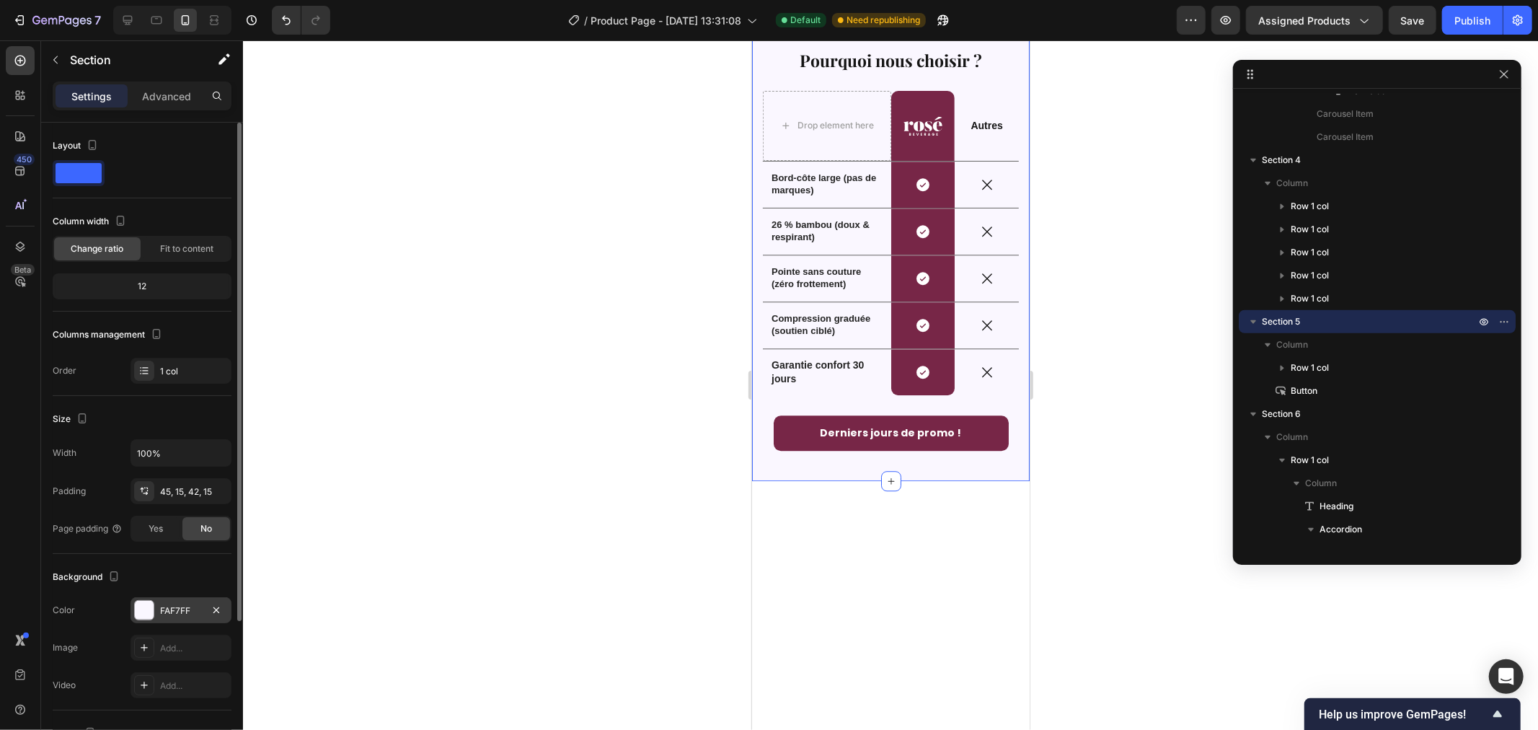
click at [195, 610] on div "FAF7FF" at bounding box center [181, 610] width 42 height 13
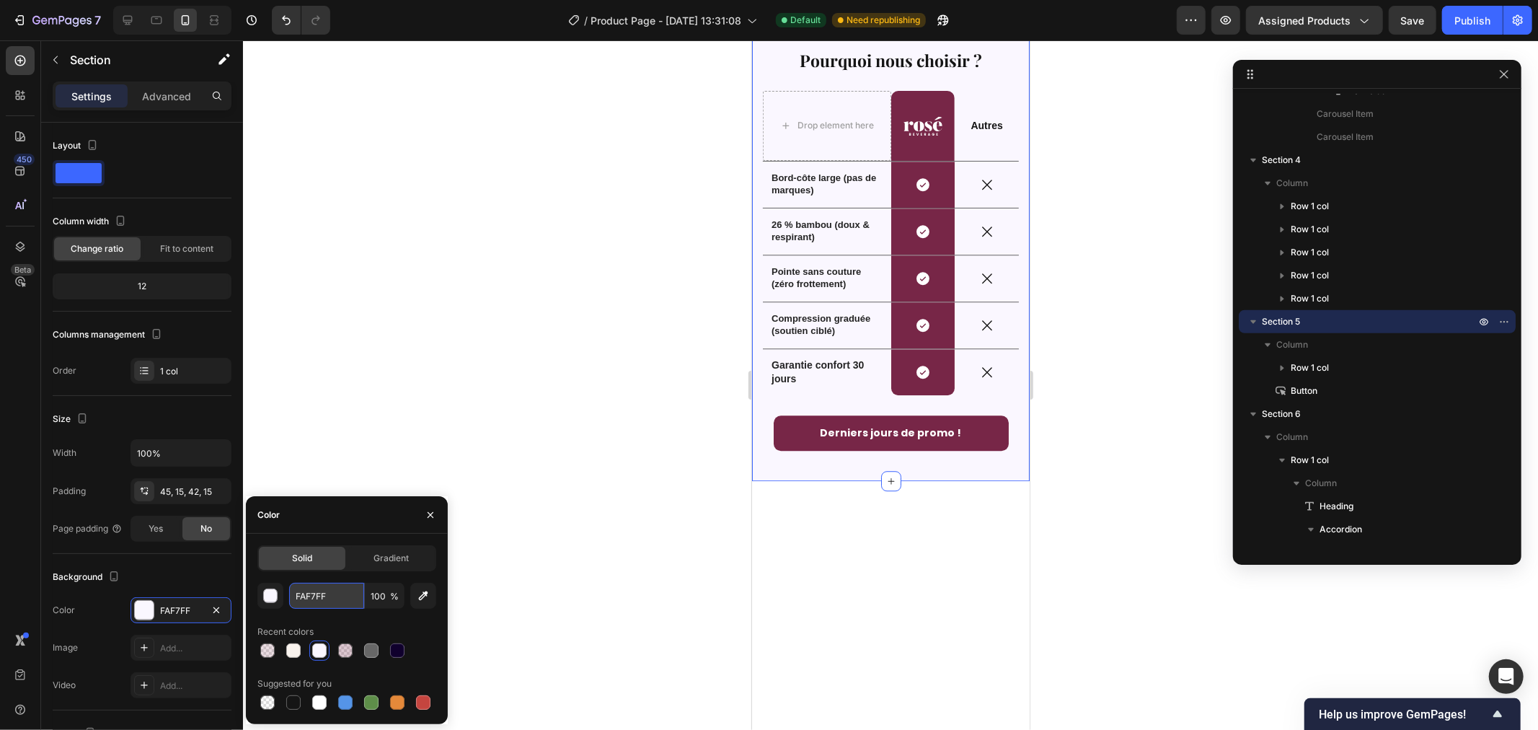
paste input "#F9F3EE"
type input "F9F3EE"
click at [335, 622] on div "Recent colors" at bounding box center [346, 631] width 179 height 23
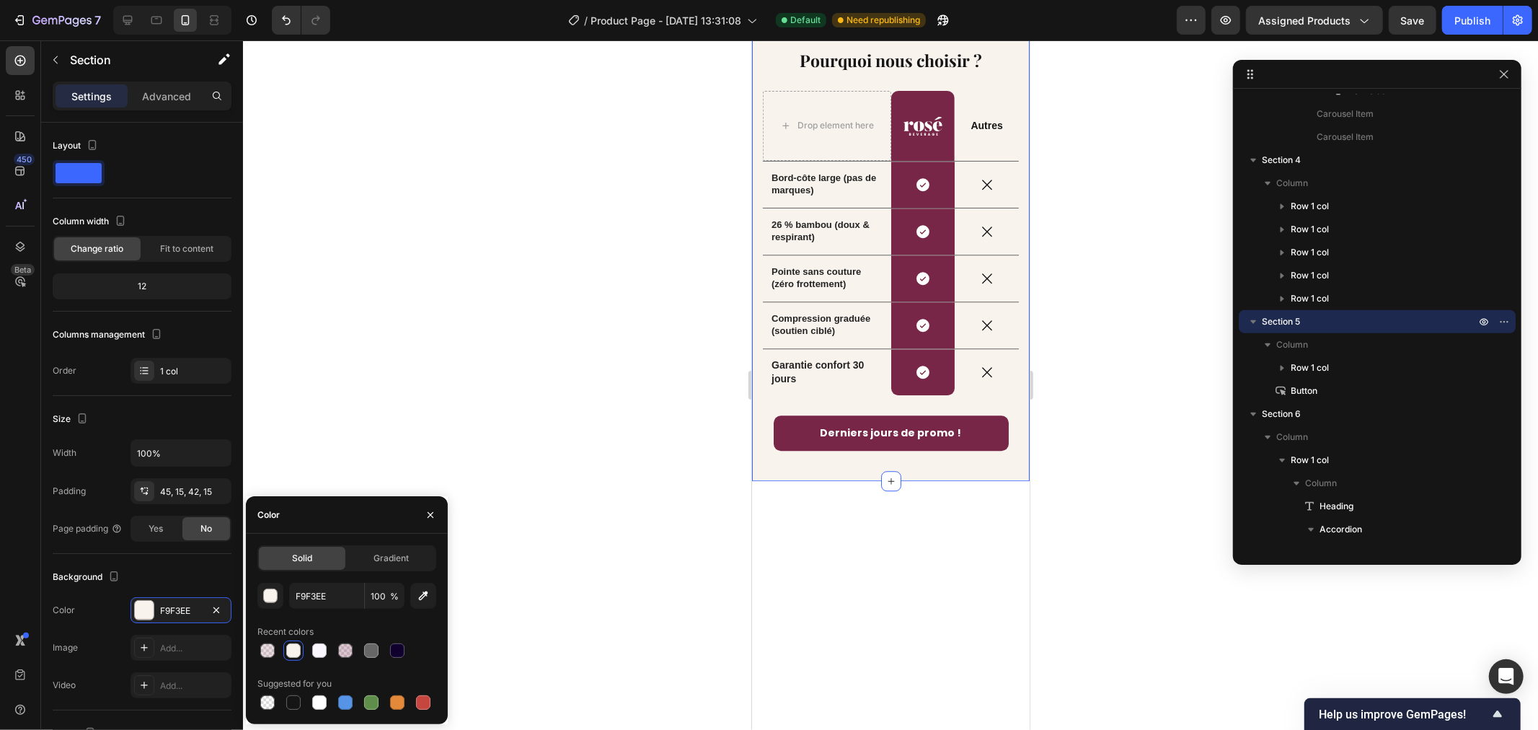
drag, startPoint x: 456, startPoint y: 379, endPoint x: 600, endPoint y: 356, distance: 145.2
click at [462, 369] on div at bounding box center [890, 384] width 1295 height 689
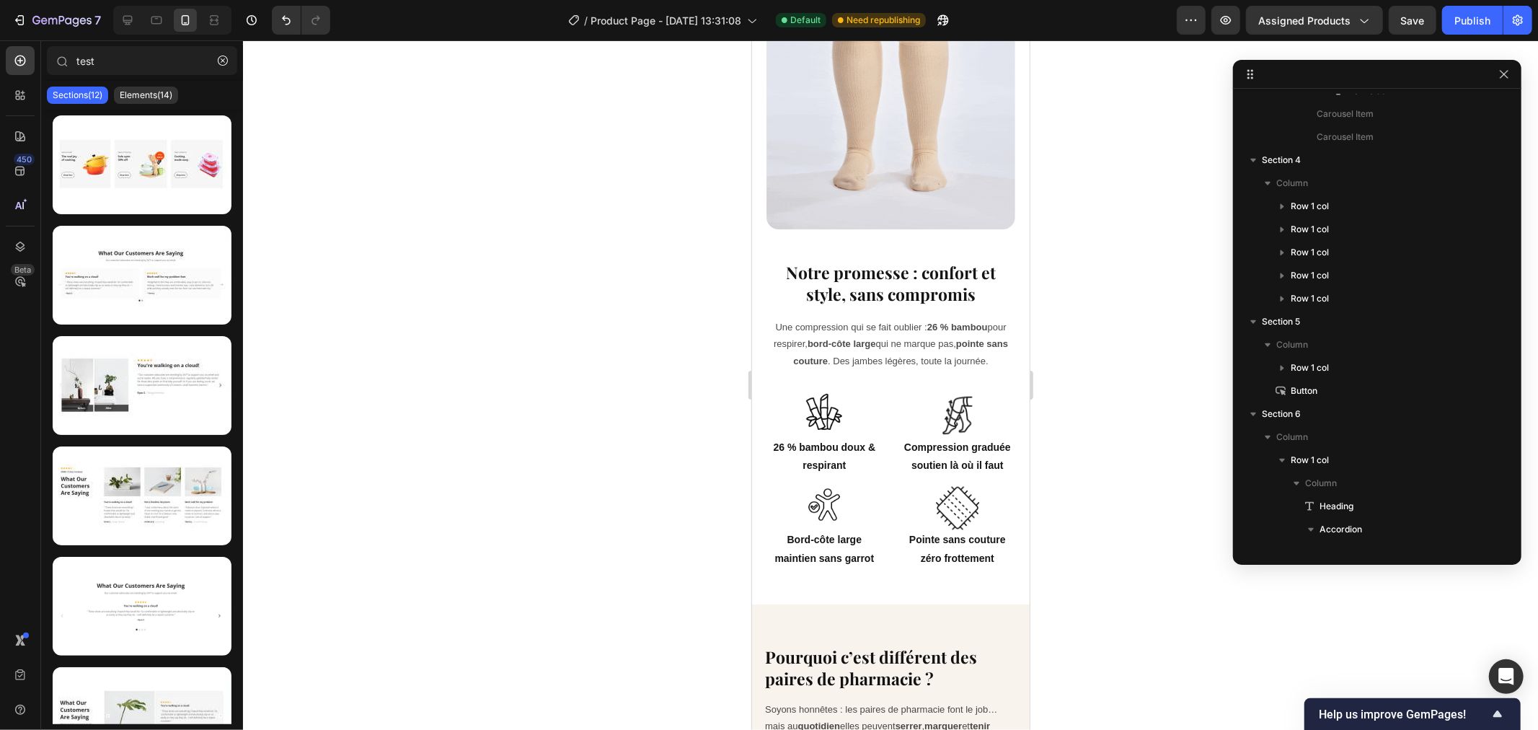
scroll to position [1900, 0]
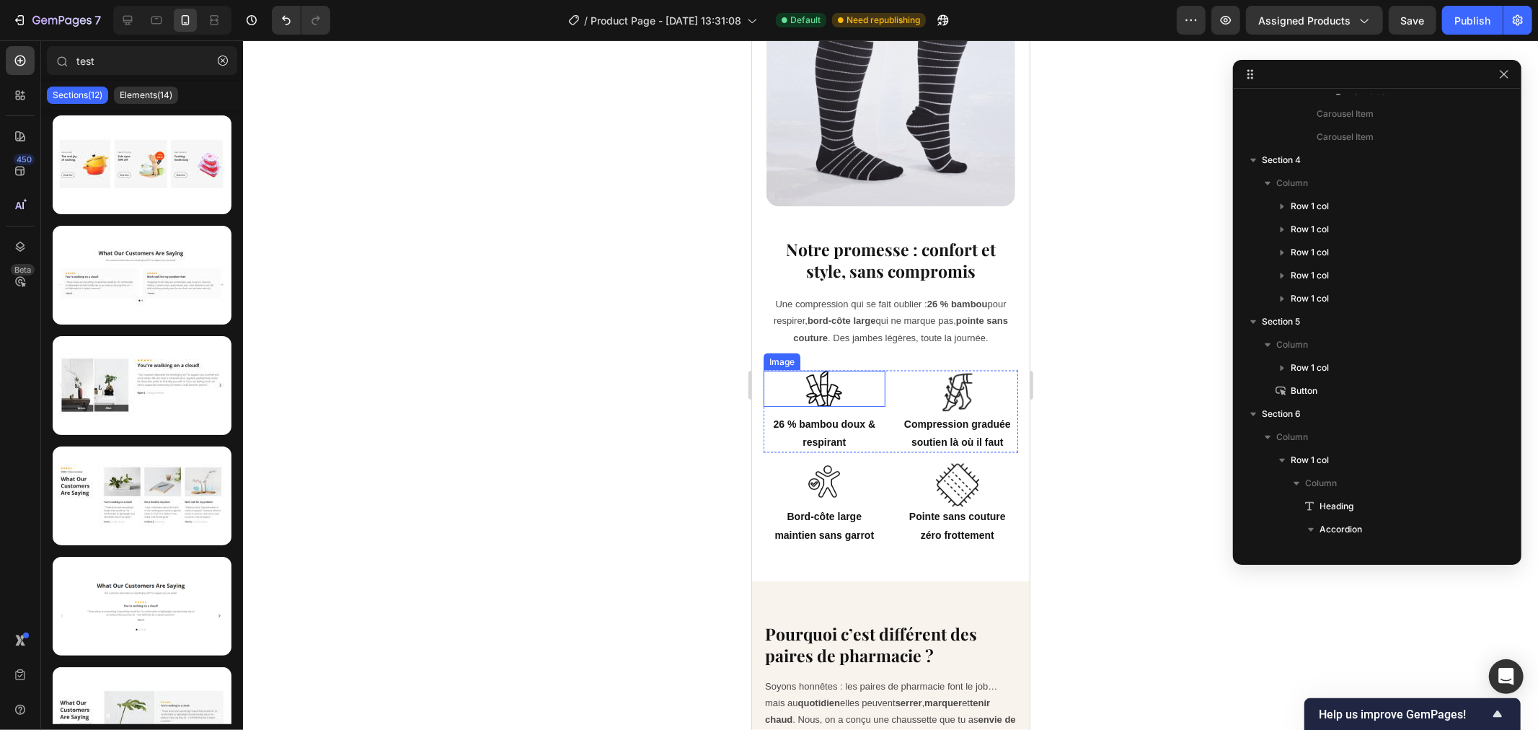
click at [816, 370] on img at bounding box center [823, 388] width 36 height 36
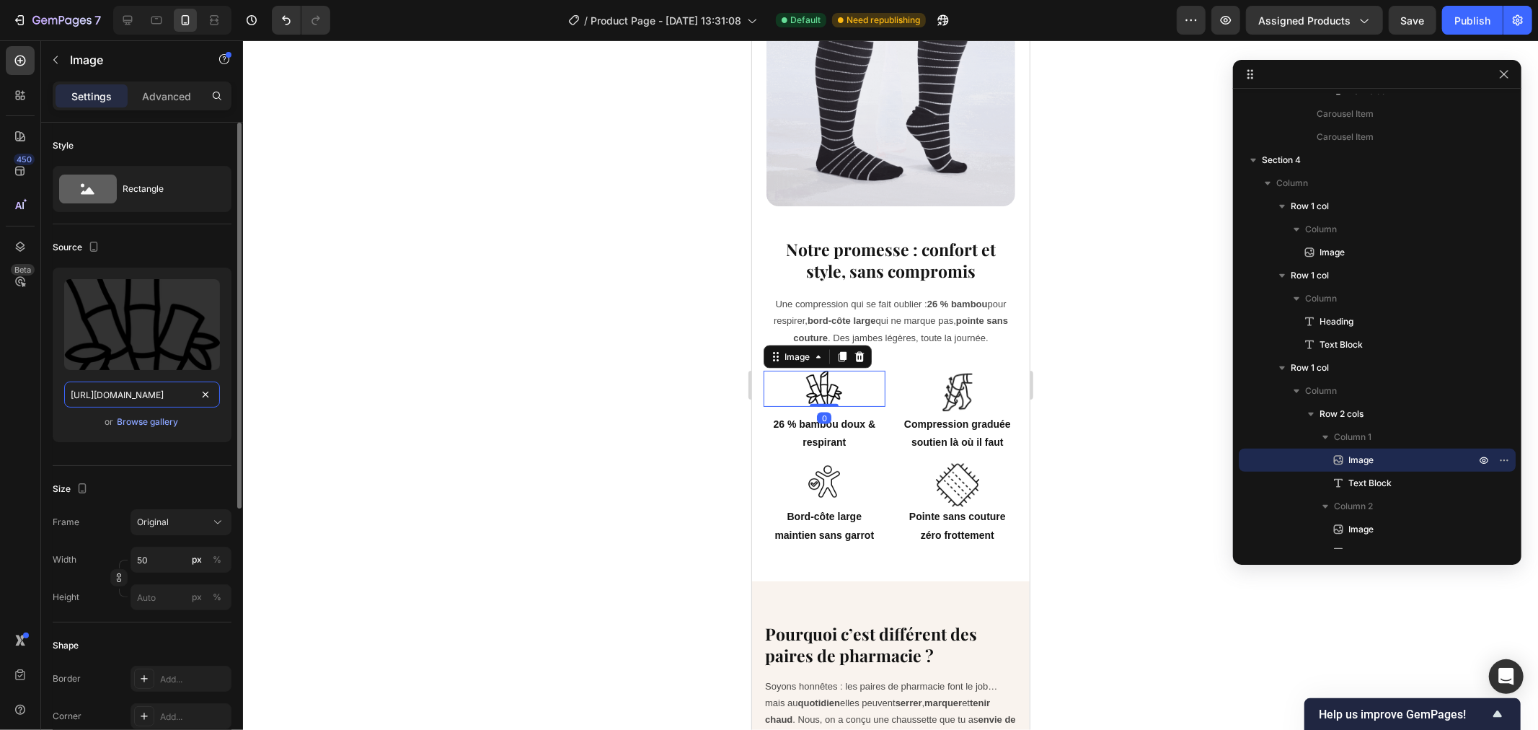
click at [149, 392] on input "[URL][DOMAIN_NAME]" at bounding box center [142, 394] width 156 height 26
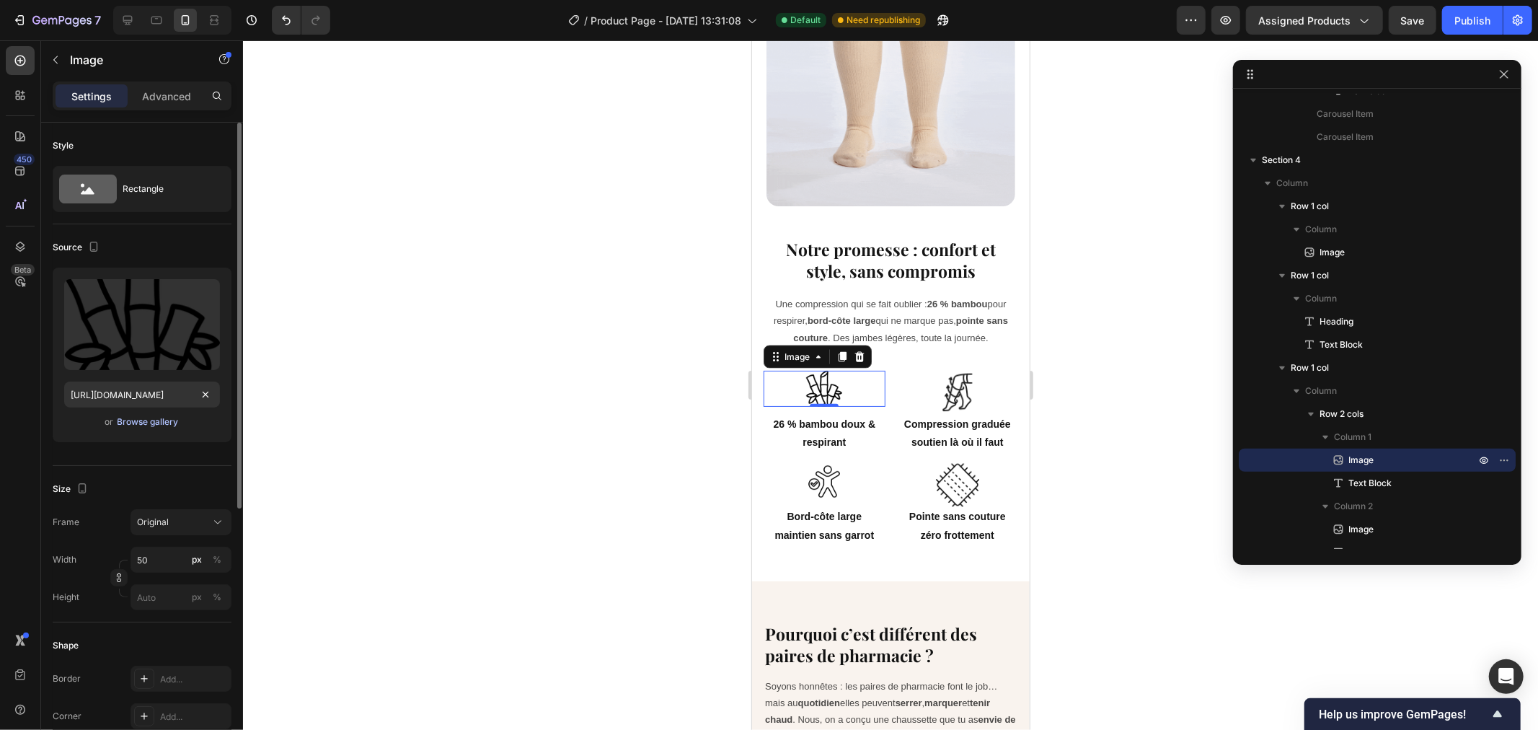
click at [132, 420] on div "Browse gallery" at bounding box center [148, 421] width 61 height 13
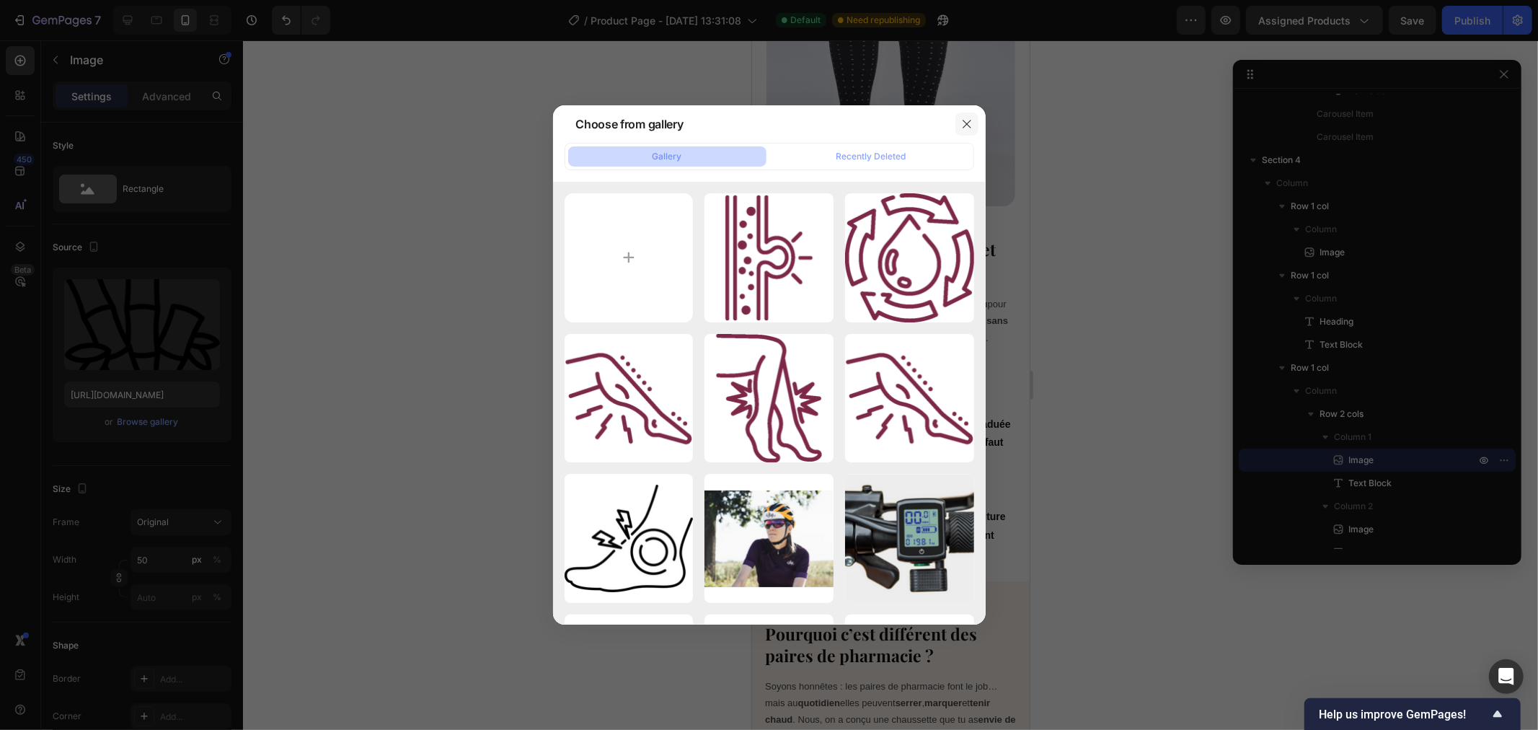
click at [969, 120] on icon "button" at bounding box center [967, 124] width 8 height 8
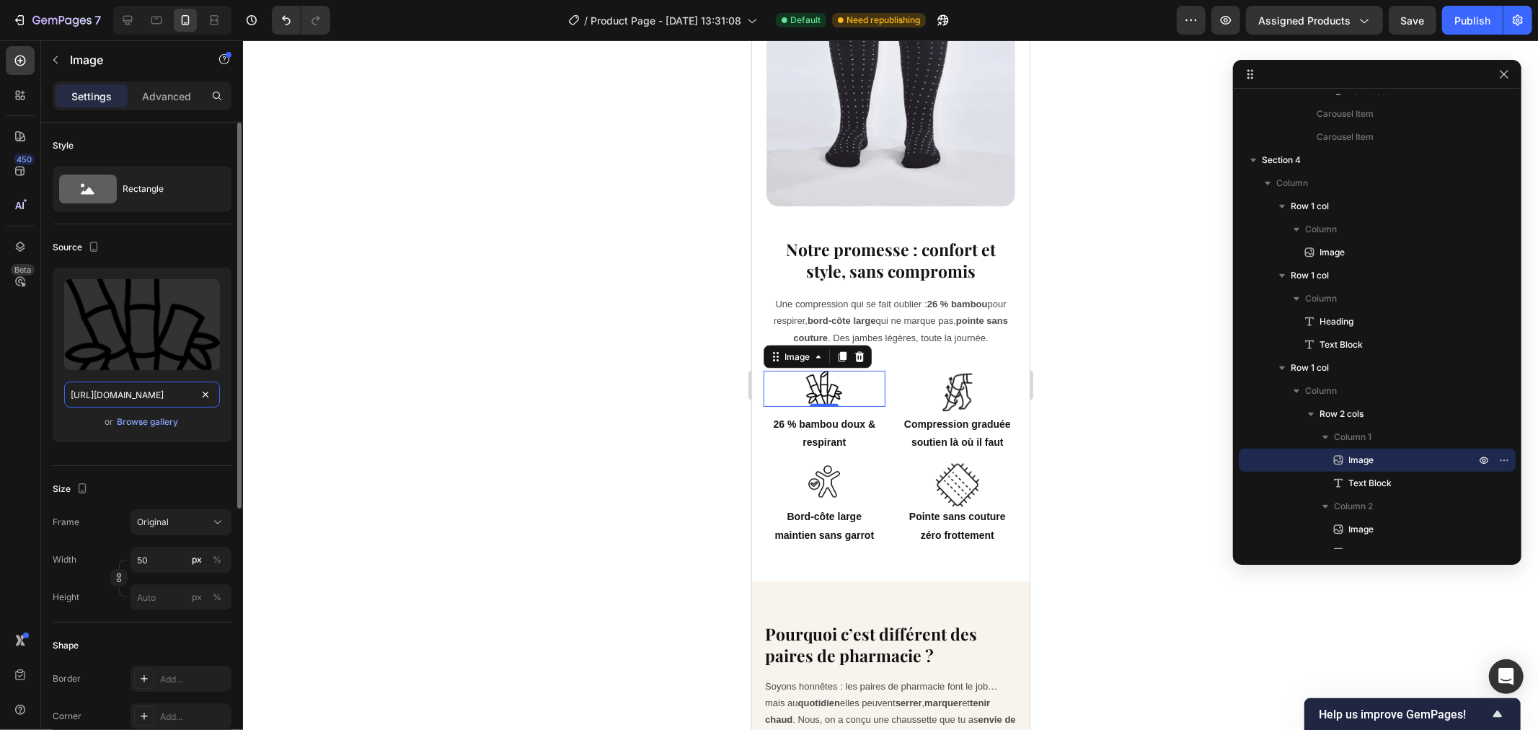
click at [119, 397] on input "[URL][DOMAIN_NAME]" at bounding box center [142, 394] width 156 height 26
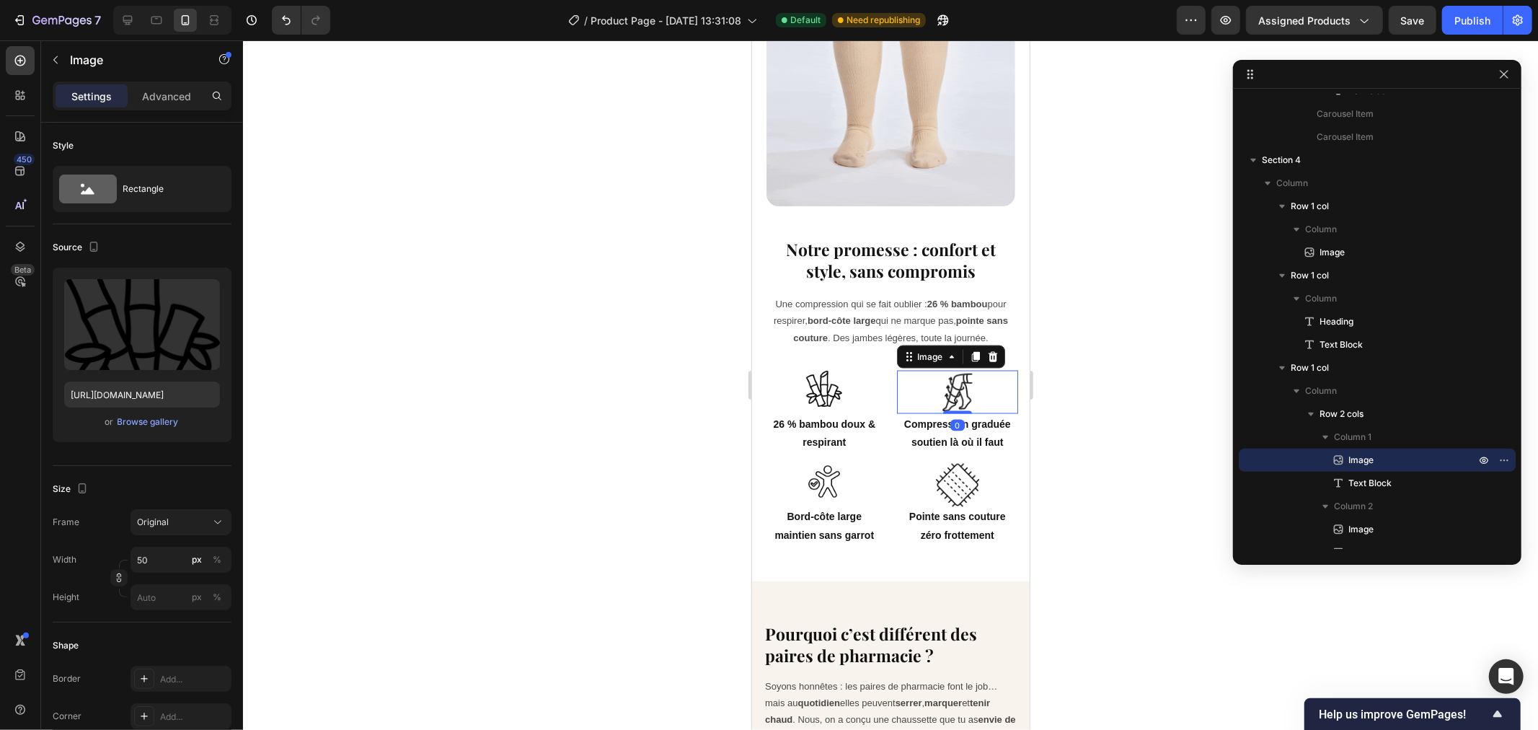
click at [946, 374] on img at bounding box center [956, 391] width 43 height 43
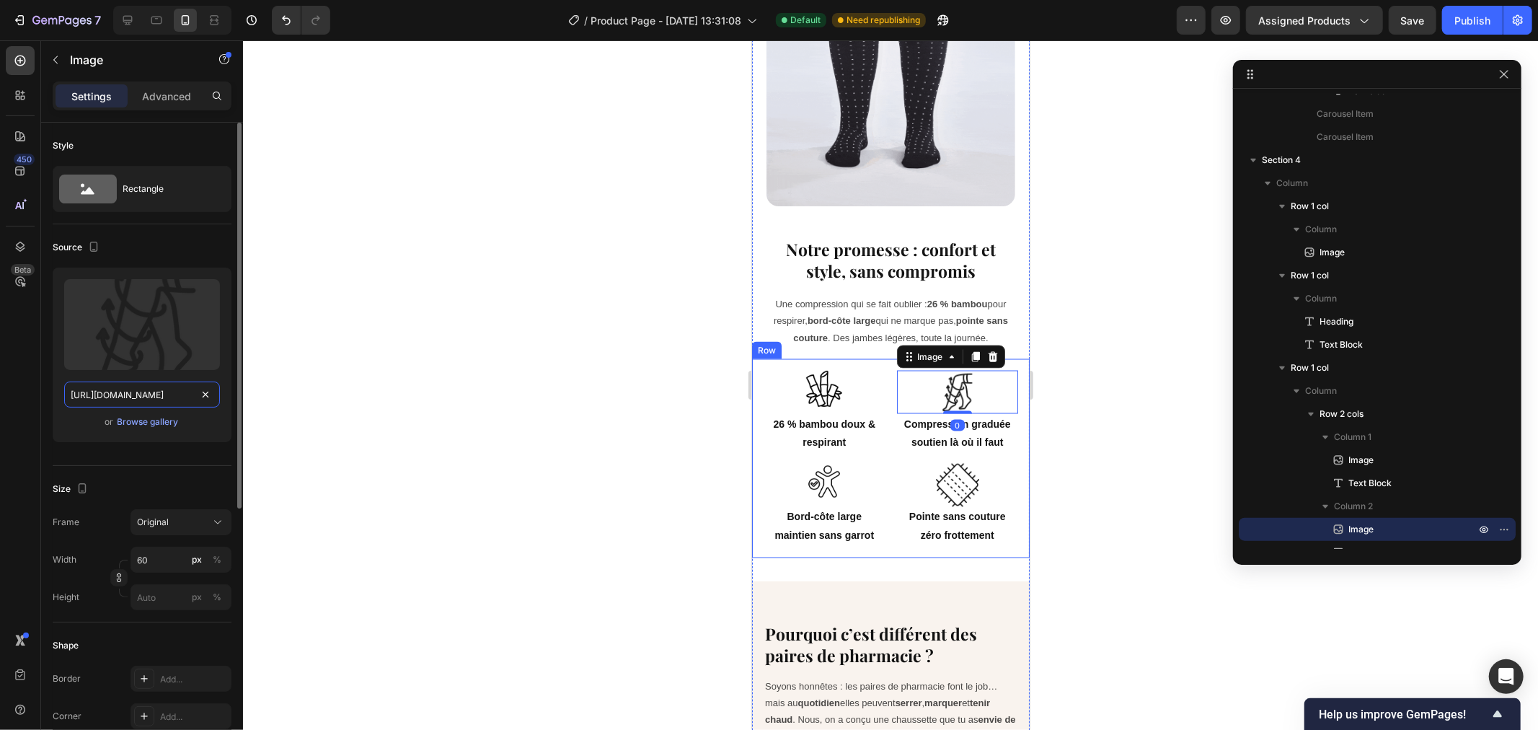
click at [147, 387] on input "[URL][DOMAIN_NAME]" at bounding box center [142, 394] width 156 height 26
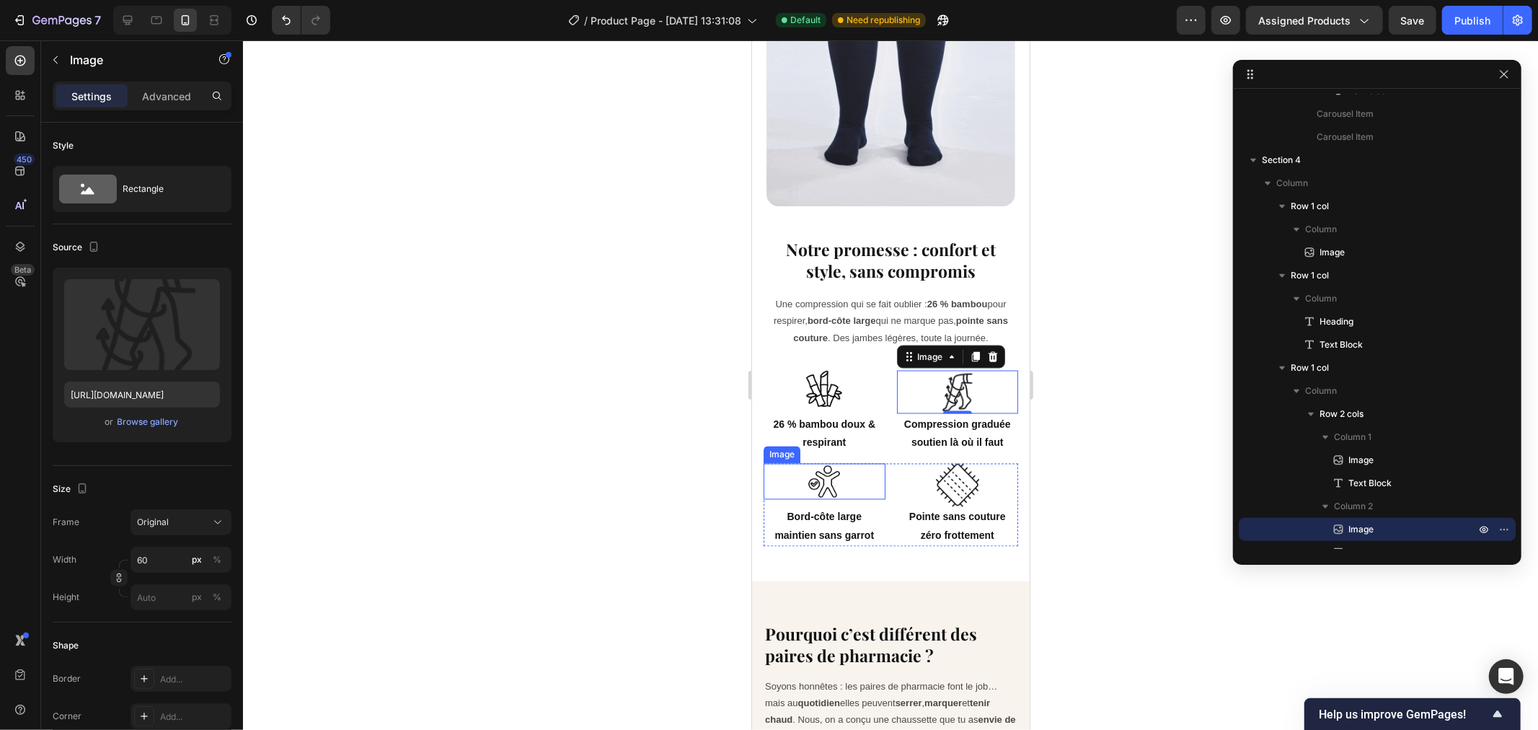
scroll to position [1238, 0]
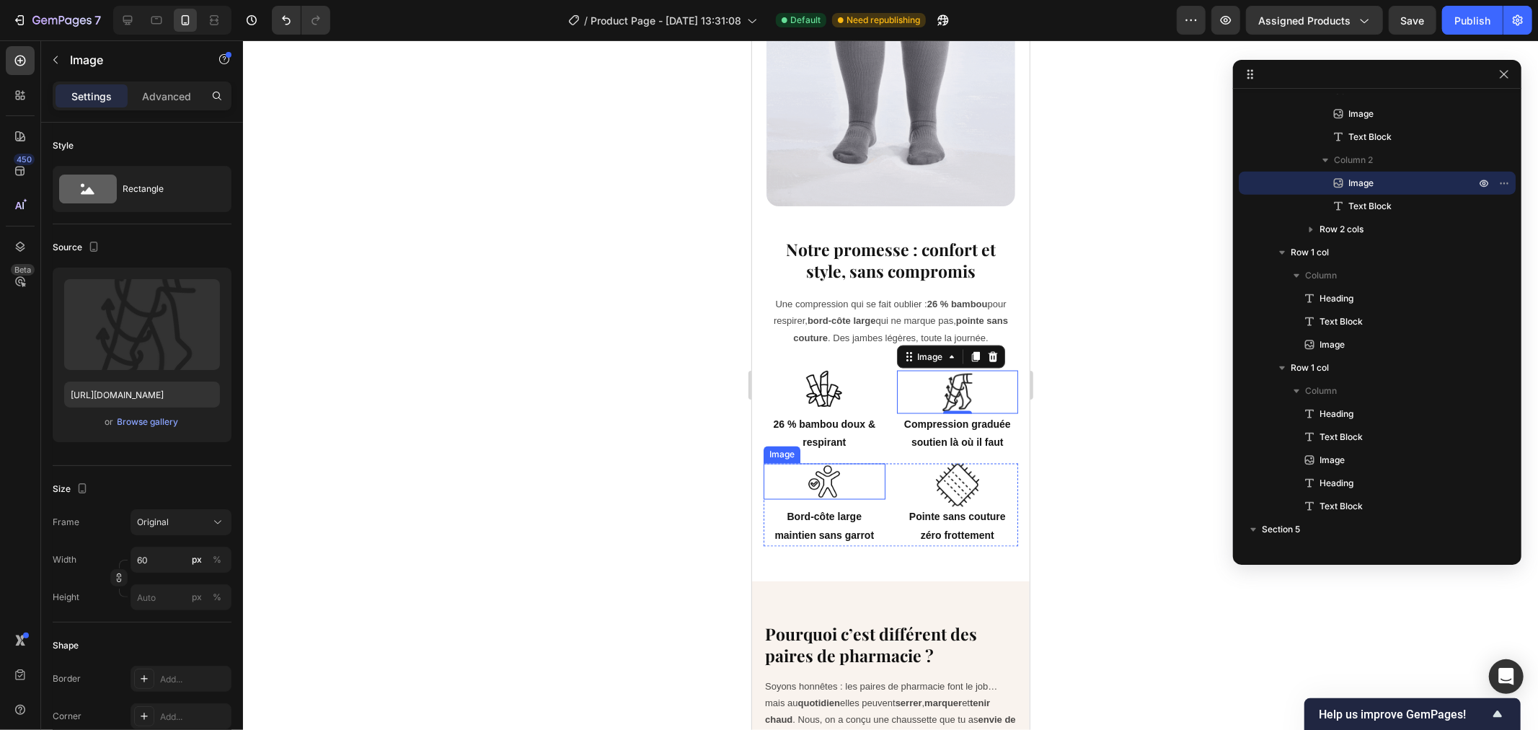
click at [815, 464] on img at bounding box center [823, 481] width 36 height 36
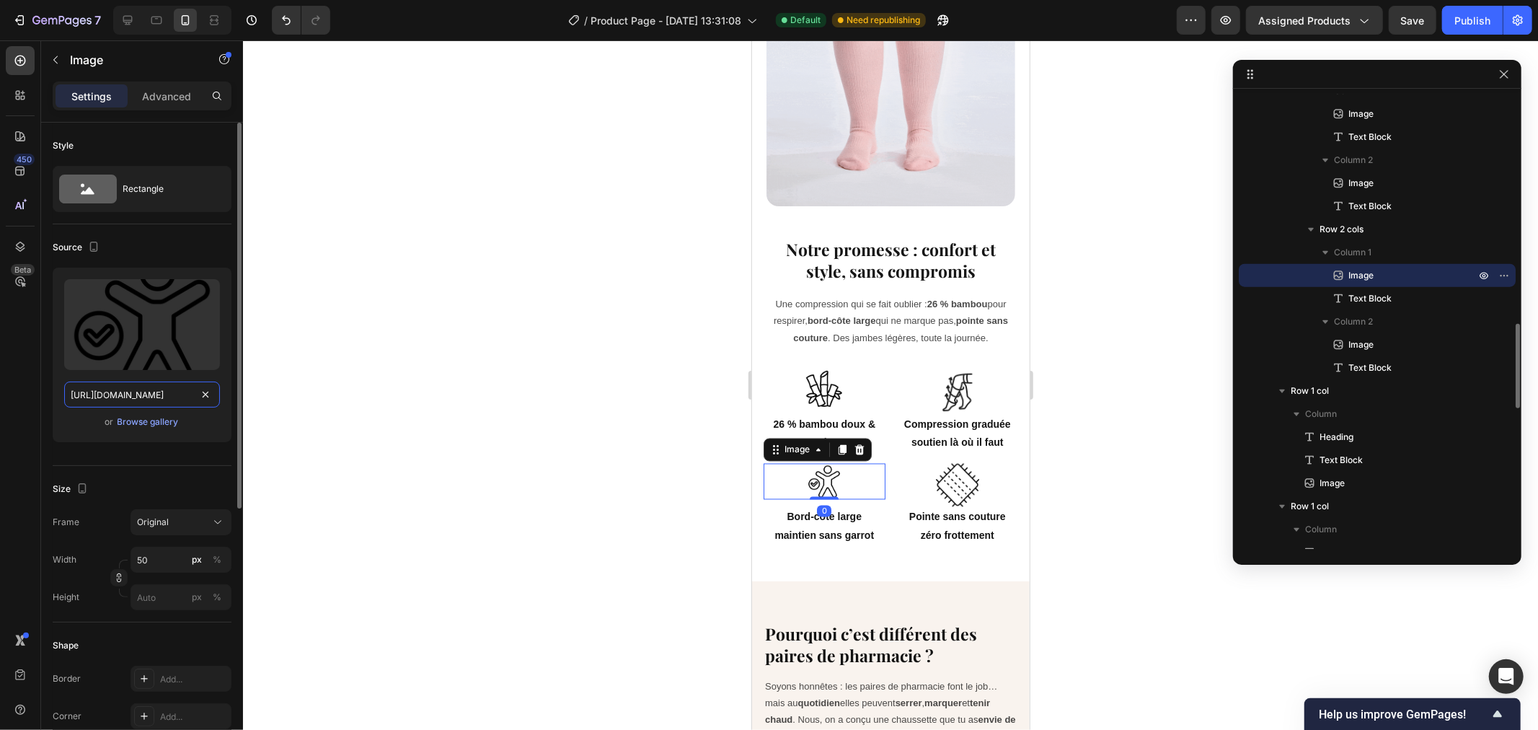
click at [168, 397] on input "[URL][DOMAIN_NAME]" at bounding box center [142, 394] width 156 height 26
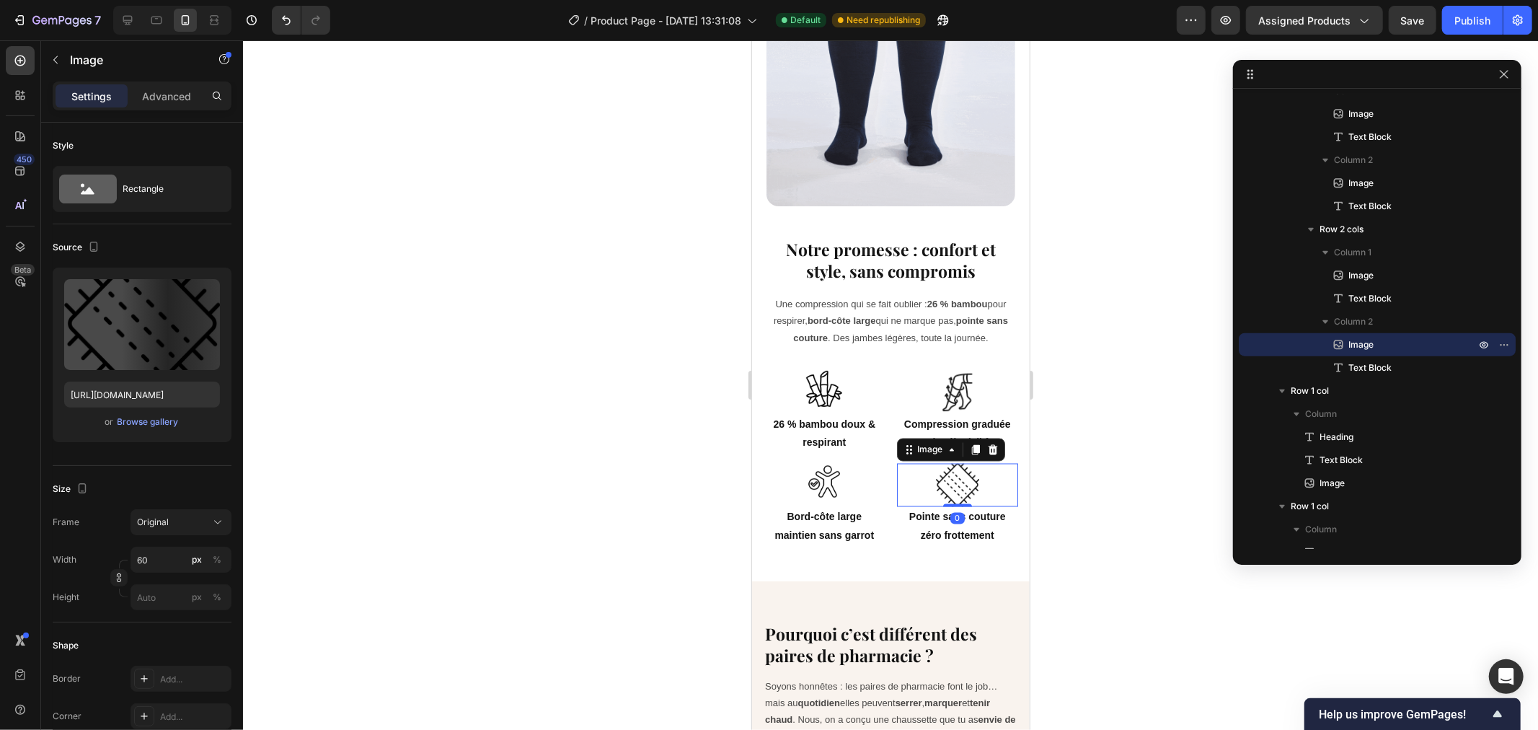
drag, startPoint x: 944, startPoint y: 466, endPoint x: 1419, endPoint y: 474, distance: 475.2
click at [944, 466] on img at bounding box center [956, 484] width 43 height 43
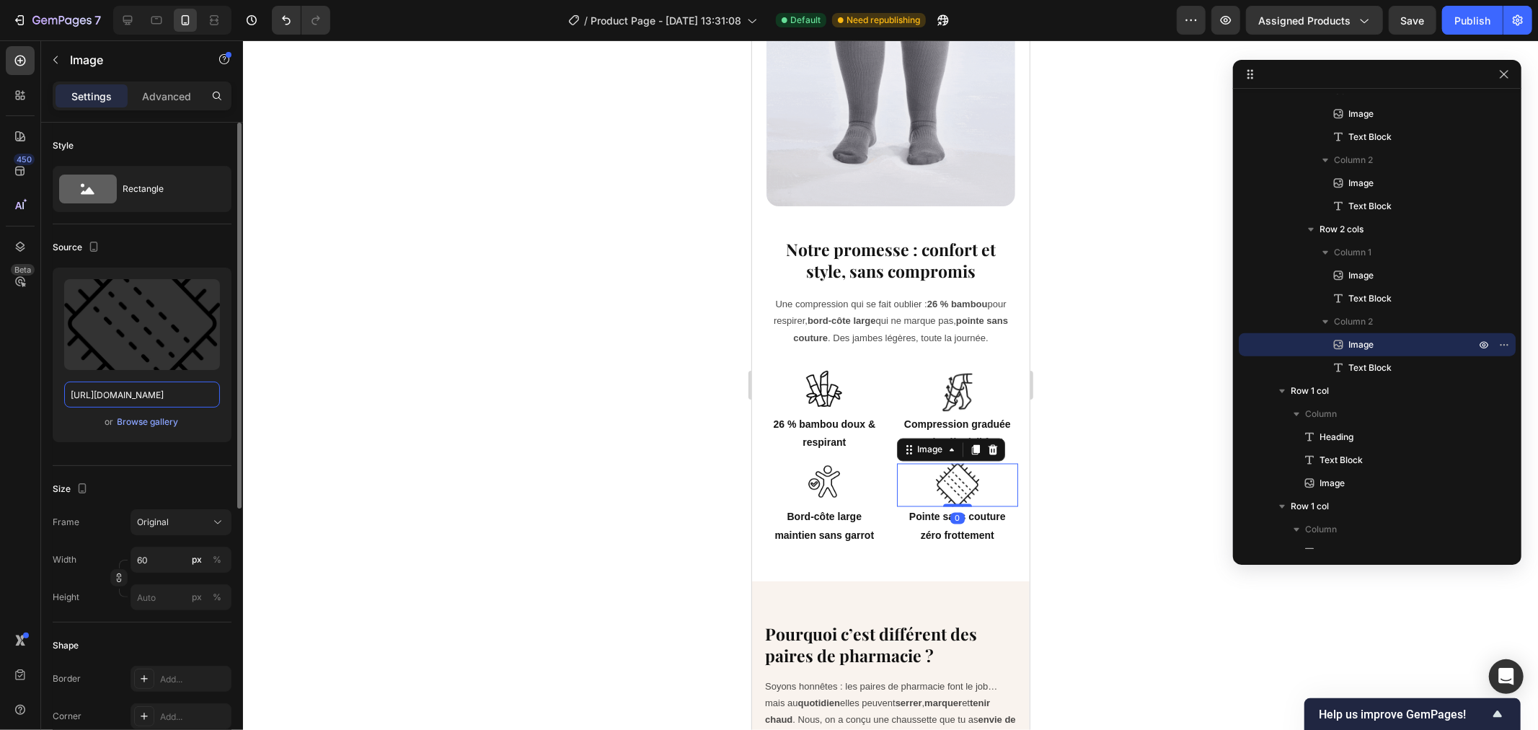
click at [135, 384] on input "[URL][DOMAIN_NAME]" at bounding box center [142, 394] width 156 height 26
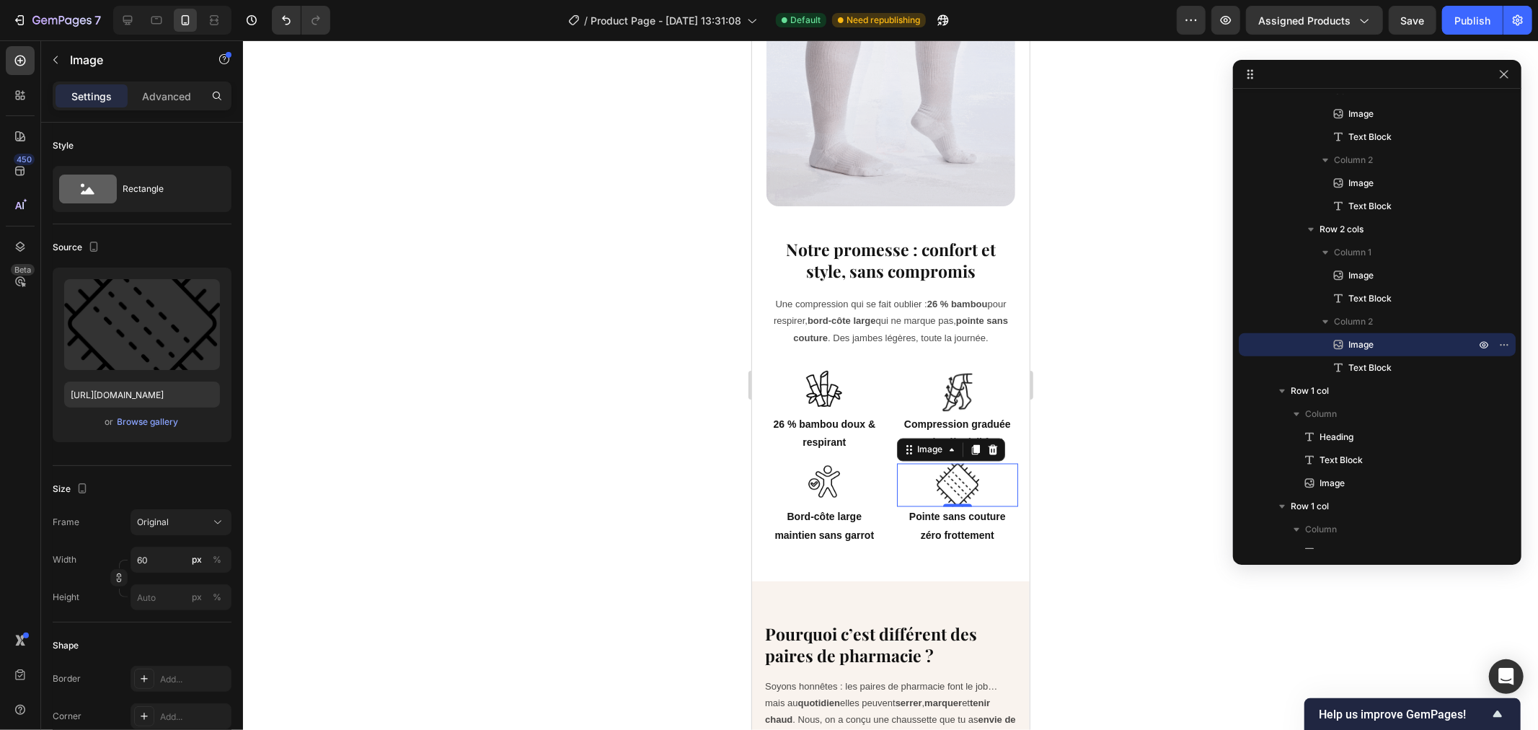
click at [1123, 332] on div at bounding box center [890, 384] width 1295 height 689
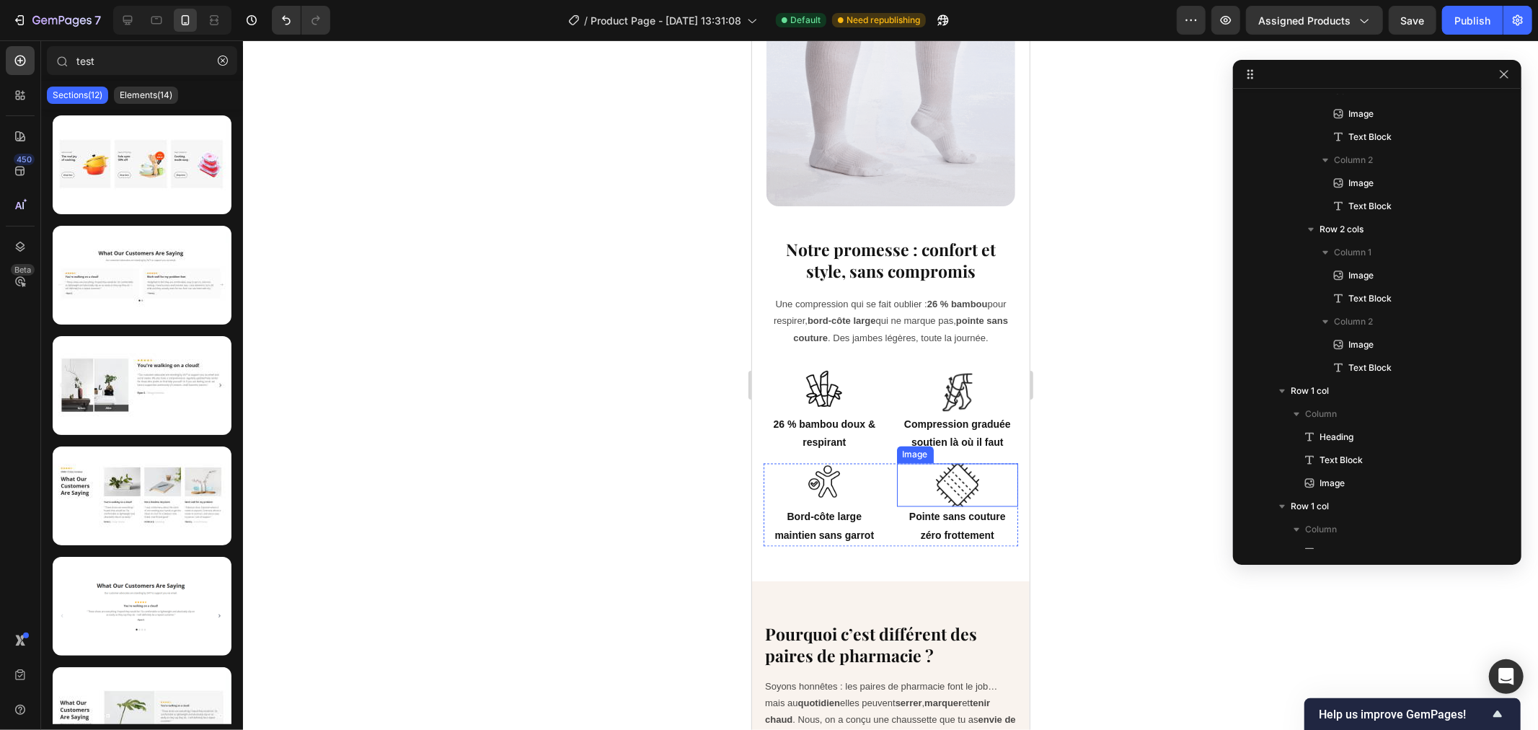
click at [943, 475] on img at bounding box center [956, 484] width 43 height 43
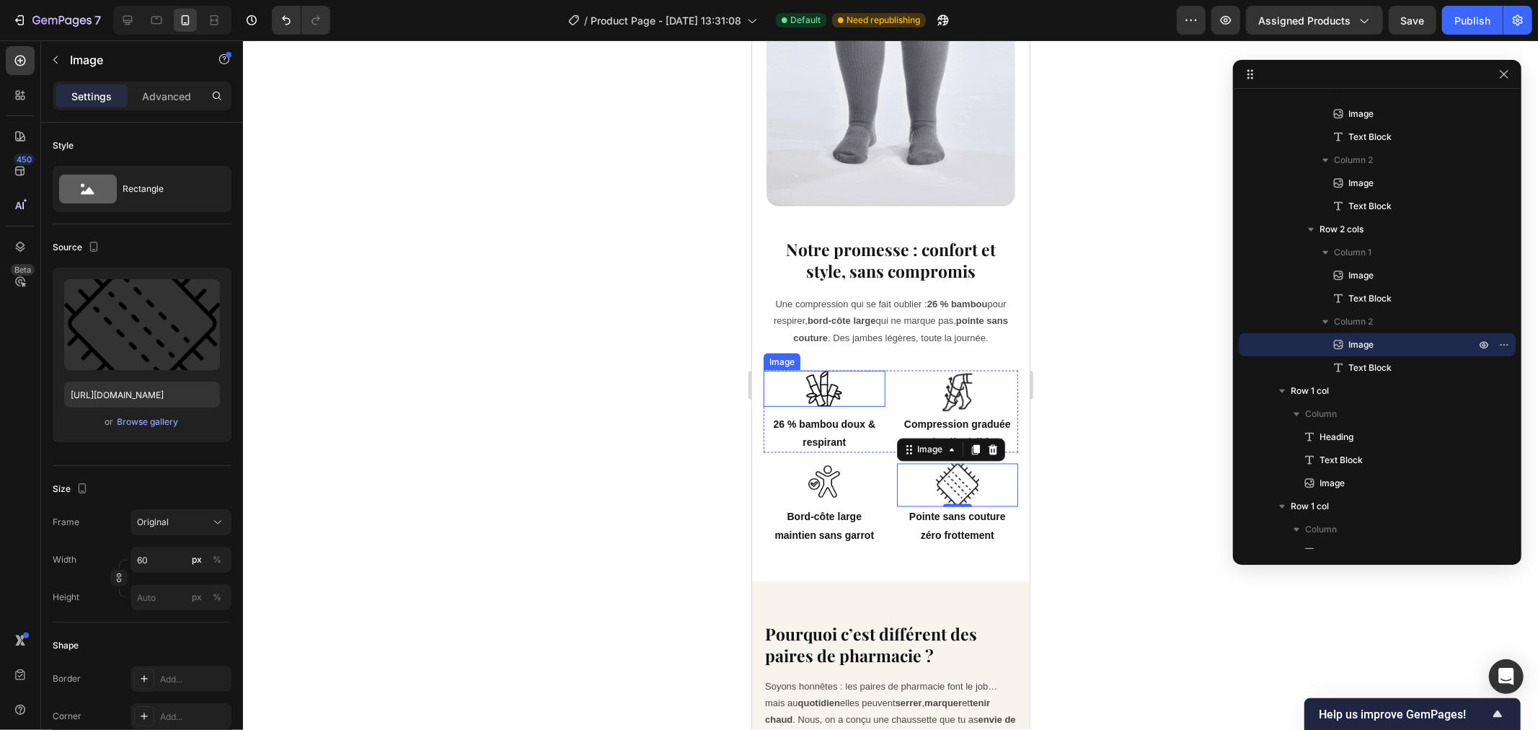
click at [827, 370] on img at bounding box center [823, 388] width 36 height 36
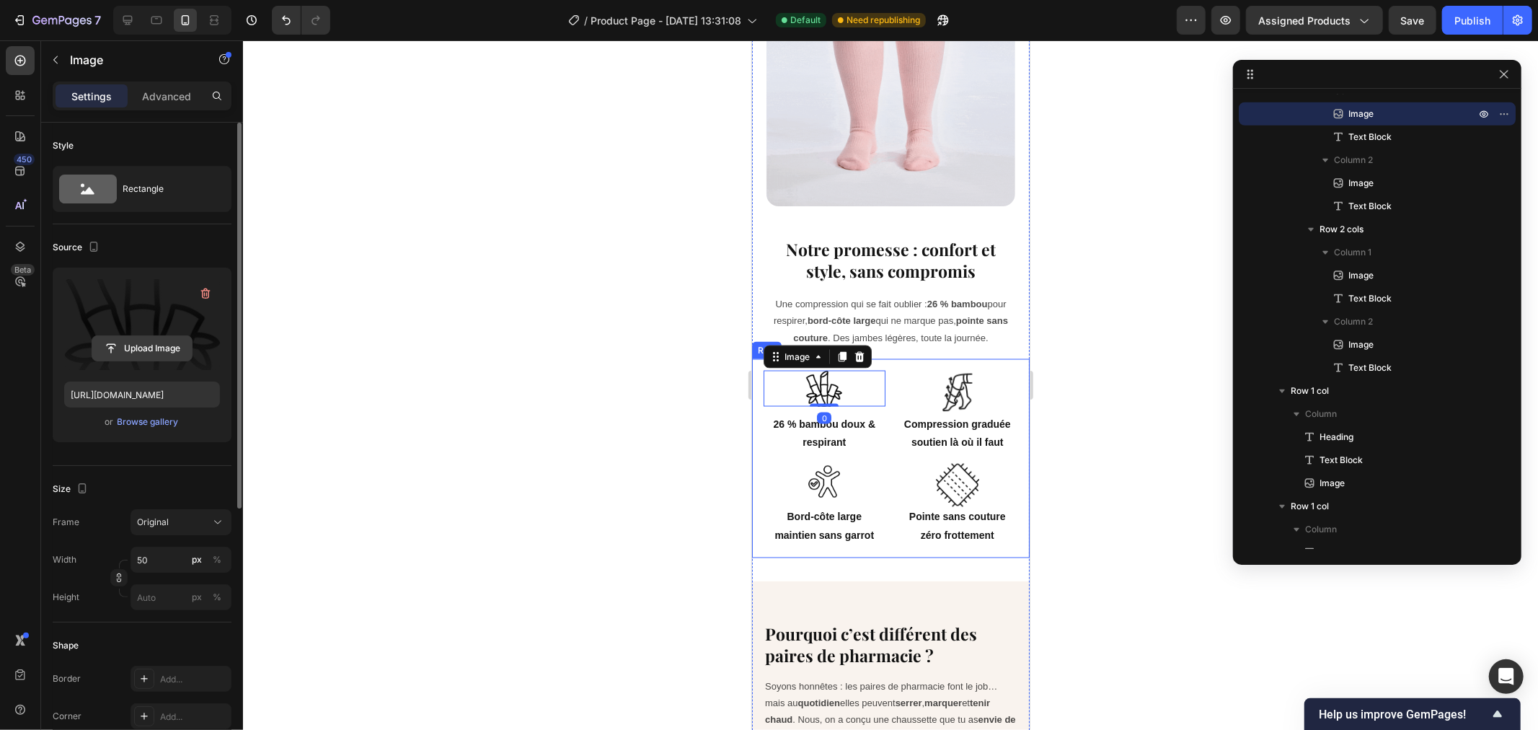
click at [146, 342] on input "file" at bounding box center [141, 348] width 99 height 25
type input "[URL][DOMAIN_NAME]"
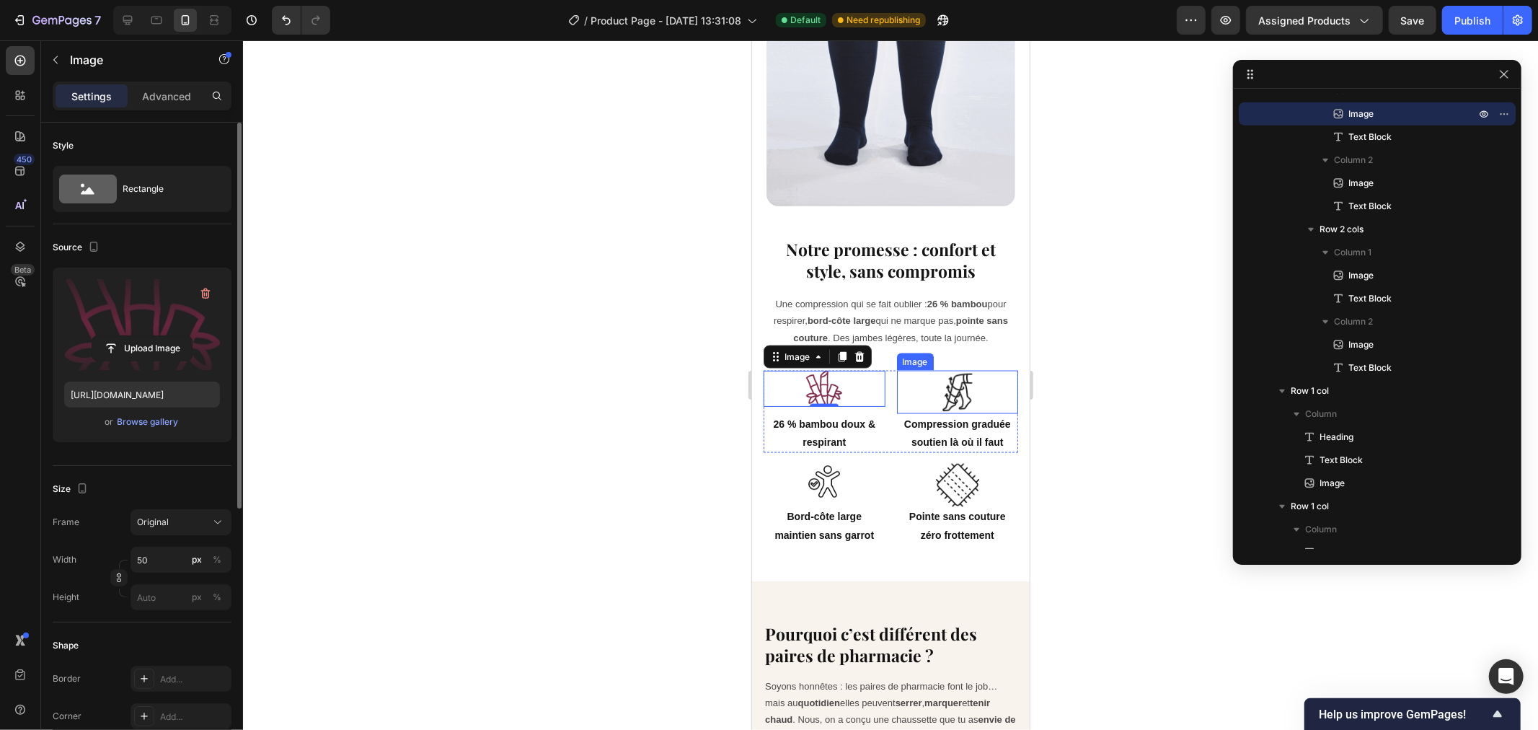
click at [947, 373] on img at bounding box center [956, 391] width 43 height 43
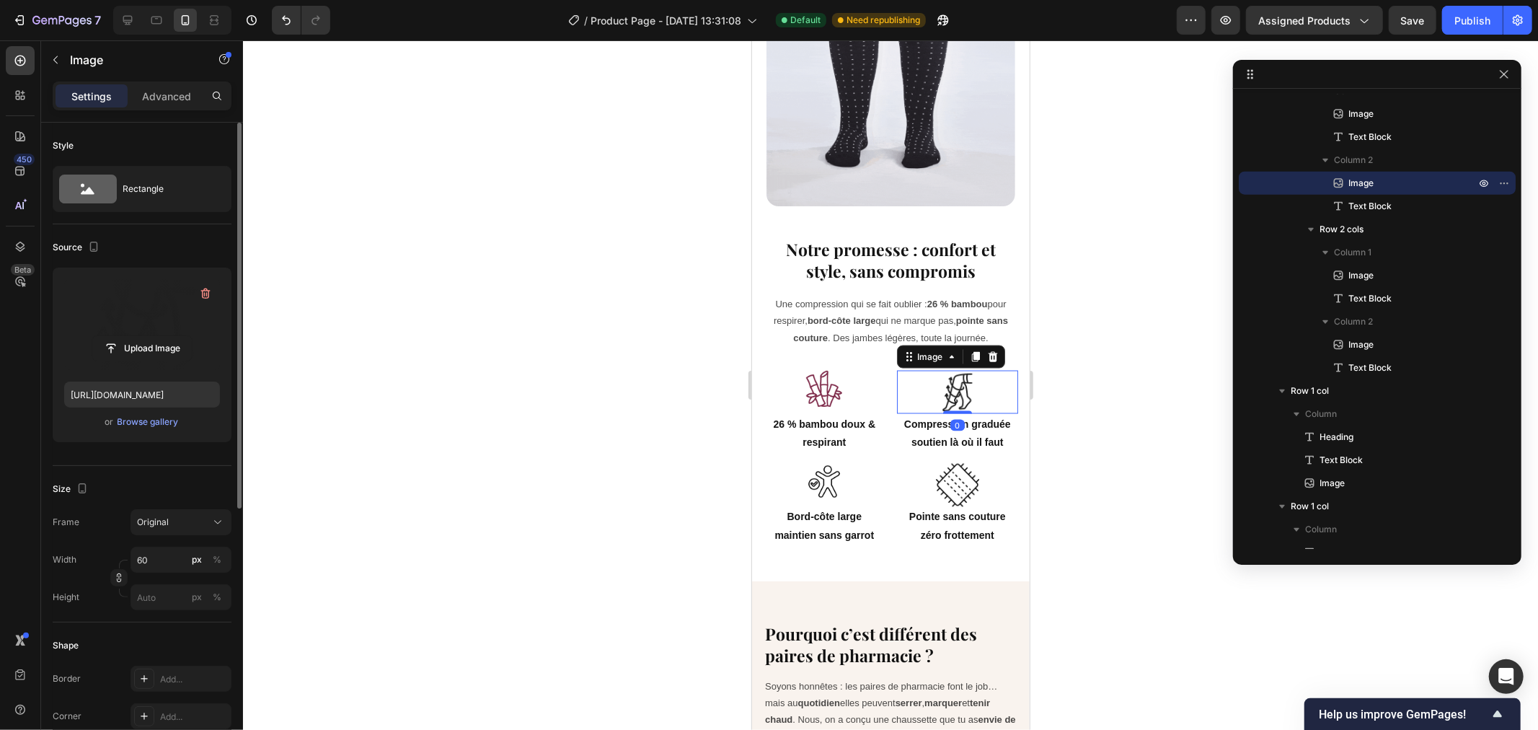
click at [149, 324] on label at bounding box center [142, 324] width 156 height 91
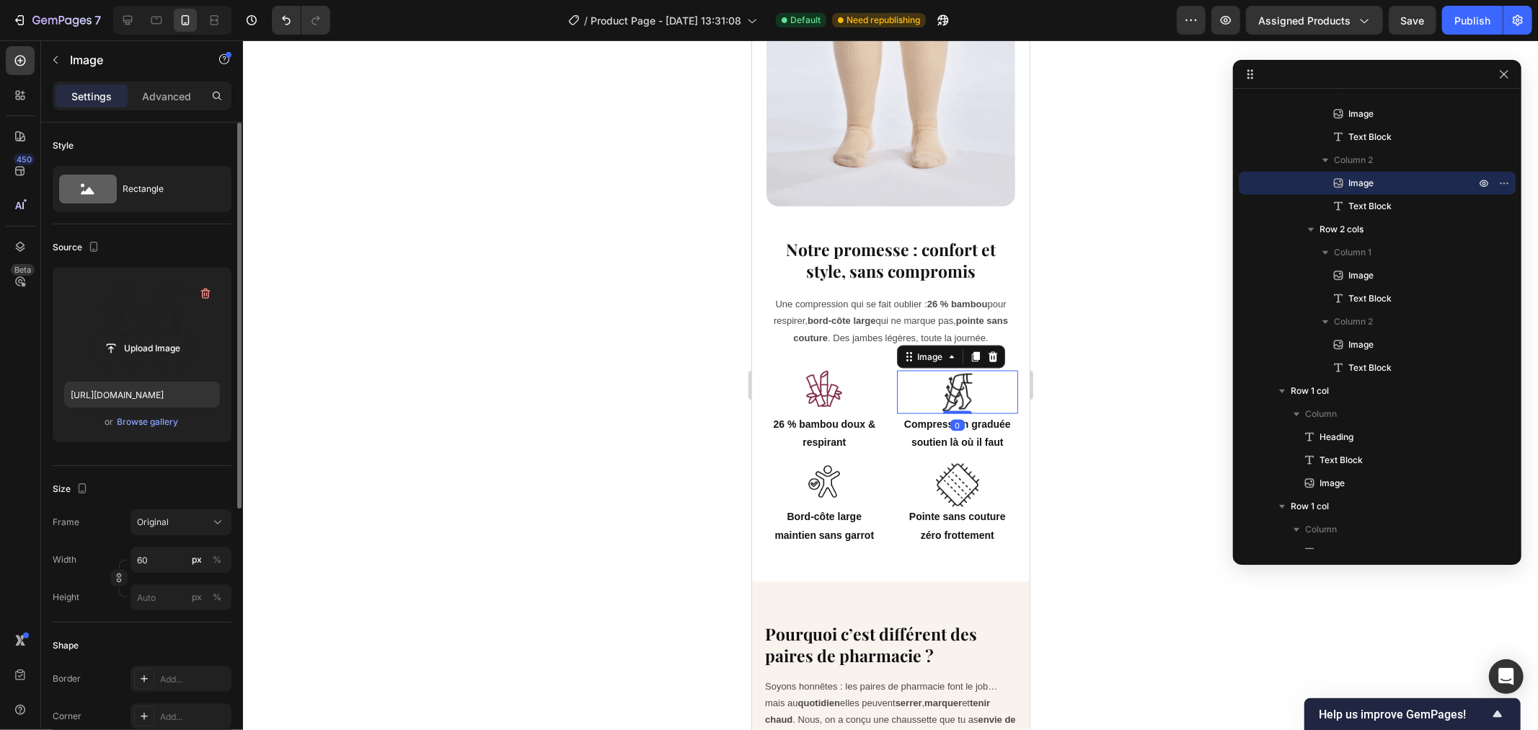
click at [149, 336] on input "file" at bounding box center [141, 348] width 99 height 25
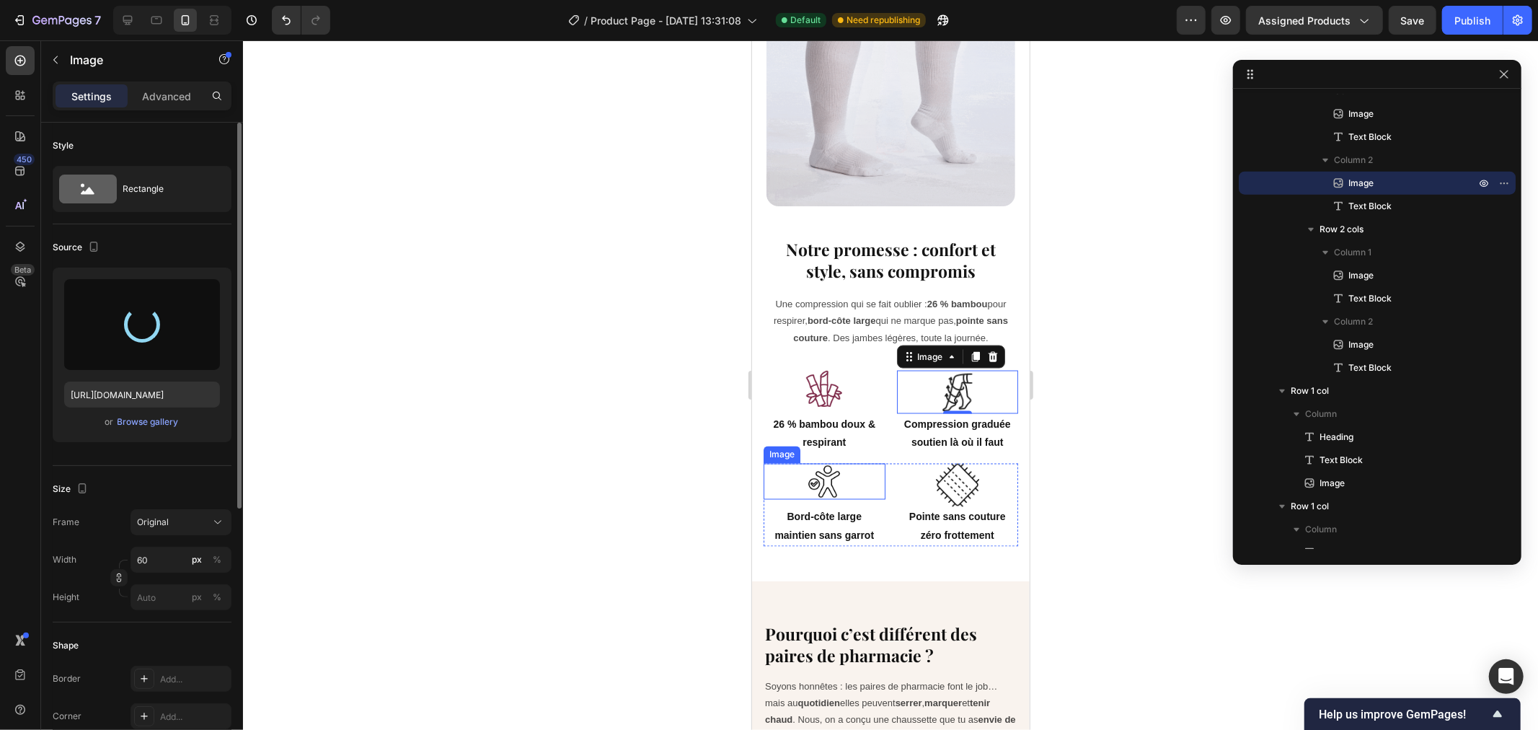
type input "[URL][DOMAIN_NAME]"
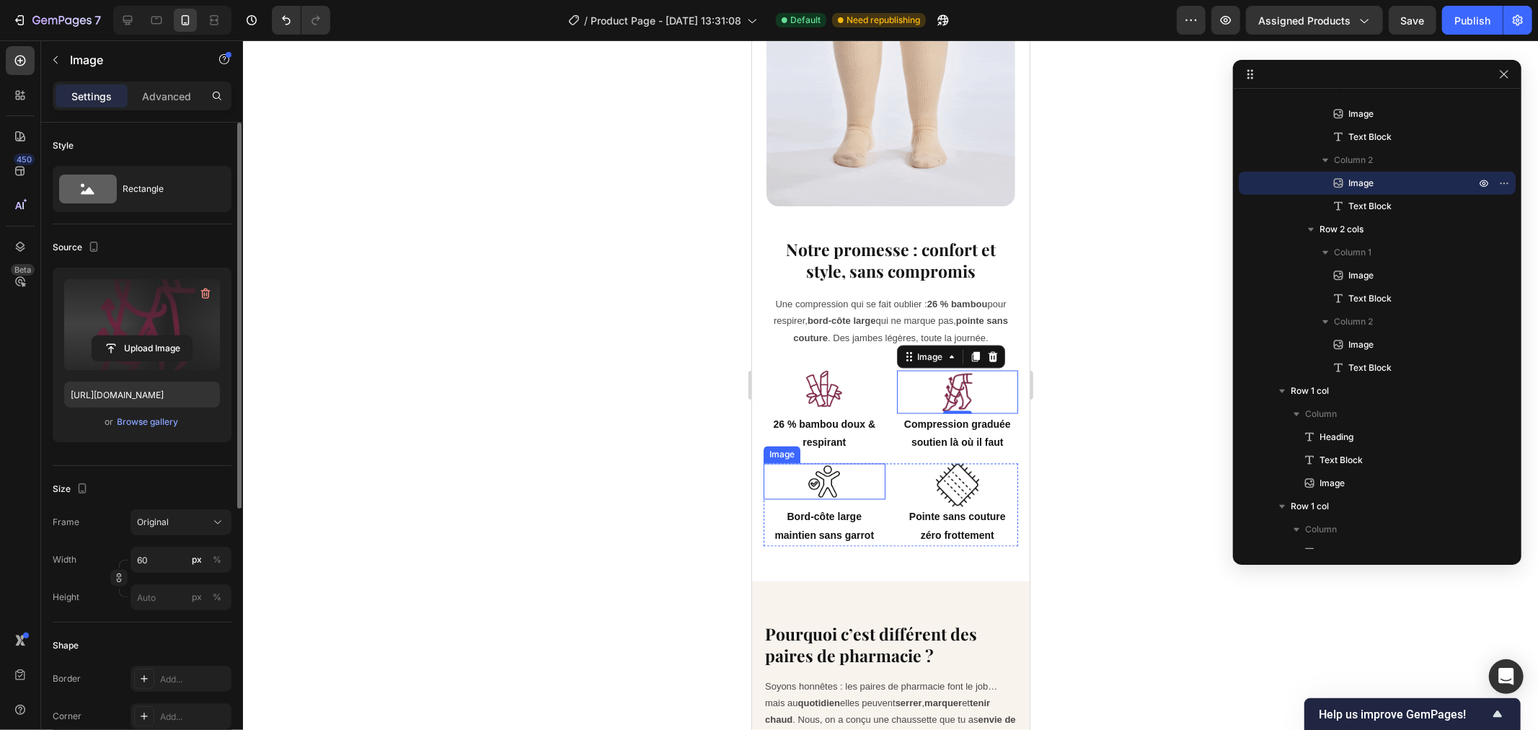
click at [823, 471] on img at bounding box center [823, 481] width 36 height 36
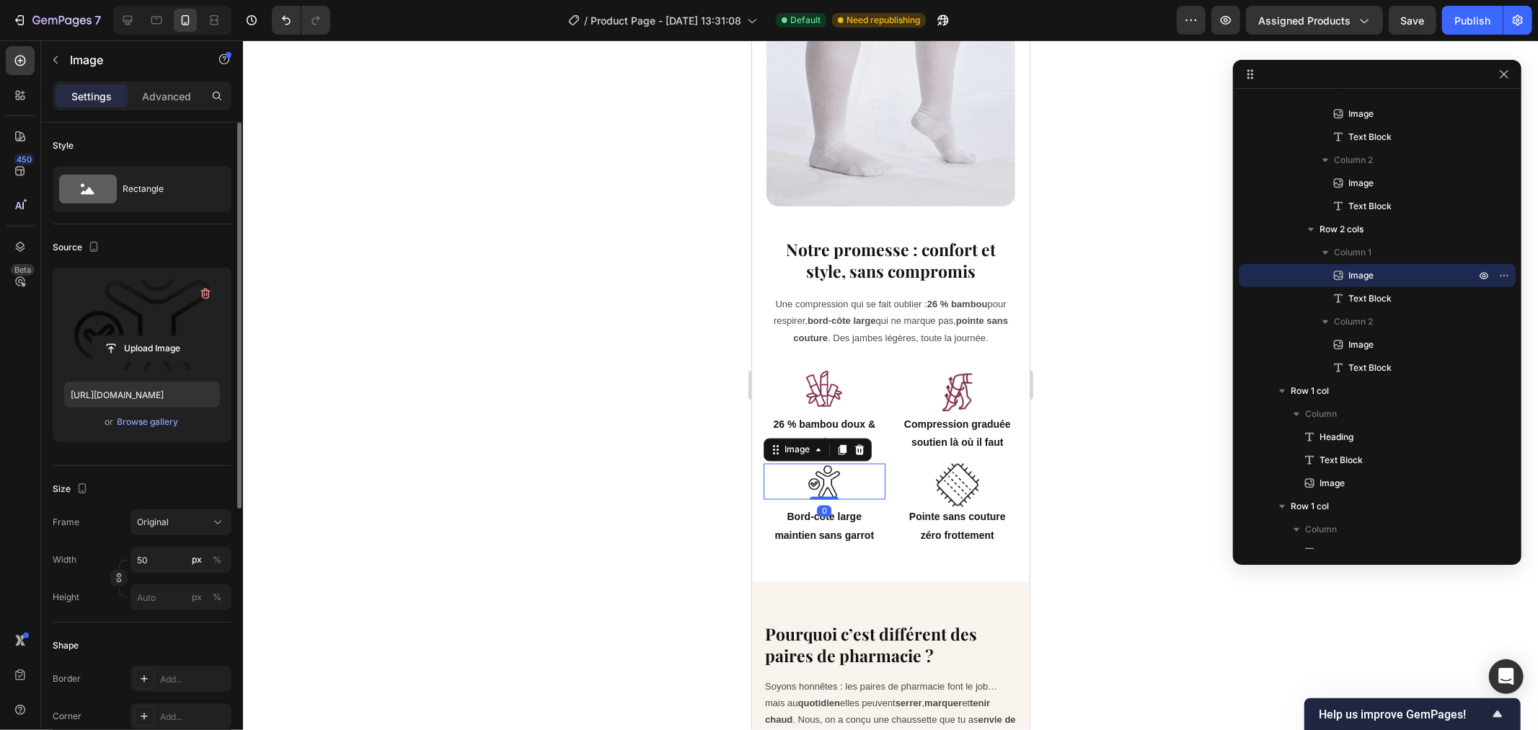
click at [114, 319] on label at bounding box center [142, 324] width 156 height 91
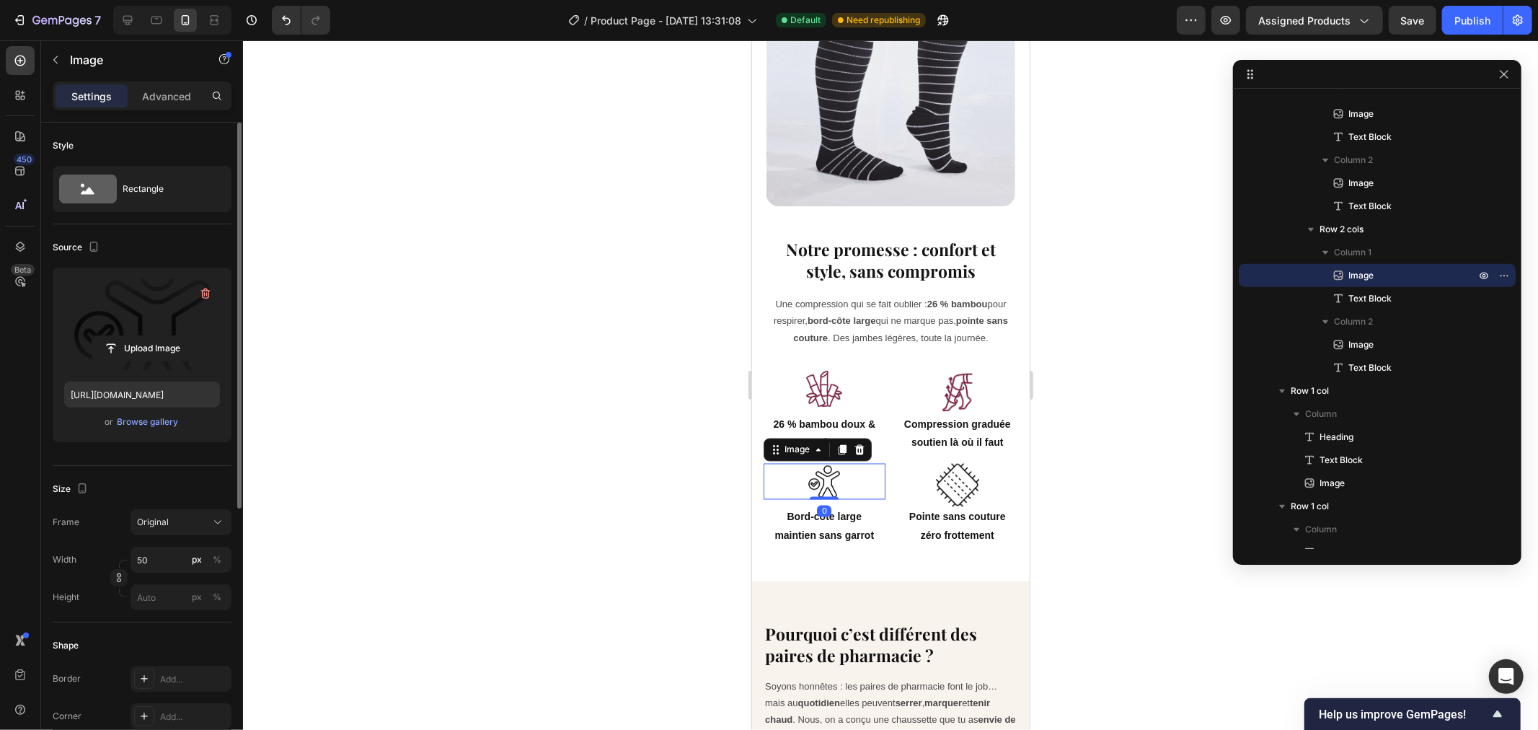
click at [114, 336] on input "file" at bounding box center [141, 348] width 99 height 25
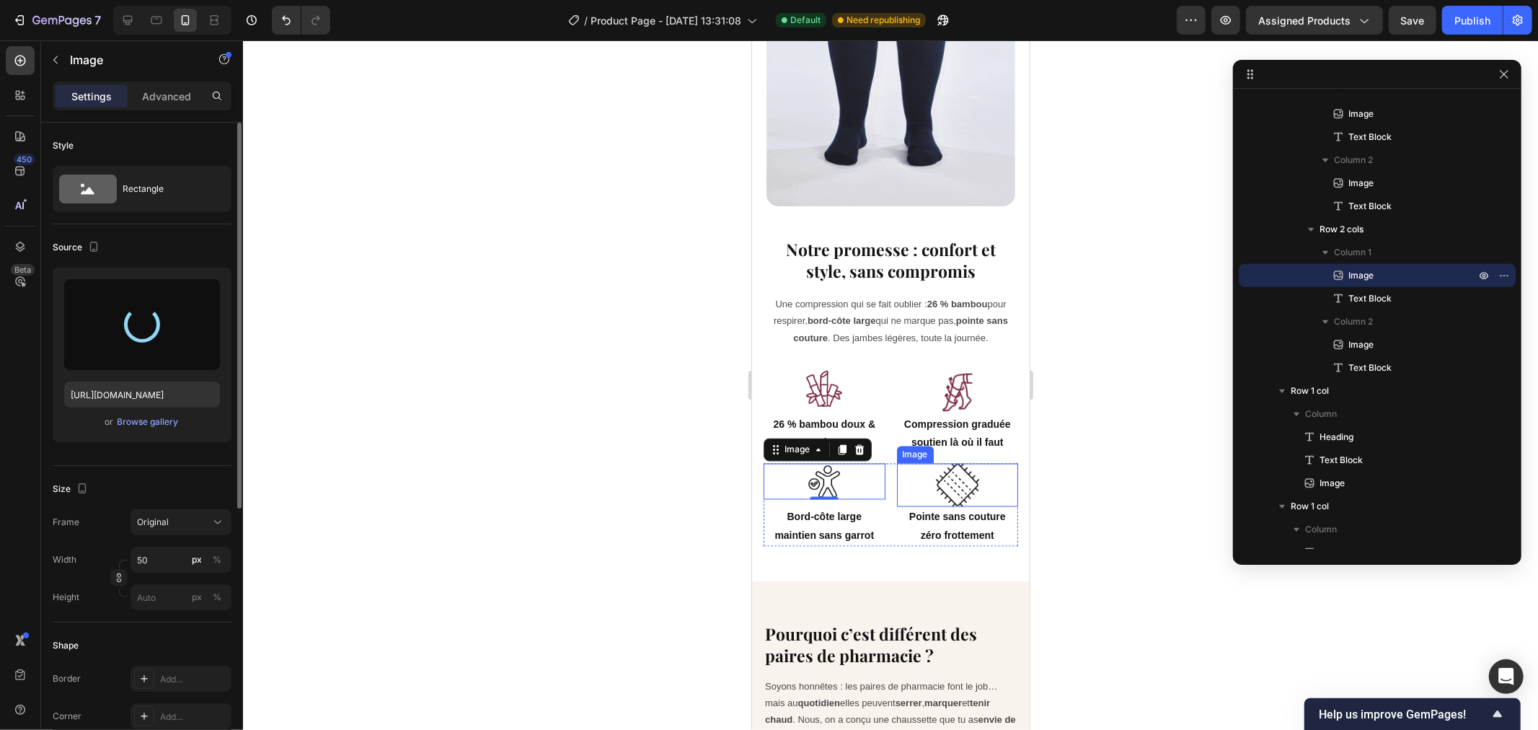
type input "[URL][DOMAIN_NAME]"
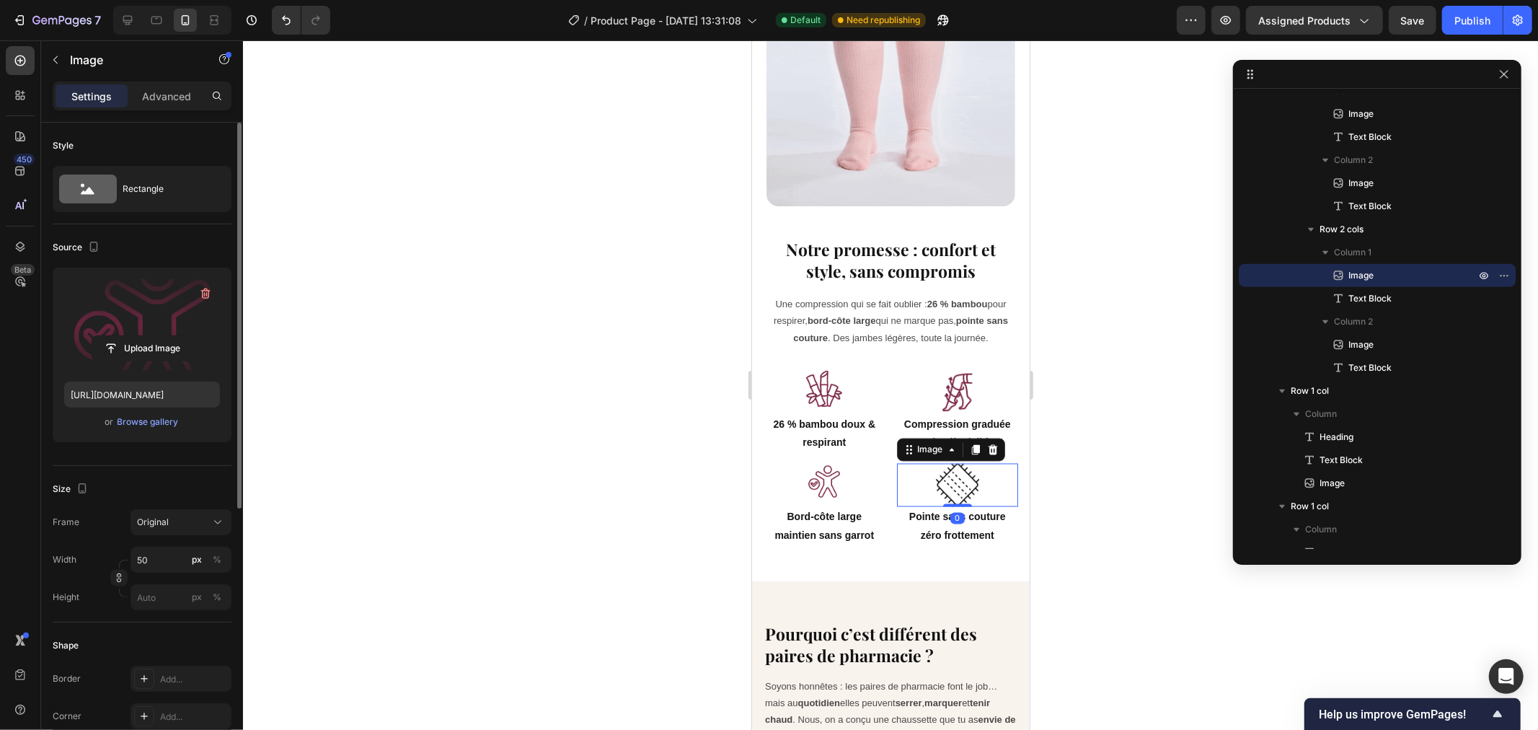
click at [949, 469] on img at bounding box center [956, 484] width 43 height 43
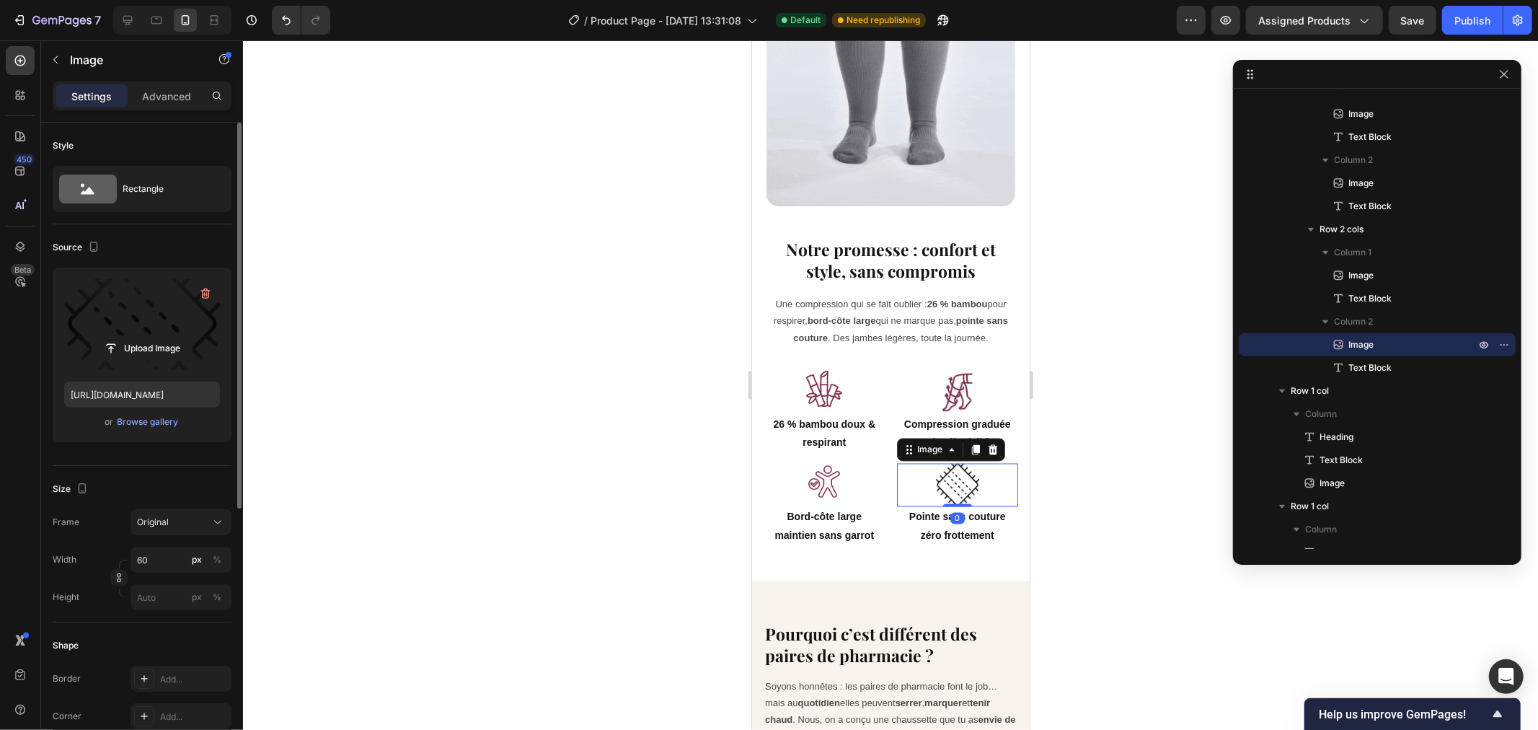
click at [89, 327] on label at bounding box center [142, 324] width 156 height 91
click at [92, 336] on input "file" at bounding box center [141, 348] width 99 height 25
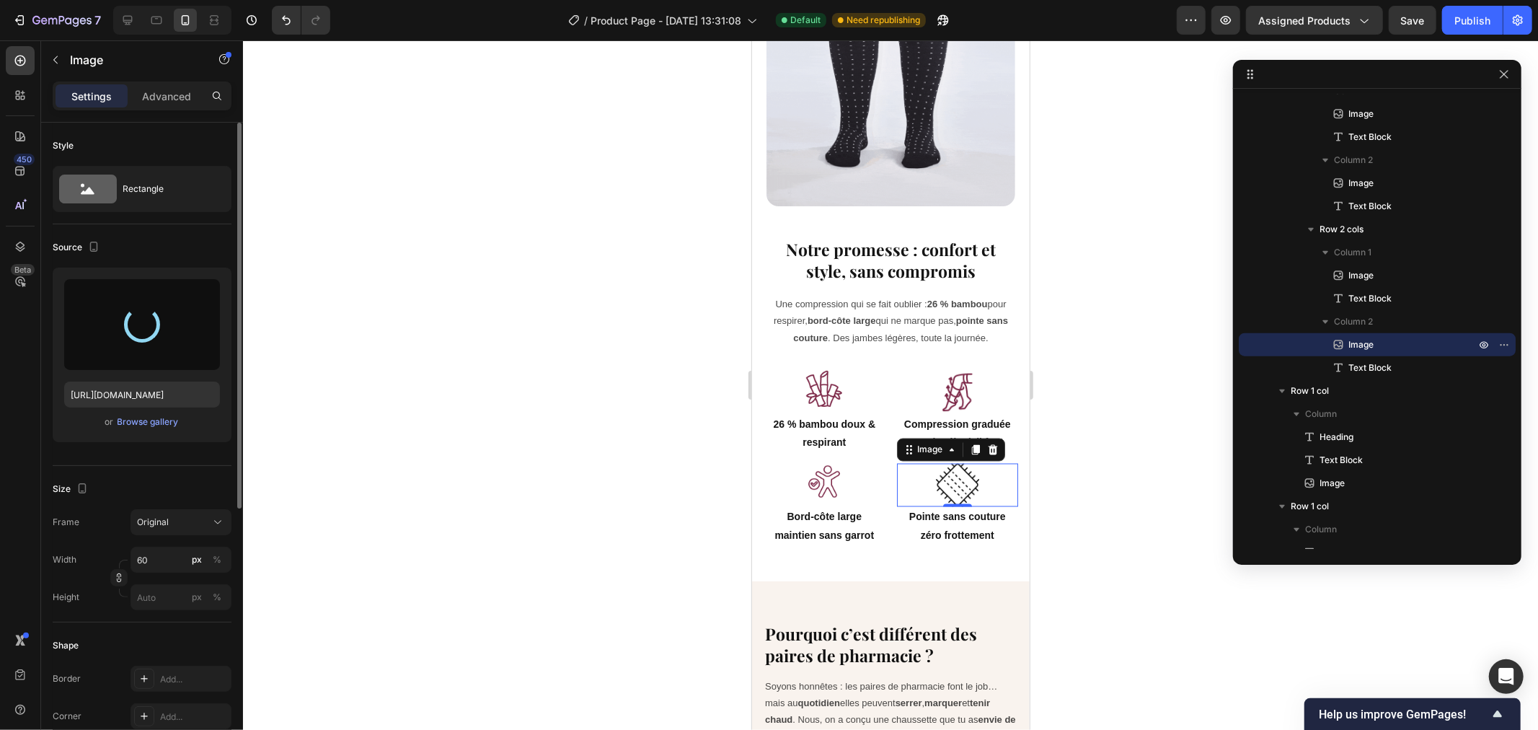
type input "[URL][DOMAIN_NAME]"
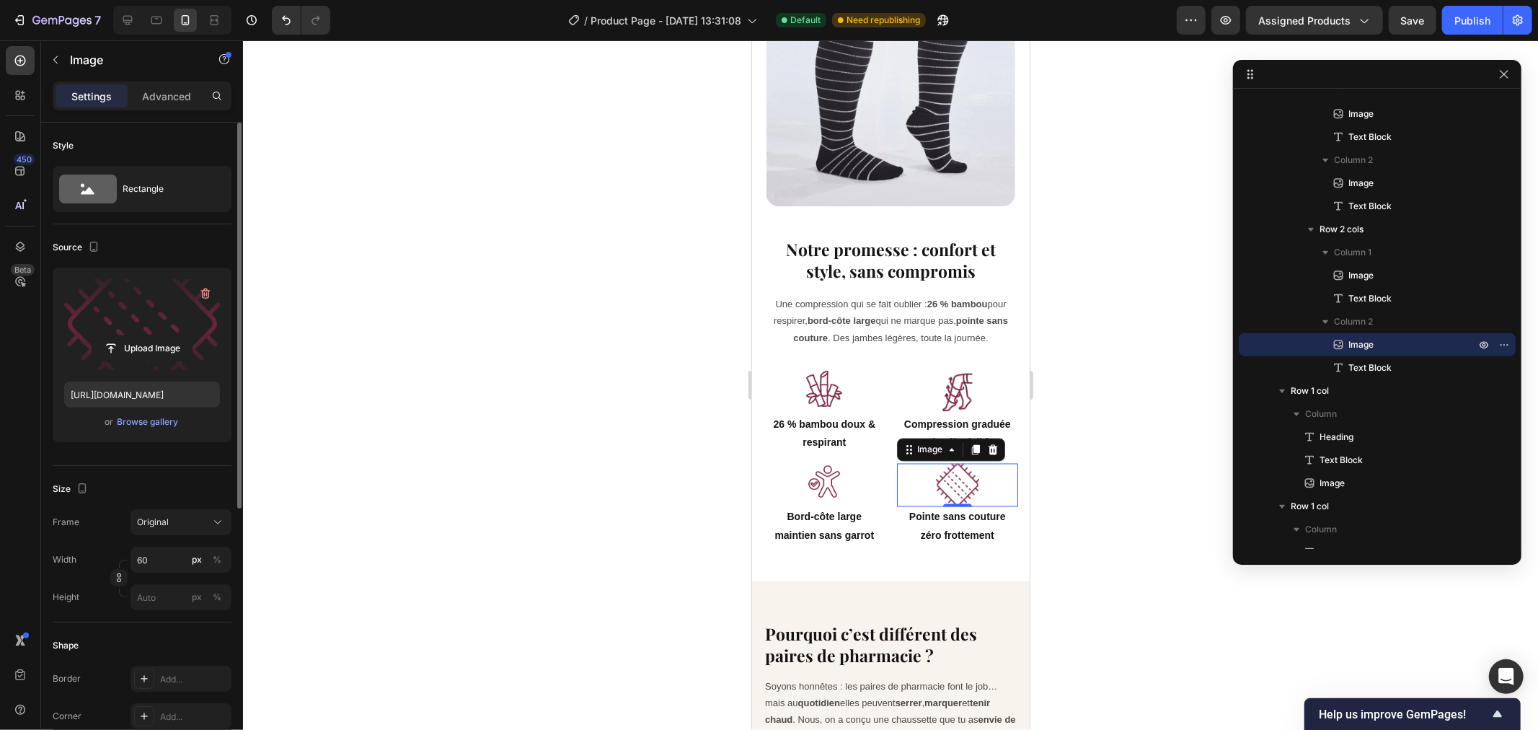
click at [531, 298] on div at bounding box center [890, 384] width 1295 height 689
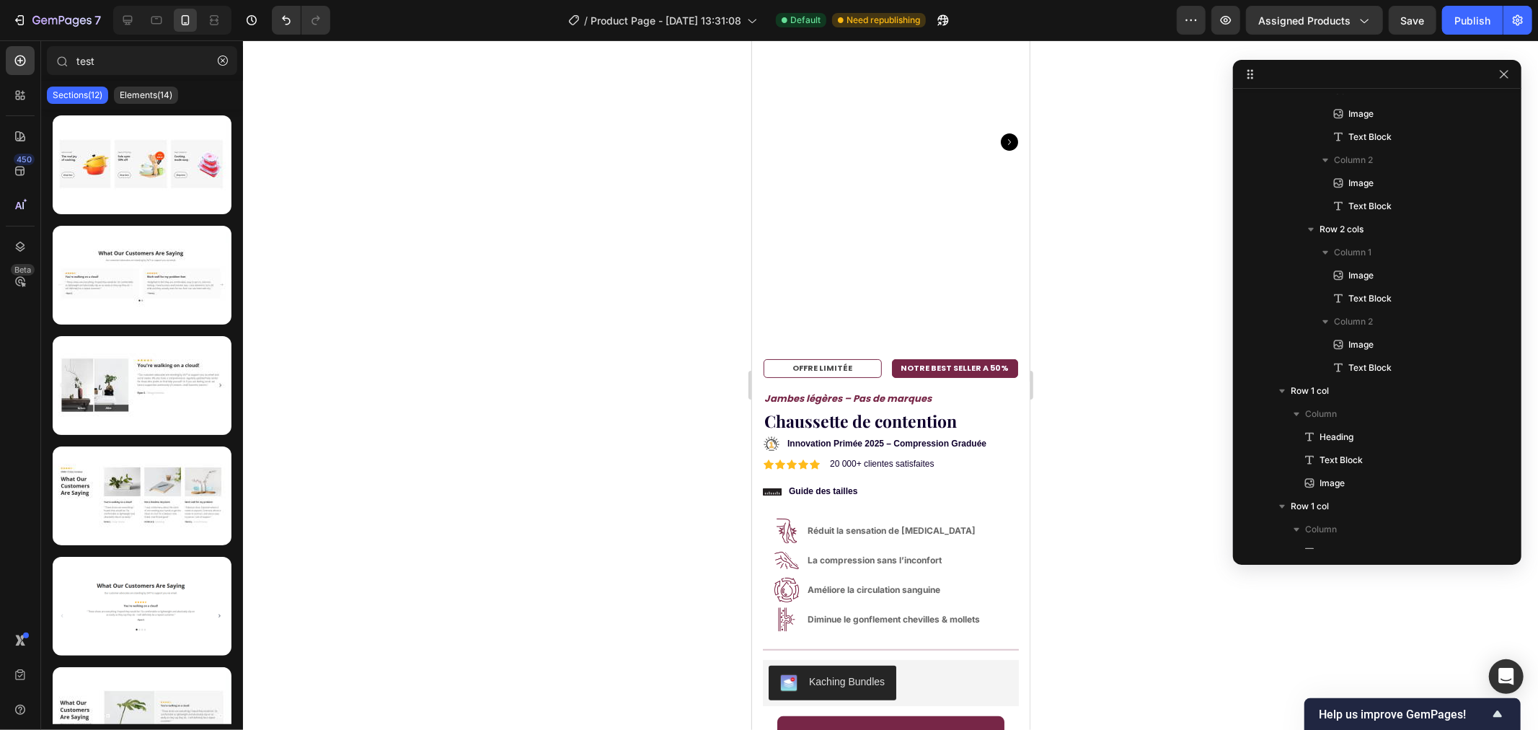
scroll to position [96, 0]
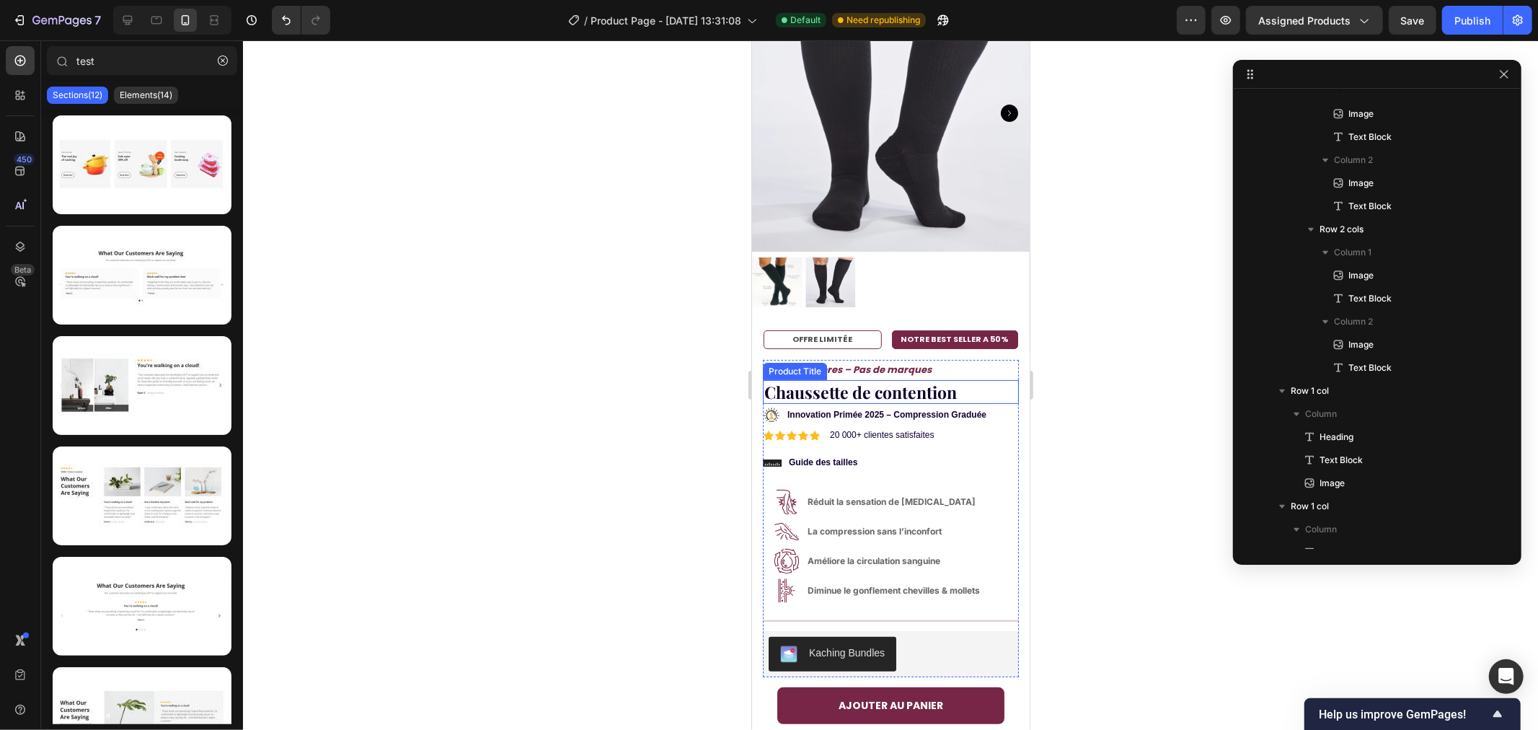
click at [792, 379] on h1 "Chaussette de contention" at bounding box center [890, 391] width 256 height 25
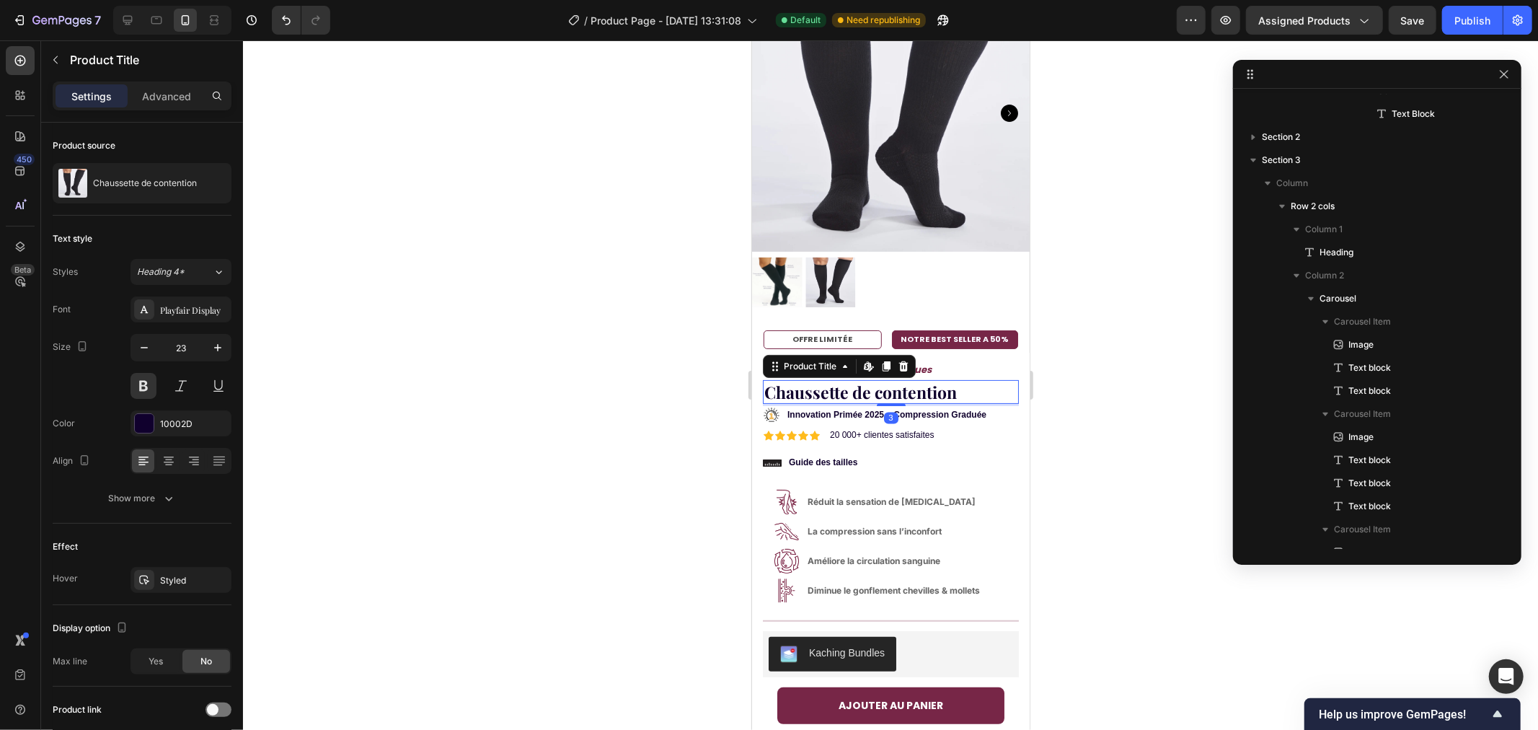
scroll to position [247, 0]
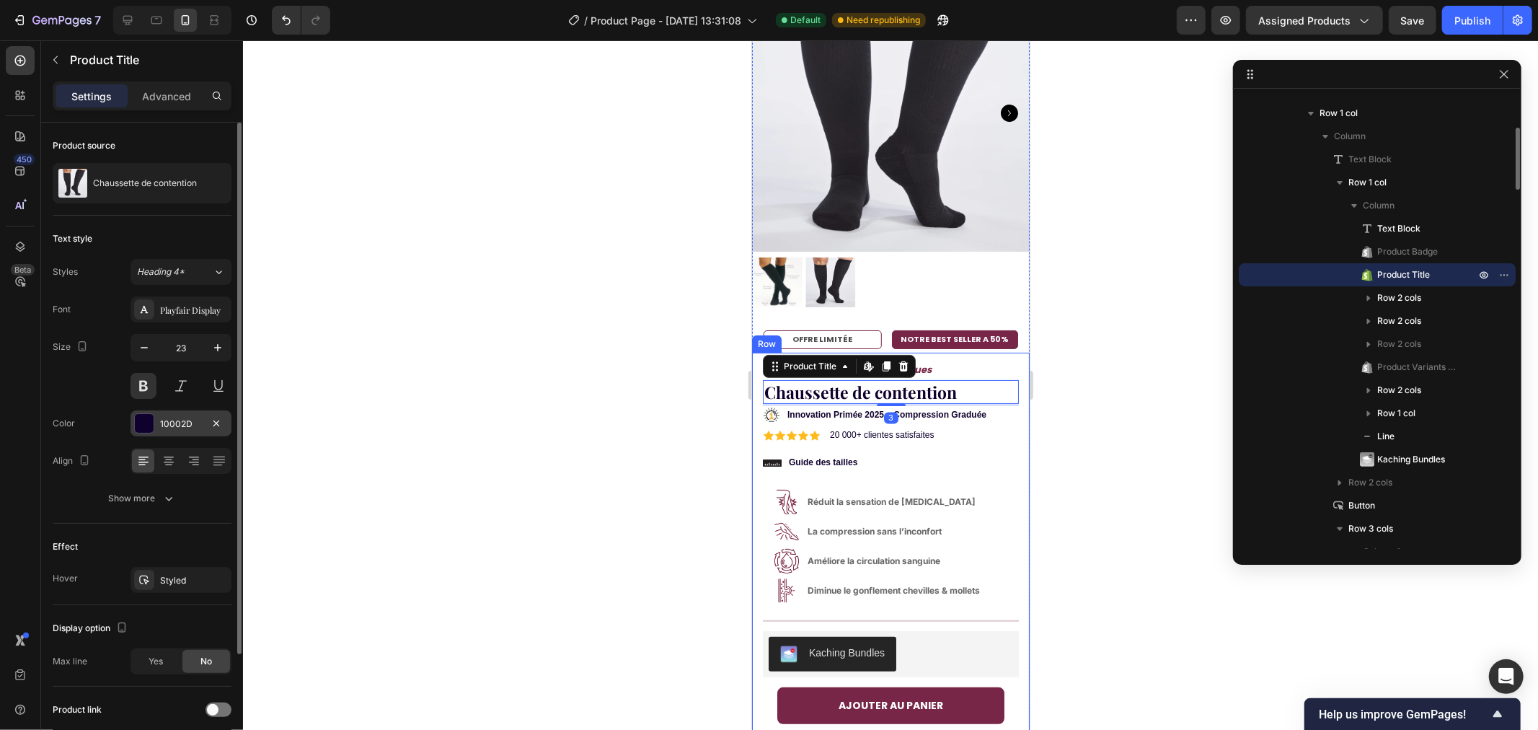
click at [141, 424] on div at bounding box center [144, 423] width 19 height 19
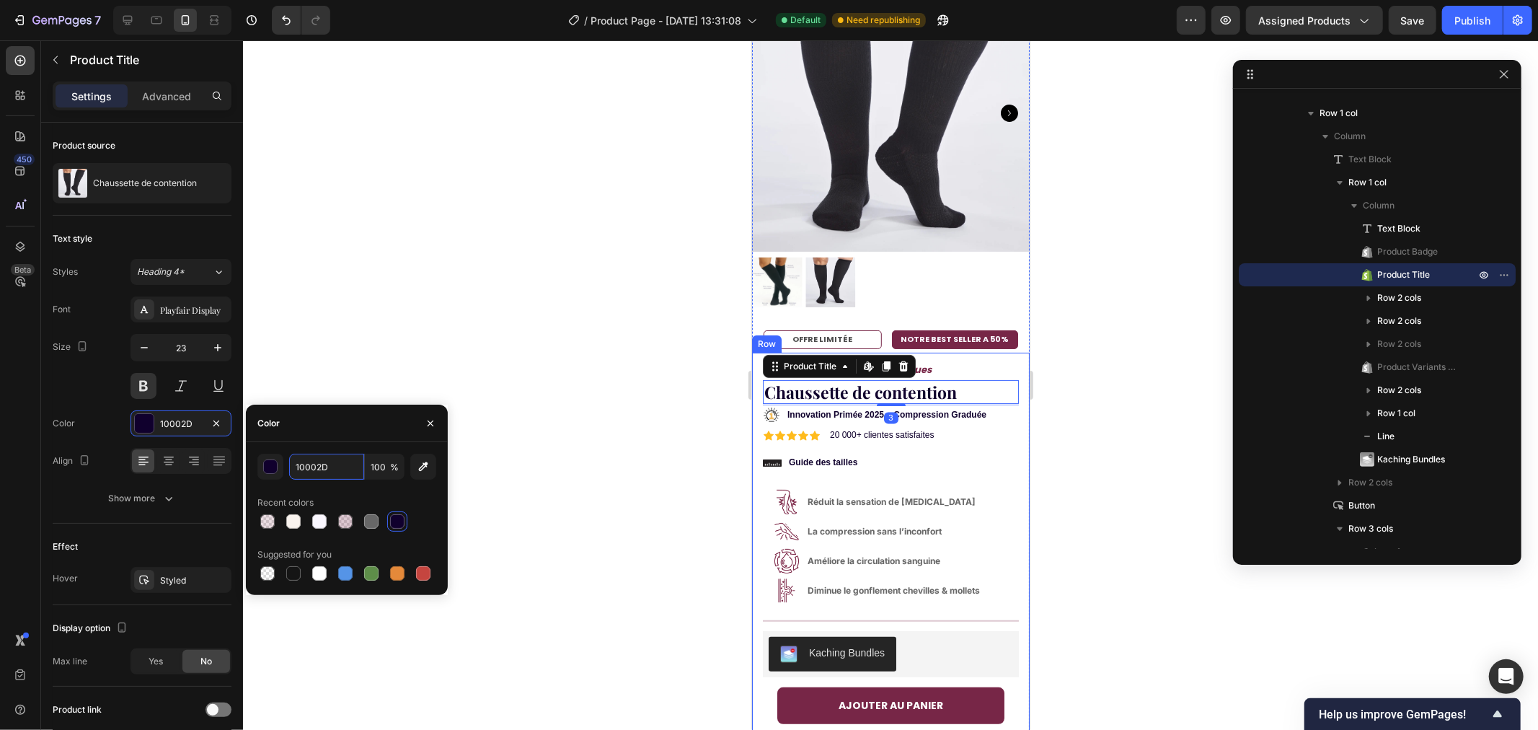
paste input "#"
click at [358, 492] on div "Recent colors" at bounding box center [346, 502] width 179 height 23
type input "10002D"
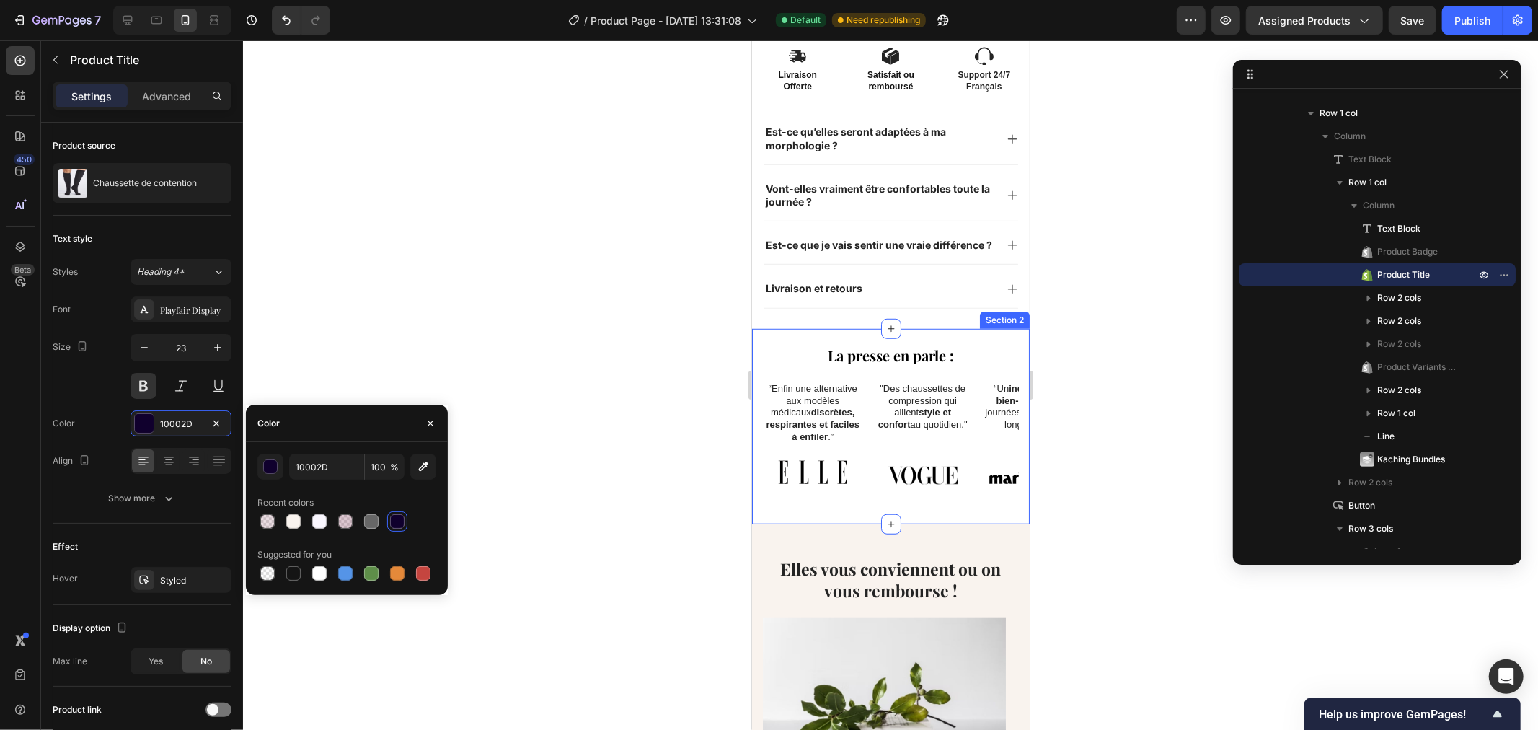
scroll to position [817, 0]
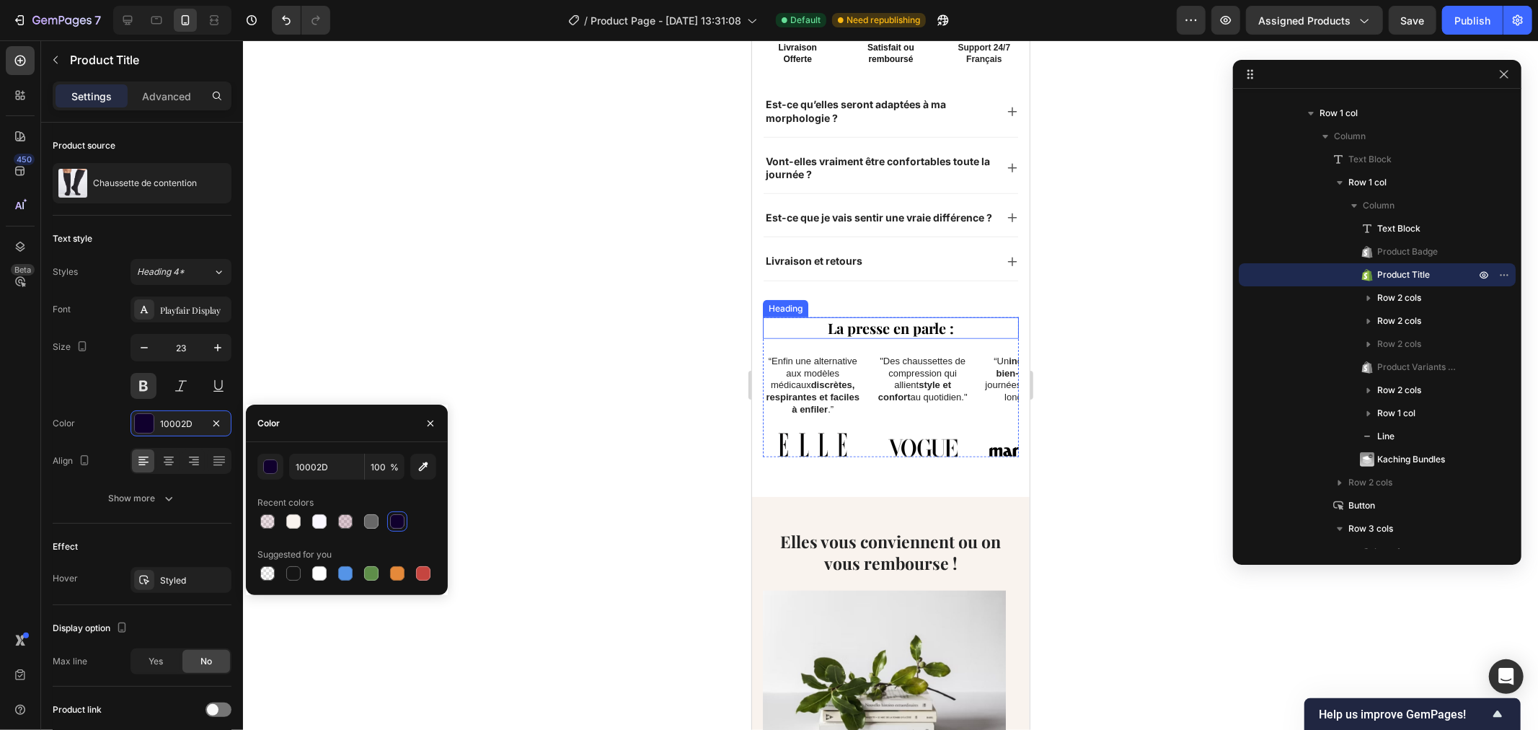
click at [898, 327] on h2 "La presse en parle :" at bounding box center [890, 328] width 256 height 22
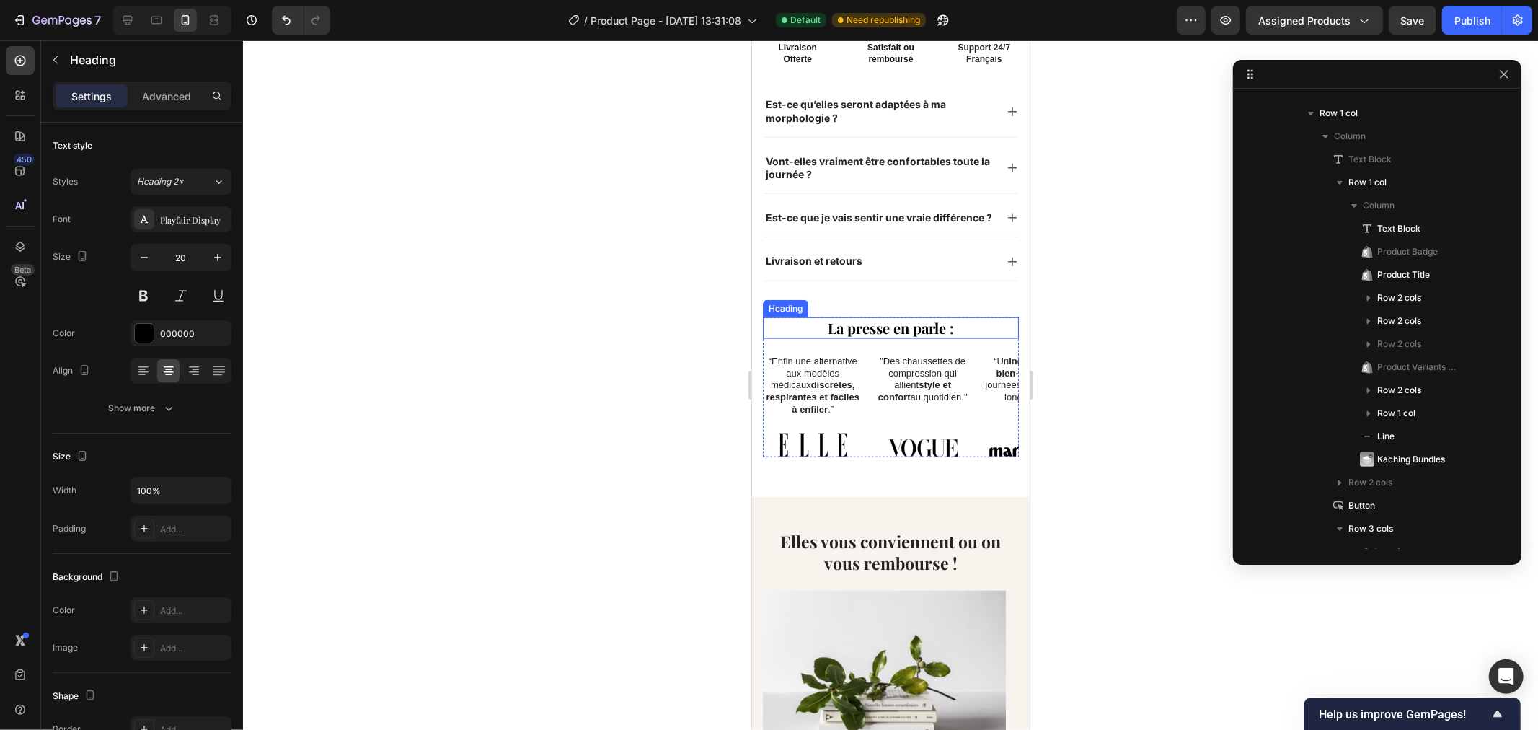
scroll to position [1193, 0]
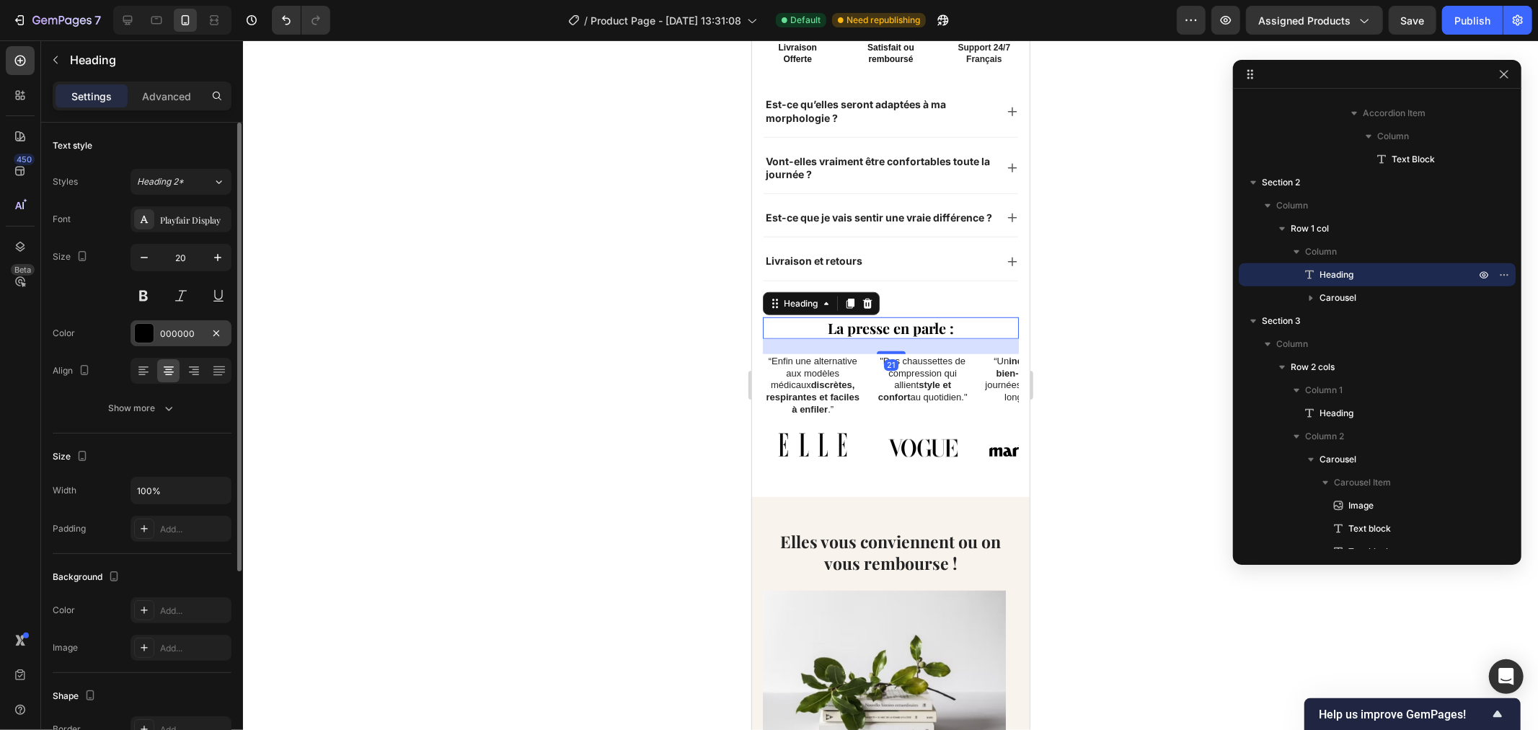
click at [147, 332] on div at bounding box center [144, 333] width 19 height 19
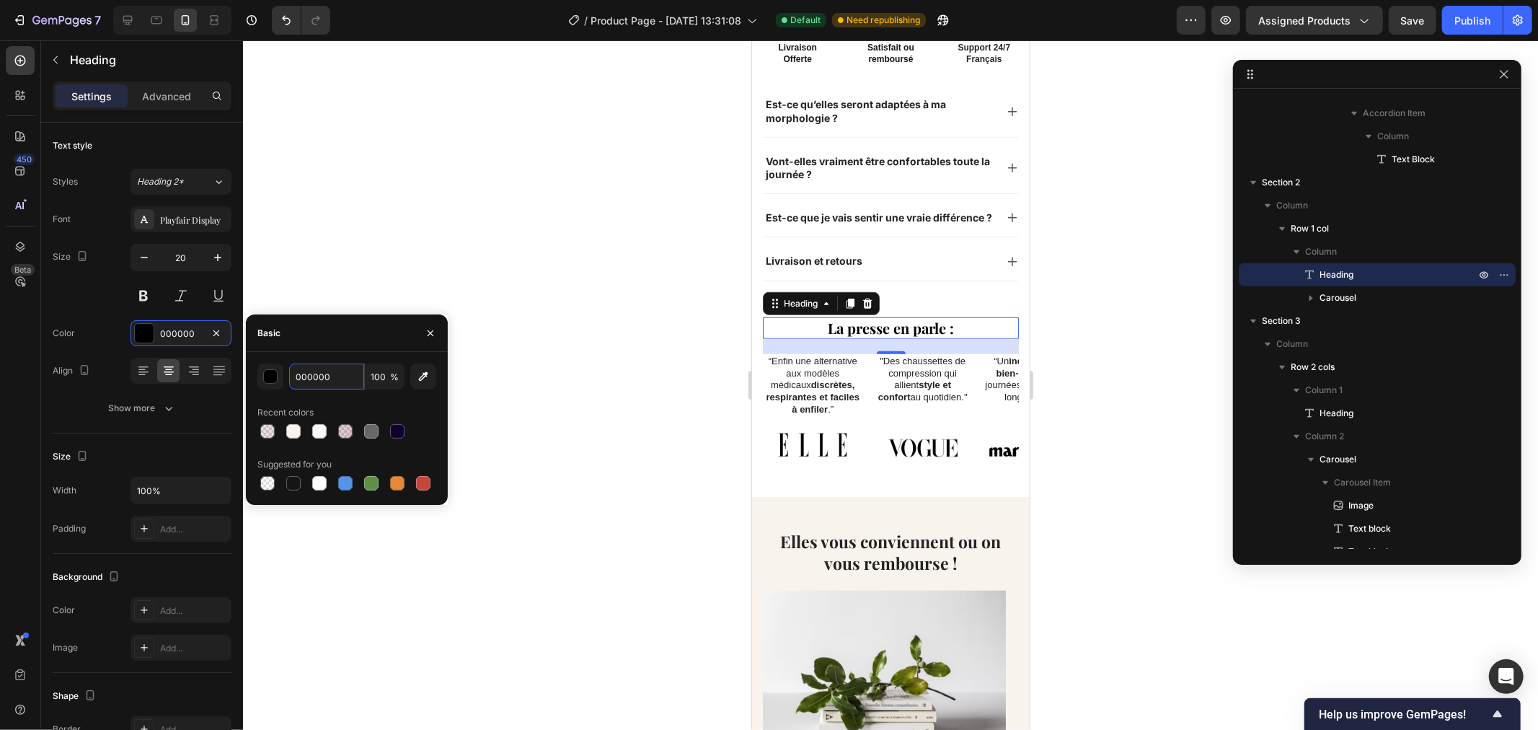
paste input "#10002D"
click at [347, 399] on div "#10002D 100 % Recent colors Suggested for you" at bounding box center [346, 428] width 179 height 130
type input "10002D"
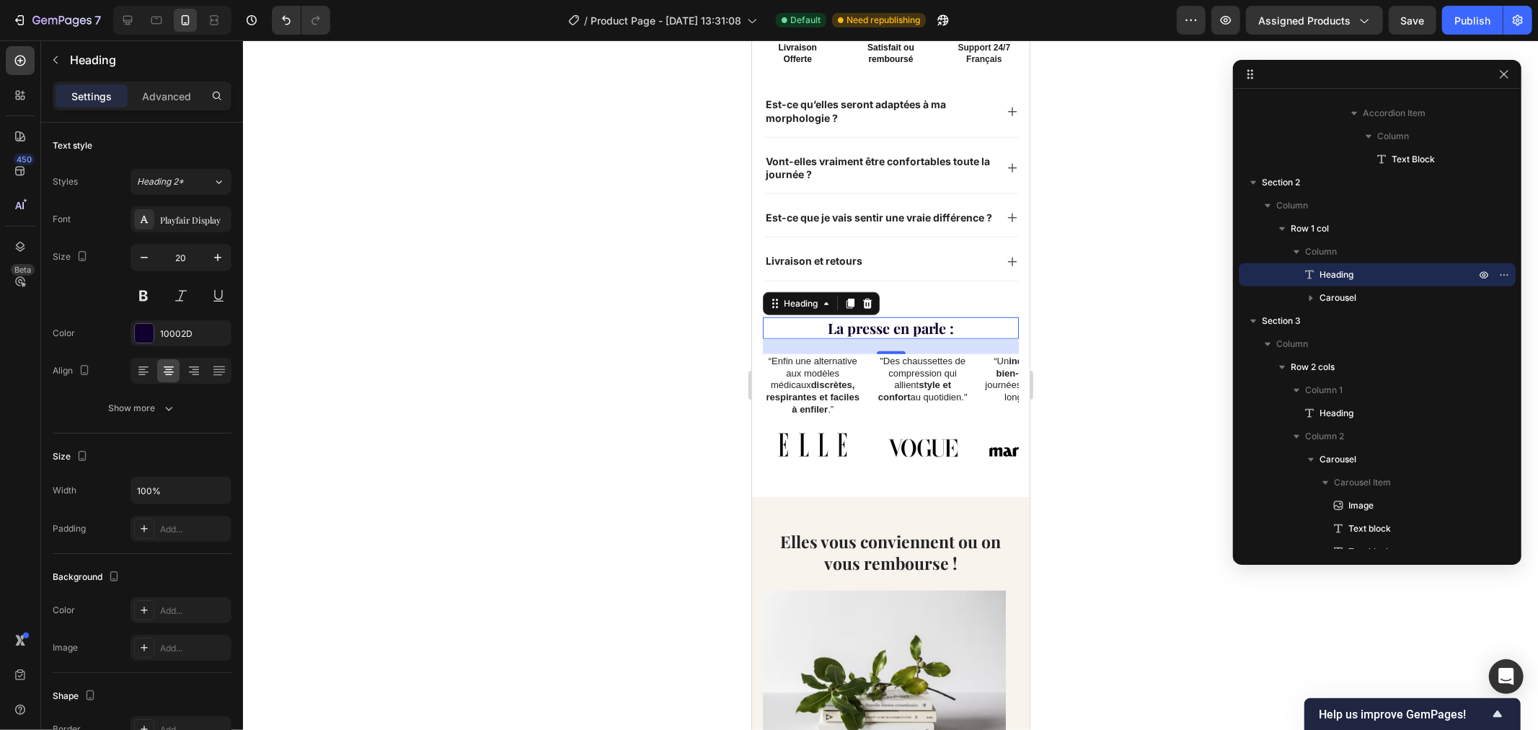
click at [599, 228] on div at bounding box center [890, 384] width 1295 height 689
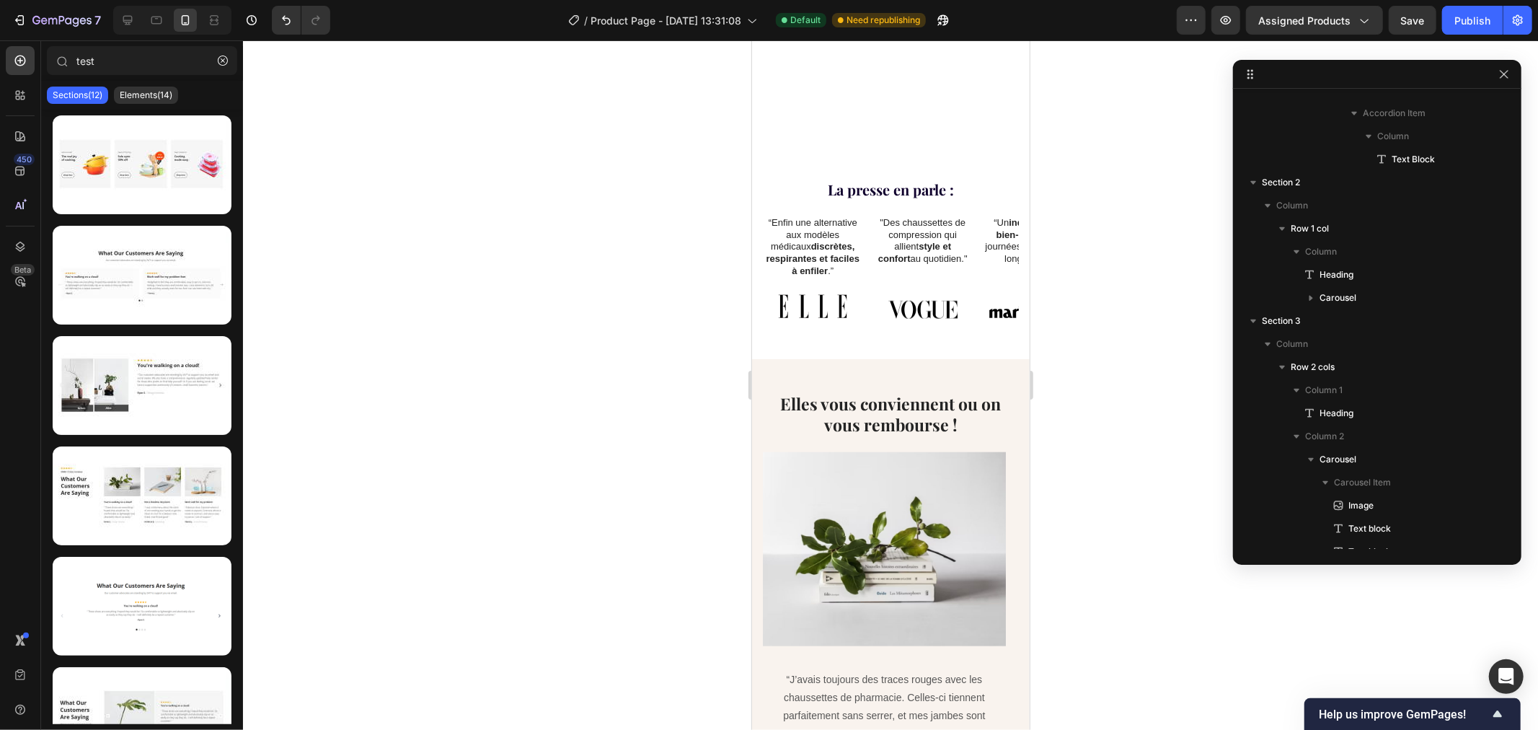
scroll to position [1123, 0]
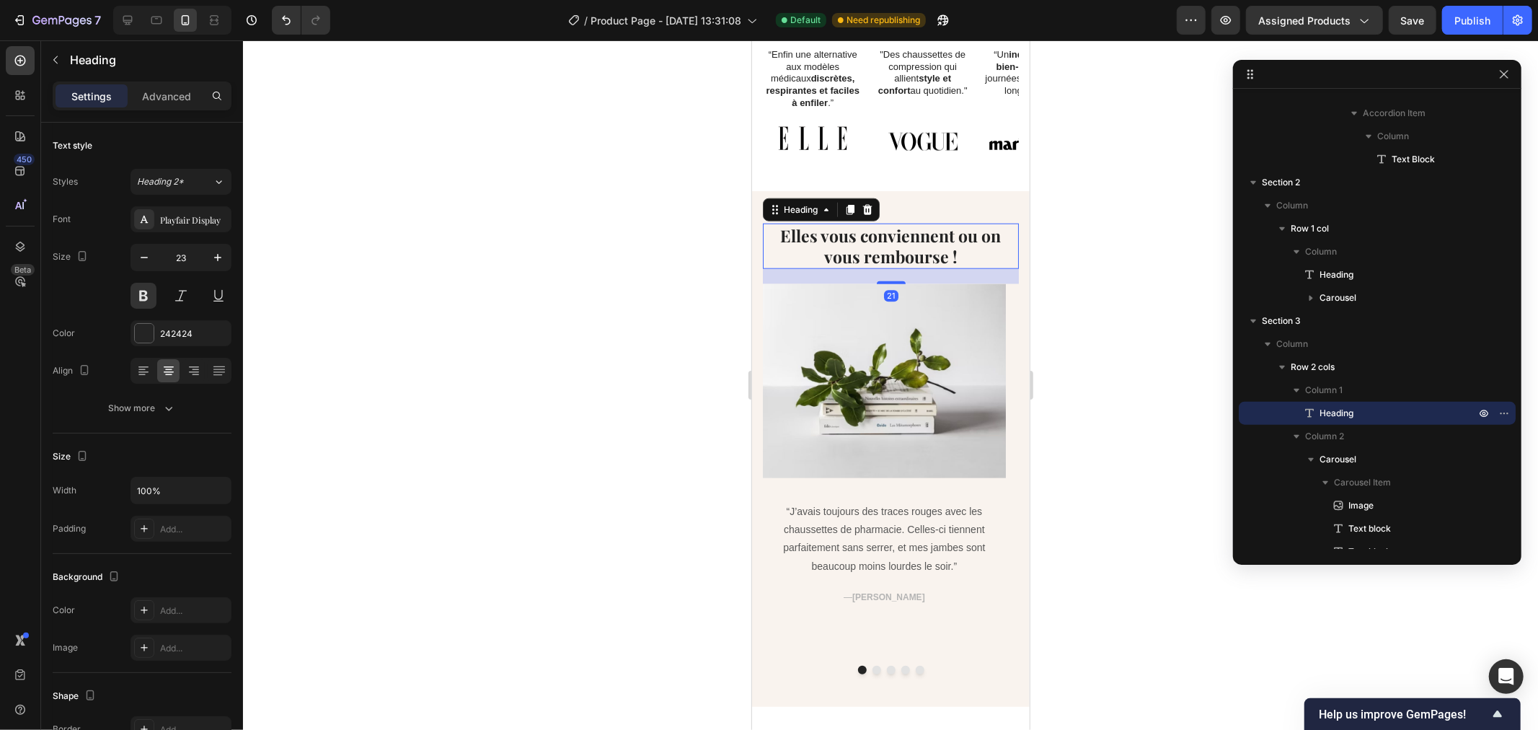
click at [867, 239] on h2 "Elles vous conviennent ou on vous rembourse !" at bounding box center [890, 246] width 256 height 46
click at [146, 329] on div at bounding box center [144, 333] width 19 height 19
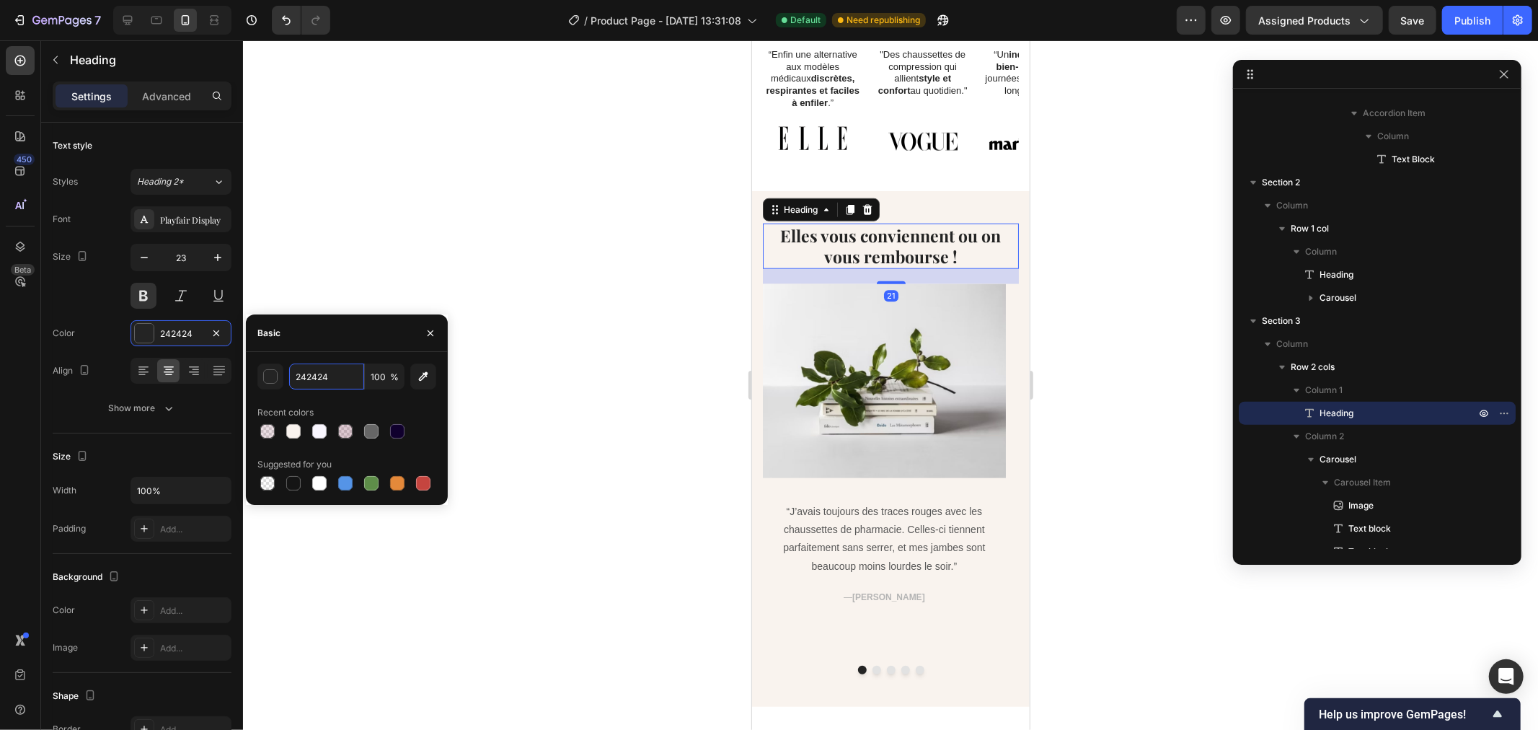
paste input "#10002D"
click at [350, 398] on div "#10002D 100 % Recent colors Suggested for you" at bounding box center [346, 428] width 179 height 130
type input "10002D"
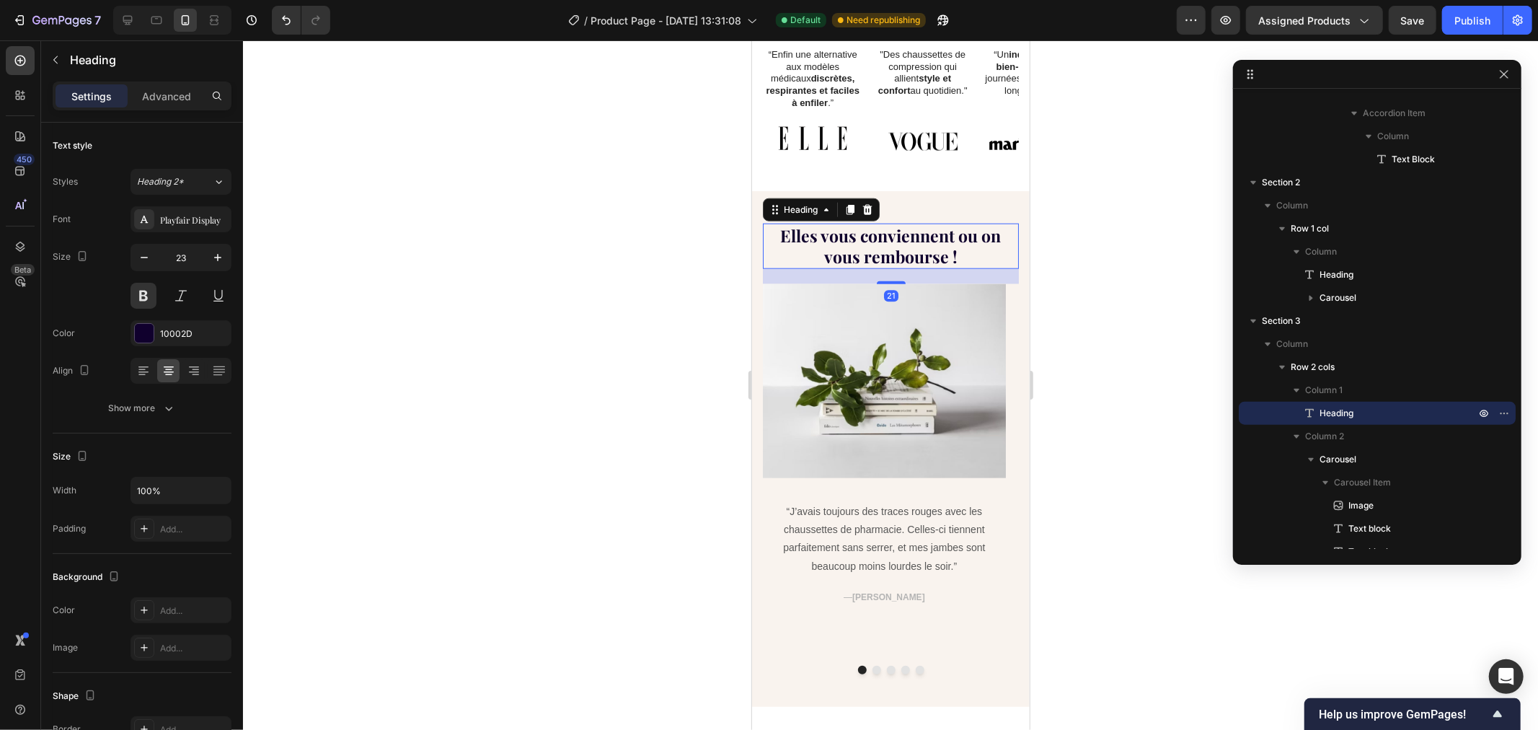
drag, startPoint x: 497, startPoint y: 234, endPoint x: 545, endPoint y: 233, distance: 47.6
click at [499, 234] on div at bounding box center [890, 384] width 1295 height 689
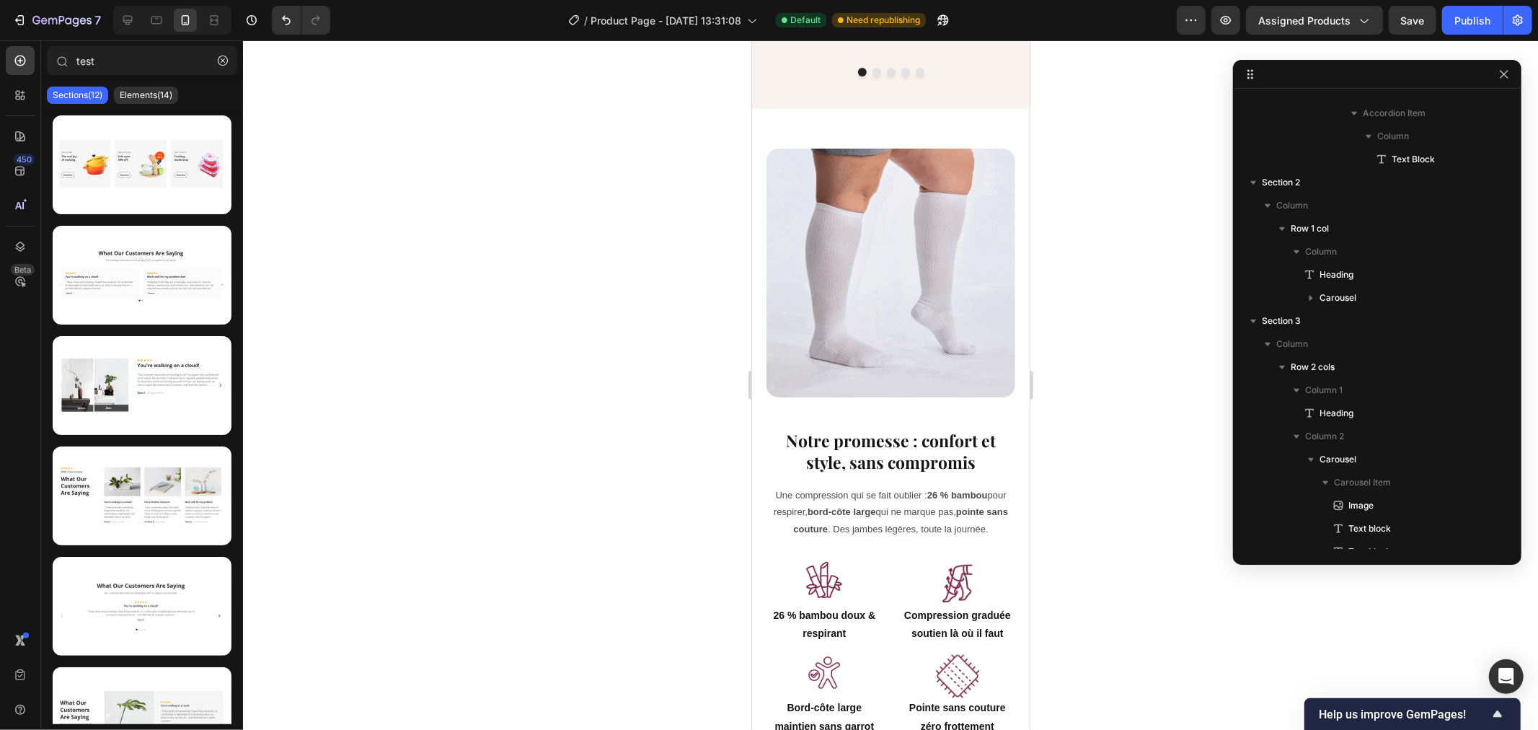
scroll to position [1804, 0]
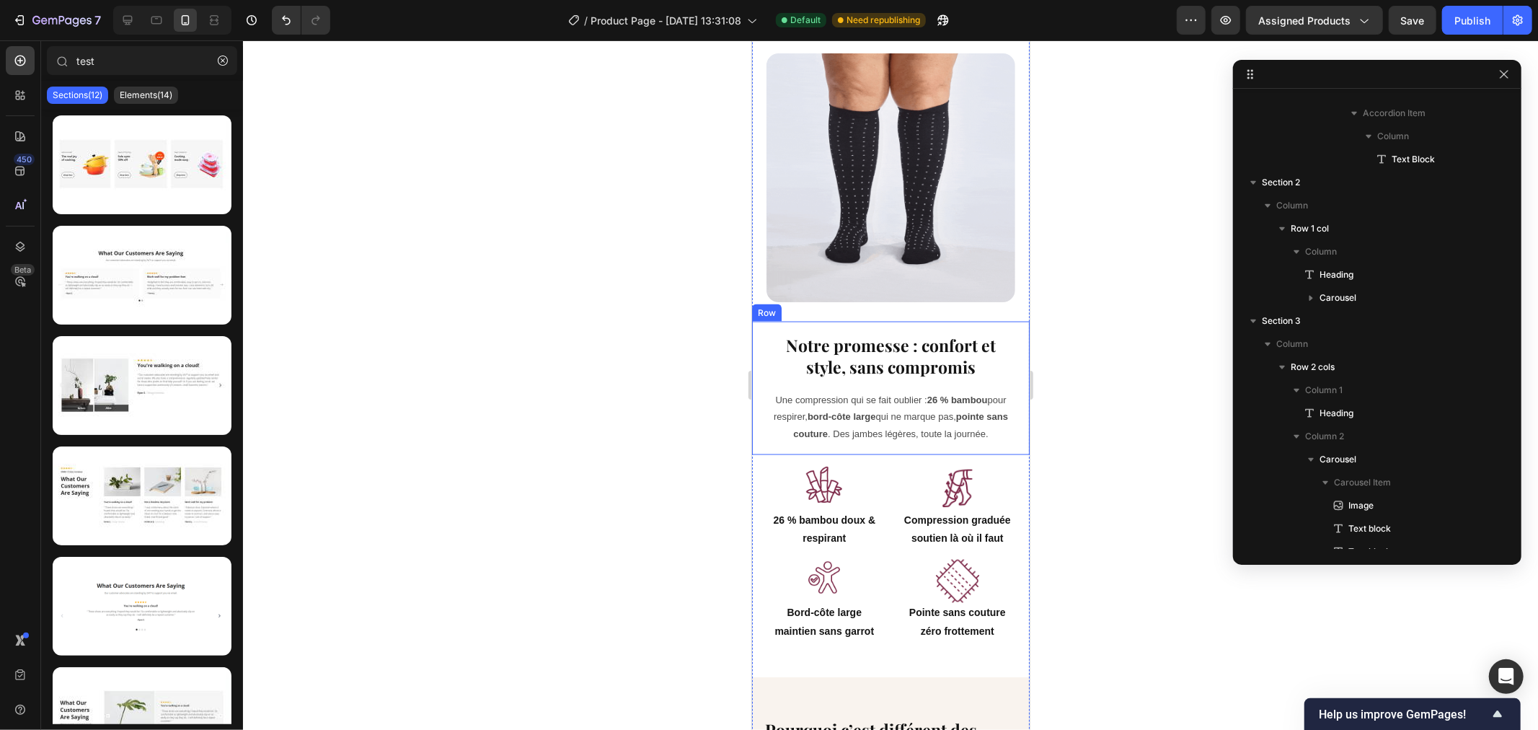
click at [903, 336] on h2 "Notre promesse : confort et style, sans compromis" at bounding box center [890, 355] width 255 height 46
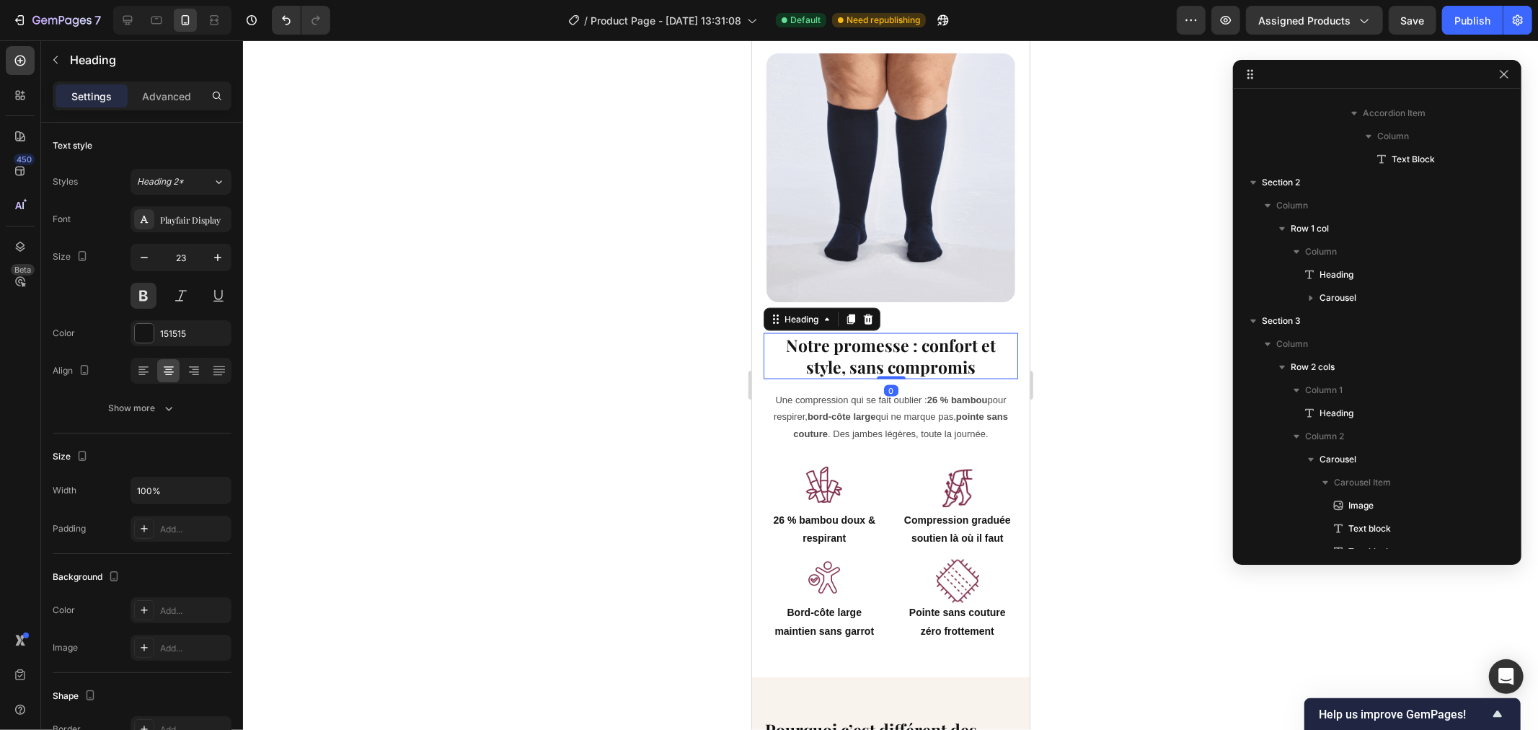
scroll to position [1930, 0]
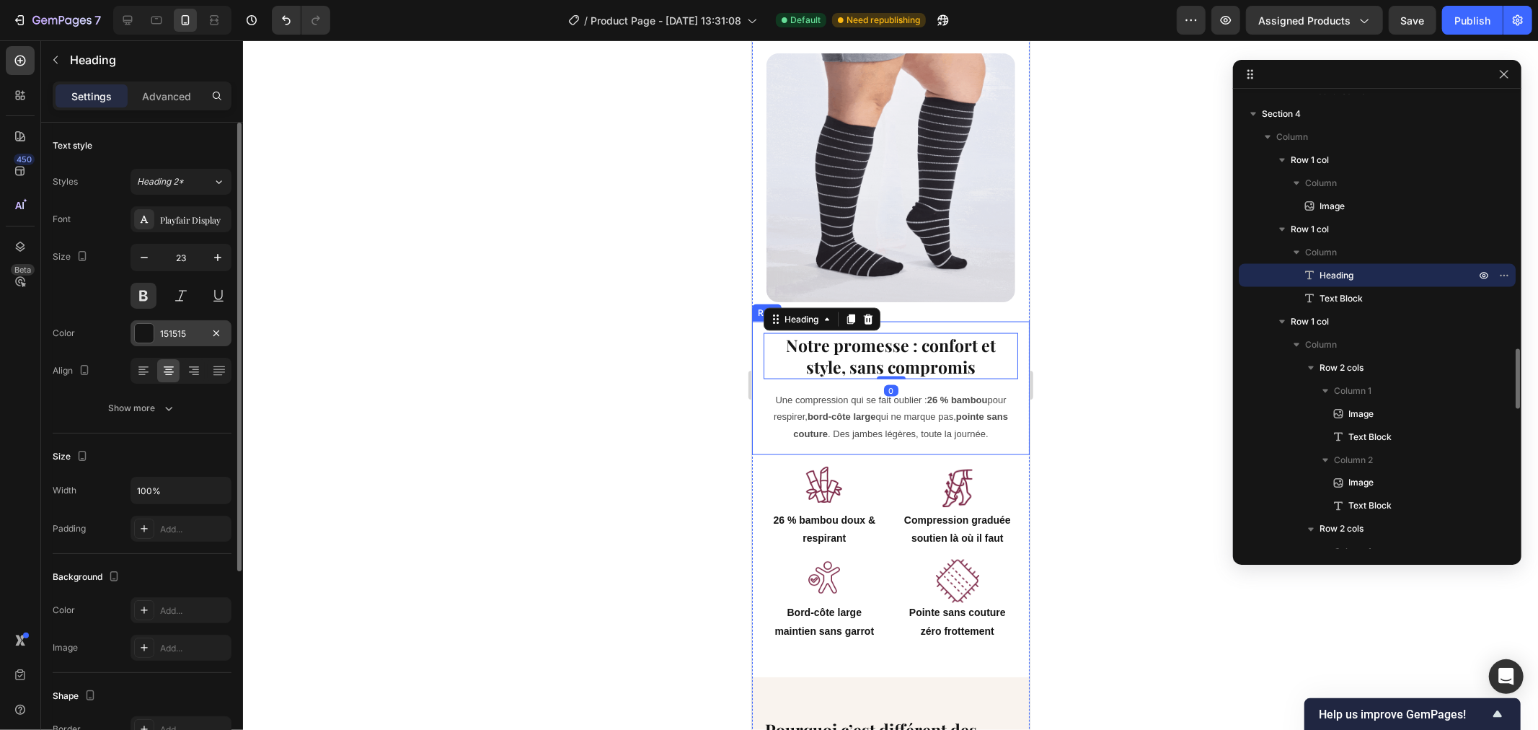
drag, startPoint x: 200, startPoint y: 329, endPoint x: 159, endPoint y: 332, distance: 41.9
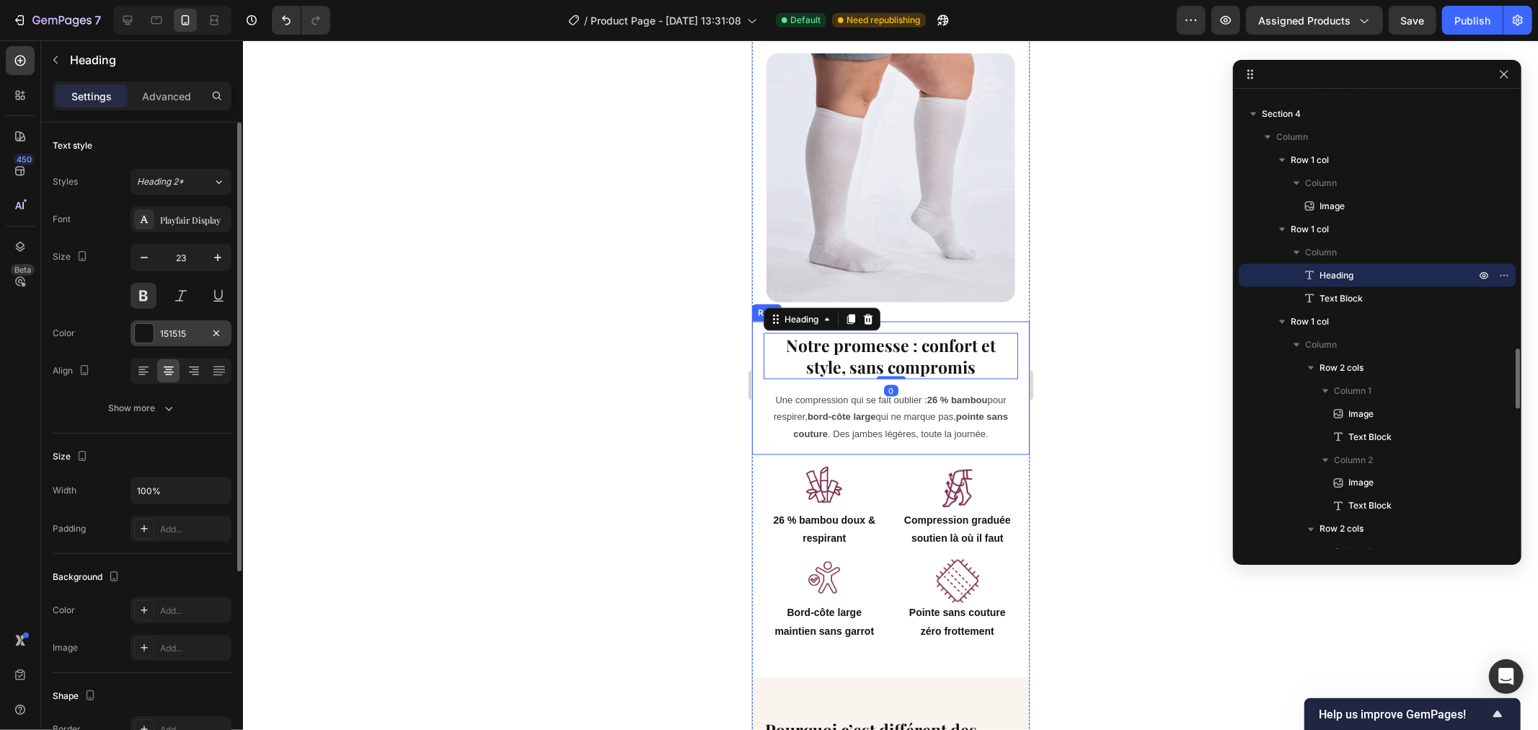
click at [162, 332] on div "151515" at bounding box center [181, 333] width 42 height 13
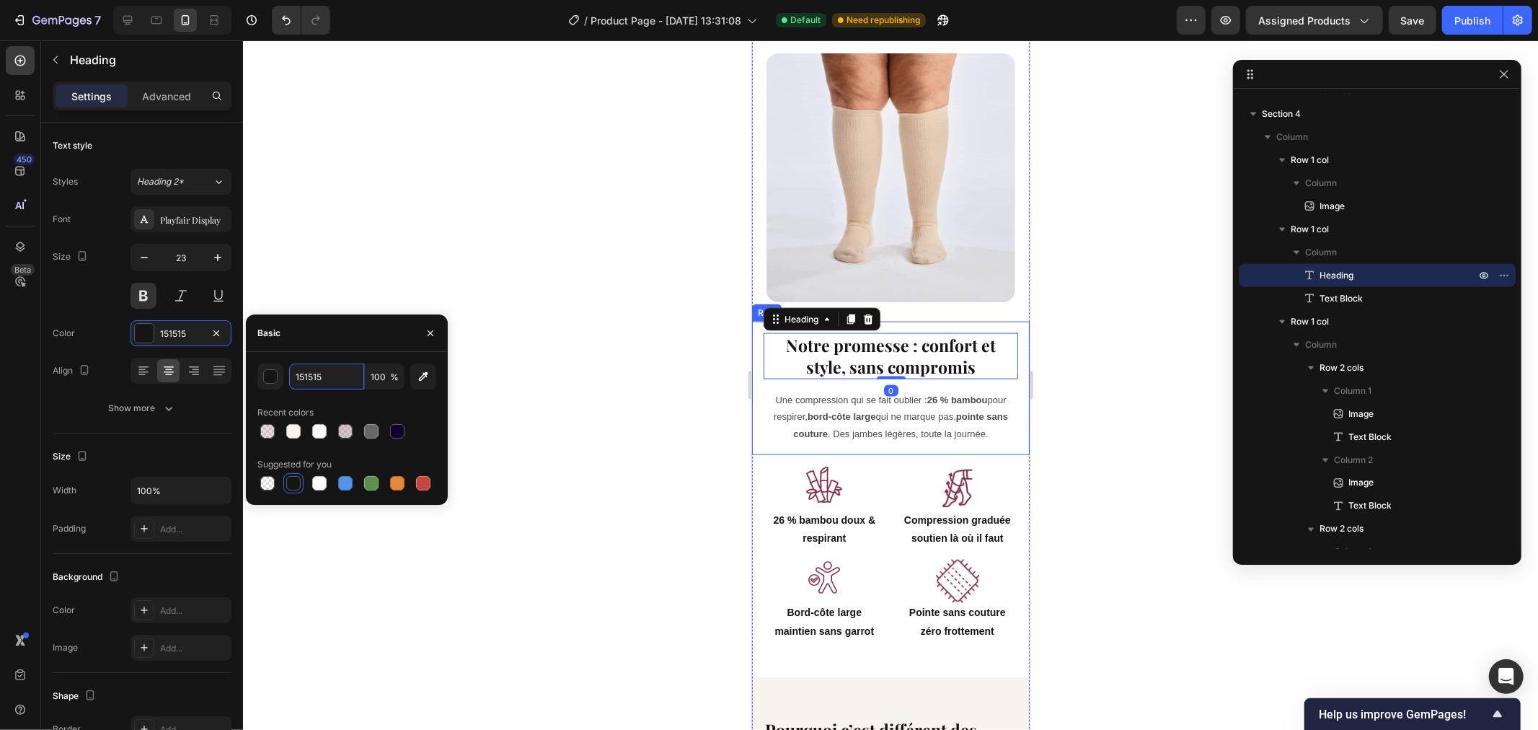
paste input "#10002D"
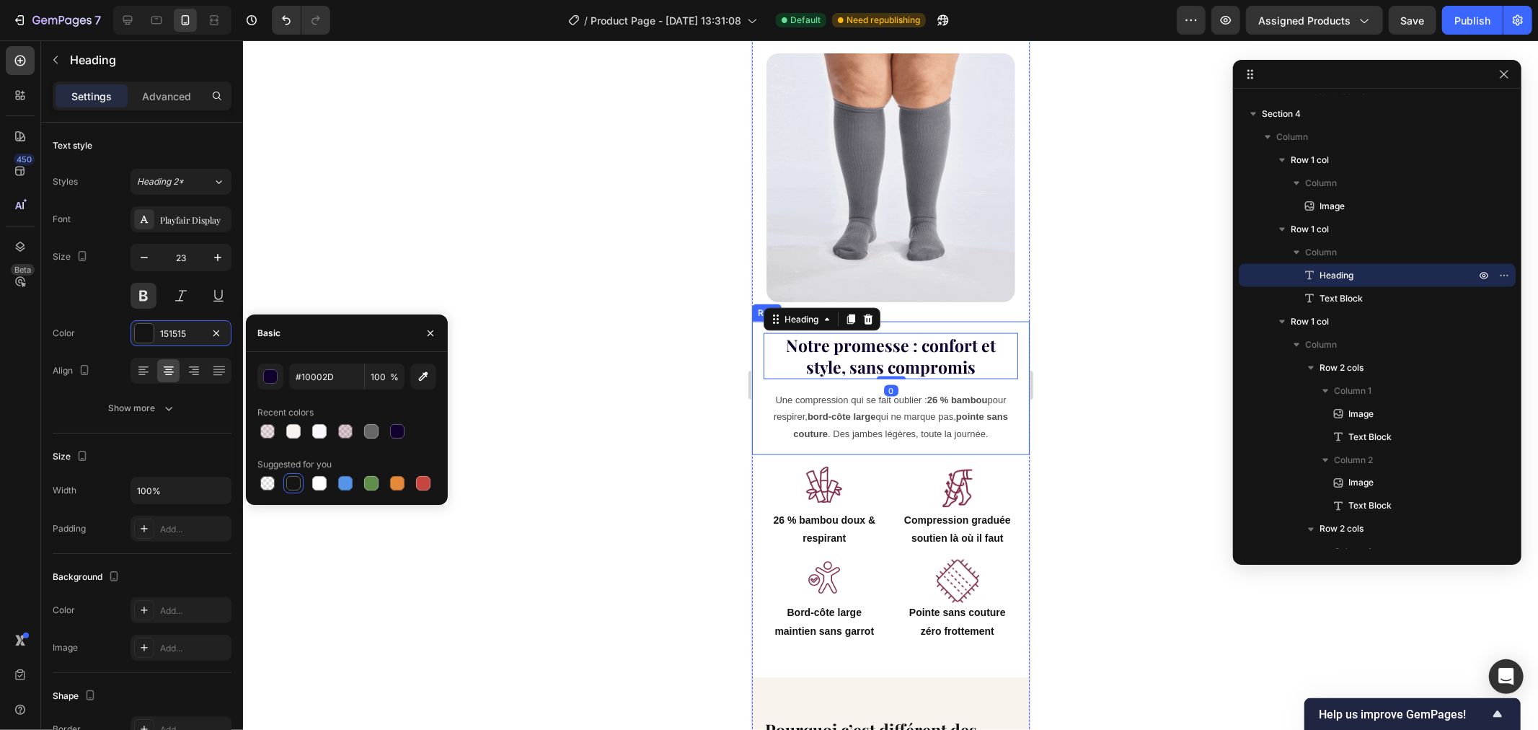
click at [344, 404] on div "Recent colors" at bounding box center [346, 412] width 179 height 23
type input "10002D"
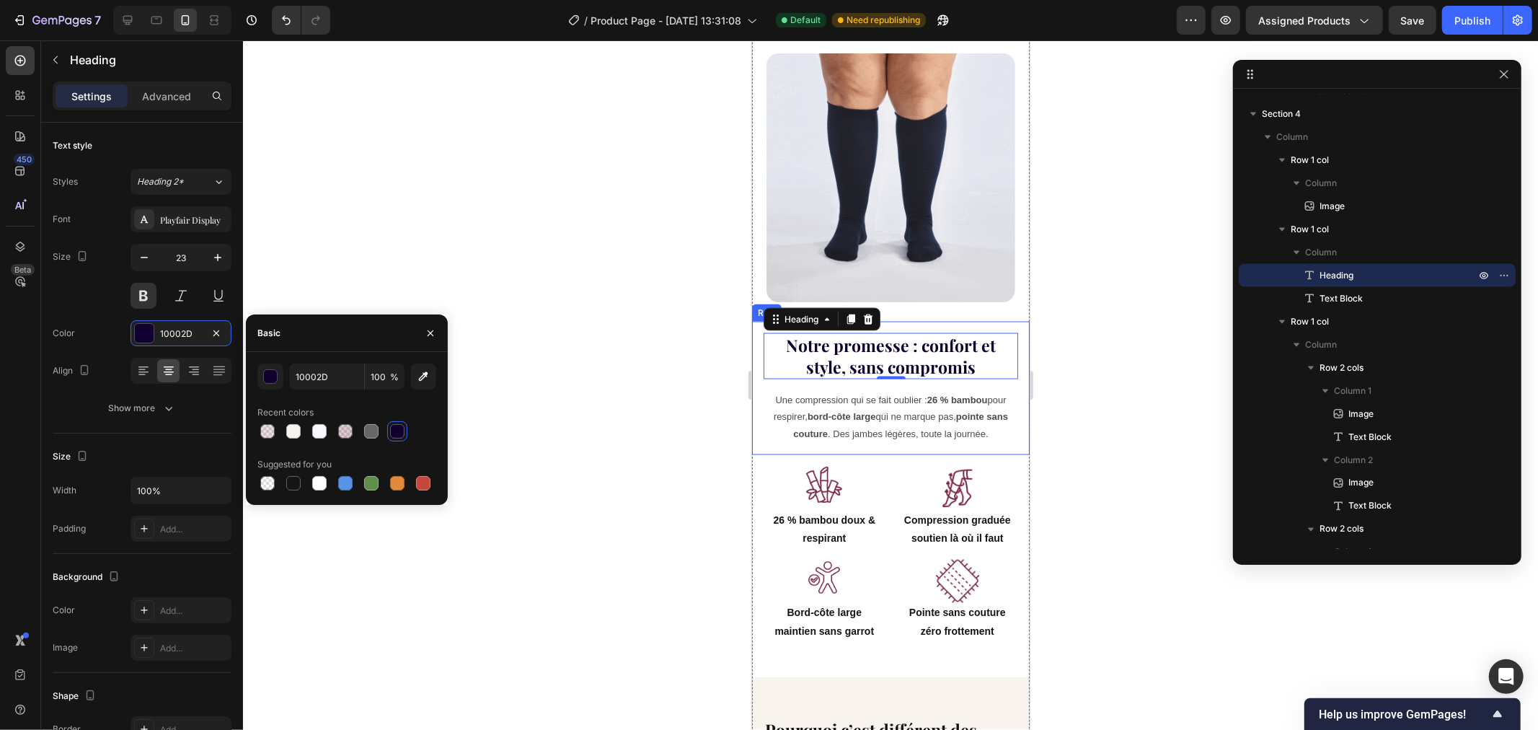
click at [490, 216] on div at bounding box center [890, 384] width 1295 height 689
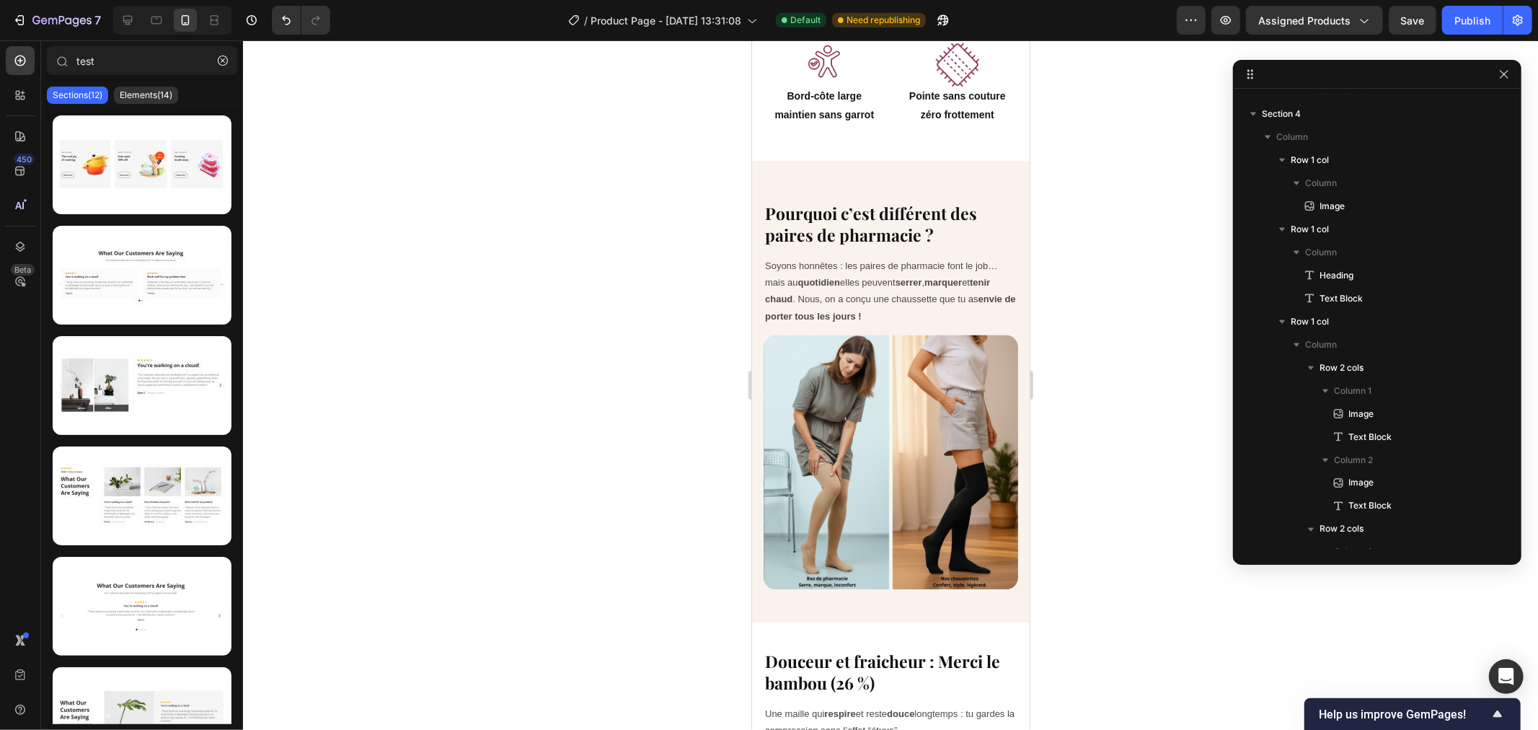
scroll to position [2203, 0]
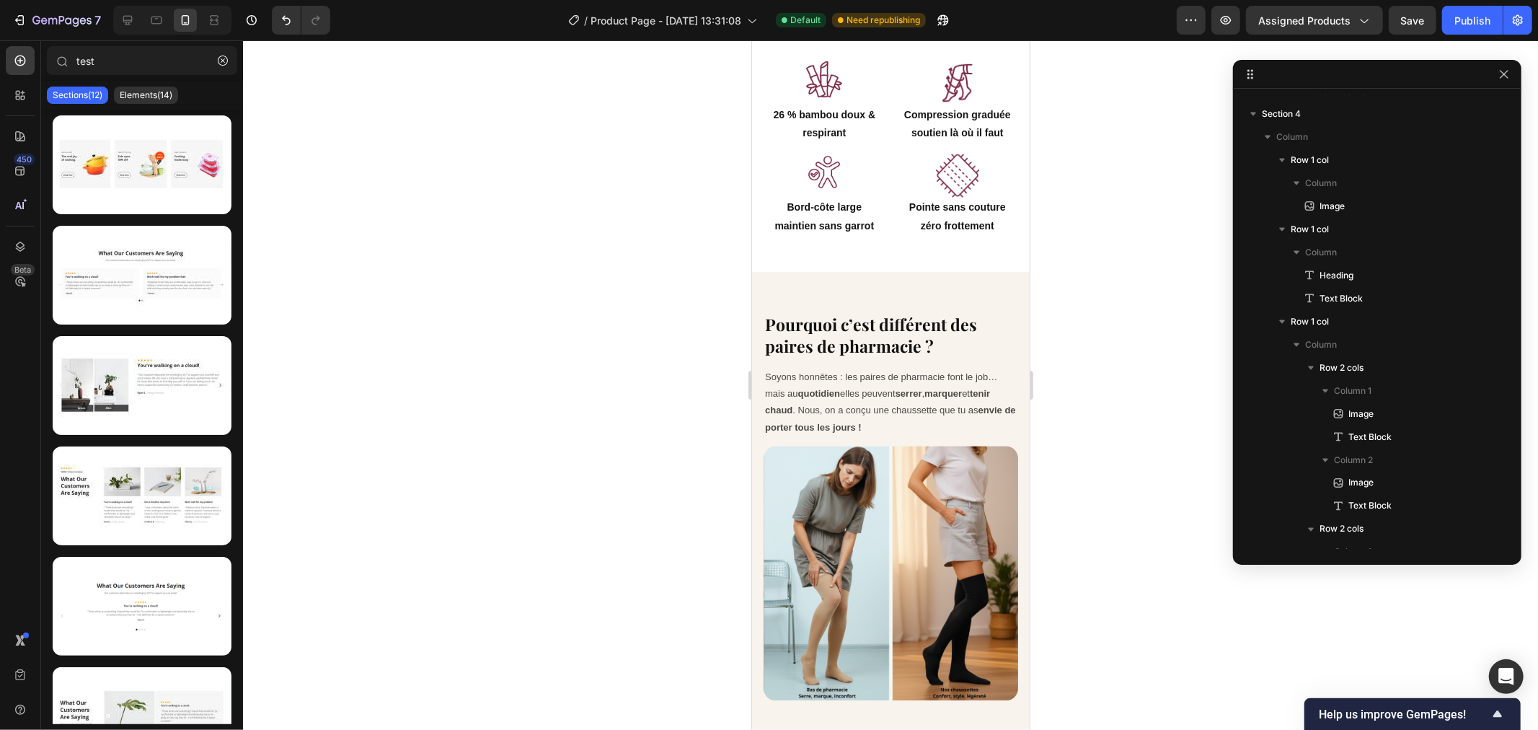
drag, startPoint x: 1022, startPoint y: 341, endPoint x: 1779, endPoint y: 436, distance: 763.0
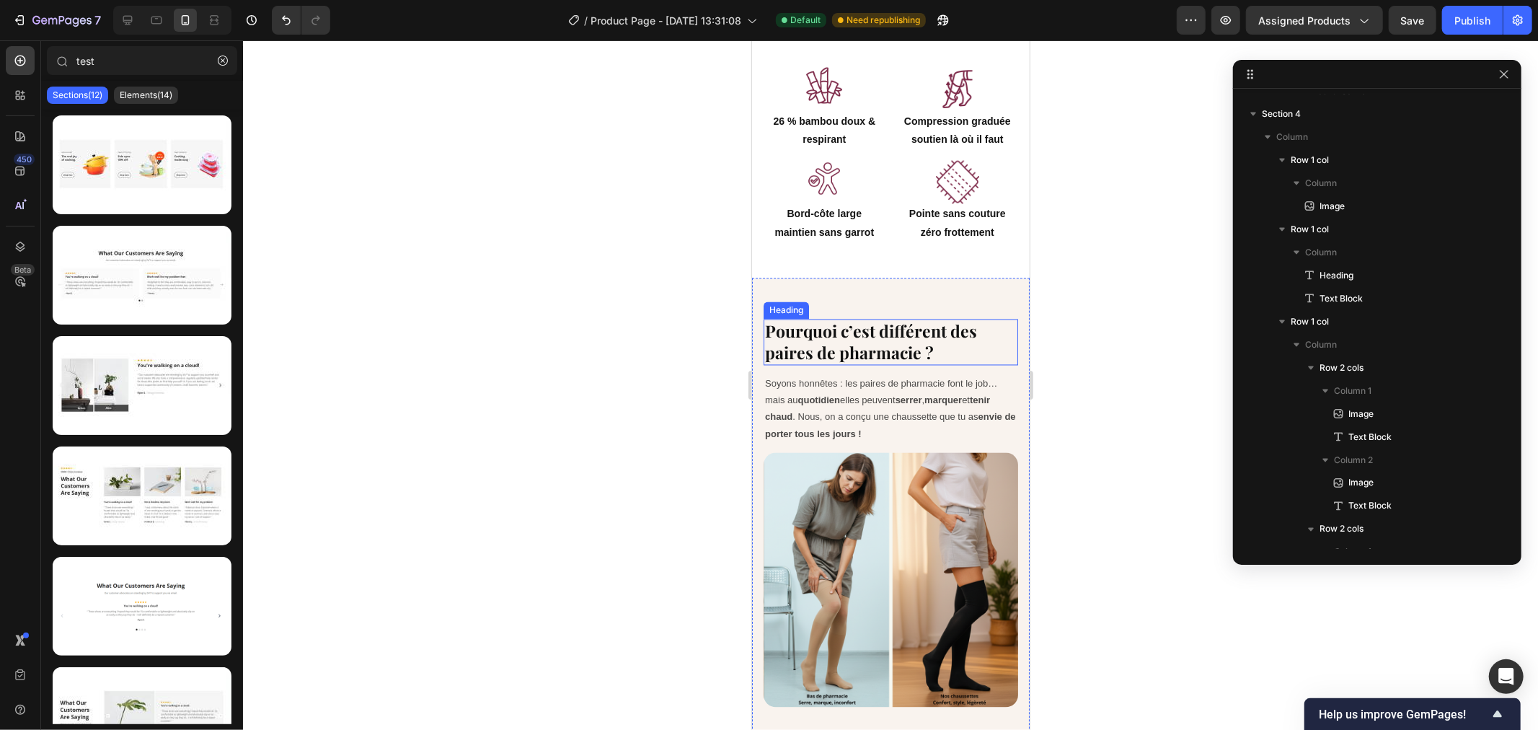
click at [877, 324] on h2 "Pourquoi c’est différent des paires de pharmacie ?" at bounding box center [890, 342] width 255 height 46
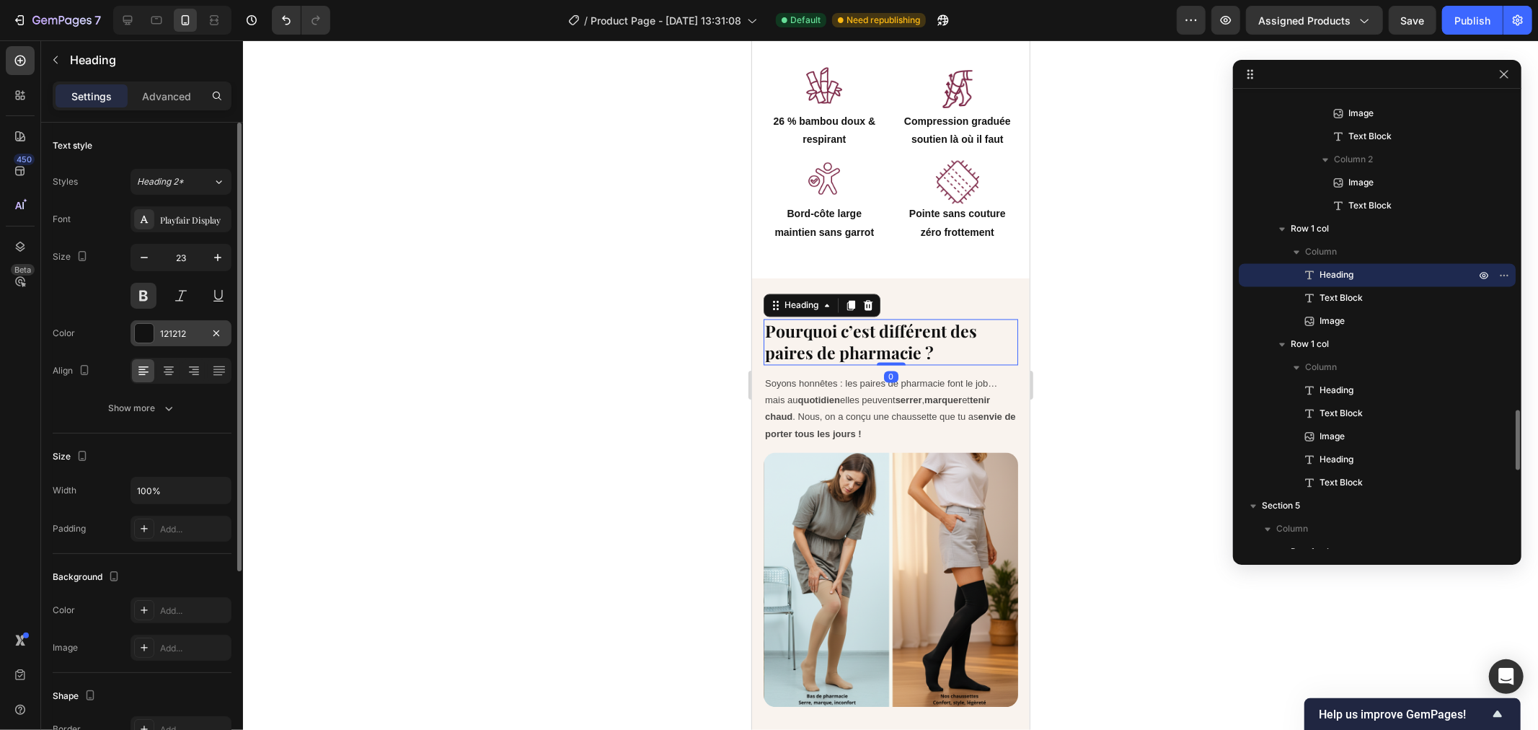
click at [186, 326] on div "121212" at bounding box center [181, 333] width 101 height 26
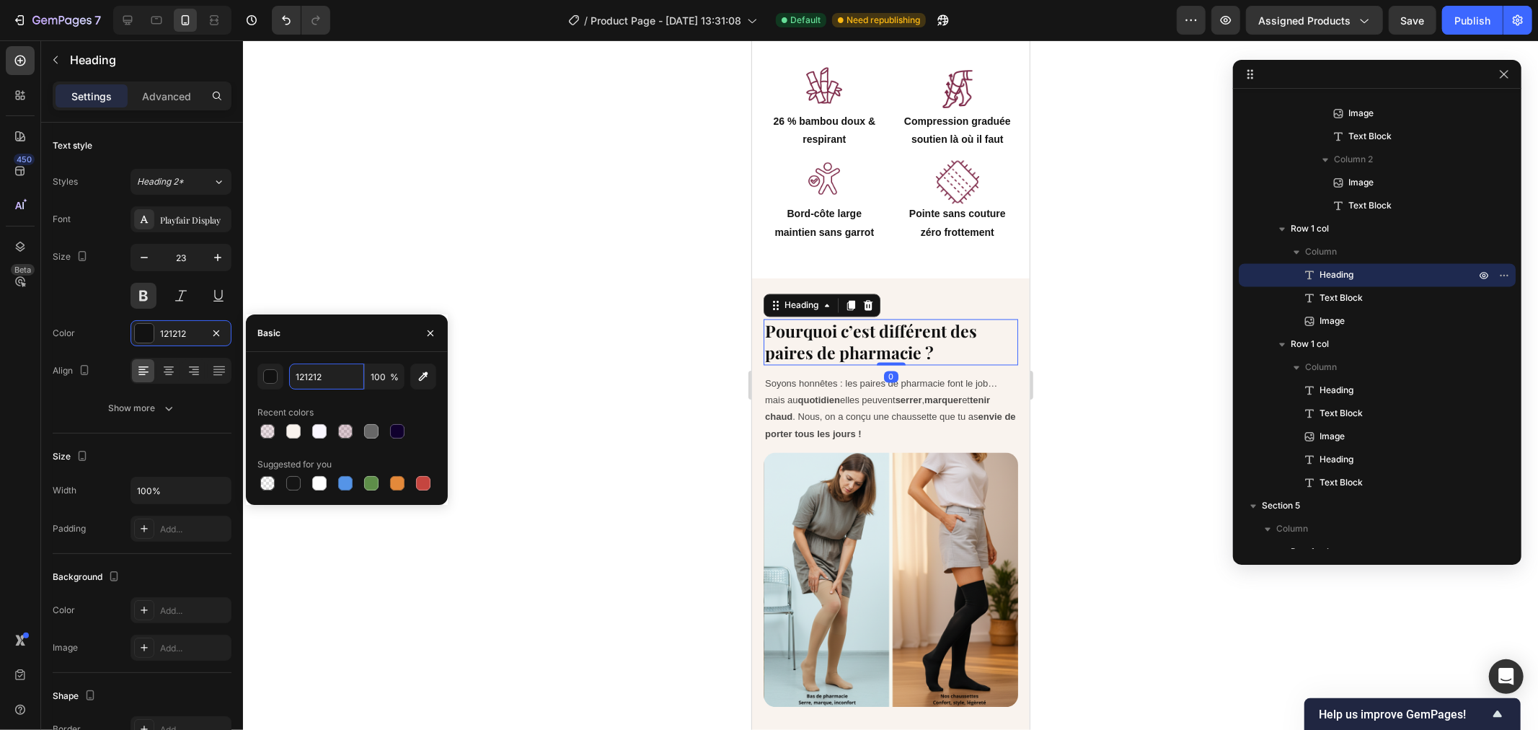
paste input "#10002D"
click at [359, 406] on div "Recent colors" at bounding box center [346, 412] width 179 height 23
type input "10002D"
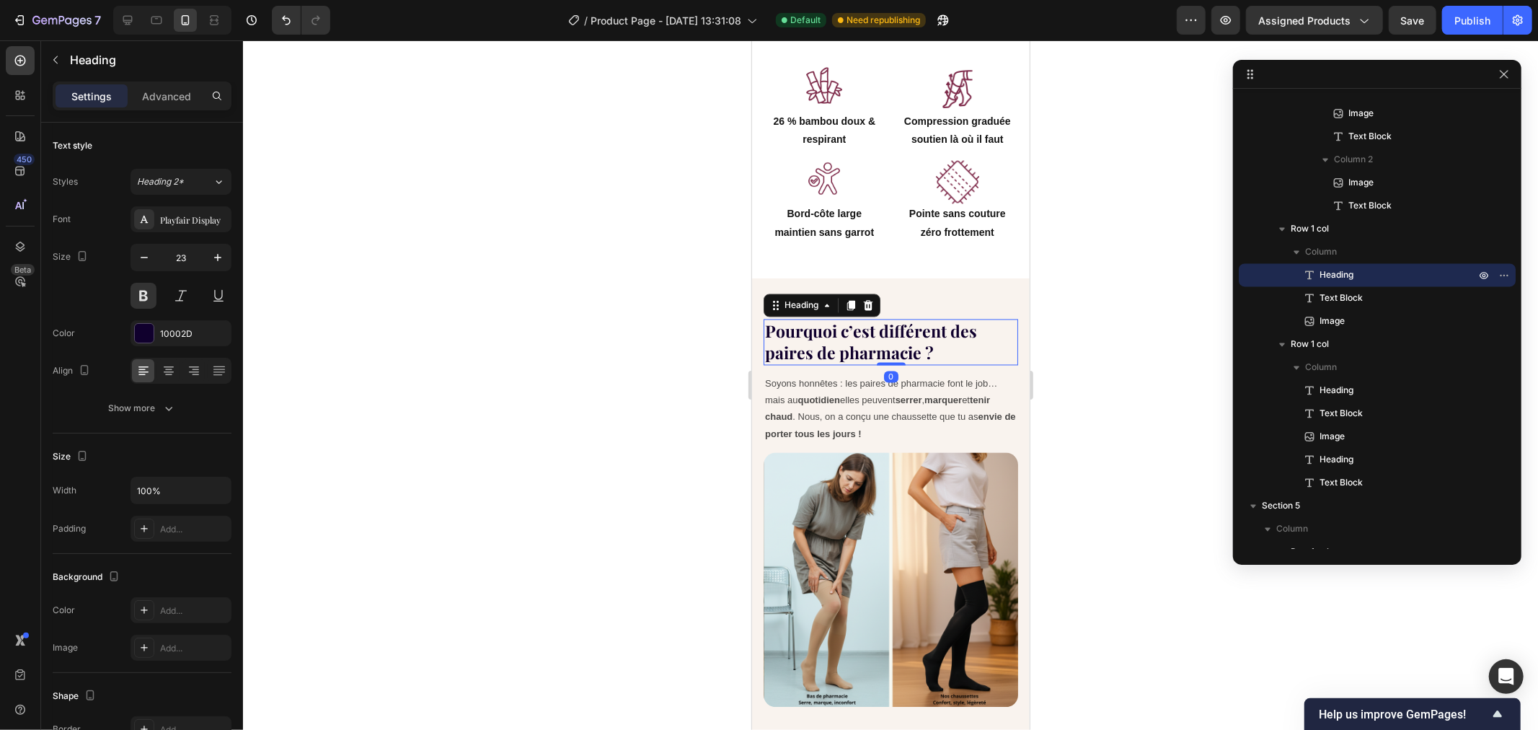
click at [573, 228] on div at bounding box center [890, 384] width 1295 height 689
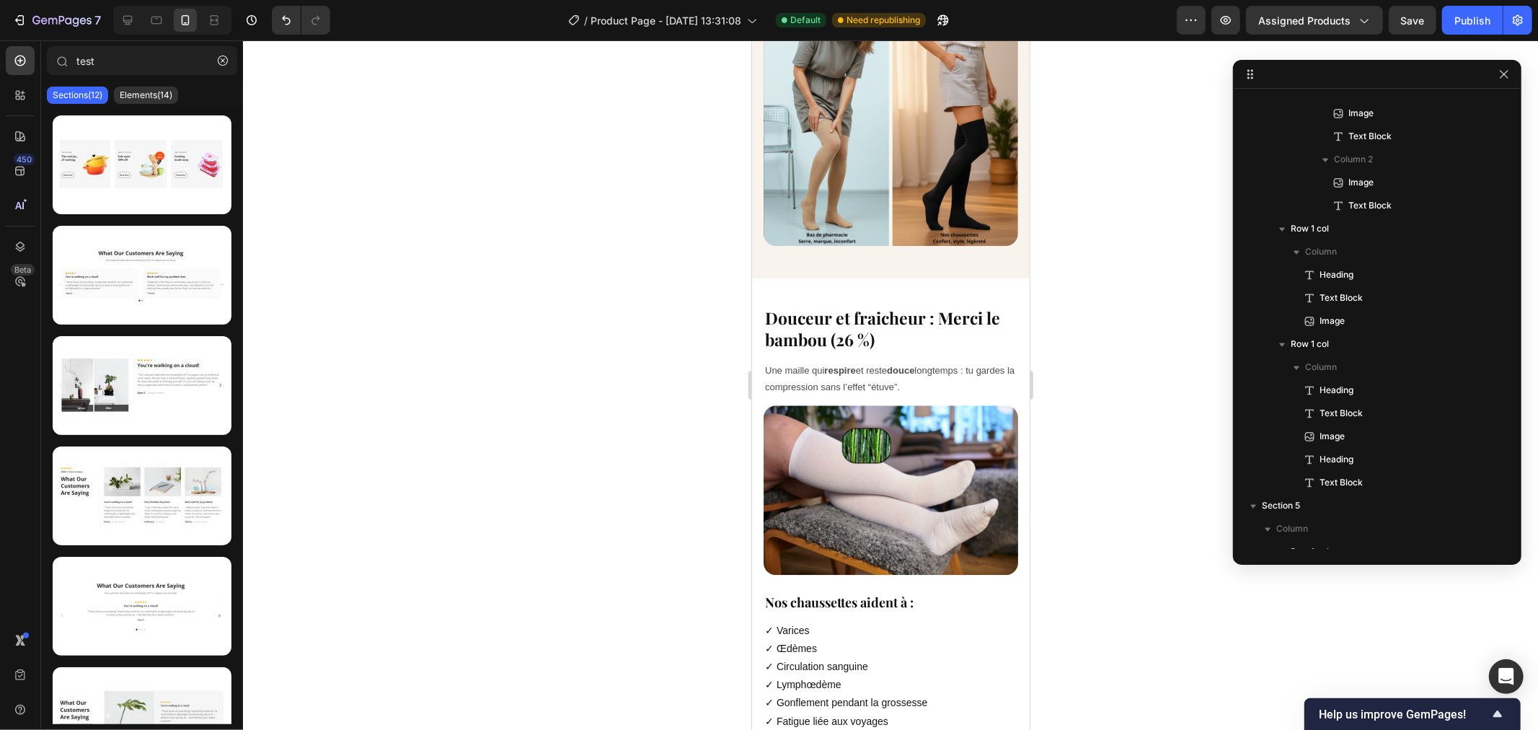
scroll to position [2742, 0]
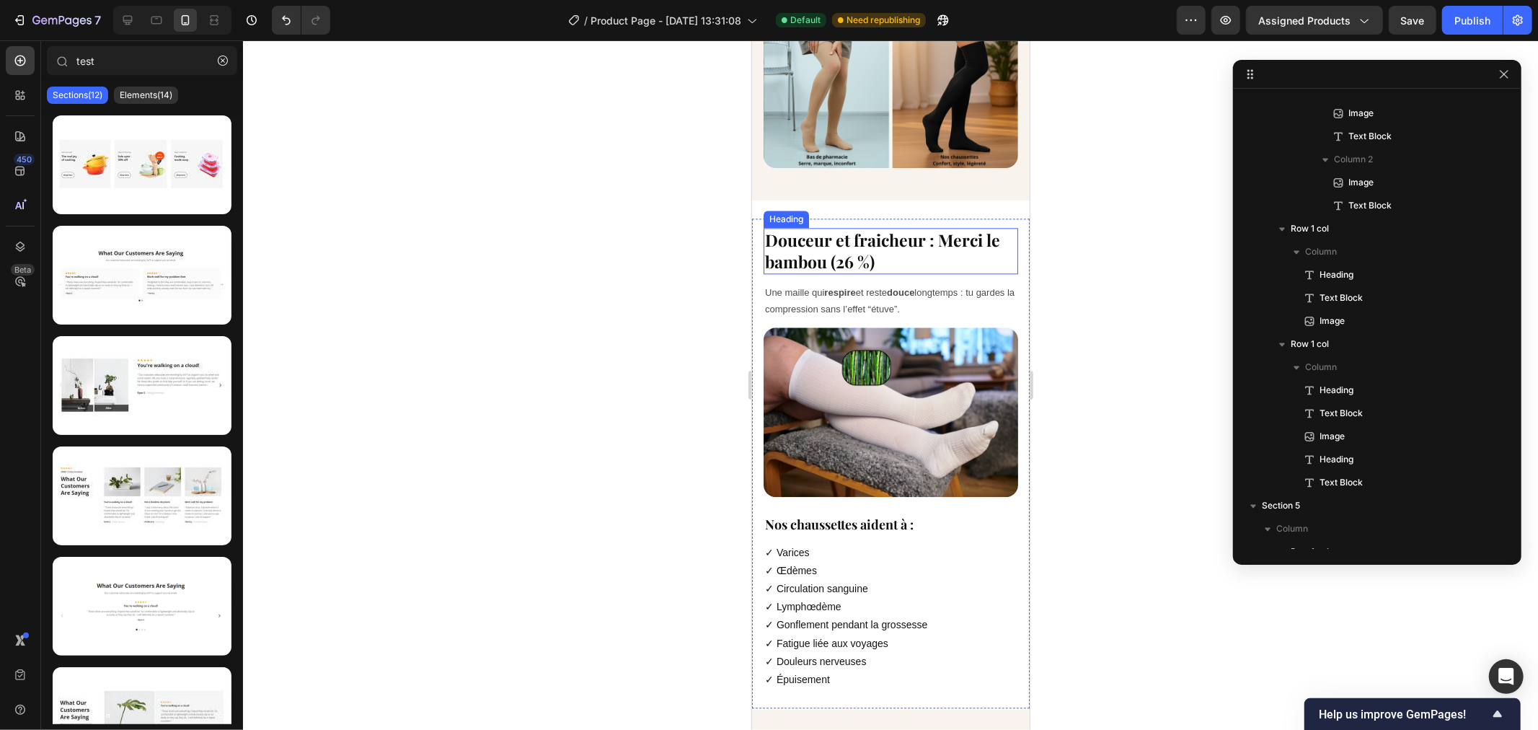
click at [817, 234] on h2 "Douceur et fraicheur : Merci le bambou (26 %)" at bounding box center [890, 250] width 255 height 46
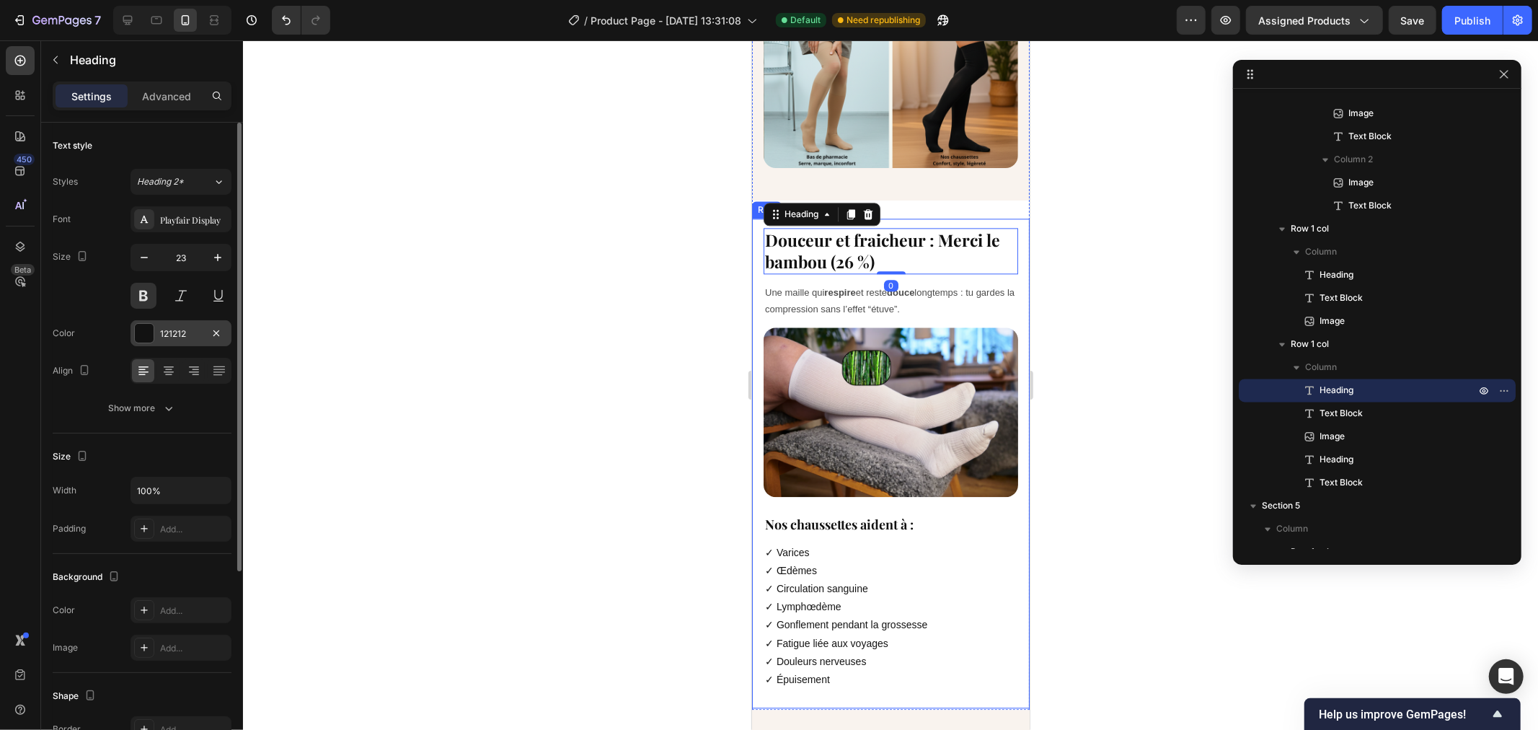
click at [169, 320] on div "121212" at bounding box center [181, 333] width 101 height 26
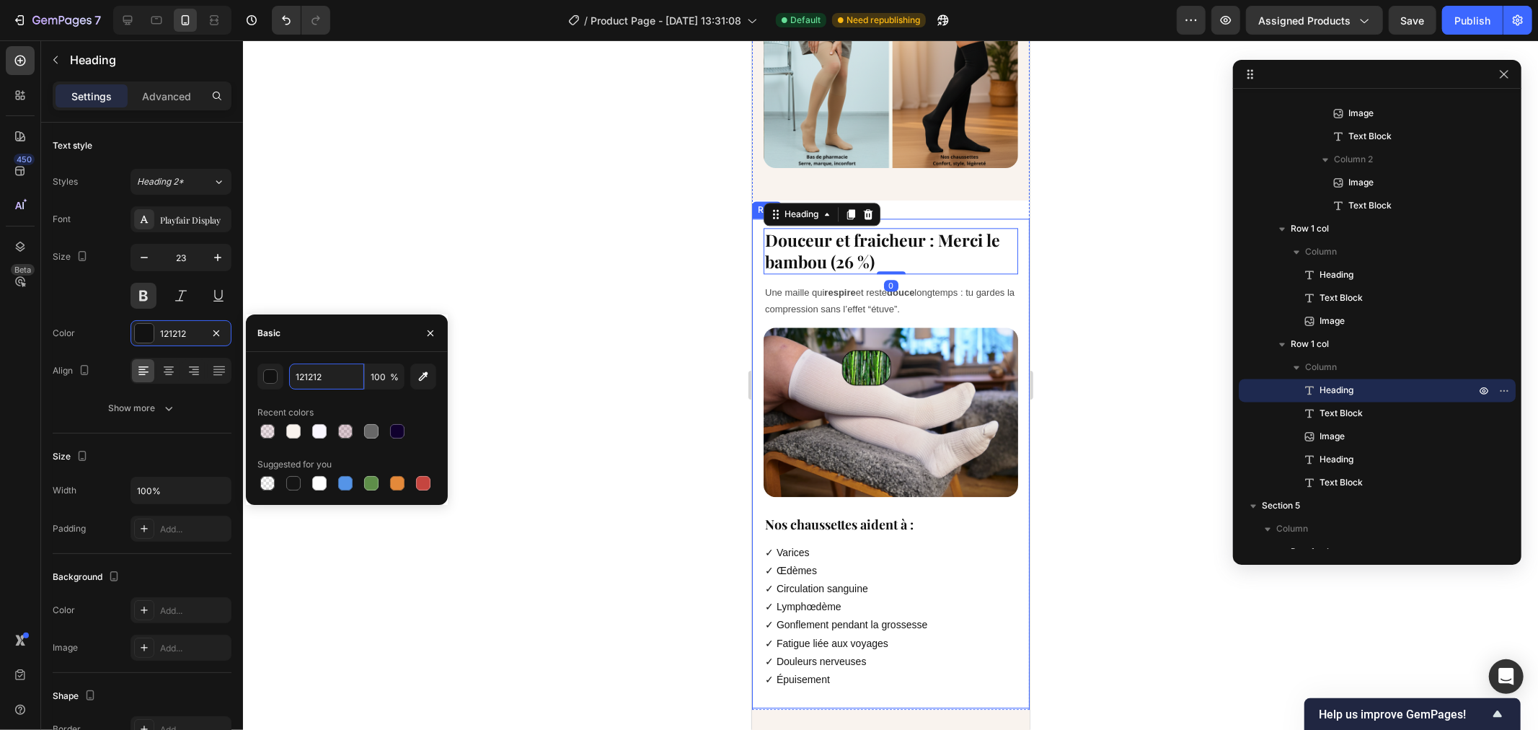
paste input "#10002D"
type input "10002D"
click at [332, 398] on div "10002D 100 % Recent colors Suggested for you" at bounding box center [346, 428] width 179 height 130
drag, startPoint x: 482, startPoint y: 216, endPoint x: 746, endPoint y: 229, distance: 264.2
click at [485, 213] on div at bounding box center [890, 384] width 1295 height 689
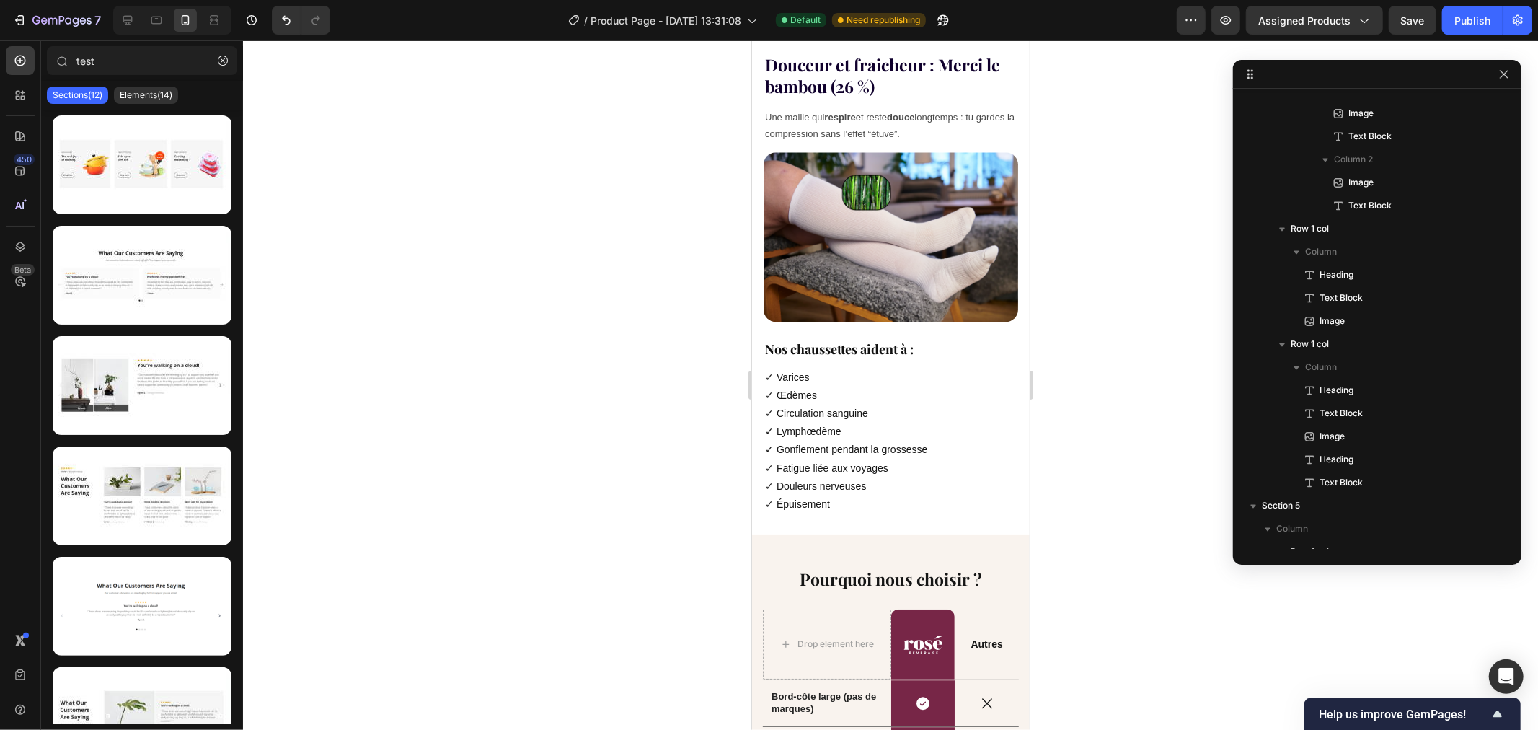
scroll to position [3090, 0]
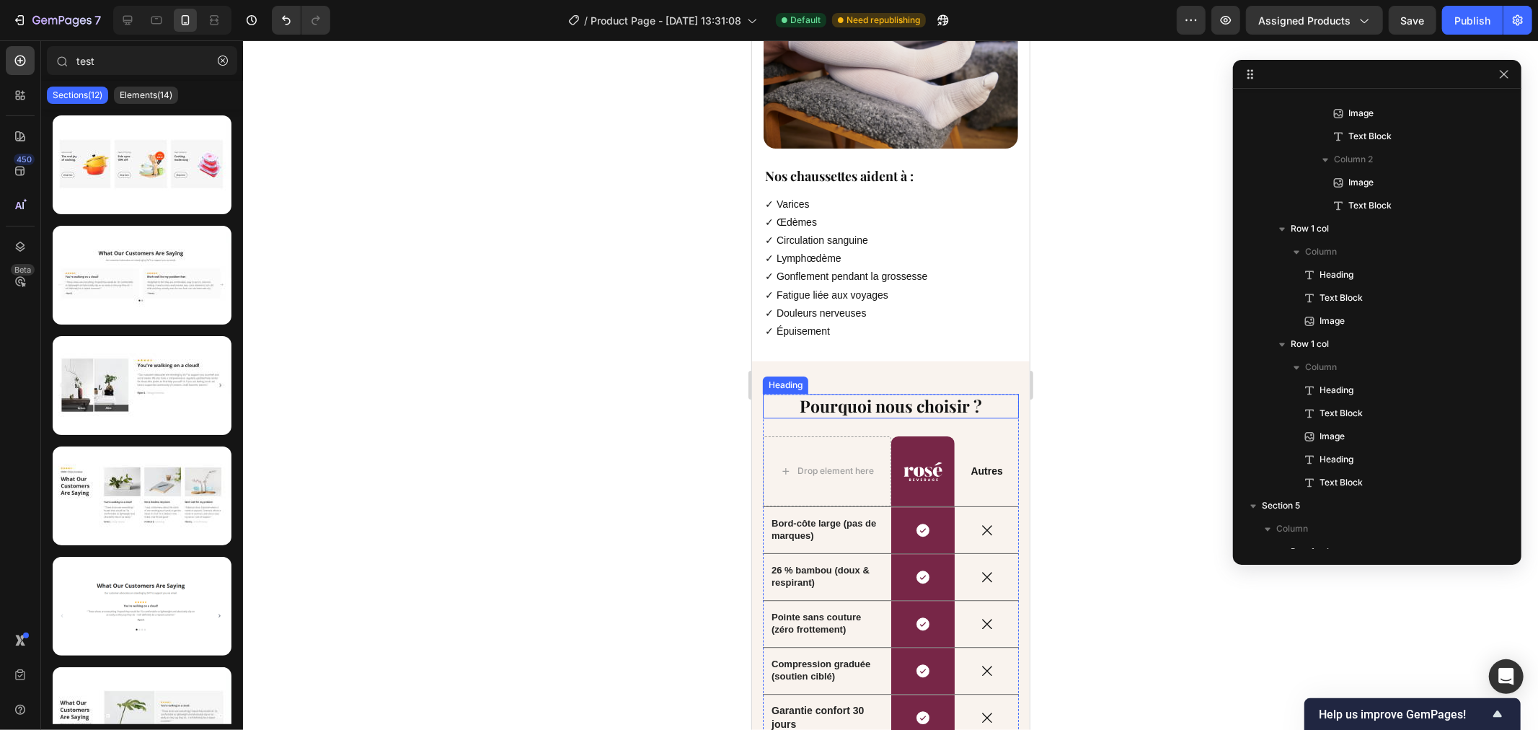
click at [853, 393] on h2 "Pourquoi nous choisir ?" at bounding box center [890, 405] width 256 height 25
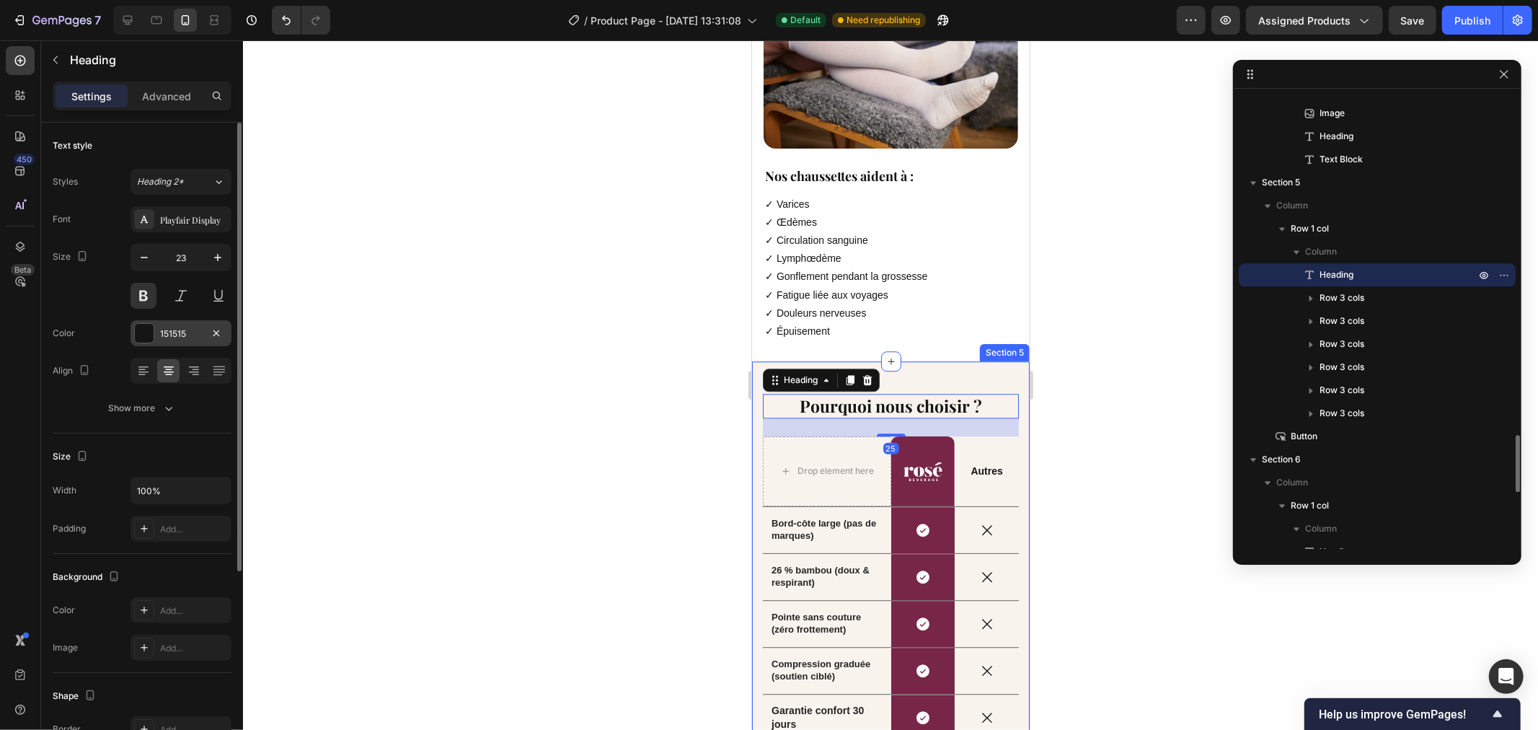
click at [178, 327] on div "151515" at bounding box center [181, 333] width 42 height 13
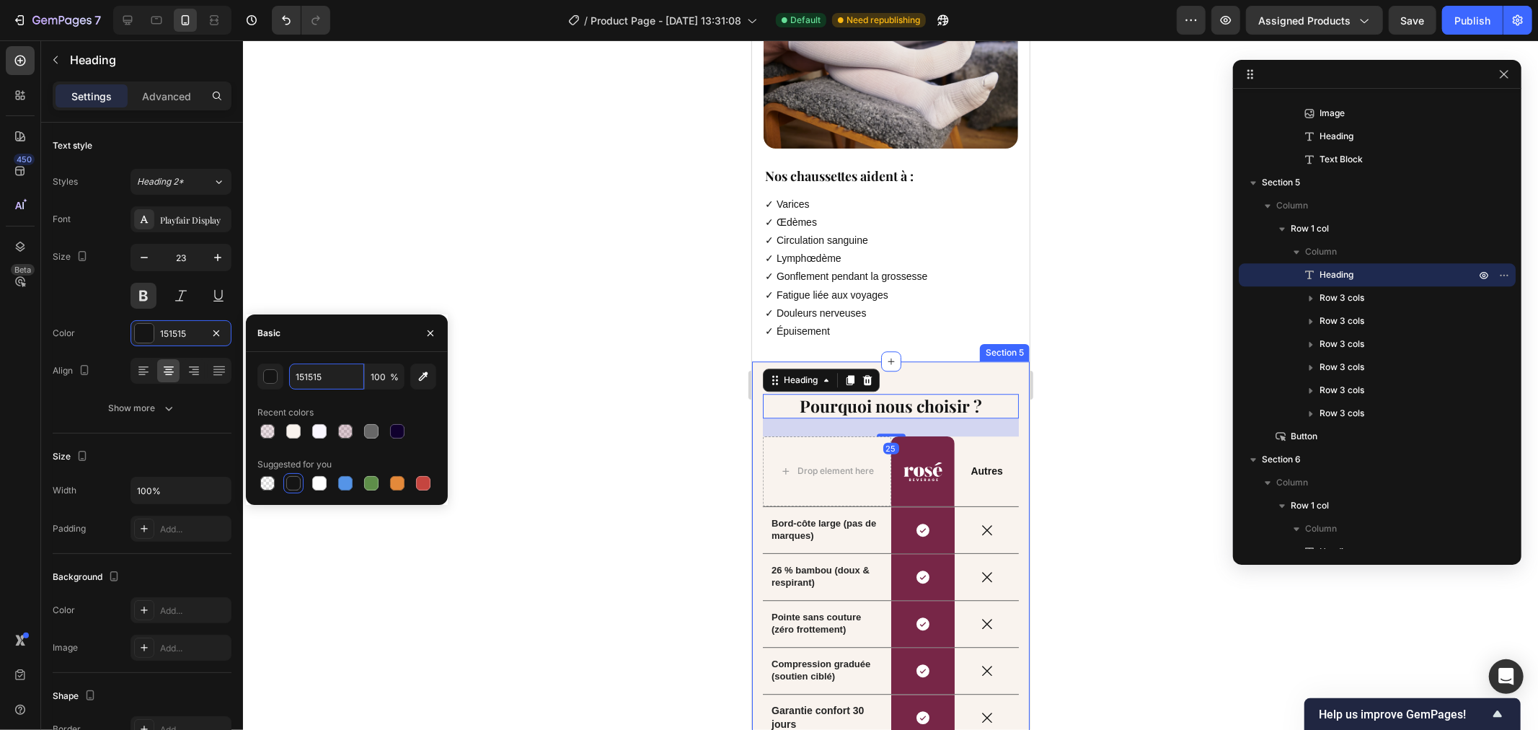
paste input "#10002D"
click at [351, 399] on div "#10002D 100 % Recent colors Suggested for you" at bounding box center [346, 428] width 179 height 130
type input "10002D"
click at [564, 238] on div at bounding box center [890, 384] width 1295 height 689
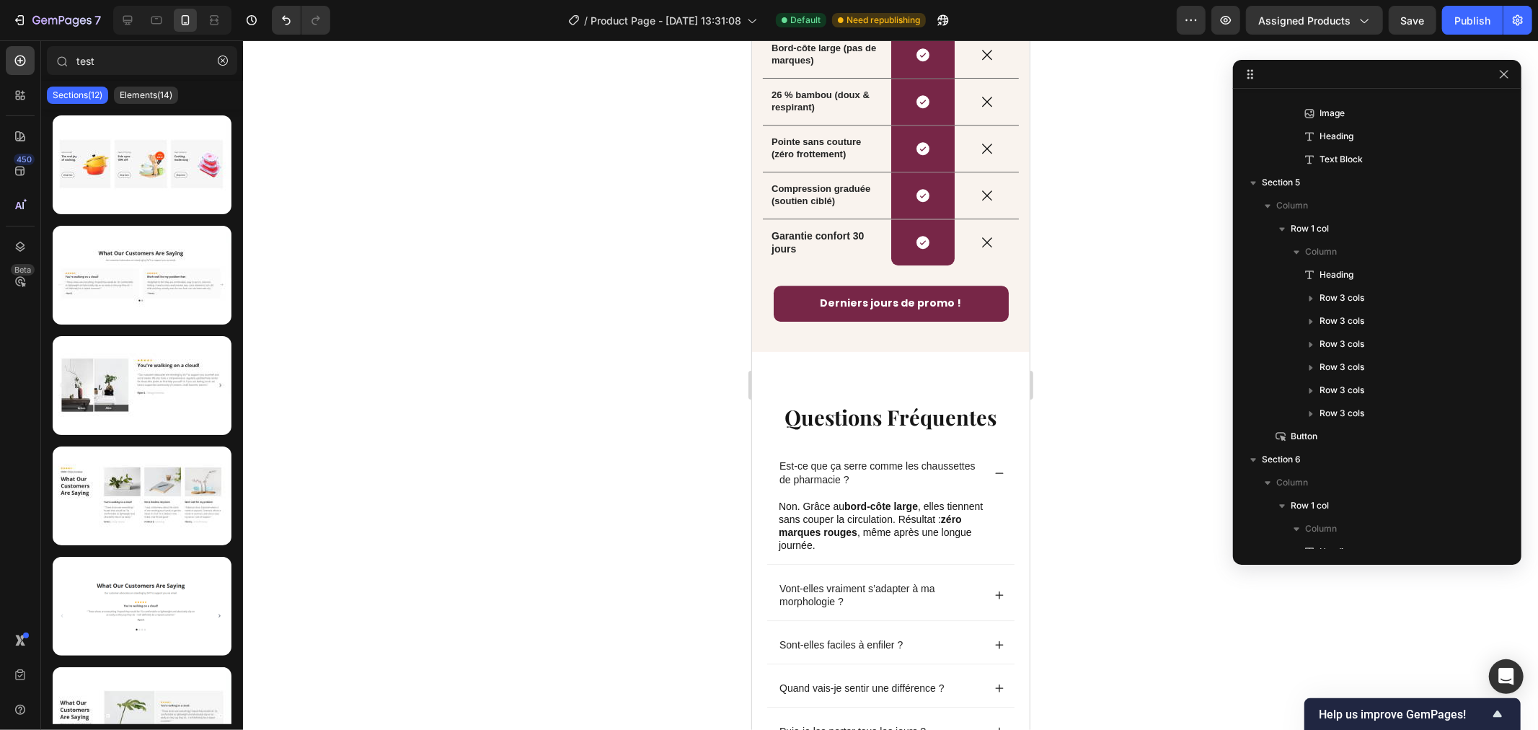
scroll to position [3557, 0]
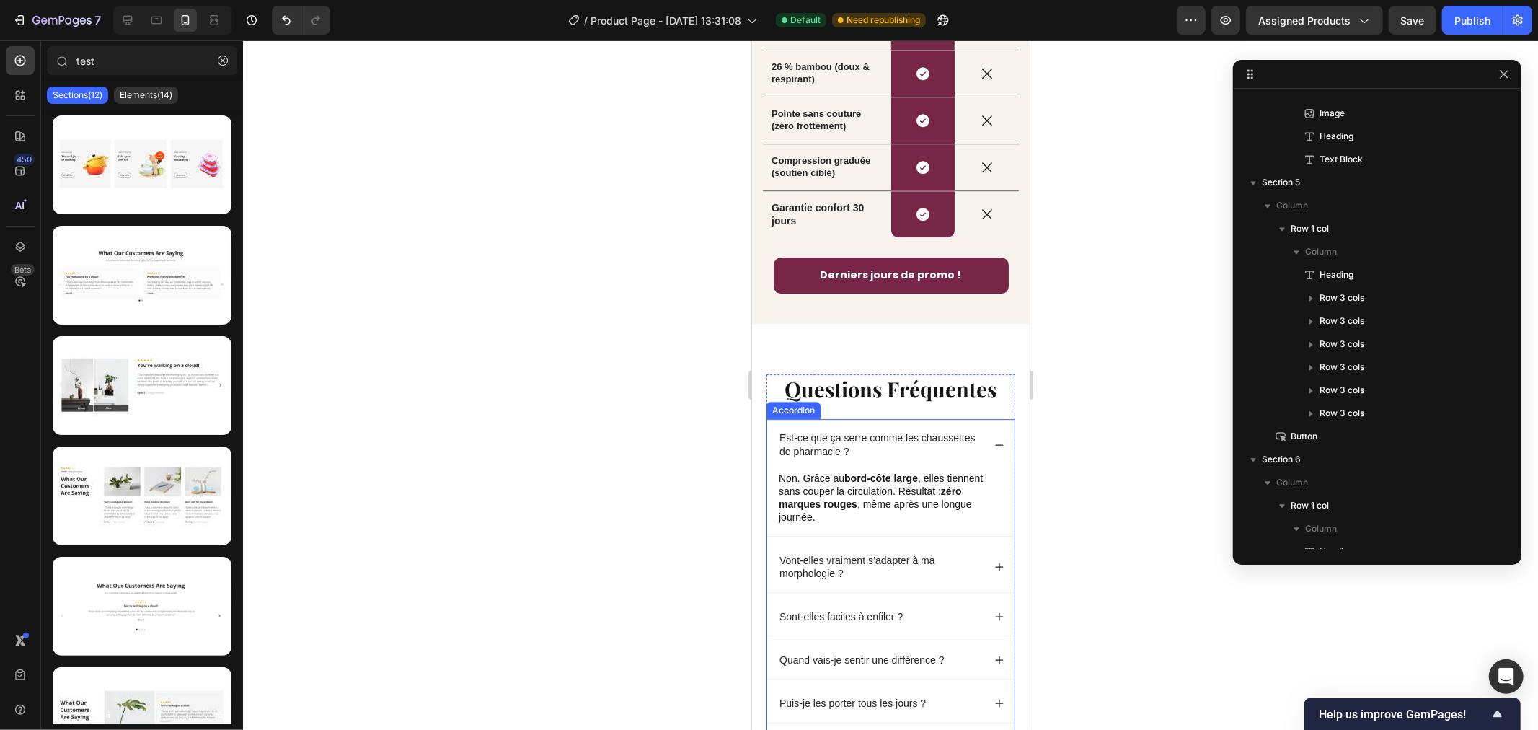
click at [877, 386] on h2 "Questions Fréquentes" at bounding box center [890, 388] width 249 height 30
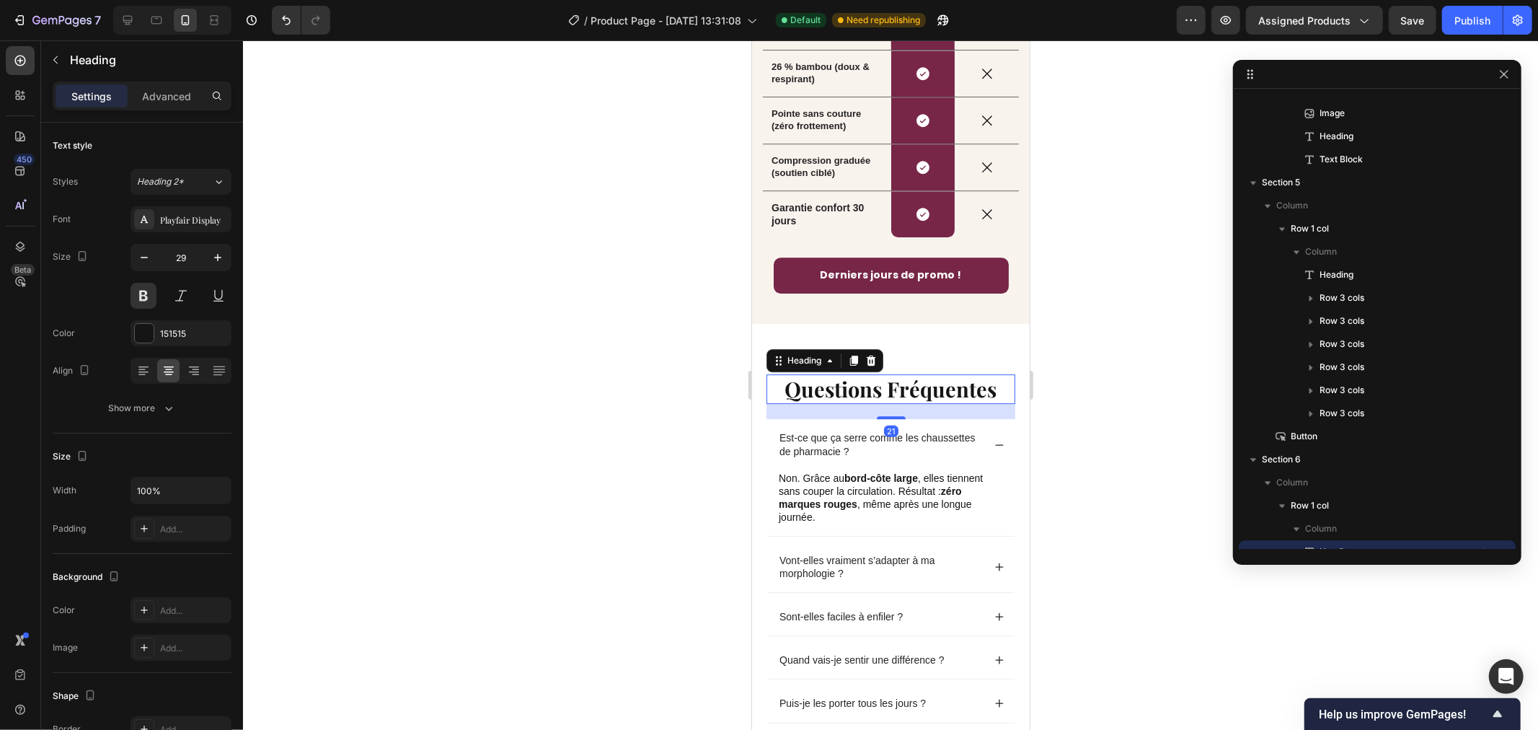
scroll to position [2992, 0]
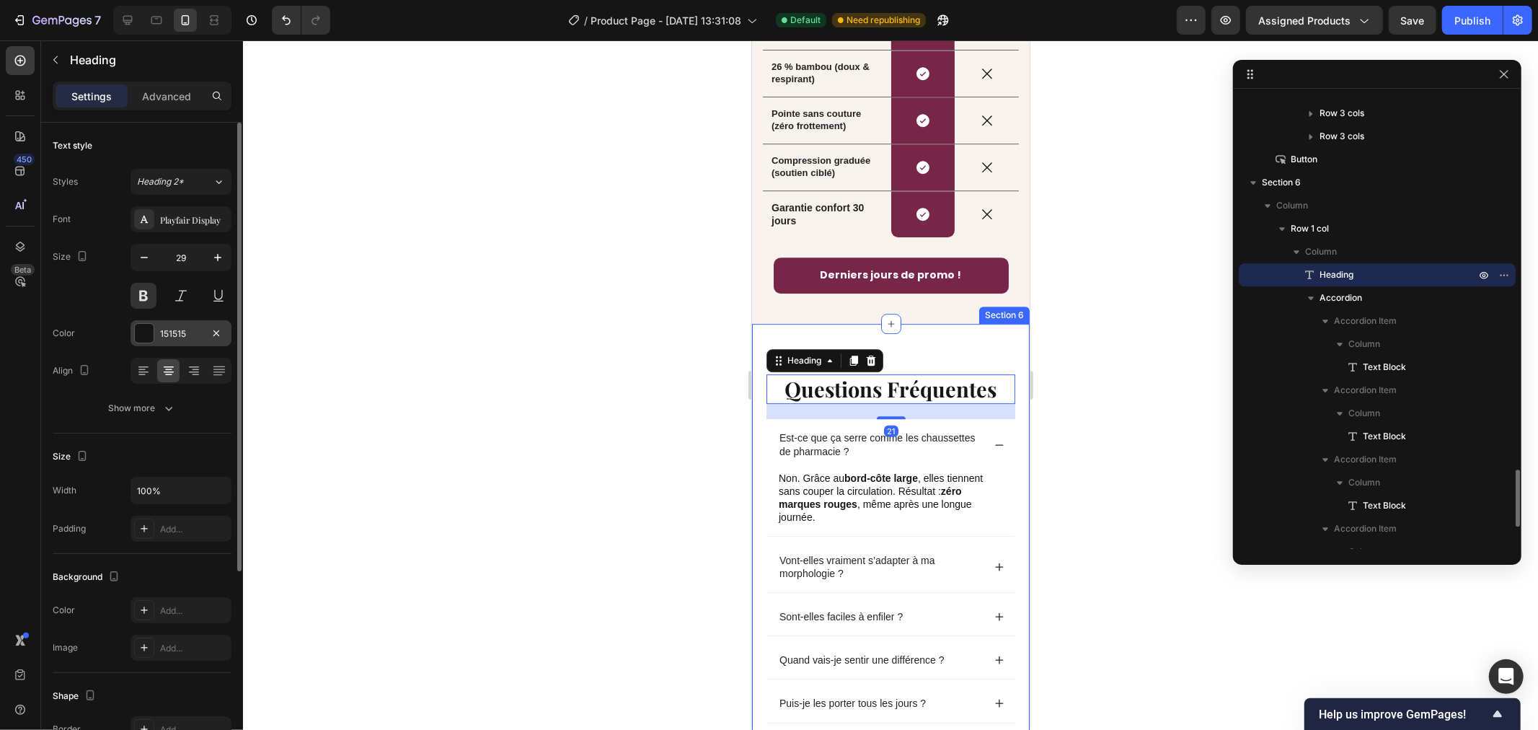
click at [173, 329] on div "151515" at bounding box center [181, 333] width 42 height 13
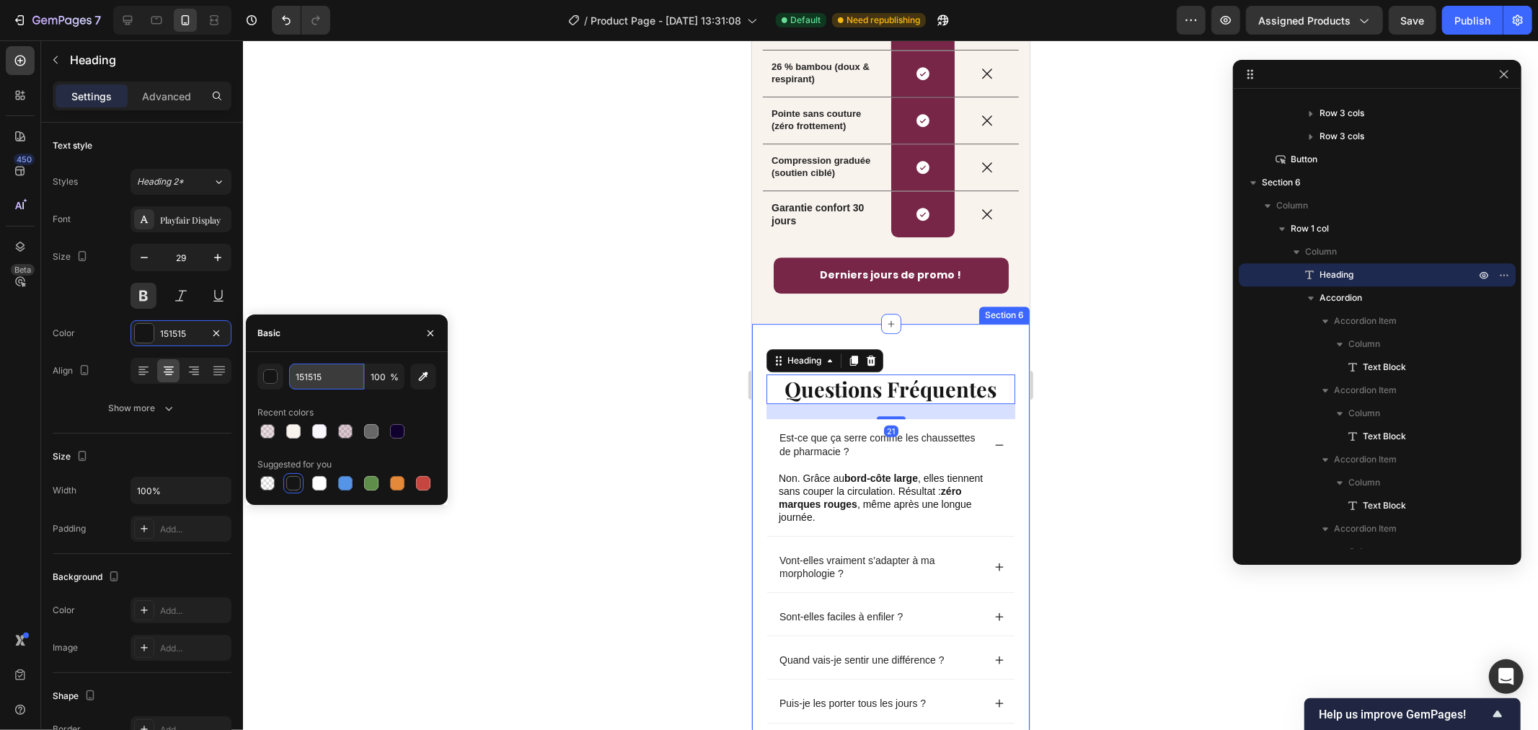
click at [333, 373] on input "151515" at bounding box center [326, 376] width 75 height 26
paste input "#10002D"
click at [350, 395] on div "#10002D 100 % Recent colors Suggested for you" at bounding box center [346, 428] width 179 height 130
type input "10002D"
drag, startPoint x: 420, startPoint y: 255, endPoint x: 503, endPoint y: 271, distance: 84.4
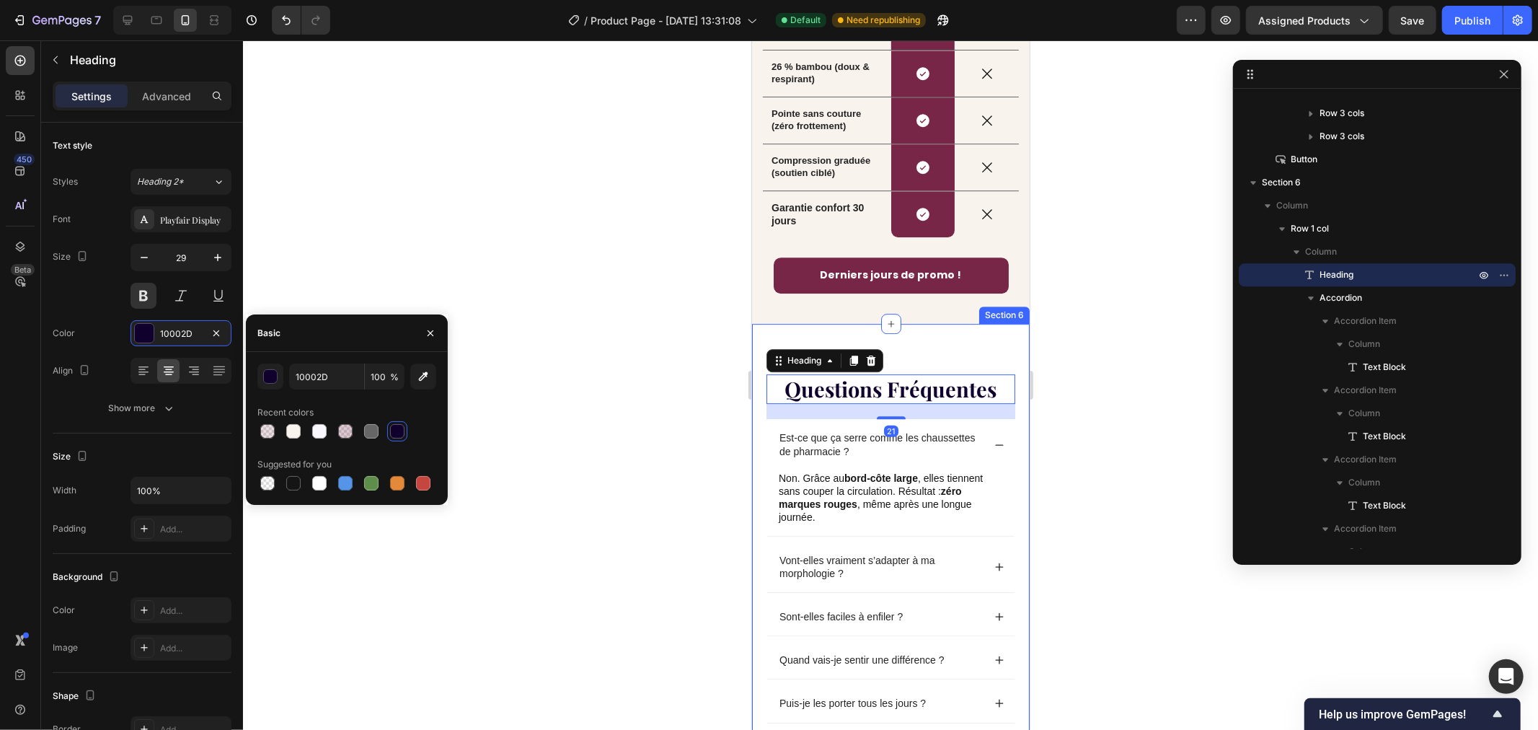
click at [426, 251] on div at bounding box center [890, 384] width 1295 height 689
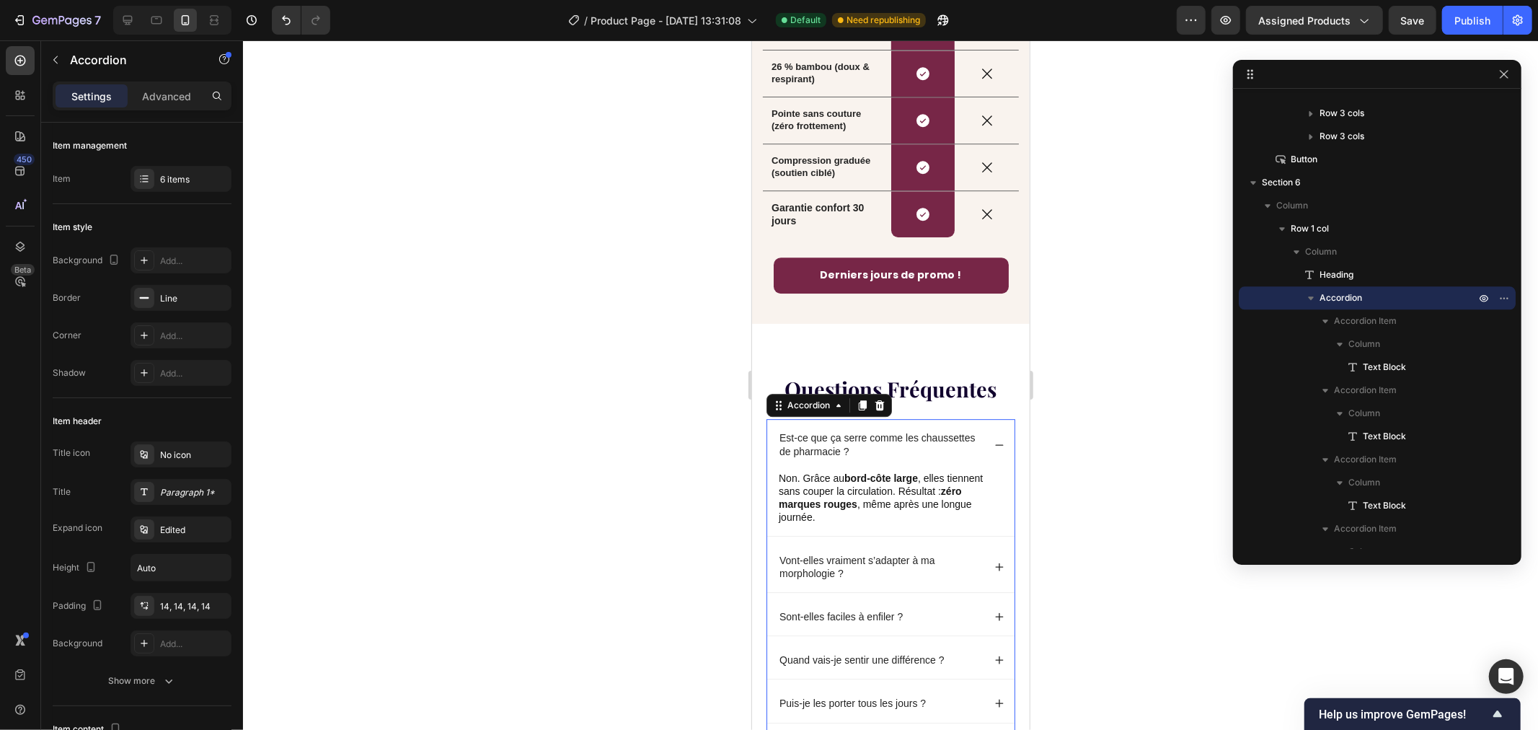
click at [982, 436] on div "Est-ce que ça serre comme les chaussettes de pharmacie ?" at bounding box center [889, 443] width 247 height 50
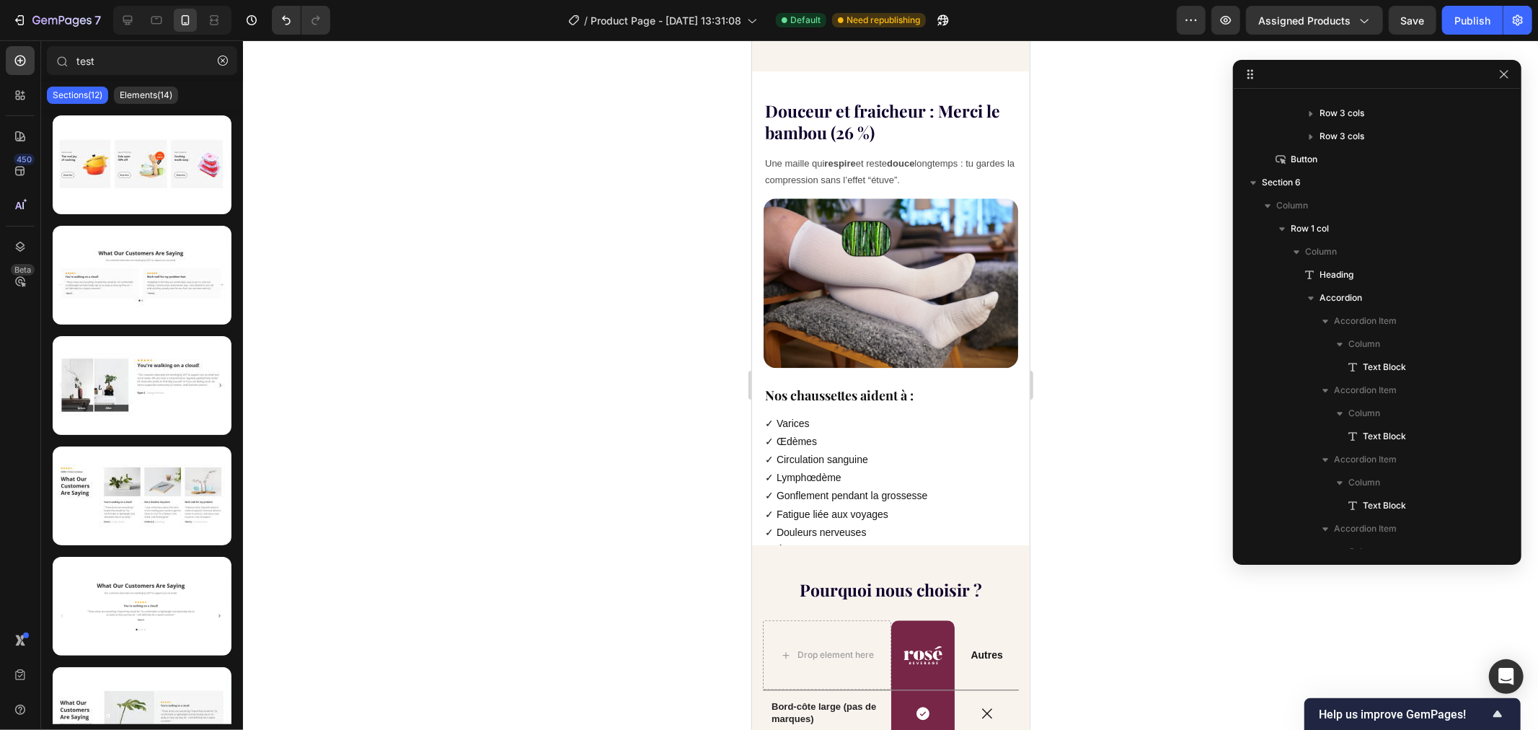
scroll to position [2865, 0]
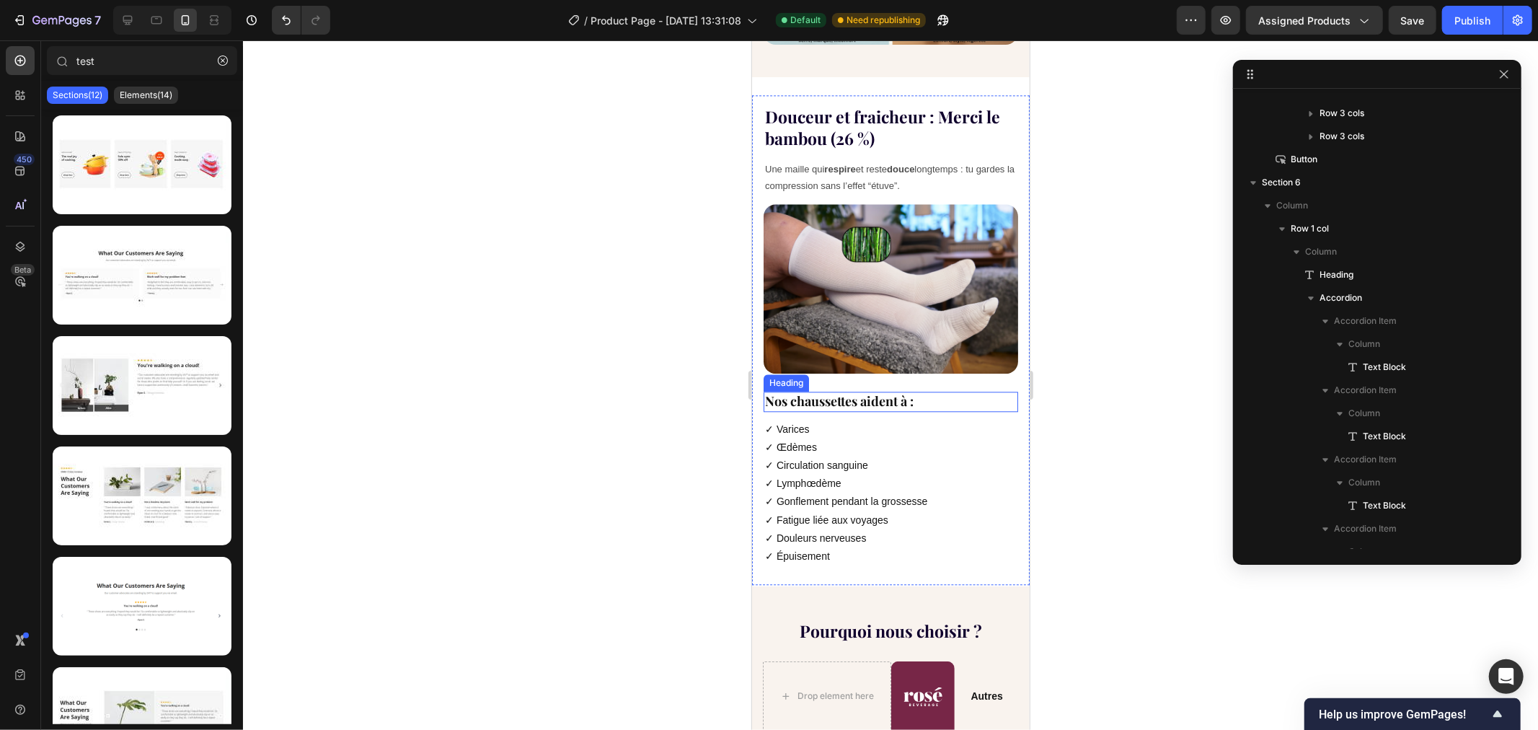
click at [818, 392] on strong "Nos chaussettes aident à :" at bounding box center [838, 400] width 149 height 17
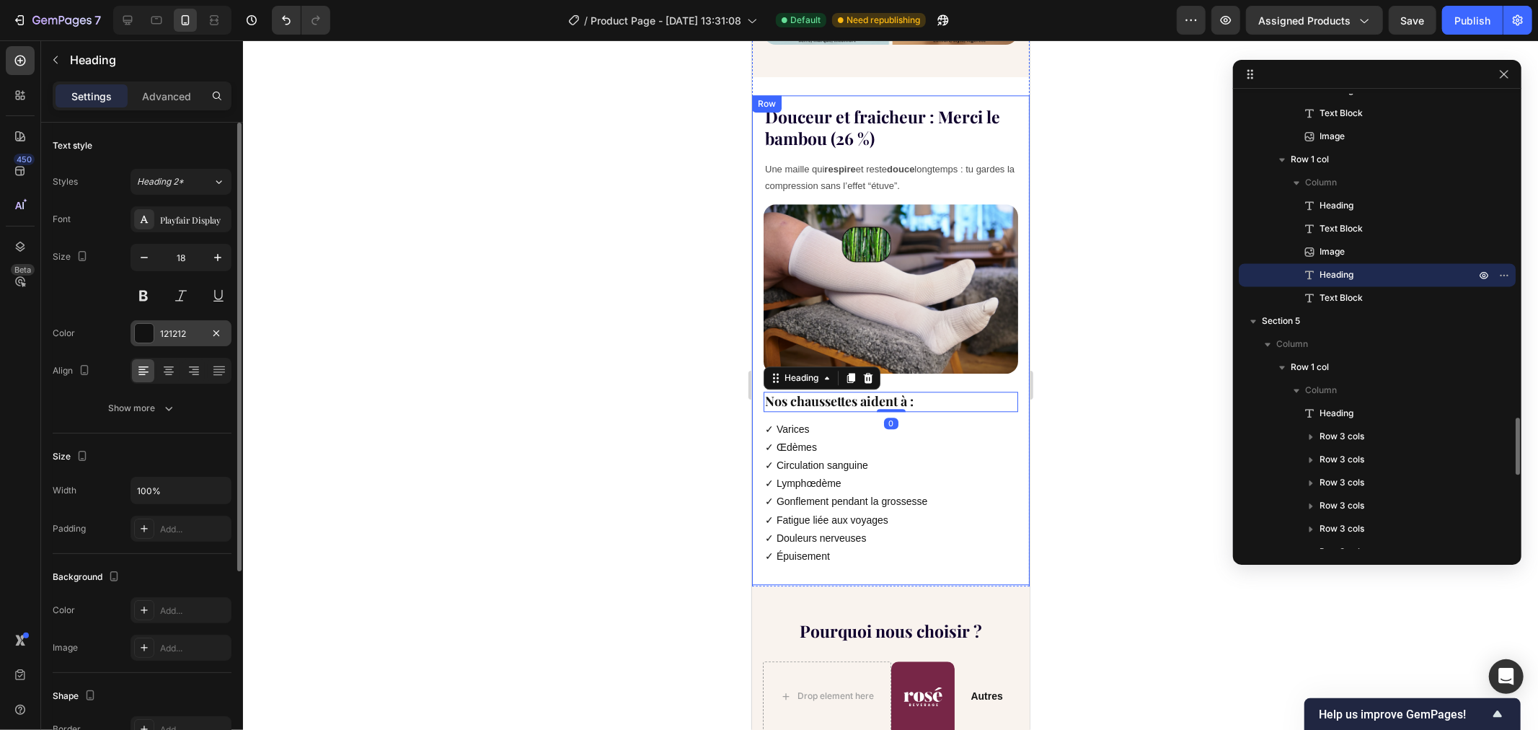
click at [167, 329] on div "121212" at bounding box center [181, 333] width 101 height 26
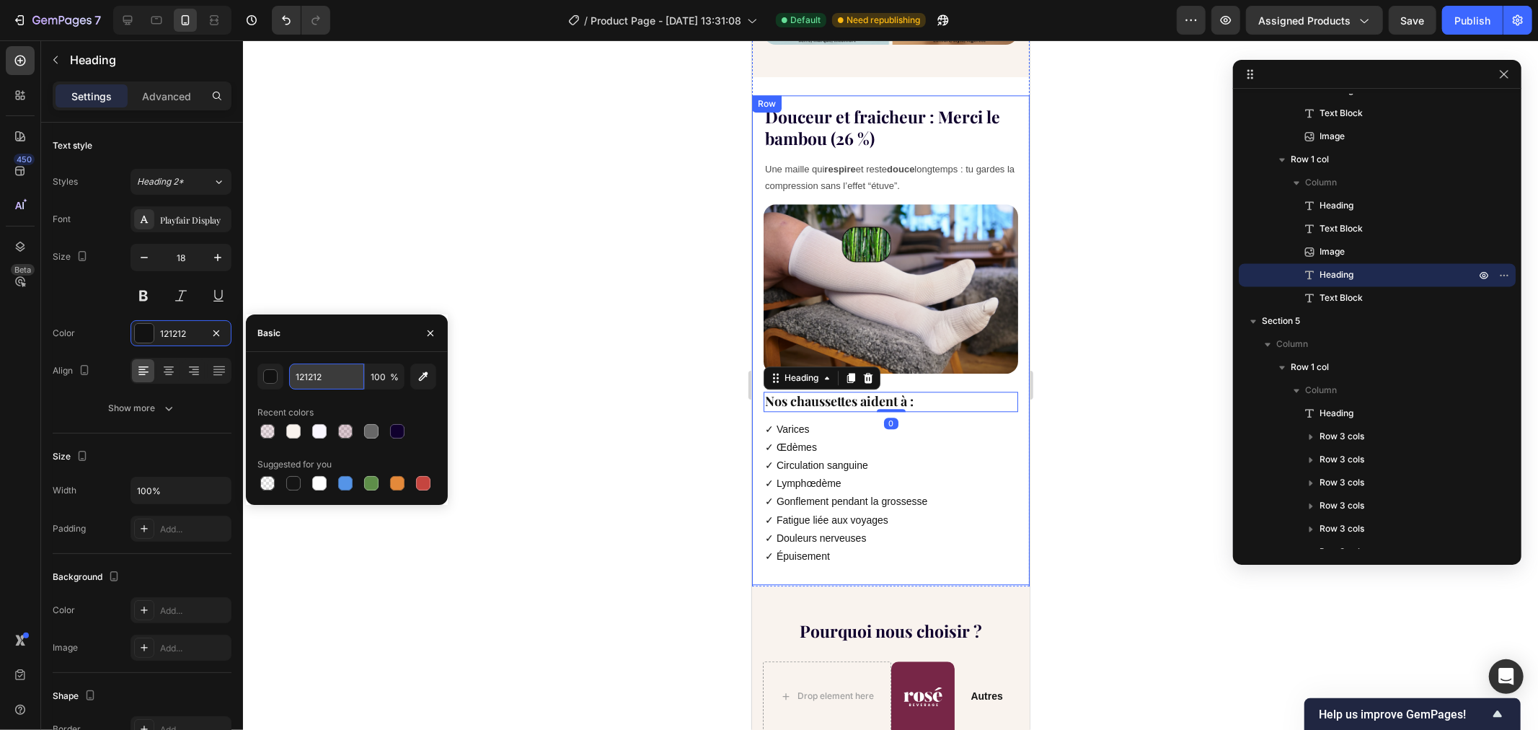
click at [320, 366] on input "121212" at bounding box center [326, 376] width 75 height 26
paste input "#10002D"
type input "10002D"
click at [348, 404] on div "Recent colors" at bounding box center [346, 412] width 179 height 23
click at [562, 238] on div at bounding box center [890, 384] width 1295 height 689
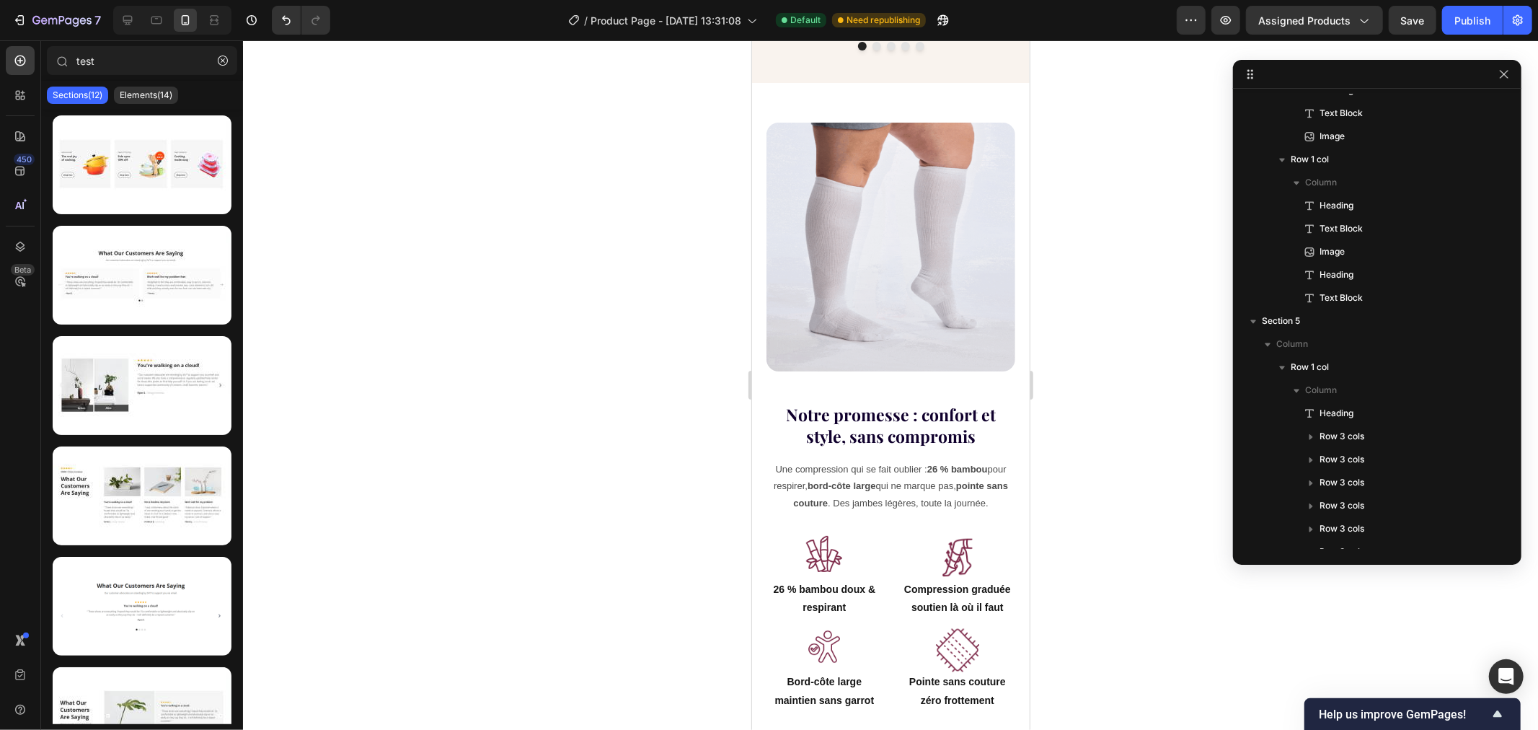
scroll to position [1702, 0]
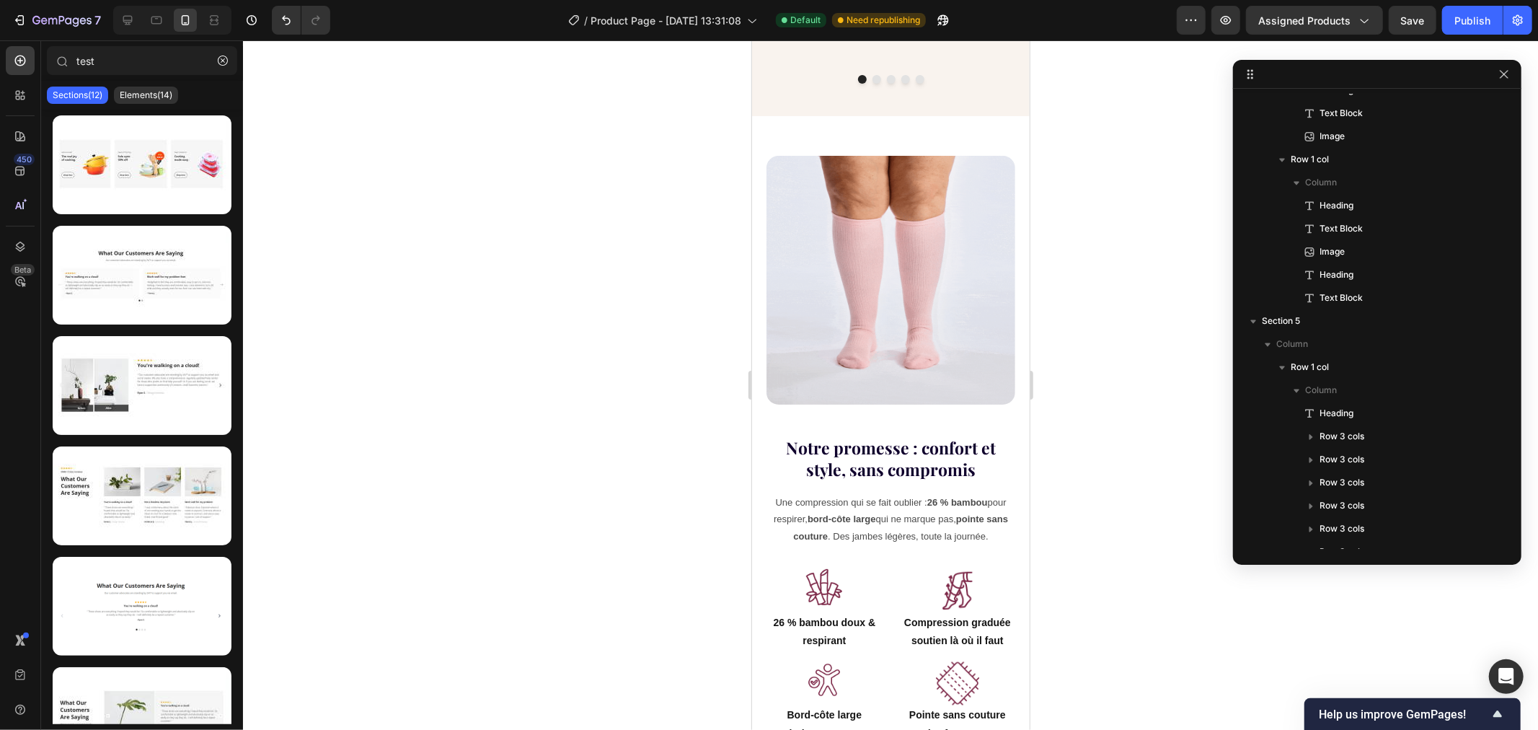
drag, startPoint x: 1022, startPoint y: 382, endPoint x: 1780, endPoint y: 403, distance: 758.1
click at [903, 438] on h2 "Notre promesse : confort et style, sans compromis" at bounding box center [890, 458] width 255 height 46
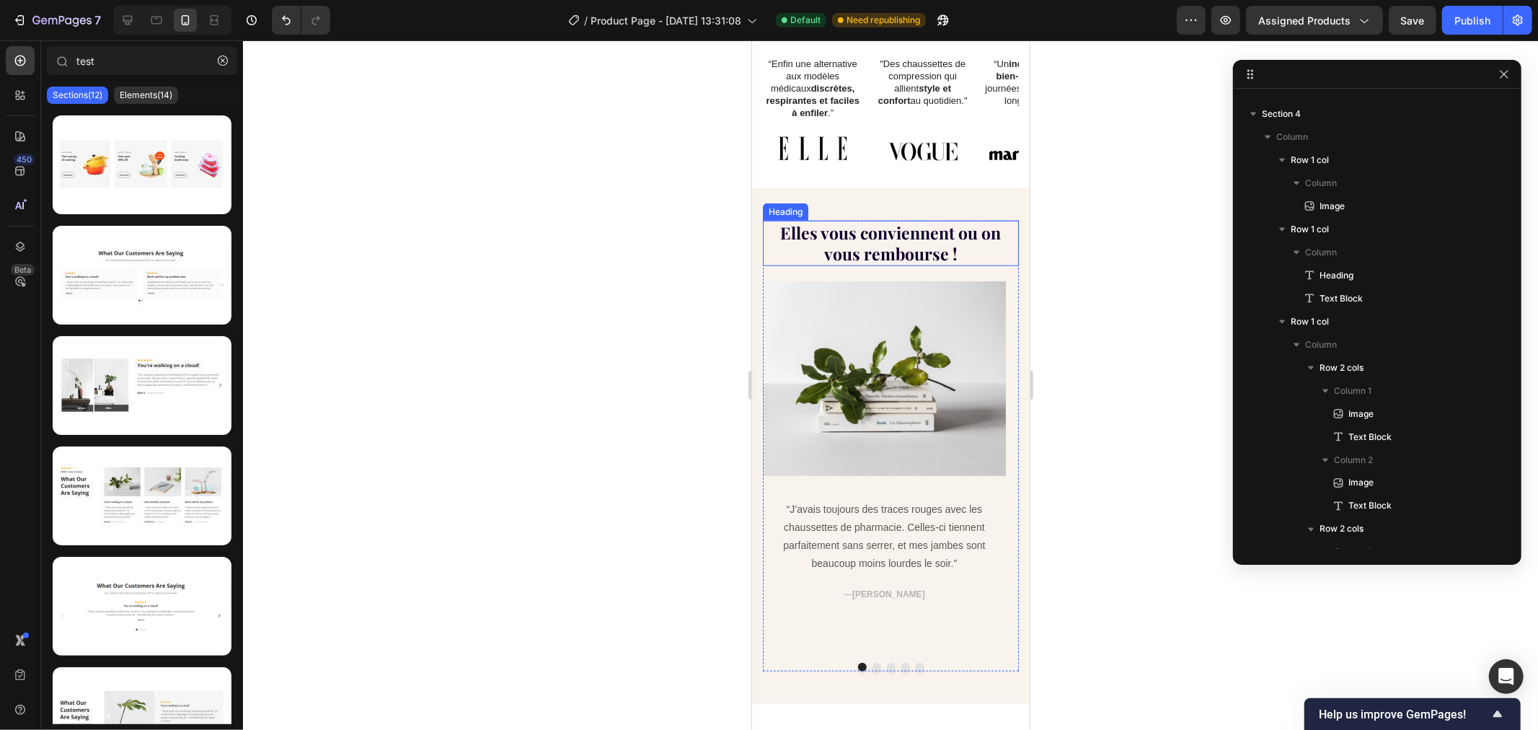
scroll to position [959, 0]
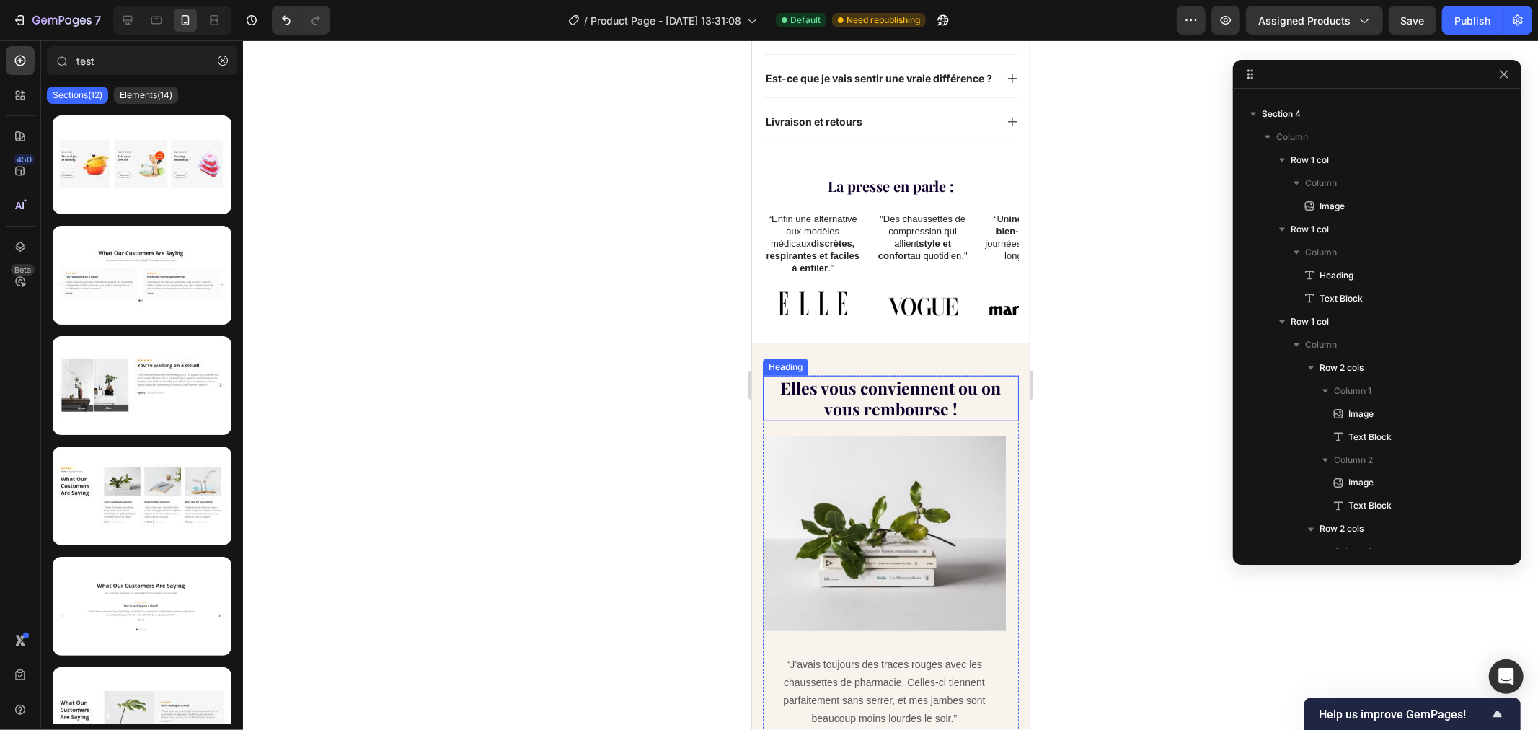
click at [850, 293] on div at bounding box center [811, 303] width 99 height 25
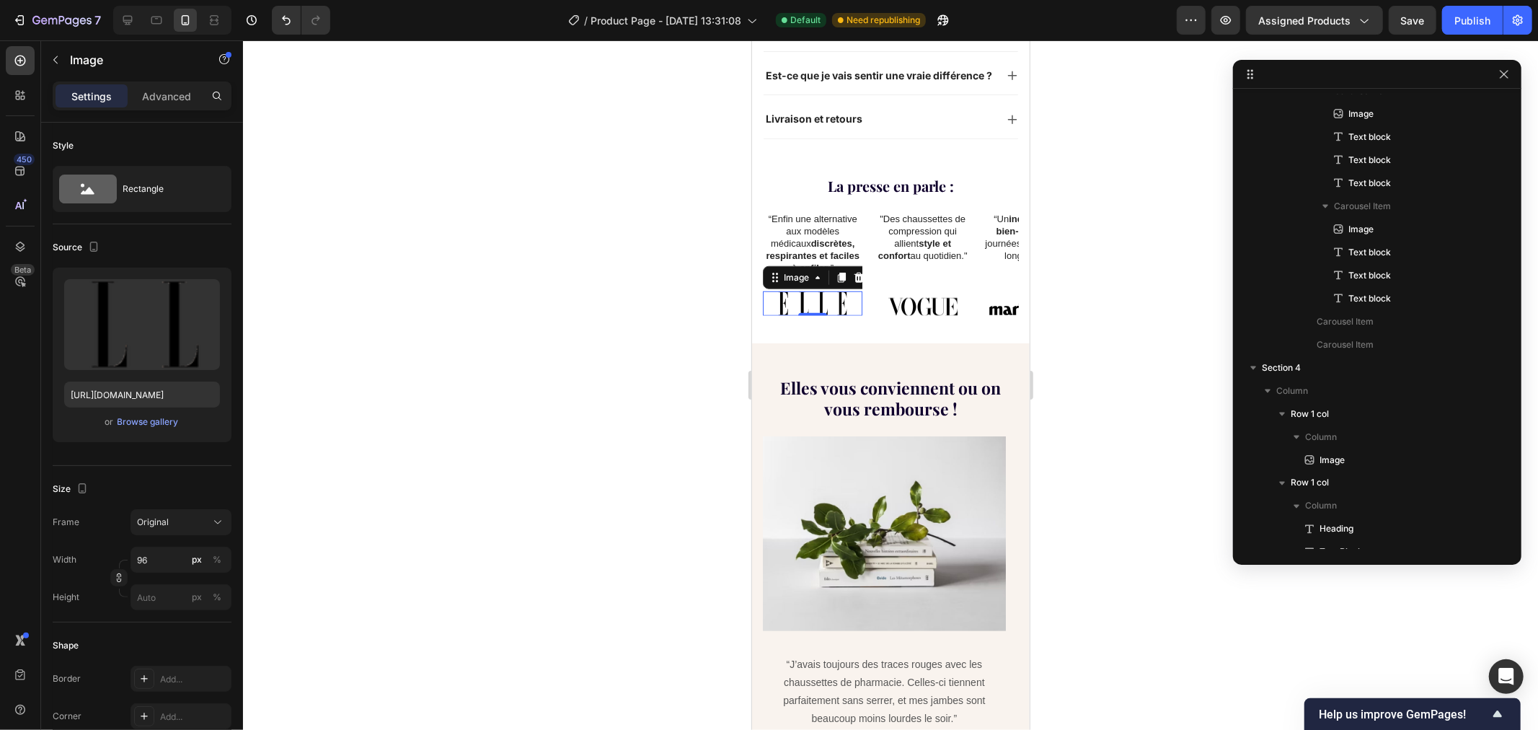
scroll to position [1330, 0]
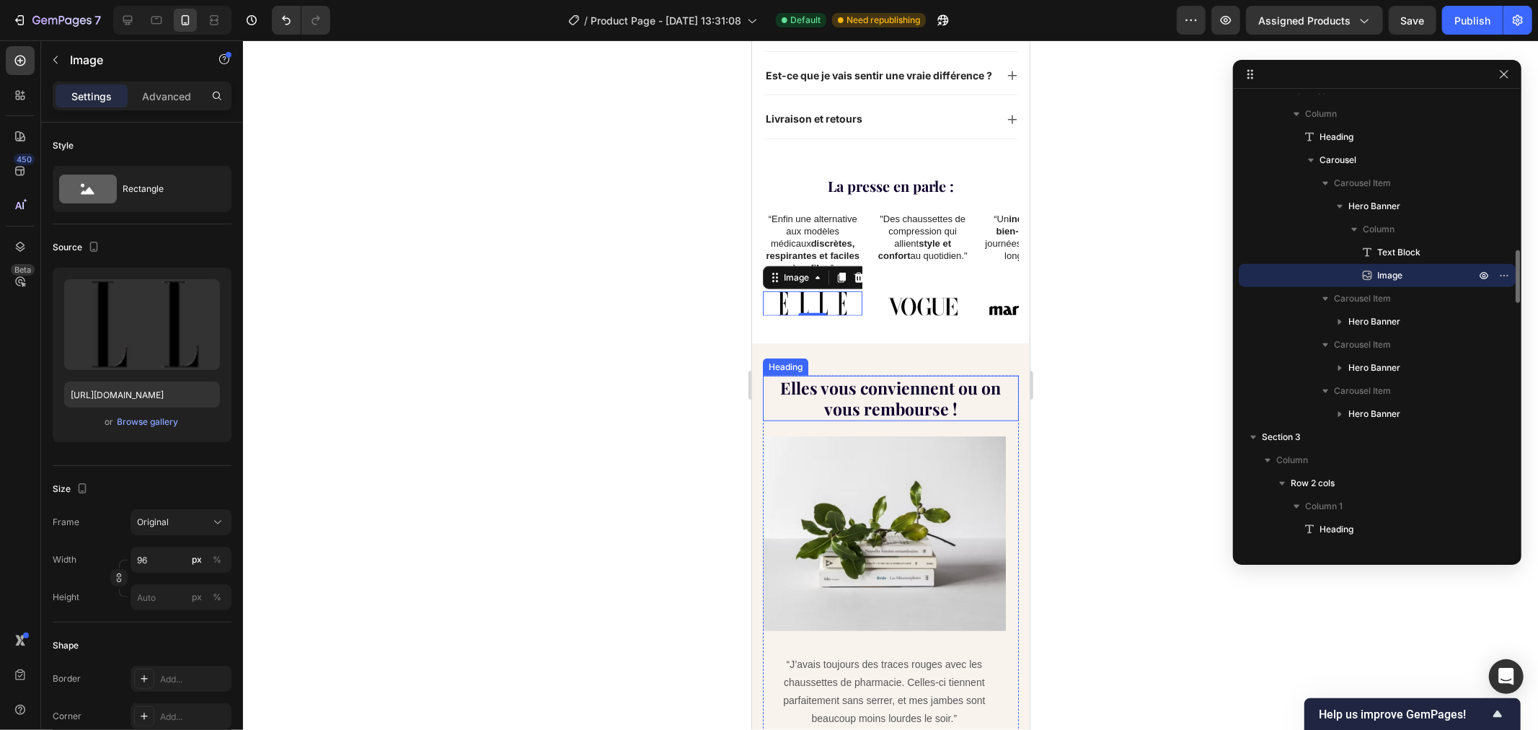
click at [870, 400] on h2 "Elles vous conviennent ou on vous rembourse !" at bounding box center [890, 398] width 256 height 46
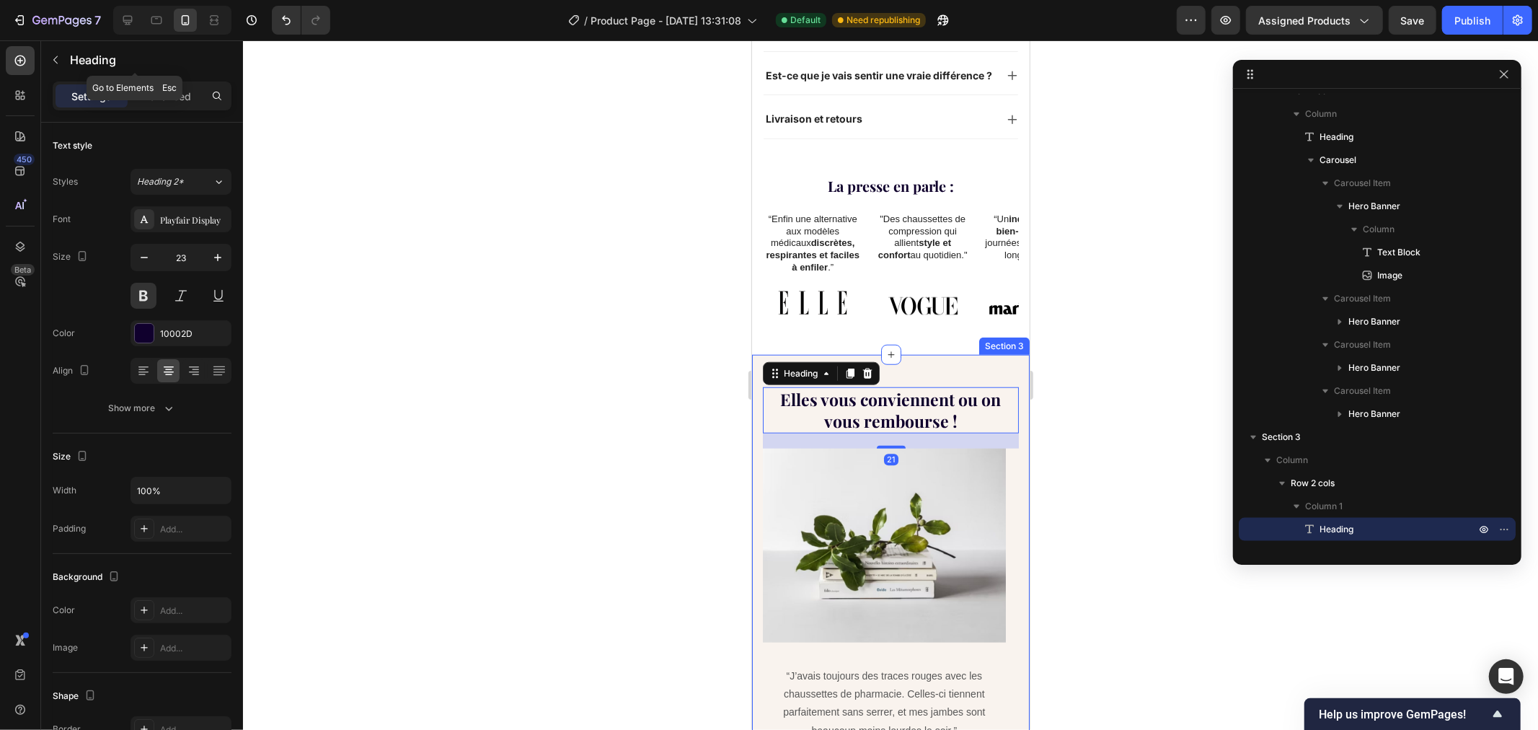
drag, startPoint x: 58, startPoint y: 65, endPoint x: 69, endPoint y: 77, distance: 16.3
click at [63, 67] on button "button" at bounding box center [55, 59] width 23 height 23
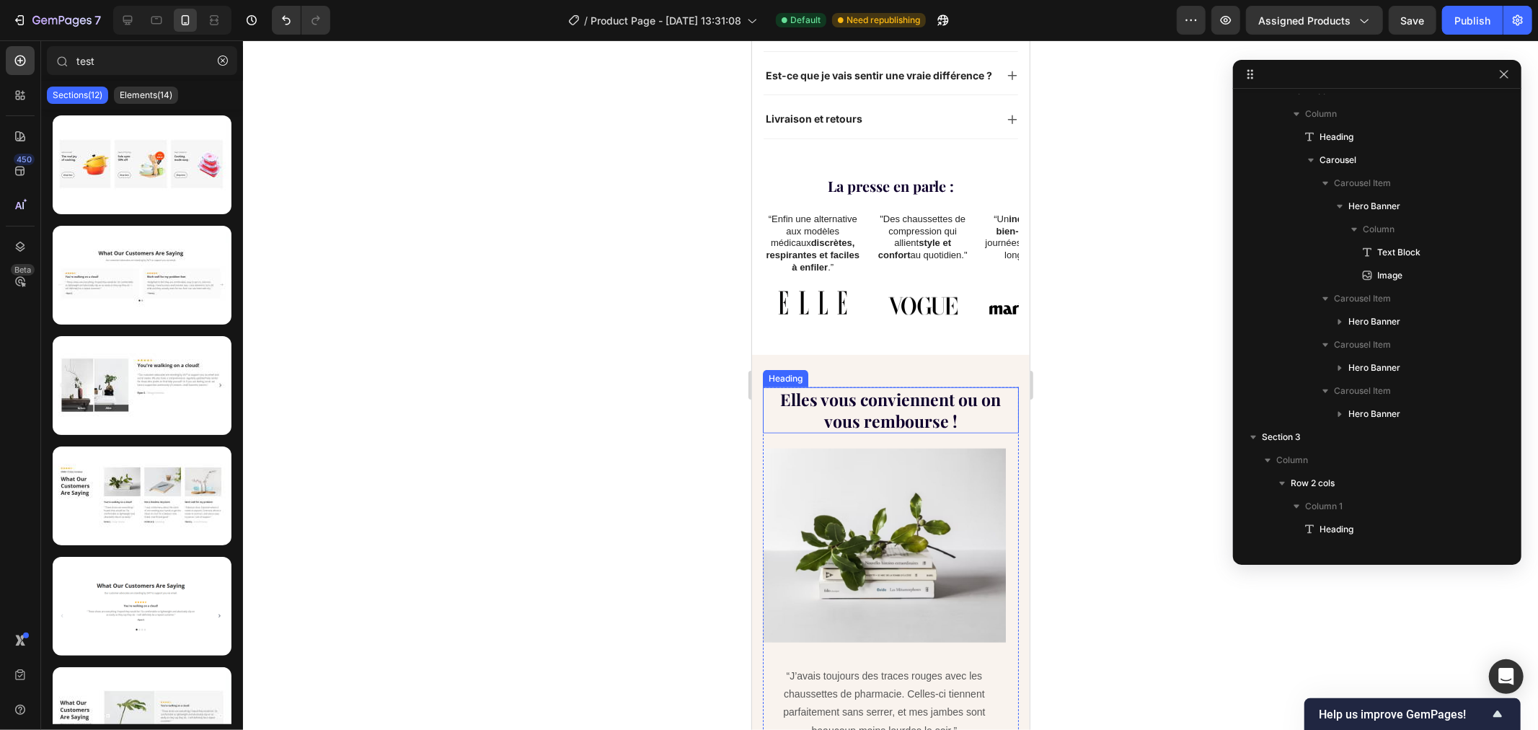
click at [822, 394] on h2 "Elles vous conviennent ou on vous rembourse !" at bounding box center [890, 409] width 256 height 46
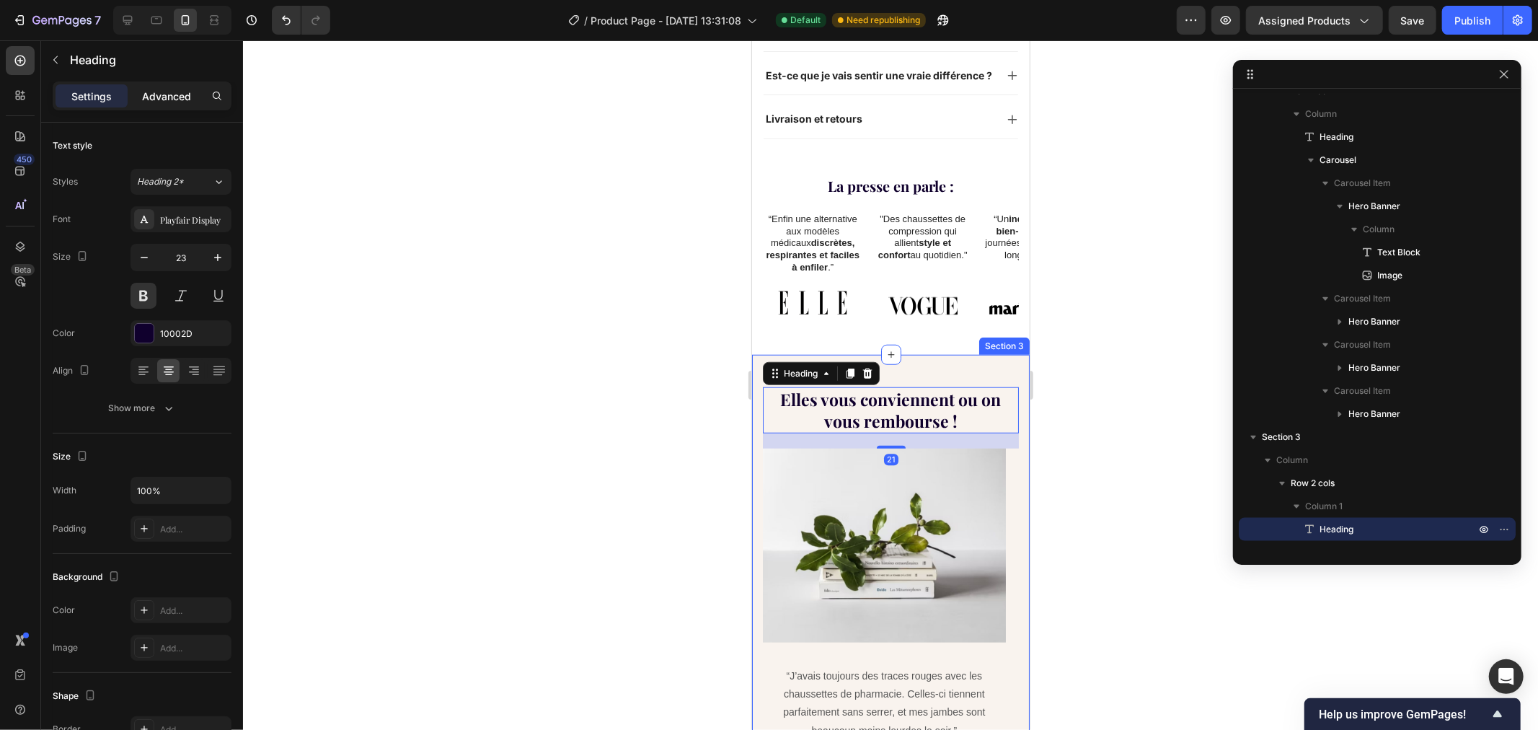
click at [148, 102] on p "Advanced" at bounding box center [166, 96] width 49 height 15
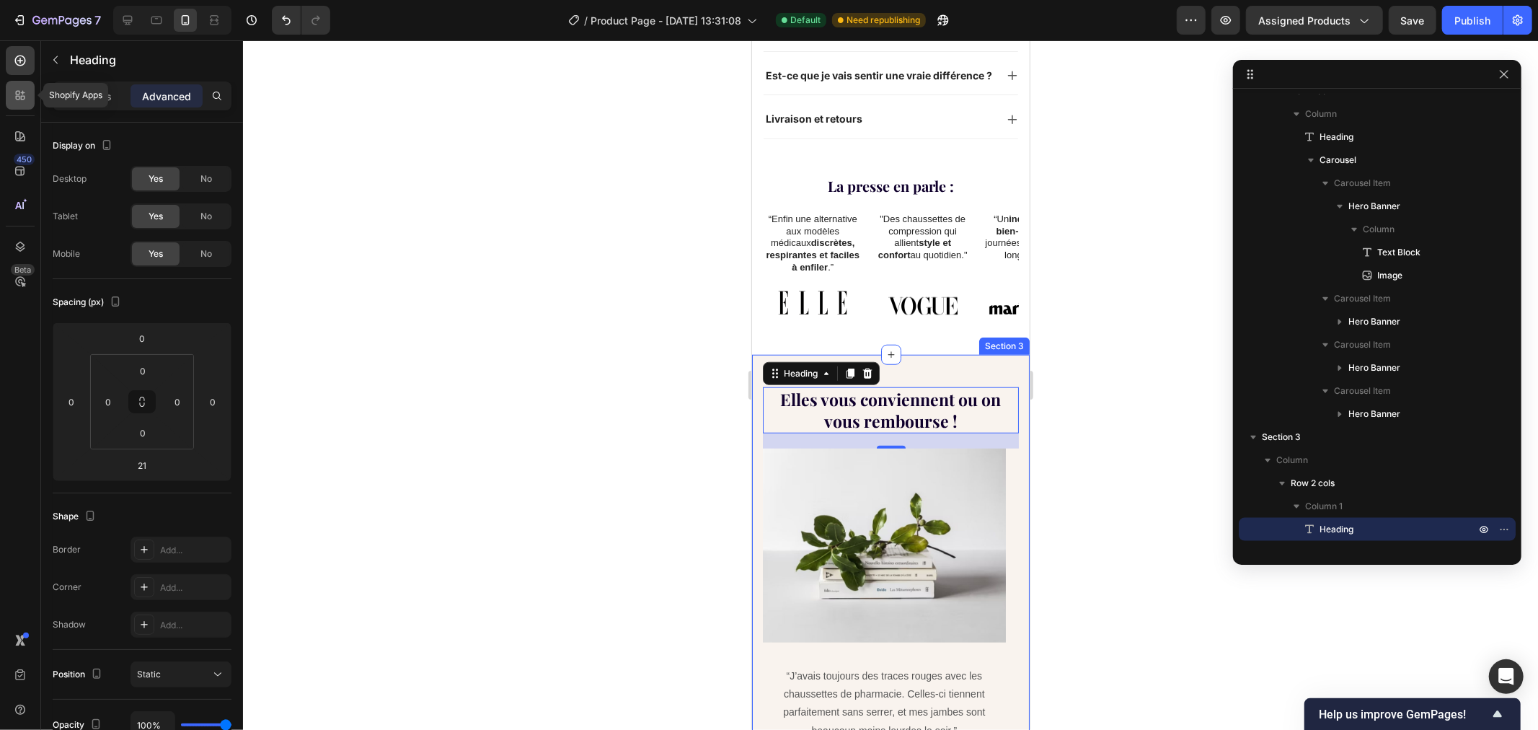
click at [22, 97] on icon at bounding box center [20, 95] width 14 height 14
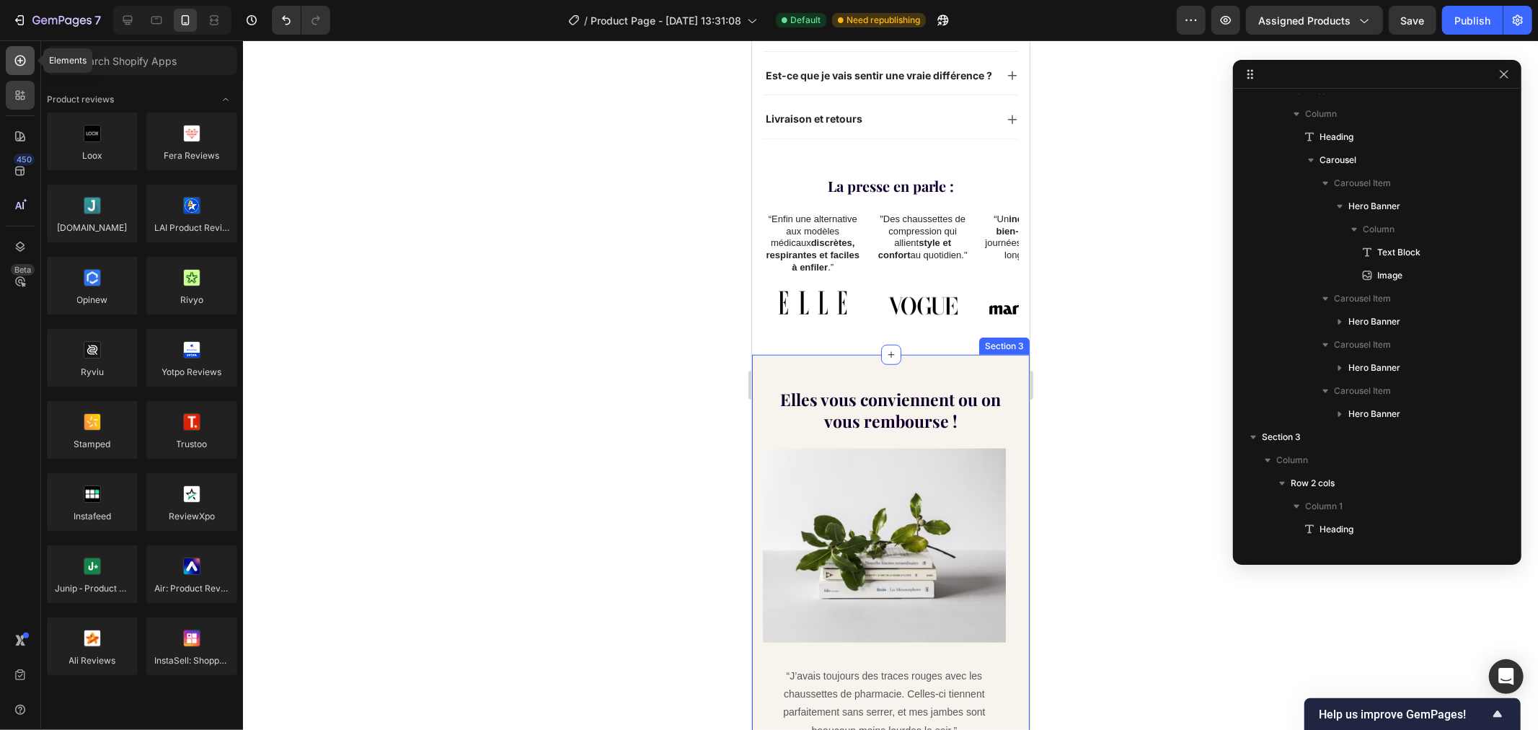
click at [16, 63] on icon at bounding box center [20, 60] width 14 height 14
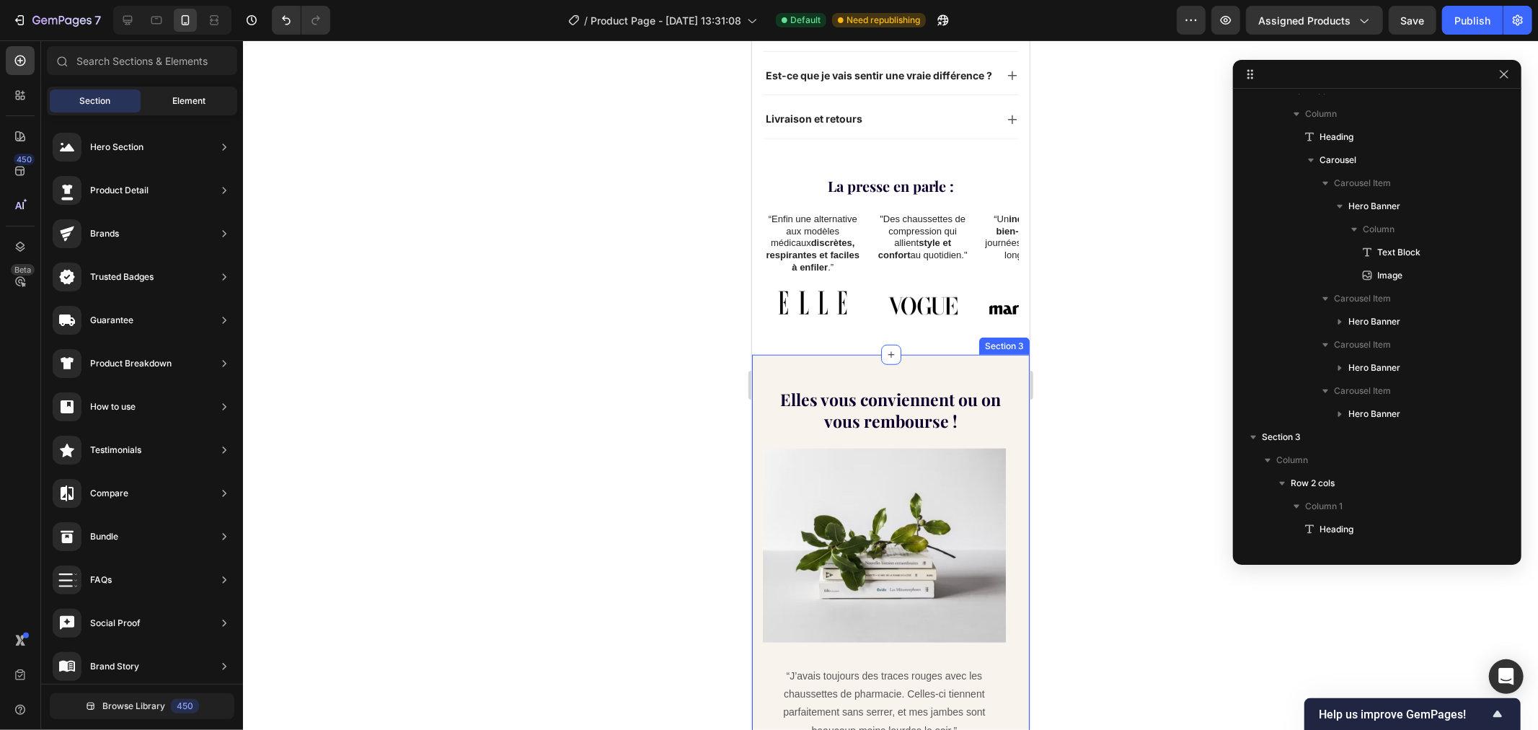
drag, startPoint x: 200, startPoint y: 109, endPoint x: 190, endPoint y: 110, distance: 10.2
click at [198, 109] on div "Element" at bounding box center [188, 100] width 91 height 23
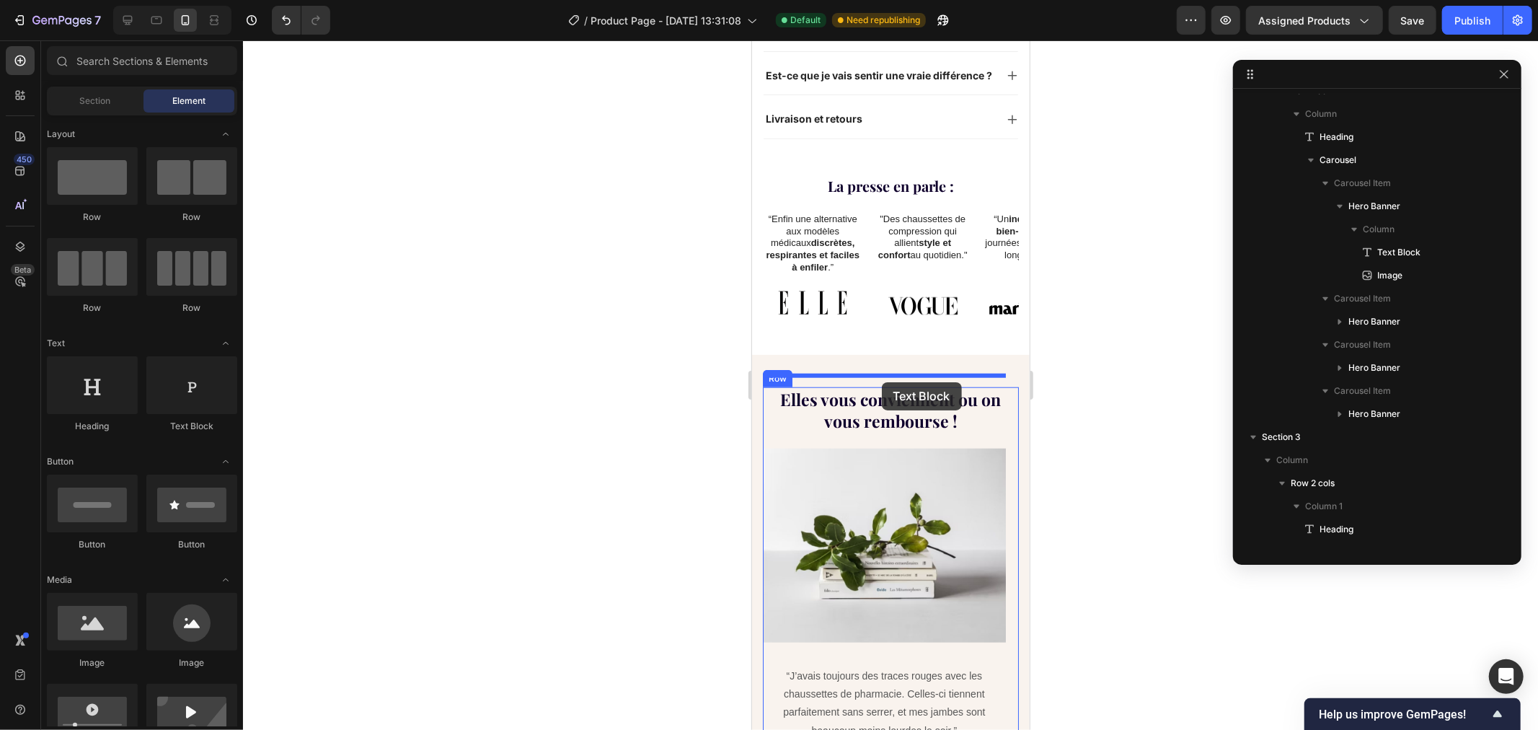
drag, startPoint x: 942, startPoint y: 437, endPoint x: 882, endPoint y: 380, distance: 82.6
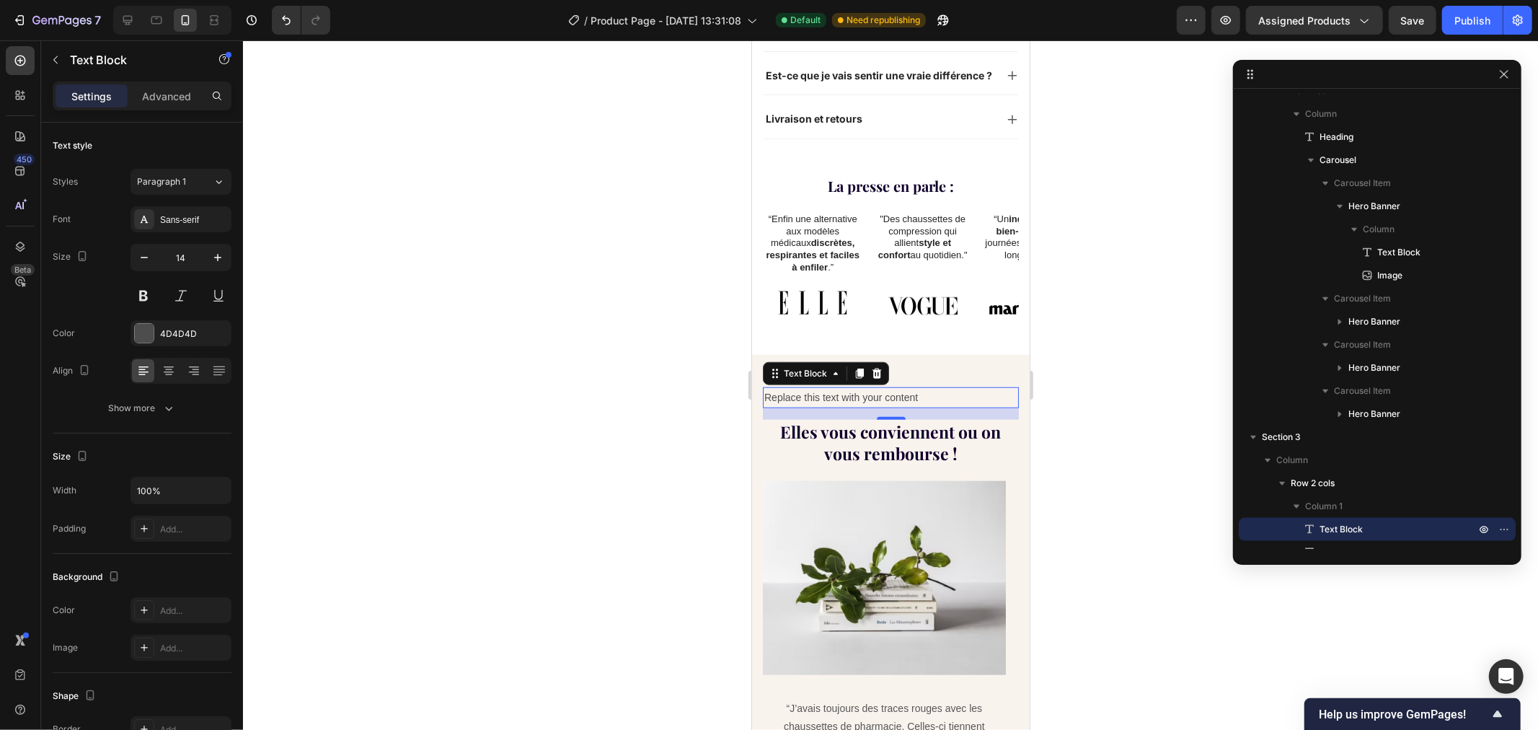
click at [942, 386] on div "Replace this text with your content" at bounding box center [890, 396] width 256 height 21
click at [942, 388] on p "Replace this text with your content" at bounding box center [890, 397] width 253 height 18
drag, startPoint x: 939, startPoint y: 384, endPoint x: 741, endPoint y: 373, distance: 198.6
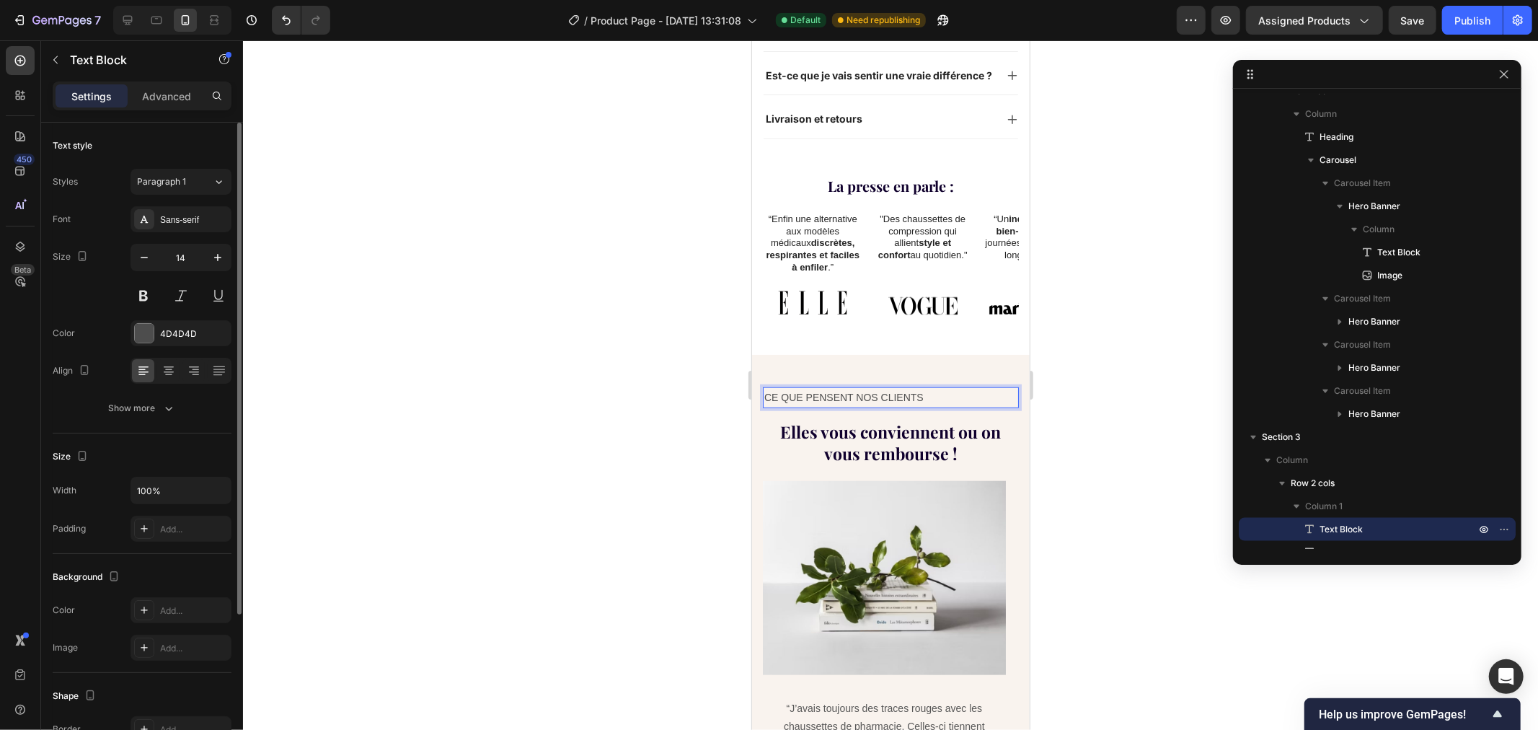
drag, startPoint x: 179, startPoint y: 293, endPoint x: 125, endPoint y: 298, distance: 54.2
click at [178, 294] on button at bounding box center [181, 296] width 26 height 26
click at [134, 296] on button at bounding box center [144, 296] width 26 height 26
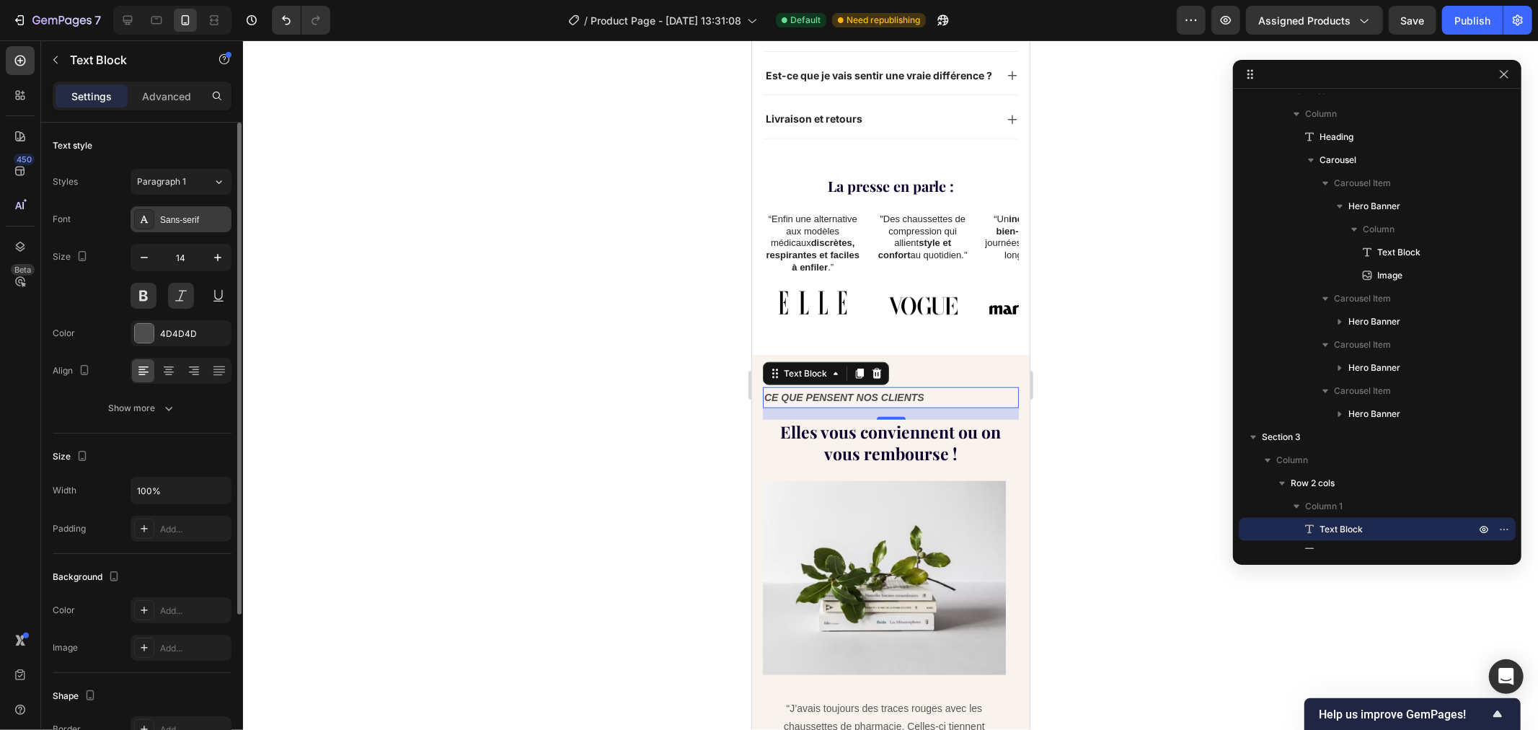
click at [182, 218] on div "Sans-serif" at bounding box center [181, 219] width 101 height 26
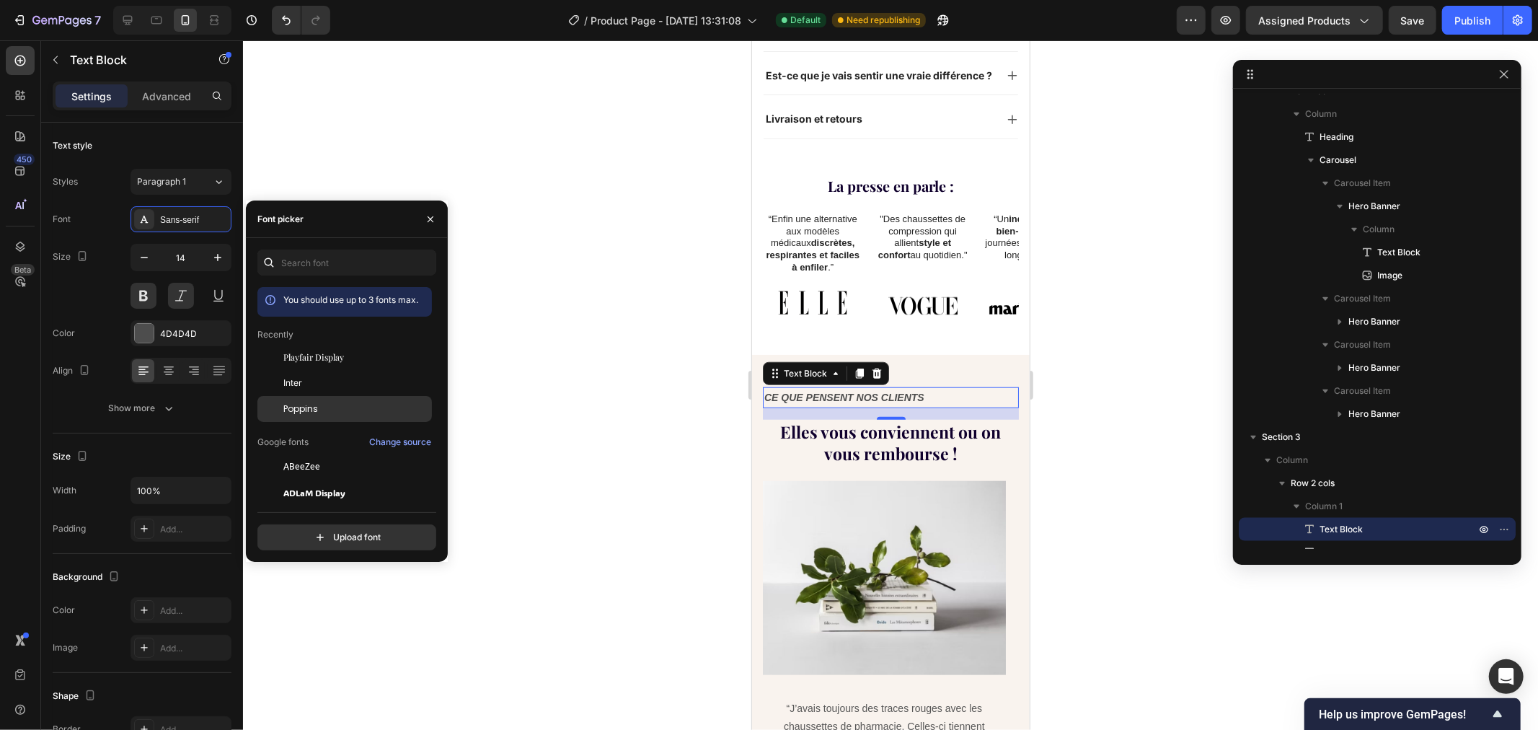
click at [327, 415] on div "Poppins" at bounding box center [356, 408] width 146 height 13
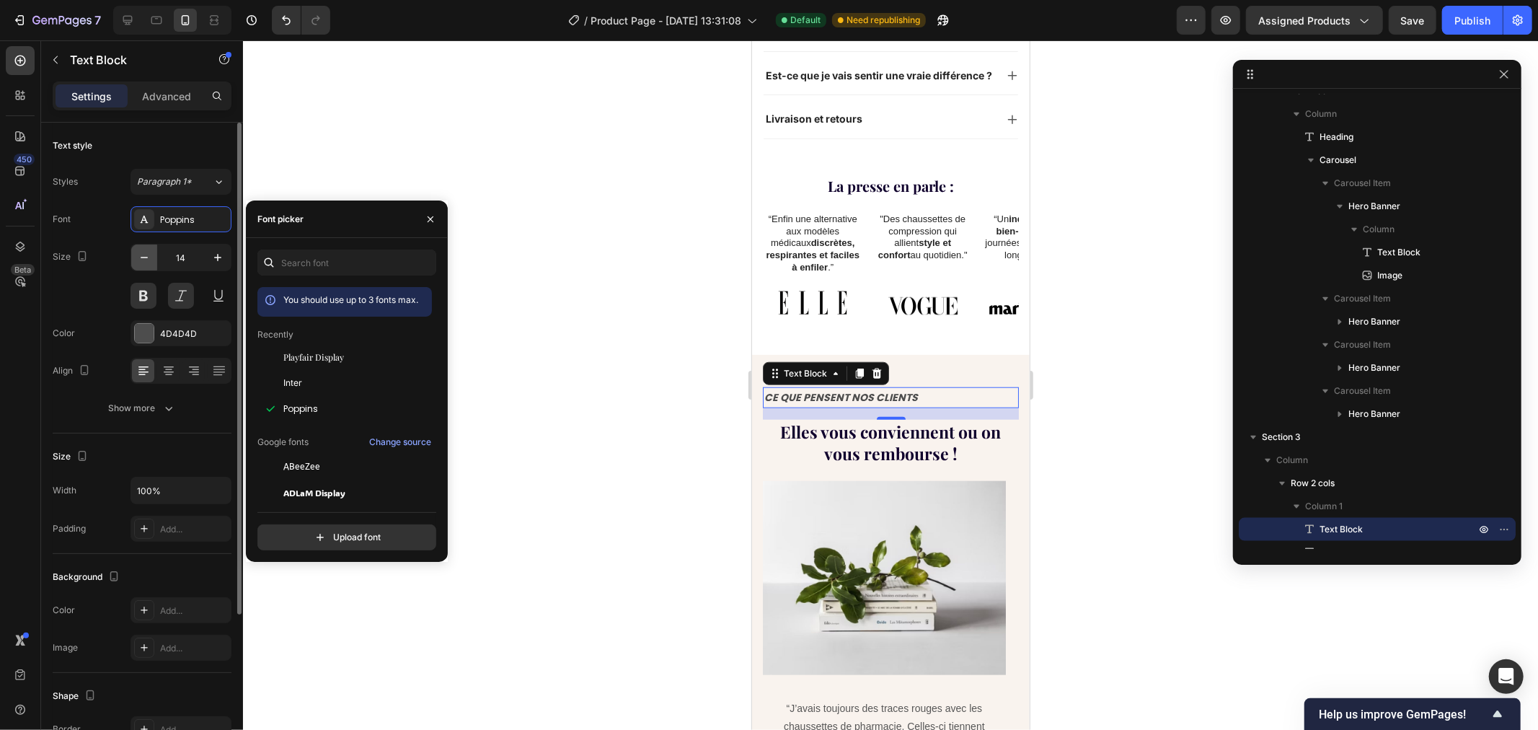
click at [141, 261] on icon "button" at bounding box center [144, 257] width 14 height 14
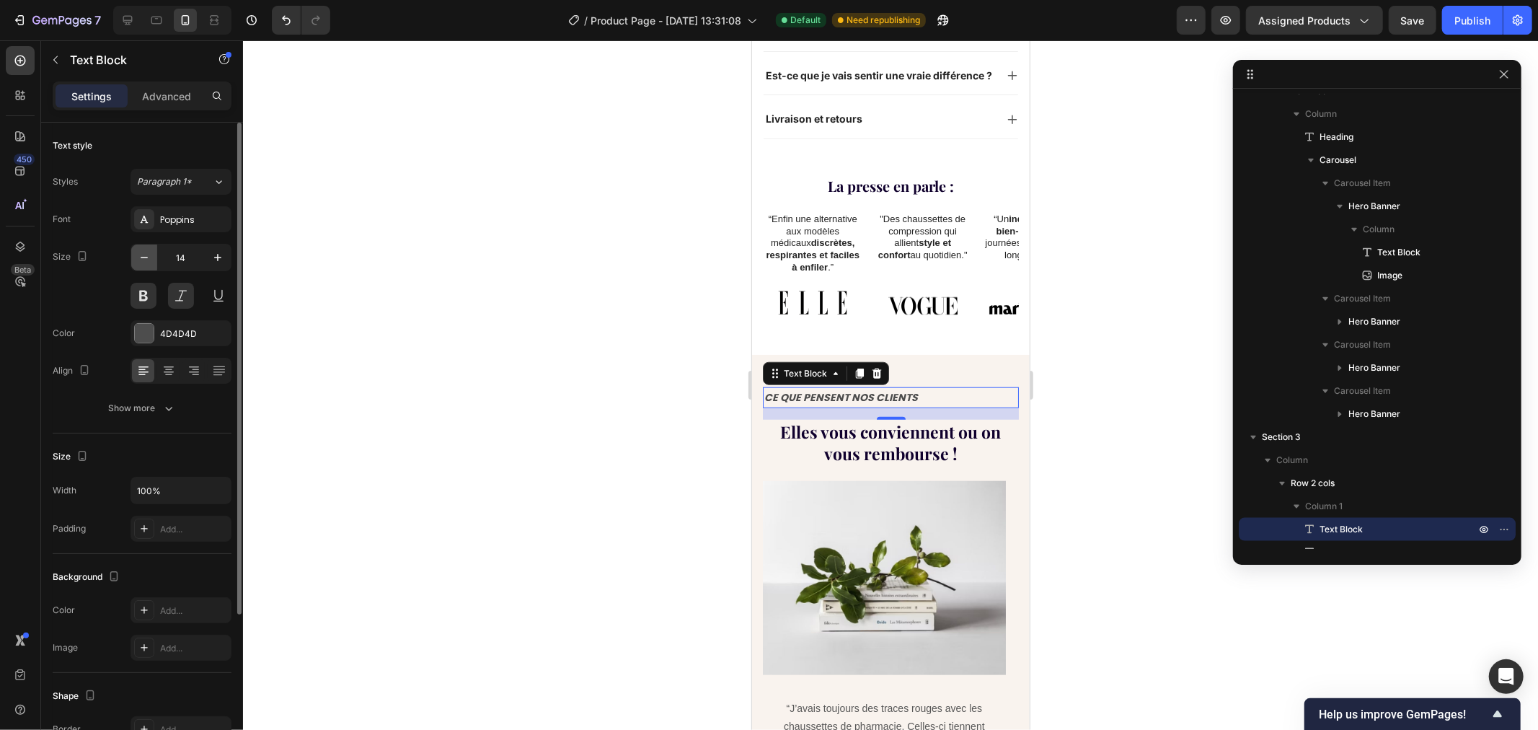
click at [144, 262] on icon "button" at bounding box center [144, 257] width 14 height 14
type input "11"
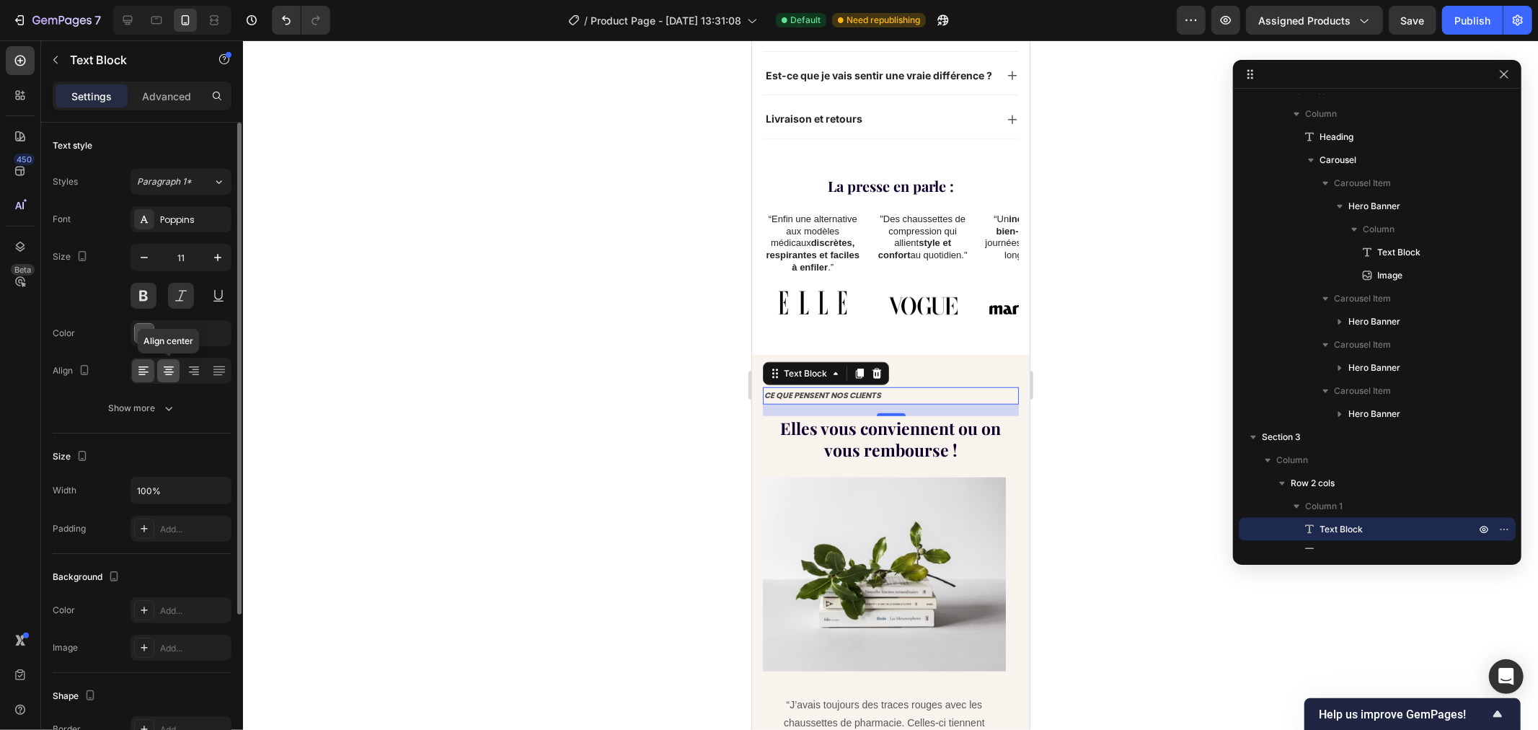
click at [163, 373] on icon at bounding box center [169, 370] width 14 height 14
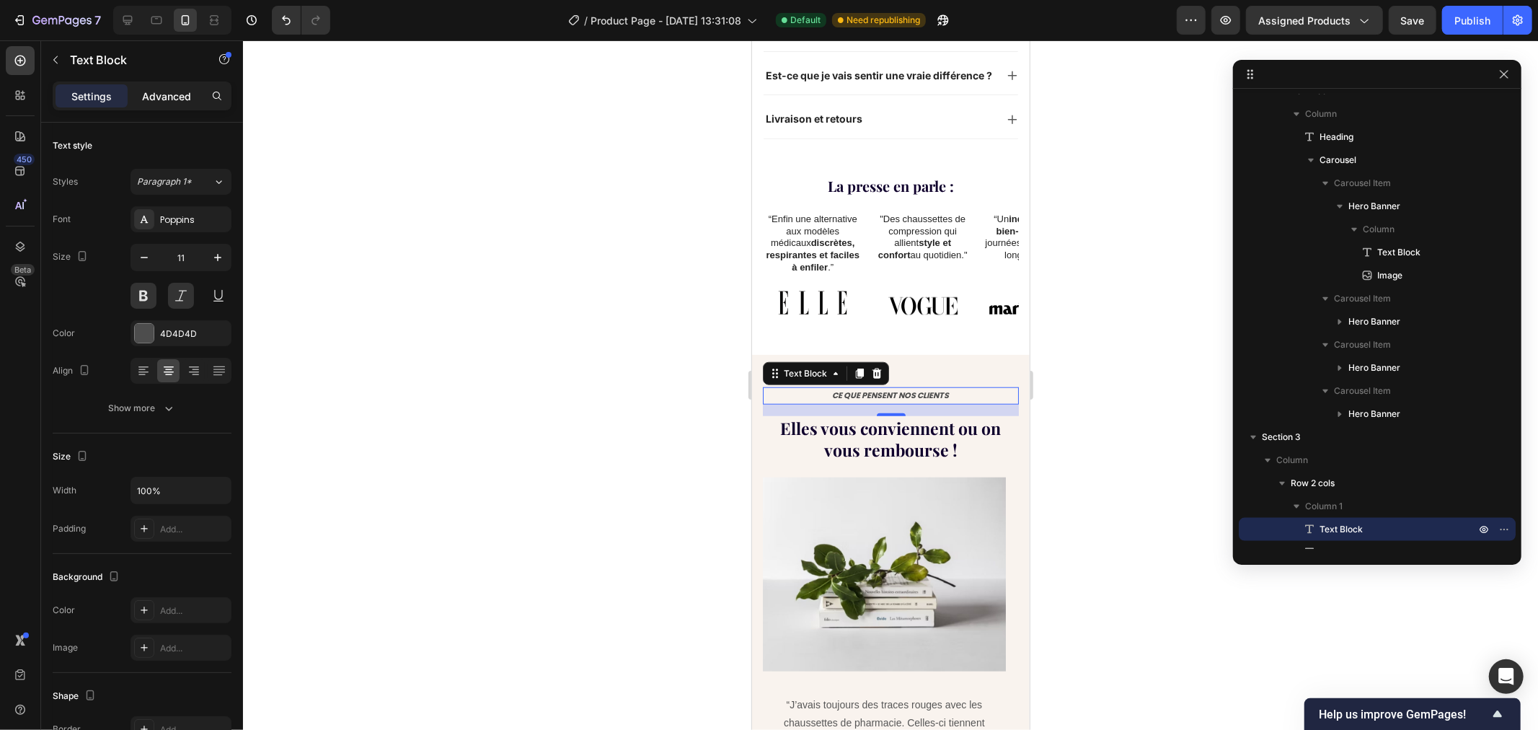
click at [162, 97] on p "Advanced" at bounding box center [166, 96] width 49 height 15
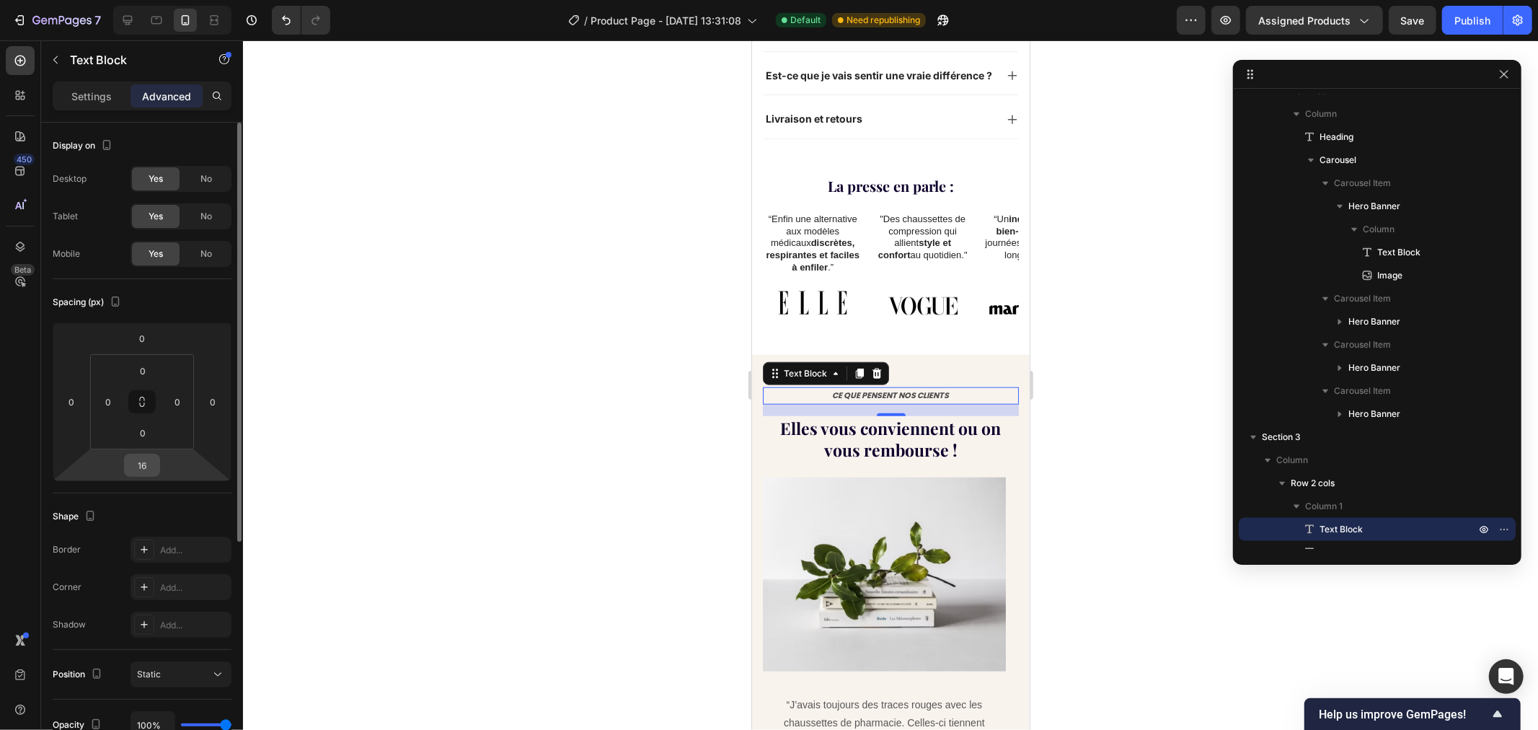
click at [145, 465] on input "16" at bounding box center [142, 465] width 29 height 22
type input "0"
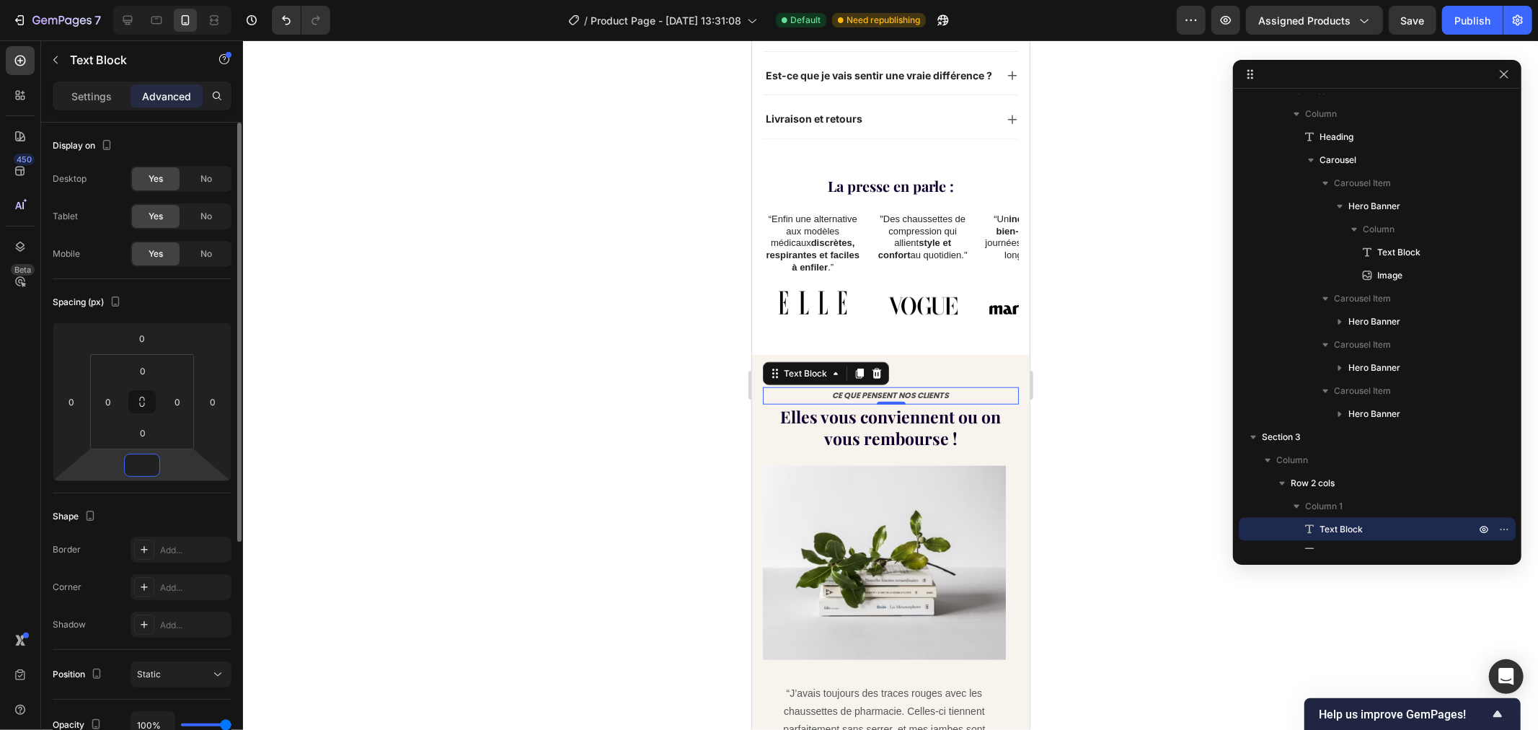
type input "-5"
type input "-10"
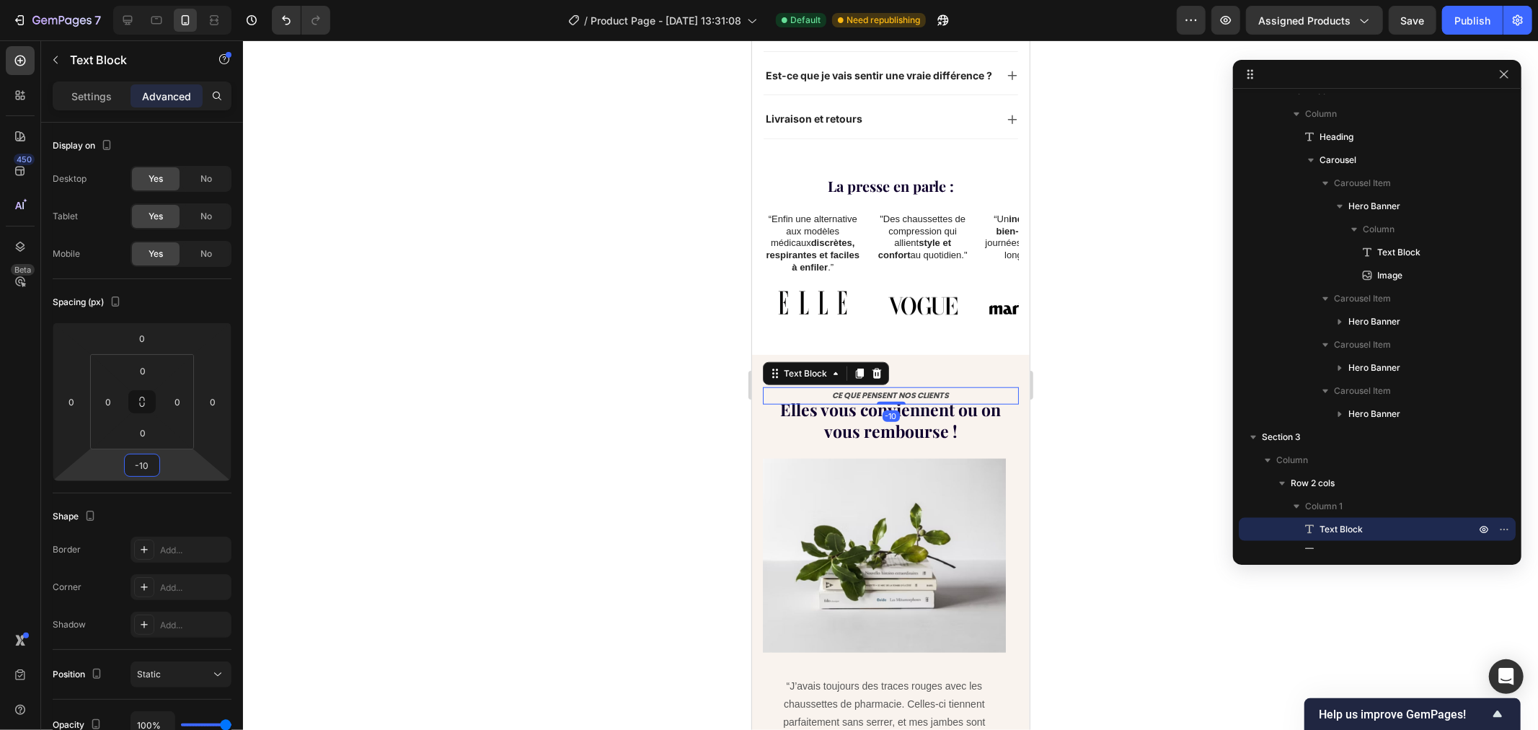
click at [597, 335] on div at bounding box center [890, 384] width 1295 height 689
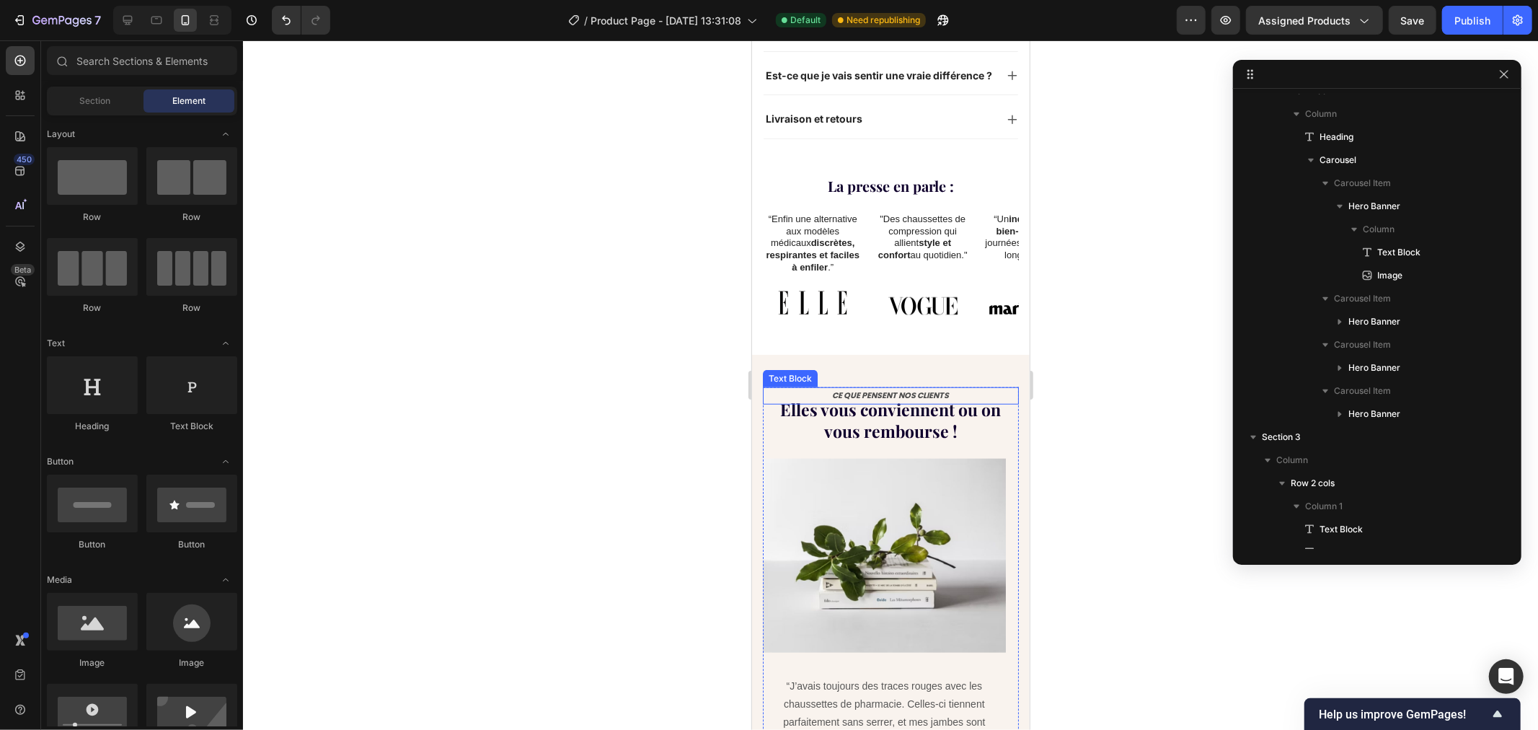
click at [897, 388] on p "CE QUE PENSENT NOS CLIENTS" at bounding box center [890, 395] width 253 height 14
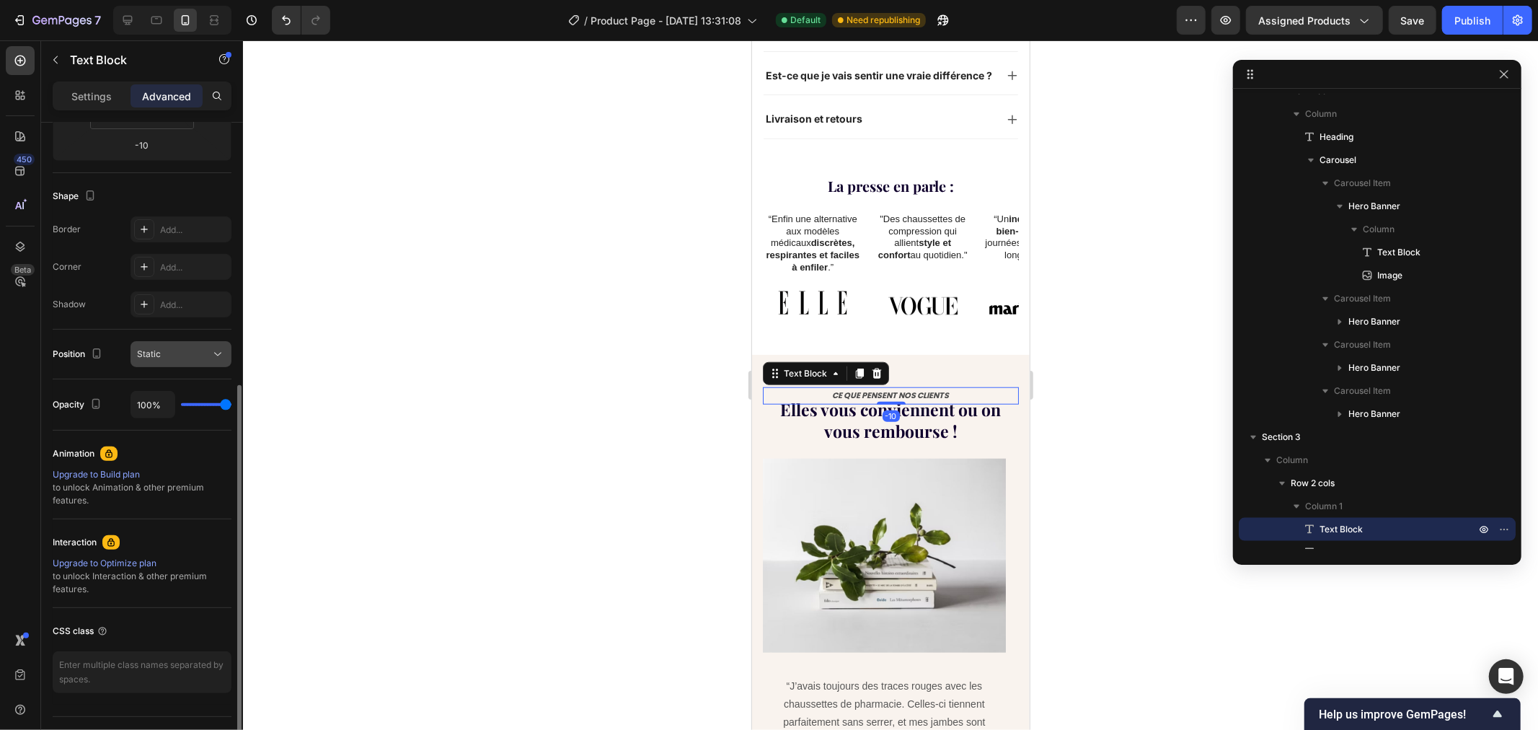
scroll to position [353, 0]
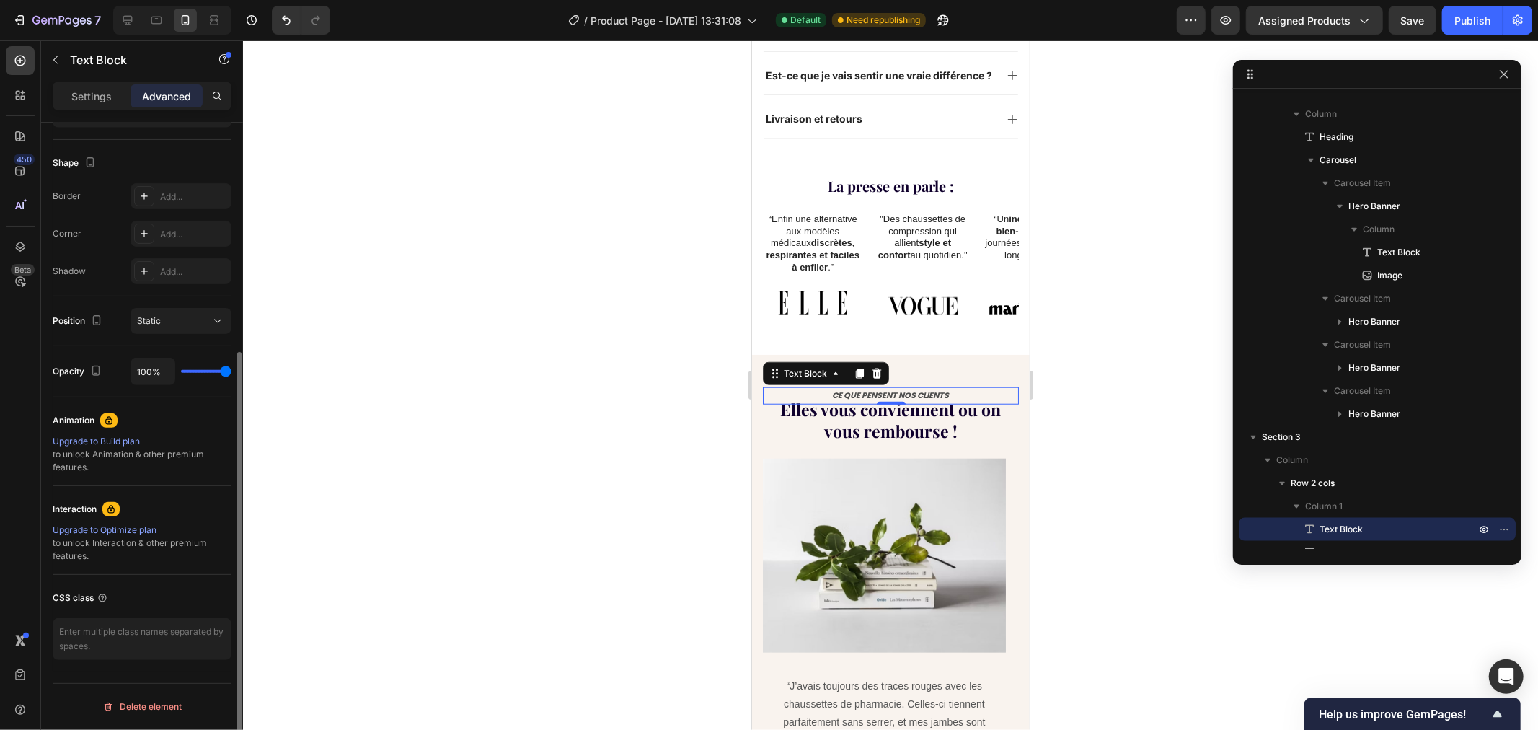
click at [870, 397] on h2 "Elles vous conviennent ou on vous rembourse !" at bounding box center [890, 420] width 256 height 46
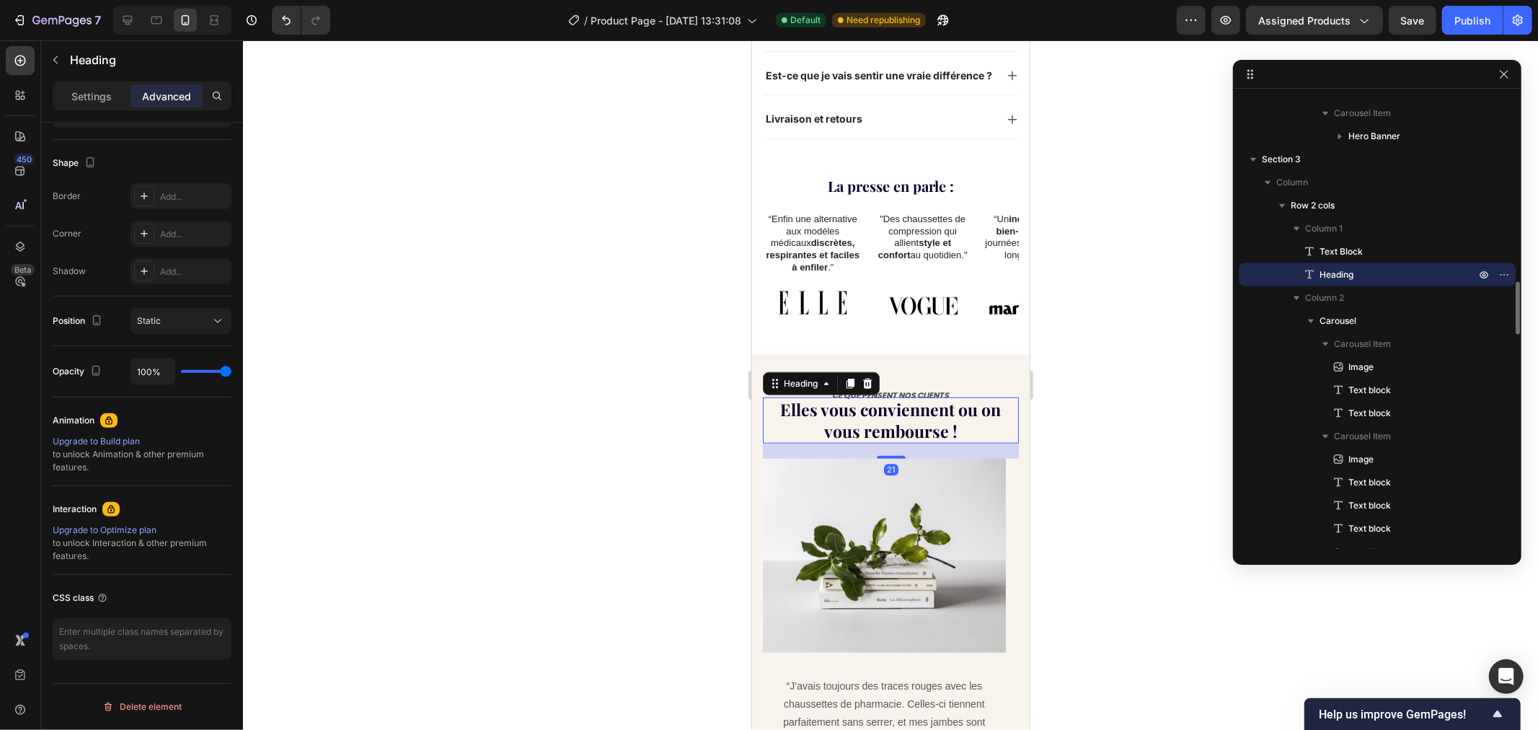
scroll to position [0, 0]
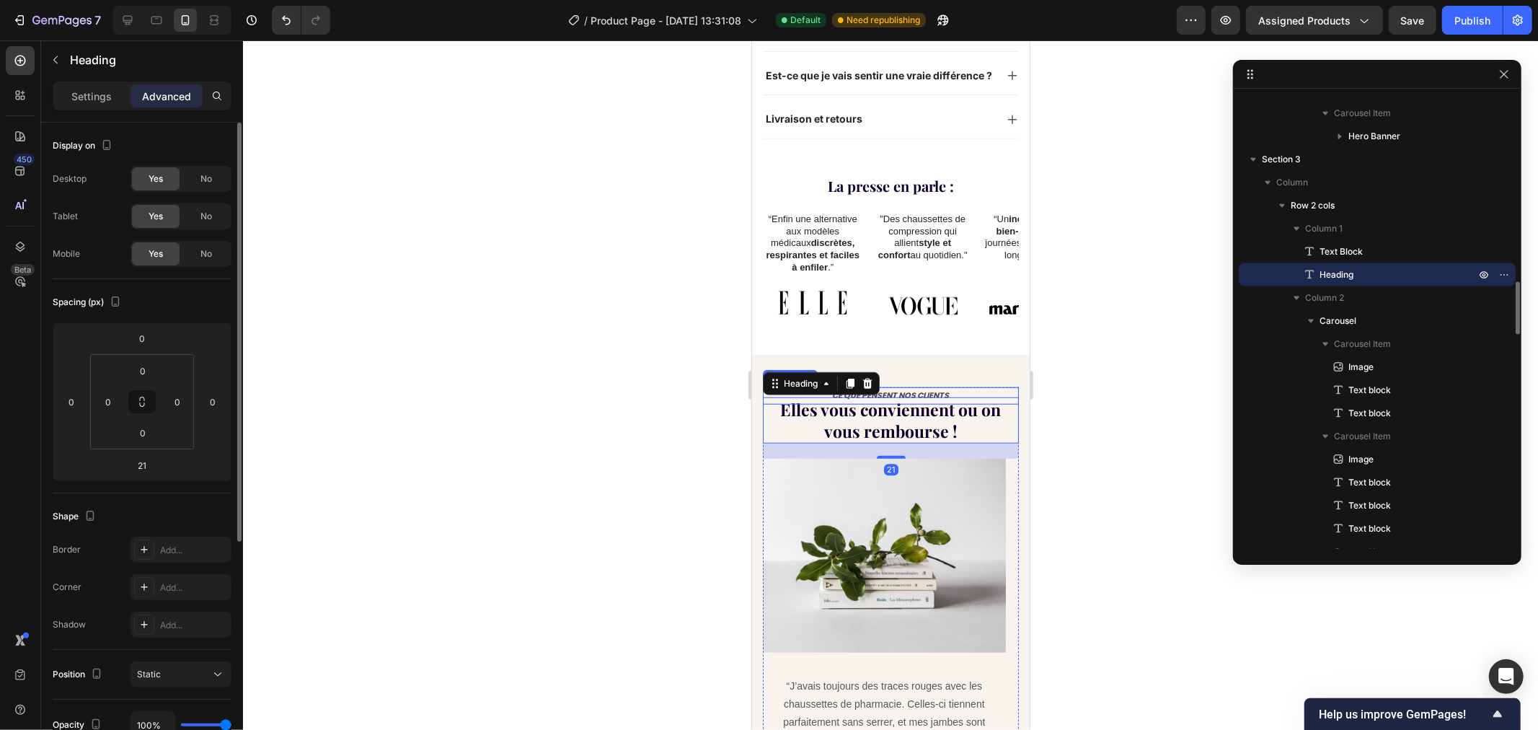
click at [908, 388] on p "CE QUE PENSENT NOS CLIENTS" at bounding box center [890, 395] width 253 height 14
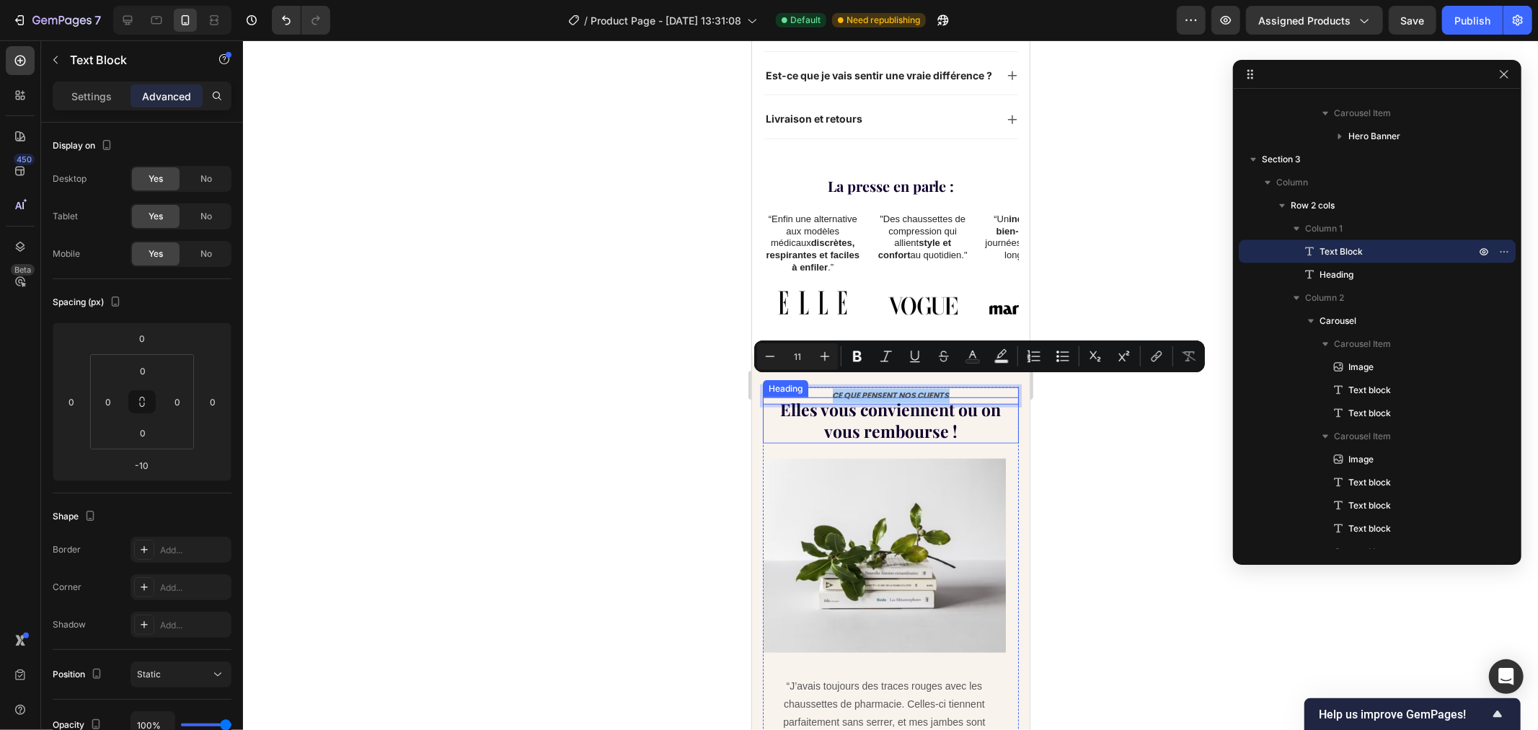
drag, startPoint x: 98, startPoint y: 102, endPoint x: 103, endPoint y: 113, distance: 11.9
click at [97, 103] on p "Settings" at bounding box center [91, 96] width 40 height 15
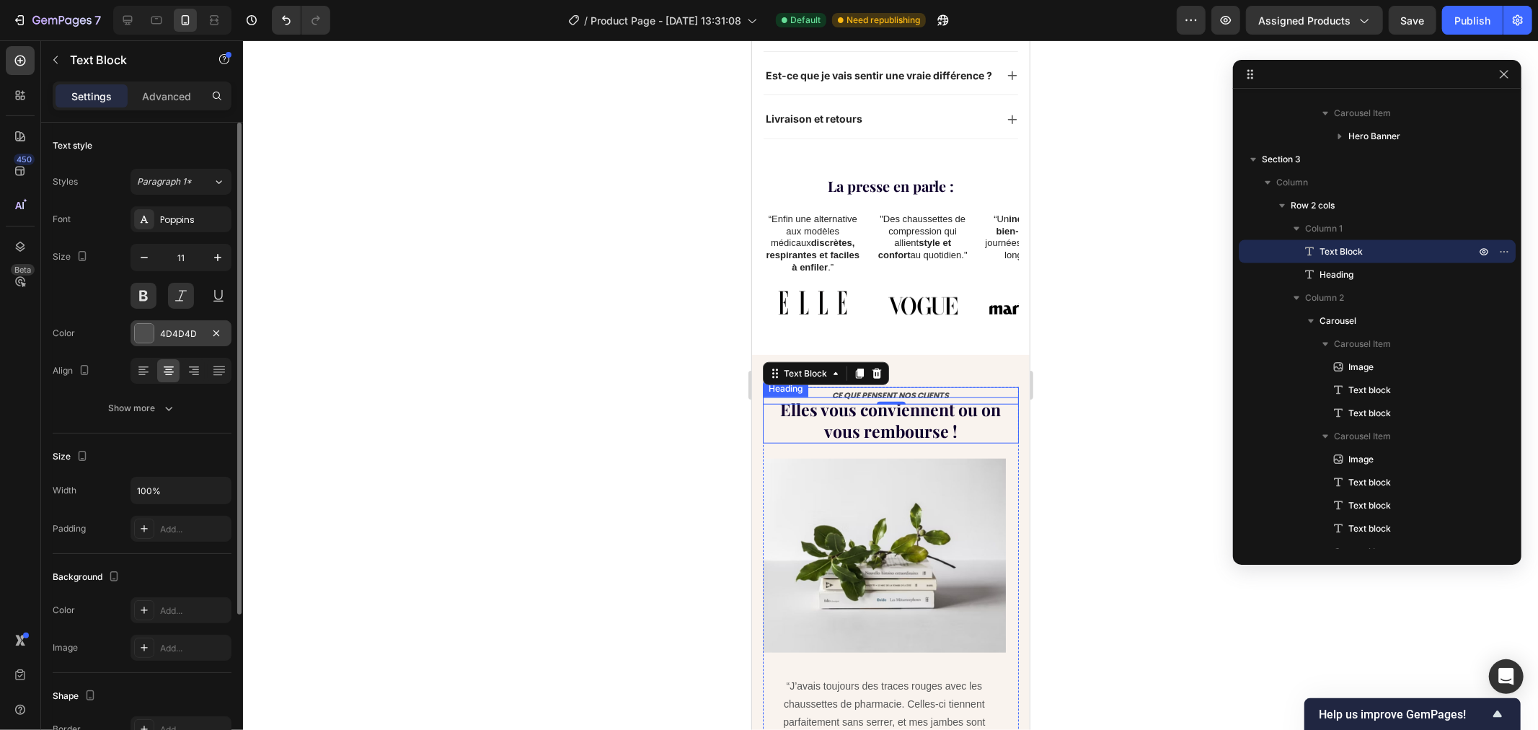
click at [140, 332] on div at bounding box center [144, 333] width 19 height 19
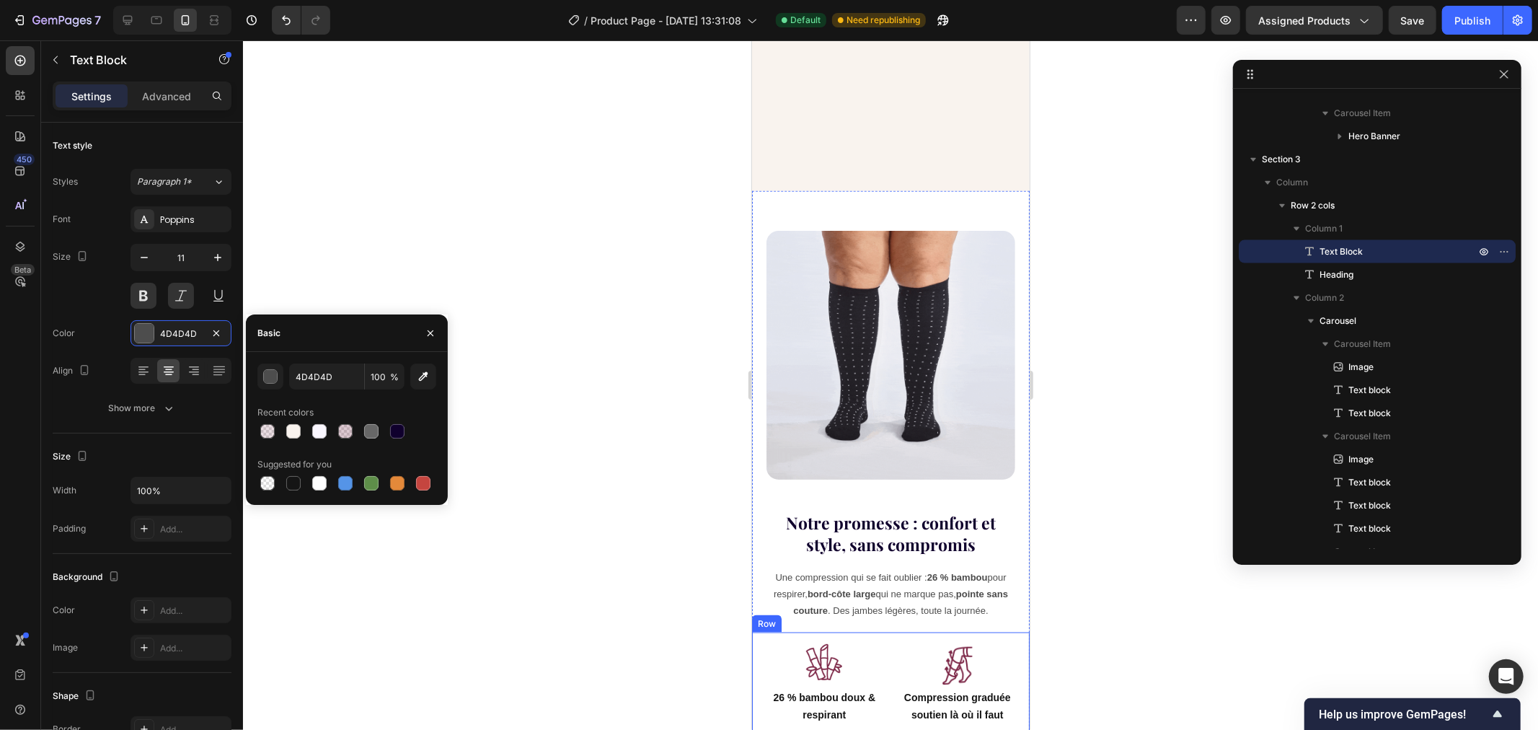
scroll to position [1840, 0]
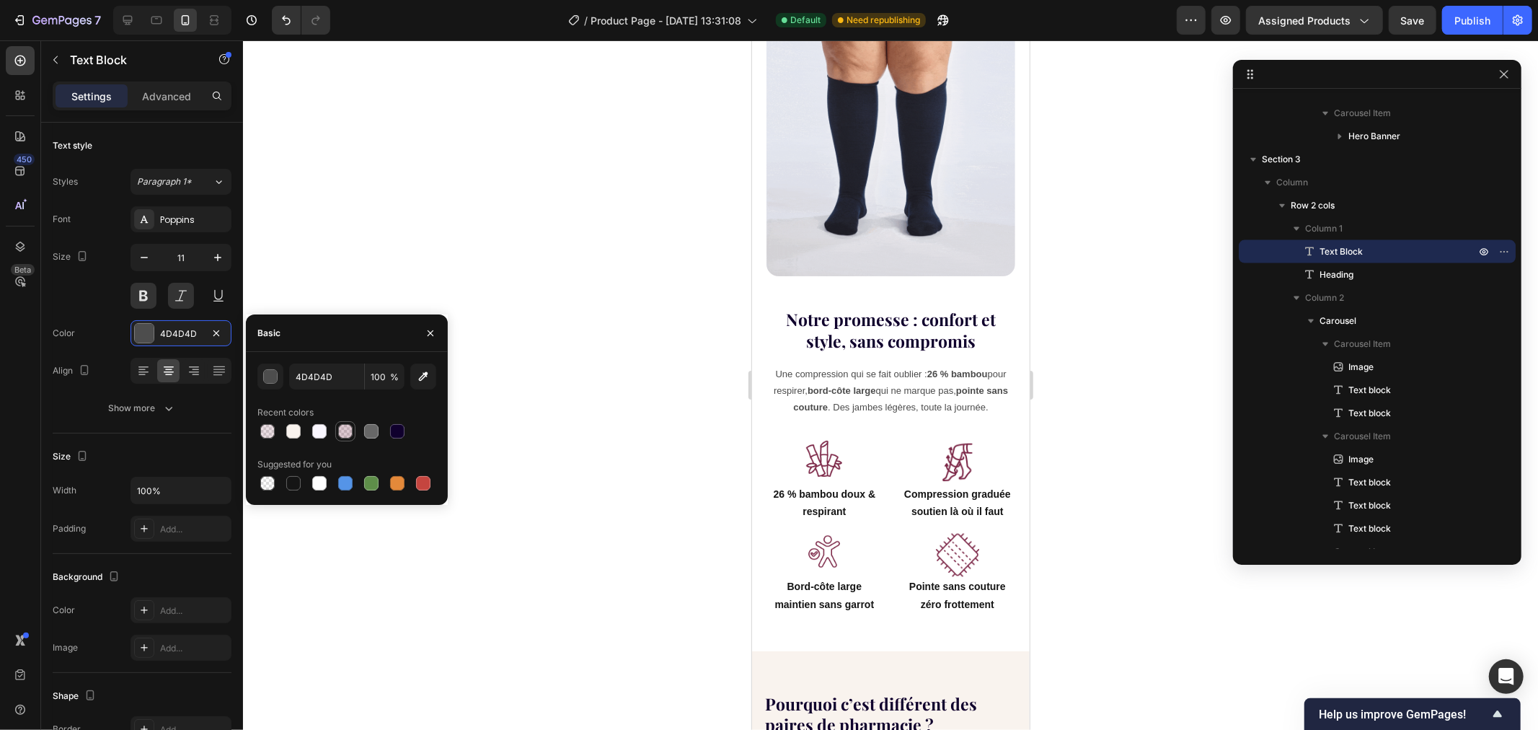
click at [347, 430] on div at bounding box center [345, 431] width 14 height 14
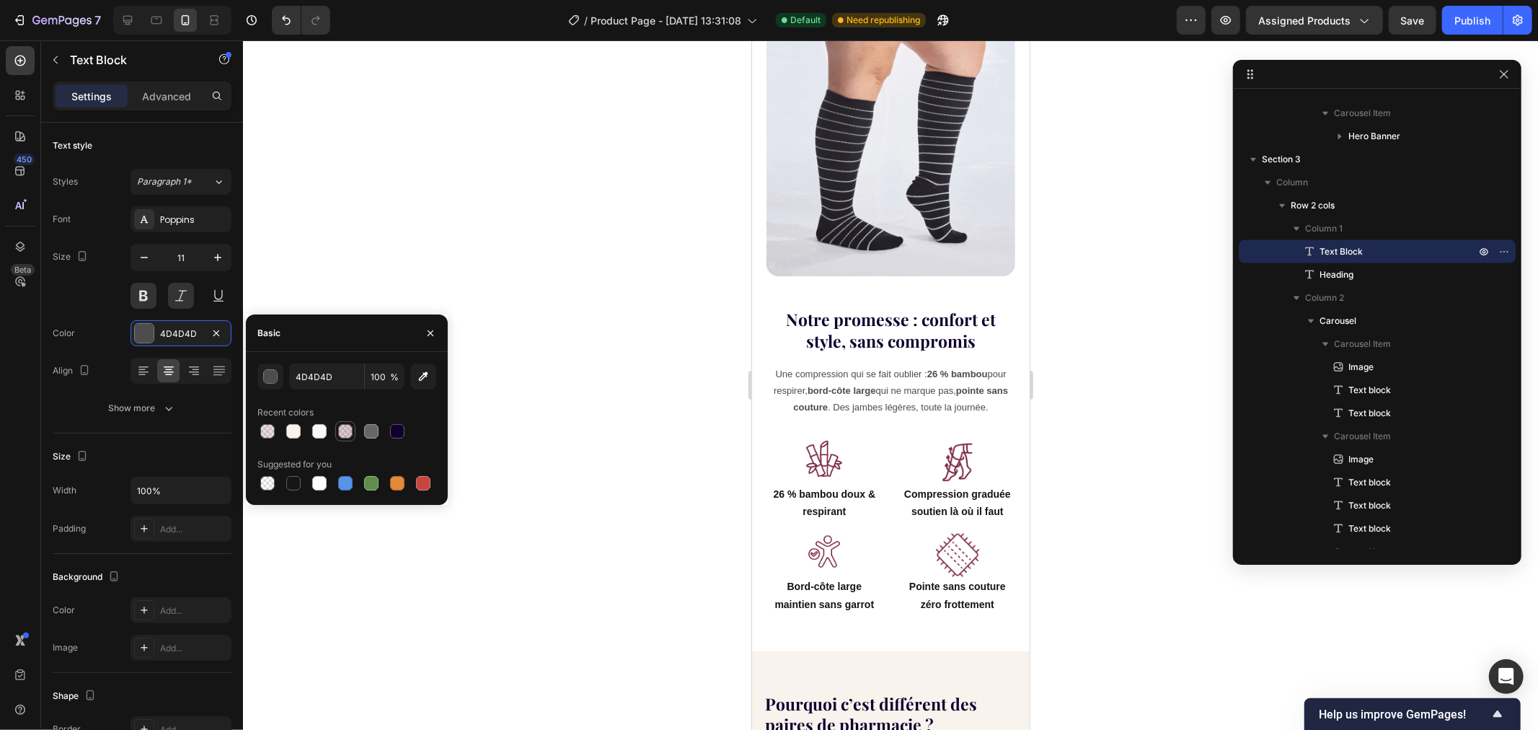
type input "772647"
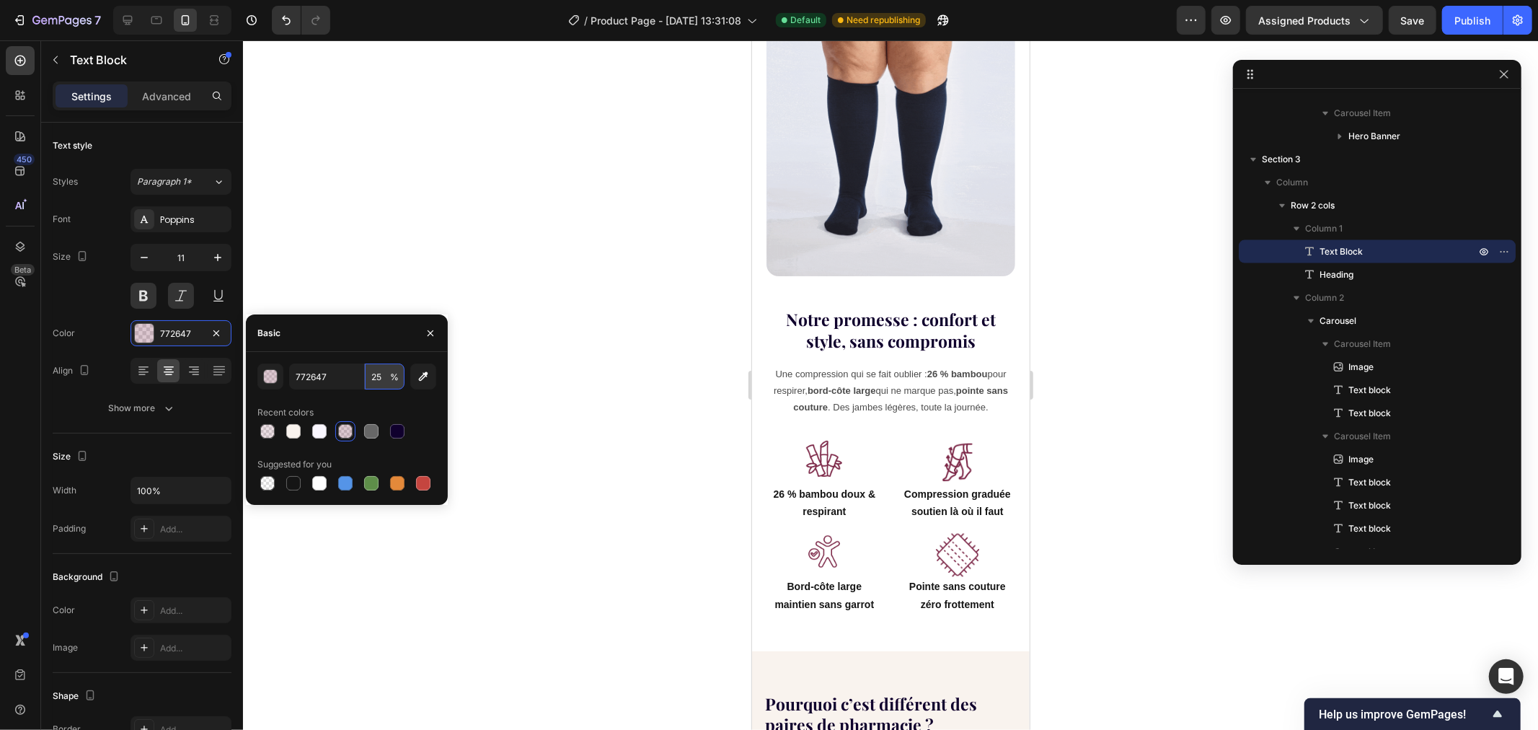
click at [388, 380] on input "25" at bounding box center [385, 376] width 40 height 26
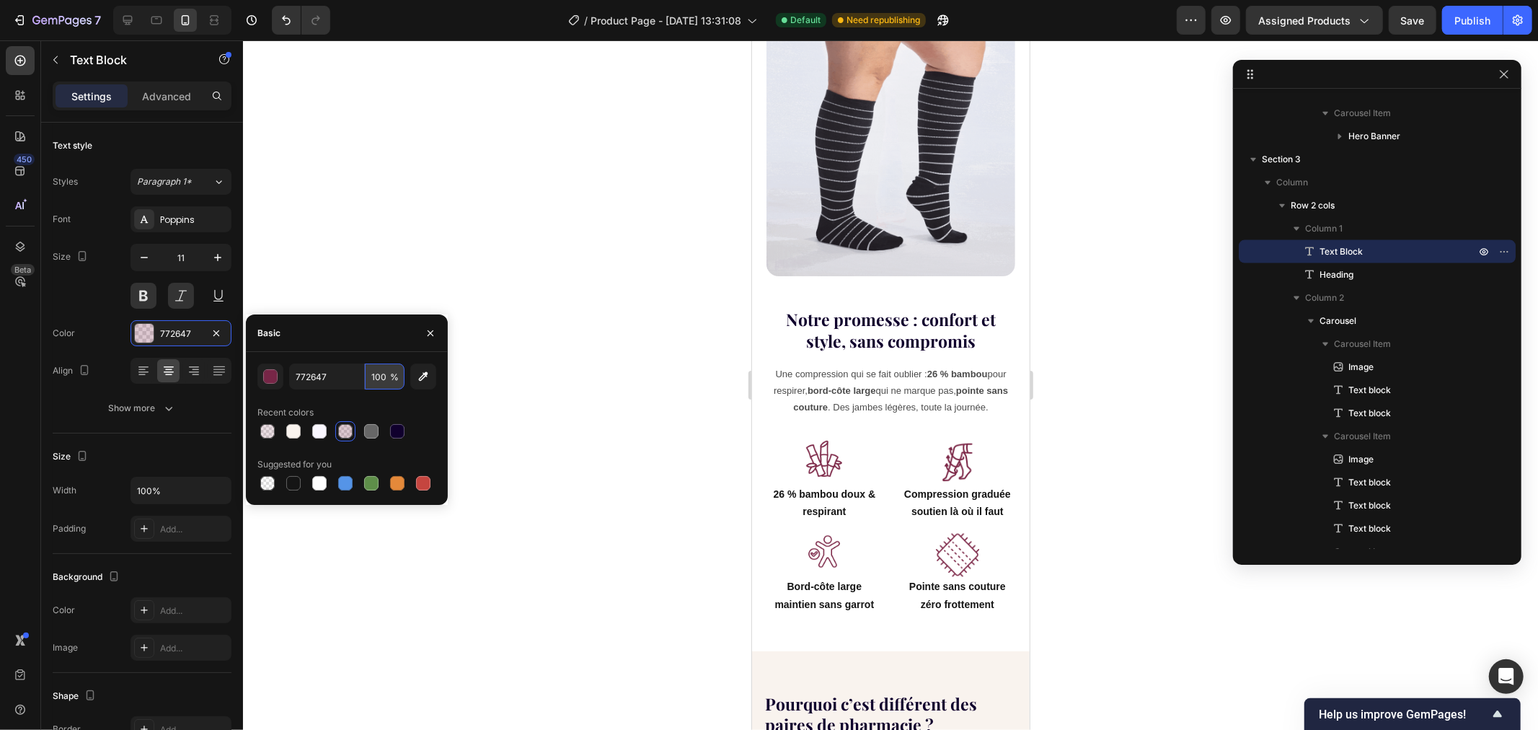
type input "100"
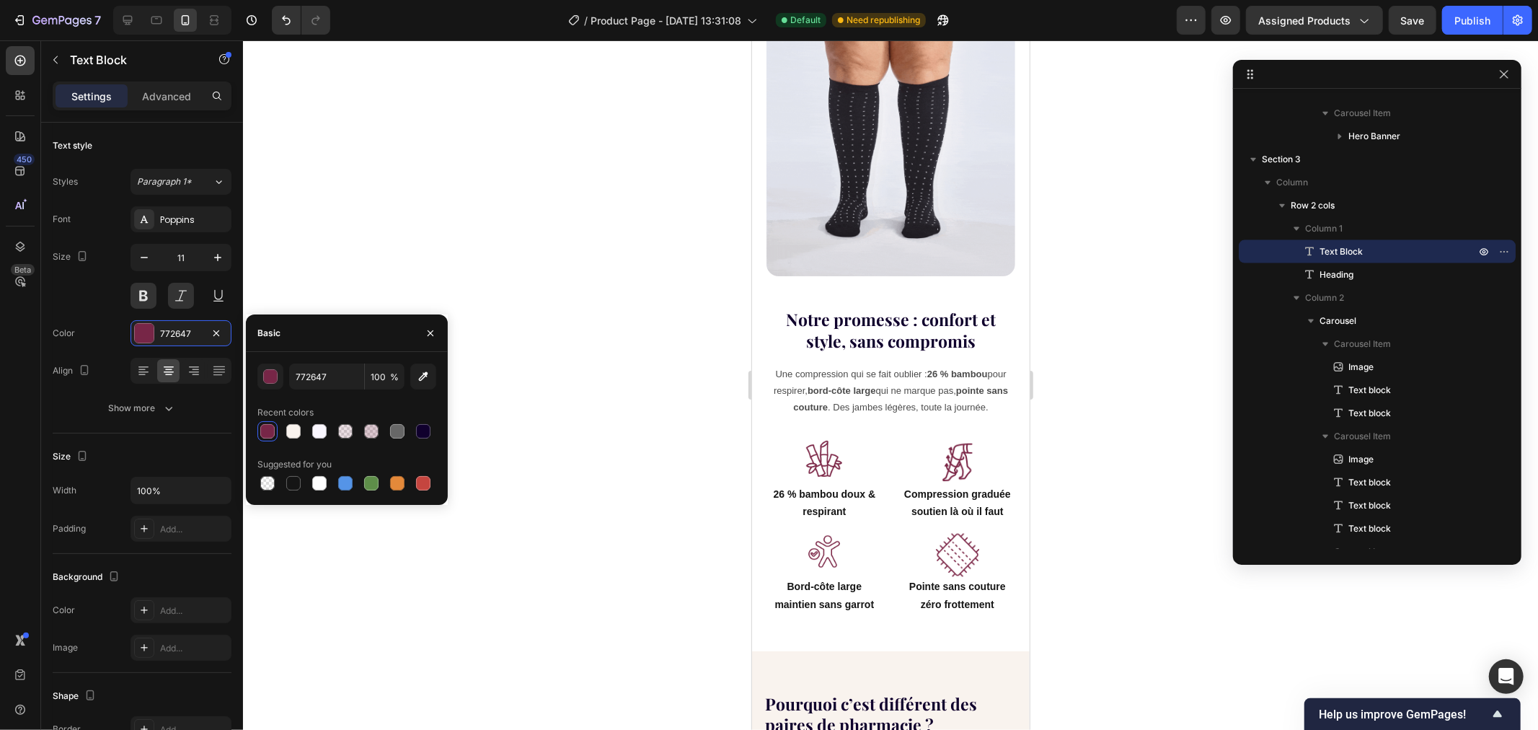
click at [473, 182] on div at bounding box center [890, 384] width 1295 height 689
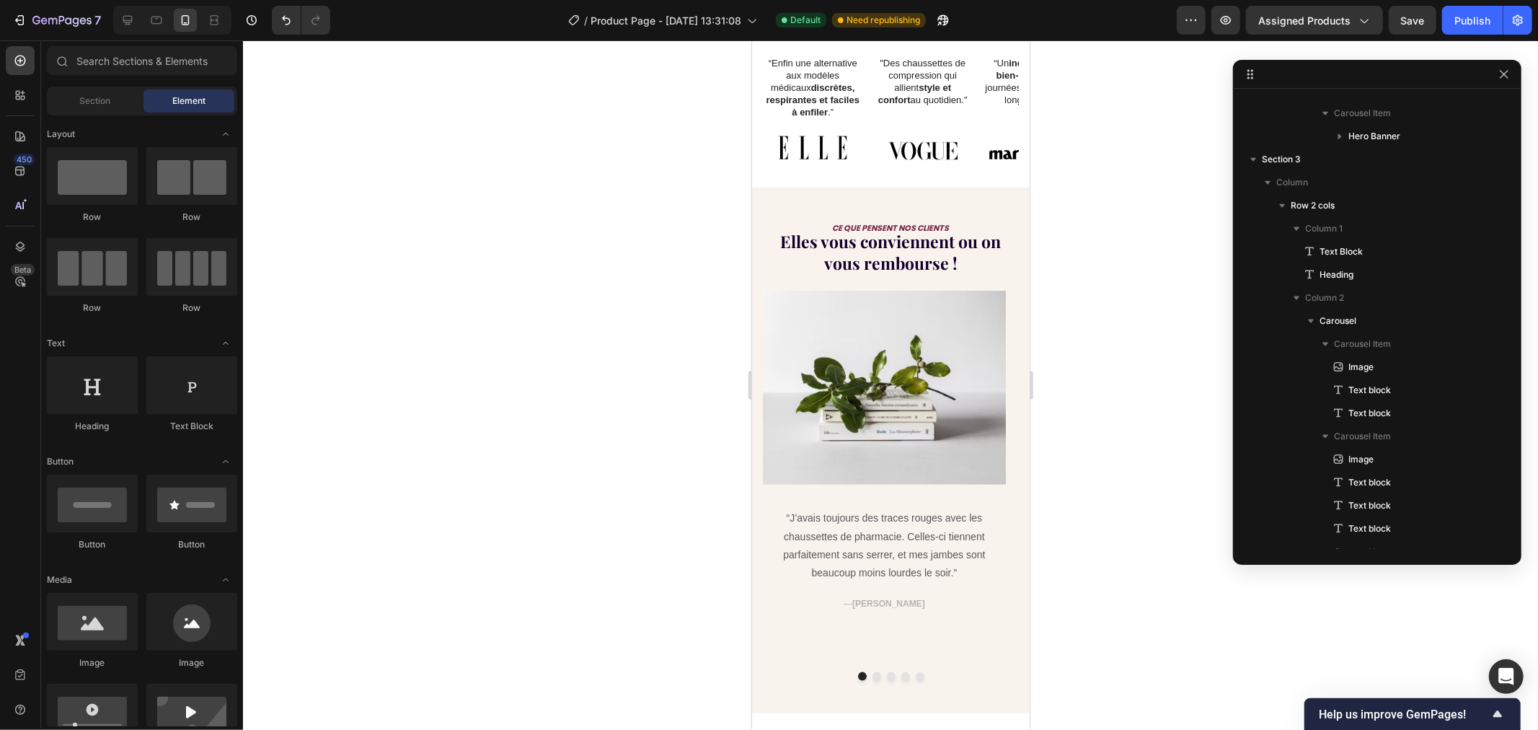
scroll to position [1105, 0]
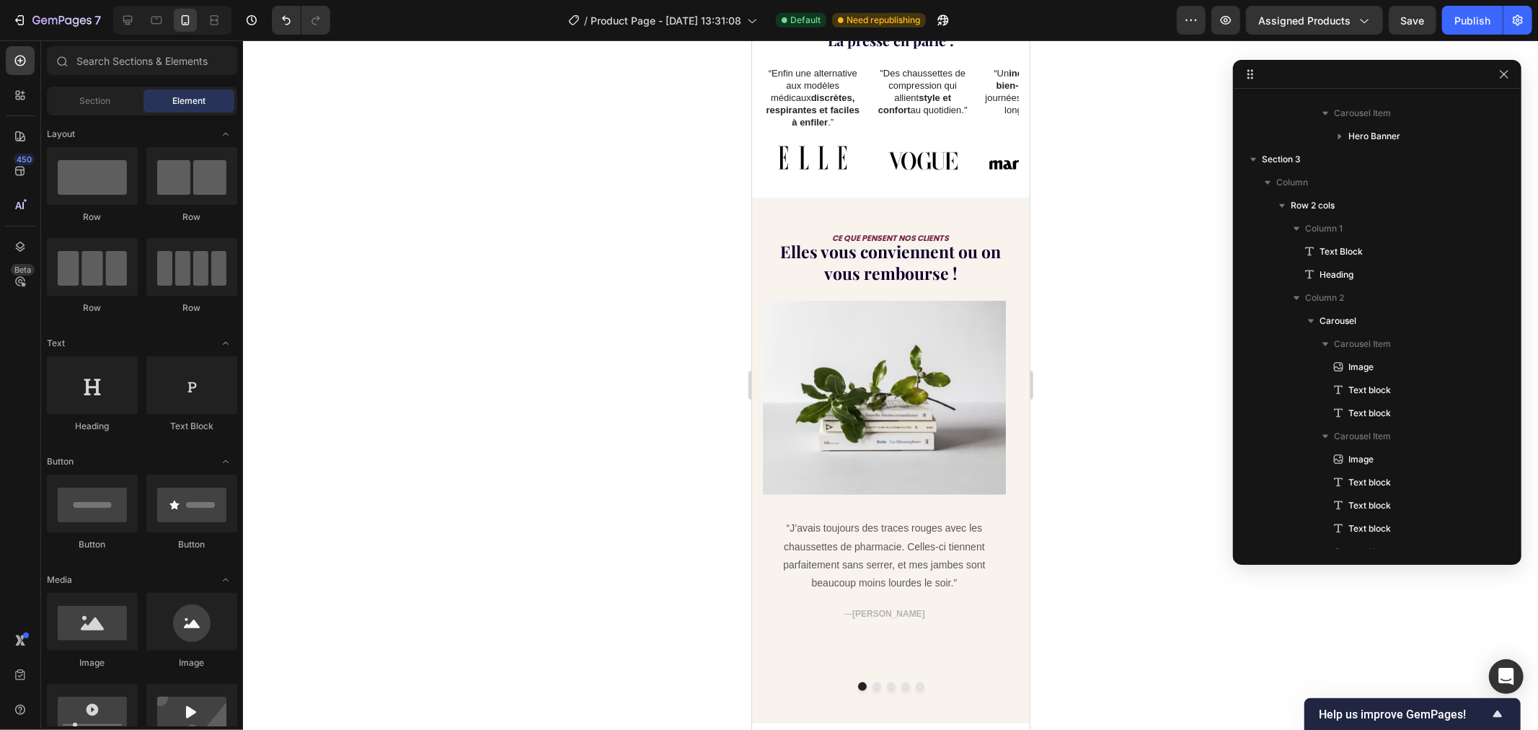
click at [1094, 251] on div at bounding box center [890, 384] width 1295 height 689
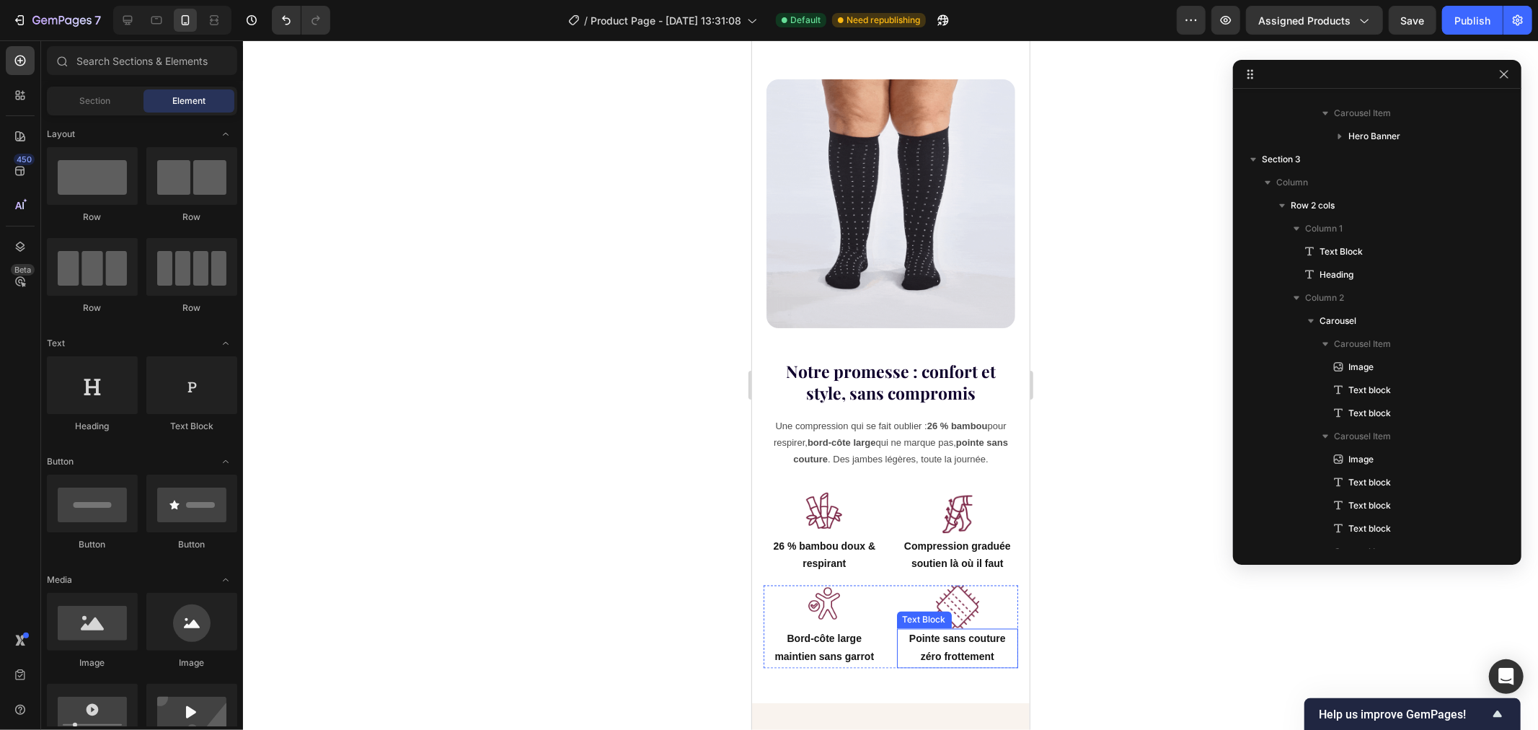
scroll to position [1711, 0]
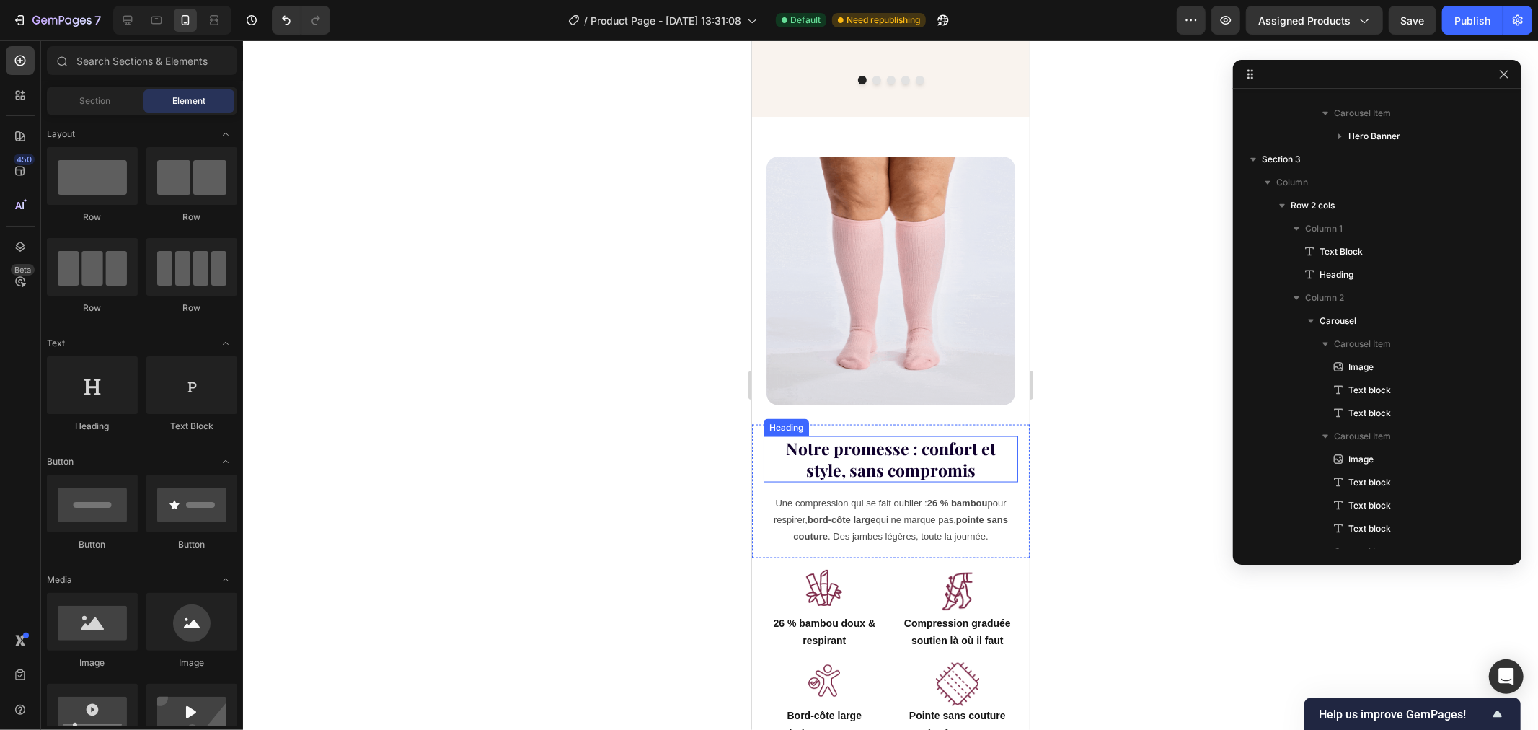
click at [877, 439] on h2 "Notre promesse : confort et style, sans compromis" at bounding box center [890, 458] width 255 height 46
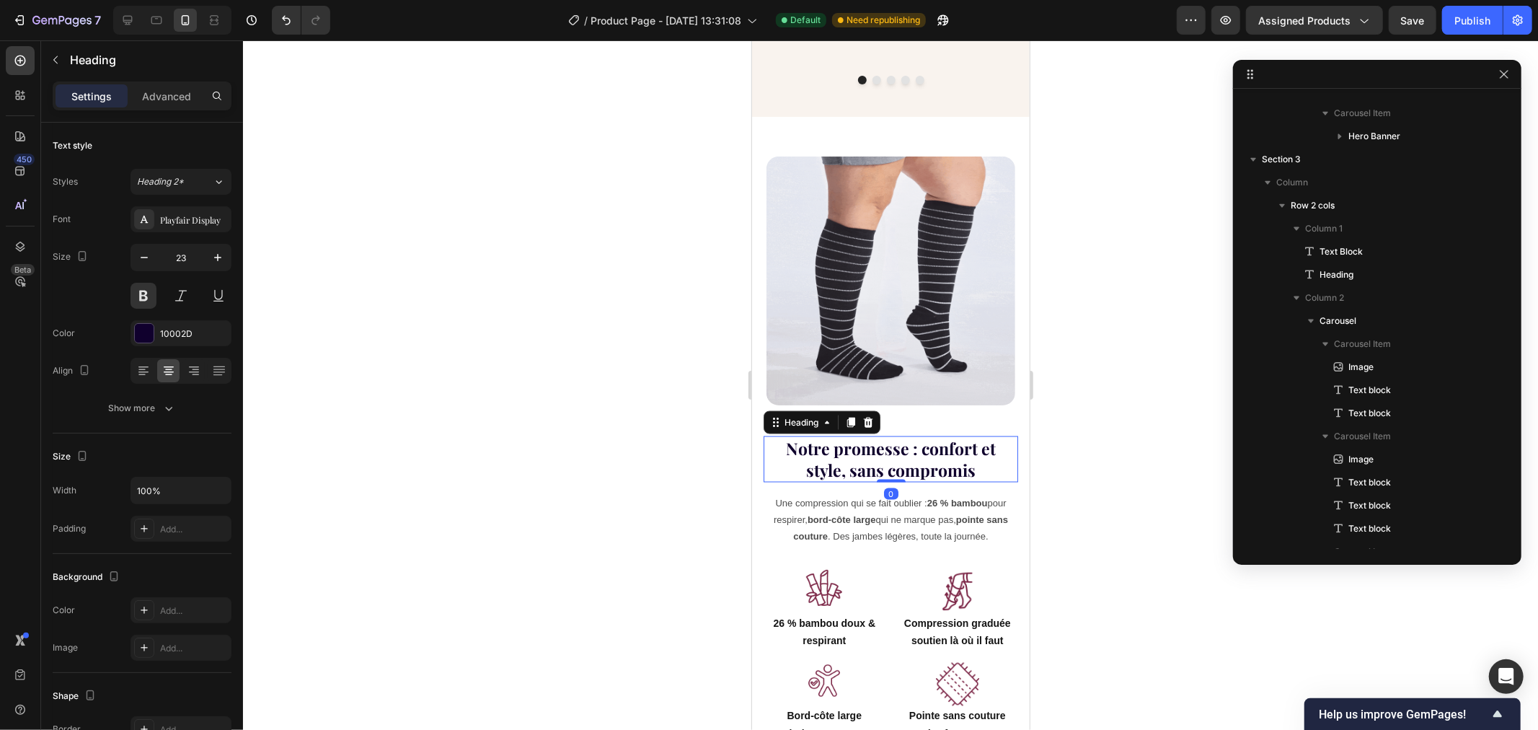
scroll to position [2208, 0]
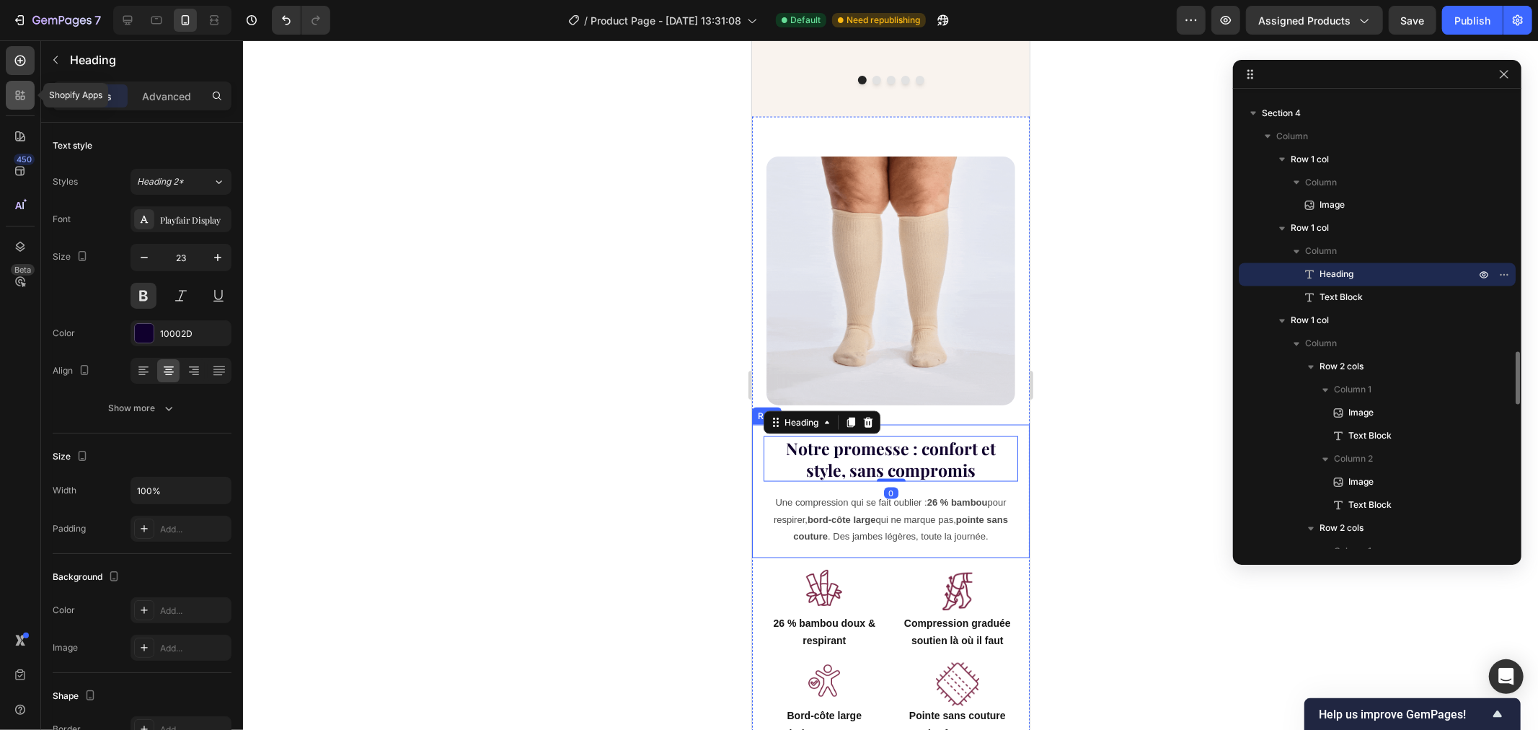
click at [22, 97] on icon at bounding box center [20, 95] width 14 height 14
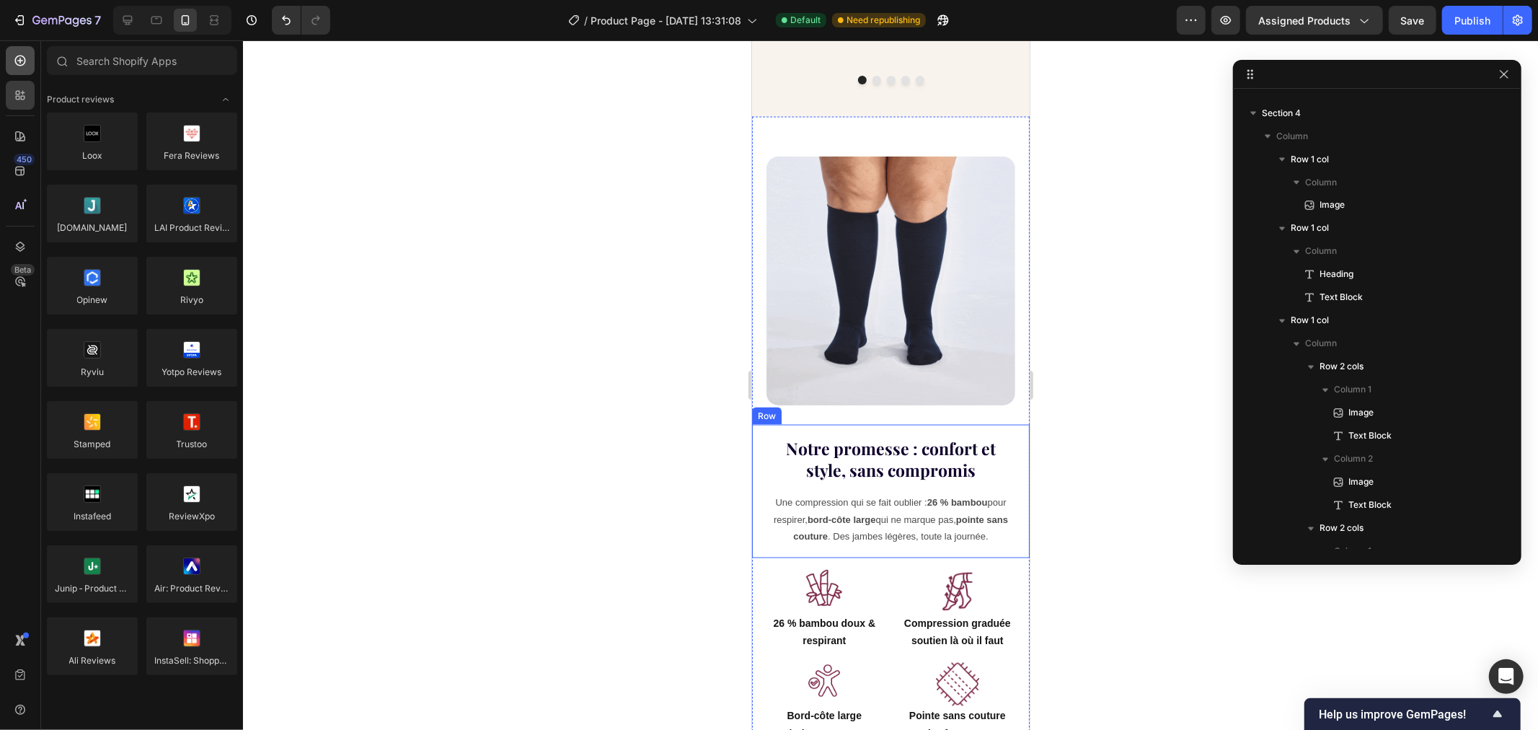
click at [11, 53] on div at bounding box center [20, 60] width 29 height 29
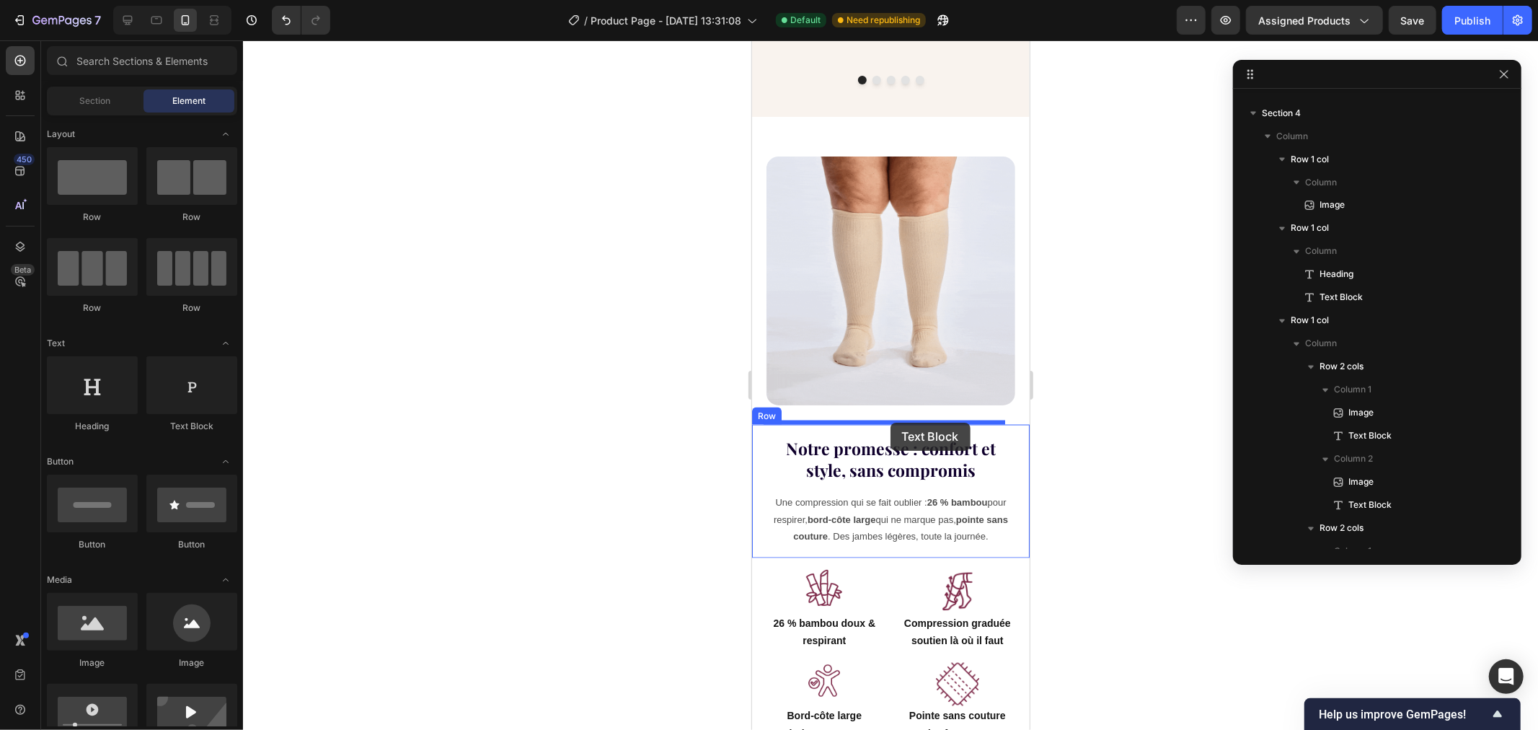
drag, startPoint x: 926, startPoint y: 423, endPoint x: 890, endPoint y: 422, distance: 36.8
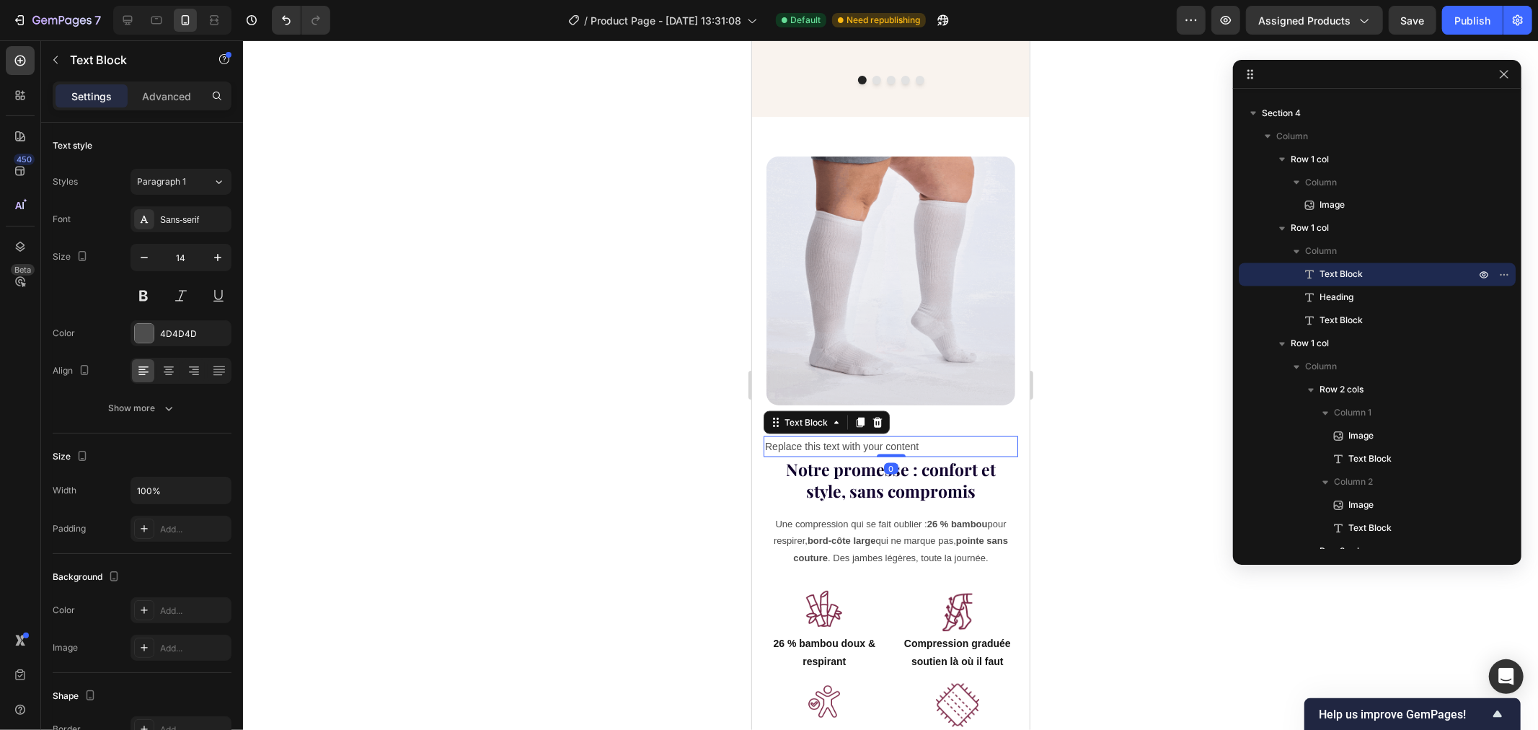
click at [915, 435] on div "Replace this text with your content" at bounding box center [890, 445] width 255 height 21
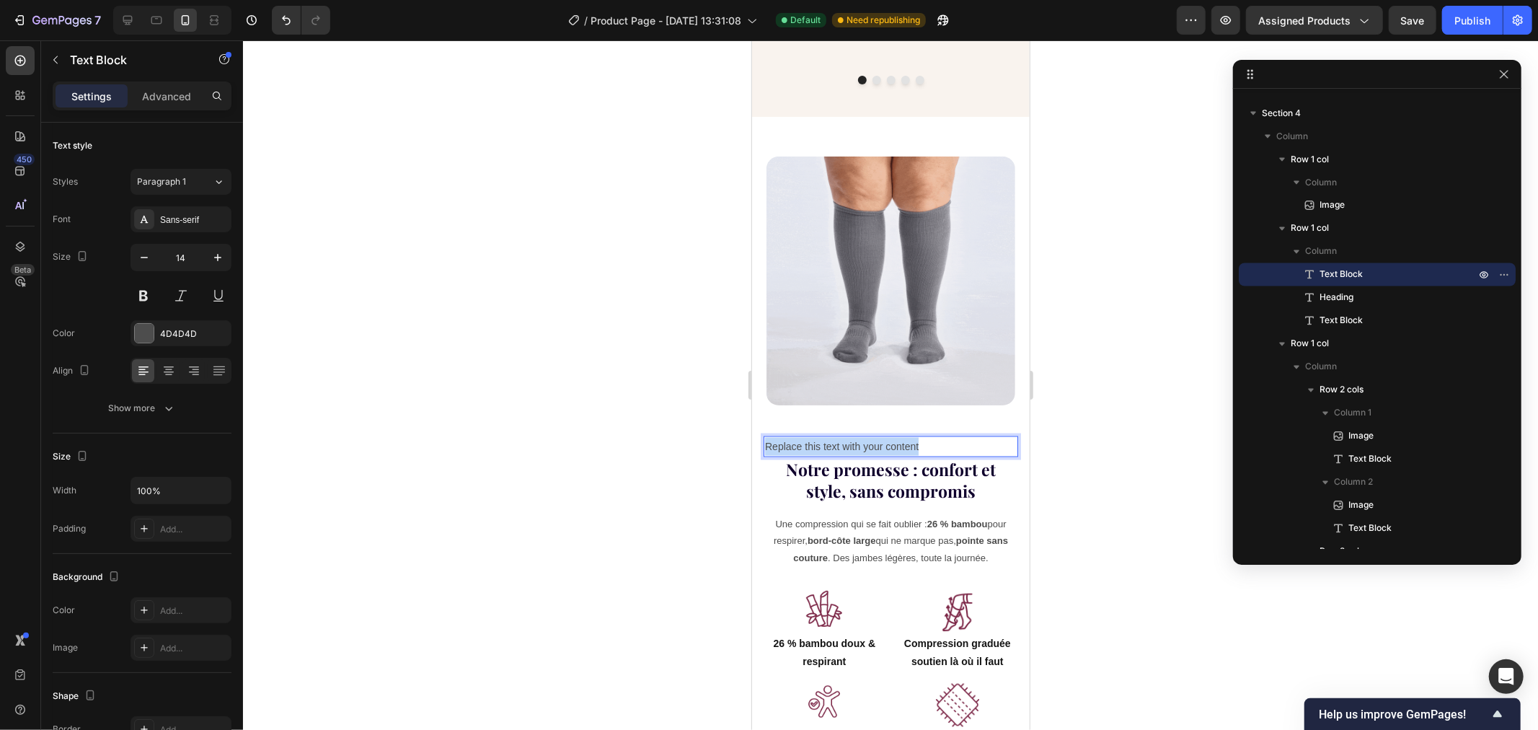
drag, startPoint x: 903, startPoint y: 433, endPoint x: 699, endPoint y: 401, distance: 206.5
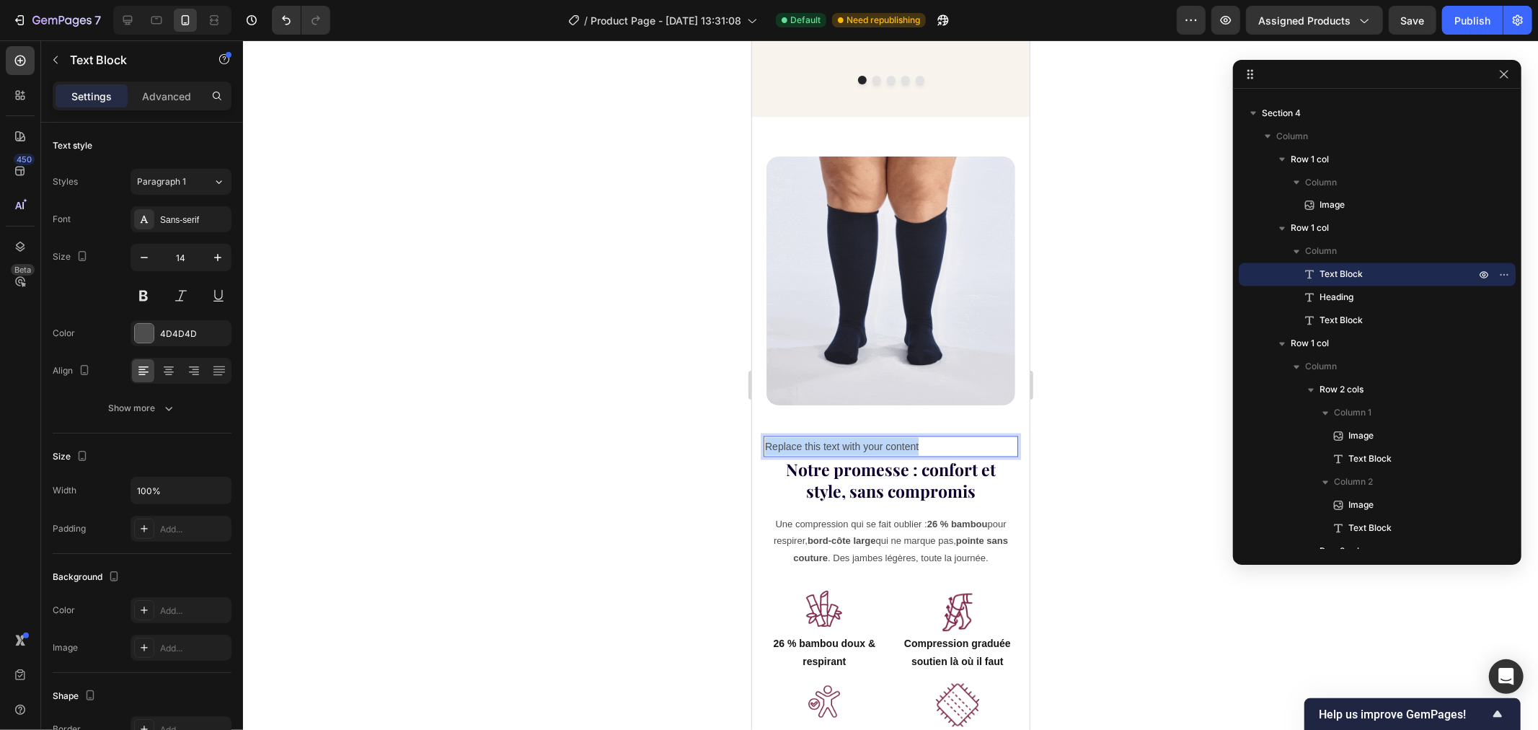
click at [751, 401] on html "Mobile ( 385 px) iPhone 13 Mini iPhone 13 Pro iPhone 11 Pro Max iPhone 15 Pro M…" at bounding box center [890, 652] width 278 height 4647
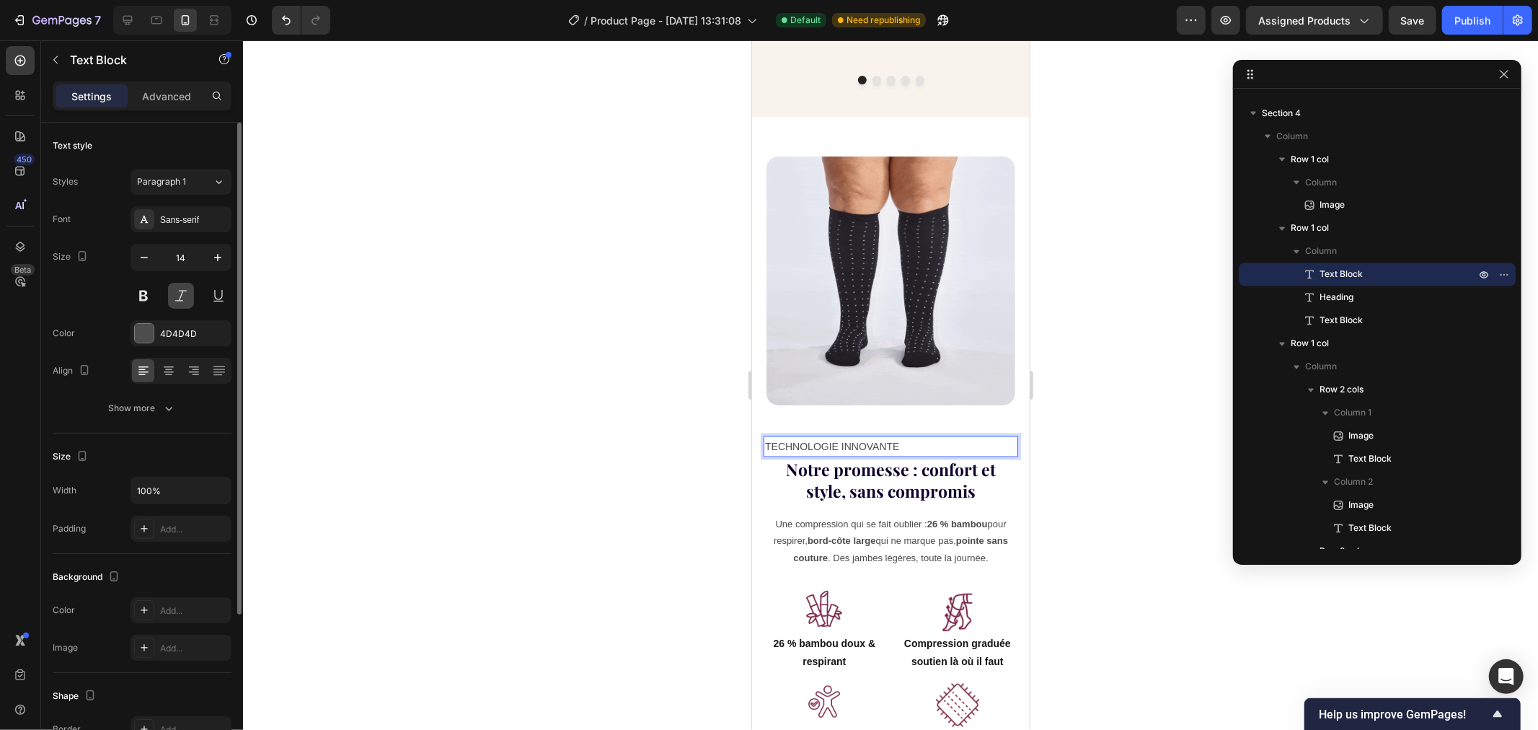
click at [187, 301] on button at bounding box center [181, 296] width 26 height 26
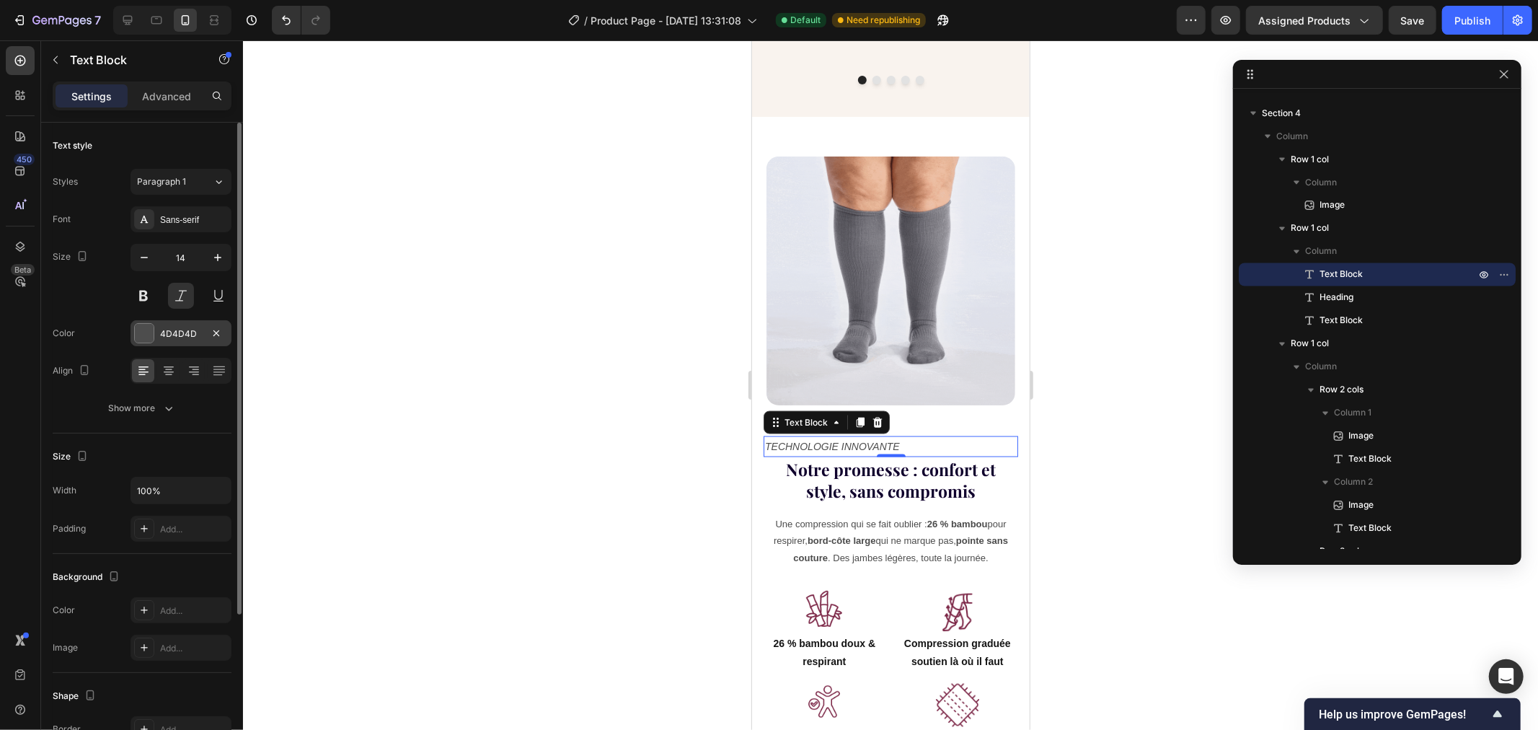
click at [152, 334] on div at bounding box center [144, 333] width 20 height 20
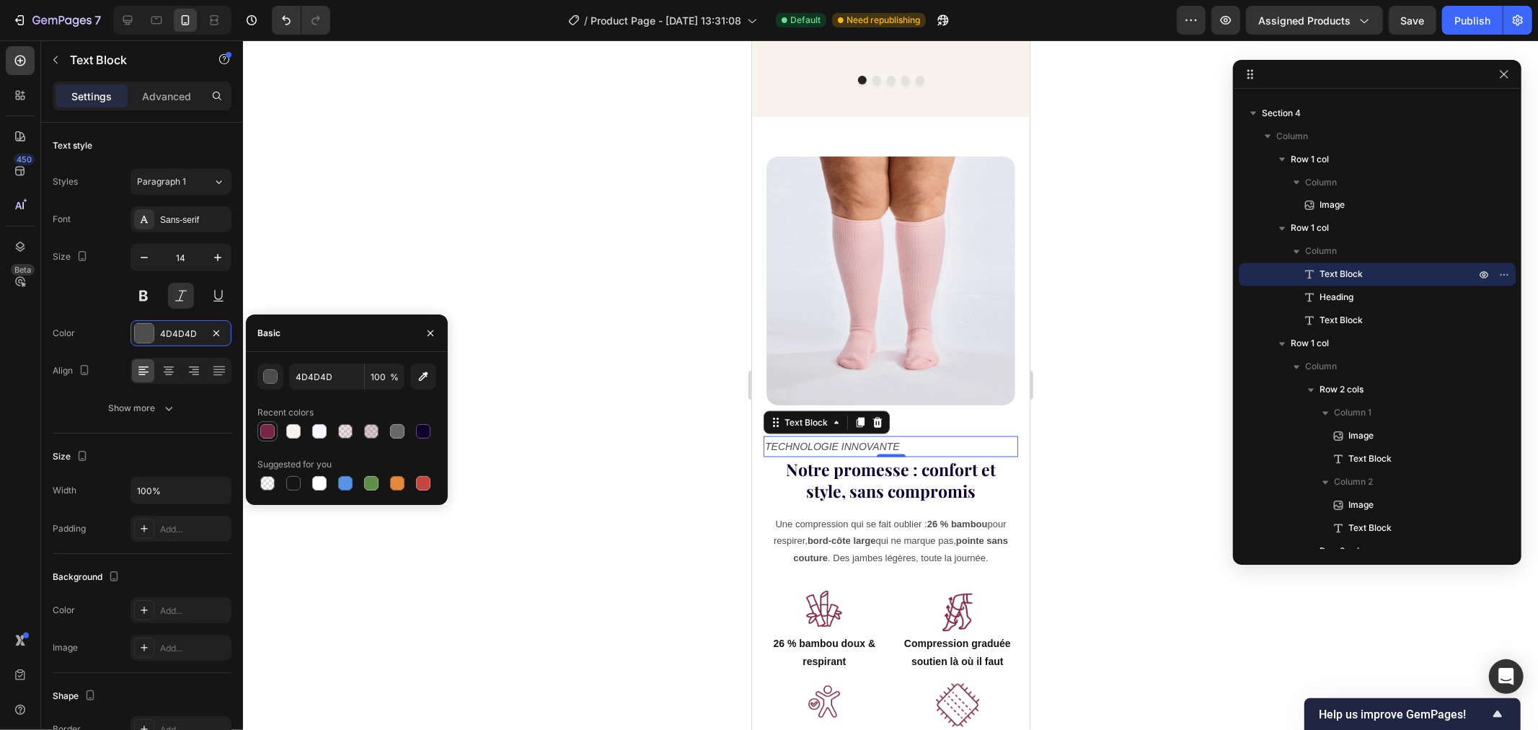
click at [267, 427] on div at bounding box center [267, 431] width 14 height 14
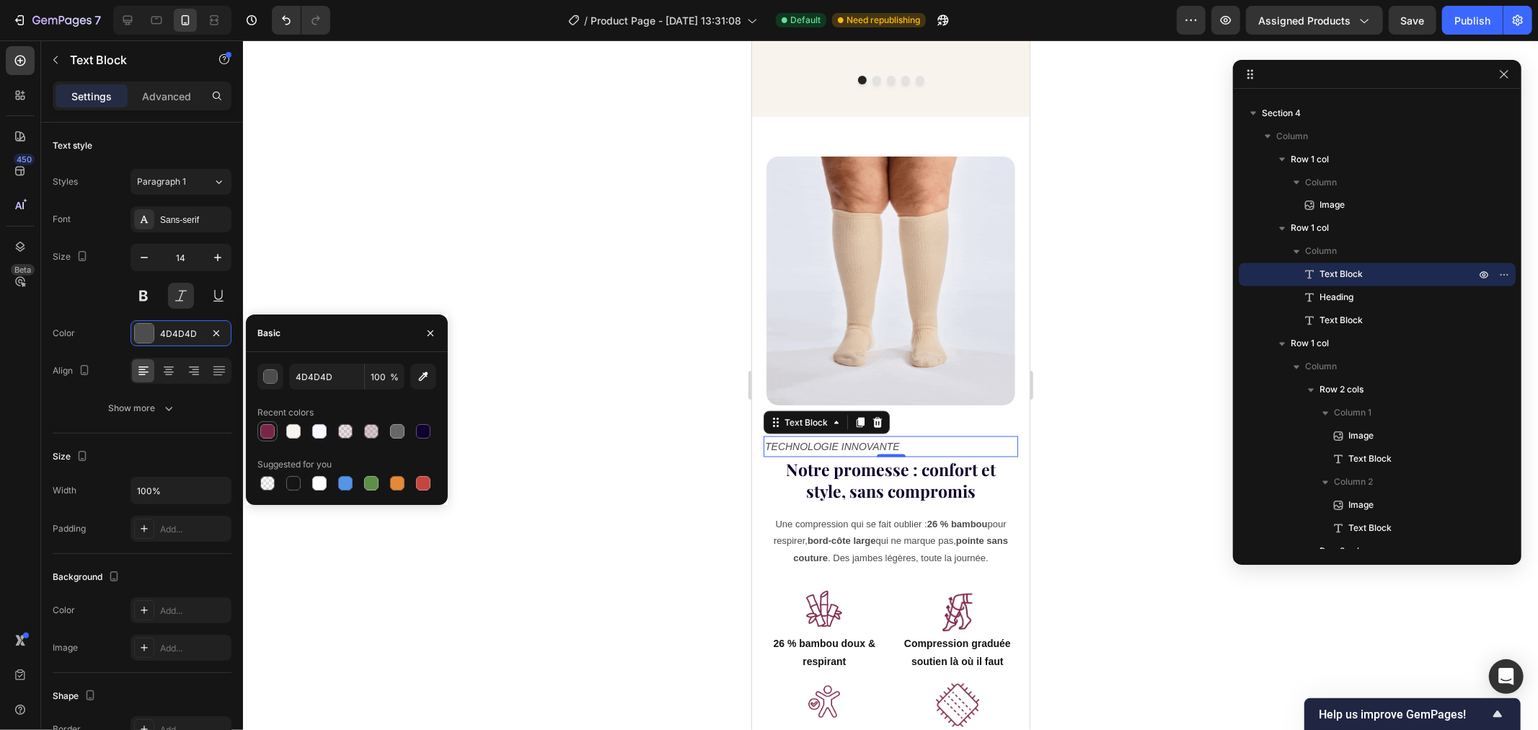
type input "772647"
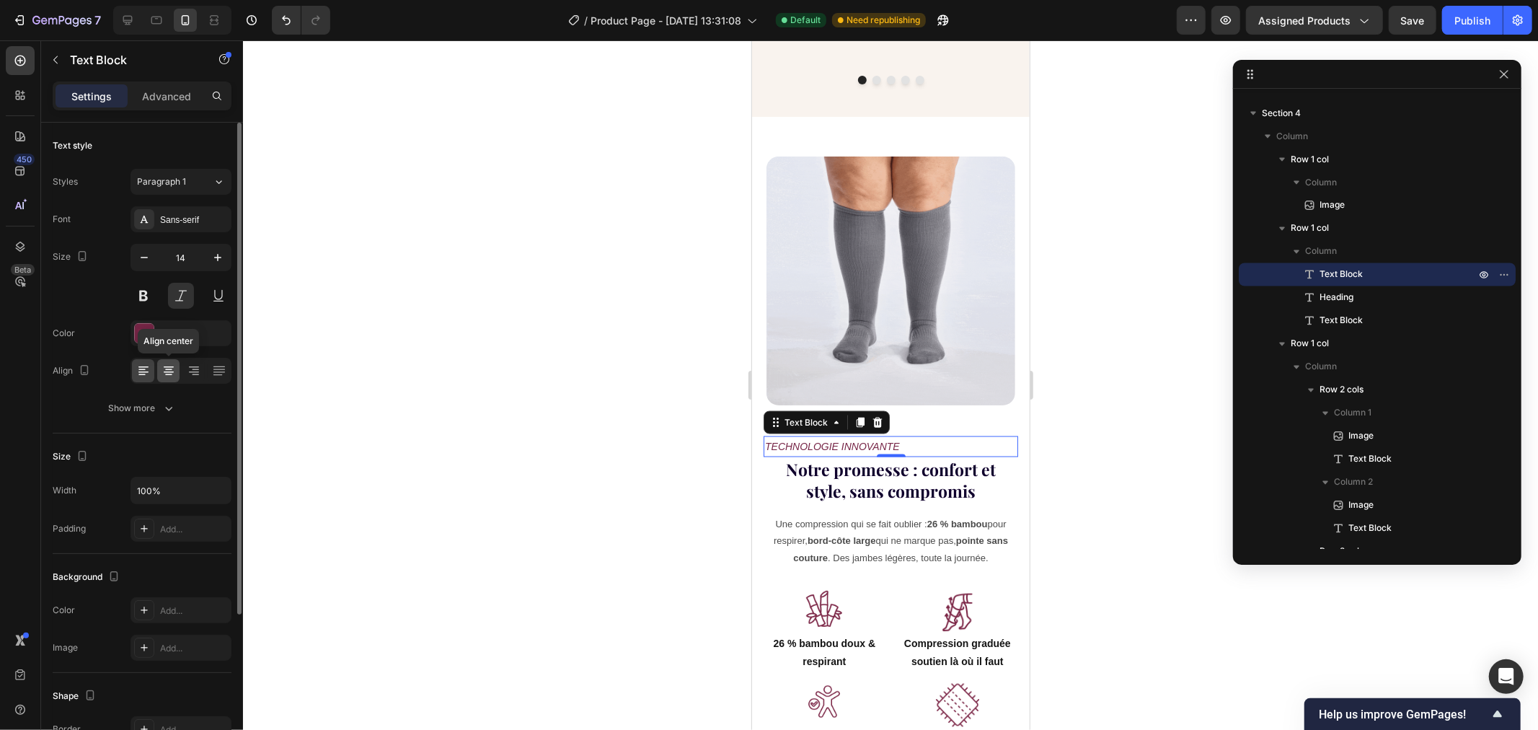
click at [163, 366] on icon at bounding box center [169, 370] width 14 height 14
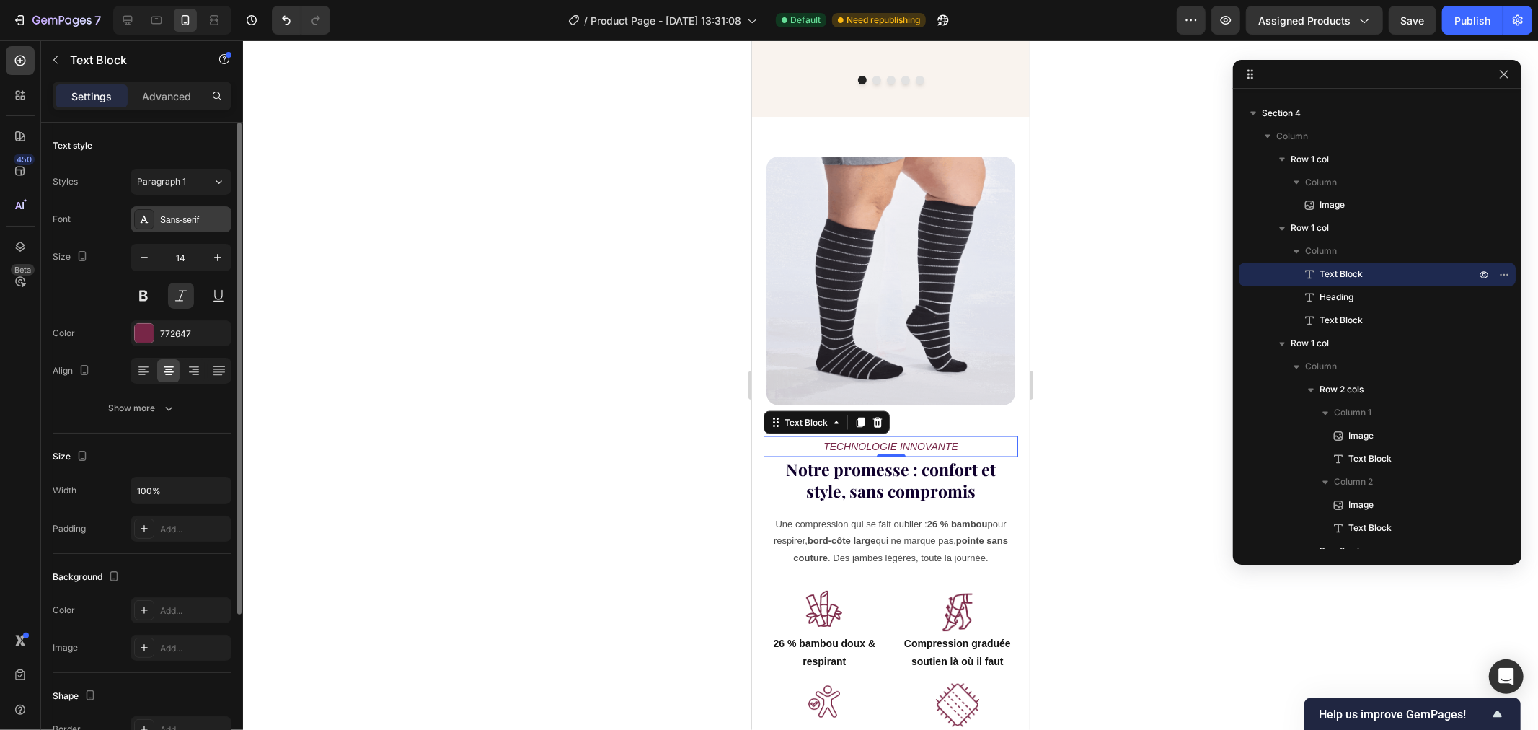
click at [168, 222] on div "Sans-serif" at bounding box center [194, 219] width 68 height 13
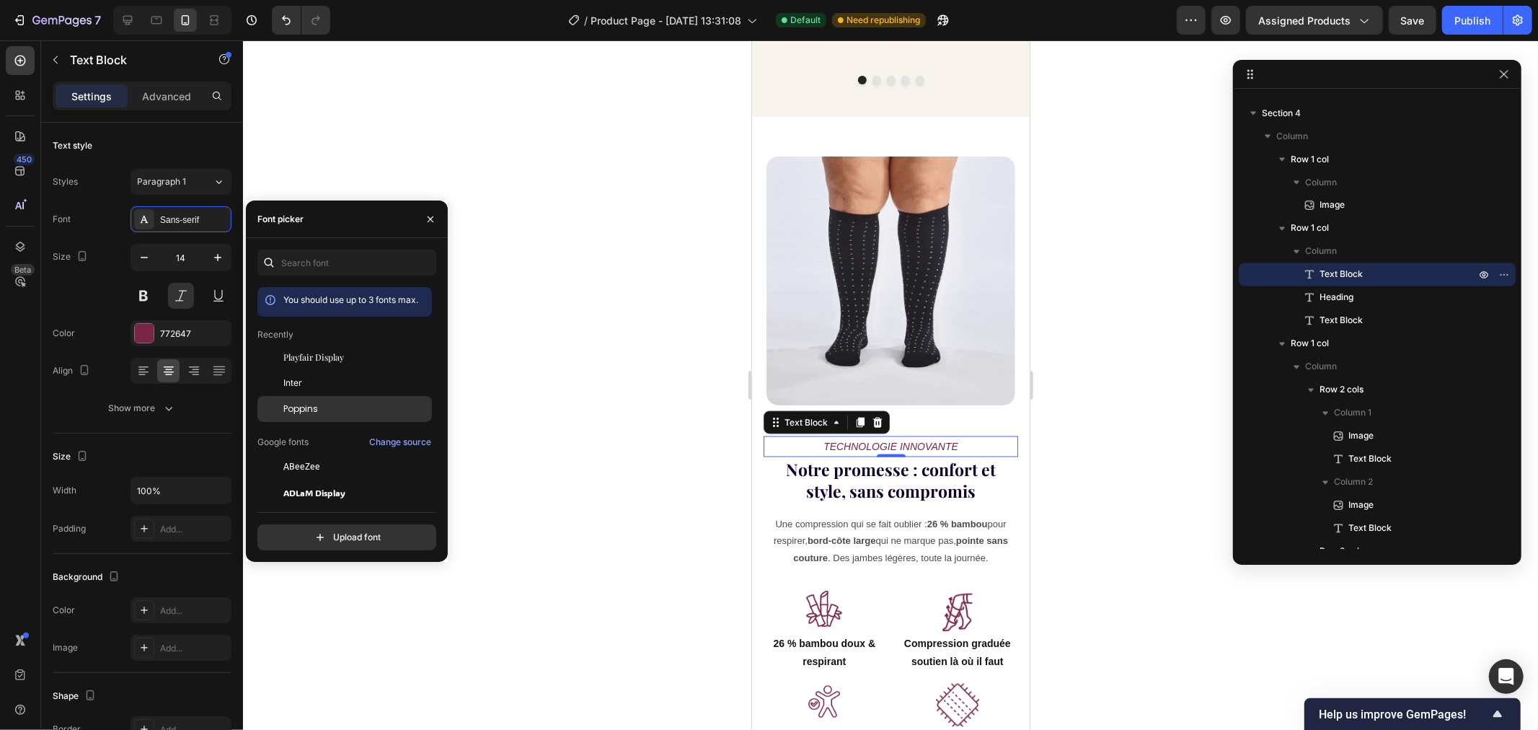
click at [326, 404] on div "Poppins" at bounding box center [356, 408] width 146 height 13
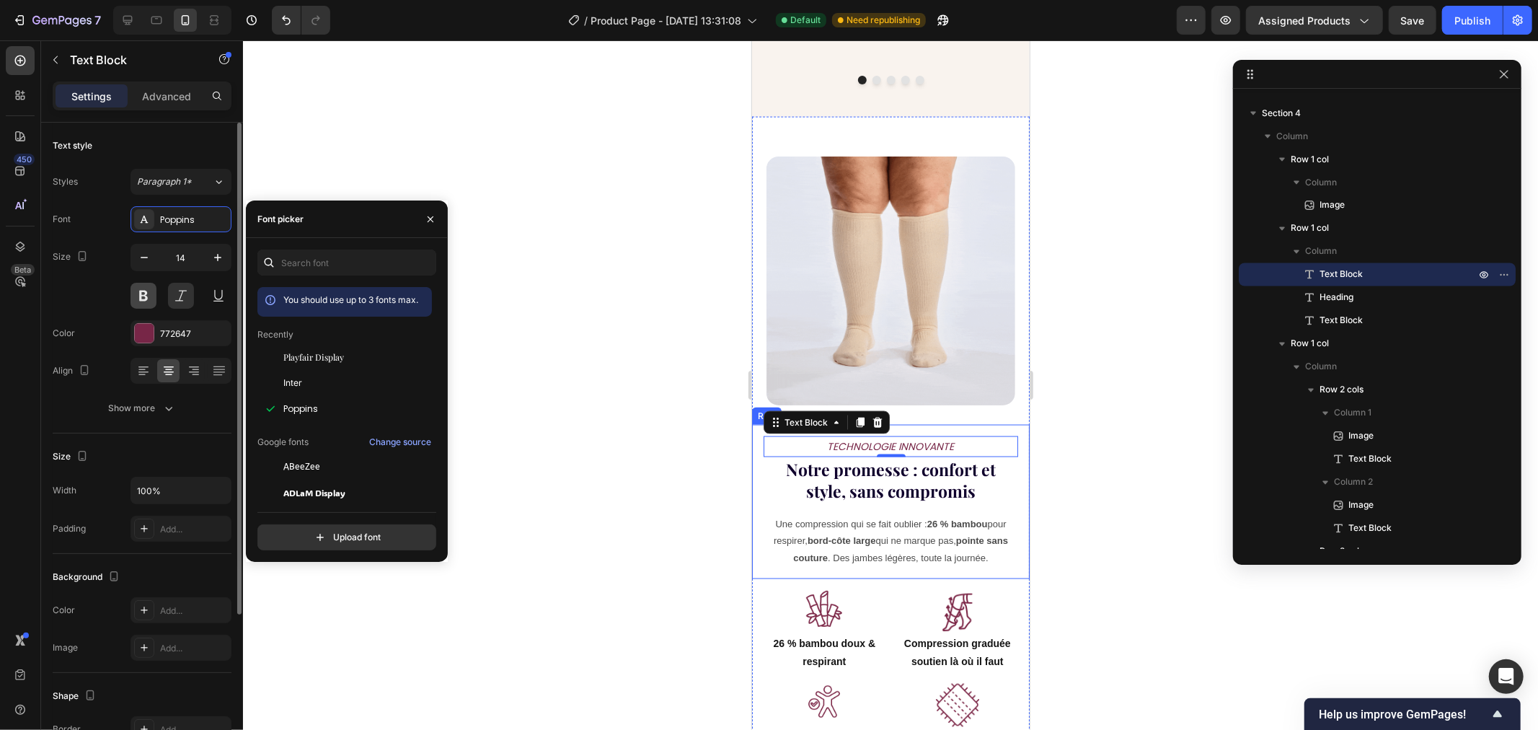
click at [150, 301] on button at bounding box center [144, 296] width 26 height 26
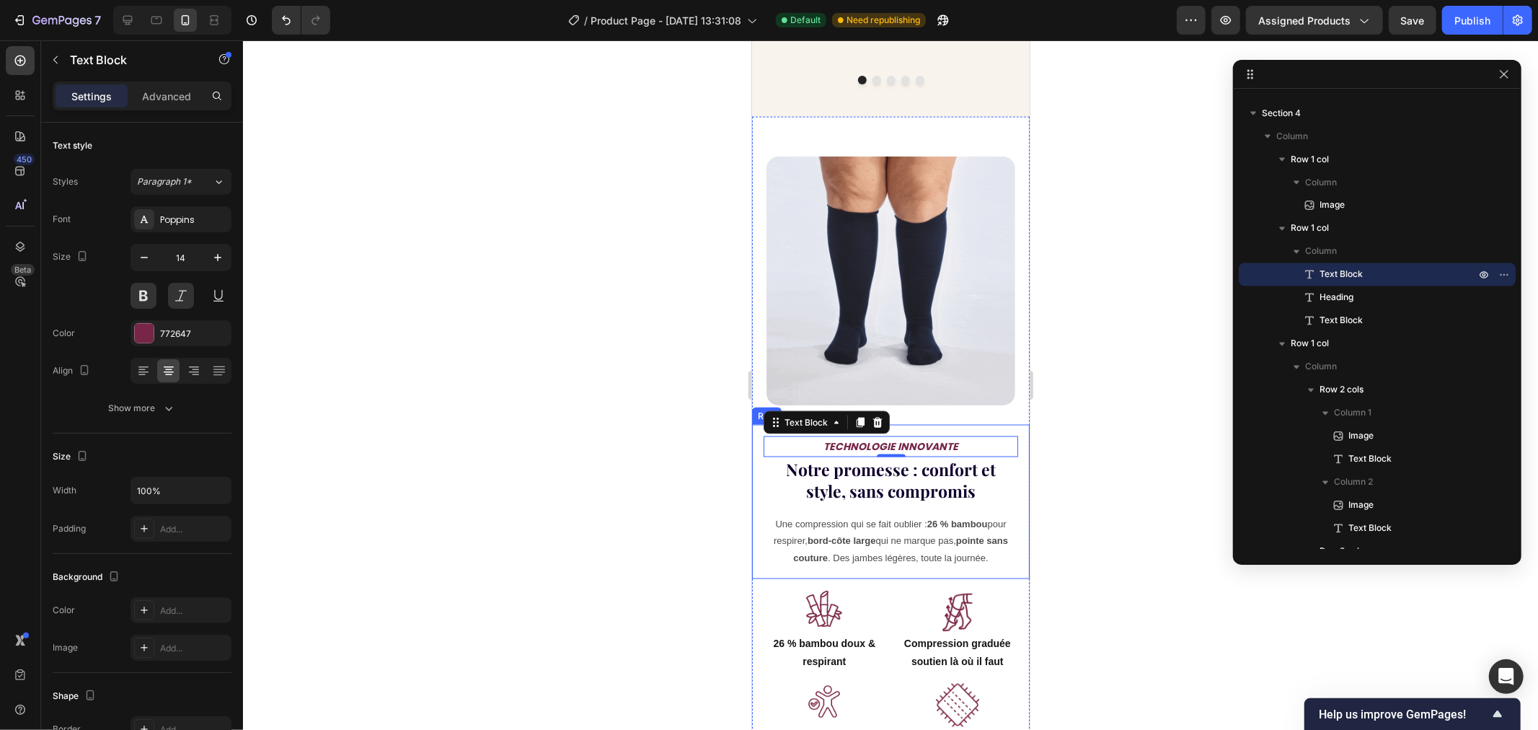
click at [428, 301] on div at bounding box center [890, 384] width 1295 height 689
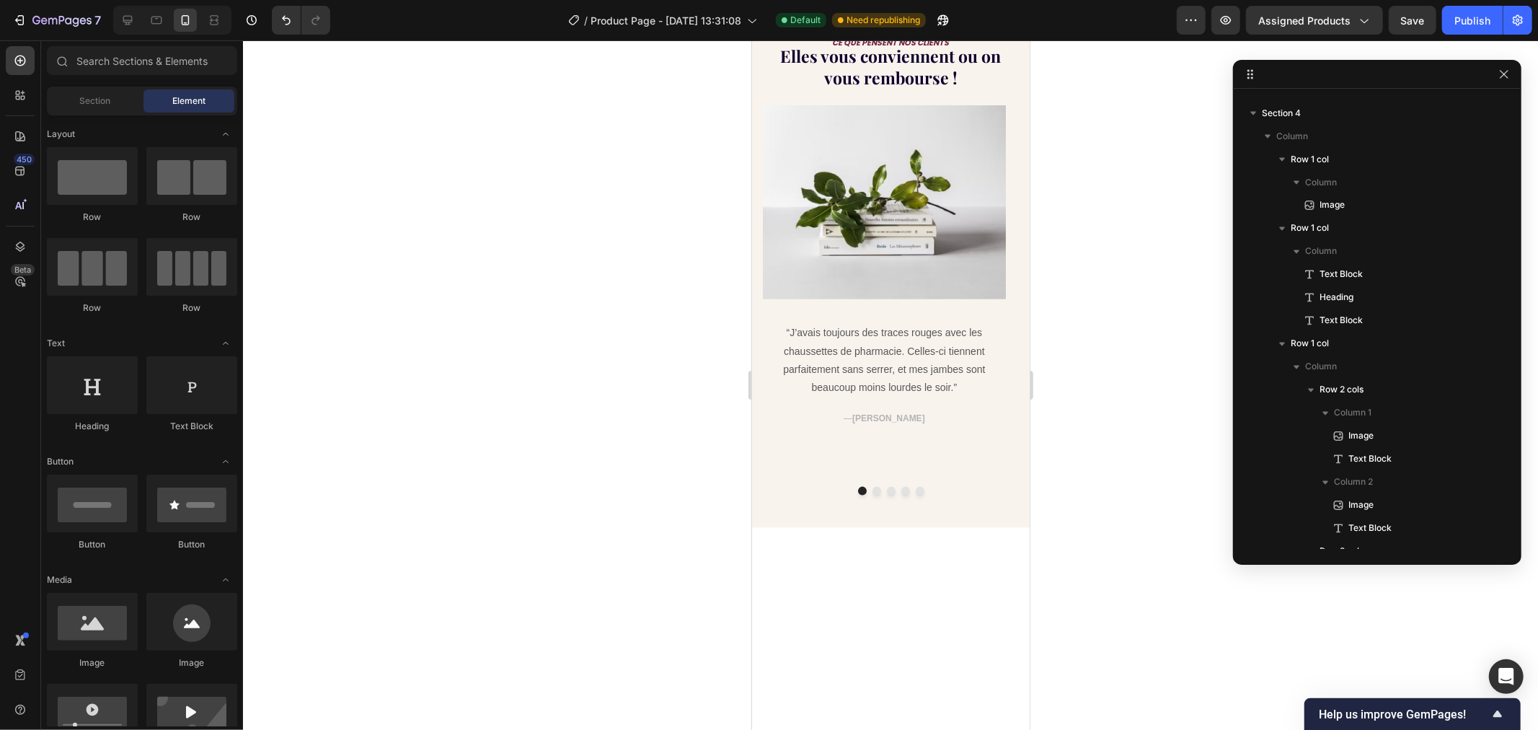
scroll to position [970, 0]
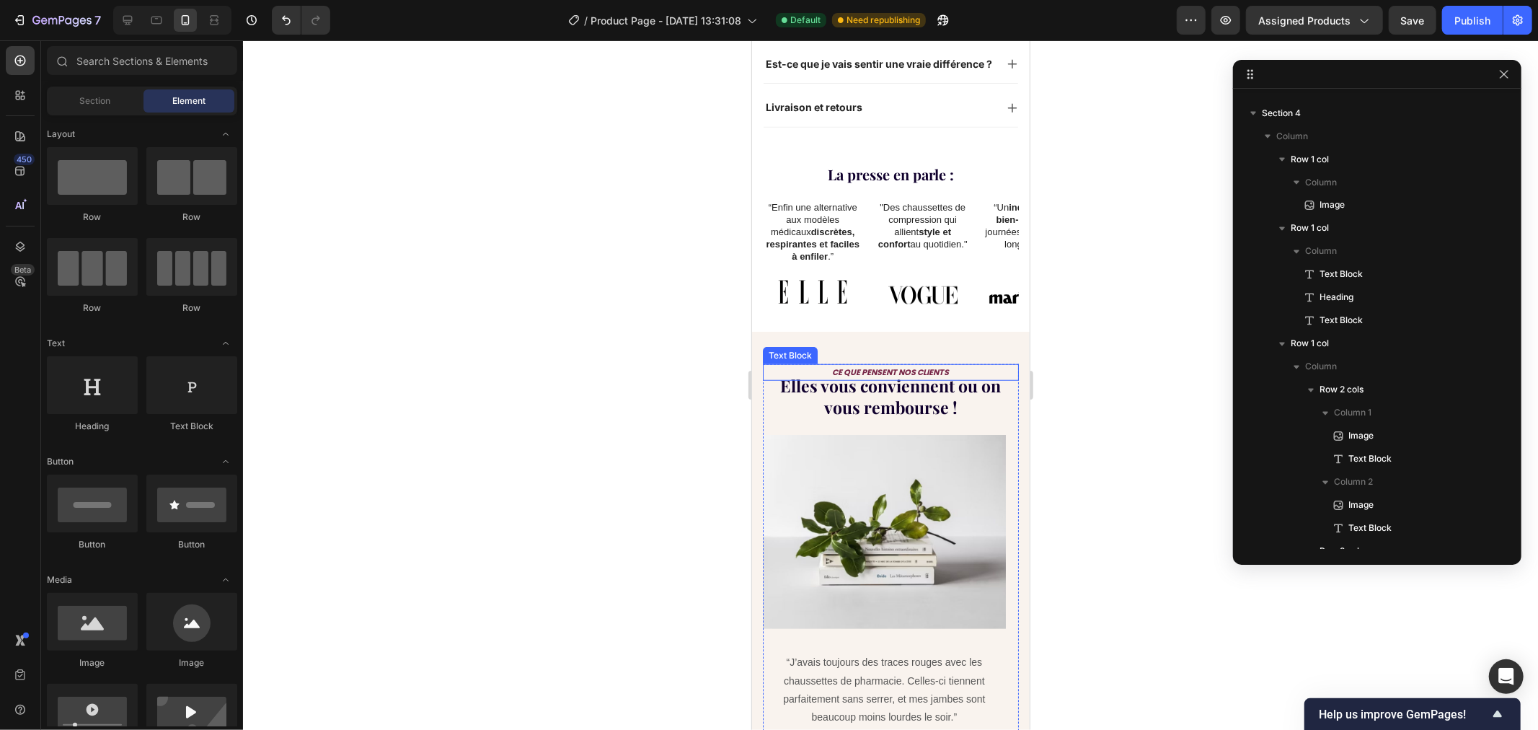
click at [870, 369] on p "CE QUE PENSENT NOS CLIENTS" at bounding box center [890, 372] width 253 height 14
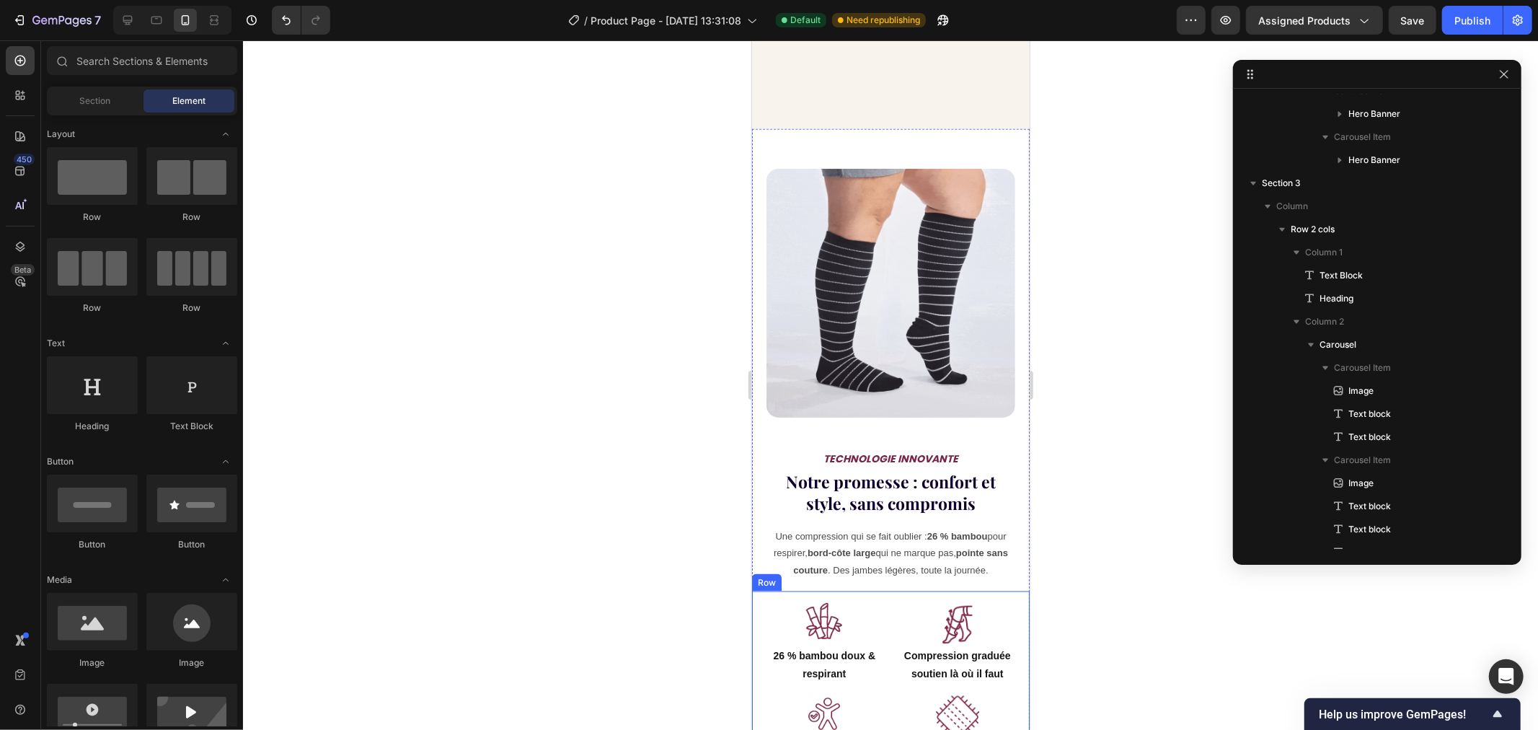
scroll to position [1903, 0]
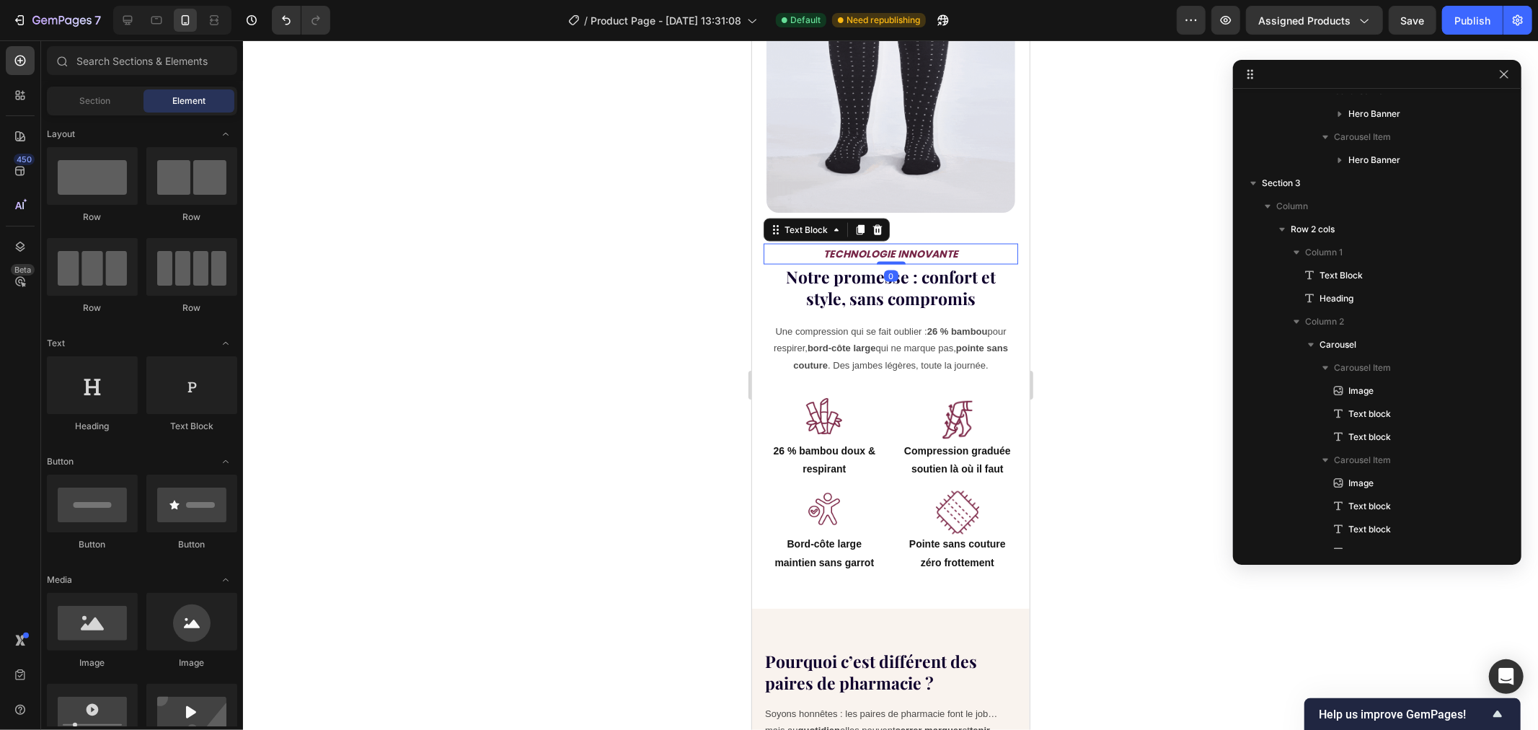
drag, startPoint x: 852, startPoint y: 242, endPoint x: 838, endPoint y: 248, distance: 15.2
click at [852, 244] on p "TECHNOLOGIE INNOVANTE" at bounding box center [890, 253] width 252 height 18
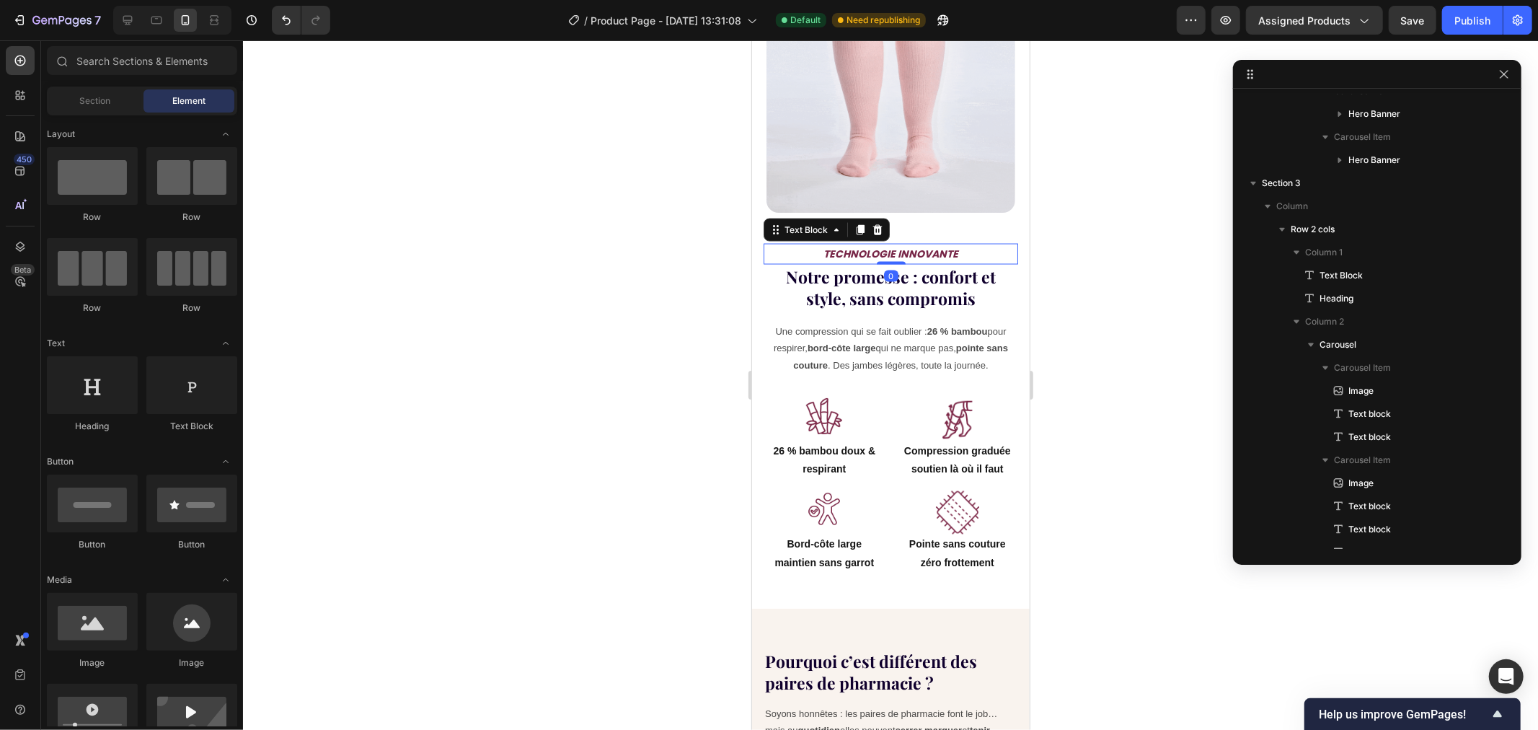
scroll to position [2208, 0]
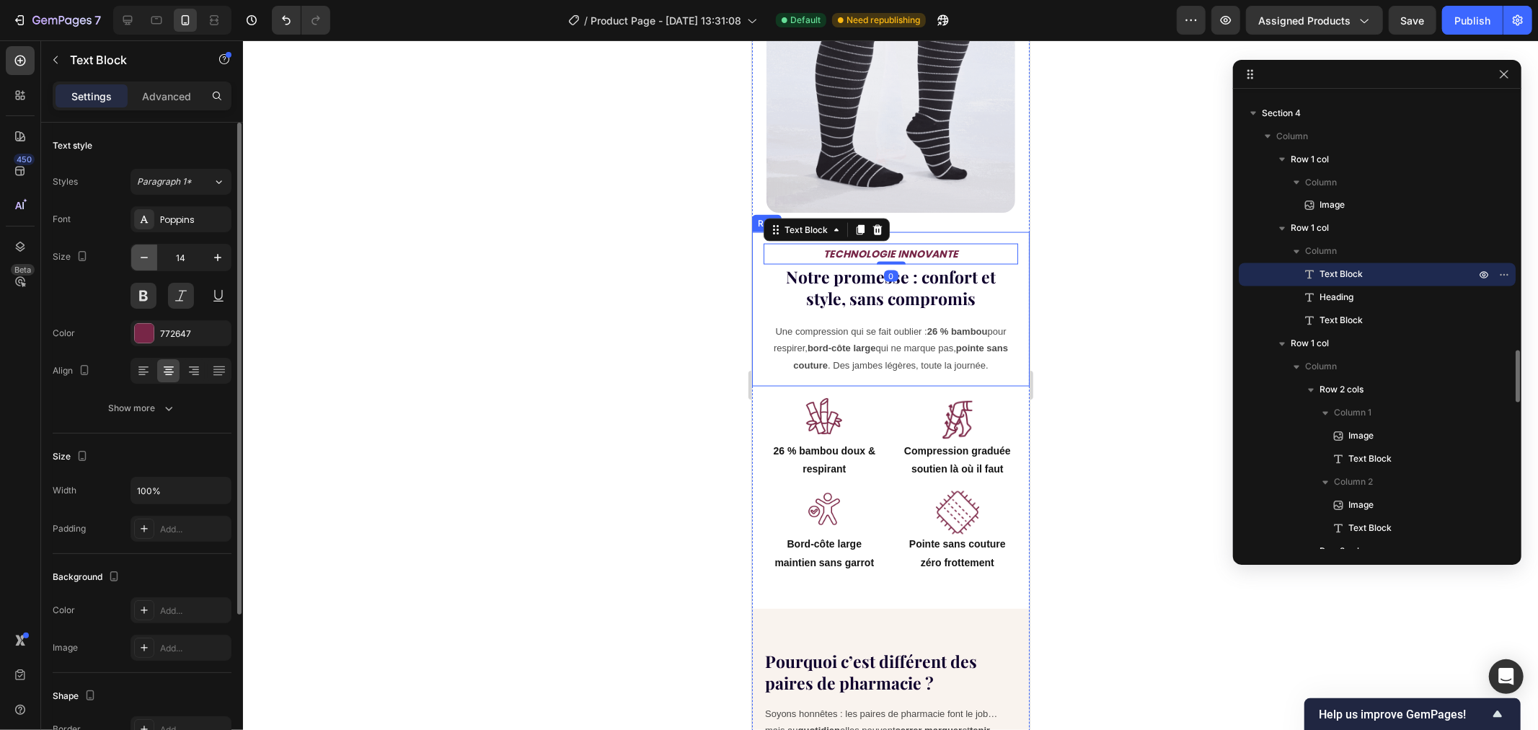
click at [154, 258] on button "button" at bounding box center [144, 257] width 26 height 26
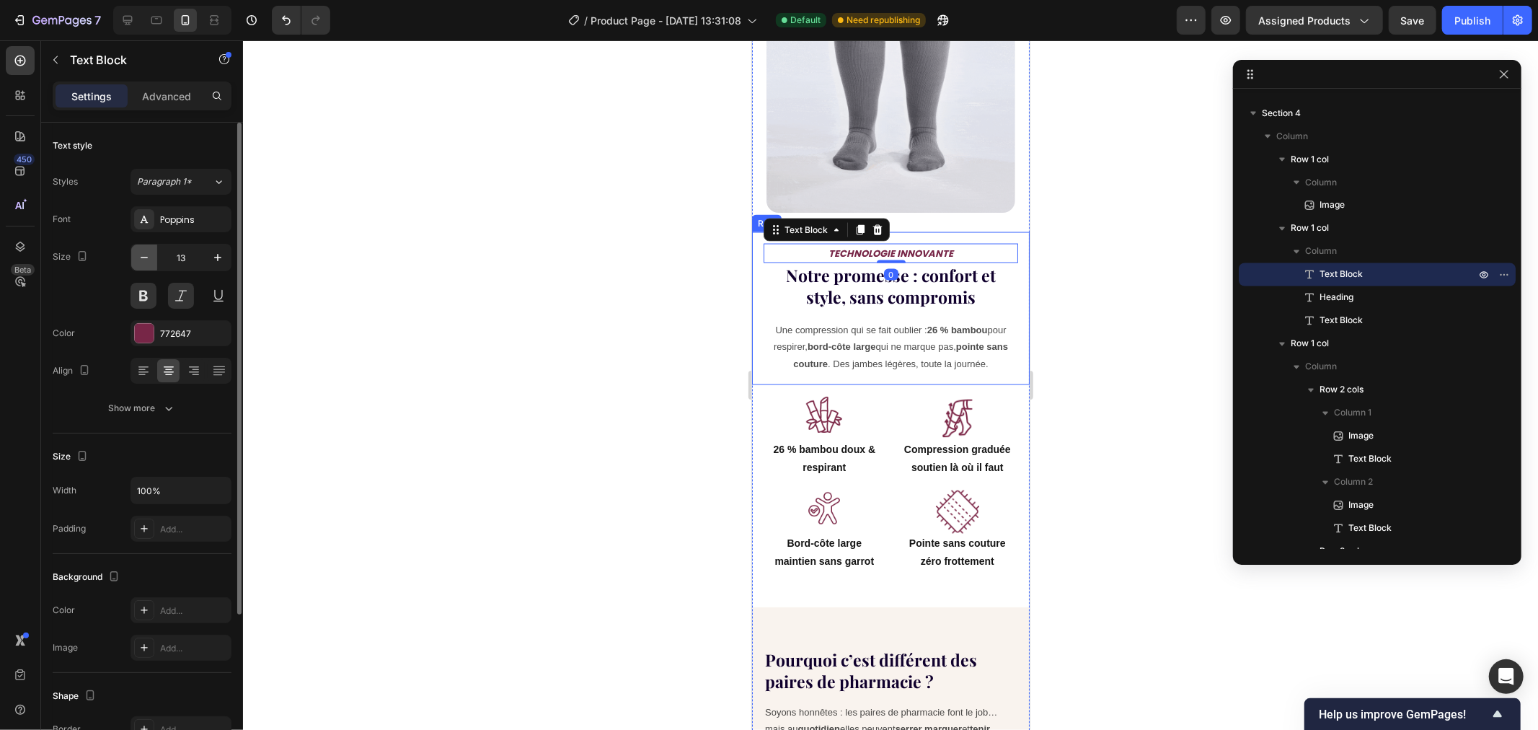
click at [146, 258] on icon "button" at bounding box center [144, 257] width 14 height 14
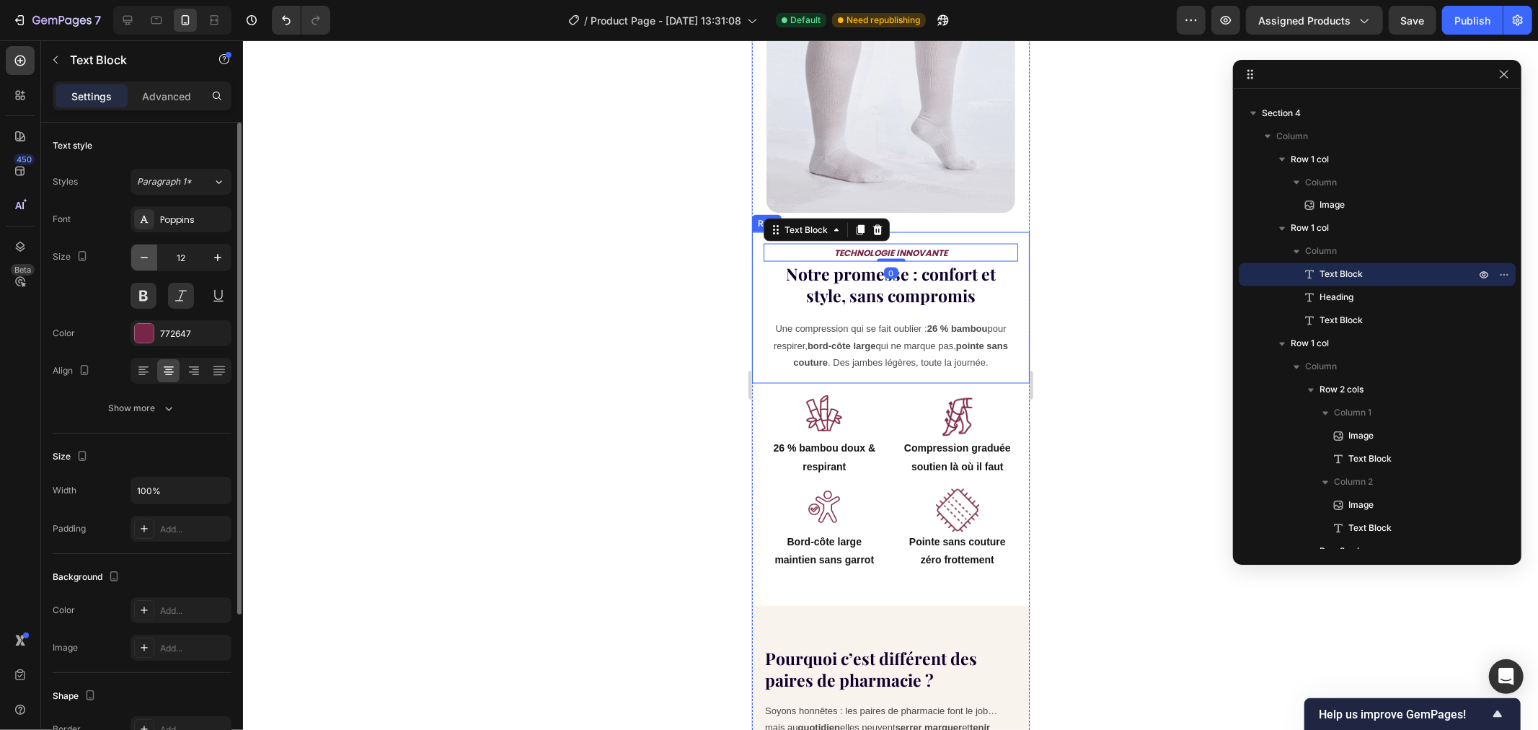
click at [143, 257] on icon "button" at bounding box center [144, 257] width 7 height 1
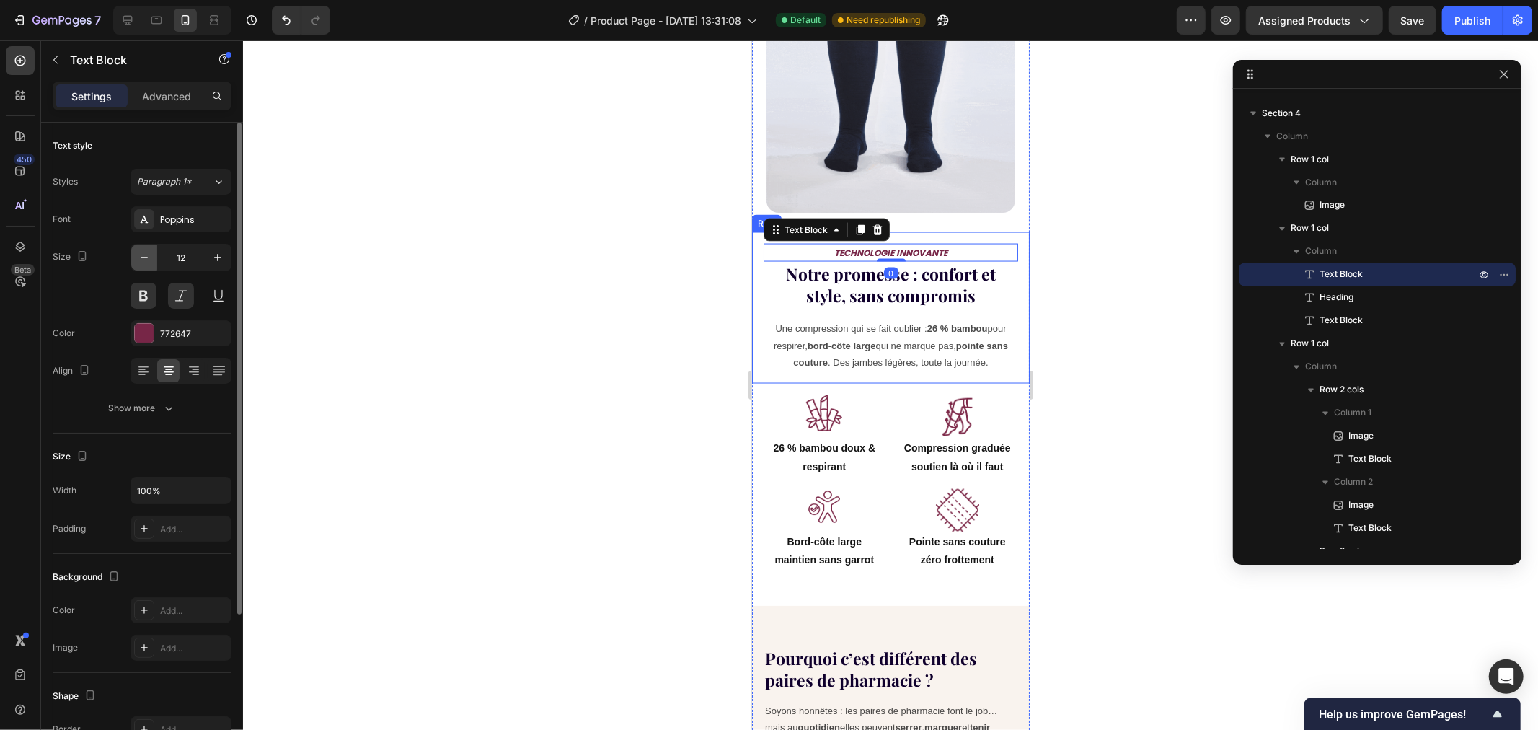
type input "11"
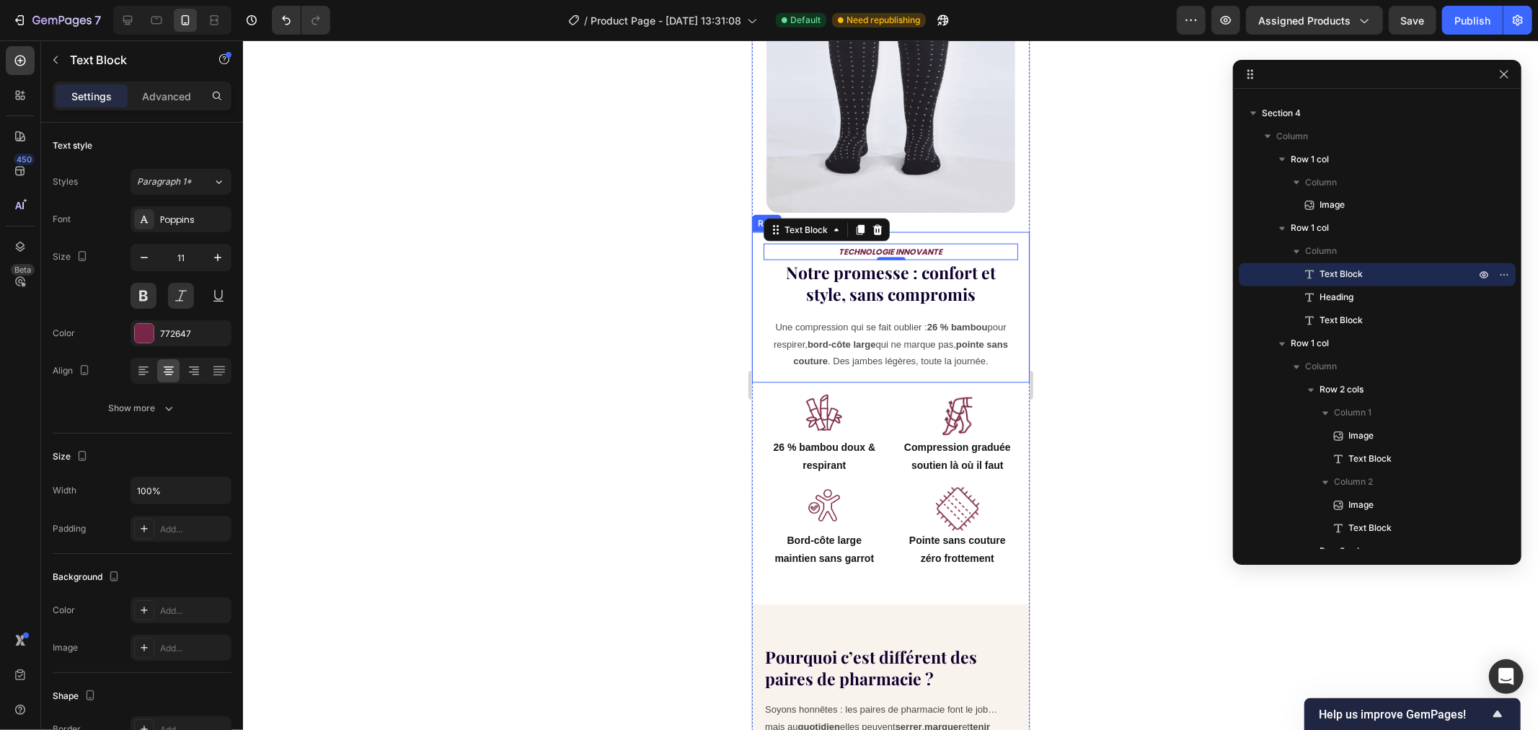
click at [494, 252] on div at bounding box center [890, 384] width 1295 height 689
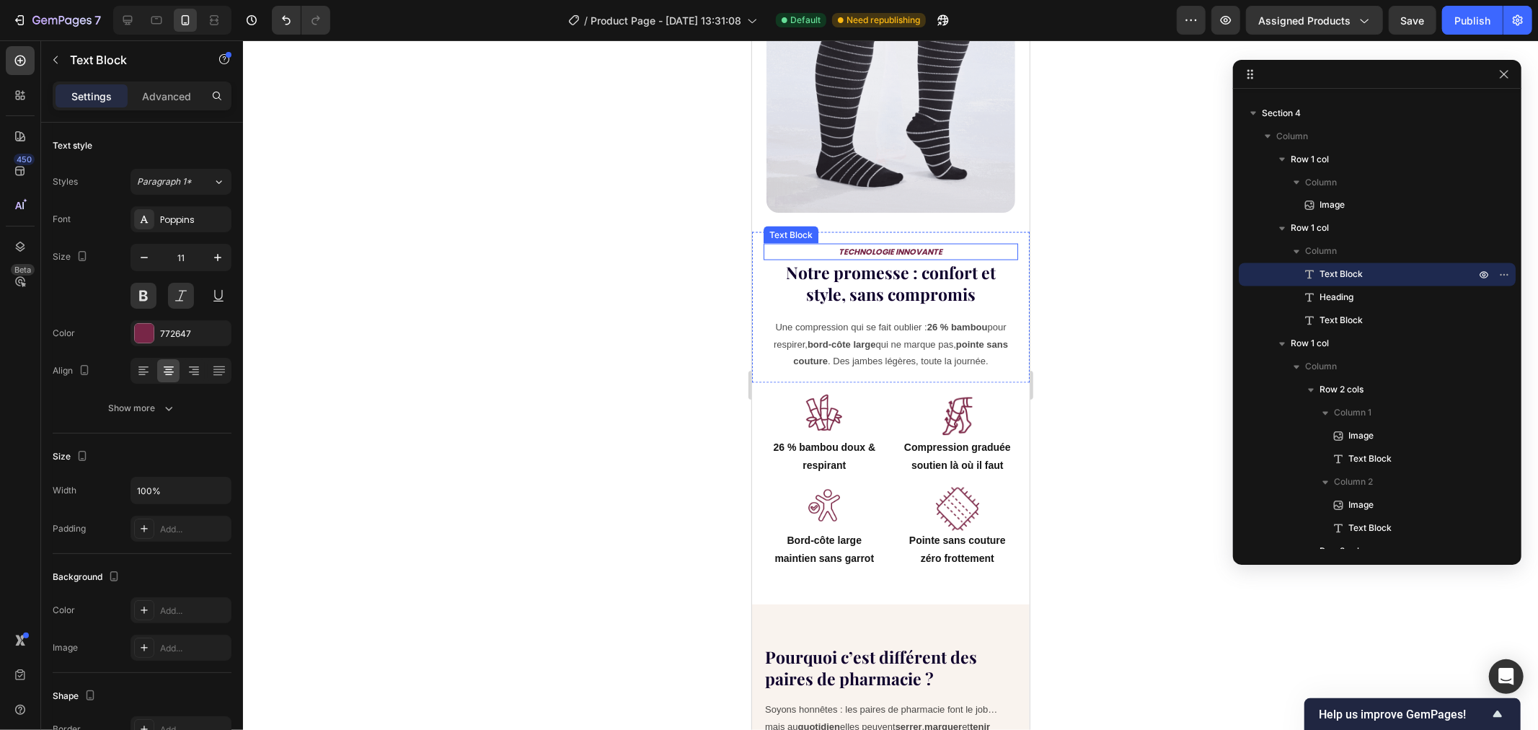
click at [901, 244] on p "TECHNOLOGIE INNOVANTE" at bounding box center [890, 251] width 252 height 14
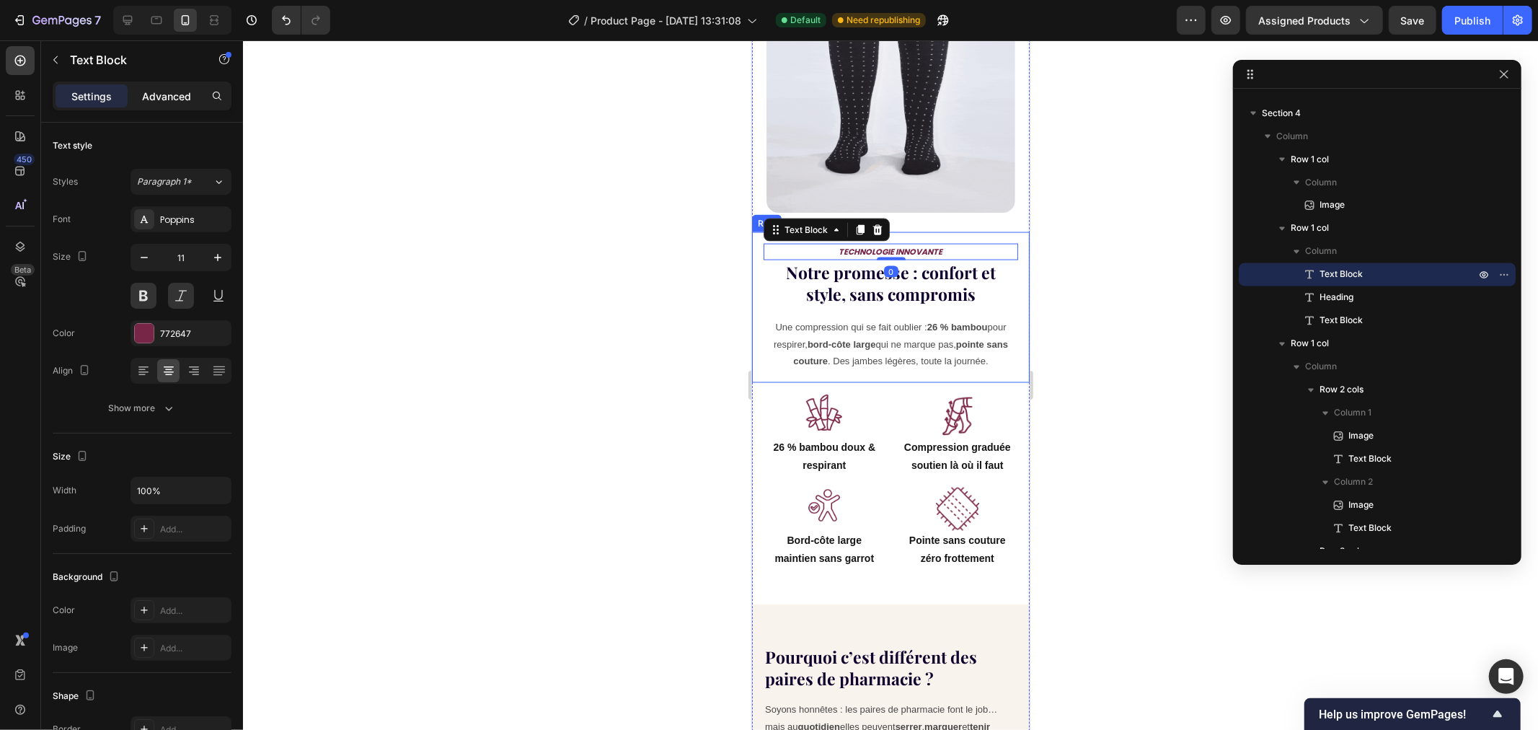
click at [167, 109] on div "Settings Advanced" at bounding box center [142, 95] width 179 height 29
click at [164, 97] on p "Advanced" at bounding box center [166, 96] width 49 height 15
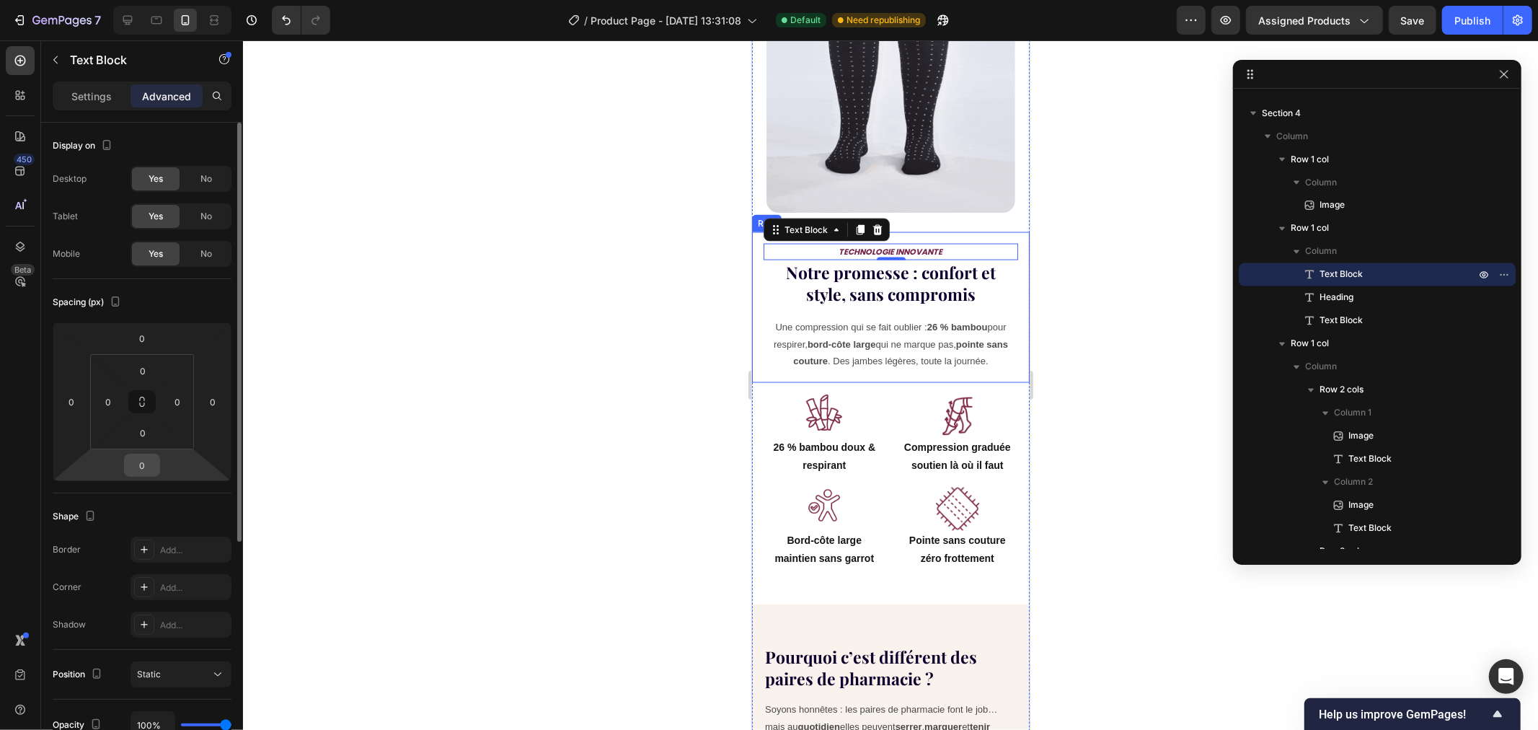
click at [150, 463] on input "0" at bounding box center [142, 465] width 29 height 22
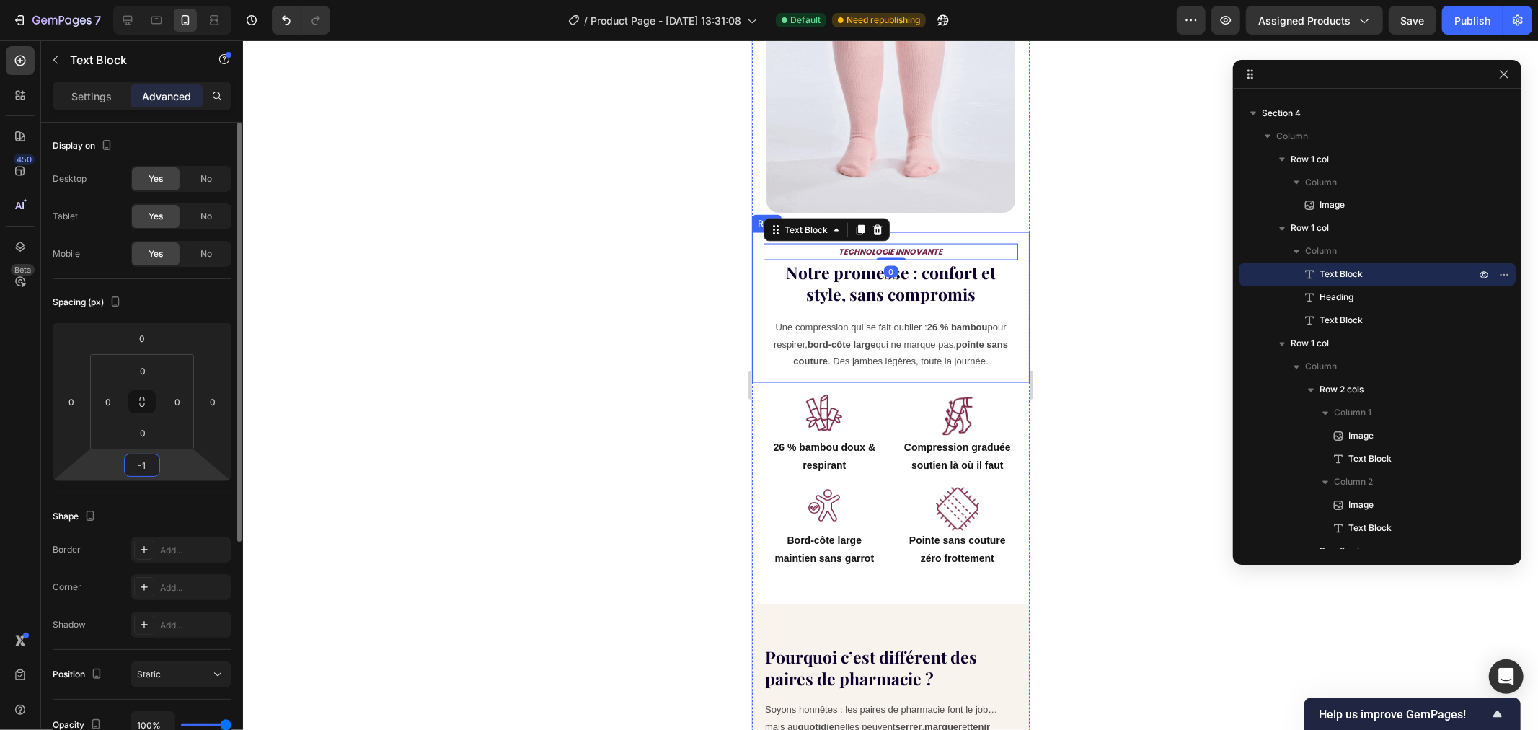
type input "-10"
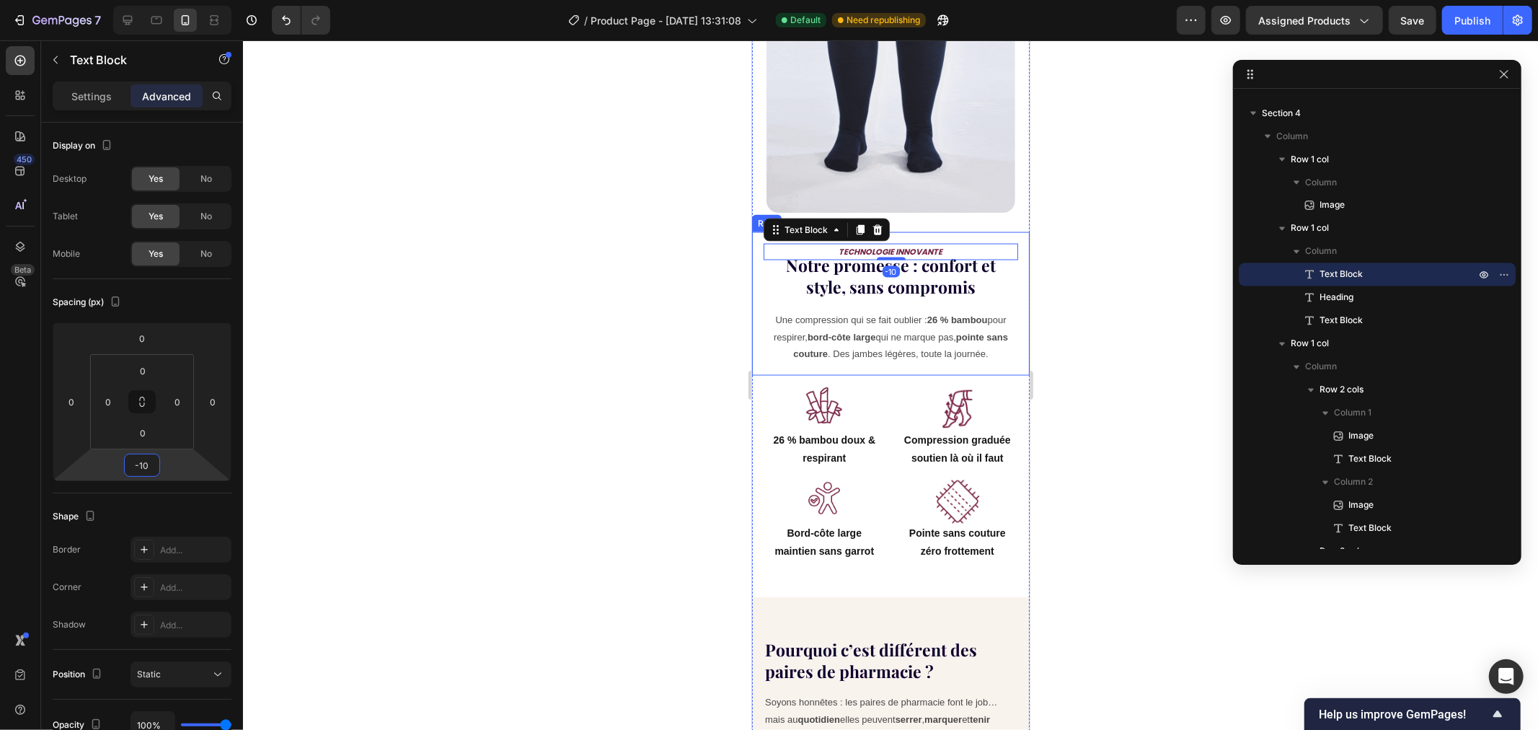
click at [404, 366] on div at bounding box center [890, 384] width 1295 height 689
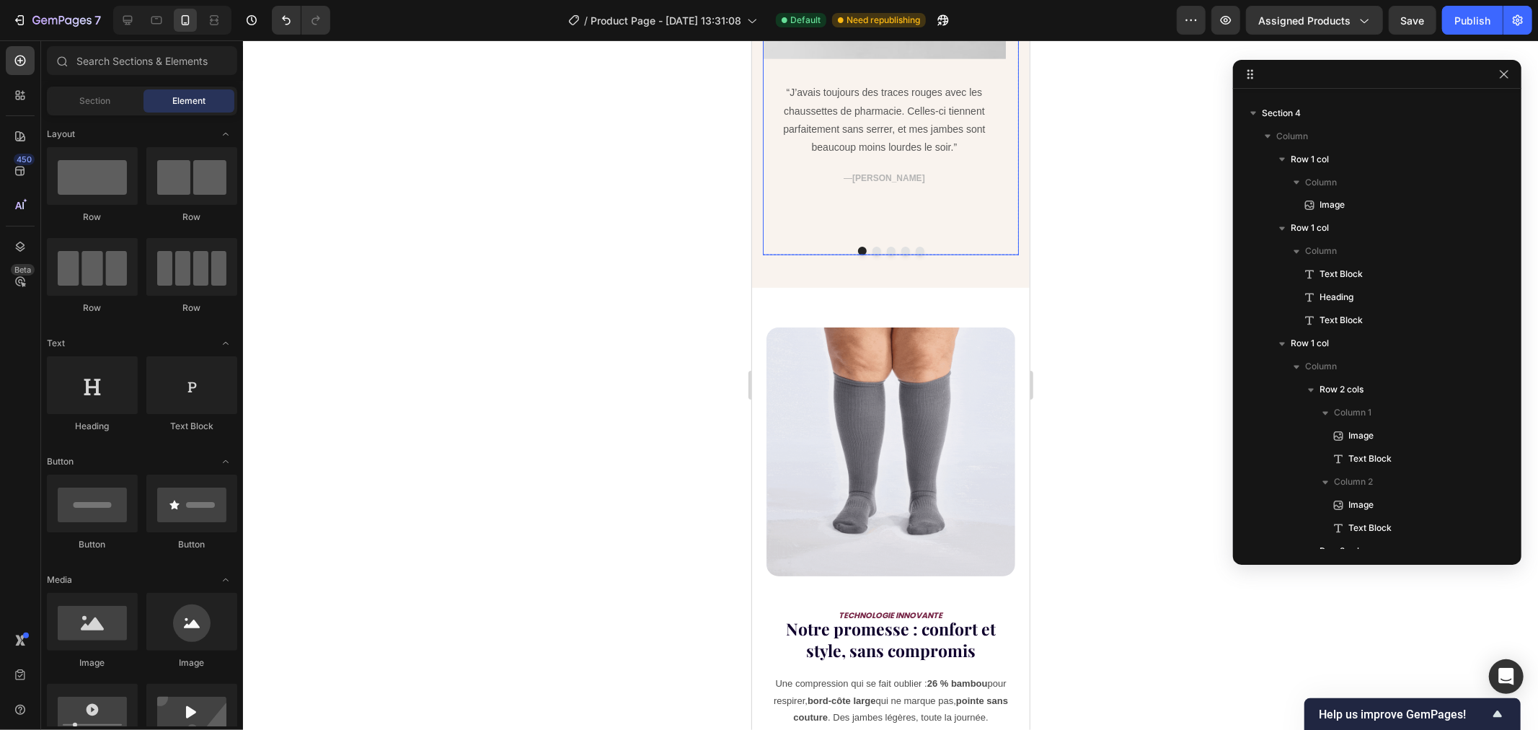
scroll to position [1503, 0]
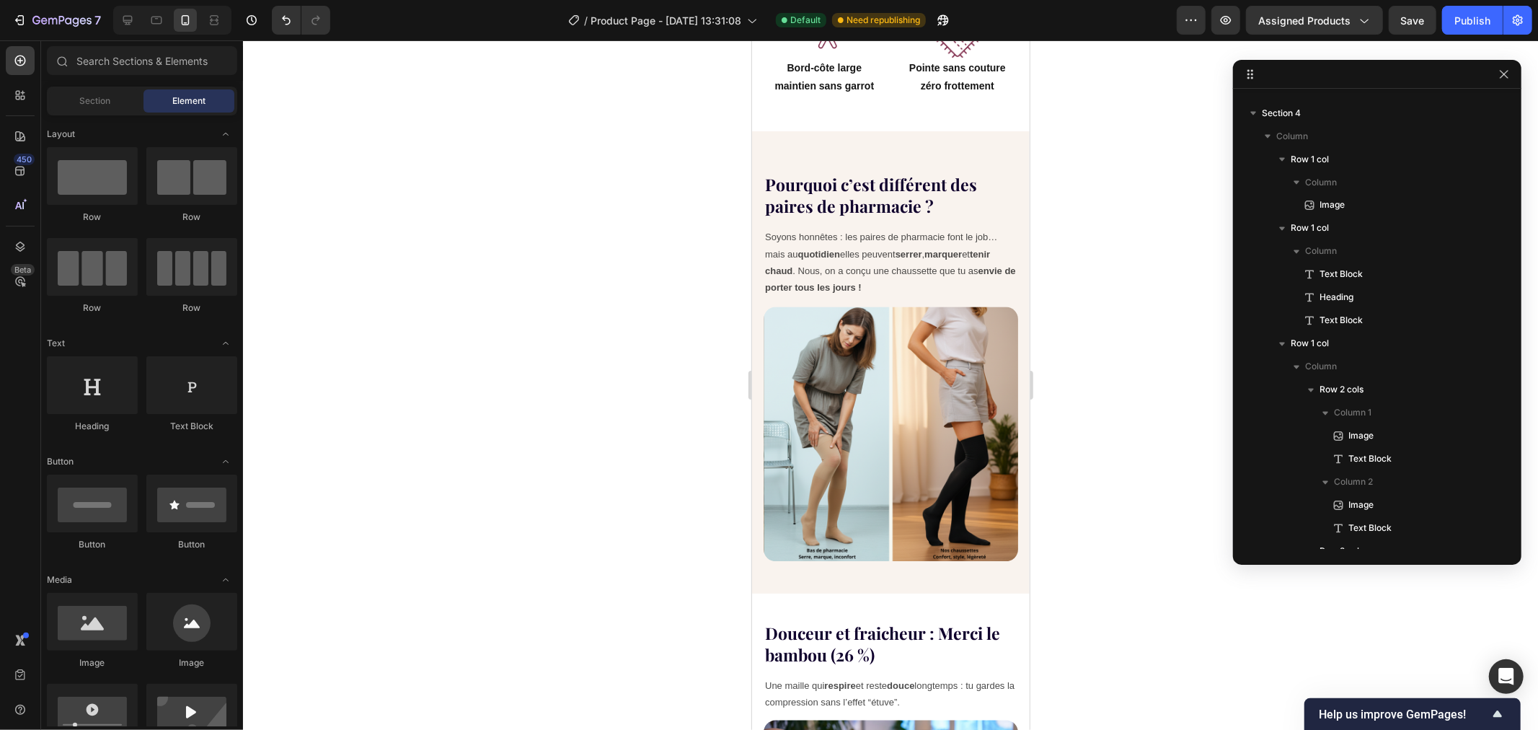
drag, startPoint x: 1017, startPoint y: 291, endPoint x: 1780, endPoint y: 452, distance: 779.6
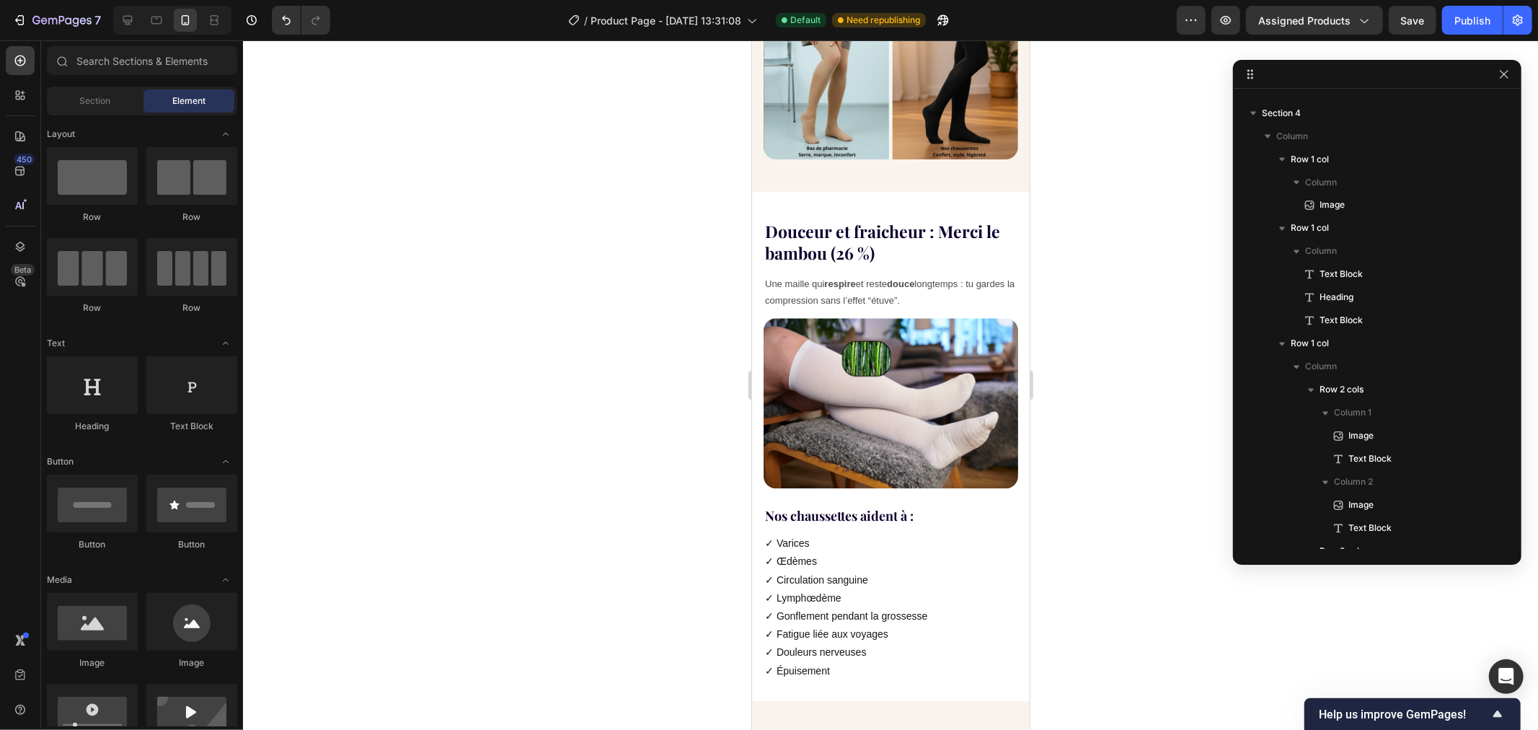
scroll to position [2764, 0]
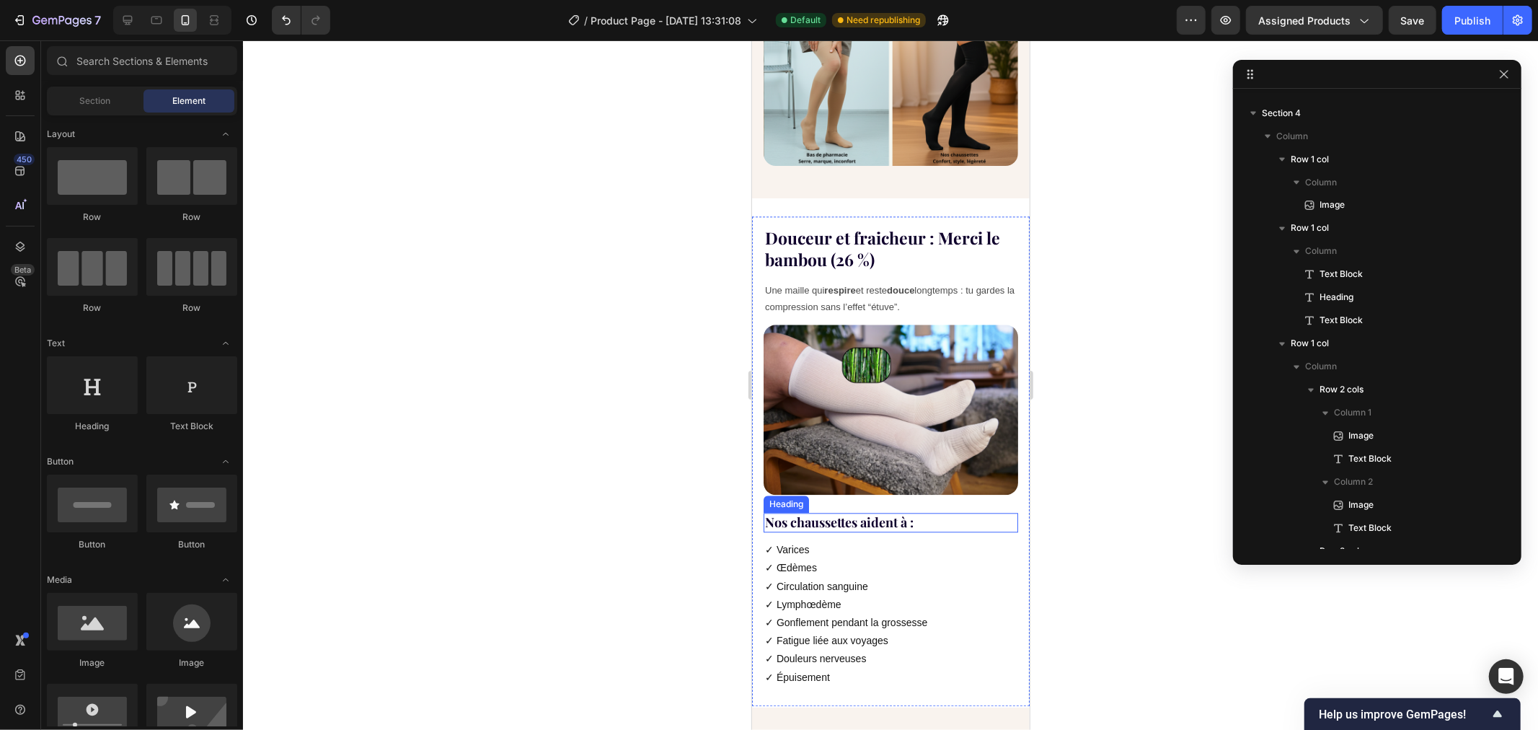
click at [867, 513] on strong "Nos chaussettes aident à :" at bounding box center [838, 521] width 149 height 17
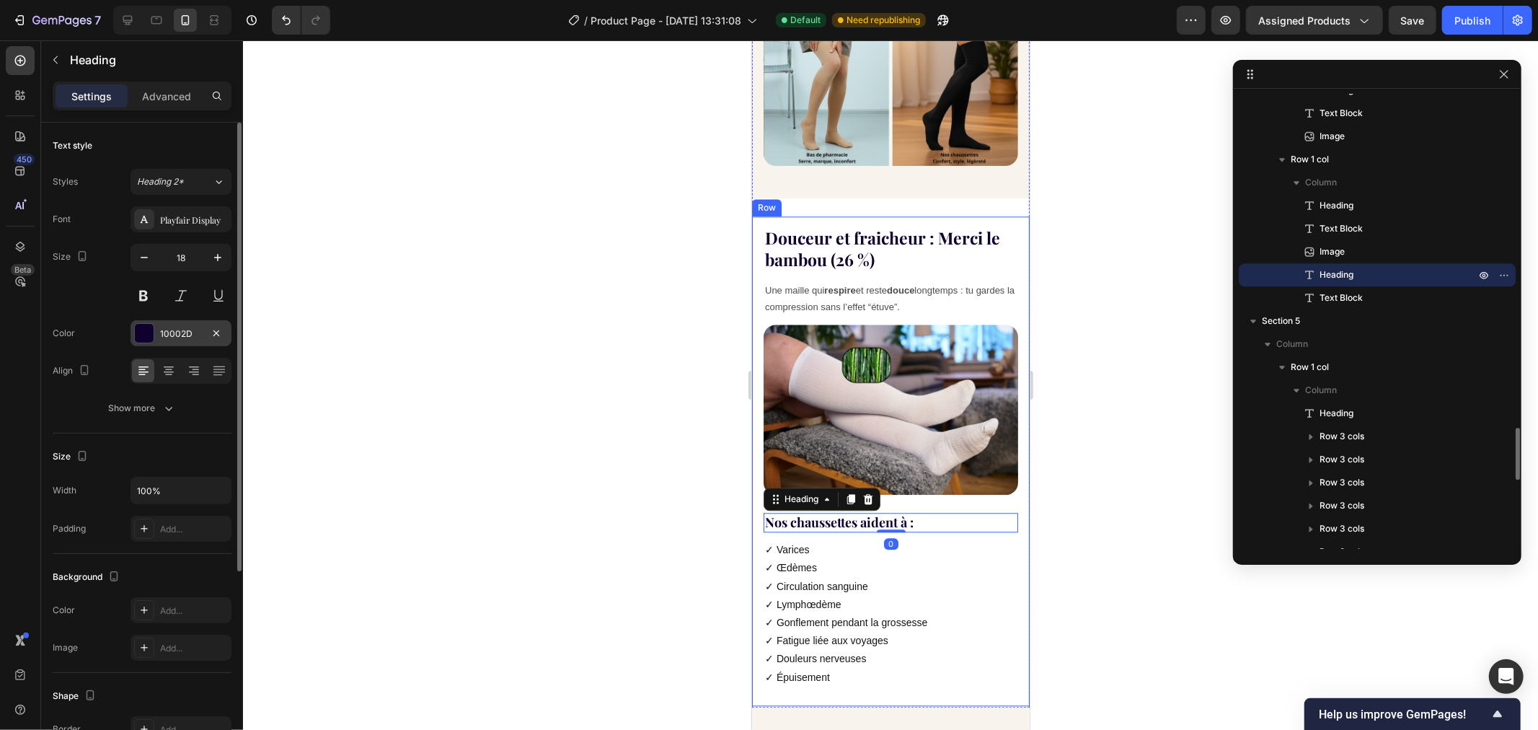
click at [146, 332] on div at bounding box center [144, 333] width 19 height 19
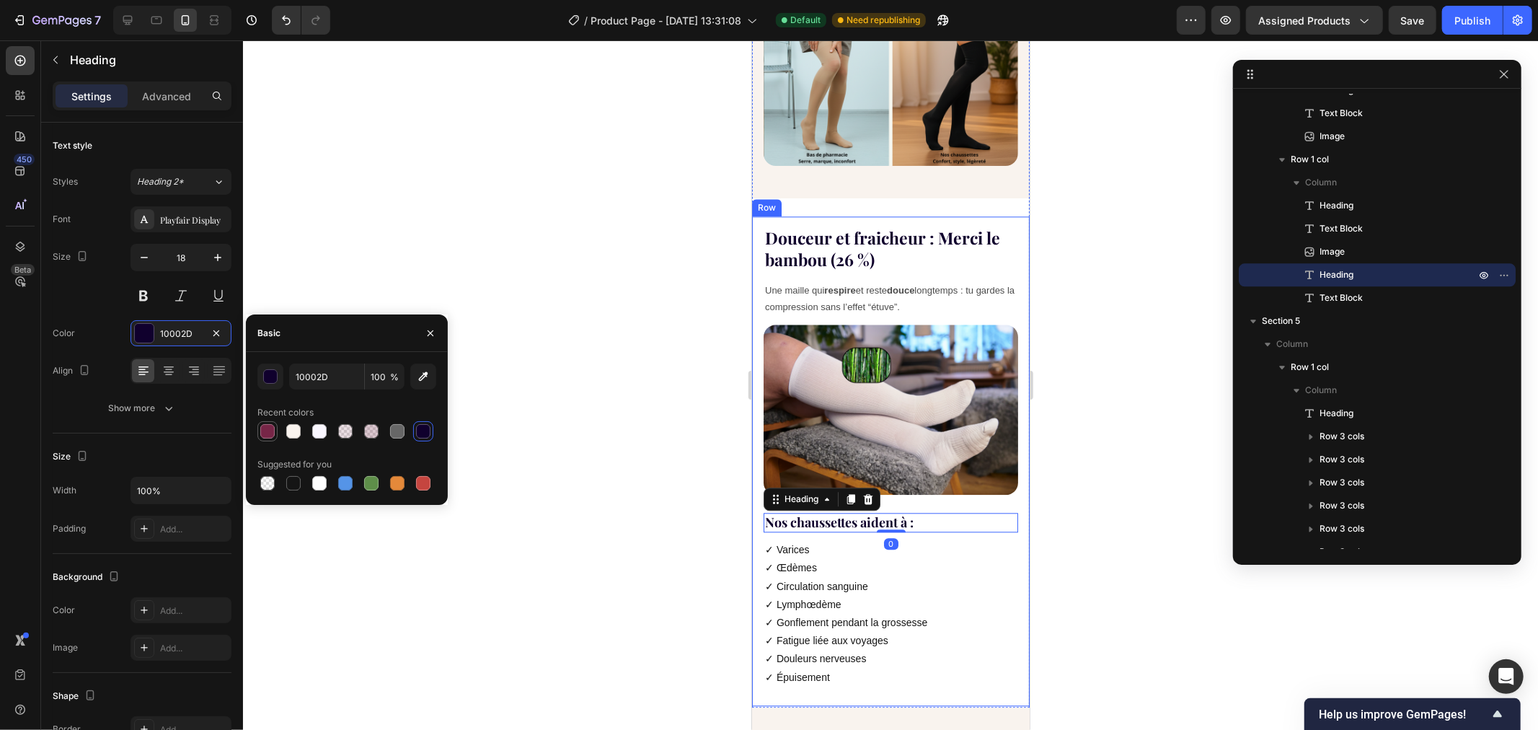
click at [264, 435] on div at bounding box center [267, 431] width 14 height 14
type input "772647"
click at [622, 192] on div at bounding box center [890, 384] width 1295 height 689
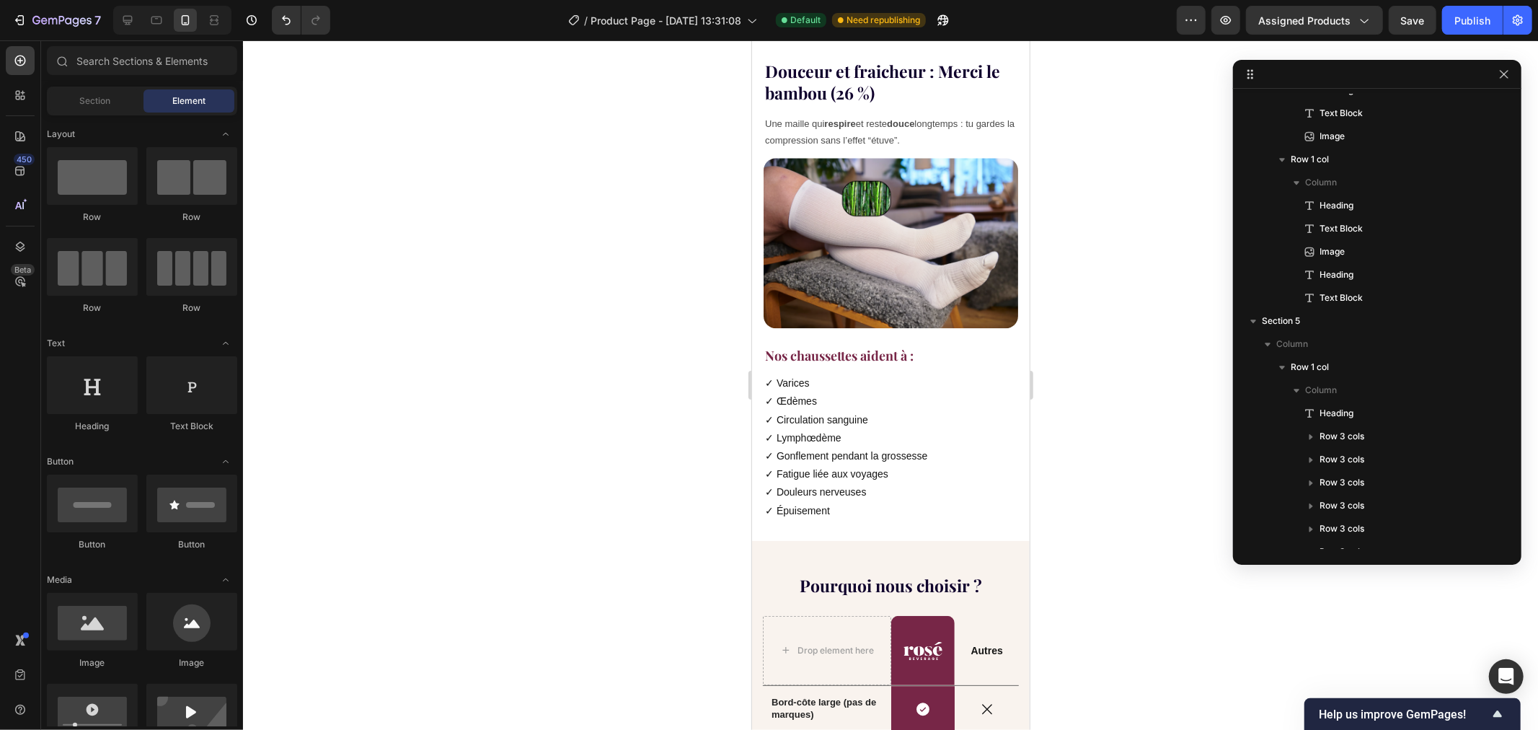
scroll to position [2943, 0]
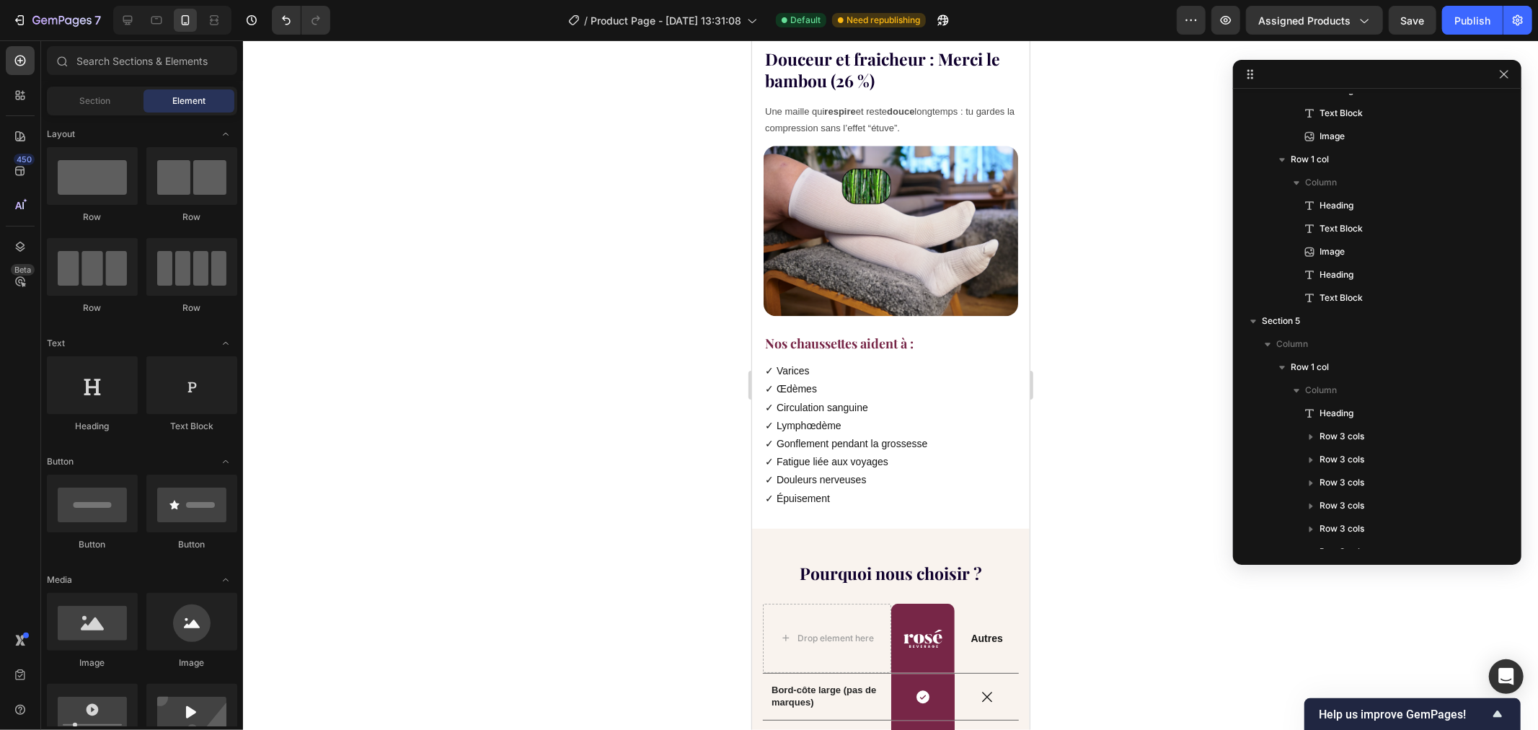
drag, startPoint x: 1016, startPoint y: 491, endPoint x: 1782, endPoint y: 553, distance: 768.9
click at [766, 361] on p "✓ Varices" at bounding box center [890, 370] width 252 height 18
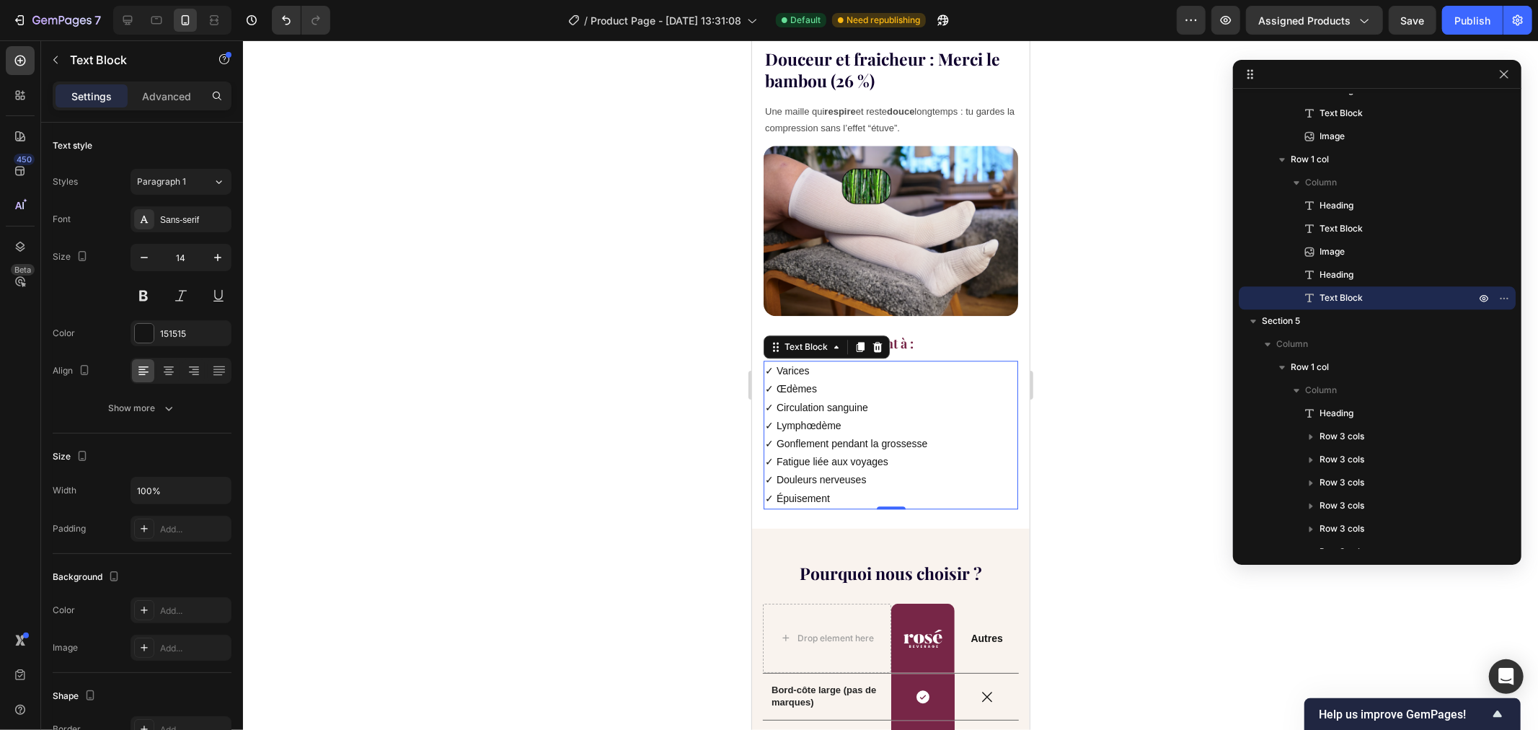
click at [769, 361] on p "✓ Varices" at bounding box center [890, 370] width 252 height 18
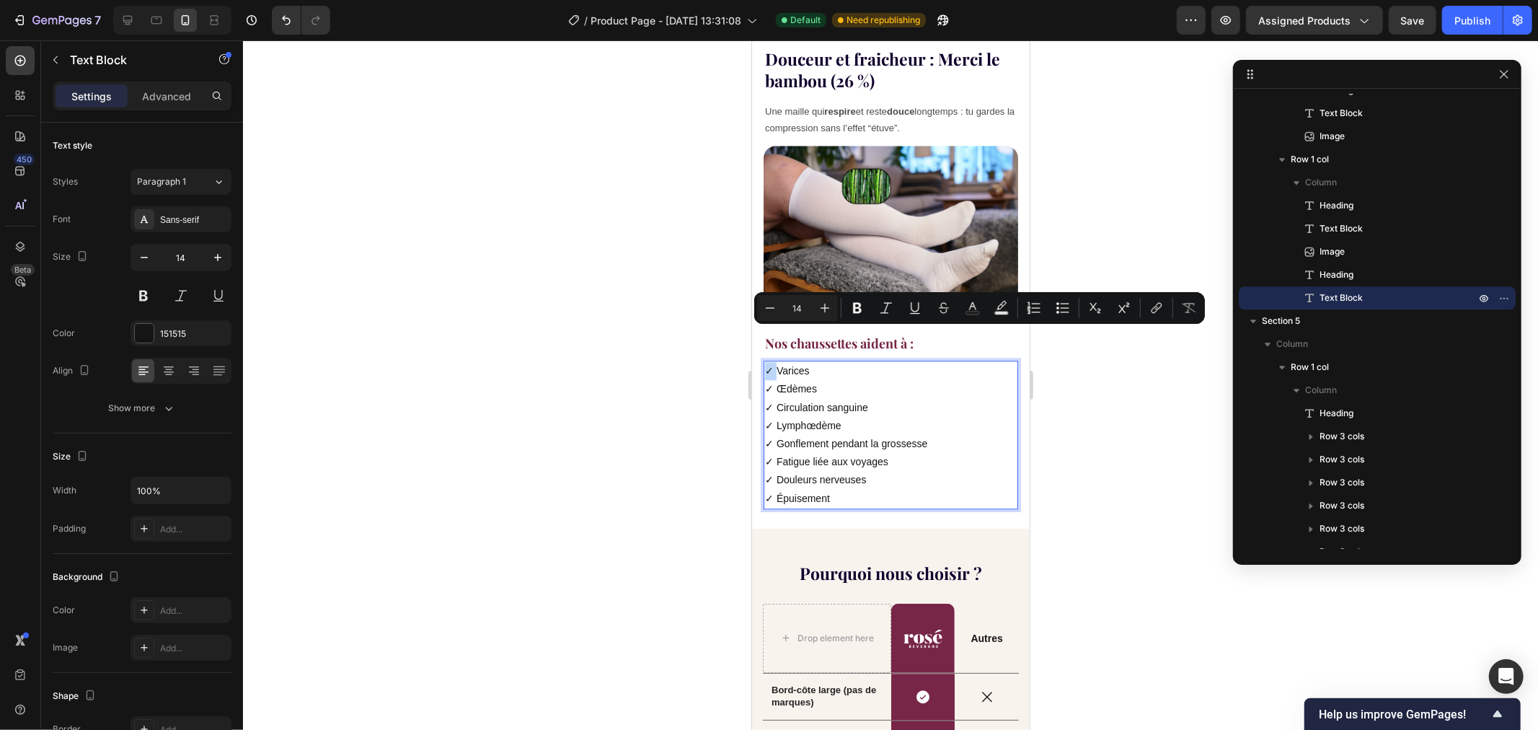
drag, startPoint x: 769, startPoint y: 335, endPoint x: 760, endPoint y: 332, distance: 8.9
click at [760, 332] on div "Douceur et fraicheur : Merci le bambou (26 %) Heading Une maille qui respire et…" at bounding box center [890, 282] width 278 height 490
click at [970, 306] on icon "Editor contextual toolbar" at bounding box center [972, 308] width 14 height 14
type input "151515"
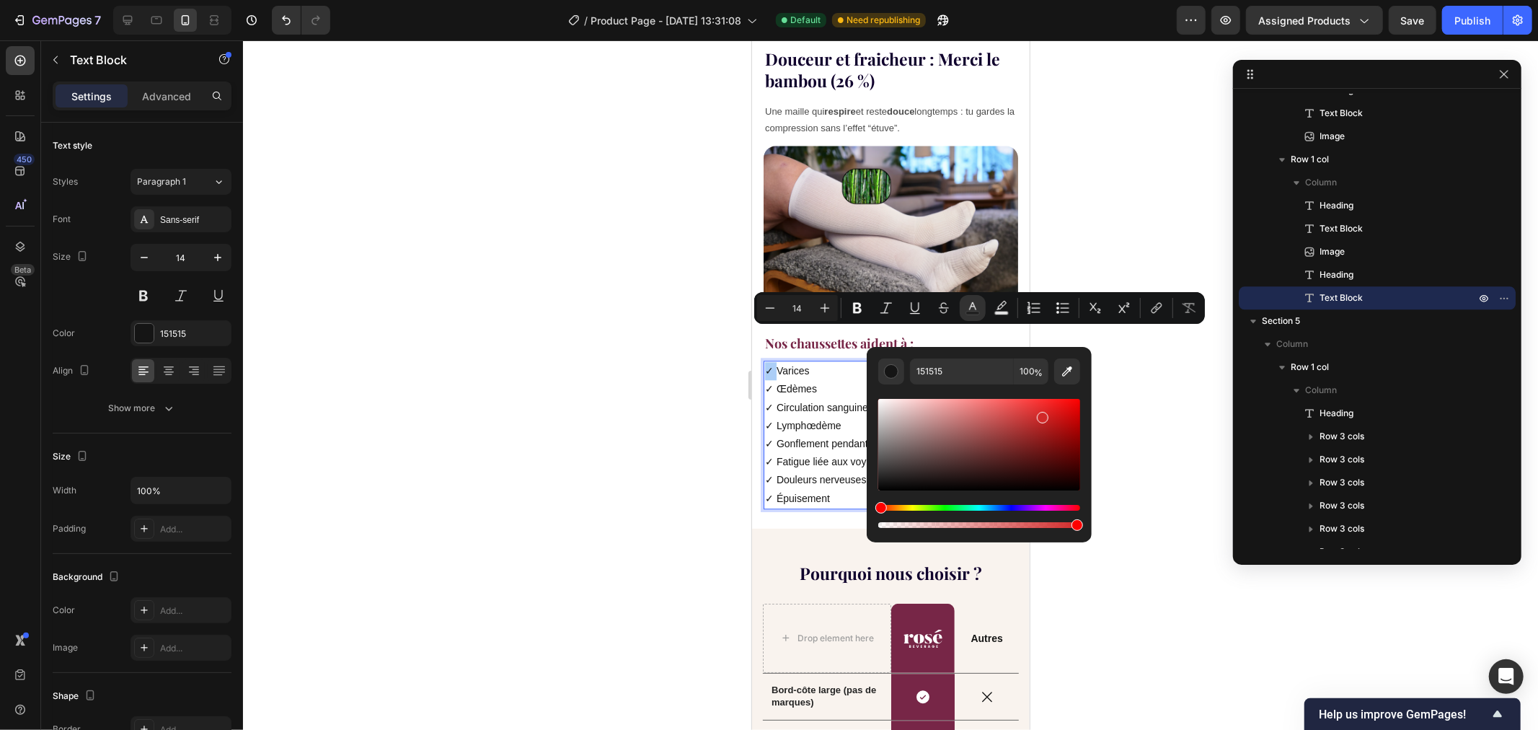
click at [1042, 415] on div "Editor contextual toolbar" at bounding box center [979, 445] width 202 height 92
type input "D12929"
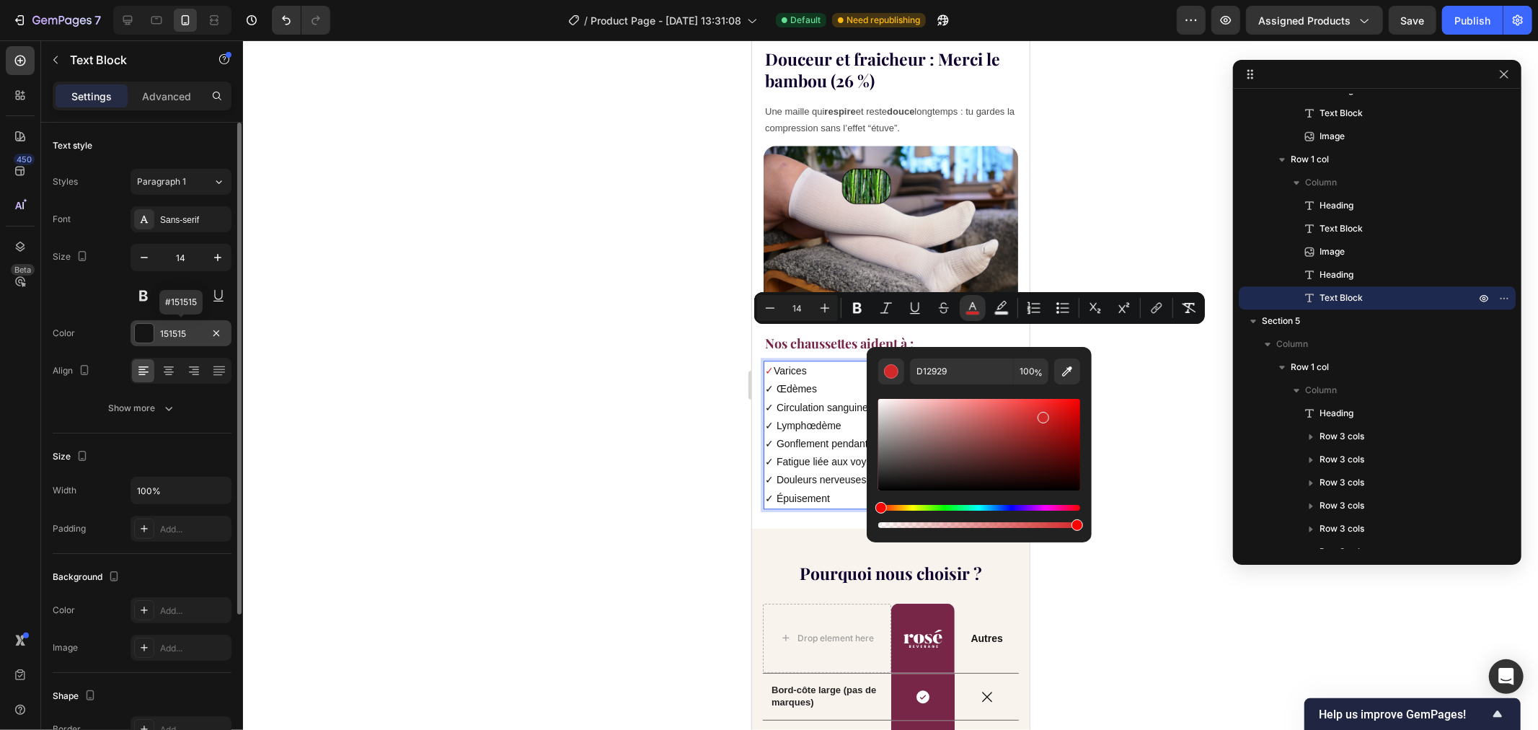
click at [142, 332] on div at bounding box center [144, 333] width 19 height 19
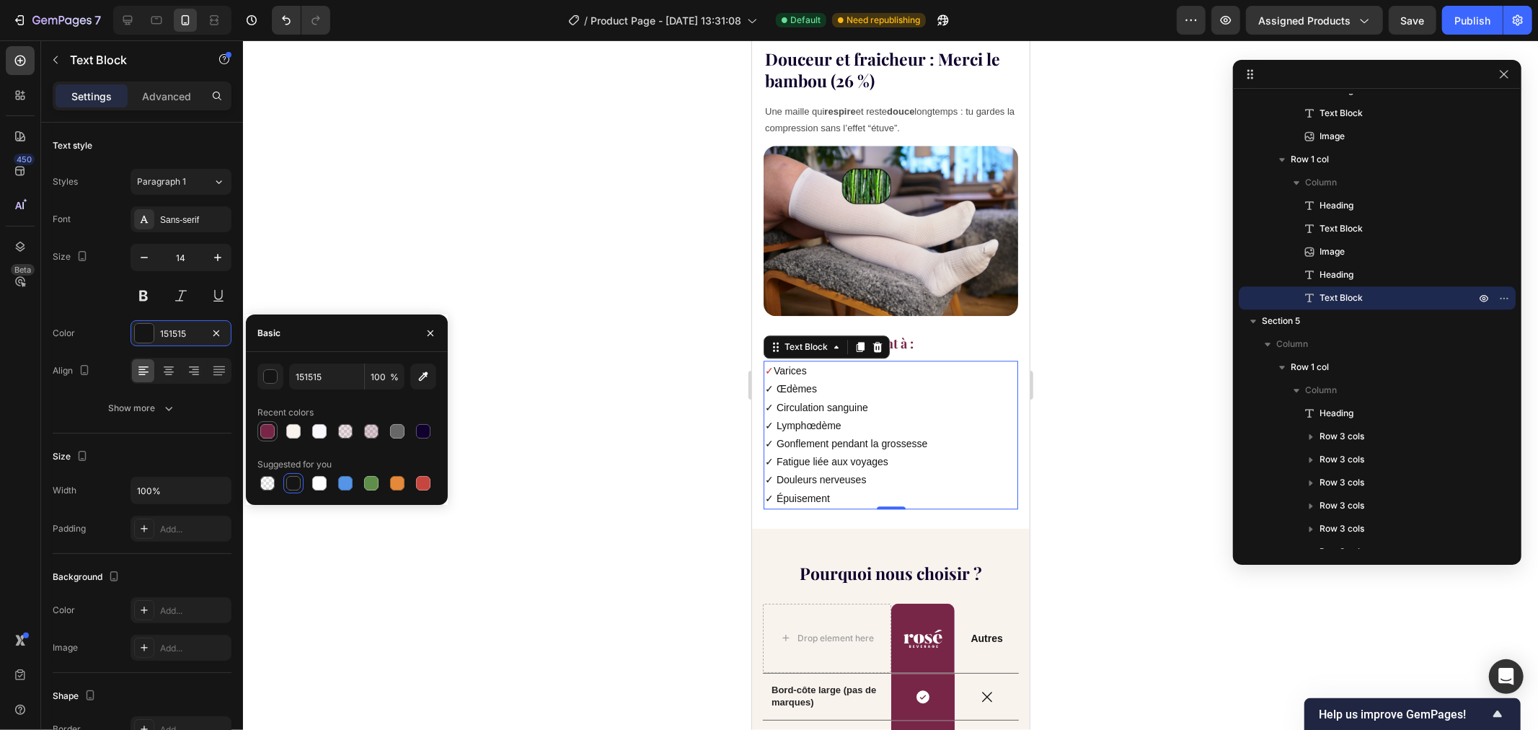
click at [265, 429] on div at bounding box center [267, 431] width 14 height 14
type input "772647"
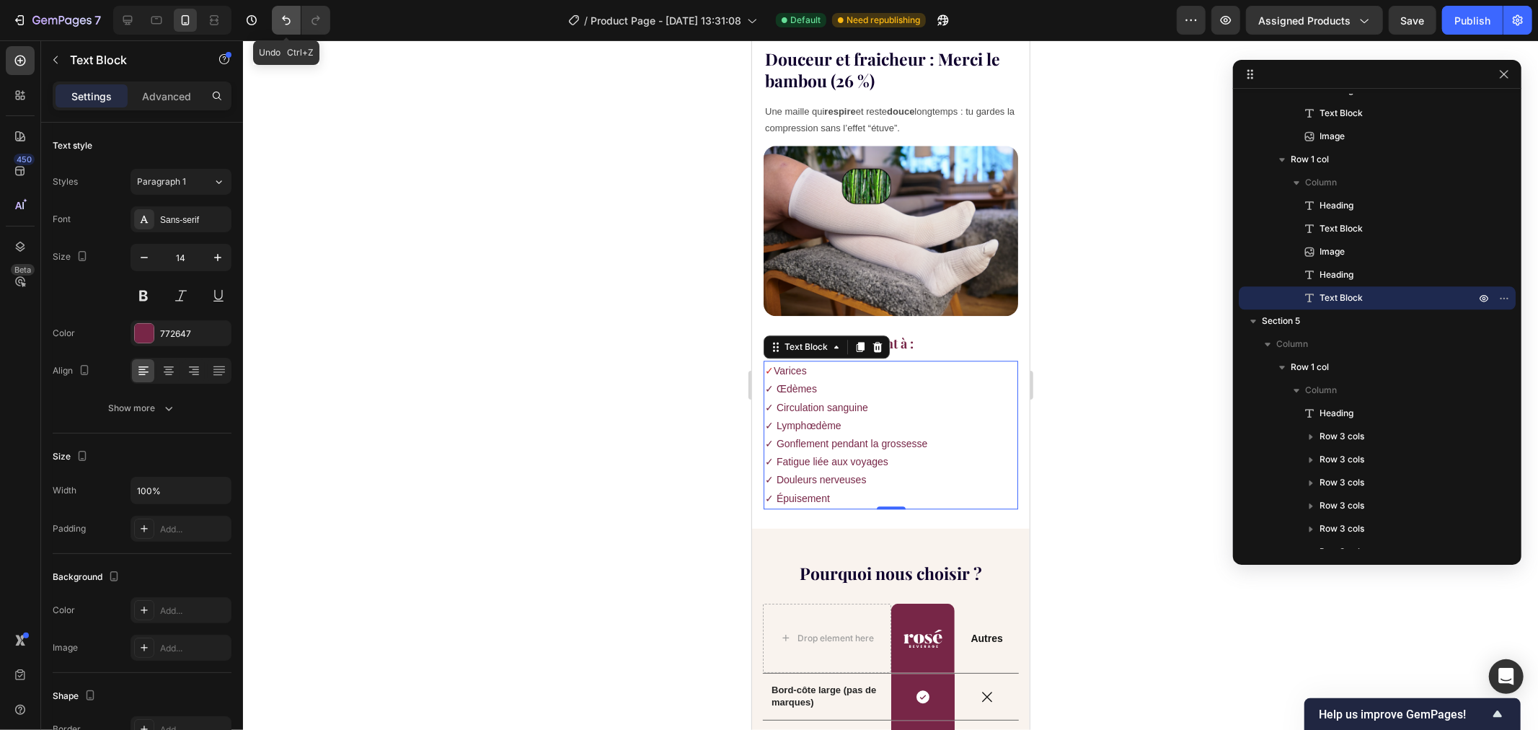
click at [277, 17] on button "Undo/Redo" at bounding box center [286, 20] width 29 height 29
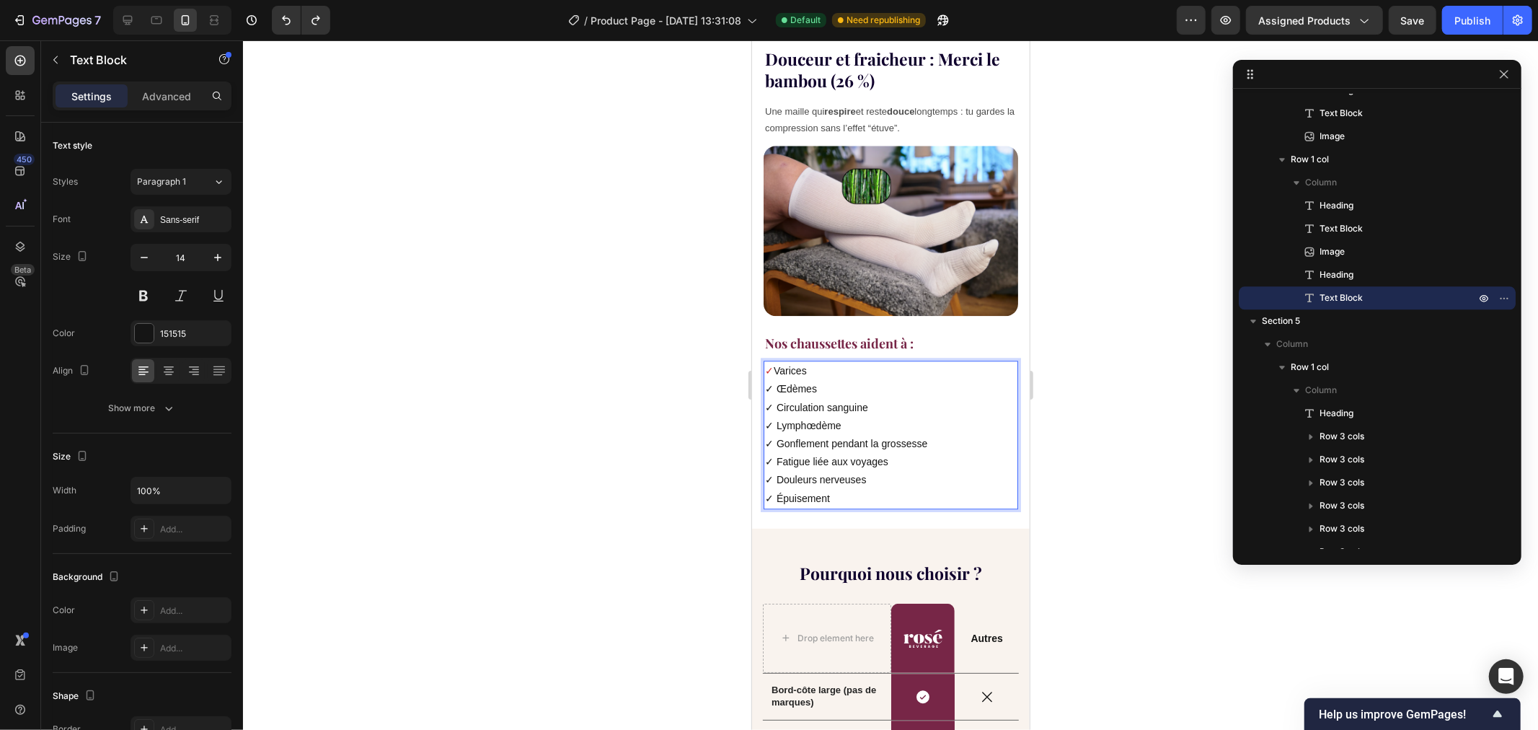
drag, startPoint x: 771, startPoint y: 332, endPoint x: 762, endPoint y: 332, distance: 9.4
click at [763, 360] on div "✓ [MEDICAL_DATA] ✓ Œdèmes ✓ Circulation sanguine ✓ Lymphœdème ✓ Gonflement pend…" at bounding box center [890, 434] width 255 height 149
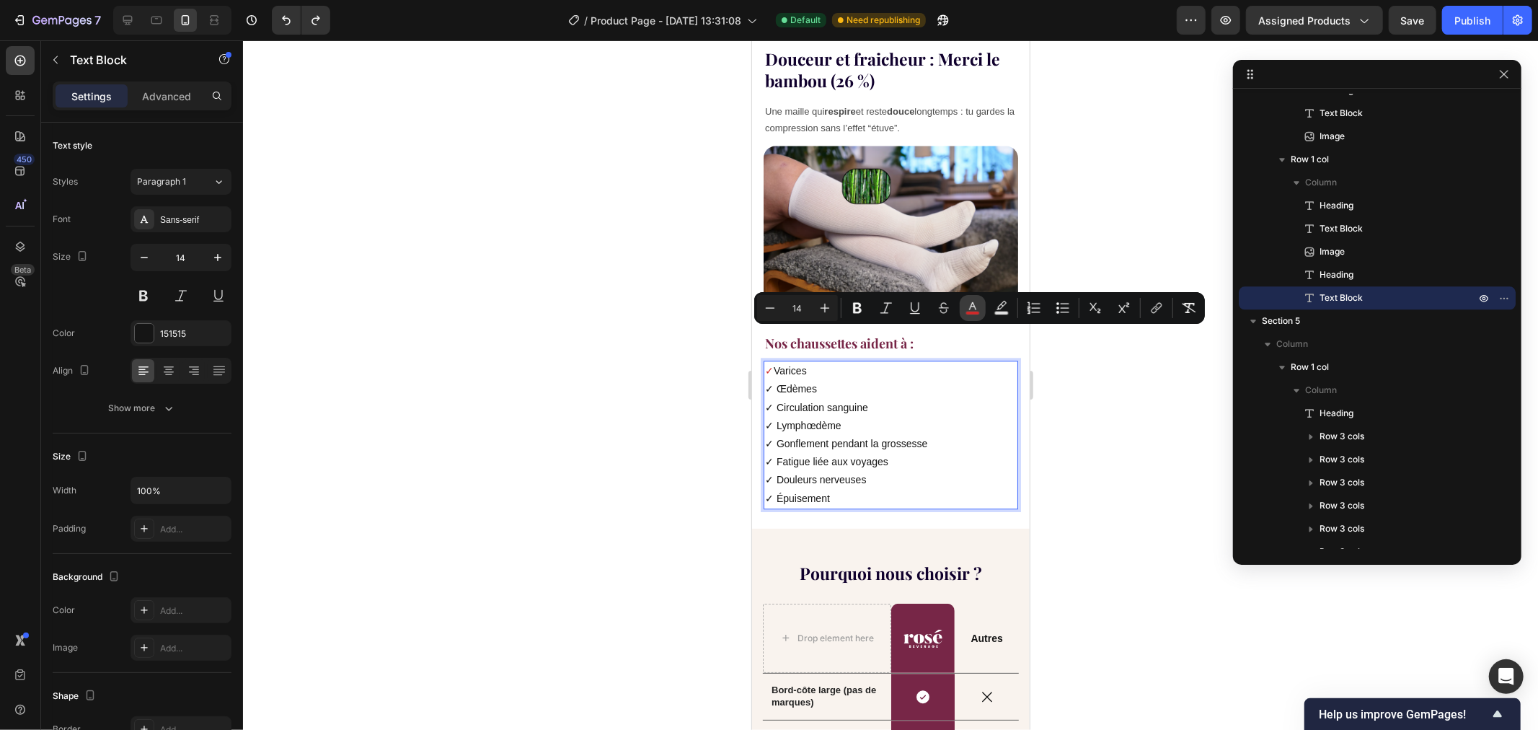
click at [970, 308] on icon "Editor contextual toolbar" at bounding box center [972, 306] width 7 height 8
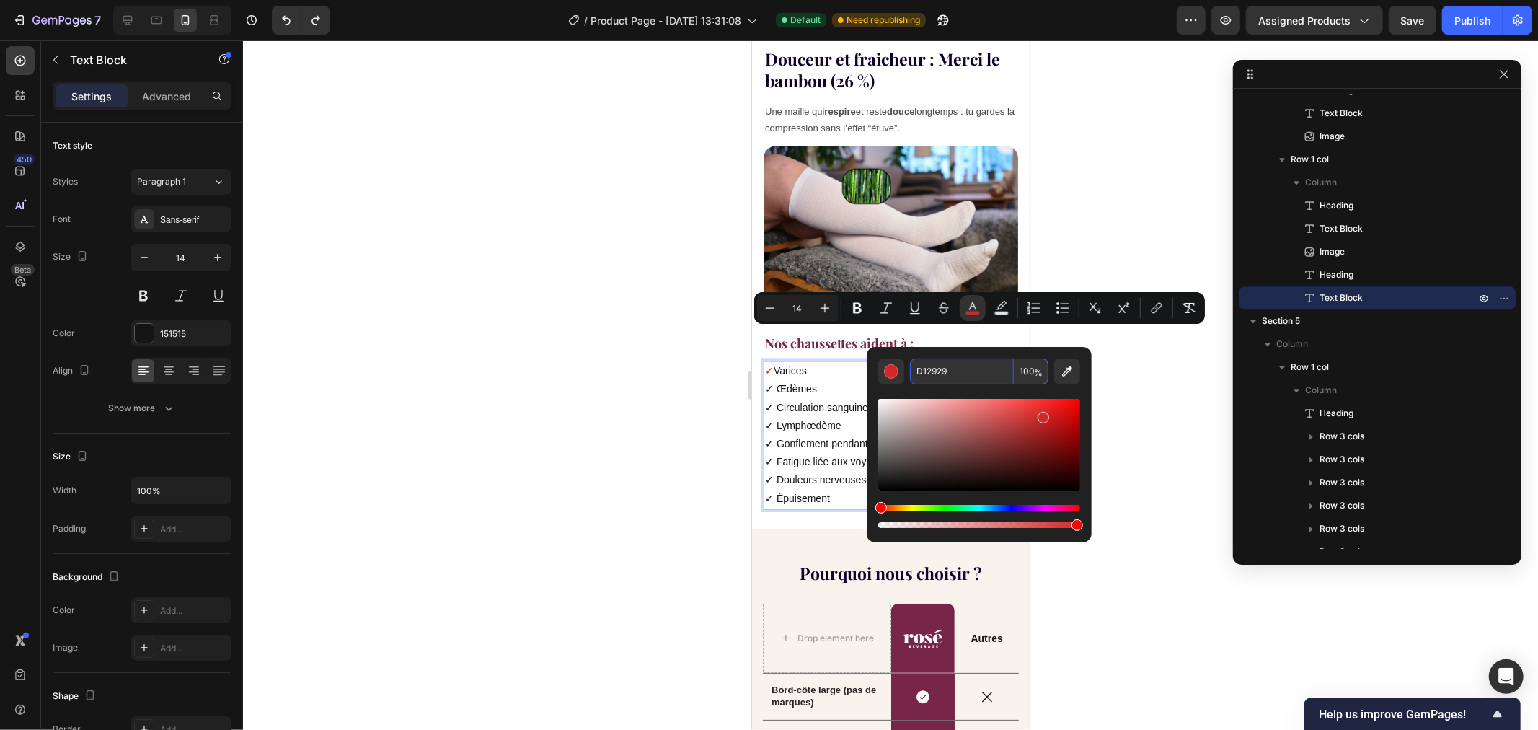
paste input "772647"
type input "772647"
click at [950, 390] on div "Editor contextual toolbar" at bounding box center [979, 457] width 202 height 146
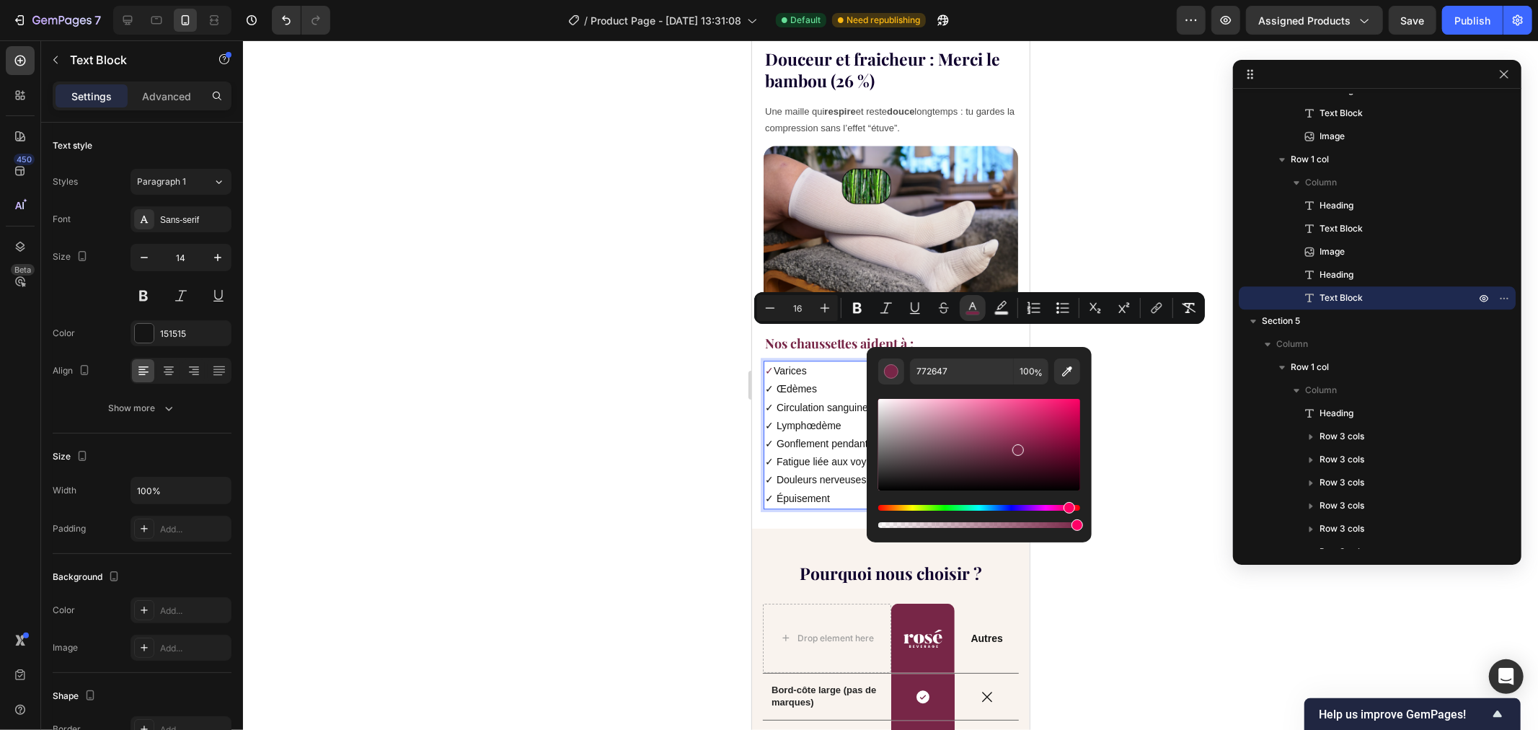
type input "14"
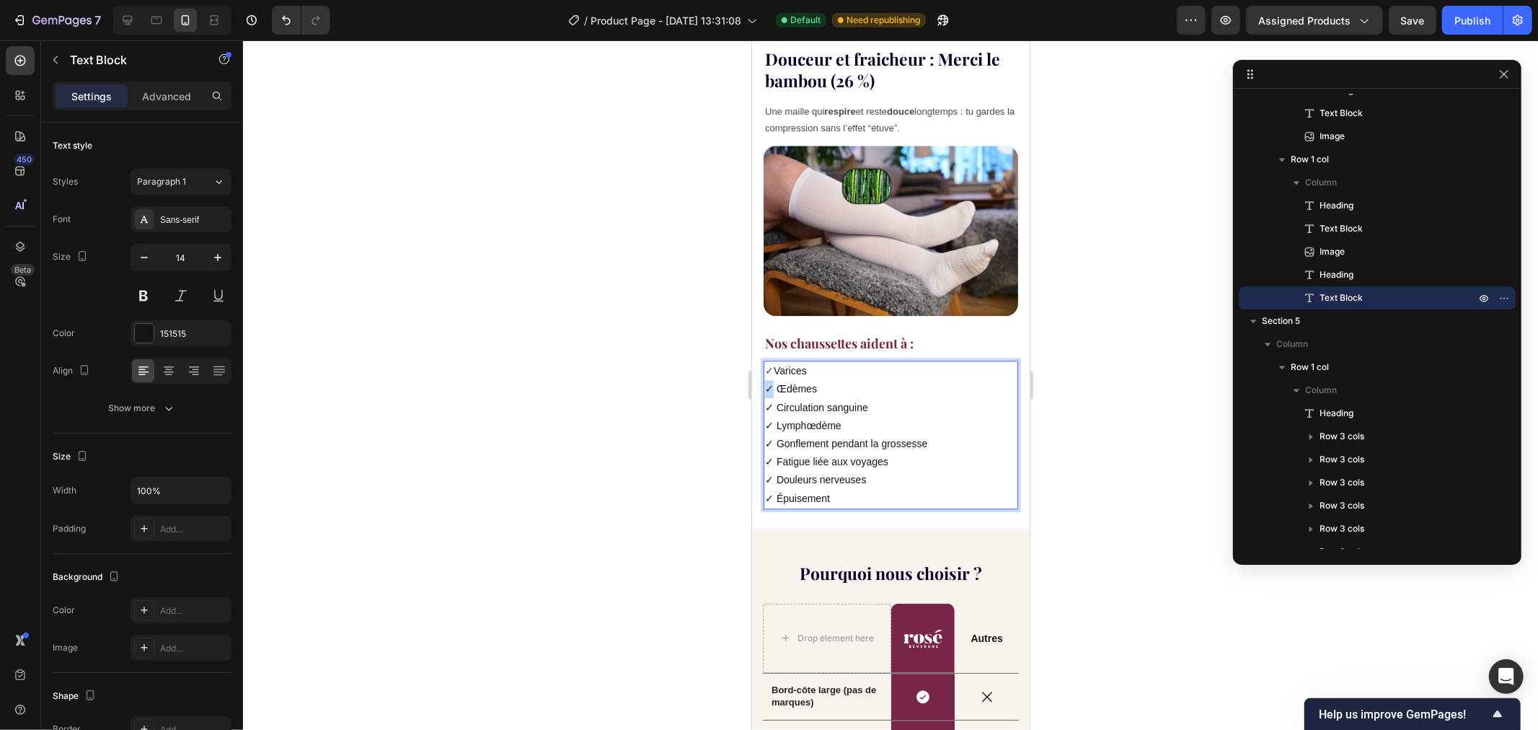
click at [763, 360] on div "✓ [MEDICAL_DATA] ✓ Œdèmes ✓ Circulation sanguine ✓ Lymphœdème ✓ Gonflement pend…" at bounding box center [890, 434] width 255 height 149
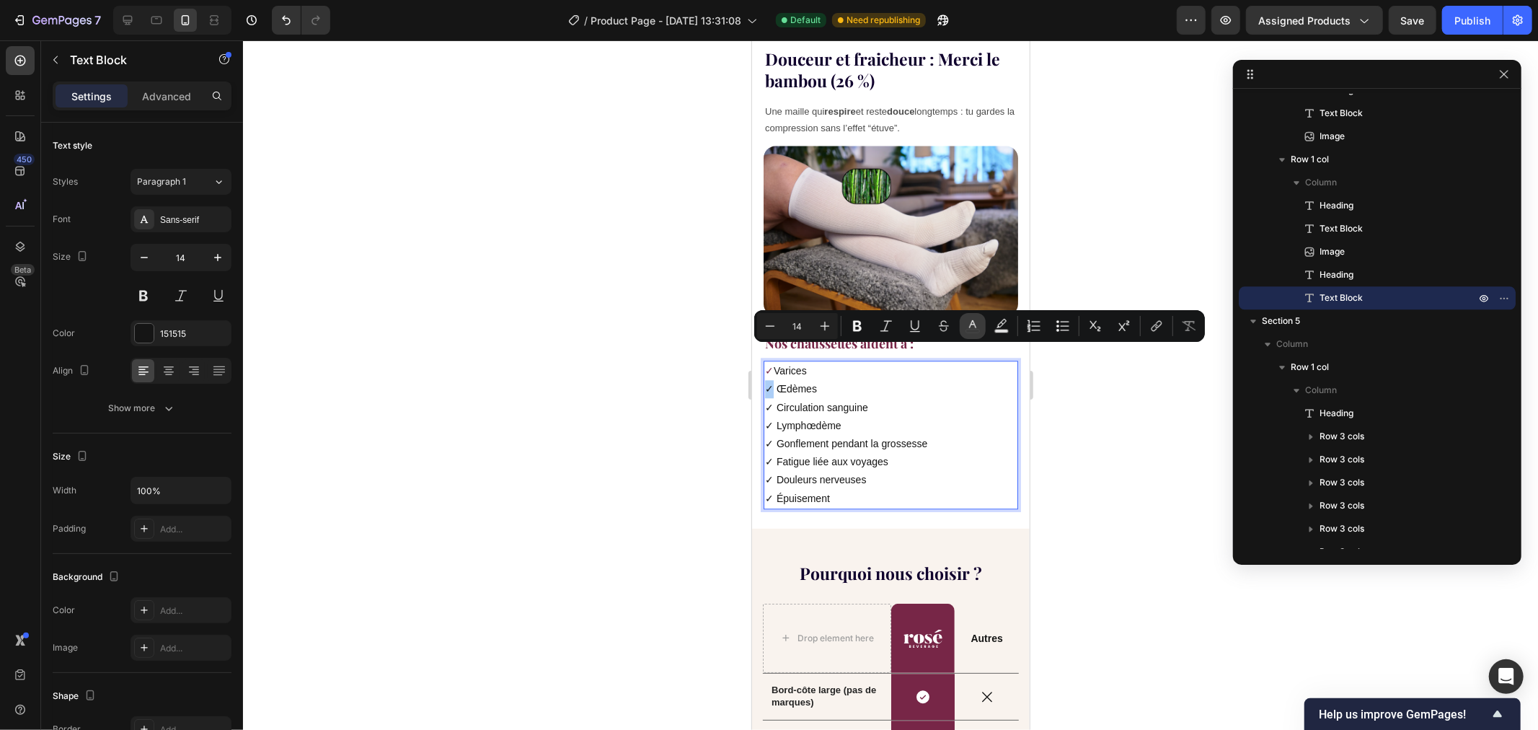
click at [975, 327] on icon "Editor contextual toolbar" at bounding box center [972, 326] width 14 height 14
type input "151515"
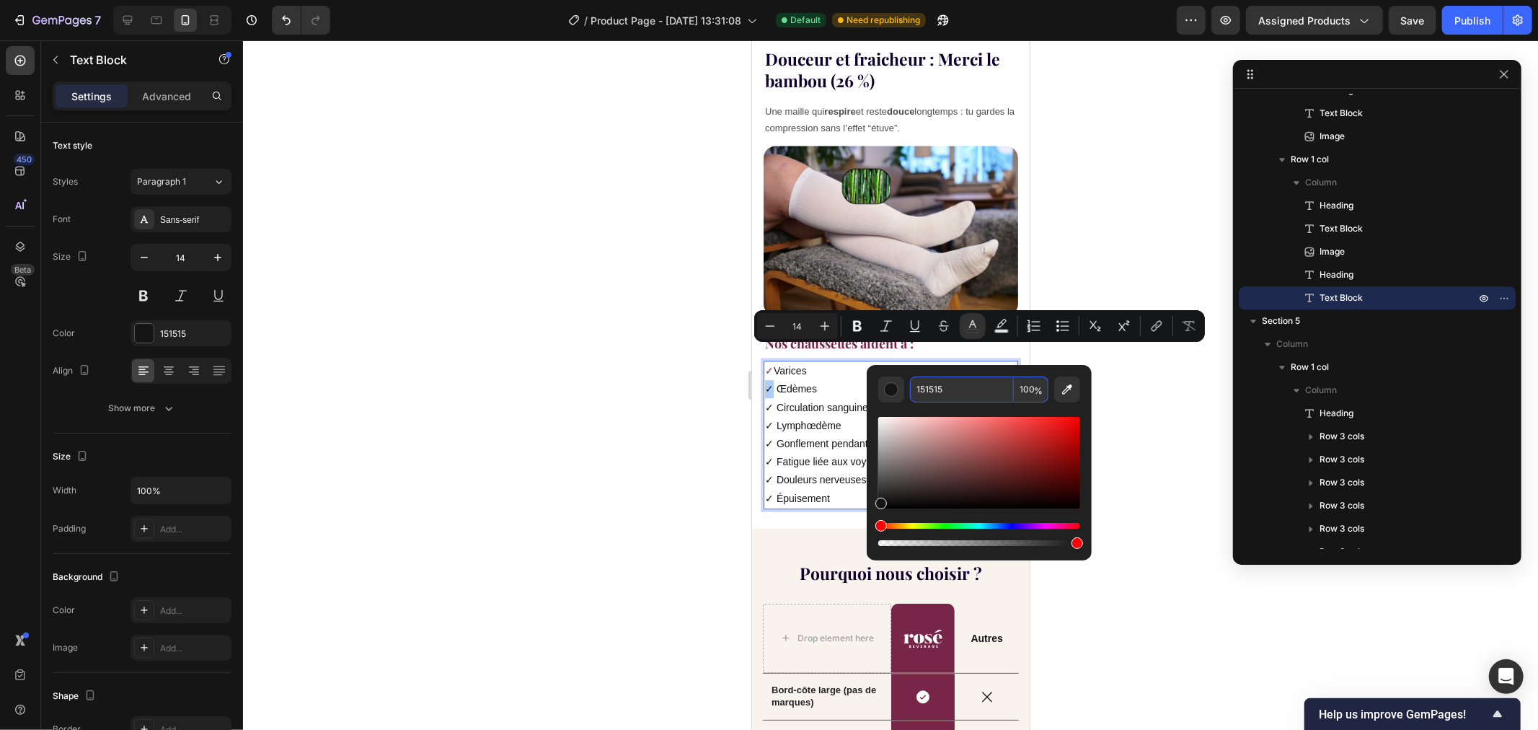
click at [965, 388] on input "151515" at bounding box center [962, 389] width 104 height 26
paste input "772647"
type input "772647"
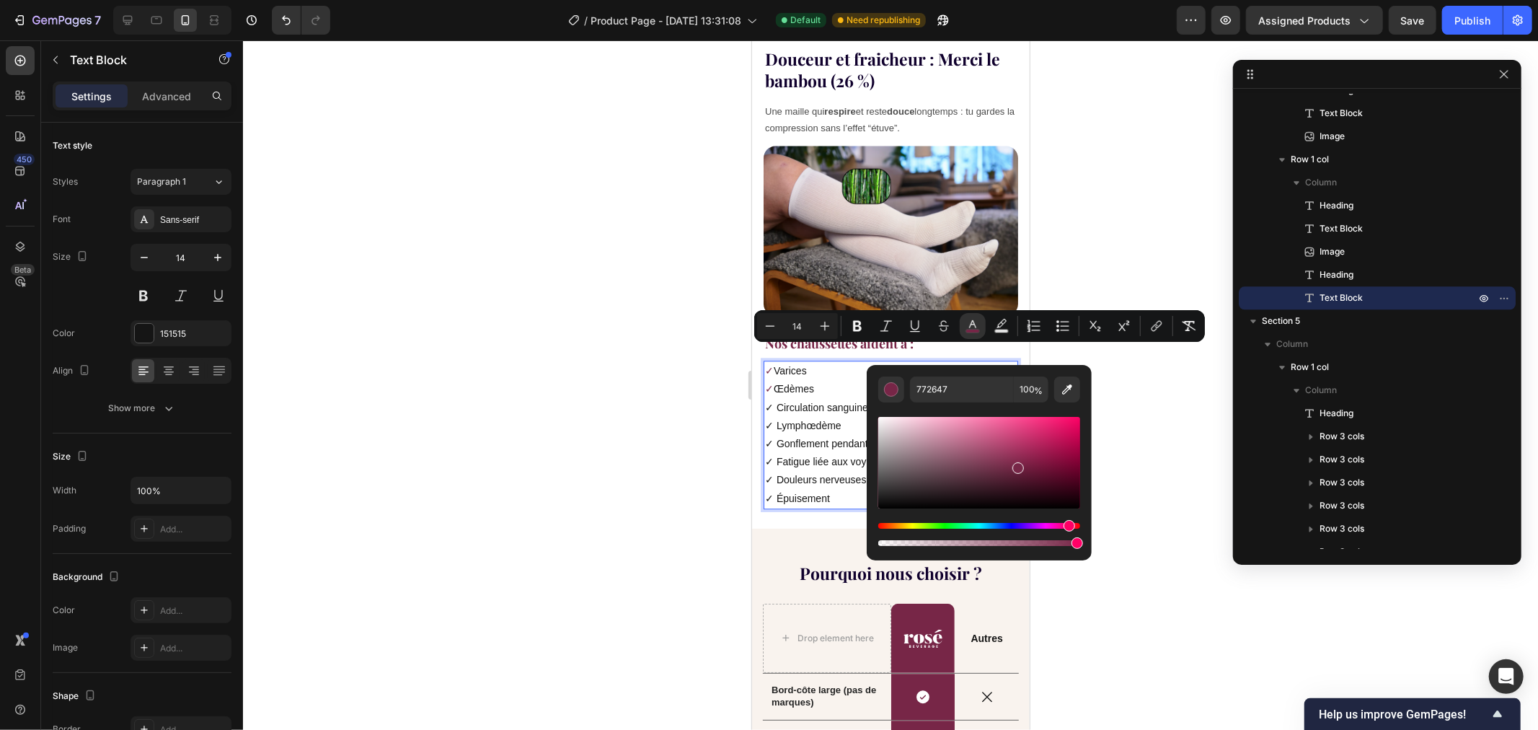
click at [934, 408] on div "Editor contextual toolbar" at bounding box center [979, 475] width 202 height 146
type input "14"
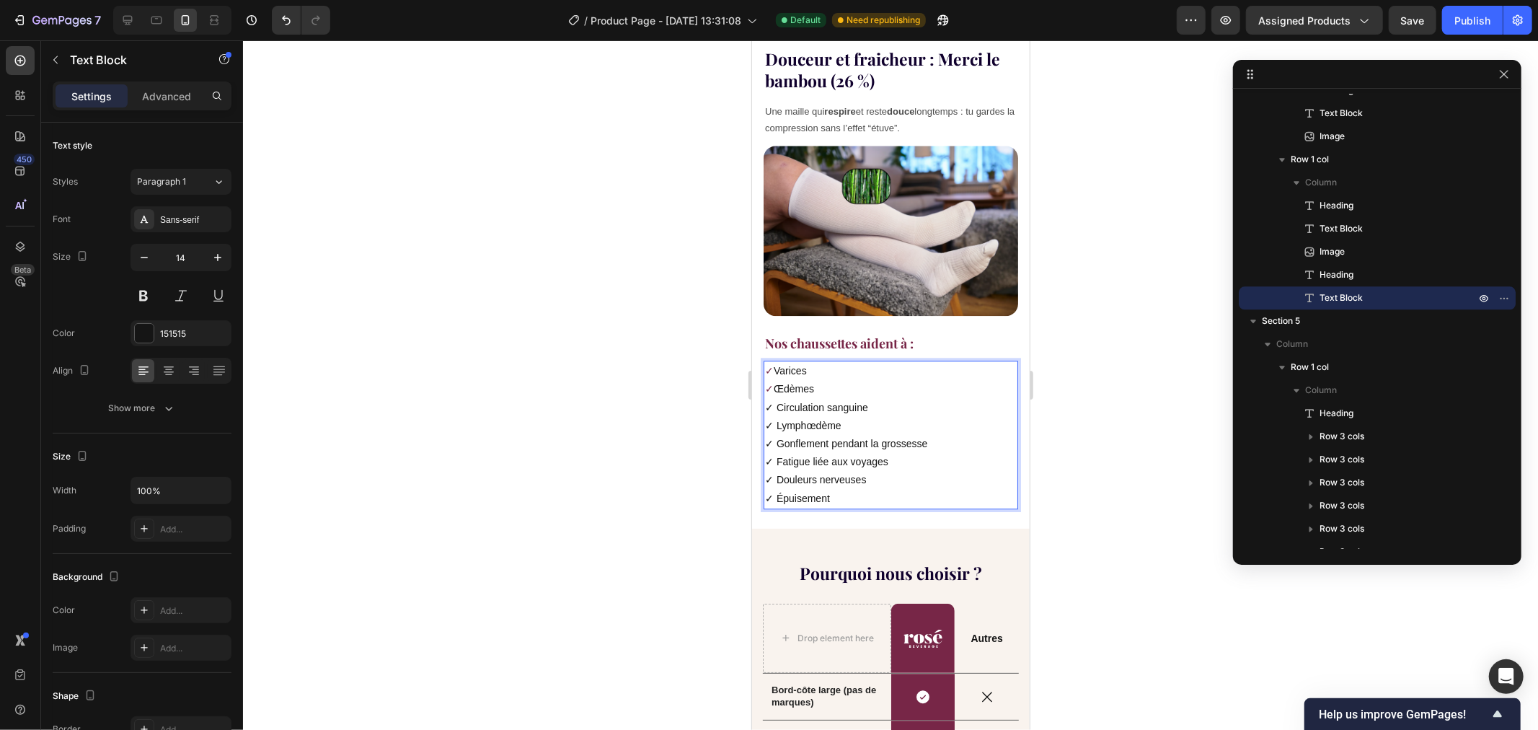
click at [772, 398] on p "✓ Circulation sanguine" at bounding box center [890, 407] width 252 height 18
drag, startPoint x: 772, startPoint y: 368, endPoint x: 788, endPoint y: 361, distance: 17.1
click at [764, 398] on p "✓ Circulation sanguine" at bounding box center [890, 407] width 252 height 18
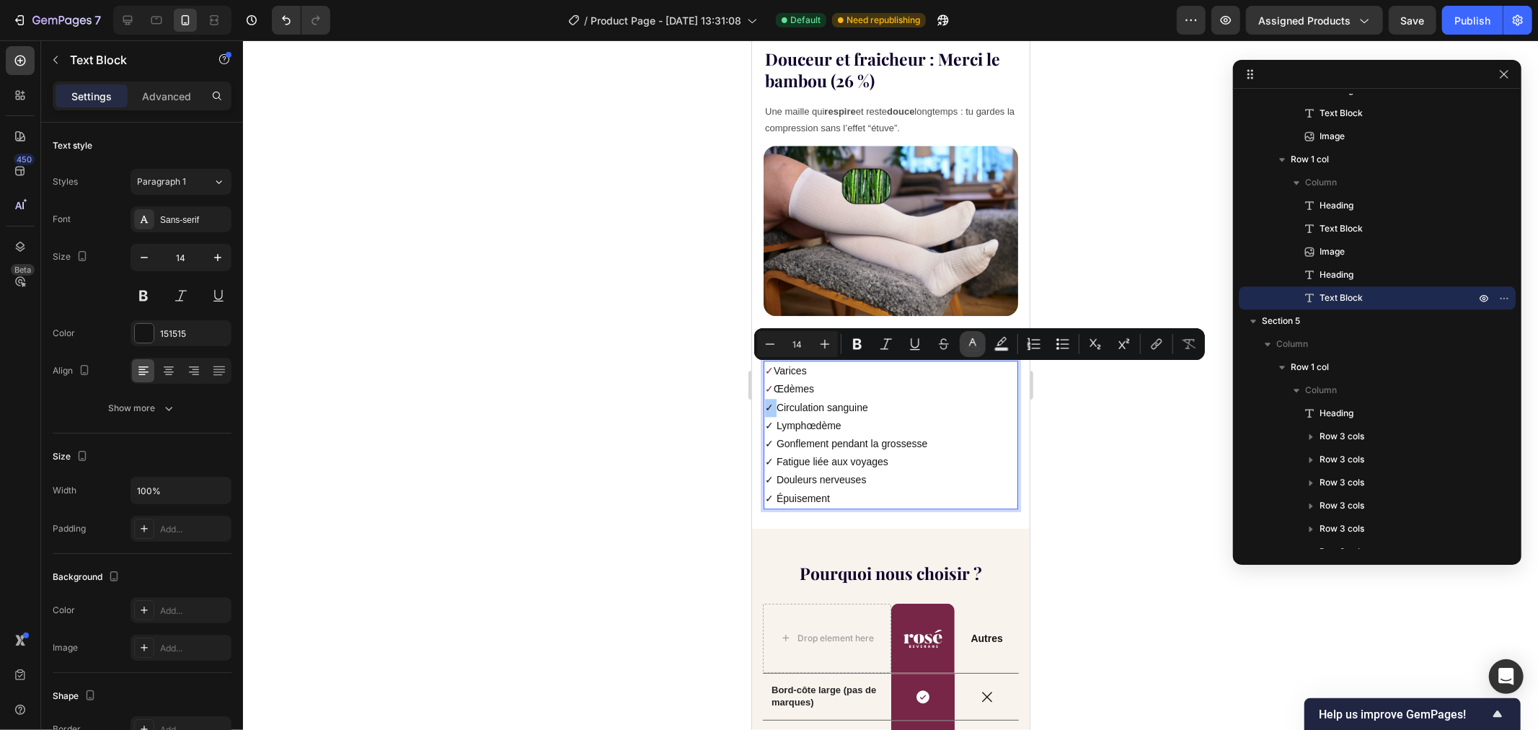
click at [978, 347] on icon "Editor contextual toolbar" at bounding box center [972, 344] width 14 height 14
type input "151515"
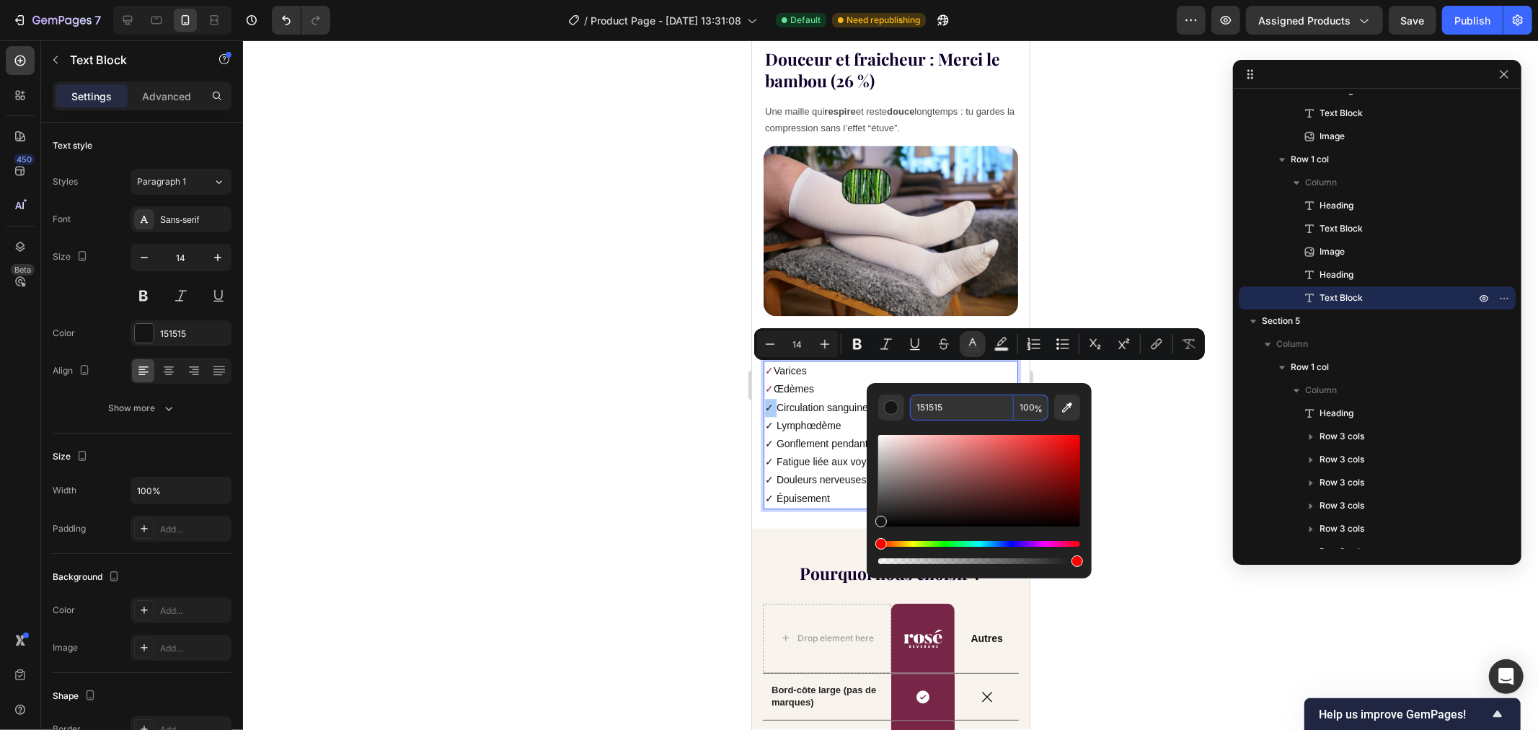
paste input "772647"
click at [934, 431] on div "Editor contextual toolbar" at bounding box center [979, 493] width 202 height 146
click at [945, 432] on div "Editor contextual toolbar" at bounding box center [979, 499] width 202 height 135
paste input "772647"
click at [931, 425] on div "Editor contextual toolbar" at bounding box center [979, 493] width 202 height 146
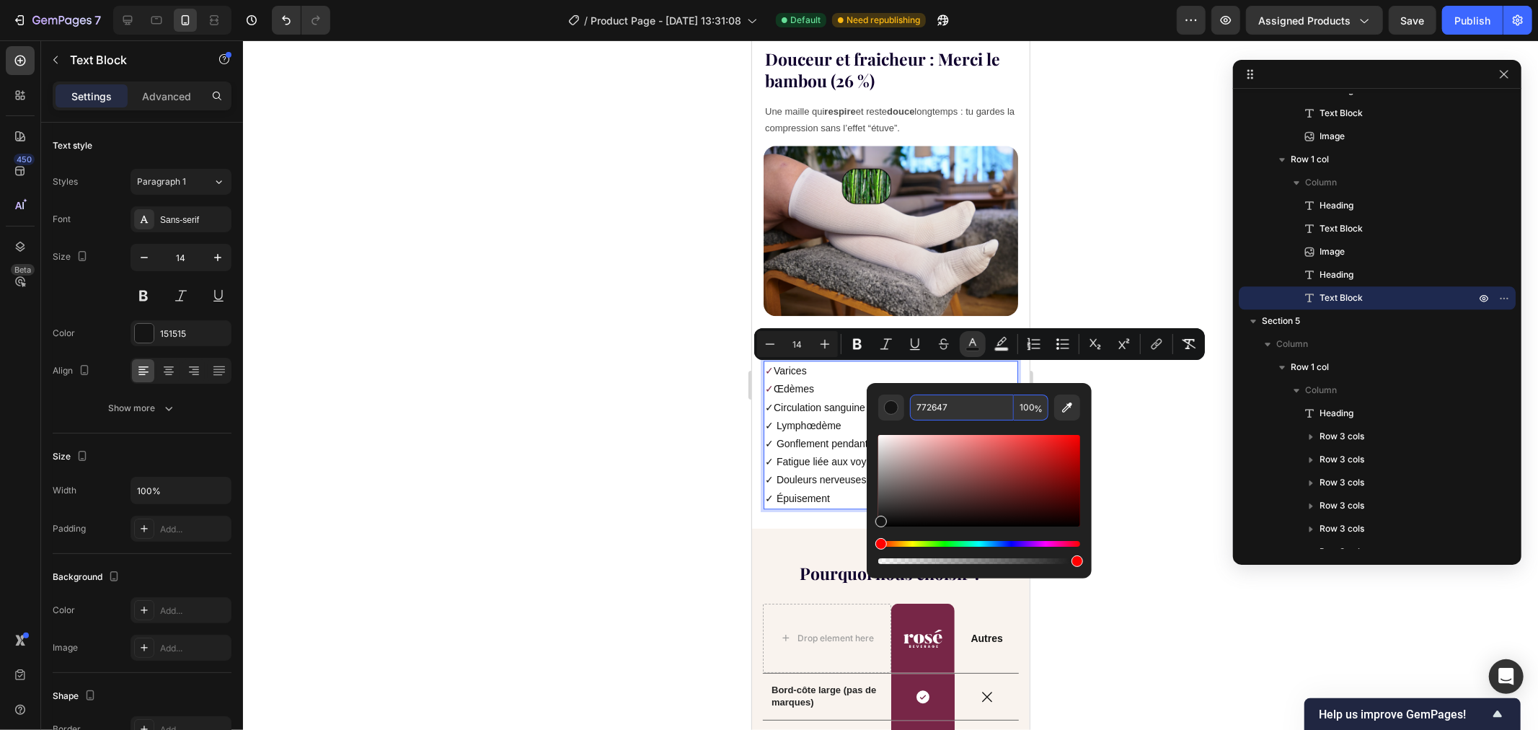
type input "772647"
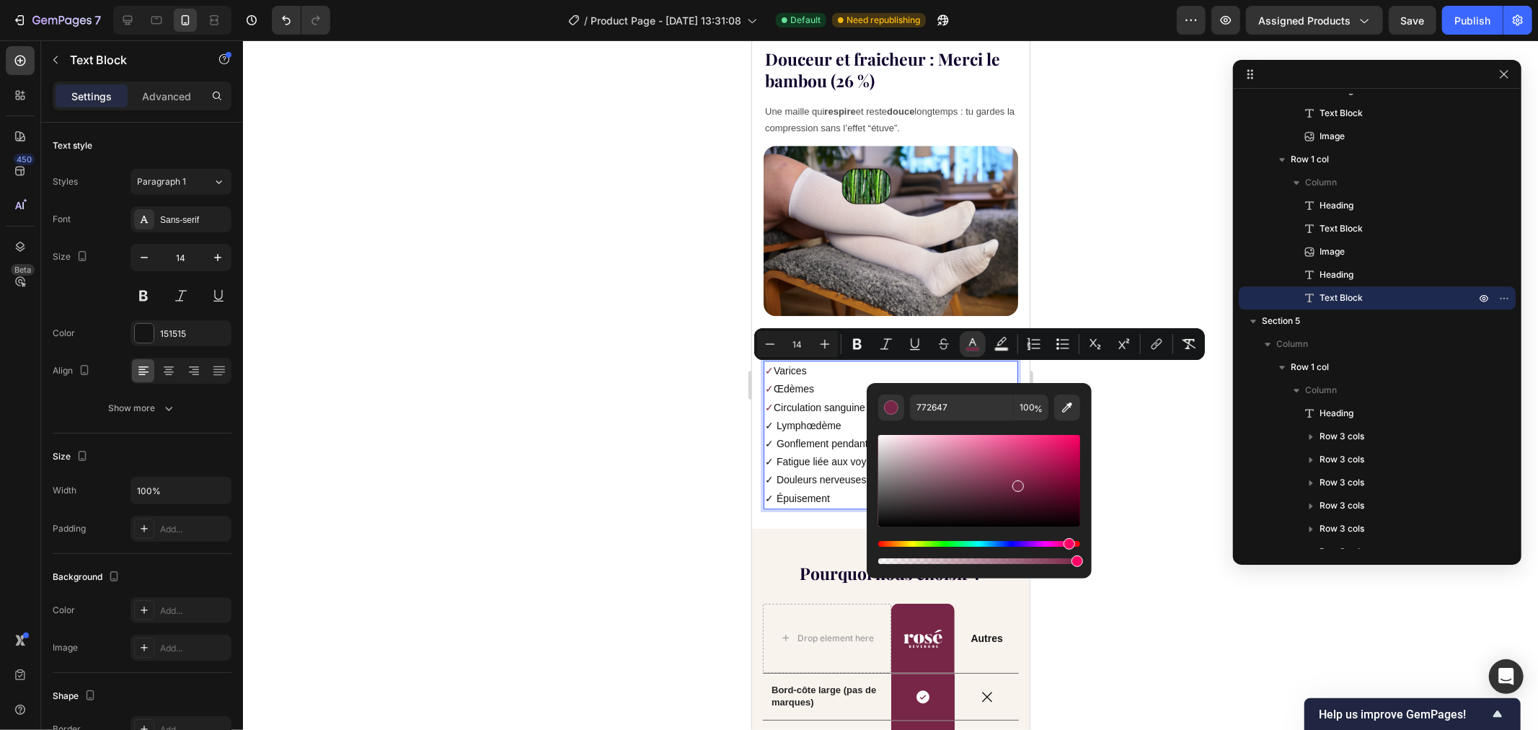
click at [908, 432] on div "Editor contextual toolbar" at bounding box center [979, 499] width 202 height 135
type input "16"
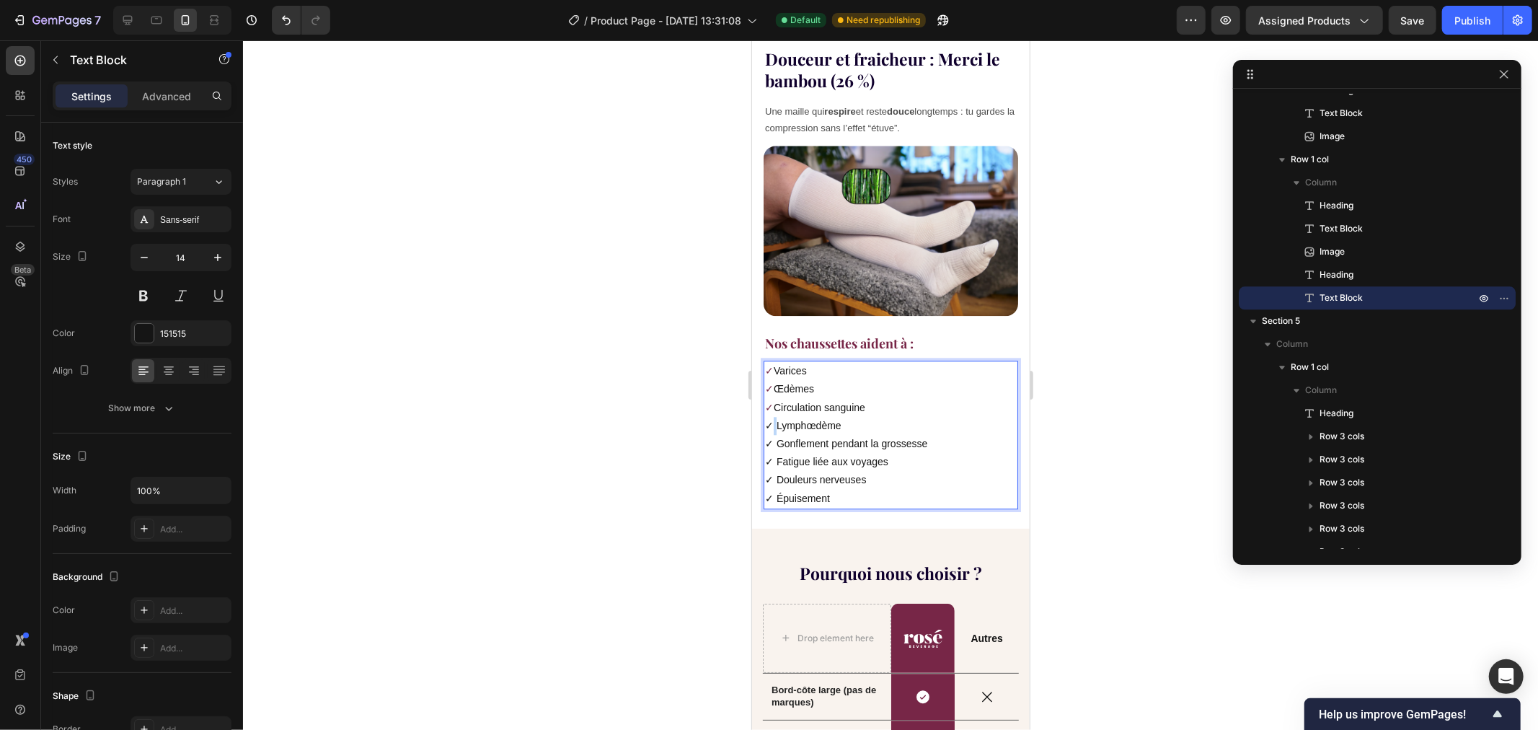
click at [771, 416] on p "✓ Lymphœdème" at bounding box center [890, 425] width 252 height 18
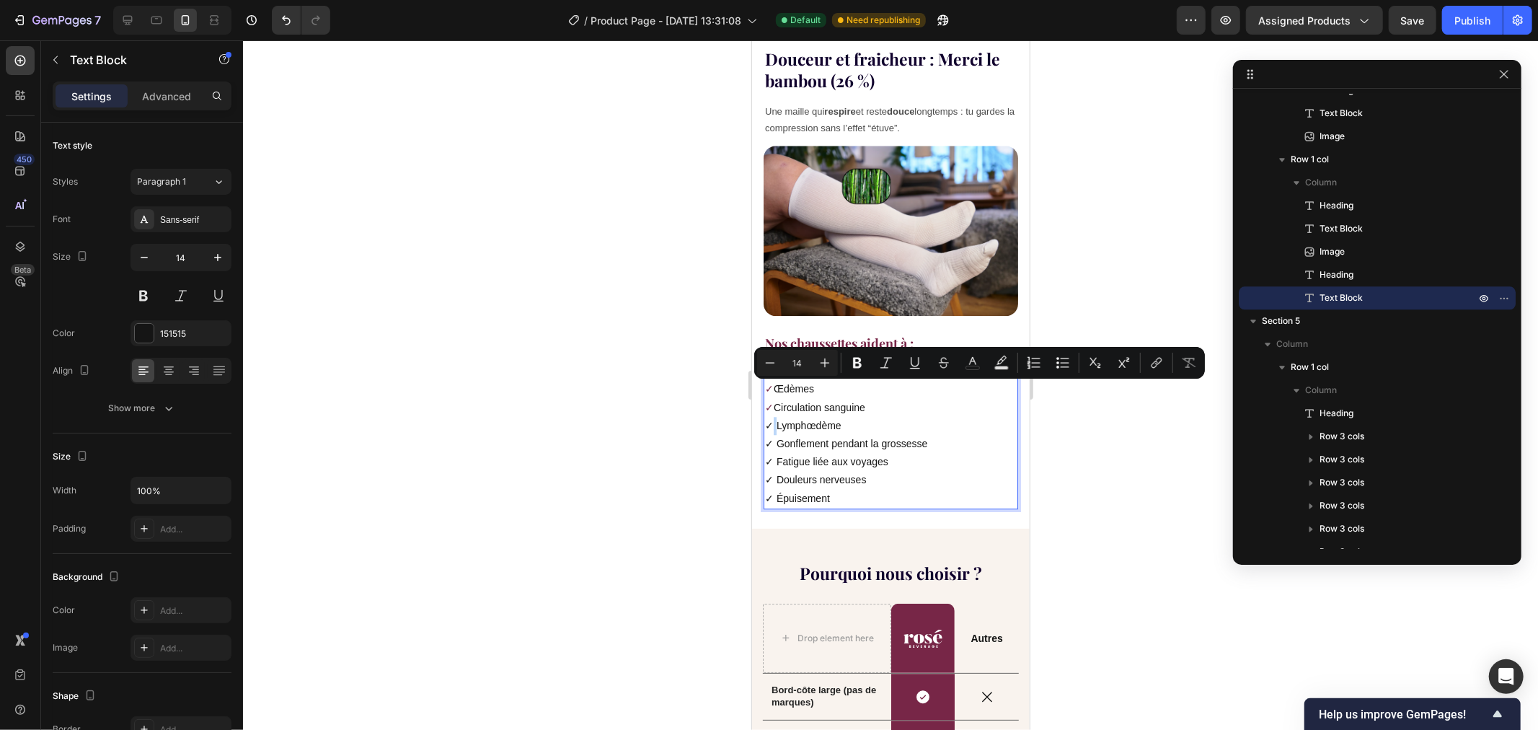
click at [777, 416] on p "✓ Lymphœdème" at bounding box center [890, 425] width 252 height 18
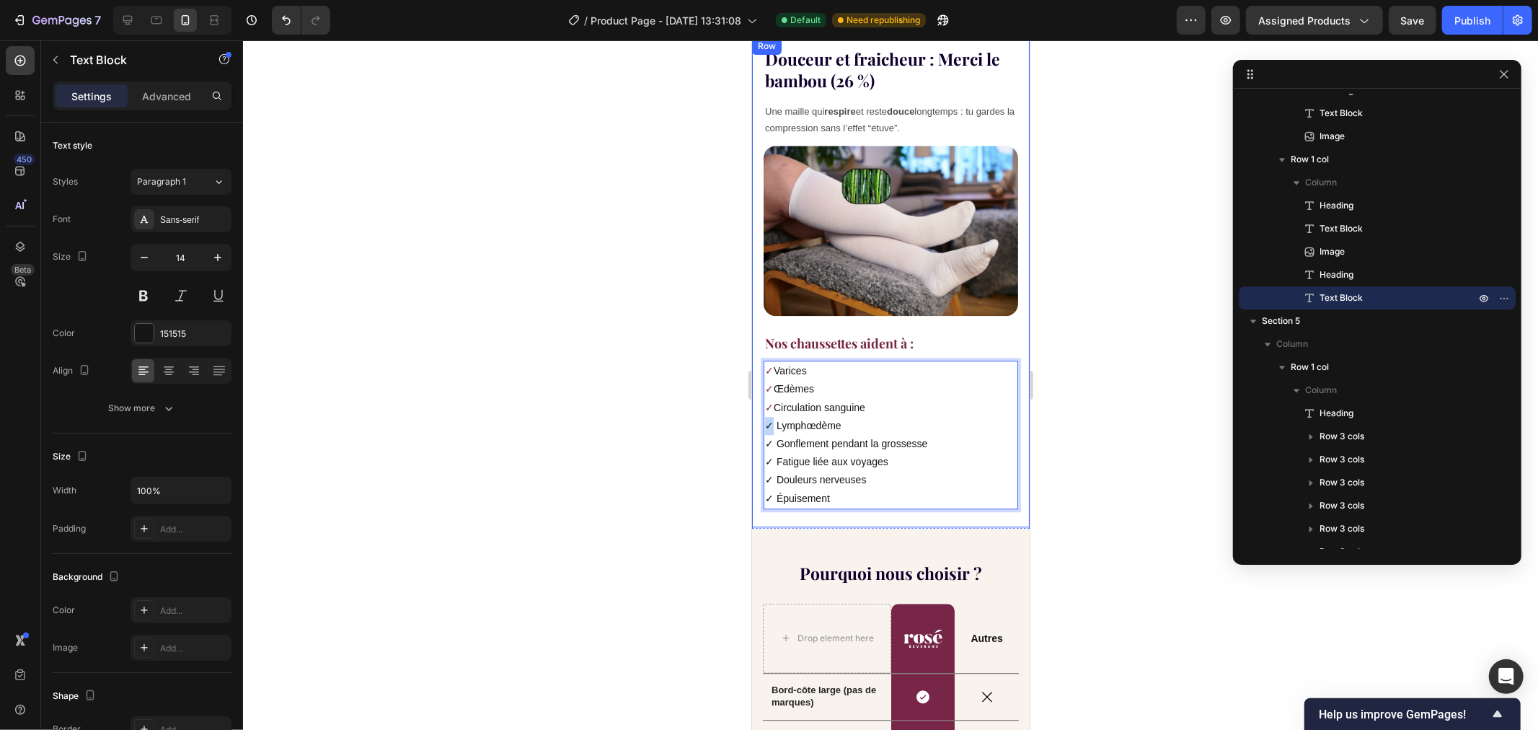
drag, startPoint x: 772, startPoint y: 384, endPoint x: 760, endPoint y: 384, distance: 12.3
click at [760, 384] on div "Douceur et fraicheur : Merci le bambou (26 %) Heading Une maille qui respire et…" at bounding box center [890, 282] width 278 height 490
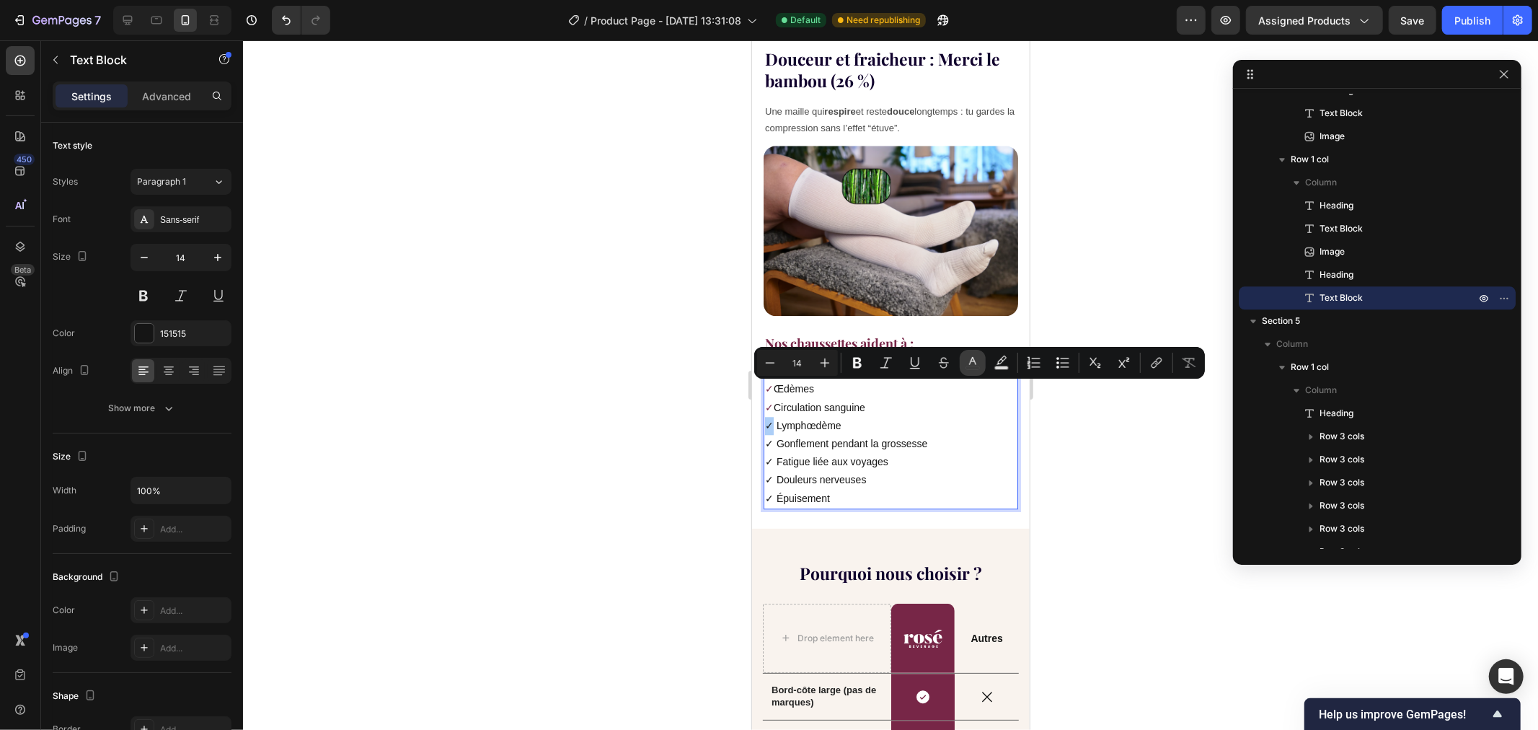
click at [968, 364] on icon "Editor contextual toolbar" at bounding box center [972, 362] width 14 height 14
type input "151515"
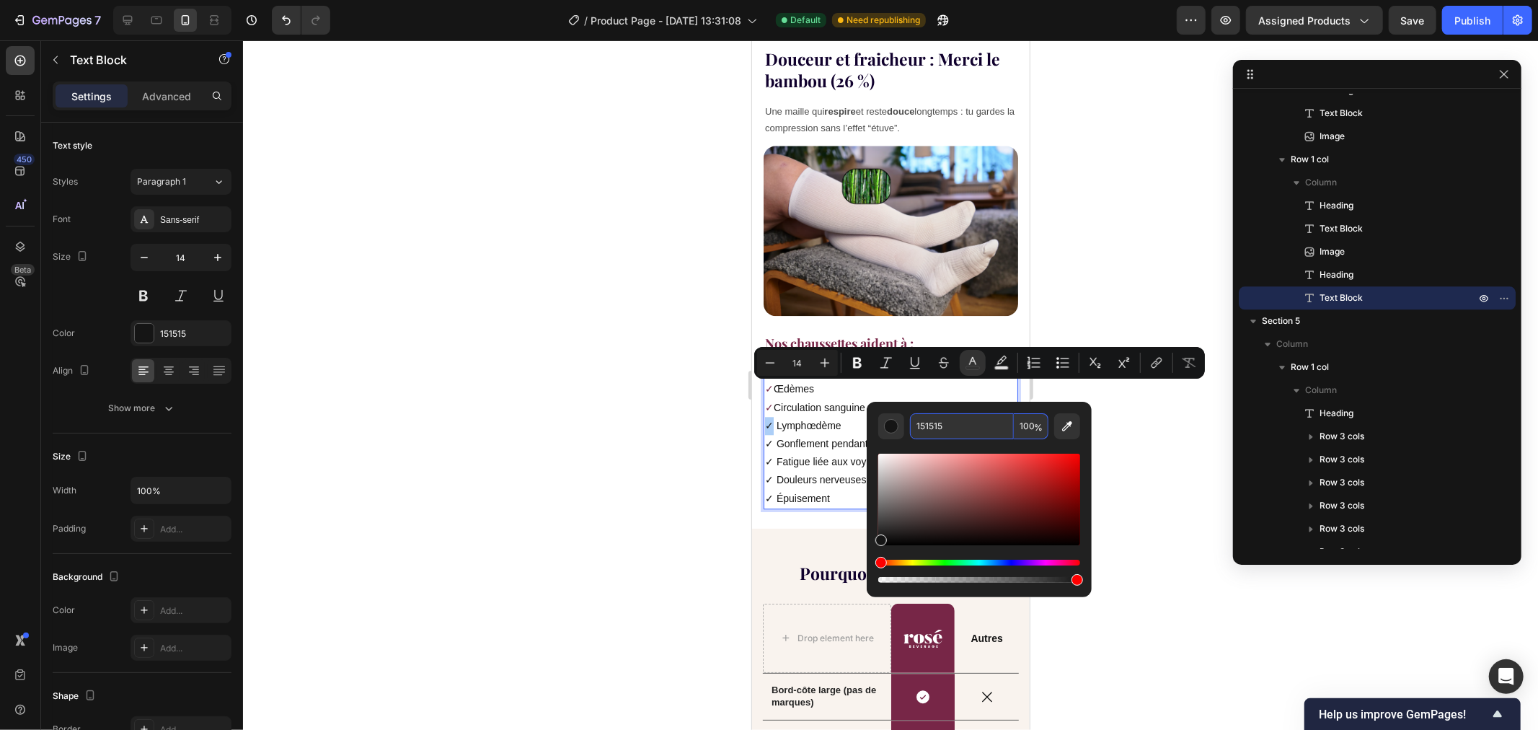
paste input "772647"
type input "772647"
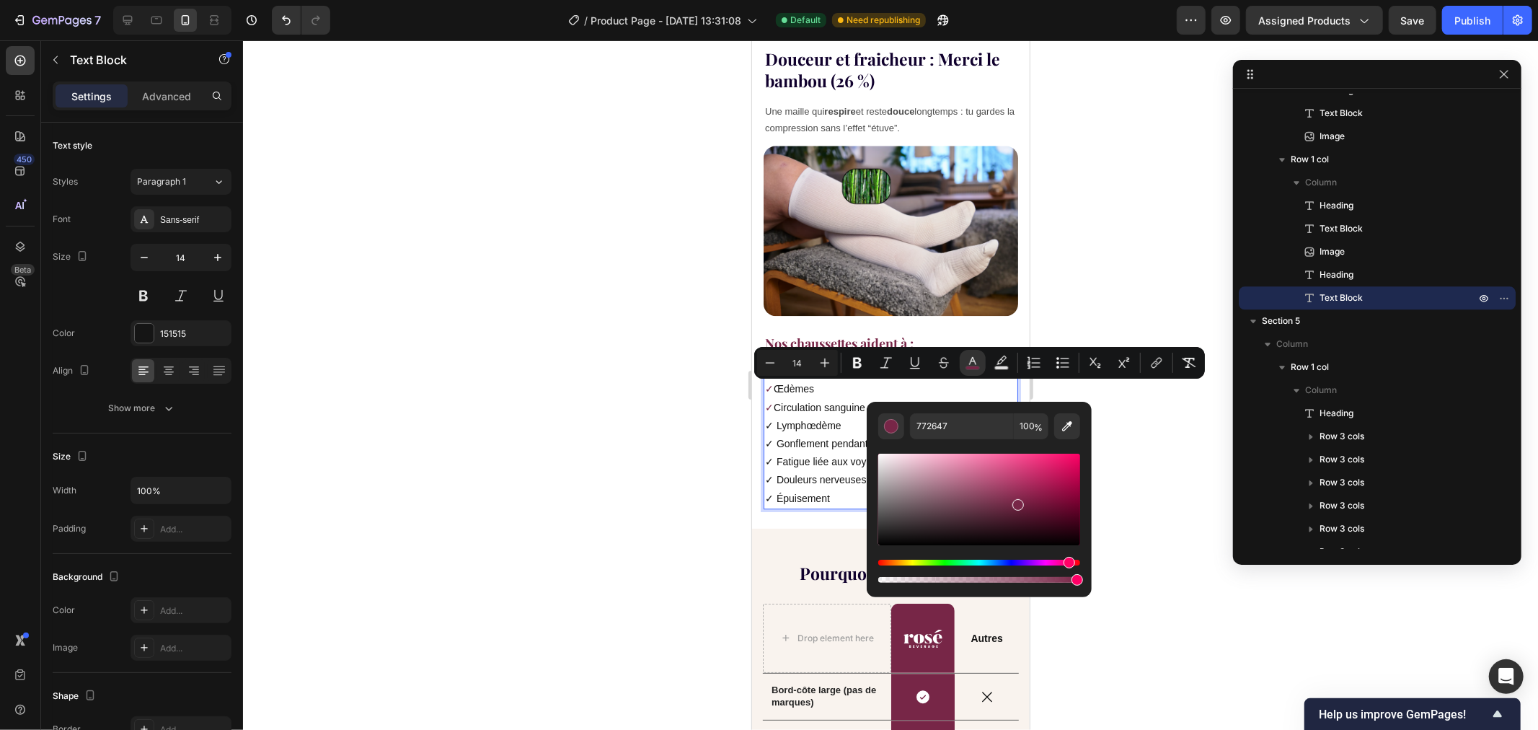
click at [932, 448] on div "Editor contextual toolbar" at bounding box center [979, 512] width 202 height 146
type input "14"
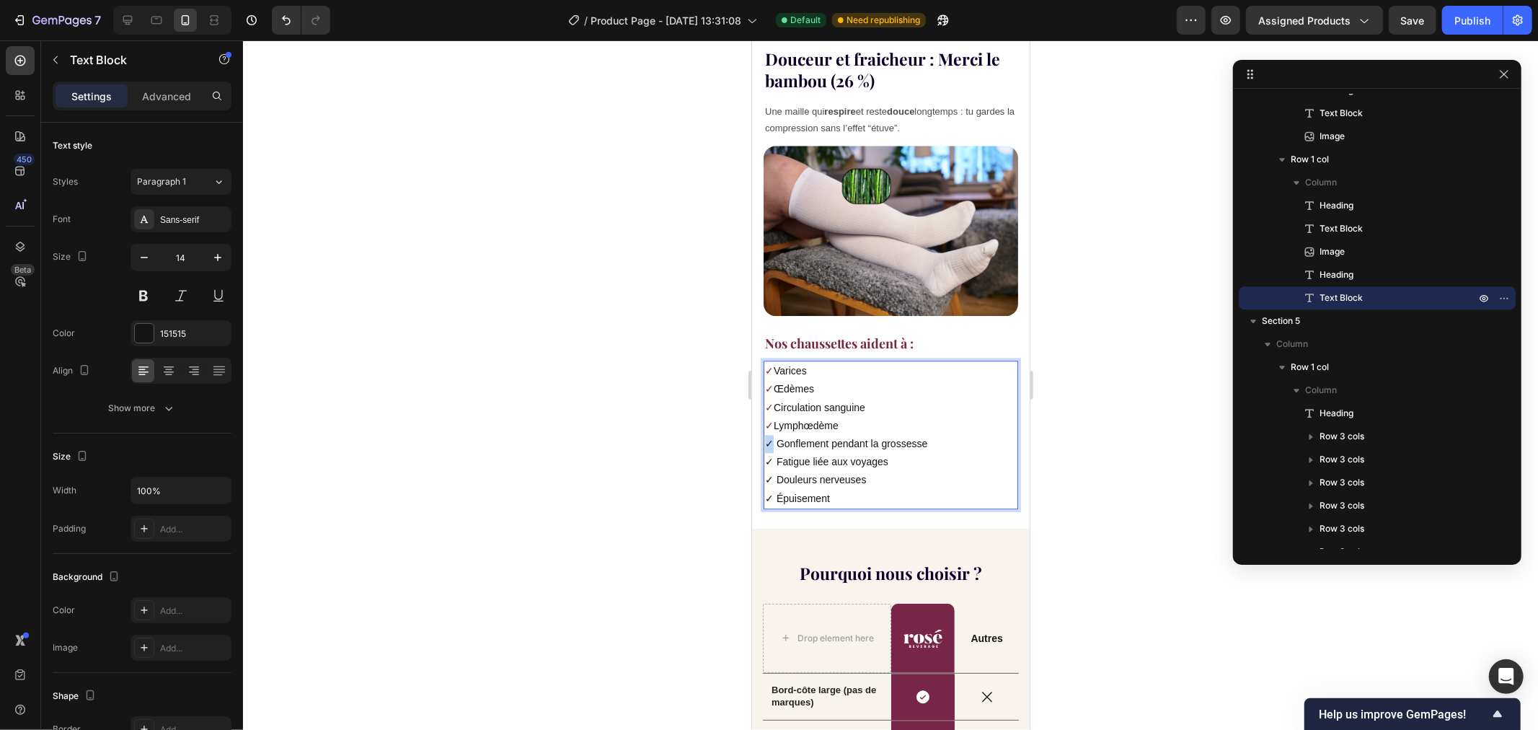
drag, startPoint x: 771, startPoint y: 403, endPoint x: 793, endPoint y: 399, distance: 21.9
click at [765, 434] on p "✓ Gonflement pendant la grossesse" at bounding box center [890, 443] width 252 height 18
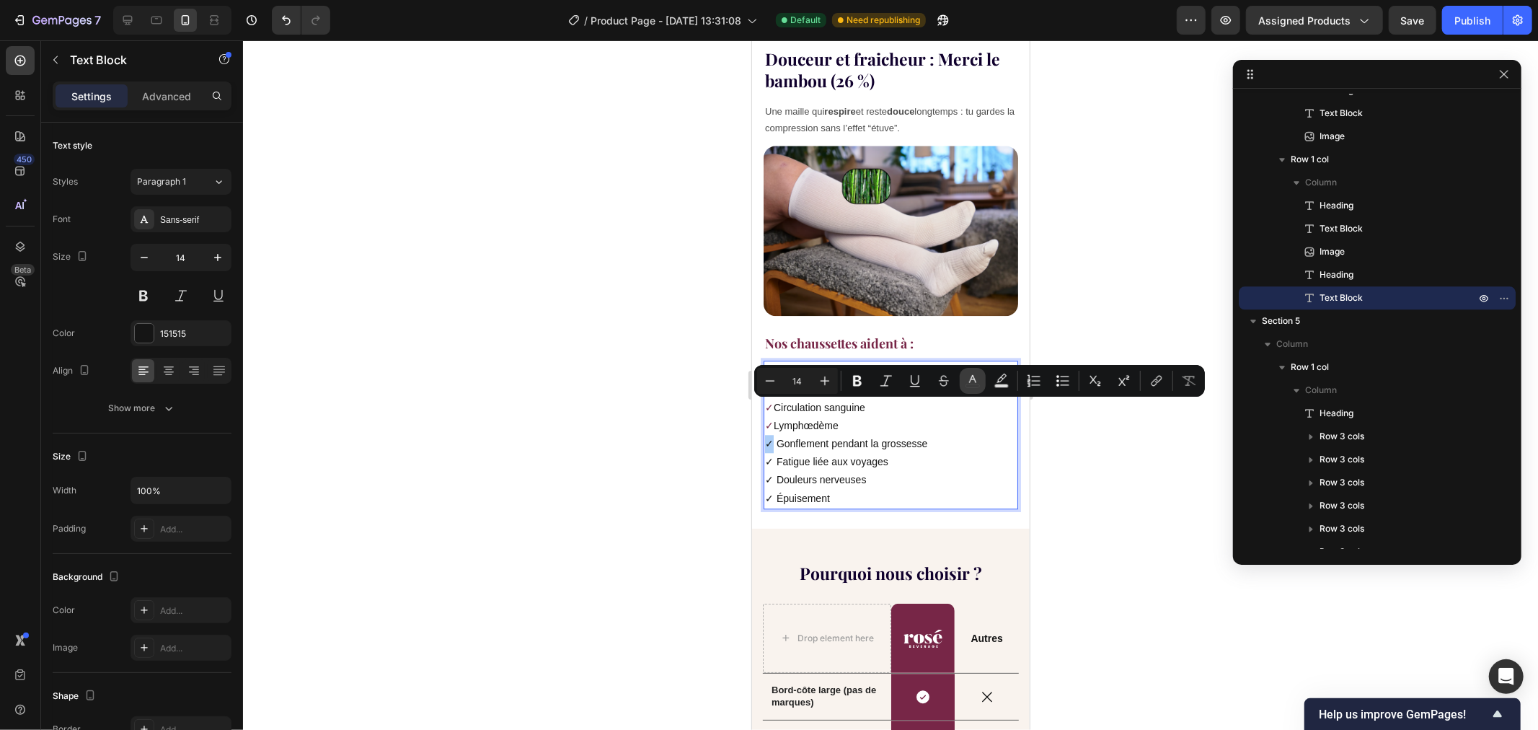
click at [960, 386] on button "color" at bounding box center [973, 381] width 26 height 26
type input "151515"
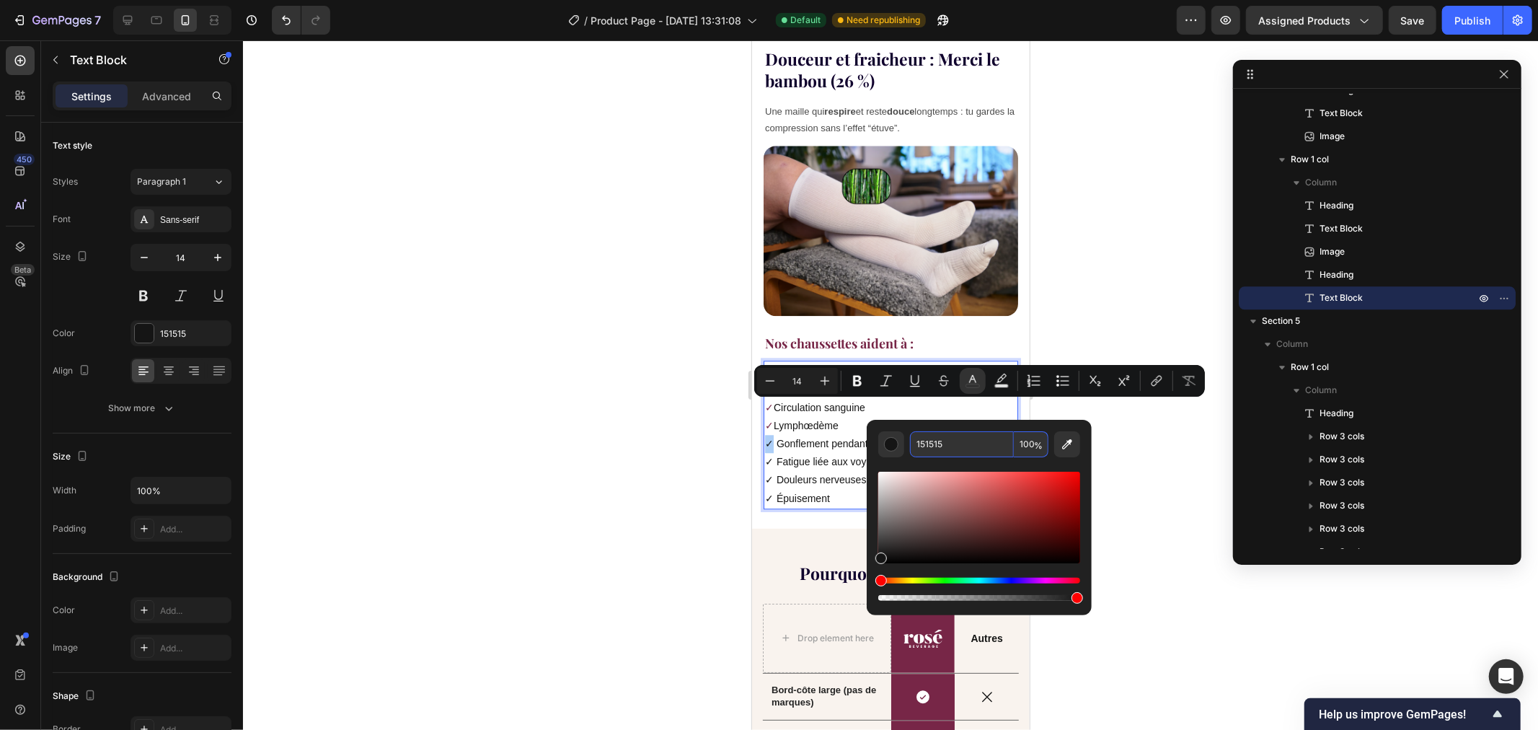
paste input "772647"
click at [917, 465] on div "Editor contextual toolbar" at bounding box center [979, 530] width 202 height 146
click at [898, 465] on div "Editor contextual toolbar" at bounding box center [979, 530] width 202 height 146
paste input "772647"
click at [909, 462] on div "Editor contextual toolbar" at bounding box center [979, 530] width 202 height 146
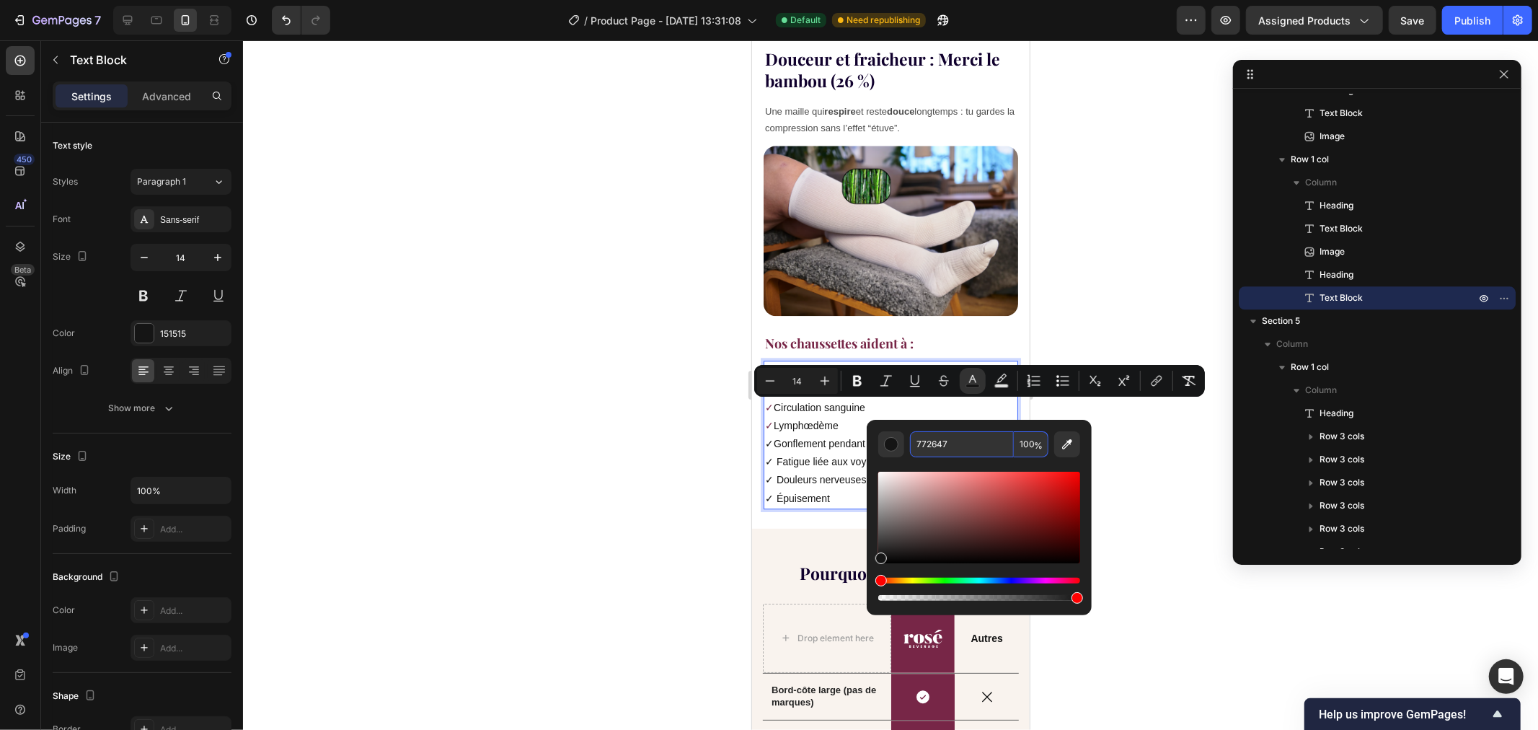
type input "772647"
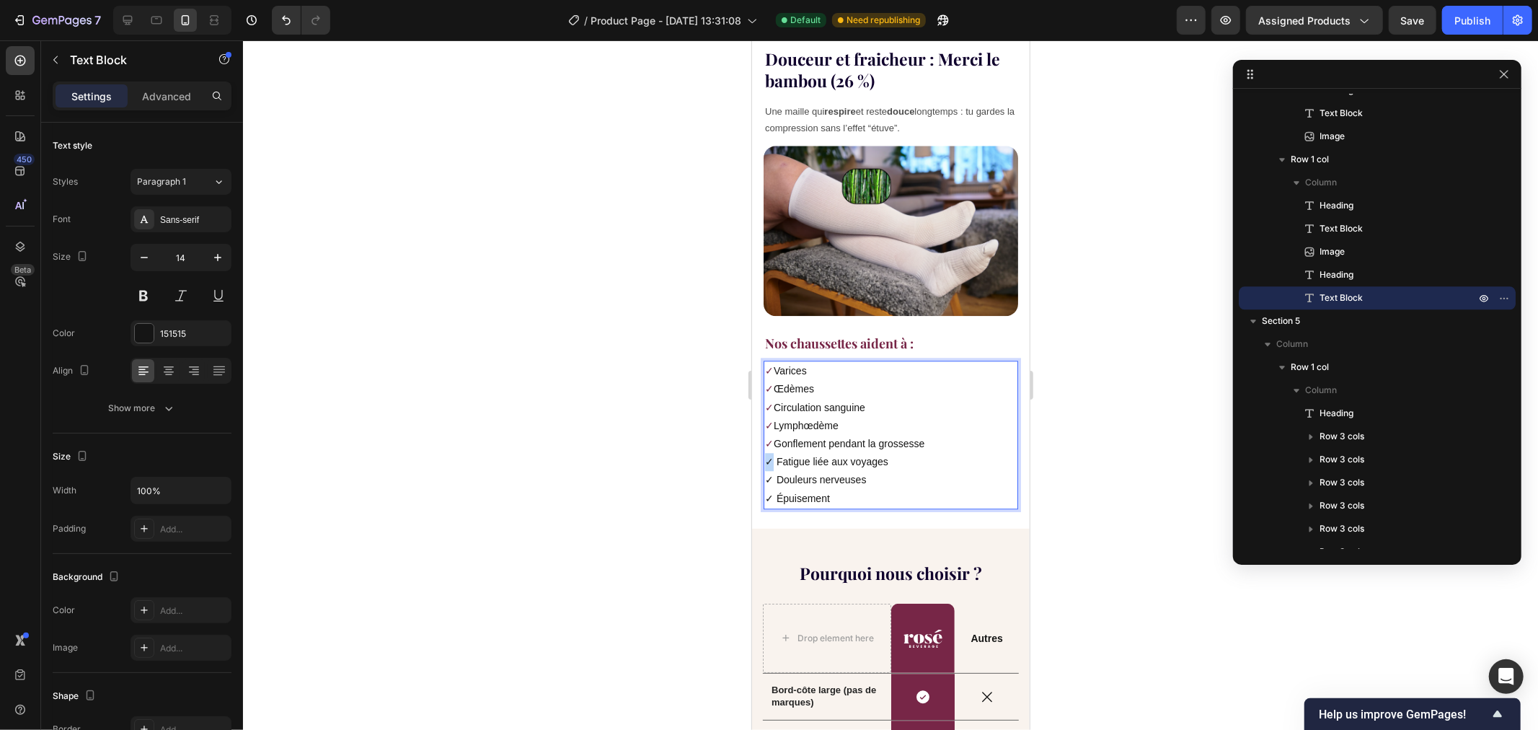
drag, startPoint x: 769, startPoint y: 425, endPoint x: 761, endPoint y: 423, distance: 8.1
click at [761, 423] on div "Douceur et fraicheur : Merci le bambou (26 %) Heading Une maille qui respire et…" at bounding box center [890, 282] width 278 height 490
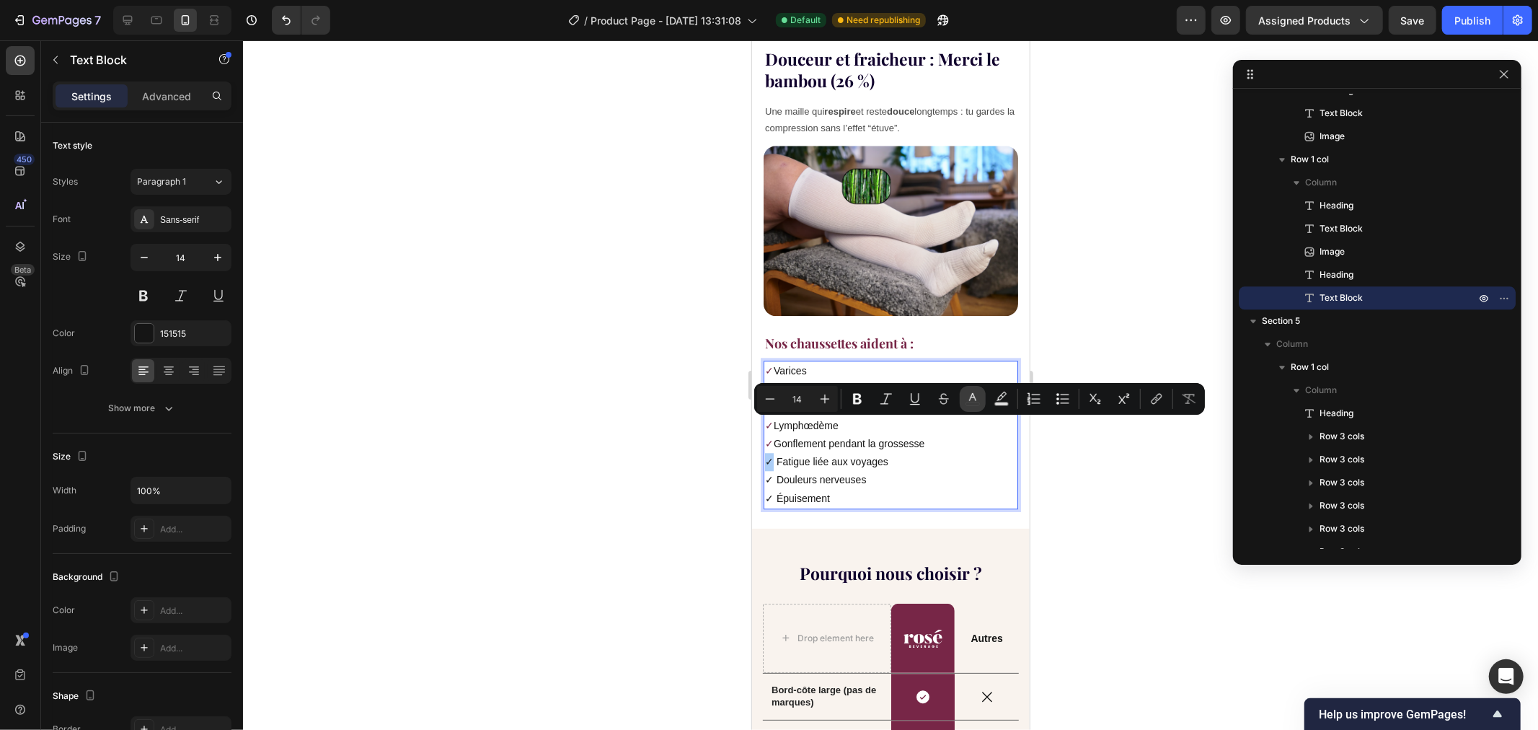
click at [965, 394] on icon "Editor contextual toolbar" at bounding box center [972, 399] width 14 height 14
type input "151515"
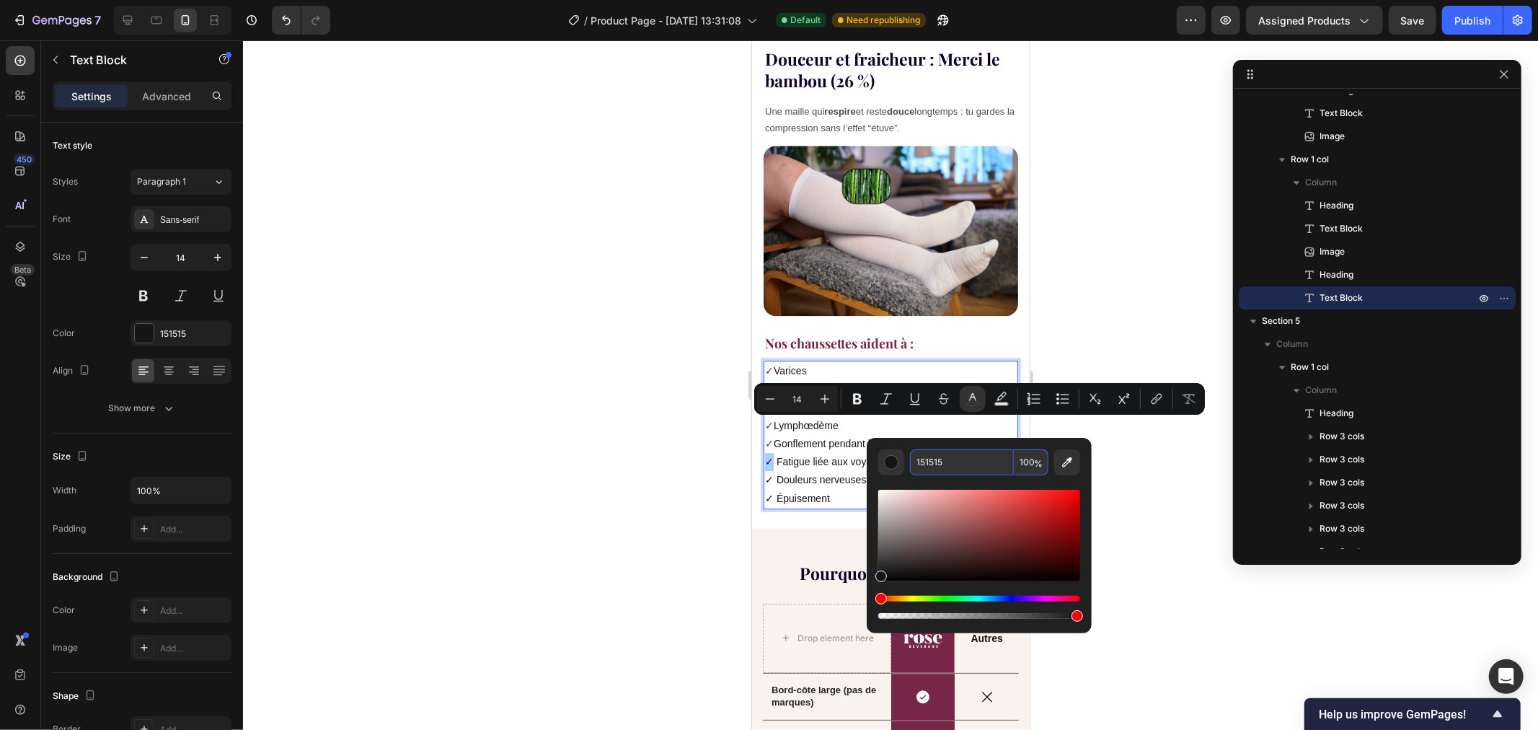
click at [957, 458] on input "151515" at bounding box center [962, 462] width 104 height 26
paste input "772647"
type input "772647"
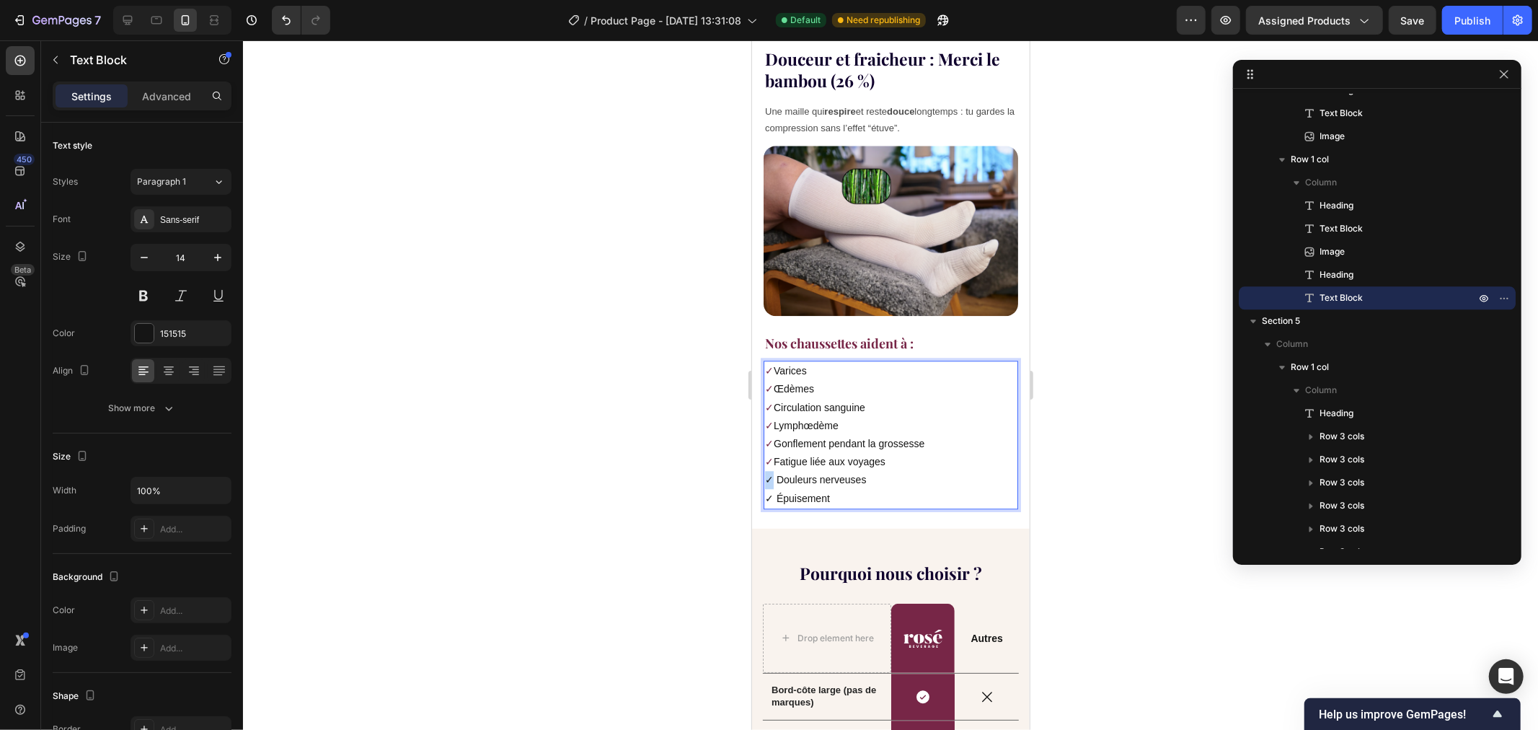
drag, startPoint x: 771, startPoint y: 440, endPoint x: 813, endPoint y: 432, distance: 42.6
click at [765, 470] on p "✓ Douleurs nerveuses" at bounding box center [890, 479] width 252 height 18
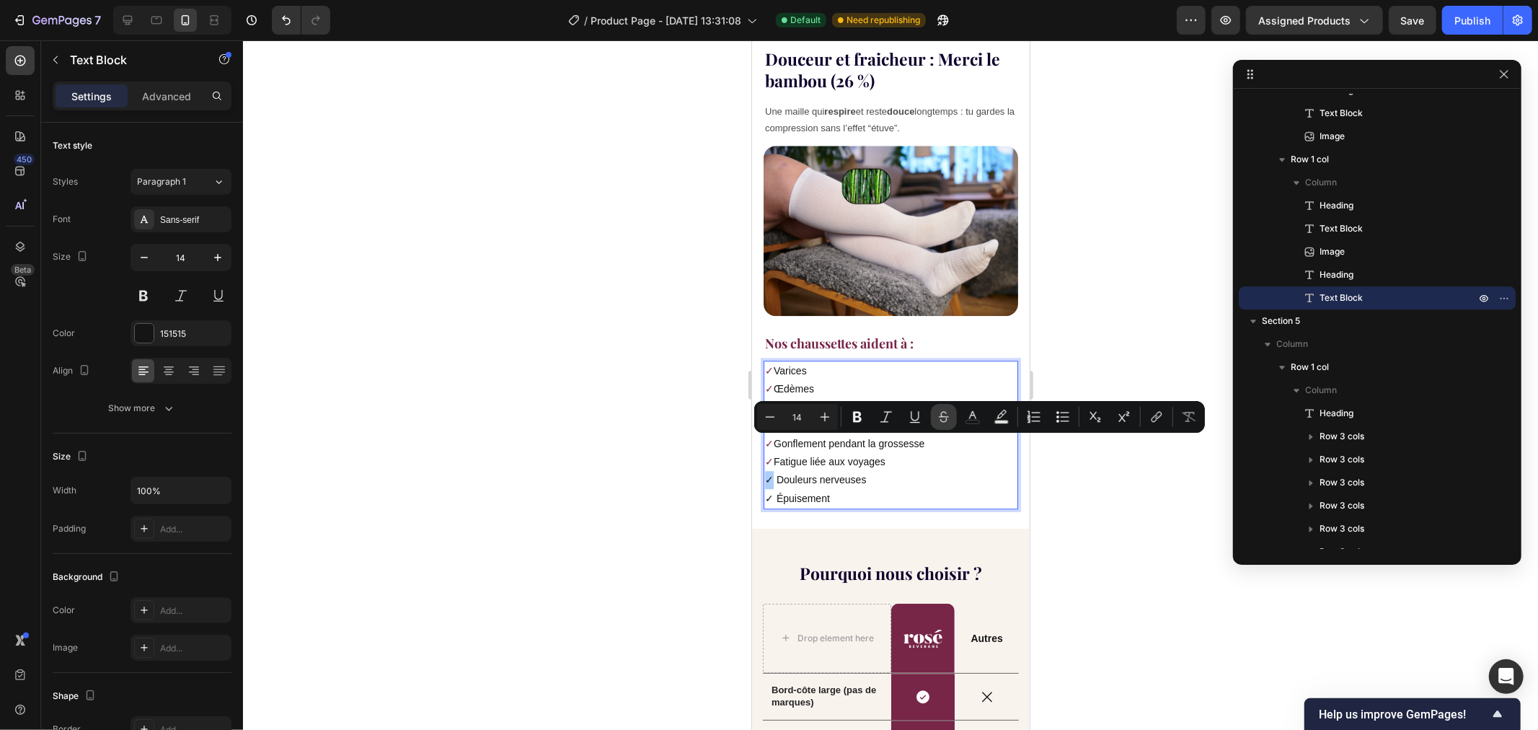
click at [950, 415] on icon "Editor contextual toolbar" at bounding box center [944, 417] width 14 height 14
click at [979, 417] on button "color" at bounding box center [973, 417] width 26 height 26
type input "151515"
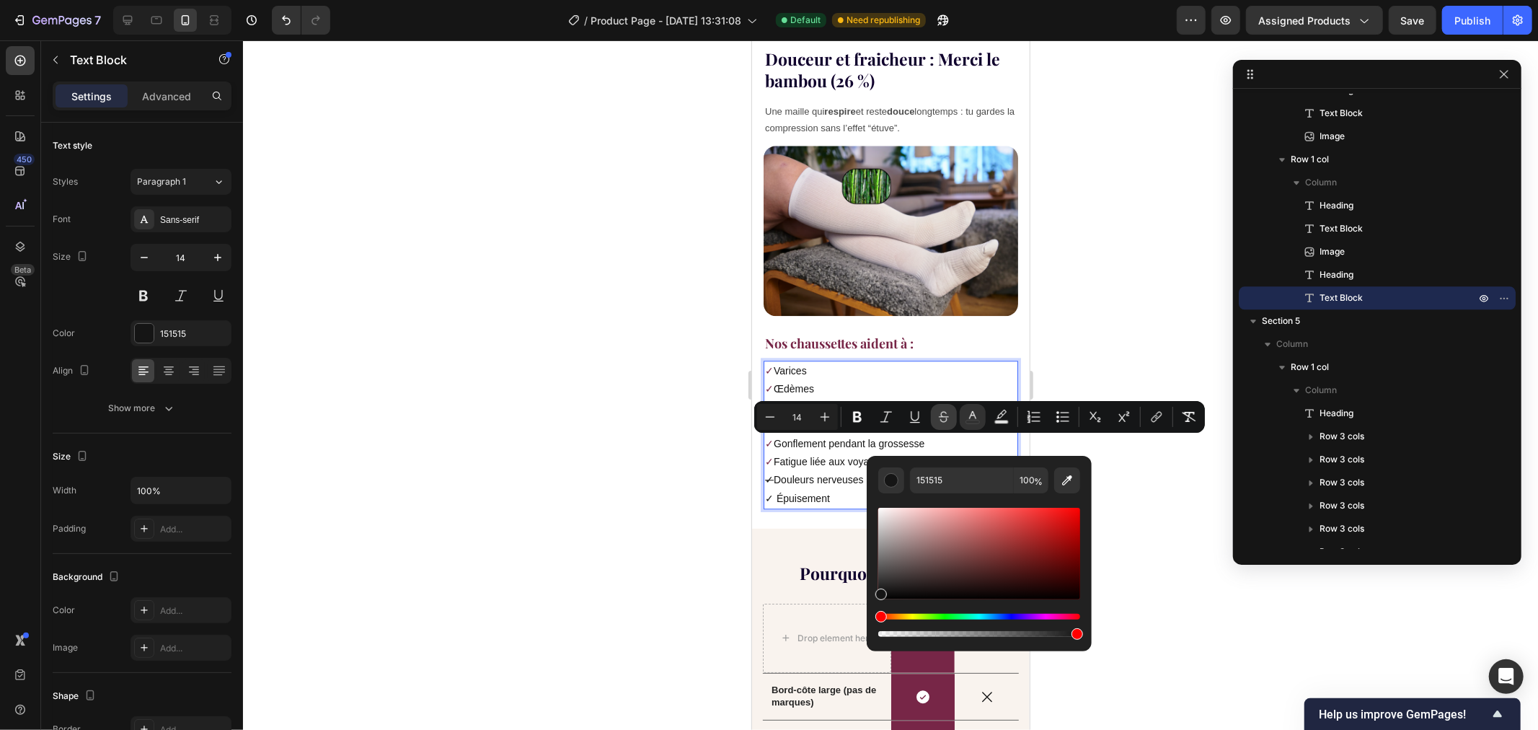
click at [947, 415] on icon "Editor contextual toolbar" at bounding box center [944, 417] width 14 height 14
type input "772647"
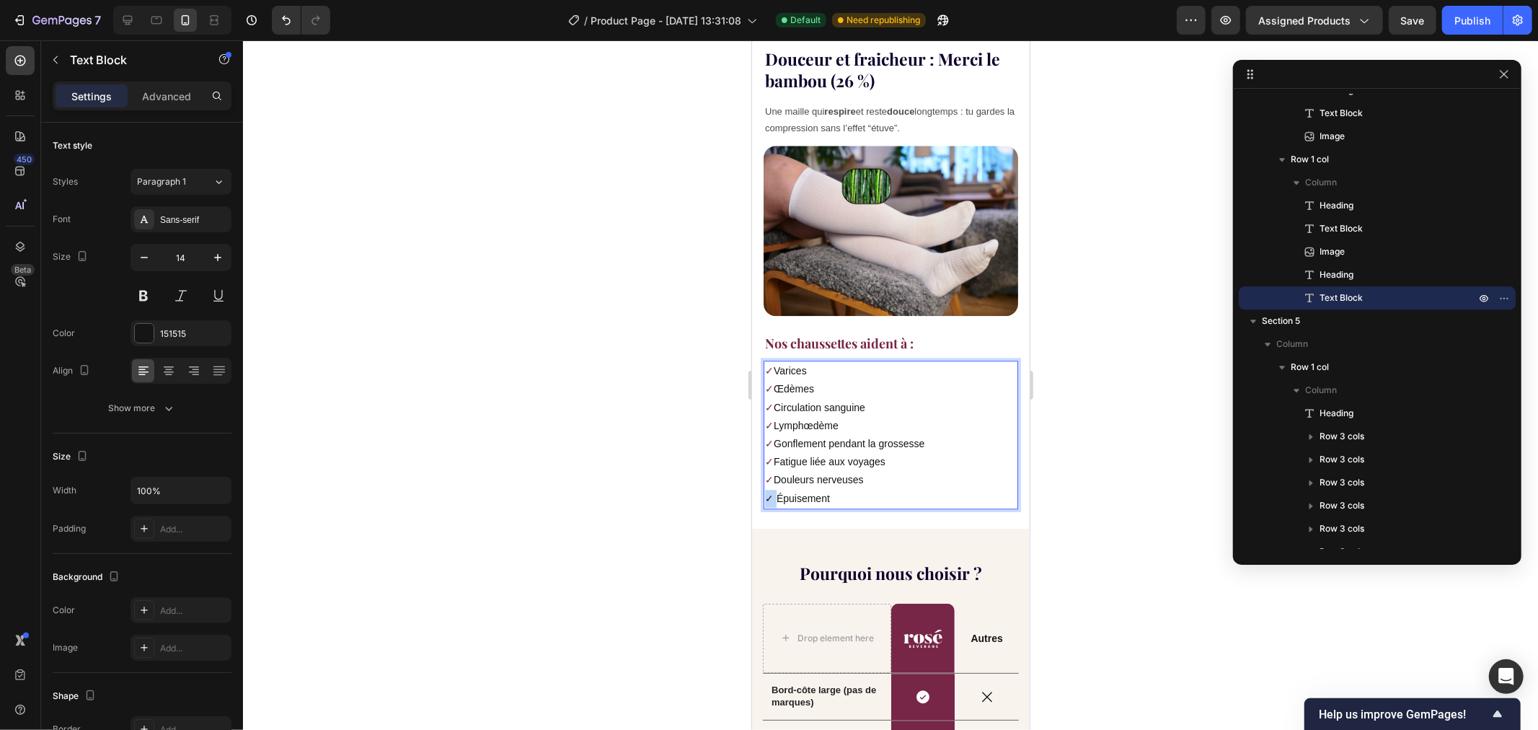
drag, startPoint x: 774, startPoint y: 461, endPoint x: 759, endPoint y: 461, distance: 15.2
click at [759, 461] on div "Douceur et fraicheur : Merci le bambou (26 %) Heading Une maille qui respire et…" at bounding box center [890, 282] width 278 height 490
click at [283, 19] on icon "Undo/Redo" at bounding box center [286, 20] width 14 height 14
click at [280, 18] on icon "Undo/Redo" at bounding box center [286, 20] width 14 height 14
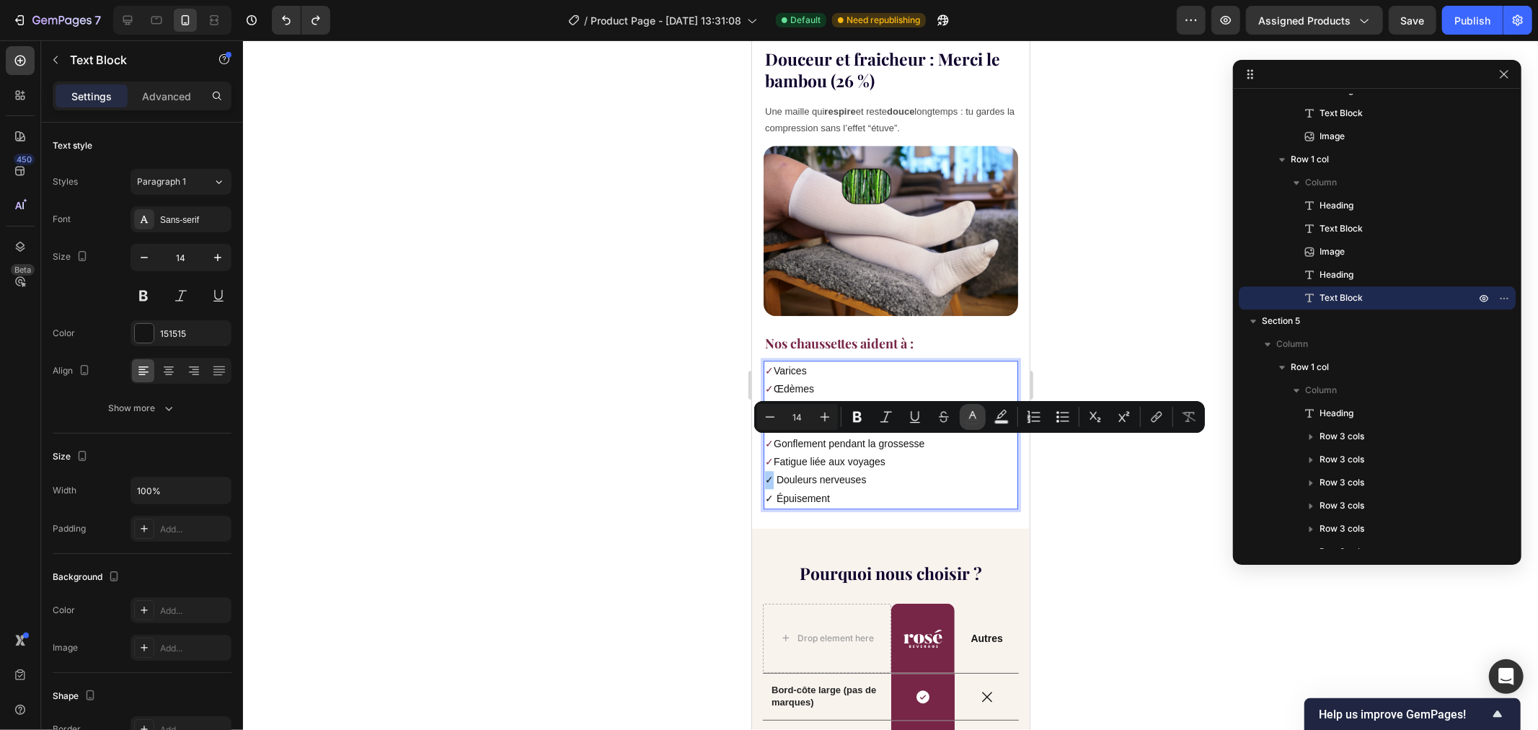
click at [978, 414] on icon "Editor contextual toolbar" at bounding box center [972, 417] width 14 height 14
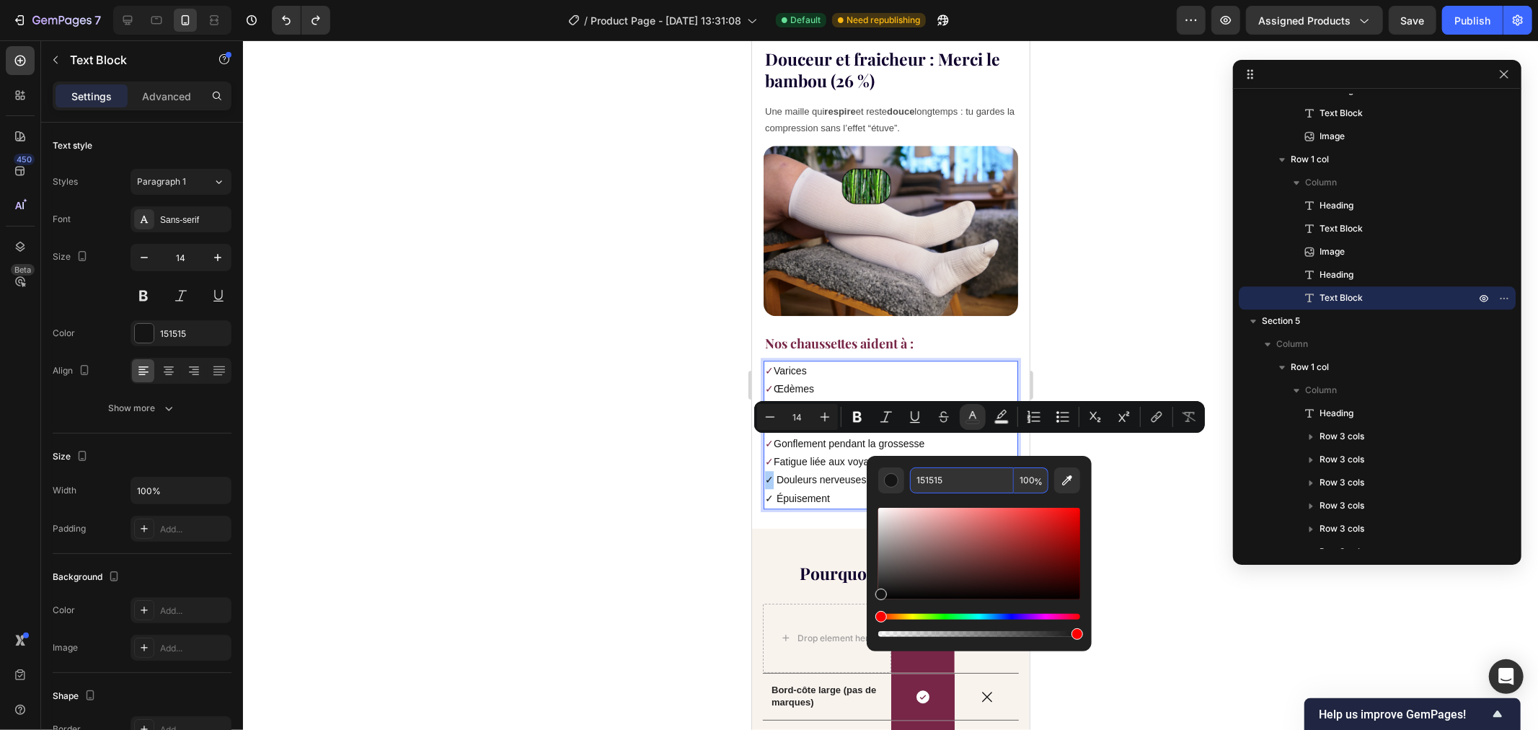
paste input "772647"
type input "772647"
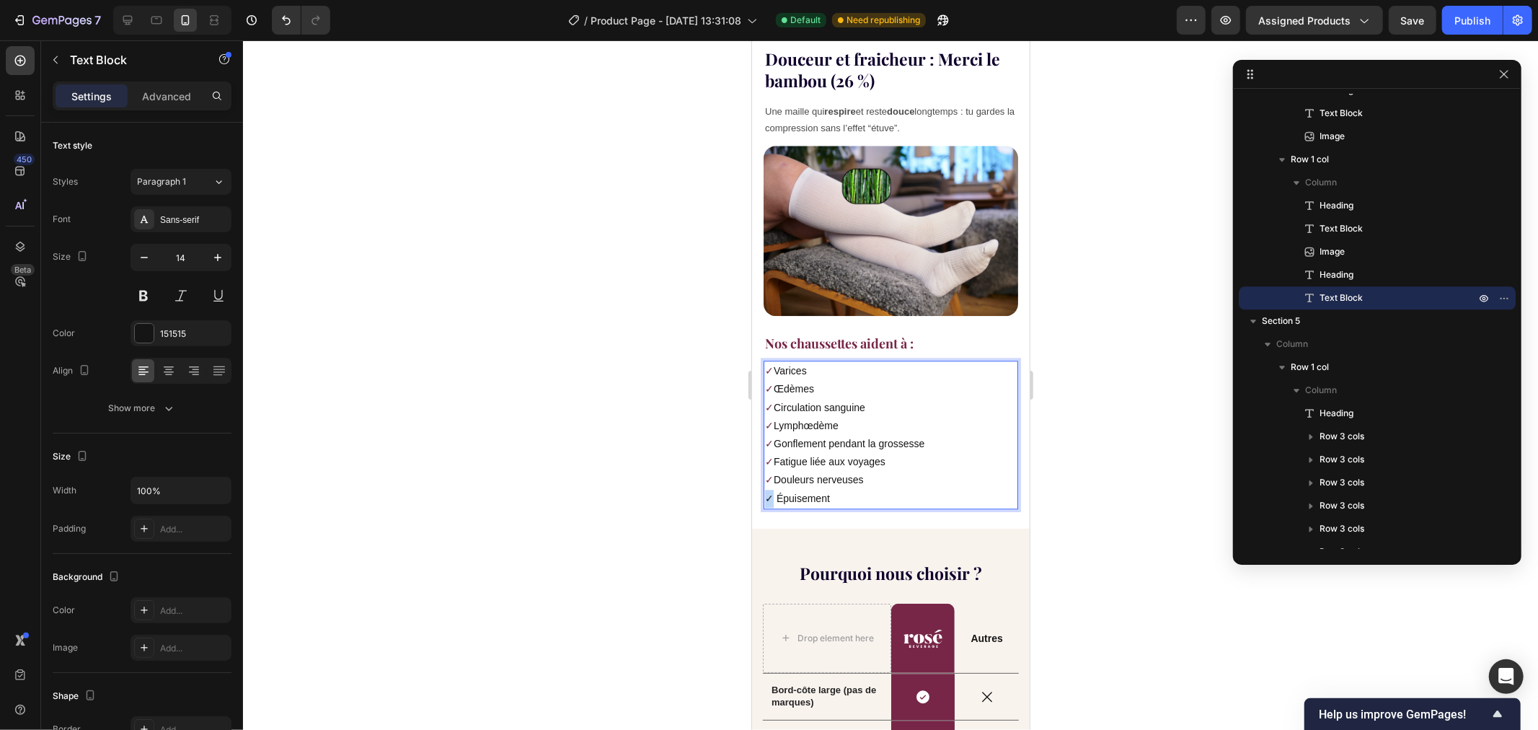
drag, startPoint x: 770, startPoint y: 461, endPoint x: 763, endPoint y: 461, distance: 7.2
click at [763, 461] on div "✓ [MEDICAL_DATA] ✓ Œdèmes ✓ Circulation sanguine ✓ Lymphœdème ✓ Gonflement pend…" at bounding box center [890, 434] width 255 height 149
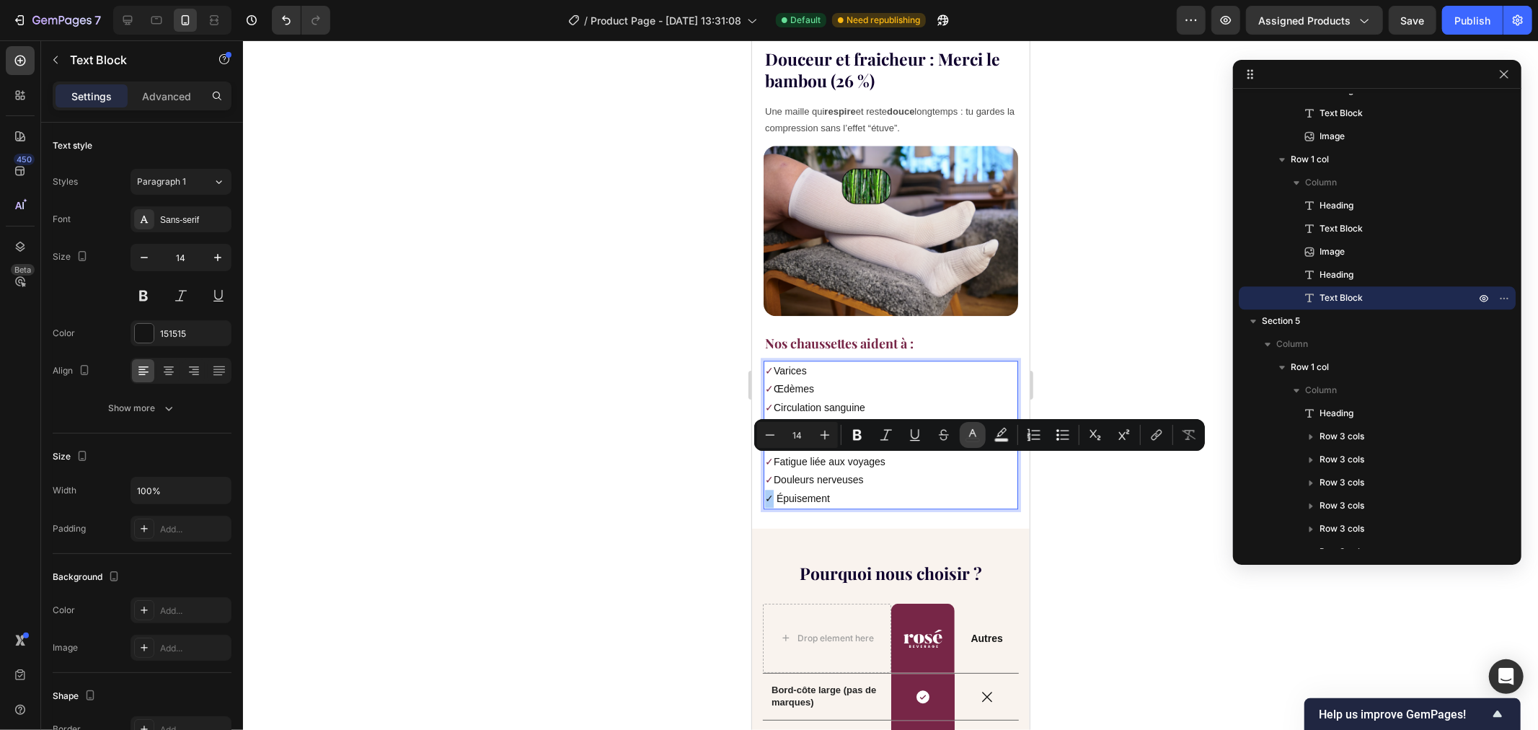
click at [983, 435] on button "color" at bounding box center [973, 435] width 26 height 26
type input "151515"
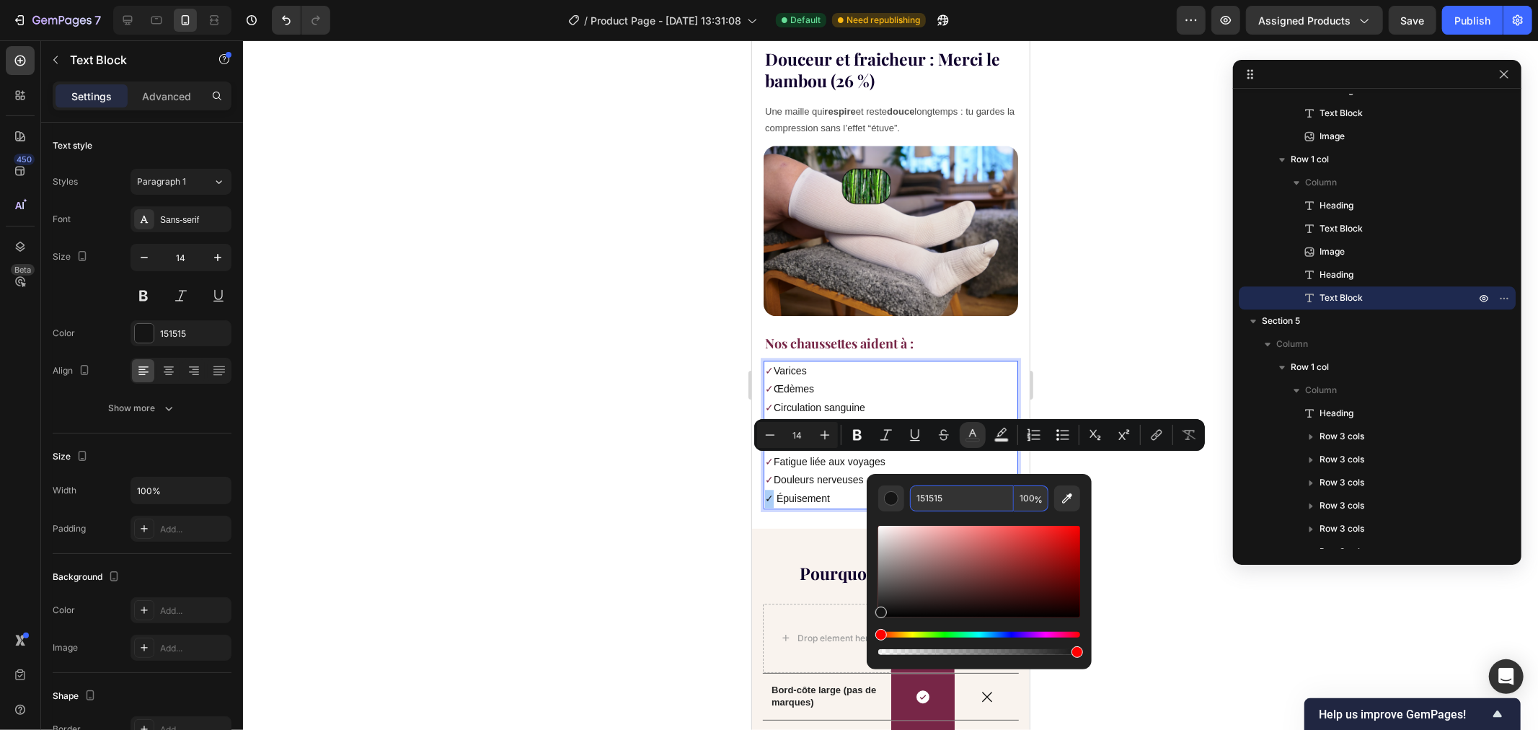
paste input "772647"
type input "772647"
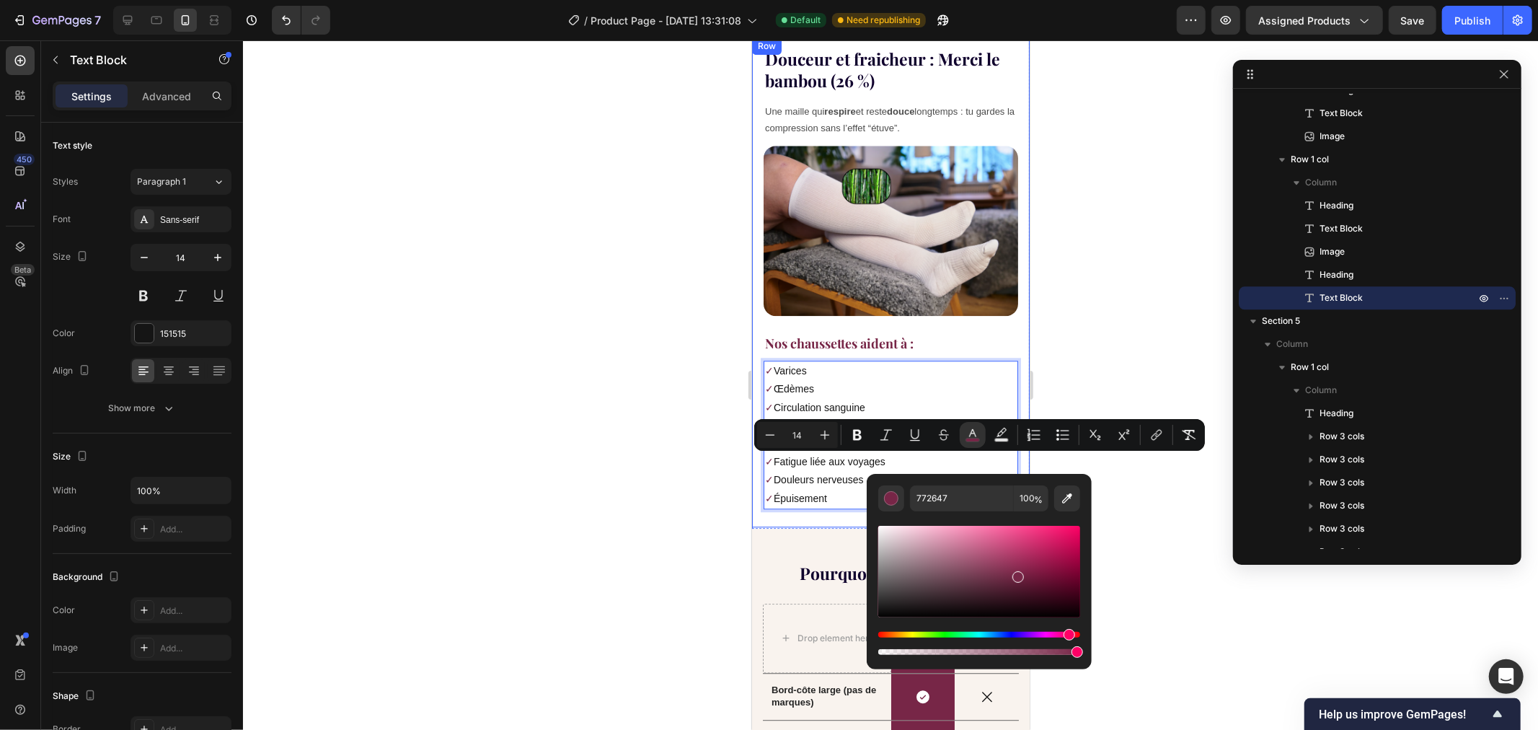
click at [652, 415] on div at bounding box center [890, 384] width 1295 height 689
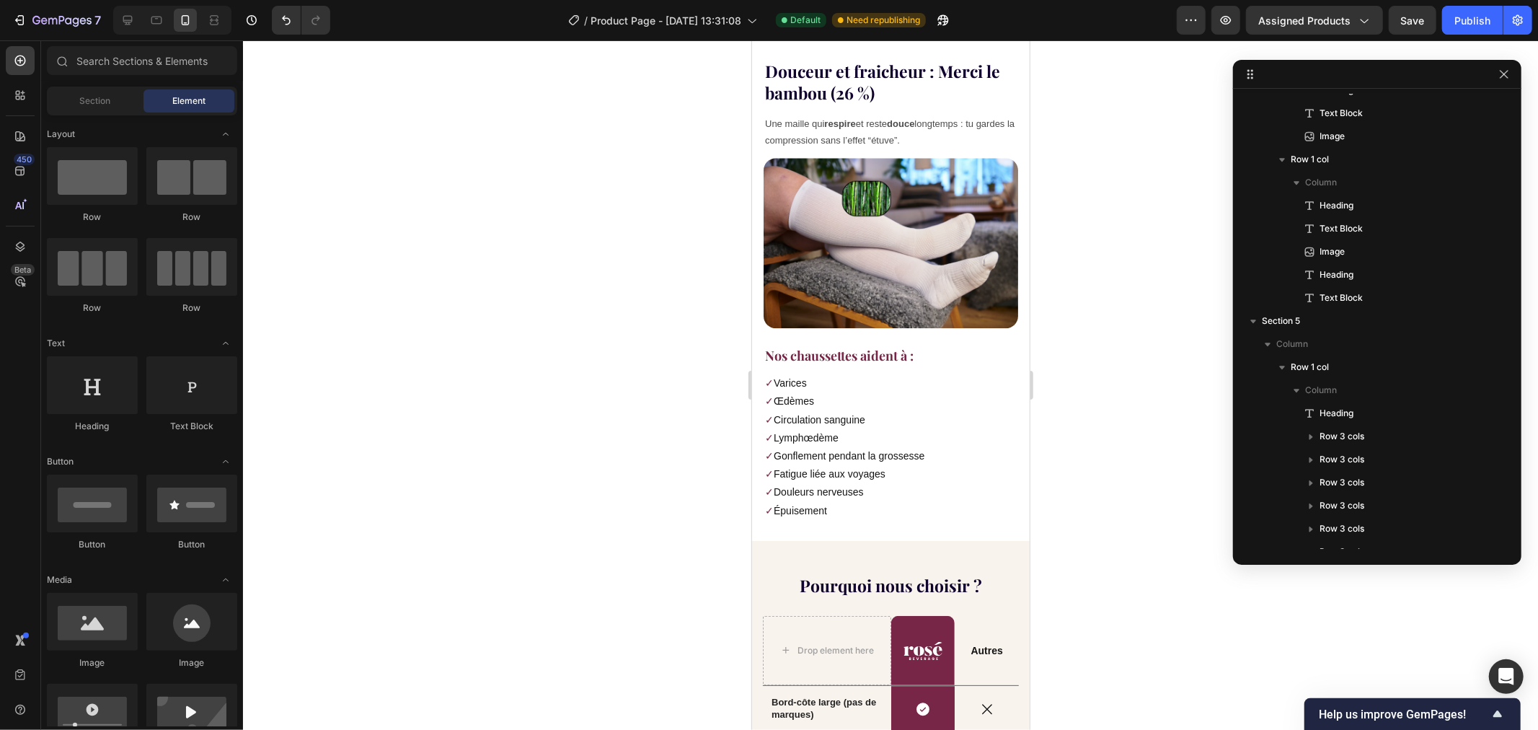
scroll to position [2932, 0]
drag, startPoint x: 1021, startPoint y: 493, endPoint x: 1784, endPoint y: 531, distance: 763.8
click at [874, 345] on strong "Nos chaussettes aident à :" at bounding box center [838, 353] width 149 height 17
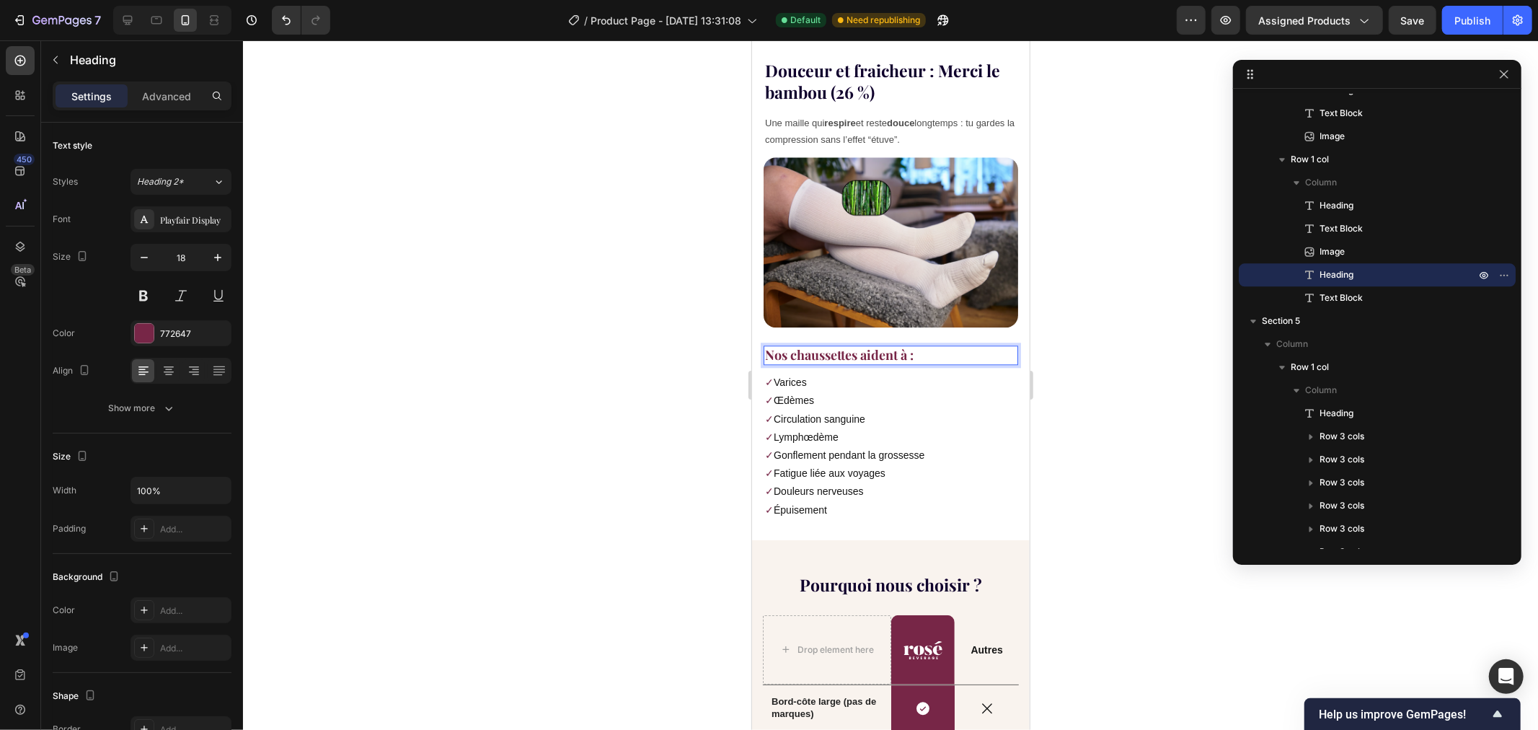
click at [903, 345] on strong "Nos chaussettes aident à :" at bounding box center [838, 353] width 149 height 17
click at [881, 345] on strong "Nos chaussettes aident à :" at bounding box center [838, 353] width 149 height 17
click at [908, 345] on strong "Nos chaussettes aident à :" at bounding box center [838, 353] width 149 height 17
drag, startPoint x: 1051, startPoint y: 345, endPoint x: 1050, endPoint y: 355, distance: 10.8
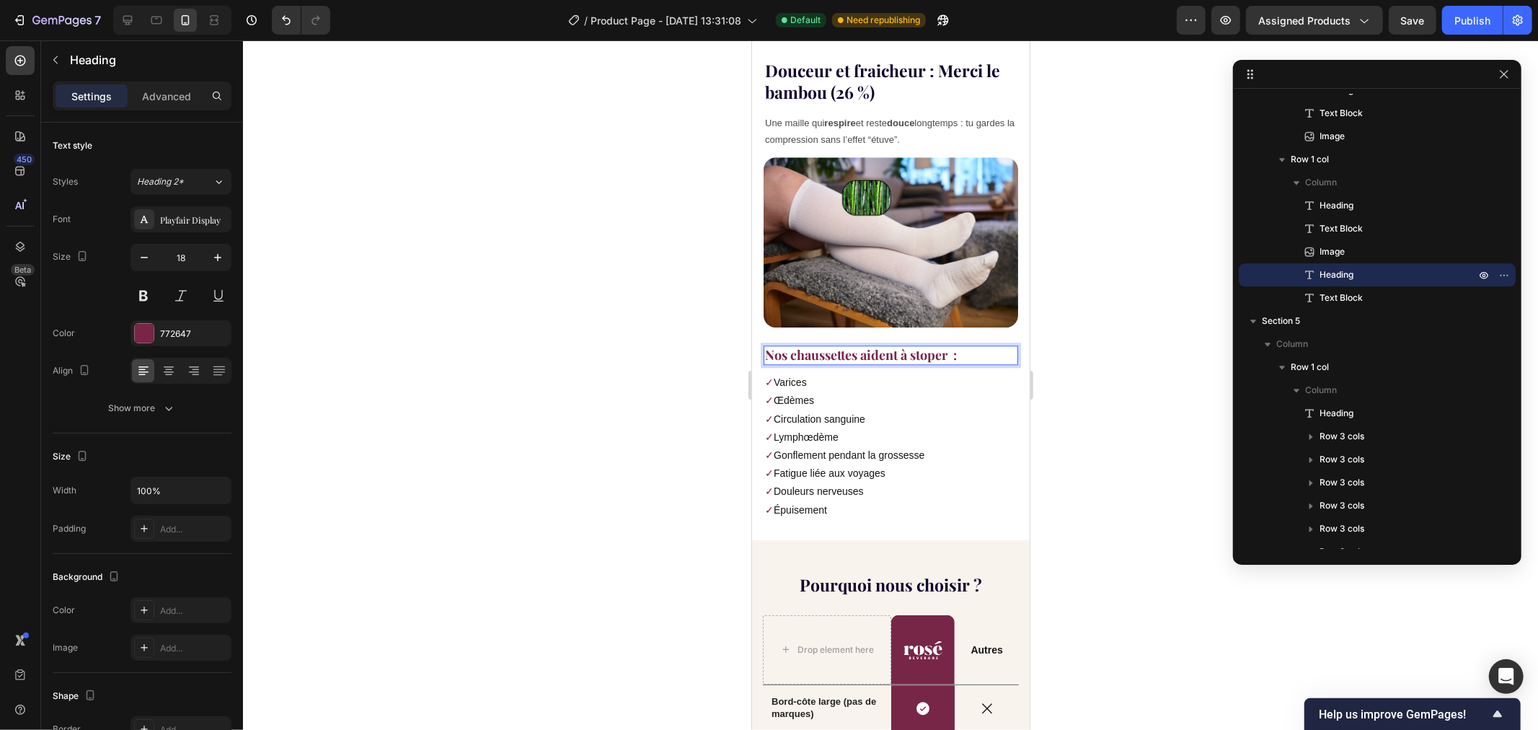
click at [1051, 347] on div at bounding box center [890, 384] width 1295 height 689
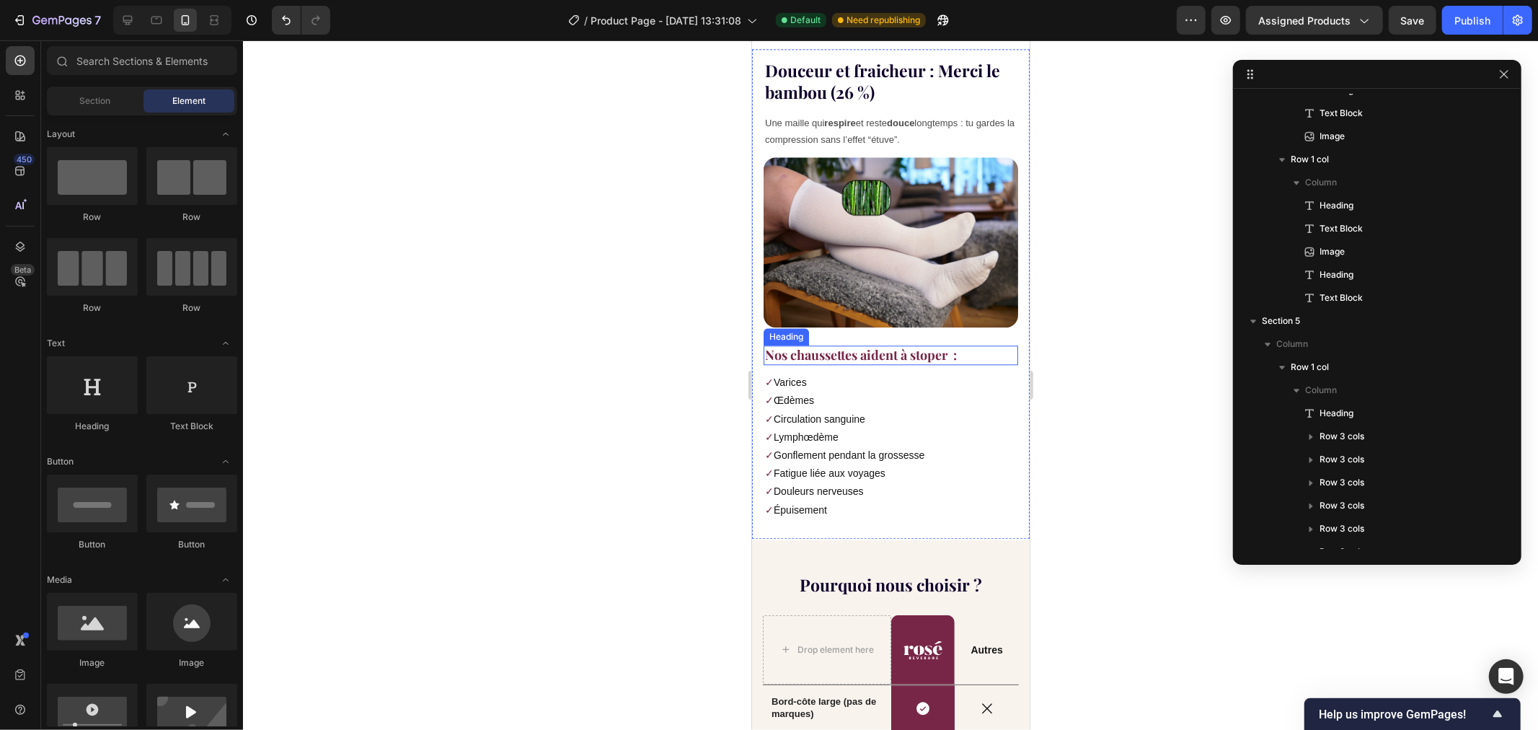
click at [900, 345] on strong "Nos chaussettes aident à stoper :" at bounding box center [860, 353] width 192 height 17
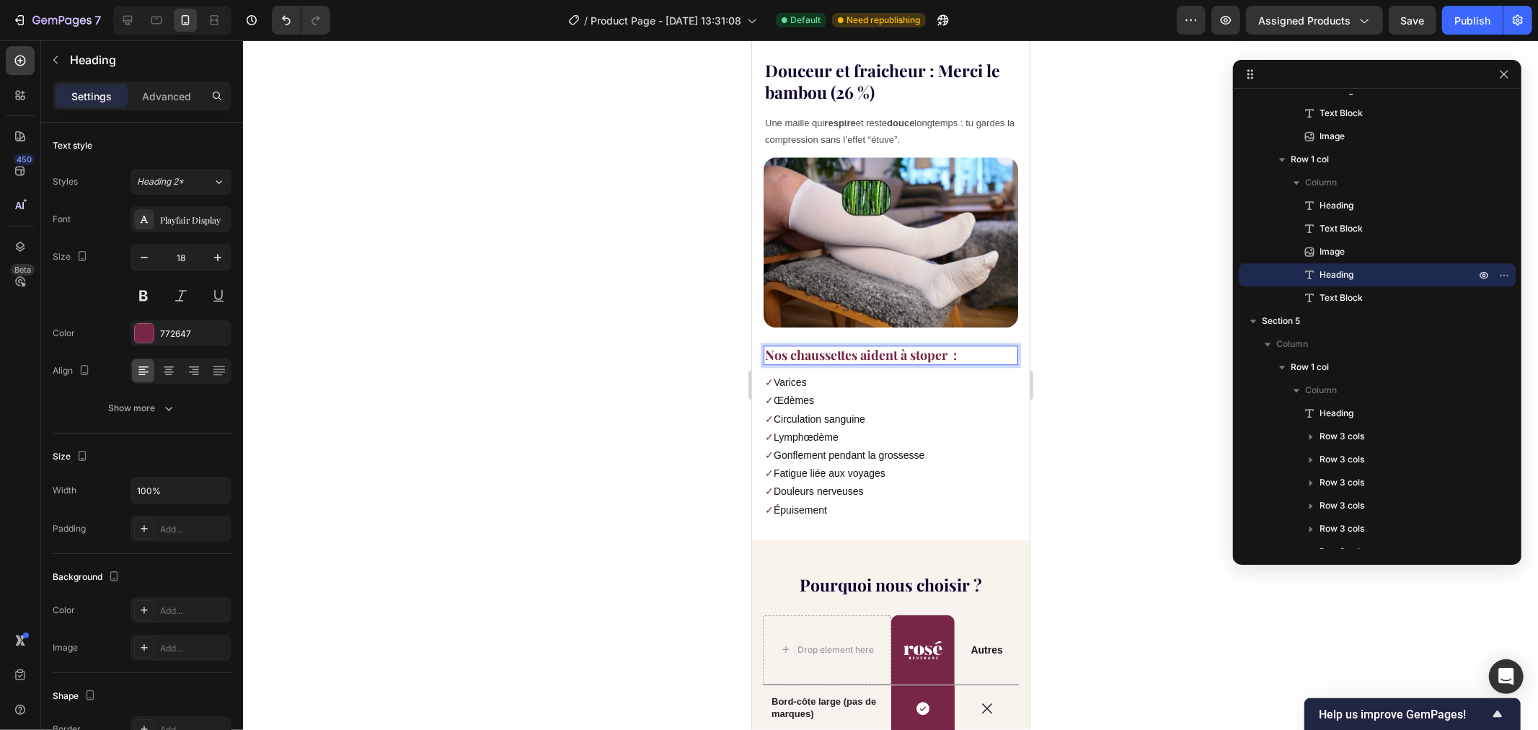
click at [883, 345] on strong "Nos chaussettes aident à stoper :" at bounding box center [860, 353] width 192 height 17
click at [945, 345] on strong "Nos chaussettes aident à stoper :" at bounding box center [860, 353] width 192 height 17
click at [751, 40] on lt-span "stopper" at bounding box center [751, 40] width 0 height 0
click at [632, 370] on div at bounding box center [890, 384] width 1295 height 689
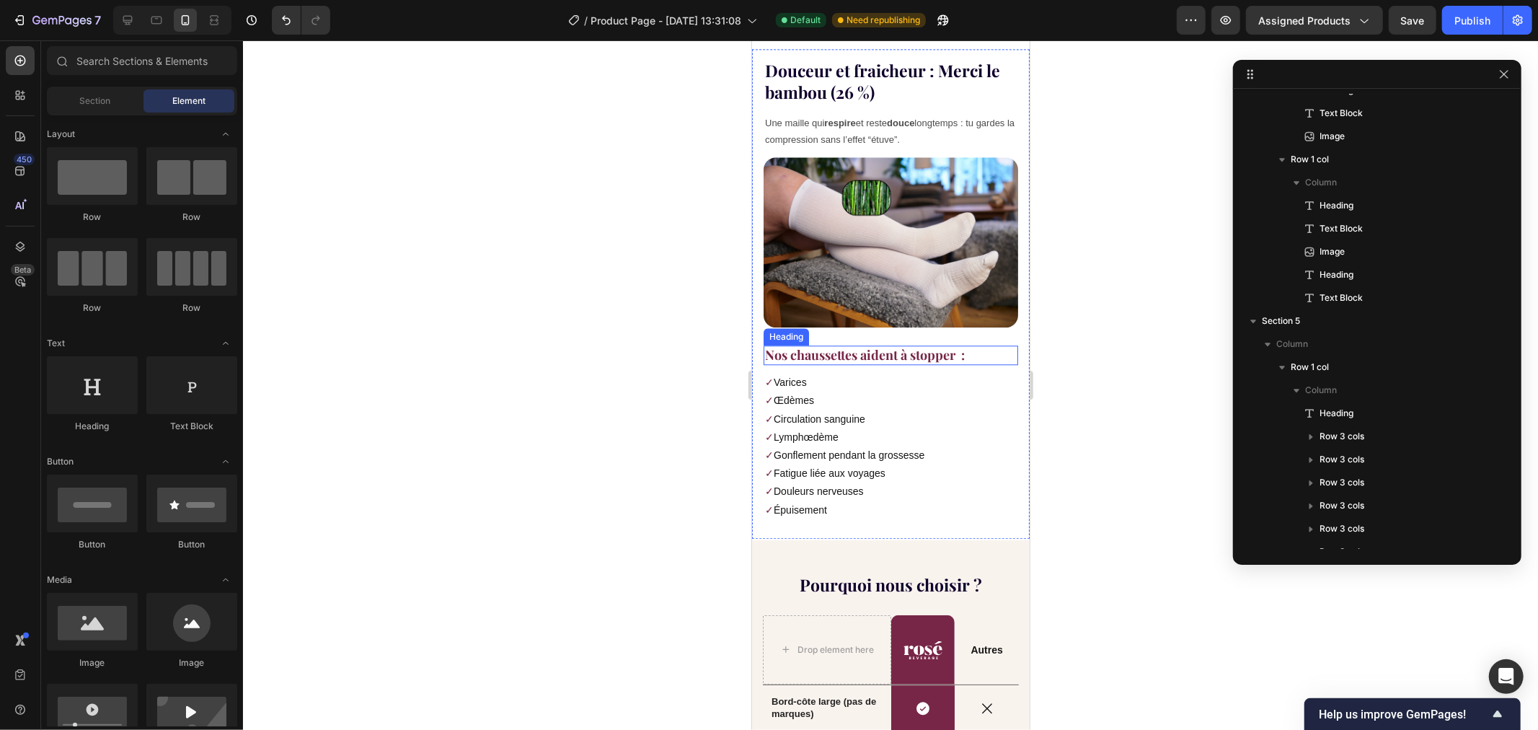
click at [950, 345] on strong "Nos chaussettes aident à stopper :" at bounding box center [864, 353] width 200 height 17
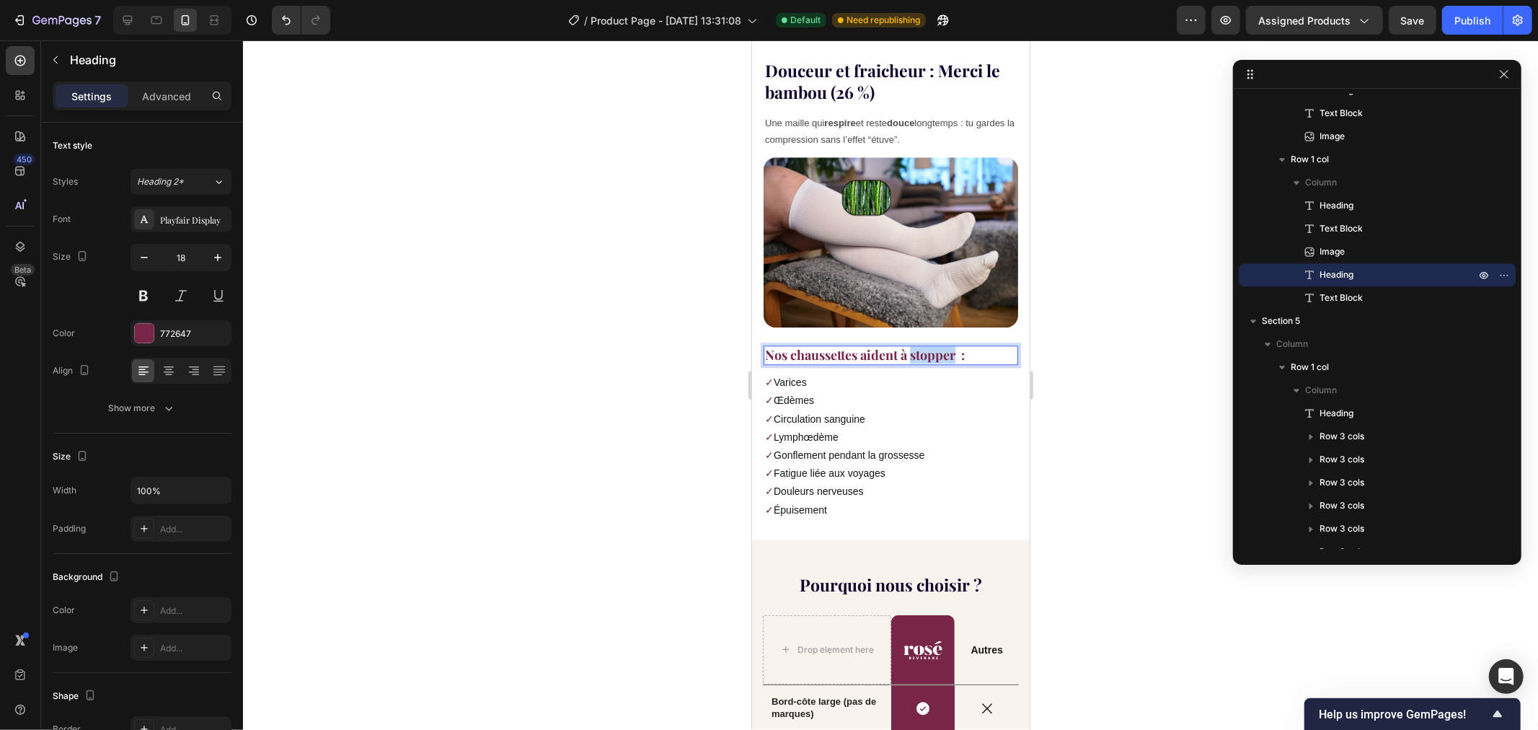
click at [947, 345] on strong "Nos chaussettes aident à stopper :" at bounding box center [864, 353] width 200 height 17
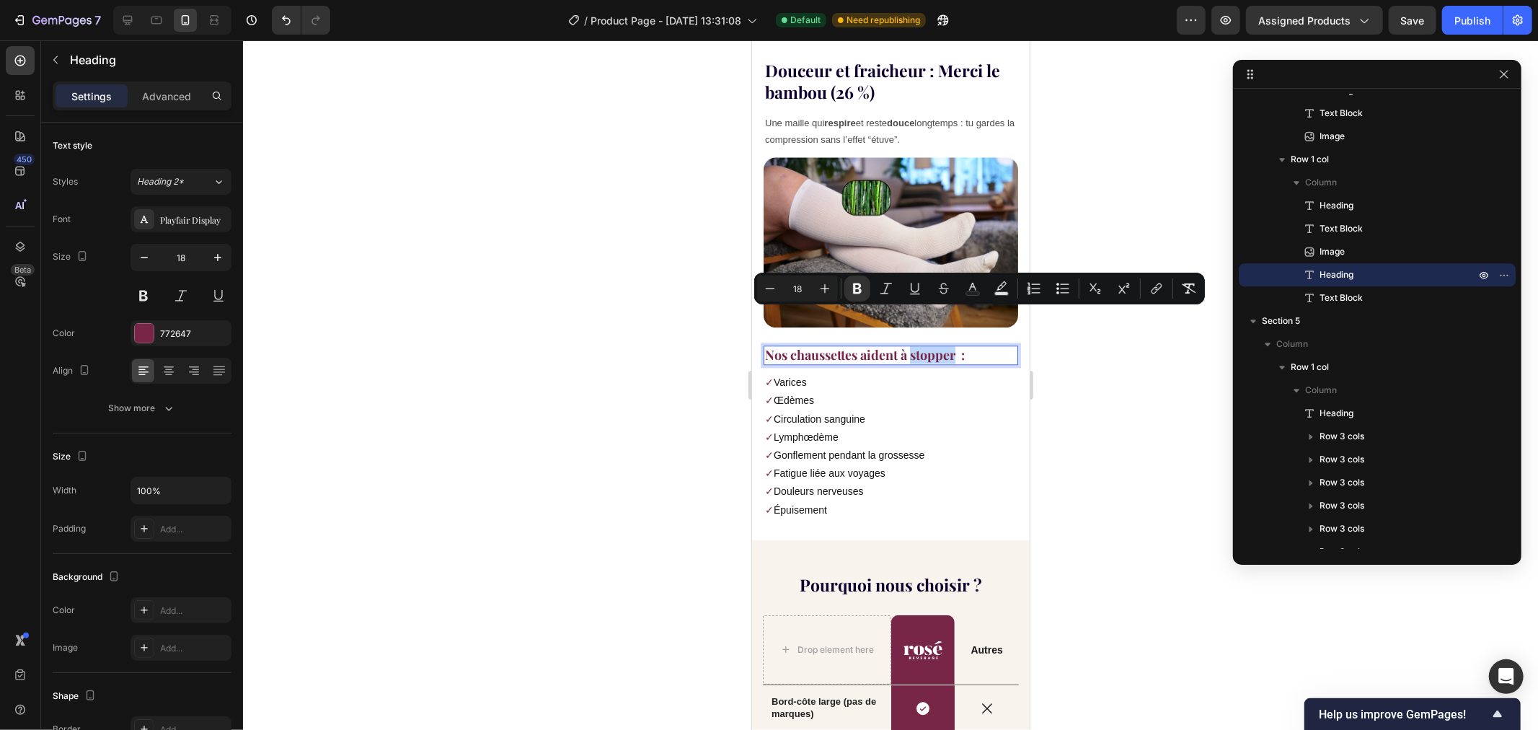
click at [952, 345] on strong "Nos chaussettes aident à stopper :" at bounding box center [864, 353] width 200 height 17
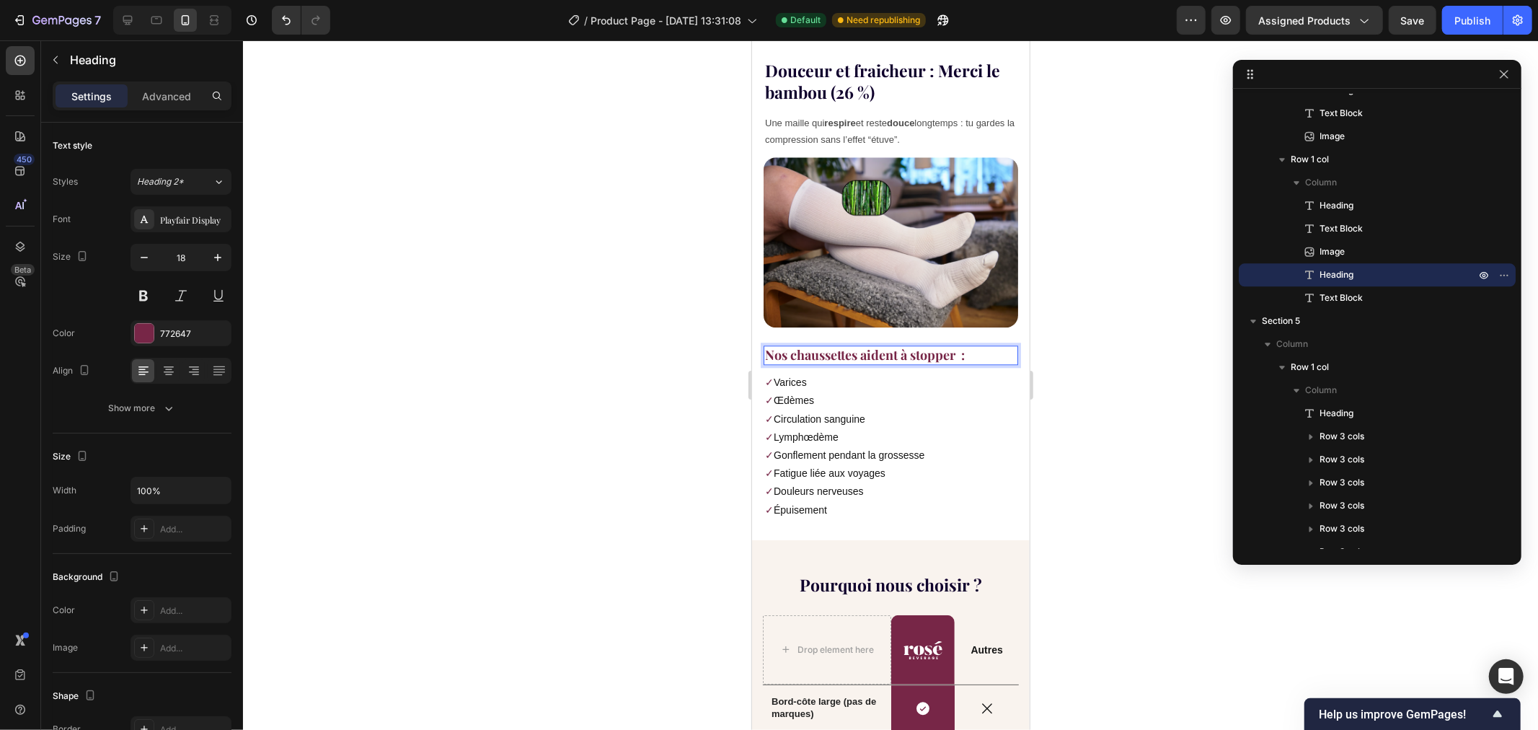
click at [751, 40] on lt-div at bounding box center [751, 40] width 0 height 0
click at [1111, 448] on div at bounding box center [890, 384] width 1295 height 689
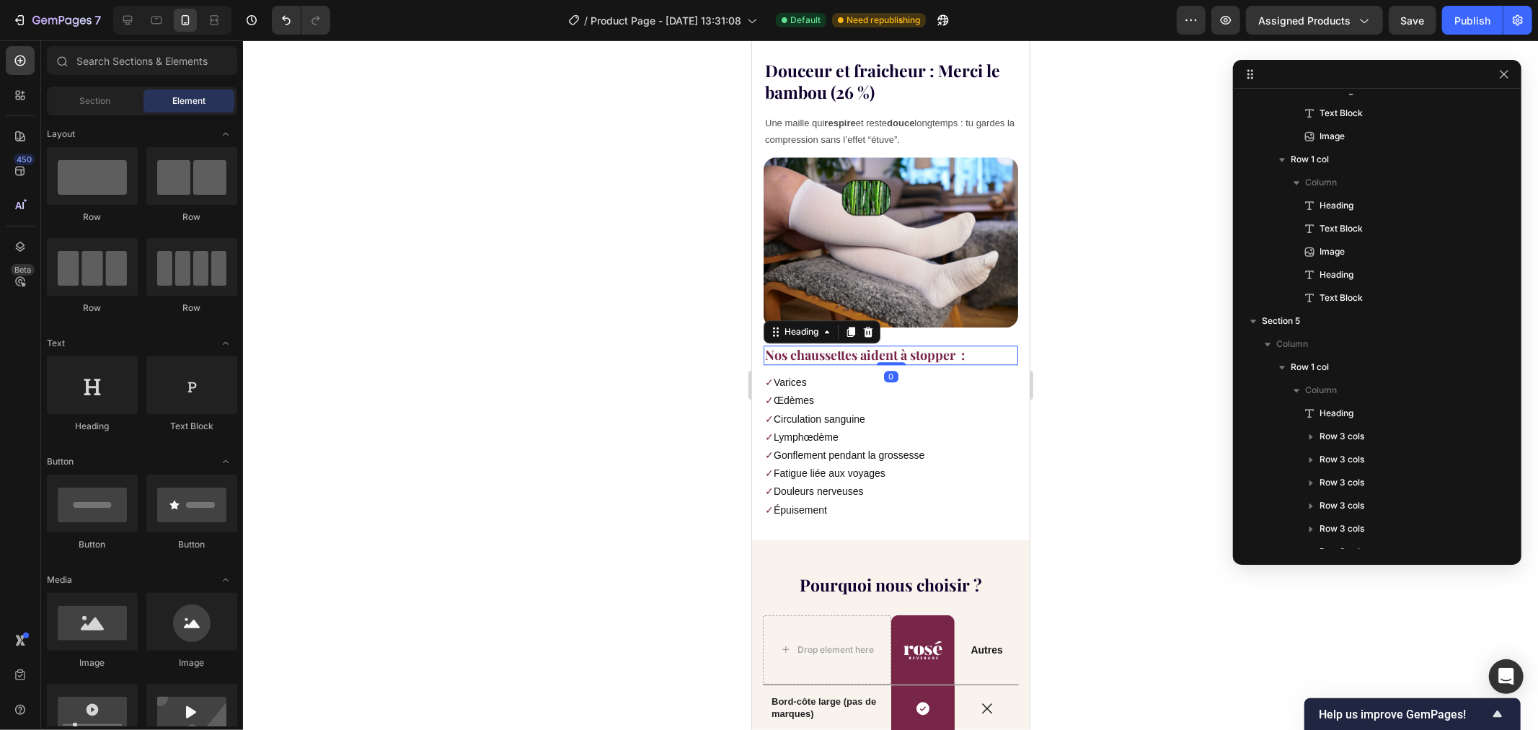
click at [939, 345] on strong "Nos chaussettes aident à stopper :" at bounding box center [864, 353] width 200 height 17
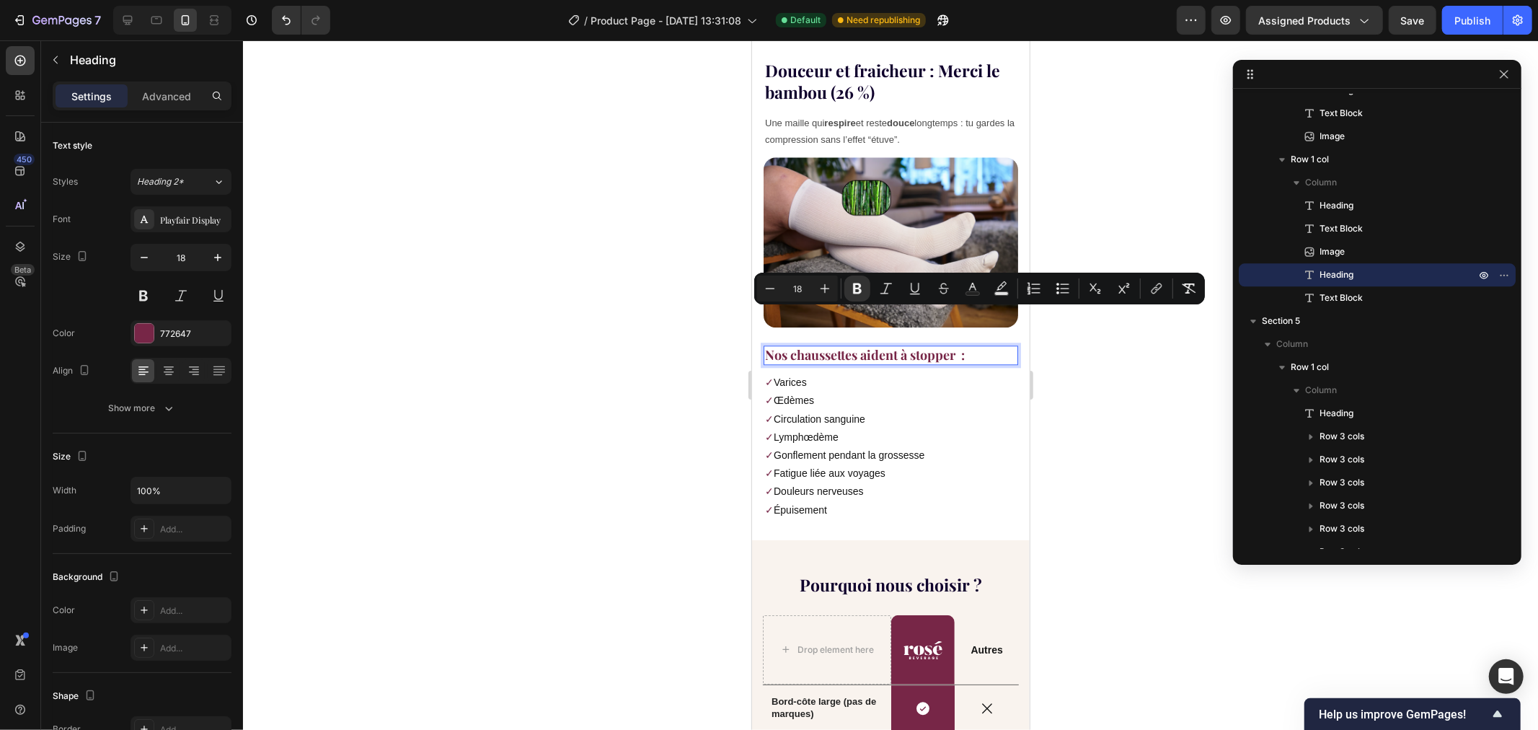
click at [953, 345] on strong "Nos chaussettes aident à stopper :" at bounding box center [864, 353] width 200 height 17
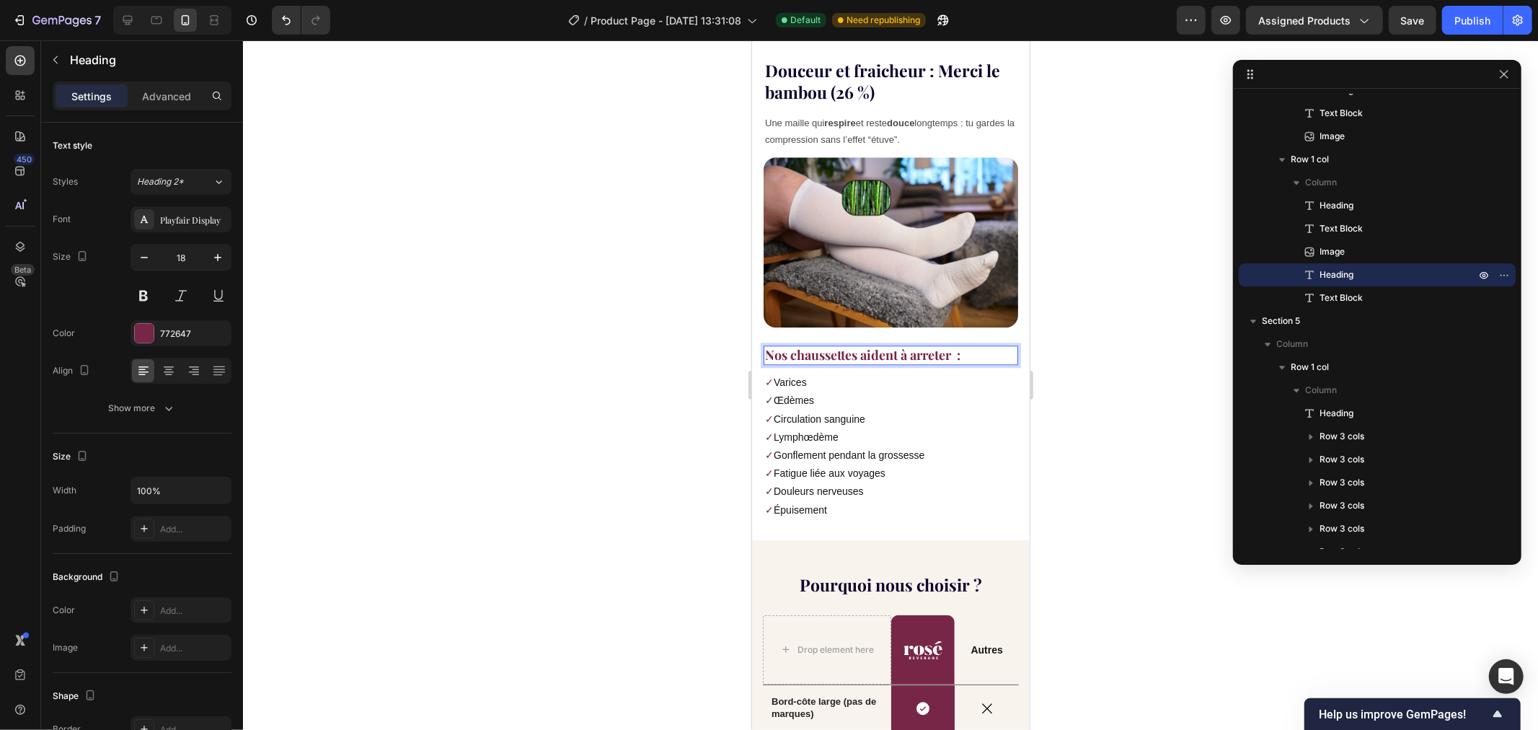
click at [1073, 342] on div at bounding box center [890, 384] width 1295 height 689
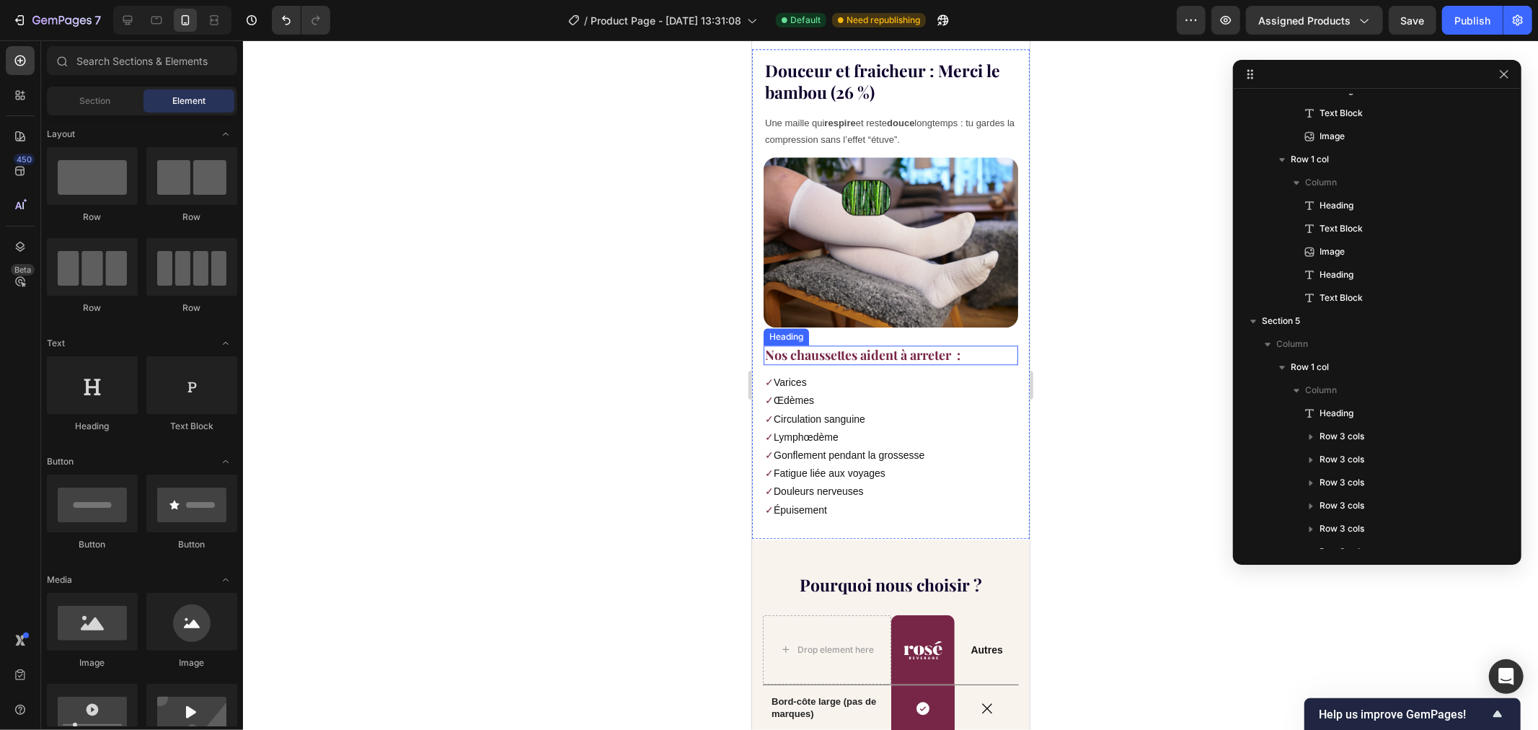
click at [951, 345] on strong "Nos chaussettes aident à arreter :" at bounding box center [861, 353] width 195 height 17
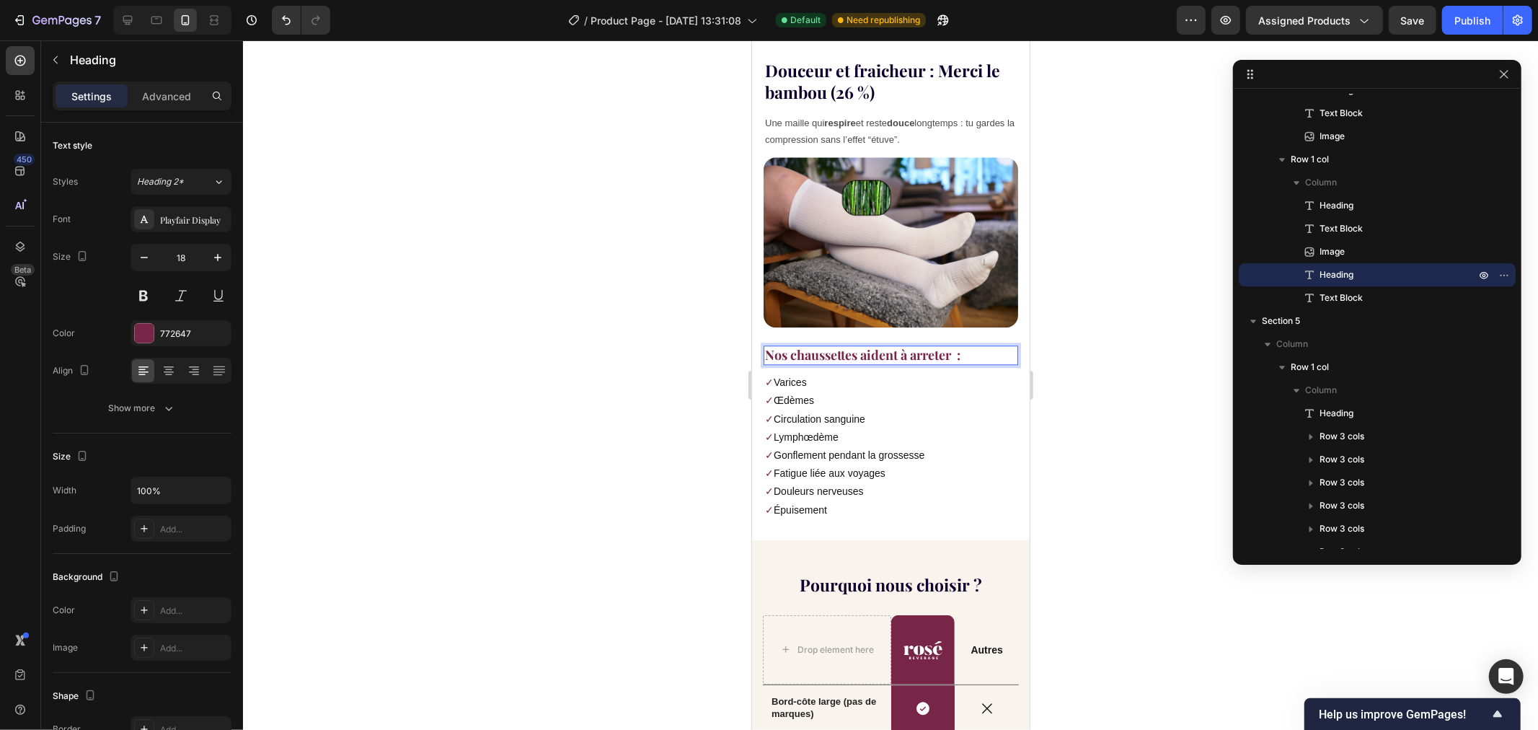
click at [929, 345] on strong "Nos chaussettes aident à arreter :" at bounding box center [861, 353] width 195 height 17
click at [751, 40] on lt-span "arrêter" at bounding box center [751, 40] width 0 height 0
click at [635, 350] on div at bounding box center [890, 384] width 1295 height 689
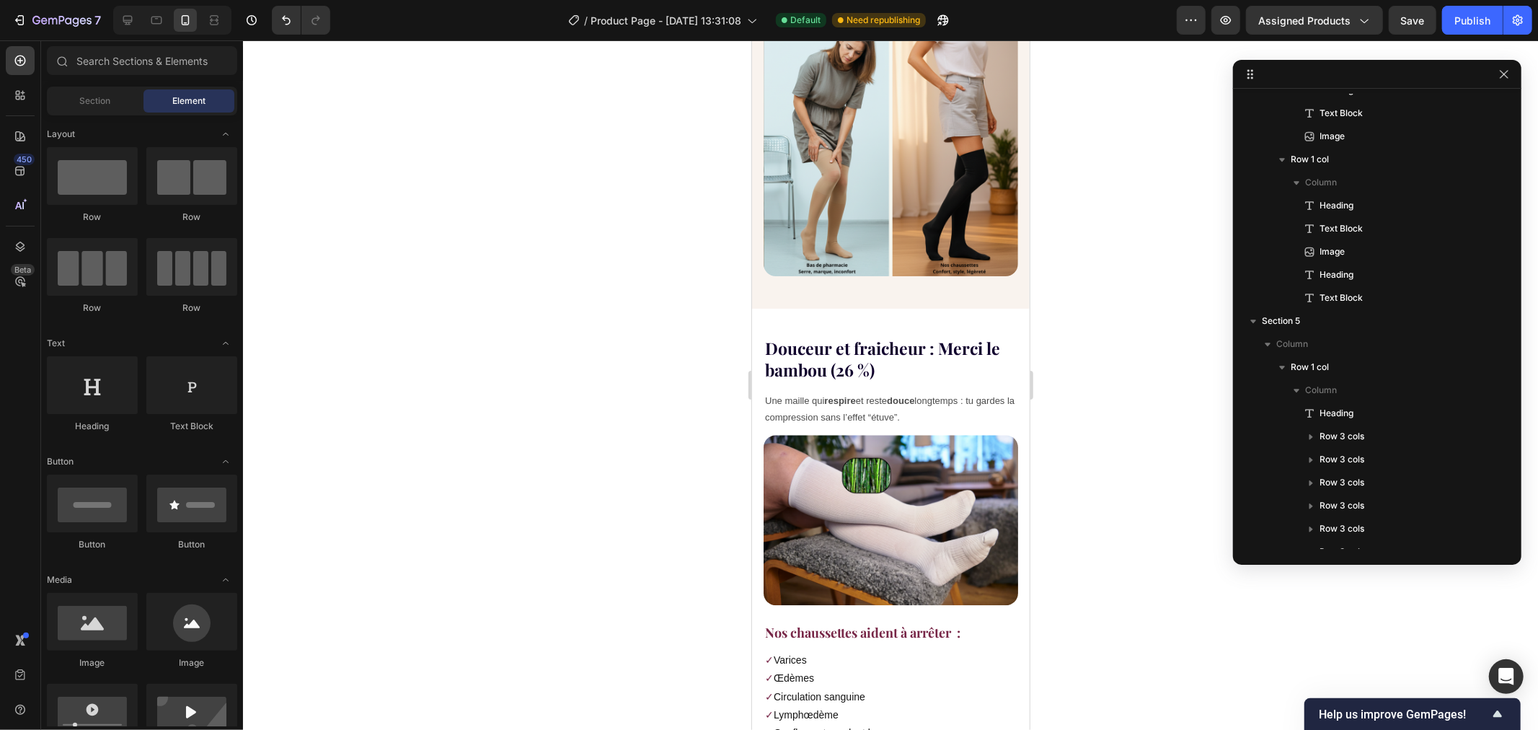
scroll to position [2853, 0]
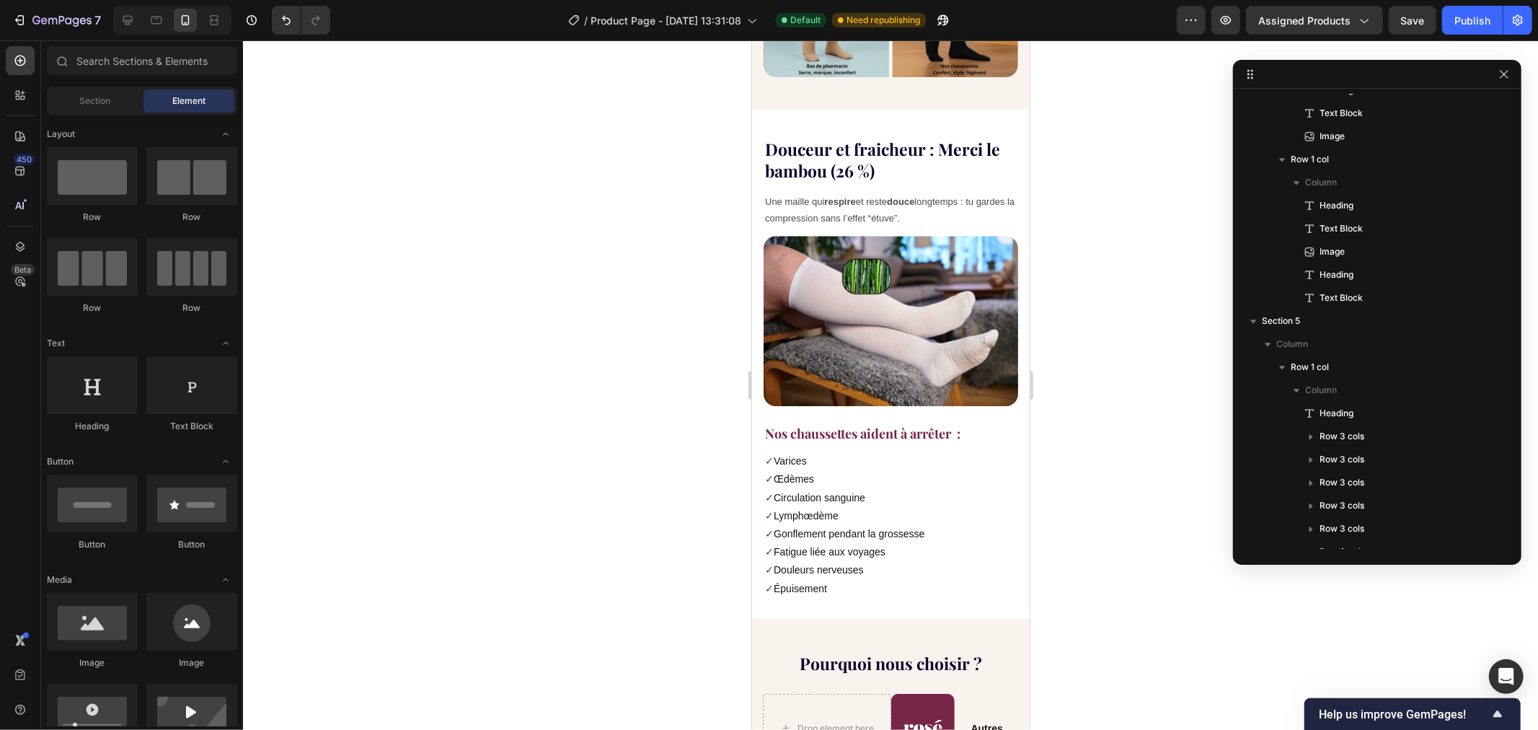
drag, startPoint x: 1019, startPoint y: 490, endPoint x: 1794, endPoint y: 518, distance: 774.9
click at [931, 424] on strong "Nos chaussettes aident à arrêter :" at bounding box center [861, 432] width 195 height 17
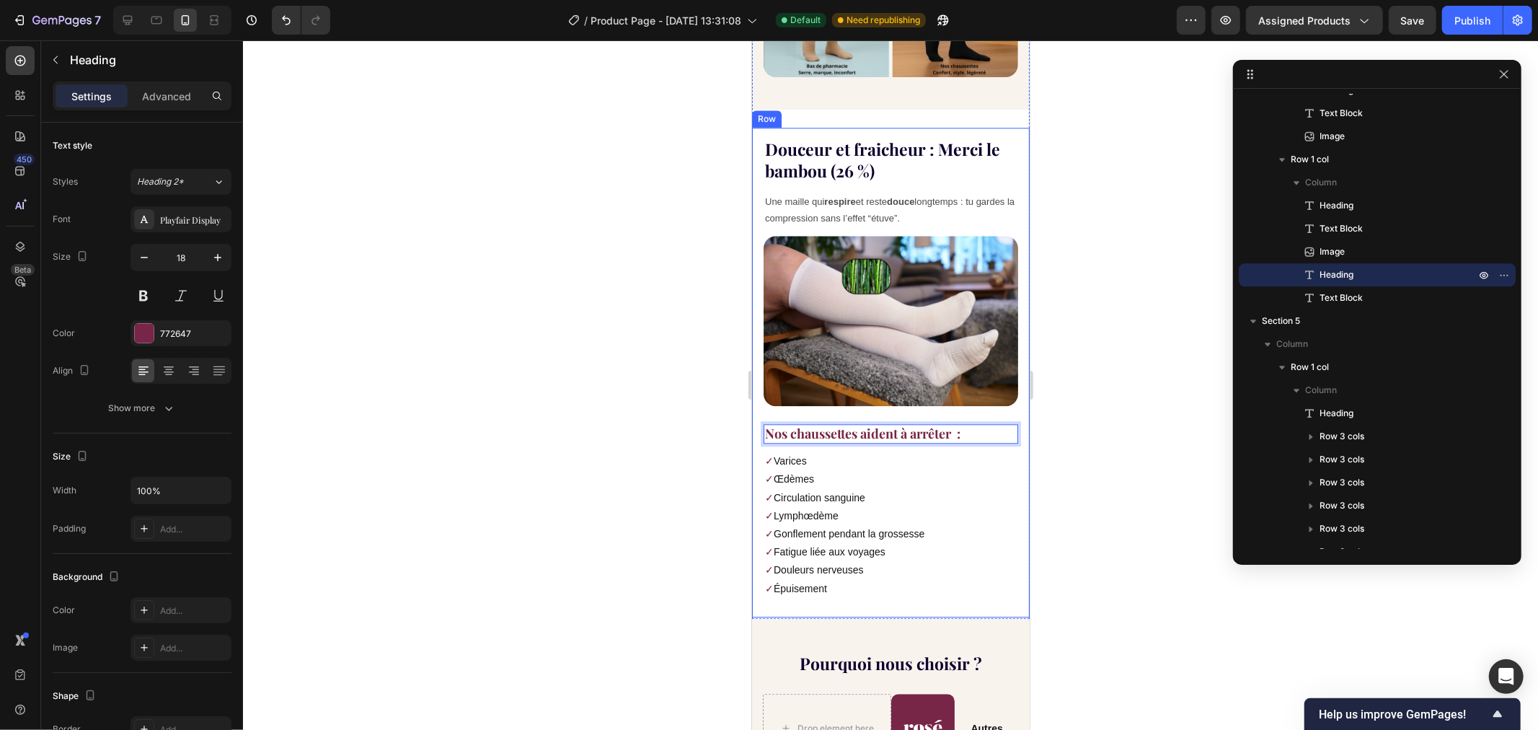
click at [615, 397] on div at bounding box center [890, 384] width 1295 height 689
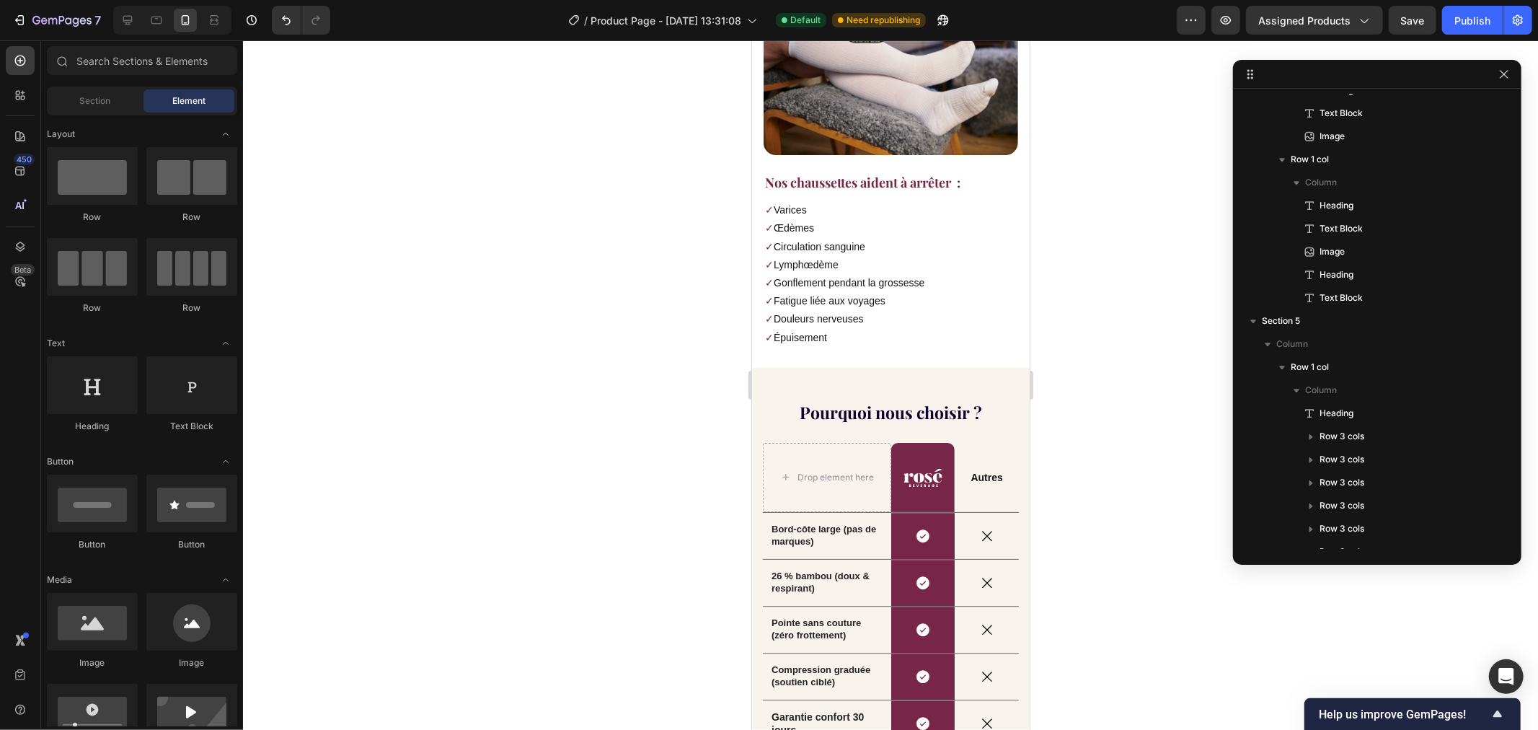
scroll to position [3110, 0]
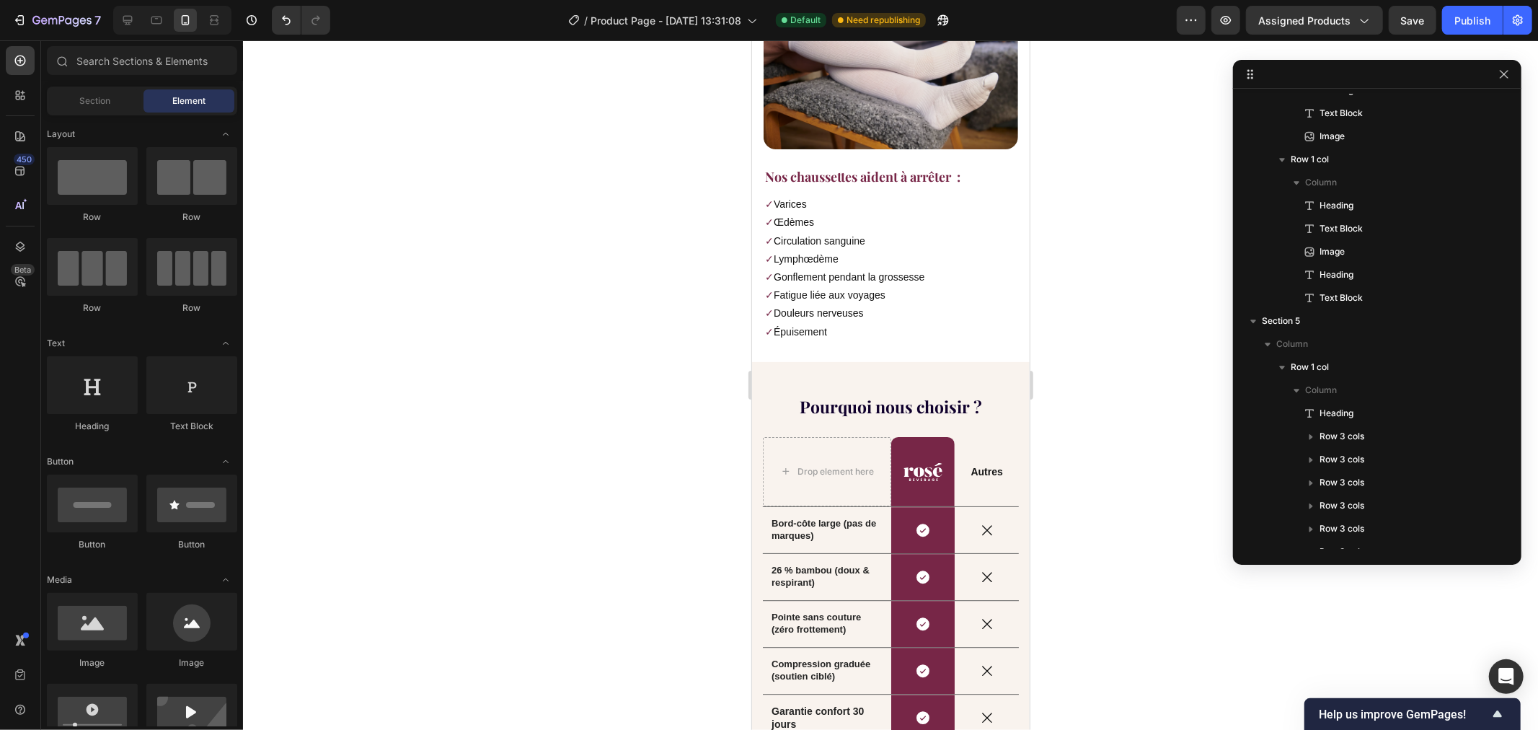
drag, startPoint x: 1016, startPoint y: 492, endPoint x: 1779, endPoint y: 407, distance: 768.2
click at [930, 167] on strong "Nos chaussettes aident à arrêter :" at bounding box center [861, 175] width 195 height 17
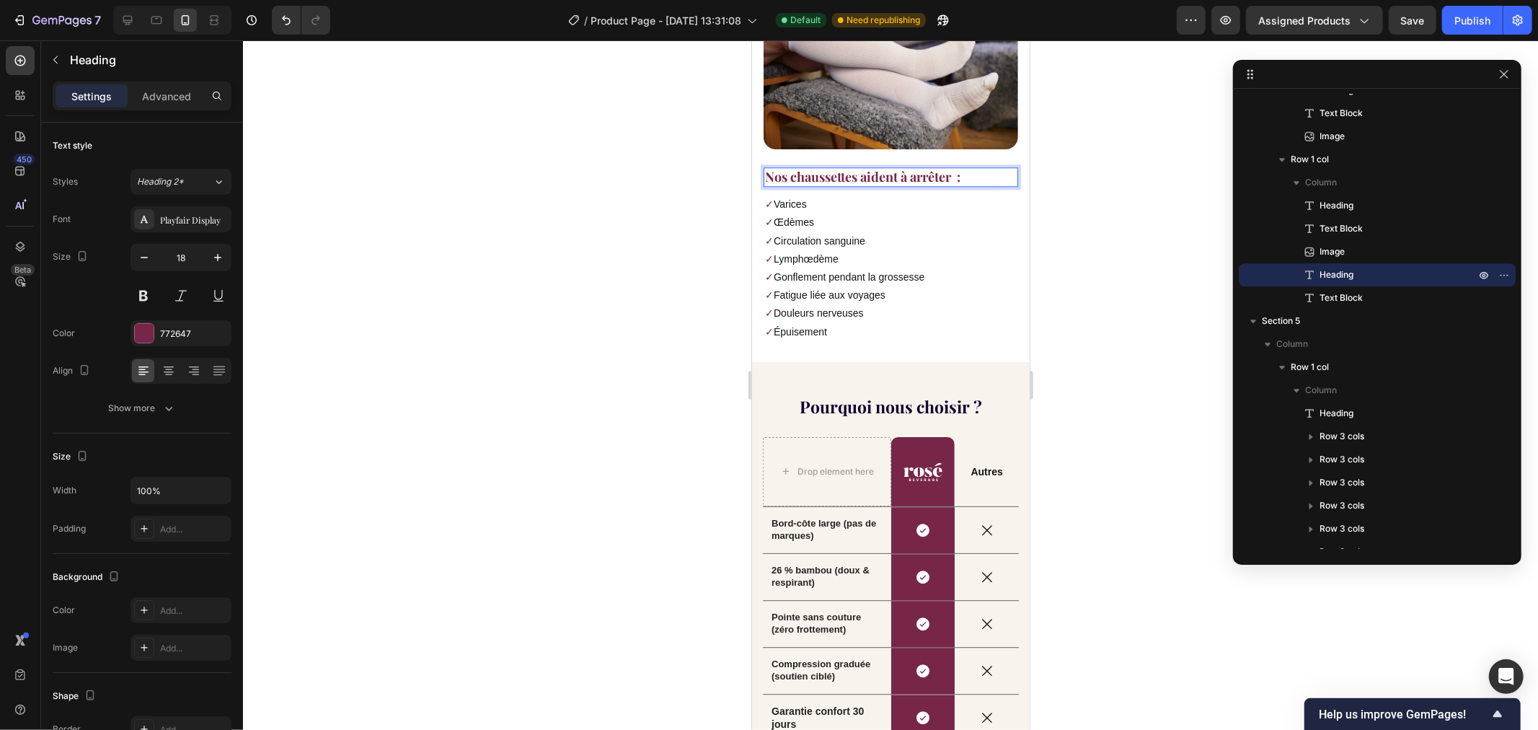
click at [954, 167] on strong "Nos chaussettes aident à arrêter :" at bounding box center [861, 175] width 195 height 17
drag, startPoint x: 950, startPoint y: 140, endPoint x: 917, endPoint y: 142, distance: 33.2
click at [917, 167] on strong "Nos chaussettes aident à arrêter :" at bounding box center [861, 175] width 195 height 17
click at [685, 131] on div at bounding box center [890, 384] width 1295 height 689
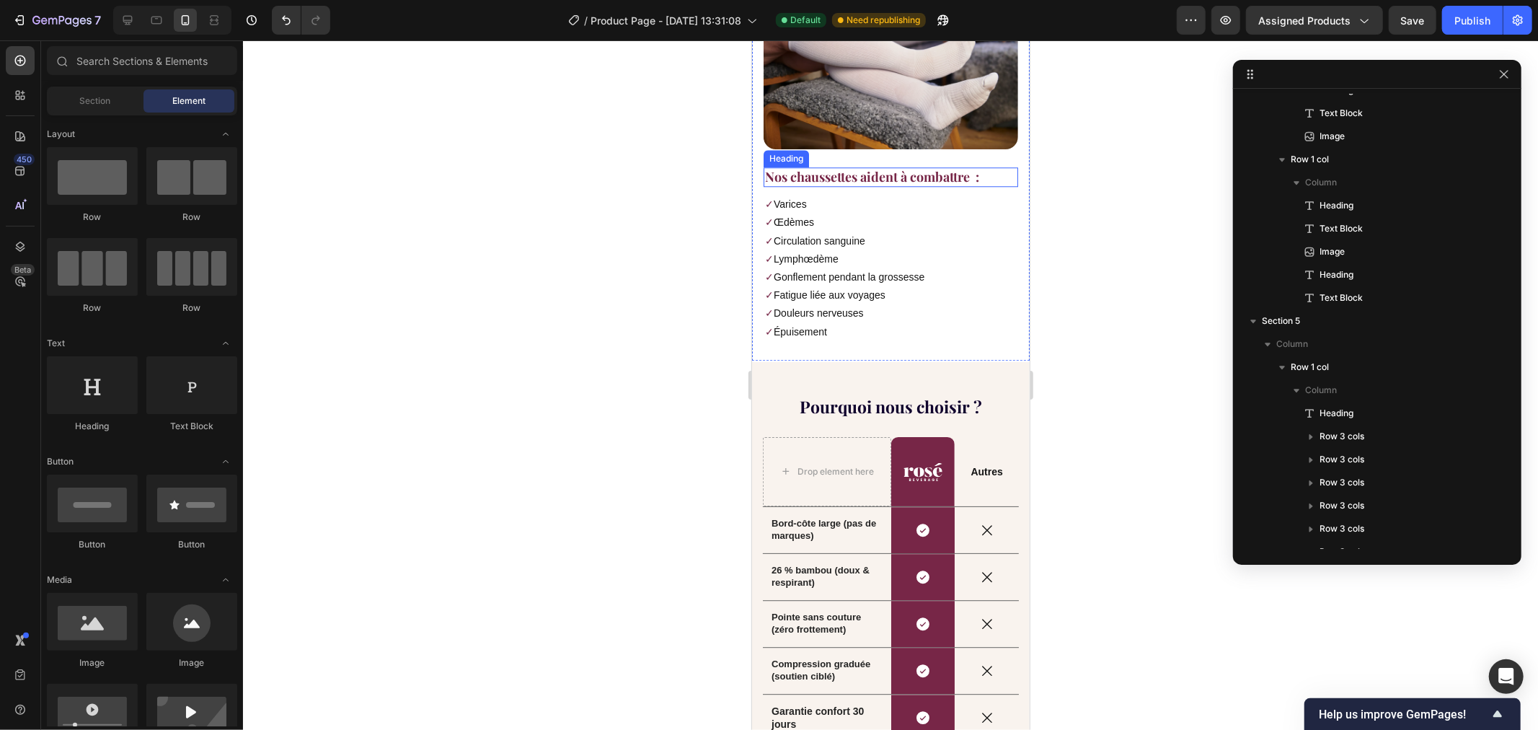
click at [953, 167] on strong "Nos chaussettes aident à combattre :" at bounding box center [871, 175] width 214 height 17
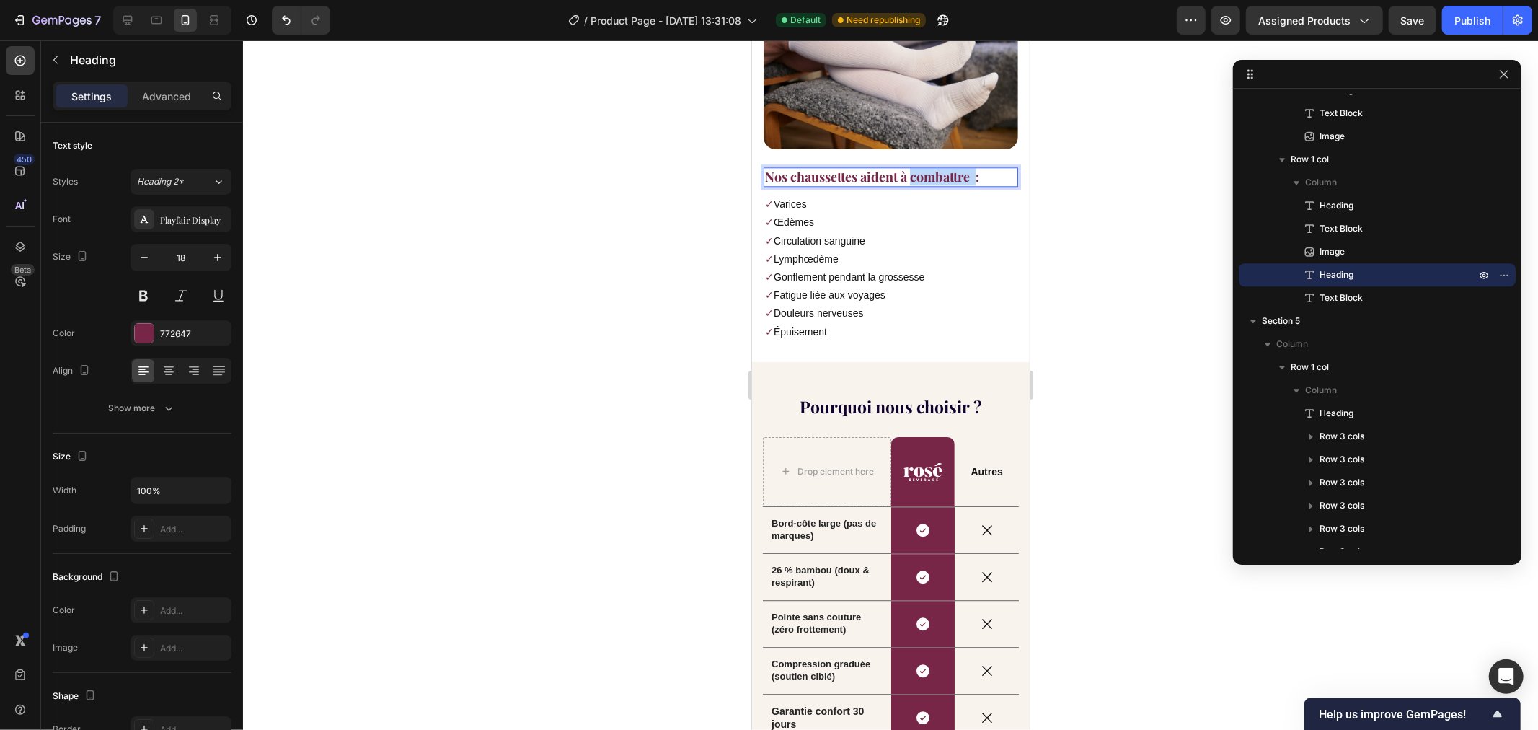
click at [932, 167] on strong "Nos chaussettes aident à combattre :" at bounding box center [871, 175] width 214 height 17
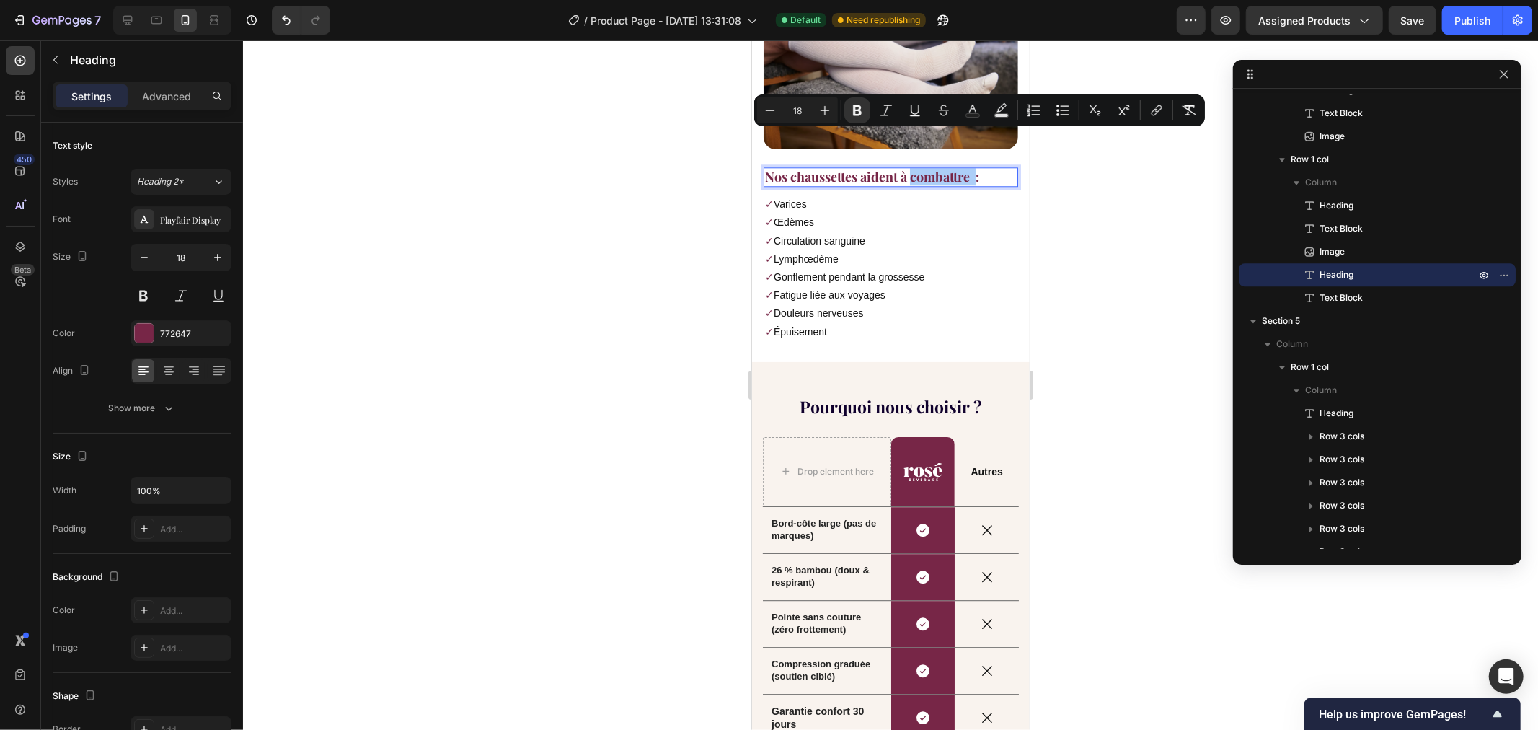
click at [1092, 160] on div at bounding box center [890, 384] width 1295 height 689
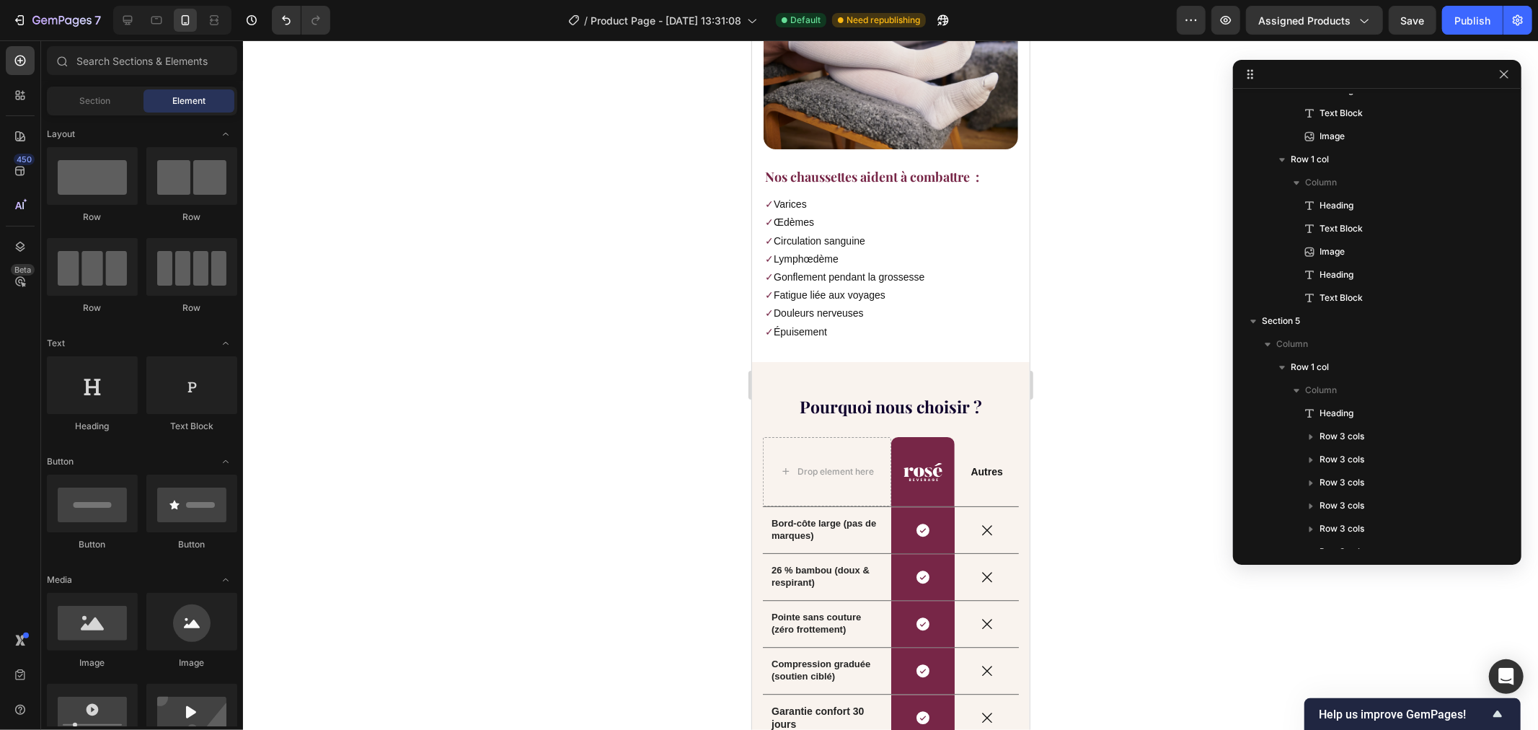
click at [686, 224] on div at bounding box center [890, 384] width 1295 height 689
click at [836, 231] on p "✓ Circulation sanguine" at bounding box center [890, 240] width 252 height 18
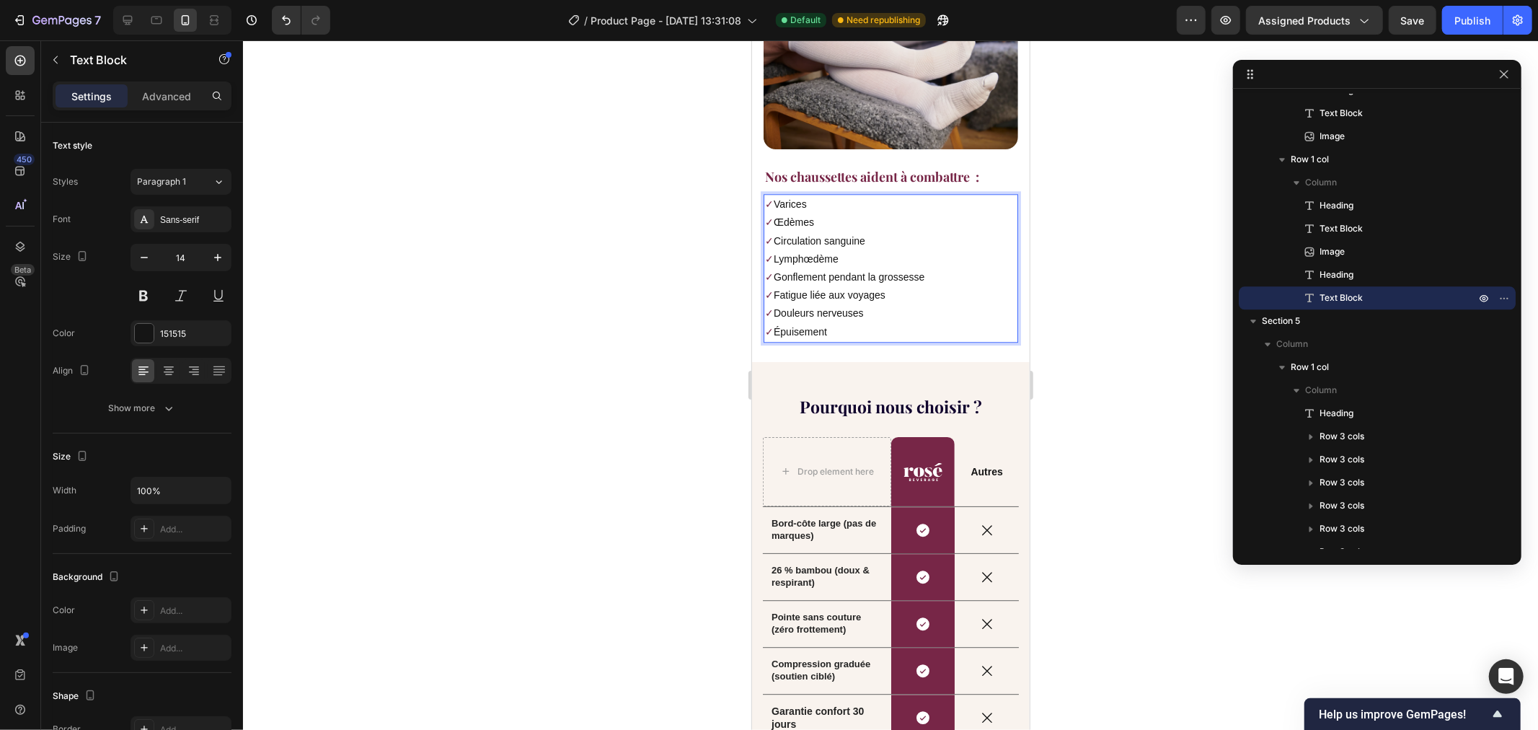
click at [886, 231] on p "✓ Circulation sanguine" at bounding box center [890, 240] width 252 height 18
drag, startPoint x: 850, startPoint y: 207, endPoint x: 764, endPoint y: 208, distance: 86.5
click at [764, 231] on p "✓ Circulation sanguine" at bounding box center [890, 240] width 252 height 18
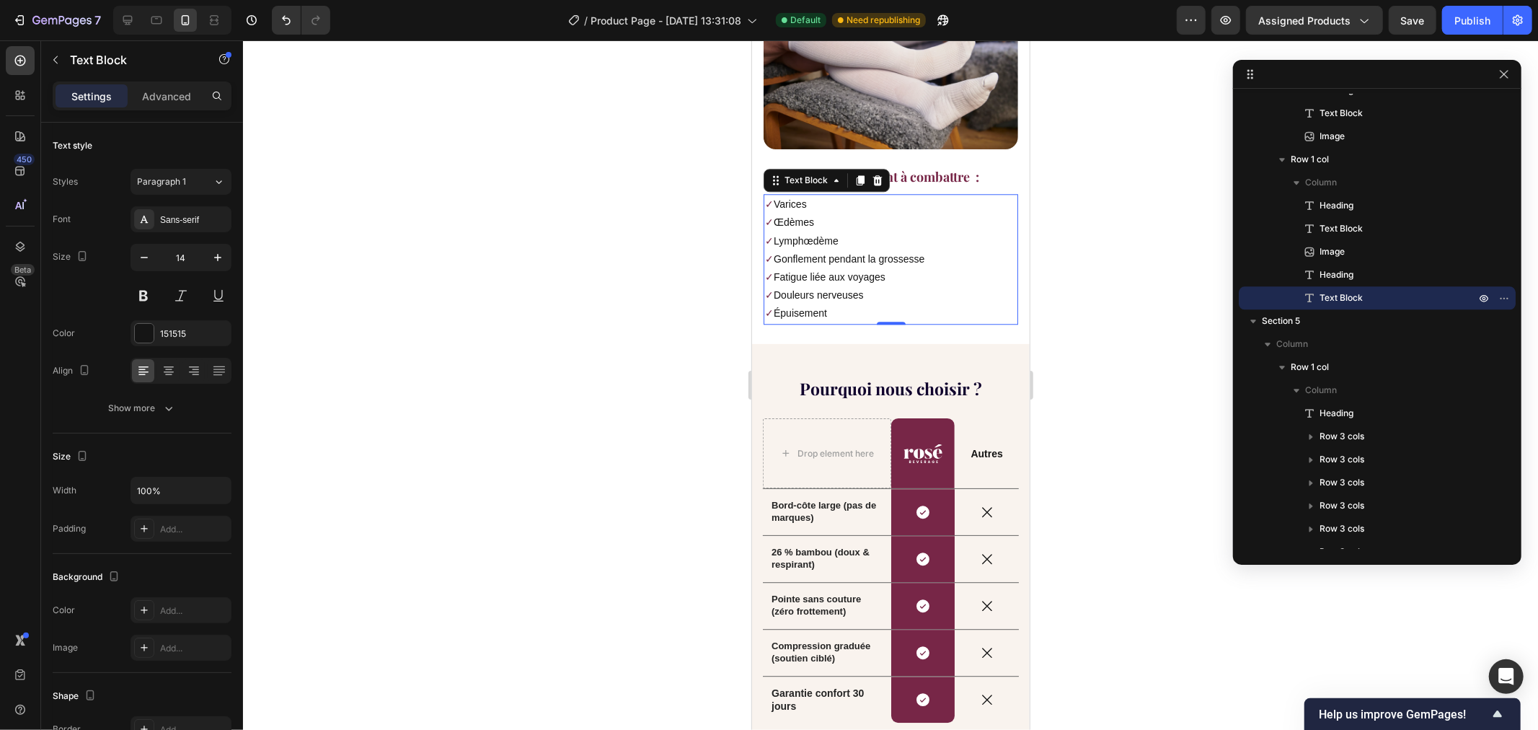
click at [729, 202] on div at bounding box center [890, 384] width 1295 height 689
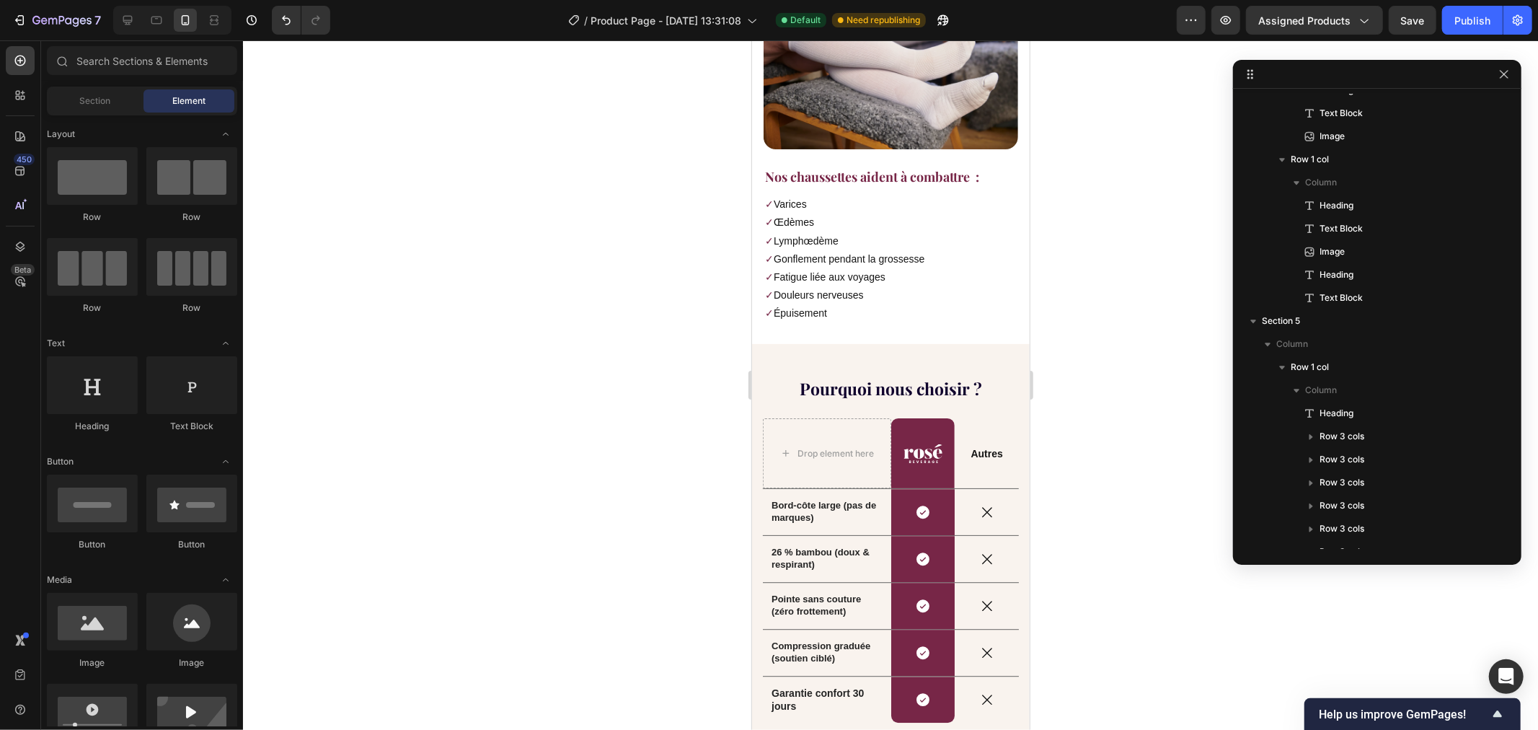
drag, startPoint x: 531, startPoint y: 272, endPoint x: 738, endPoint y: 264, distance: 207.1
click at [541, 273] on div at bounding box center [890, 384] width 1295 height 689
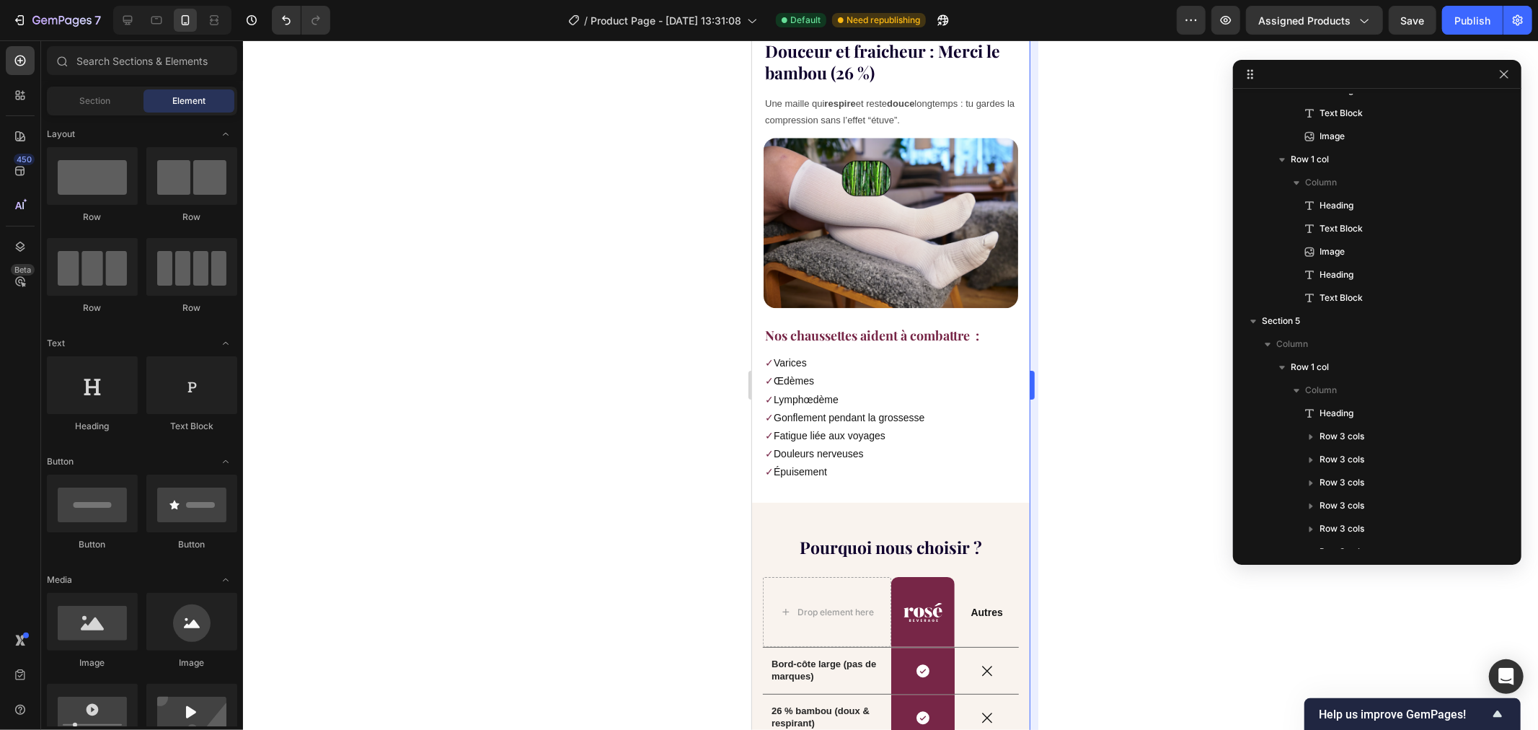
scroll to position [2962, 0]
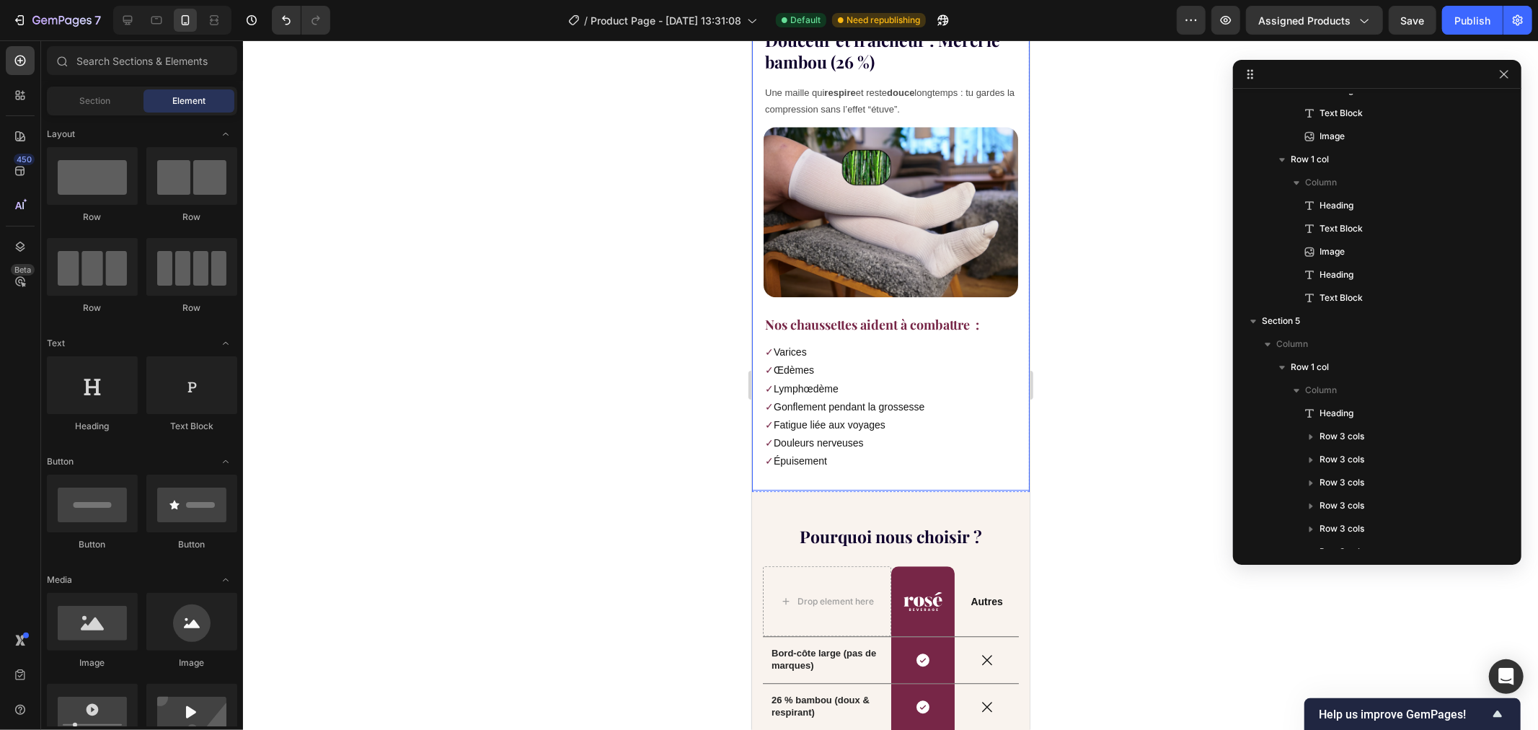
click at [932, 442] on div "Douceur et fraicheur : Merci le bambou (26 %) Heading Une maille qui respire et…" at bounding box center [890, 254] width 278 height 472
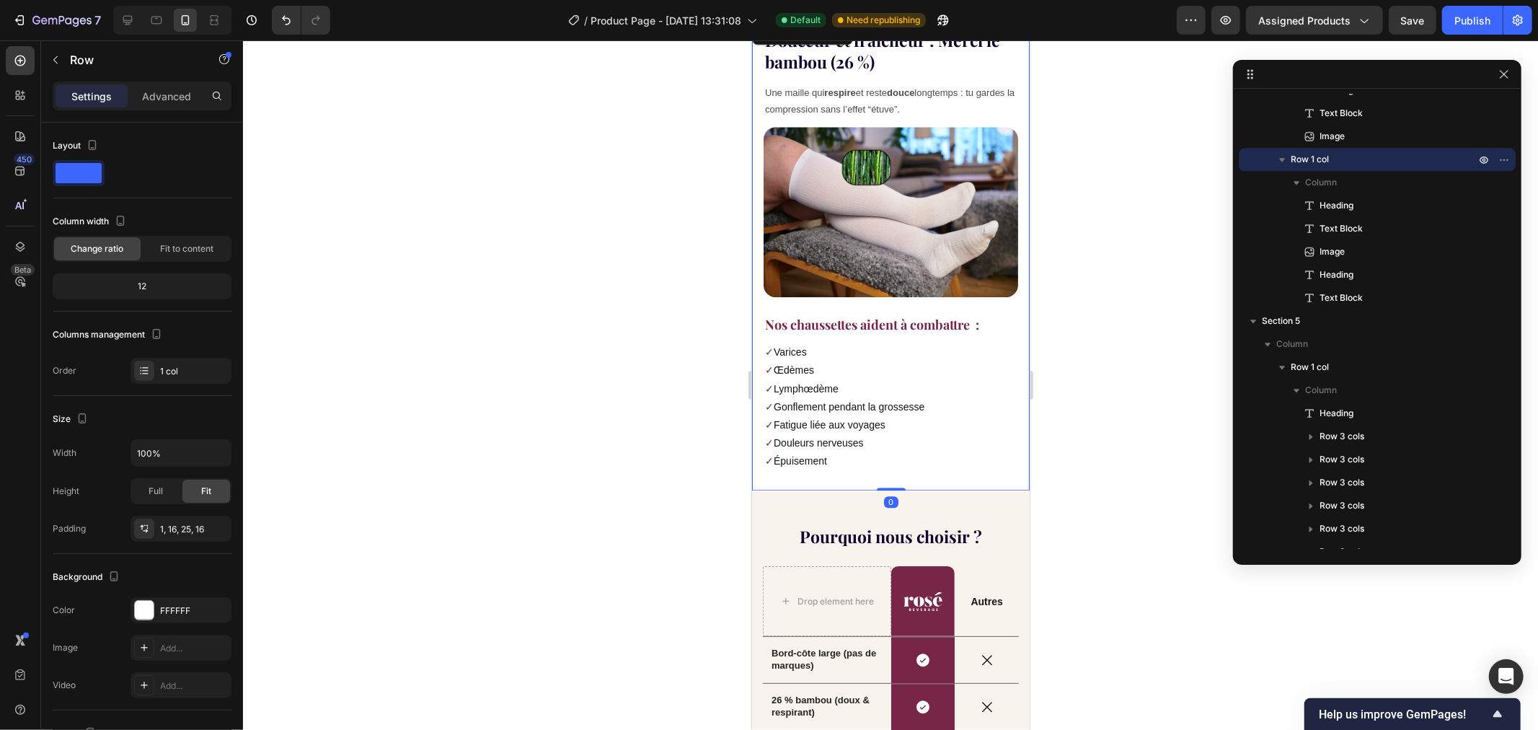
drag, startPoint x: 156, startPoint y: 85, endPoint x: 156, endPoint y: 118, distance: 32.5
click at [156, 88] on div "Advanced" at bounding box center [167, 95] width 72 height 23
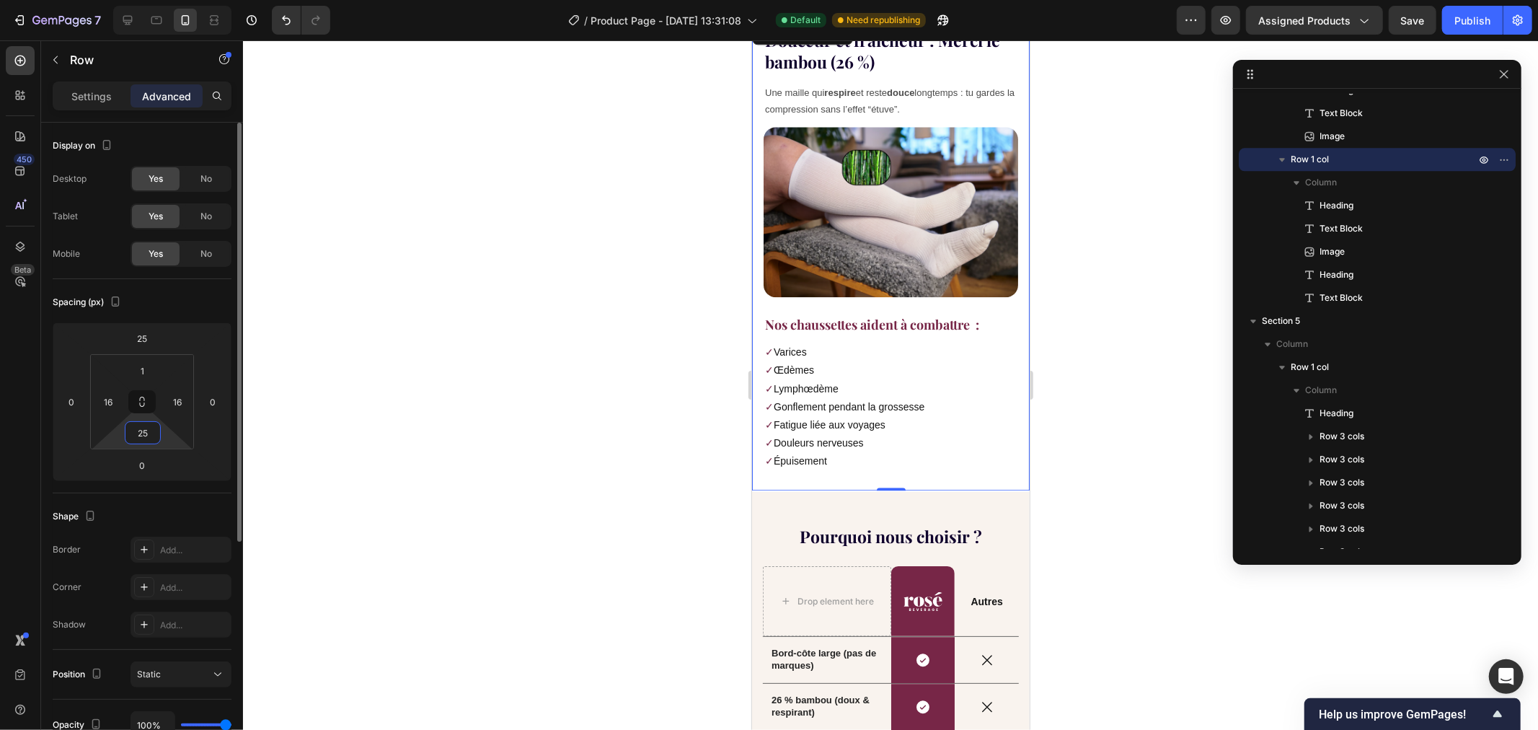
drag, startPoint x: 141, startPoint y: 435, endPoint x: 128, endPoint y: 433, distance: 13.8
click at [133, 435] on input "25" at bounding box center [142, 433] width 29 height 22
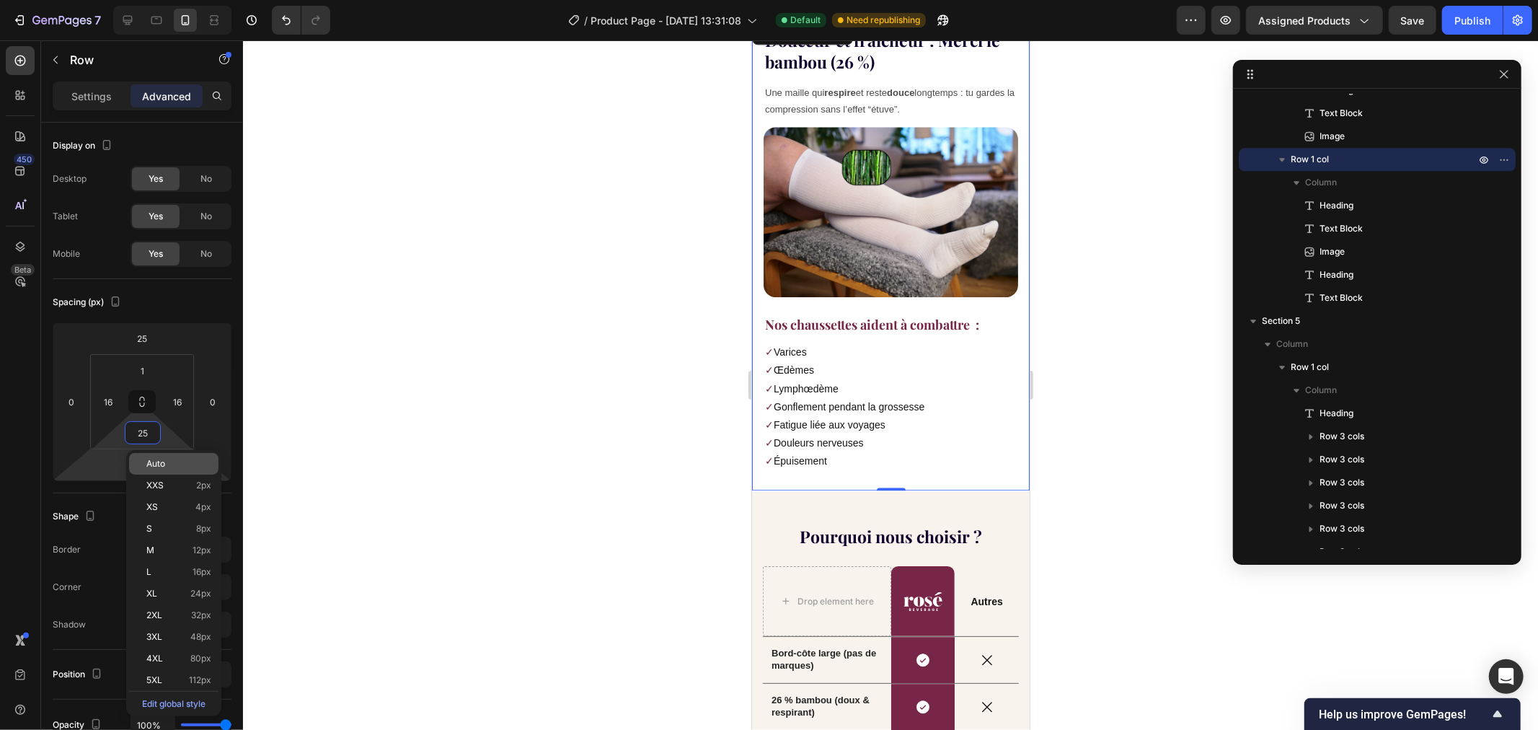
click at [113, 0] on html "7 / Product Page - [DATE] 13:31:08 Default Need republishing Preview Assigned P…" at bounding box center [769, 0] width 1538 height 0
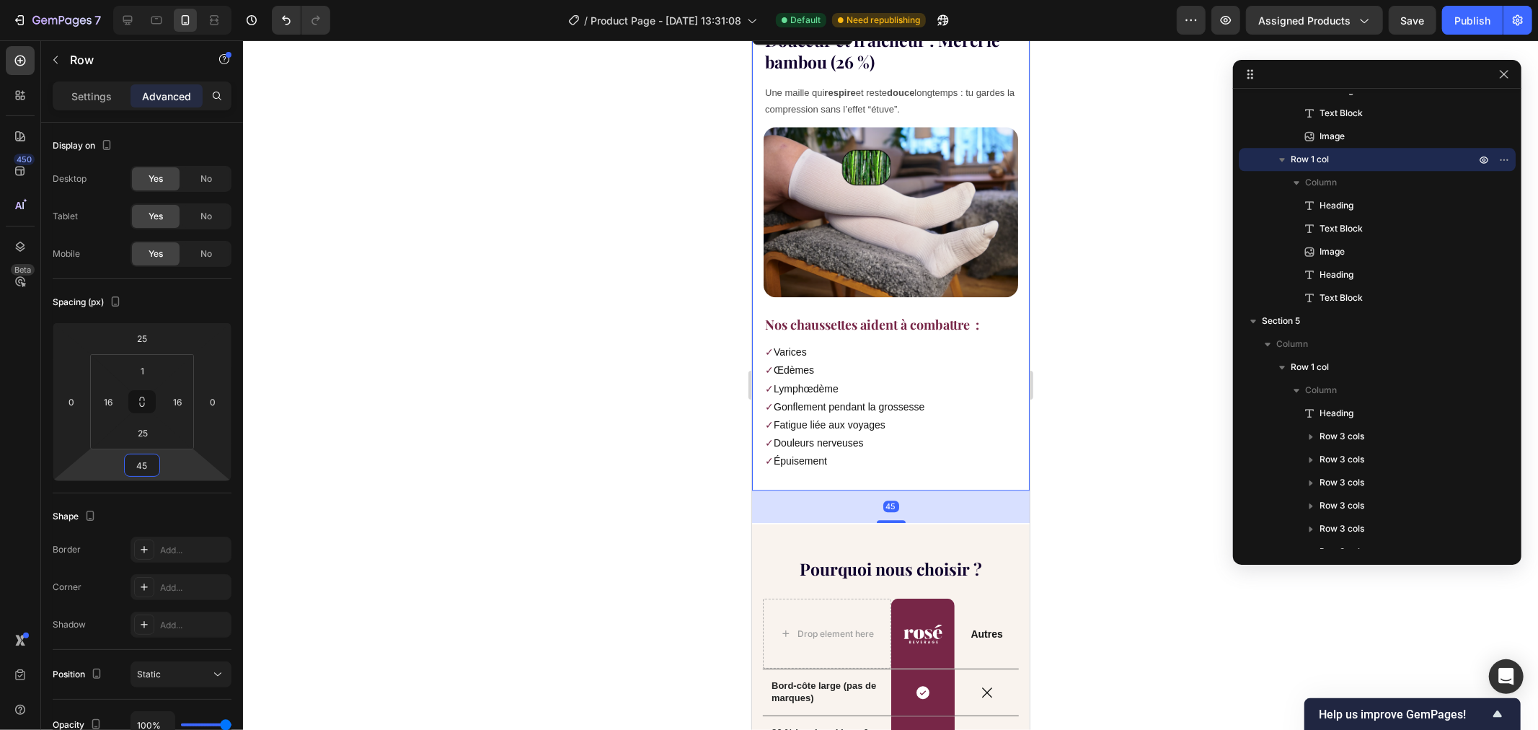
type input "4"
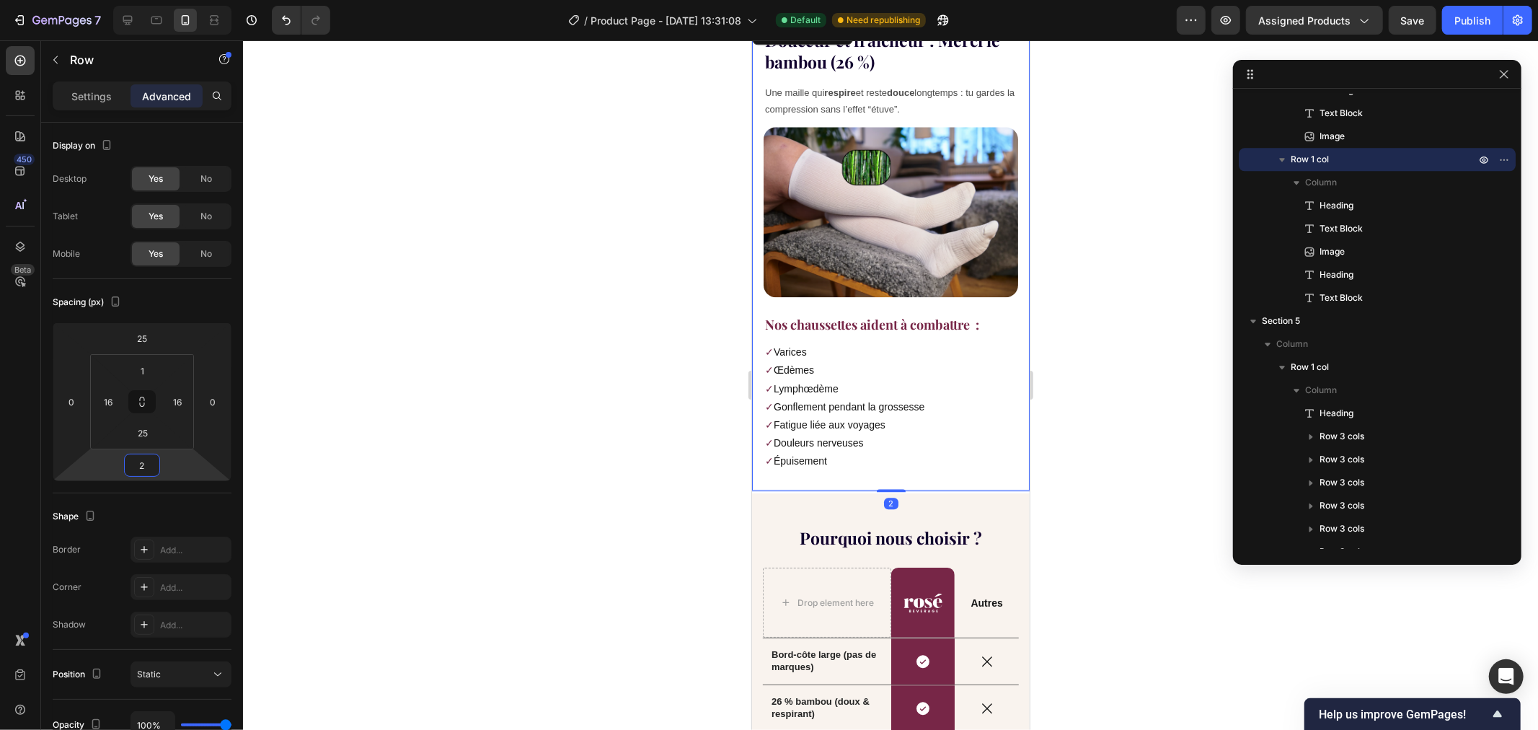
type input "25"
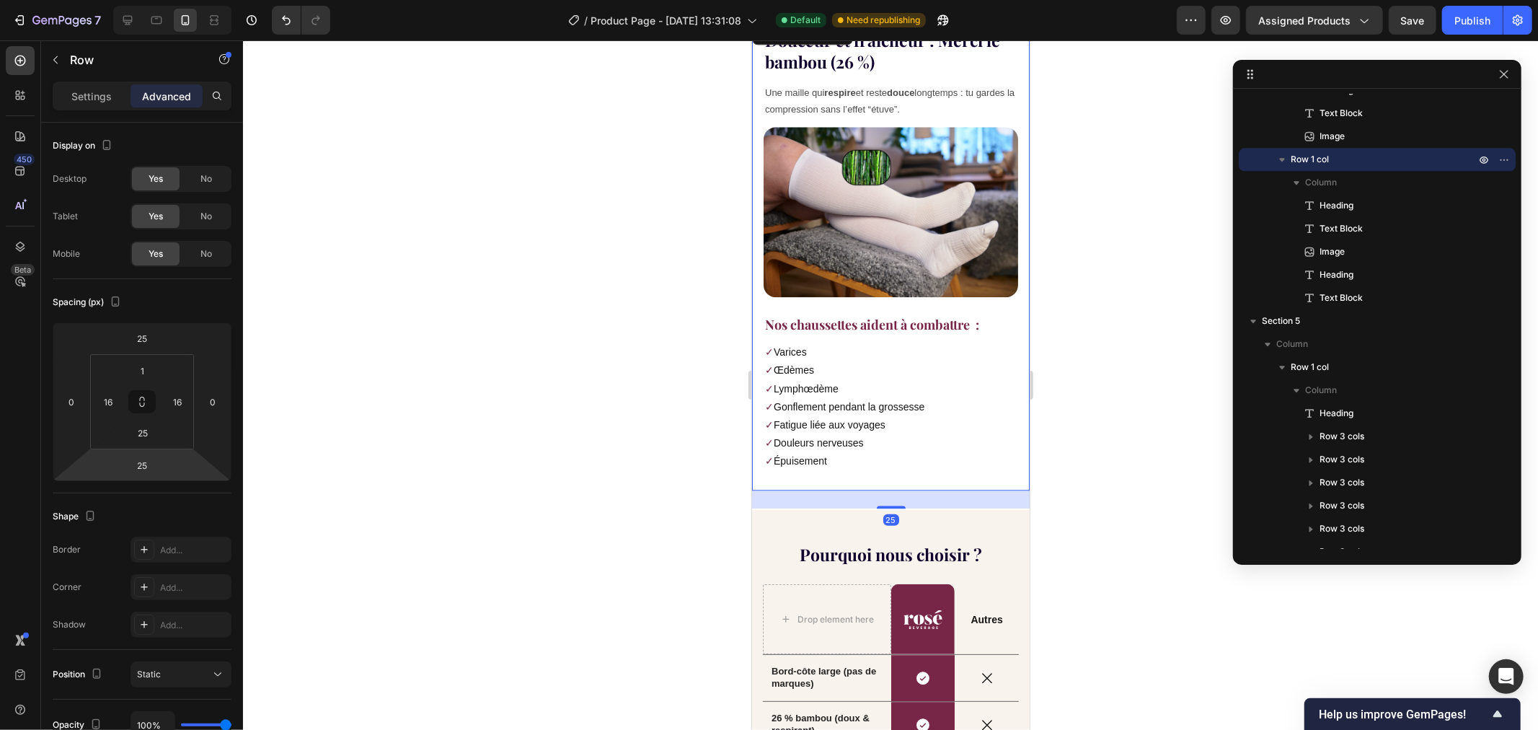
click at [523, 376] on div at bounding box center [890, 384] width 1295 height 689
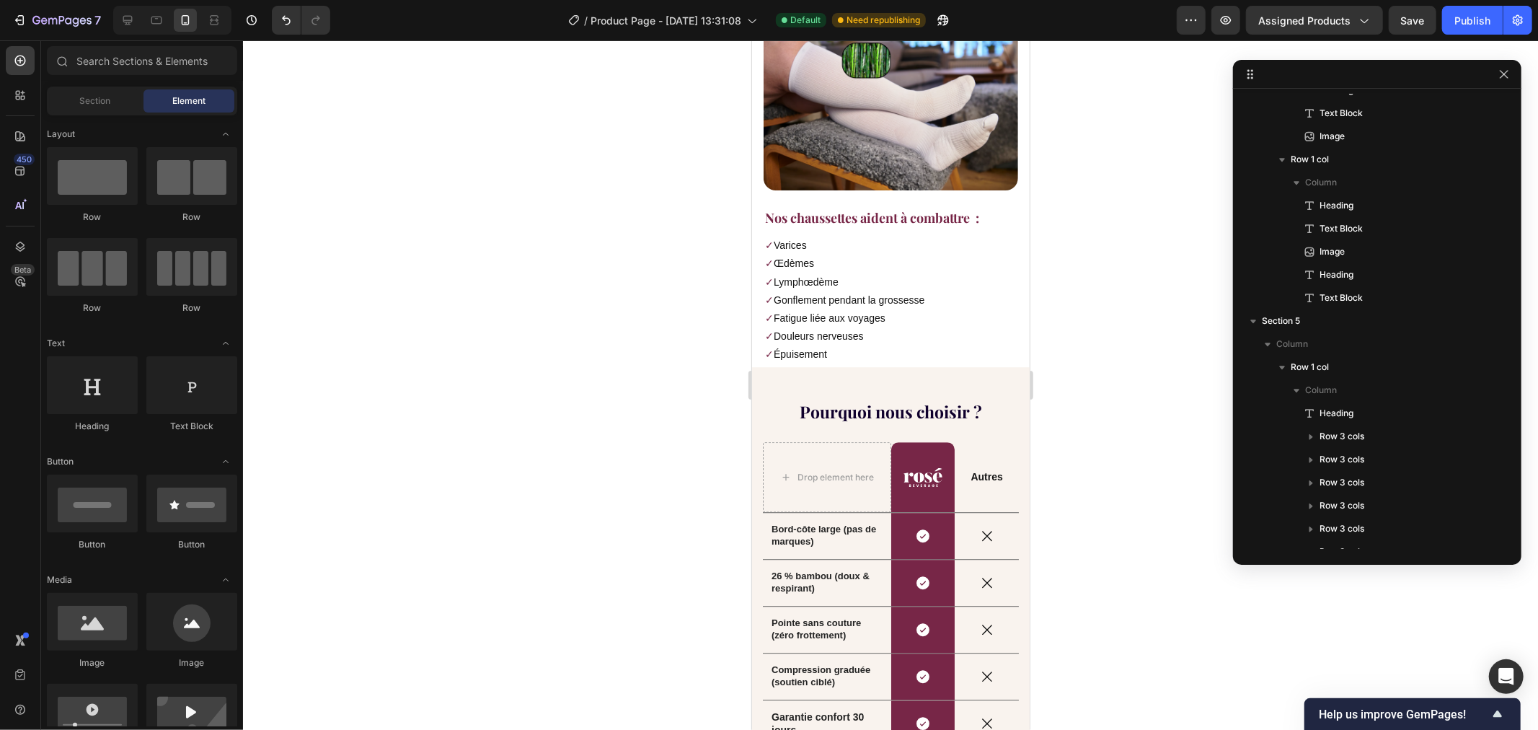
scroll to position [3164, 0]
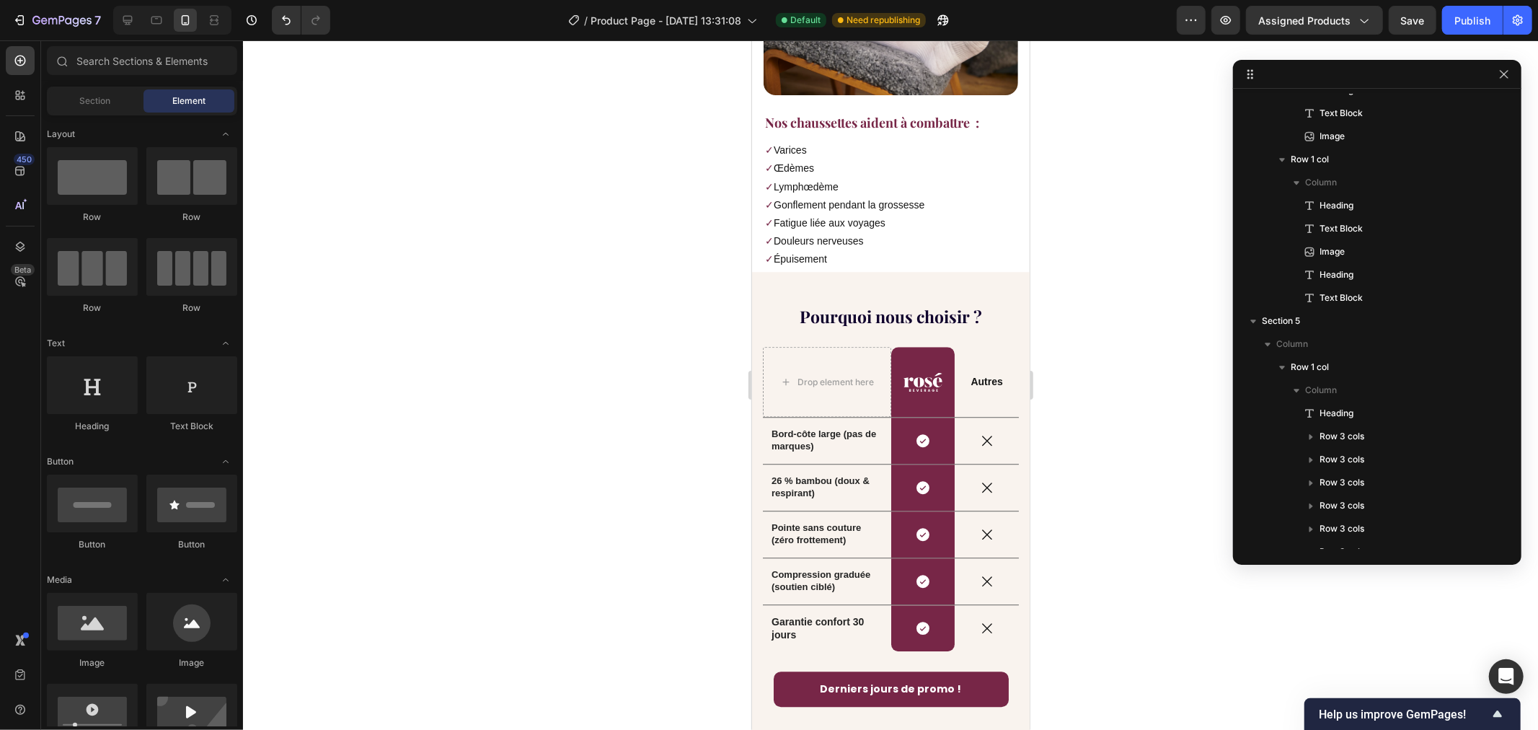
drag, startPoint x: 1026, startPoint y: 539, endPoint x: 1807, endPoint y: 563, distance: 781.2
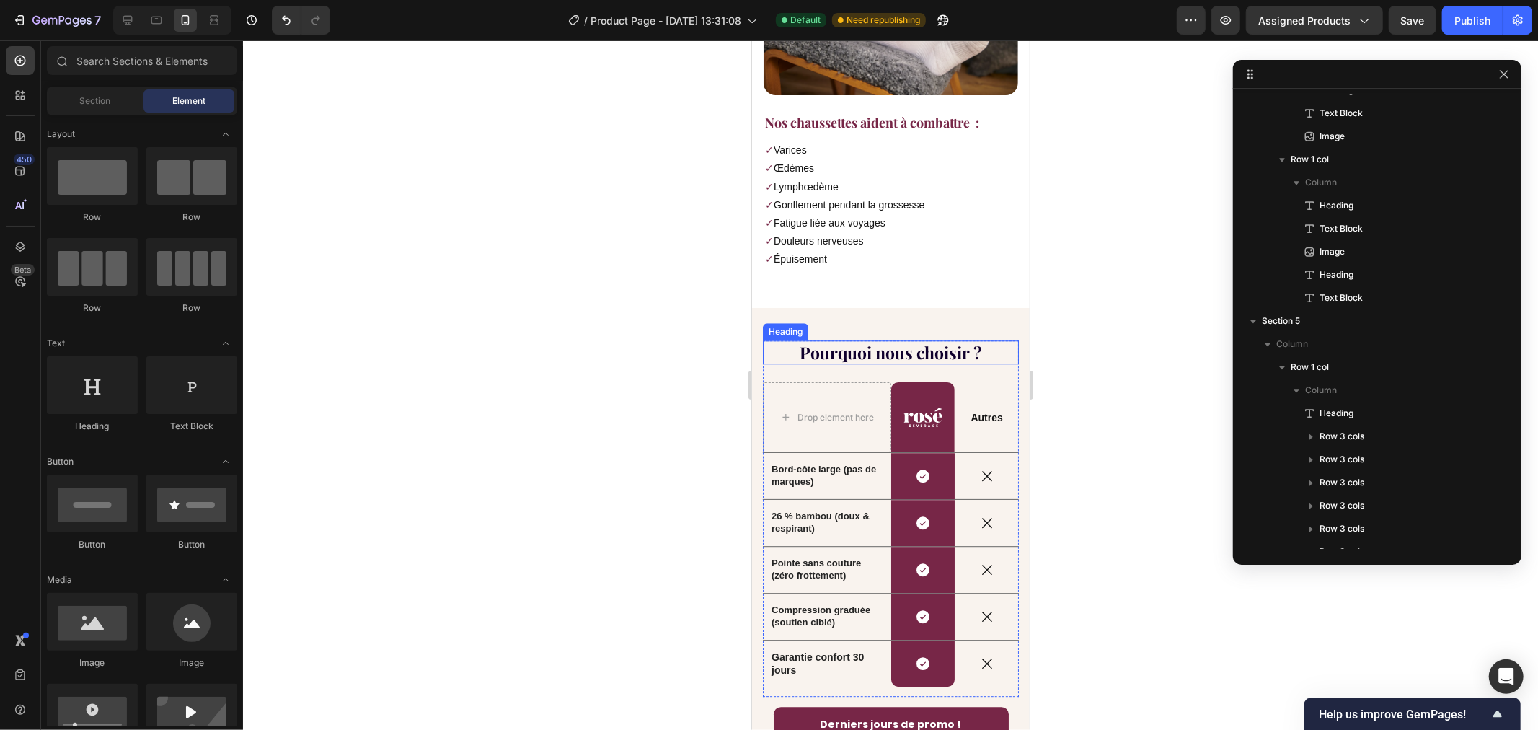
click at [848, 340] on h2 "Pourquoi nous choisir ?" at bounding box center [890, 352] width 256 height 25
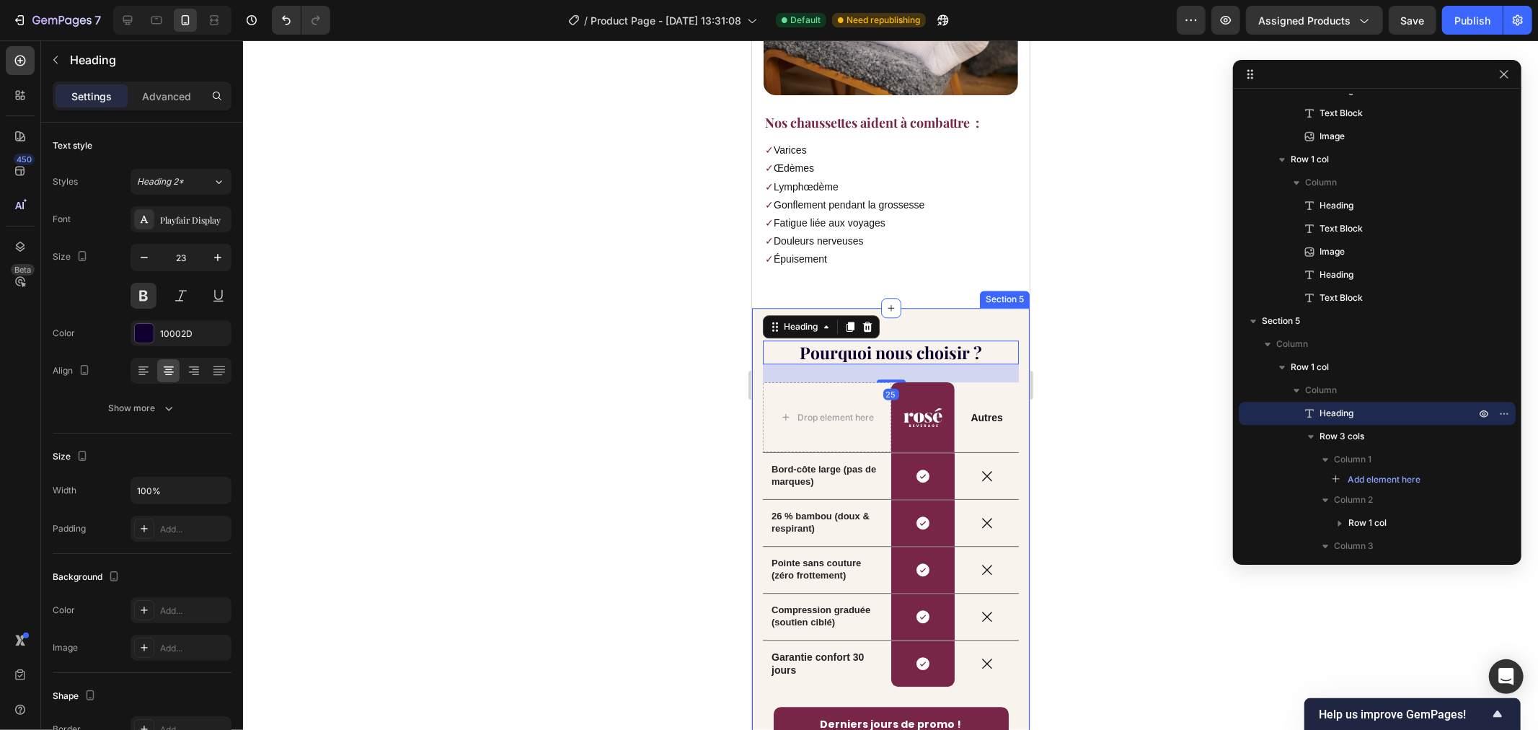
click at [582, 188] on div at bounding box center [890, 384] width 1295 height 689
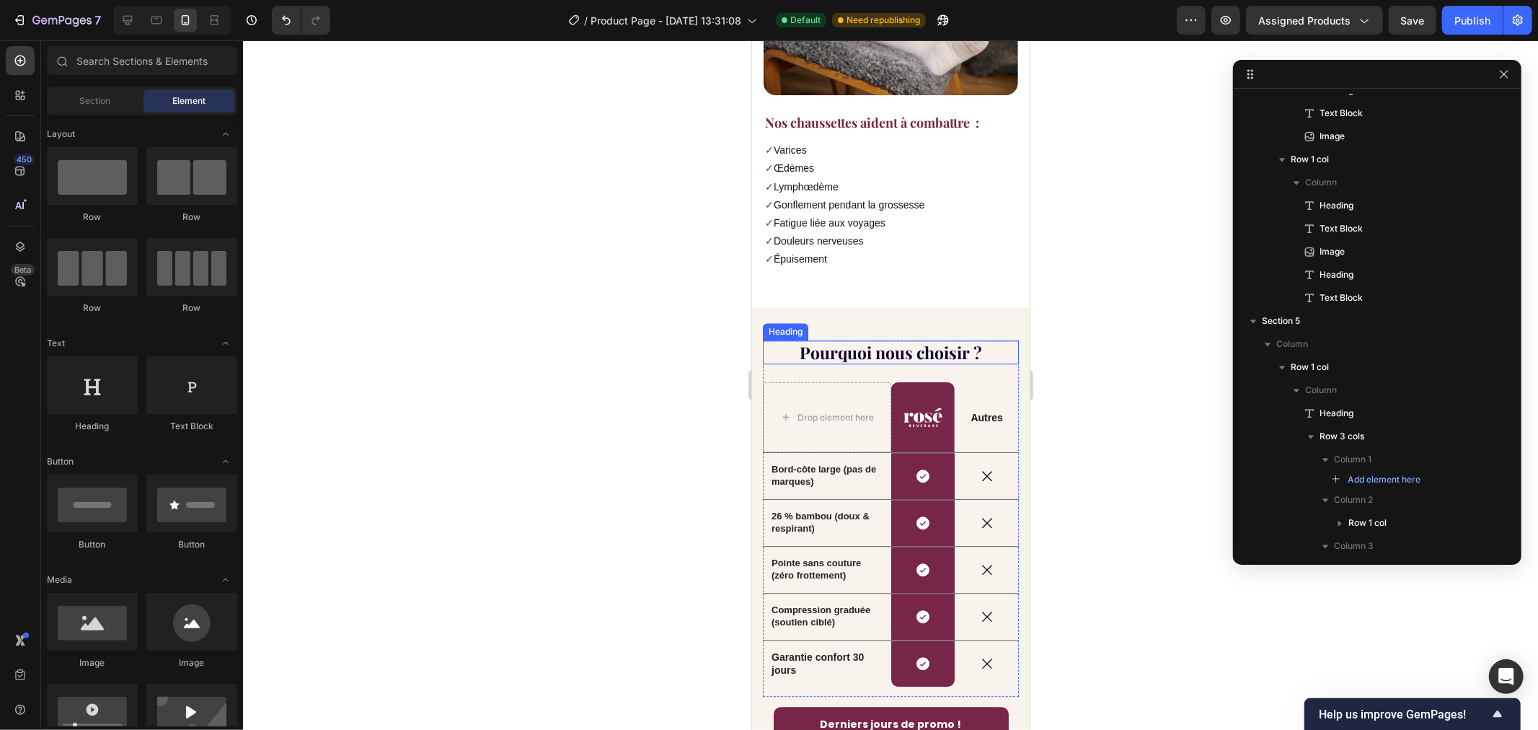
click at [837, 340] on h2 "Pourquoi nous choisir ?" at bounding box center [890, 352] width 256 height 25
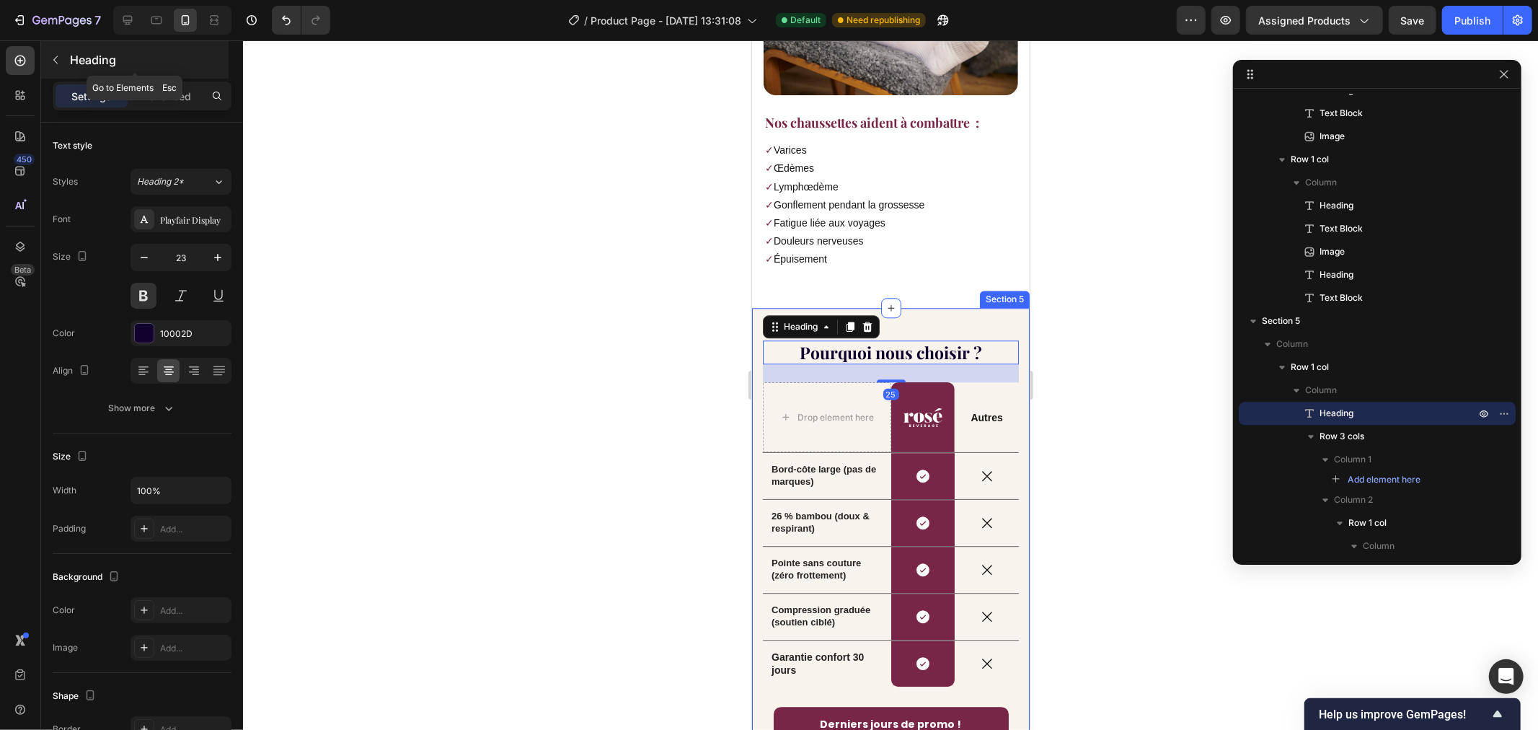
click at [58, 54] on icon "button" at bounding box center [56, 60] width 12 height 12
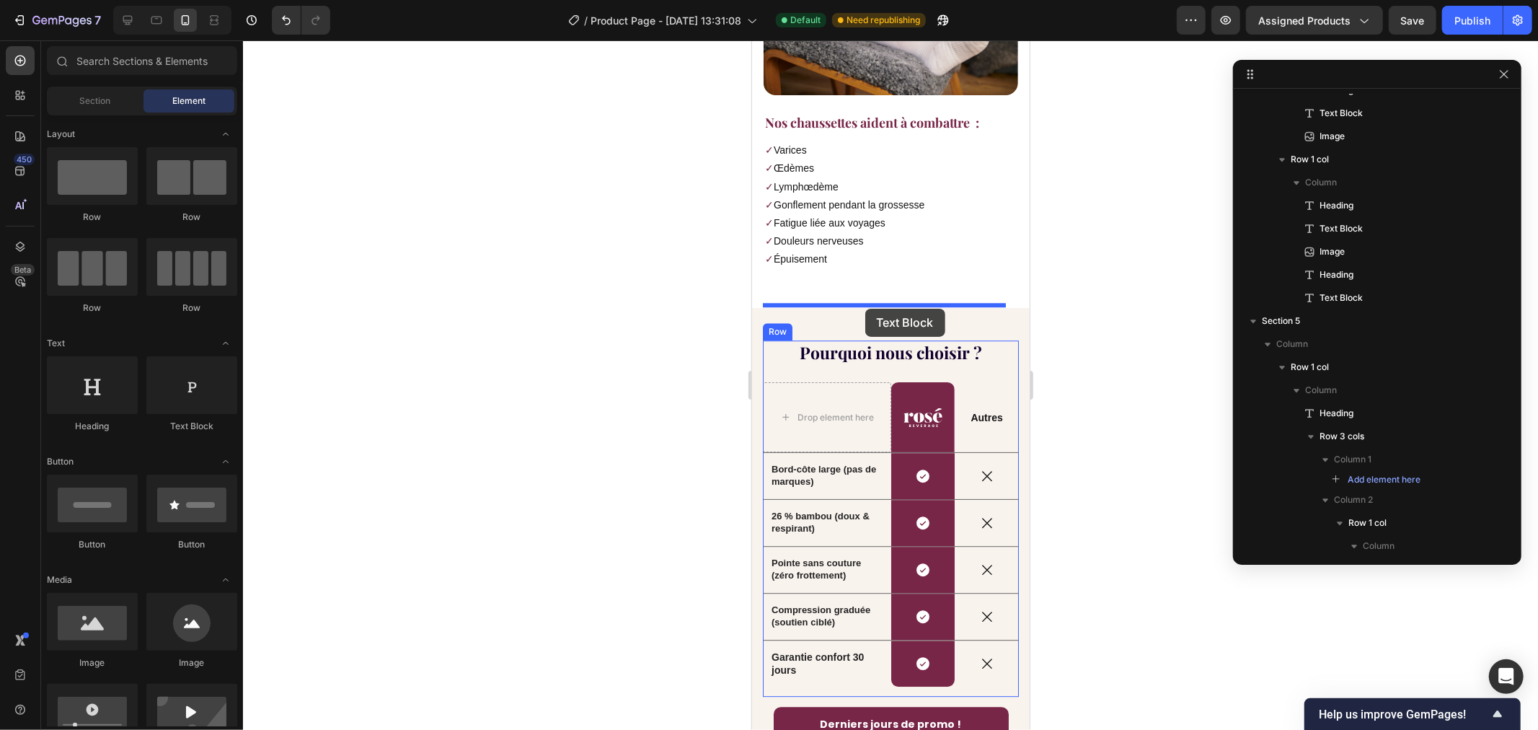
drag, startPoint x: 950, startPoint y: 417, endPoint x: 864, endPoint y: 308, distance: 138.7
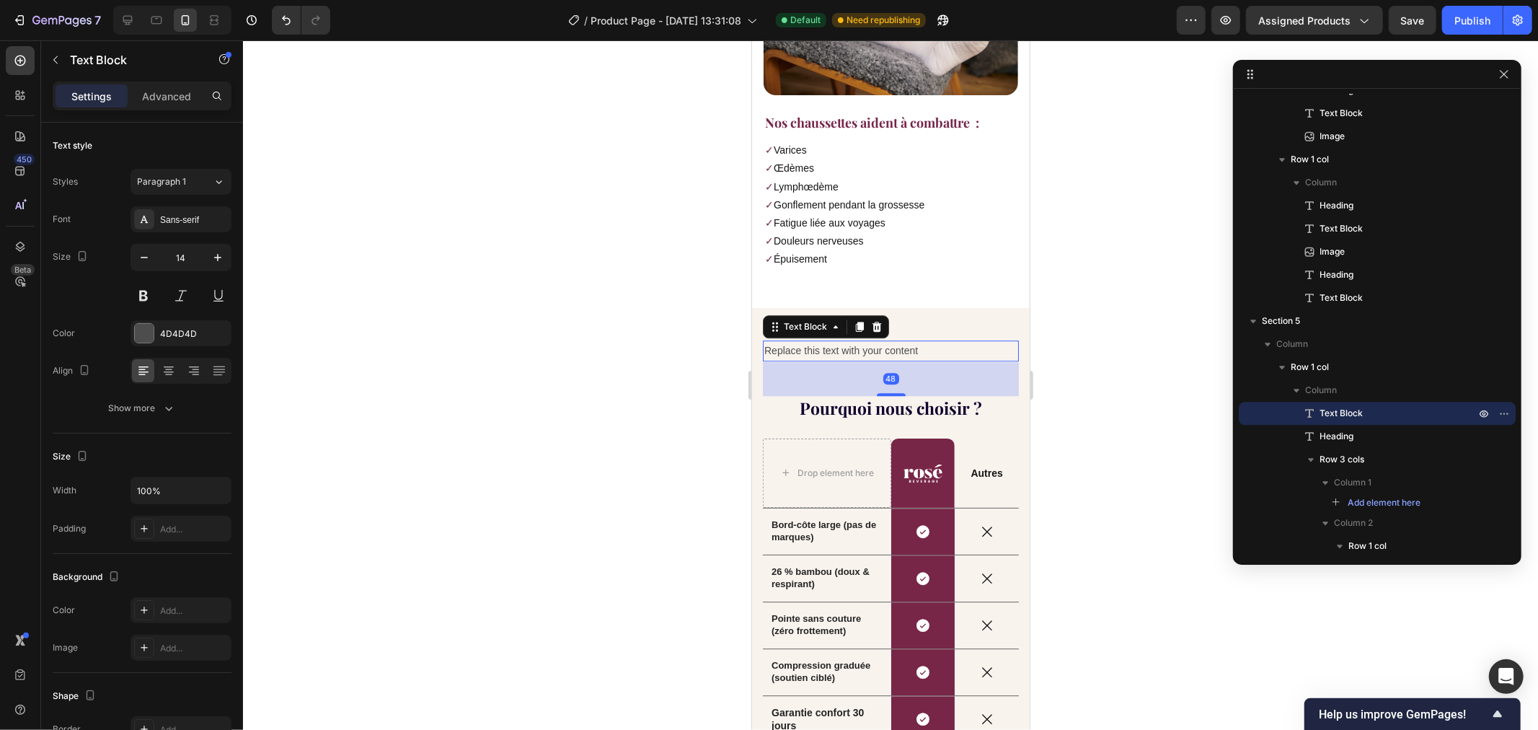
click at [920, 361] on div "48" at bounding box center [890, 378] width 256 height 35
click at [918, 340] on div "Replace this text with your content" at bounding box center [890, 350] width 256 height 21
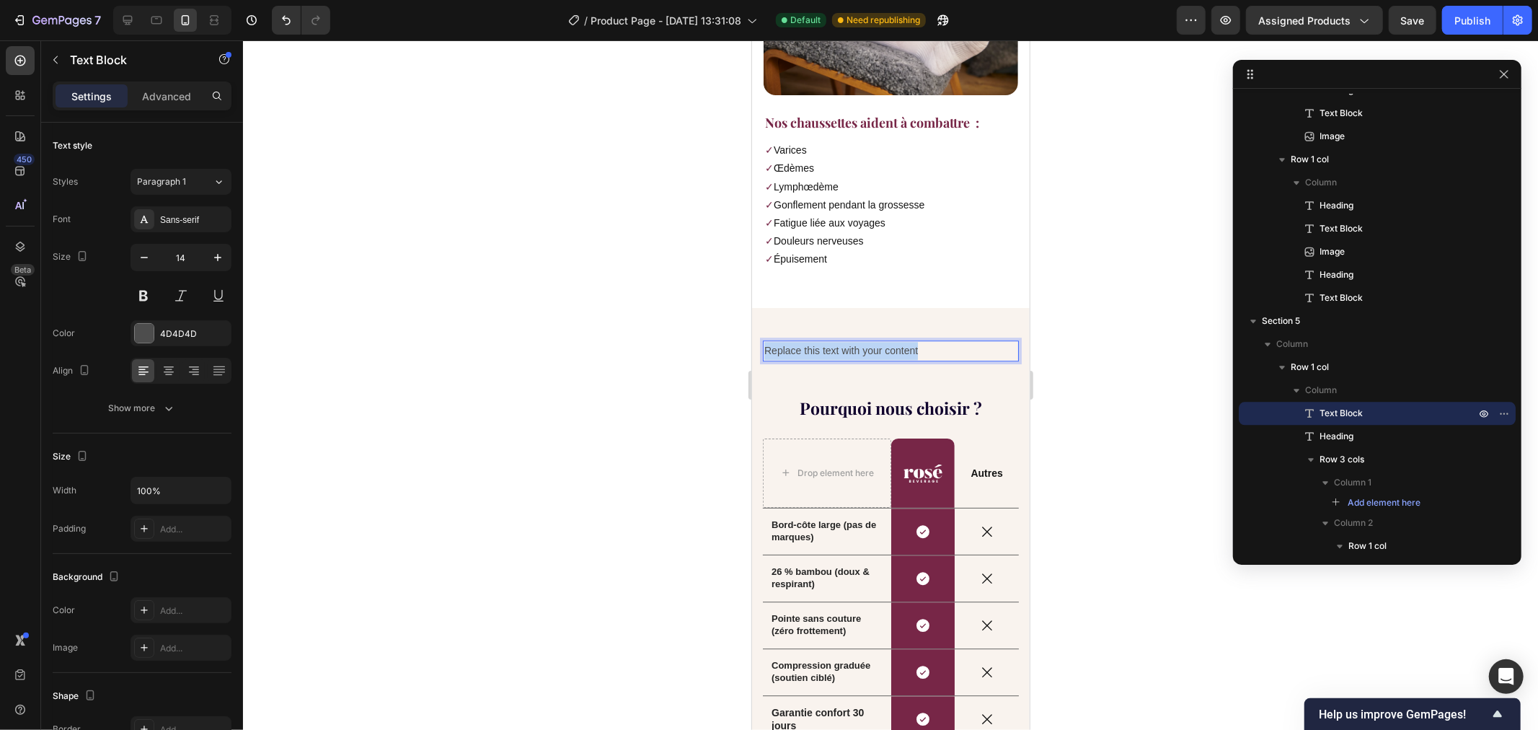
drag, startPoint x: 754, startPoint y: 306, endPoint x: 745, endPoint y: 306, distance: 9.4
drag, startPoint x: 867, startPoint y: 304, endPoint x: 751, endPoint y: 300, distance: 116.1
click at [767, 340] on div "La révolution du confort" at bounding box center [890, 350] width 256 height 21
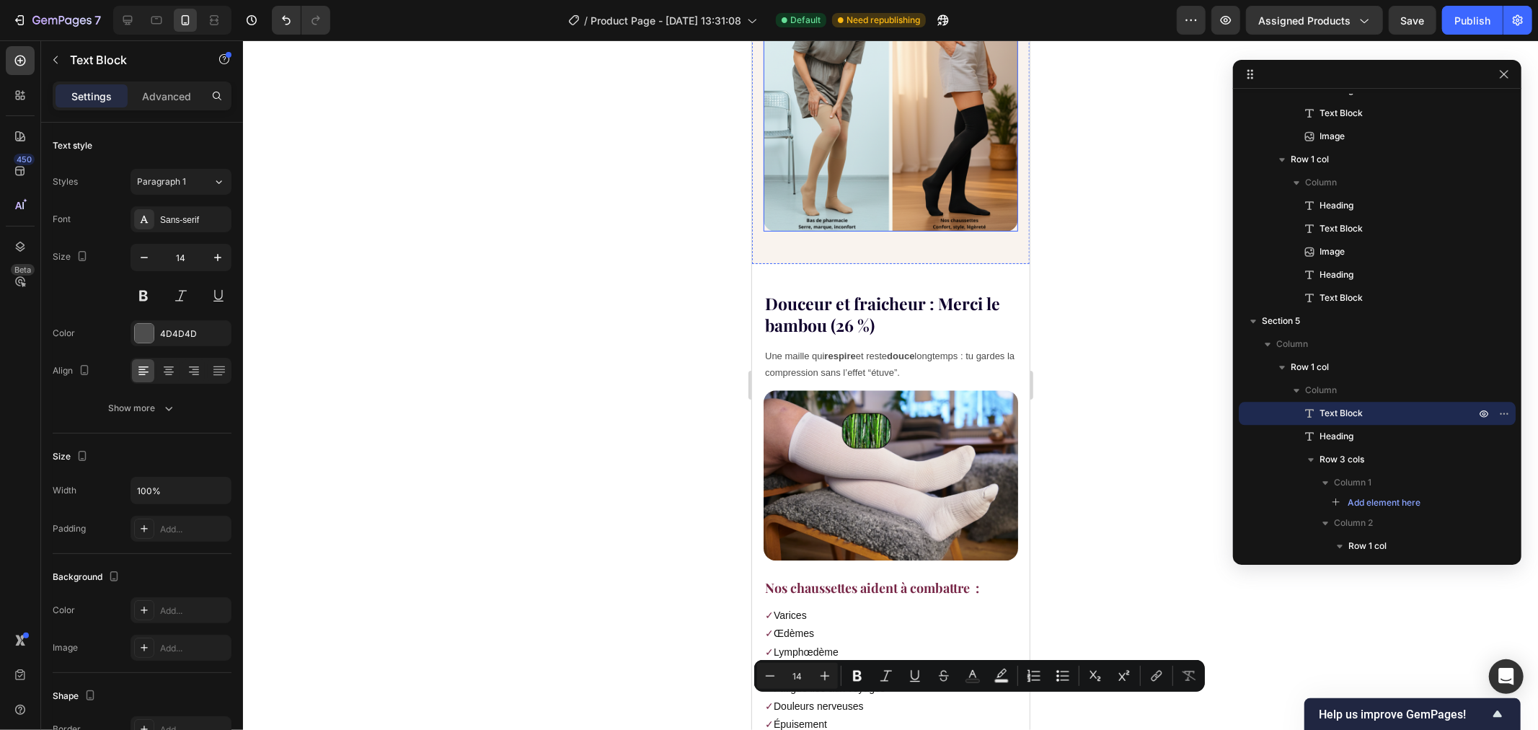
type input "16"
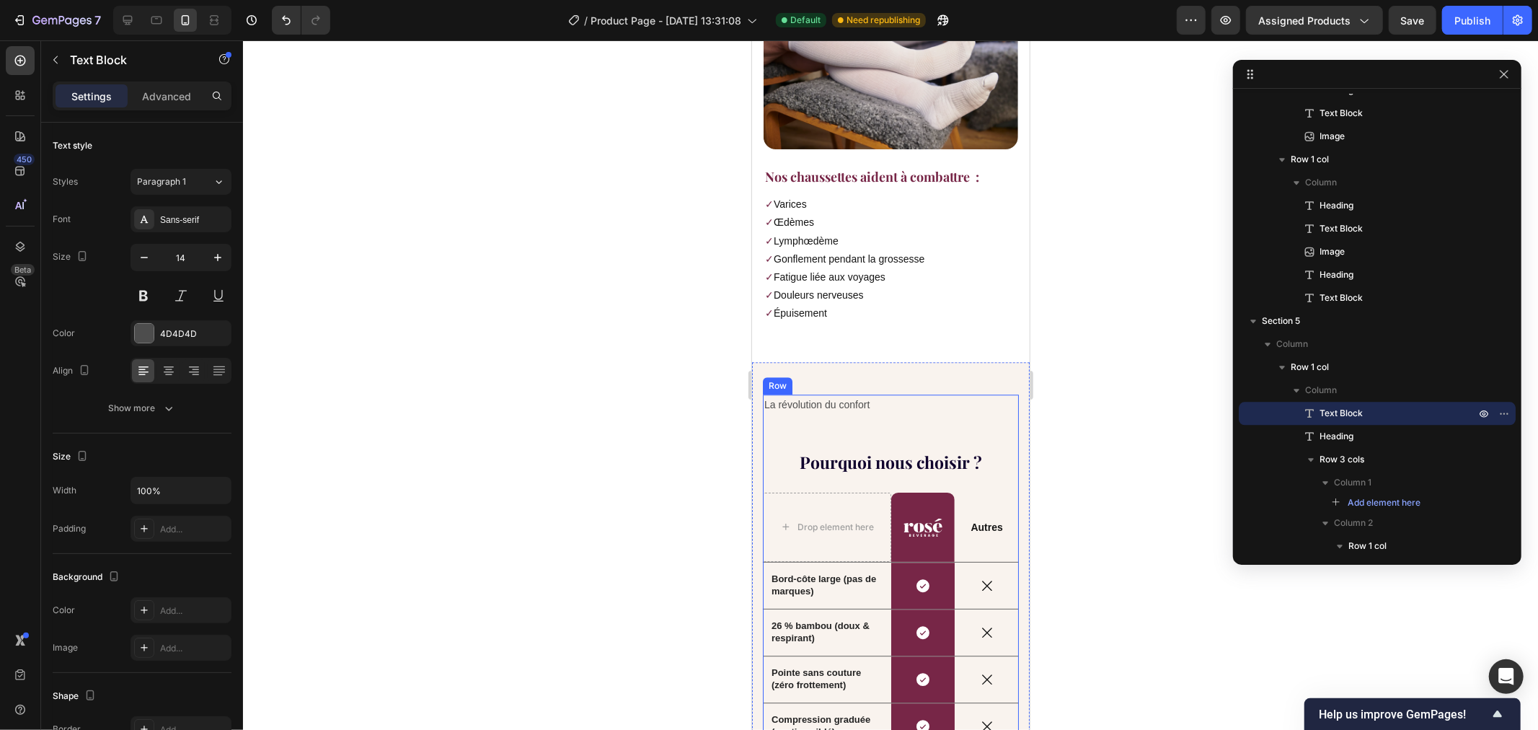
scroll to position [3245, 0]
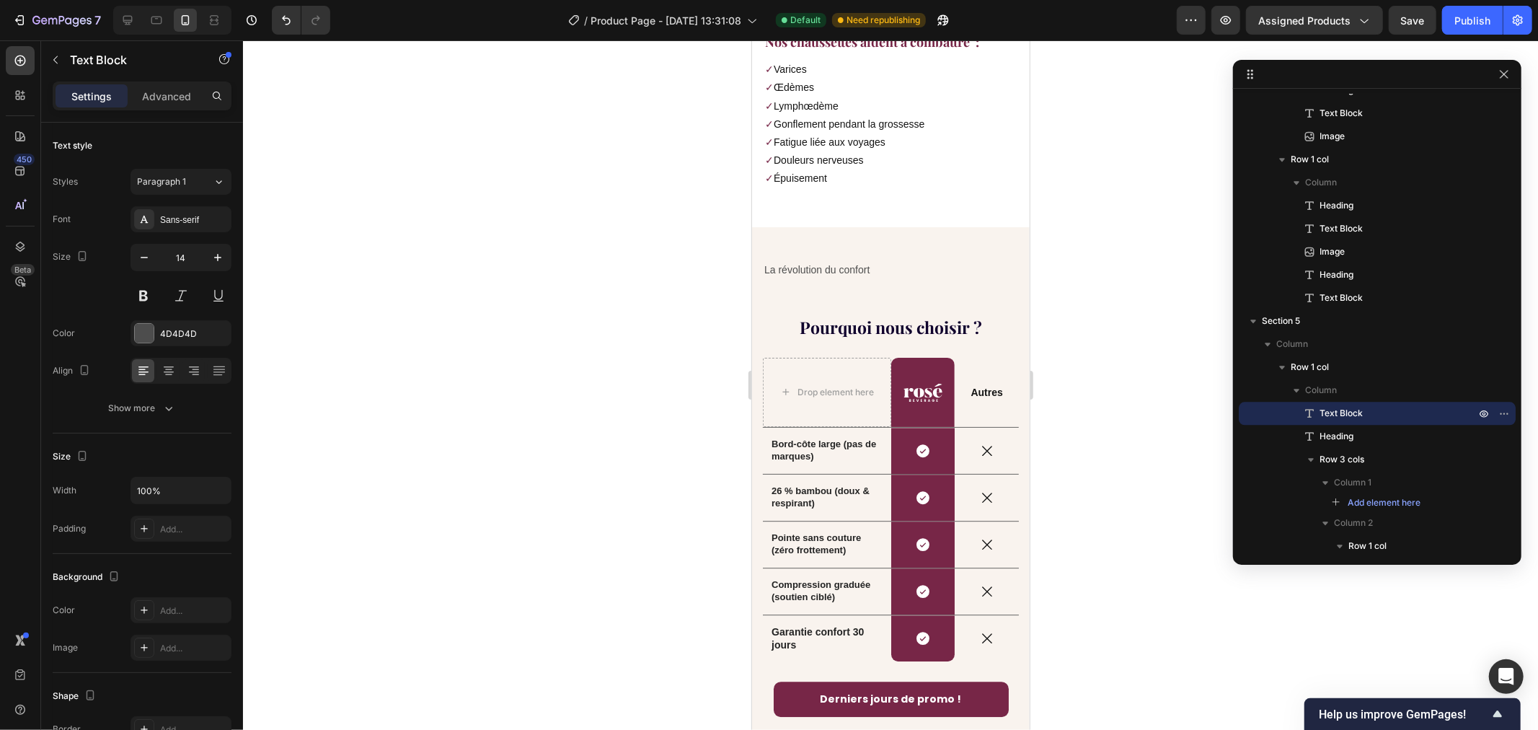
click at [860, 260] on p "La révolution du confort" at bounding box center [890, 269] width 253 height 18
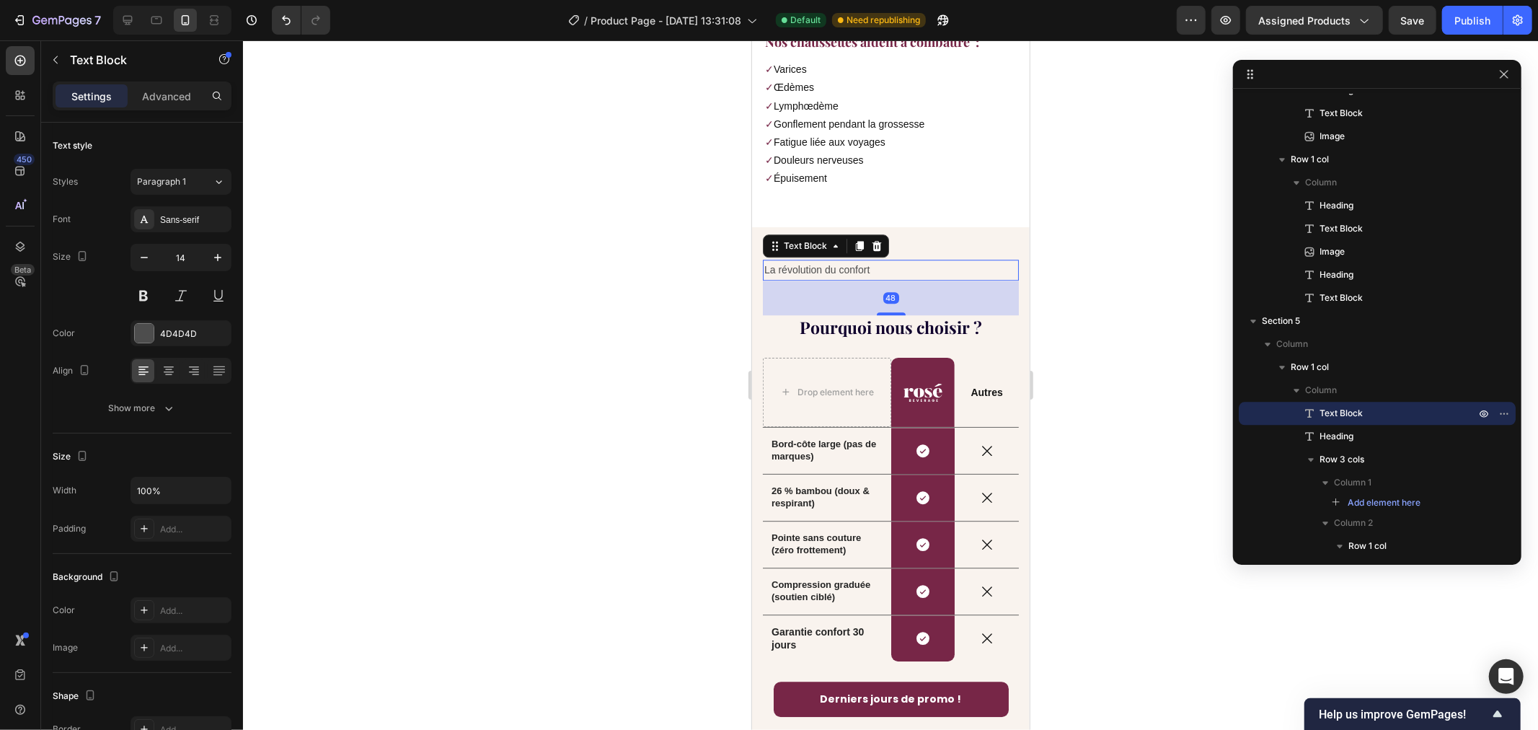
drag, startPoint x: 883, startPoint y: 232, endPoint x: 733, endPoint y: 229, distance: 150.0
click at [805, 260] on p "LA REVOLUTION DU CONFORT" at bounding box center [890, 269] width 253 height 18
click at [751, 40] on lt-span "RÉVOLUTION" at bounding box center [751, 40] width 0 height 0
click at [930, 226] on div "LA RÉVOLUTION DU CONFORT Text Block 48 Pourquoi nous choisir ? Heading Drop ele…" at bounding box center [890, 486] width 278 height 521
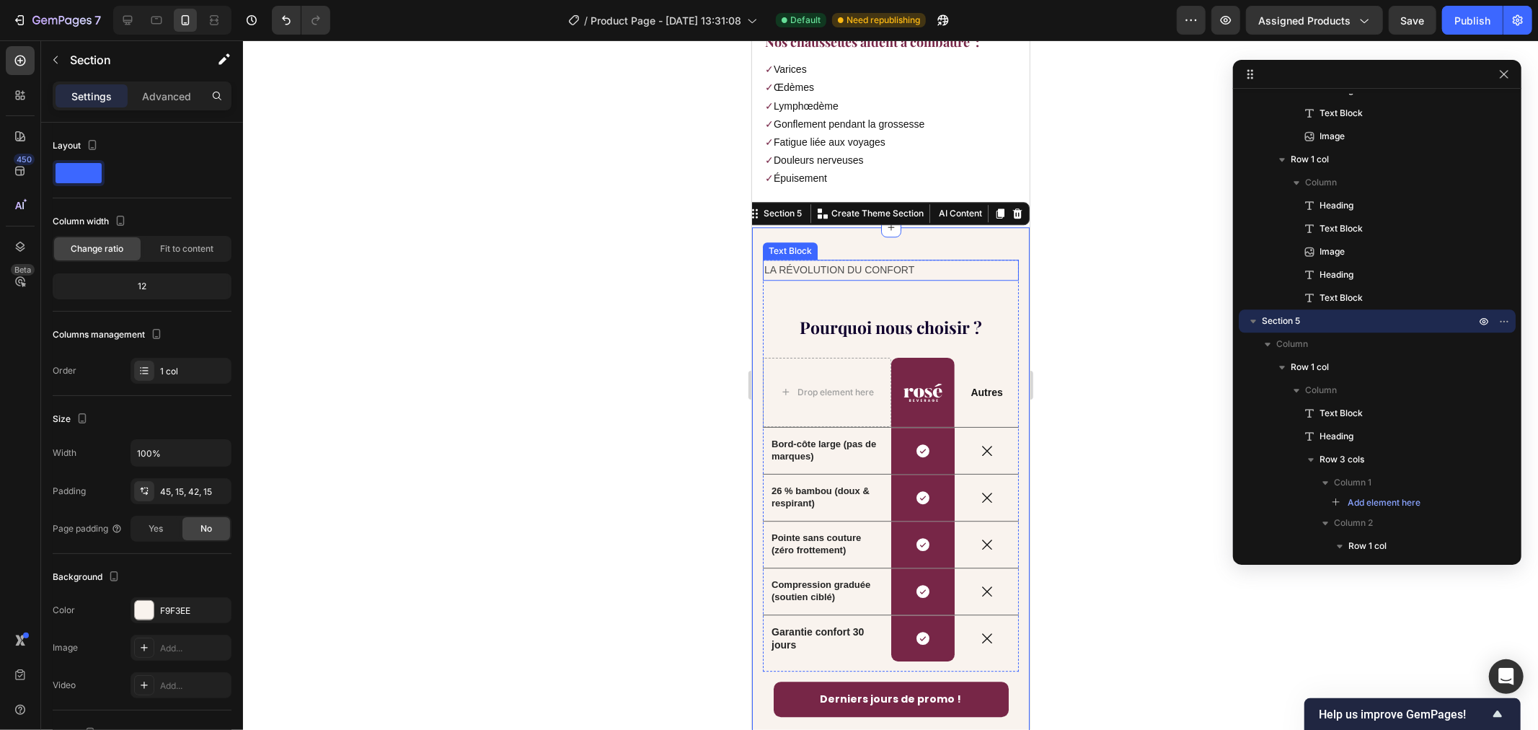
click at [921, 260] on p "LA RÉVOLUTION DU CONFORT" at bounding box center [890, 269] width 253 height 18
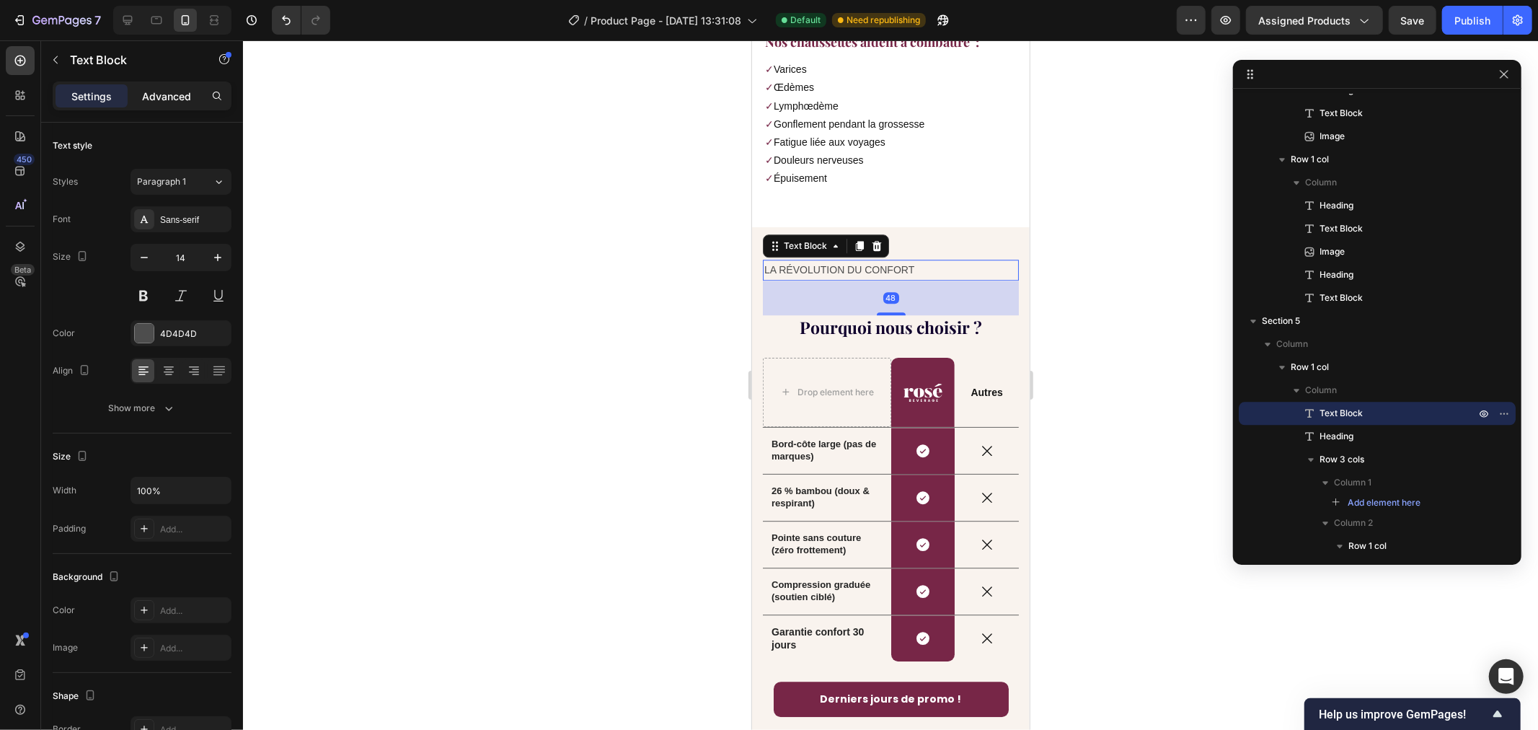
click at [174, 105] on div "Advanced" at bounding box center [167, 95] width 72 height 23
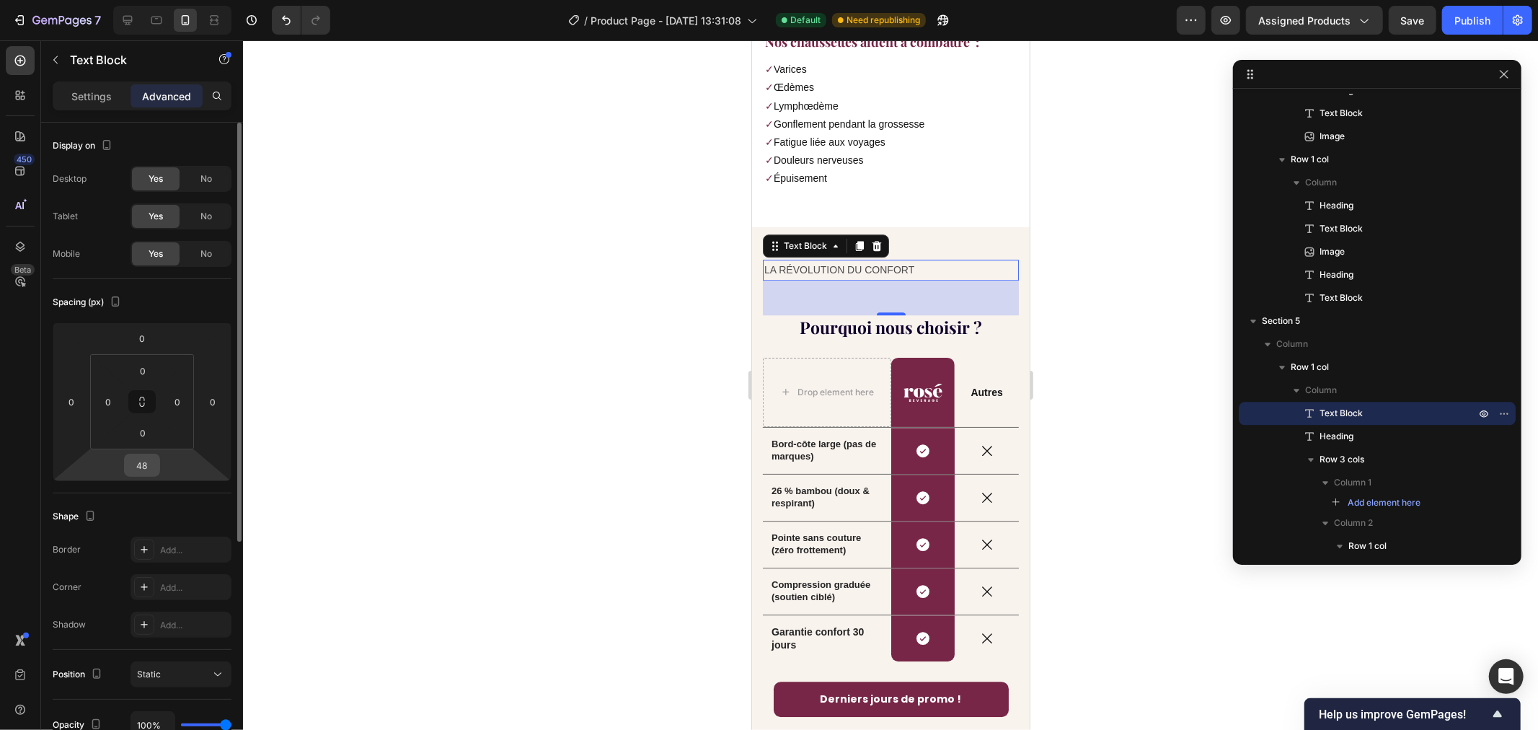
click at [145, 461] on input "48" at bounding box center [142, 465] width 29 height 22
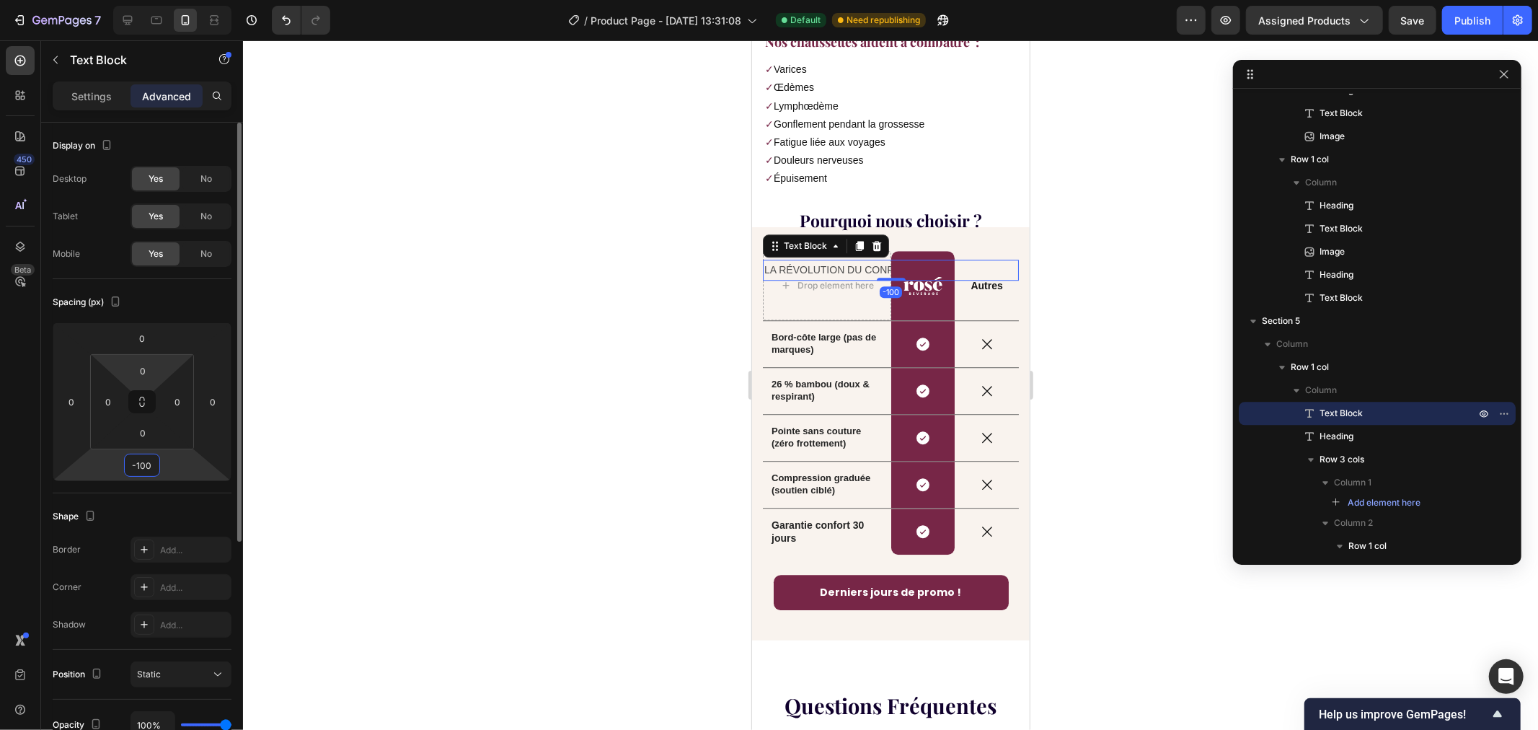
type input "-10"
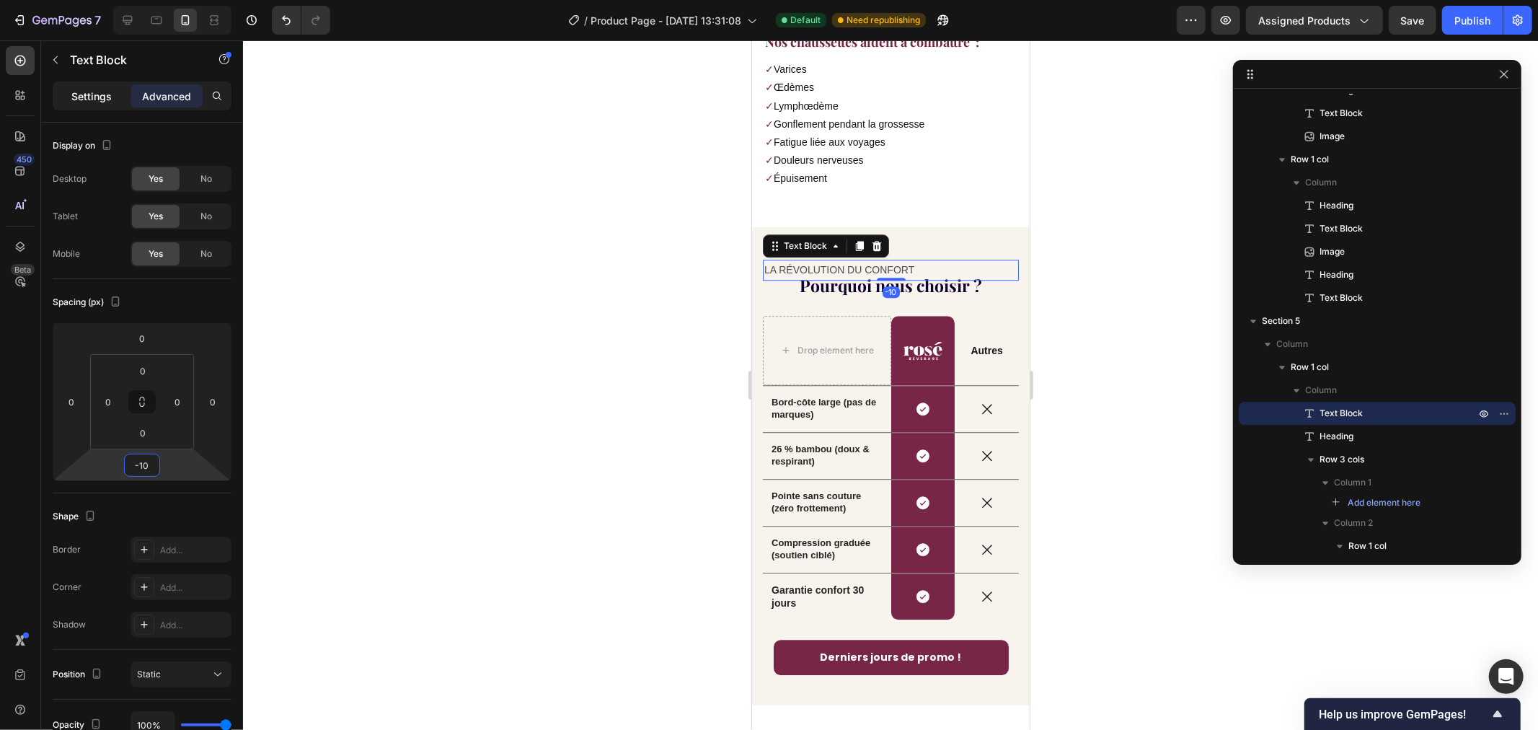
click at [101, 104] on div "Settings" at bounding box center [92, 95] width 72 height 23
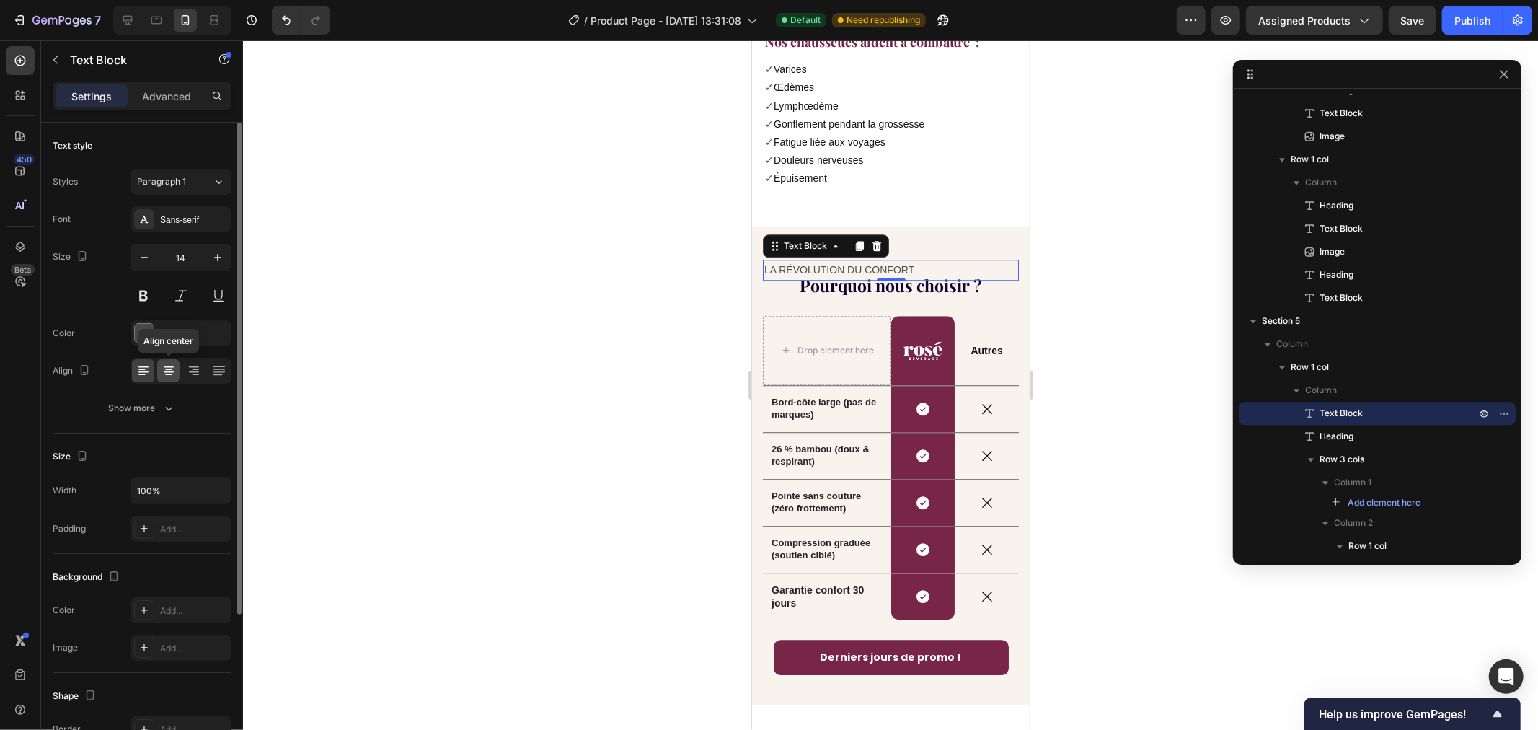
click at [167, 376] on icon at bounding box center [169, 370] width 14 height 14
click at [144, 253] on icon "button" at bounding box center [144, 257] width 14 height 14
click at [145, 256] on icon "button" at bounding box center [144, 257] width 14 height 14
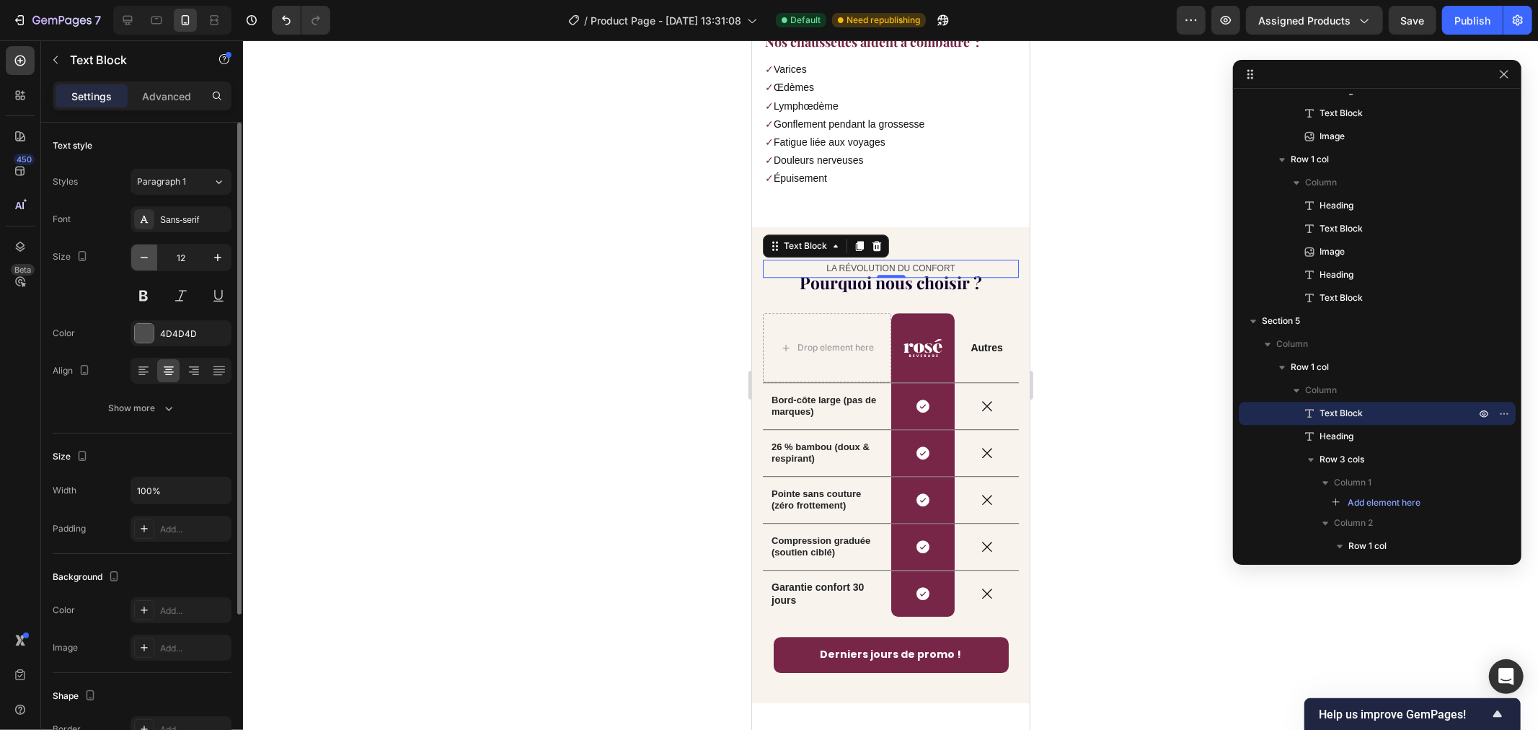
click at [145, 256] on icon "button" at bounding box center [144, 257] width 14 height 14
type input "11"
click at [140, 294] on button at bounding box center [144, 296] width 26 height 26
click at [162, 218] on div "Sans-serif" at bounding box center [194, 219] width 68 height 13
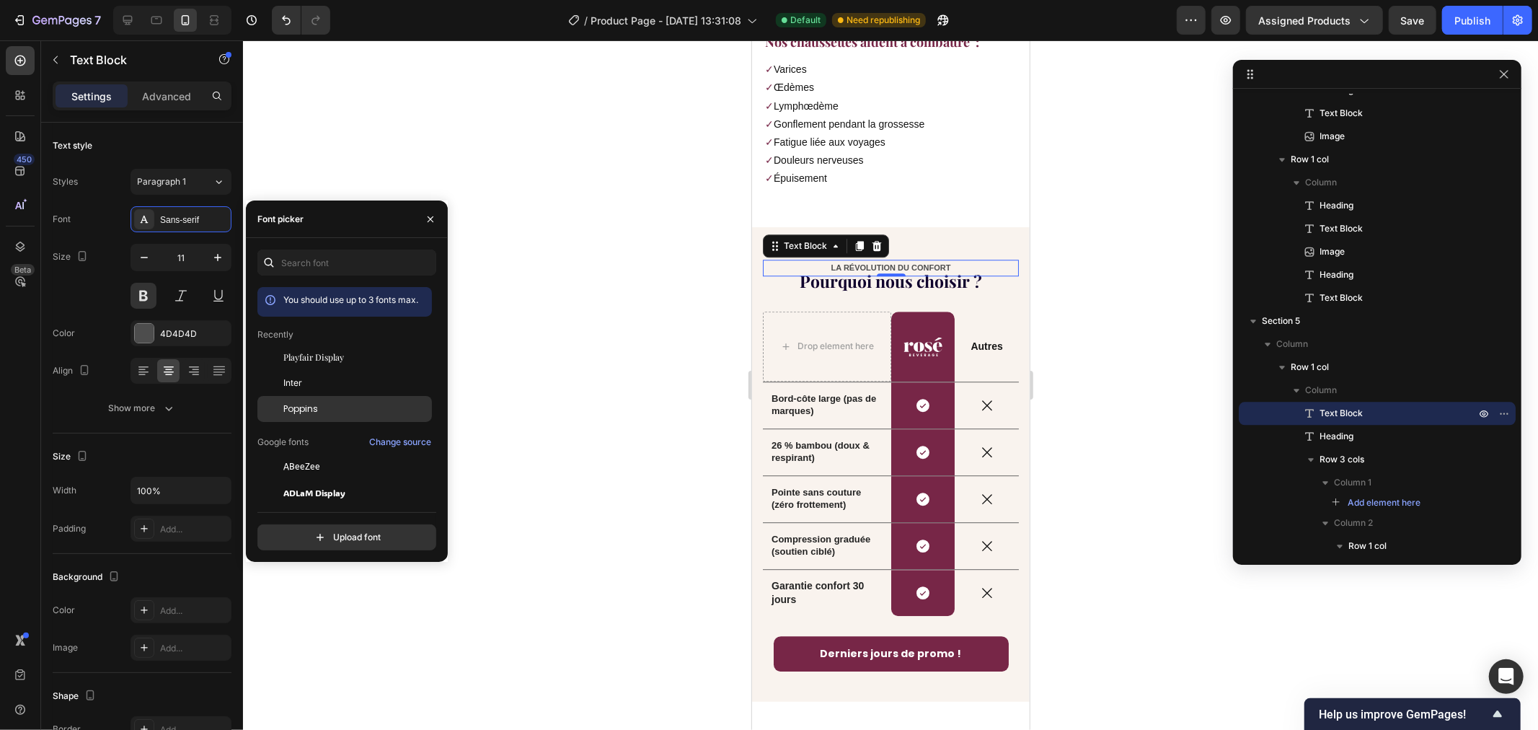
click at [316, 402] on span "Poppins" at bounding box center [300, 408] width 35 height 13
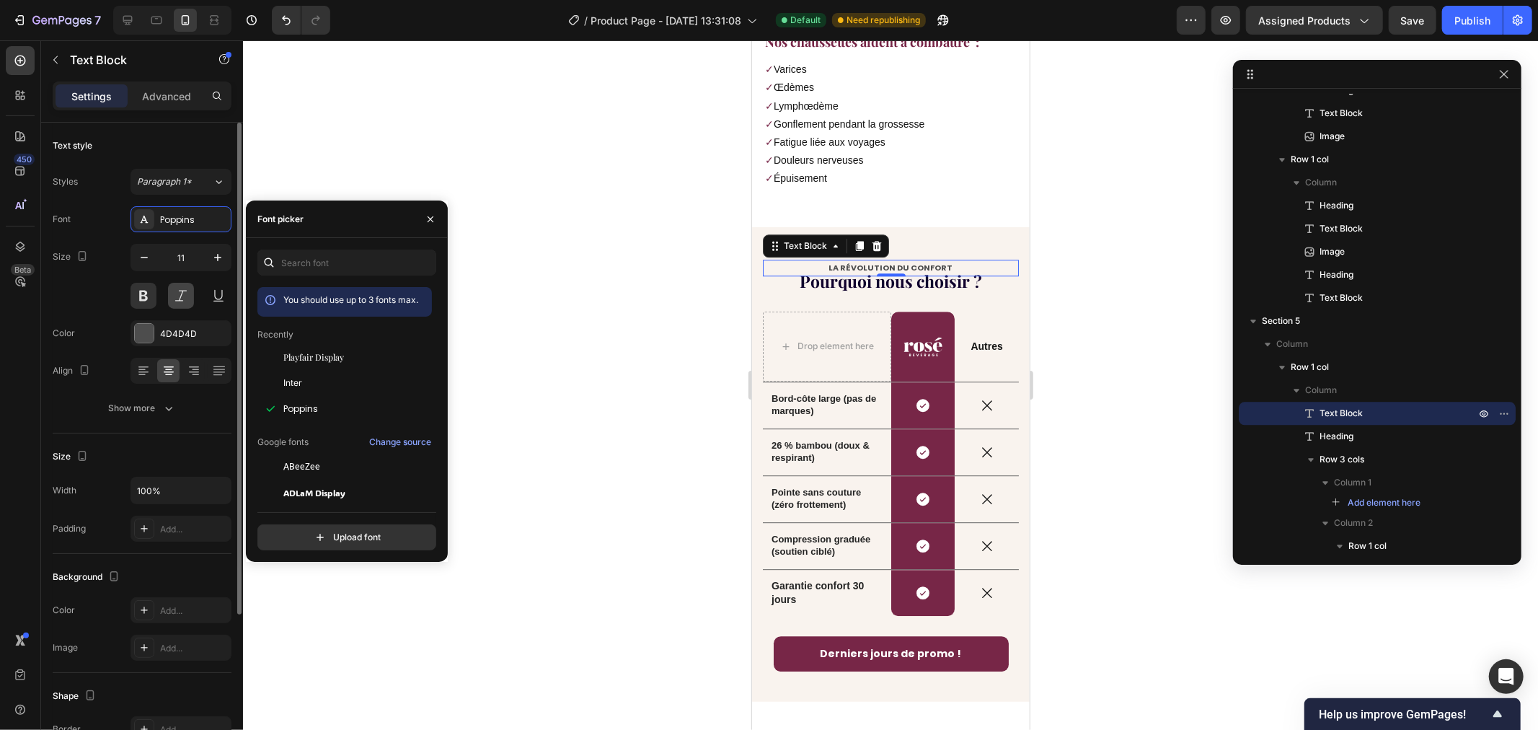
click at [185, 296] on button at bounding box center [181, 296] width 26 height 26
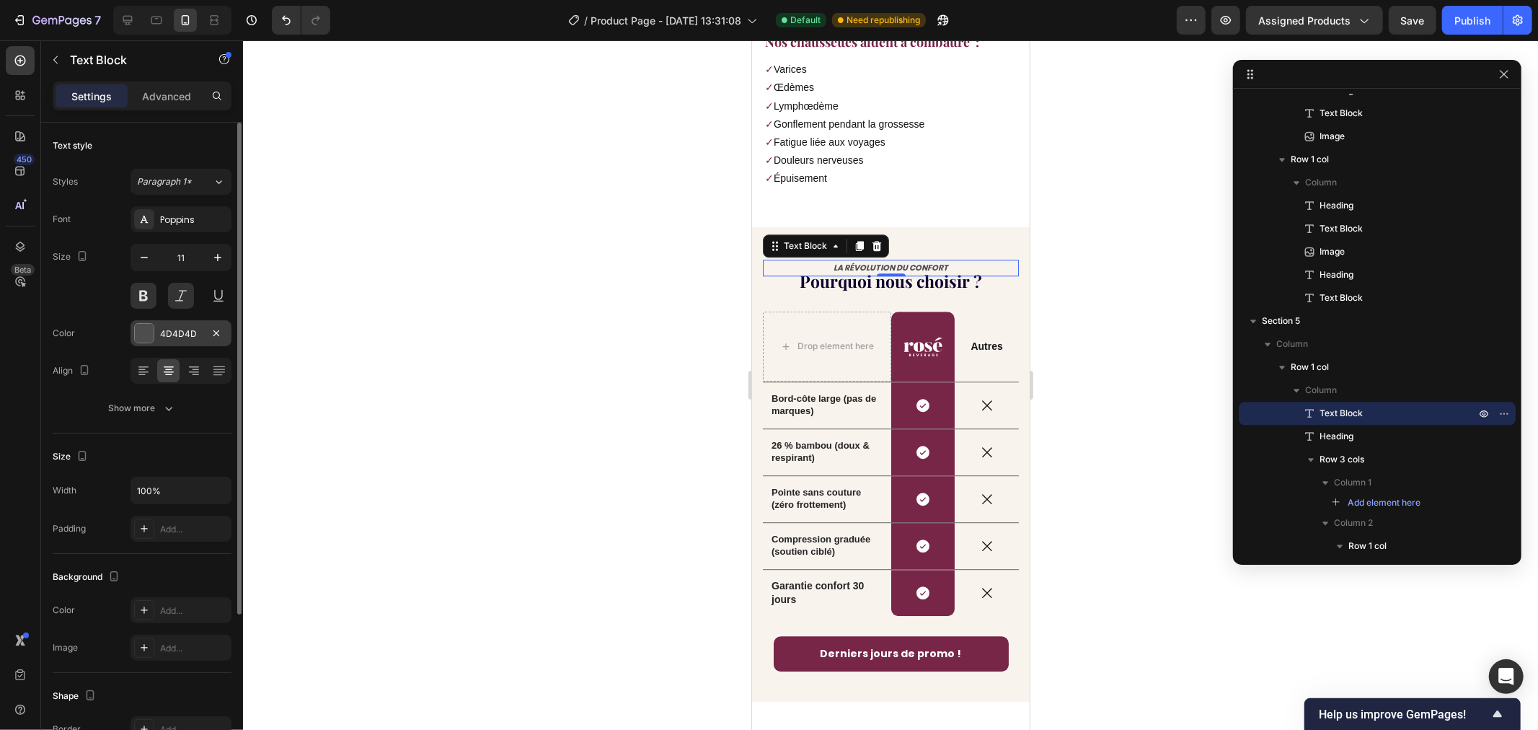
click at [156, 329] on div "4D4D4D" at bounding box center [181, 333] width 101 height 26
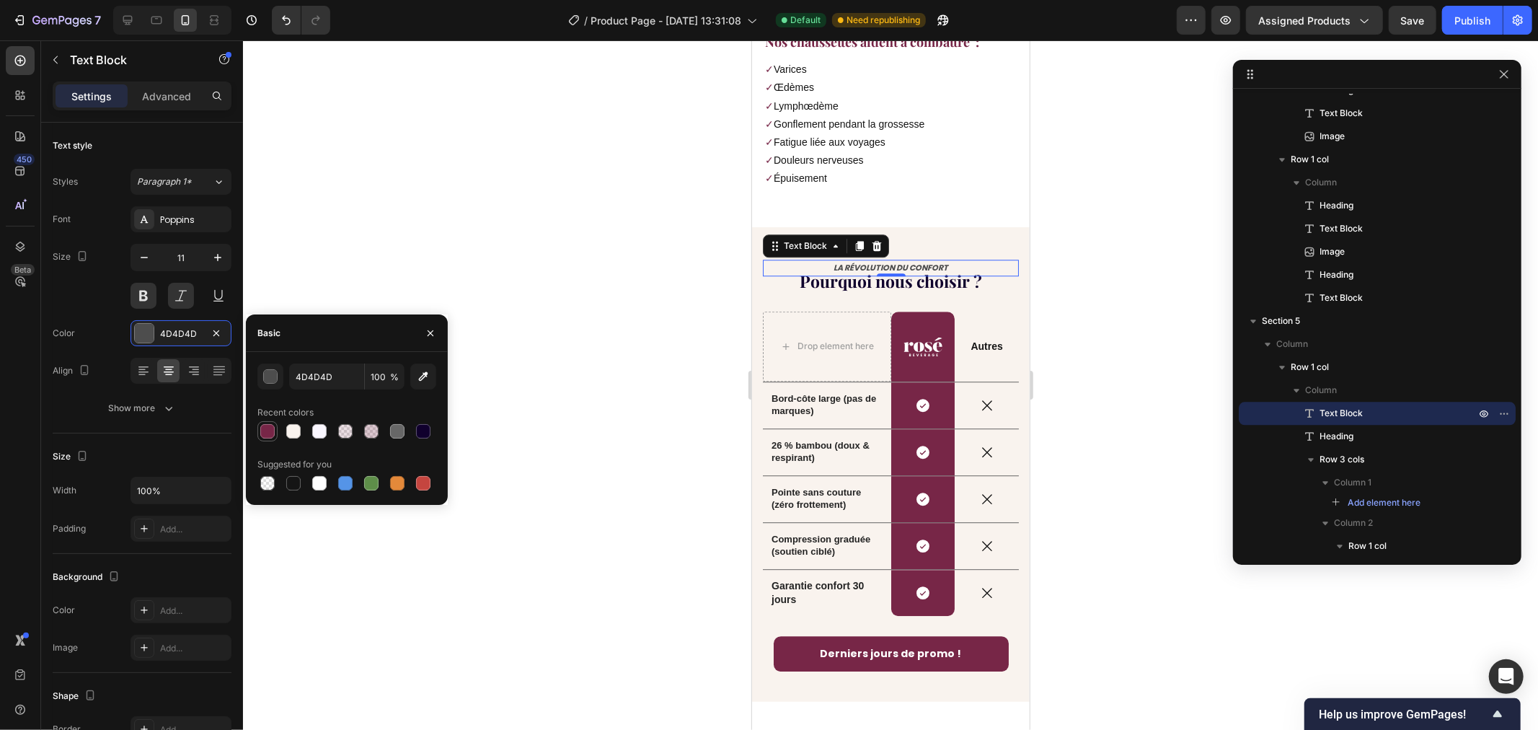
click at [270, 426] on div at bounding box center [267, 431] width 14 height 14
type input "772647"
click at [479, 245] on div at bounding box center [890, 384] width 1295 height 689
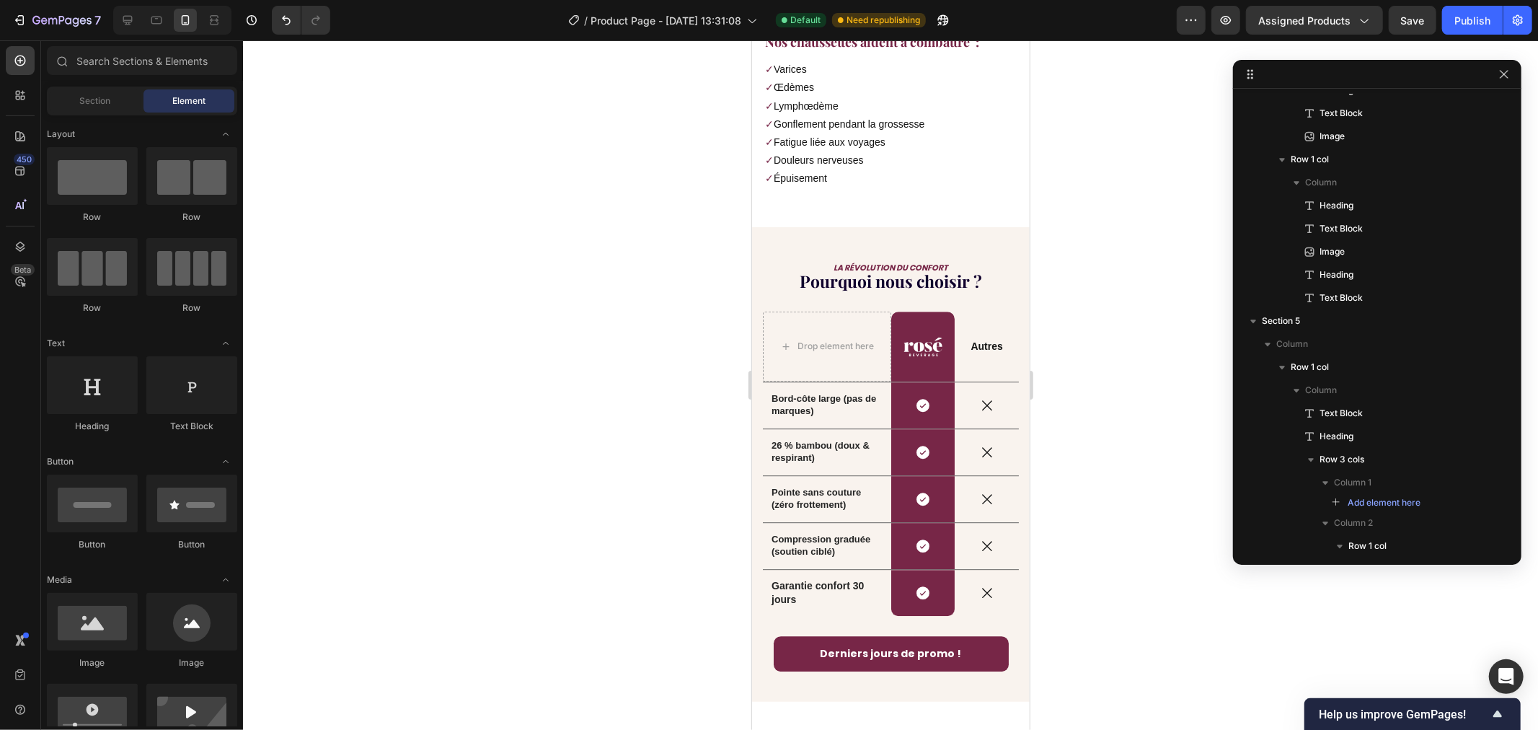
click at [566, 346] on div at bounding box center [890, 384] width 1295 height 689
drag, startPoint x: 1028, startPoint y: 530, endPoint x: 1028, endPoint y: 522, distance: 7.9
click at [890, 268] on h2 "Pourquoi nous choisir ?" at bounding box center [890, 280] width 256 height 25
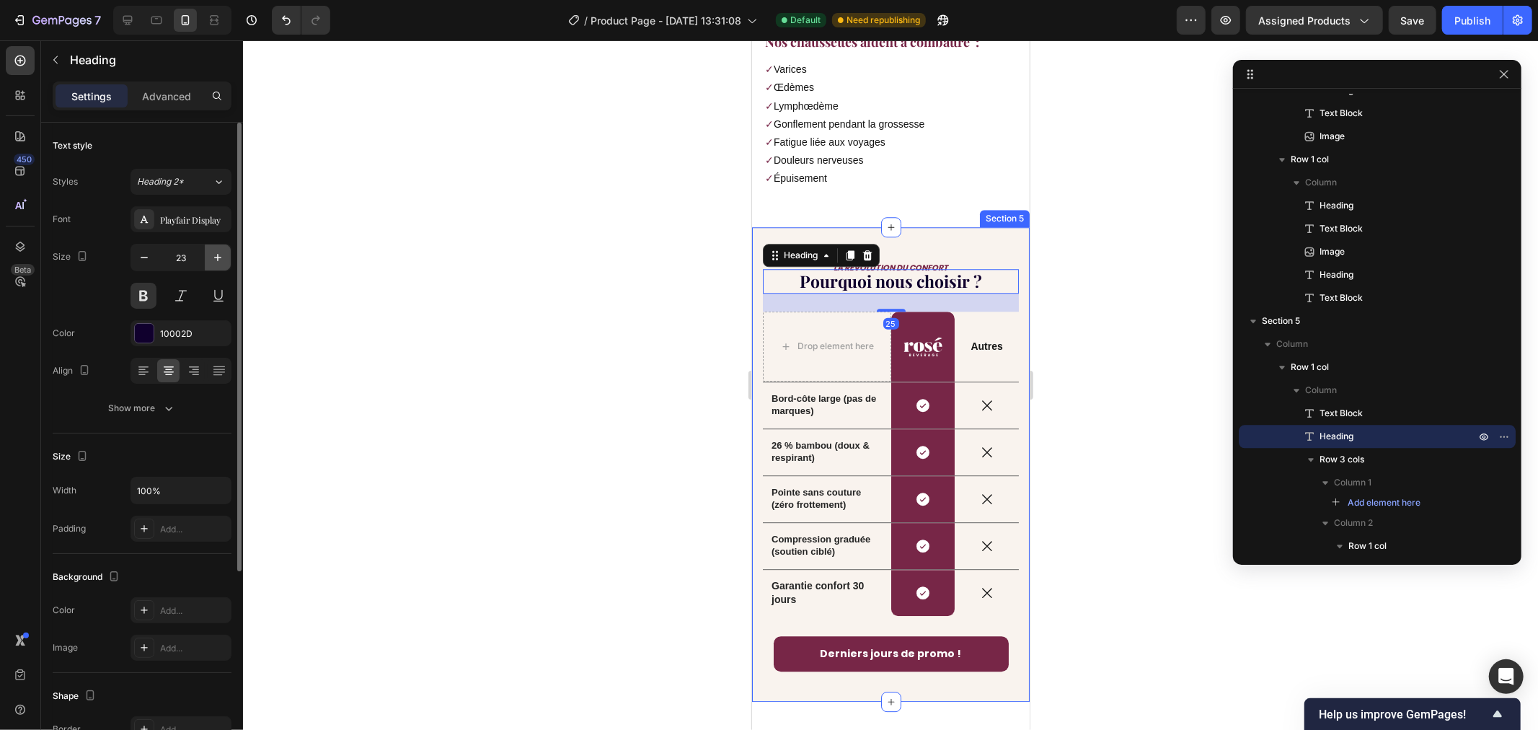
click at [220, 257] on icon "button" at bounding box center [217, 257] width 7 height 7
type input "25"
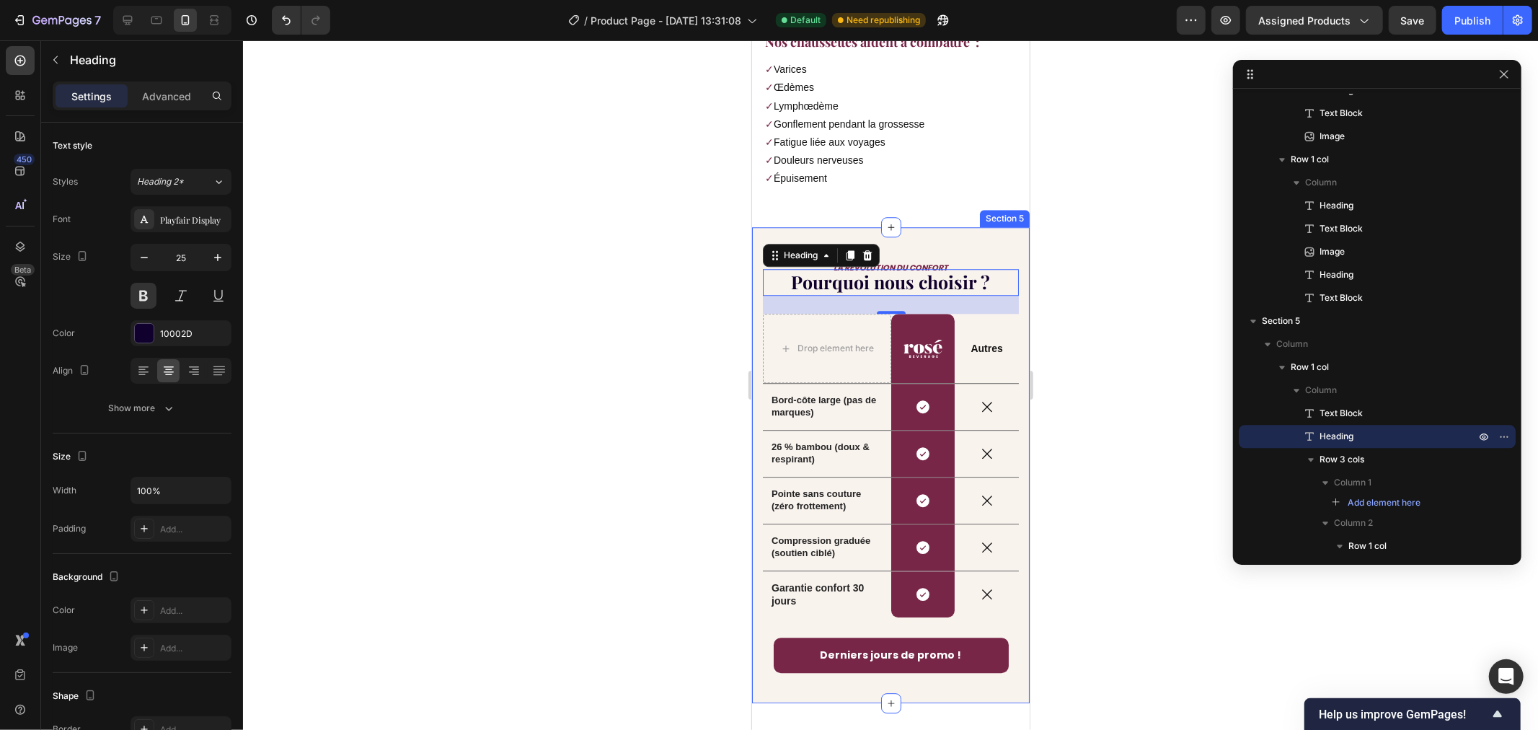
drag, startPoint x: 512, startPoint y: 255, endPoint x: 535, endPoint y: 247, distance: 24.2
click at [542, 257] on div at bounding box center [890, 384] width 1295 height 689
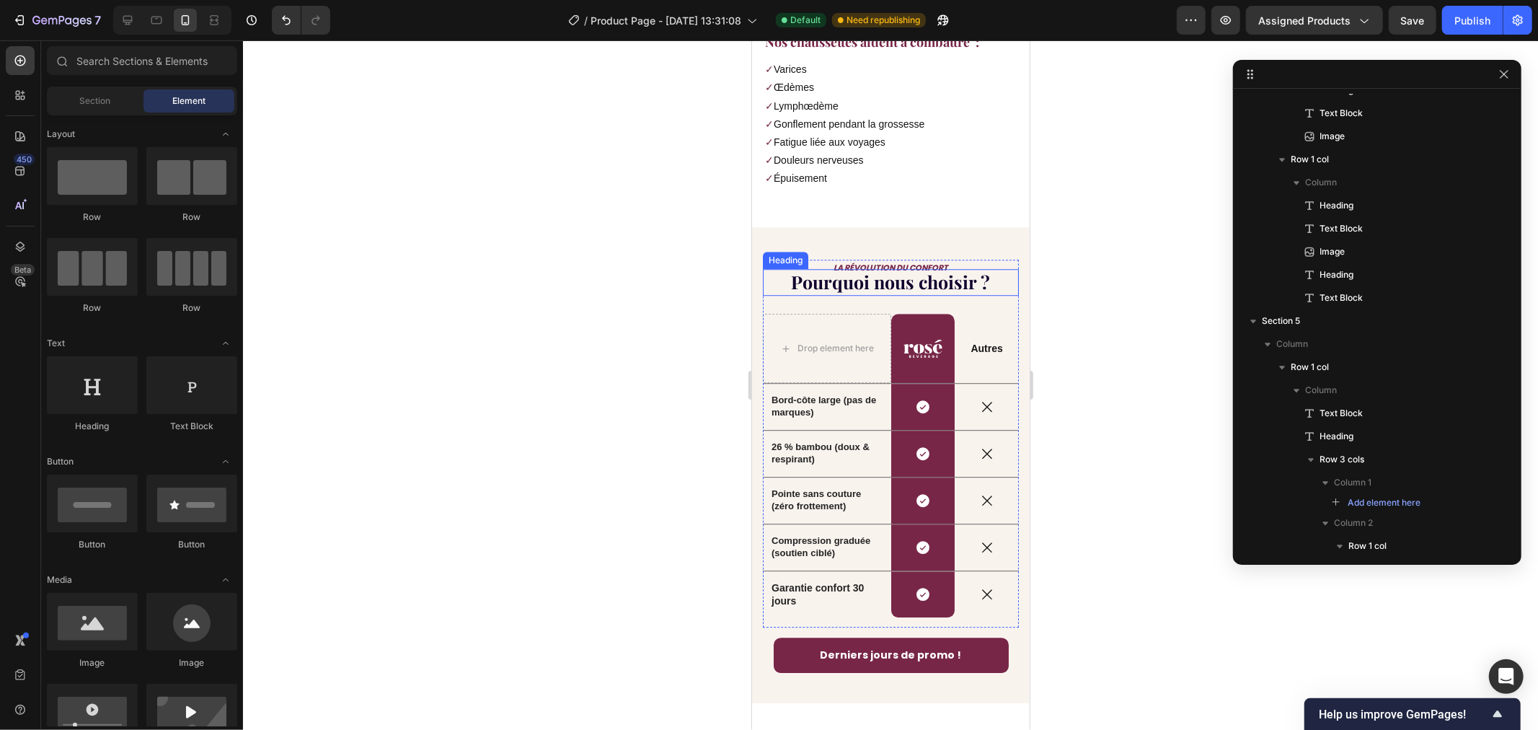
click at [866, 268] on h2 "Pourquoi nous choisir ?" at bounding box center [890, 281] width 256 height 27
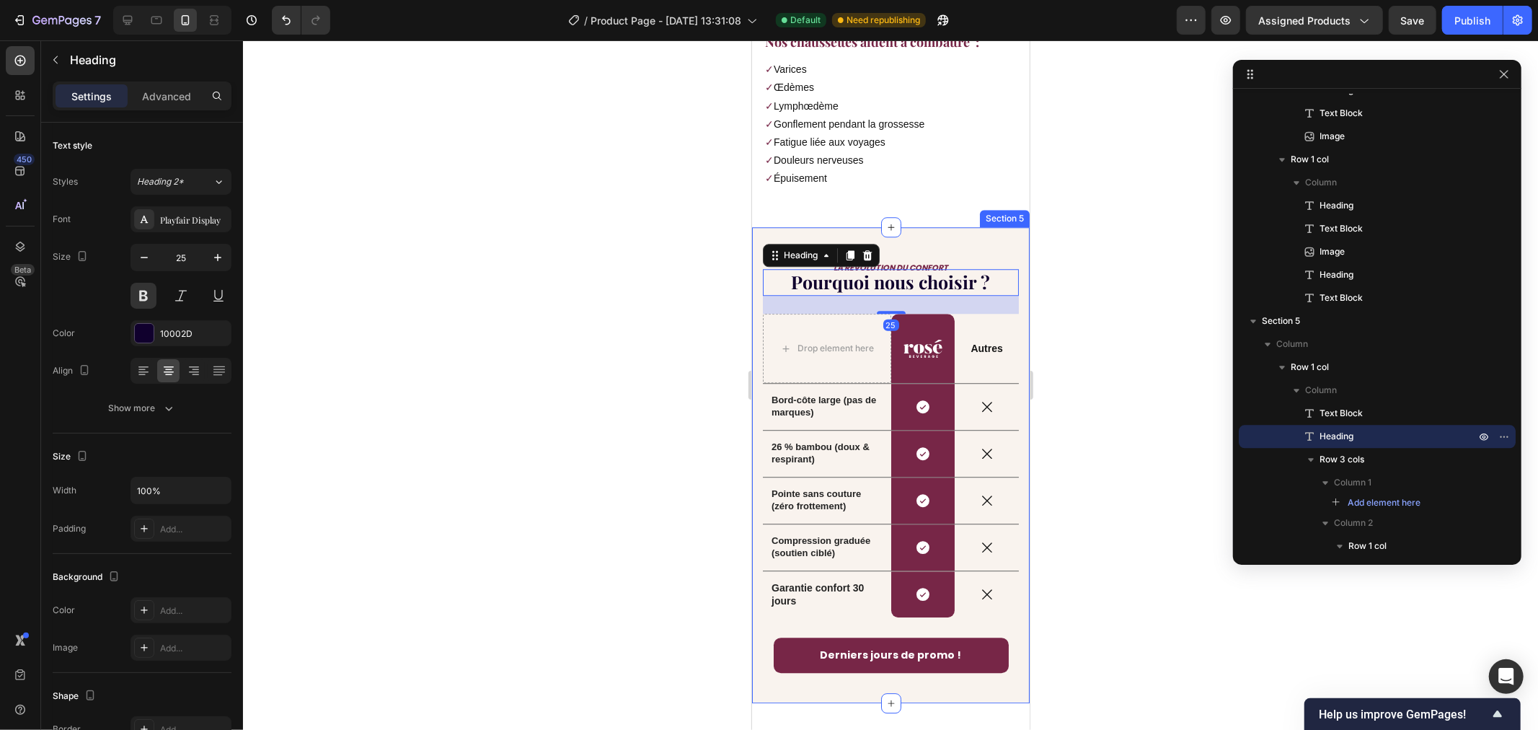
click at [572, 278] on div at bounding box center [890, 384] width 1295 height 689
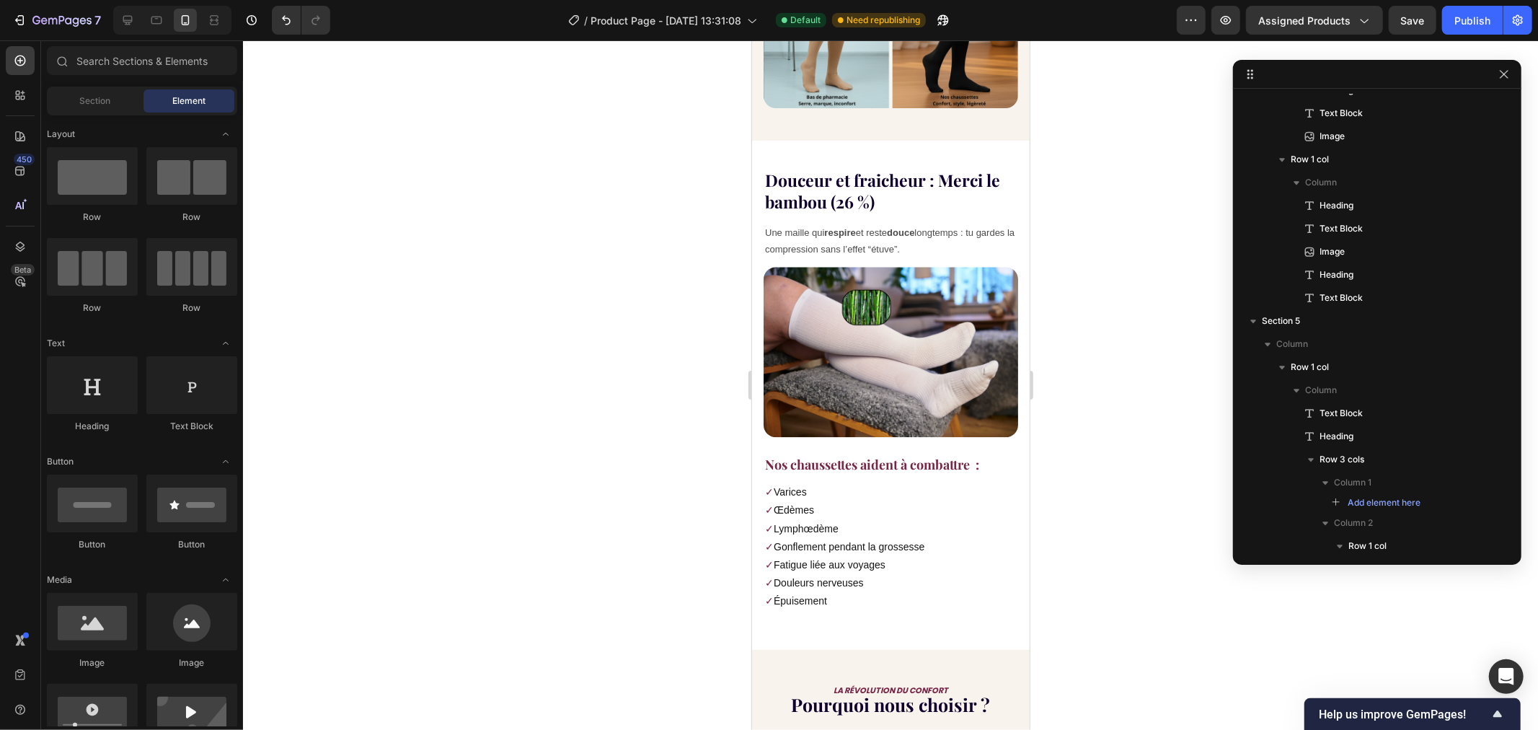
scroll to position [2731, 0]
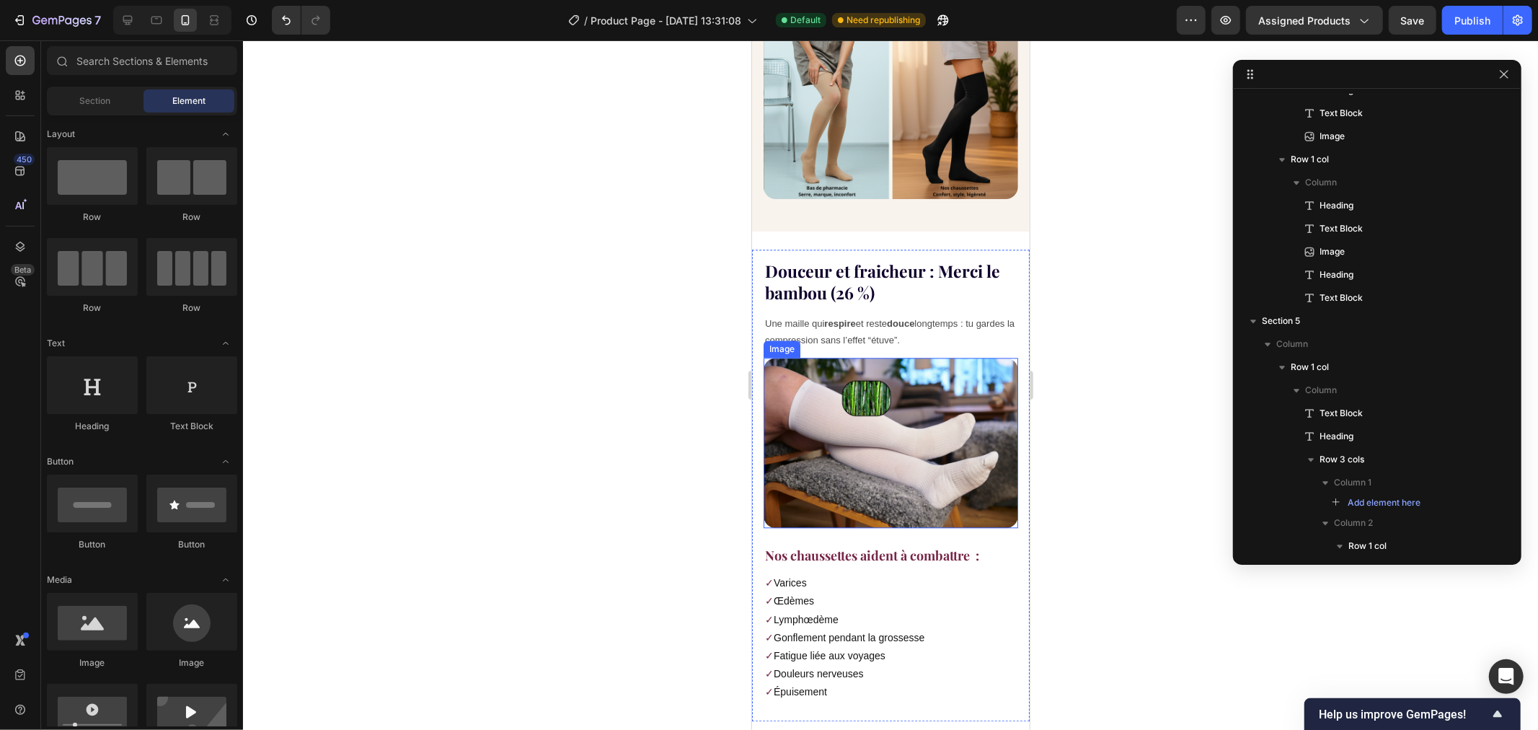
click at [832, 258] on h2 "Douceur et fraicheur : Merci le bambou (26 %)" at bounding box center [890, 281] width 255 height 46
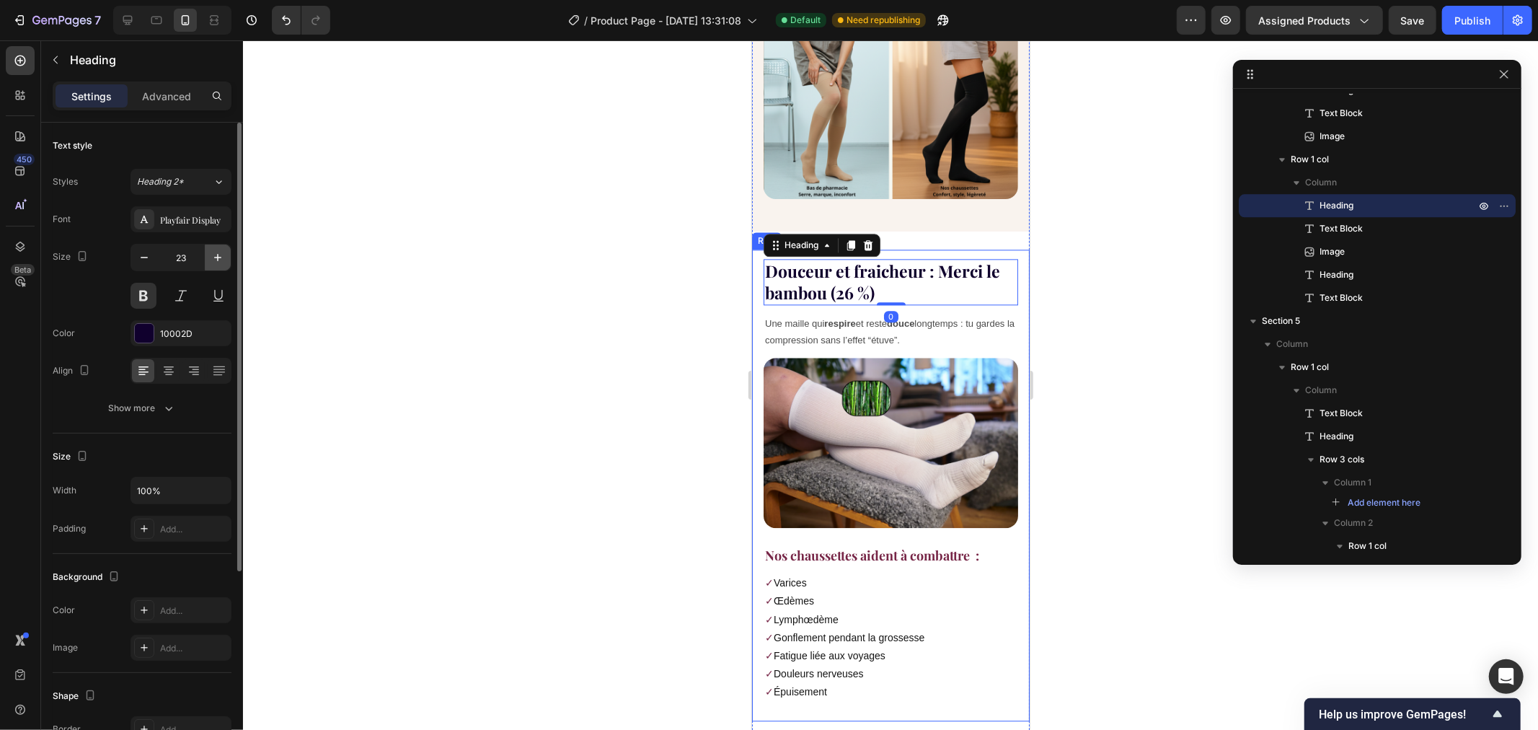
click at [218, 251] on icon "button" at bounding box center [218, 257] width 14 height 14
type input "25"
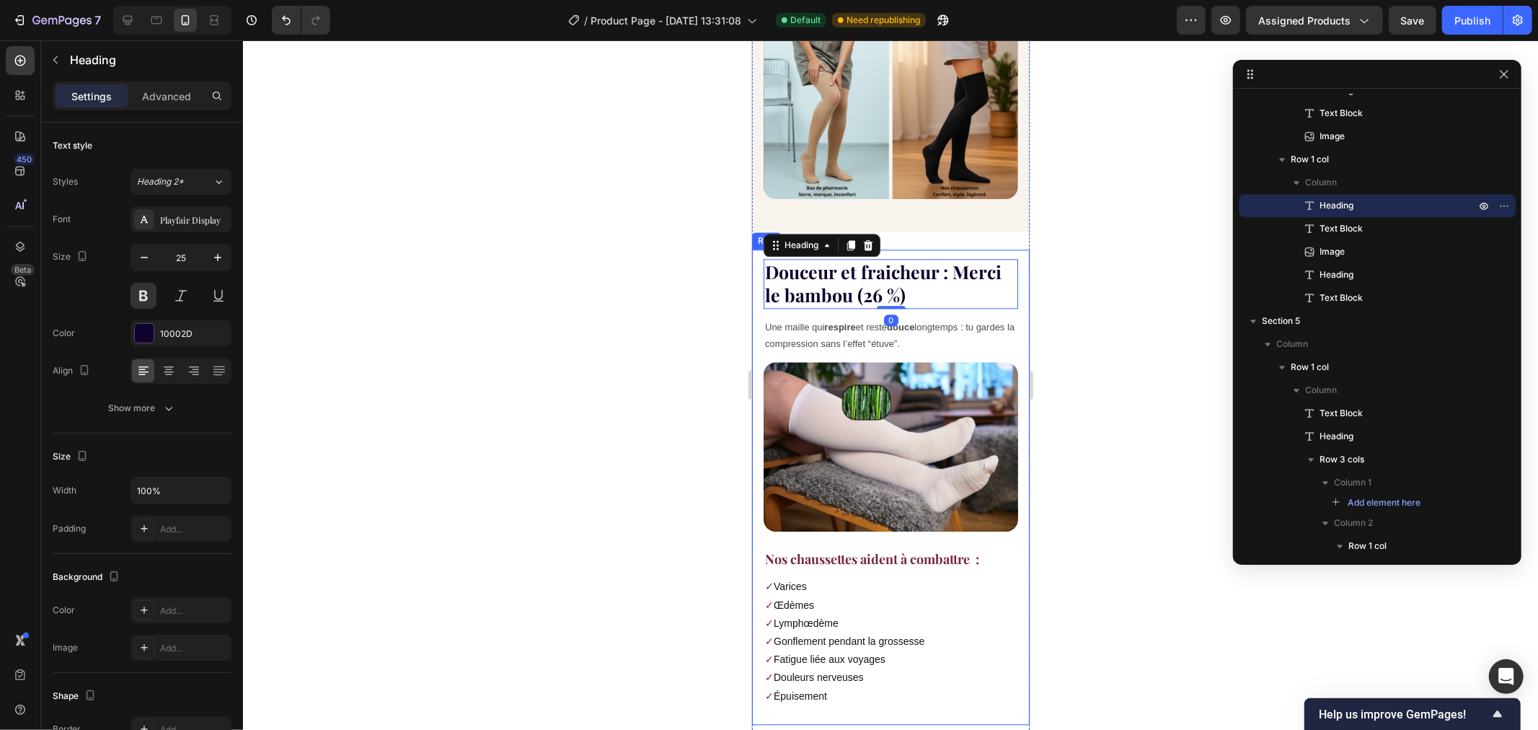
click at [498, 247] on div at bounding box center [890, 384] width 1295 height 689
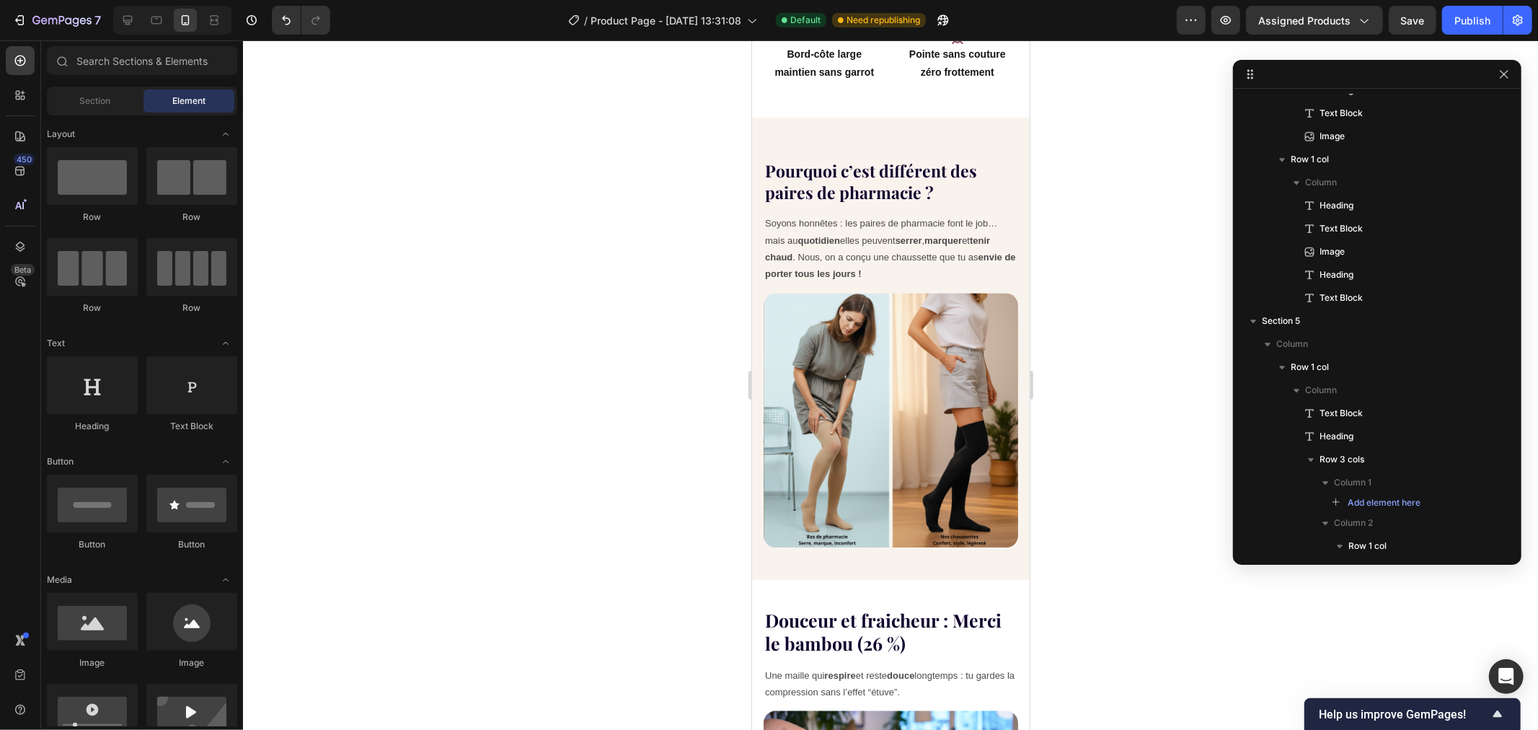
scroll to position [2322, 0]
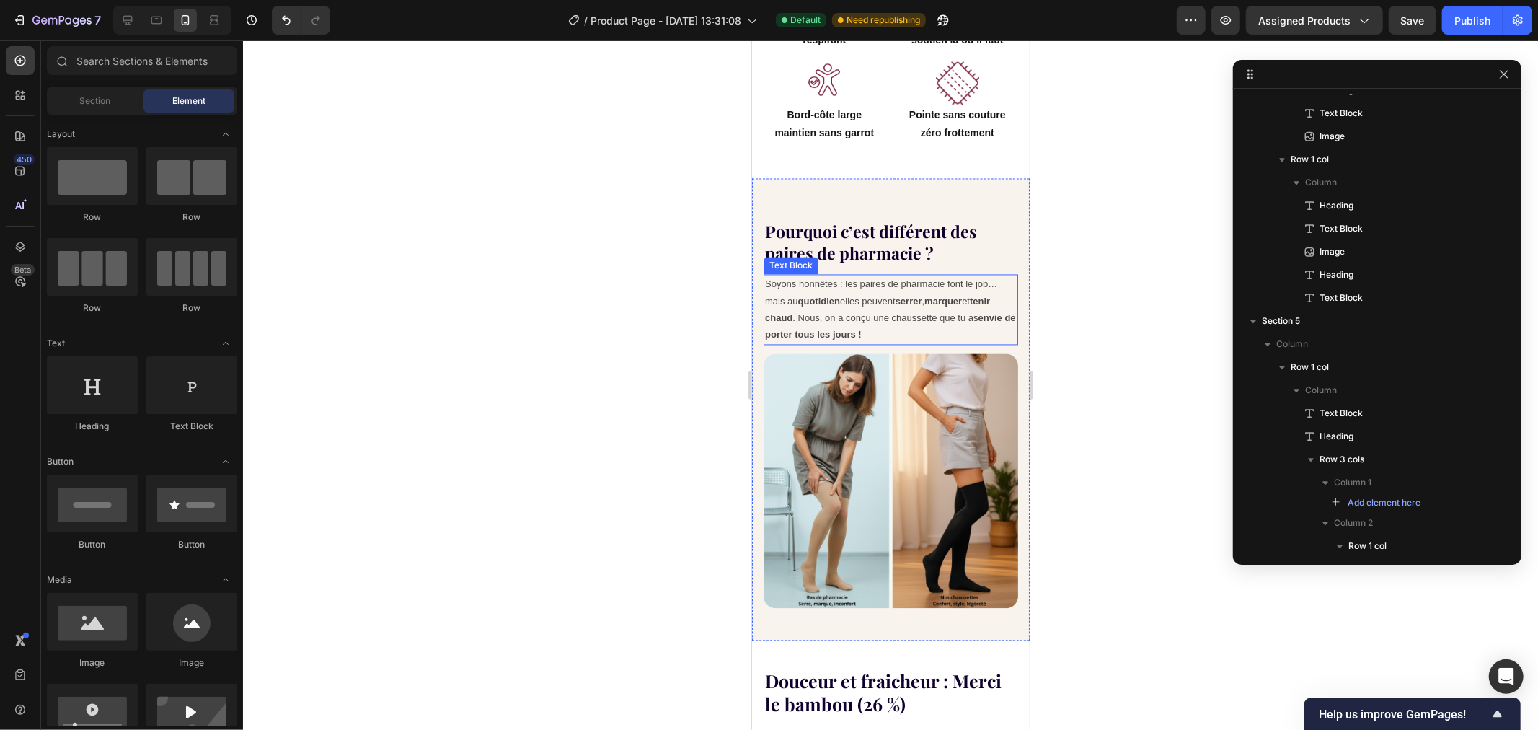
click at [795, 219] on h2 "Pourquoi c’est différent des paires de pharmacie ?" at bounding box center [890, 242] width 255 height 46
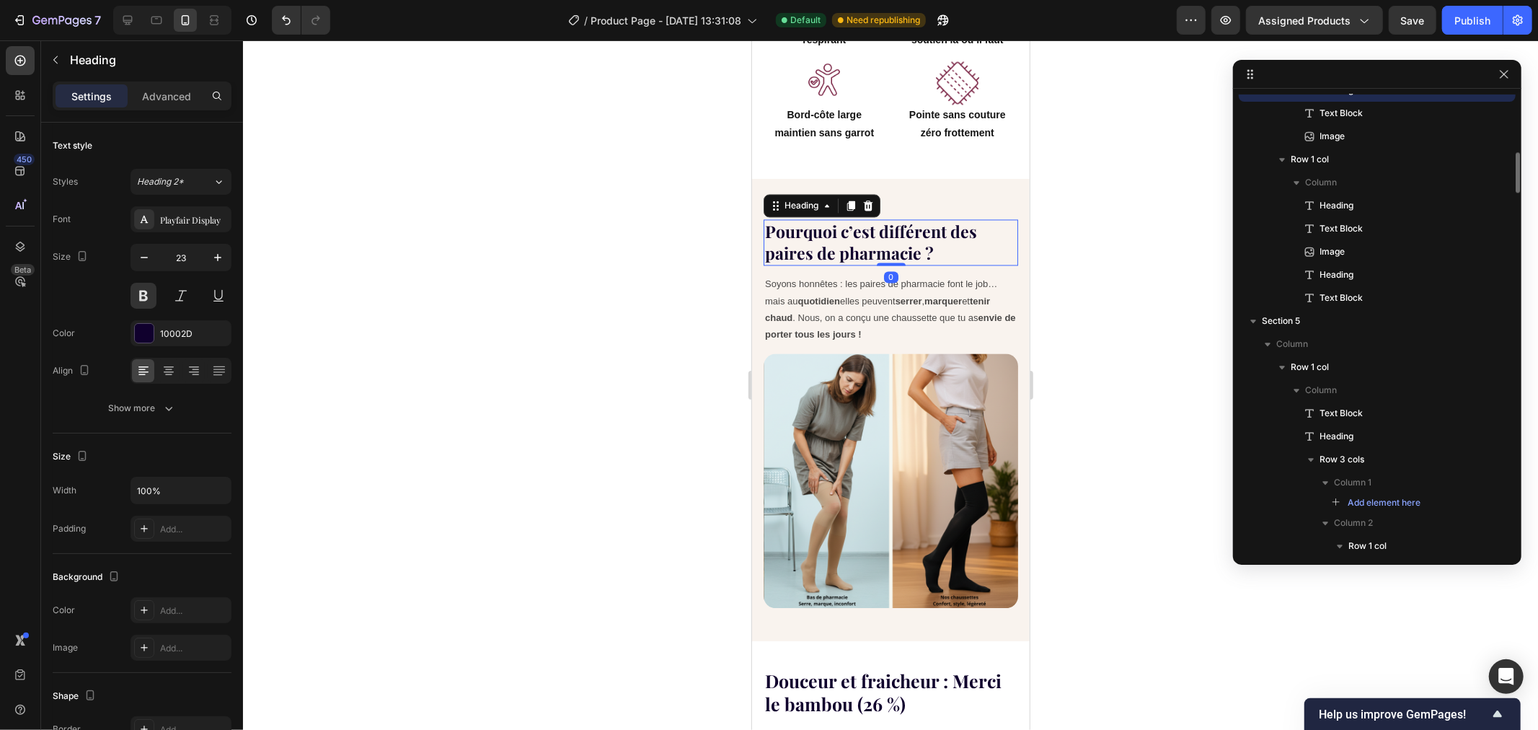
scroll to position [2692, 0]
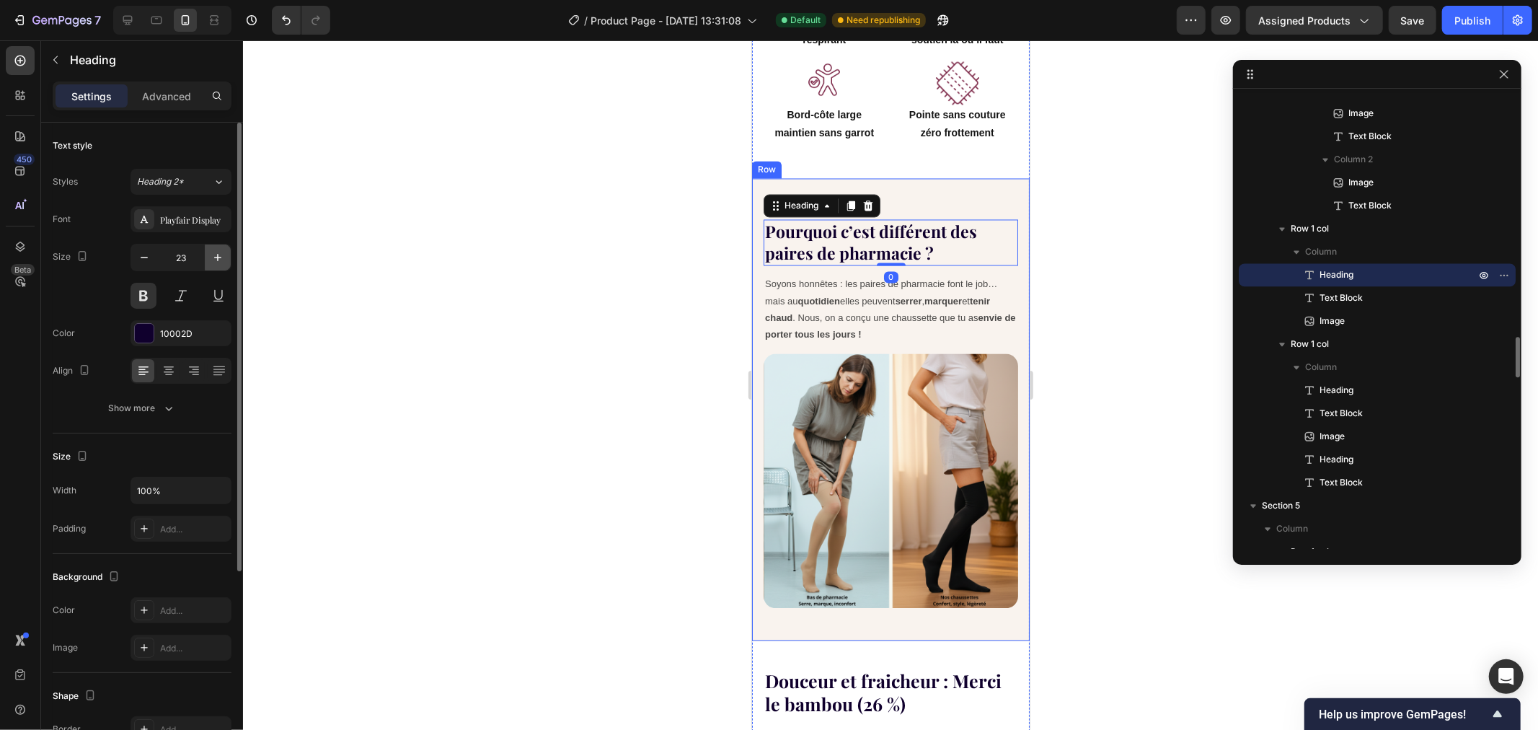
click at [222, 257] on icon "button" at bounding box center [218, 257] width 14 height 14
click at [221, 257] on icon "button" at bounding box center [218, 257] width 14 height 14
type input "25"
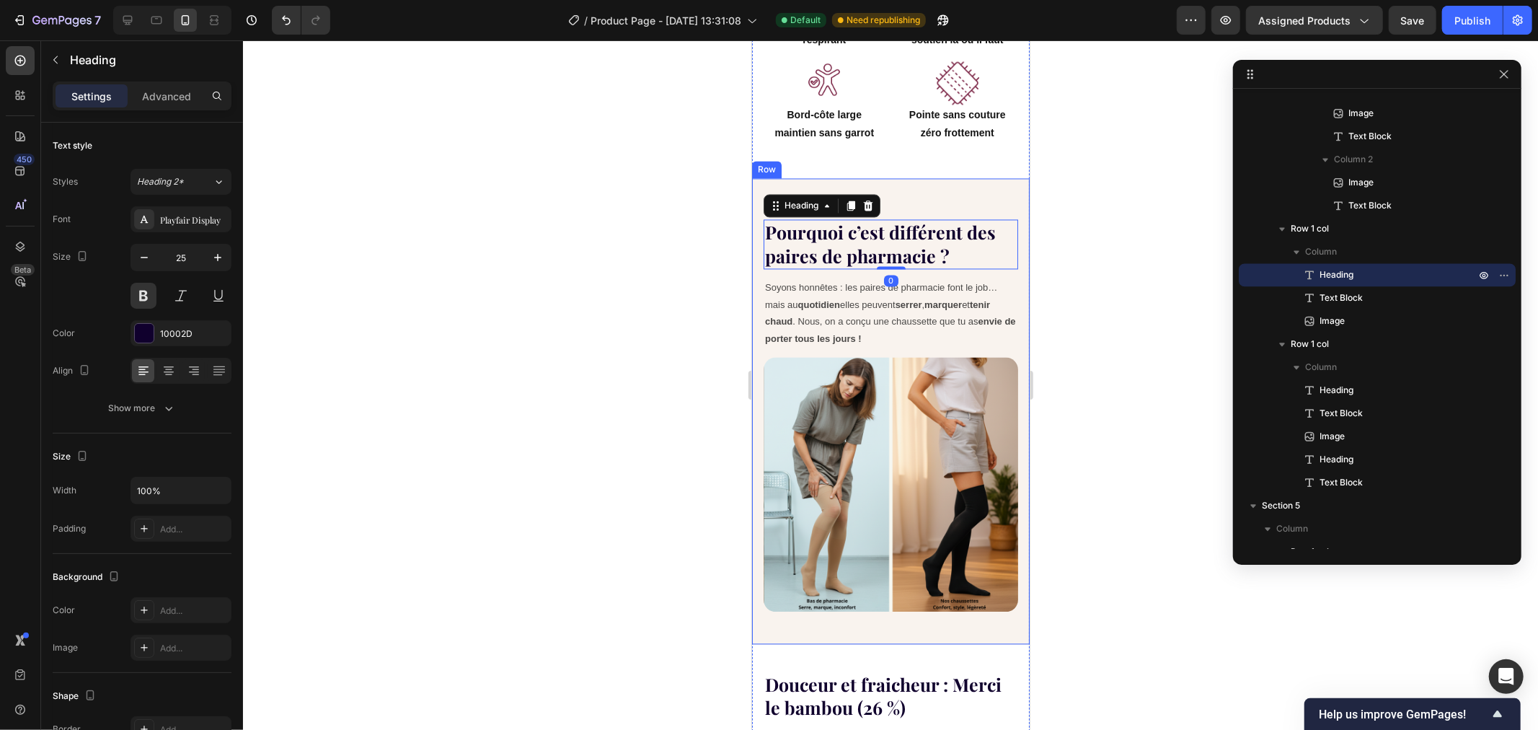
click at [640, 275] on div at bounding box center [890, 384] width 1295 height 689
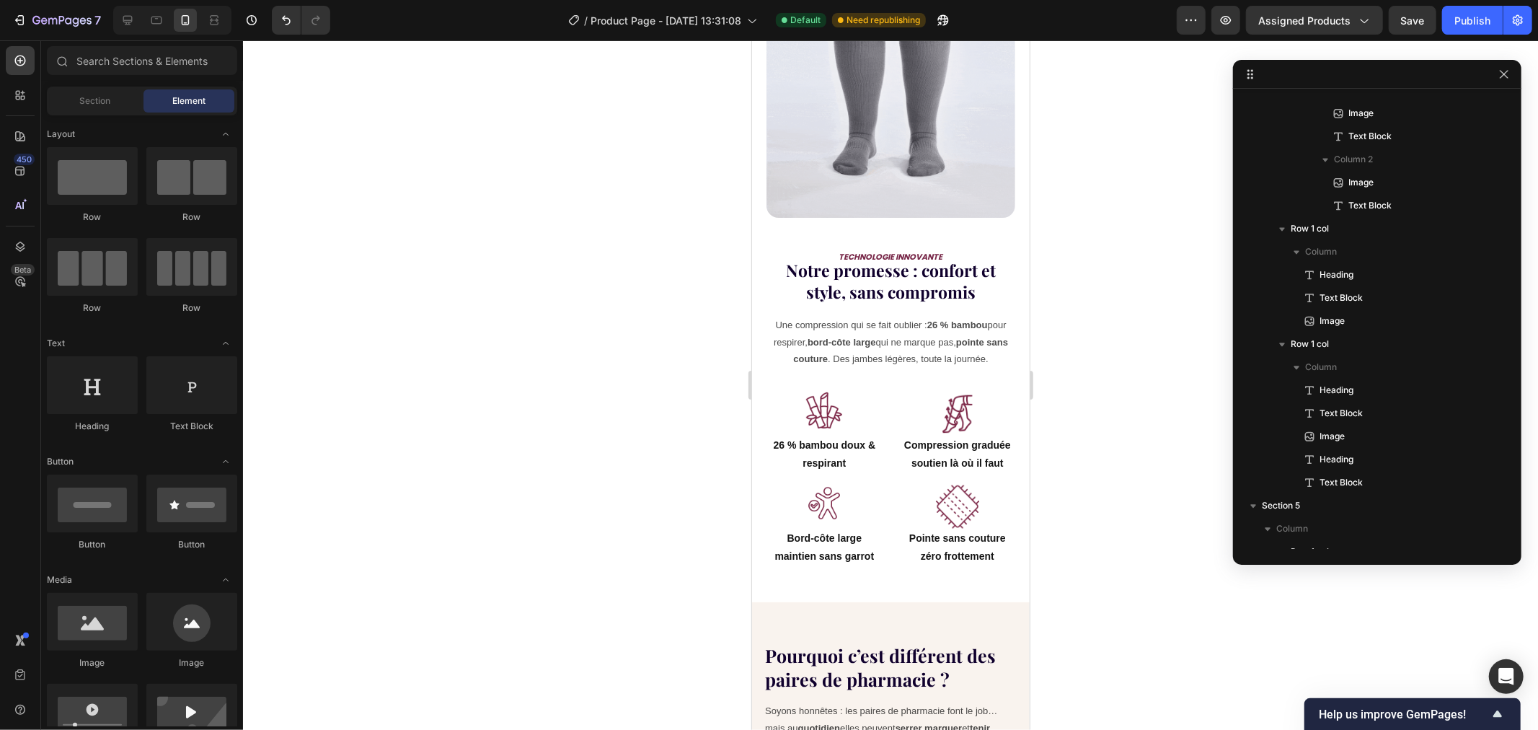
scroll to position [1825, 0]
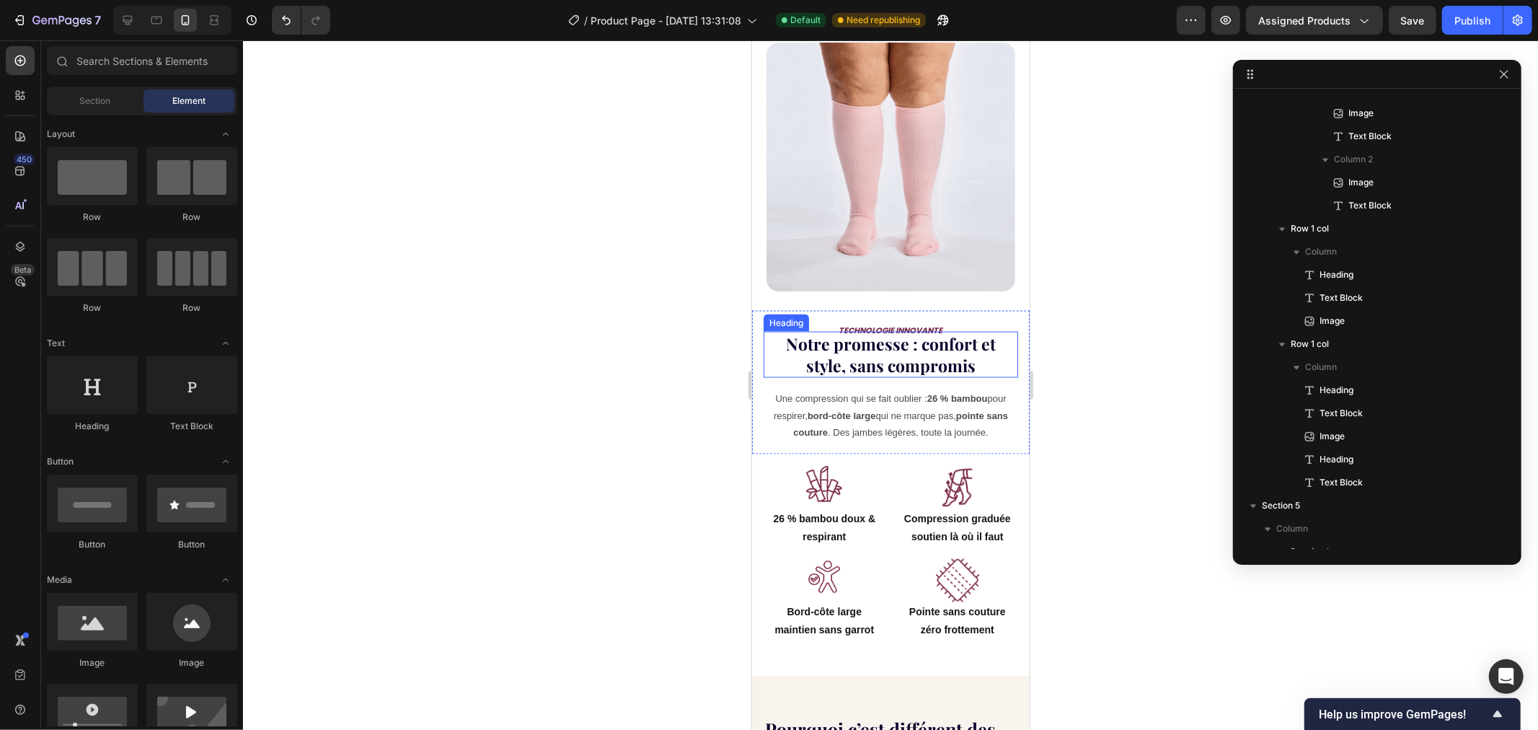
click at [857, 338] on h2 "Notre promesse : confort et style, sans compromis" at bounding box center [890, 354] width 255 height 46
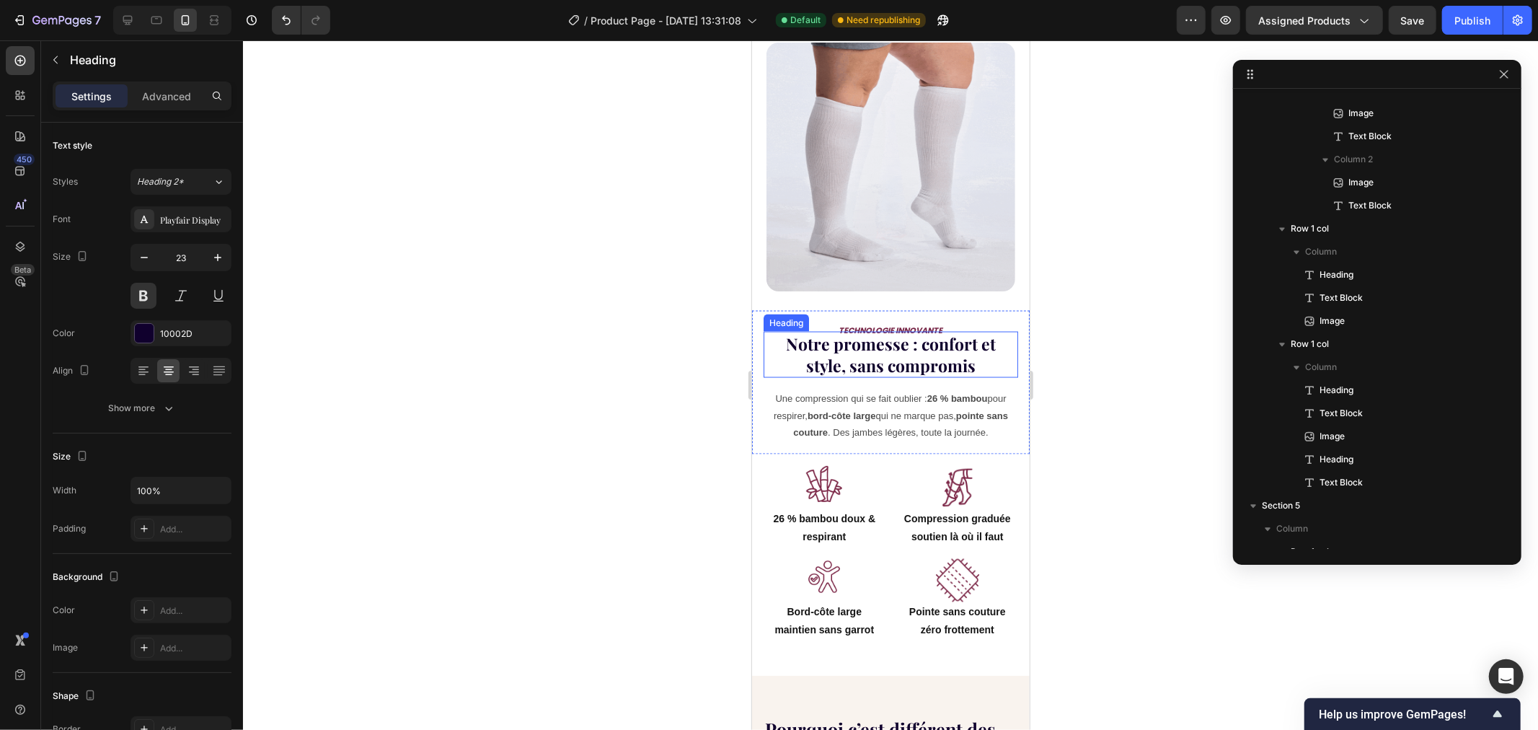
scroll to position [2231, 0]
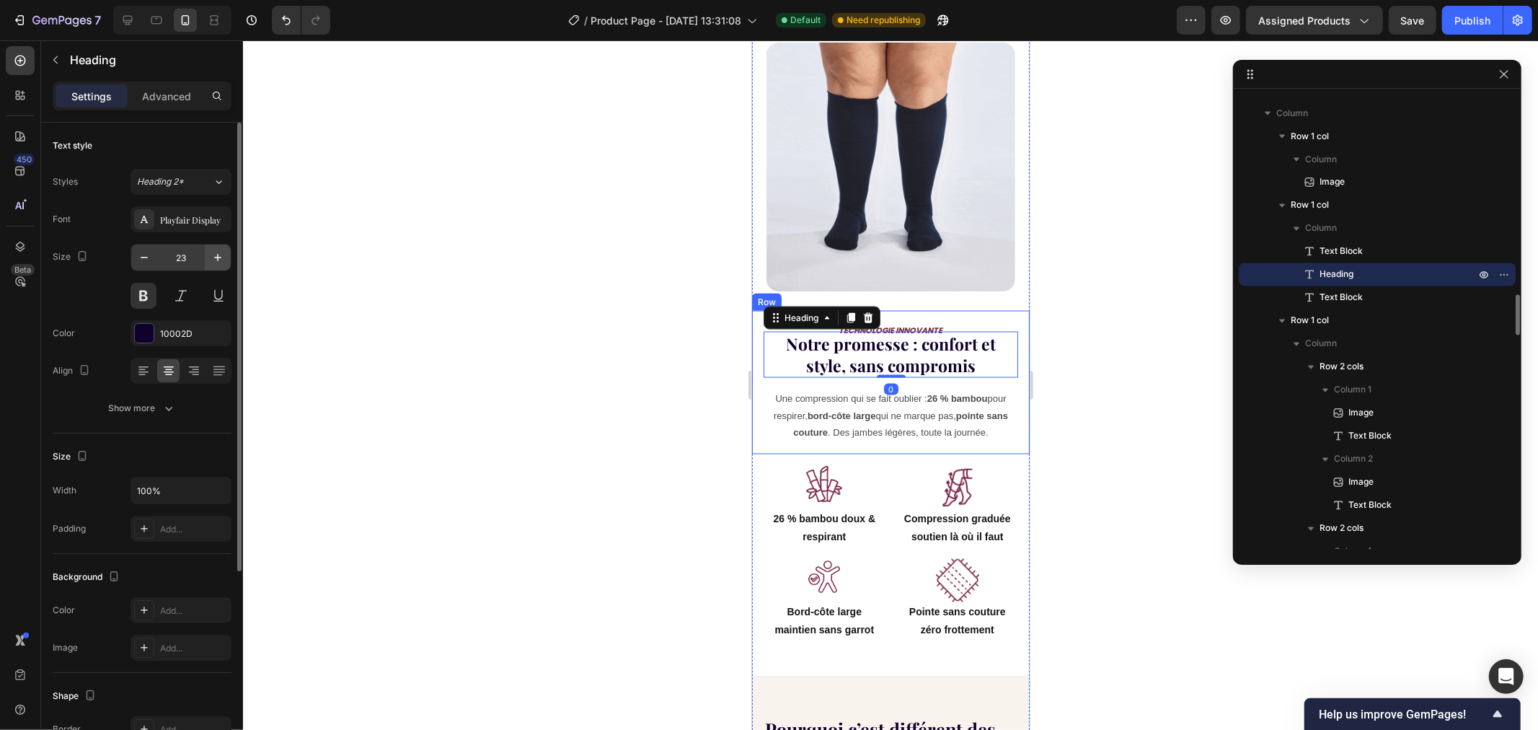
click at [222, 256] on icon "button" at bounding box center [218, 257] width 14 height 14
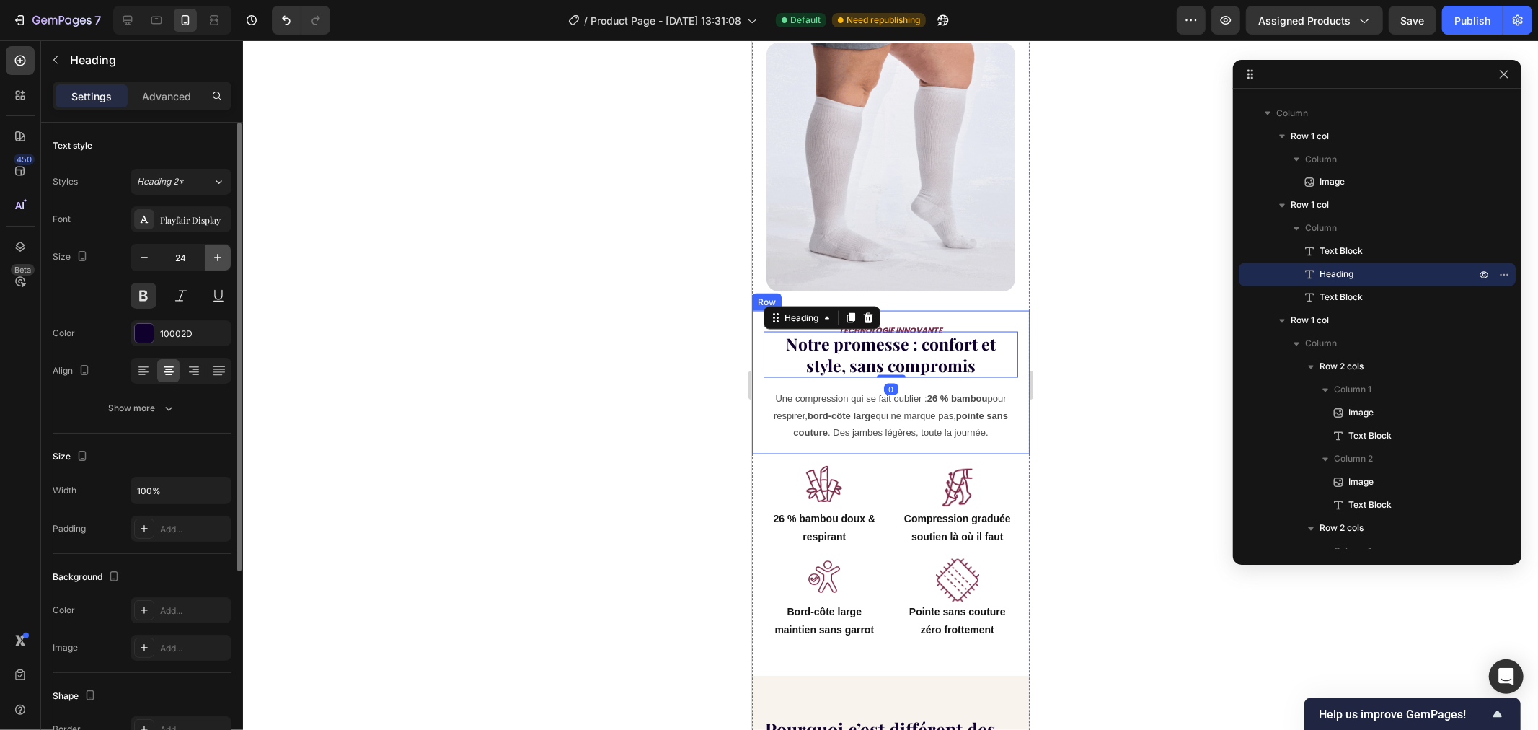
click at [221, 256] on icon "button" at bounding box center [218, 257] width 14 height 14
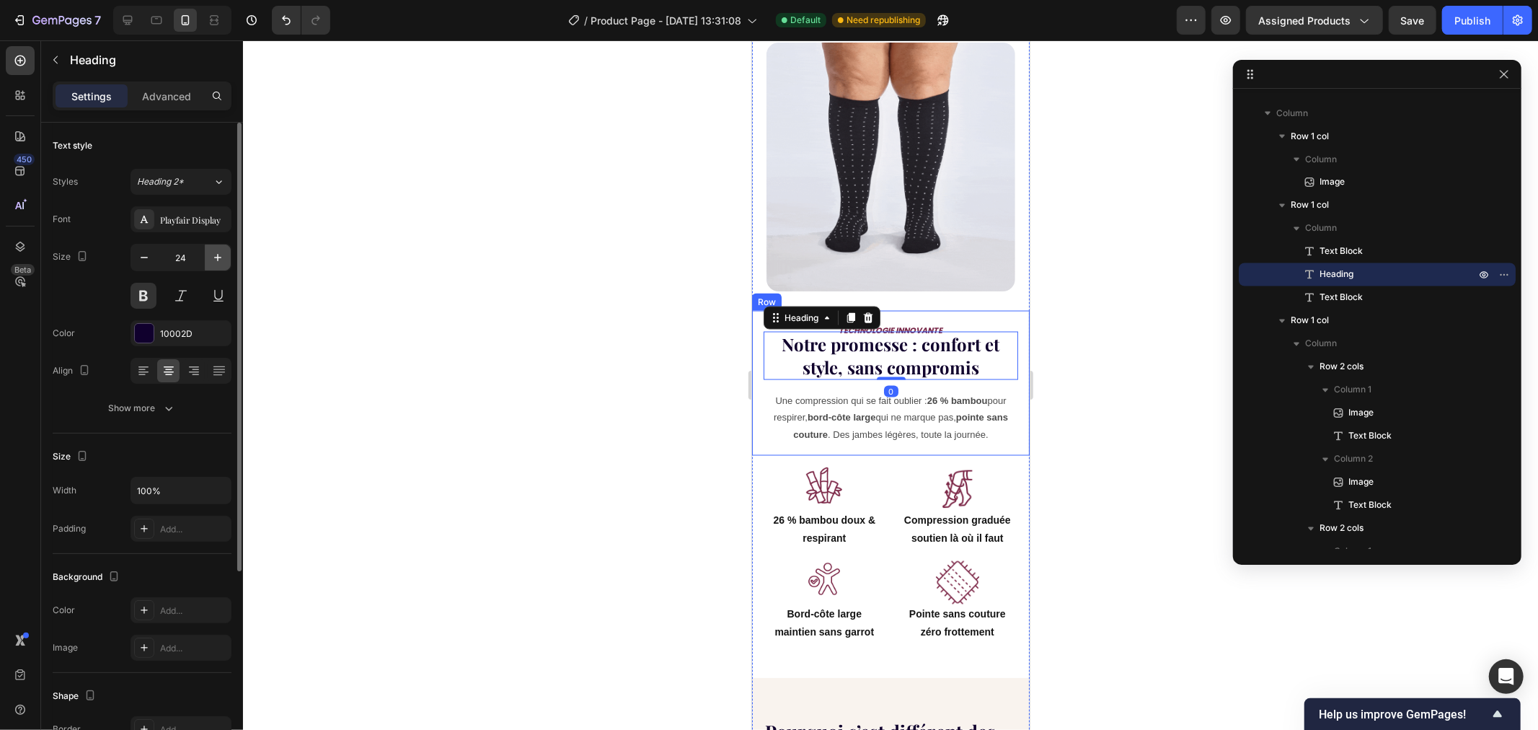
type input "25"
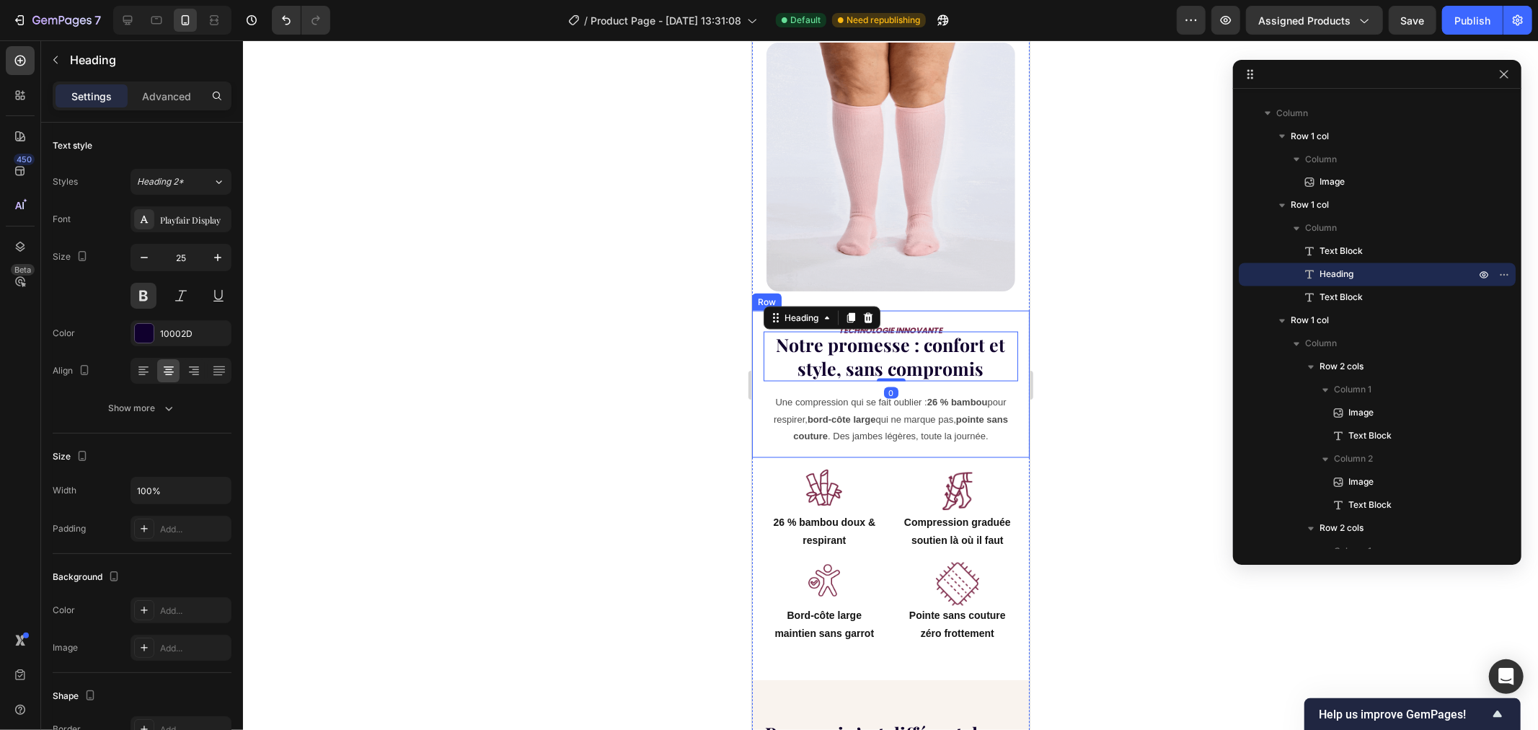
click at [669, 277] on div at bounding box center [890, 384] width 1295 height 689
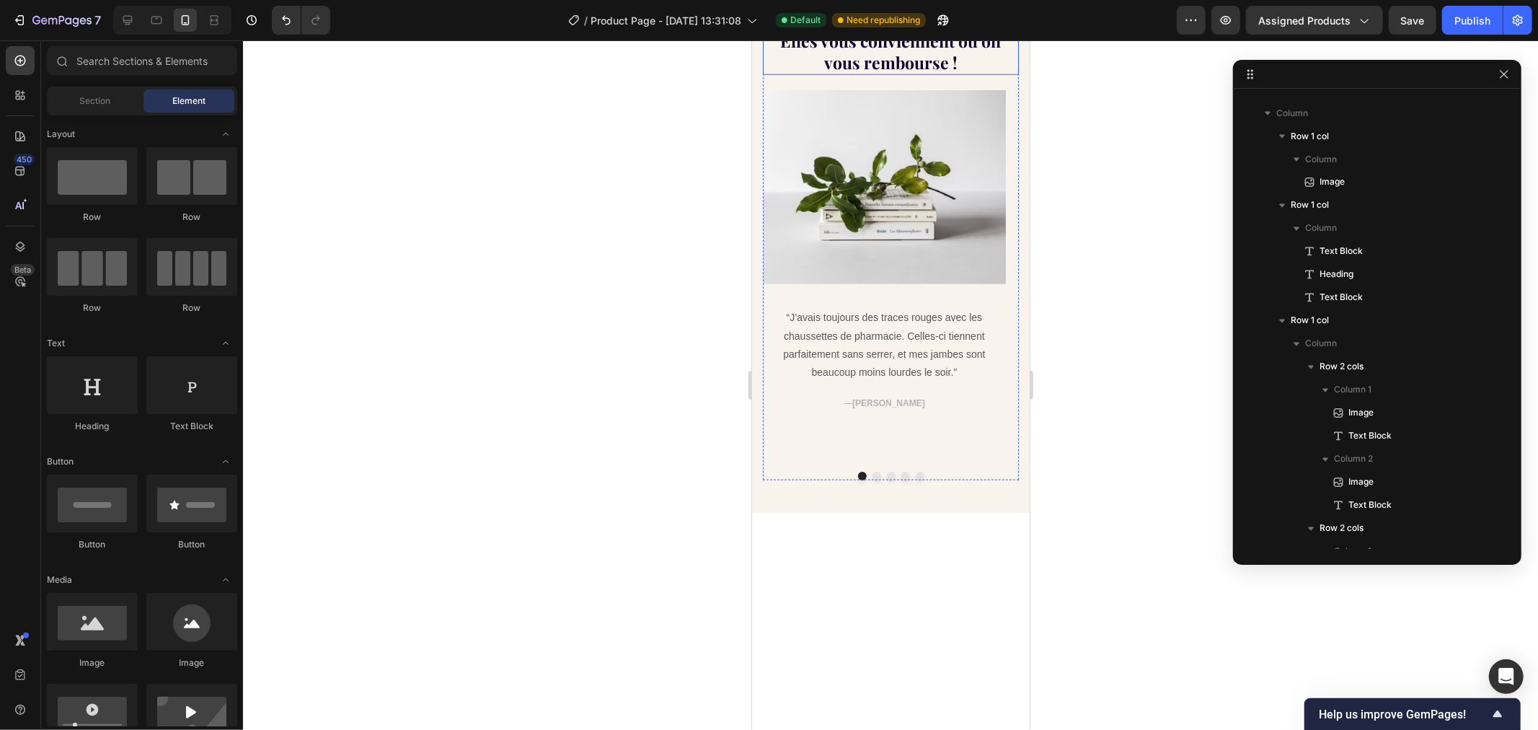
scroll to position [957, 0]
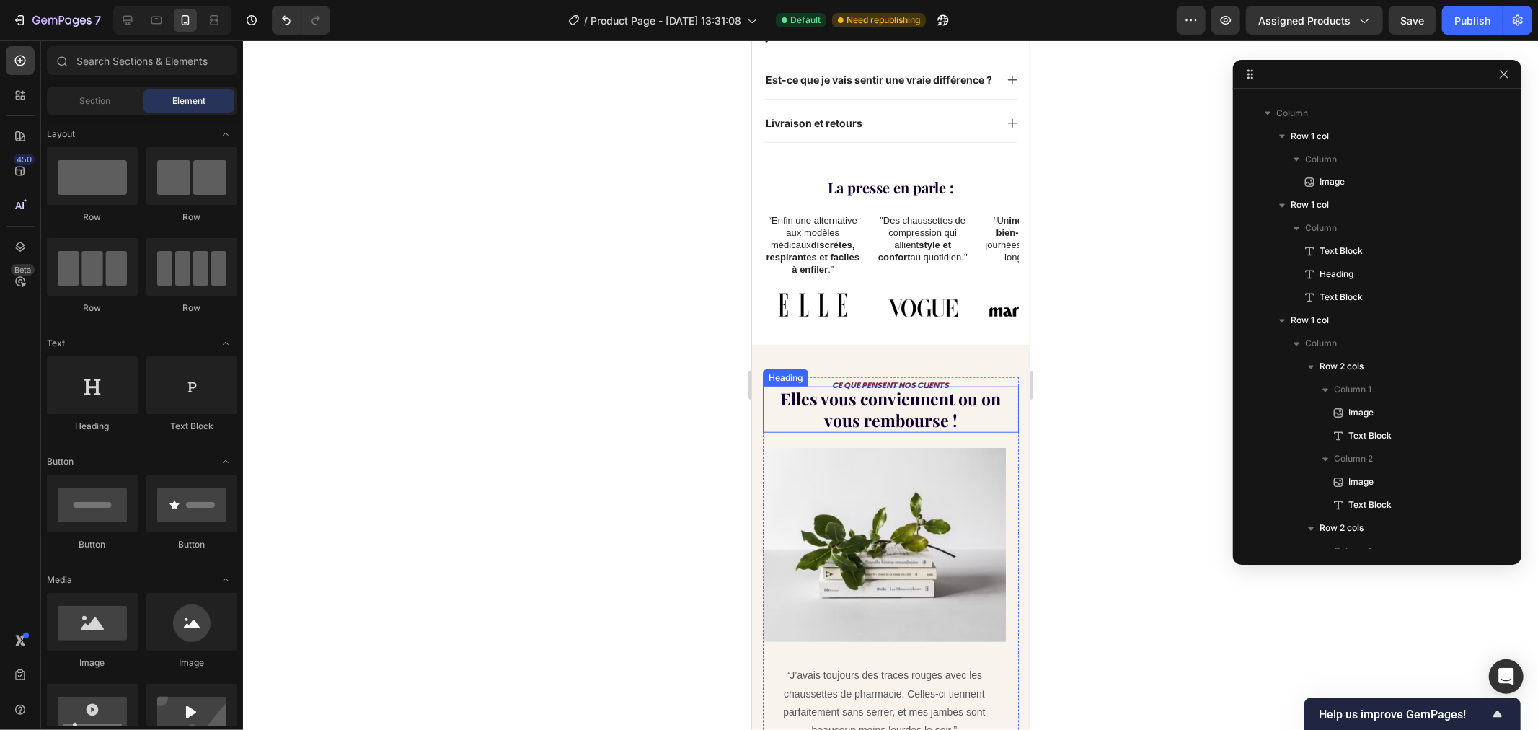
click at [864, 286] on div "“Enfin une alternative aux modèles médicaux discrètes, respirantes et faciles à…" at bounding box center [890, 264] width 256 height 103
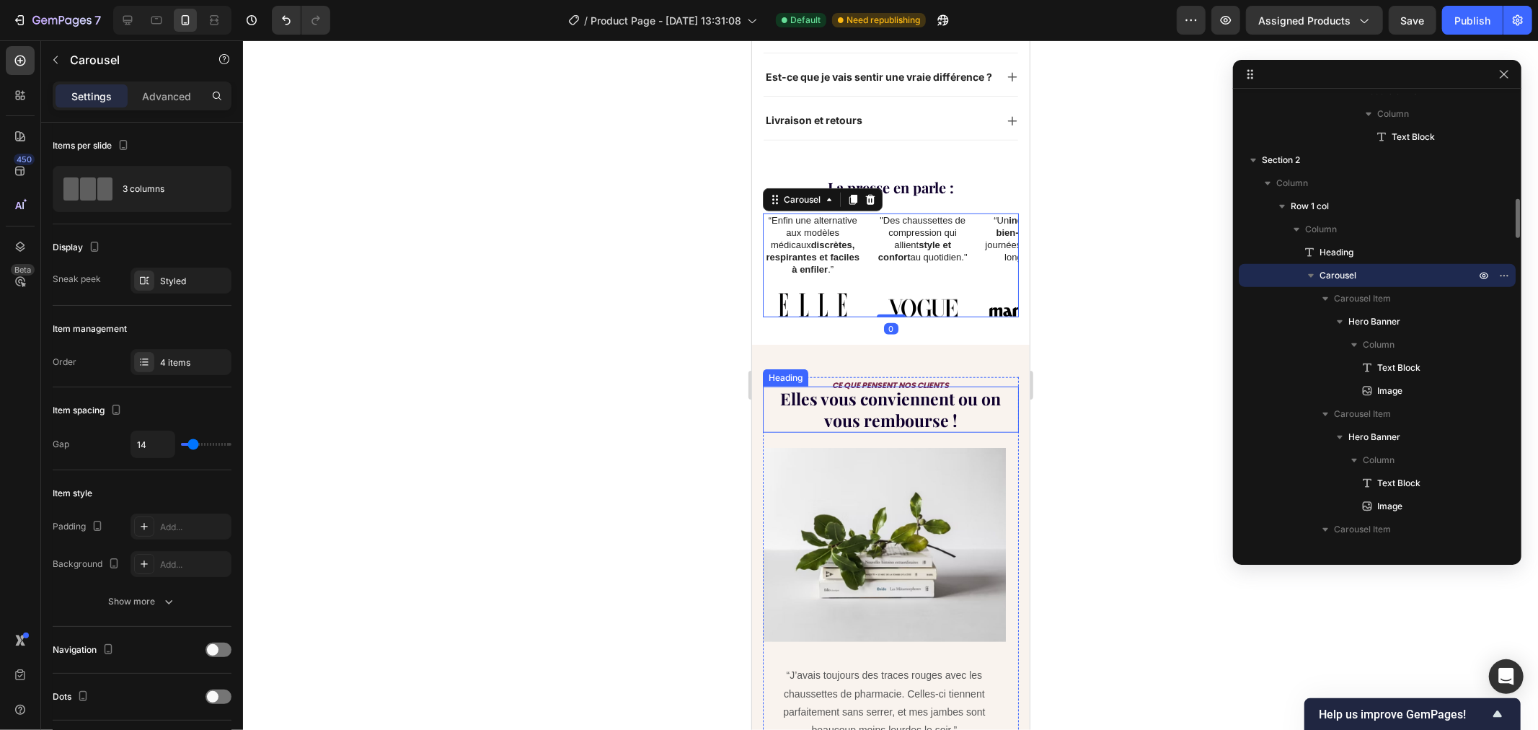
click at [873, 403] on h2 "Elles vous conviennent ou on vous rembourse !" at bounding box center [890, 409] width 256 height 46
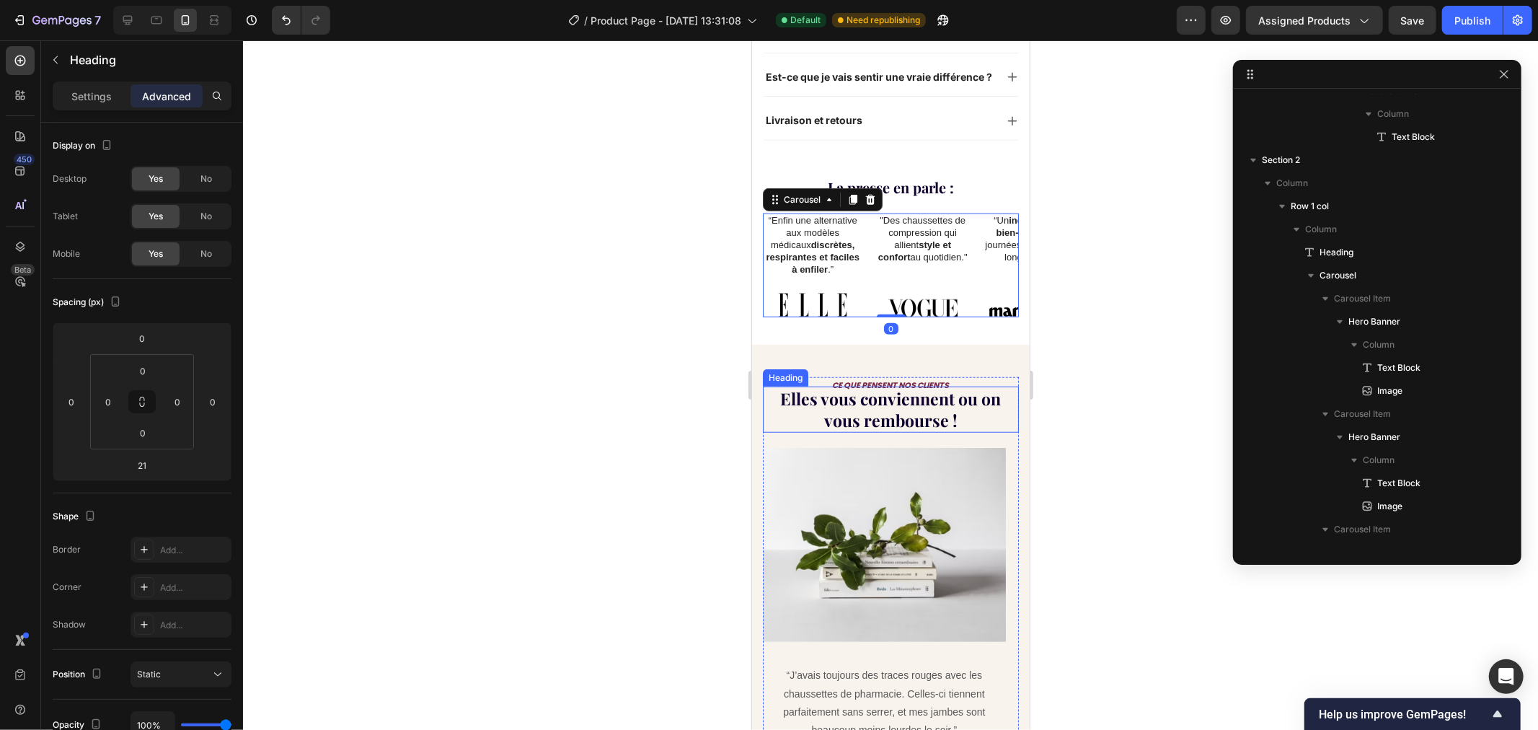
scroll to position [1815, 0]
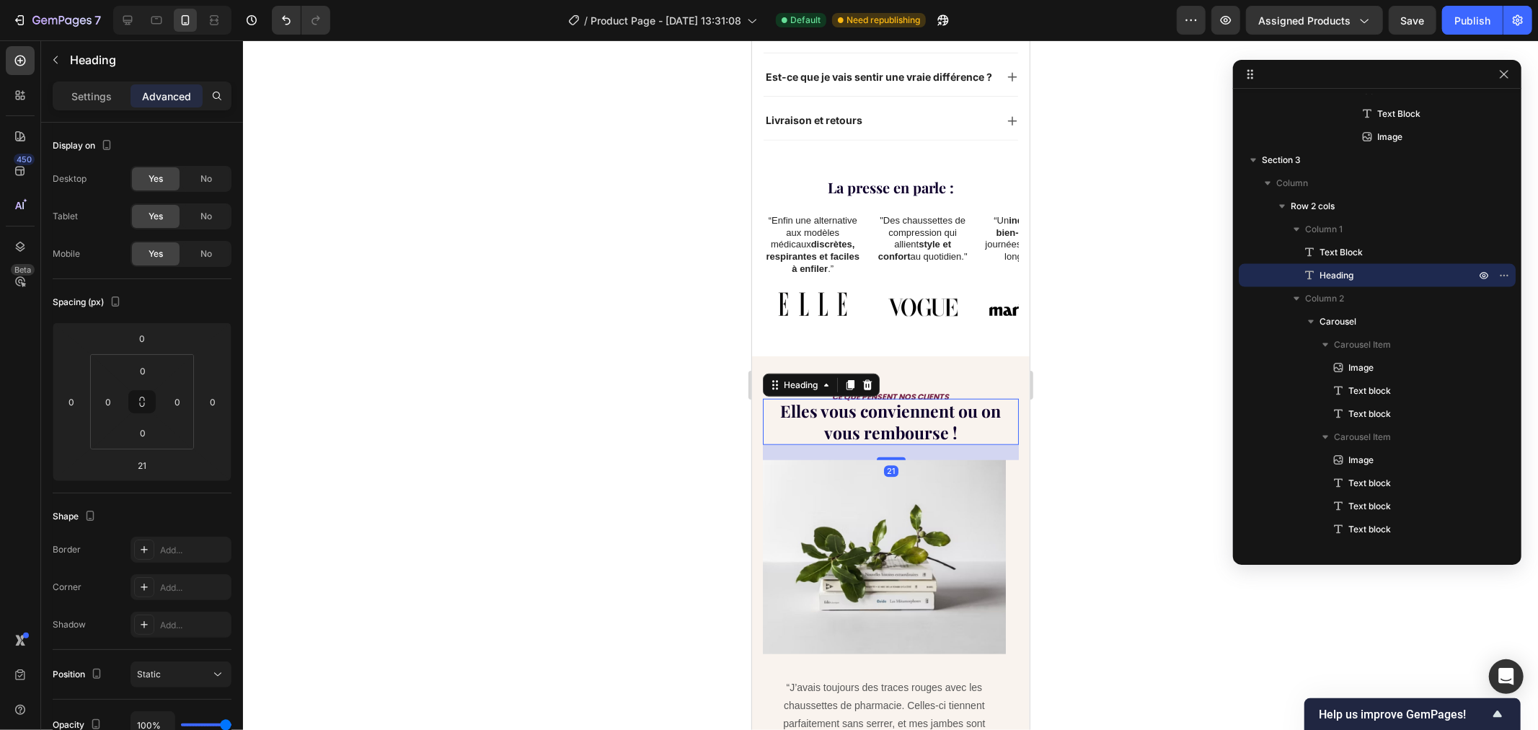
click at [886, 404] on h2 "Elles vous conviennent ou on vous rembourse !" at bounding box center [890, 421] width 256 height 46
click at [87, 87] on div "Settings" at bounding box center [92, 95] width 72 height 23
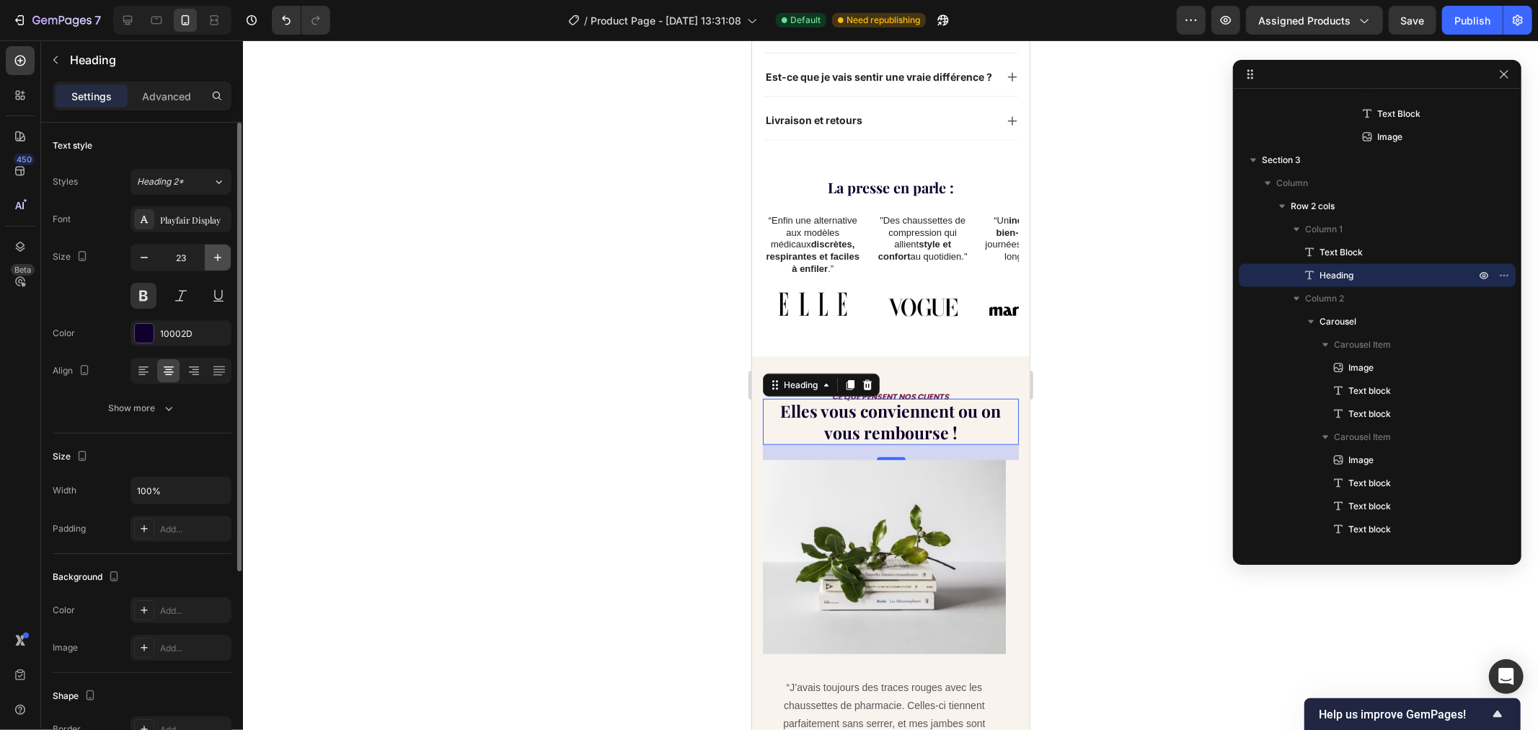
click at [218, 258] on icon "button" at bounding box center [217, 257] width 7 height 7
type input "25"
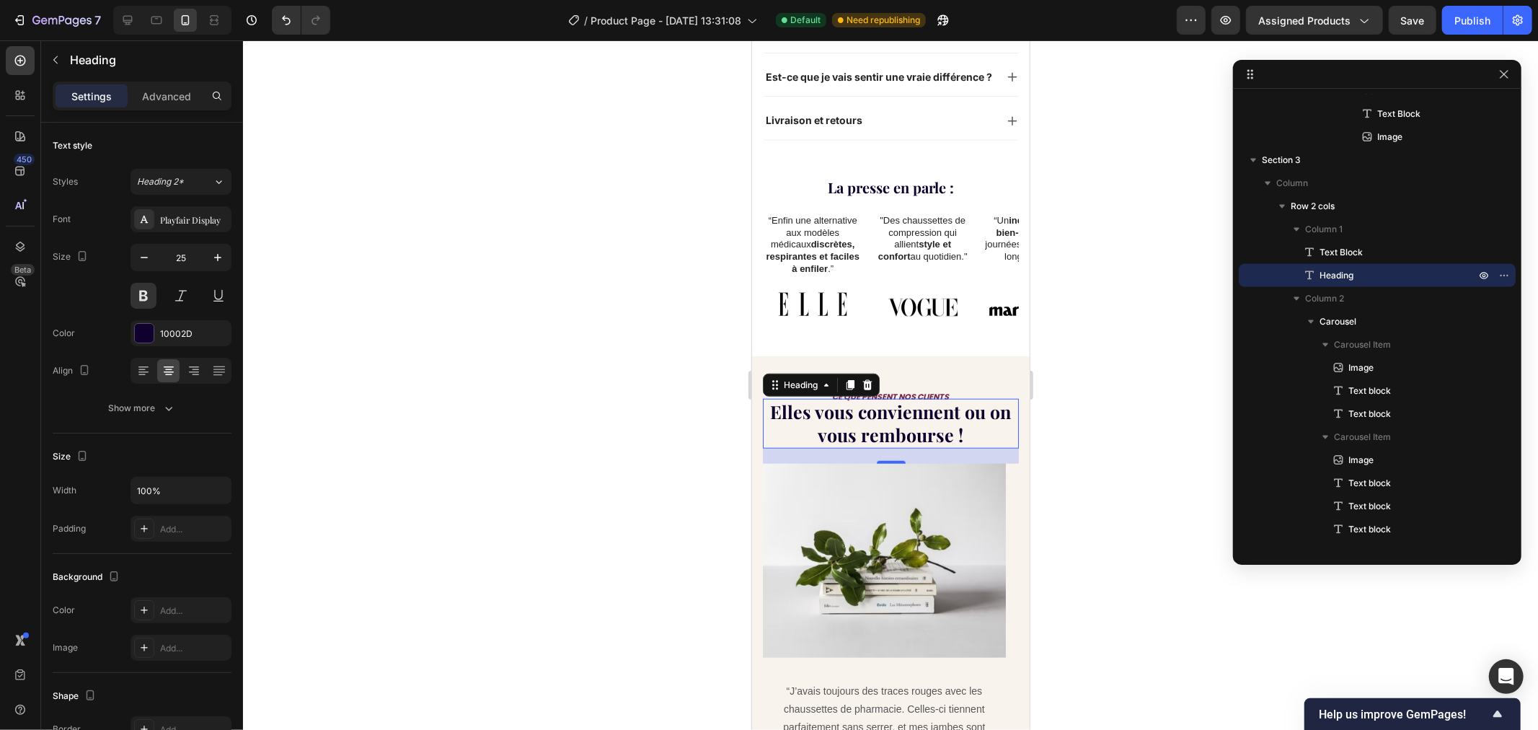
click at [517, 304] on div at bounding box center [890, 384] width 1295 height 689
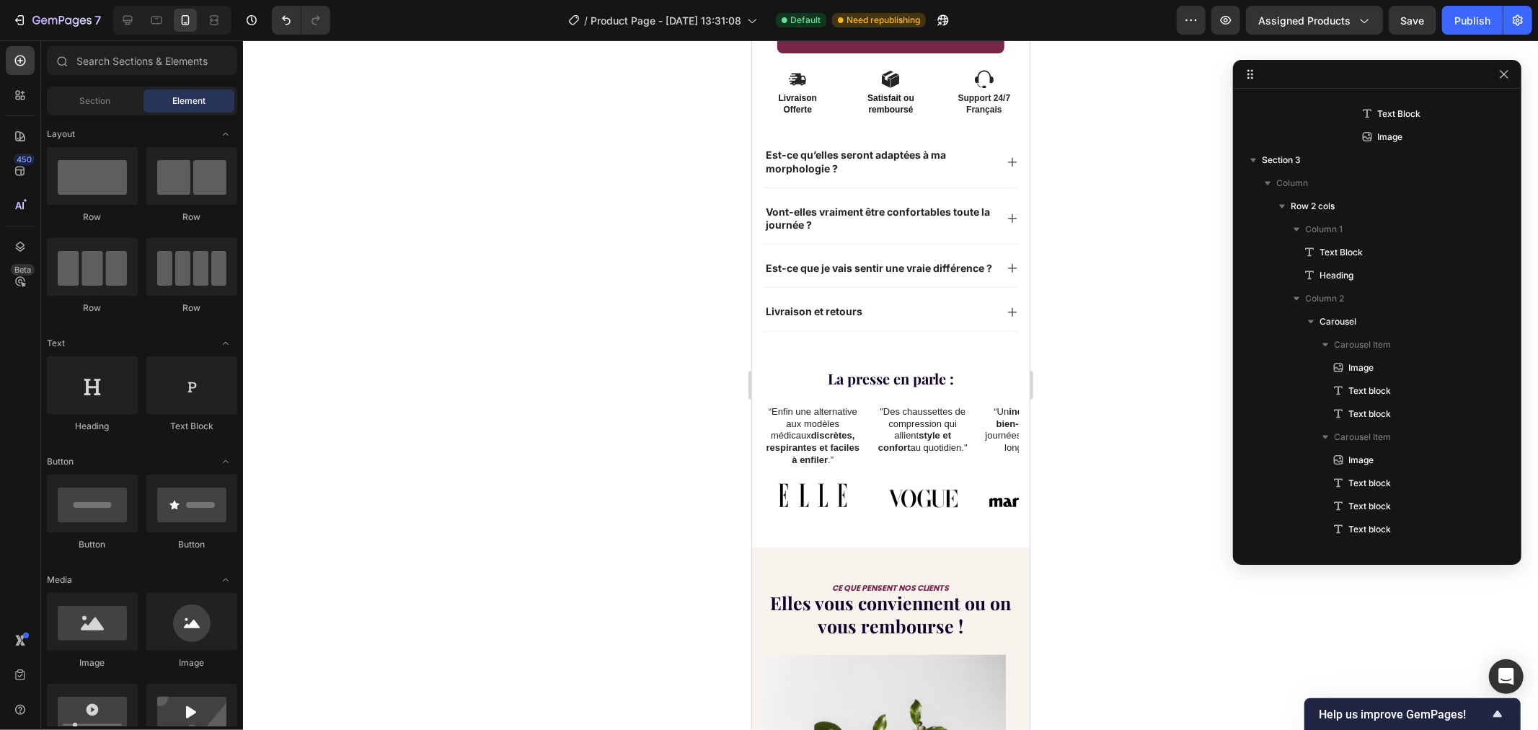
scroll to position [743, 0]
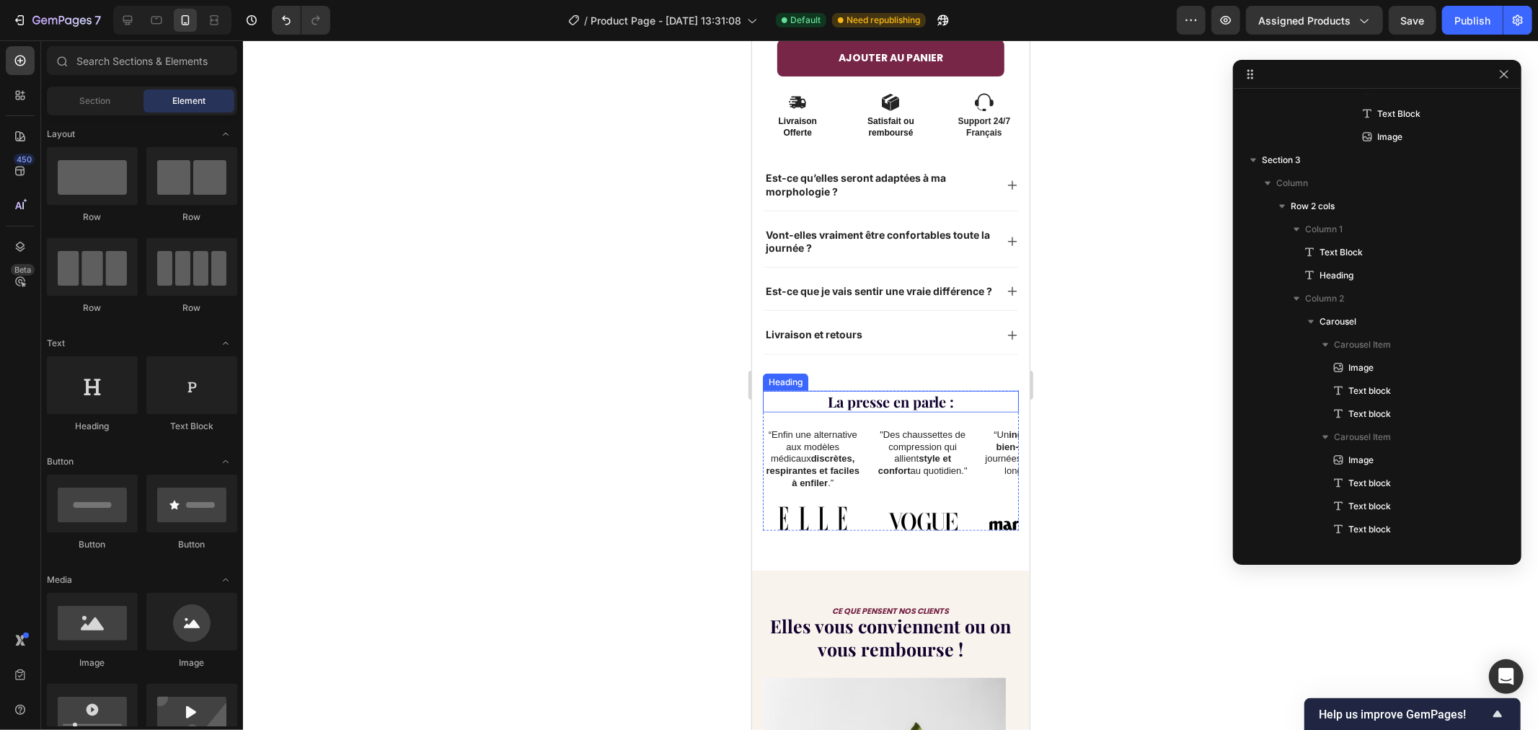
click at [857, 397] on h2 "La presse en parle :" at bounding box center [890, 401] width 256 height 22
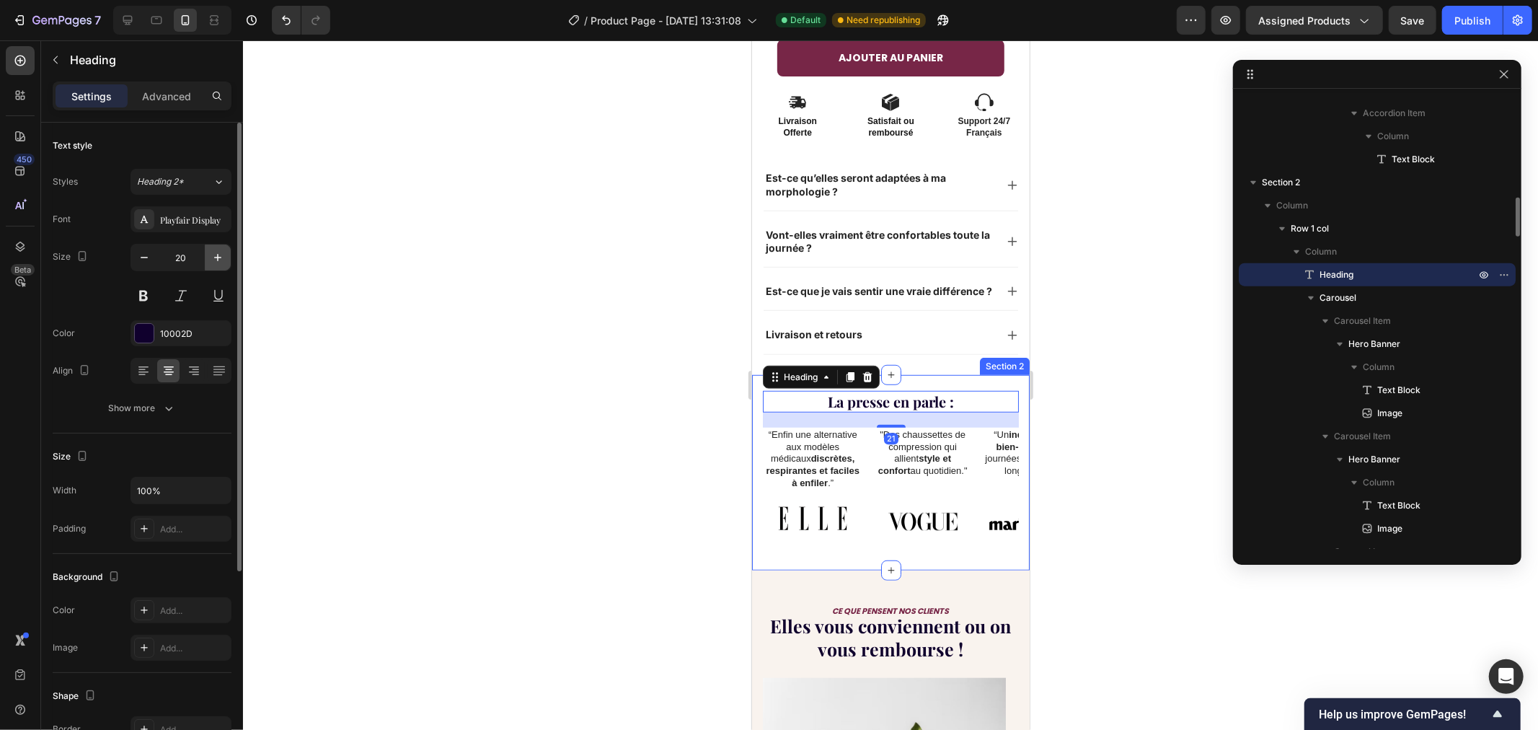
click at [208, 255] on button "button" at bounding box center [218, 257] width 26 height 26
click at [209, 255] on button "button" at bounding box center [218, 257] width 26 height 26
click at [210, 256] on button "button" at bounding box center [218, 257] width 26 height 26
click at [211, 256] on icon "button" at bounding box center [218, 257] width 14 height 14
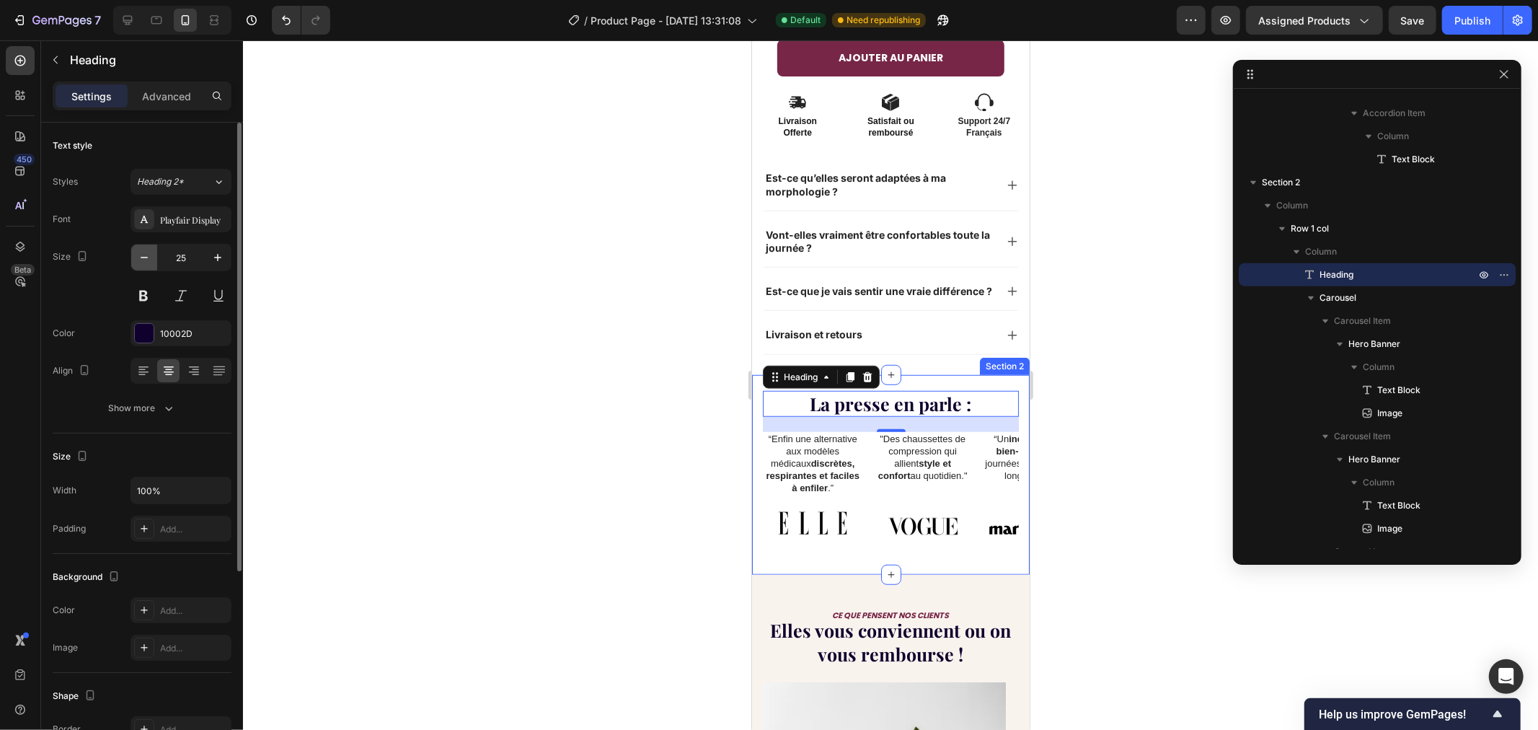
click at [132, 262] on button "button" at bounding box center [144, 257] width 26 height 26
click at [133, 257] on button "button" at bounding box center [144, 257] width 26 height 26
type input "22"
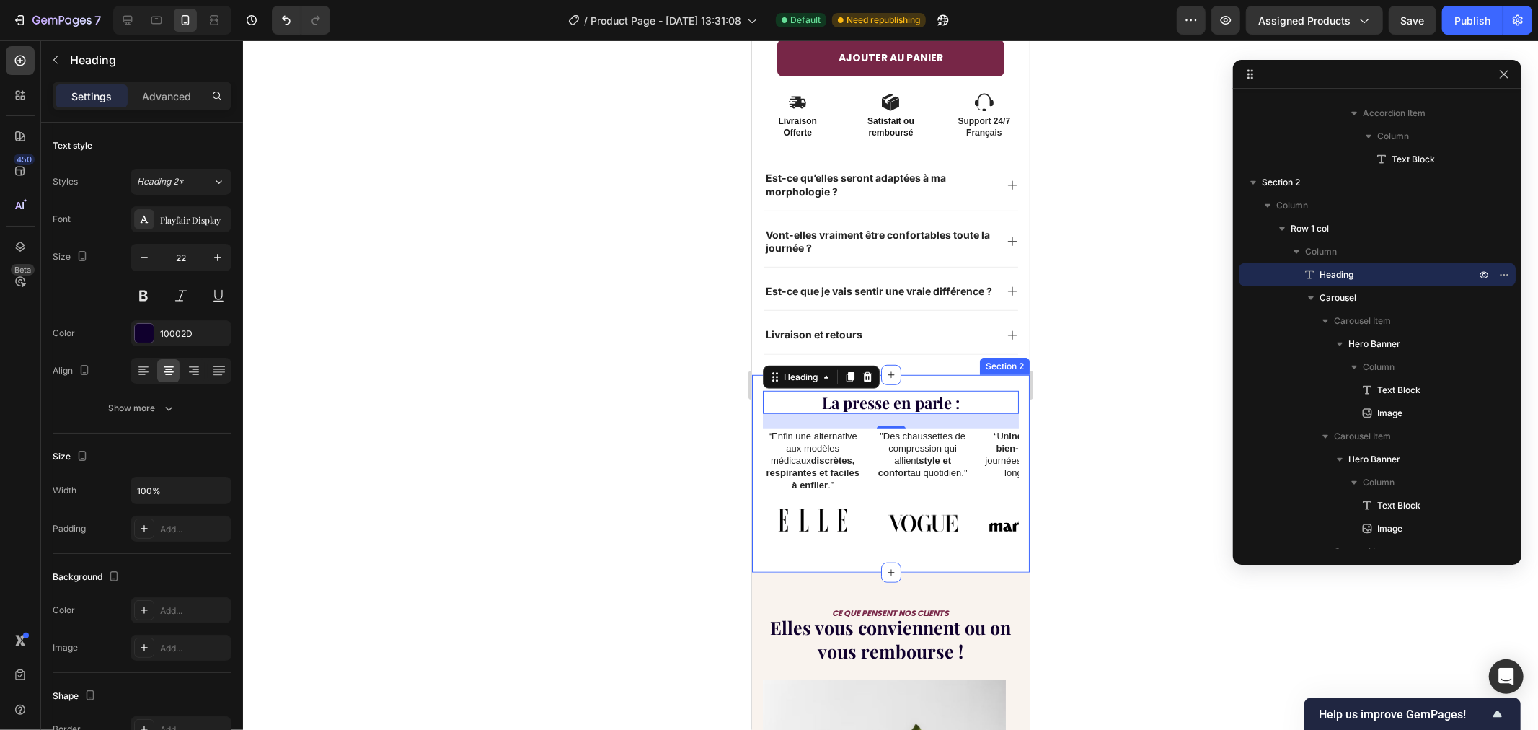
drag, startPoint x: 594, startPoint y: 292, endPoint x: 653, endPoint y: 286, distance: 59.5
click at [601, 292] on div at bounding box center [890, 384] width 1295 height 689
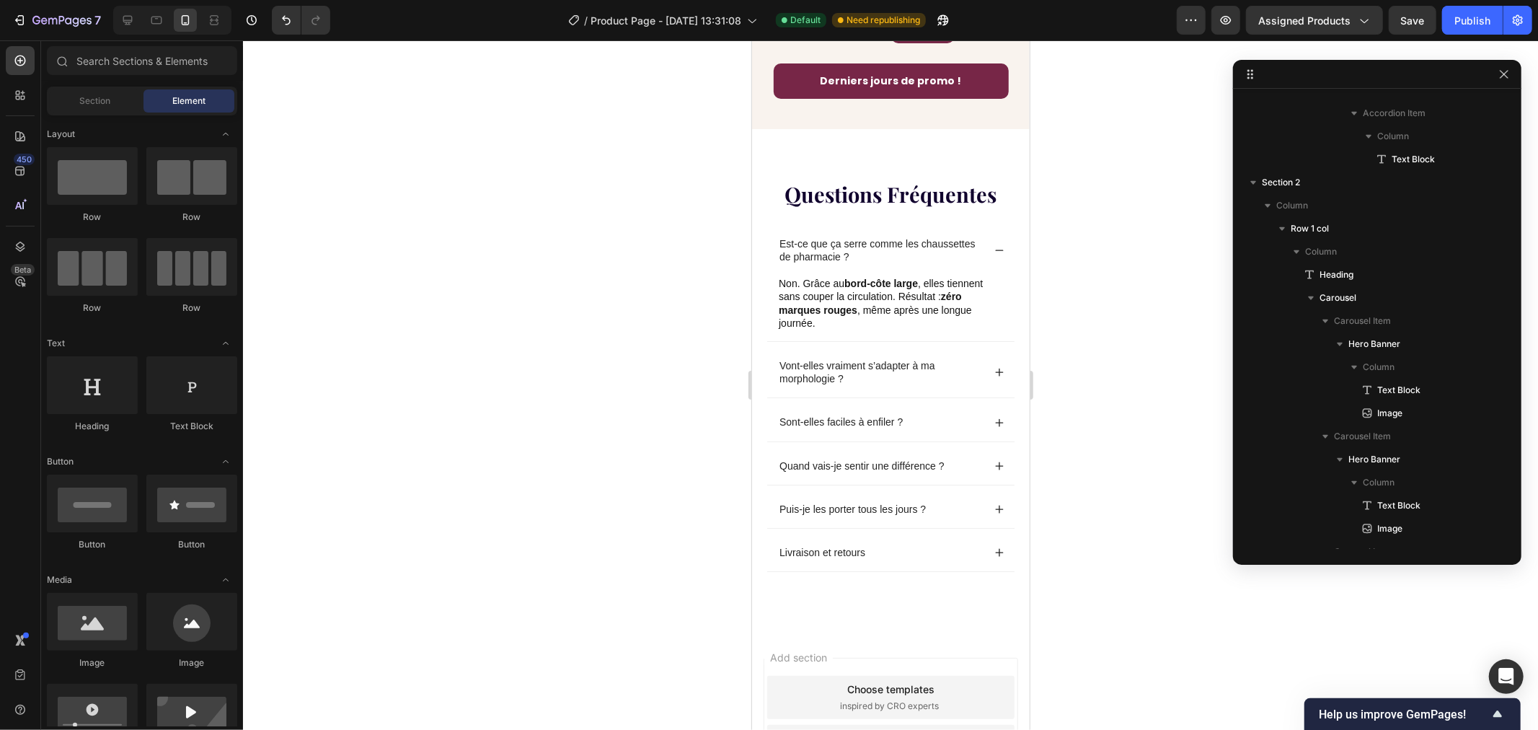
scroll to position [3788, 0]
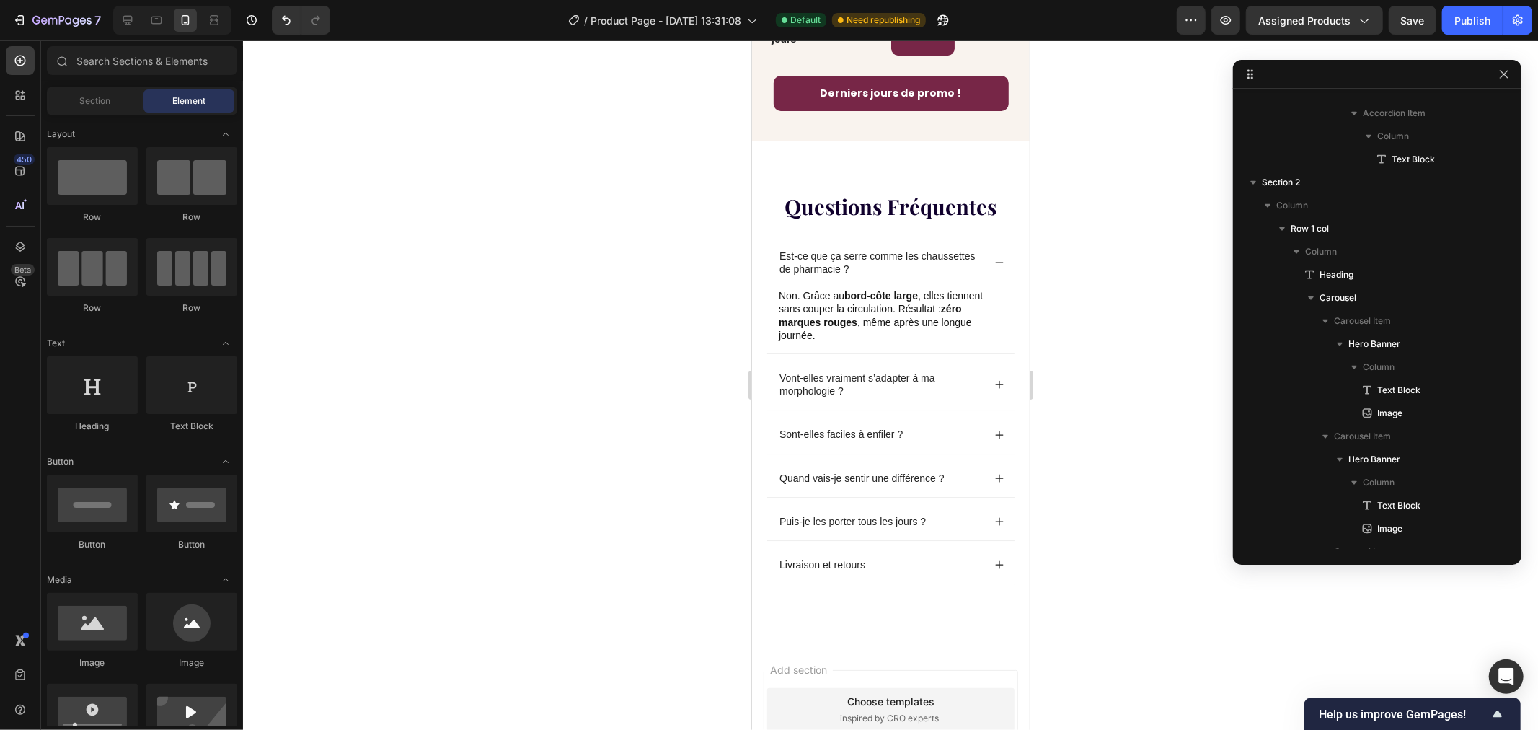
drag, startPoint x: 1023, startPoint y: 198, endPoint x: 1806, endPoint y: 657, distance: 907.4
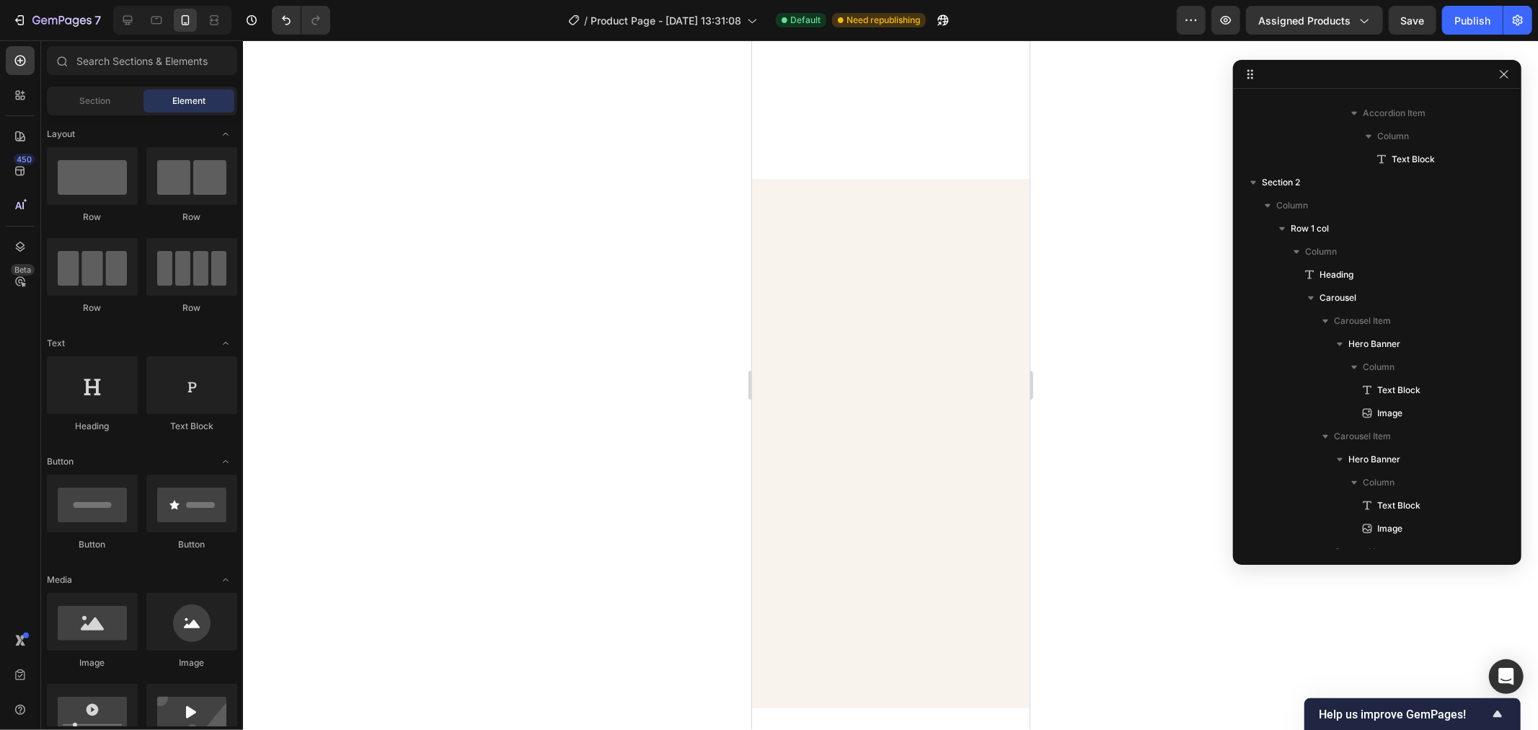
scroll to position [375, 0]
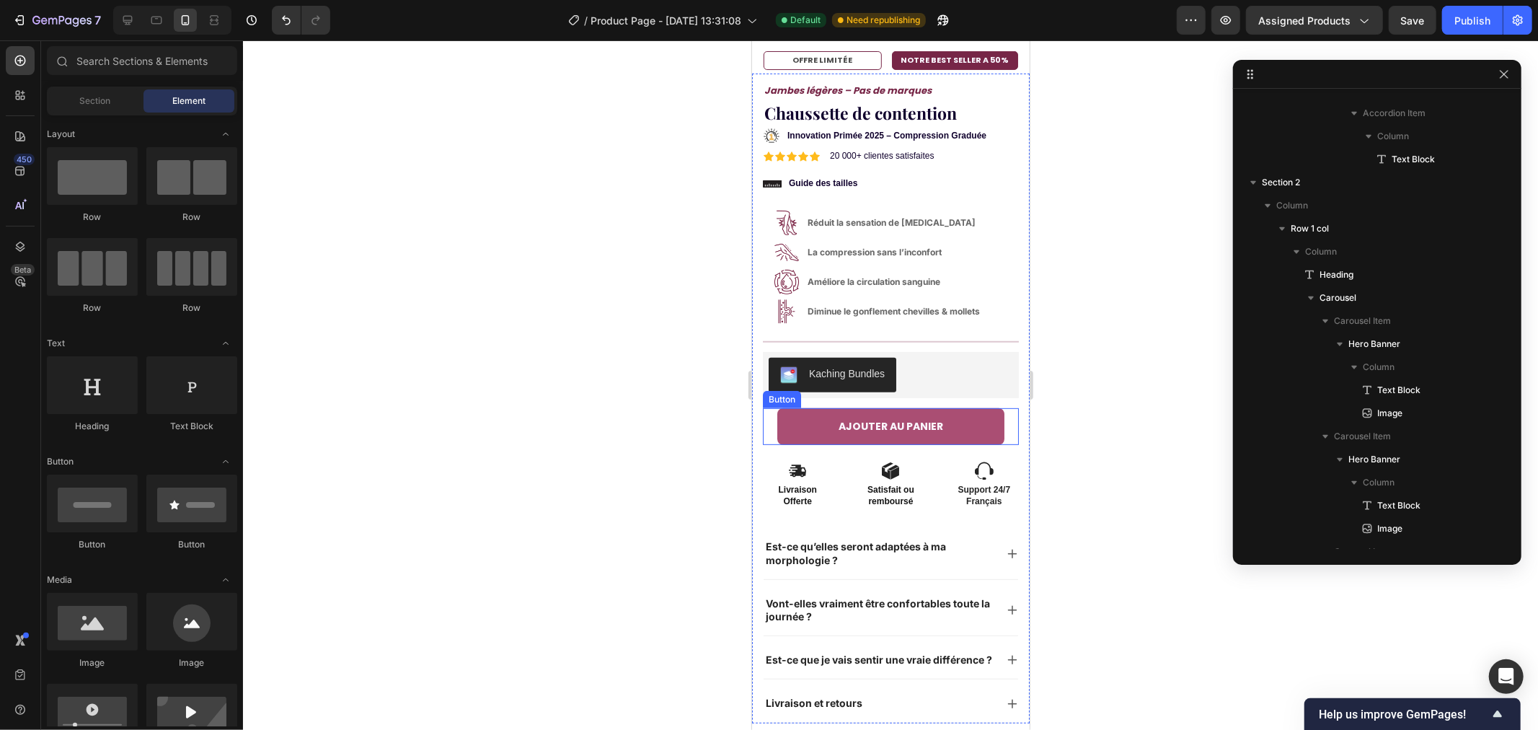
click at [989, 407] on button "AJOUTER AU PANIER" at bounding box center [890, 425] width 227 height 37
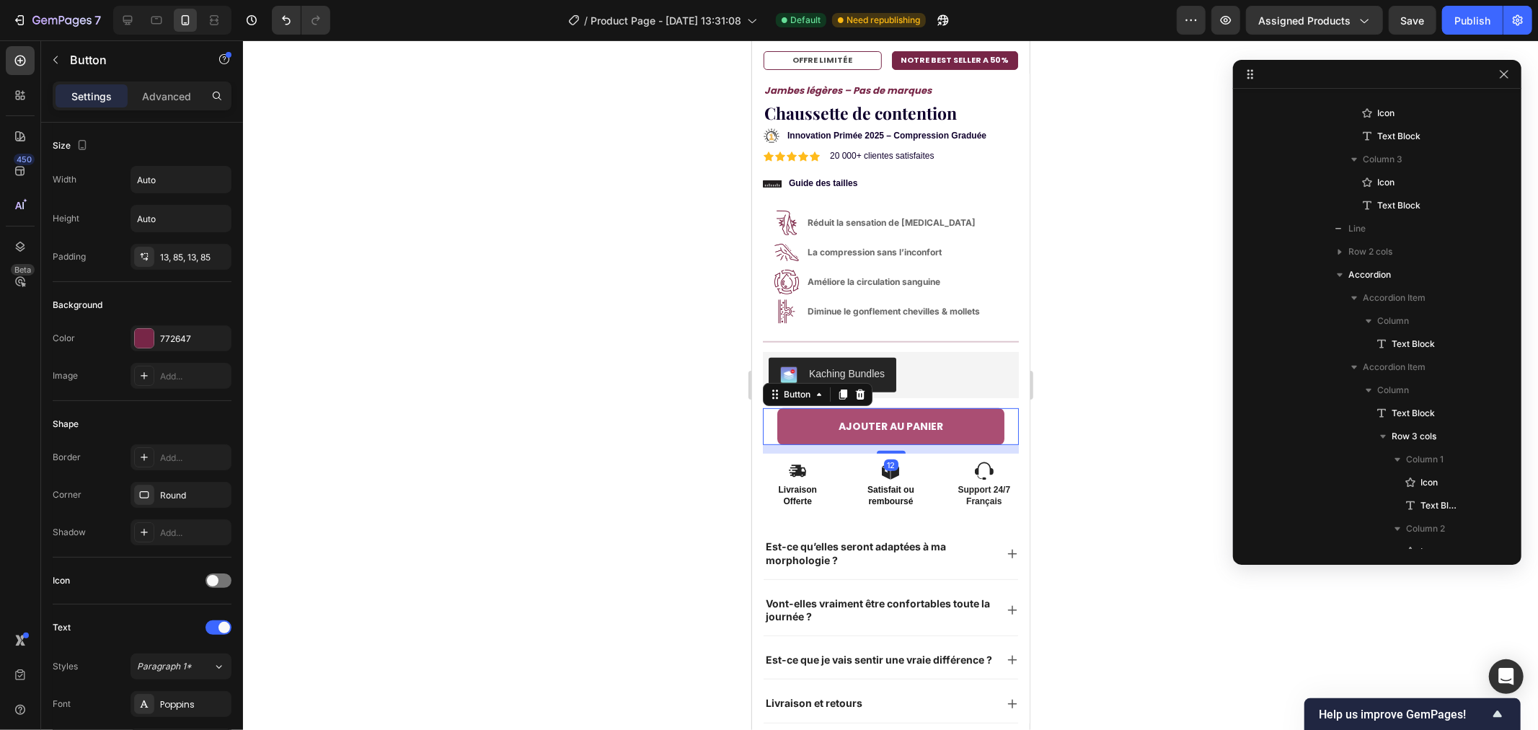
scroll to position [892, 0]
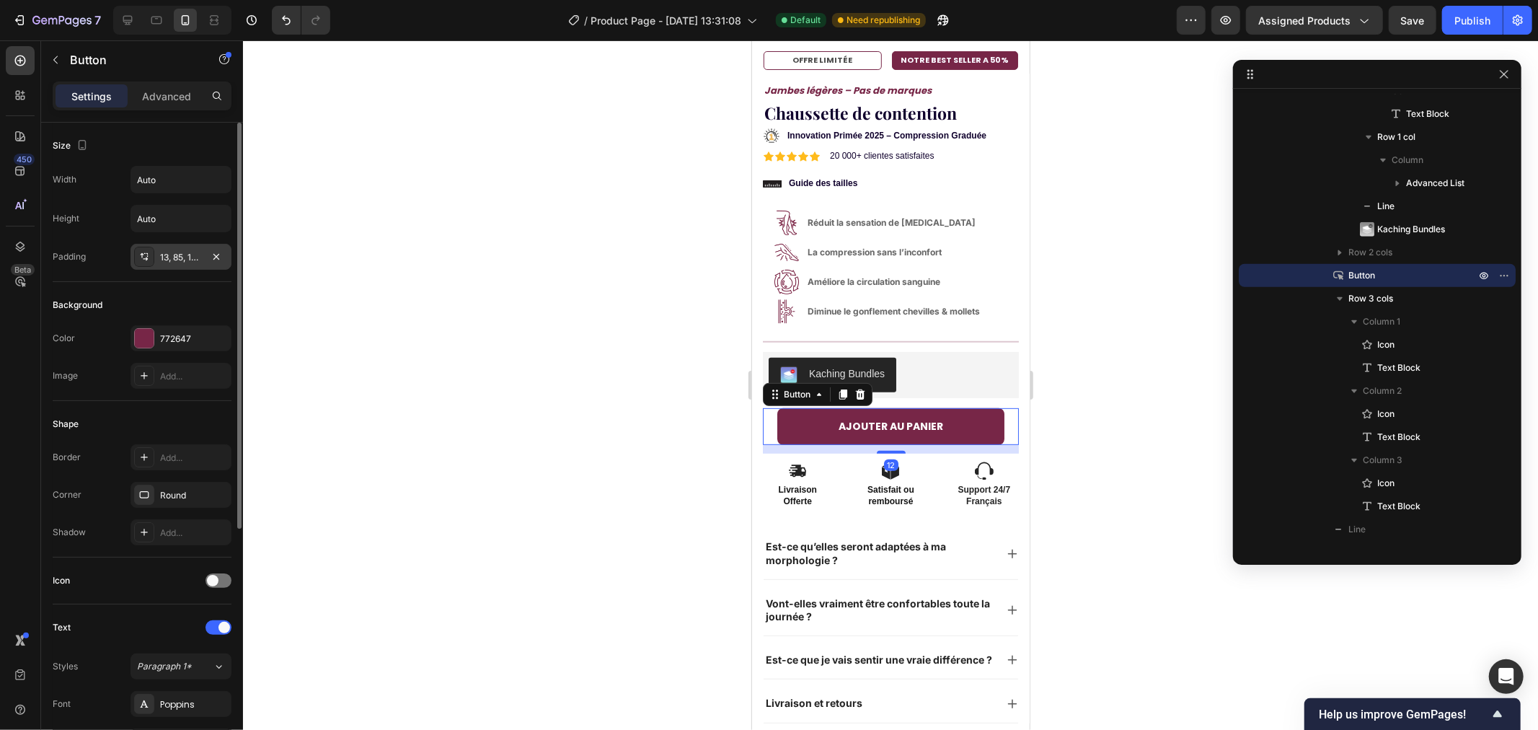
click at [157, 249] on div "13, 85, 13, 85" at bounding box center [181, 257] width 101 height 26
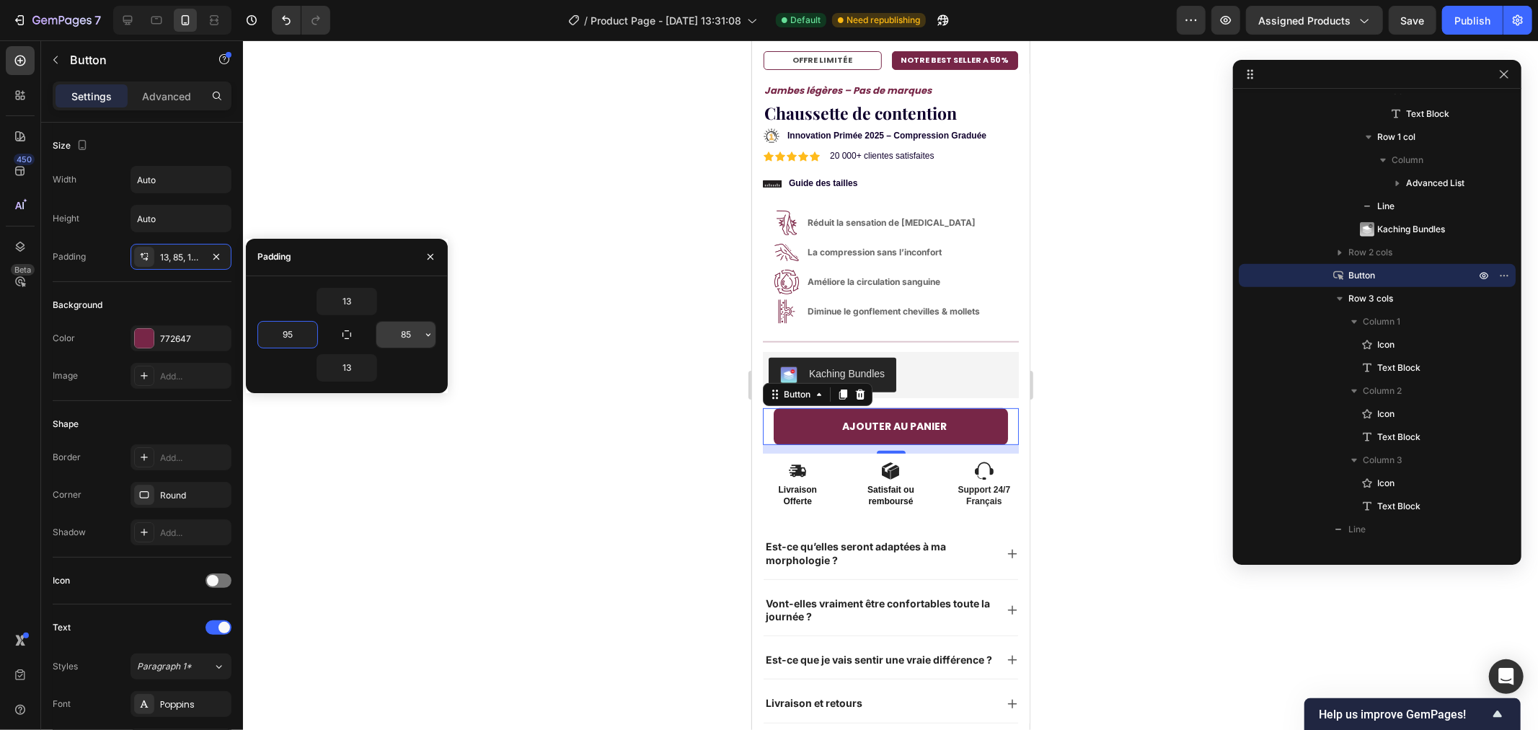
type input "95"
click at [406, 335] on input "85" at bounding box center [405, 335] width 59 height 26
type input "95"
click at [617, 470] on div at bounding box center [890, 384] width 1295 height 689
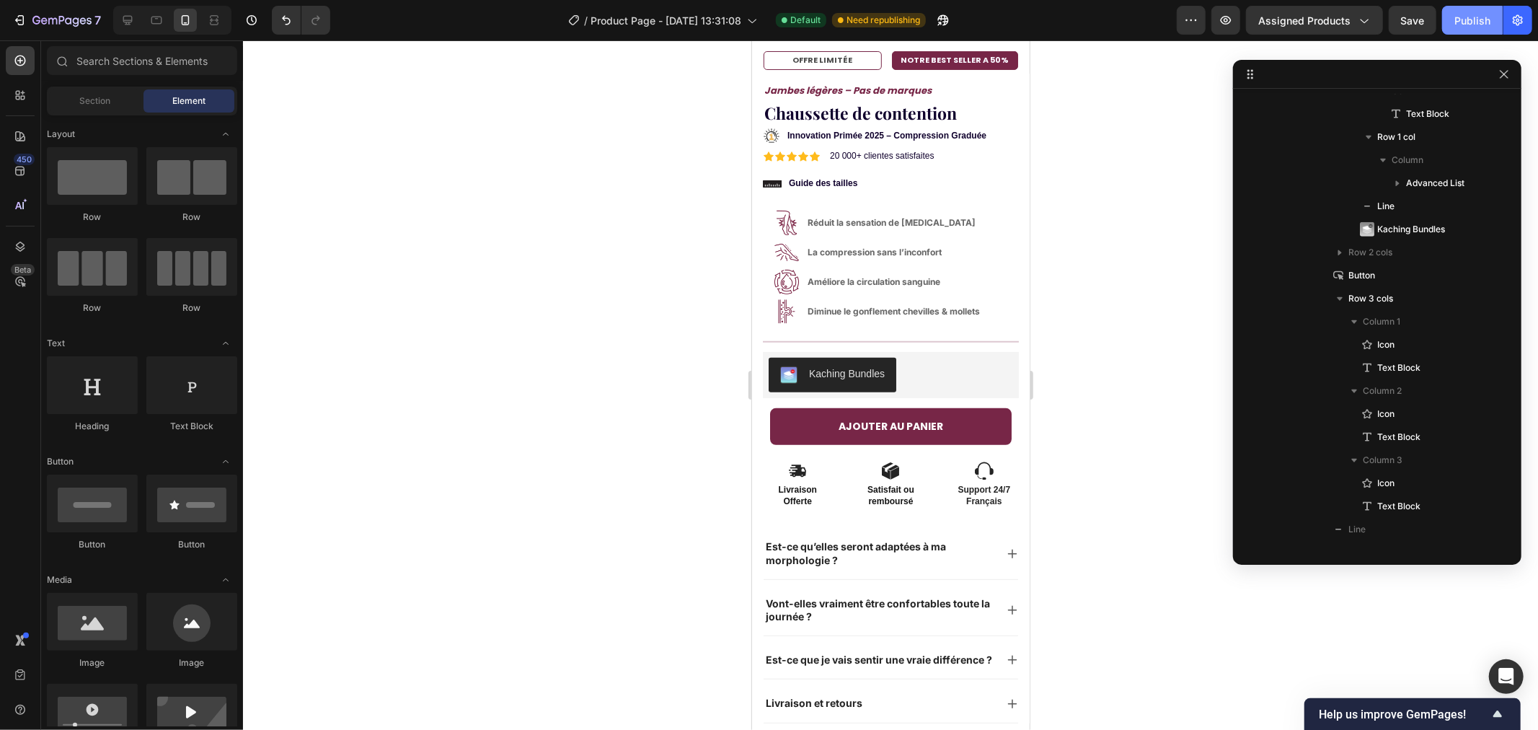
click at [1473, 20] on div "Publish" at bounding box center [1472, 20] width 36 height 15
click at [1476, 23] on div "Publish" at bounding box center [1472, 20] width 36 height 15
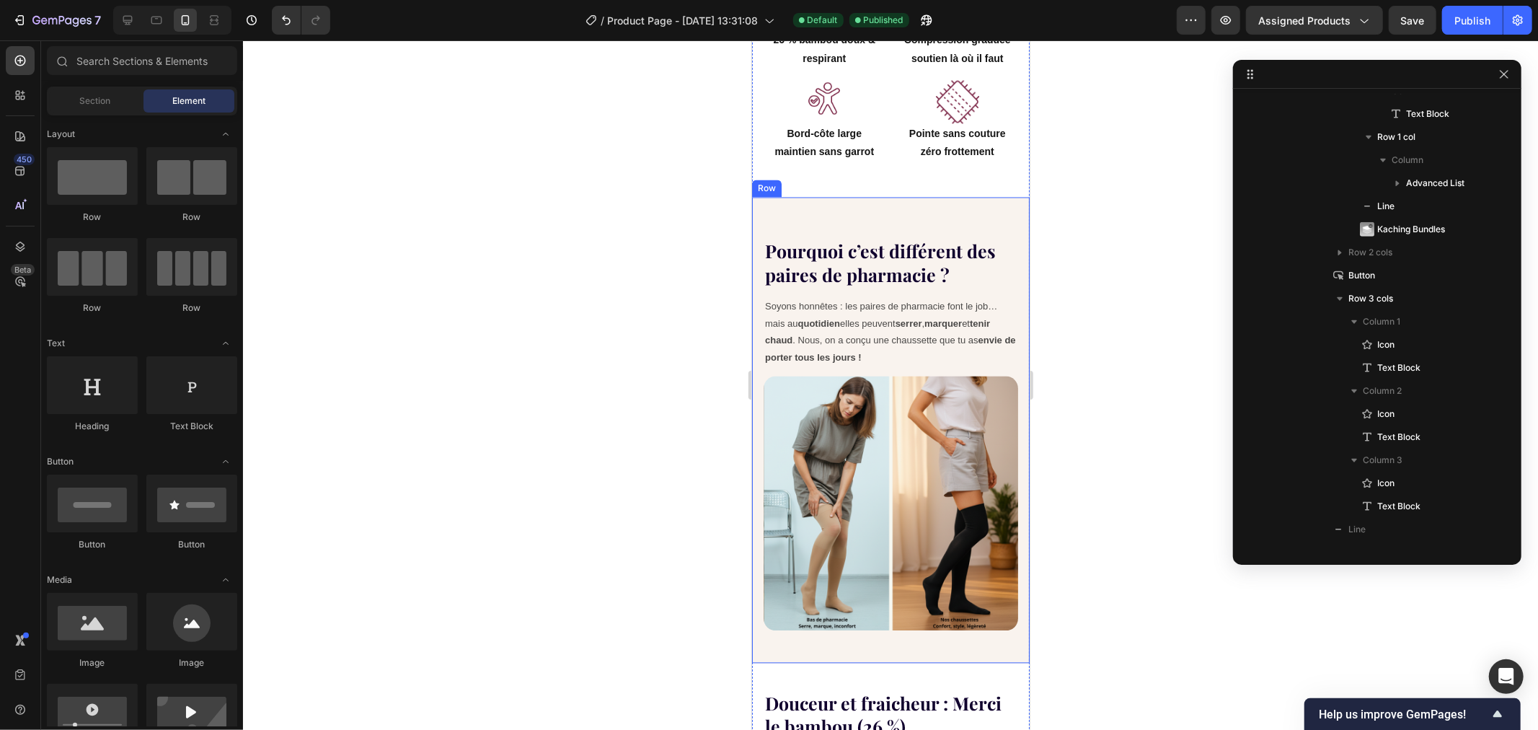
scroll to position [2319, 0]
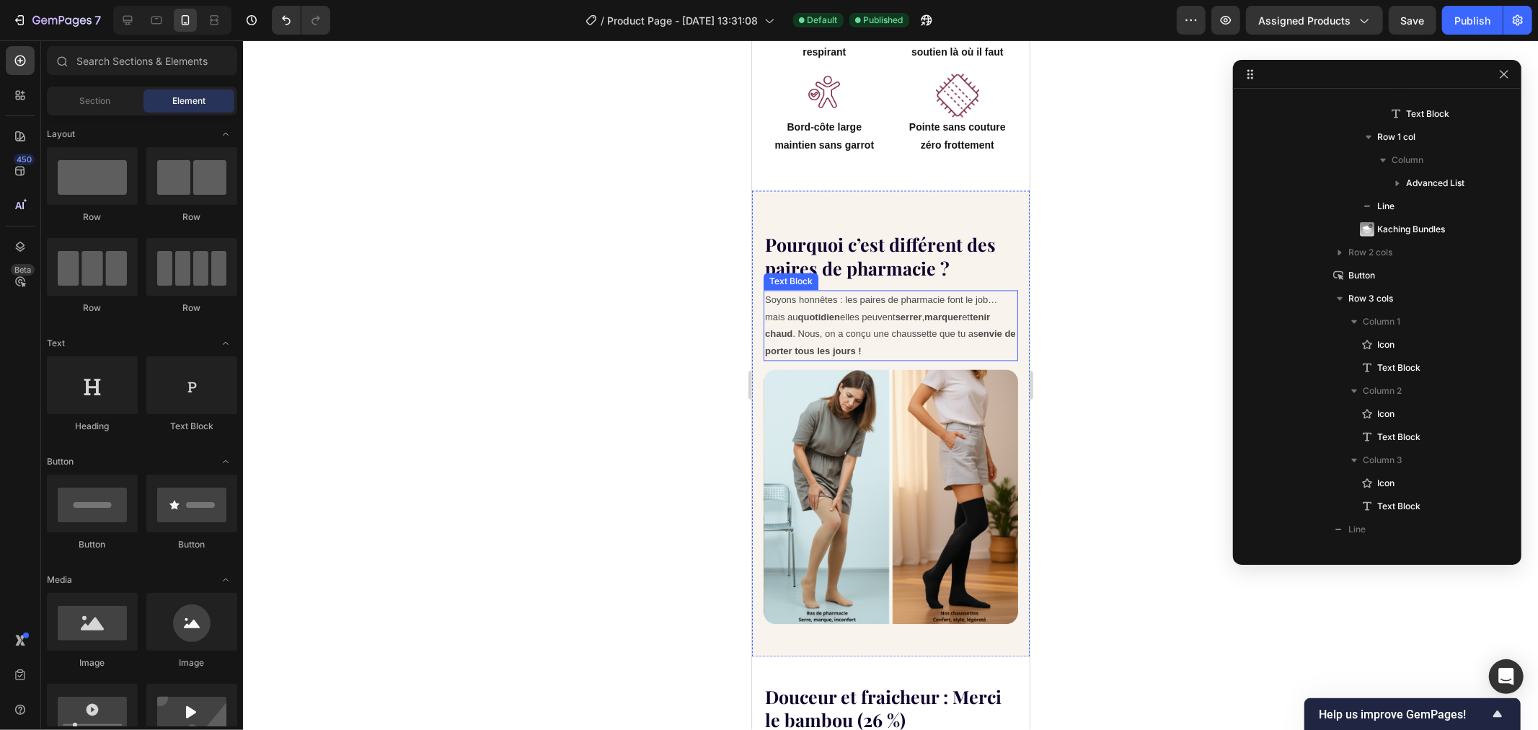
click at [908, 295] on p "Soyons honnêtes : les paires de pharmacie font le job… mais au quotidien elles …" at bounding box center [890, 325] width 252 height 68
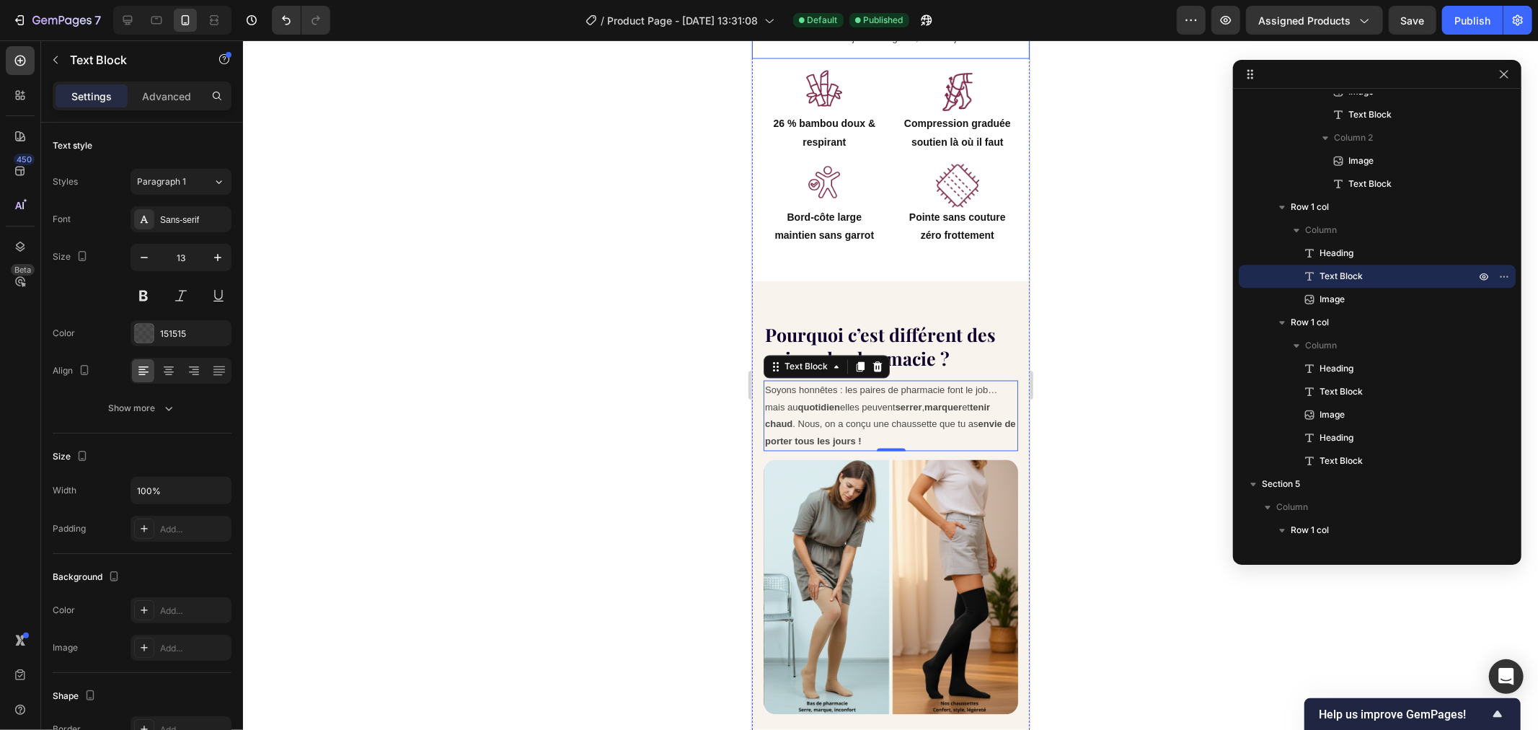
scroll to position [2239, 0]
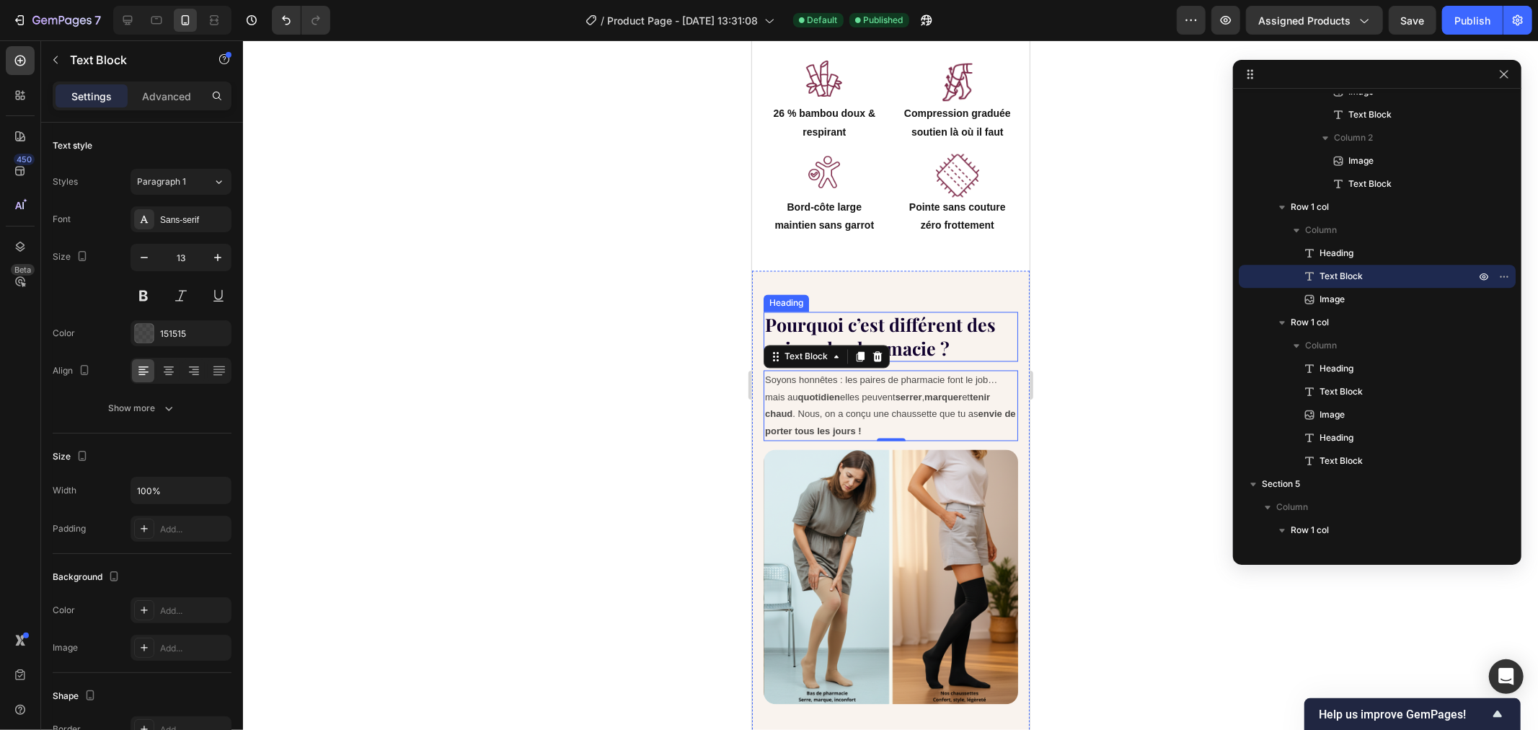
click at [896, 319] on h2 "Pourquoi c’est différent des paires de pharmacie ?" at bounding box center [890, 336] width 255 height 50
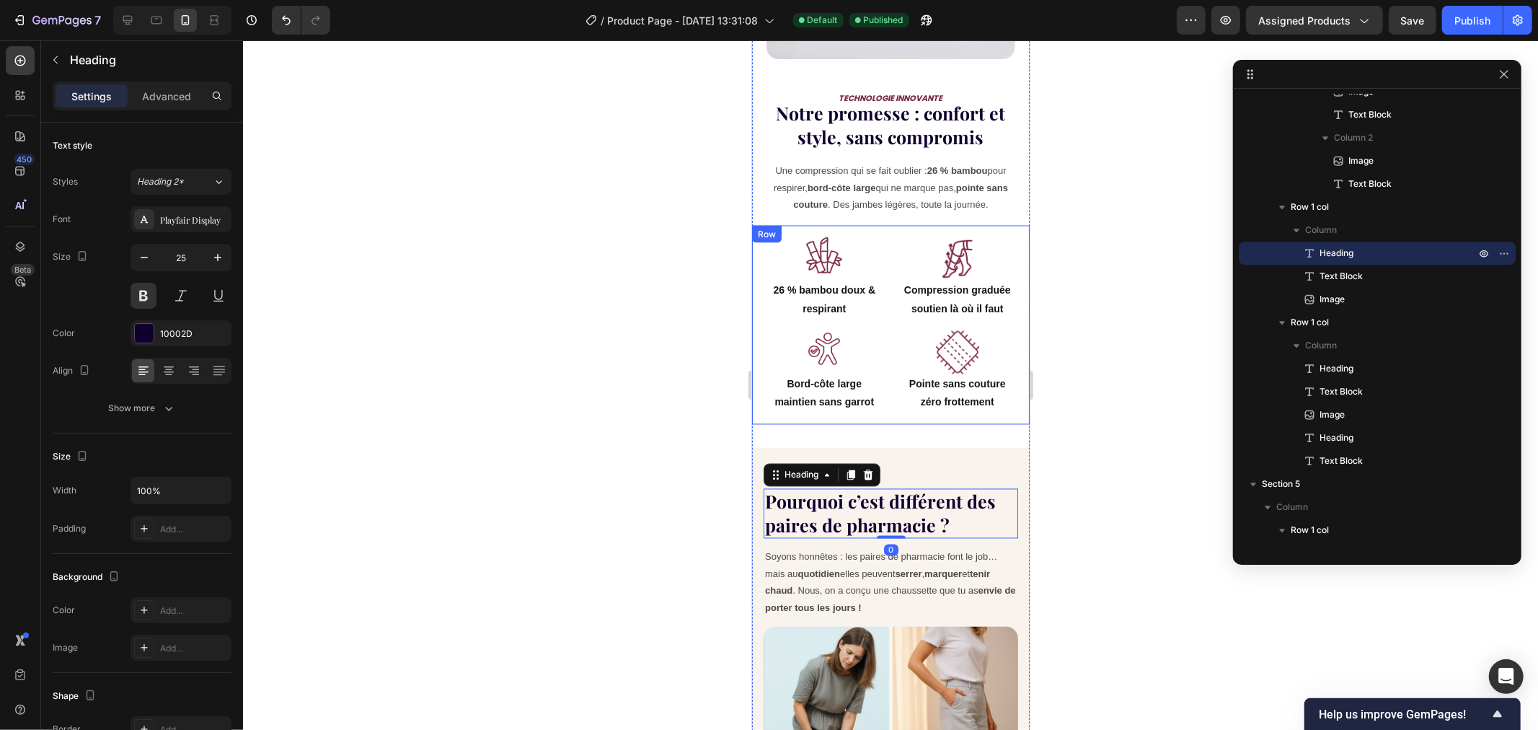
scroll to position [1919, 0]
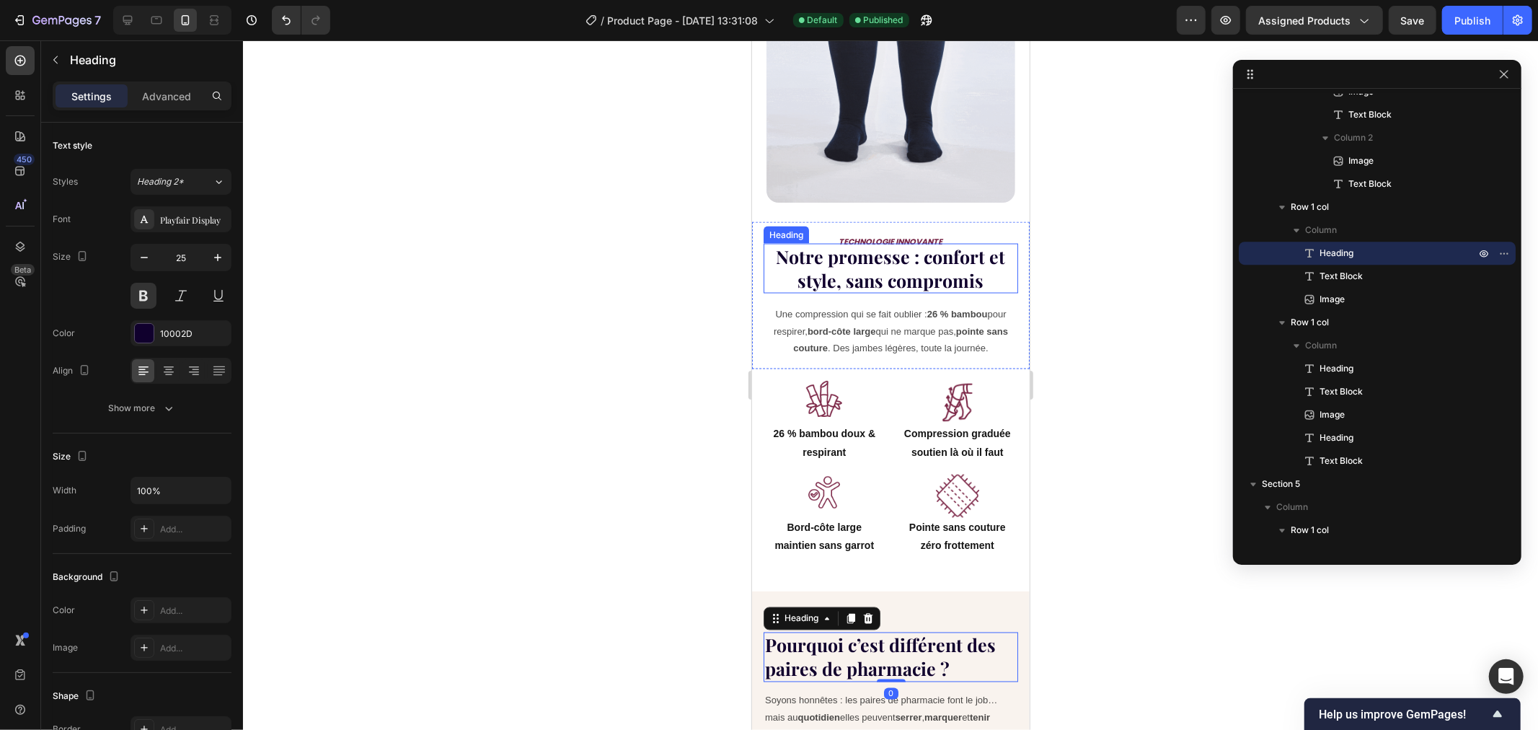
click at [871, 257] on h2 "Notre promesse : confort et style, sans compromis" at bounding box center [890, 268] width 255 height 50
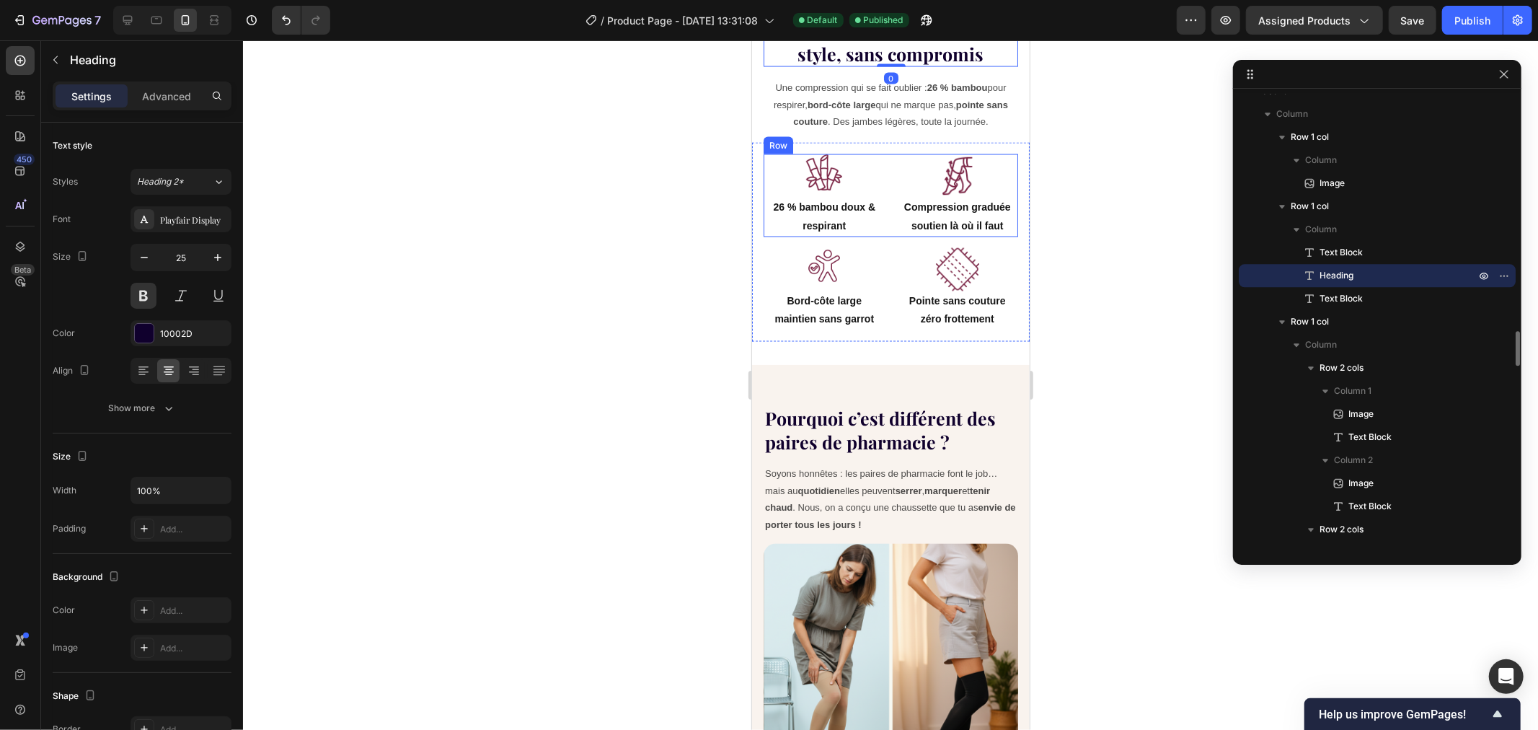
scroll to position [2239, 0]
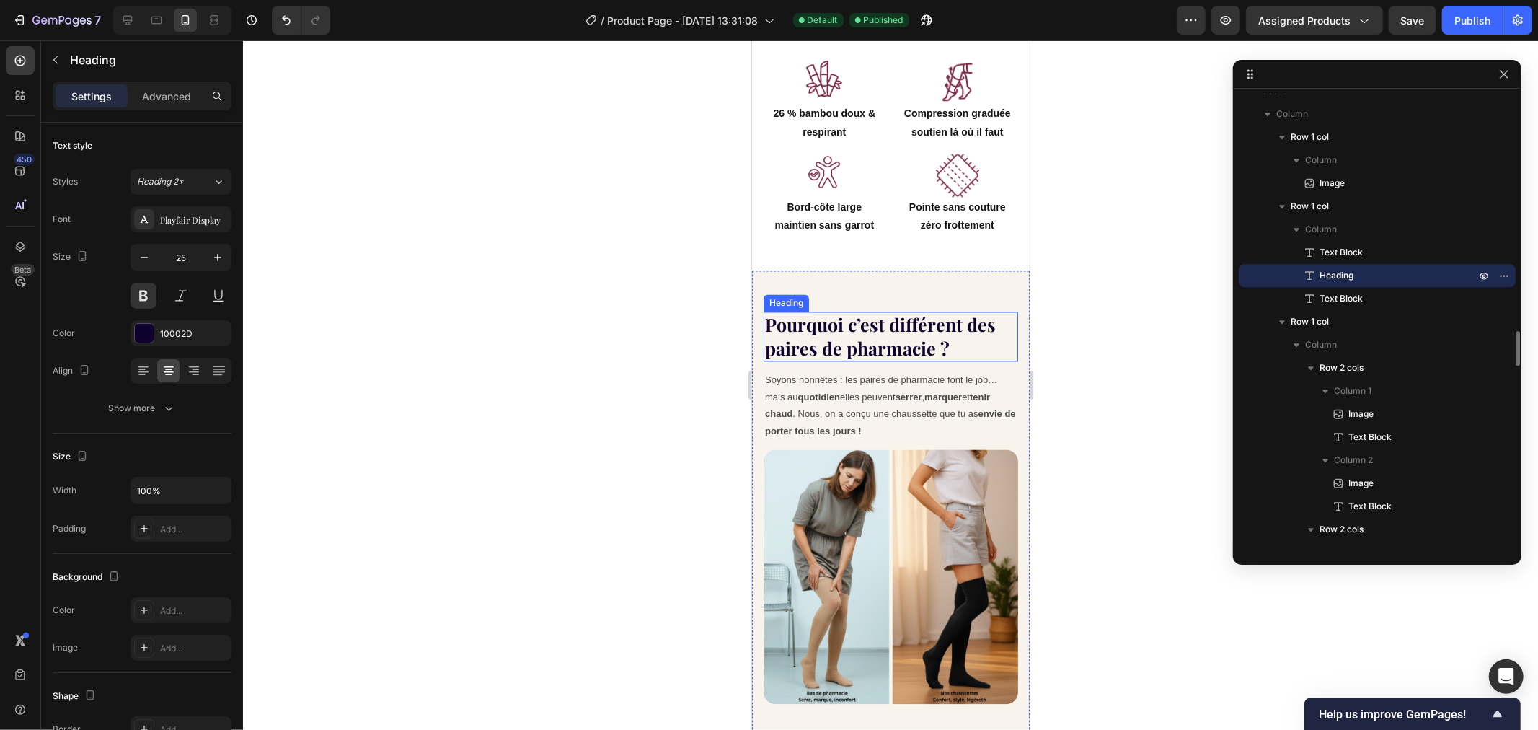
click at [858, 315] on h2 "Pourquoi c’est différent des paires de pharmacie ?" at bounding box center [890, 336] width 255 height 50
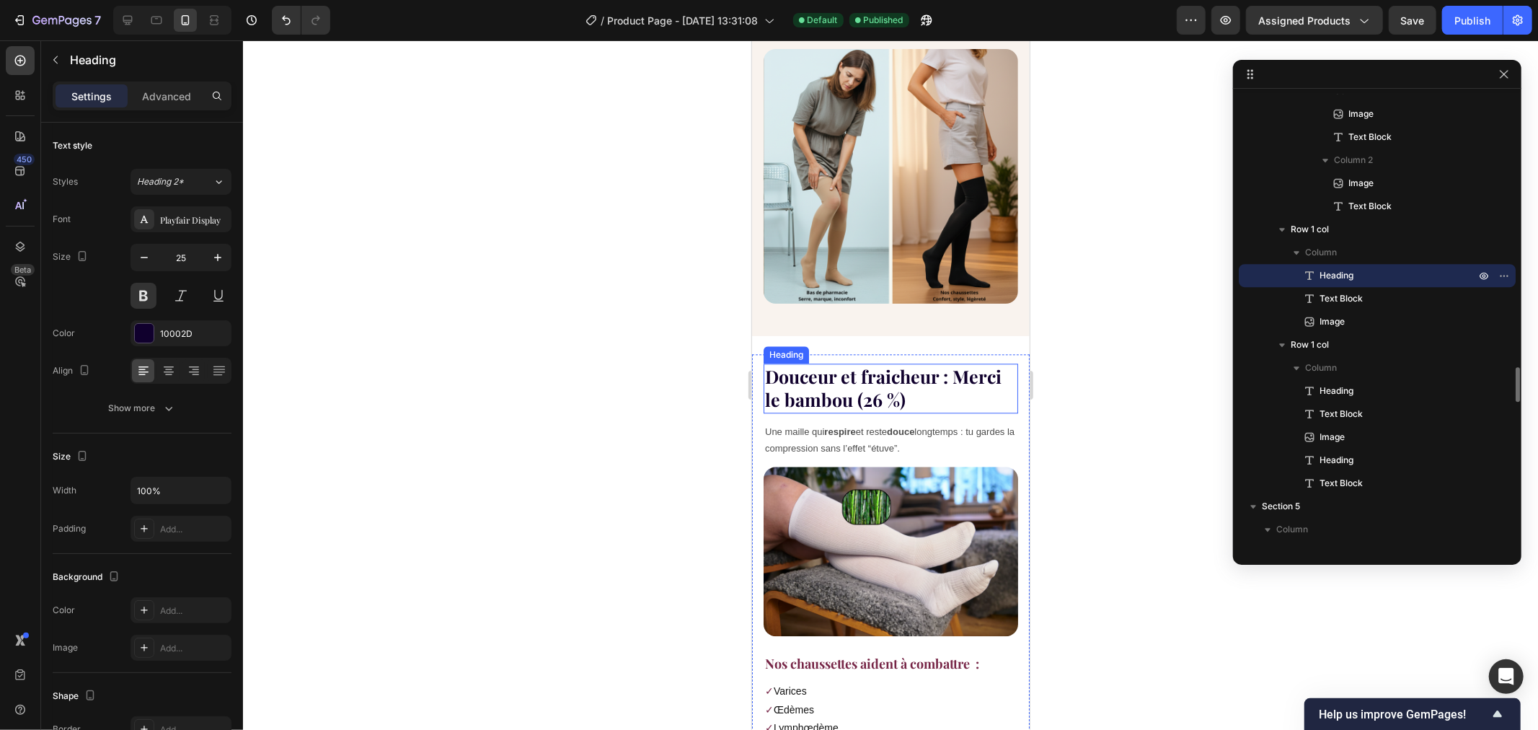
click at [852, 363] on h2 "Douceur et fraicheur : Merci le bambou (26 %)" at bounding box center [890, 388] width 255 height 50
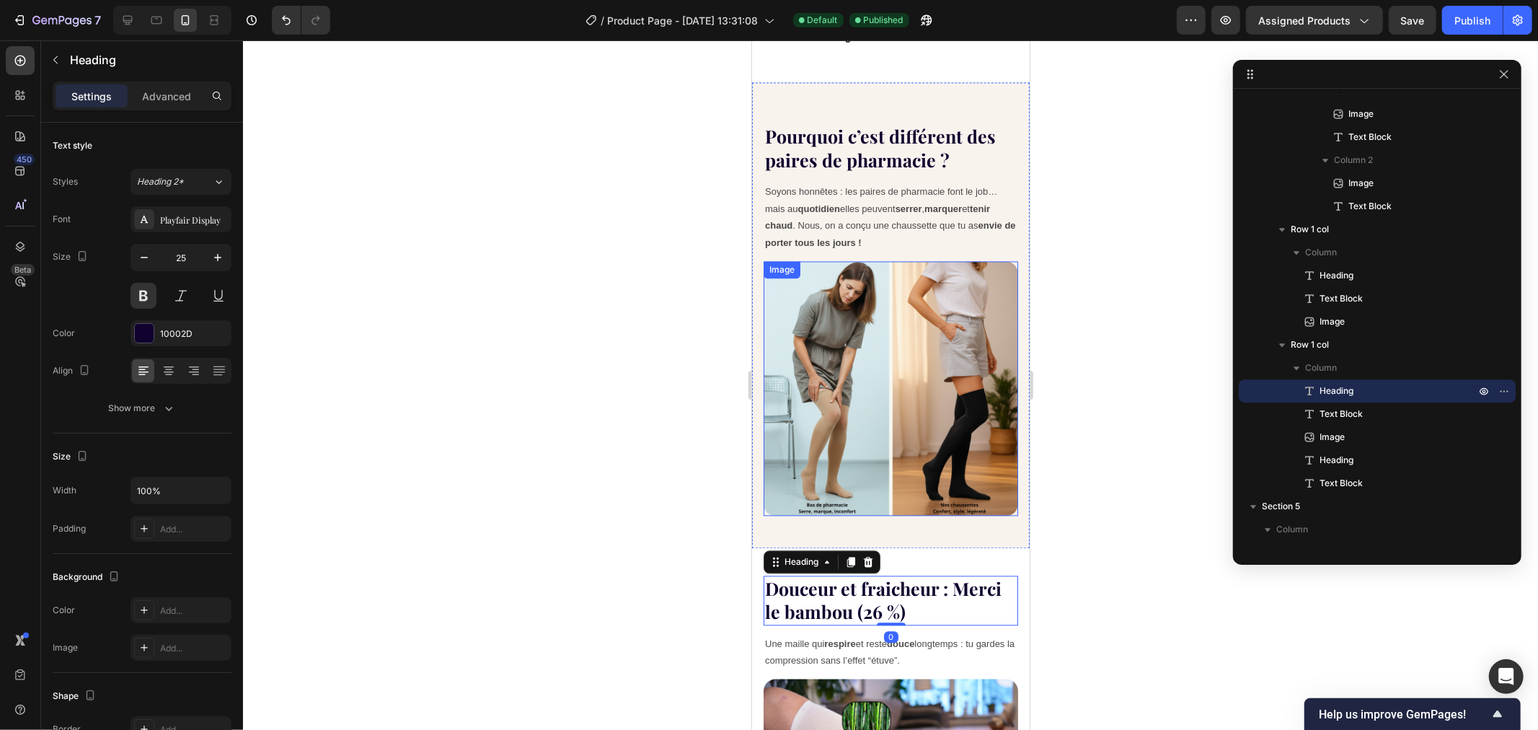
scroll to position [2319, 0]
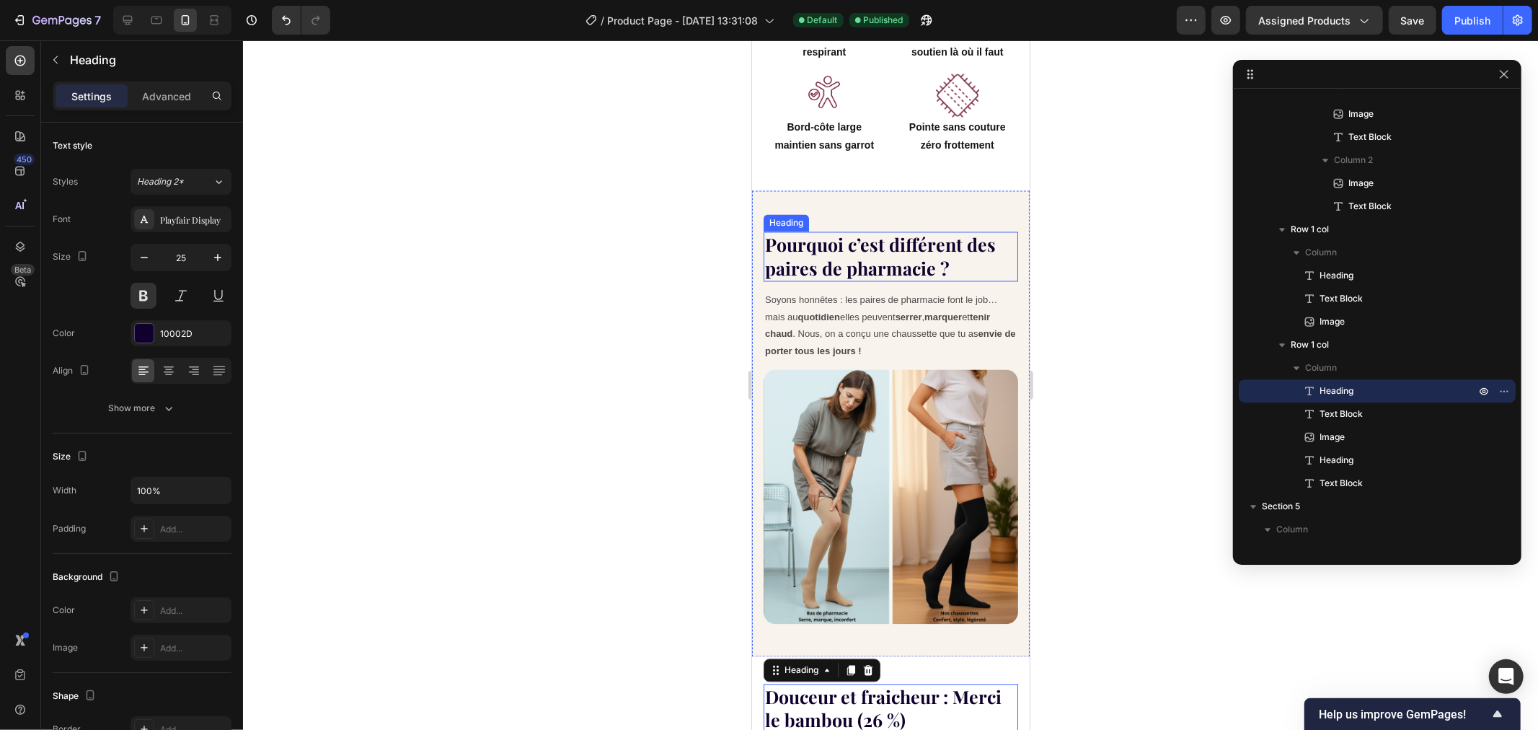
click at [867, 239] on h2 "Pourquoi c’est différent des paires de pharmacie ?" at bounding box center [890, 256] width 255 height 50
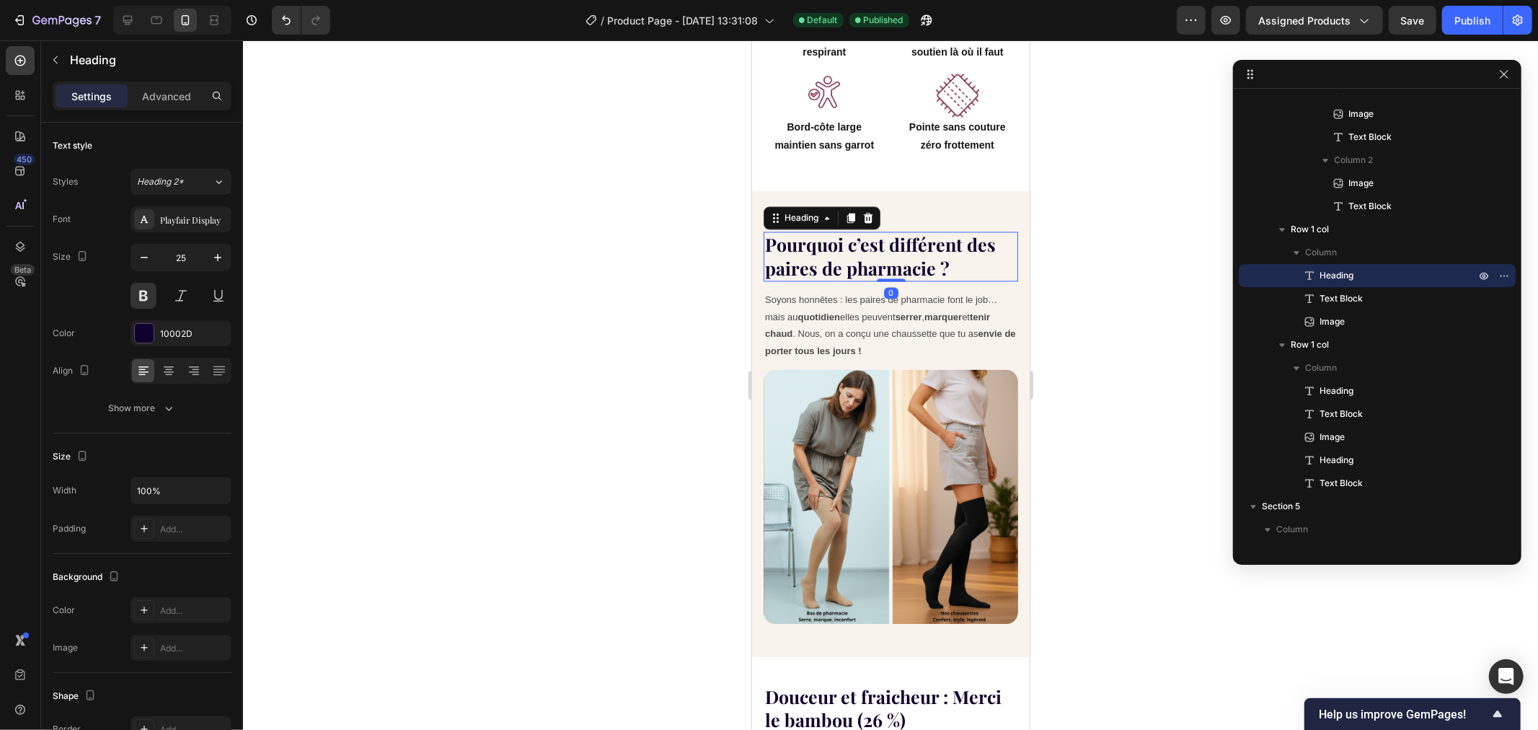
click at [625, 298] on div at bounding box center [890, 384] width 1295 height 689
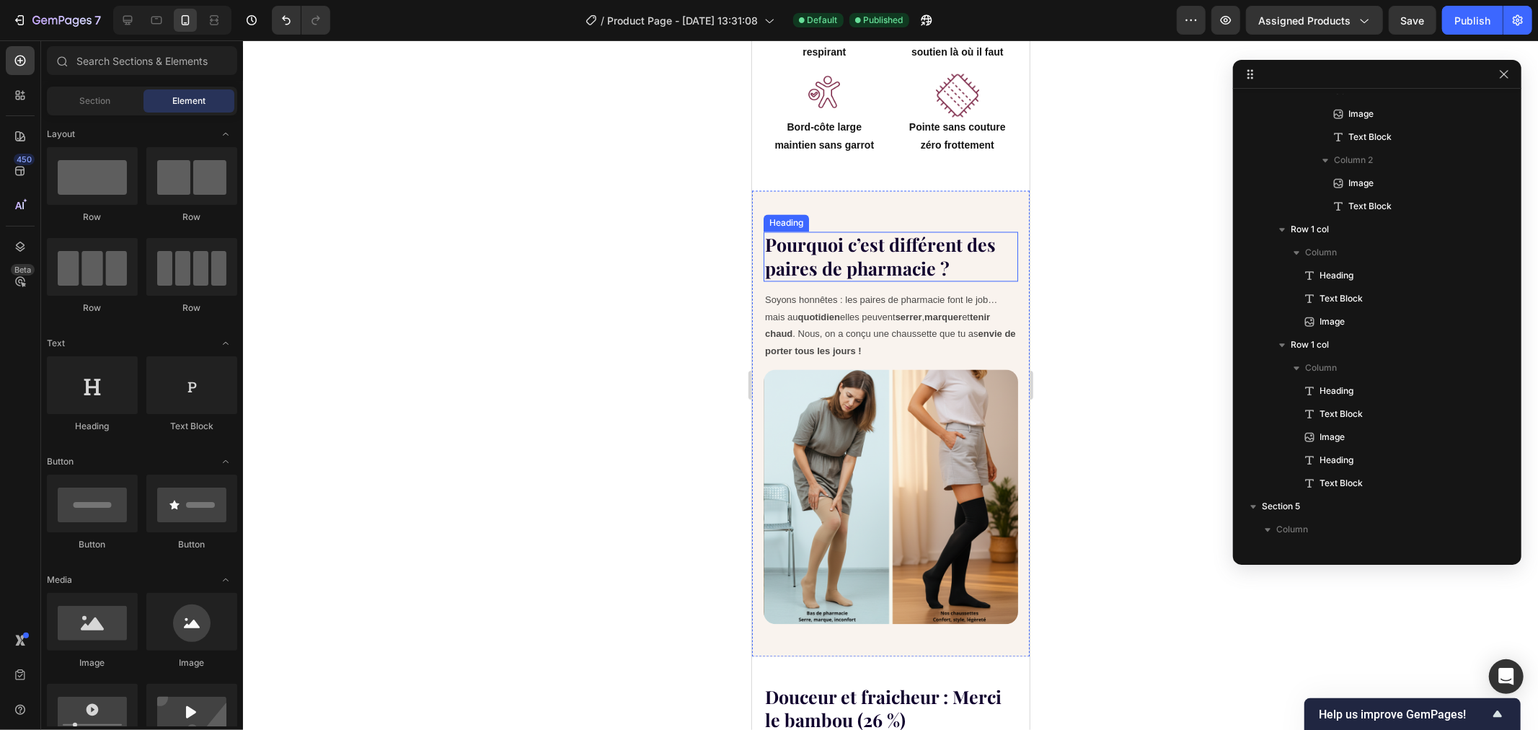
click at [843, 234] on h2 "Pourquoi c’est différent des paires de pharmacie ?" at bounding box center [890, 256] width 255 height 50
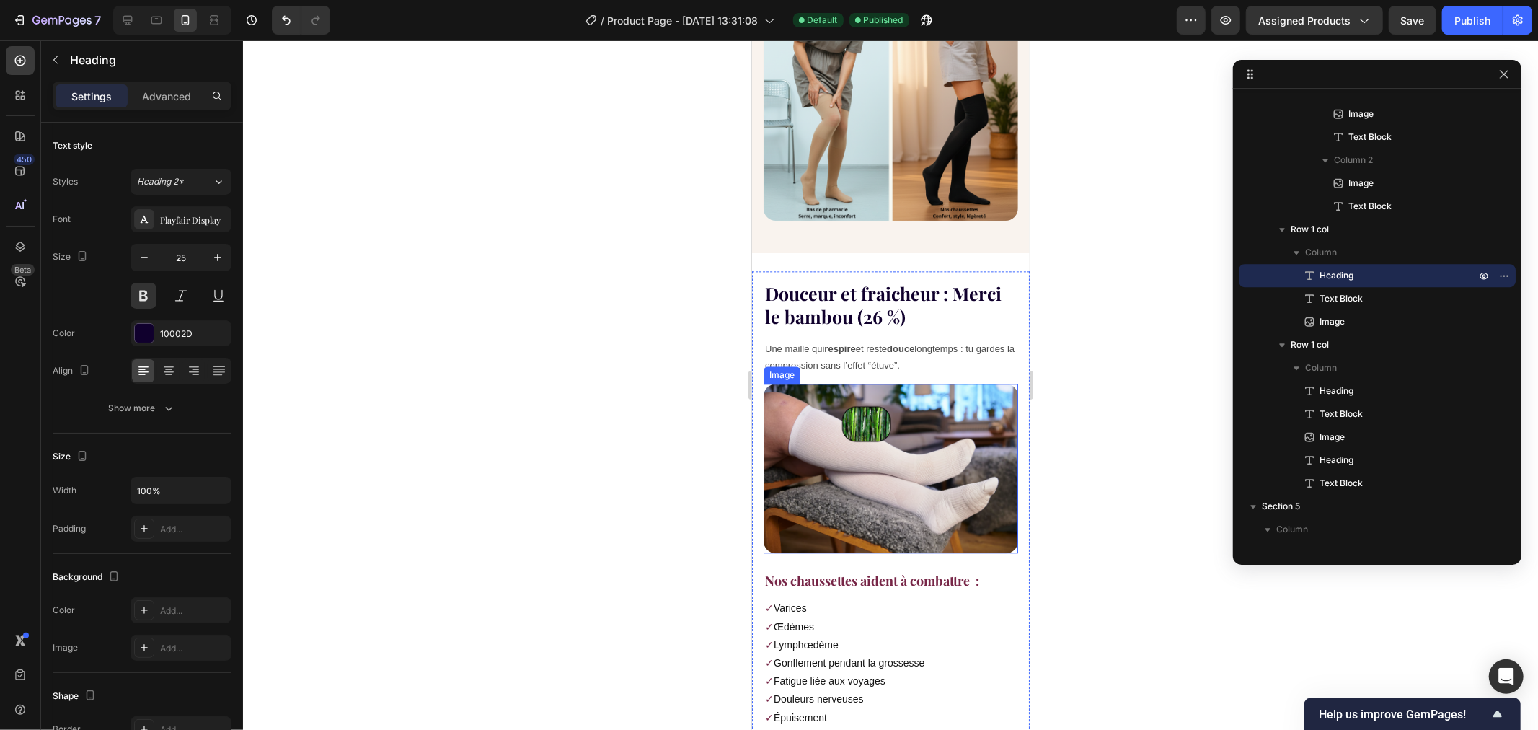
scroll to position [2640, 0]
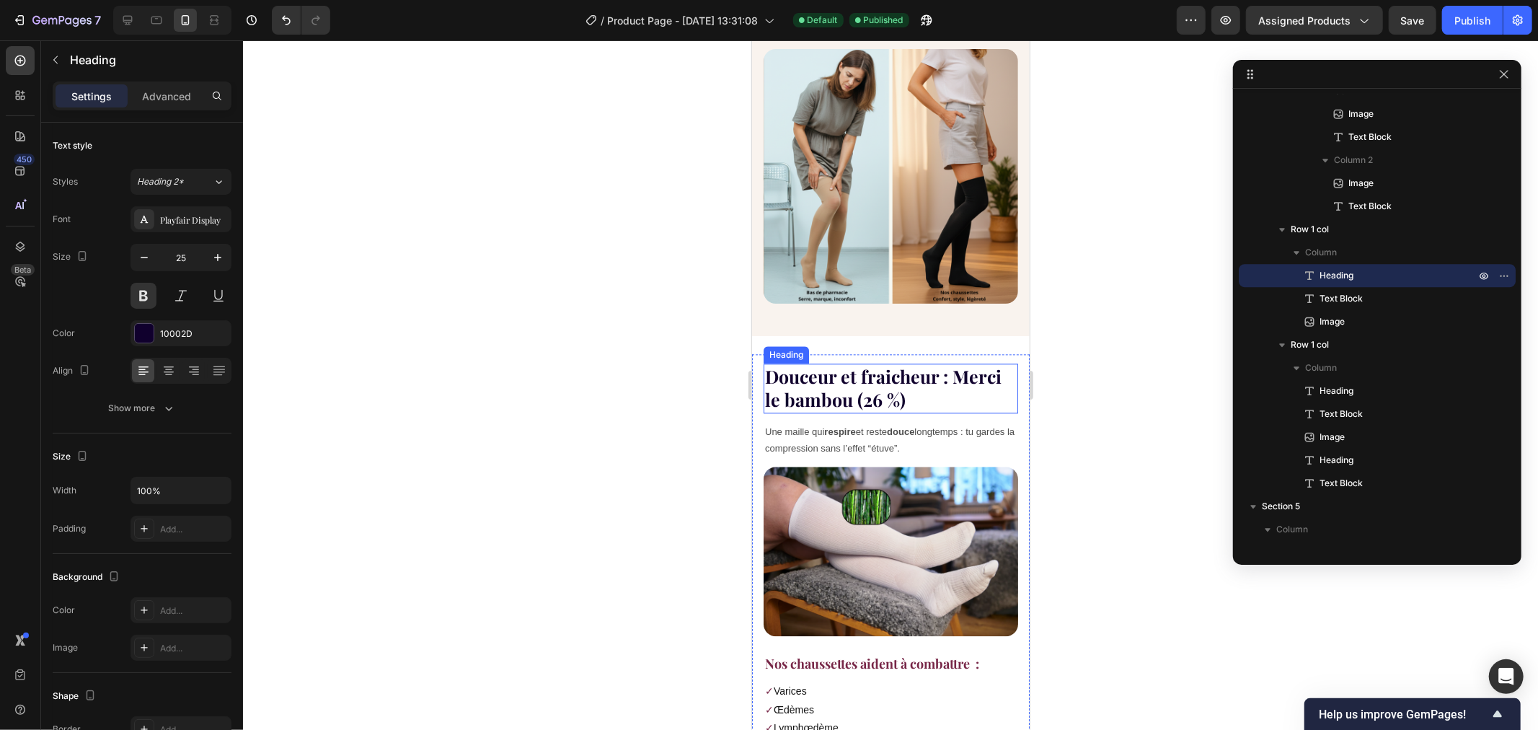
click at [856, 363] on h2 "Douceur et fraicheur : Merci le bambou (26 %)" at bounding box center [890, 388] width 255 height 50
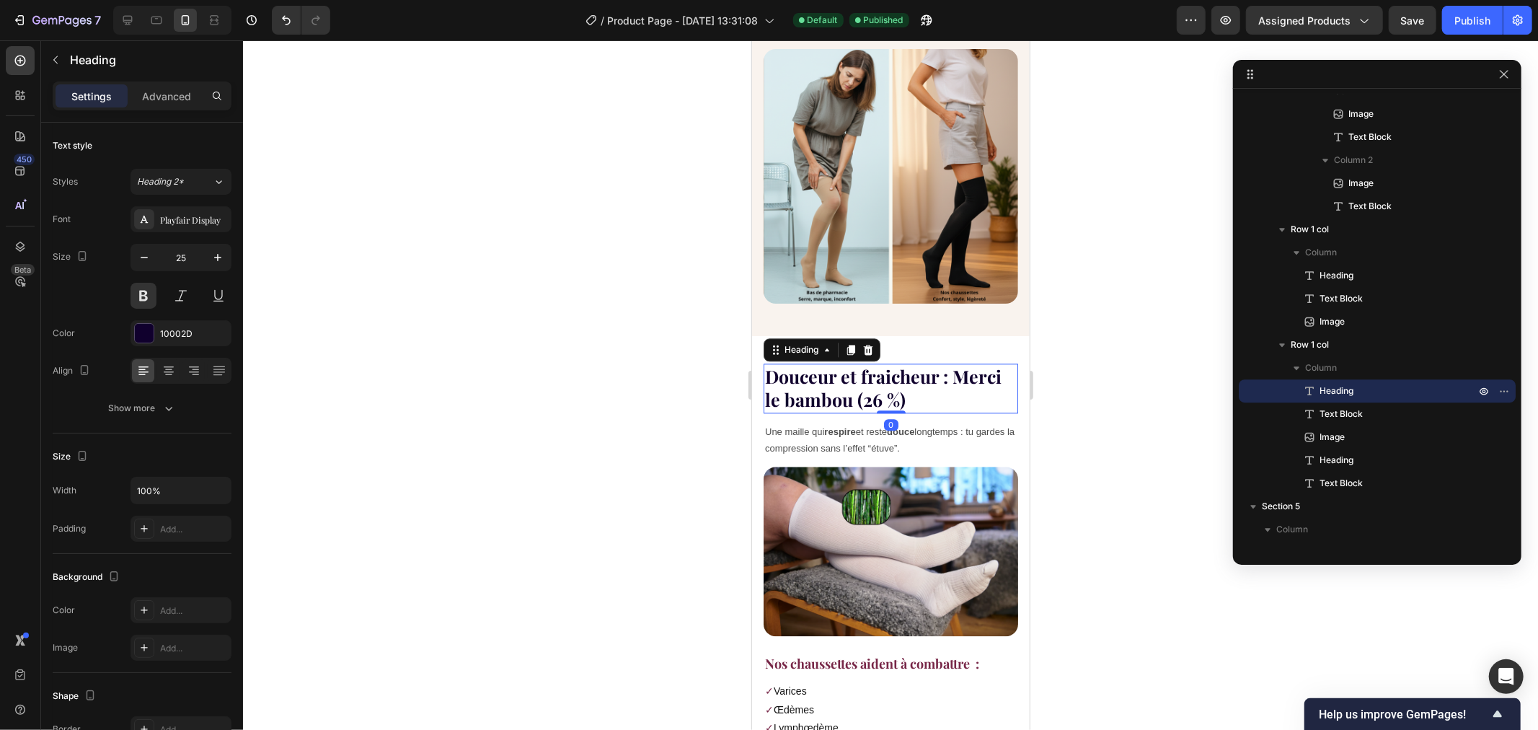
click at [661, 298] on div at bounding box center [890, 384] width 1295 height 689
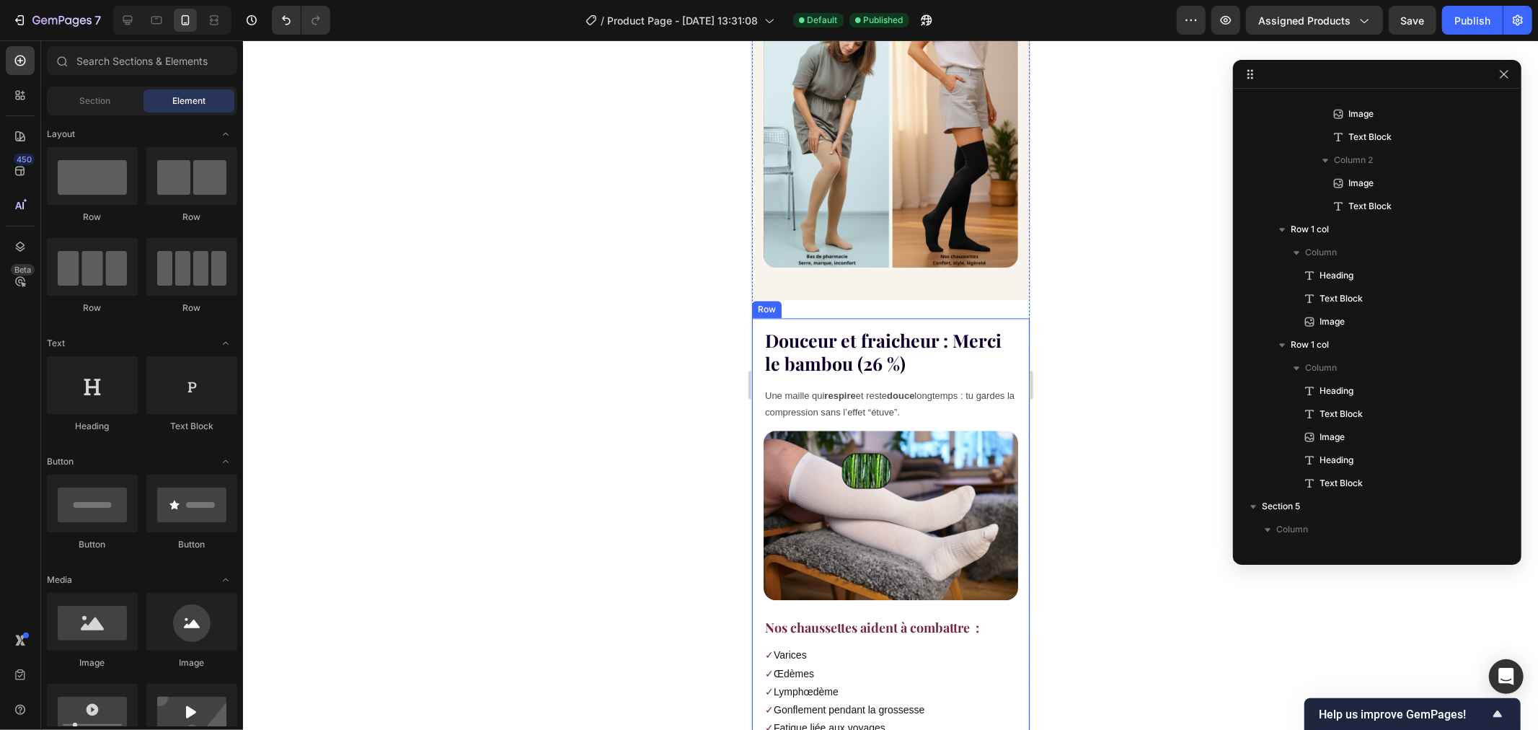
scroll to position [2720, 0]
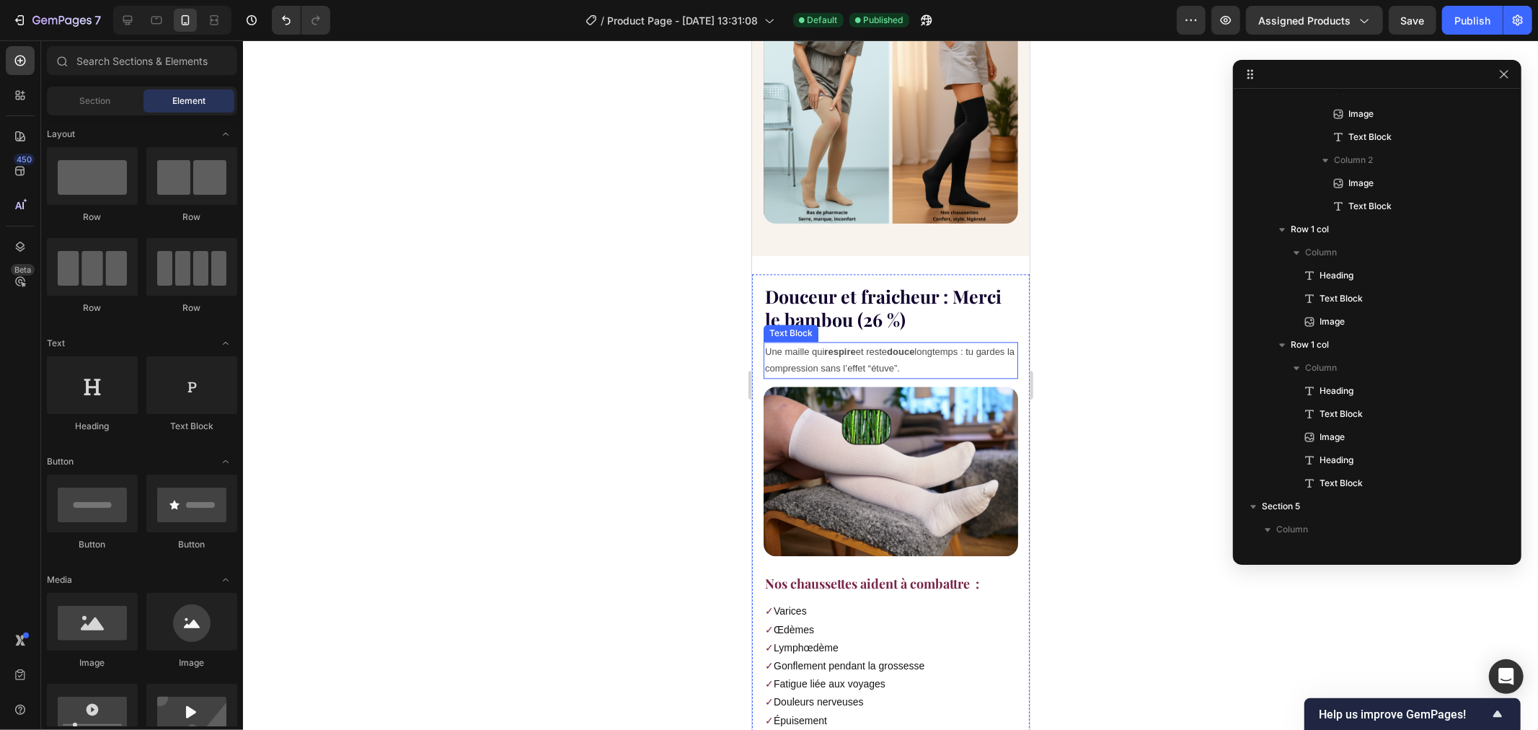
click at [899, 342] on p "Une maille qui respire et reste douce longtemps : tu gardes la compression sans…" at bounding box center [890, 359] width 252 height 34
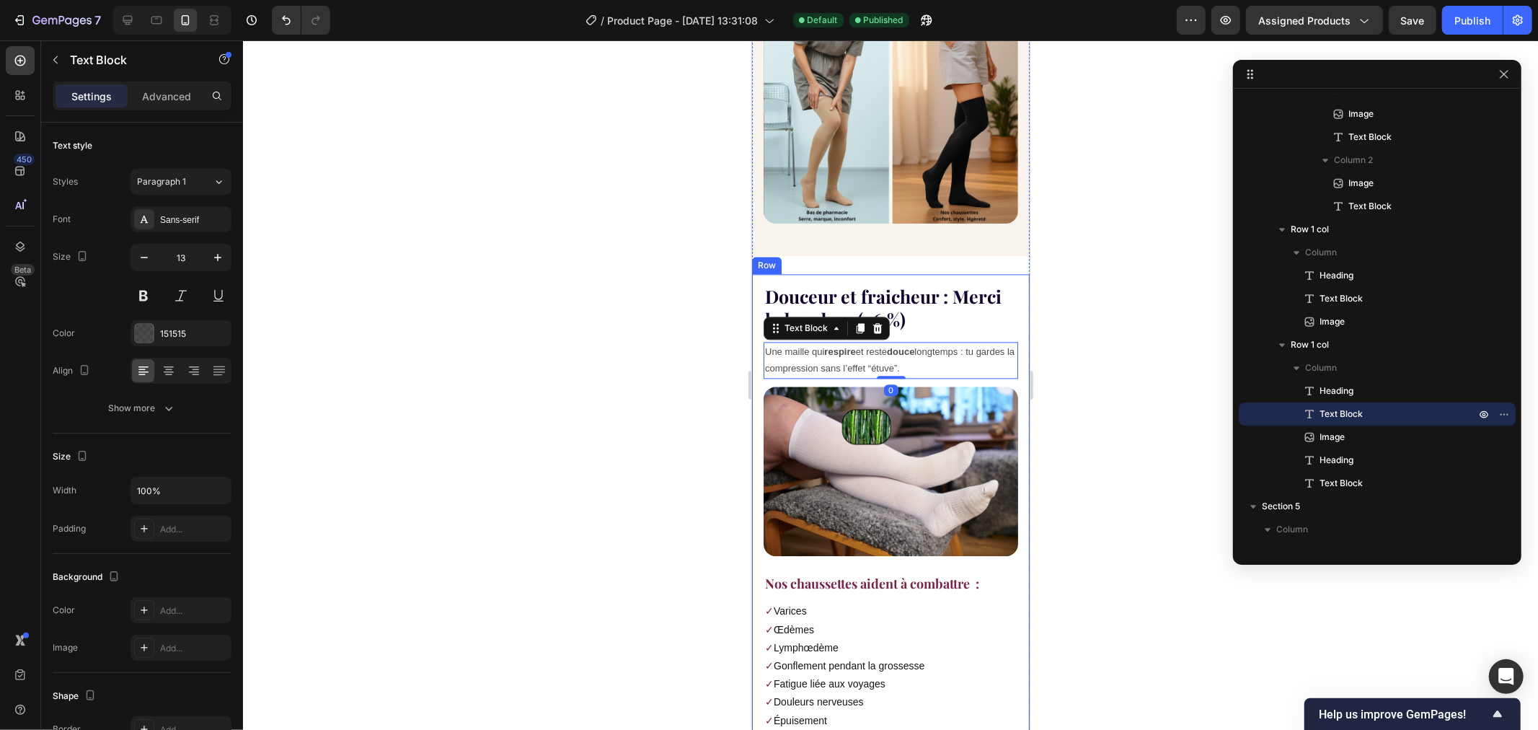
click at [624, 296] on div at bounding box center [890, 384] width 1295 height 689
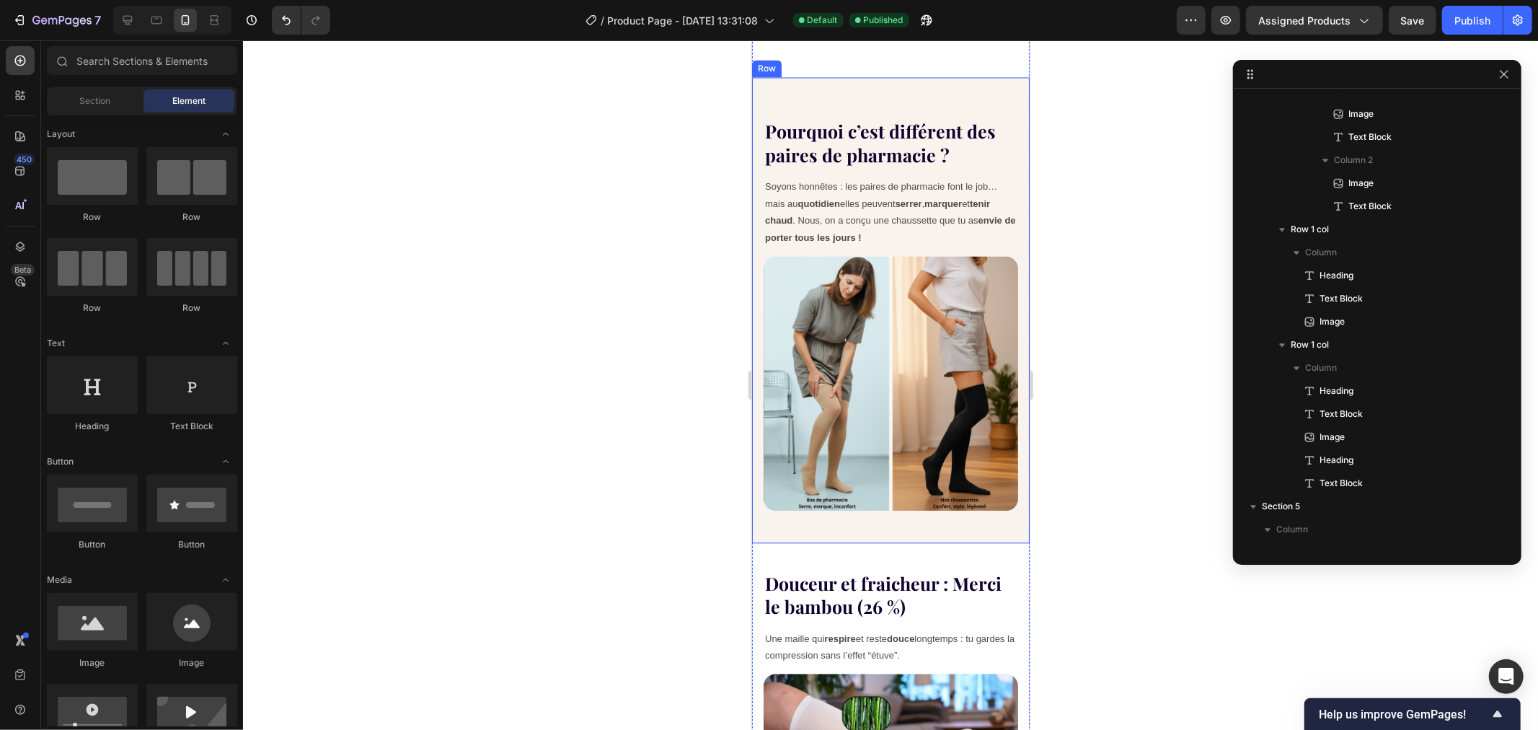
scroll to position [2399, 0]
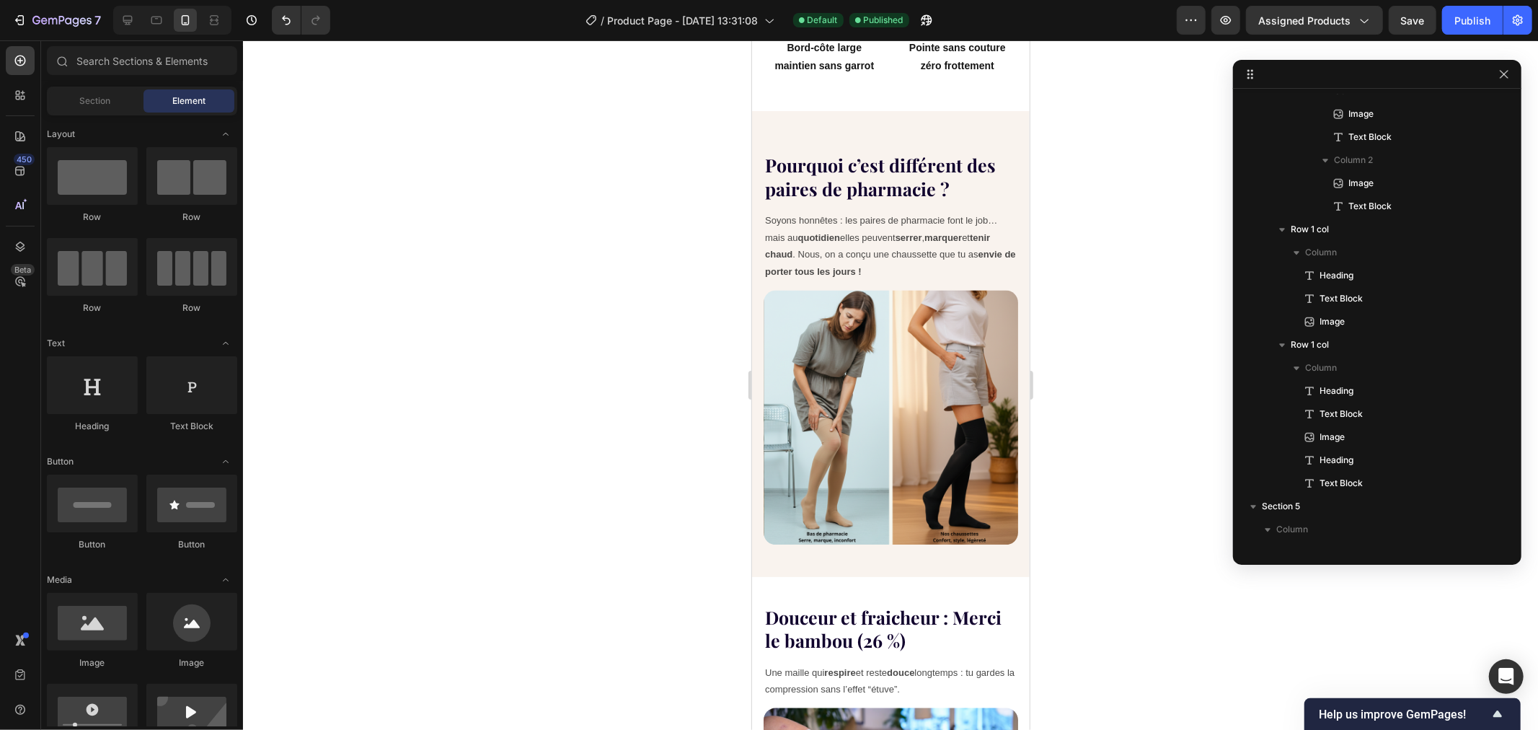
click at [557, 274] on div at bounding box center [890, 384] width 1295 height 689
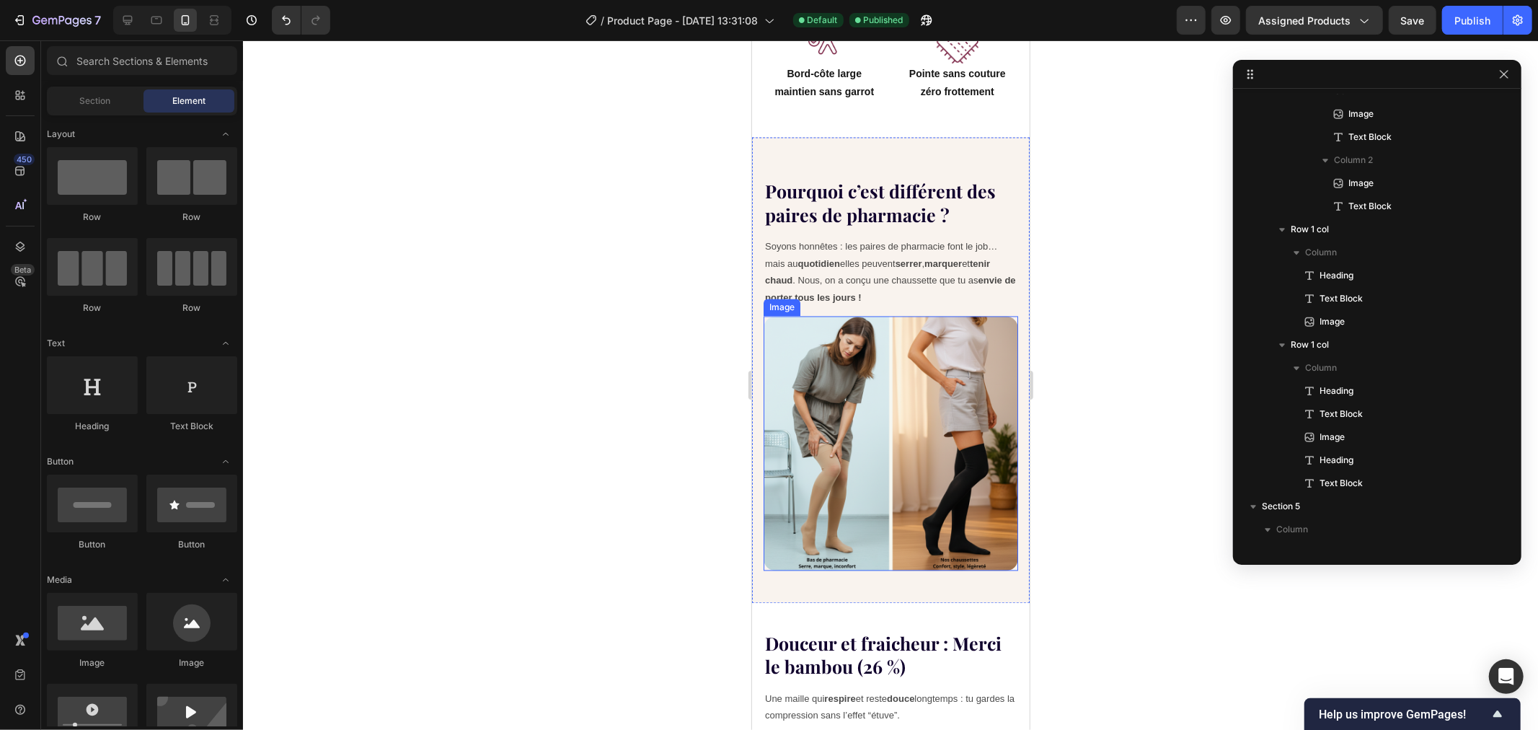
scroll to position [2239, 0]
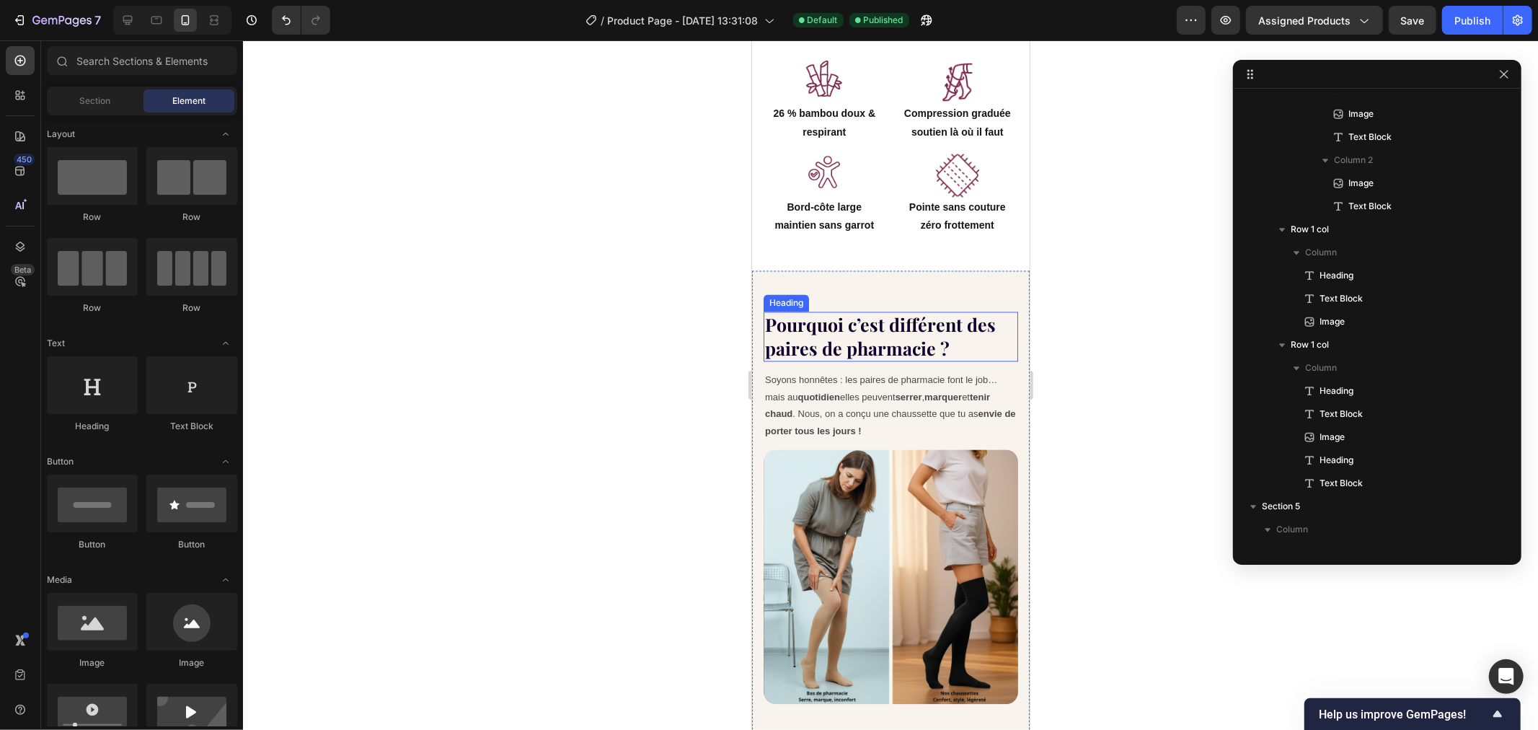
click at [865, 327] on h2 "Pourquoi c’est différent des paires de pharmacie ?" at bounding box center [890, 336] width 255 height 50
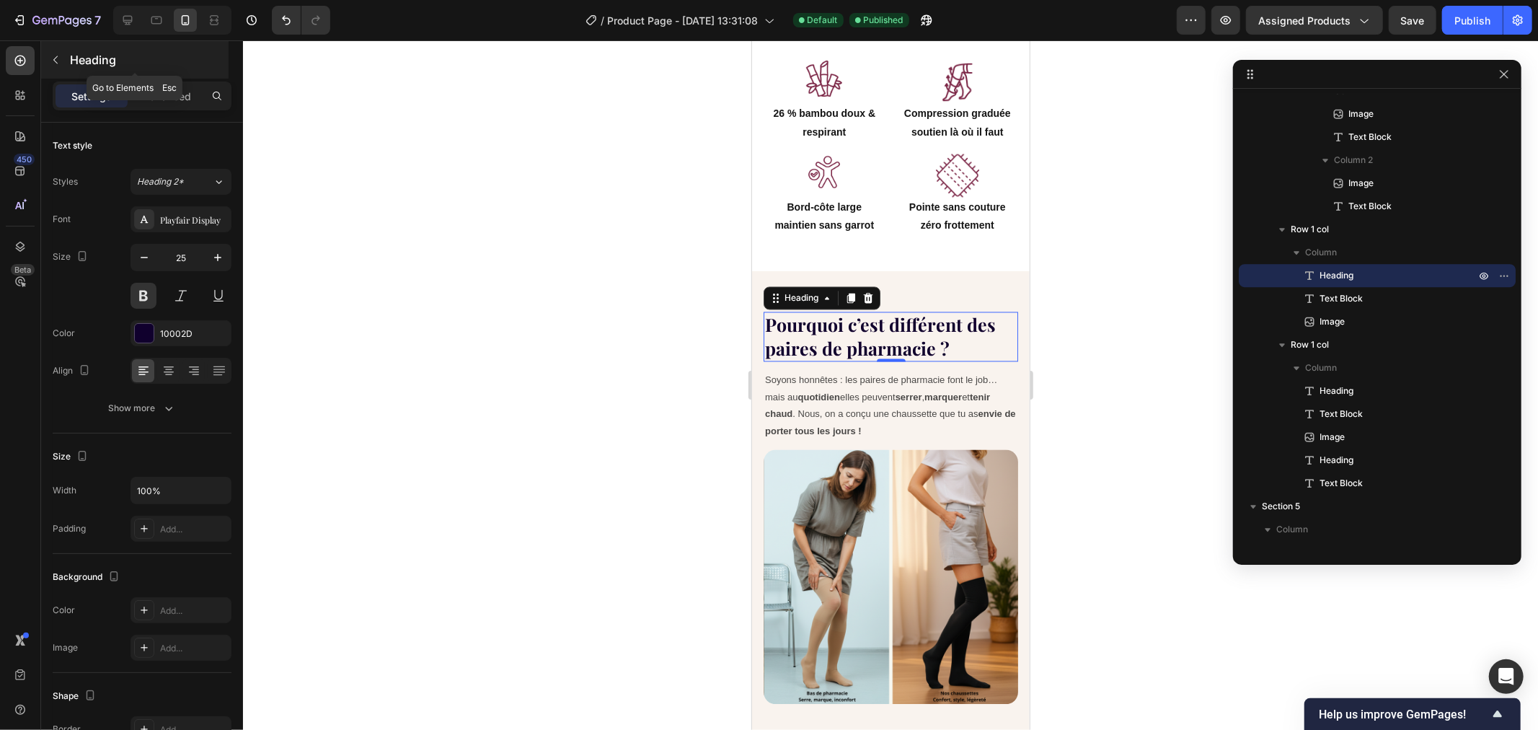
click at [61, 61] on icon "button" at bounding box center [56, 60] width 12 height 12
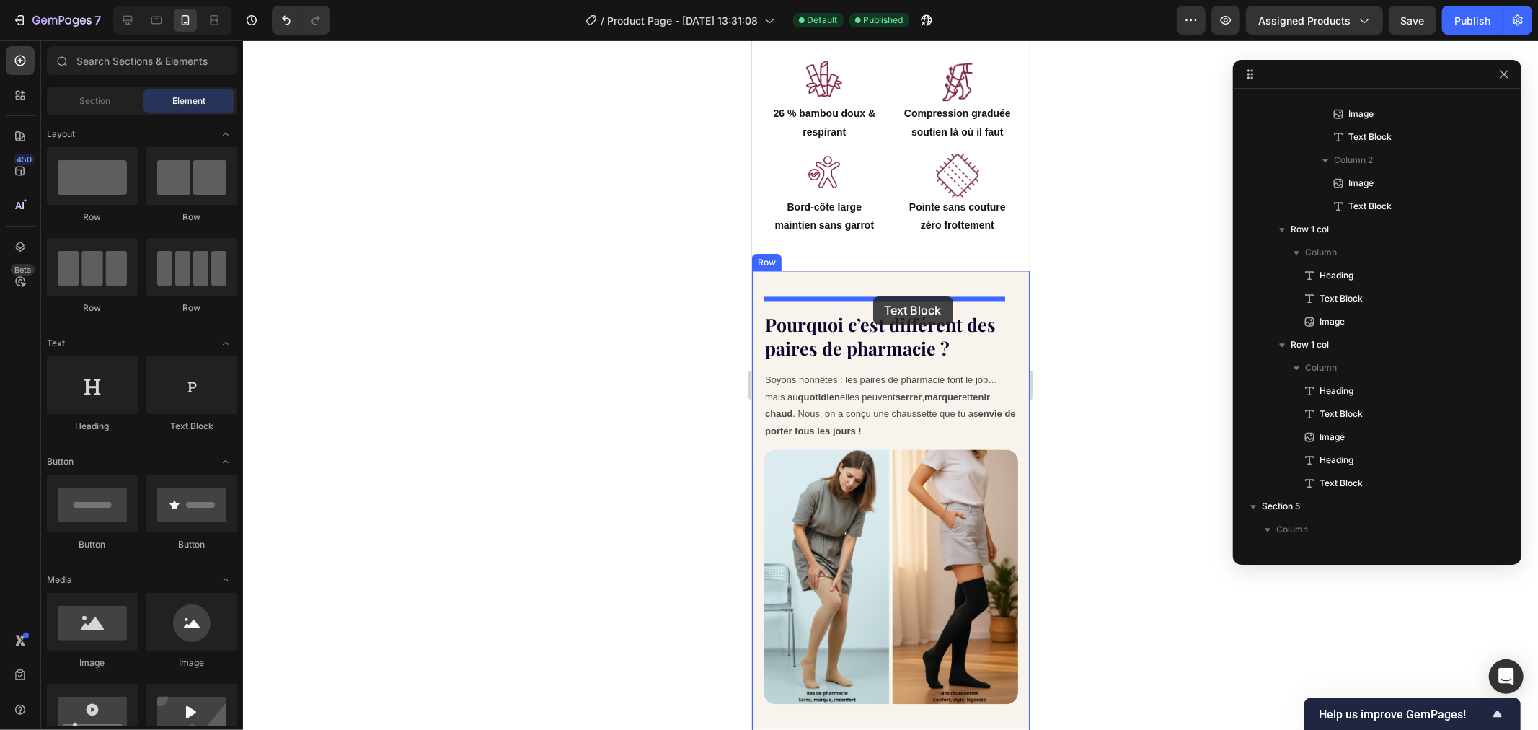
drag, startPoint x: 983, startPoint y: 451, endPoint x: 872, endPoint y: 296, distance: 190.8
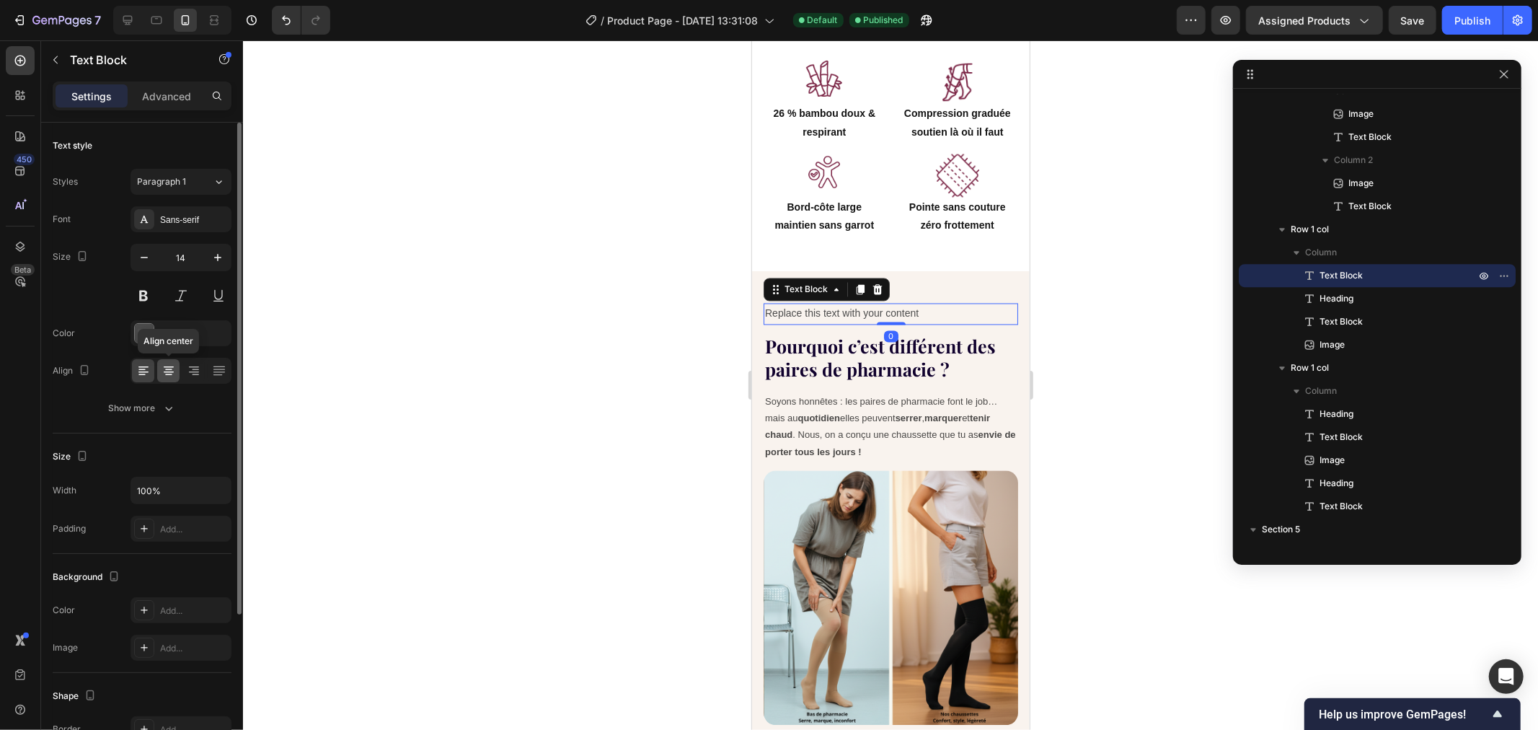
click at [174, 372] on icon at bounding box center [169, 370] width 14 height 14
click at [146, 258] on icon "button" at bounding box center [144, 257] width 14 height 14
type input "11"
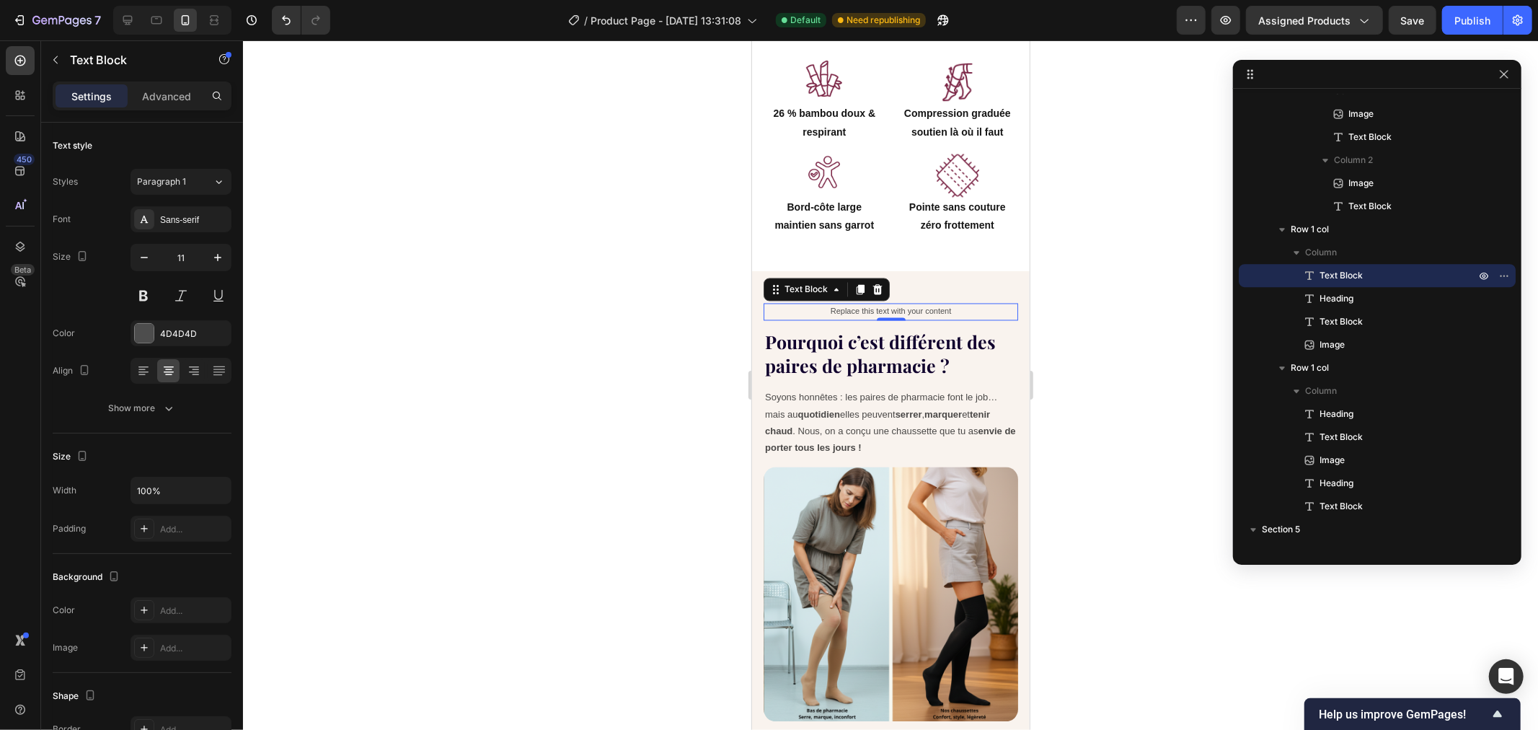
drag, startPoint x: 1096, startPoint y: 301, endPoint x: 1090, endPoint y: 306, distance: 7.7
click at [1097, 301] on div at bounding box center [890, 384] width 1295 height 689
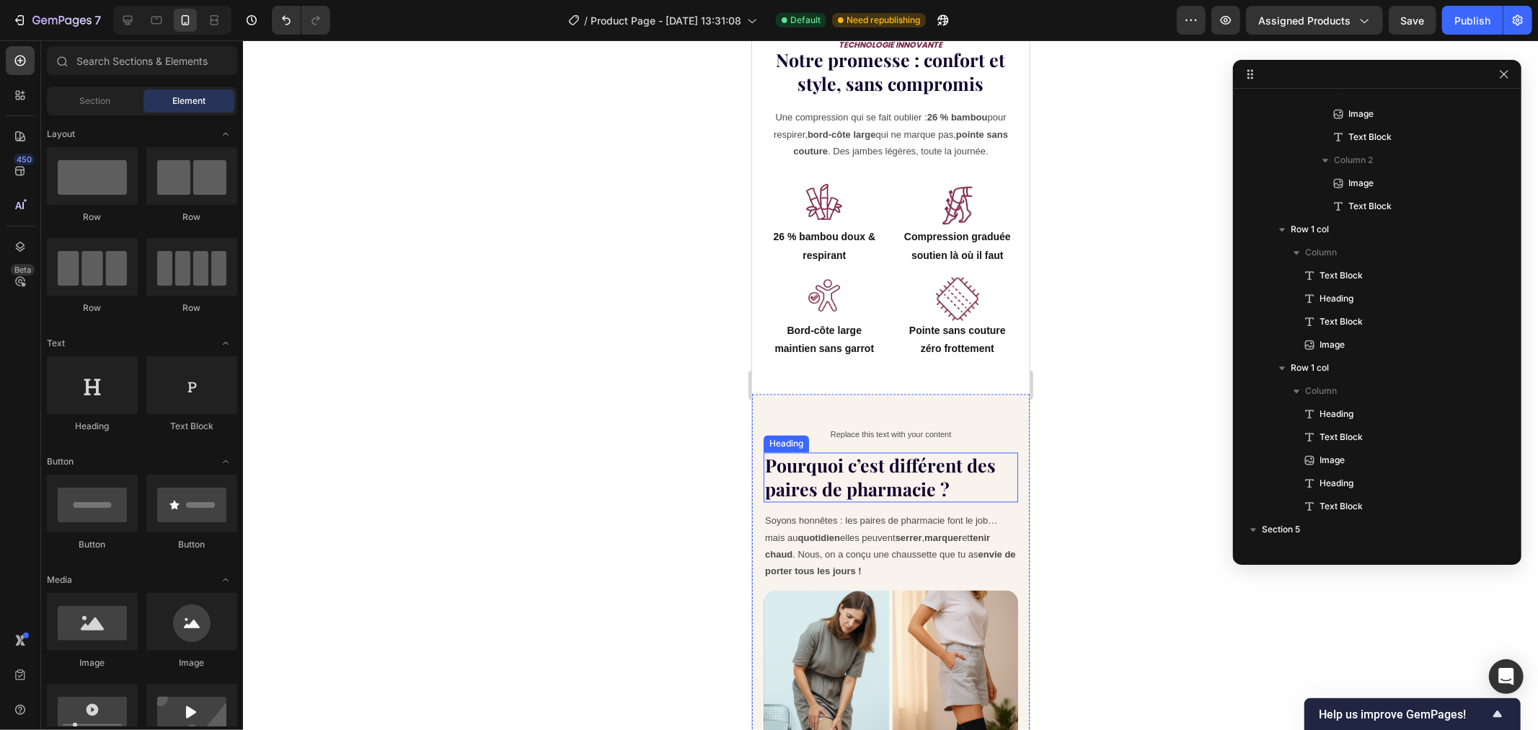
scroll to position [2188, 0]
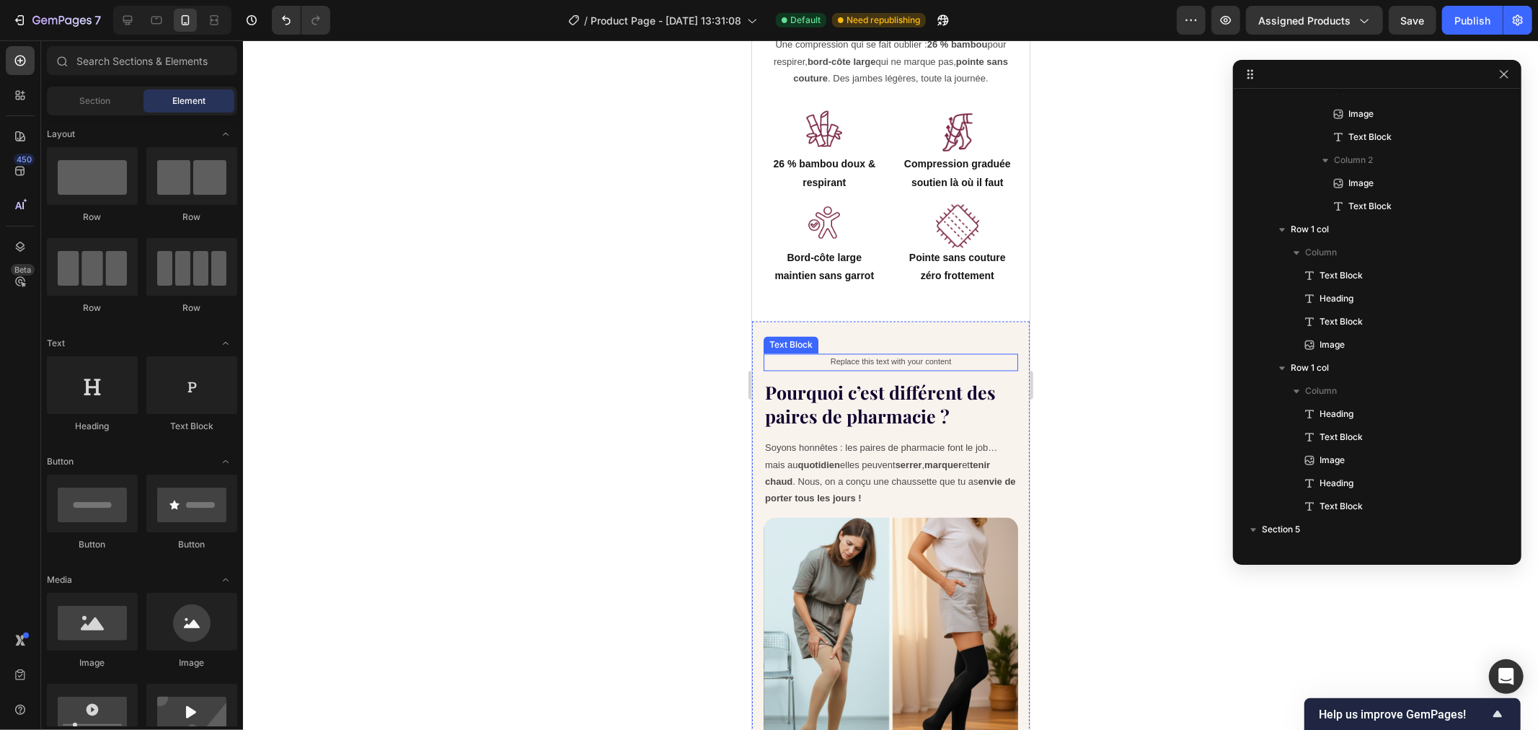
click at [889, 353] on div "Replace this text with your content" at bounding box center [890, 361] width 255 height 17
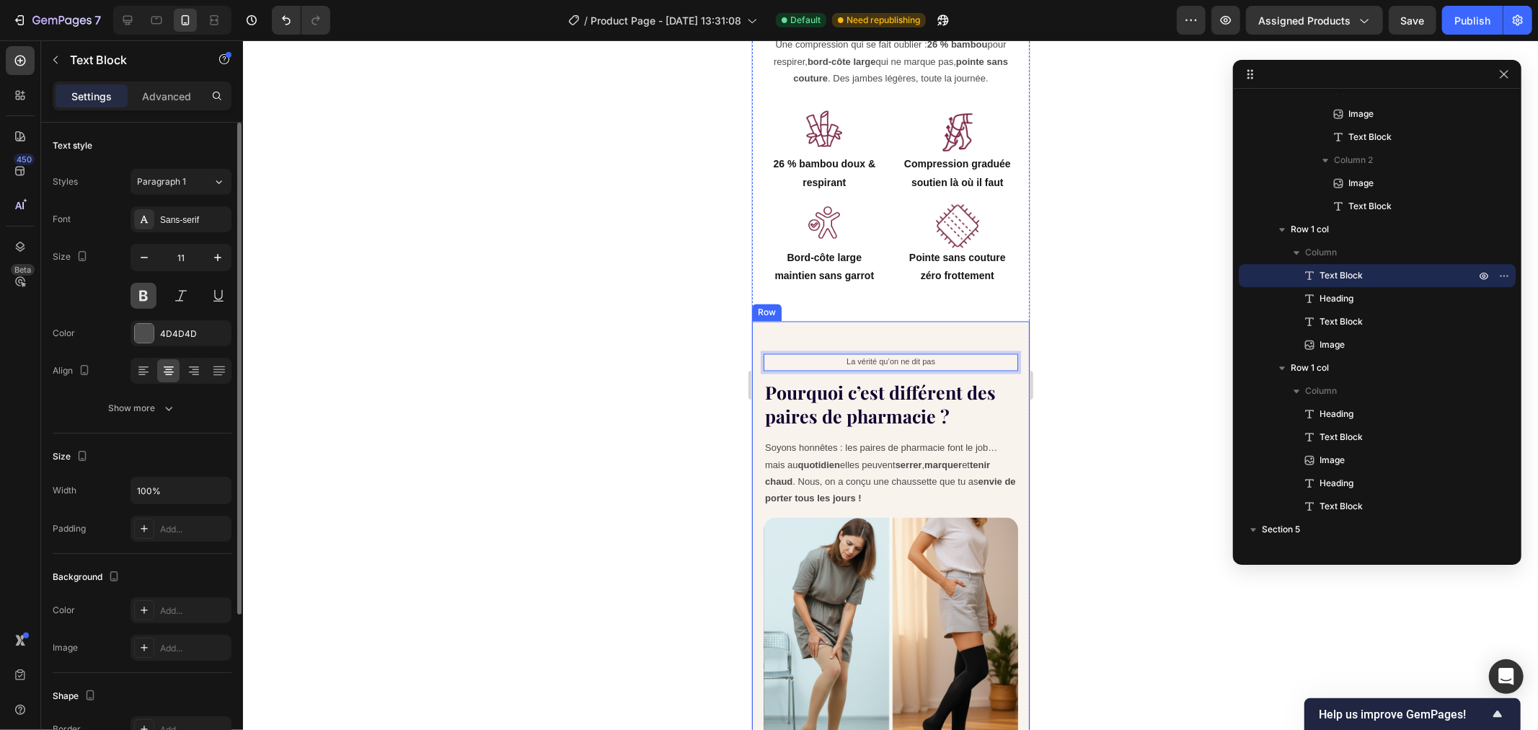
click at [141, 292] on button at bounding box center [144, 296] width 26 height 26
click at [182, 219] on div "Sans-serif" at bounding box center [194, 219] width 68 height 13
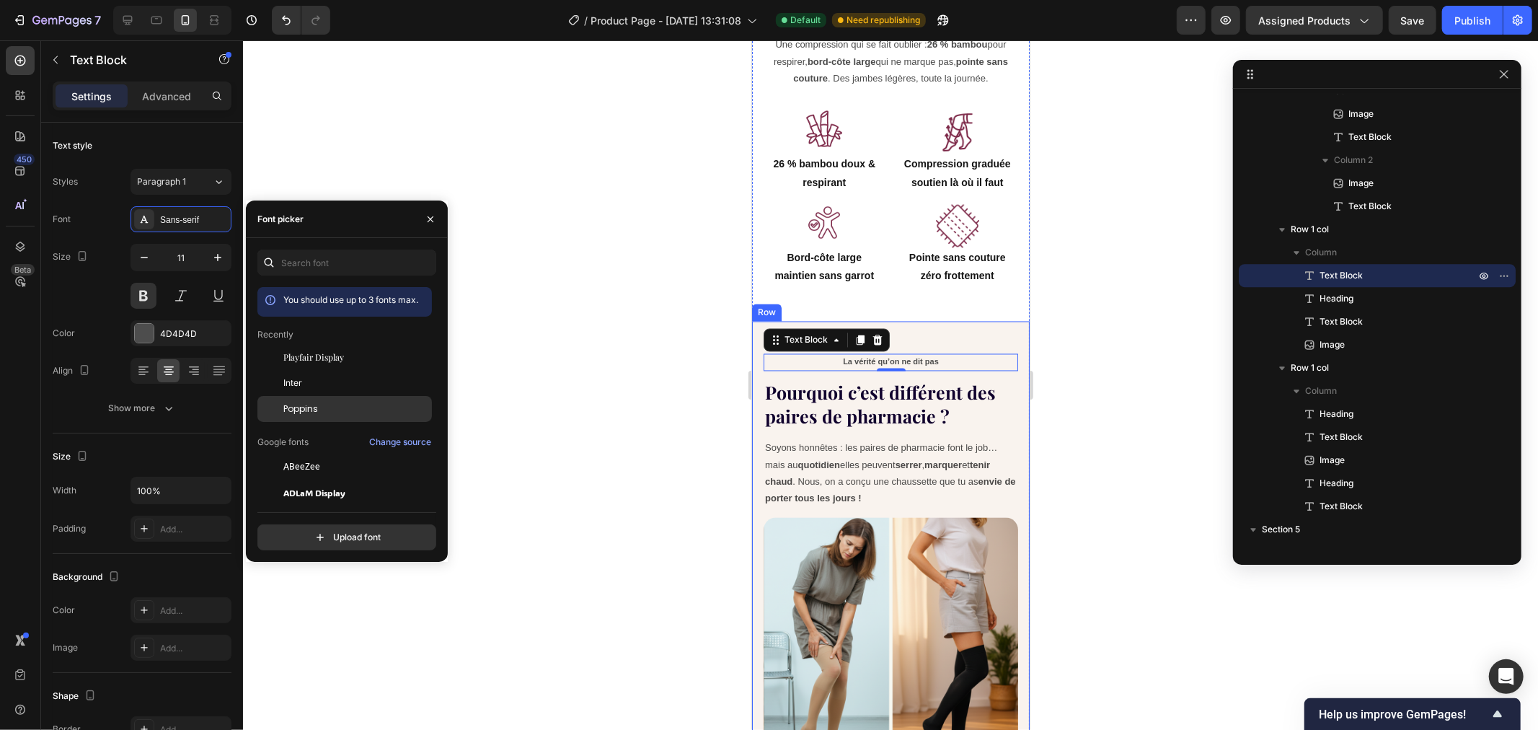
click at [311, 407] on span "Poppins" at bounding box center [300, 408] width 35 height 13
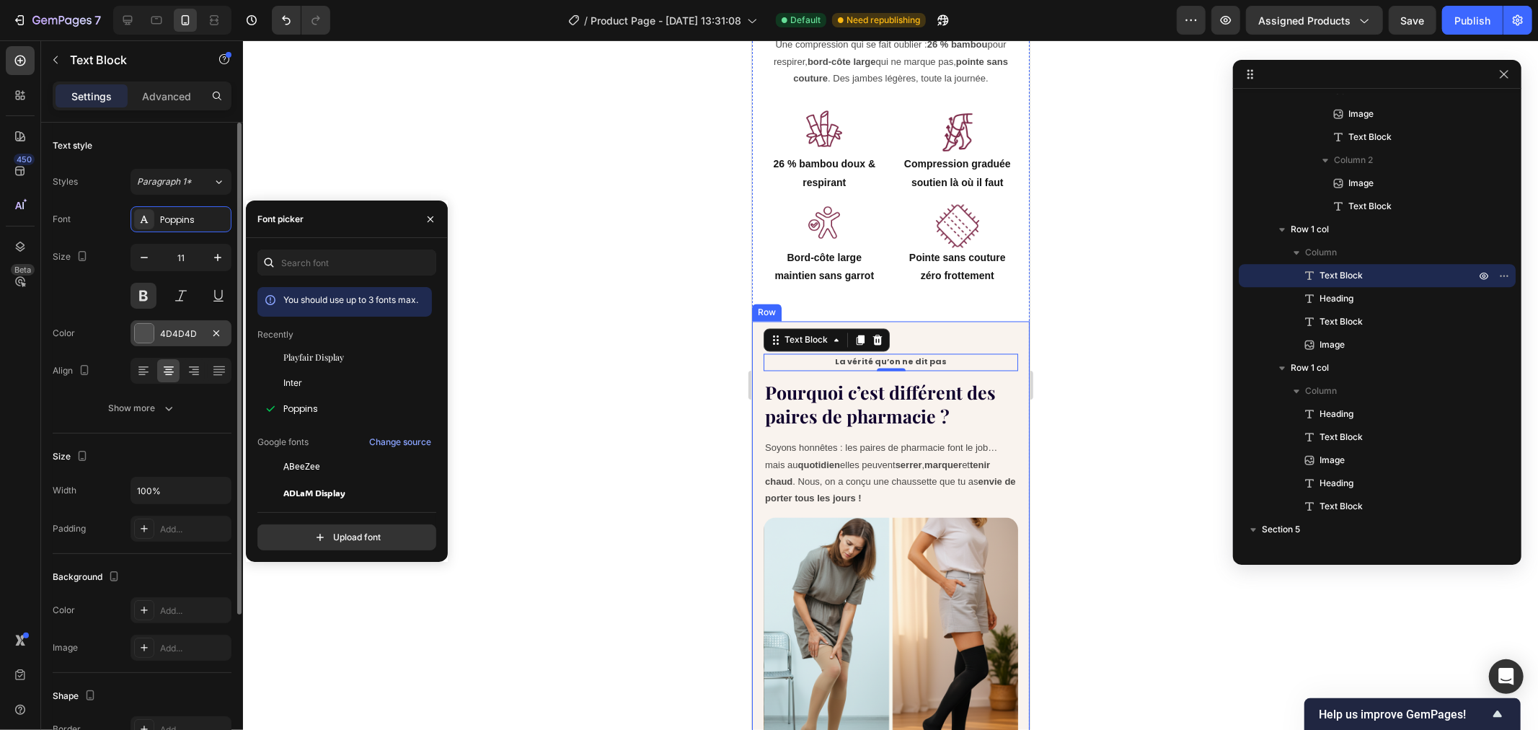
click at [162, 333] on div "4D4D4D" at bounding box center [181, 333] width 42 height 13
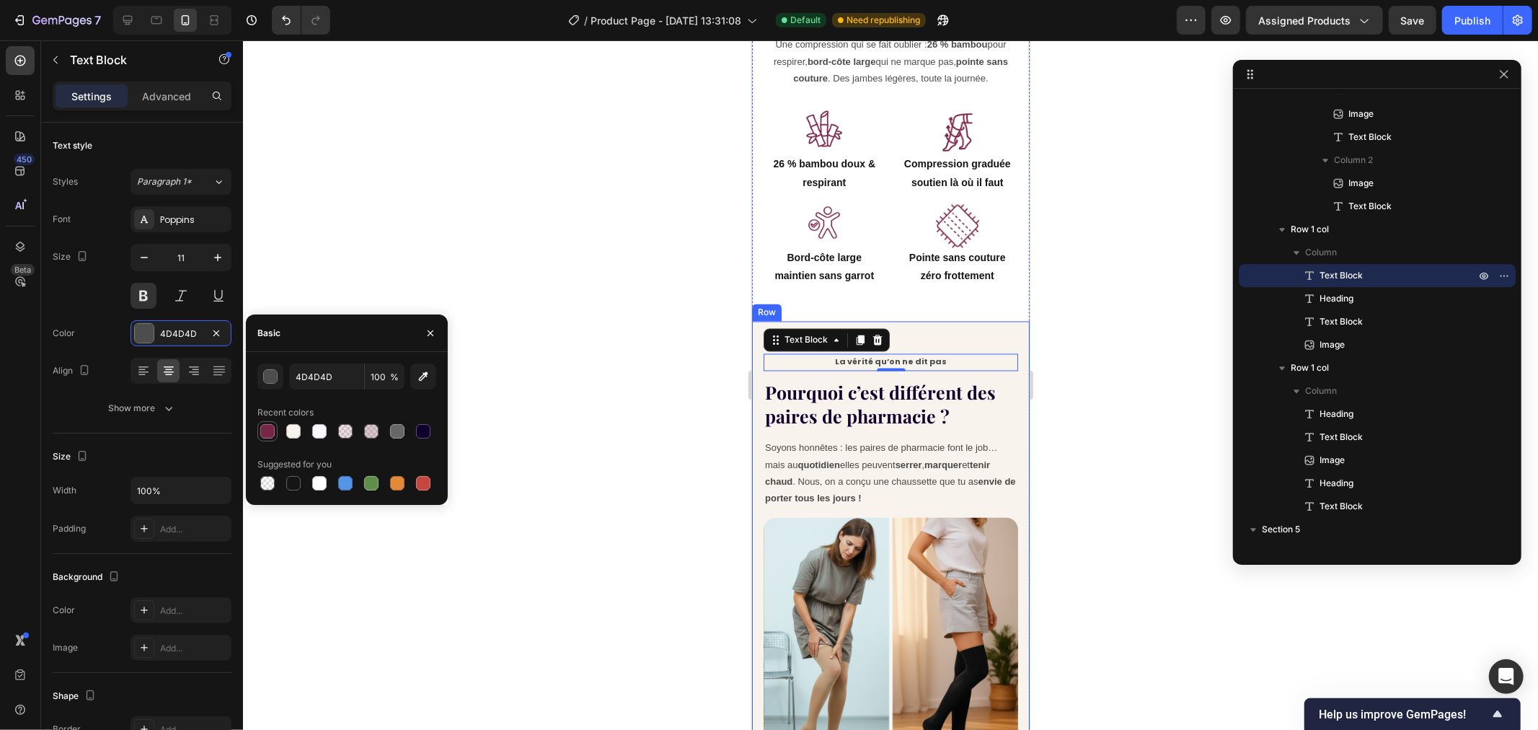
click at [260, 427] on div at bounding box center [267, 431] width 14 height 14
type input "772647"
click at [164, 102] on p "Advanced" at bounding box center [166, 96] width 49 height 15
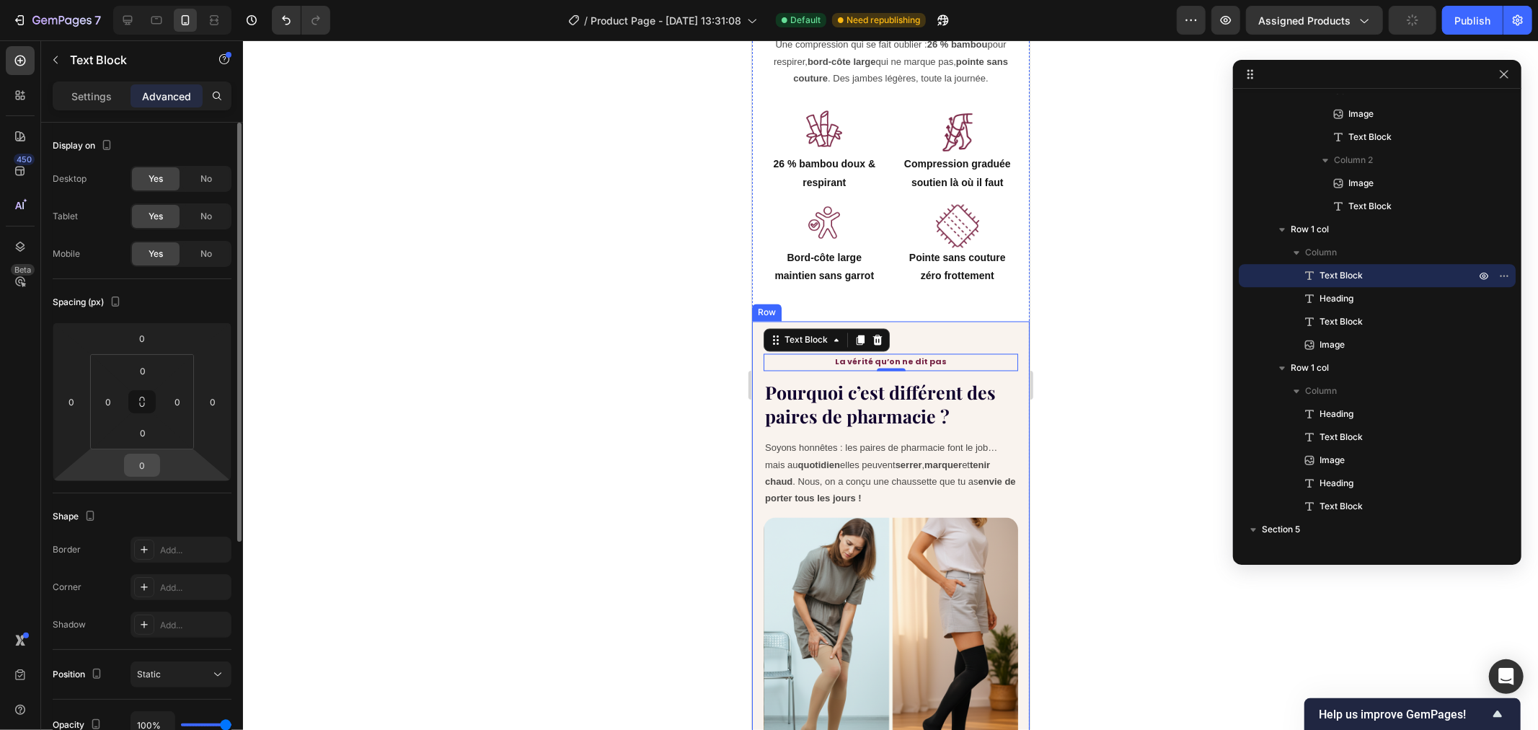
click at [149, 464] on input "0" at bounding box center [142, 465] width 29 height 22
type input "-10"
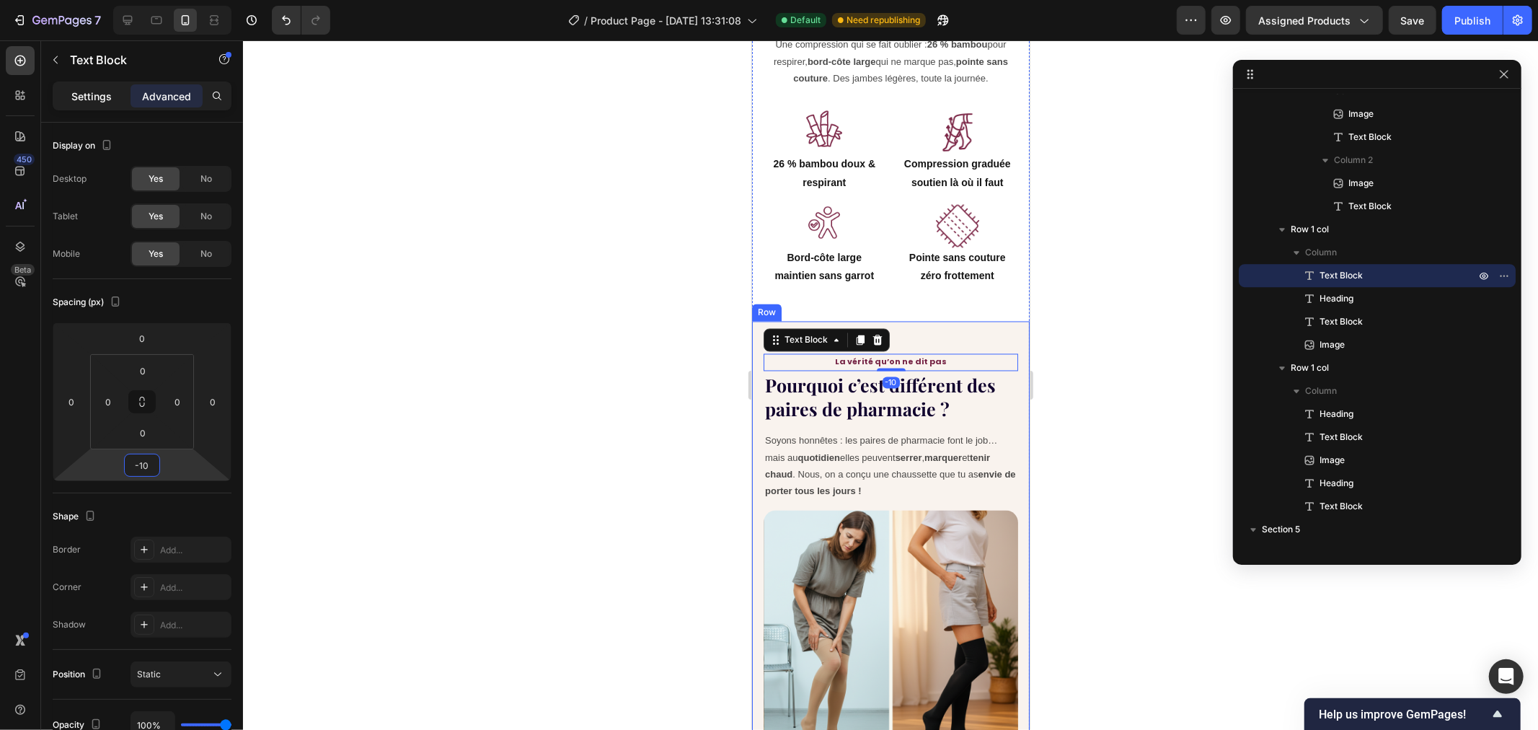
click at [102, 97] on p "Settings" at bounding box center [91, 96] width 40 height 15
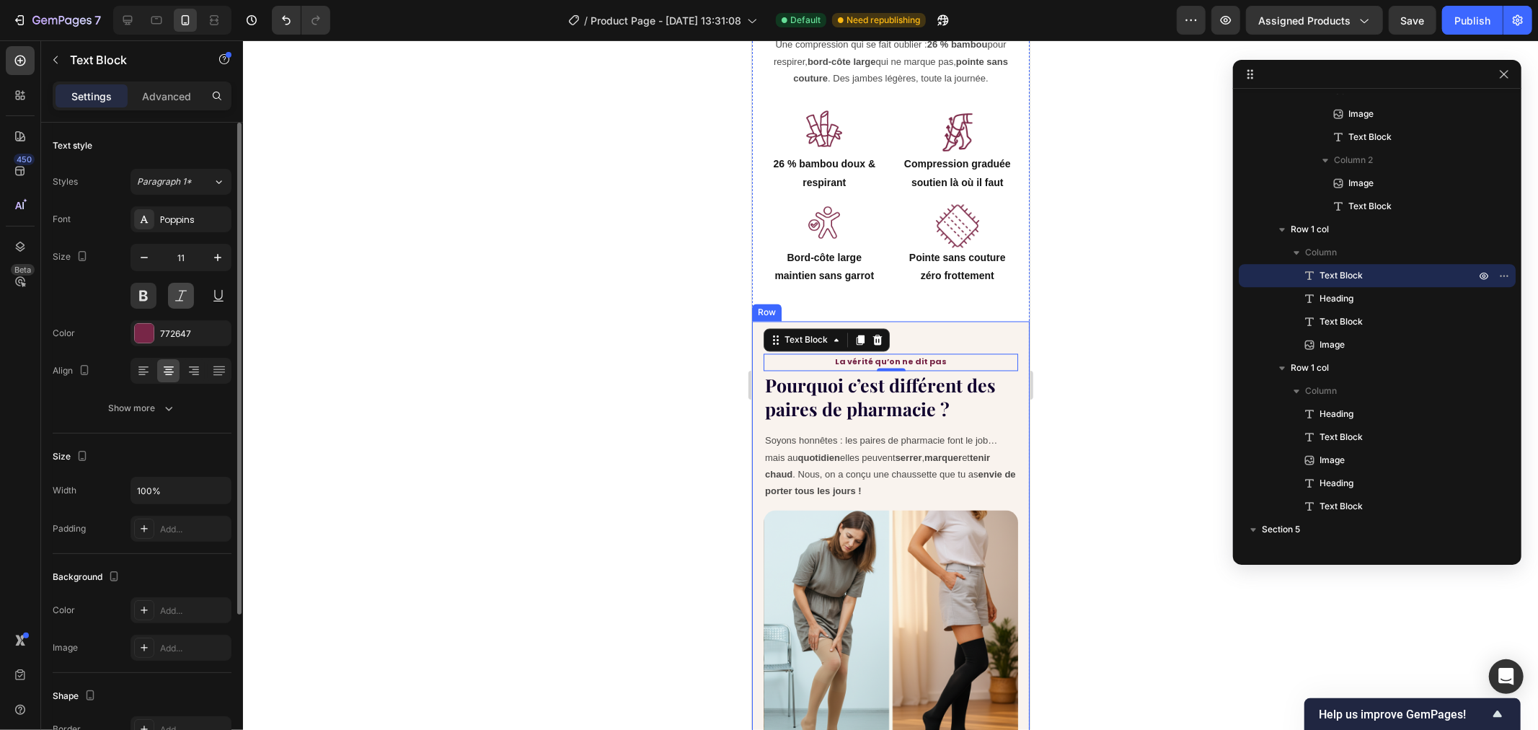
click at [181, 286] on button at bounding box center [181, 296] width 26 height 26
click at [433, 301] on div at bounding box center [890, 384] width 1295 height 689
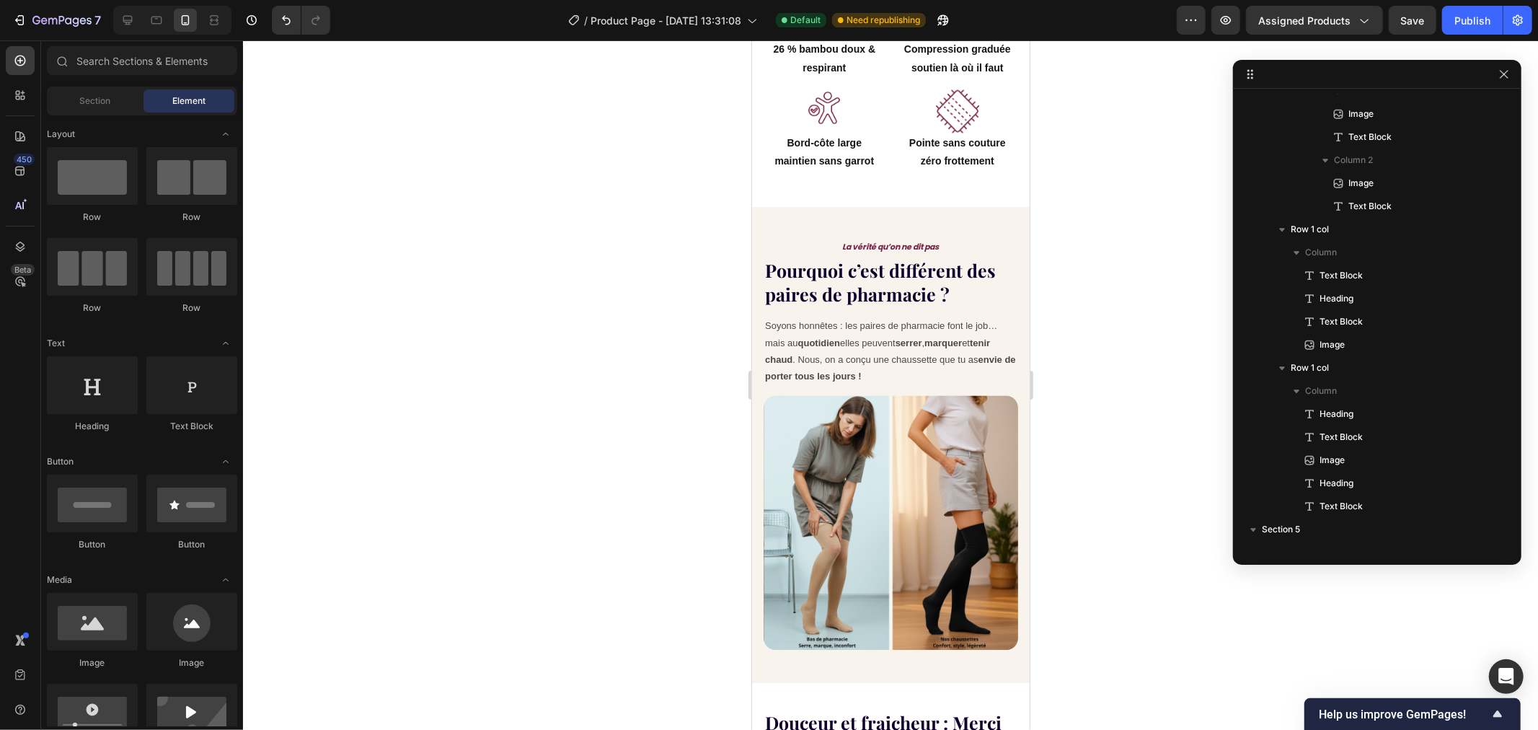
scroll to position [2246, 0]
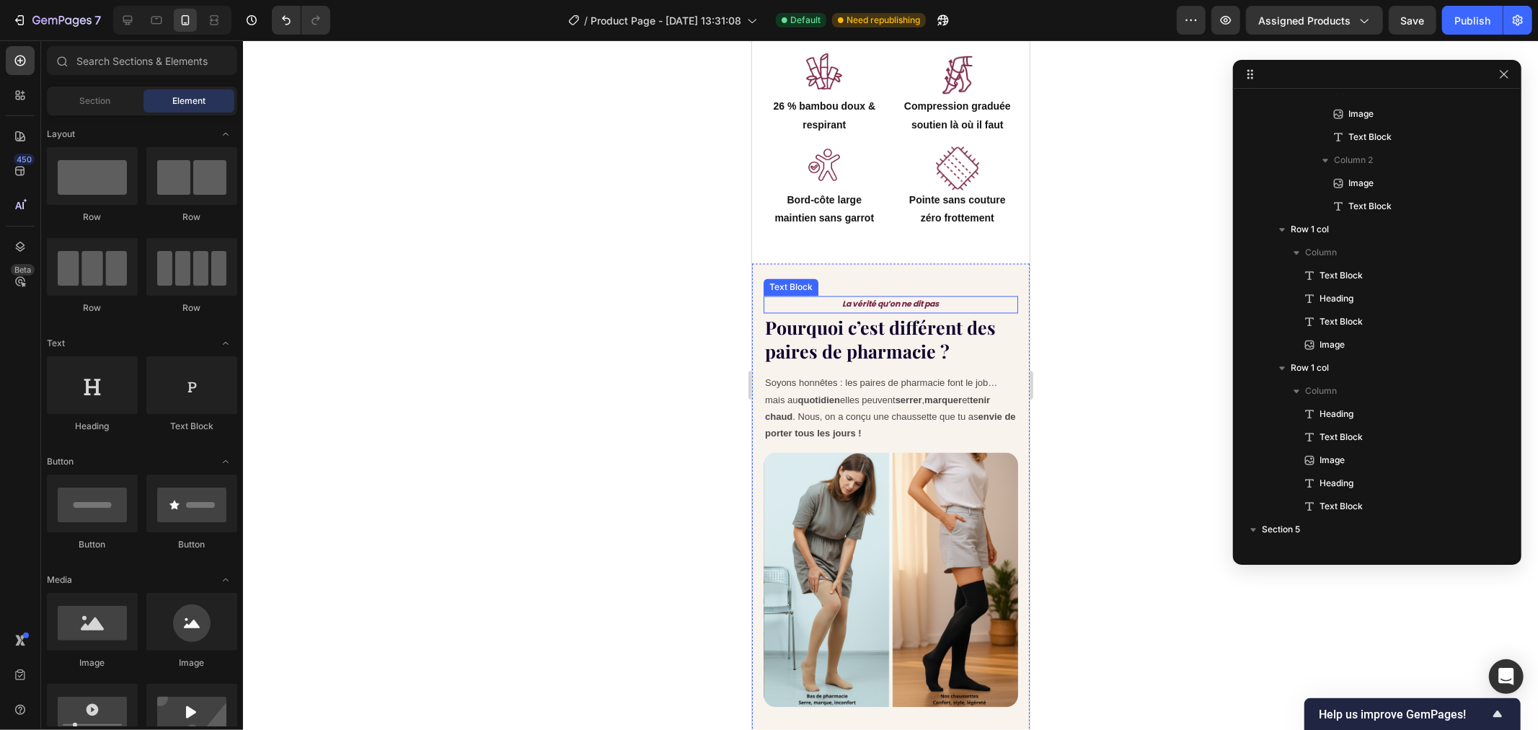
click at [894, 297] on p "La vérité qu’on ne dit pas" at bounding box center [890, 304] width 252 height 14
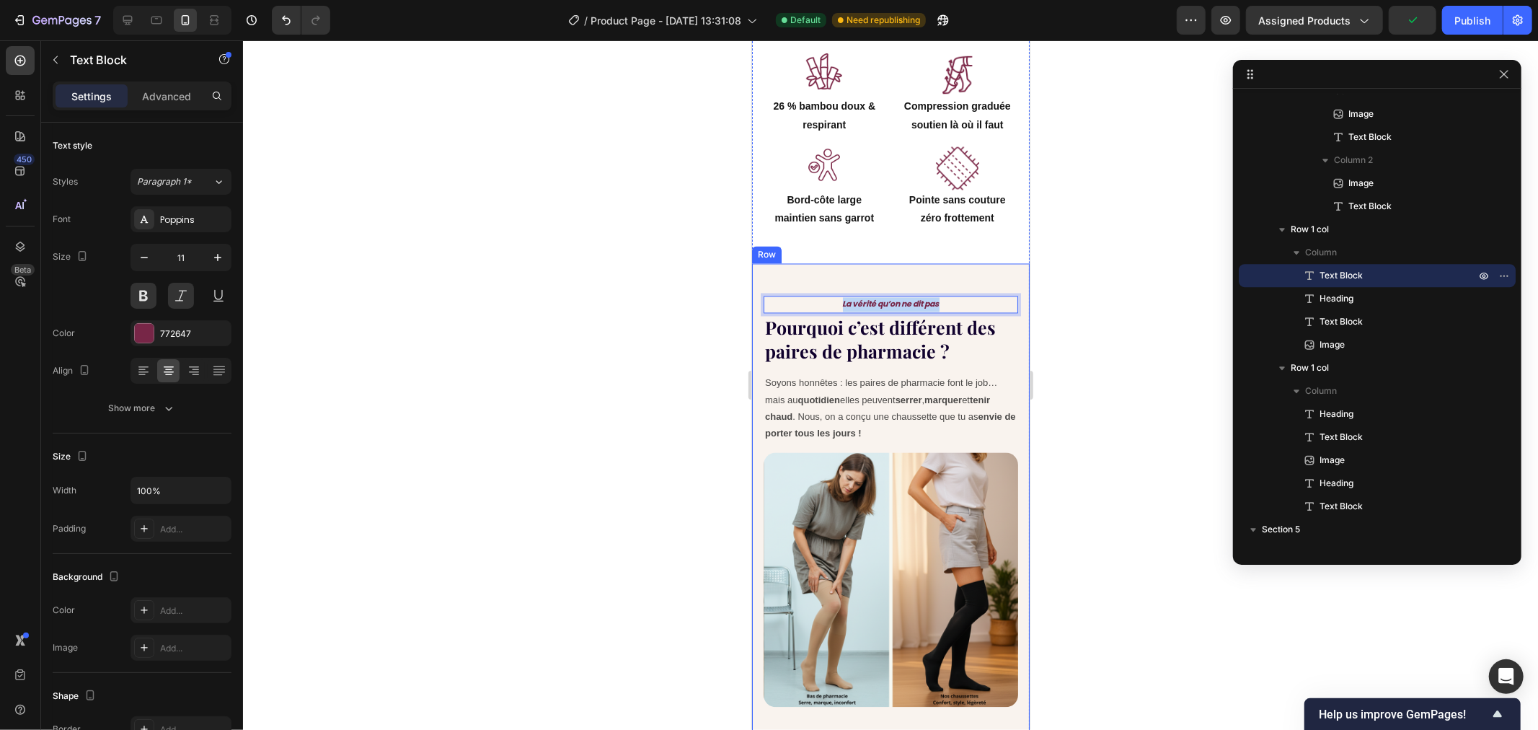
drag, startPoint x: 906, startPoint y: 283, endPoint x: 818, endPoint y: 282, distance: 88.7
click at [818, 296] on div "La vérité qu’on ne dit pas" at bounding box center [890, 304] width 255 height 17
drag, startPoint x: 611, startPoint y: 315, endPoint x: 696, endPoint y: 308, distance: 86.1
click at [614, 316] on div at bounding box center [890, 384] width 1295 height 689
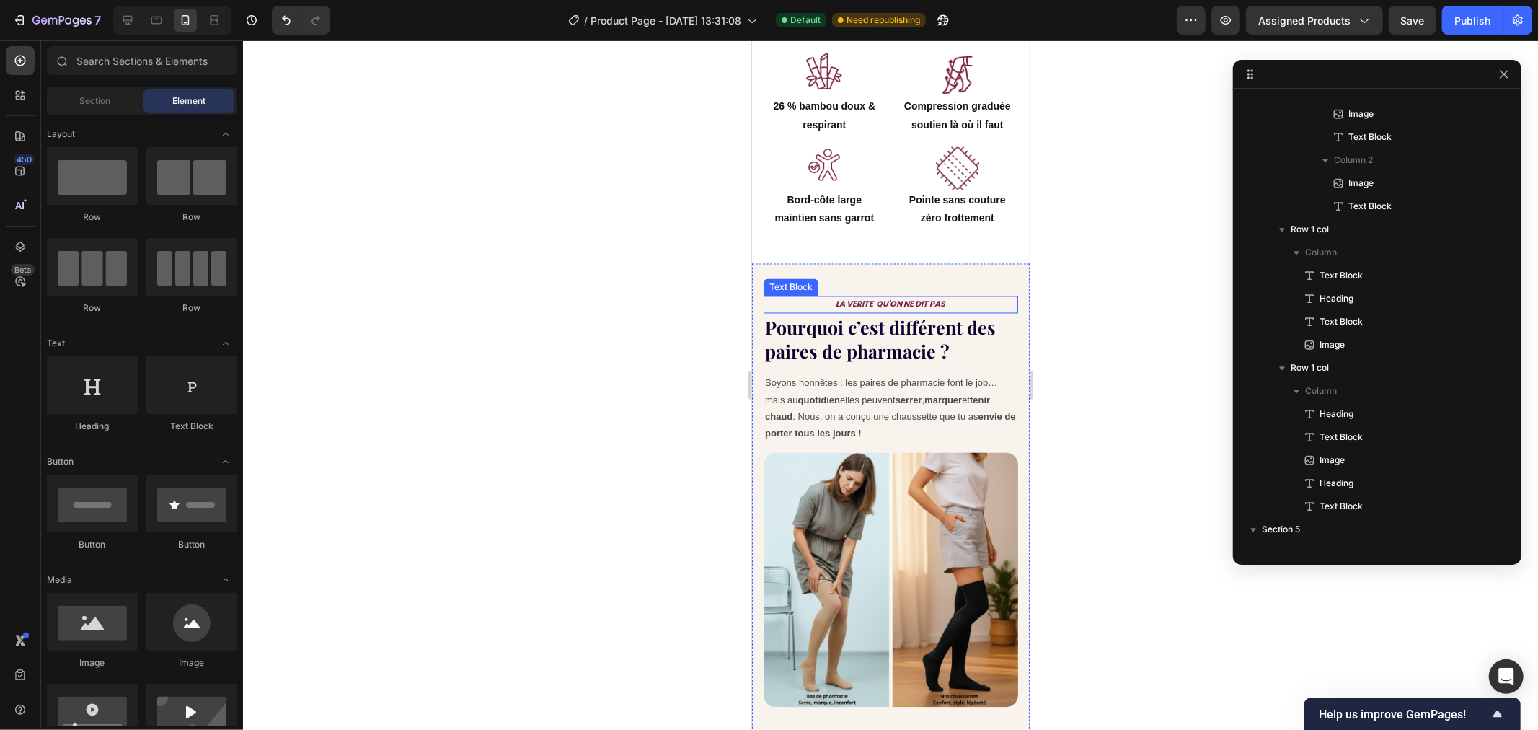
click at [907, 297] on p "LA VERITE QU'ON NE DIT PAS" at bounding box center [890, 304] width 252 height 14
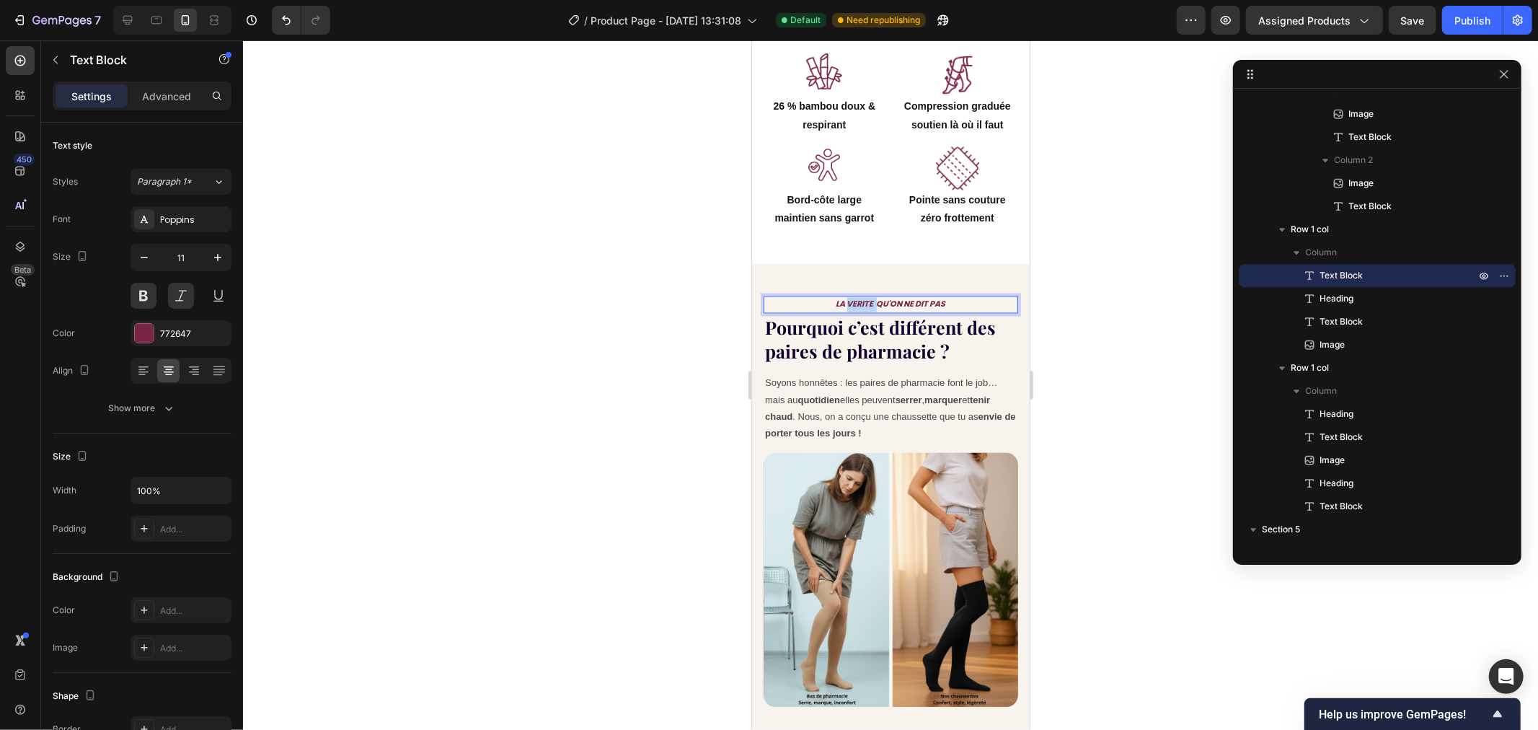
click at [859, 297] on p "LA VERITE QU'ON NE DIT PAS" at bounding box center [890, 304] width 252 height 14
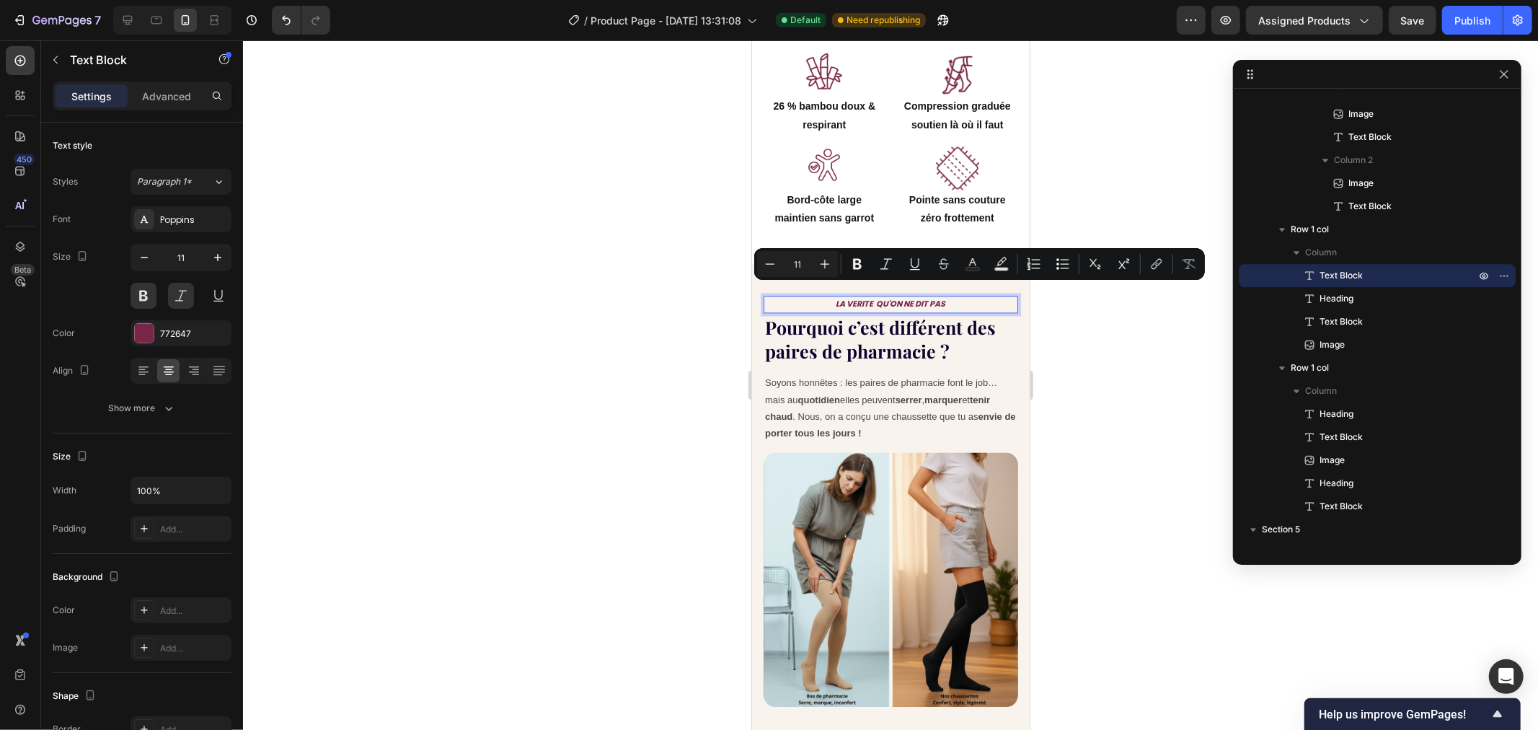
click at [895, 297] on p "LA VERITE QU'ON NE DIT PAS" at bounding box center [890, 304] width 252 height 14
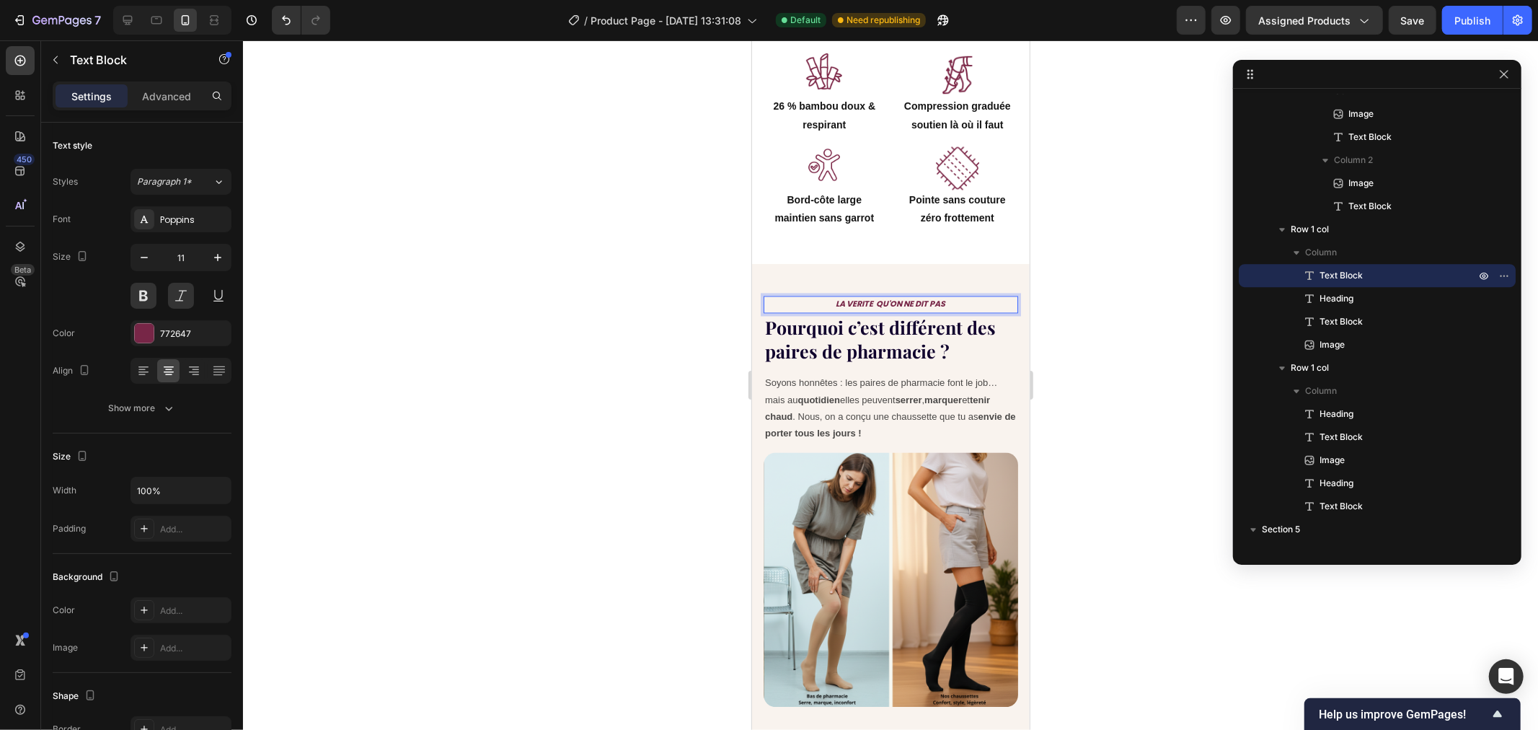
click at [866, 297] on p "LA VERITE QU'ON NE DIT PAS" at bounding box center [890, 304] width 252 height 14
click at [849, 297] on p "LA VERITE QU'ON NE DIT PAS" at bounding box center [890, 304] width 252 height 14
click at [751, 40] on lt-span "VÉRITÉ" at bounding box center [751, 40] width 0 height 0
click at [871, 297] on p "LA VÉRITÉ QU'ON NE DIT PAS" at bounding box center [890, 304] width 252 height 14
click at [751, 40] on lt-span "Supprimer les doubles espaces" at bounding box center [751, 40] width 0 height 0
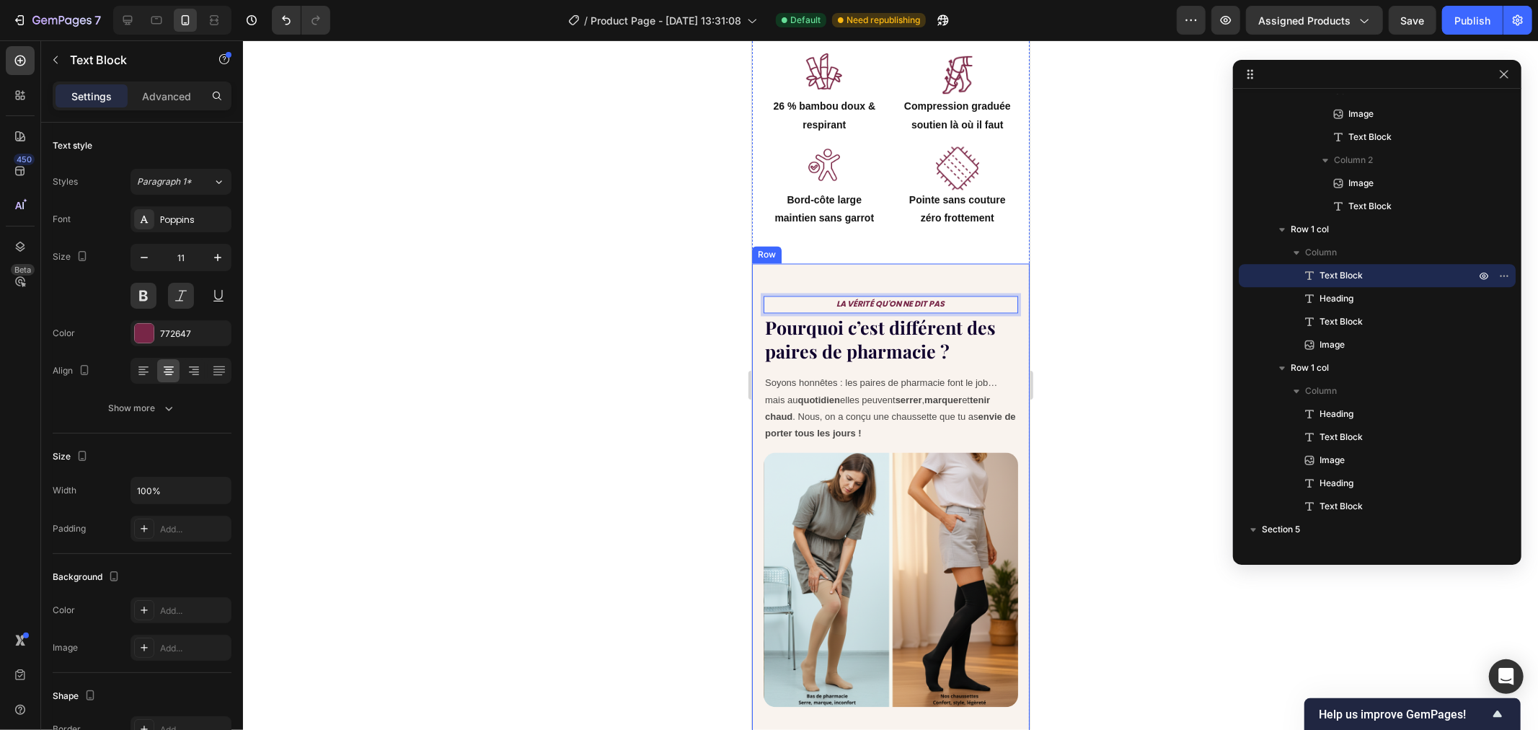
click at [676, 318] on div at bounding box center [890, 384] width 1295 height 689
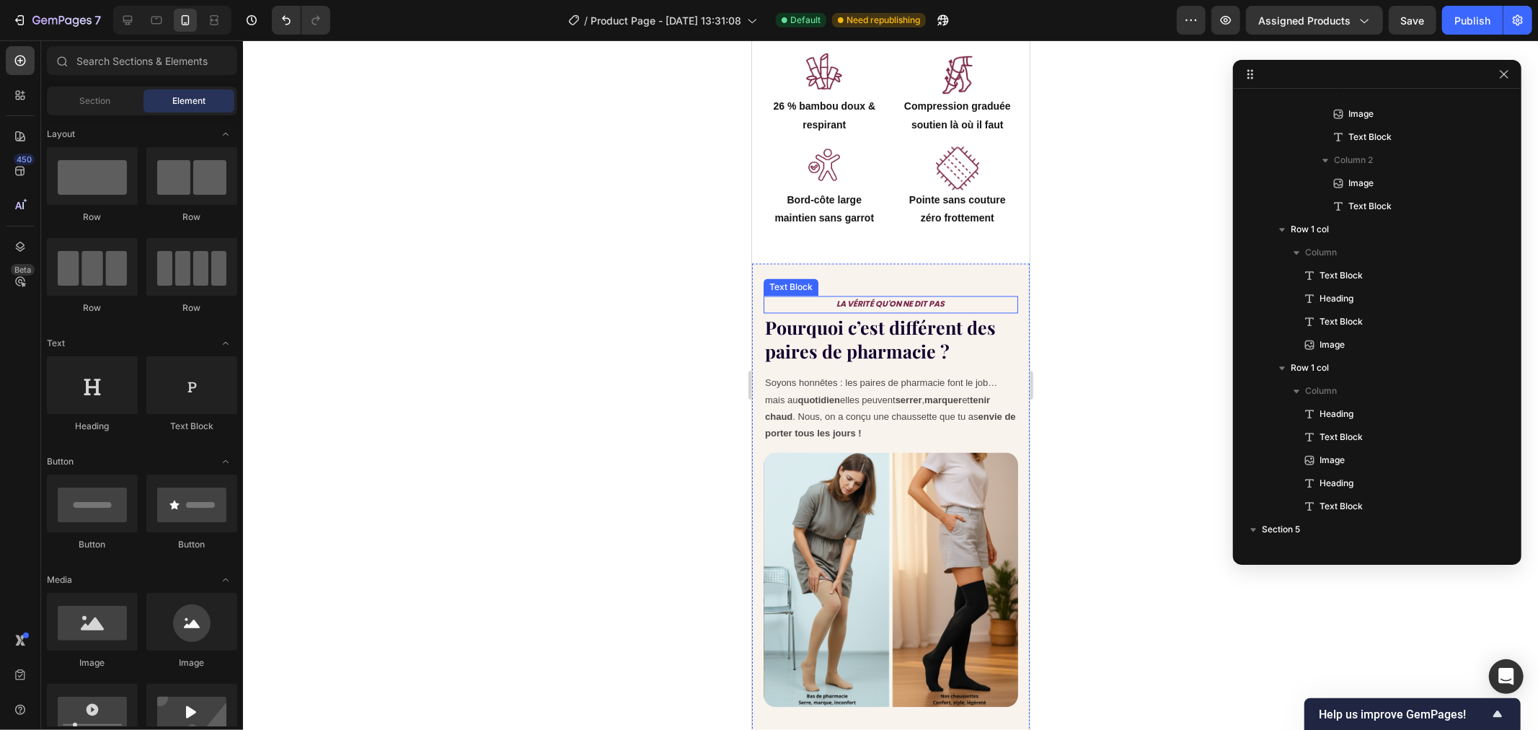
click at [867, 297] on p "LA VÉRITÉ QU'ON NE DIT PAS" at bounding box center [890, 304] width 252 height 14
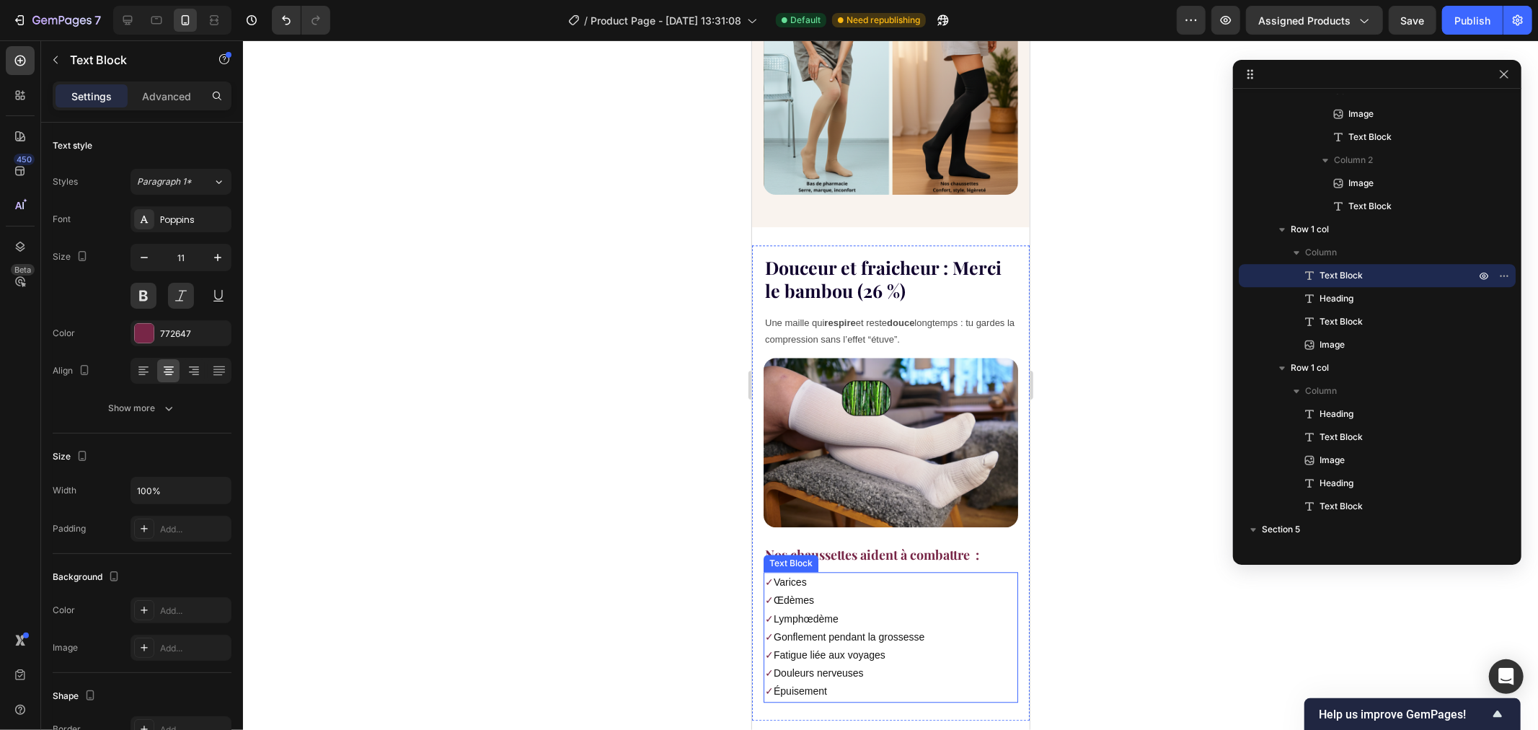
scroll to position [2967, 0]
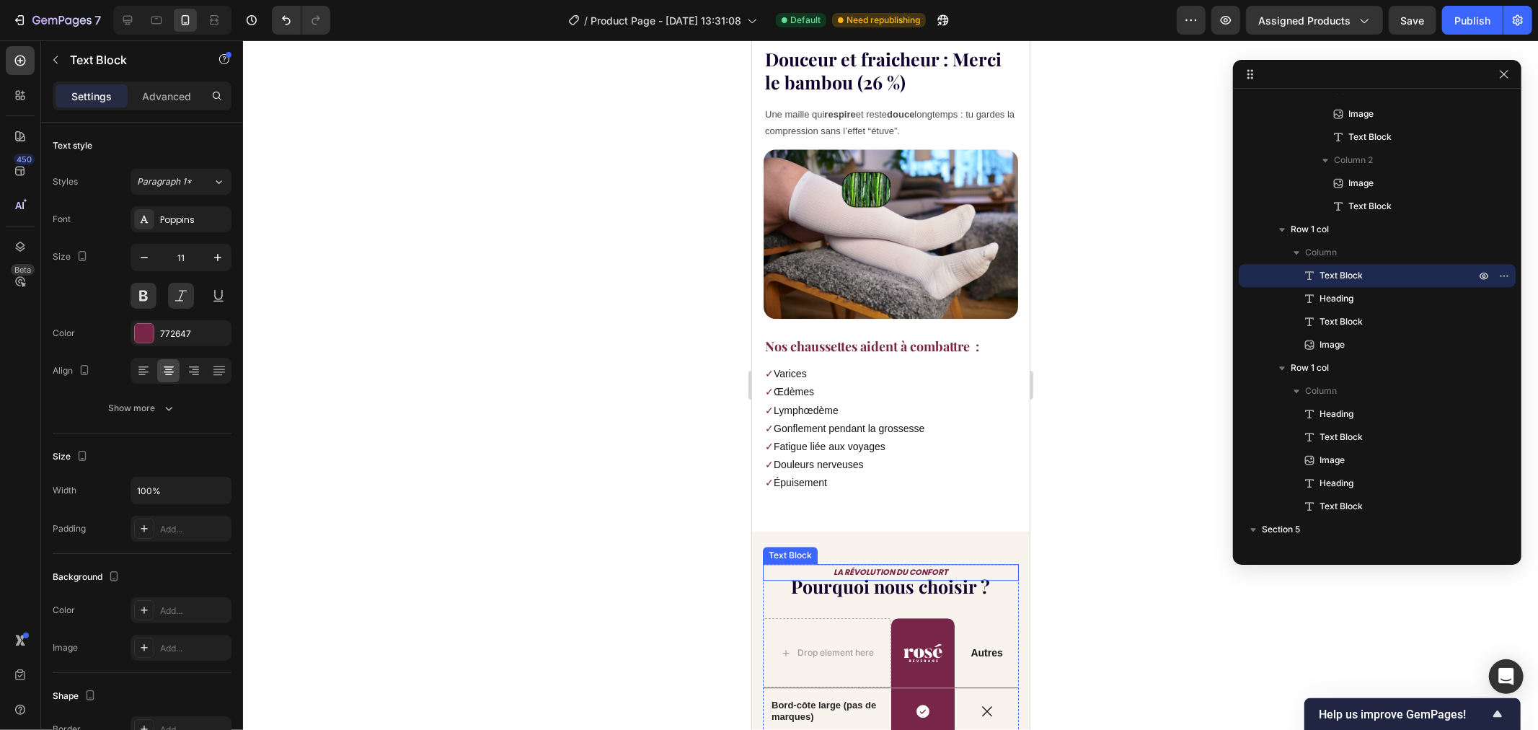
click at [874, 565] on p "LA RÉVOLUTION DU CONFORT" at bounding box center [890, 572] width 253 height 14
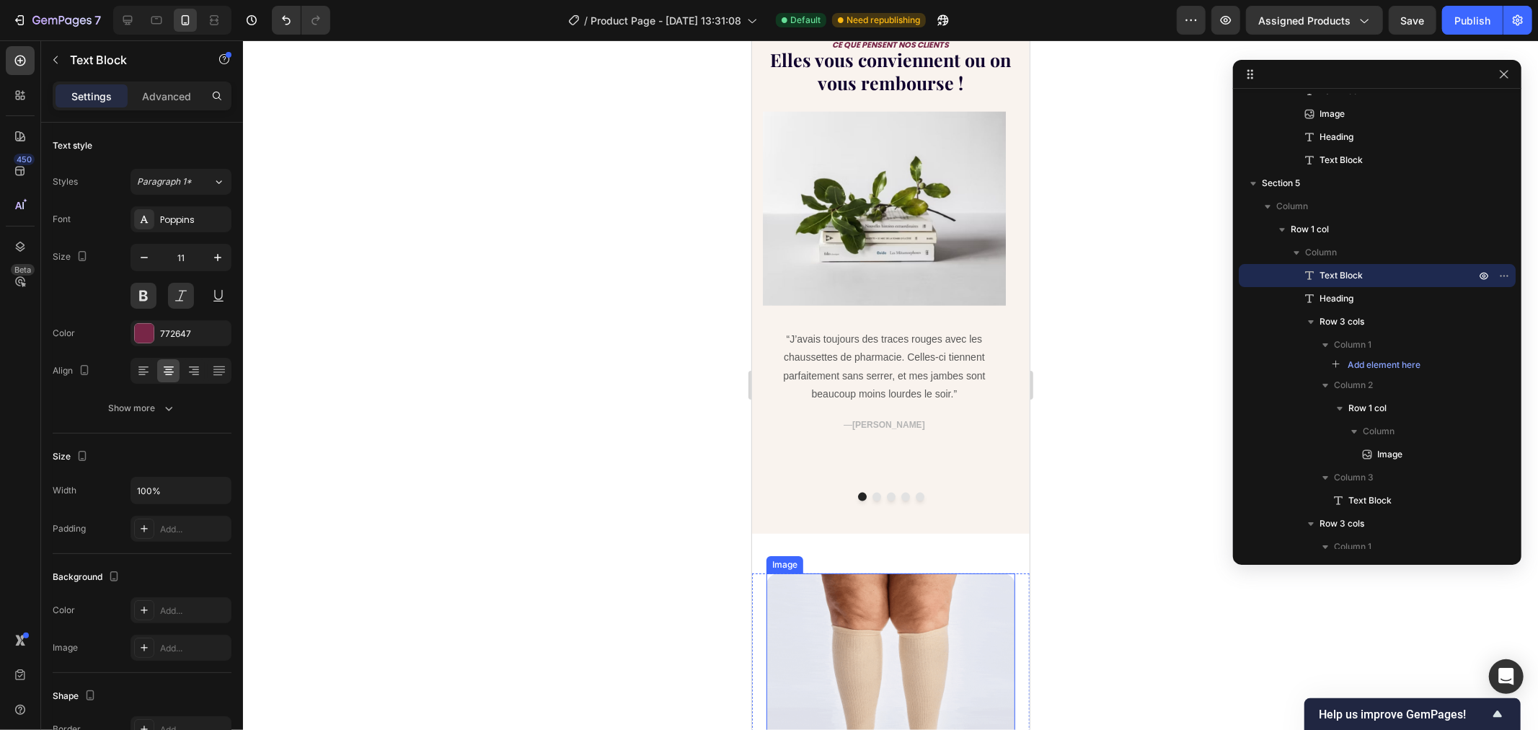
scroll to position [1205, 0]
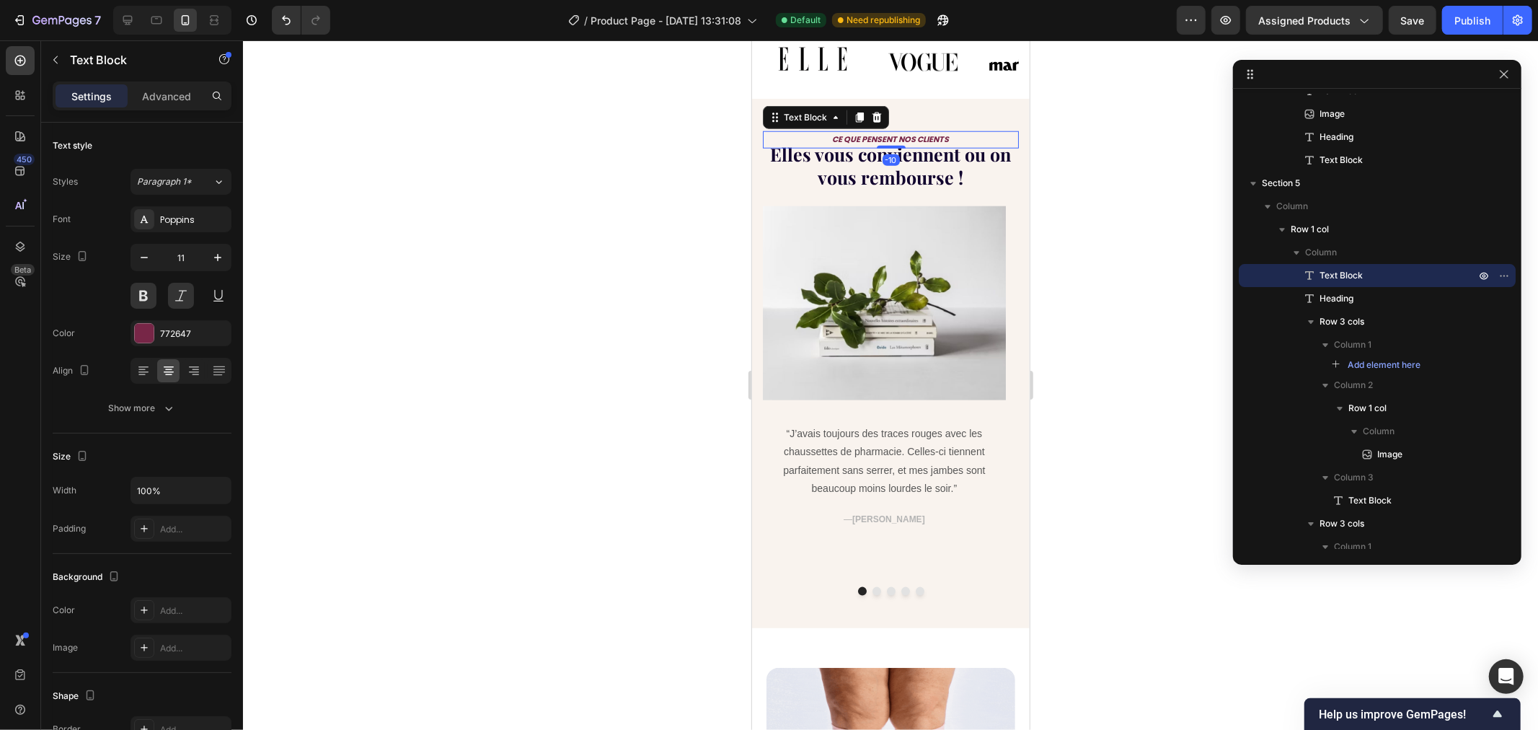
click at [875, 137] on p "CE QUE PENSENT NOS CLIENTS" at bounding box center [890, 139] width 253 height 14
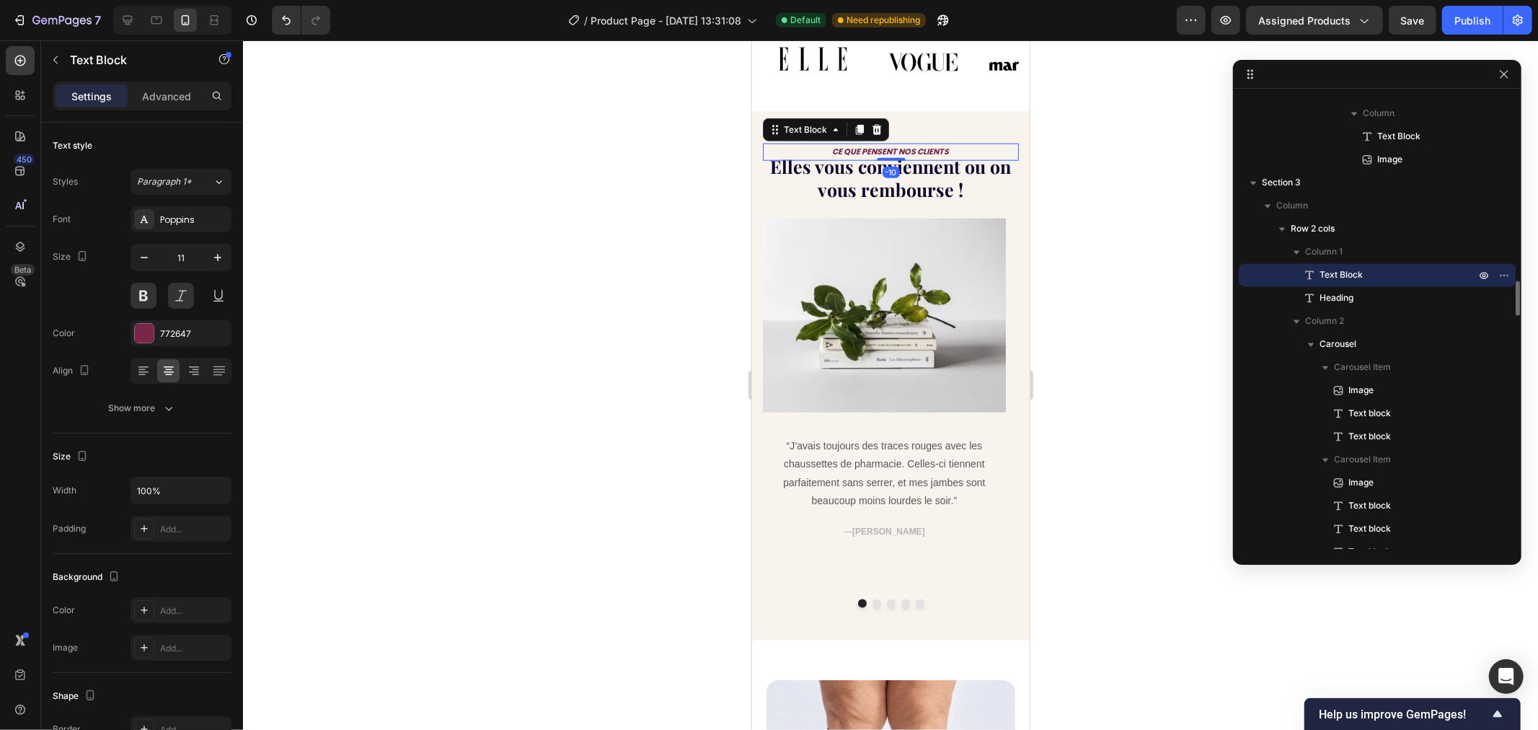
click at [685, 218] on div at bounding box center [890, 384] width 1295 height 689
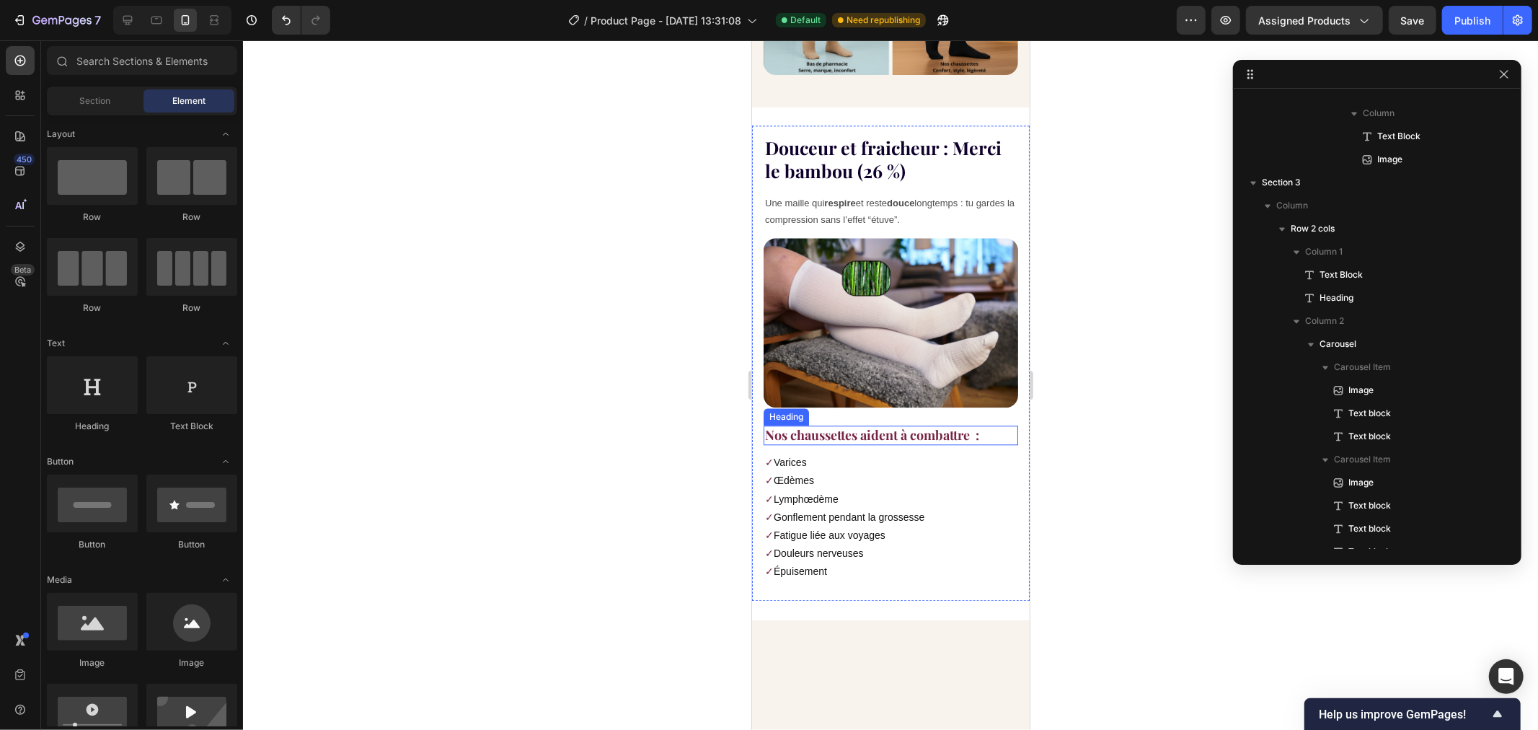
scroll to position [2643, 0]
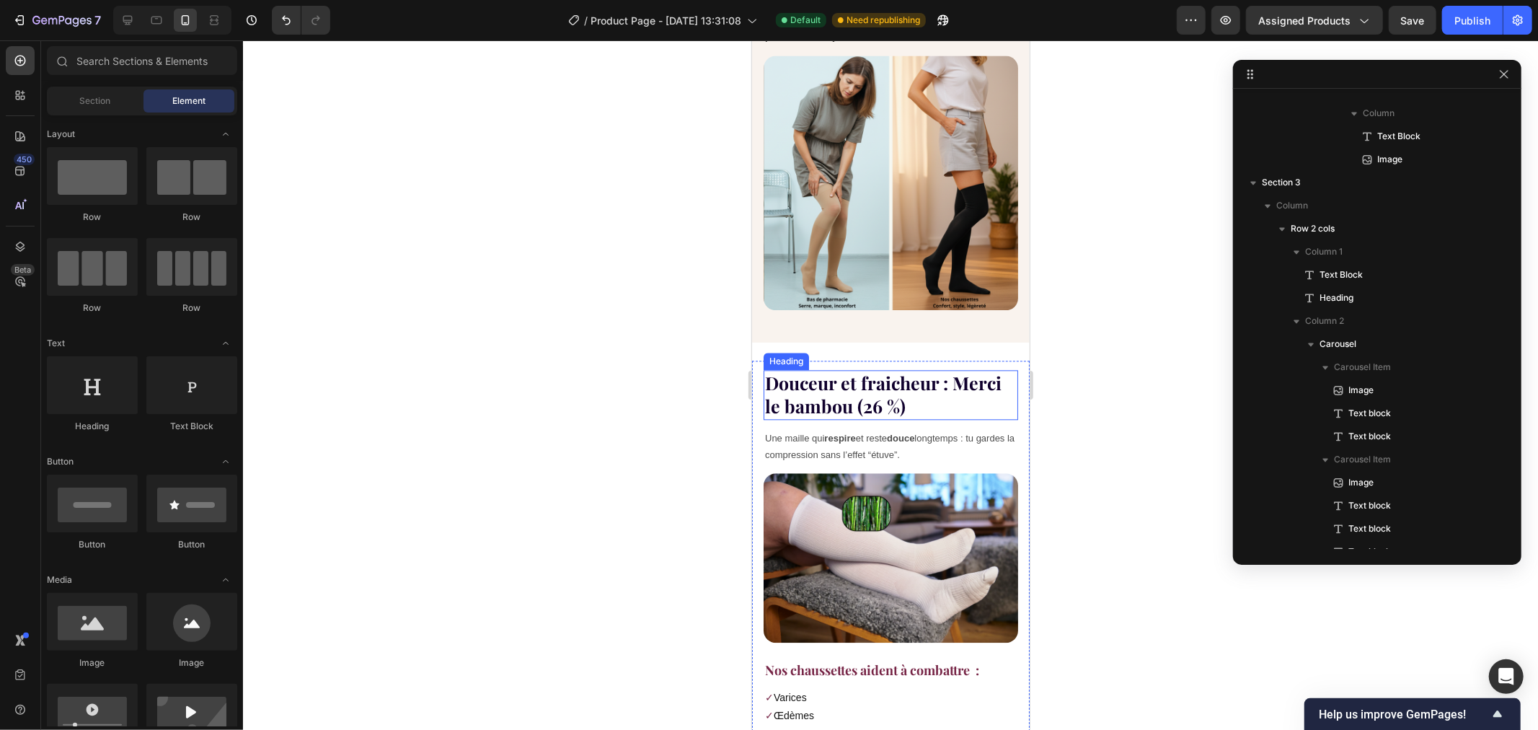
click at [864, 371] on h2 "Douceur et fraicheur : Merci le bambou (26 %)" at bounding box center [890, 394] width 255 height 50
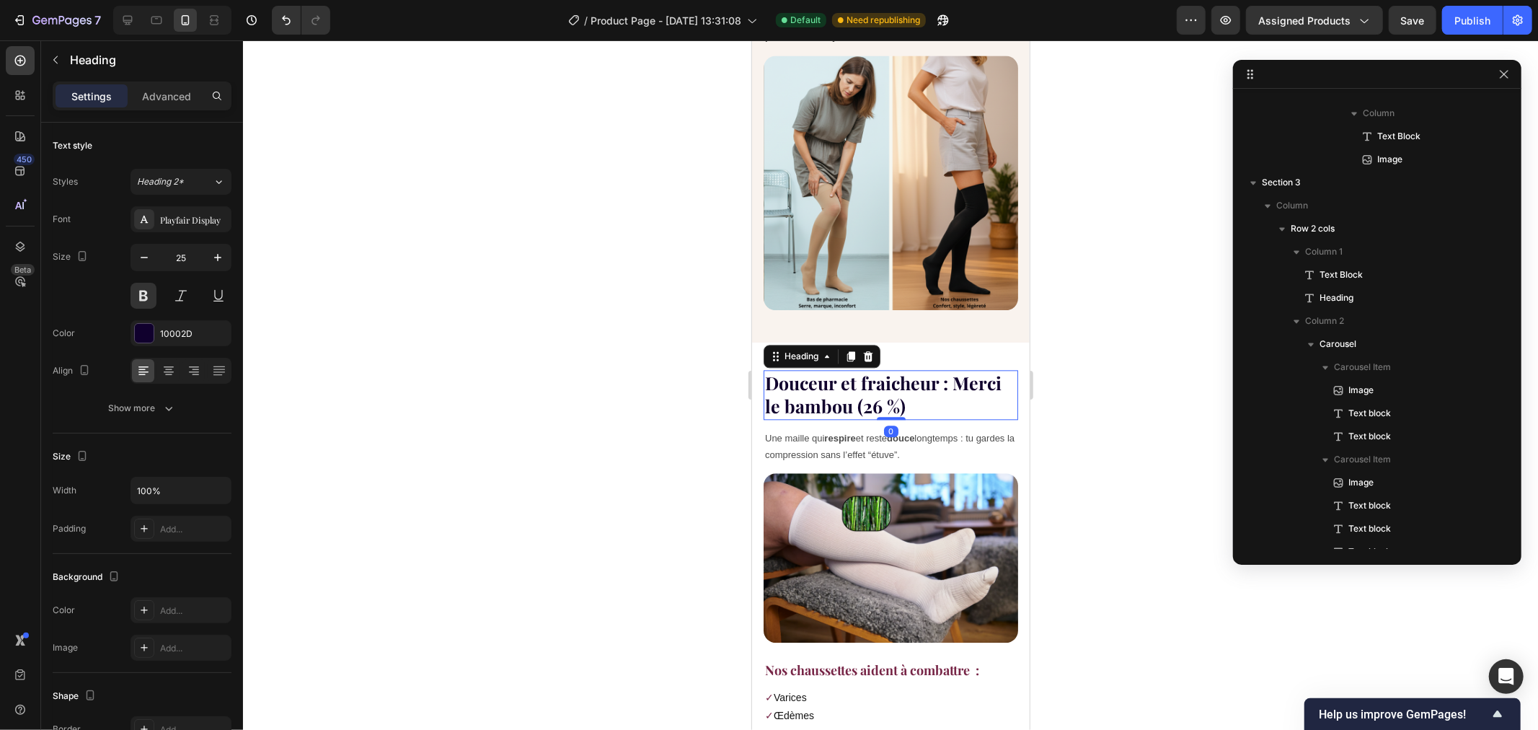
scroll to position [3660, 0]
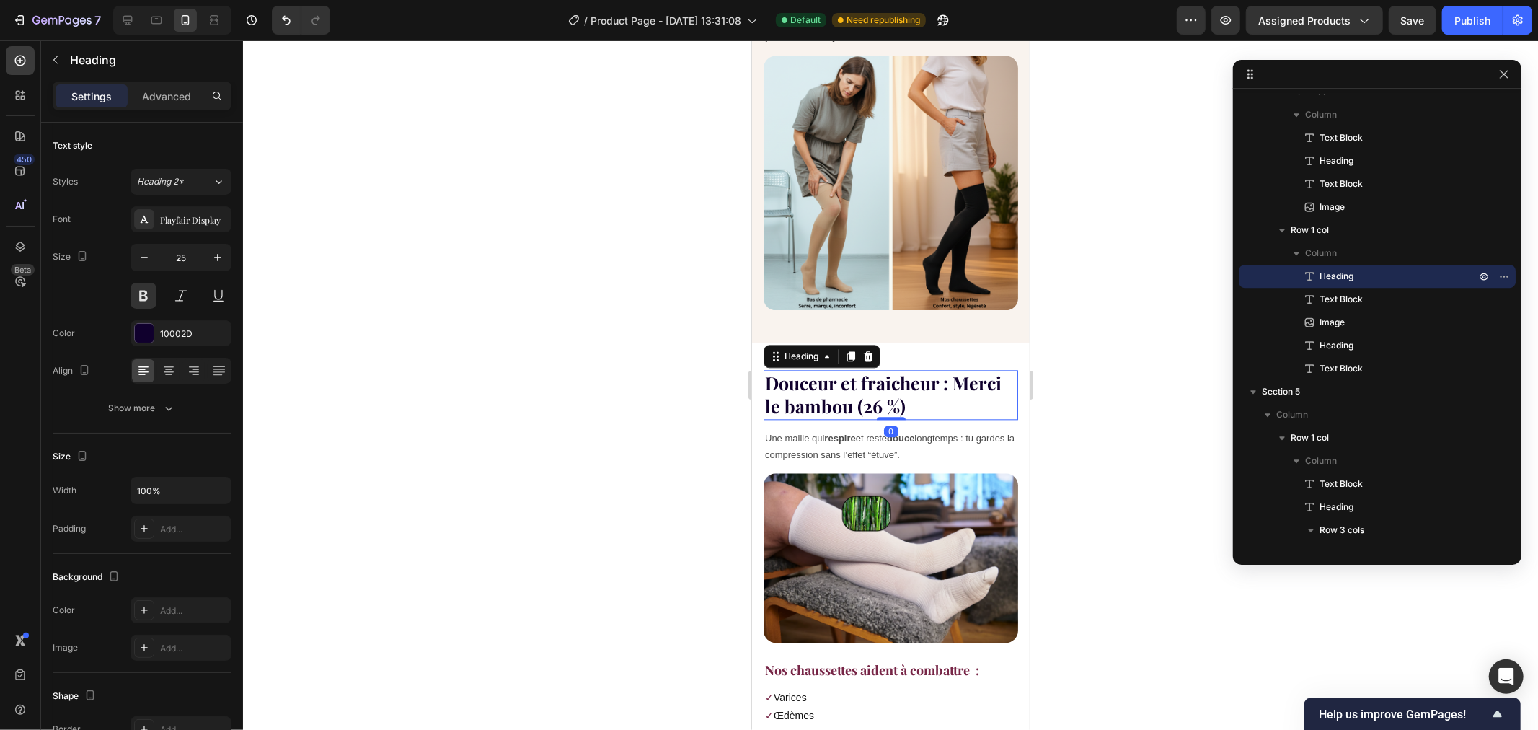
click at [1065, 434] on div at bounding box center [890, 384] width 1295 height 689
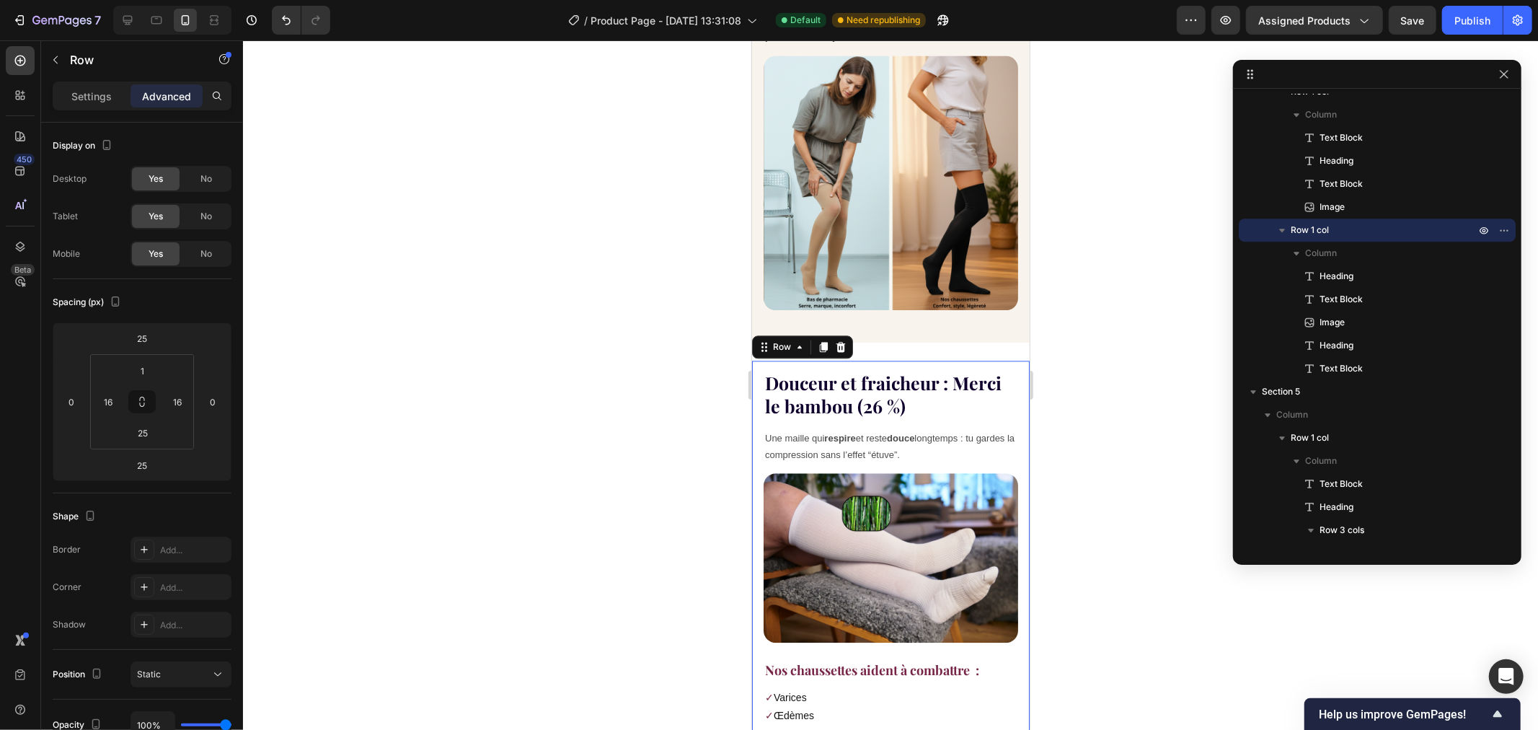
drag, startPoint x: 1015, startPoint y: 471, endPoint x: 1015, endPoint y: 485, distance: 13.7
click at [1076, 427] on div at bounding box center [890, 384] width 1295 height 689
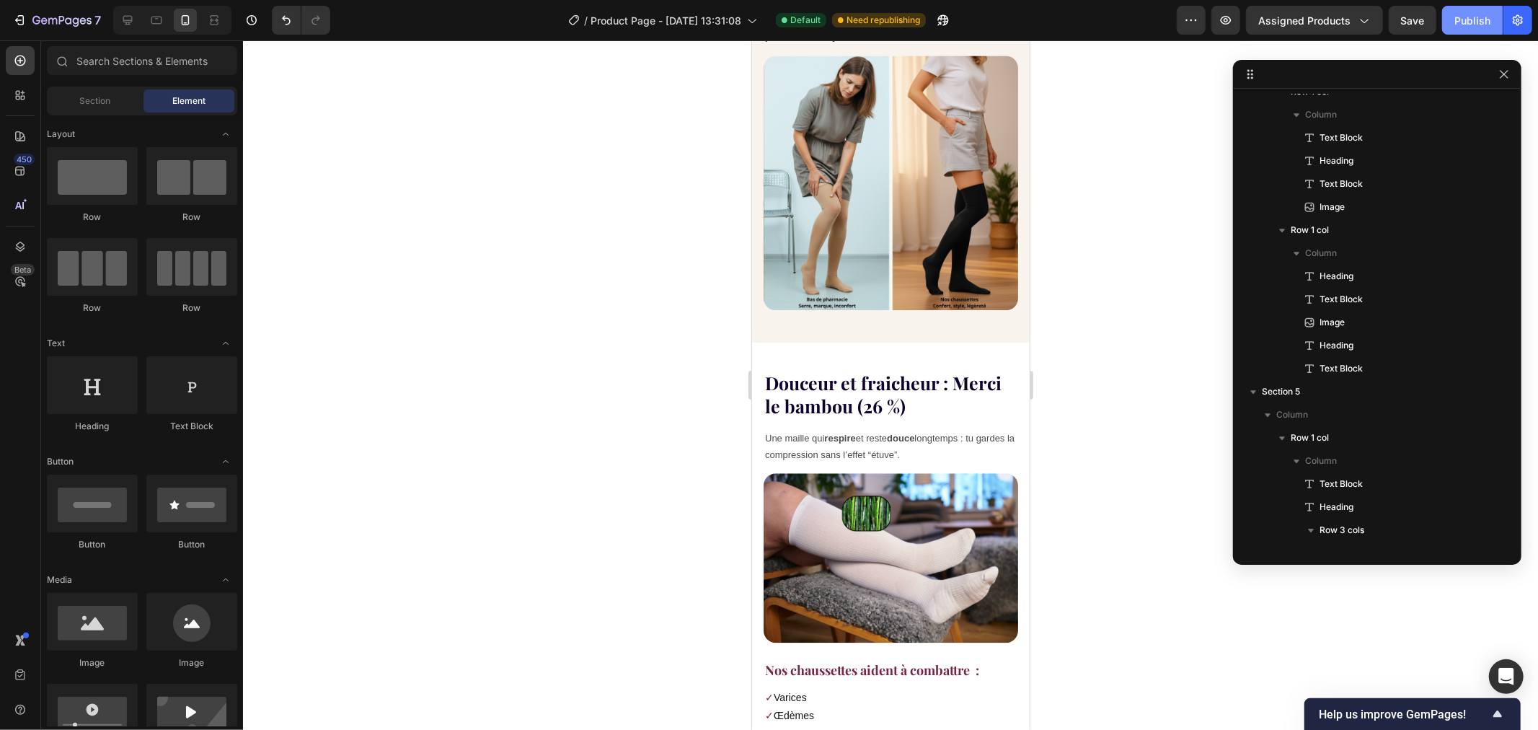
click at [1466, 14] on div "Publish" at bounding box center [1472, 20] width 36 height 15
click at [1200, 23] on button "button" at bounding box center [1191, 20] width 29 height 29
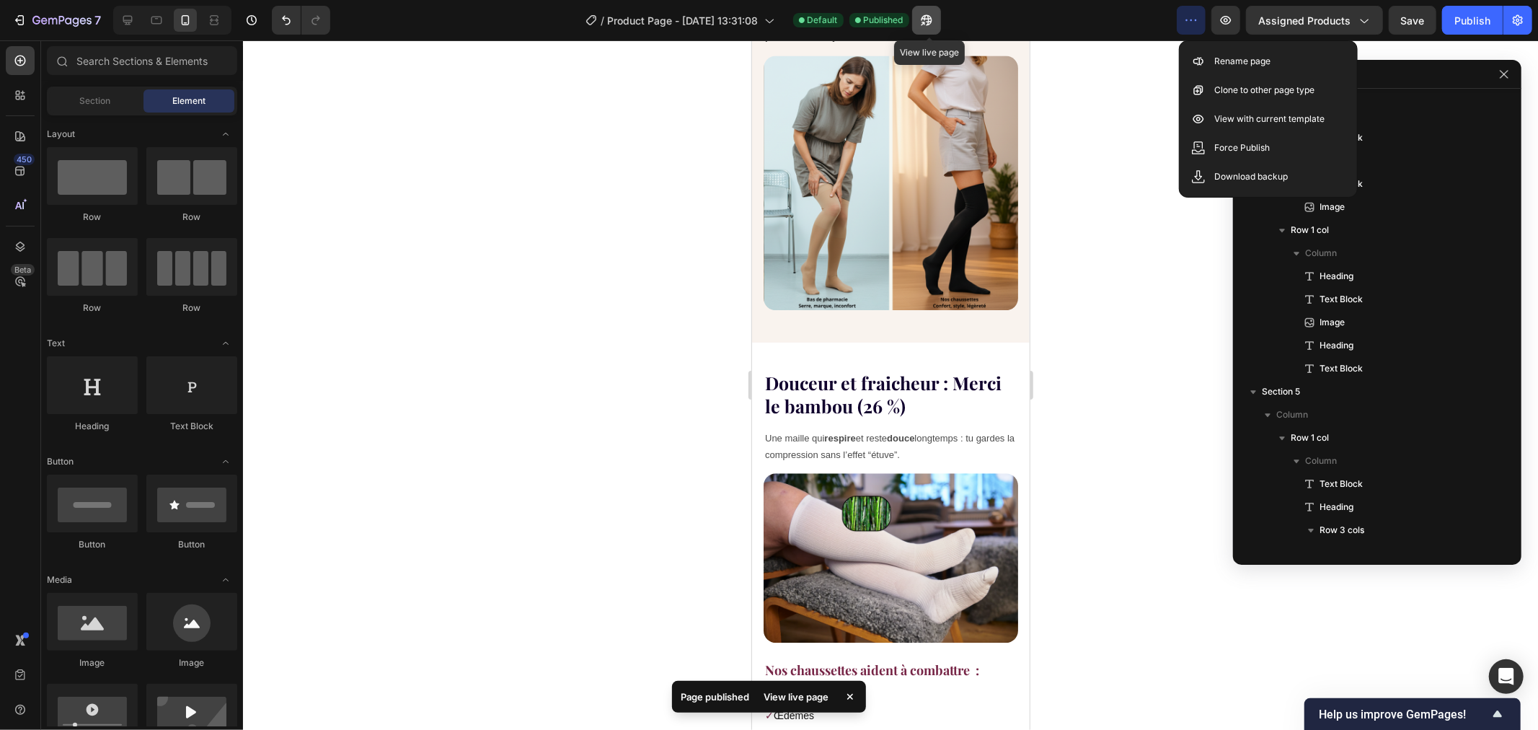
click at [934, 9] on button "button" at bounding box center [926, 20] width 29 height 29
